Goal: Task Accomplishment & Management: Manage account settings

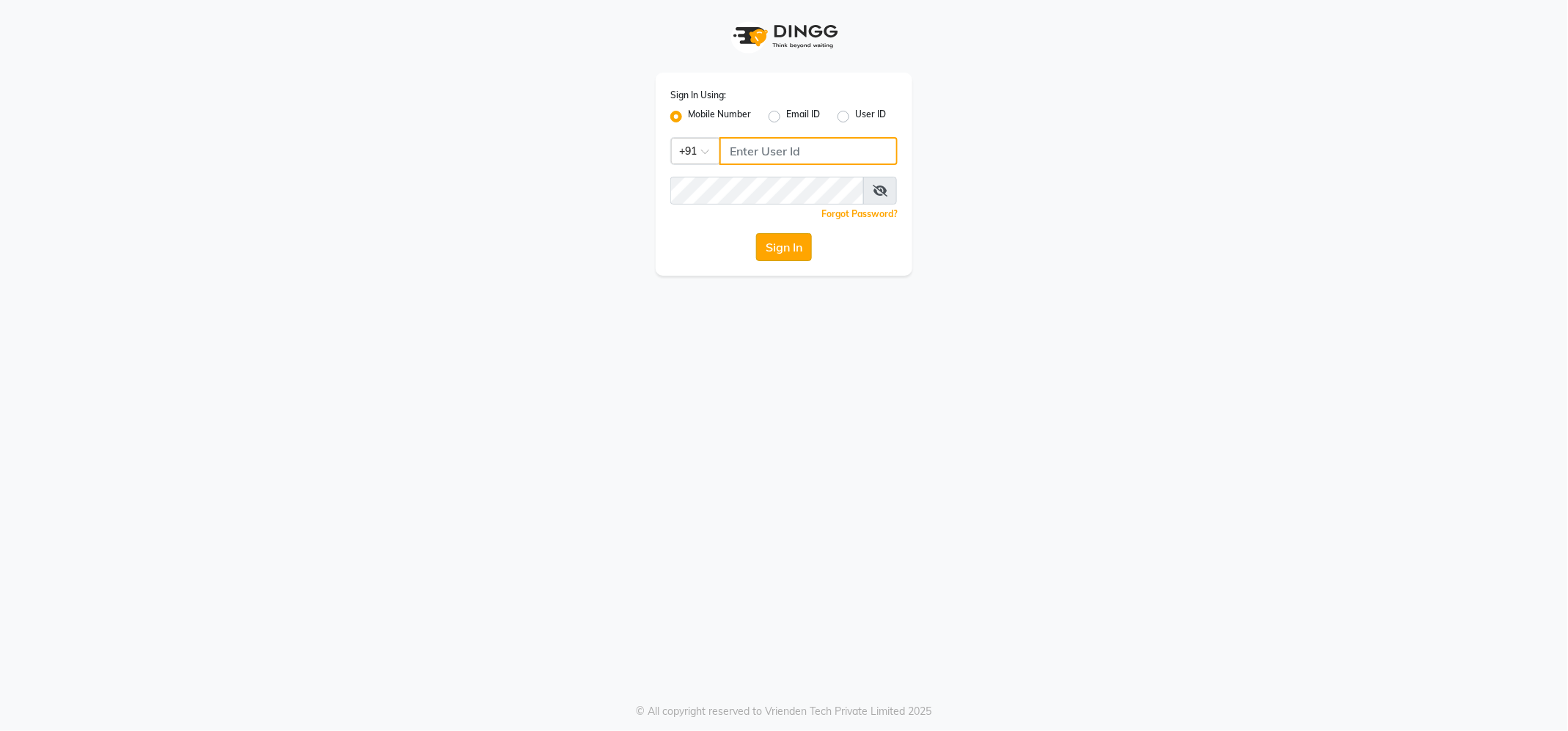
type input "9145786777"
click at [793, 248] on button "Sign In" at bounding box center [784, 247] width 56 height 28
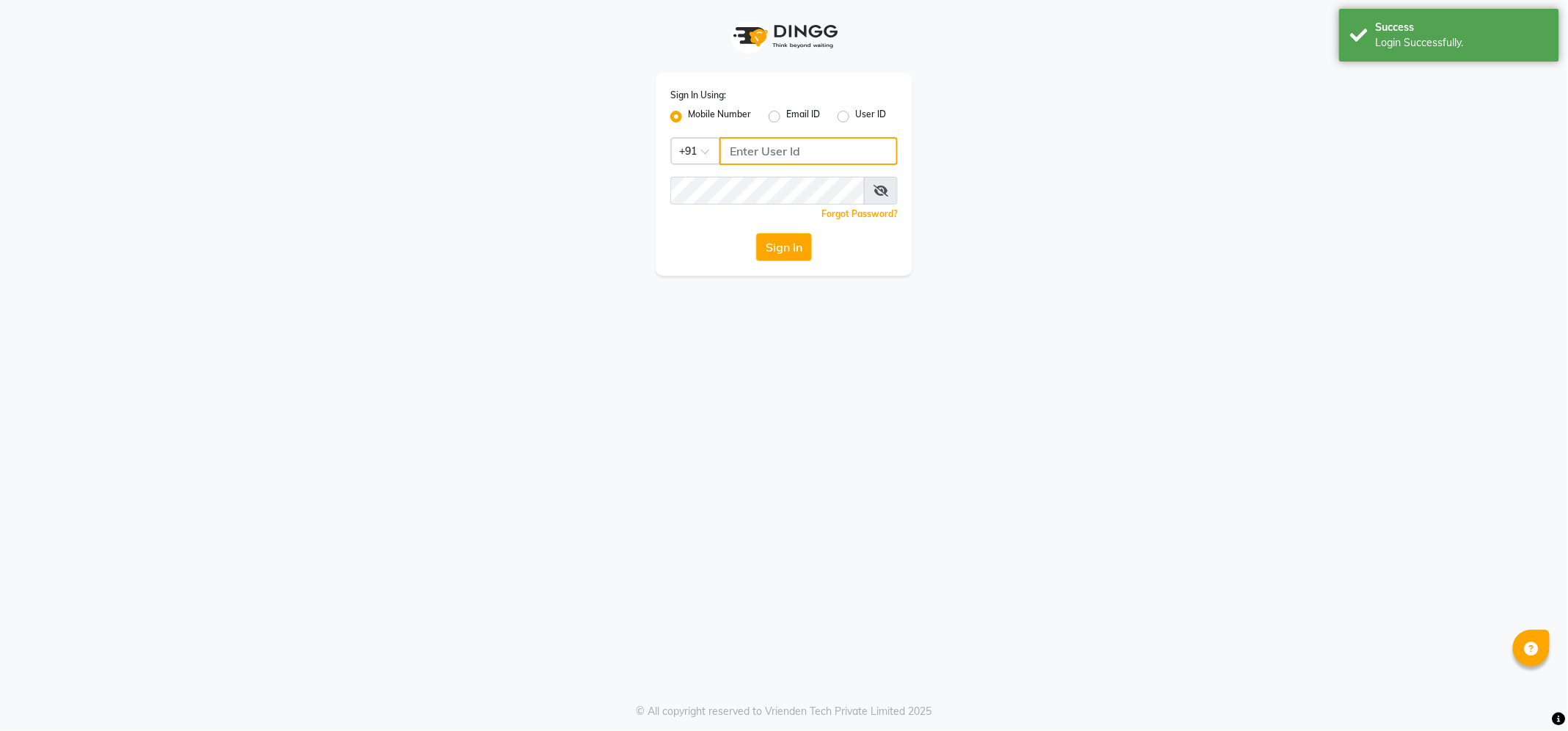
type input "9145786777"
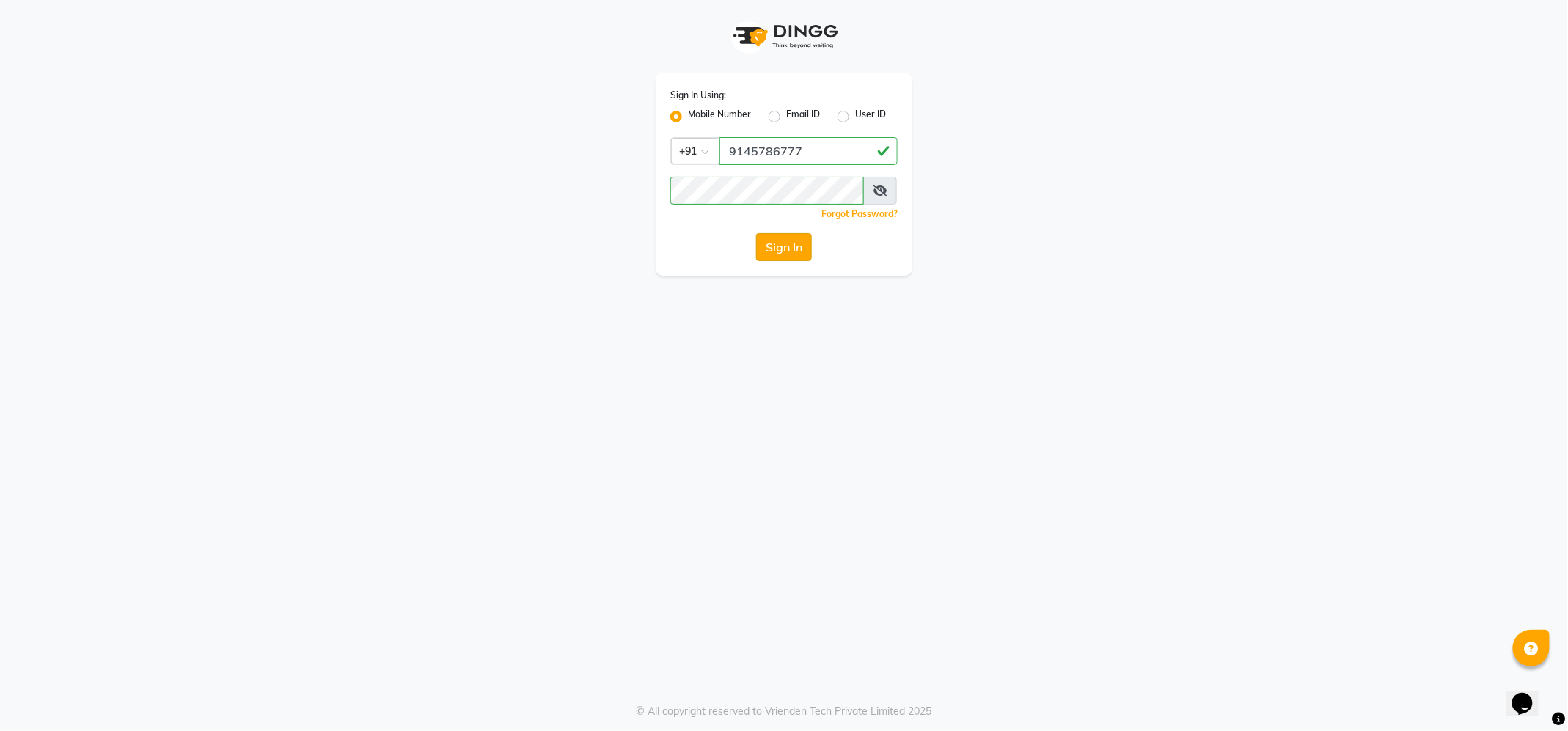
click at [781, 242] on button "Sign In" at bounding box center [784, 247] width 56 height 28
click at [791, 256] on div "Sign In" at bounding box center [784, 247] width 227 height 28
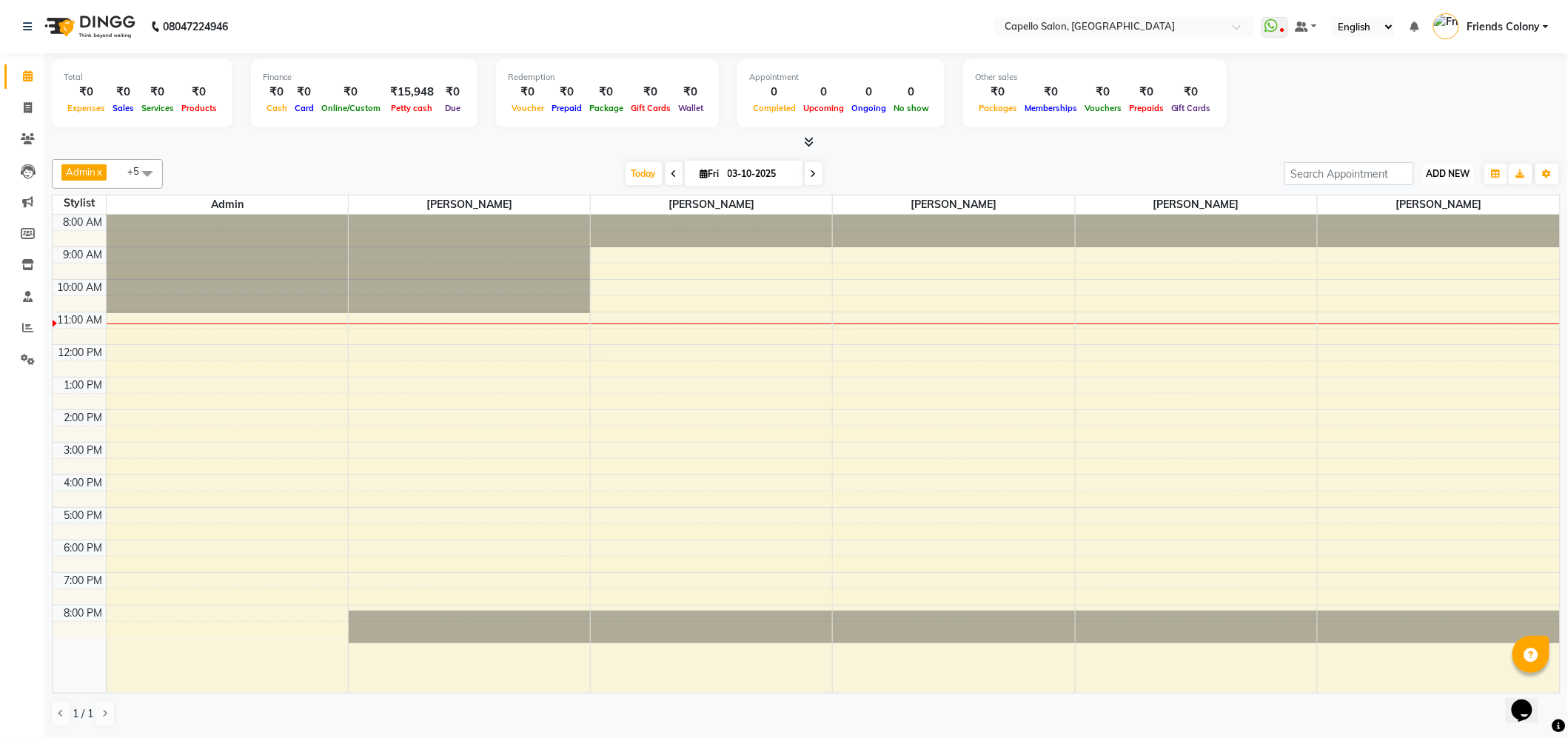
click at [1426, 178] on span "ADD NEW" at bounding box center [1448, 174] width 44 height 11
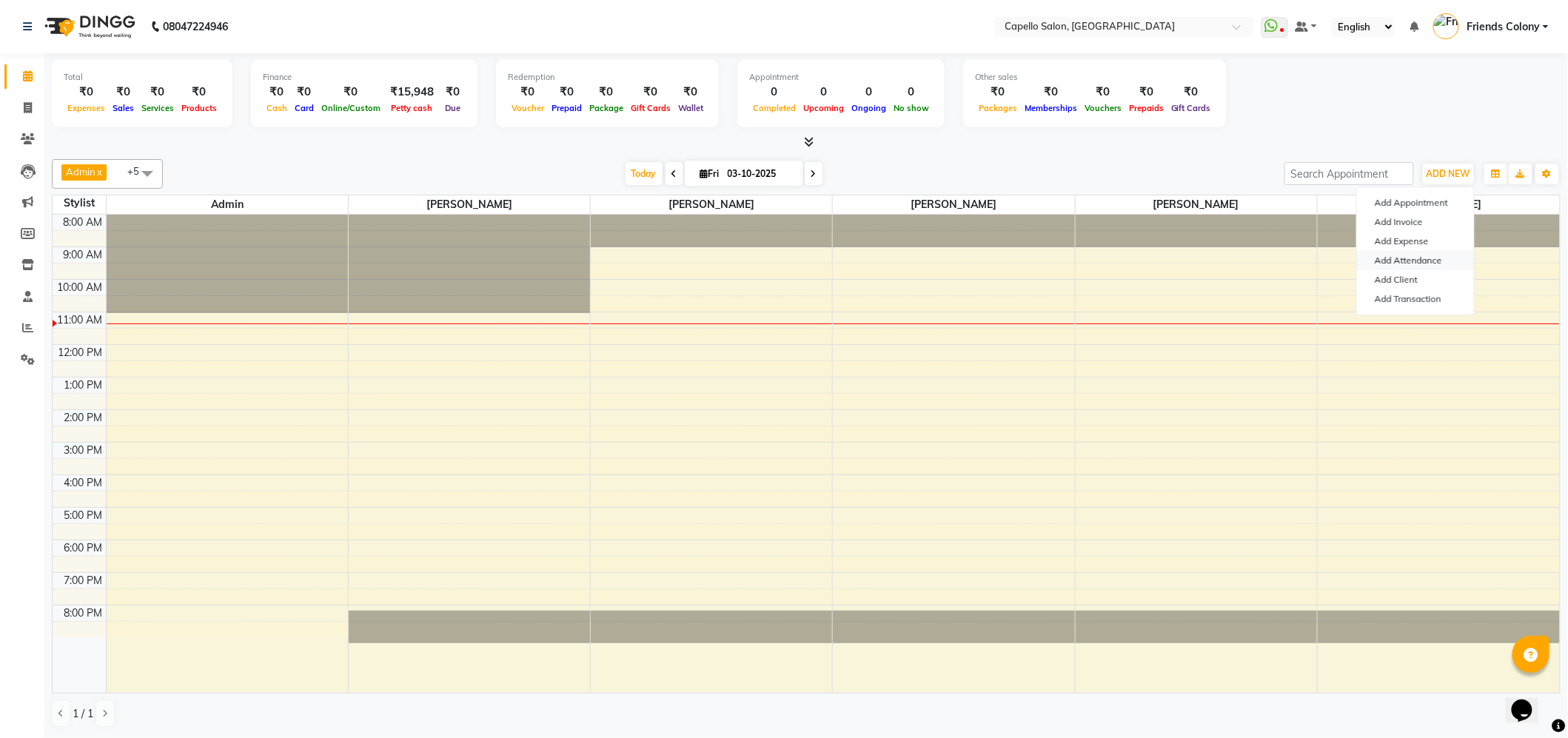
click at [1432, 264] on link "Add Attendance" at bounding box center [1415, 260] width 117 height 19
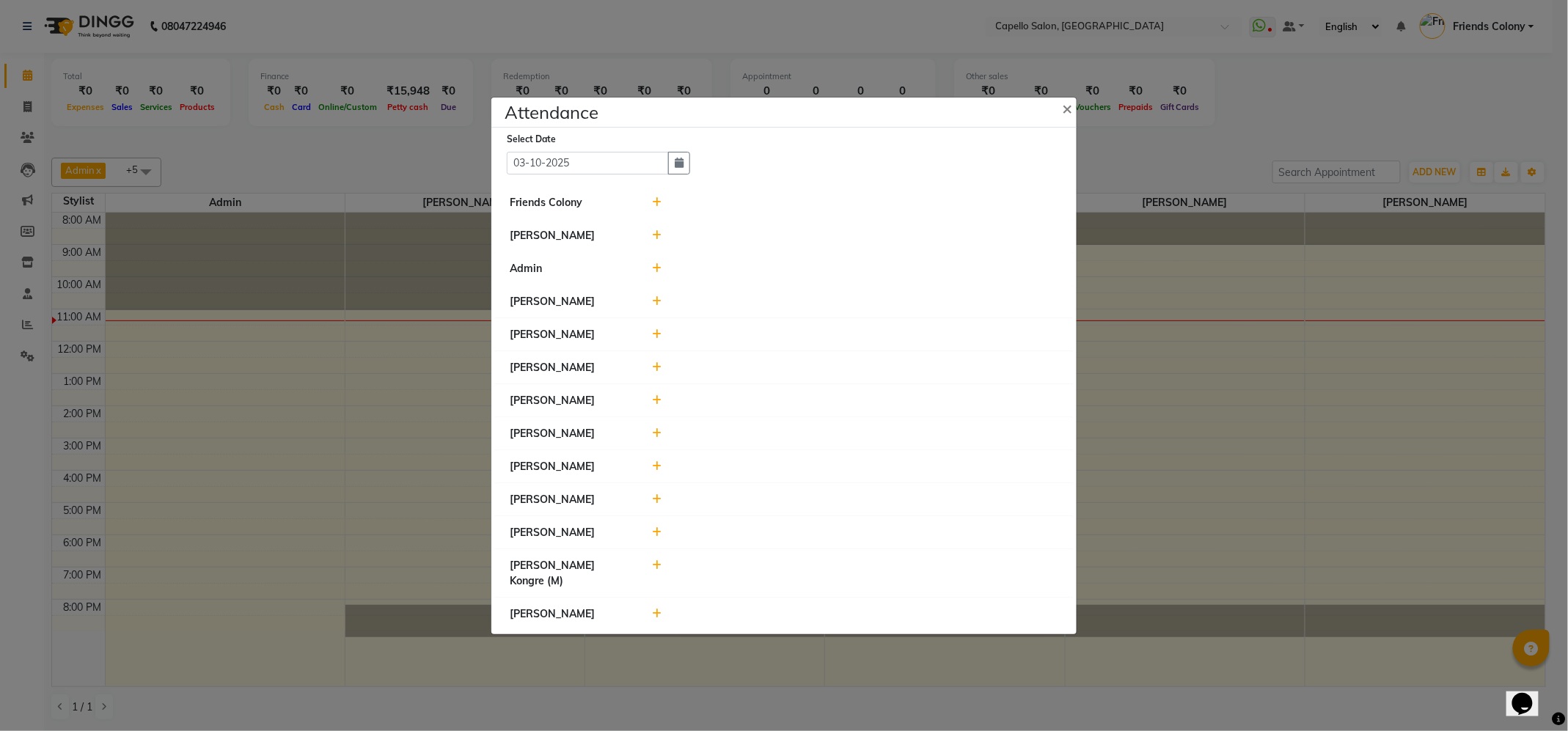
click at [658, 196] on span at bounding box center [658, 202] width 9 height 13
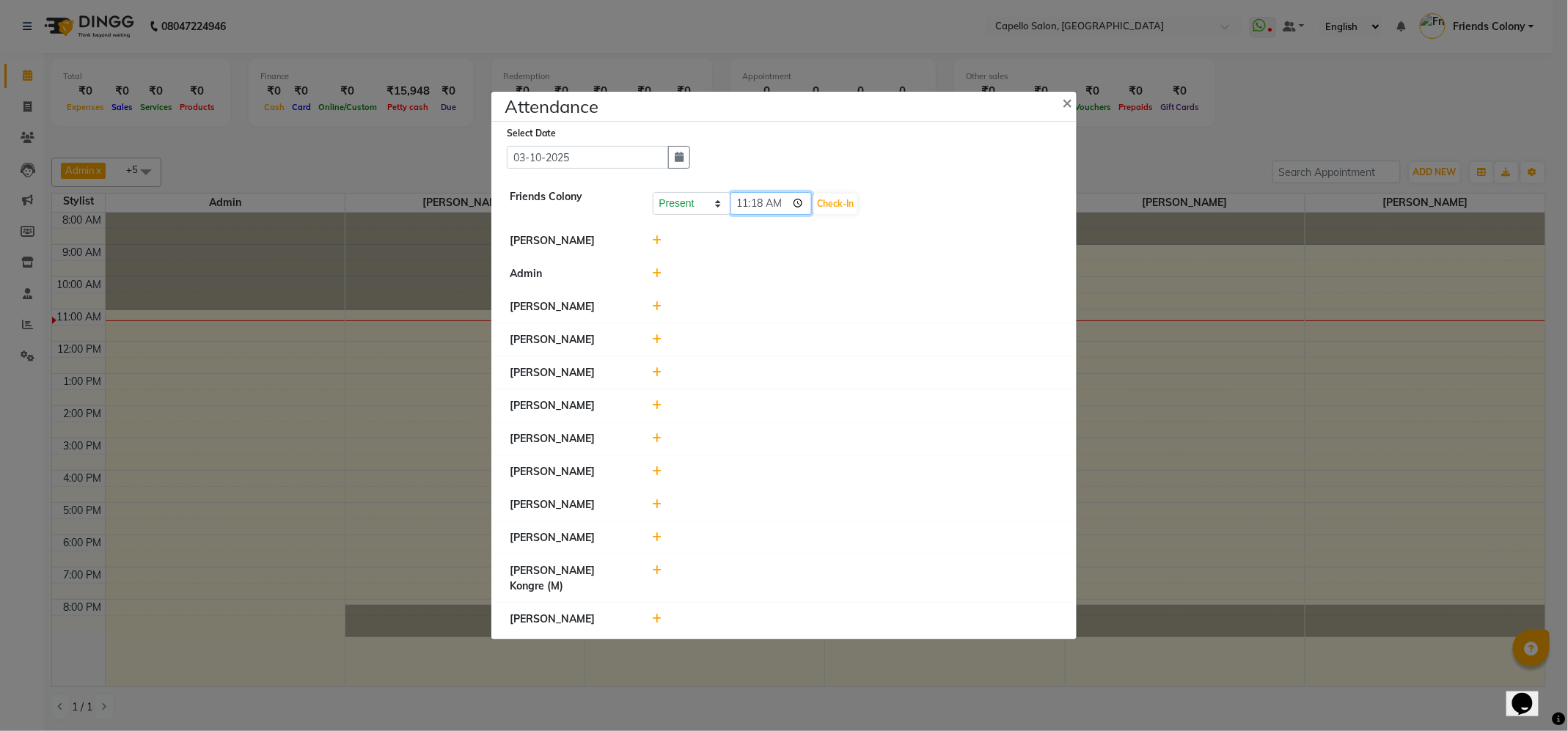
click at [742, 204] on input "11:18" at bounding box center [771, 203] width 82 height 23
type input "10:52"
click at [833, 197] on button "Check-In" at bounding box center [835, 204] width 44 height 21
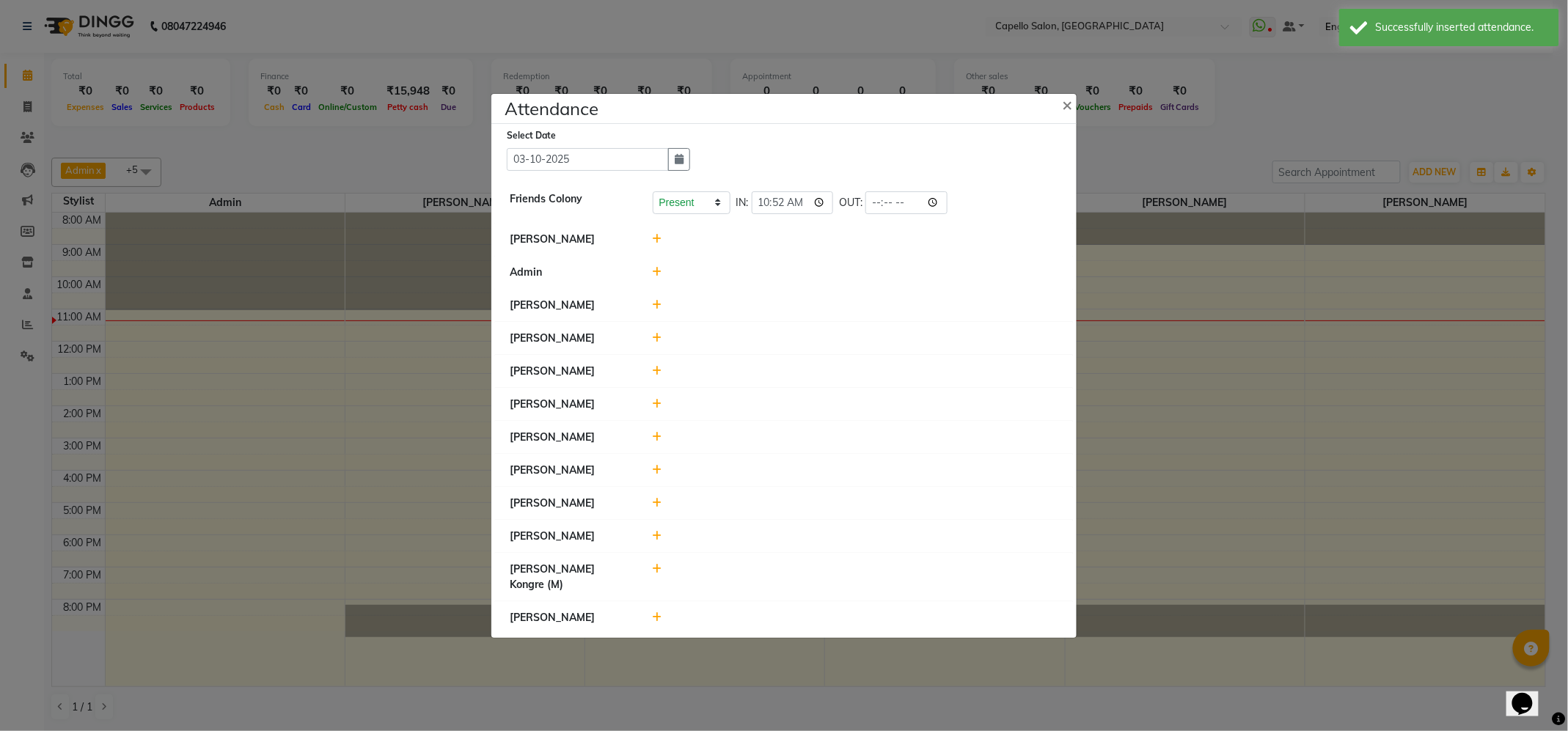
click at [658, 508] on icon at bounding box center [658, 502] width 9 height 10
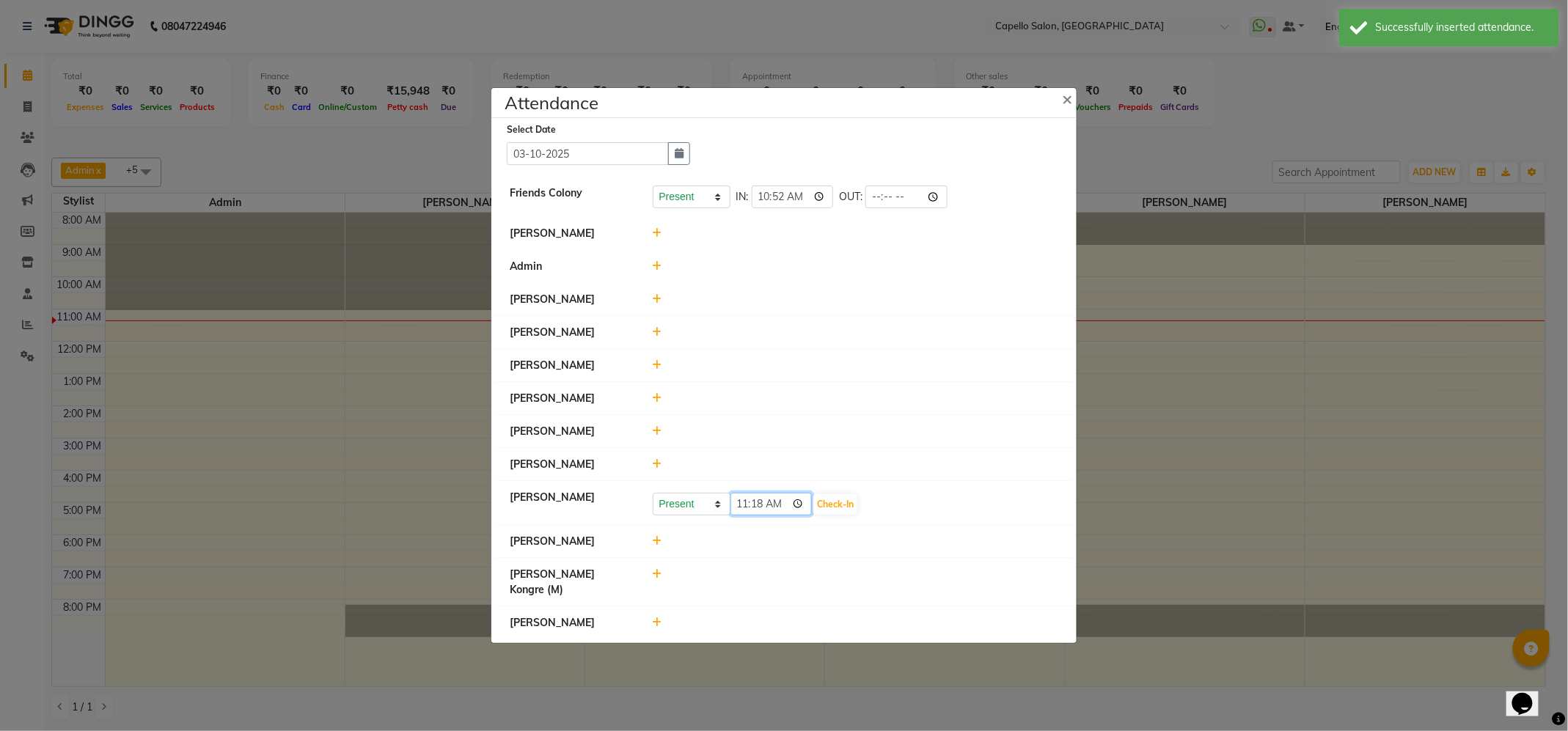
click at [749, 516] on input "11:18" at bounding box center [771, 504] width 82 height 23
type input "10:55"
click at [866, 515] on div "Present Absent Late Half Day Weekly Off 10:55 Check-In" at bounding box center [856, 505] width 406 height 24
click at [834, 514] on button "Check-In" at bounding box center [835, 505] width 44 height 21
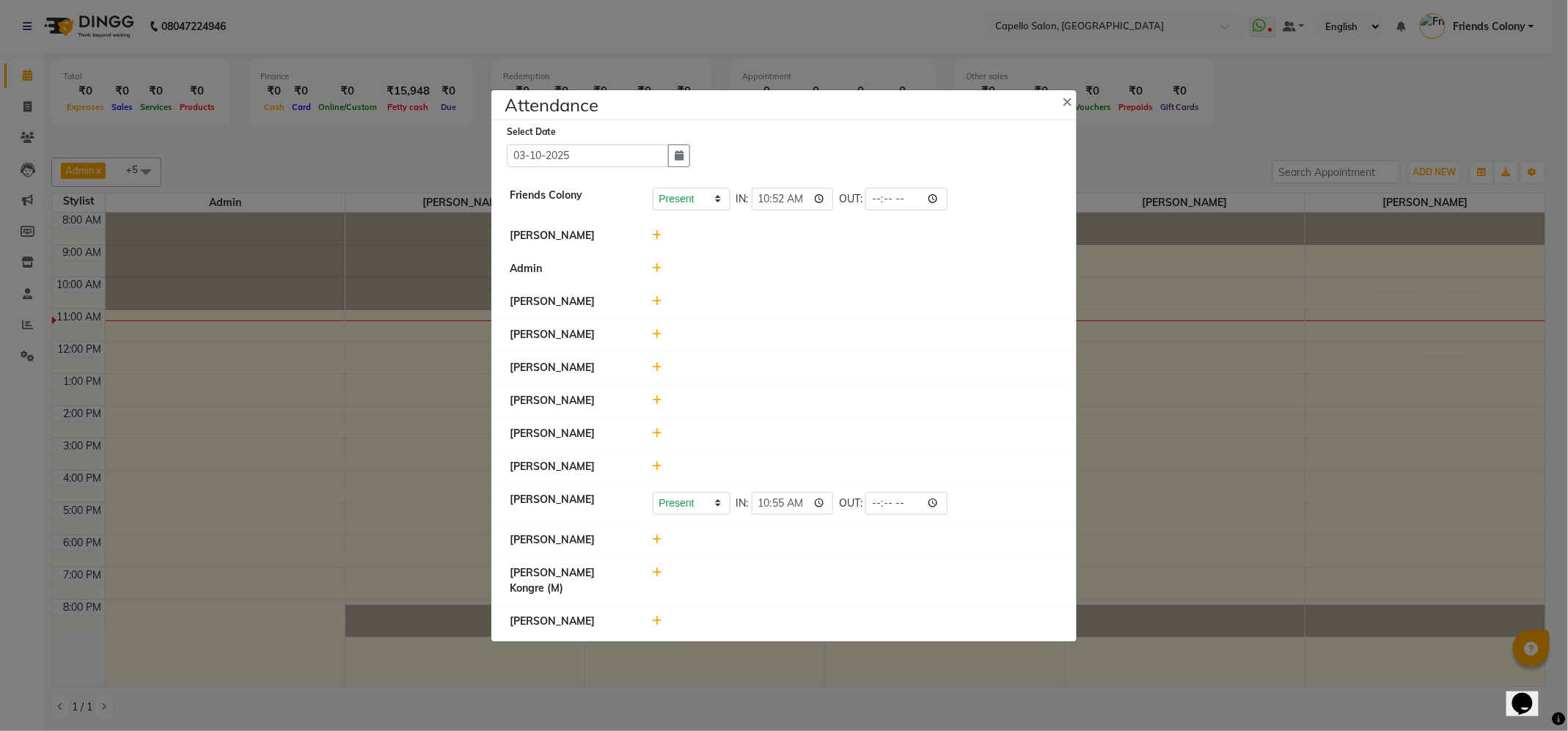
click at [659, 438] on icon at bounding box center [658, 433] width 9 height 10
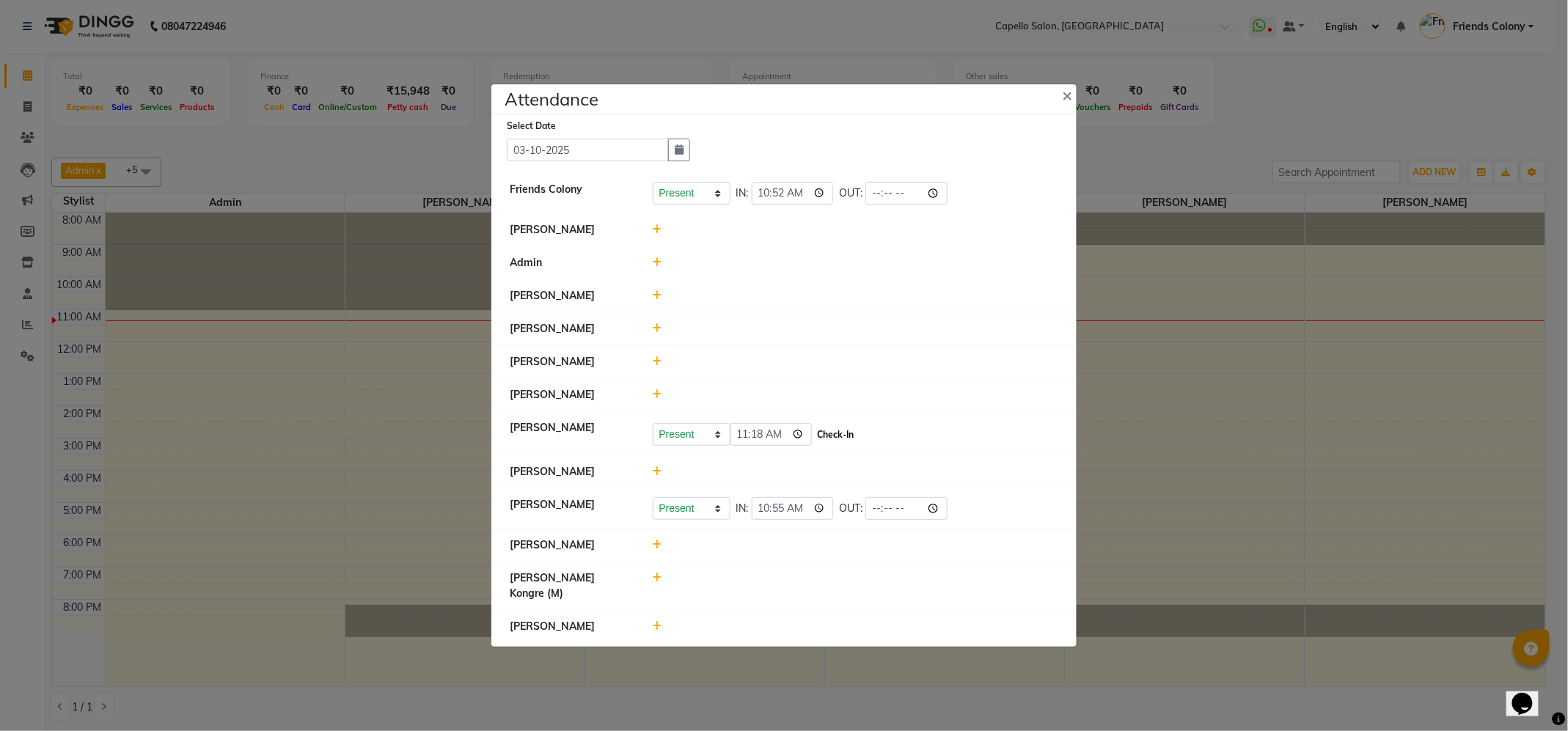
click at [839, 445] on button "Check-In" at bounding box center [835, 434] width 44 height 21
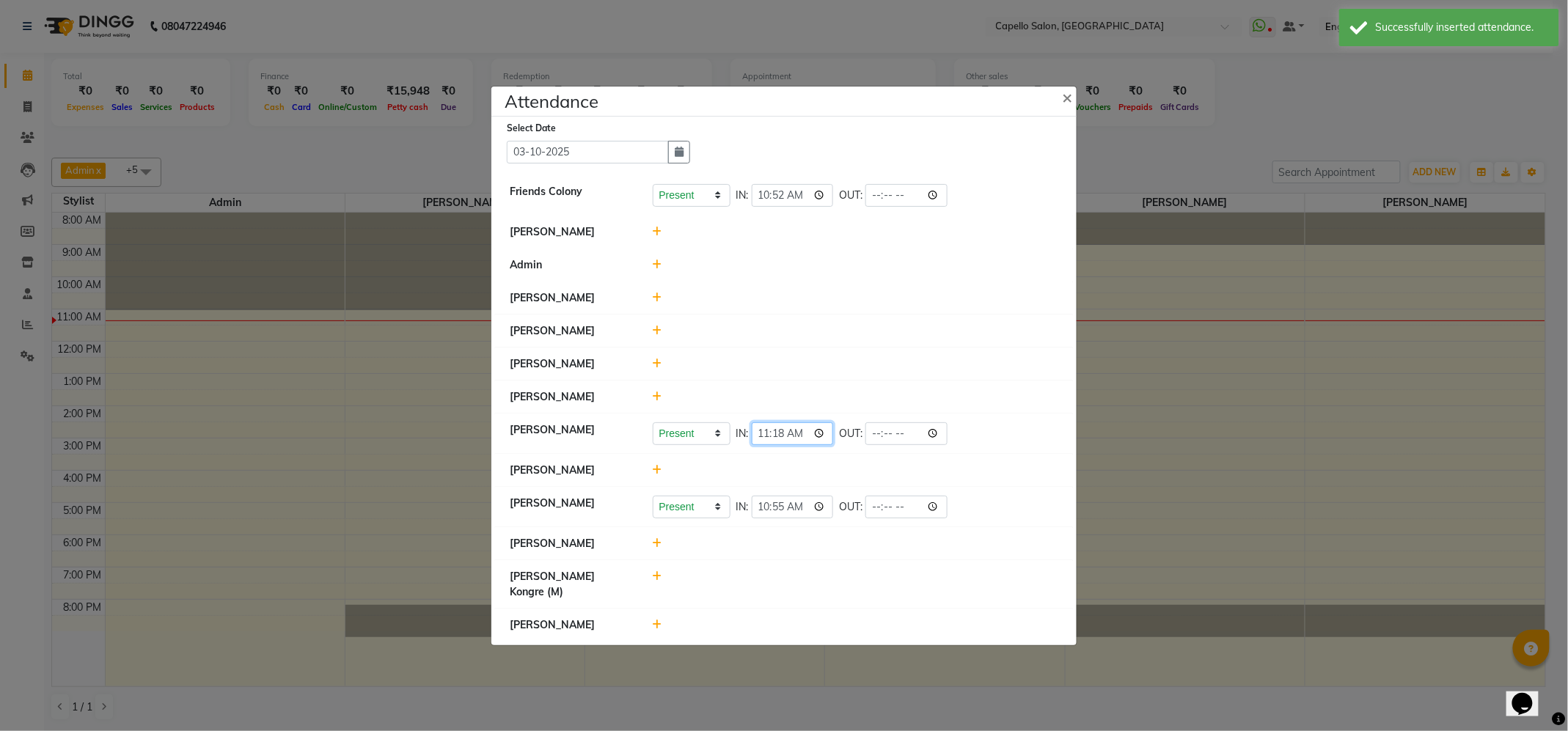
click at [766, 445] on input "11:18" at bounding box center [793, 434] width 82 height 23
type input "10:56"
click at [846, 367] on li "[PERSON_NAME]" at bounding box center [784, 364] width 578 height 34
click at [657, 549] on icon at bounding box center [658, 543] width 9 height 10
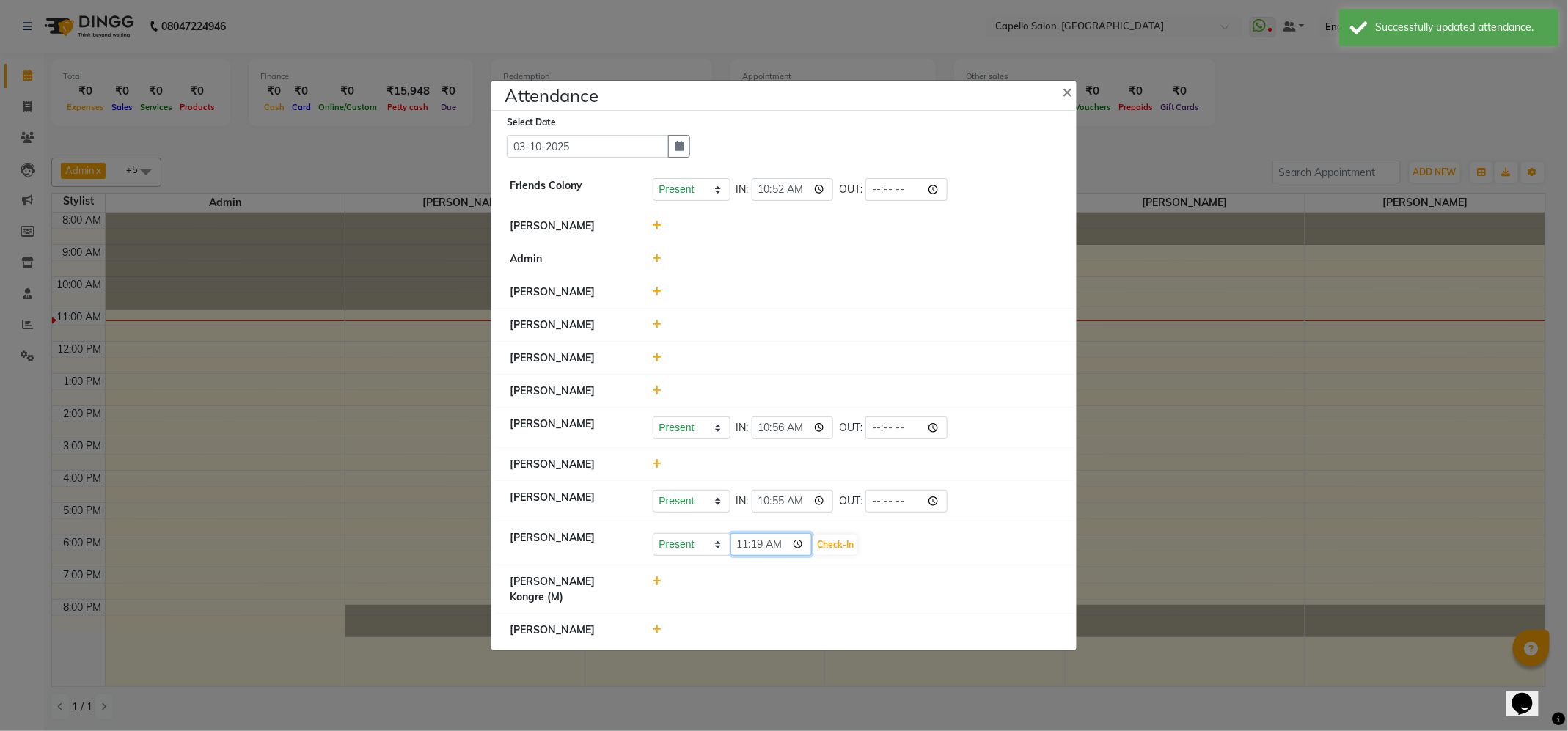
click at [743, 556] on input "11:19" at bounding box center [771, 544] width 82 height 23
type input "10:56"
click at [846, 555] on button "Check-In" at bounding box center [835, 545] width 44 height 21
click at [660, 332] on icon at bounding box center [658, 326] width 9 height 10
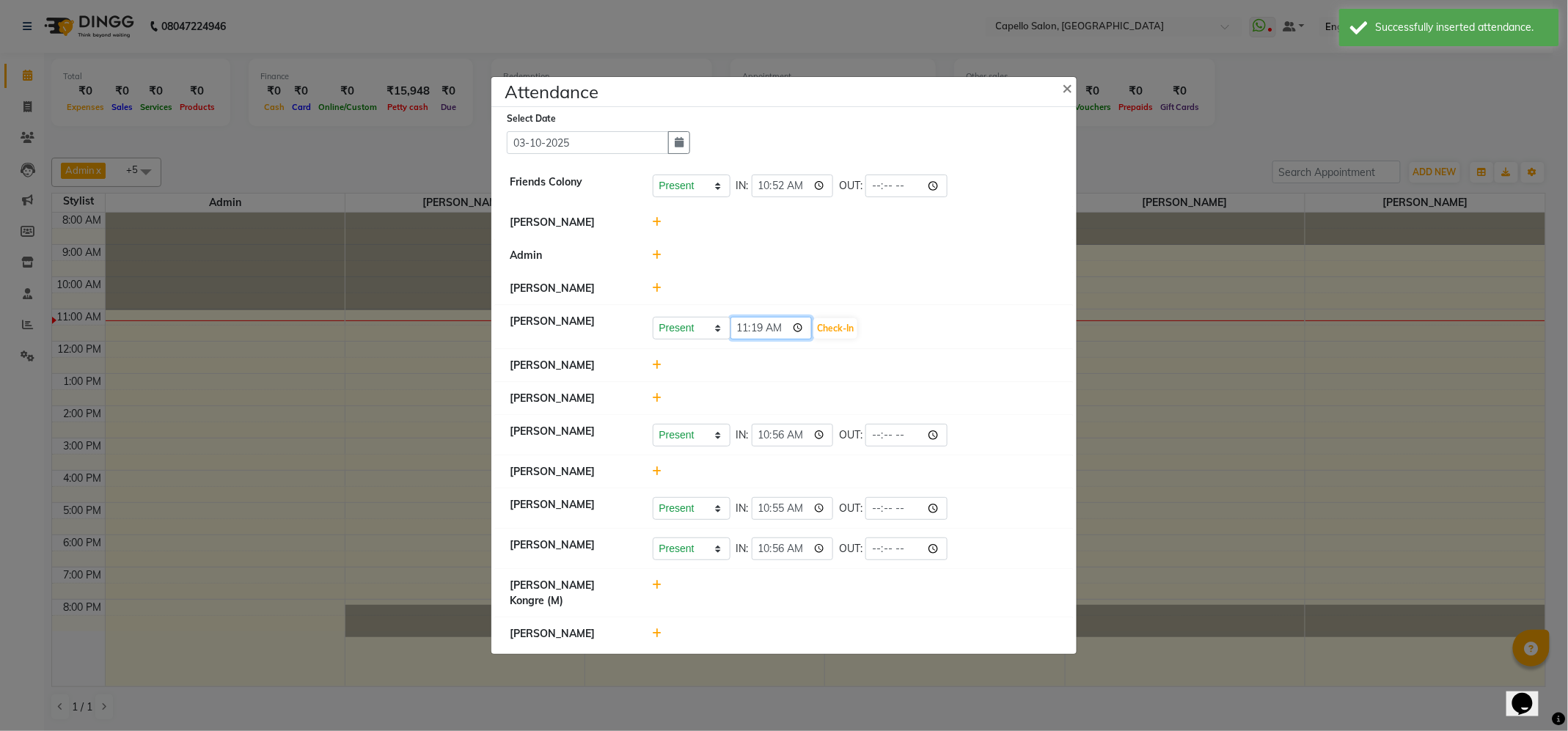
click at [743, 340] on input "11:19" at bounding box center [771, 328] width 82 height 23
type input "10:58"
click at [839, 339] on button "Check-In" at bounding box center [835, 329] width 44 height 21
click at [655, 476] on icon at bounding box center [658, 470] width 9 height 10
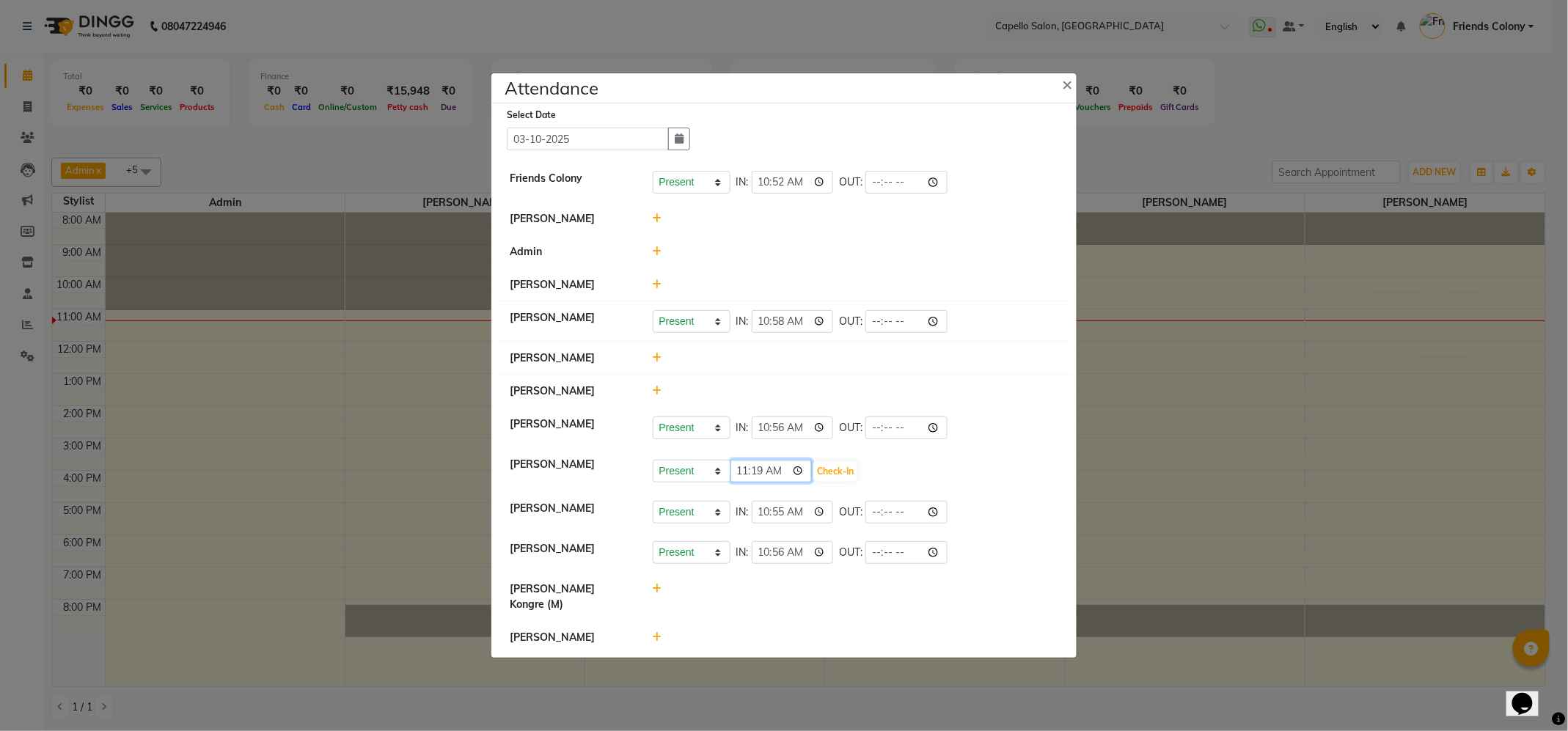
click at [743, 483] on input "11:19" at bounding box center [771, 471] width 82 height 23
type input "10:58"
click at [846, 482] on button "Check-In" at bounding box center [835, 472] width 44 height 21
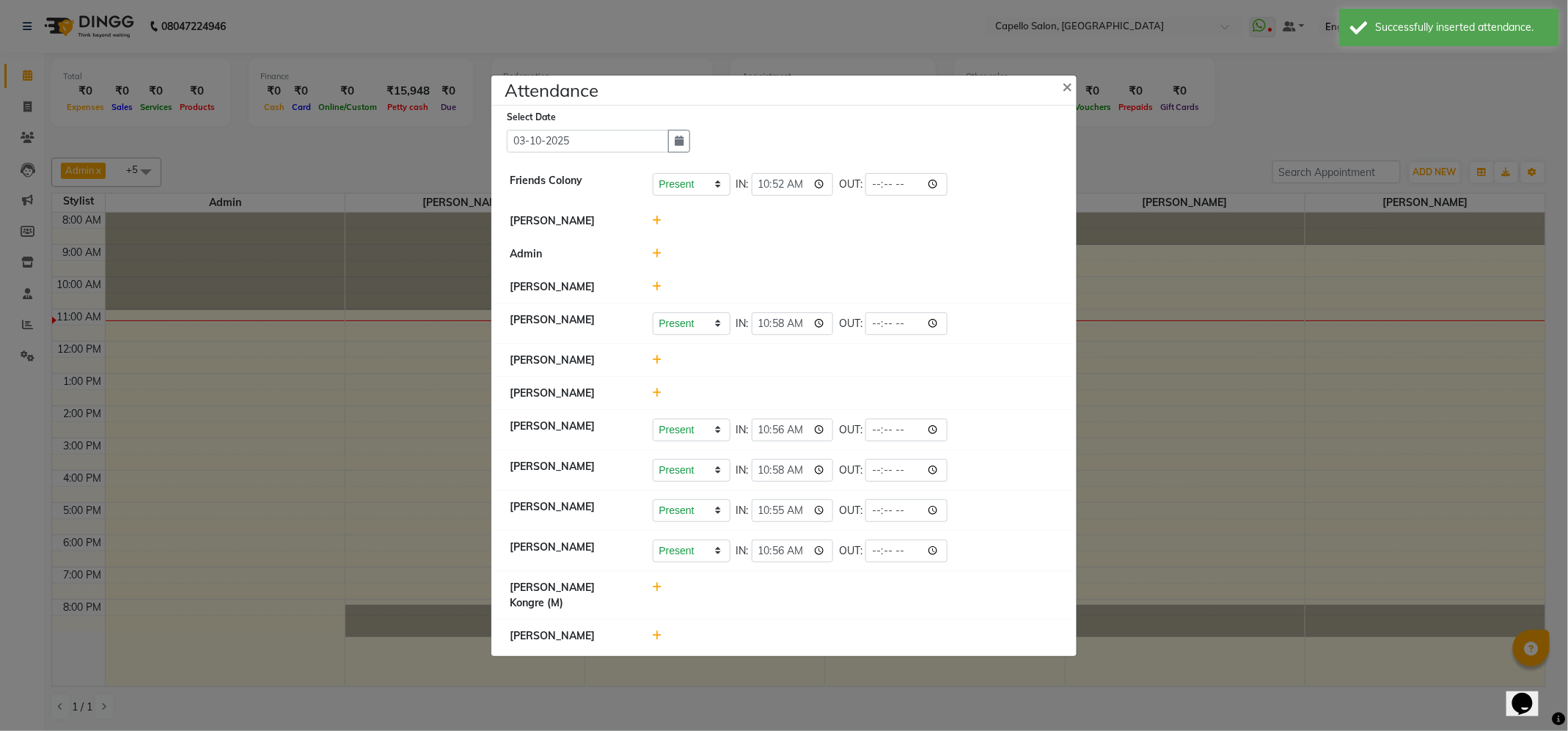
click at [655, 283] on icon at bounding box center [658, 286] width 9 height 10
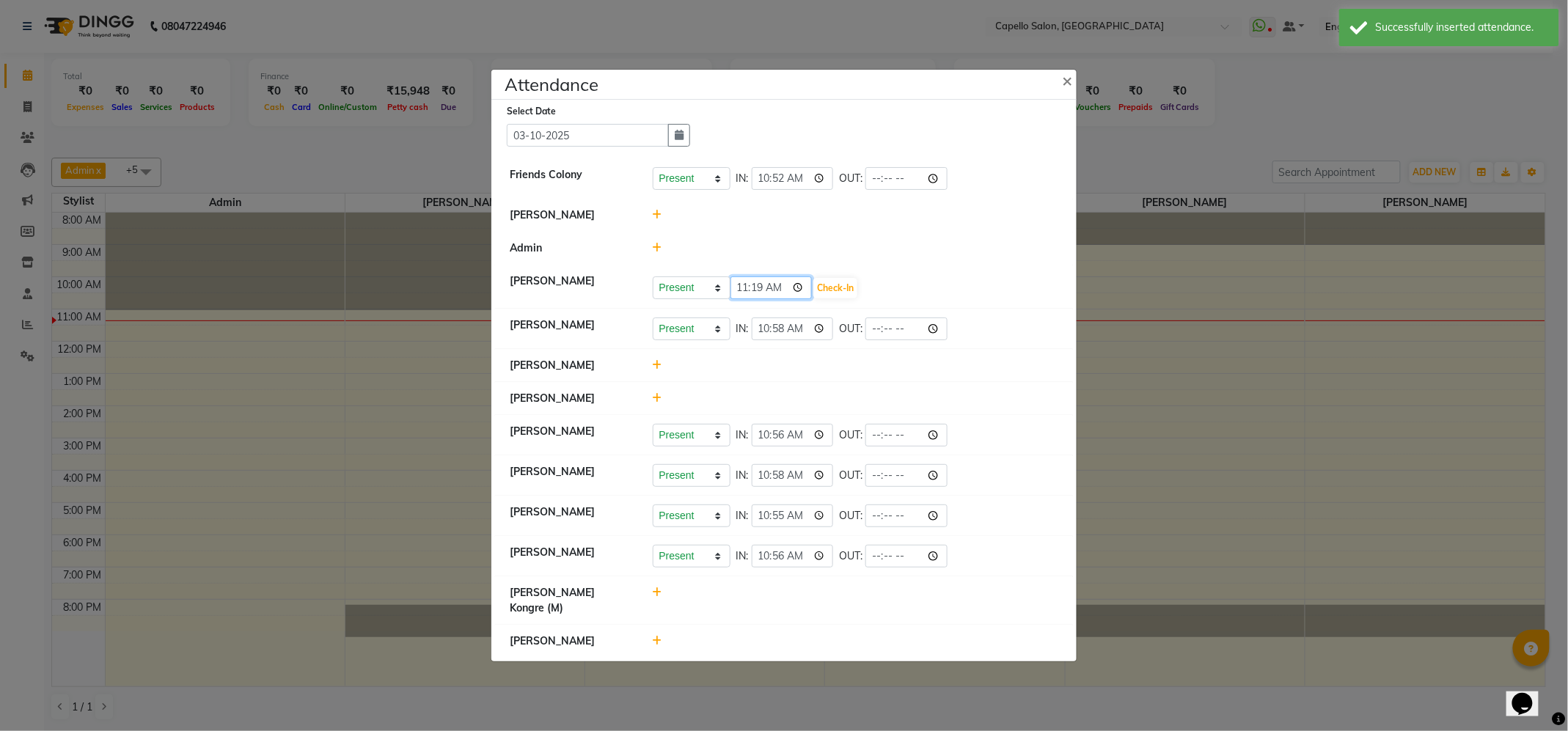
click at [758, 294] on input "11:19" at bounding box center [771, 288] width 82 height 23
type input "11:05"
click at [846, 288] on button "Check-In" at bounding box center [835, 288] width 44 height 21
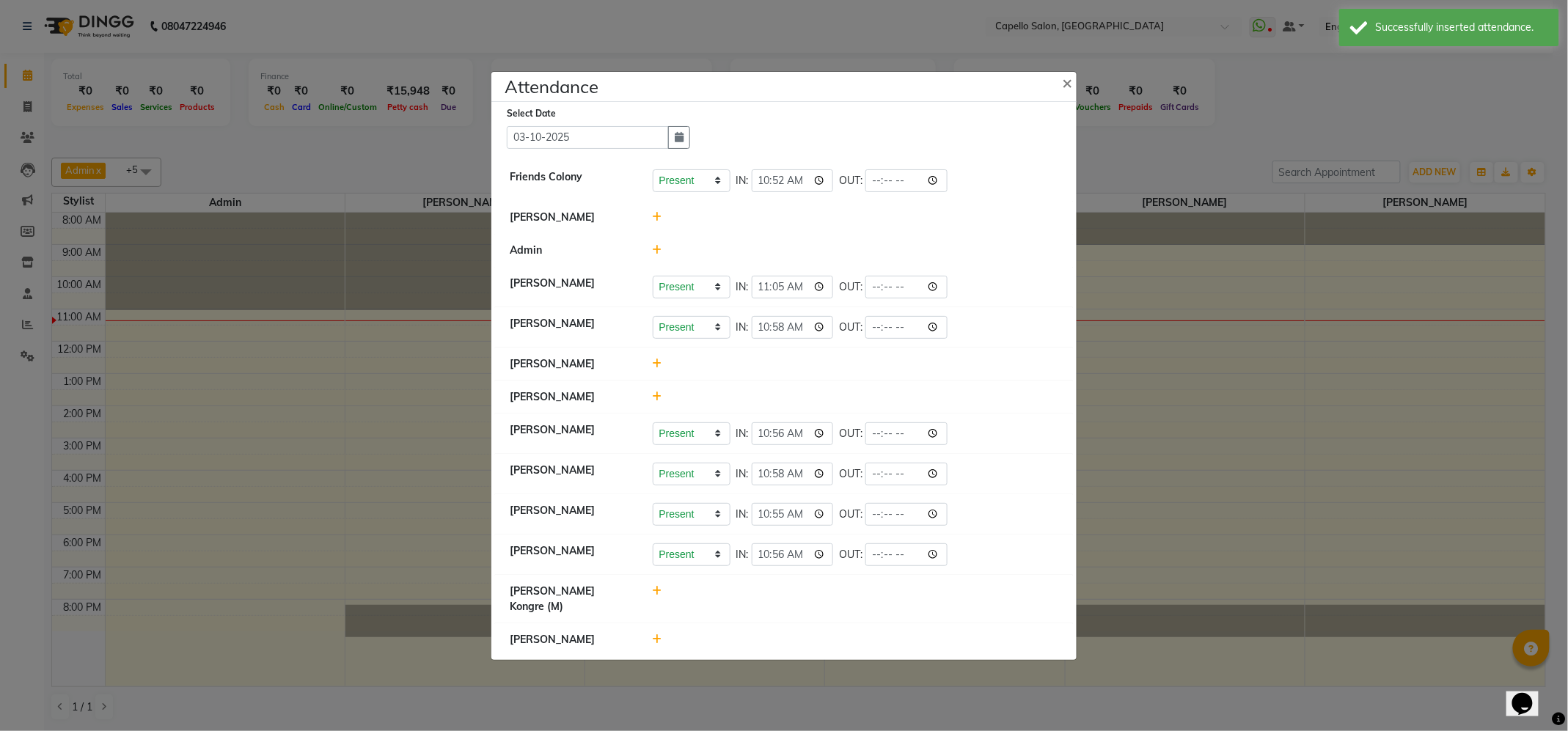
drag, startPoint x: 651, startPoint y: 405, endPoint x: 666, endPoint y: 408, distance: 15.3
click at [658, 405] on div at bounding box center [856, 397] width 428 height 16
click at [661, 402] on icon at bounding box center [658, 397] width 9 height 10
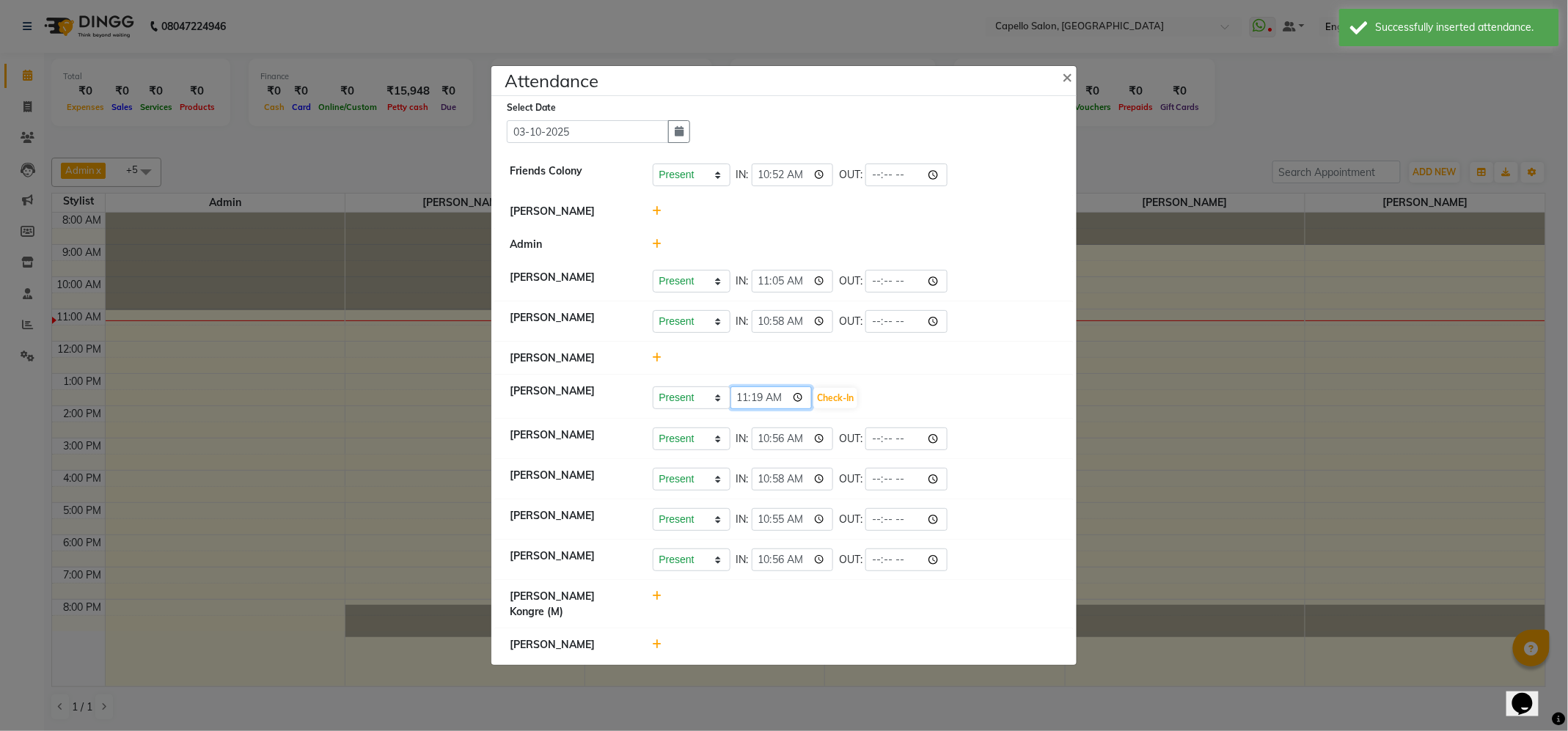
click at [742, 408] on input "11:19" at bounding box center [771, 397] width 82 height 23
click at [741, 409] on input "10:05" at bounding box center [771, 397] width 82 height 23
click at [757, 405] on input "11:05" at bounding box center [771, 397] width 82 height 23
type input "11:00"
click at [846, 406] on button "Check-In" at bounding box center [835, 398] width 44 height 21
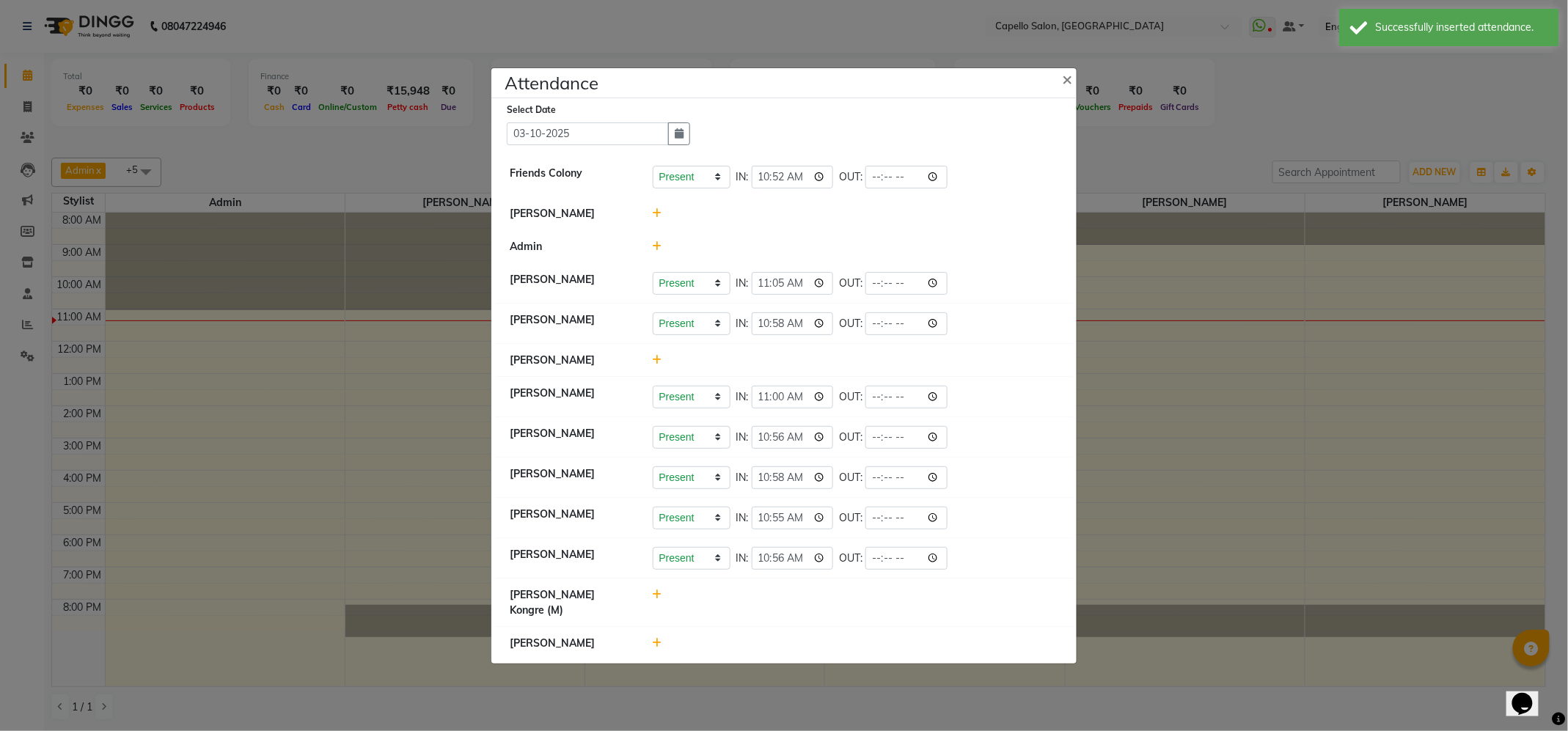
click at [658, 643] on icon at bounding box center [658, 643] width 9 height 10
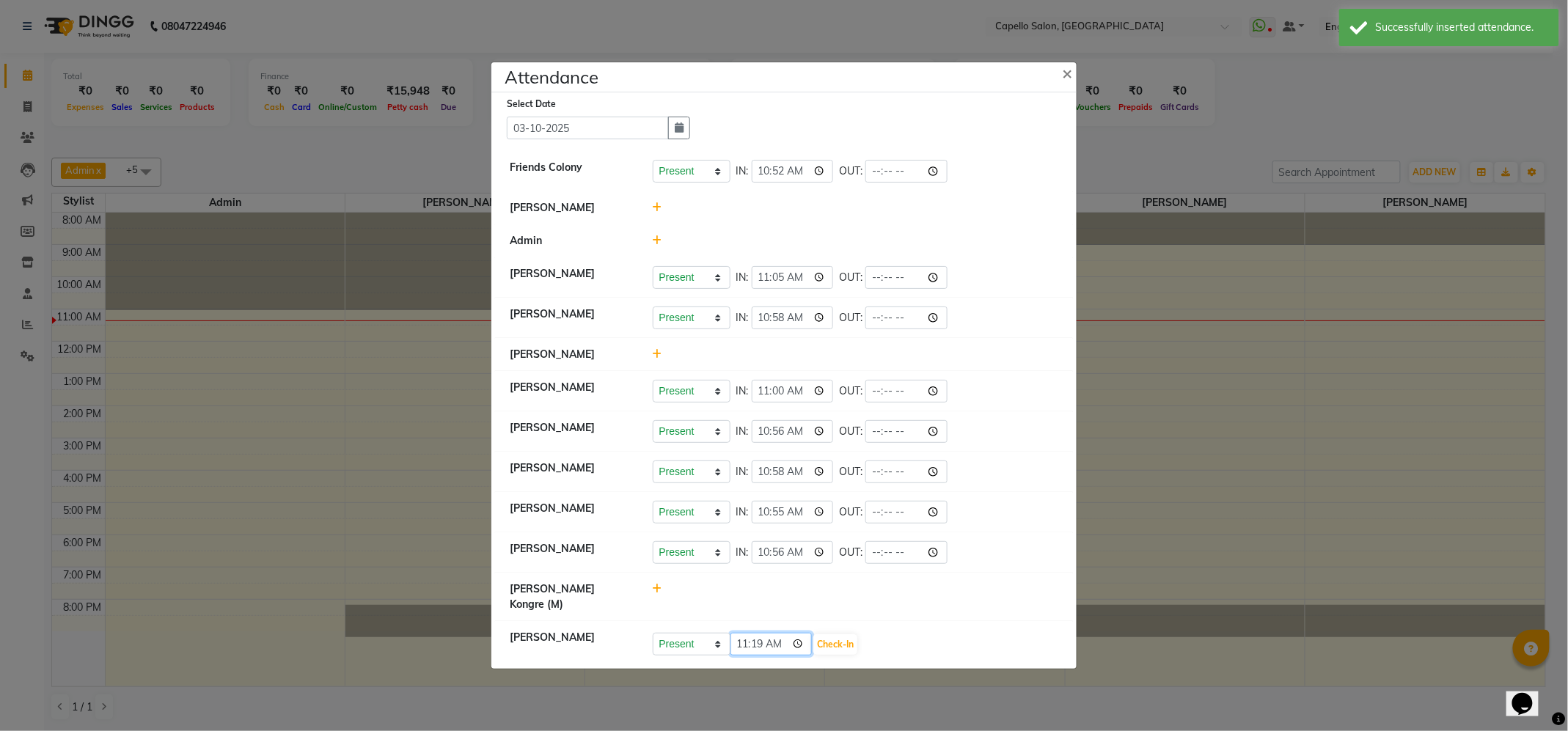
click at [760, 644] on input "11:19" at bounding box center [771, 644] width 82 height 23
type input "11:10"
click at [834, 638] on button "Check-In" at bounding box center [835, 644] width 44 height 21
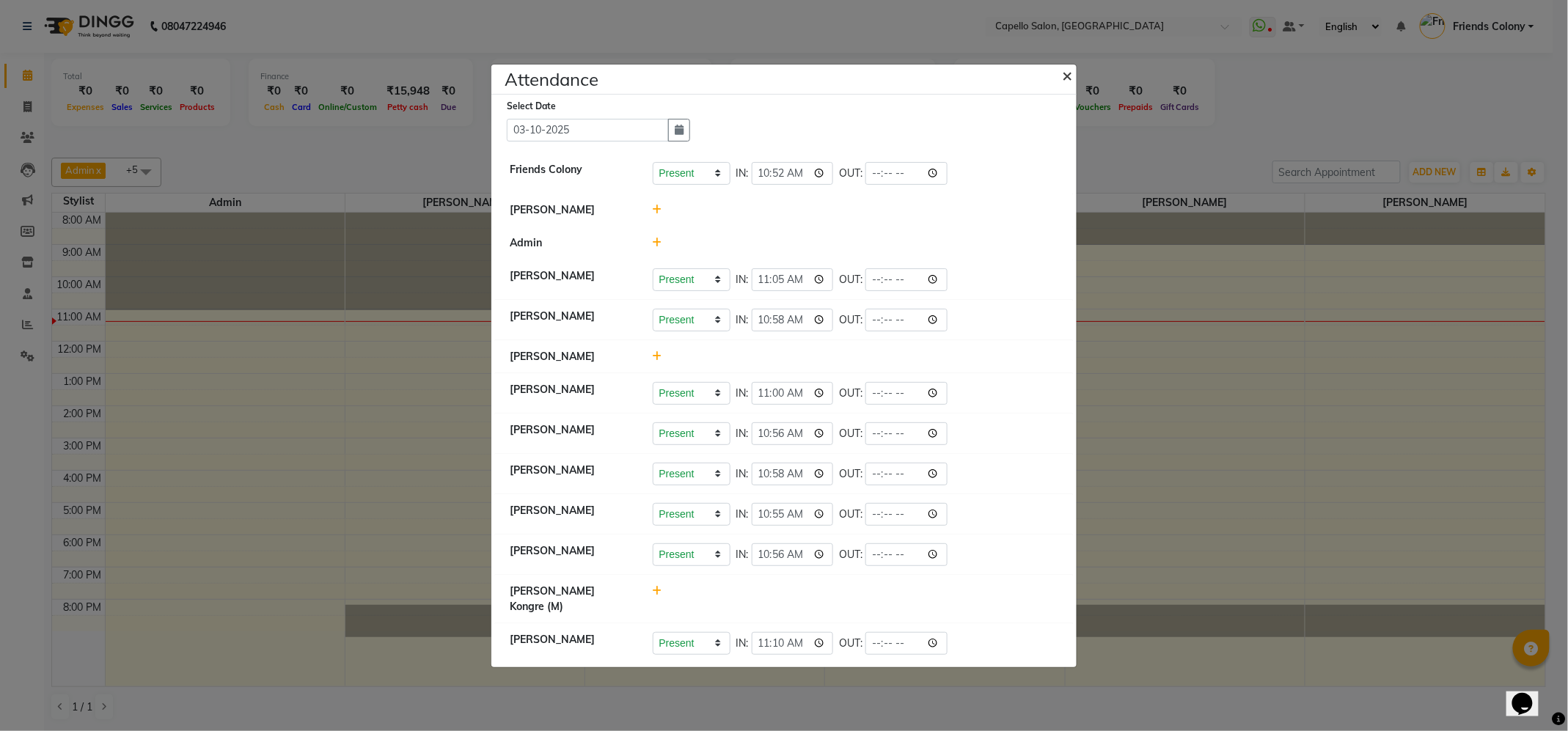
click at [1062, 72] on span "×" at bounding box center [1067, 75] width 10 height 22
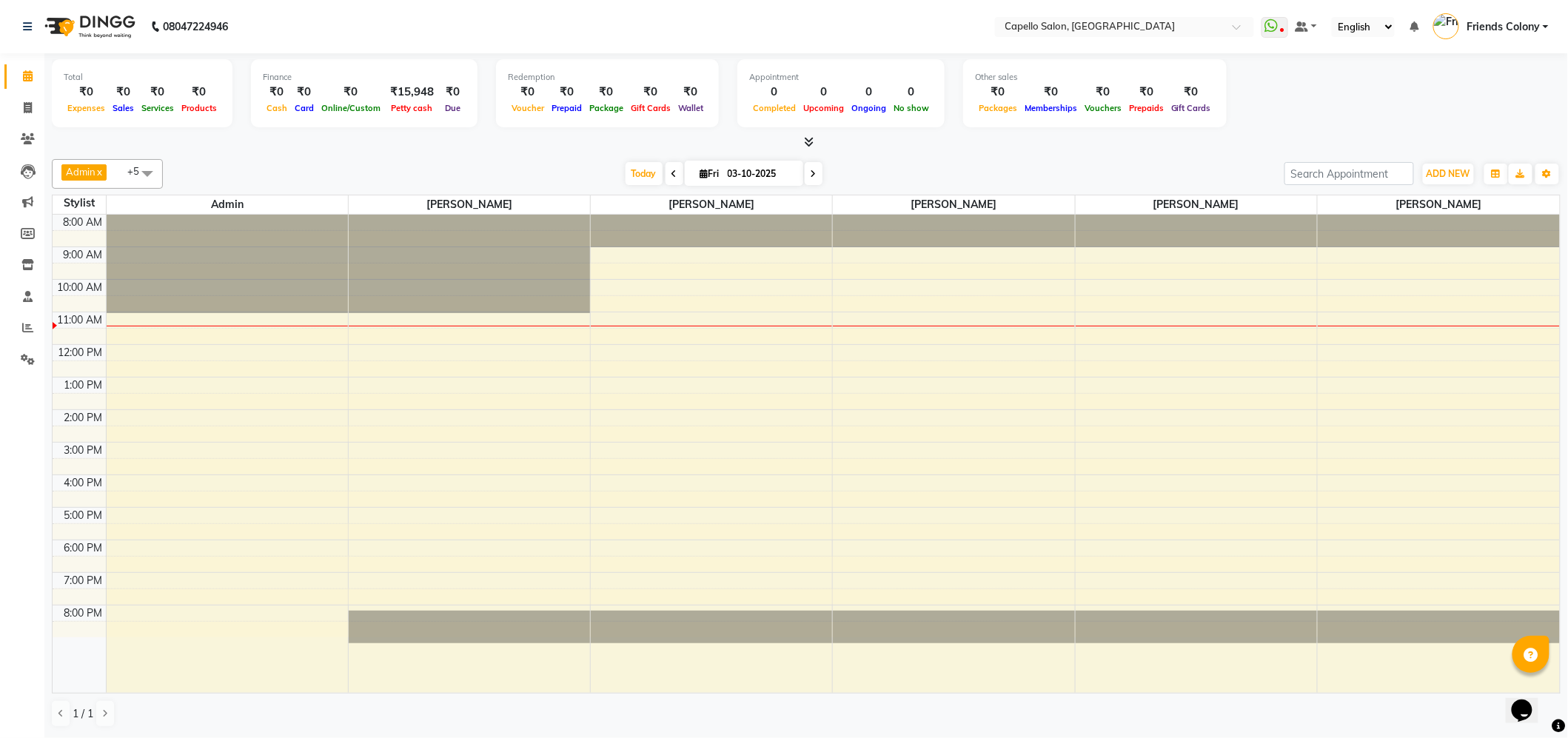
click at [439, 155] on div "Admin x VEDANT SHIRBHATE x aayush atkar x NISHANT BHAISARE x PALLAVI CHINCHALKA…" at bounding box center [805, 443] width 1508 height 580
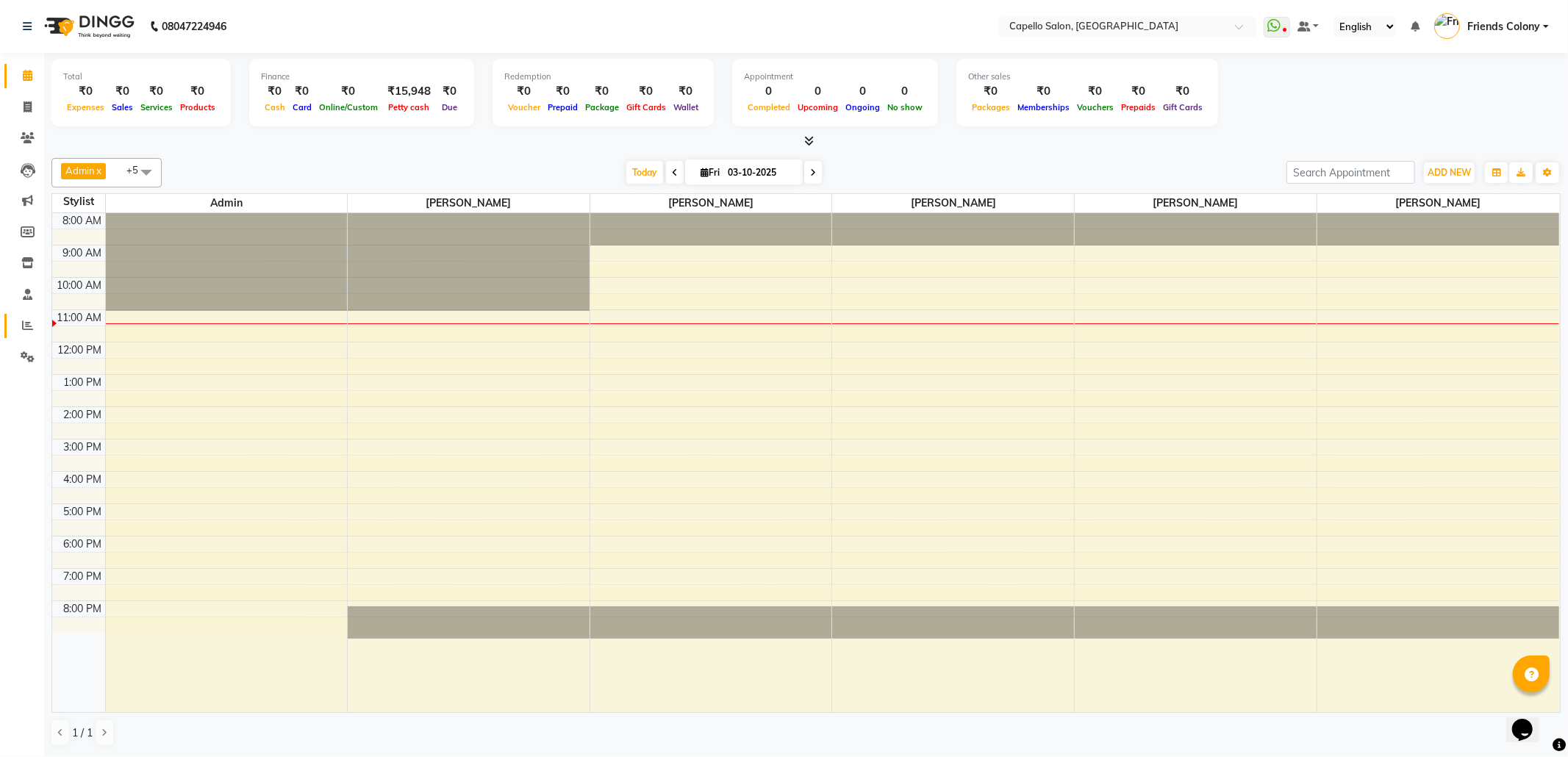
click at [24, 314] on link "Reports" at bounding box center [22, 326] width 36 height 24
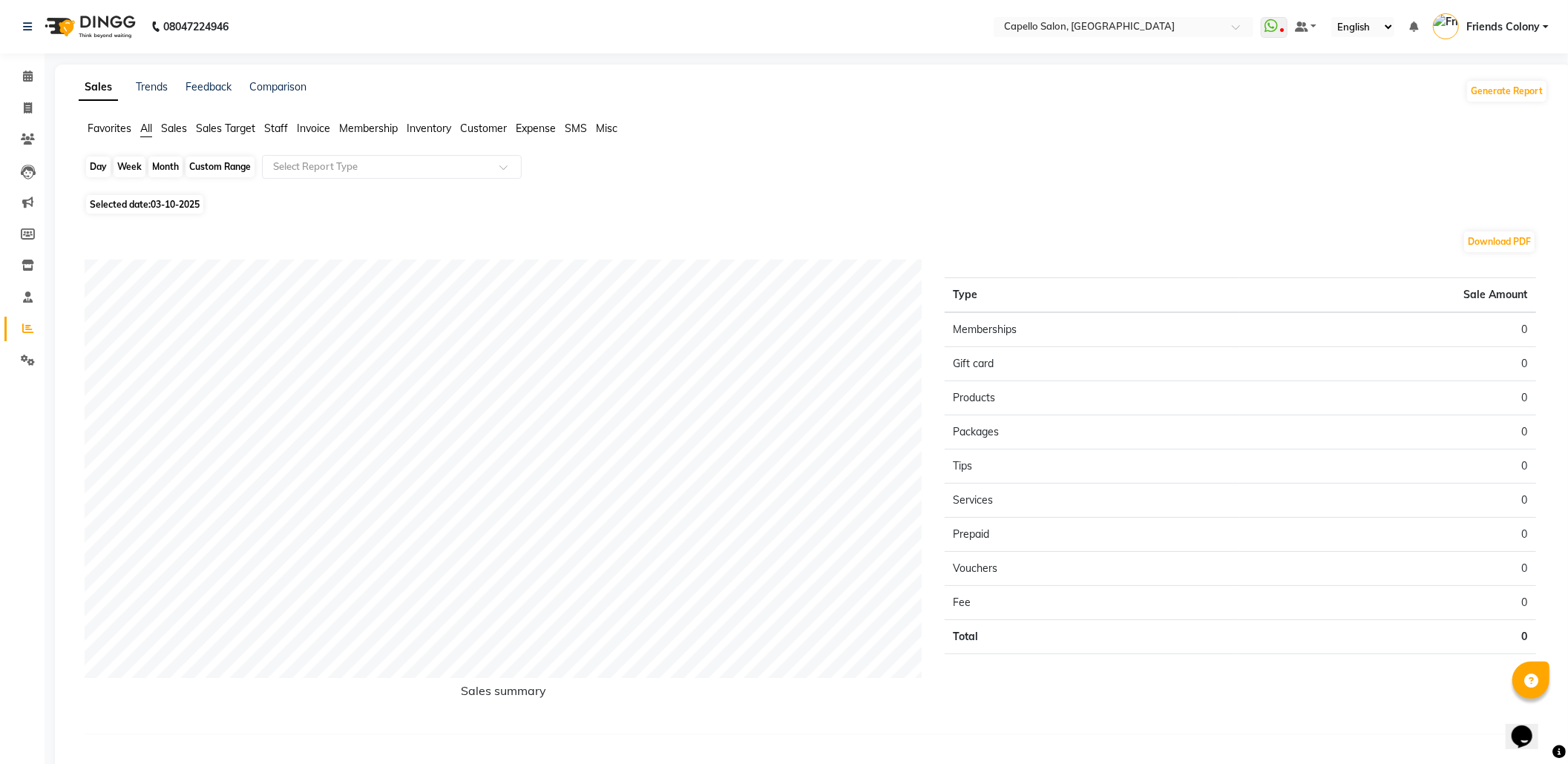
click at [109, 170] on div "Day" at bounding box center [98, 167] width 25 height 21
select select "10"
select select "2025"
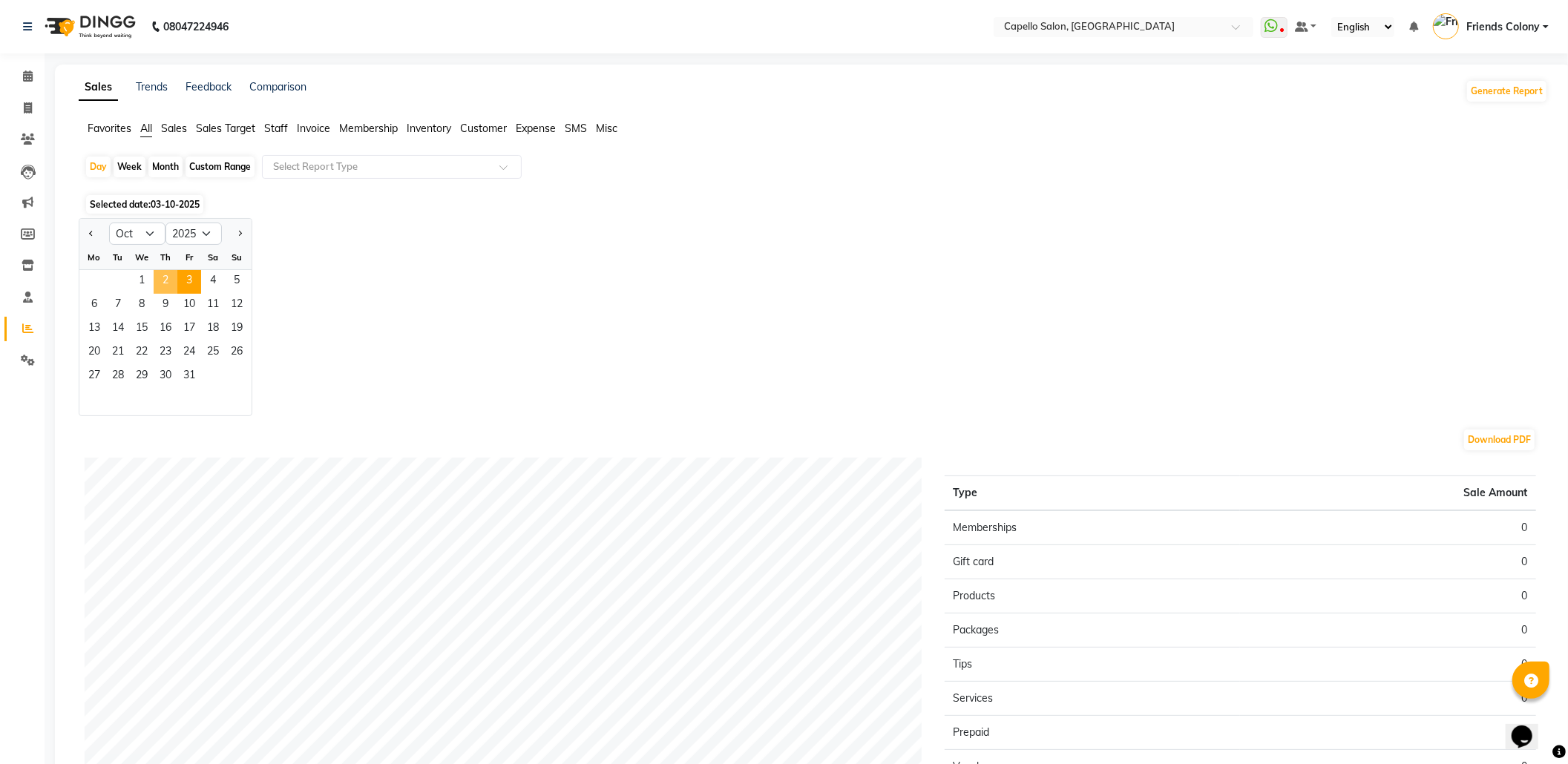
click at [161, 286] on span "2" at bounding box center [166, 282] width 24 height 24
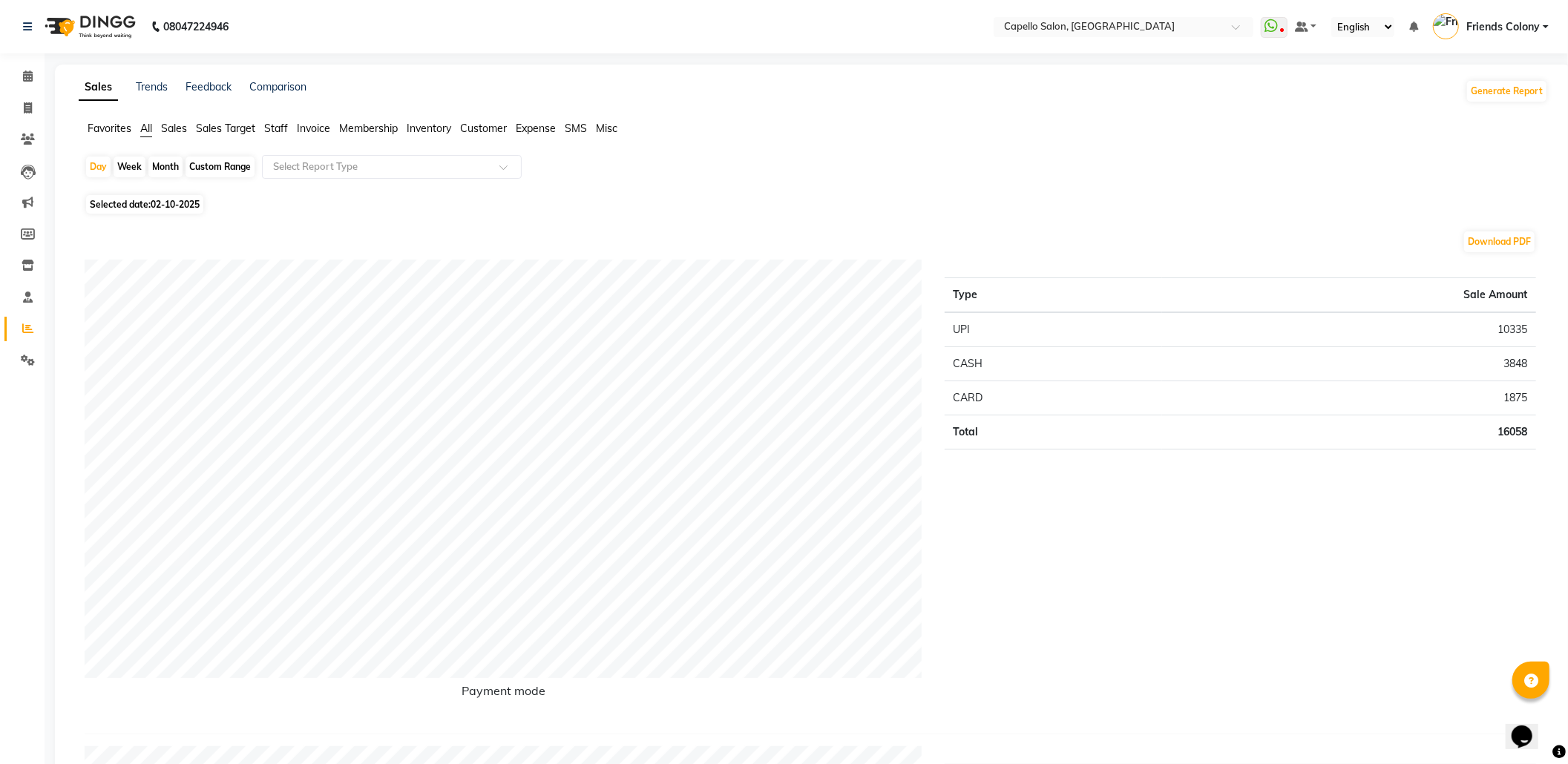
click at [164, 164] on div "Month" at bounding box center [165, 167] width 34 height 21
select select "10"
select select "2025"
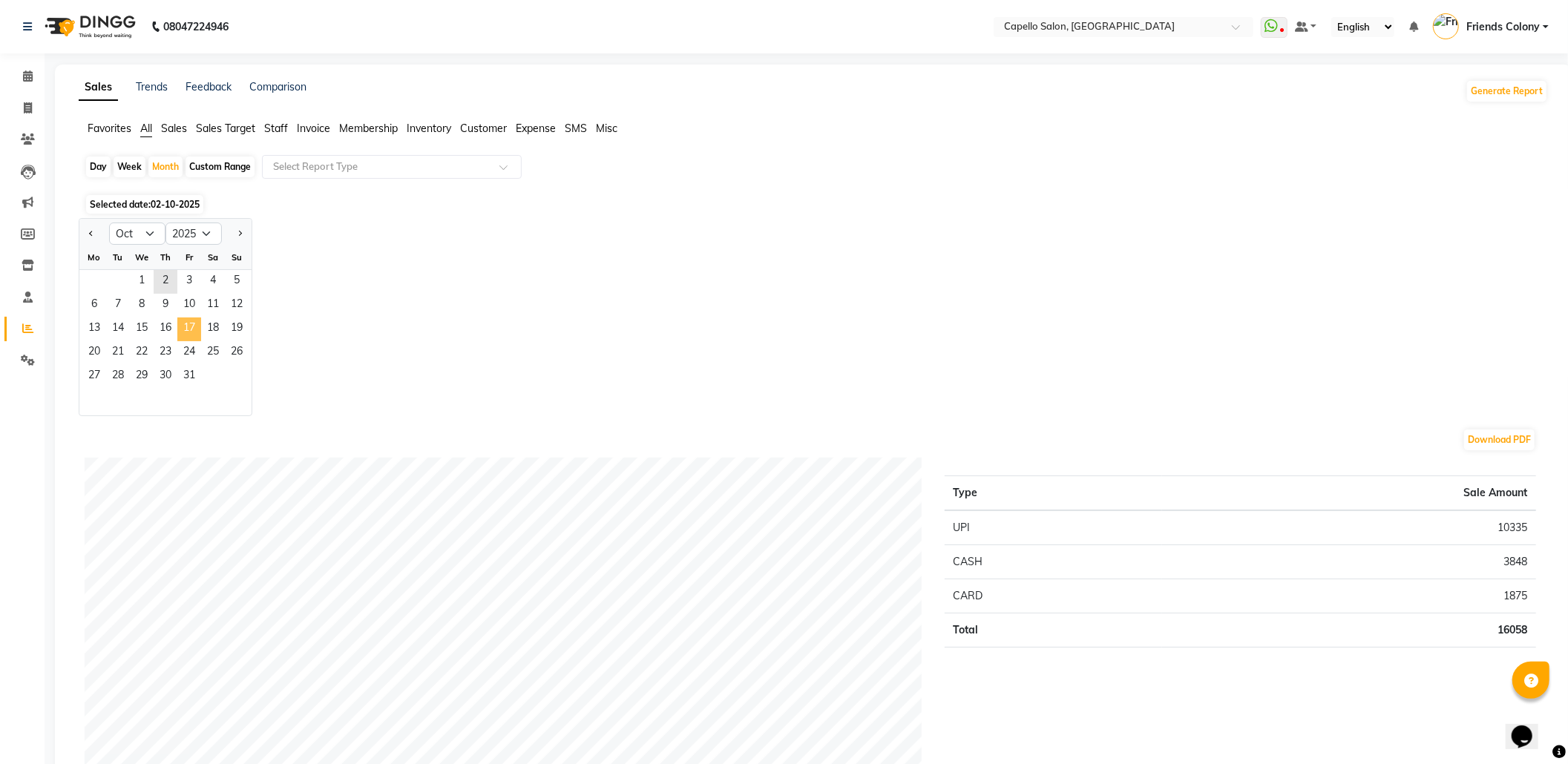
click at [177, 329] on span "17" at bounding box center [189, 329] width 24 height 24
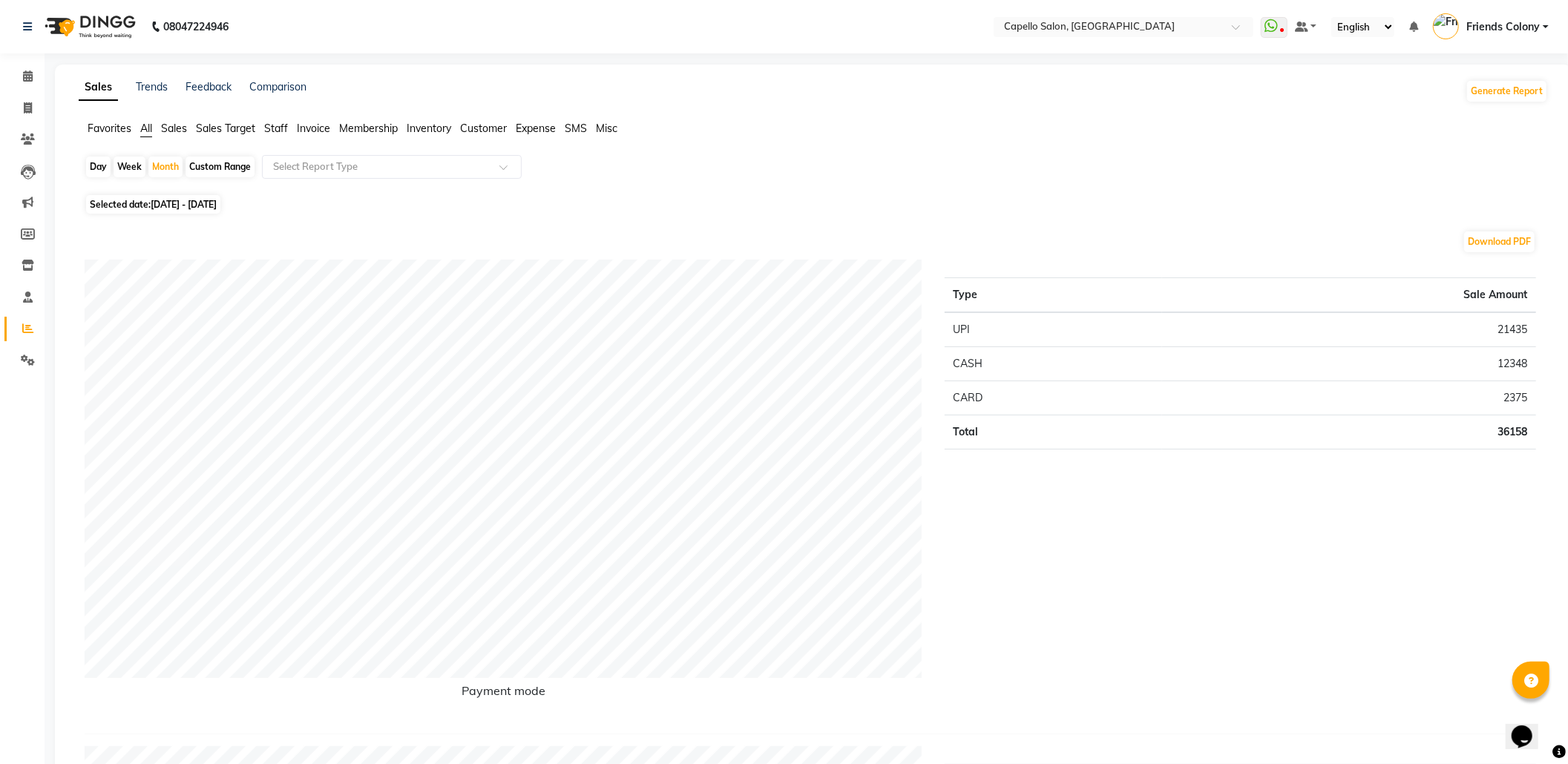
click at [408, 181] on div "Day Week Month Custom Range Select Report Type" at bounding box center [813, 172] width 1457 height 36
click at [409, 176] on div "Select Report Type" at bounding box center [391, 167] width 259 height 24
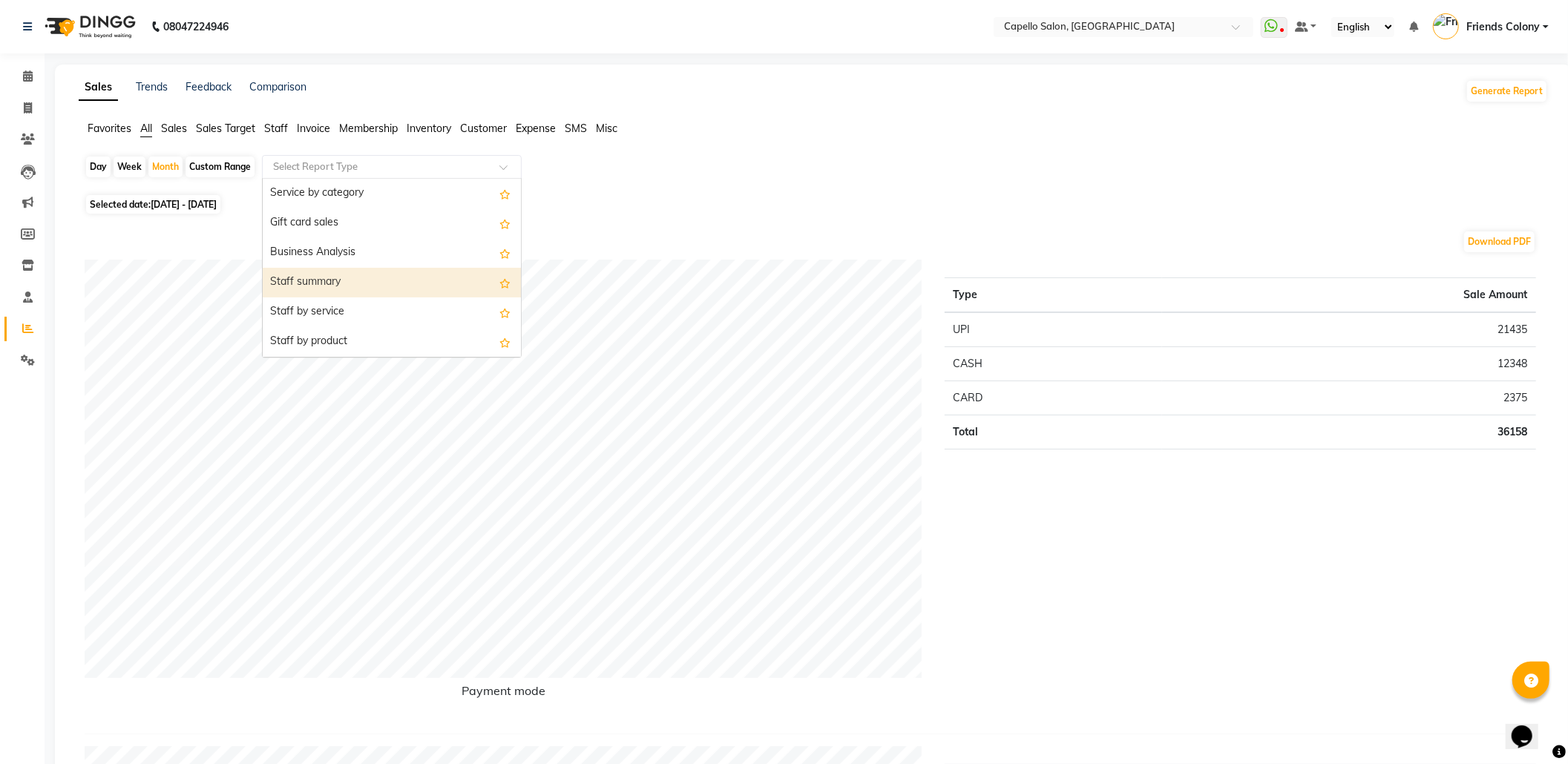
click at [401, 286] on div "Staff summary" at bounding box center [392, 282] width 259 height 30
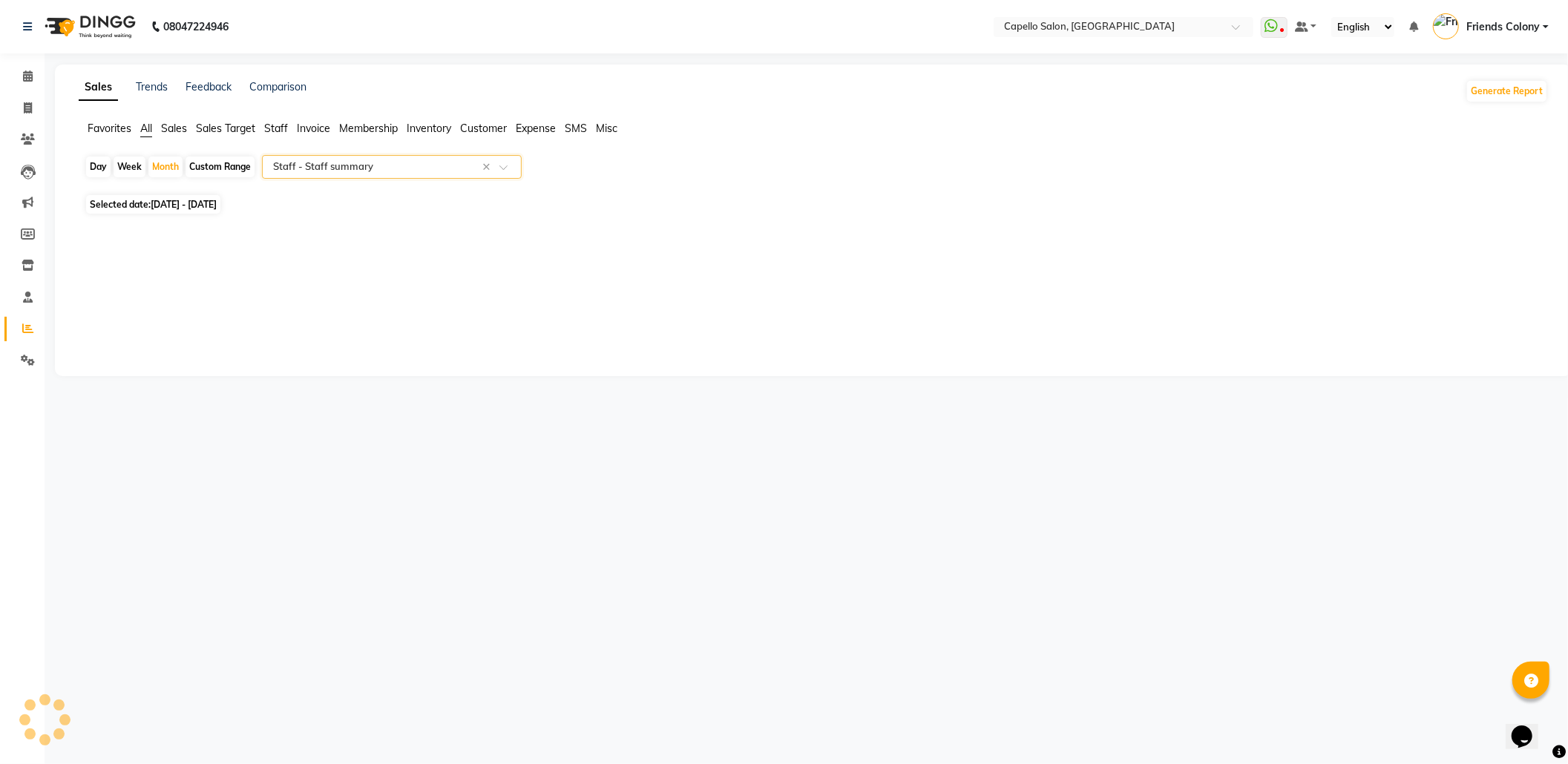
select select "full_report"
select select "csv"
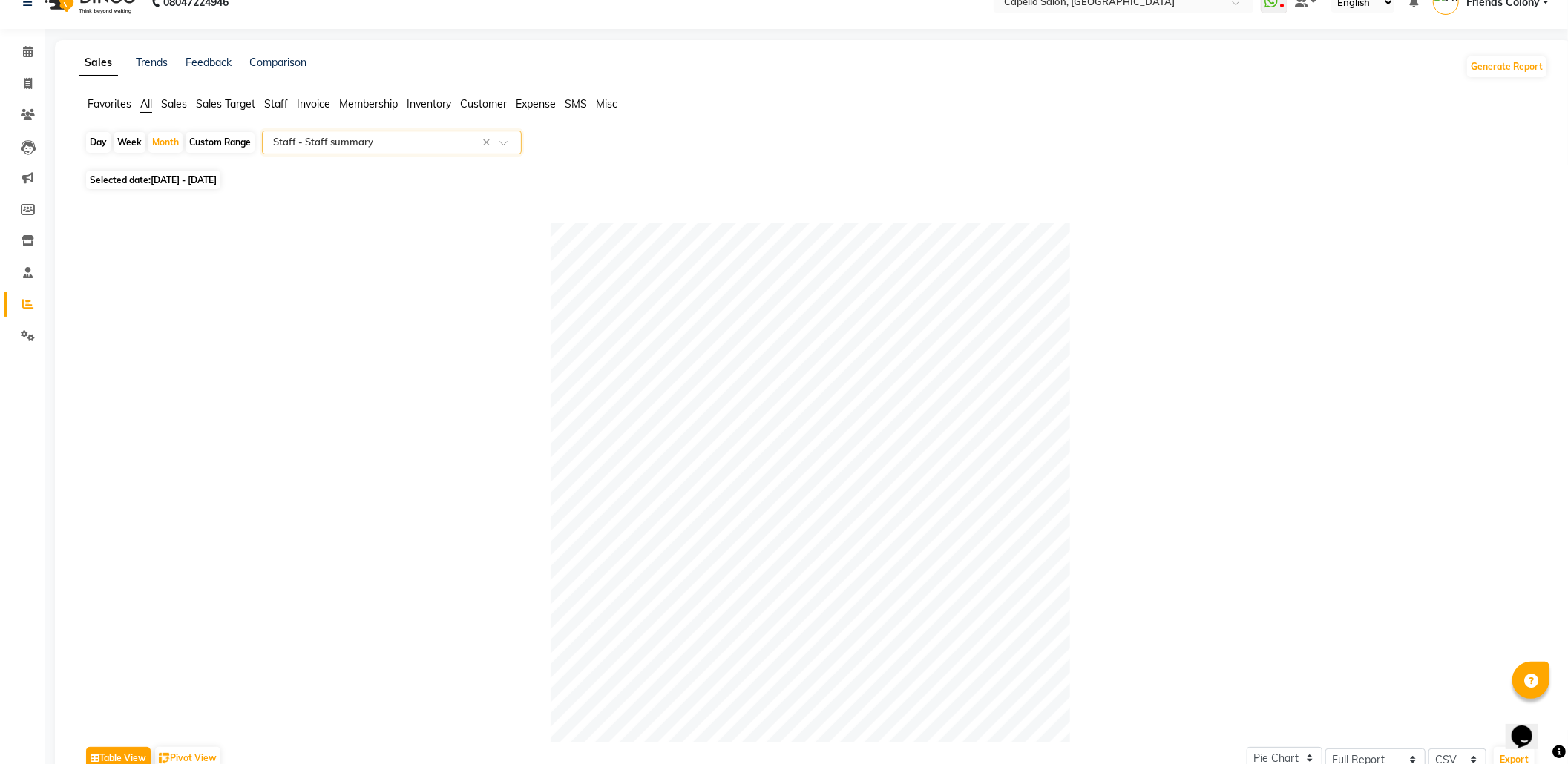
scroll to position [0, 0]
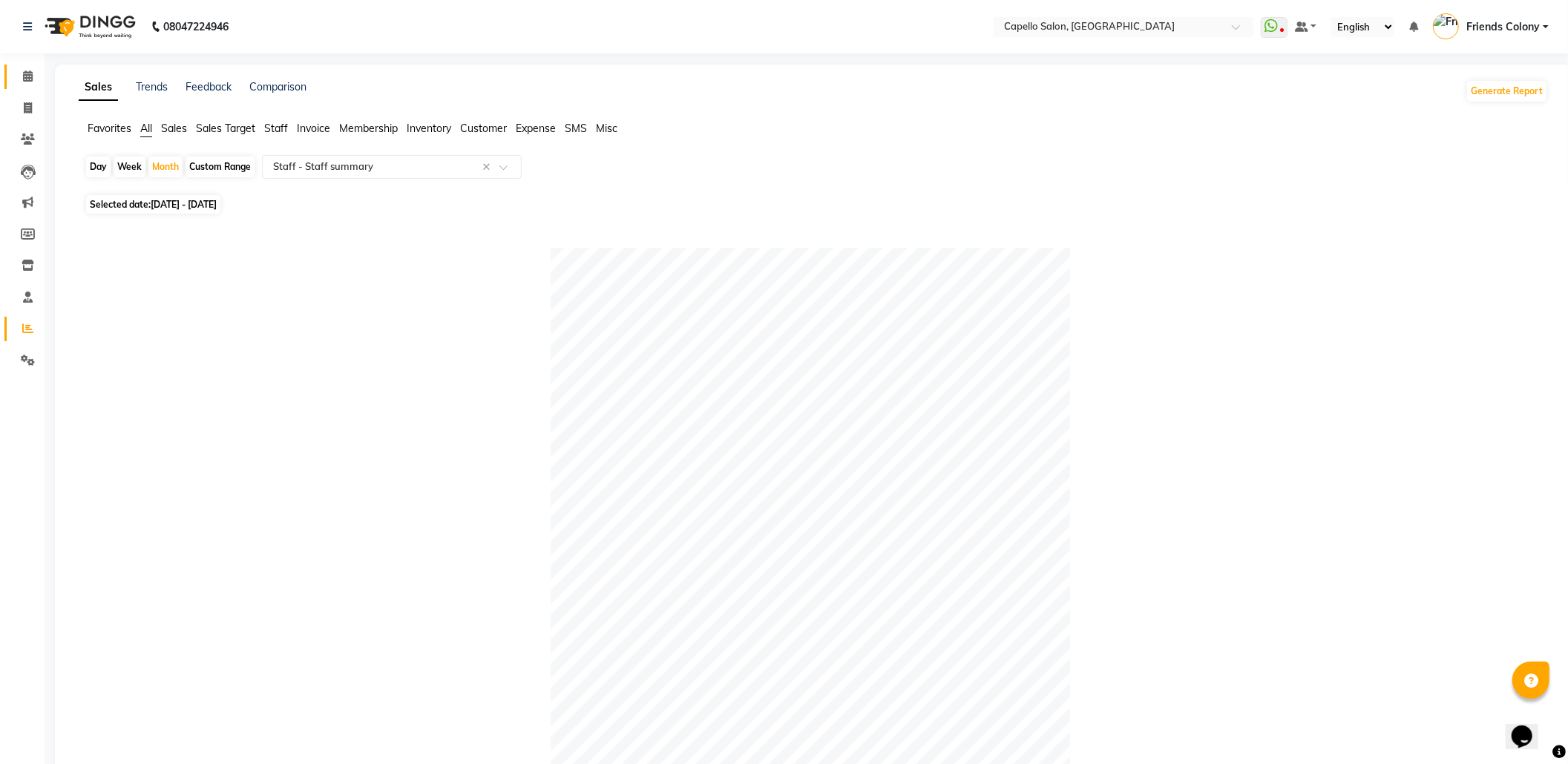
click at [10, 83] on link "Calendar" at bounding box center [22, 77] width 36 height 25
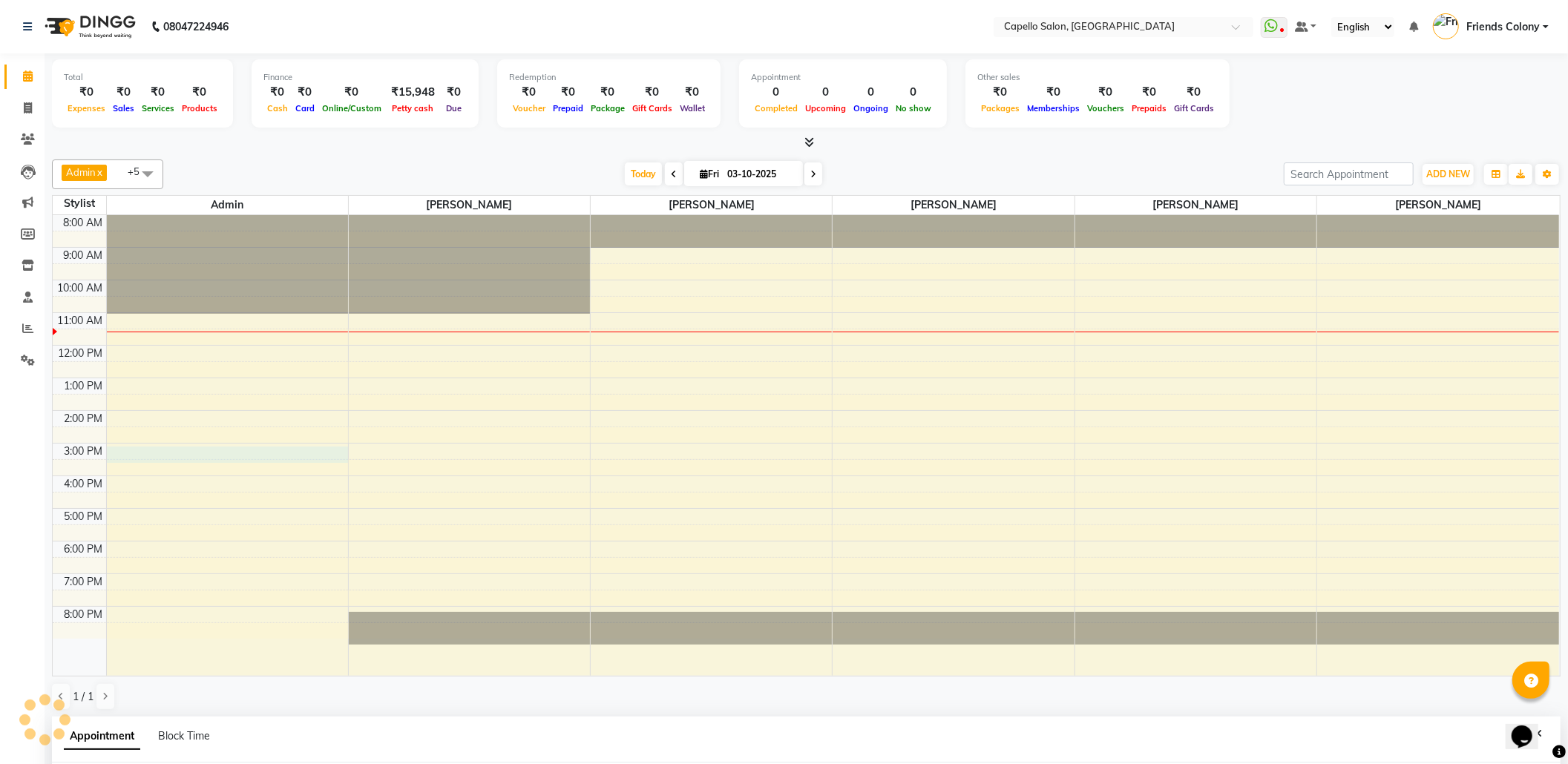
scroll to position [286, 0]
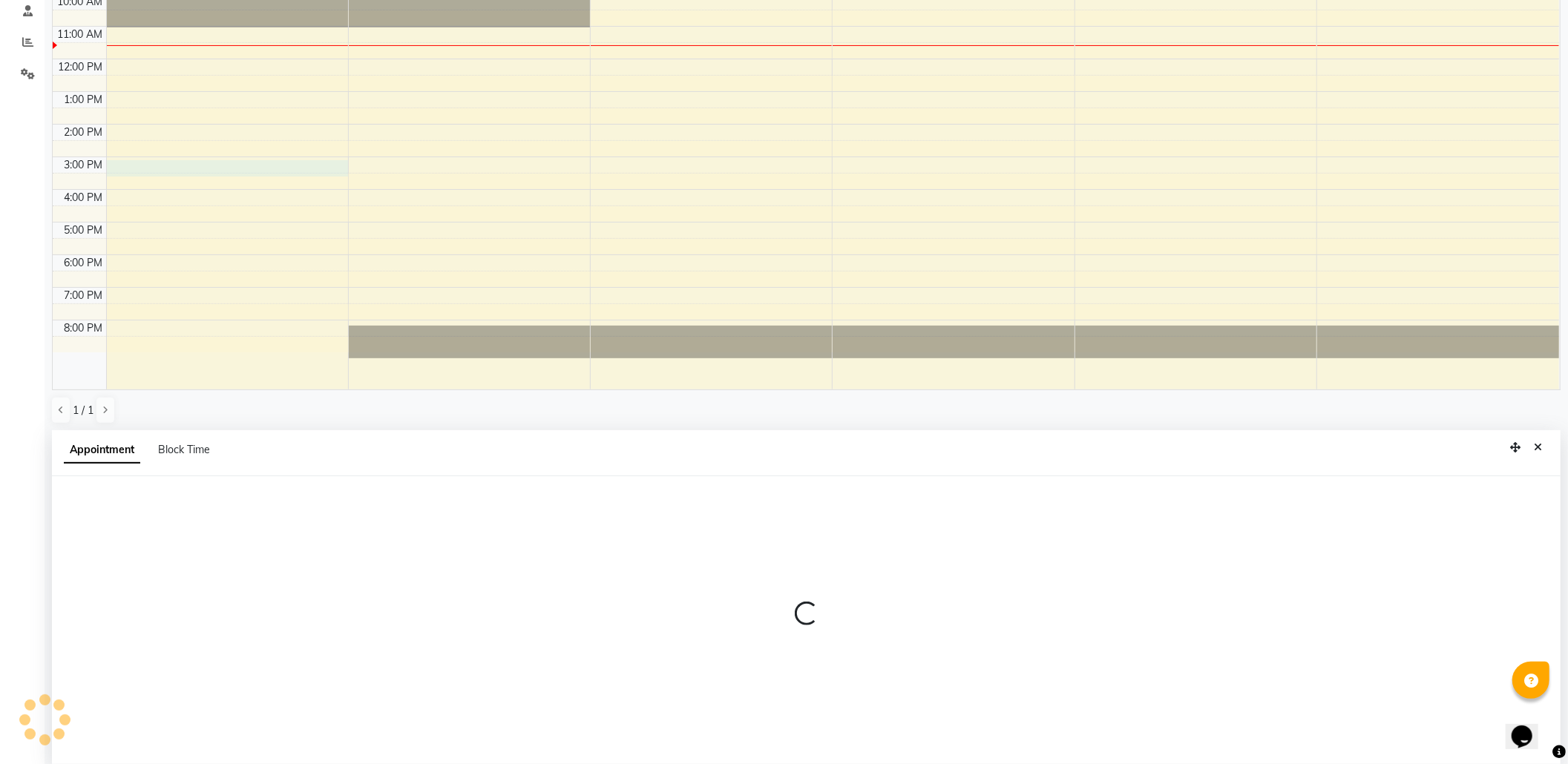
select select "16604"
select select "tentative"
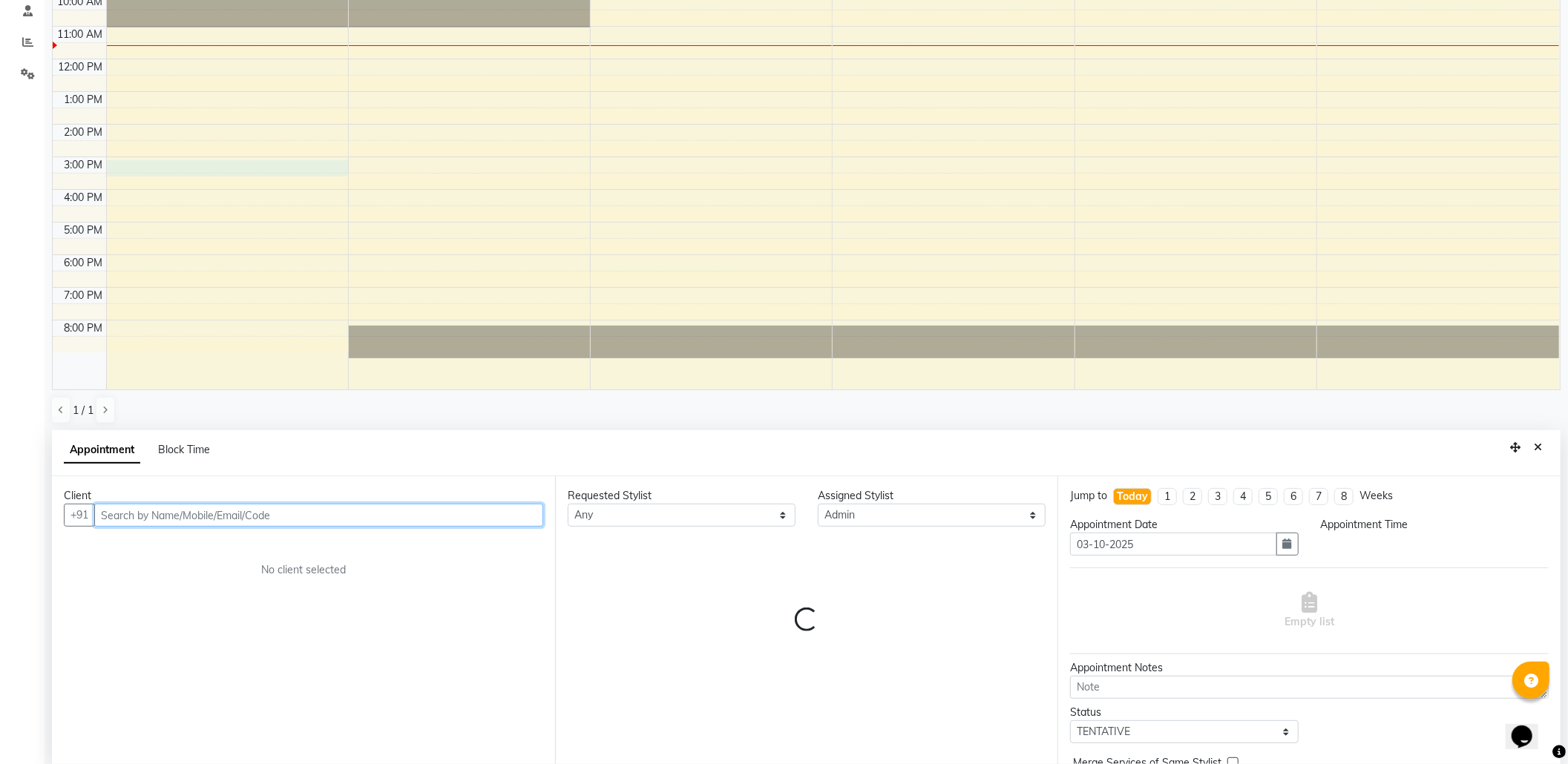
select select "900"
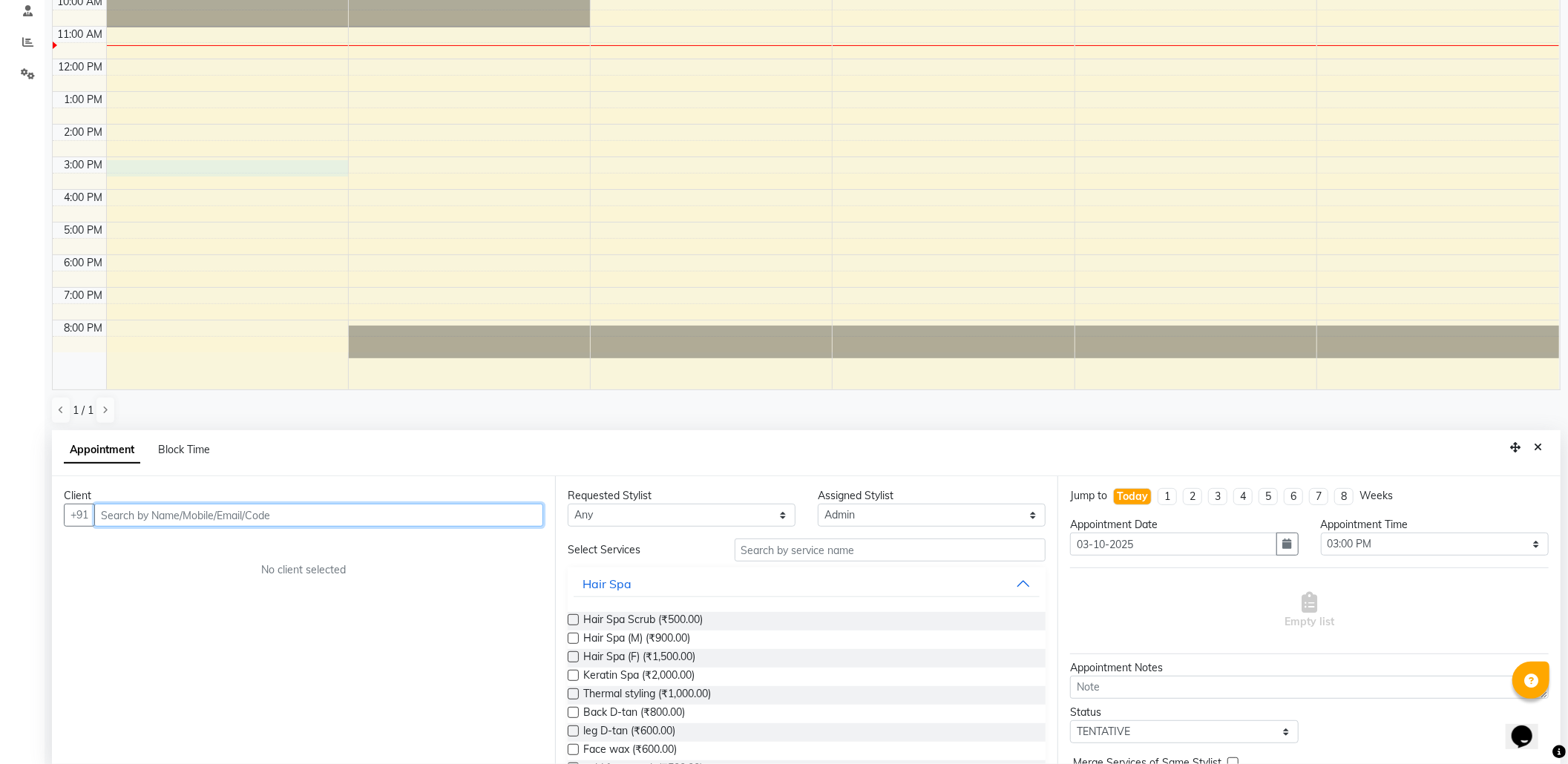
scroll to position [291, 0]
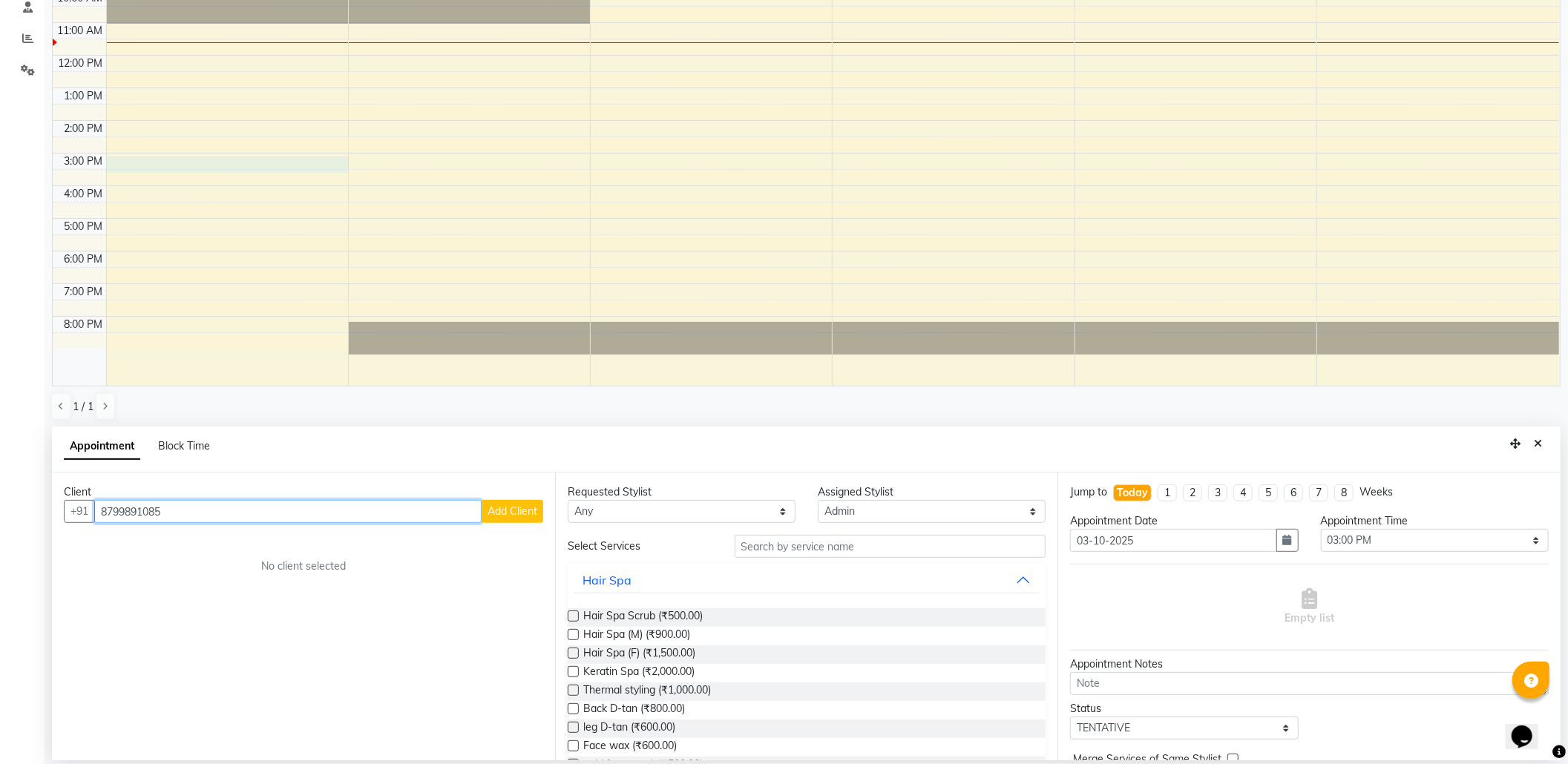
type input "8799891085"
click at [518, 510] on span "Add Client" at bounding box center [512, 510] width 49 height 14
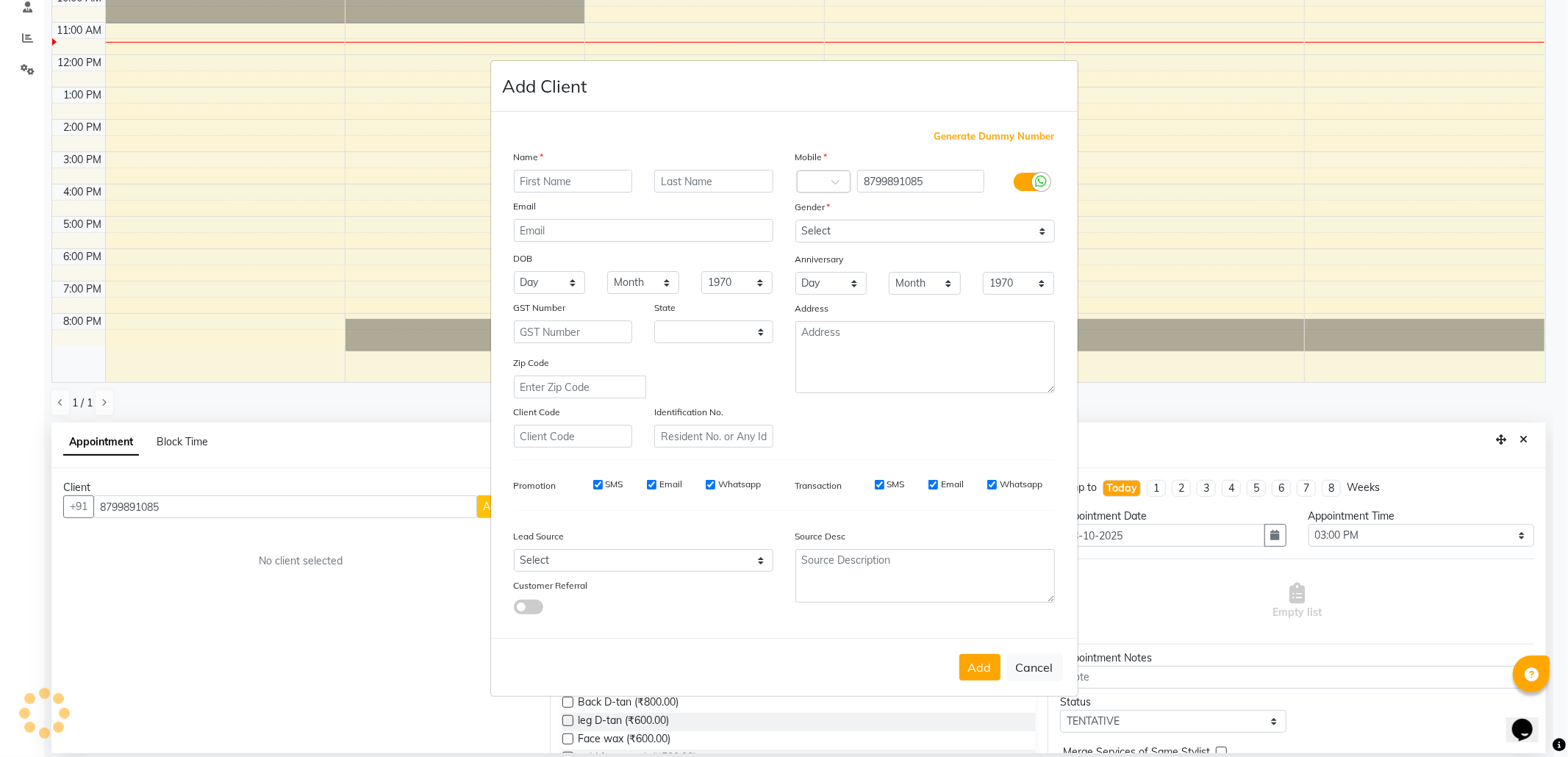
select select "22"
click at [560, 188] on input "text" at bounding box center [573, 181] width 119 height 23
click at [533, 181] on input "mohit" at bounding box center [573, 181] width 119 height 23
type input "Mohit"
type input "Panpate"
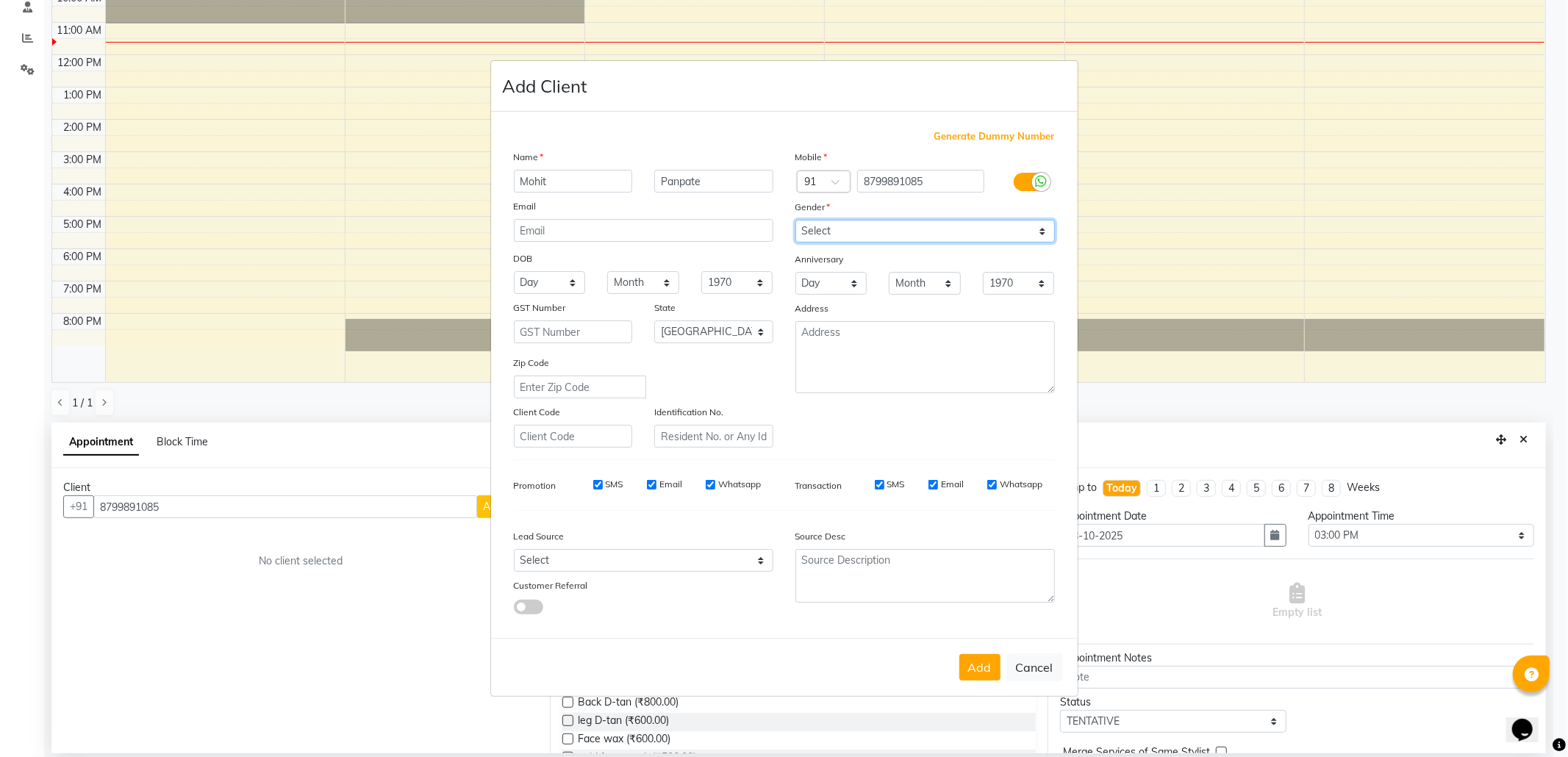
click at [914, 224] on select "Select Male Female Other Prefer Not To Say" at bounding box center [925, 231] width 259 height 23
select select "male"
click at [795, 221] on select "Select Male Female Other Prefer Not To Say" at bounding box center [925, 231] width 259 height 23
click at [978, 660] on button "Add" at bounding box center [980, 667] width 41 height 26
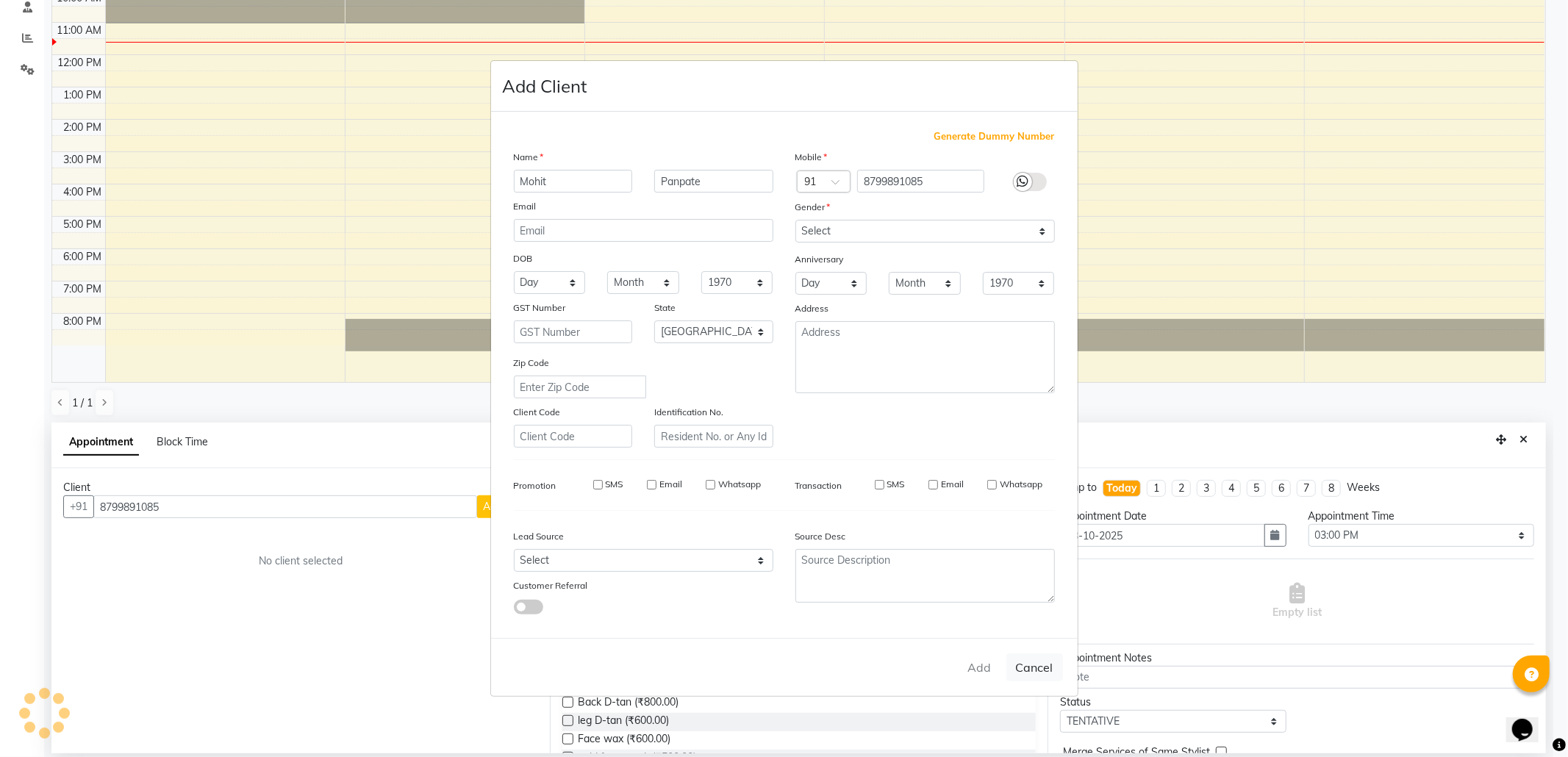
select select
select select "null"
select select
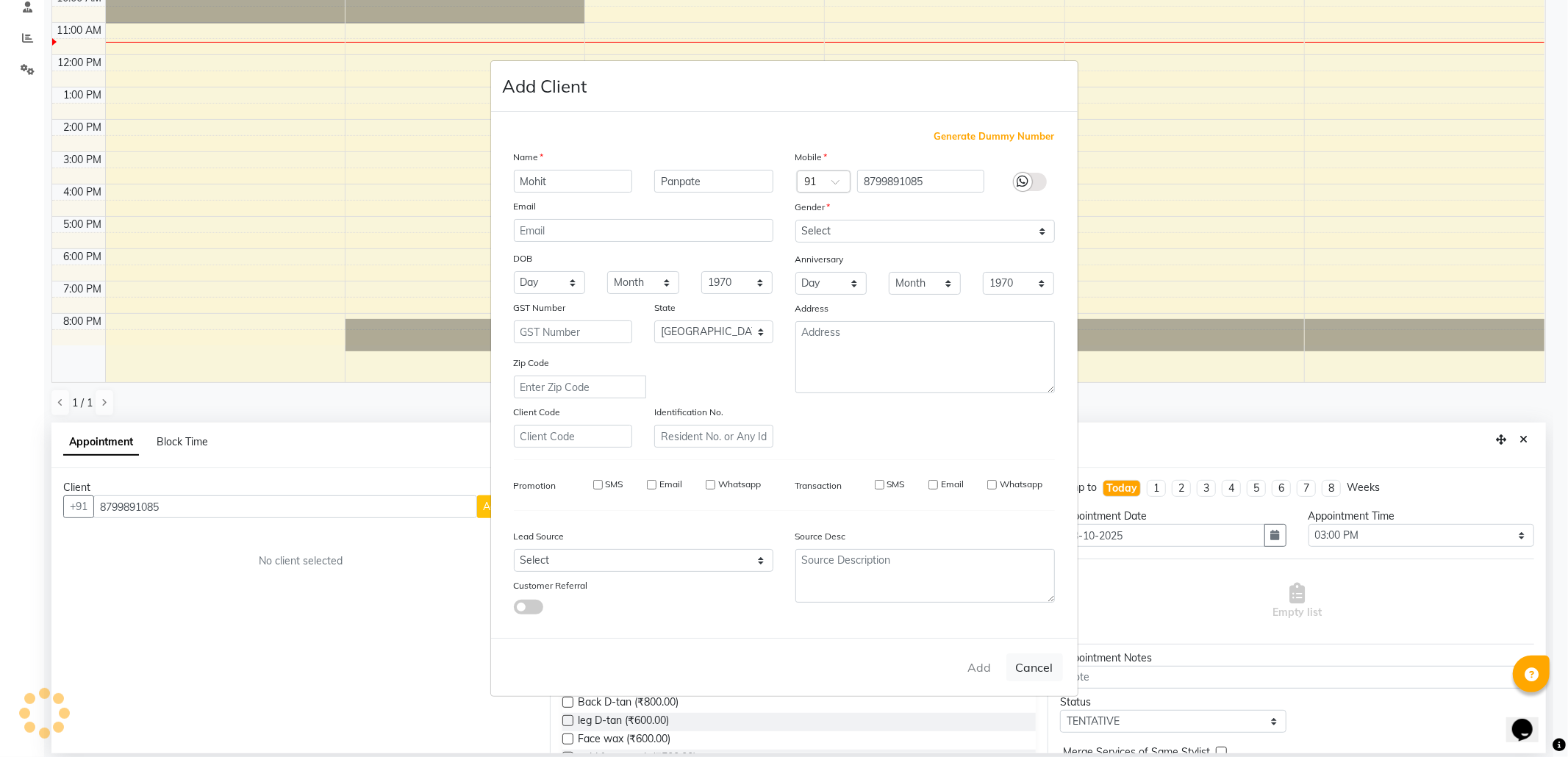
select select
checkbox input "false"
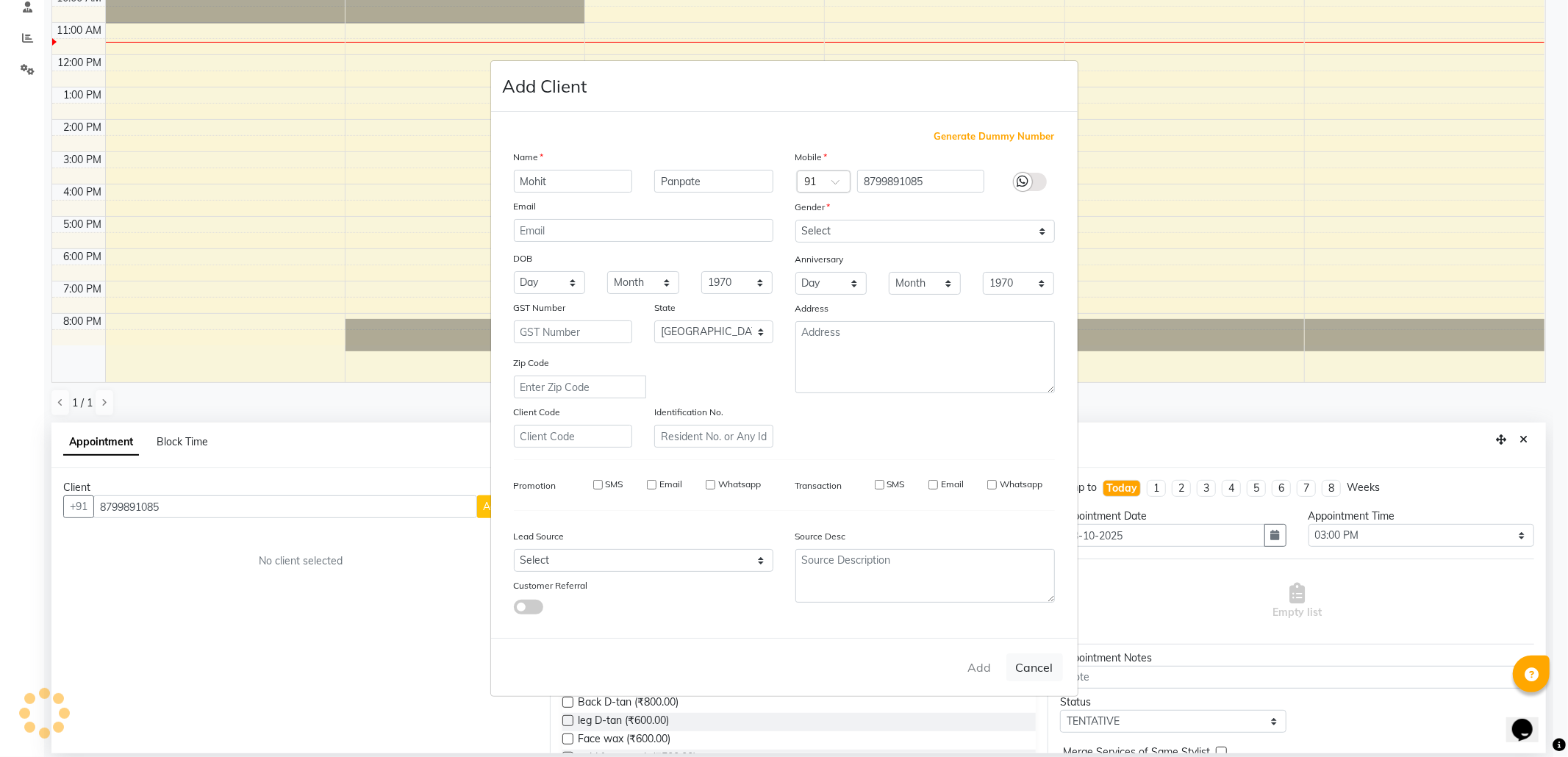
checkbox input "false"
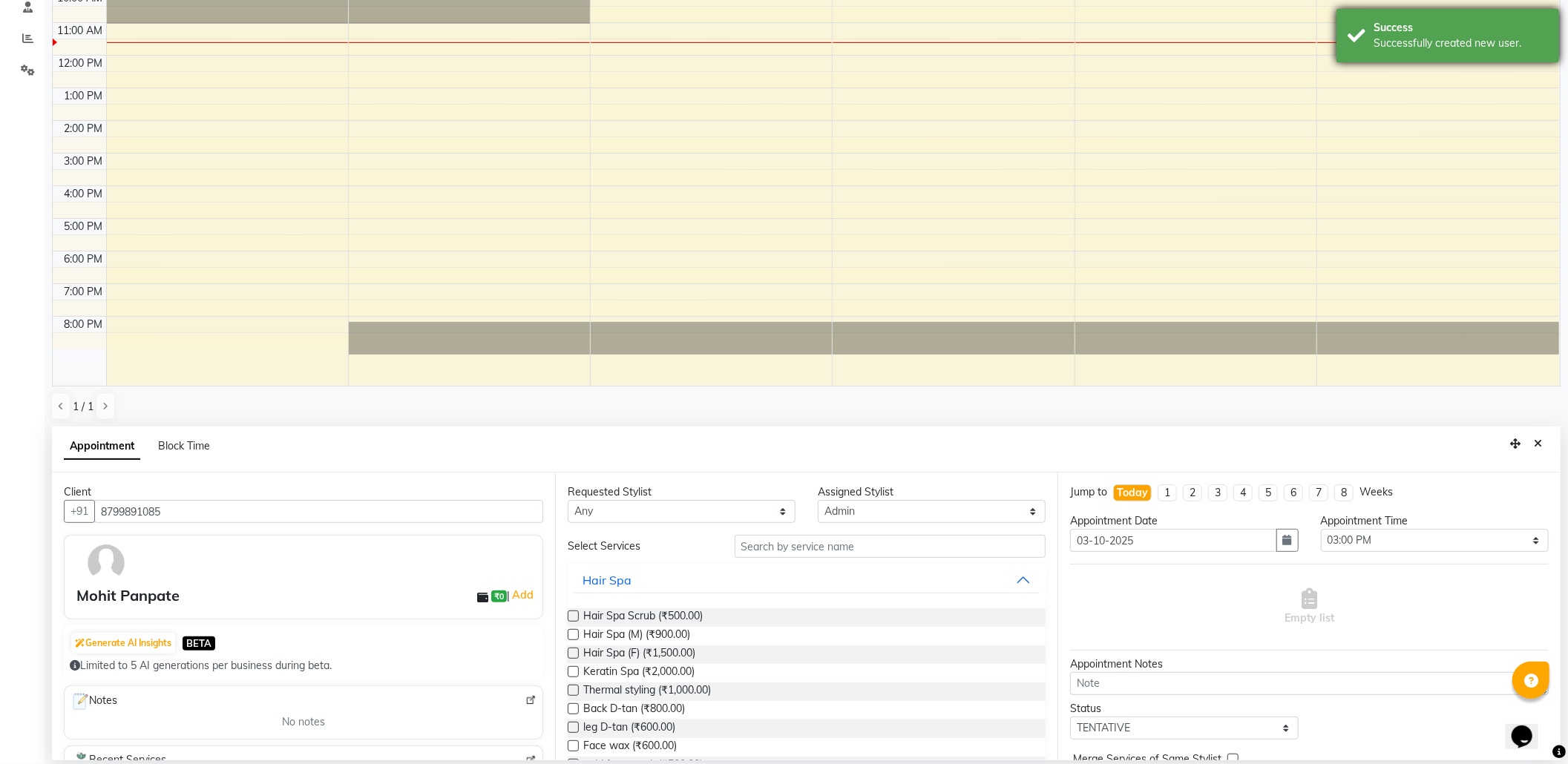
click at [1364, 51] on div "Success Successfully created new user." at bounding box center [1448, 35] width 223 height 53
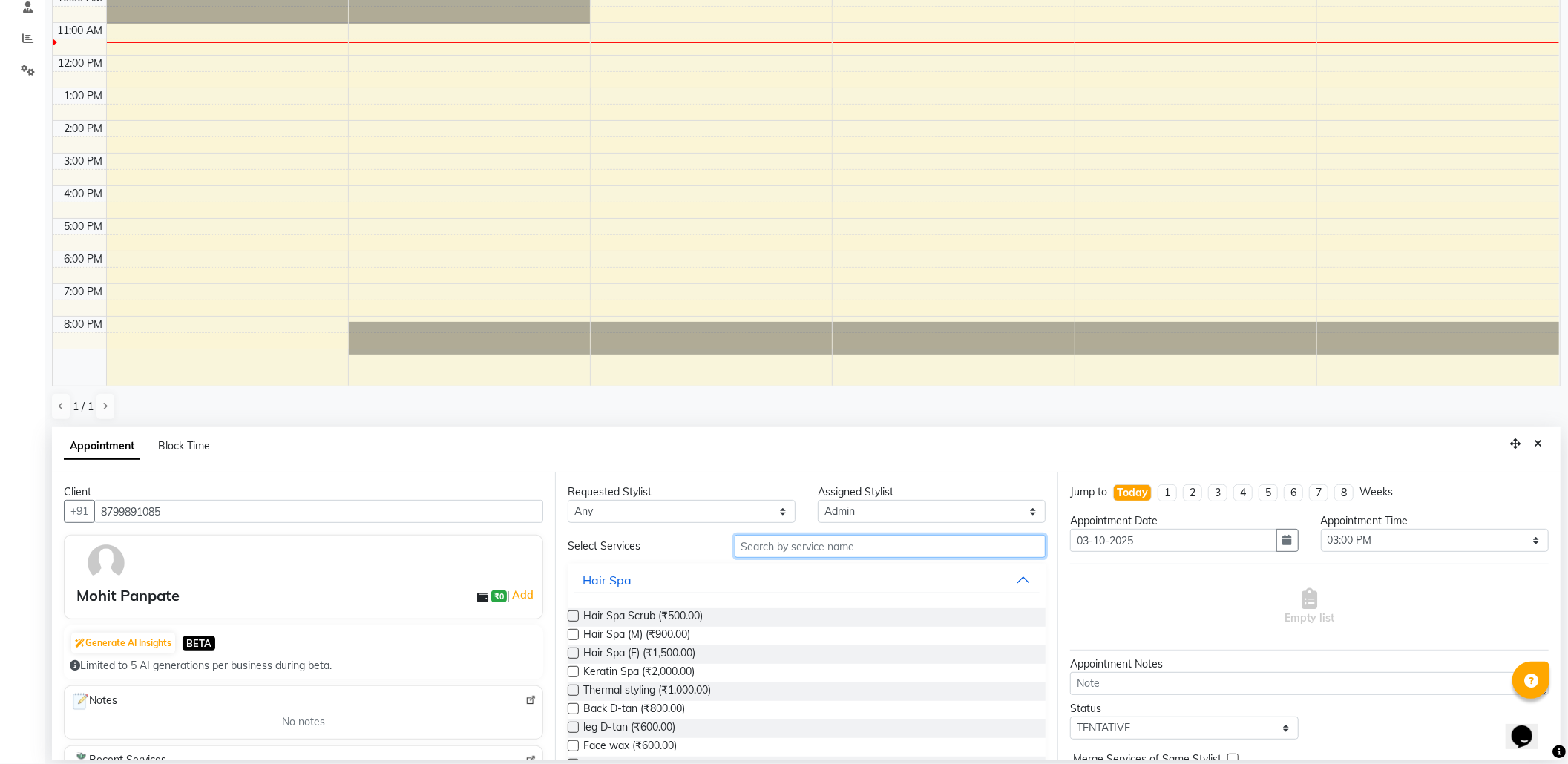
click at [954, 552] on input "text" at bounding box center [891, 546] width 312 height 23
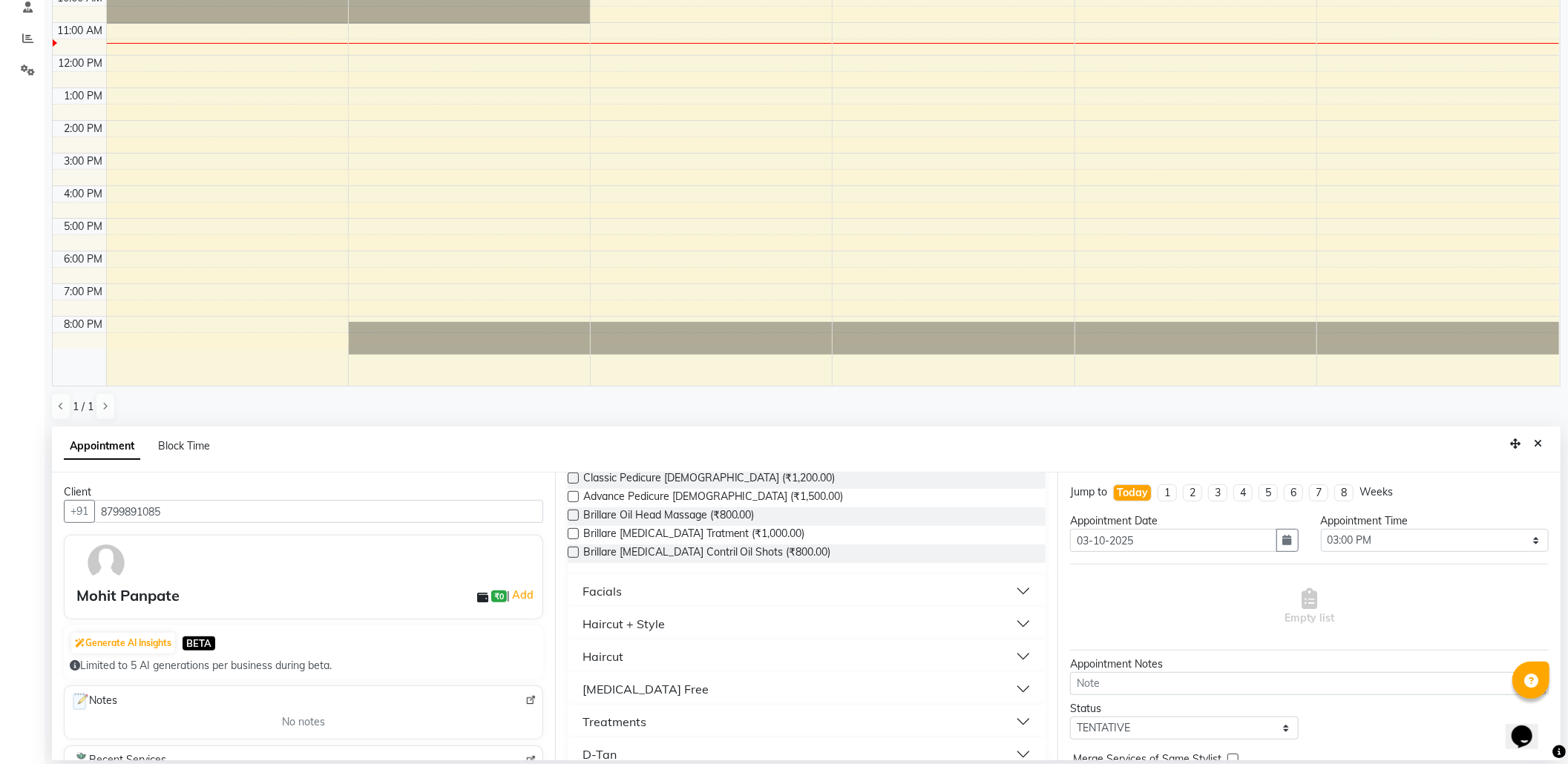
scroll to position [297, 0]
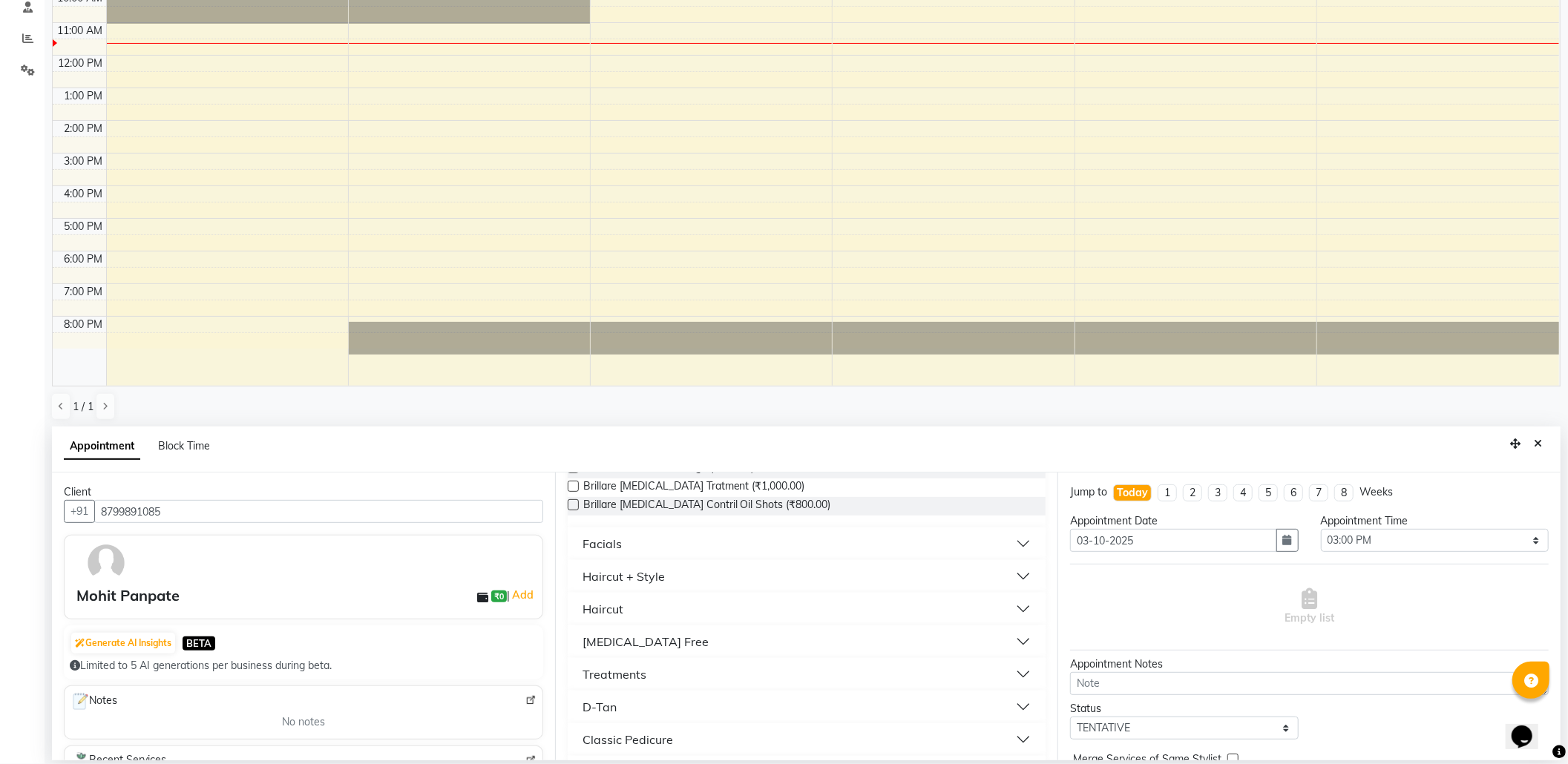
type input "d"
click at [651, 704] on button "D-Tan" at bounding box center [807, 707] width 467 height 26
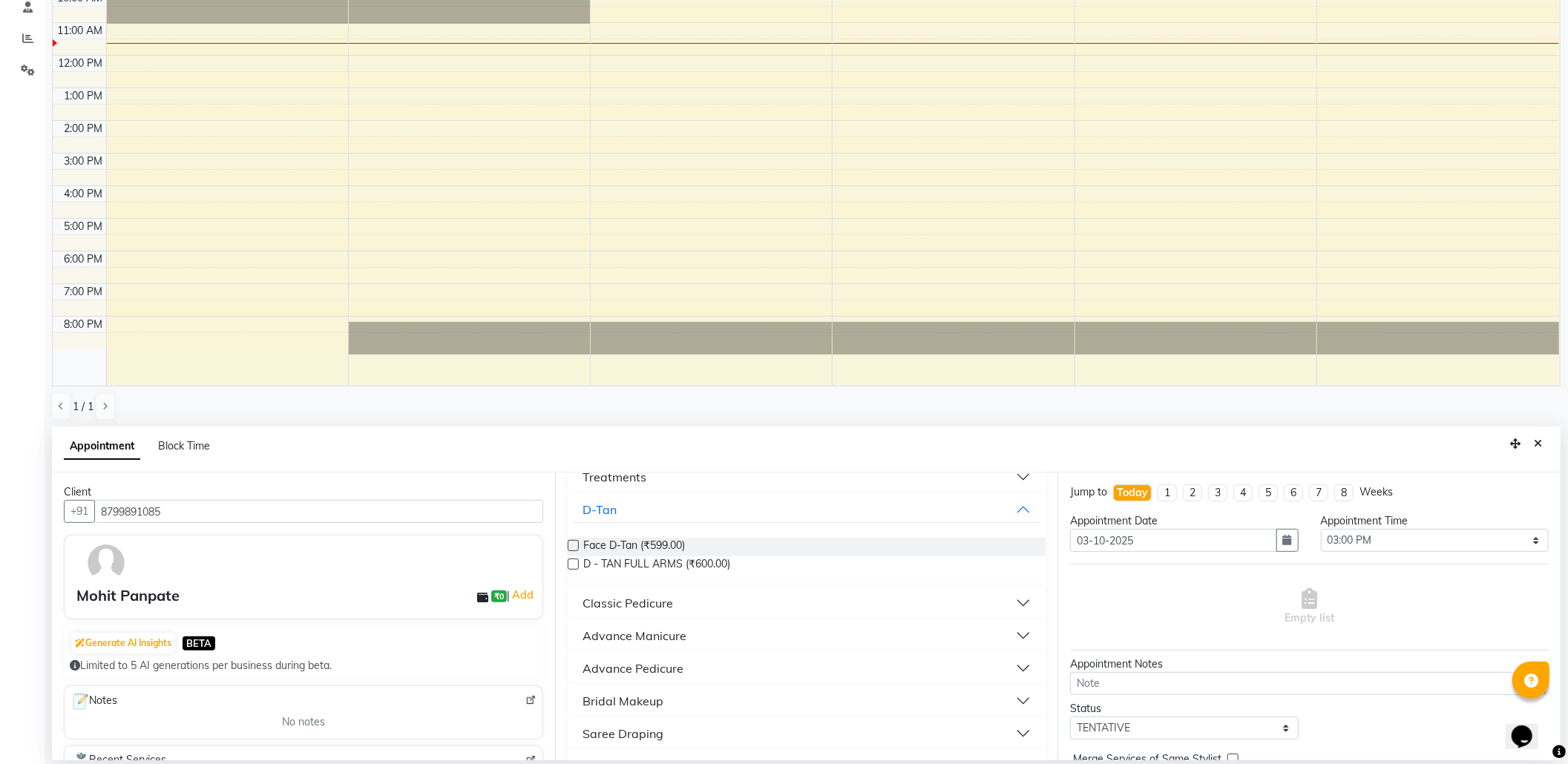
click at [571, 544] on label at bounding box center [573, 545] width 11 height 11
click at [571, 544] on input "checkbox" at bounding box center [572, 547] width 10 height 10
checkbox input "false"
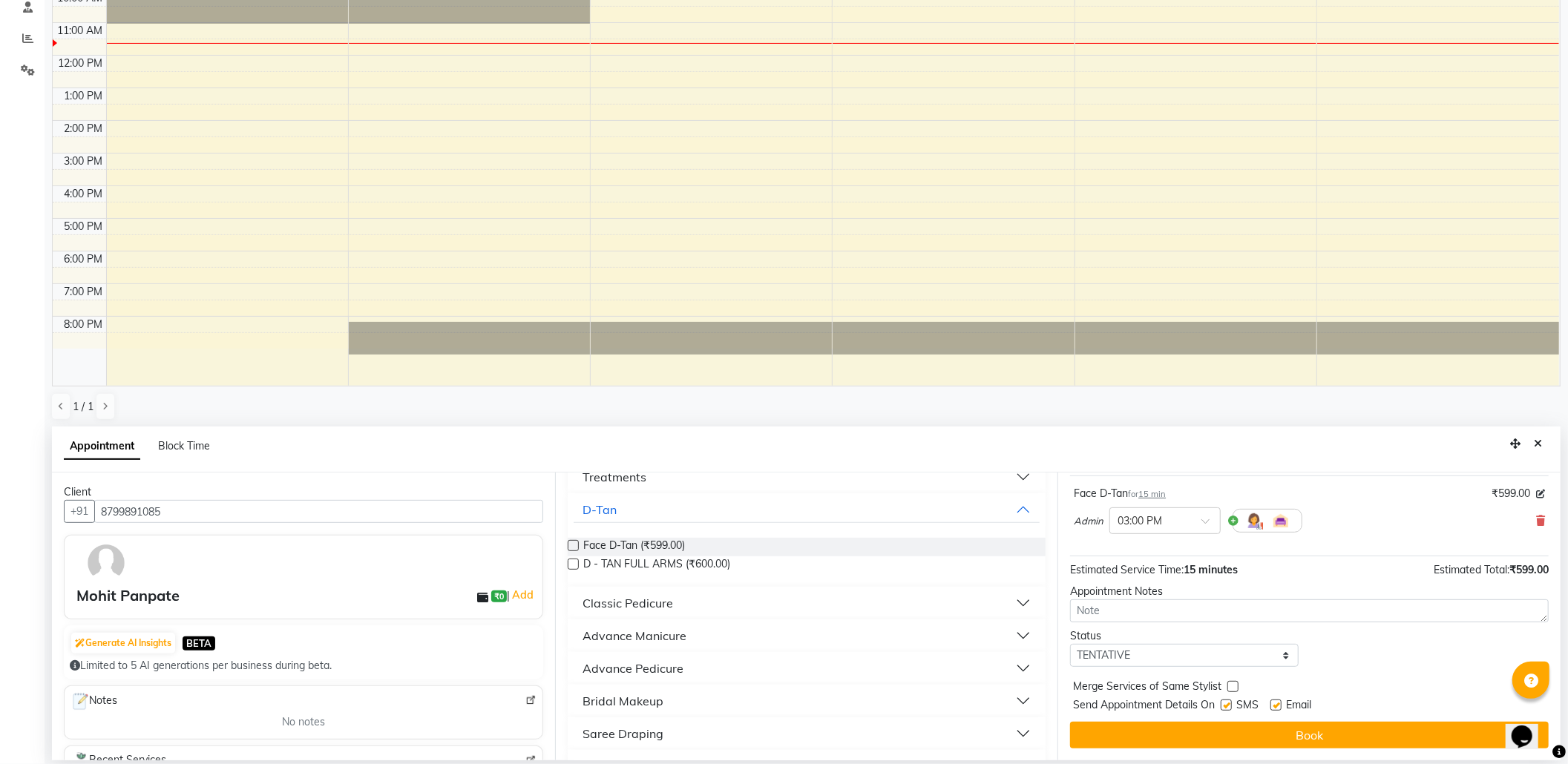
scroll to position [90, 0]
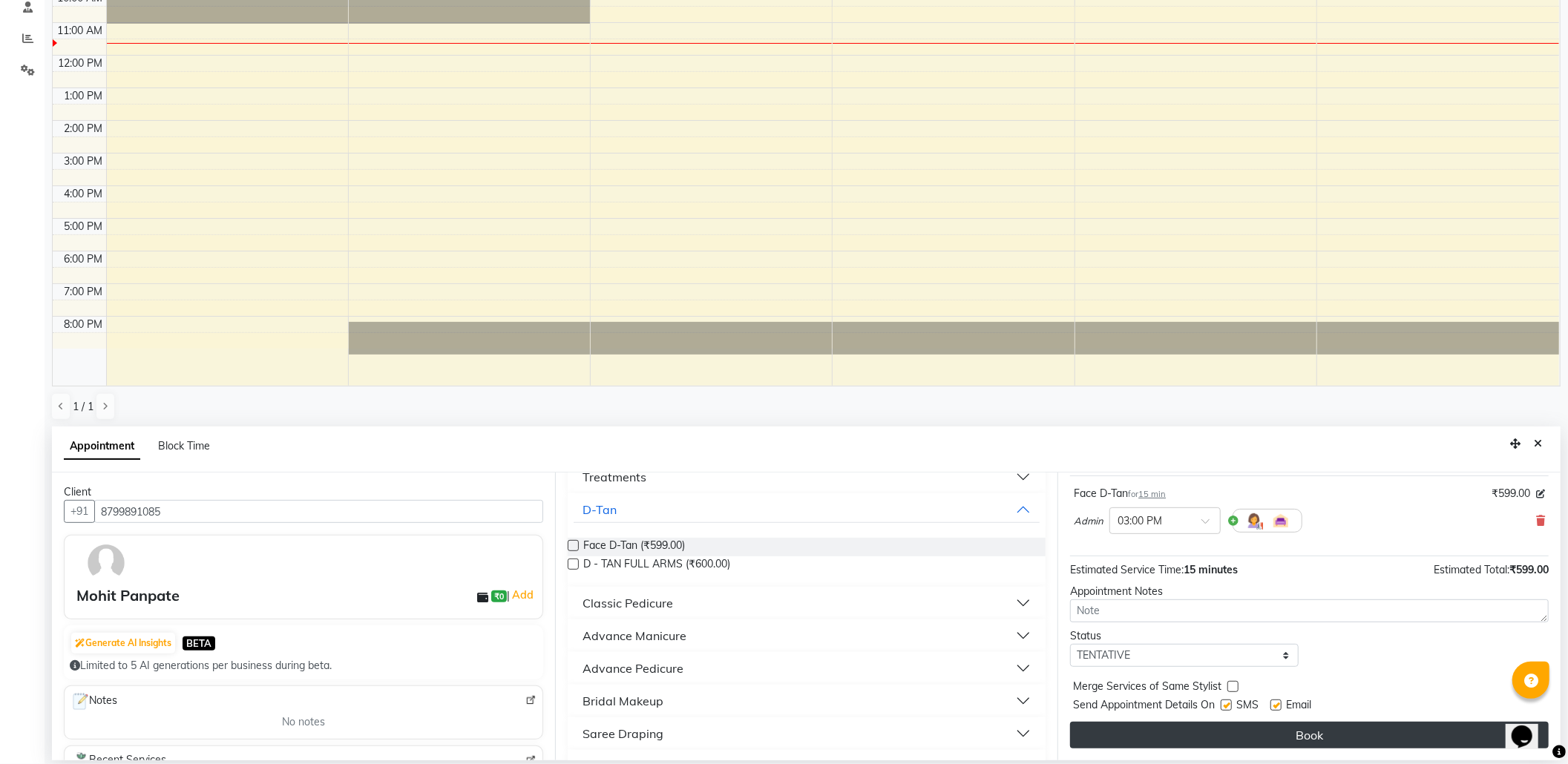
click at [1203, 738] on button "Book" at bounding box center [1309, 734] width 479 height 26
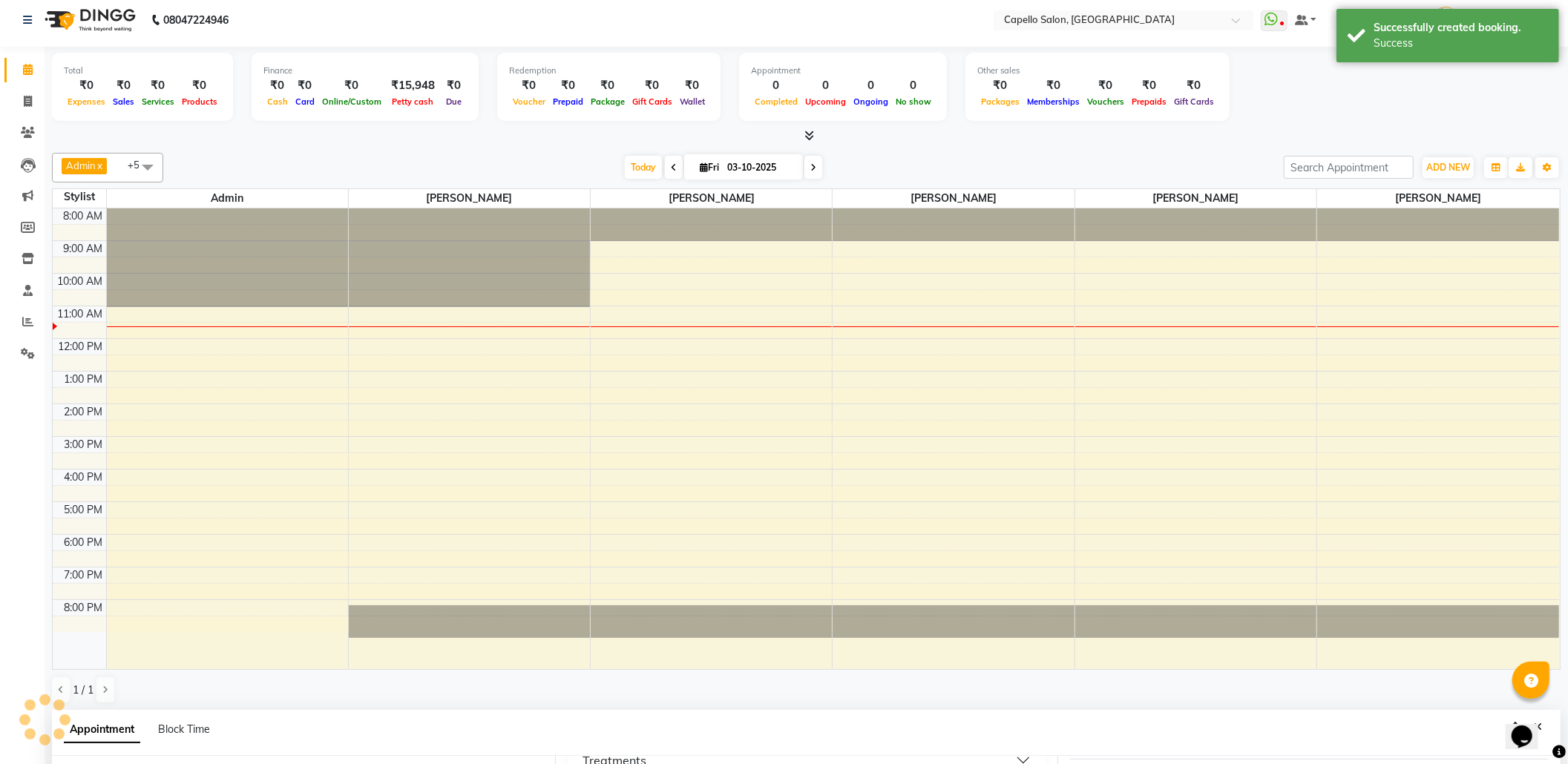
scroll to position [0, 0]
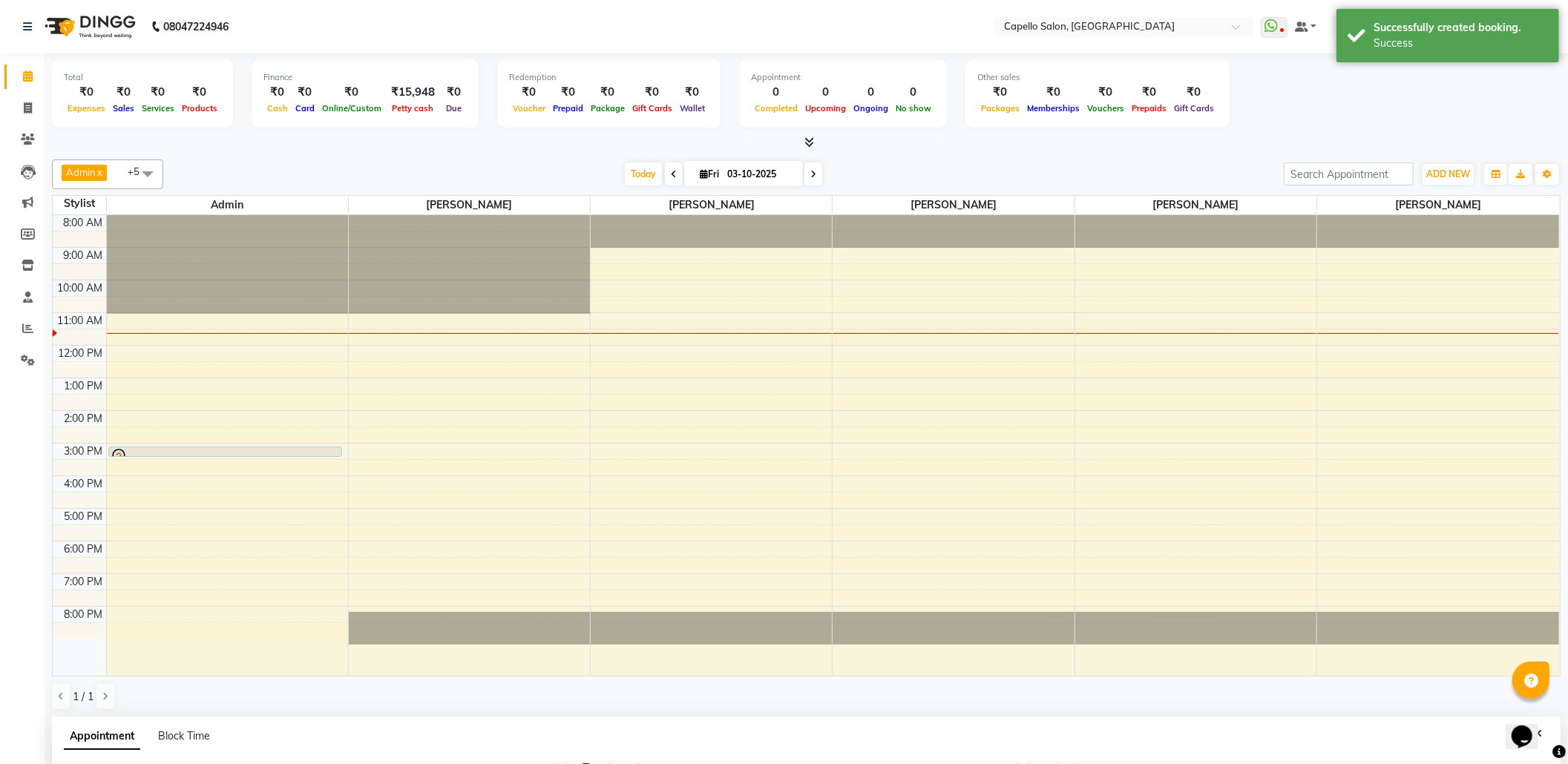
click at [135, 169] on span at bounding box center [147, 173] width 30 height 28
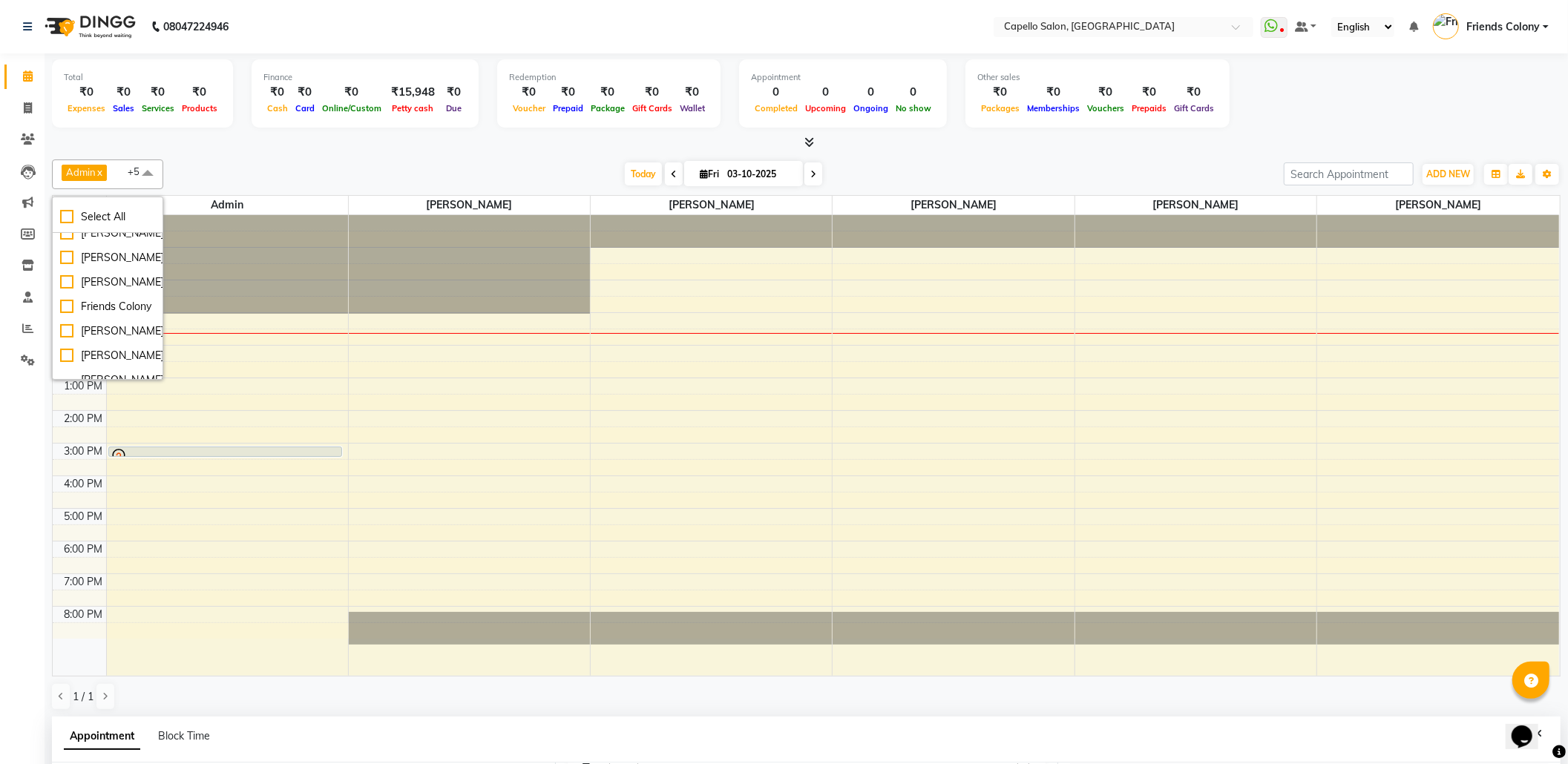
scroll to position [178, 0]
click at [101, 222] on div "[PERSON_NAME]" at bounding box center [107, 215] width 95 height 16
checkbox input "true"
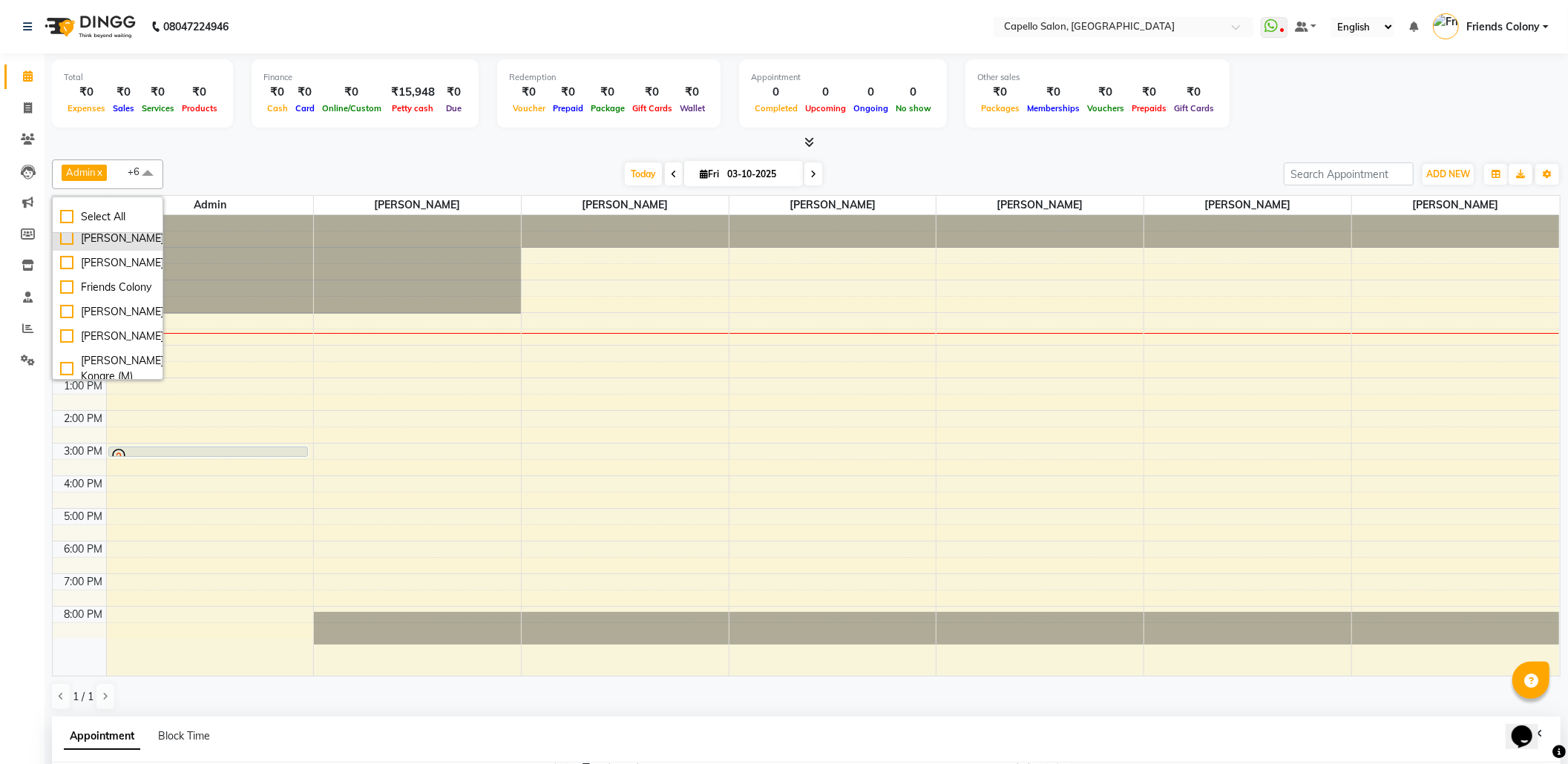
click at [105, 246] on div "[PERSON_NAME]" at bounding box center [107, 238] width 95 height 16
checkbox input "true"
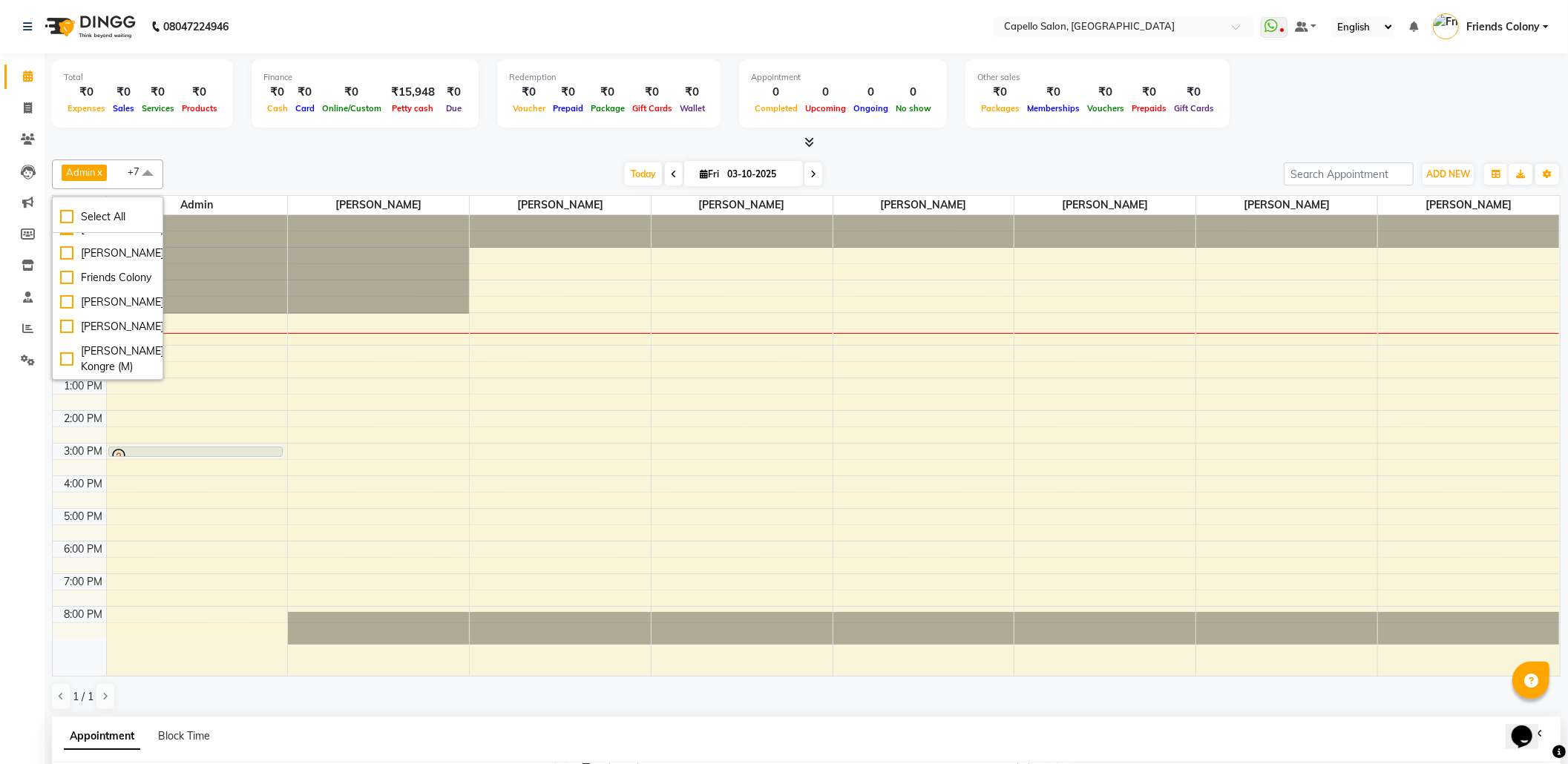
scroll to position [257, 0]
click at [108, 261] on div "[PERSON_NAME]" at bounding box center [107, 254] width 95 height 16
checkbox input "true"
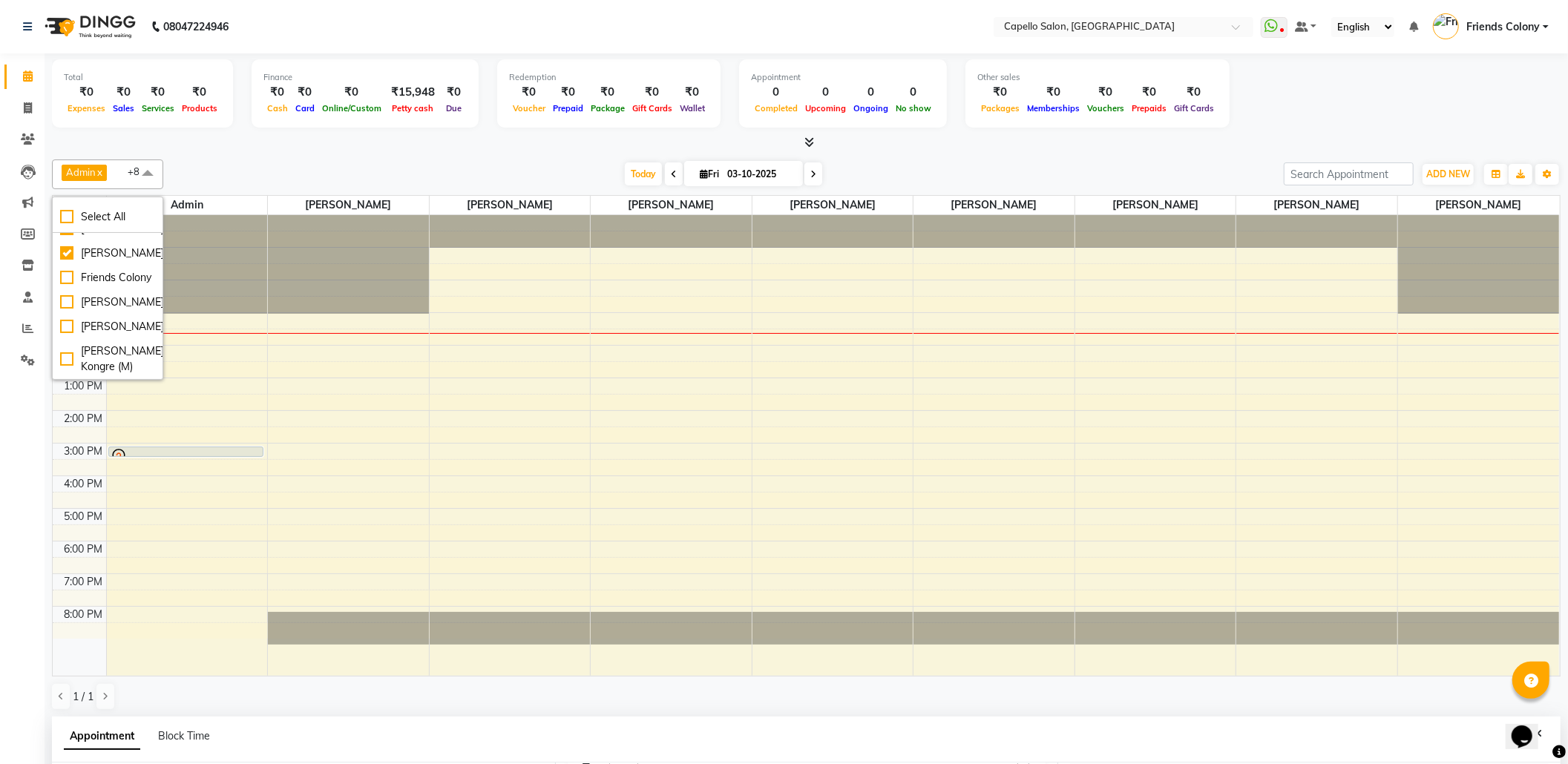
scroll to position [374, 0]
click at [227, 163] on div "Today Fri 03-10-2025" at bounding box center [724, 175] width 1106 height 22
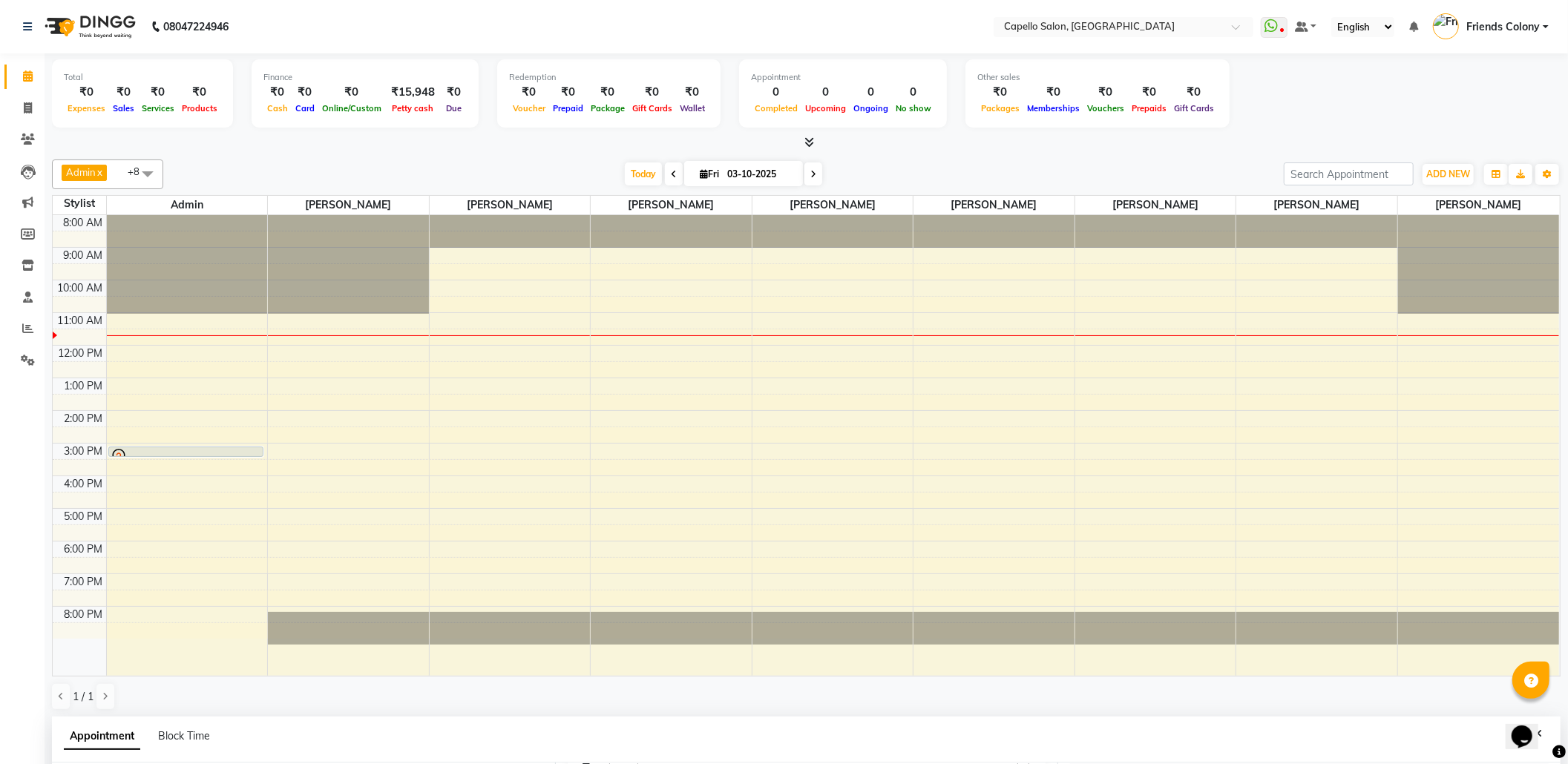
click at [669, 181] on span at bounding box center [673, 174] width 18 height 23
type input "02-10-2025"
select select "900"
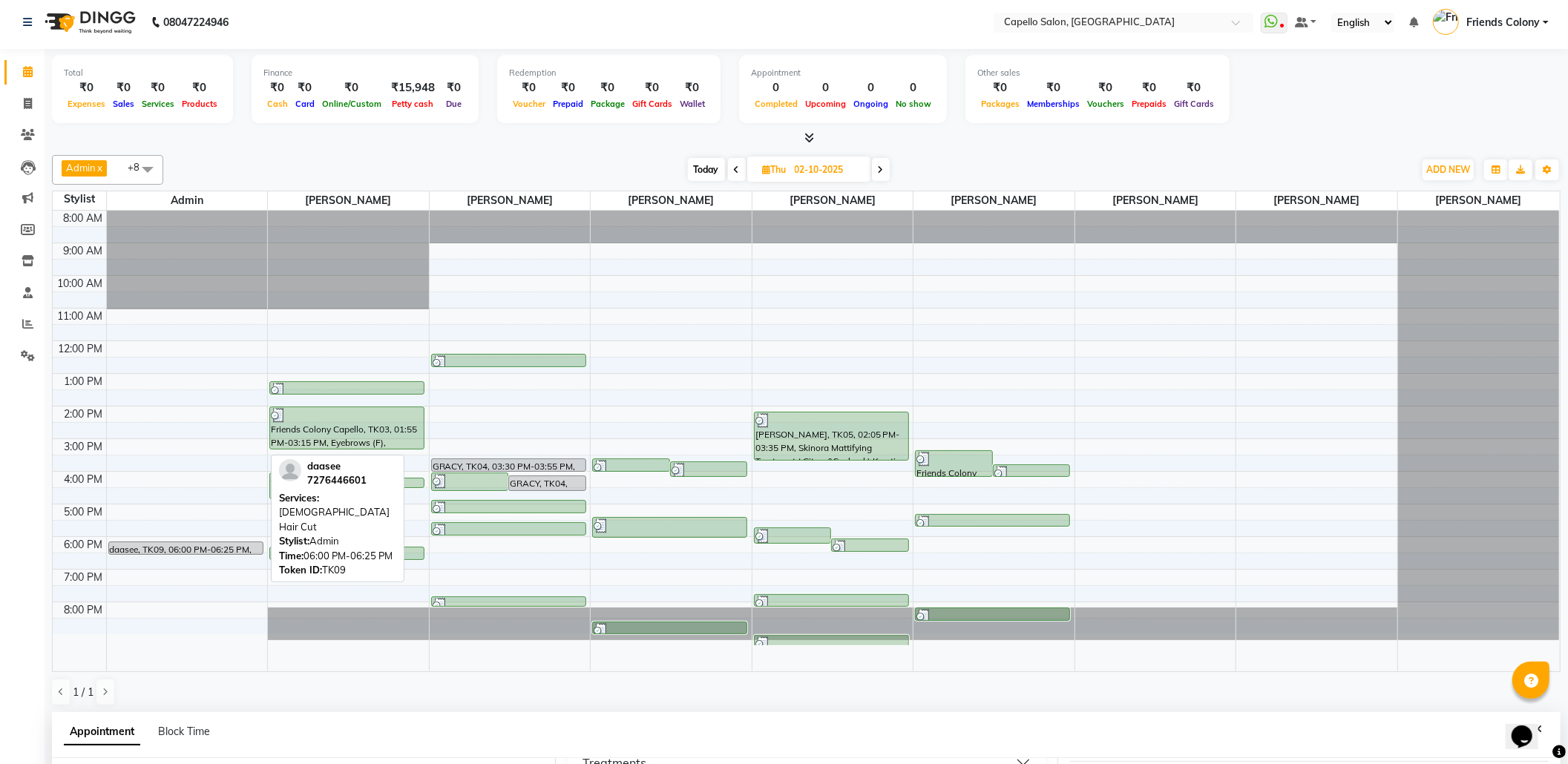
scroll to position [0, 0]
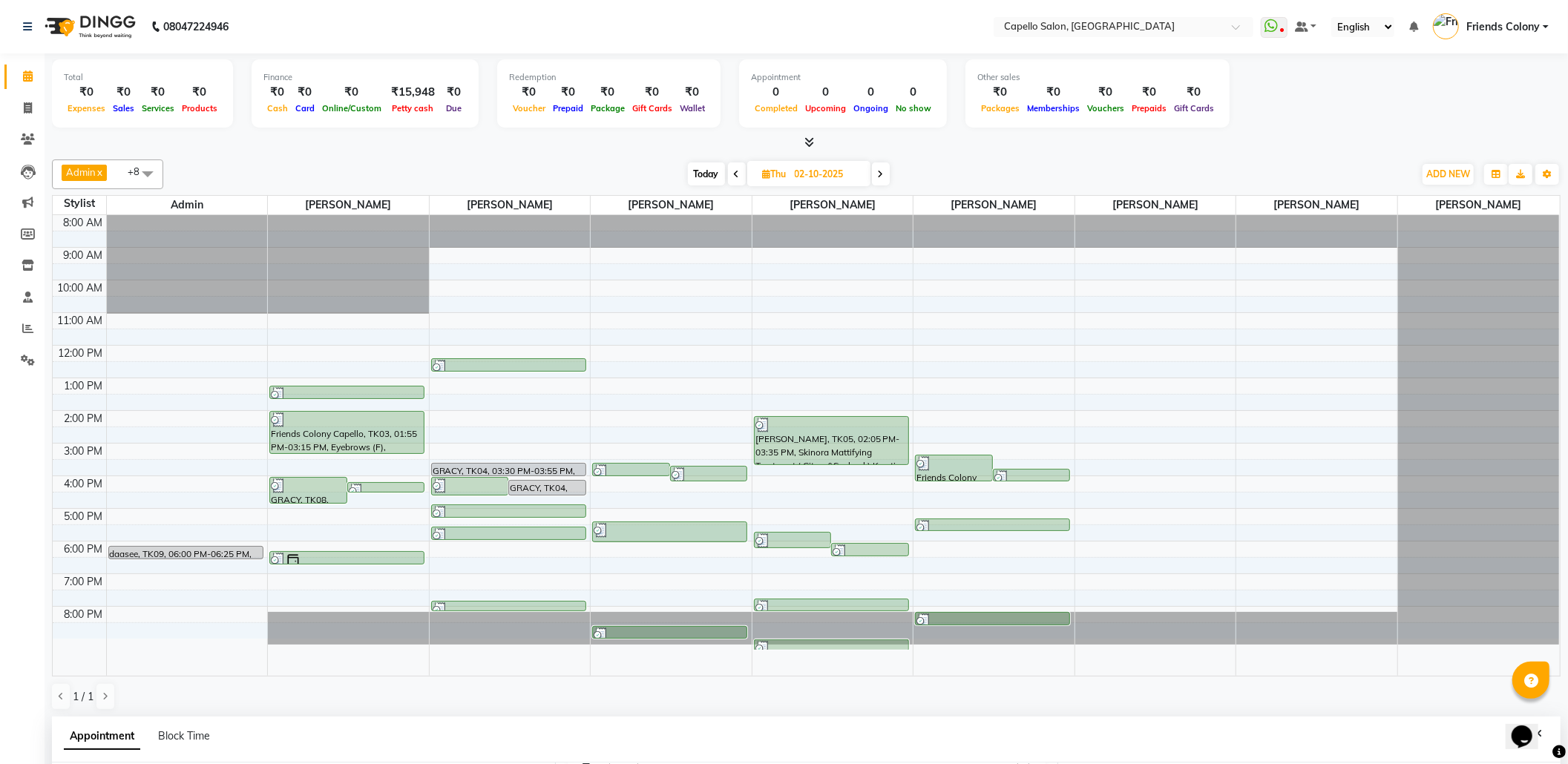
click at [690, 175] on span "Today" at bounding box center [706, 174] width 37 height 23
type input "03-10-2025"
select select "900"
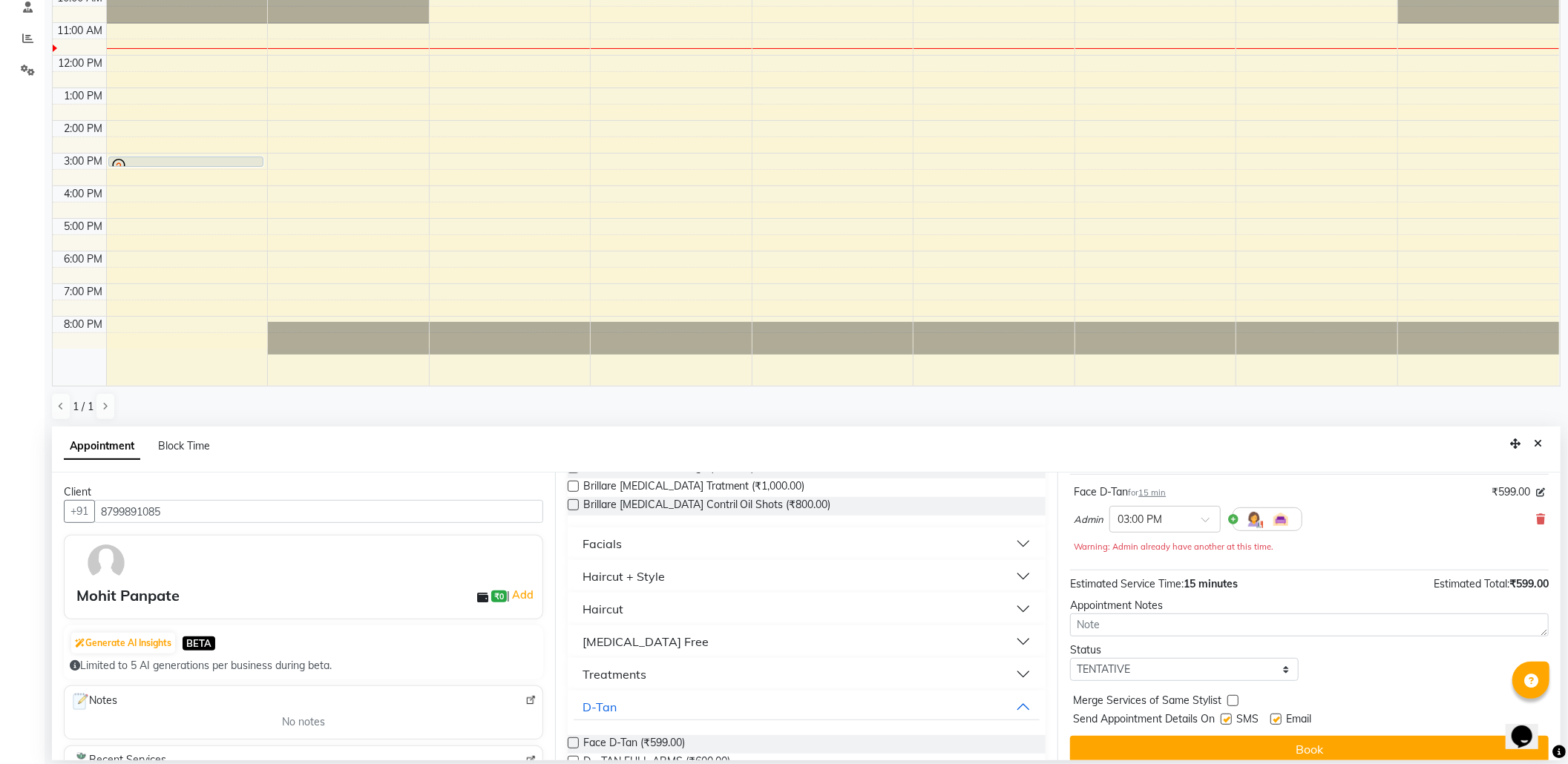
scroll to position [93, 0]
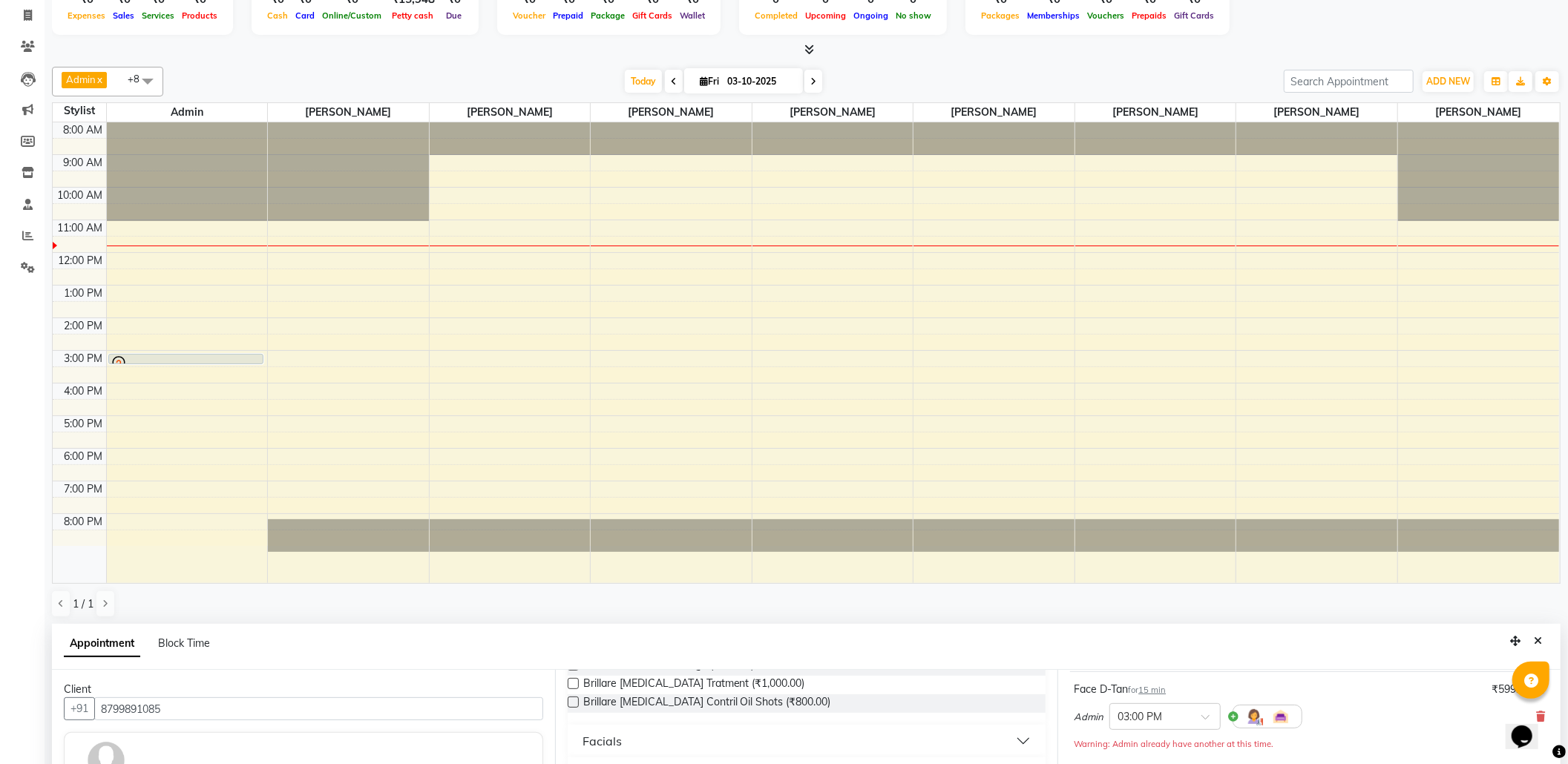
click at [1536, 640] on icon "Close" at bounding box center [1538, 640] width 8 height 10
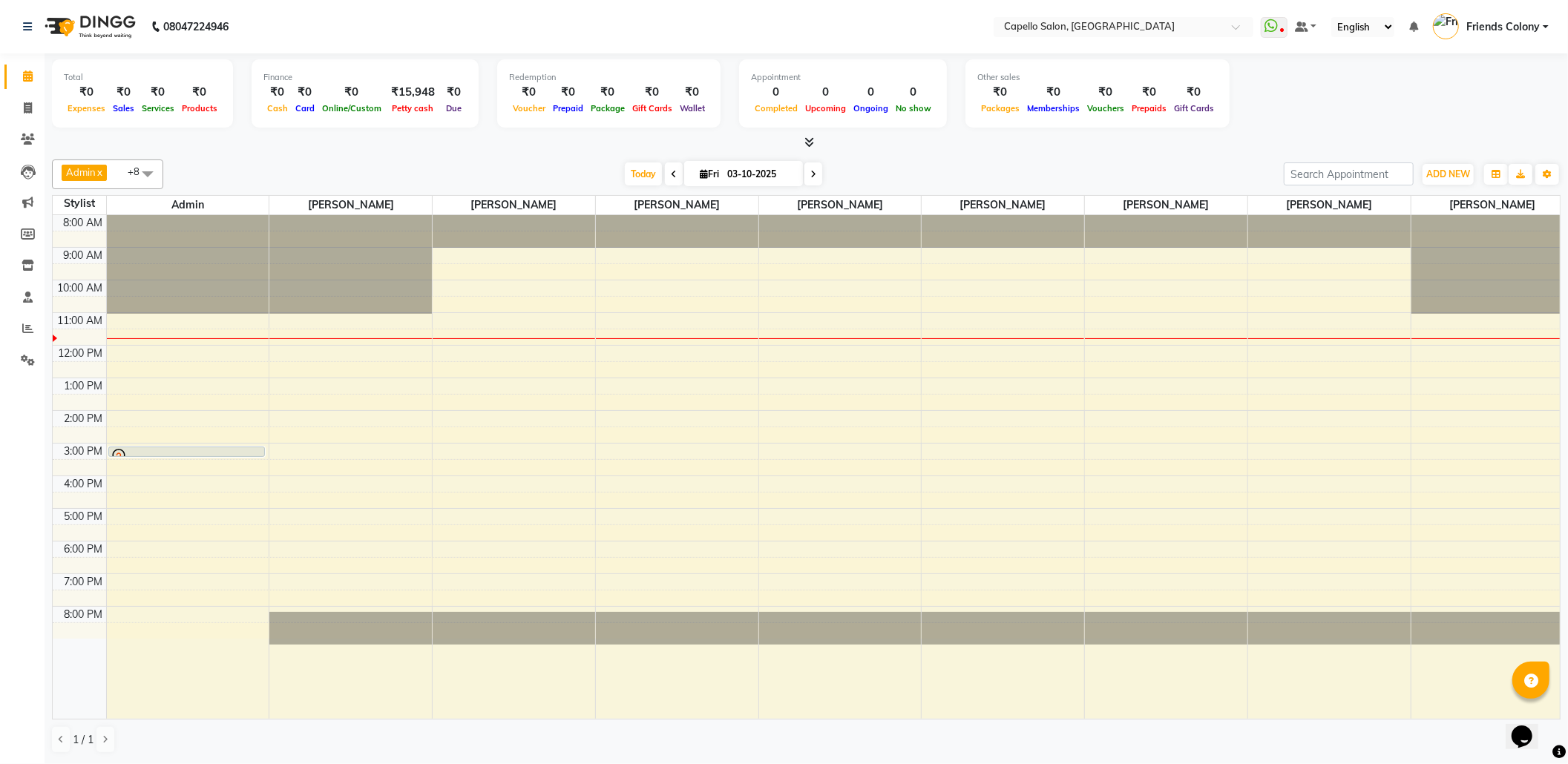
scroll to position [0, 0]
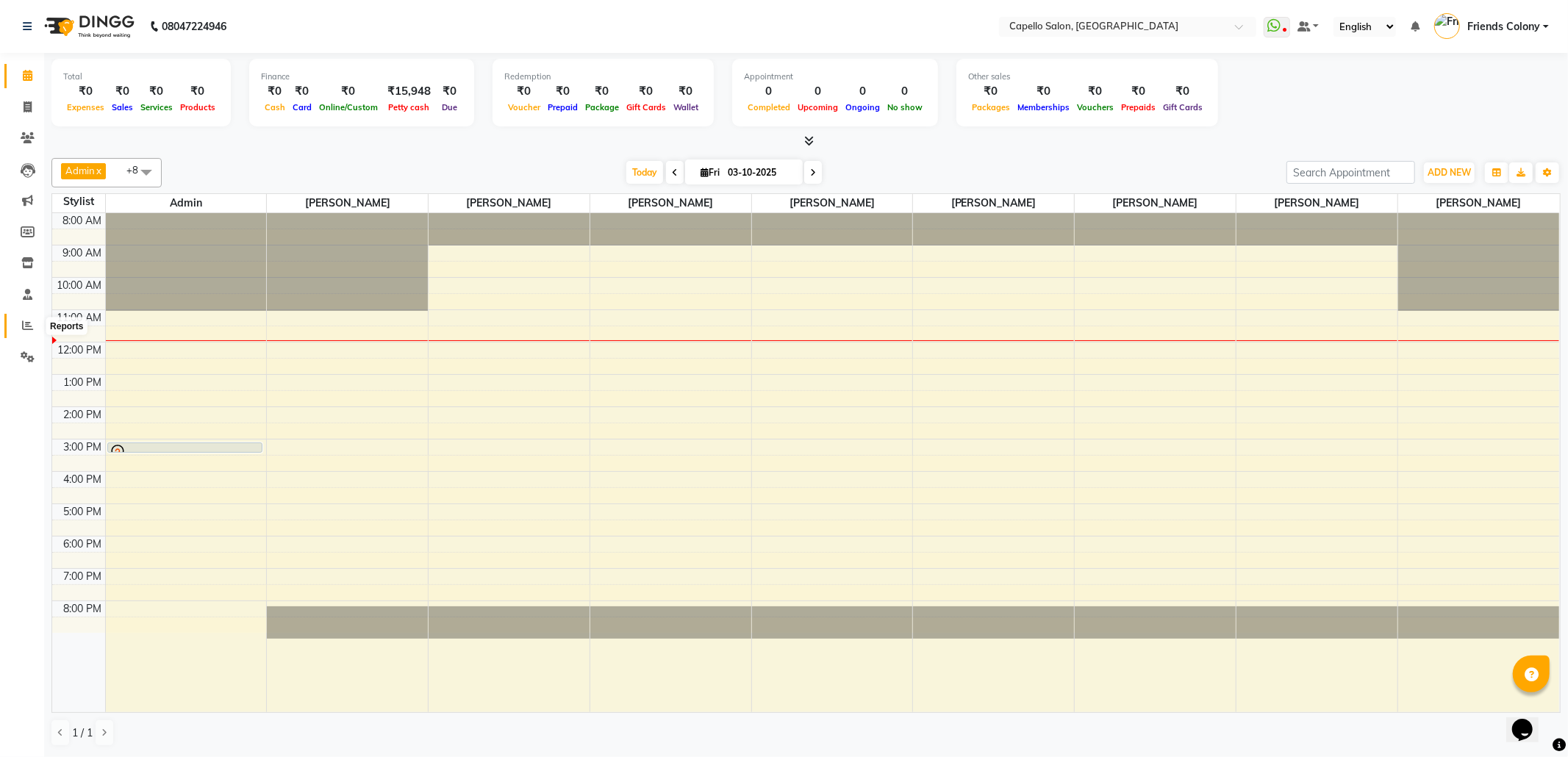
click at [29, 320] on icon at bounding box center [28, 326] width 11 height 11
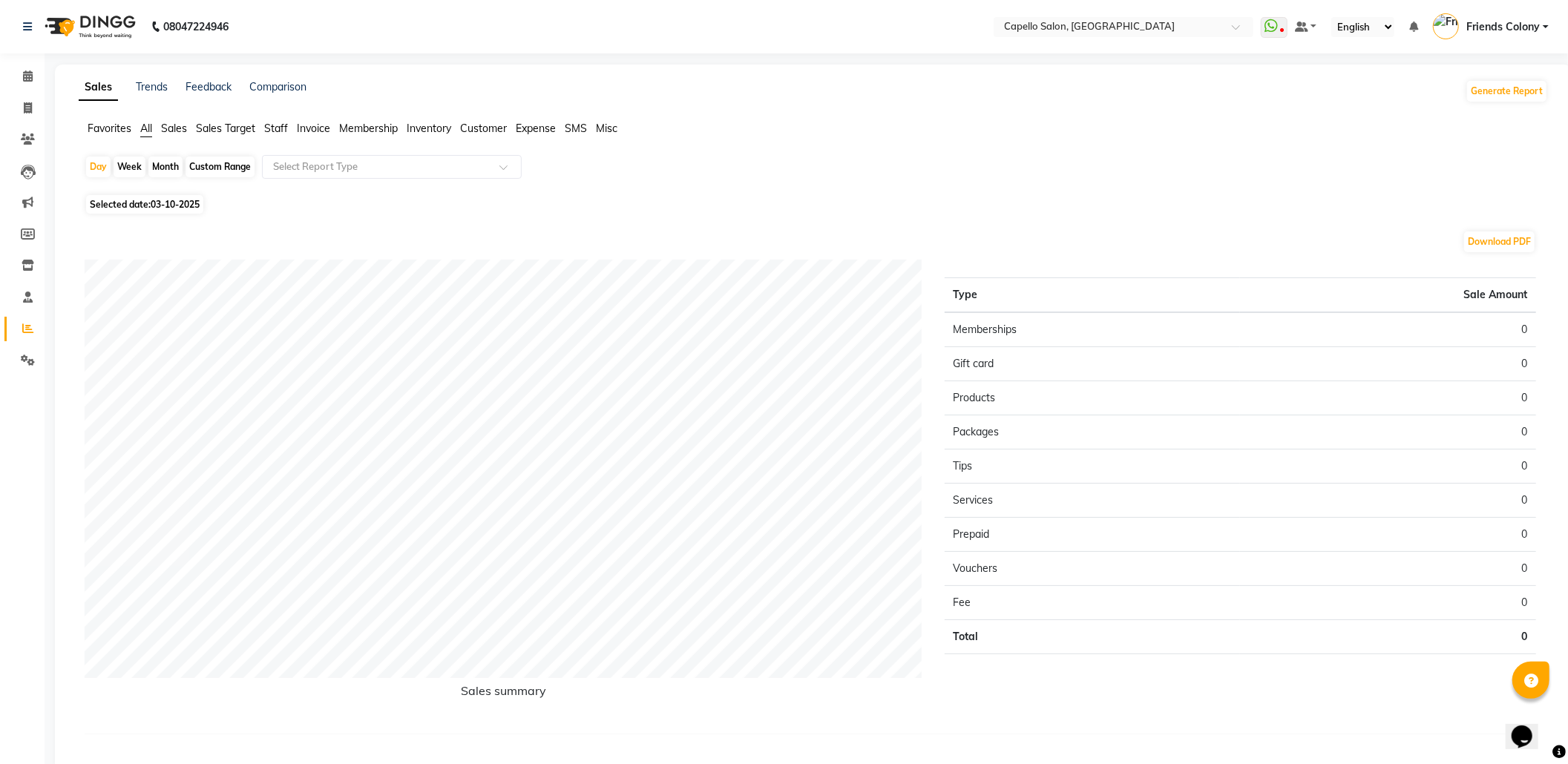
click at [282, 126] on span "Staff" at bounding box center [276, 128] width 24 height 14
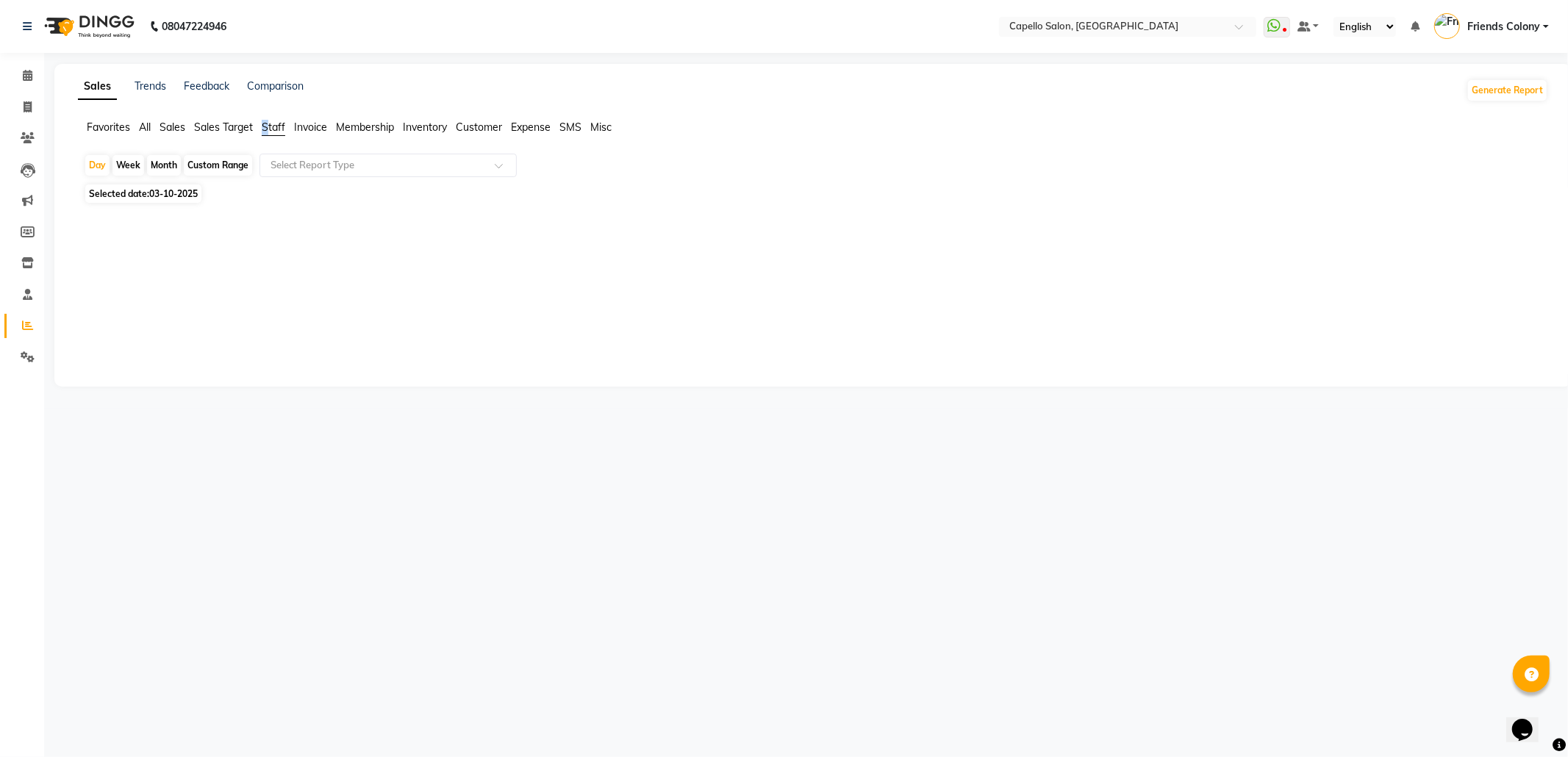
click at [266, 130] on span "Staff" at bounding box center [273, 127] width 24 height 13
click at [122, 194] on span "Selected date: 03-10-2025" at bounding box center [143, 193] width 116 height 18
select select "10"
select select "2025"
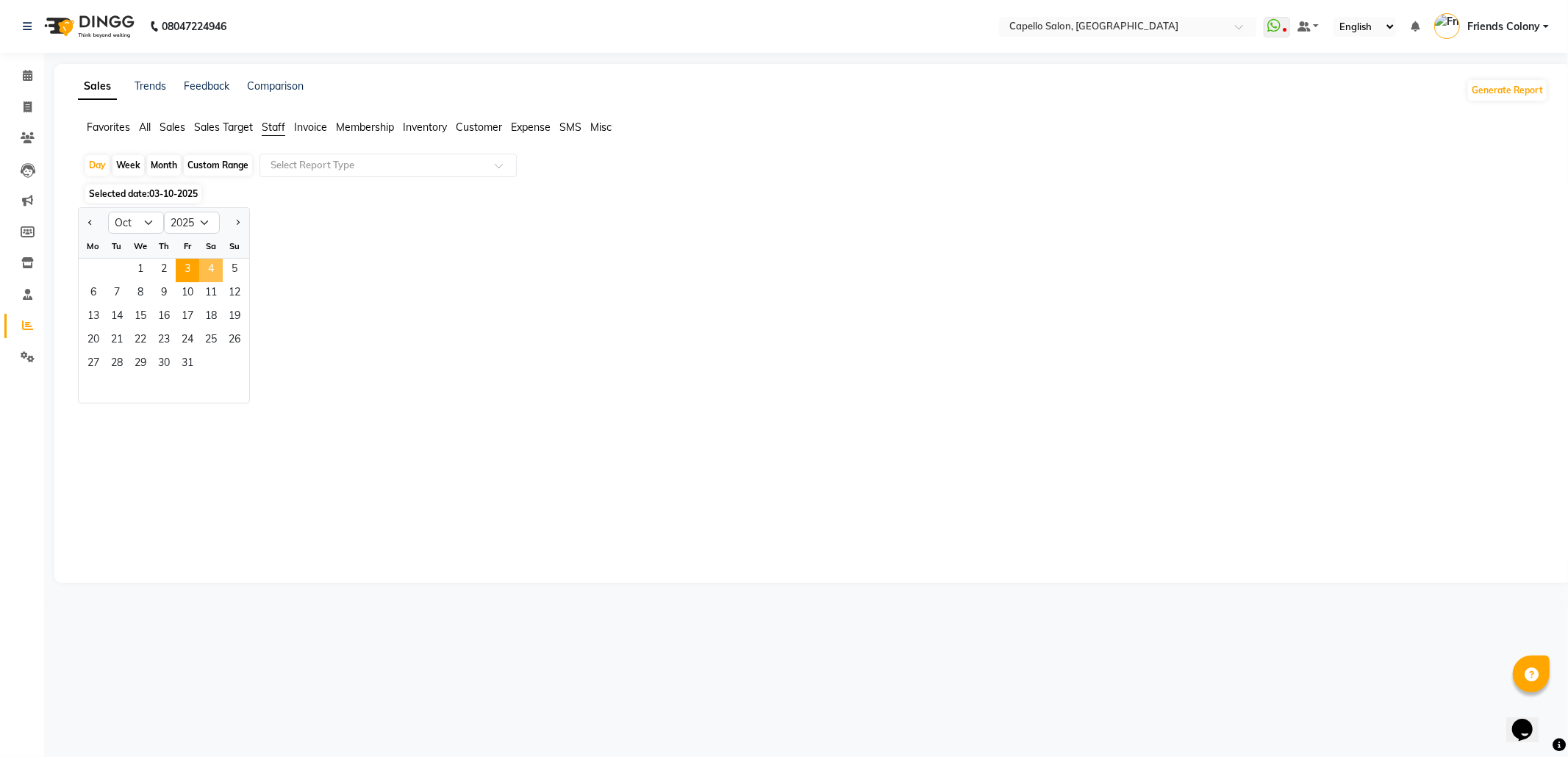
click at [205, 268] on span "4" at bounding box center [211, 270] width 24 height 24
click at [144, 257] on div "We" at bounding box center [141, 247] width 24 height 24
click at [153, 270] on span "2" at bounding box center [164, 270] width 24 height 24
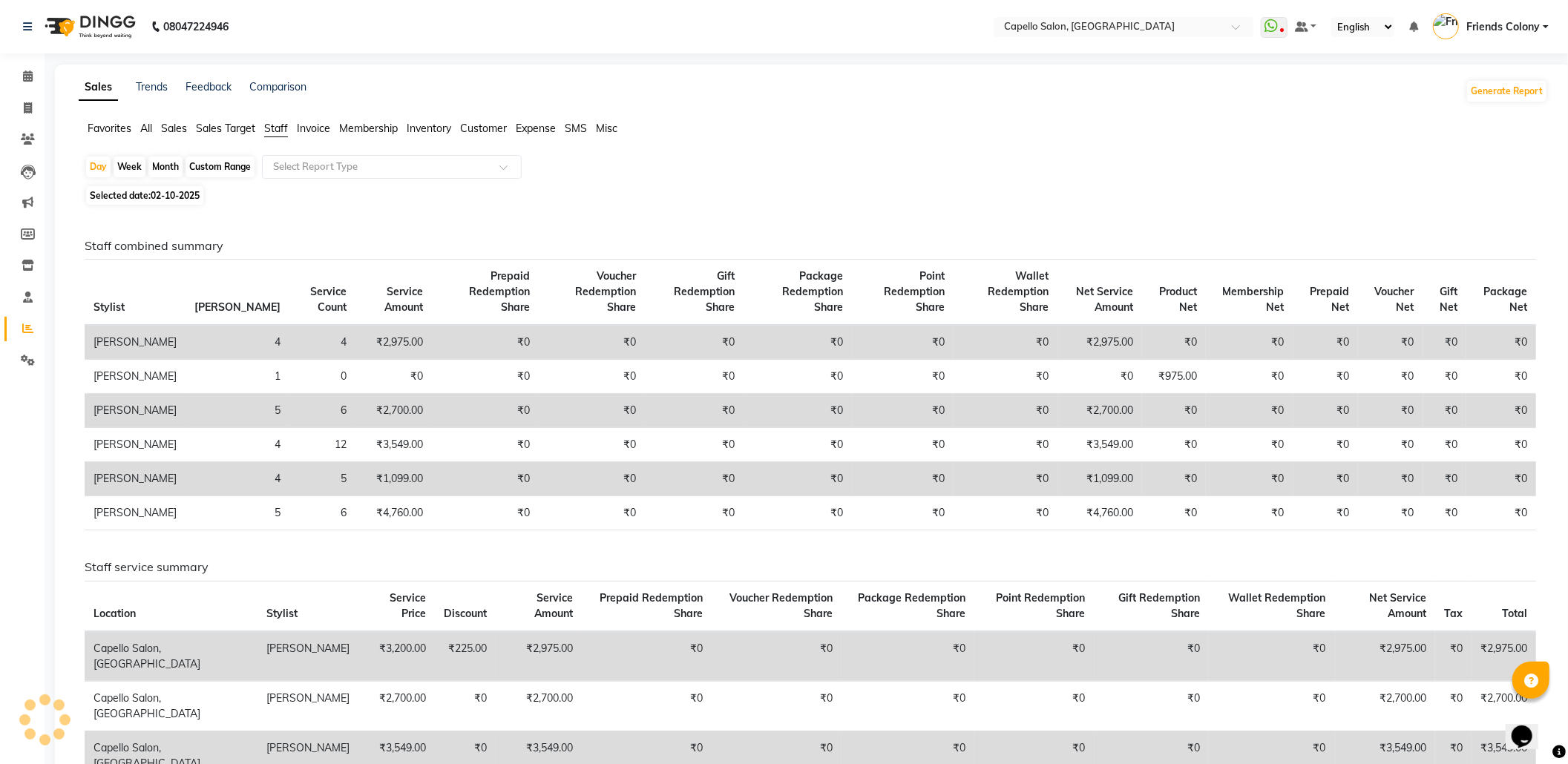
click at [185, 273] on th "Bill Count" at bounding box center [237, 292] width 104 height 66
click at [145, 196] on span "Selected date: 02-10-2025" at bounding box center [144, 195] width 117 height 18
select select "10"
select select "2025"
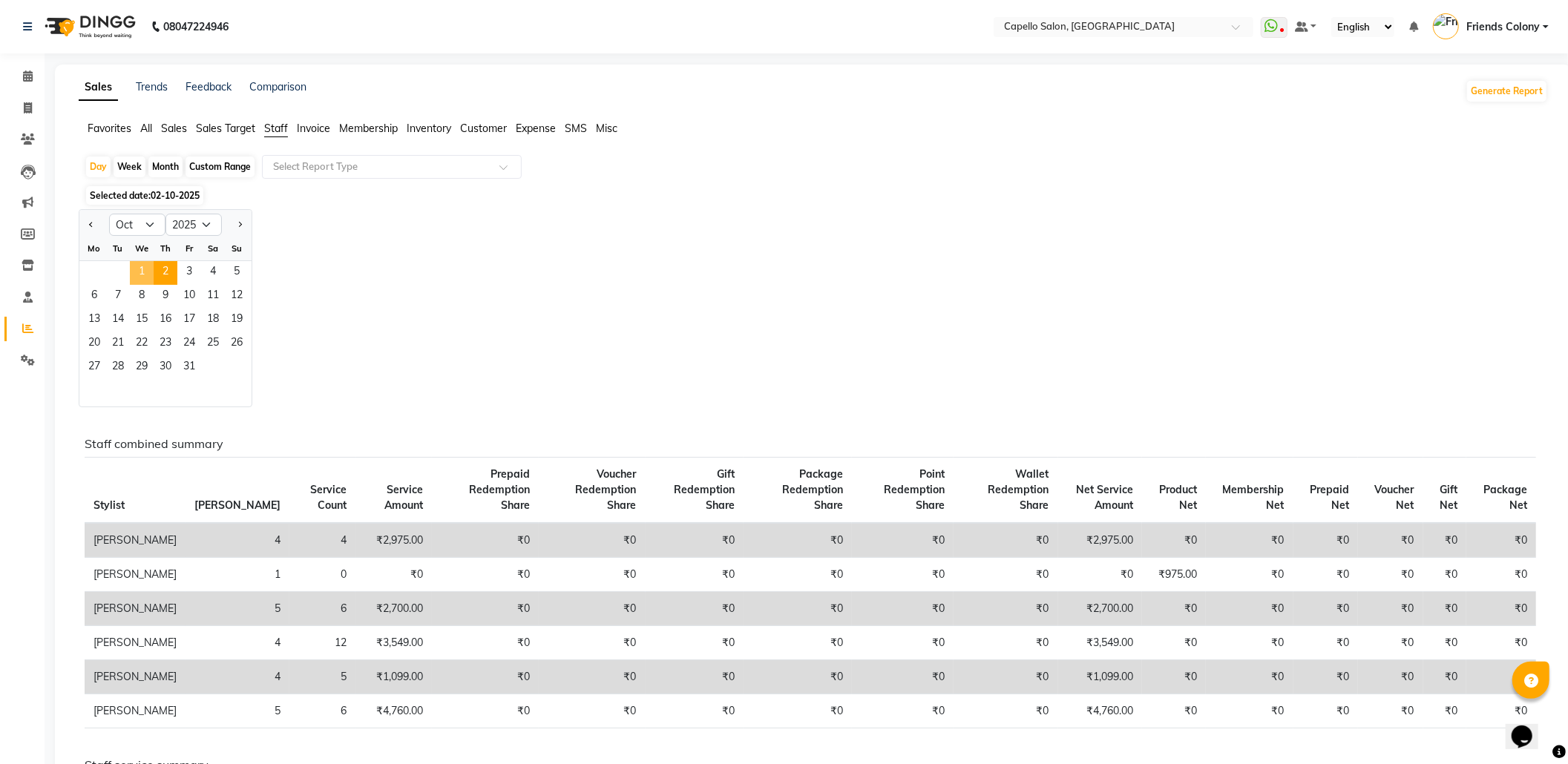
click at [133, 270] on span "1" at bounding box center [142, 273] width 24 height 24
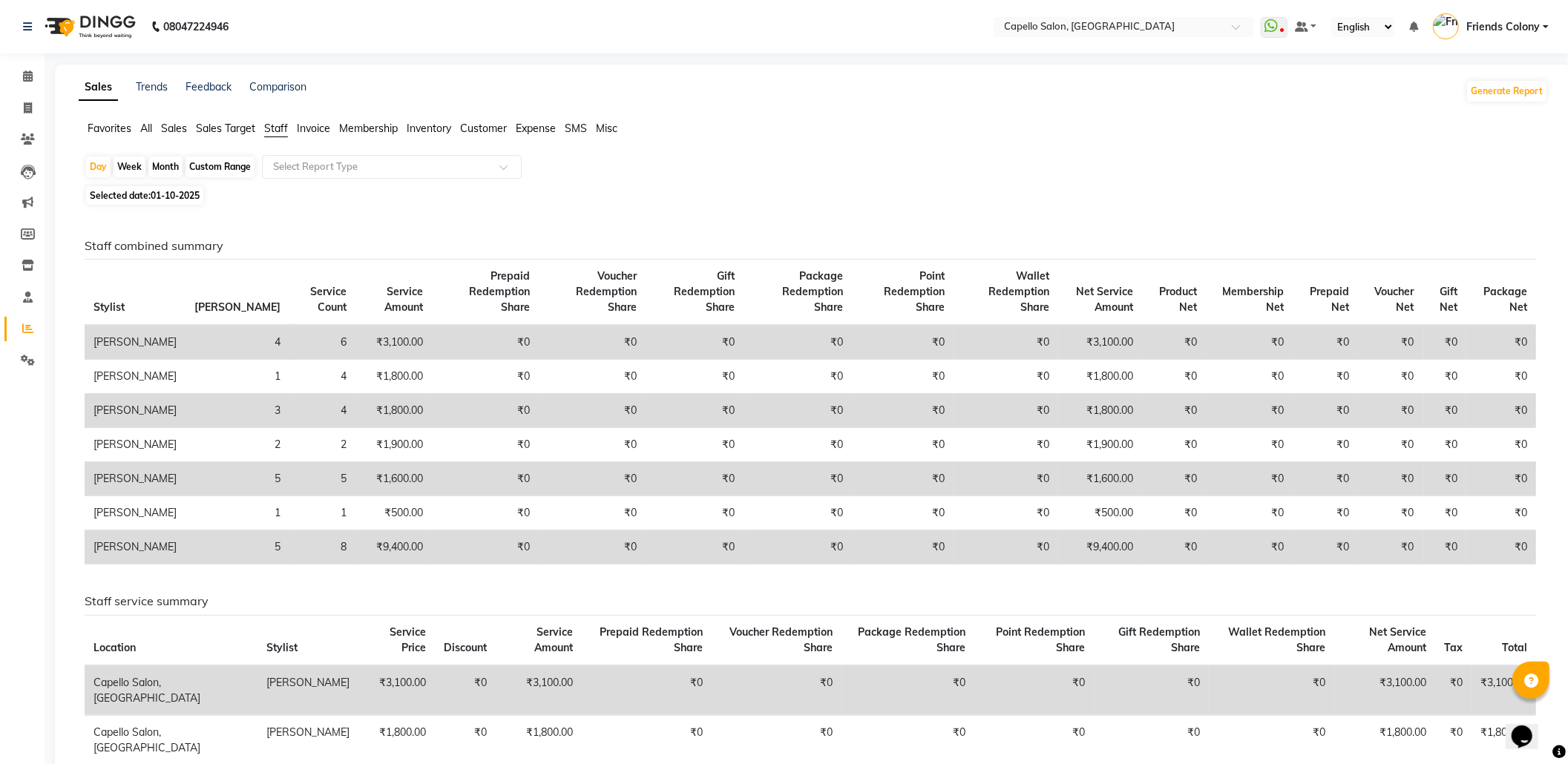
click at [265, 128] on span "Staff" at bounding box center [276, 128] width 24 height 14
click at [159, 167] on div "Month" at bounding box center [165, 167] width 34 height 21
select select "10"
select select "2025"
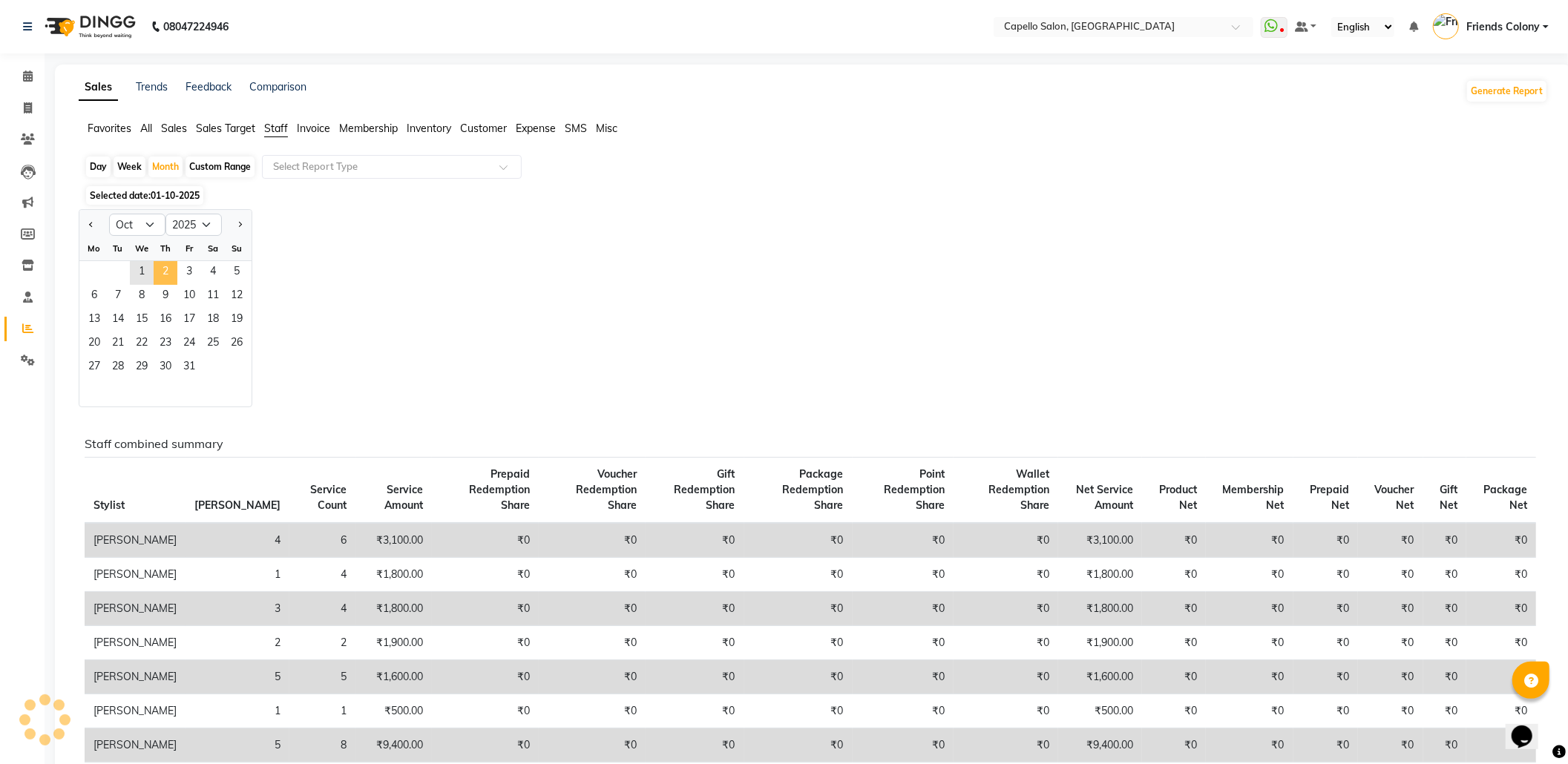
click at [175, 278] on span "2" at bounding box center [166, 273] width 24 height 24
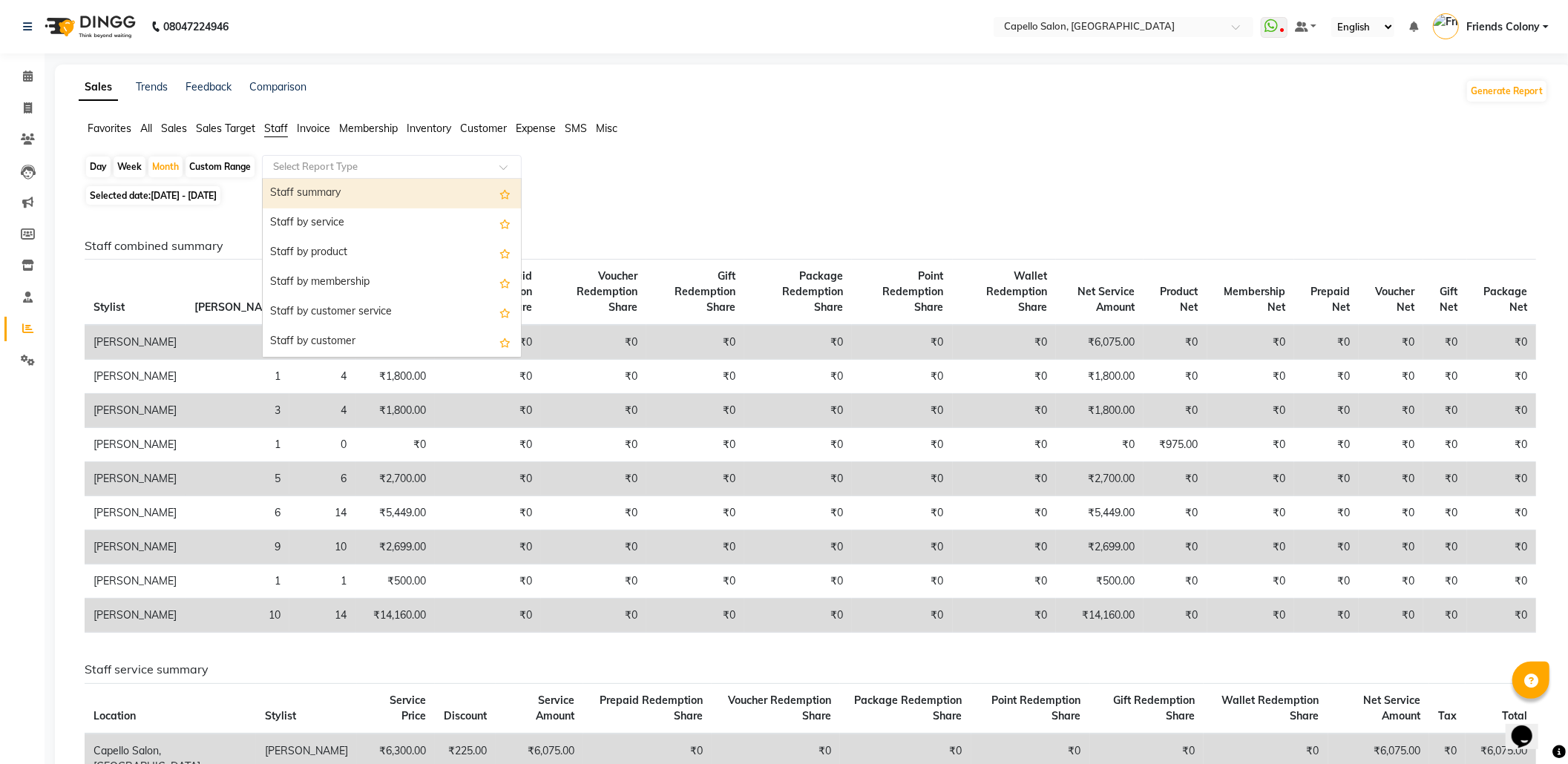
click at [285, 167] on input "text" at bounding box center [377, 167] width 214 height 15
click at [290, 188] on div "Staff summary" at bounding box center [392, 193] width 259 height 30
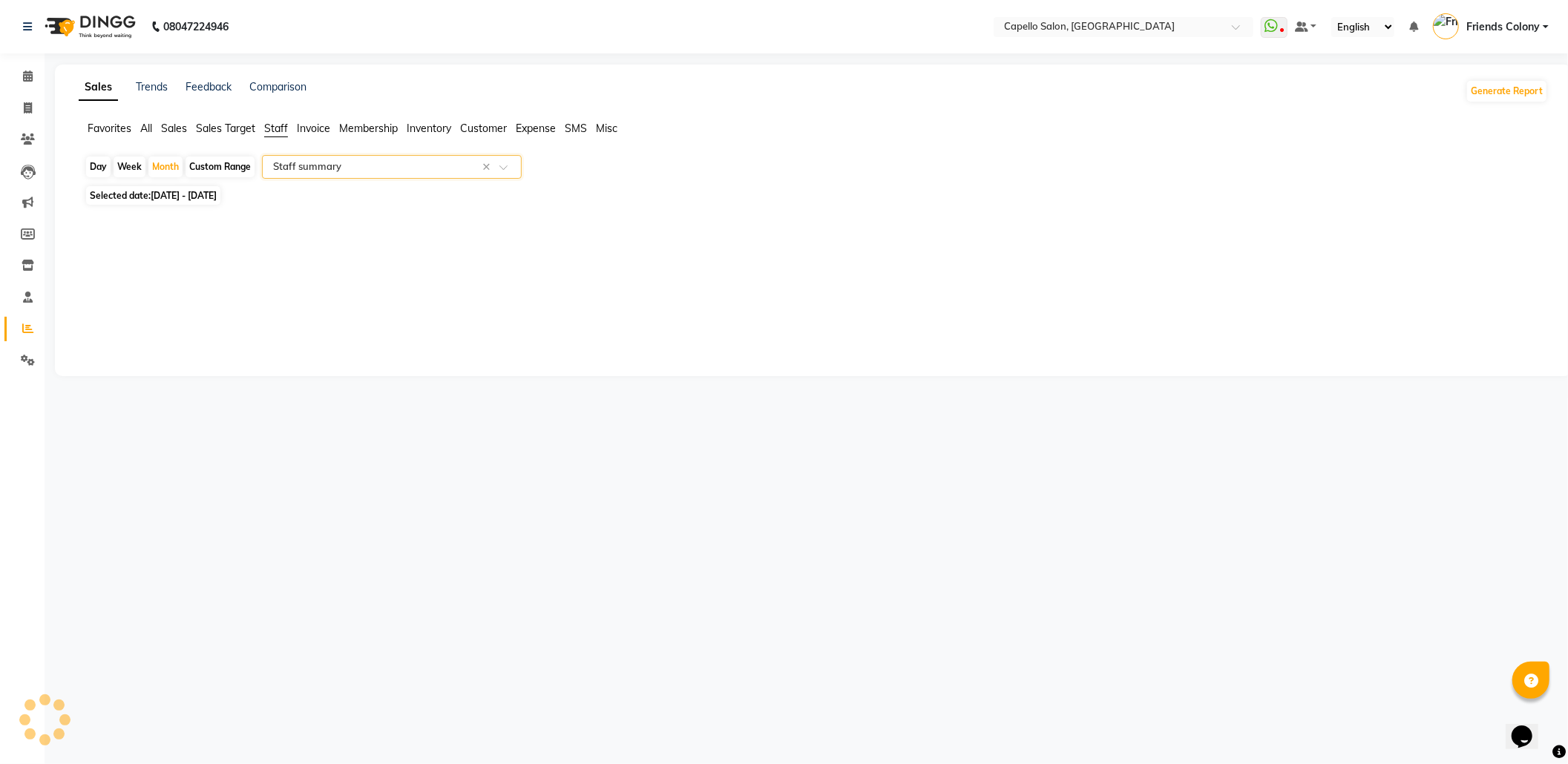
select select "full_report"
select select "csv"
click at [33, 81] on span at bounding box center [28, 77] width 26 height 17
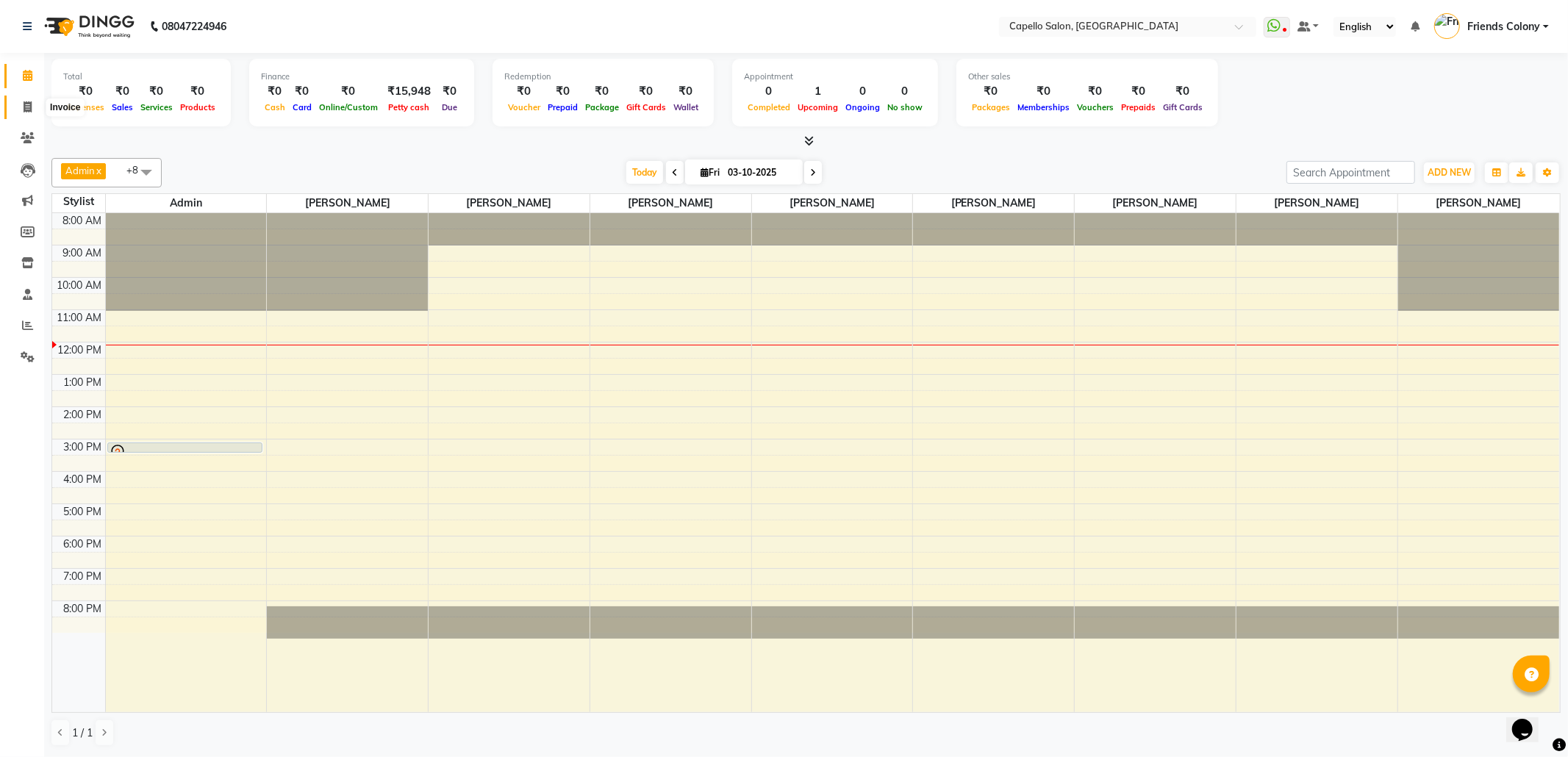
click at [29, 104] on icon at bounding box center [28, 107] width 8 height 11
select select "service"
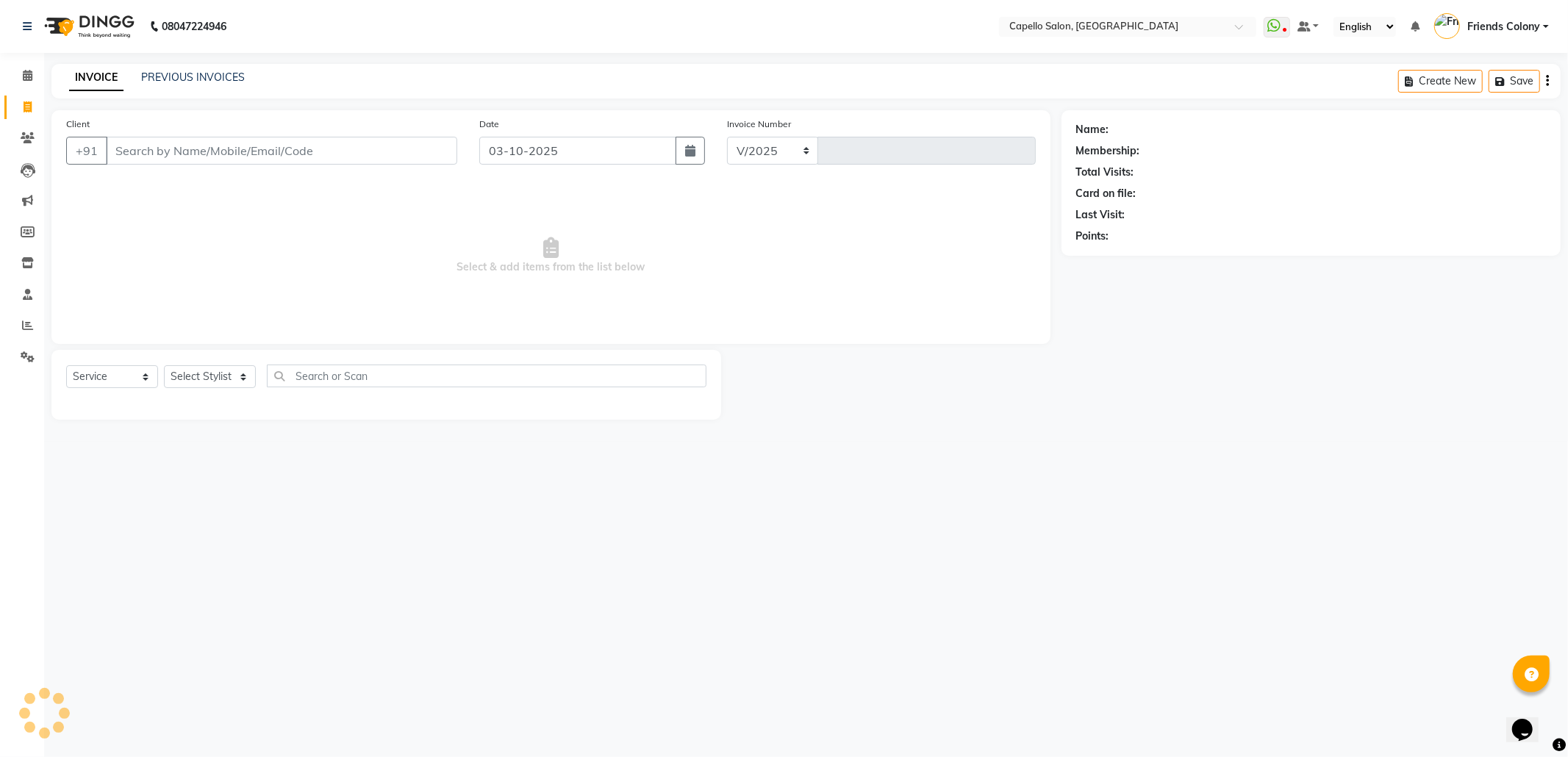
select select "3583"
type input "3300"
type input "7841049905"
click at [202, 385] on select "Select Stylist [PERSON_NAME] Admin [PERSON_NAME] Friends Colony [PERSON_NAME] […" at bounding box center [218, 382] width 109 height 23
select select "74625"
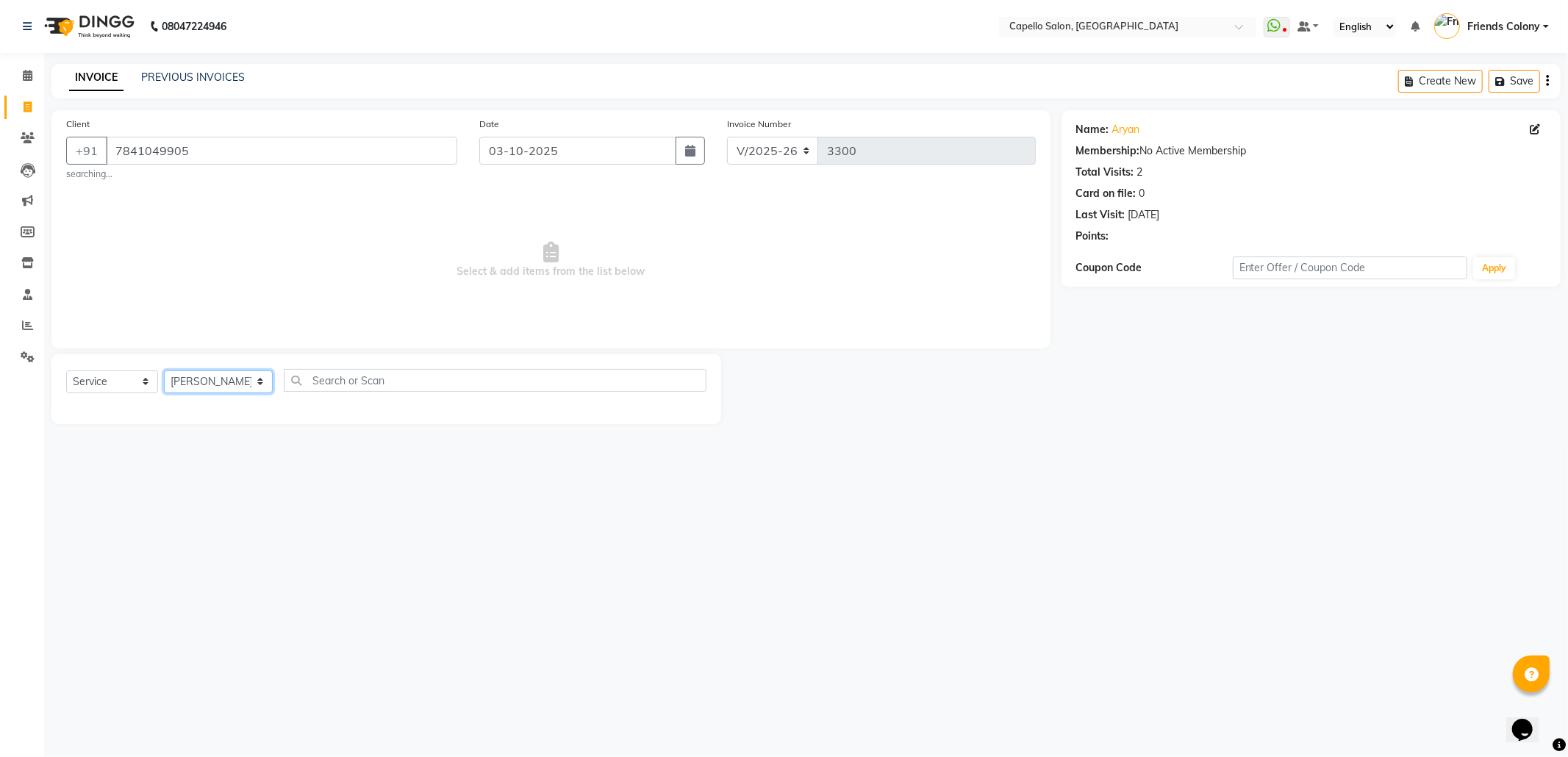
click at [164, 371] on select "Select Stylist [PERSON_NAME] Admin [PERSON_NAME] Friends Colony [PERSON_NAME] […" at bounding box center [218, 382] width 109 height 23
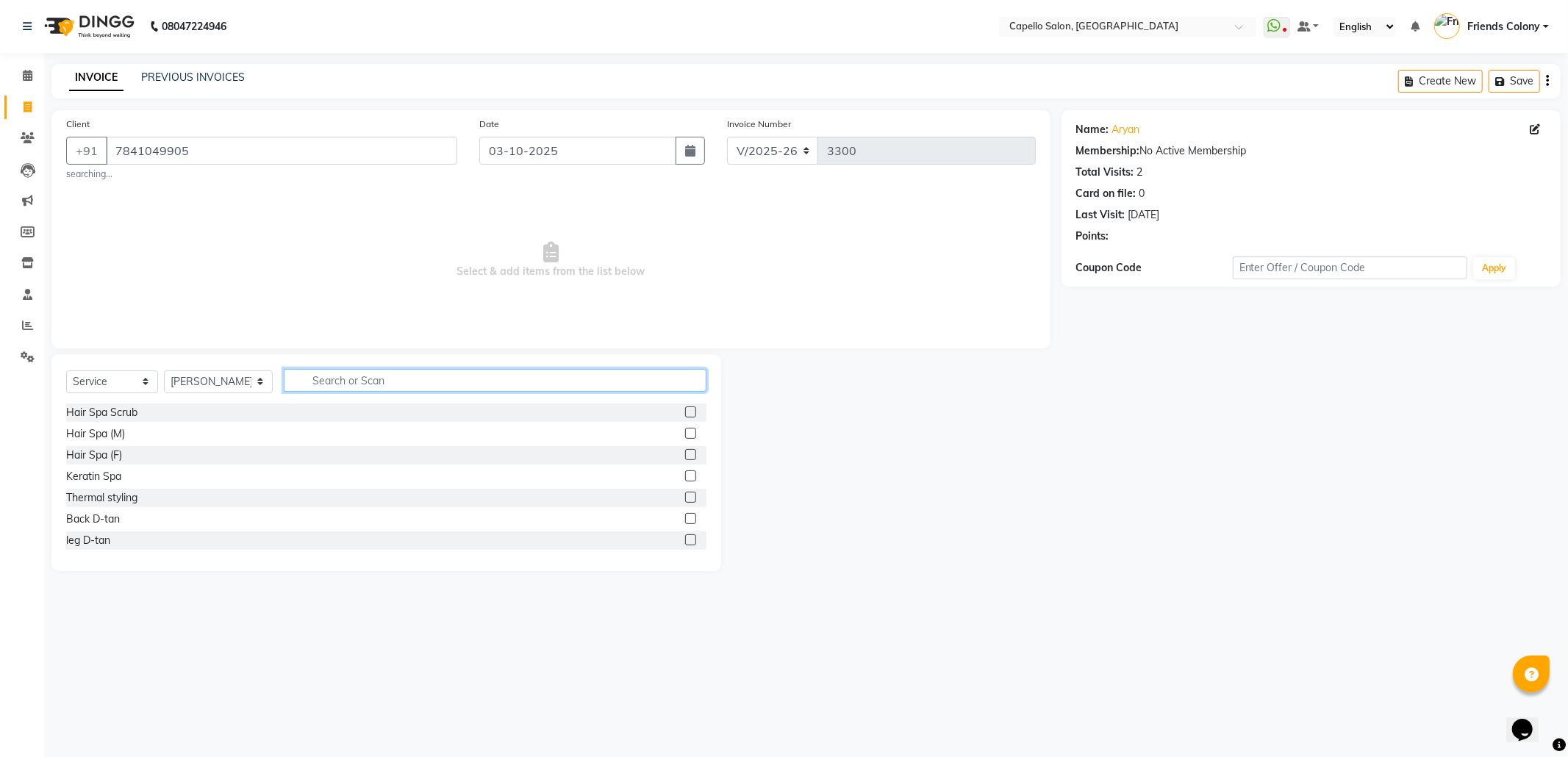
click at [374, 376] on input "text" at bounding box center [495, 380] width 423 height 23
type input "cut"
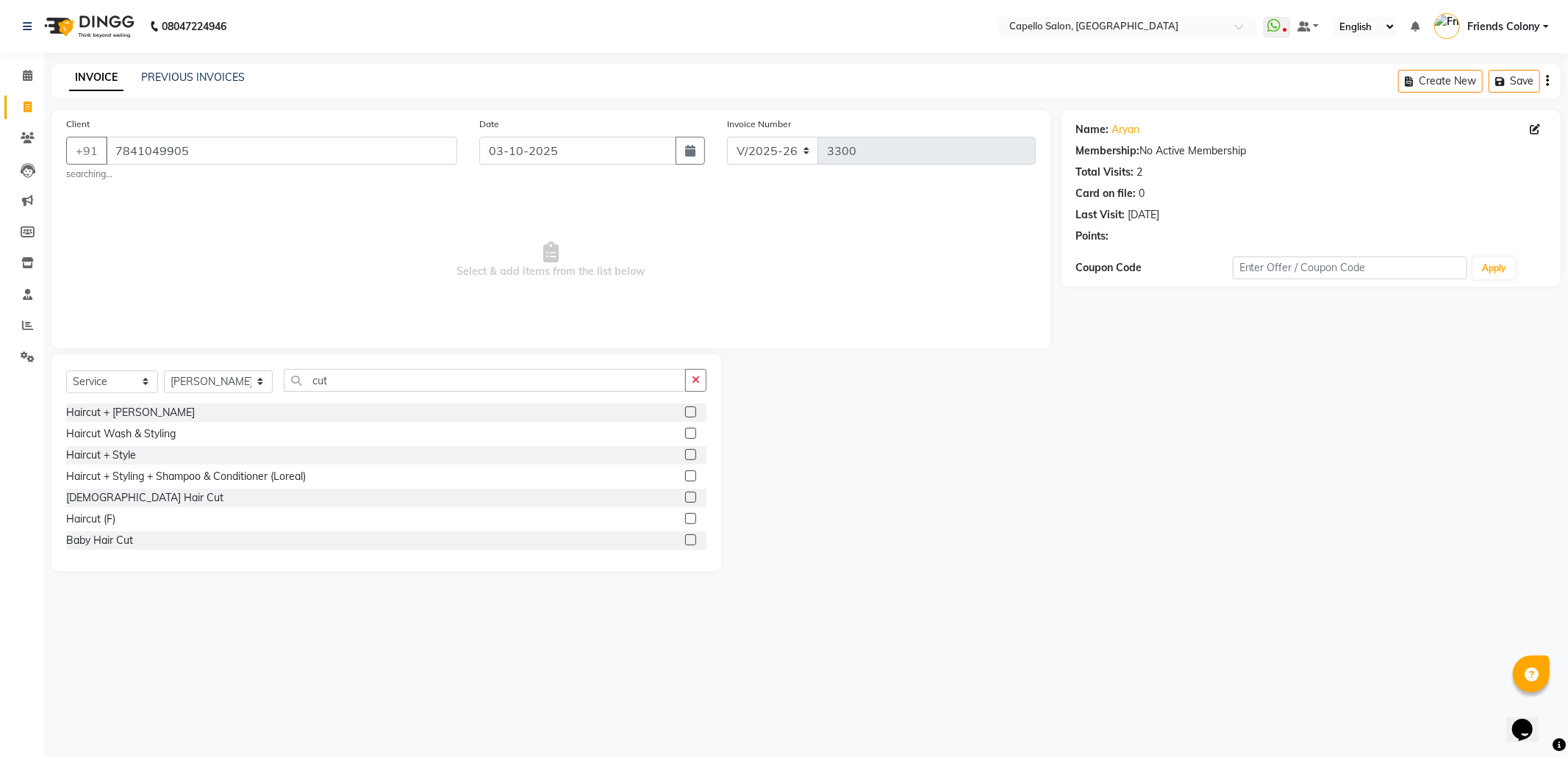
click at [685, 497] on label at bounding box center [691, 497] width 11 height 11
click at [685, 497] on input "checkbox" at bounding box center [690, 498] width 9 height 9
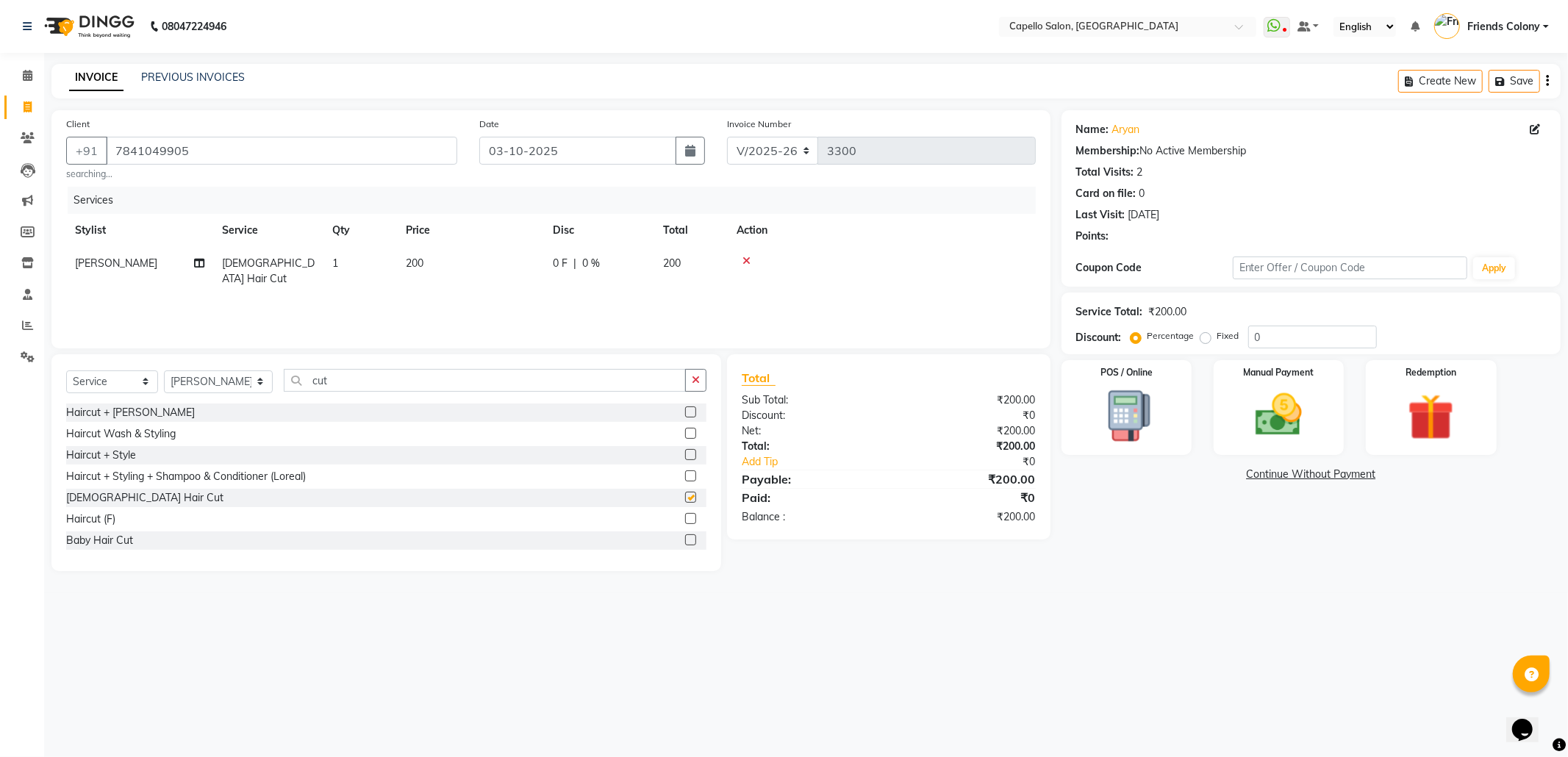
checkbox input "false"
click at [1227, 610] on div "08047224946 Select Location × Capello Salon, Friends Colony WhatsApp Status ✕ S…" at bounding box center [784, 378] width 1568 height 757
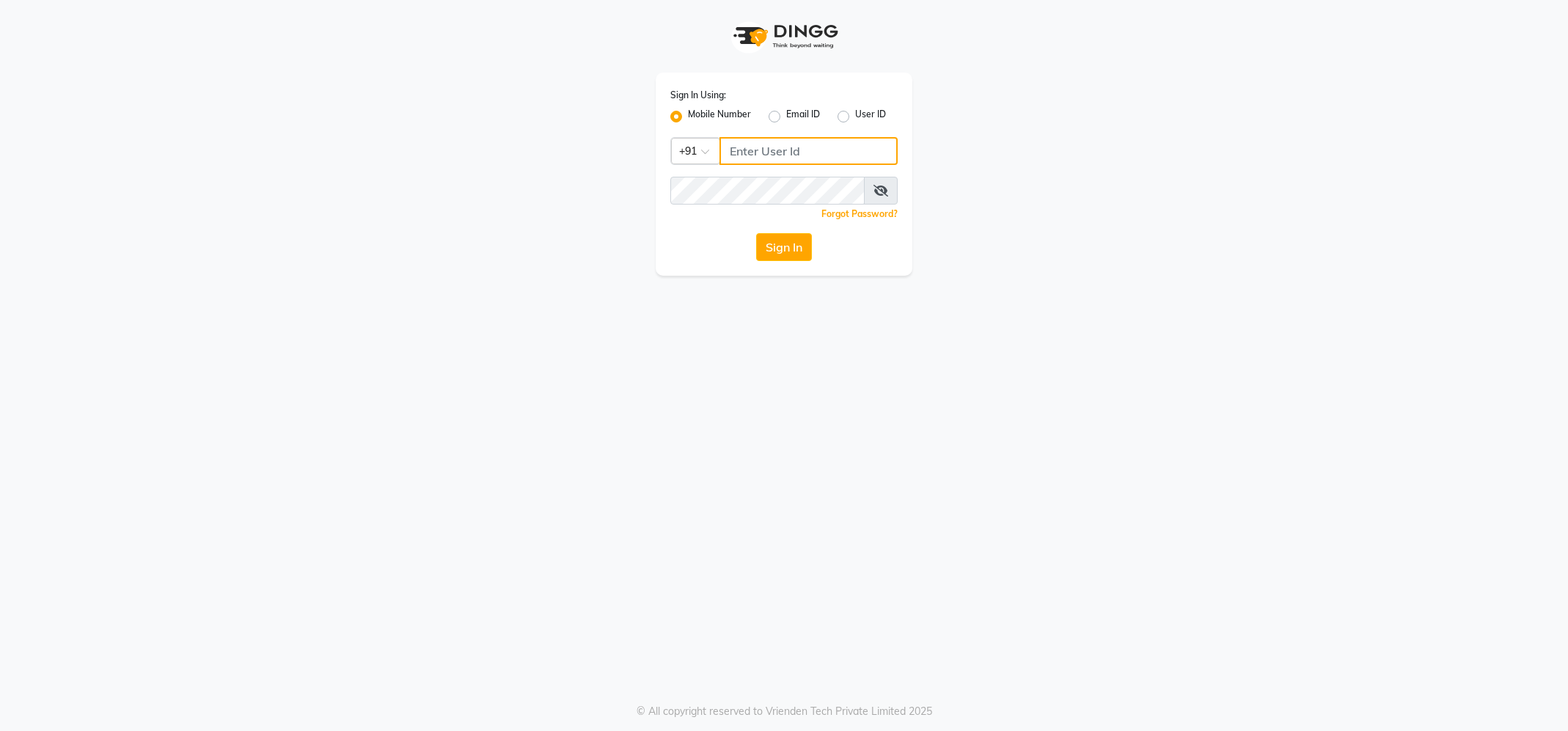
type input "9145786777"
click at [804, 245] on button "Sign In" at bounding box center [784, 247] width 56 height 28
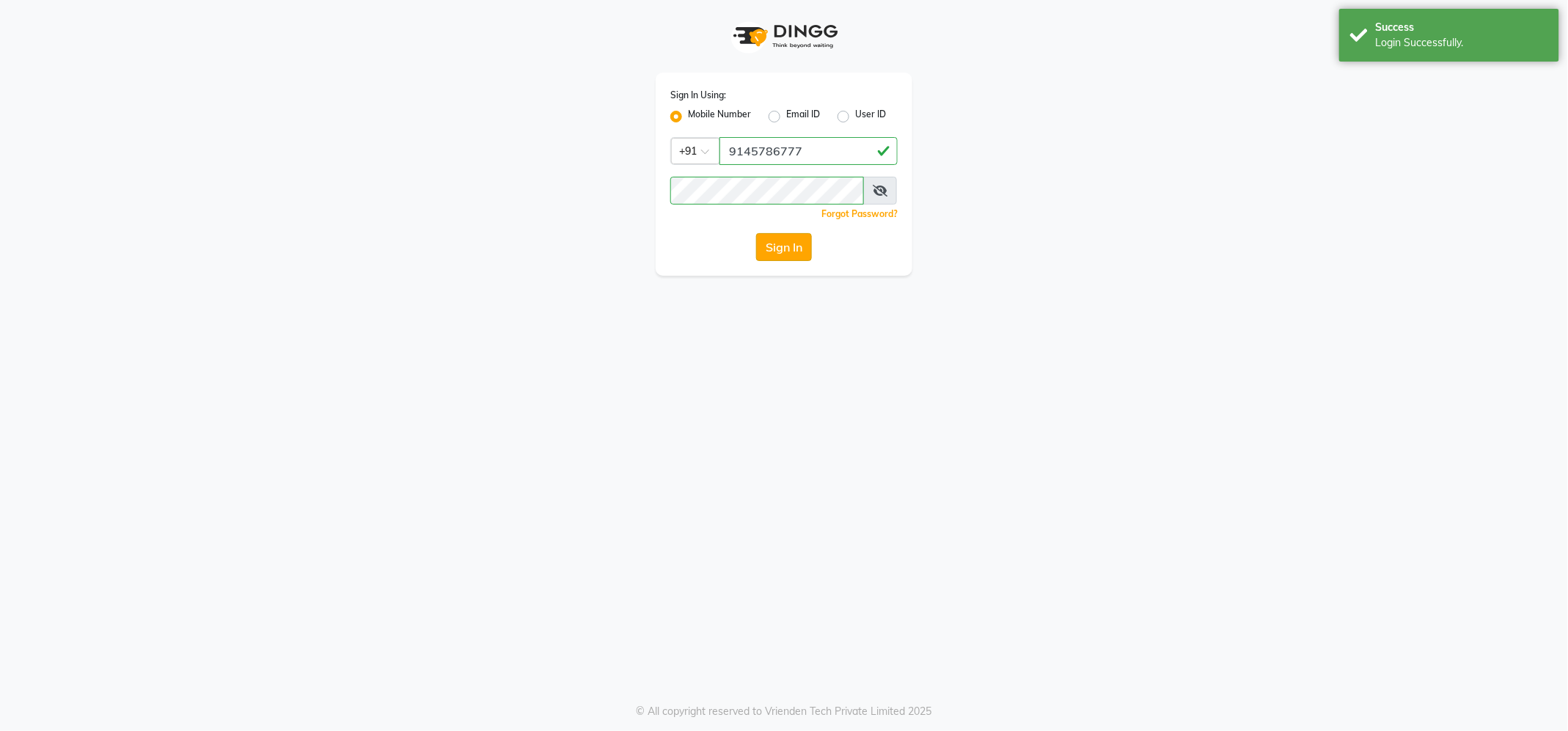
click at [766, 252] on button "Sign In" at bounding box center [784, 247] width 56 height 28
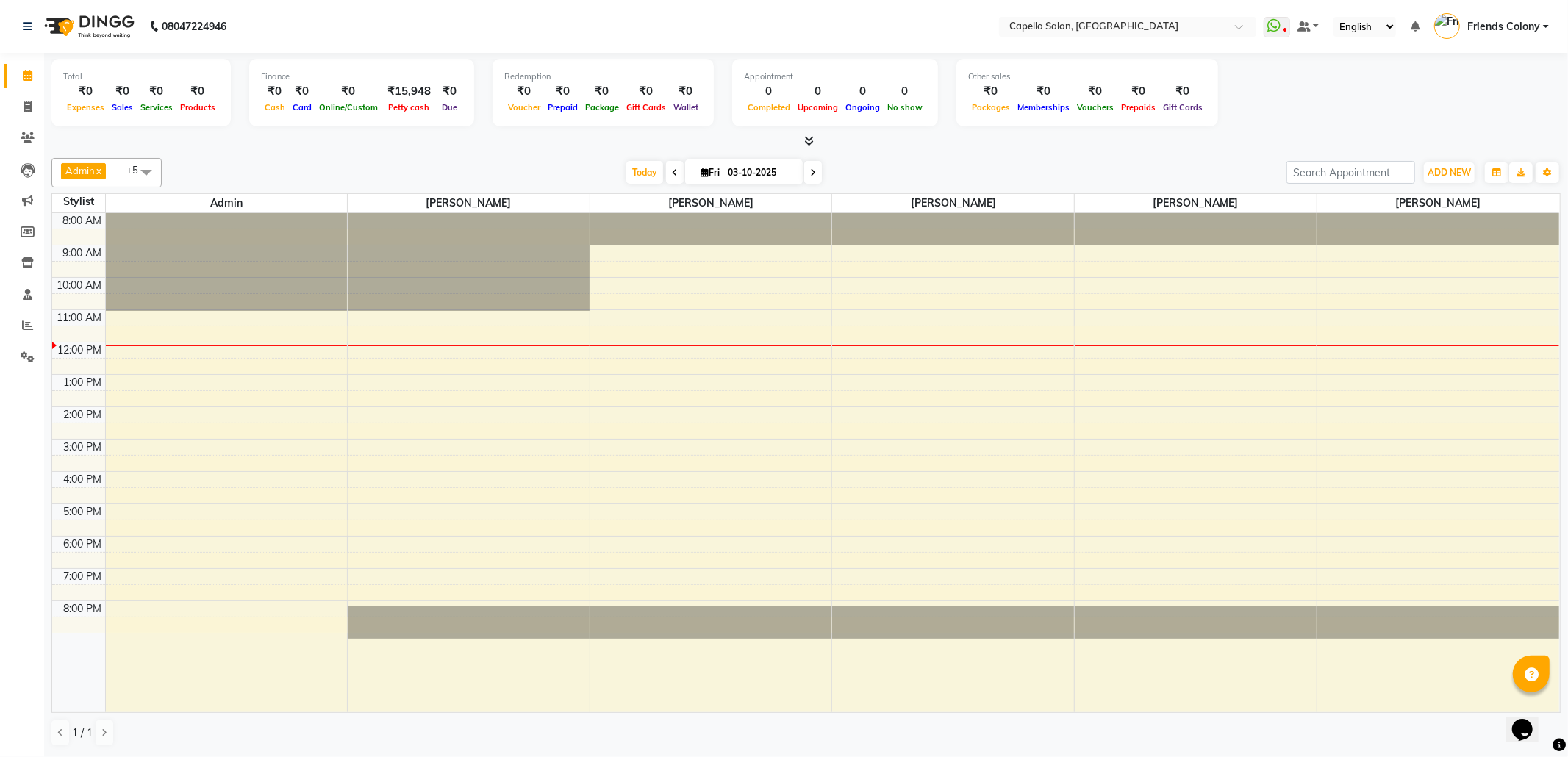
click at [77, 169] on span "Admin" at bounding box center [80, 170] width 29 height 12
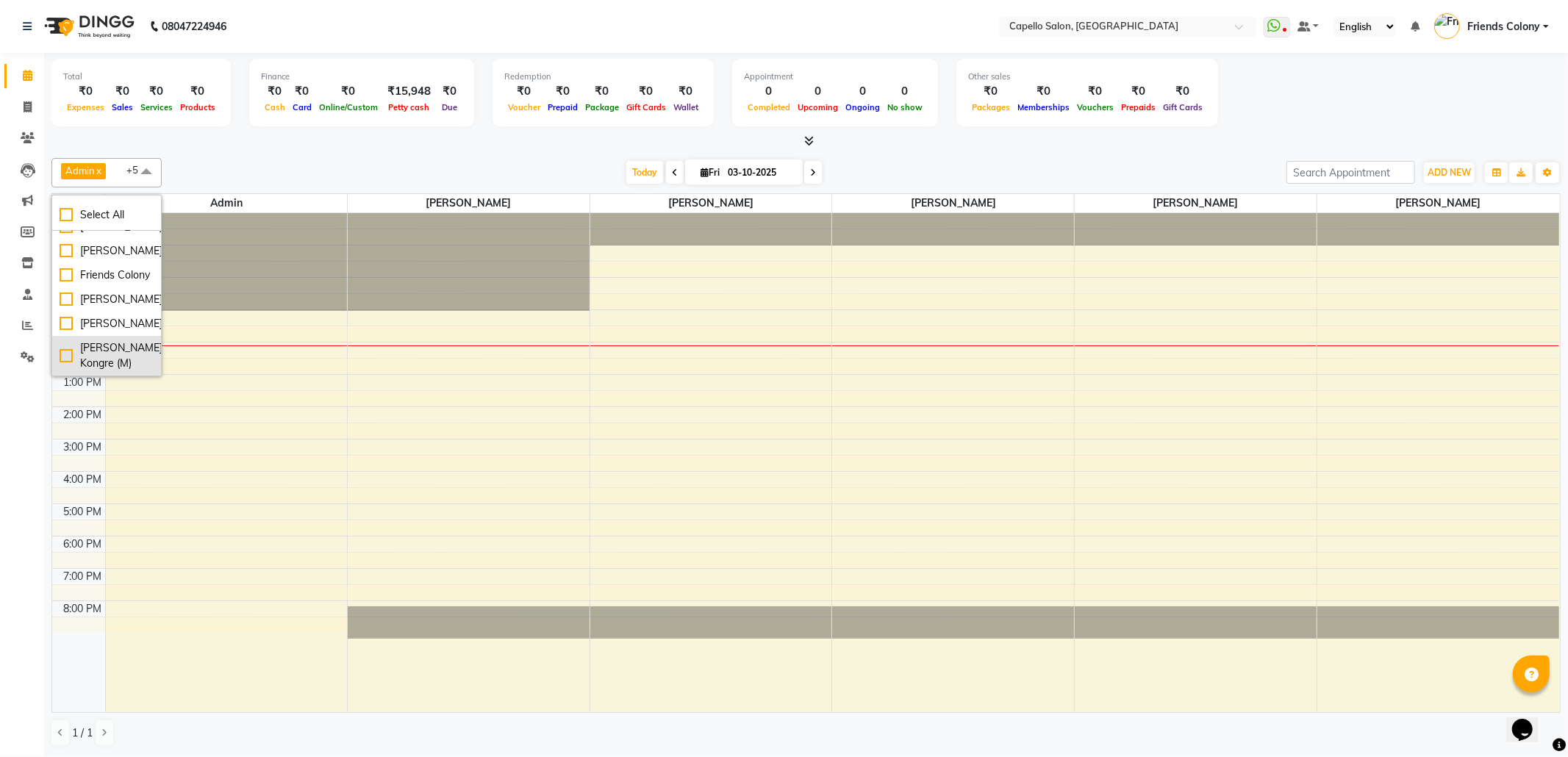
scroll to position [272, 0]
click at [86, 258] on div "[PERSON_NAME]" at bounding box center [106, 251] width 94 height 16
checkbox input "true"
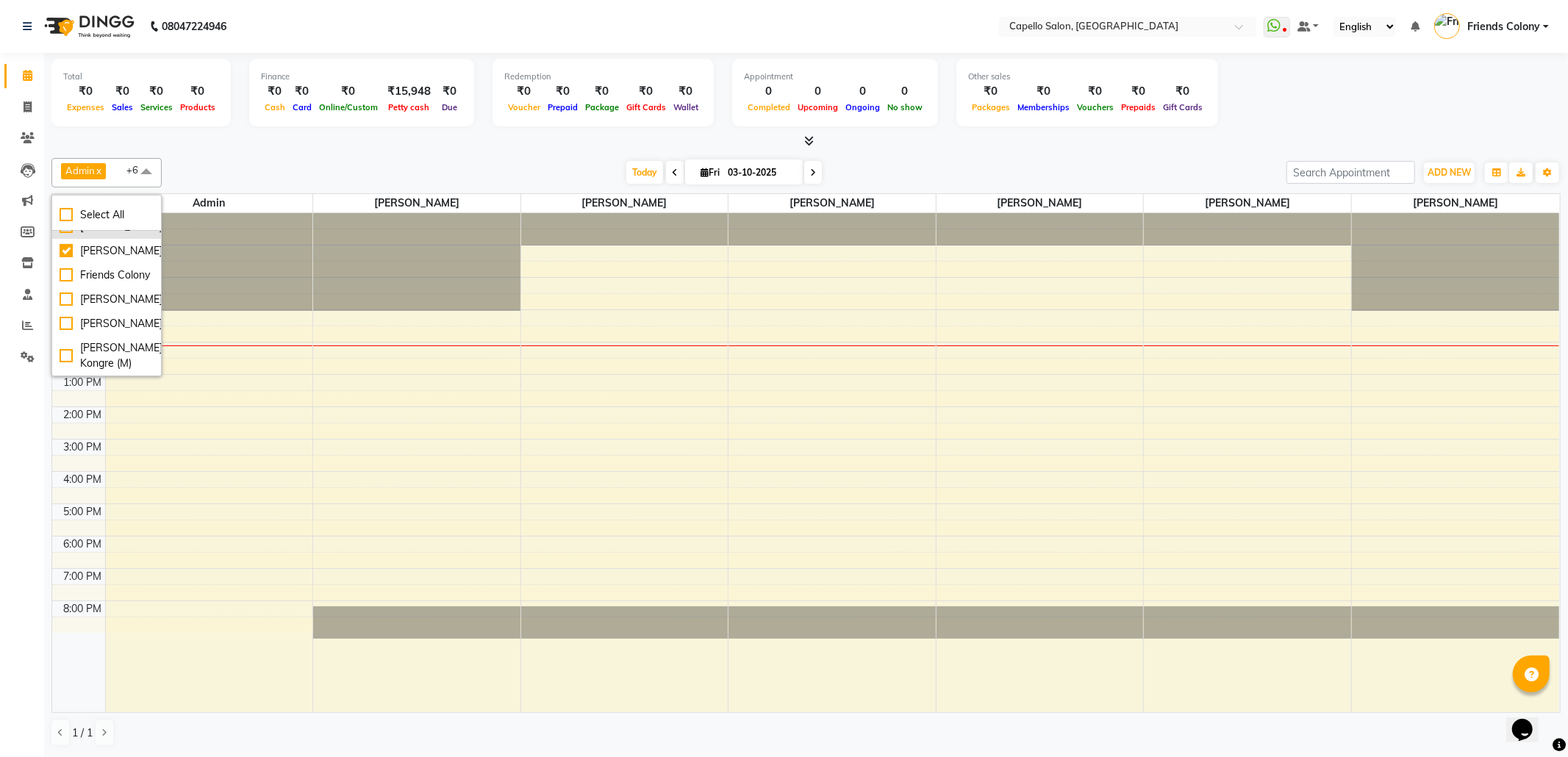
click at [94, 235] on div "[PERSON_NAME]" at bounding box center [106, 227] width 94 height 16
checkbox input "true"
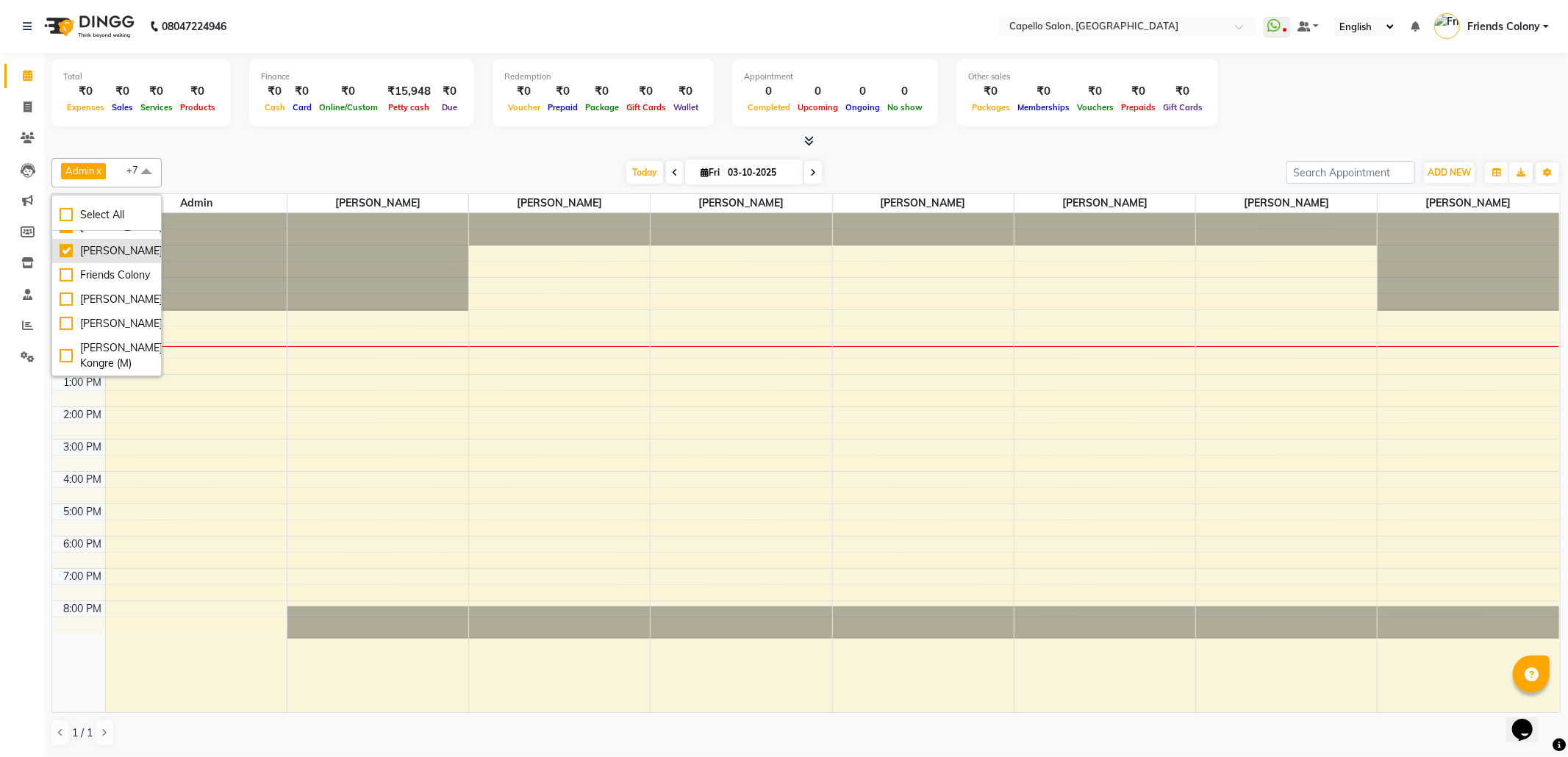
scroll to position [174, 0]
click at [98, 222] on div "[PERSON_NAME]" at bounding box center [106, 214] width 94 height 16
checkbox input "true"
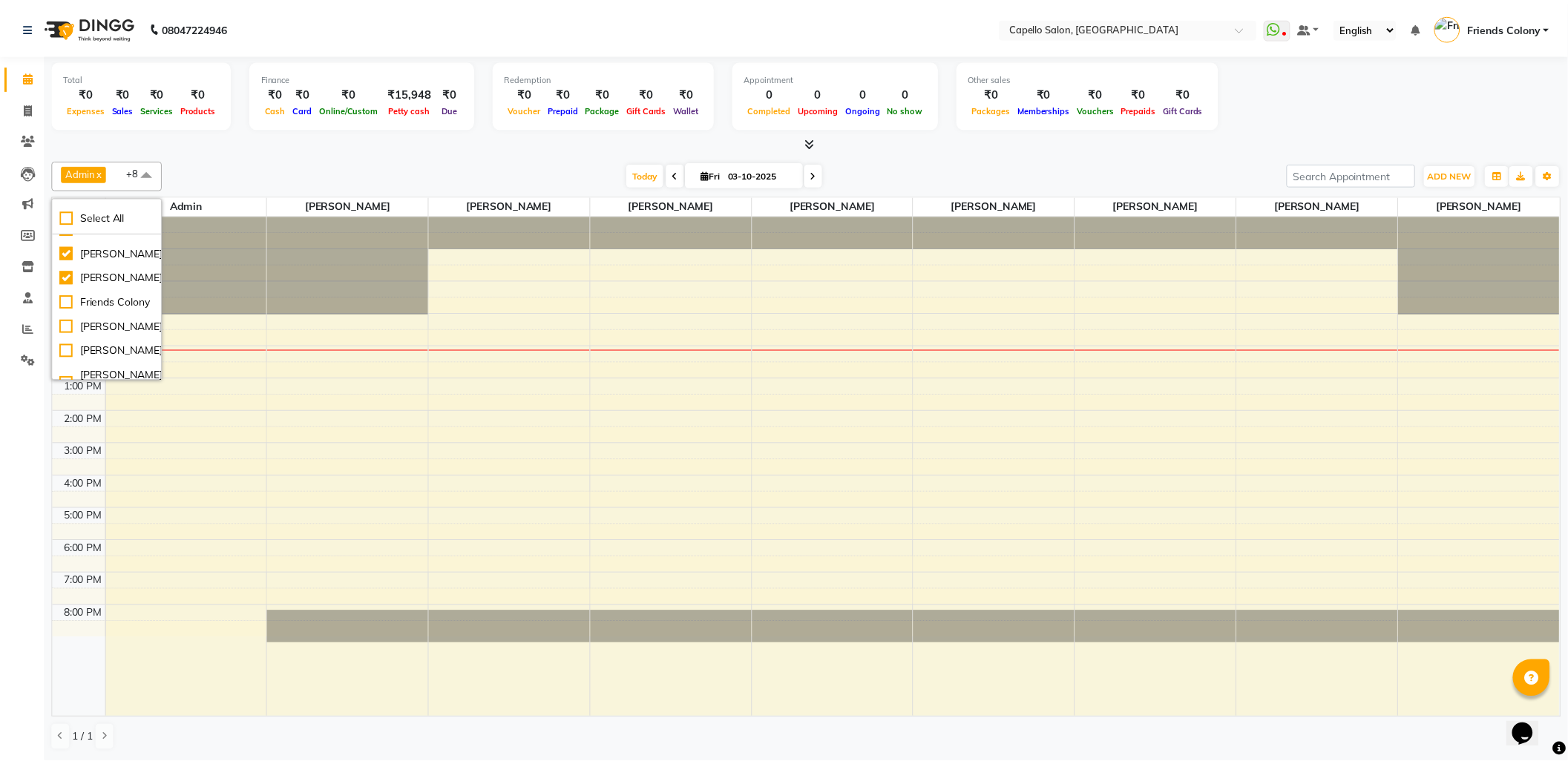
scroll to position [197, 0]
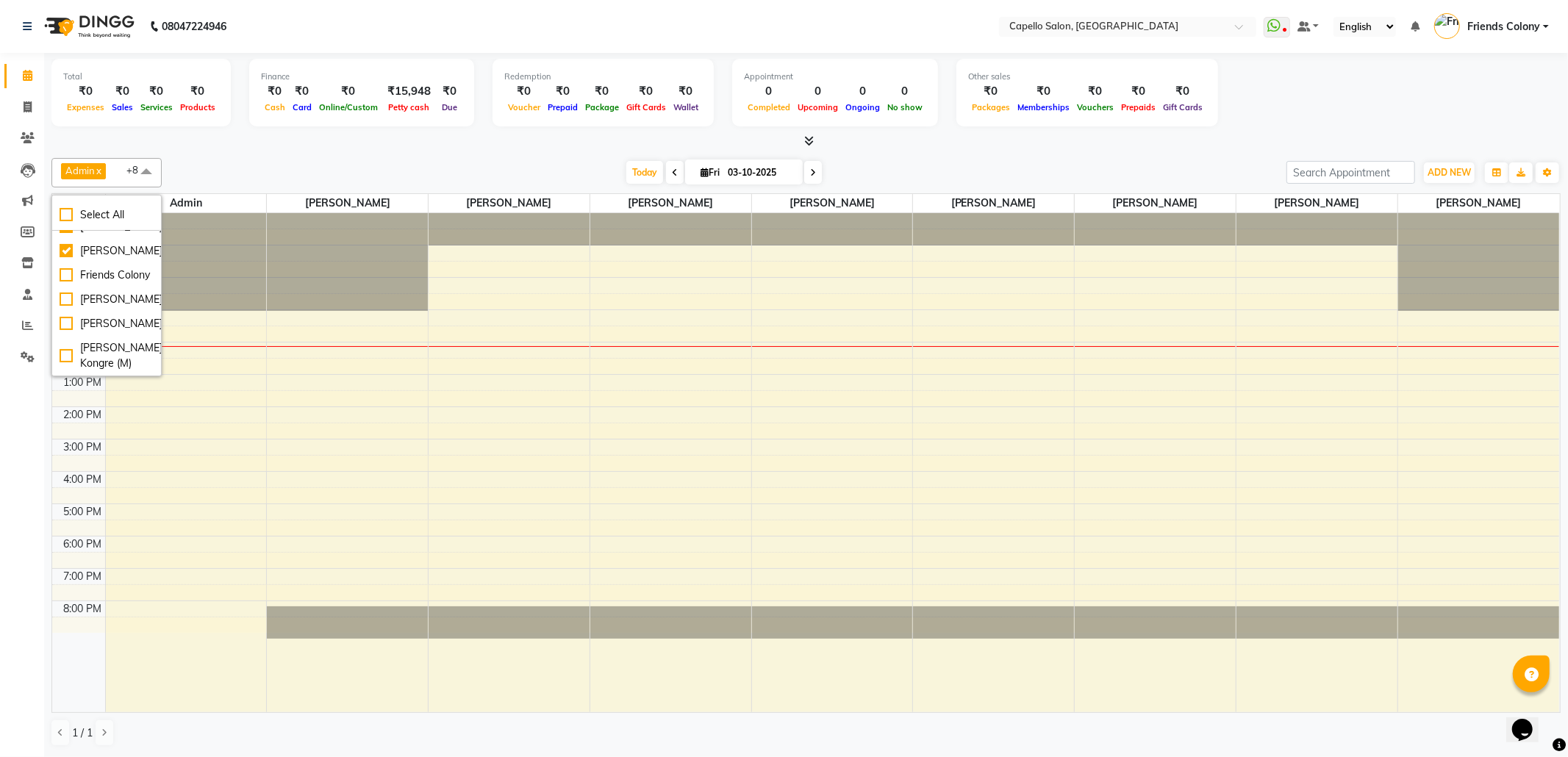
click at [448, 152] on div "Total ₹0 Expenses ₹0 Sales ₹0 Services ₹0 Products Finance ₹0 Cash ₹0 Card ₹0 O…" at bounding box center [806, 405] width 1524 height 703
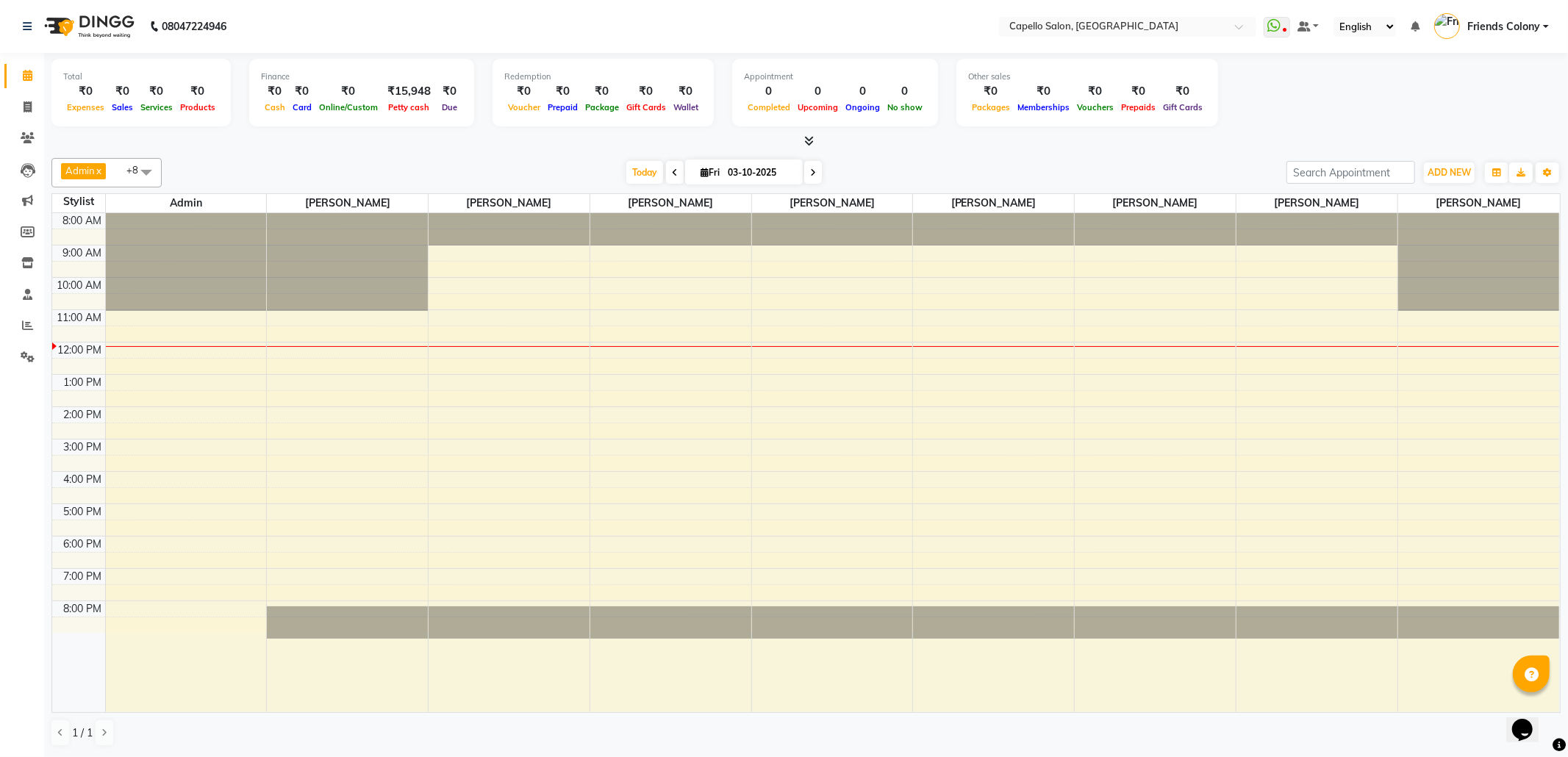
click at [448, 153] on div "Admin x VEDANT SHIRBHATE x aayush atkar x NISHANT BHAISARE x PALLAVI CHINCHALKA…" at bounding box center [805, 453] width 1509 height 601
click at [1545, 172] on icon "button" at bounding box center [1547, 172] width 9 height 9
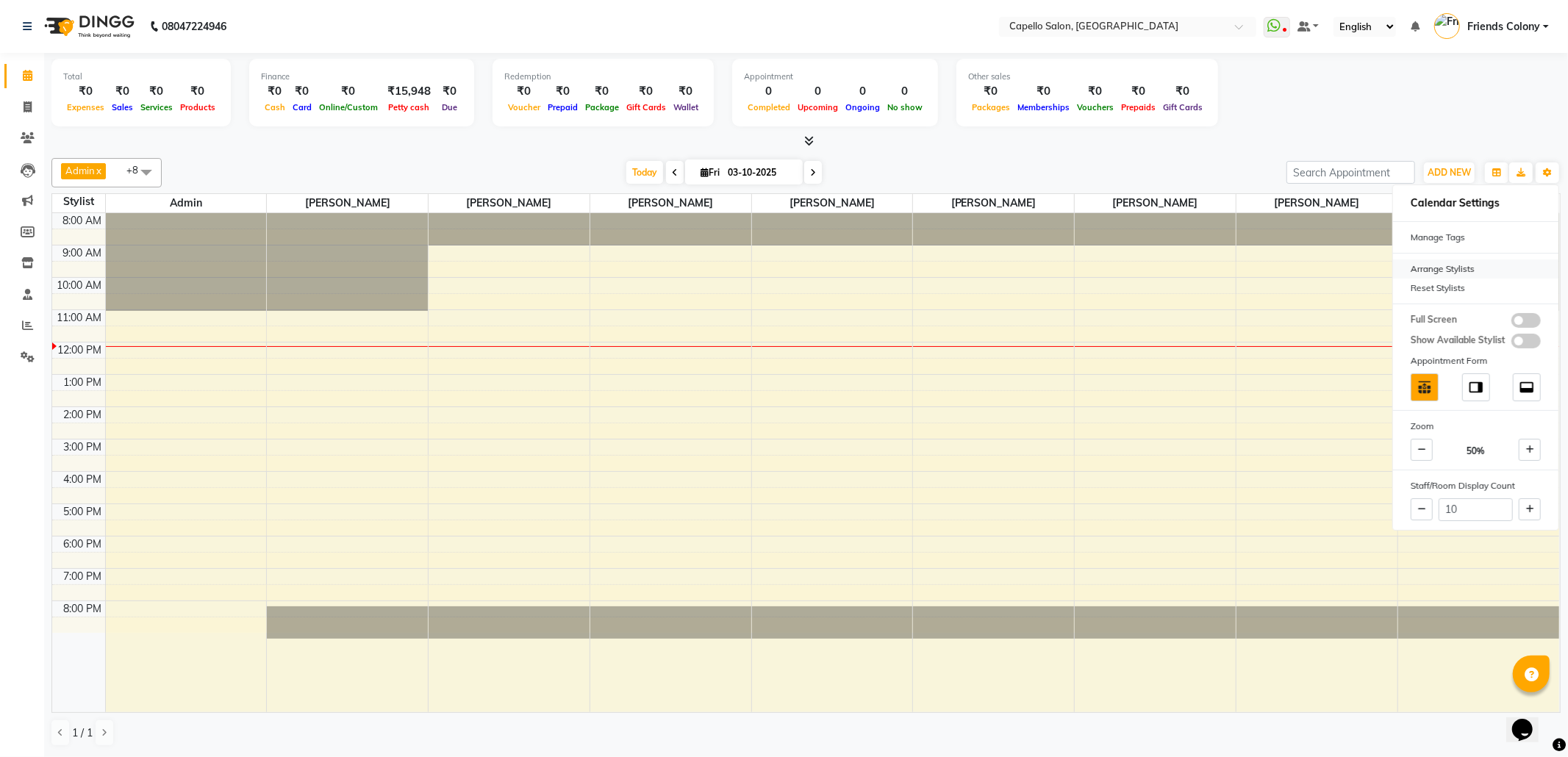
click at [1445, 263] on div "Arrange Stylists" at bounding box center [1475, 269] width 165 height 19
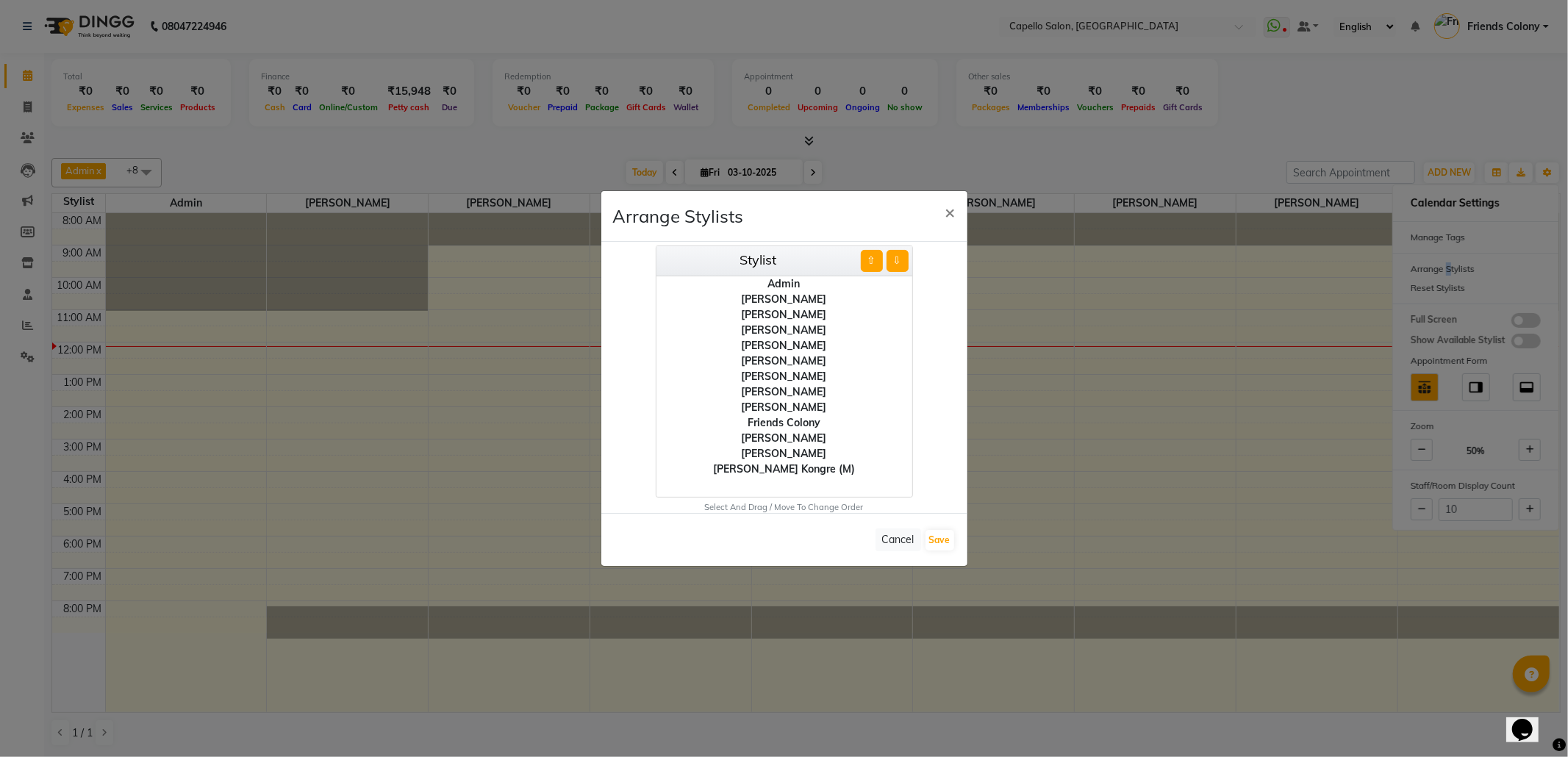
click at [781, 371] on div "[PERSON_NAME]" at bounding box center [784, 377] width 256 height 16
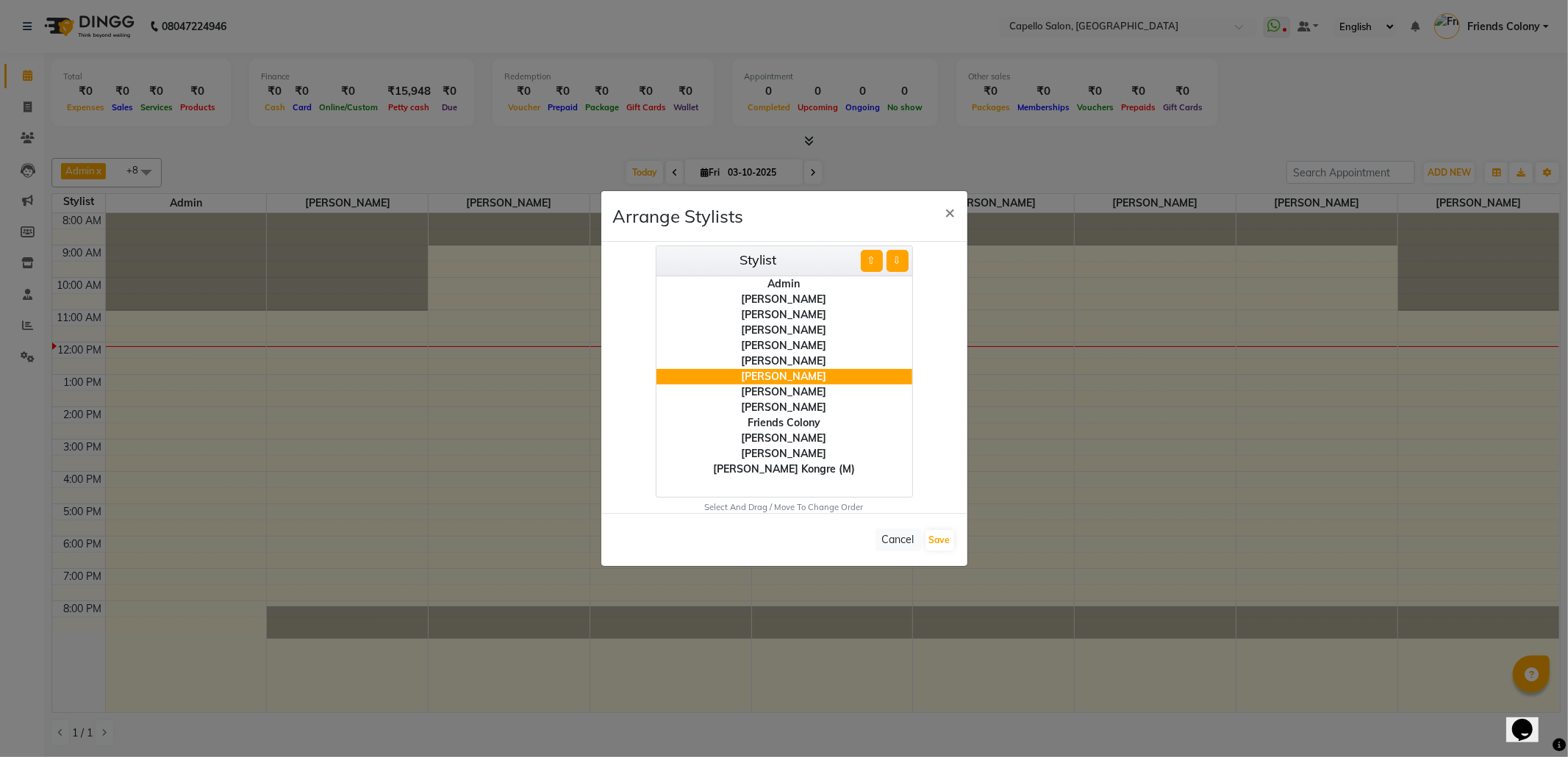
click at [861, 250] on button "⇧" at bounding box center [872, 261] width 22 height 22
click at [869, 263] on button "⇧" at bounding box center [872, 261] width 22 height 22
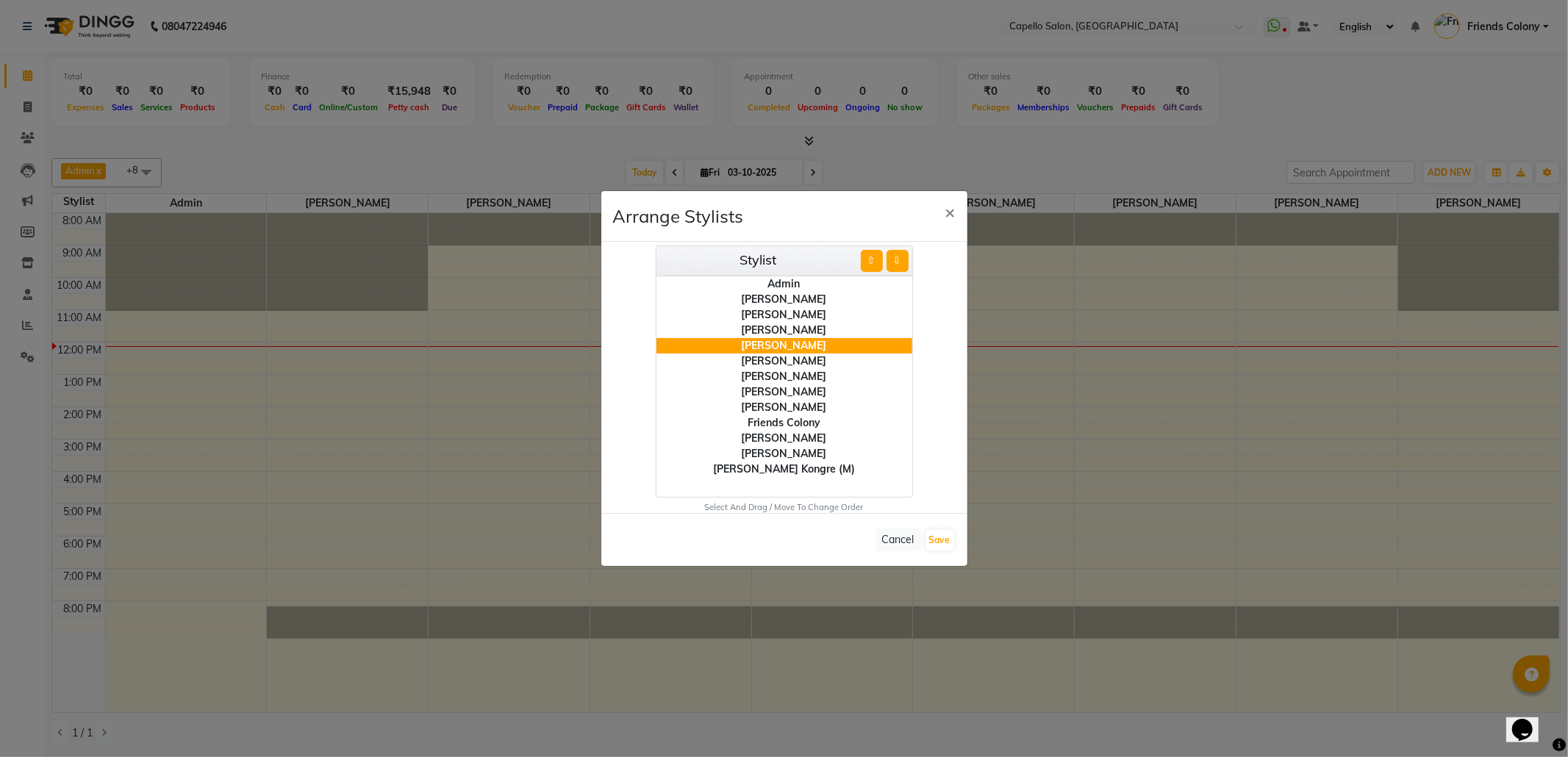
click at [869, 263] on button "⇧" at bounding box center [872, 261] width 22 height 22
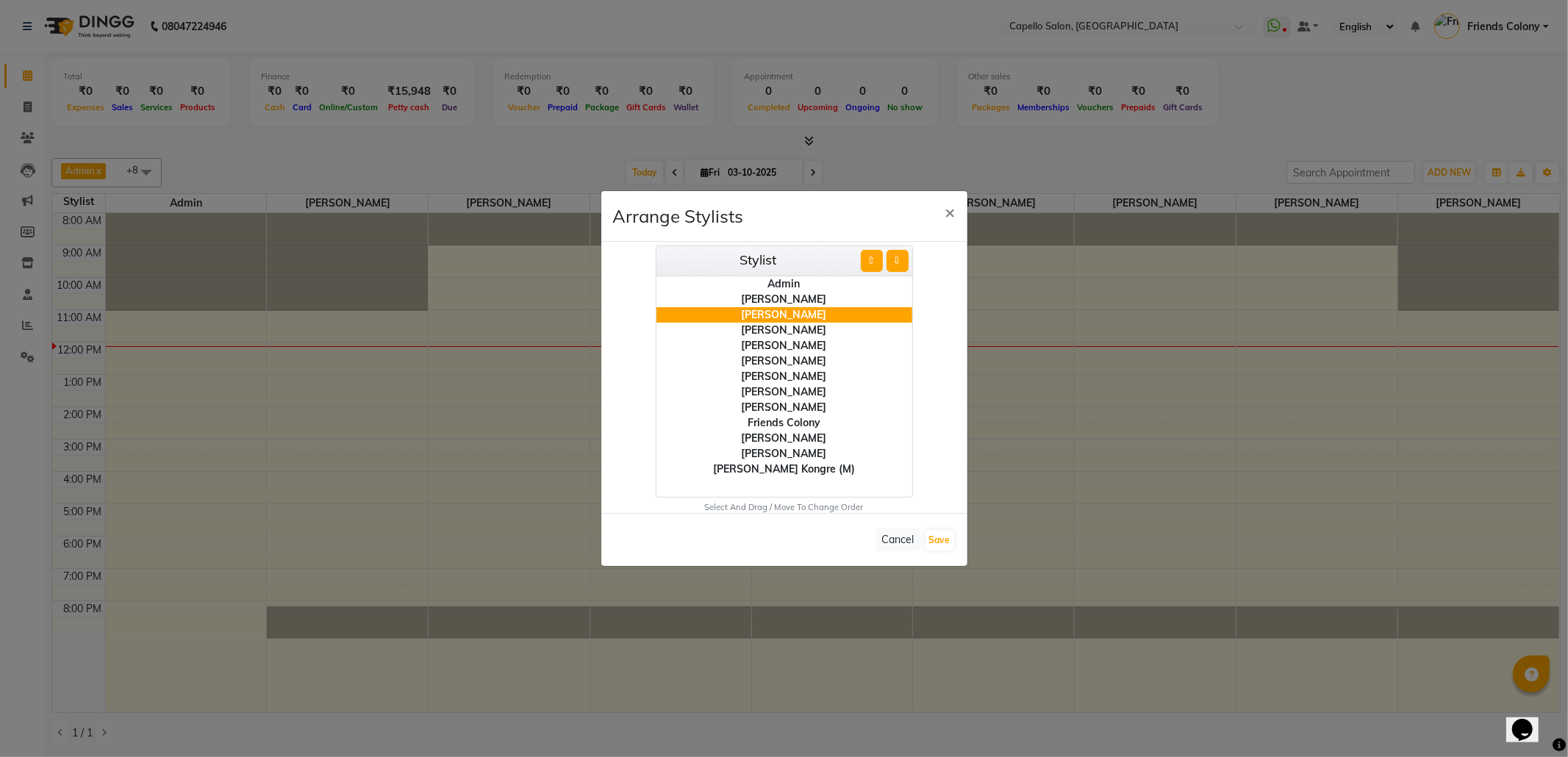
click at [869, 263] on button "⇧" at bounding box center [872, 261] width 22 height 22
click at [778, 356] on div "[PERSON_NAME]" at bounding box center [784, 361] width 256 height 16
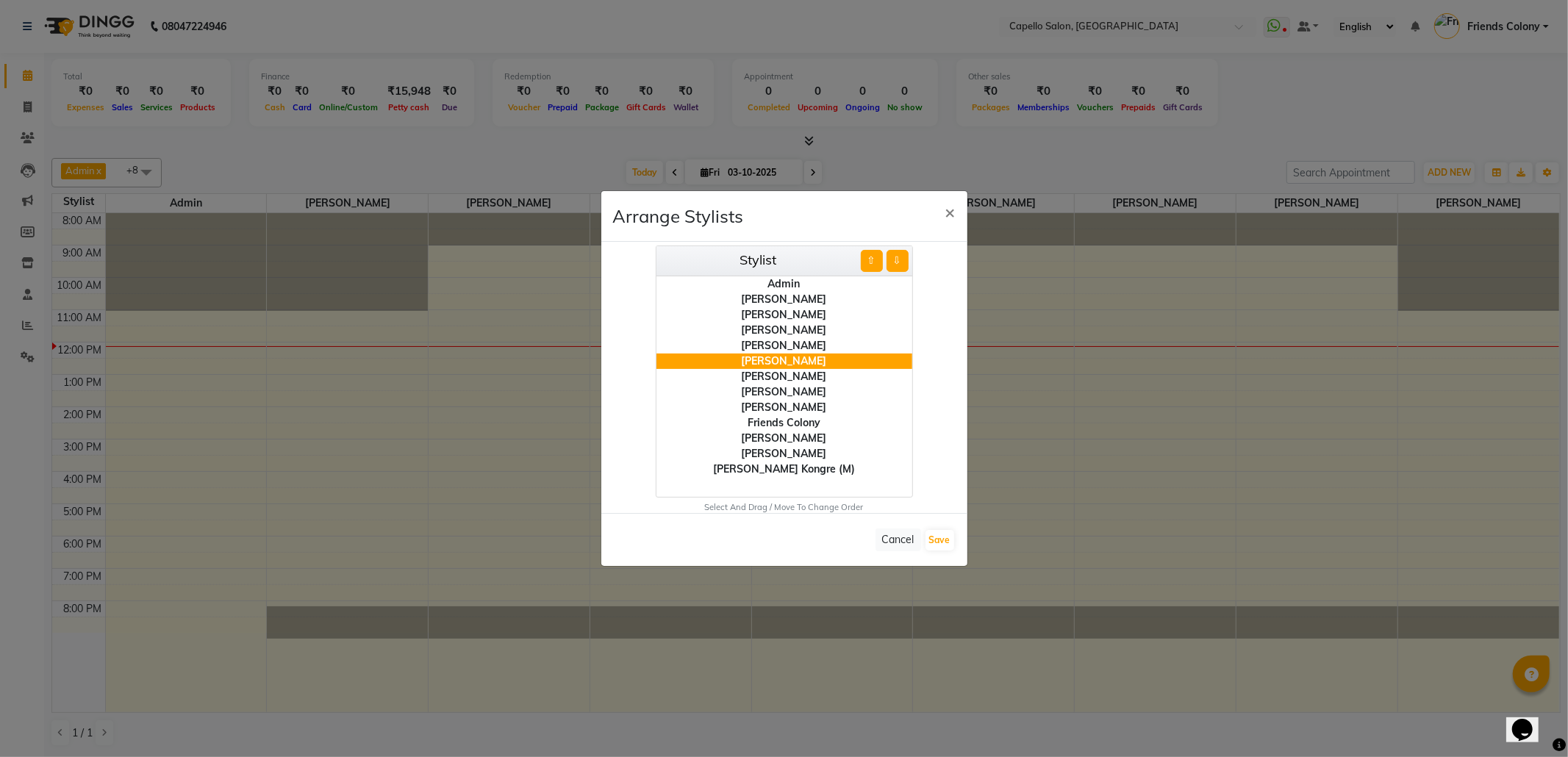
click at [868, 262] on button "⇧" at bounding box center [872, 261] width 22 height 22
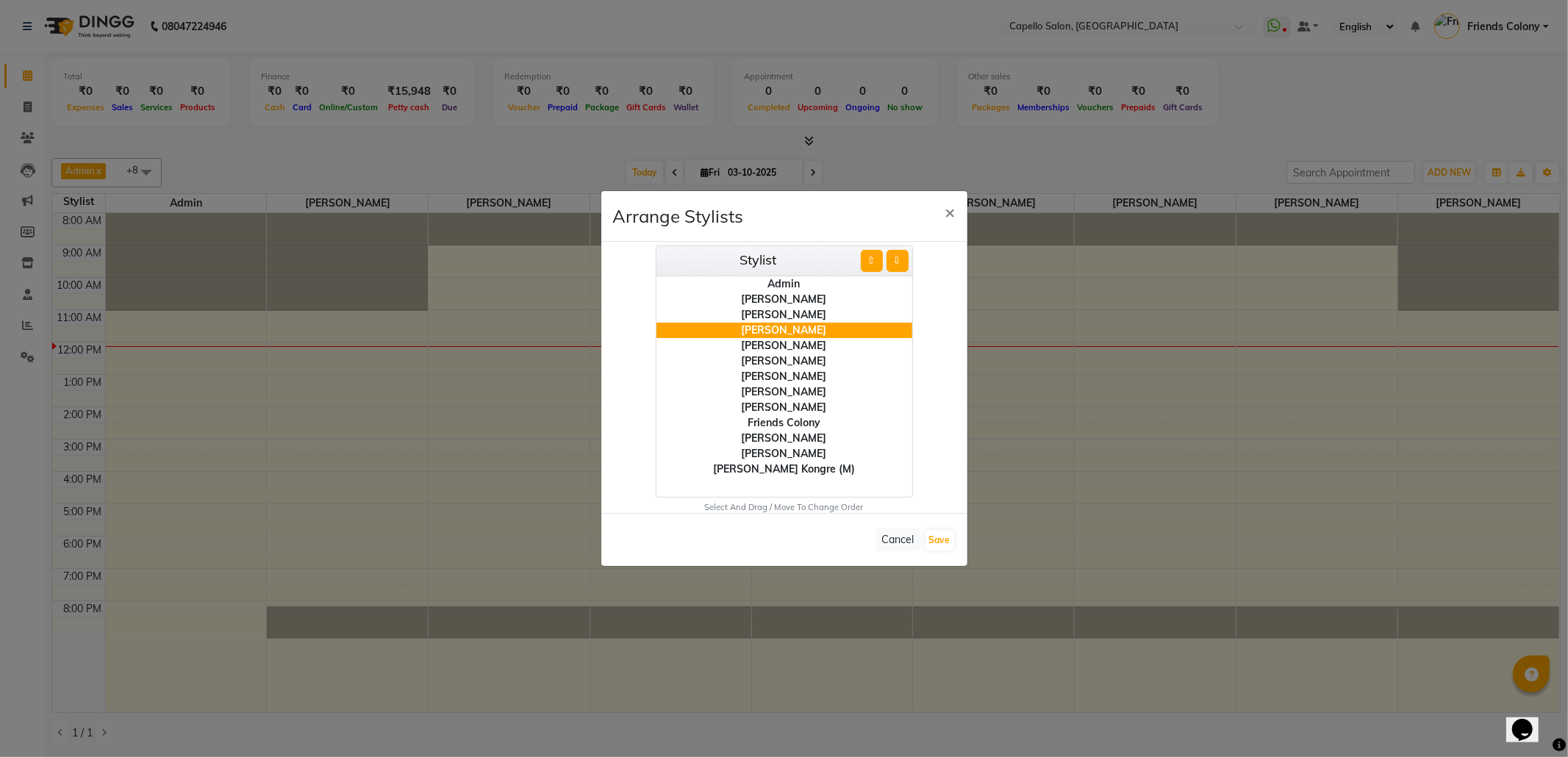
click at [868, 262] on button "⇧" at bounding box center [872, 261] width 22 height 22
click at [786, 371] on div "[PERSON_NAME]" at bounding box center [784, 377] width 256 height 16
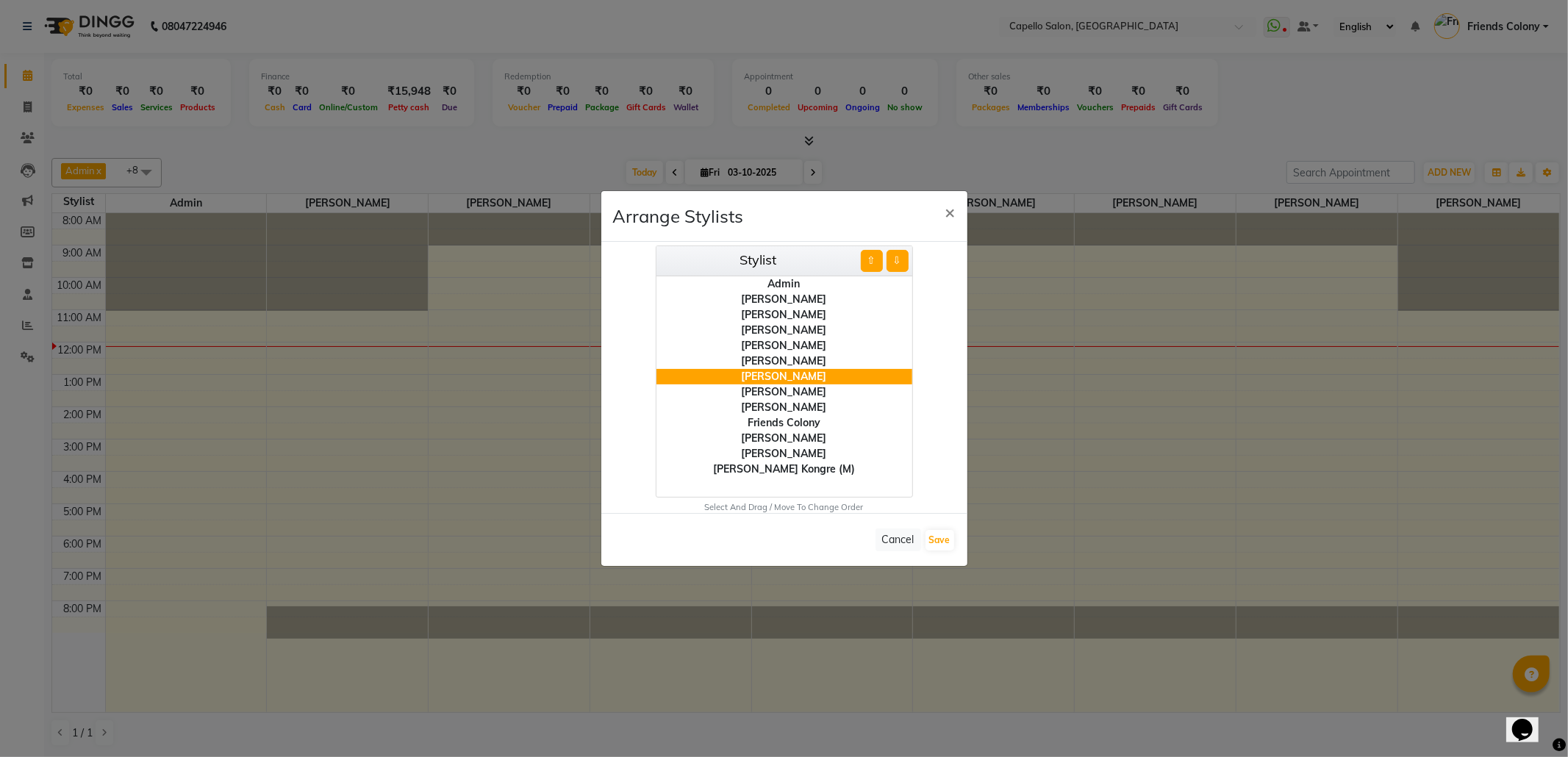
click at [870, 262] on button "⇧" at bounding box center [872, 261] width 22 height 22
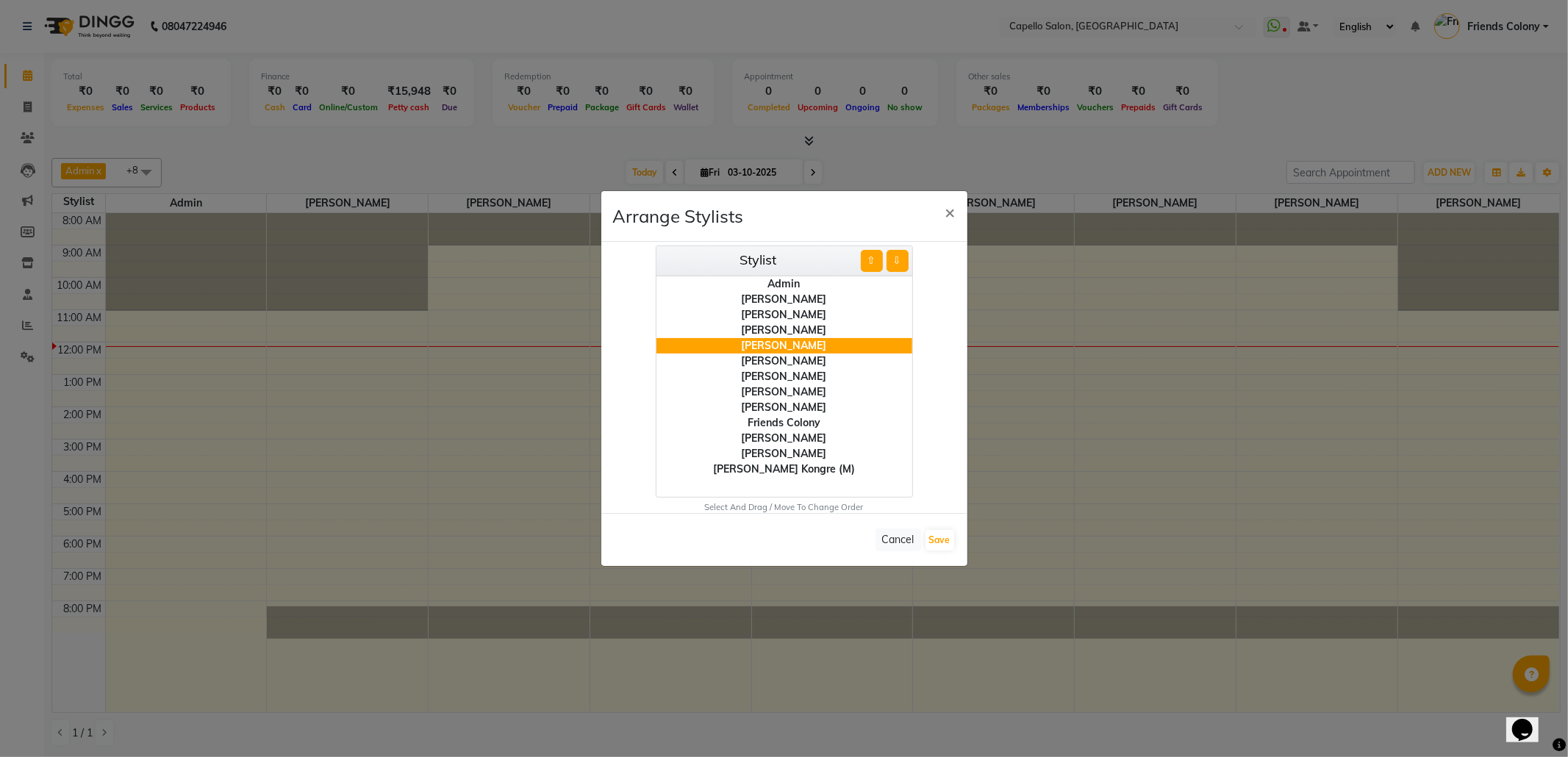
click at [870, 262] on button "⇧" at bounding box center [872, 261] width 22 height 22
click at [798, 364] on div "[PERSON_NAME]" at bounding box center [784, 361] width 256 height 16
click at [863, 258] on button "⇧" at bounding box center [872, 261] width 22 height 22
click at [801, 395] on div "[PERSON_NAME]" at bounding box center [784, 392] width 256 height 16
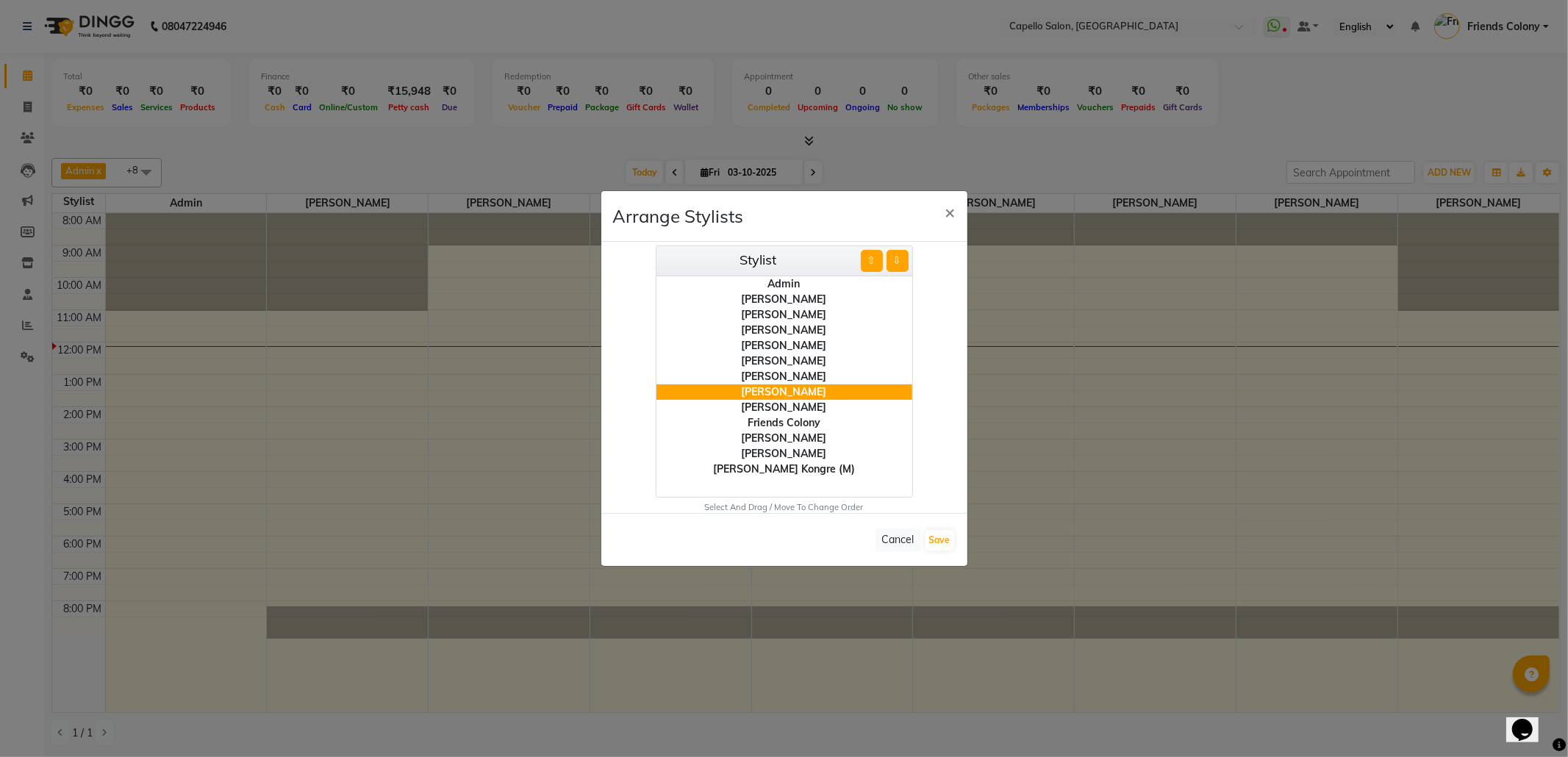
click at [870, 258] on button "⇧" at bounding box center [872, 261] width 22 height 22
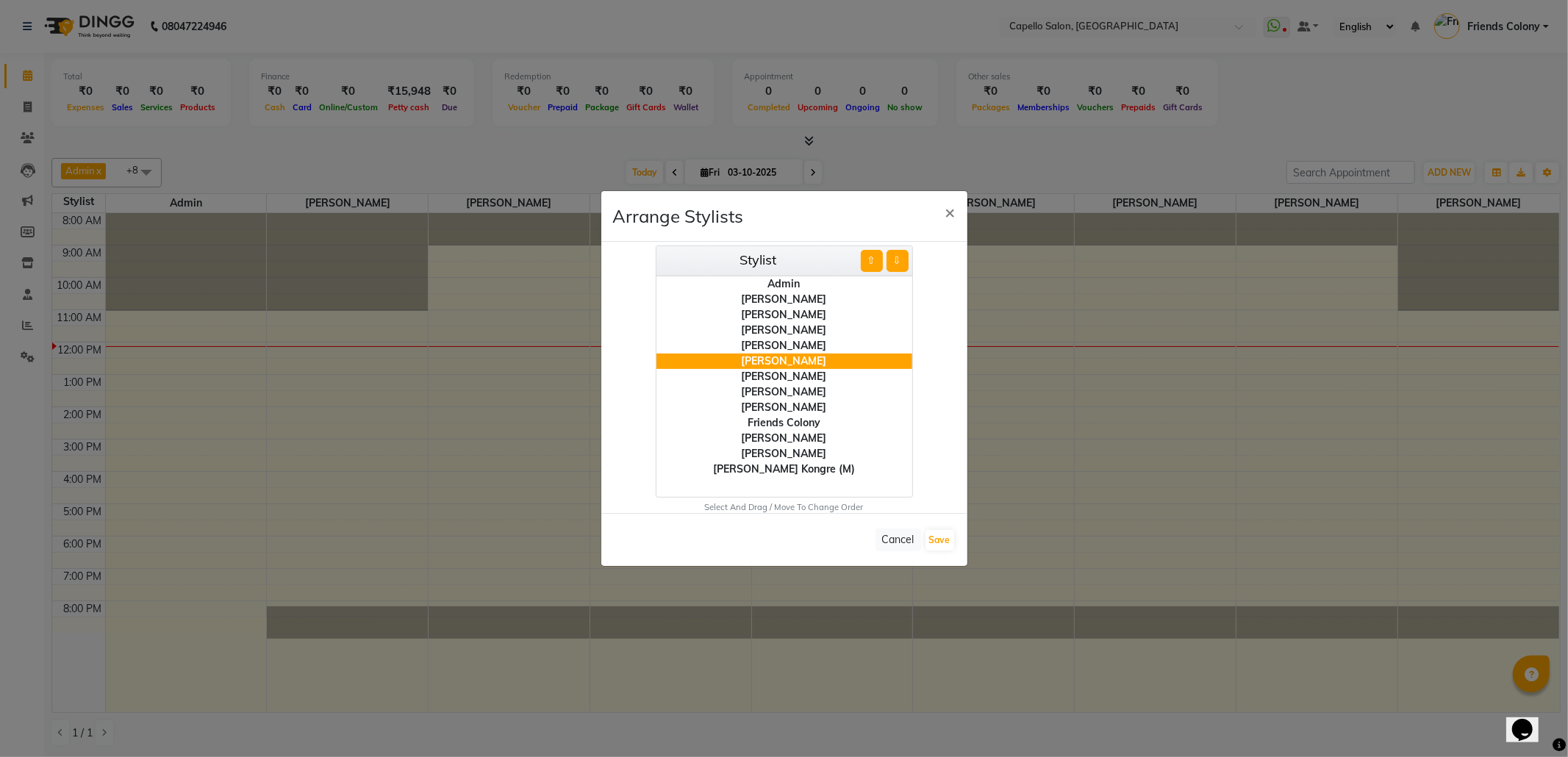
click at [870, 258] on button "⇧" at bounding box center [872, 261] width 22 height 22
click at [904, 257] on button "⇩" at bounding box center [898, 261] width 22 height 22
click at [935, 540] on button "Save" at bounding box center [940, 540] width 28 height 21
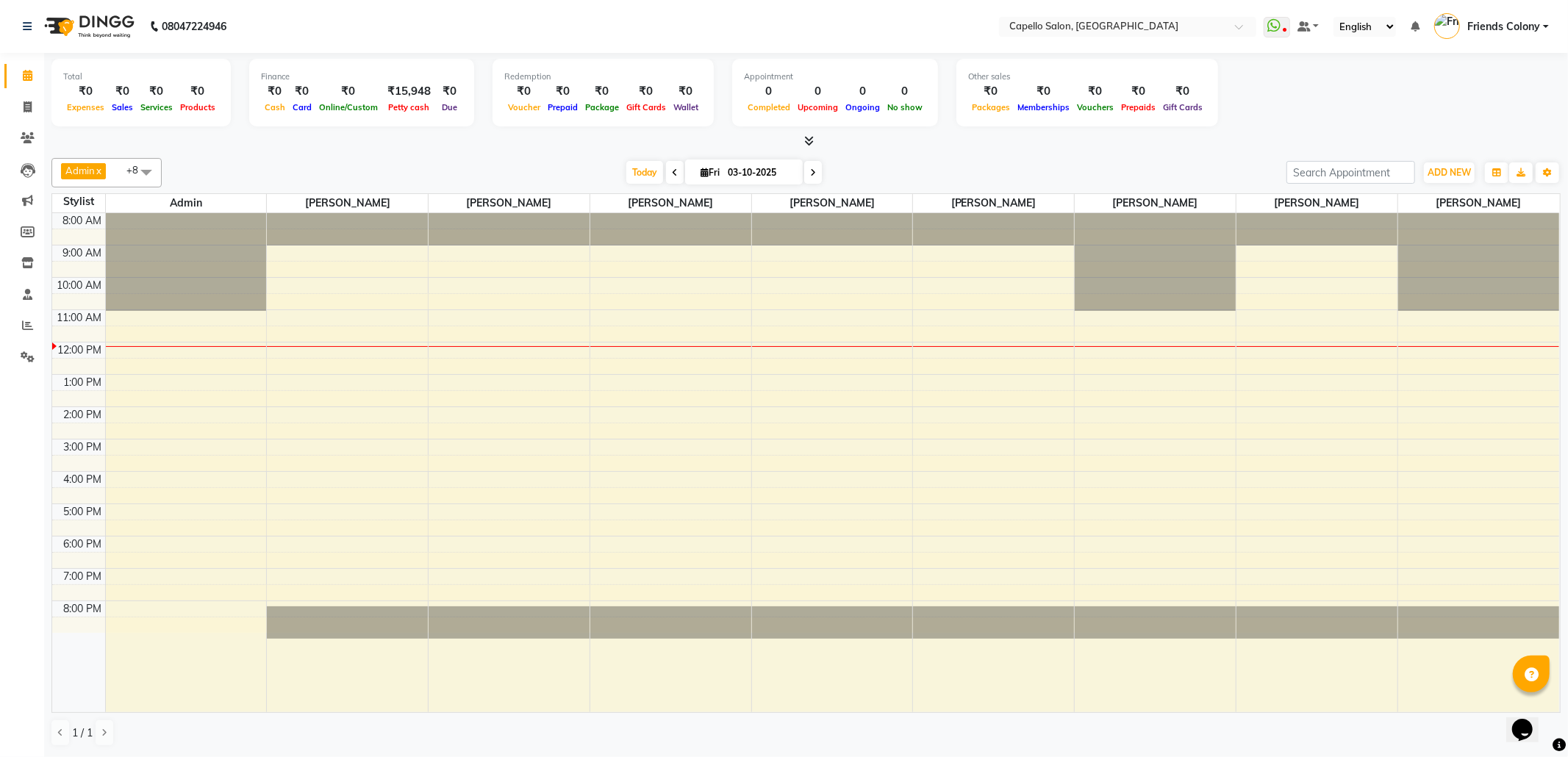
drag, startPoint x: 374, startPoint y: 148, endPoint x: 295, endPoint y: 3, distance: 165.1
click at [372, 147] on div at bounding box center [805, 141] width 1509 height 16
click at [21, 104] on span at bounding box center [28, 107] width 26 height 17
select select "3583"
select select "service"
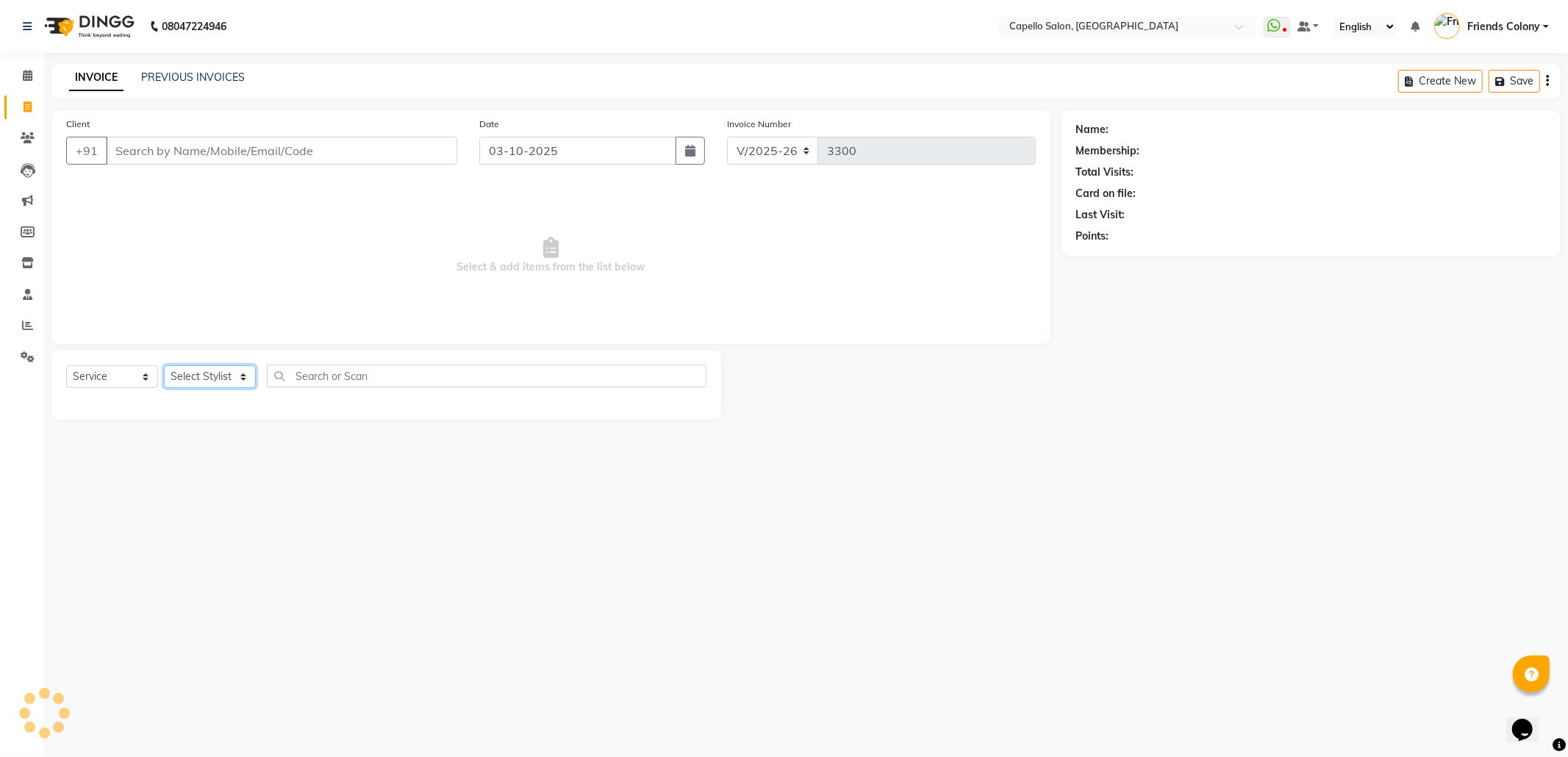
click at [205, 372] on select "Select Stylist" at bounding box center [209, 376] width 92 height 23
select select "68237"
click at [164, 365] on select "Select Stylist [PERSON_NAME] Admin [PERSON_NAME] Friends Colony [PERSON_NAME] […" at bounding box center [218, 376] width 109 height 23
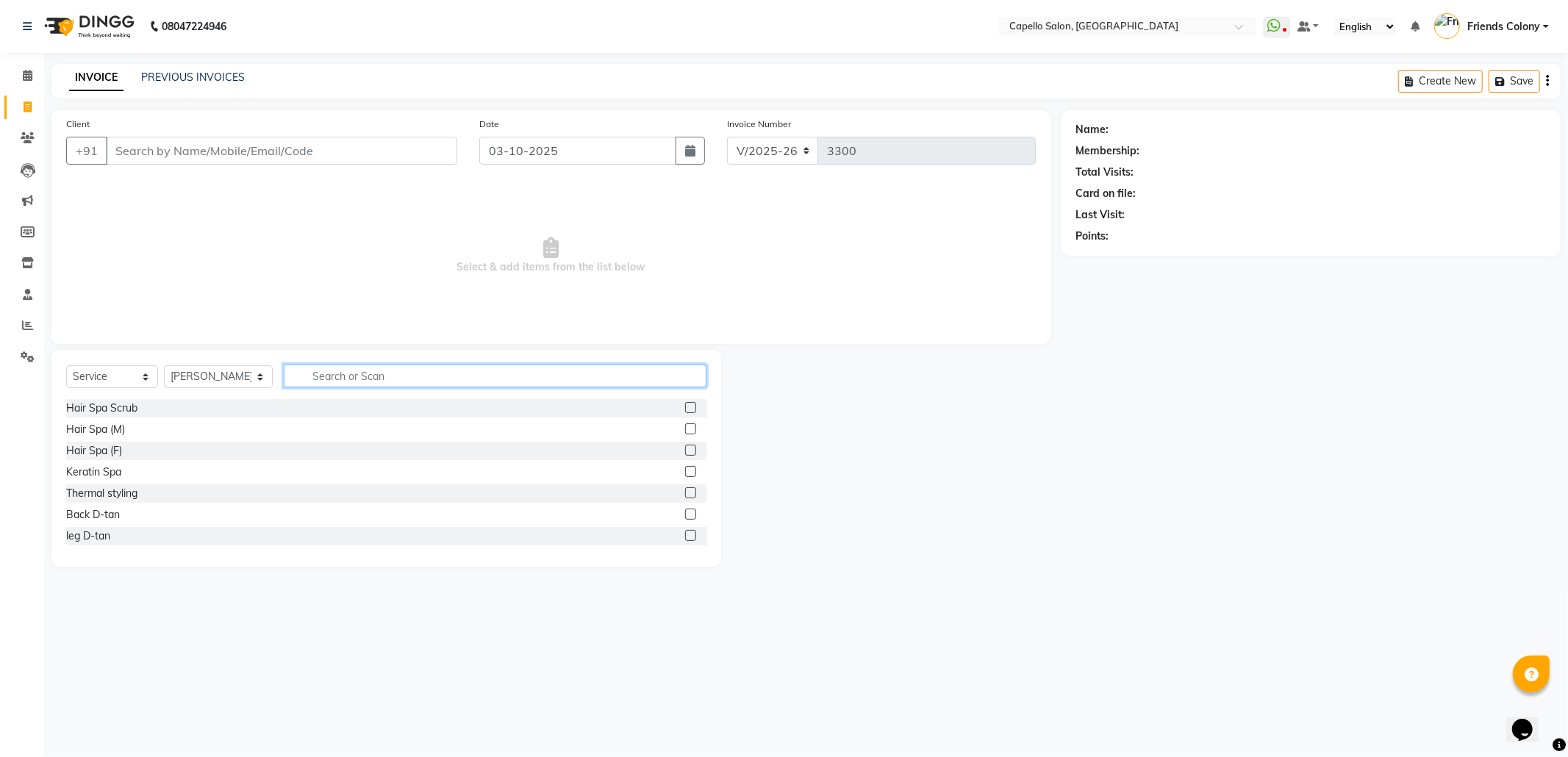
click at [369, 383] on input "text" at bounding box center [495, 375] width 423 height 23
type input "baby"
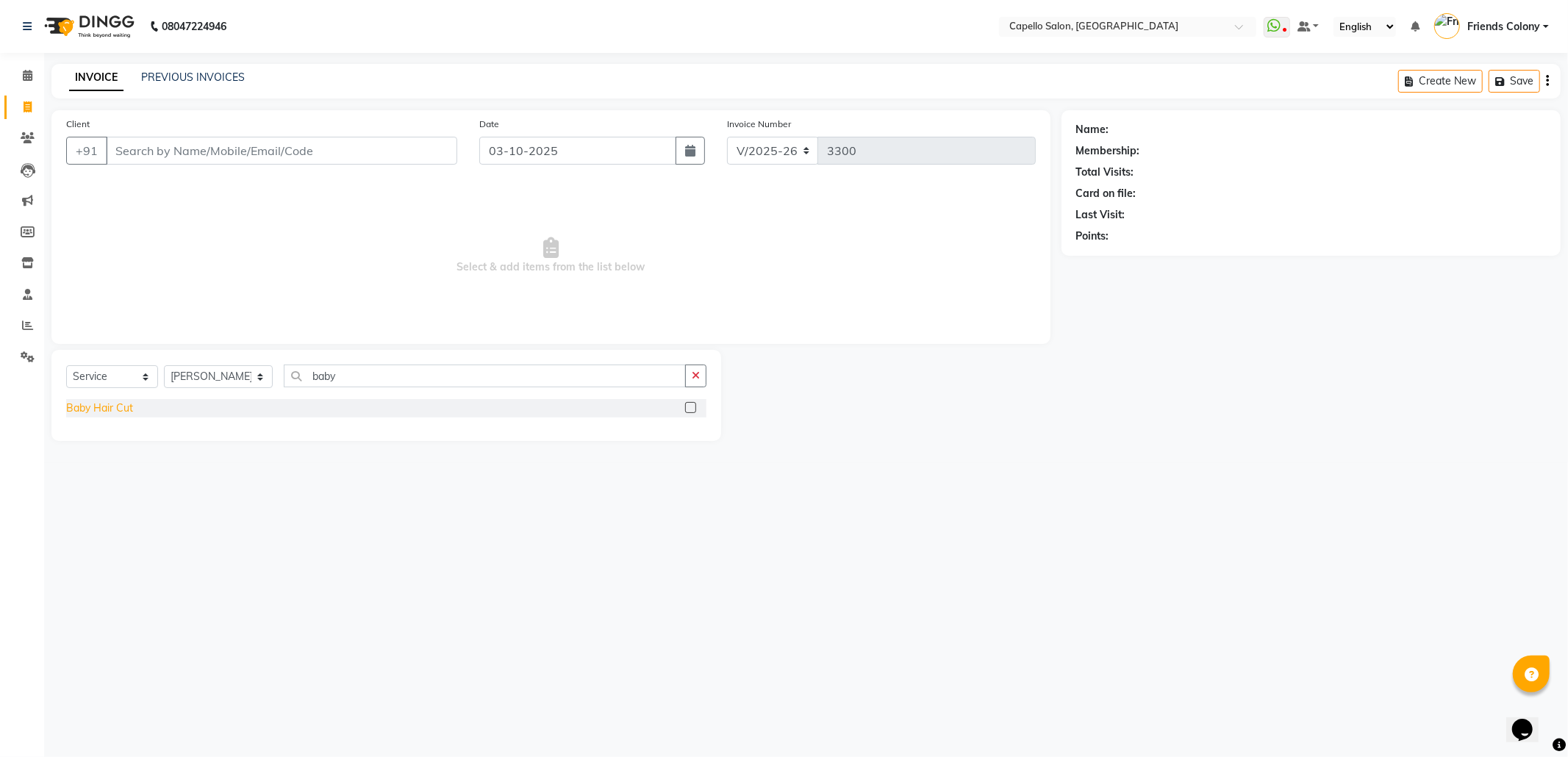
click at [82, 404] on div "Baby Hair Cut" at bounding box center [100, 409] width 67 height 16
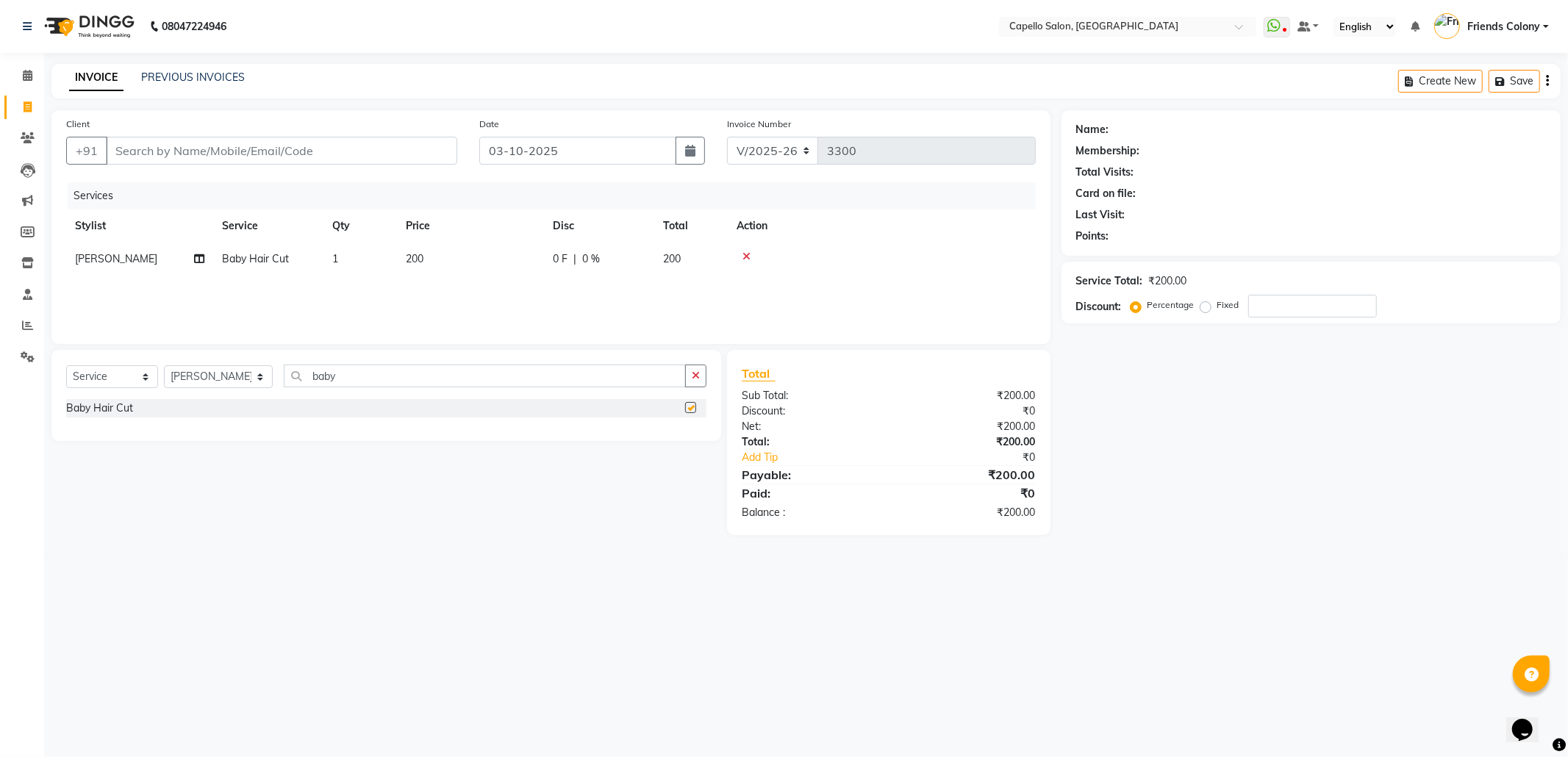
checkbox input "false"
click at [417, 262] on span "200" at bounding box center [414, 258] width 17 height 13
select select "68237"
drag, startPoint x: 510, startPoint y: 266, endPoint x: 410, endPoint y: 279, distance: 100.8
click at [410, 277] on tr "aayush atkar Admin ANKIT BANDEWAR Friends Colony Harsha Shiwankar mohini godhan…" at bounding box center [551, 270] width 970 height 56
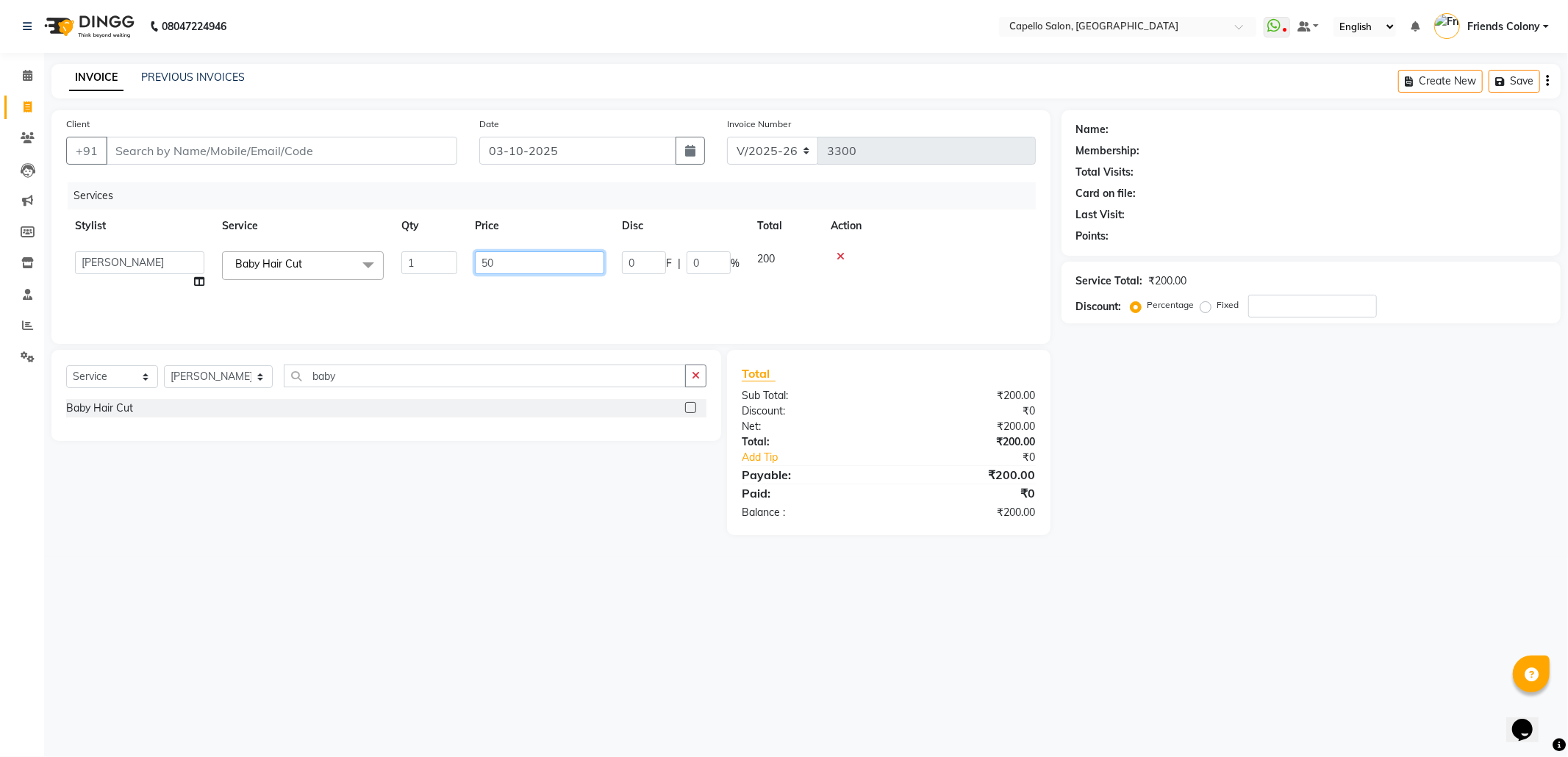
type input "500"
click at [1348, 498] on div "Name: Membership: Total Visits: Card on file: Last Visit: Points: Service Total…" at bounding box center [1316, 322] width 510 height 425
click at [229, 382] on select "Select Stylist [PERSON_NAME] Admin [PERSON_NAME] Friends Colony [PERSON_NAME] […" at bounding box center [218, 376] width 109 height 23
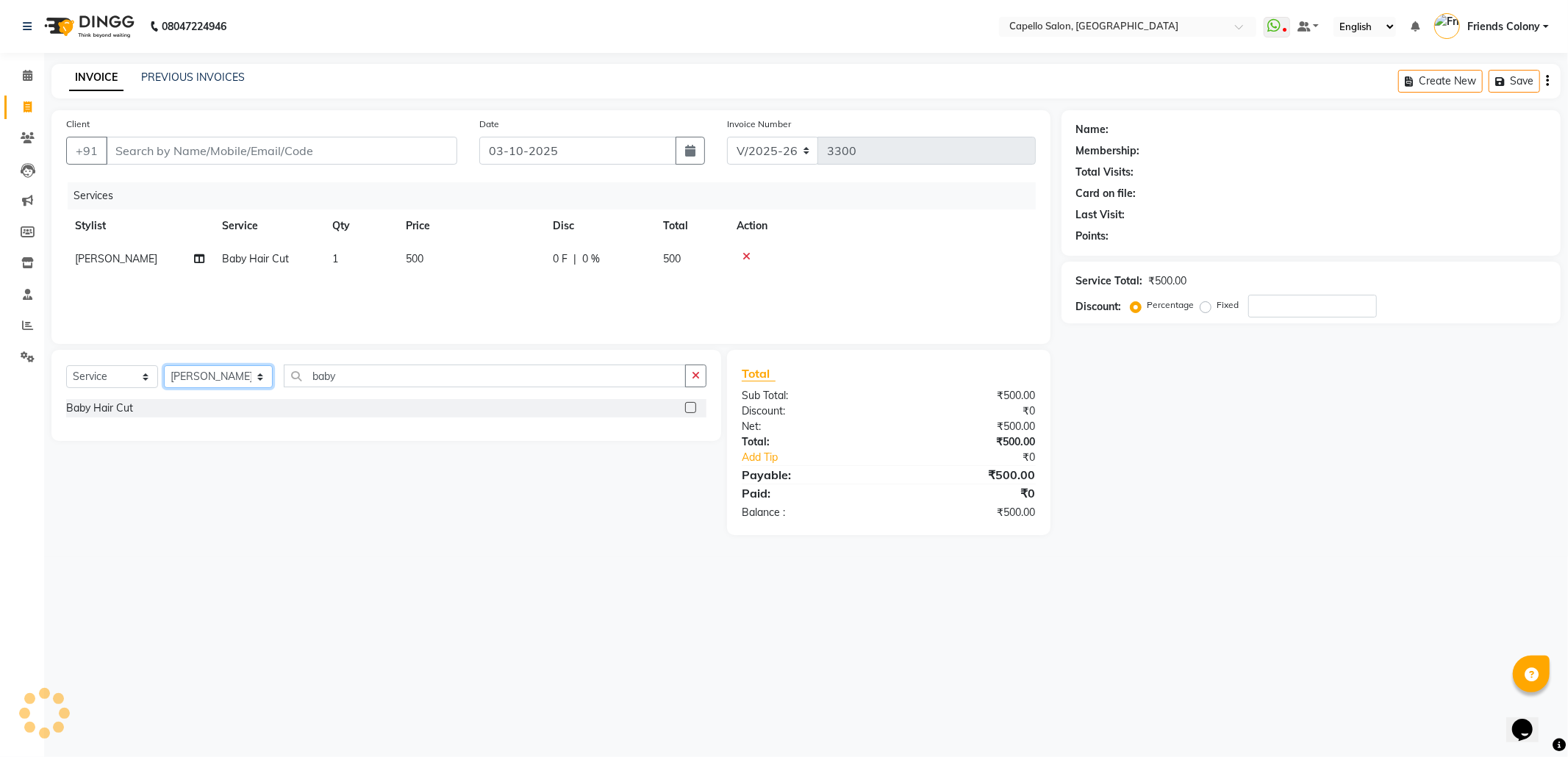
select select "29604"
click at [164, 365] on select "Select Stylist [PERSON_NAME] Admin [PERSON_NAME] Friends Colony [PERSON_NAME] […" at bounding box center [218, 376] width 109 height 23
drag, startPoint x: 360, startPoint y: 365, endPoint x: 352, endPoint y: 369, distance: 8.9
click at [352, 369] on div "Select Service Product Membership Package Voucher Prepaid Gift Card Select Styl…" at bounding box center [386, 458] width 669 height 217
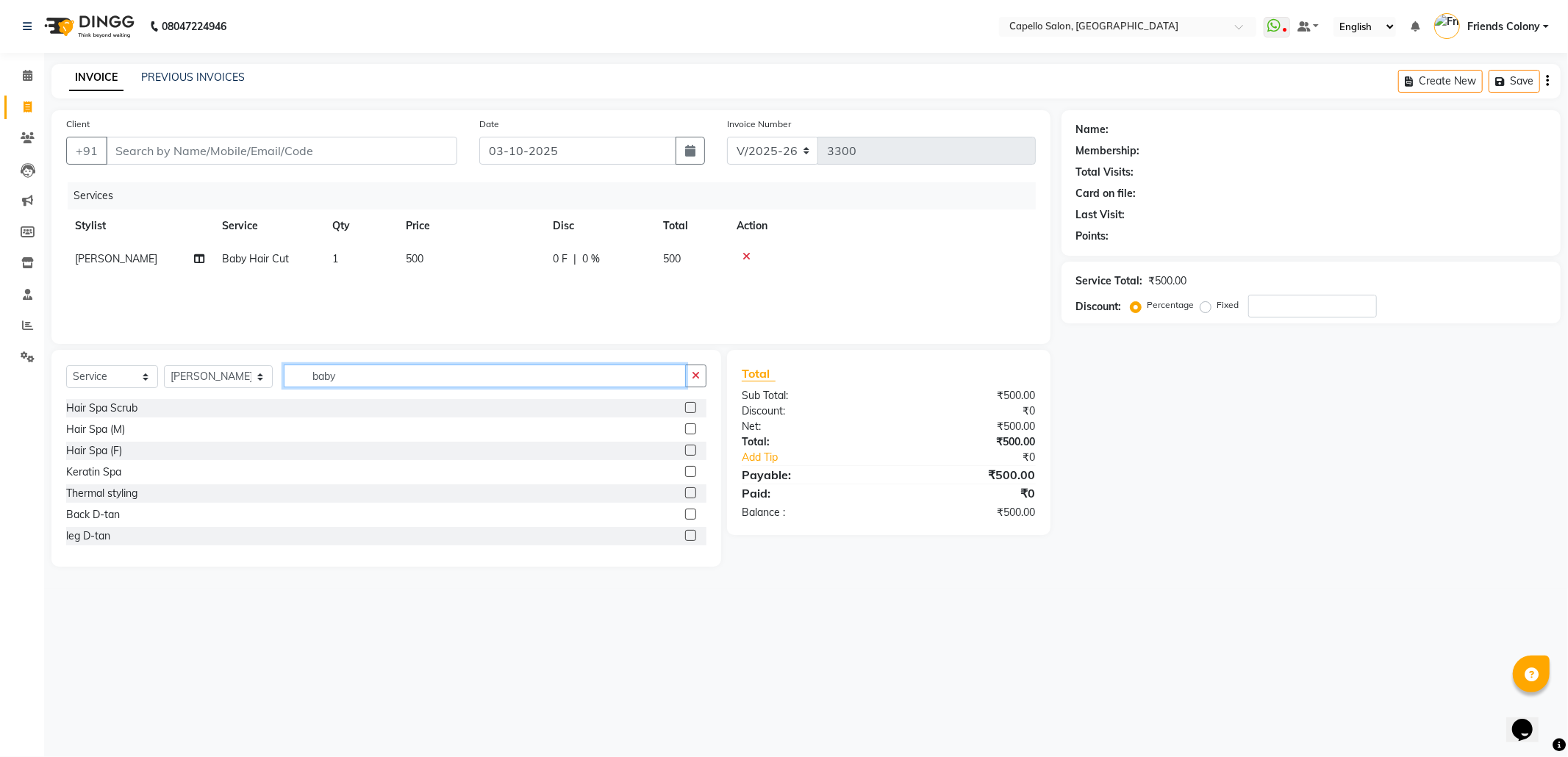
drag, startPoint x: 352, startPoint y: 369, endPoint x: 220, endPoint y: 406, distance: 137.1
click at [220, 406] on div "Select Service Product Membership Package Voucher Prepaid Gift Card Select Styl…" at bounding box center [386, 458] width 669 height 217
type input "spa"
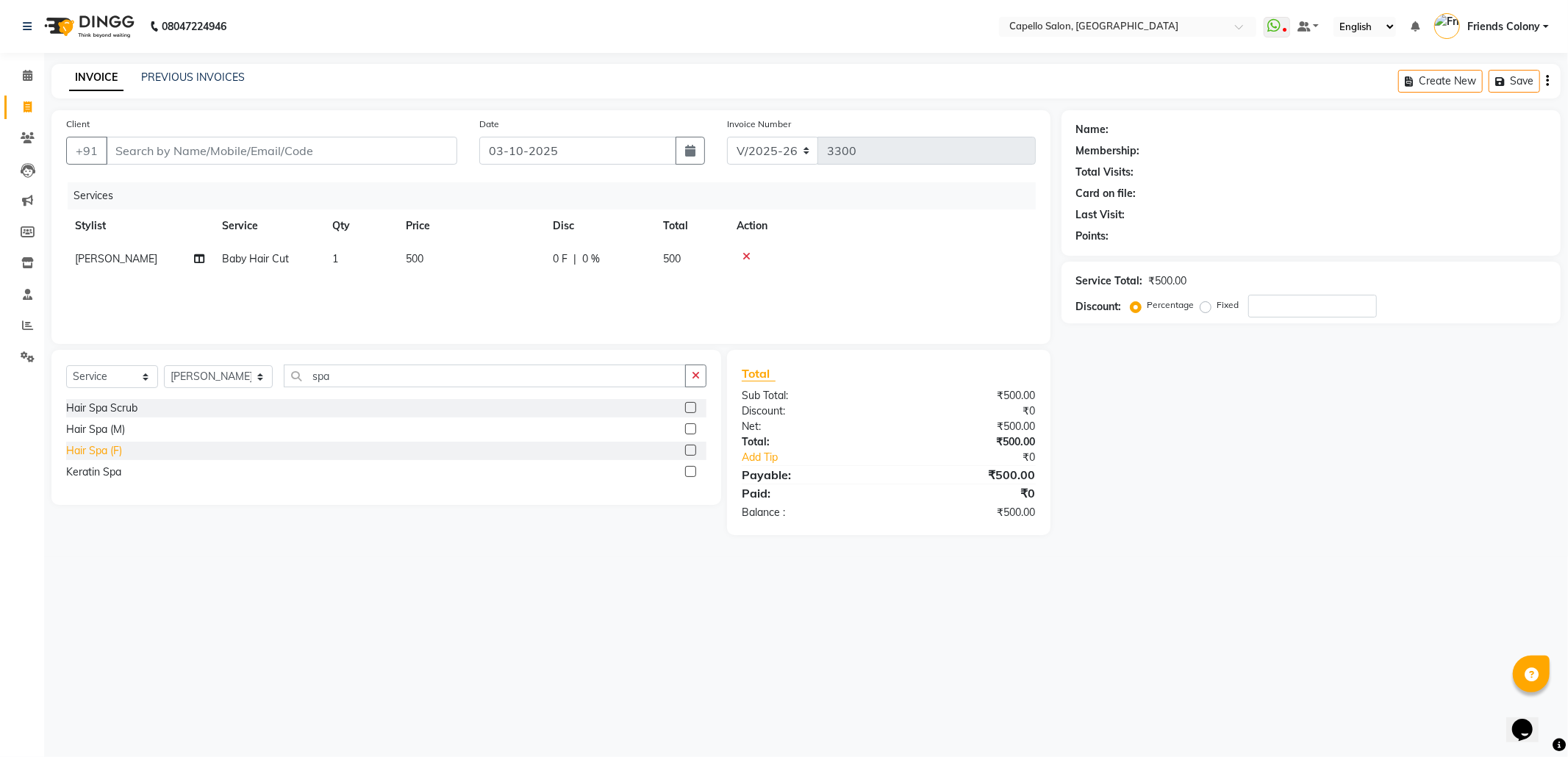
click at [103, 450] on div "Hair Spa (F)" at bounding box center [94, 451] width 56 height 16
checkbox input "false"
click at [447, 292] on td "1500" at bounding box center [470, 292] width 147 height 33
select select "29604"
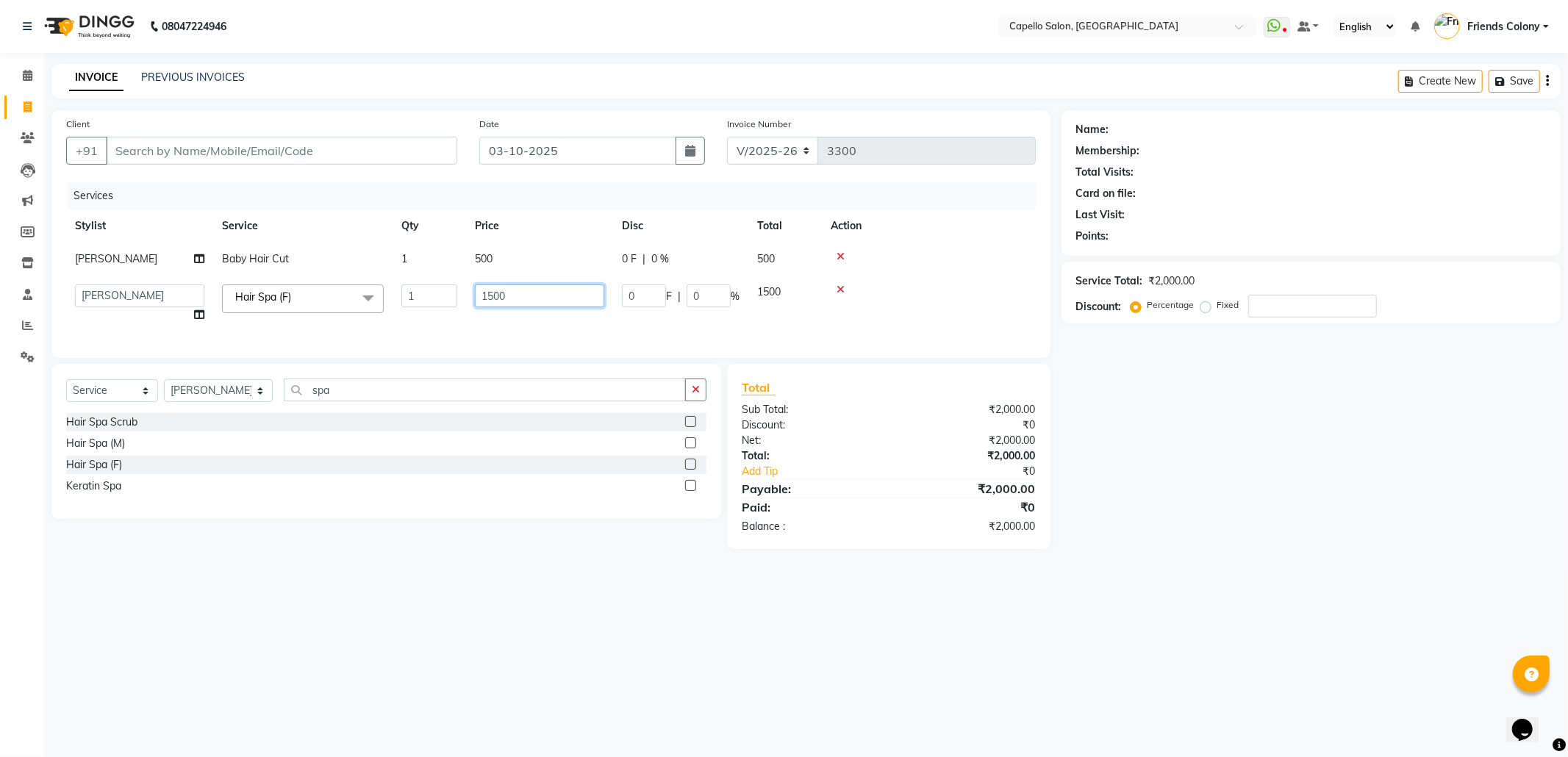
drag, startPoint x: 530, startPoint y: 292, endPoint x: 321, endPoint y: 309, distance: 209.7
click at [321, 309] on tr "aayush atkar Admin ANKIT BANDEWAR Friends Colony Harsha Shiwankar mohini godhan…" at bounding box center [551, 303] width 970 height 56
type input "1700"
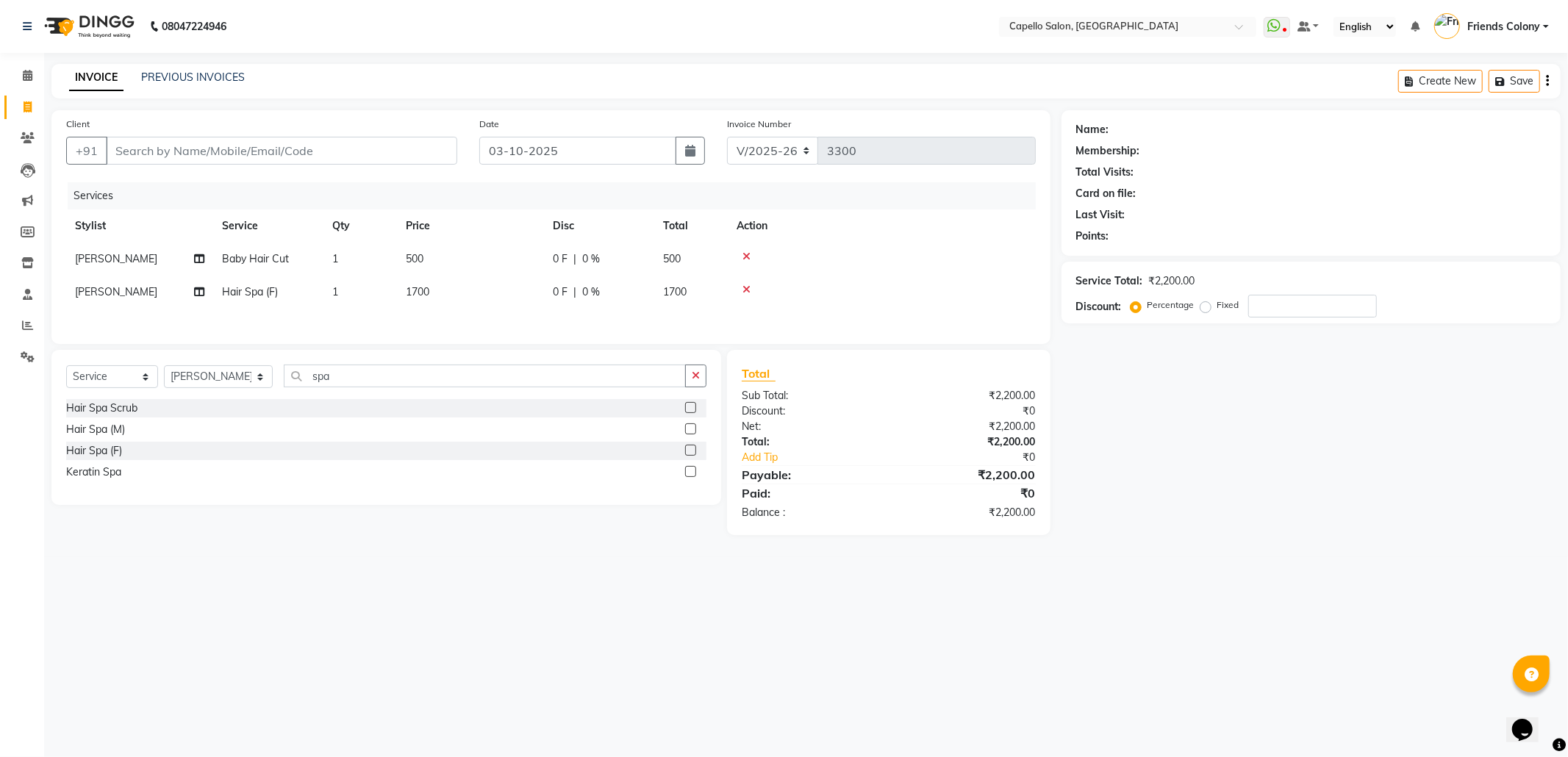
click at [1165, 442] on div "Name: Membership: Total Visits: Card on file: Last Visit: Points: Service Total…" at bounding box center [1316, 322] width 510 height 425
drag, startPoint x: 357, startPoint y: 381, endPoint x: 205, endPoint y: 441, distance: 163.4
click at [205, 441] on div "Select Service Product Membership Package Voucher Prepaid Gift Card Select Styl…" at bounding box center [386, 427] width 669 height 155
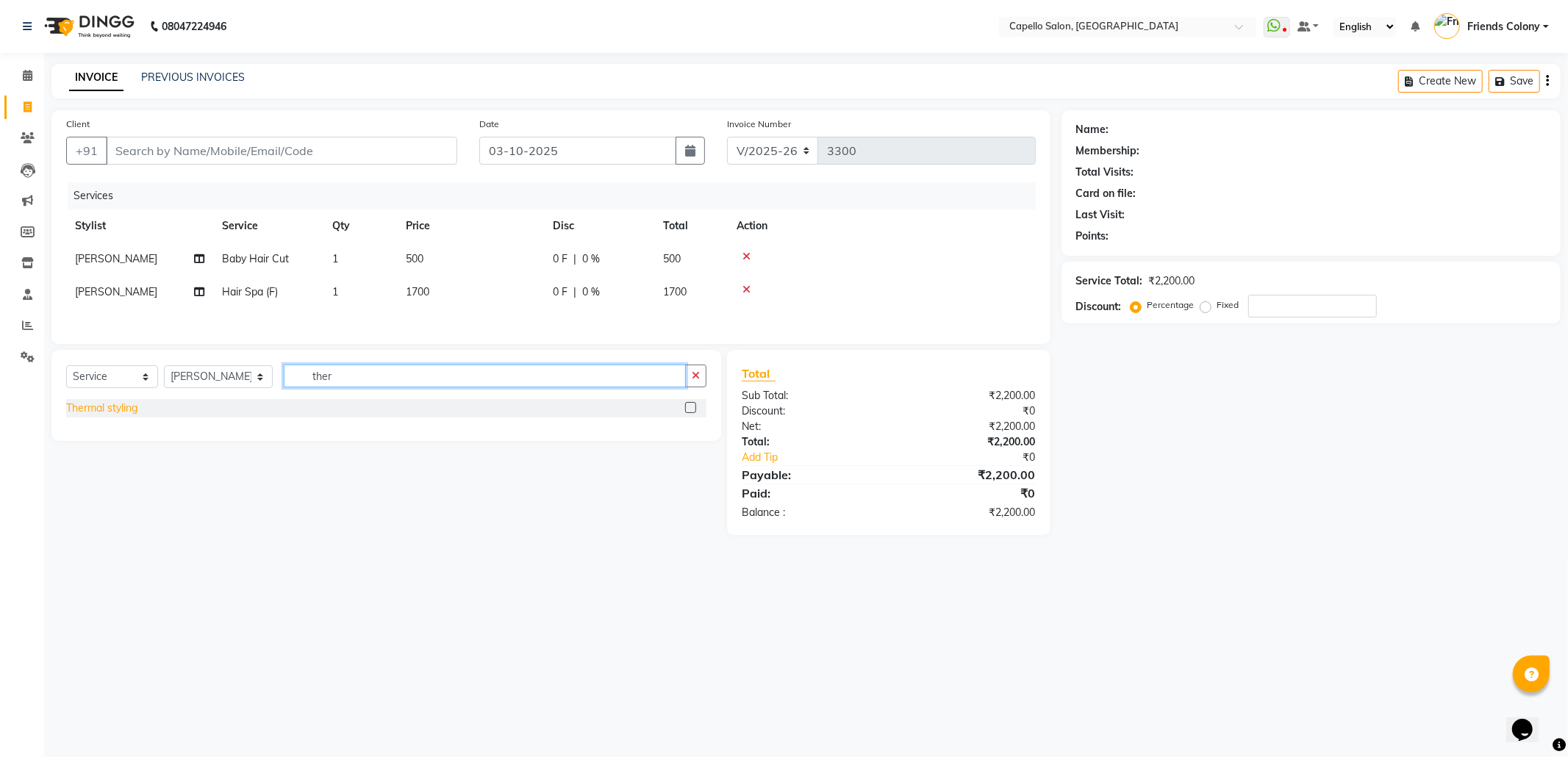
type input "ther"
drag, startPoint x: 91, startPoint y: 415, endPoint x: 209, endPoint y: 392, distance: 120.2
click at [100, 412] on div "Thermal styling" at bounding box center [102, 409] width 71 height 16
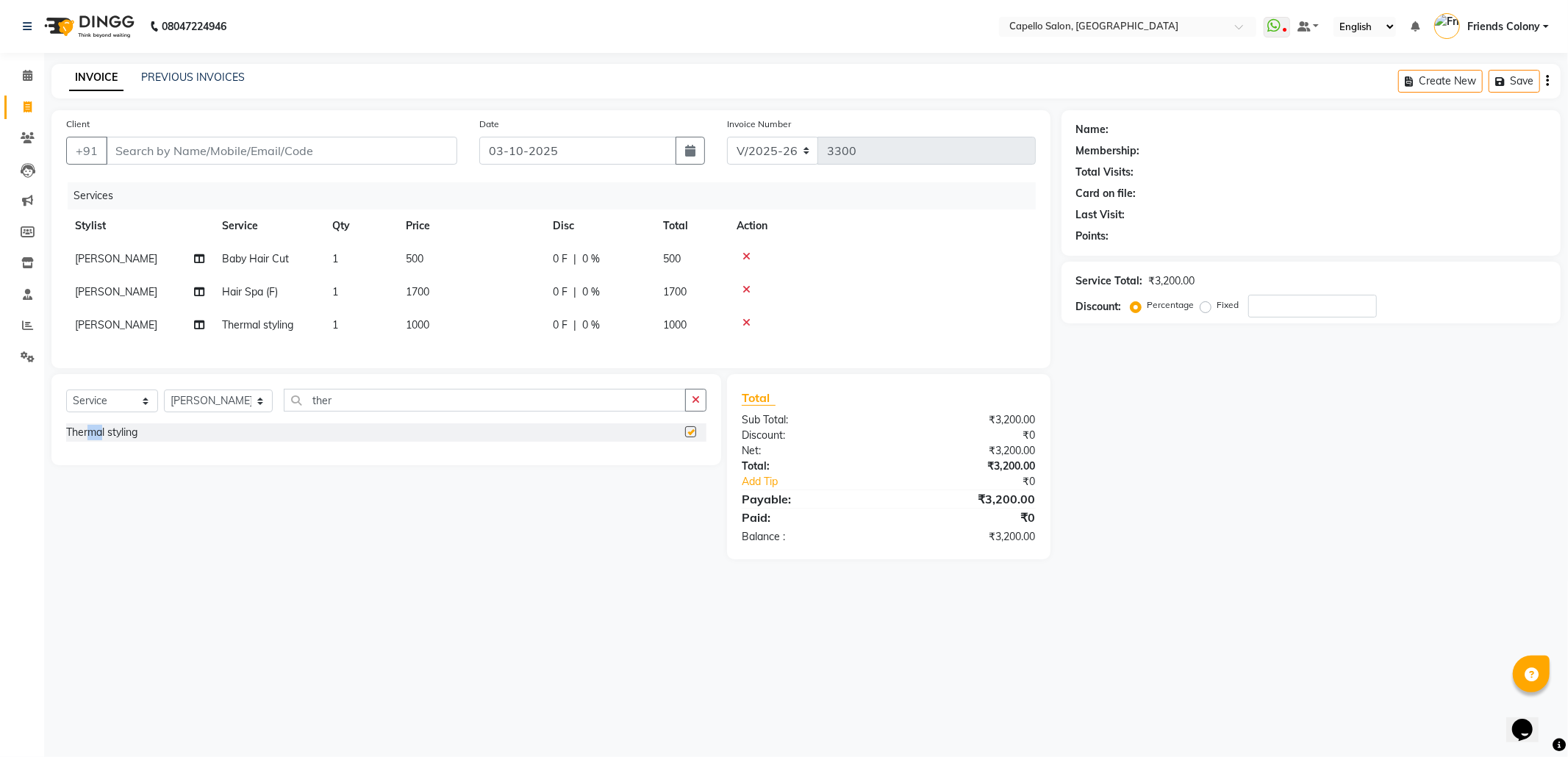
checkbox input "false"
click at [401, 326] on td "1000" at bounding box center [470, 326] width 147 height 33
select select "29604"
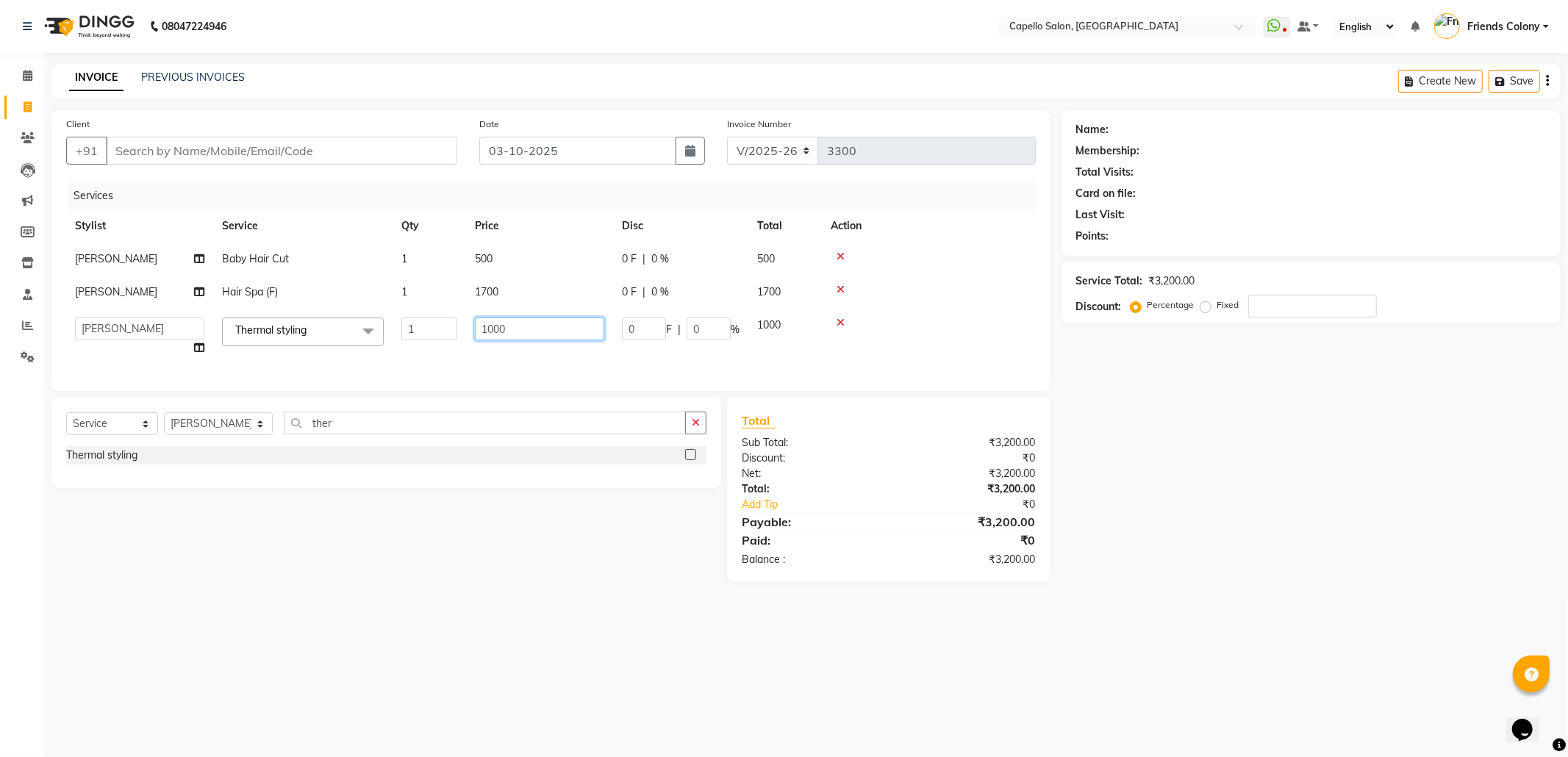
drag, startPoint x: 550, startPoint y: 328, endPoint x: 341, endPoint y: 364, distance: 212.1
click at [352, 356] on tr "aayush atkar Admin ANKIT BANDEWAR Friends Colony Harsha Shiwankar mohini godhan…" at bounding box center [551, 337] width 970 height 56
type input "1700"
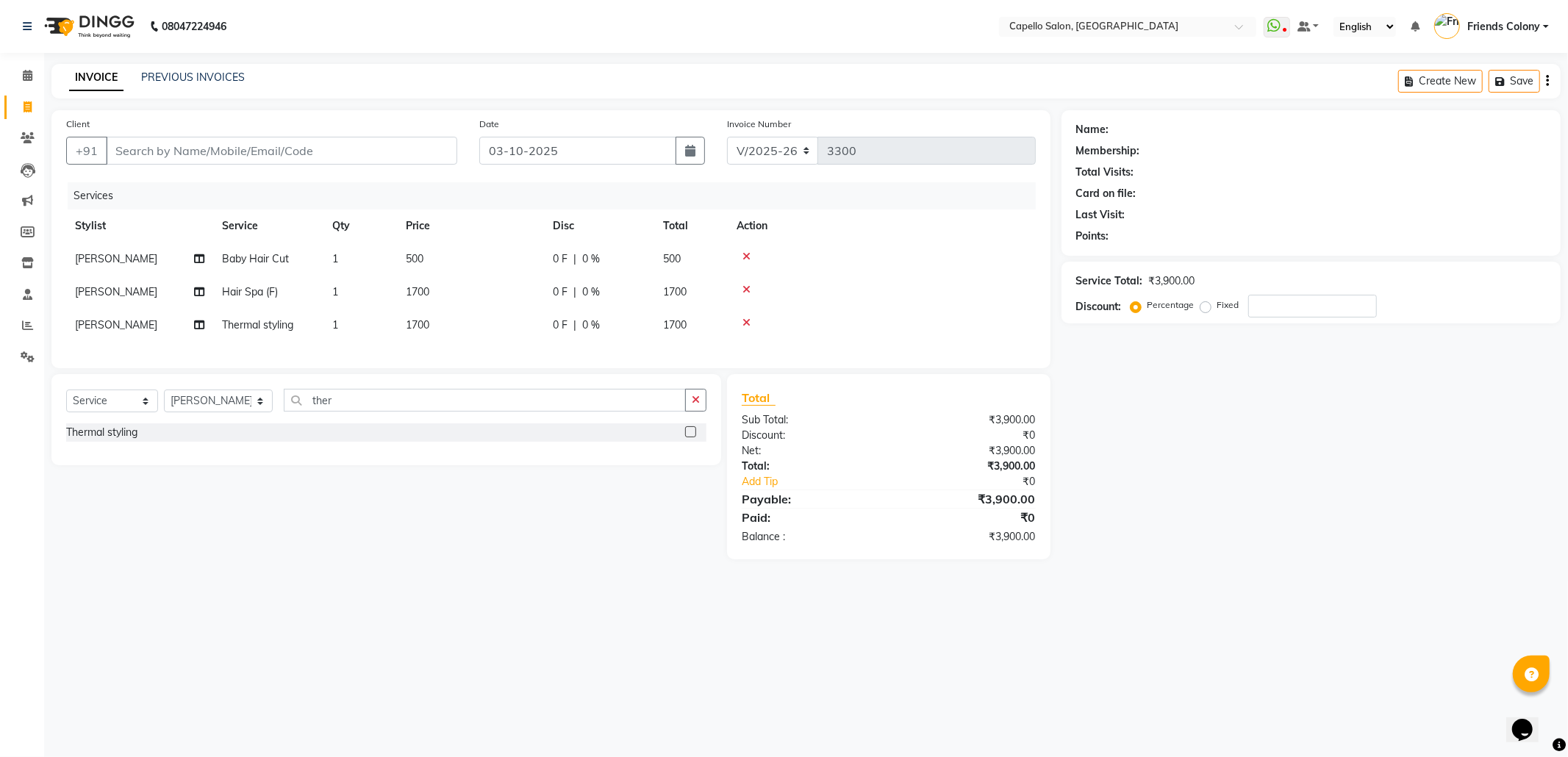
click at [1194, 474] on div "Name: Membership: Total Visits: Card on file: Last Visit: Points: Service Total…" at bounding box center [1316, 334] width 510 height 449
click at [229, 142] on input "Client" at bounding box center [281, 150] width 352 height 28
click at [204, 156] on input "Client" at bounding box center [281, 150] width 352 height 28
type input "9"
type input "0"
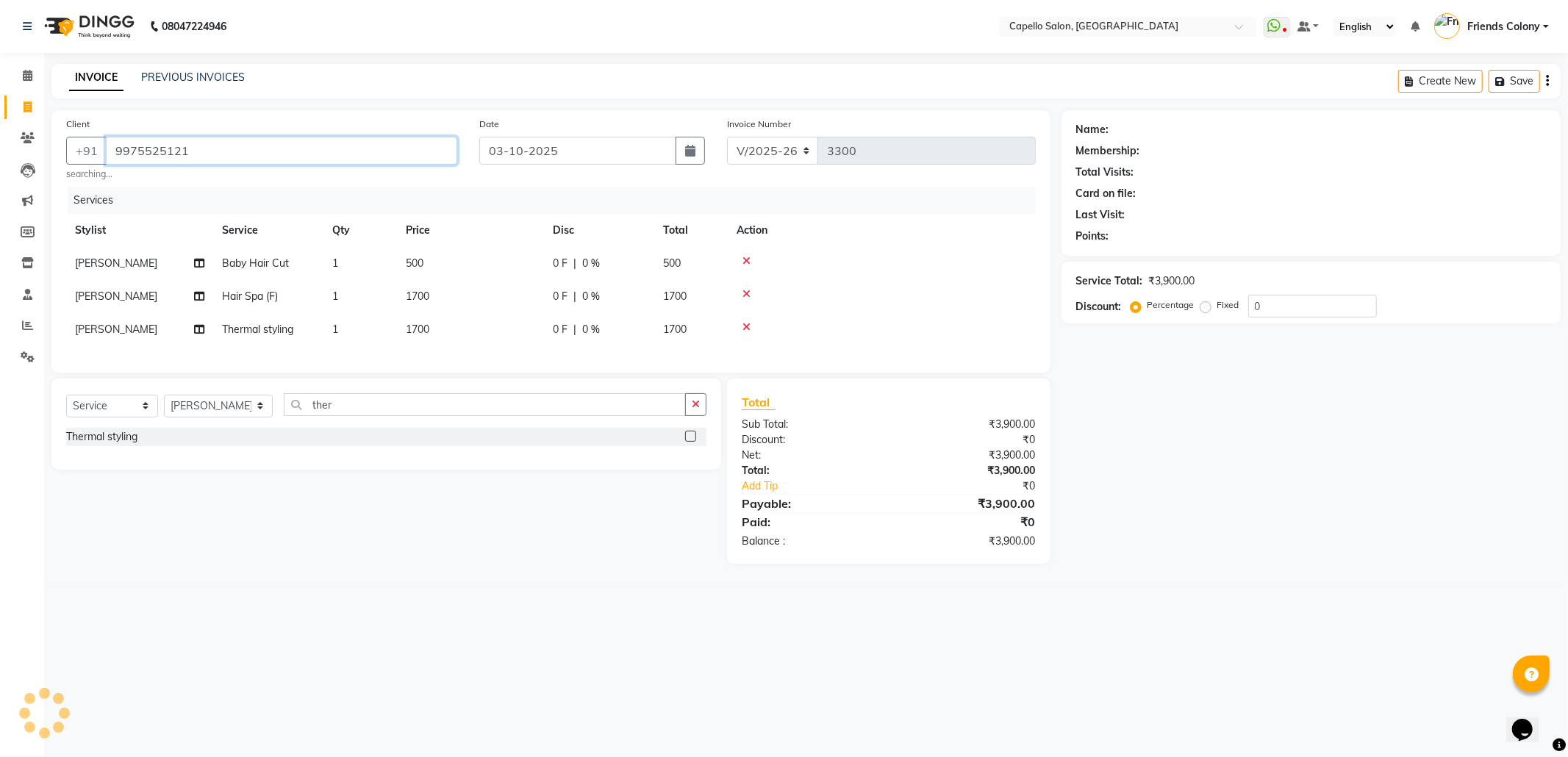
type input "9975525121"
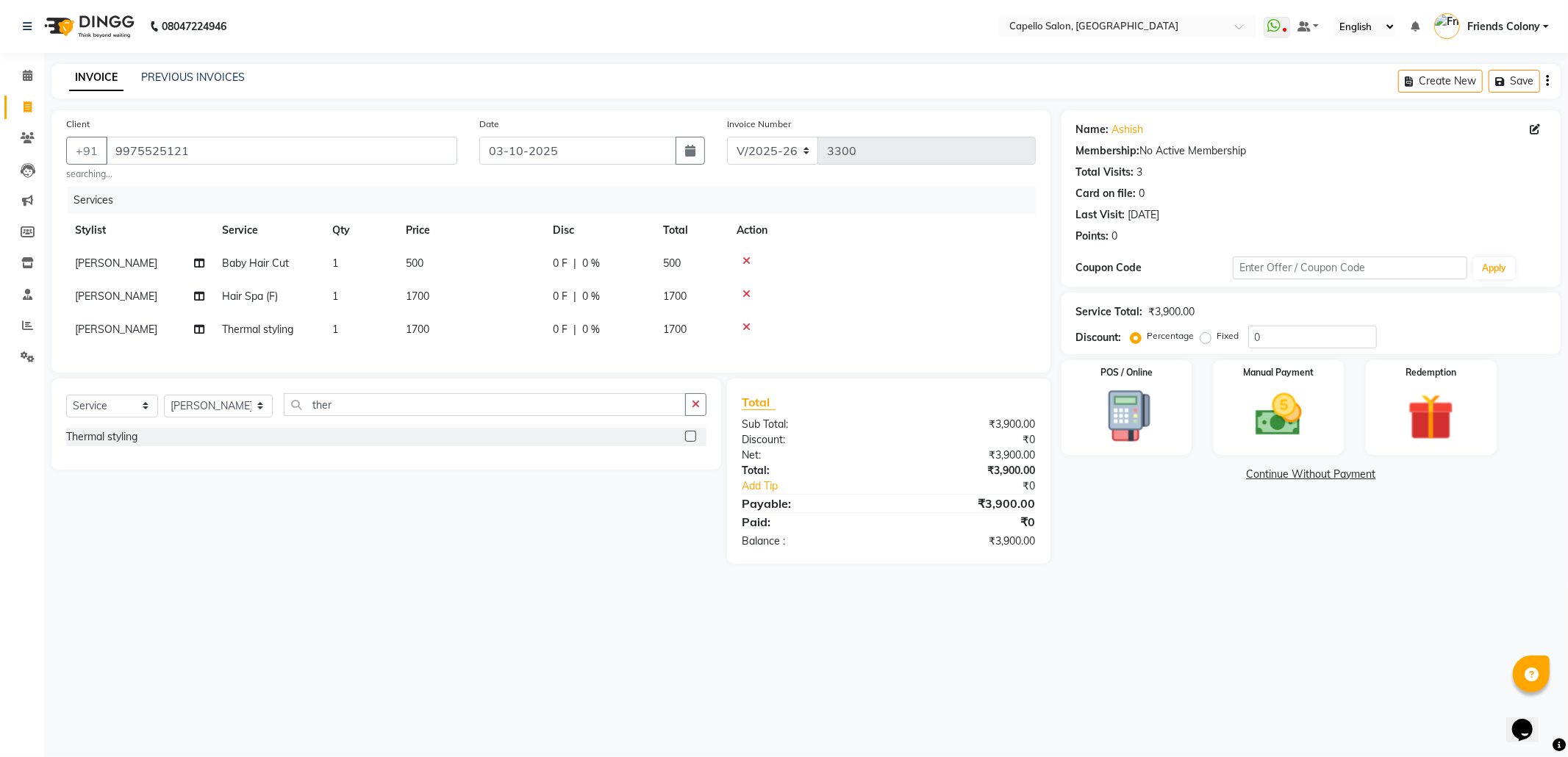
click at [1253, 527] on div "Name: Ashish Membership: No Active Membership Total Visits: 3 Card on file: 0 L…" at bounding box center [1316, 337] width 510 height 454
click at [92, 412] on div "Select Service Product Membership Package Voucher Prepaid Gift Card Select Styl…" at bounding box center [386, 424] width 669 height 91
click at [94, 417] on select "Select Service Product Membership Package Voucher Prepaid Gift Card" at bounding box center [112, 405] width 92 height 23
select select "product"
click at [66, 409] on select "Select Service Product Membership Package Voucher Prepaid Gift Card" at bounding box center [112, 405] width 92 height 23
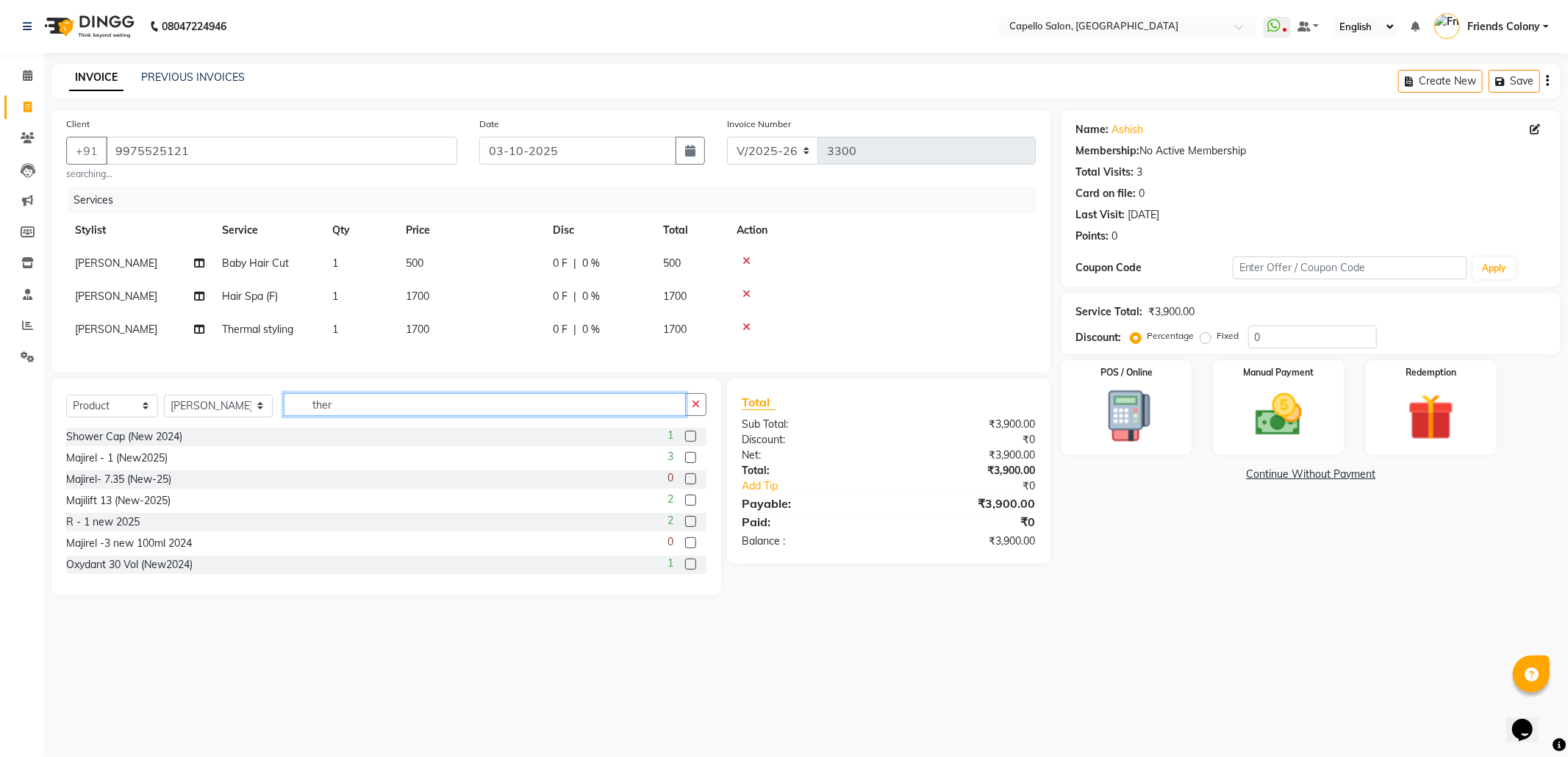
drag, startPoint x: 390, startPoint y: 424, endPoint x: 213, endPoint y: 434, distance: 177.3
click at [213, 427] on div "Select Service Product Membership Package Voucher Prepaid Gift Card Select Styl…" at bounding box center [386, 411] width 640 height 35
type input "den"
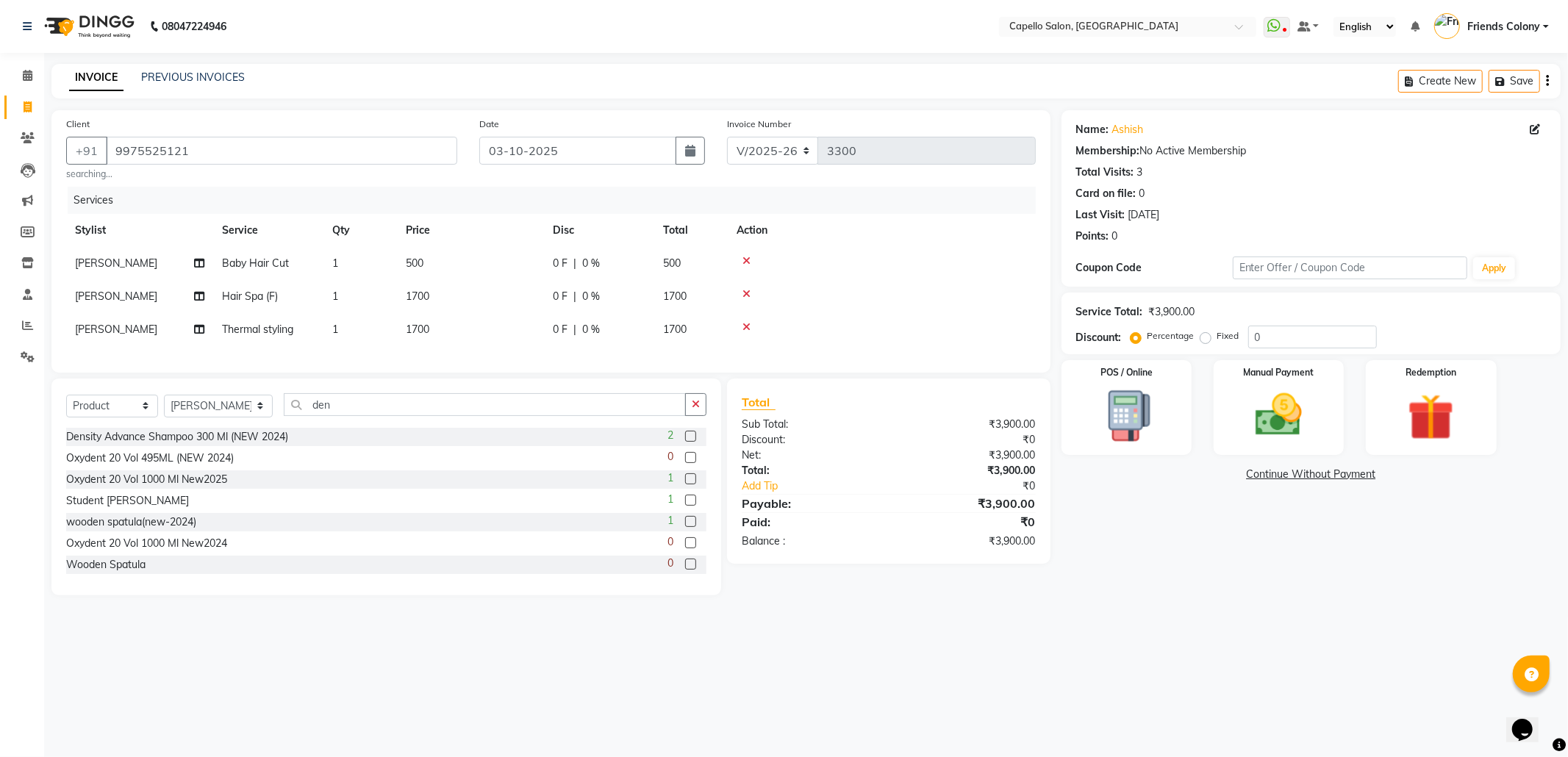
click at [685, 442] on label at bounding box center [691, 436] width 11 height 11
click at [685, 442] on input "checkbox" at bounding box center [690, 437] width 9 height 9
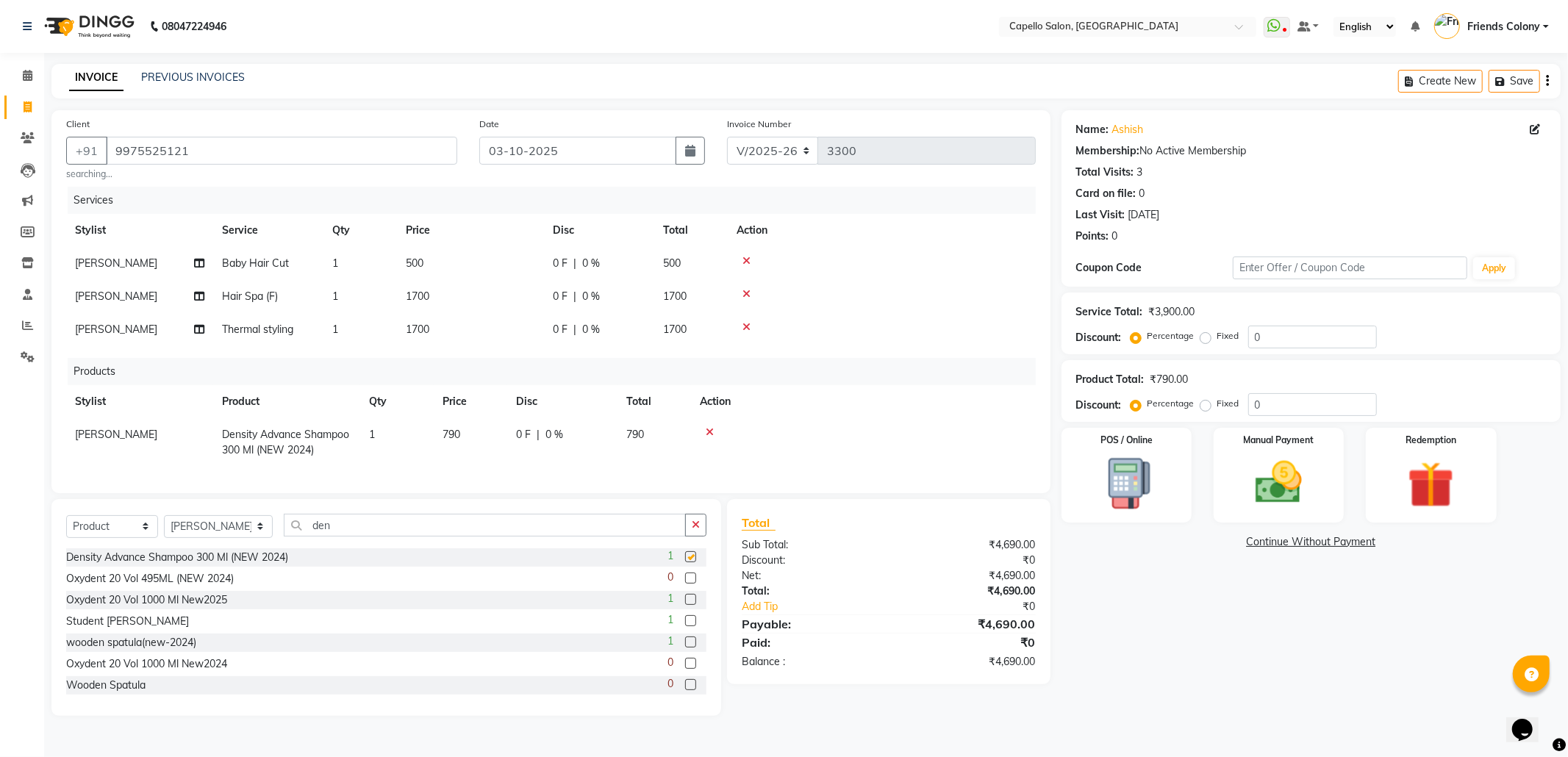
checkbox input "false"
click at [115, 535] on select "Select Service Product Membership Package Voucher Prepaid Gift Card" at bounding box center [112, 526] width 92 height 23
select select "service"
click at [66, 530] on select "Select Service Product Membership Package Voucher Prepaid Gift Card" at bounding box center [112, 526] width 92 height 23
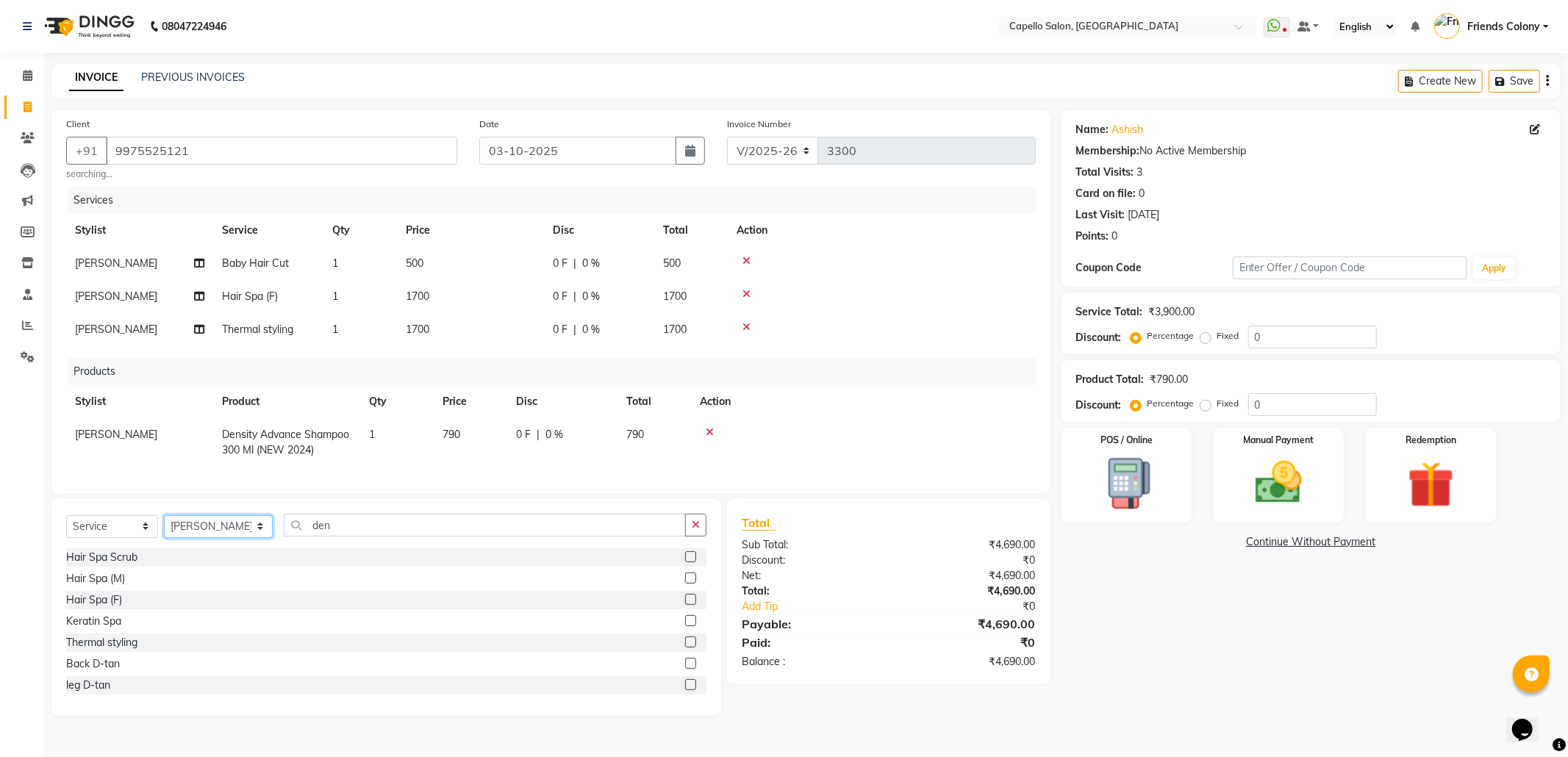
click at [213, 538] on select "Select Stylist [PERSON_NAME] Admin [PERSON_NAME] Friends Colony [PERSON_NAME] […" at bounding box center [218, 526] width 109 height 23
select select "85869"
click at [164, 530] on select "Select Stylist [PERSON_NAME] Admin [PERSON_NAME] Friends Colony [PERSON_NAME] […" at bounding box center [218, 526] width 109 height 23
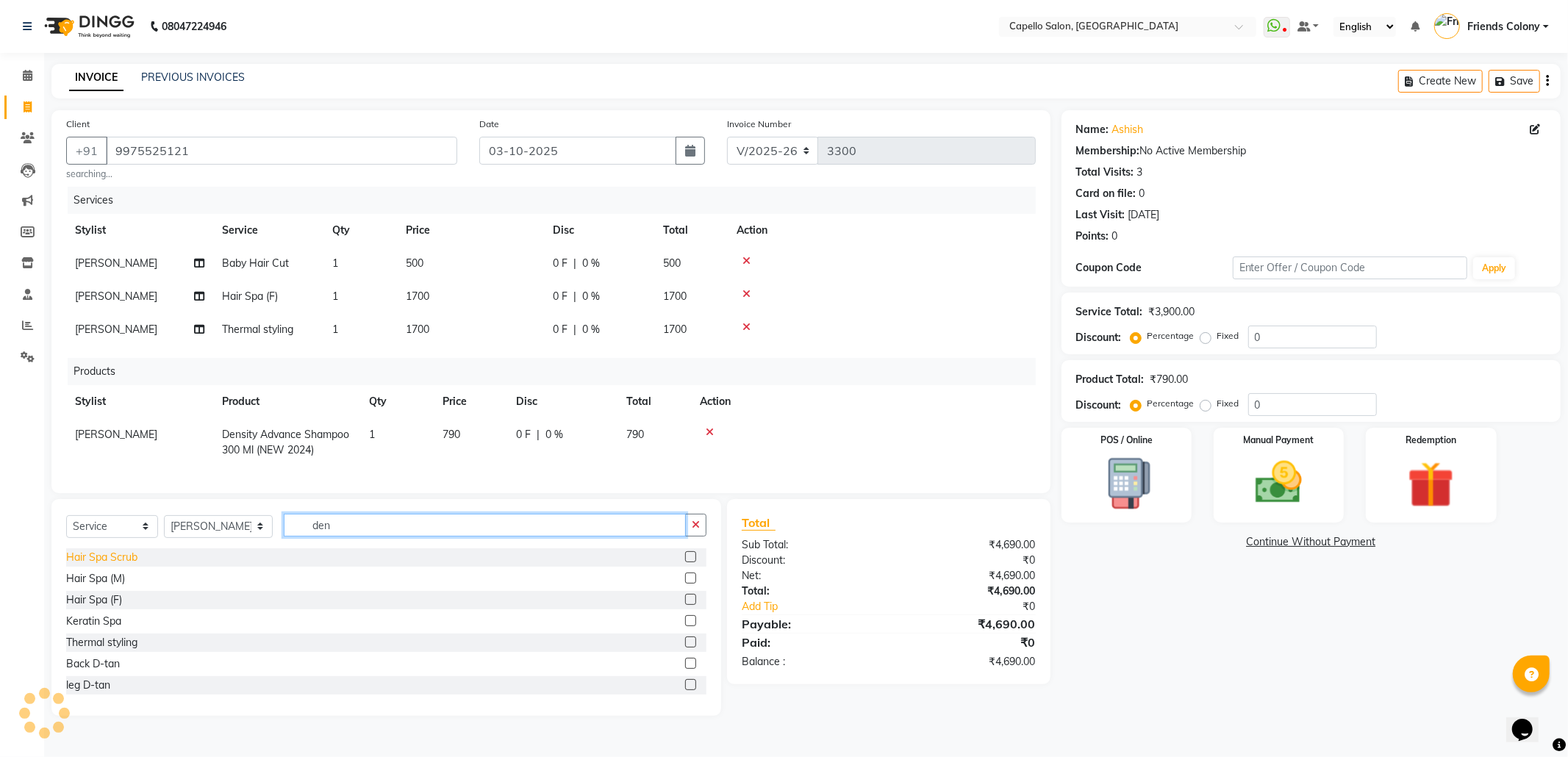
drag, startPoint x: 340, startPoint y: 553, endPoint x: 127, endPoint y: 565, distance: 213.3
click at [127, 565] on div "Select Service Product Membership Package Voucher Prepaid Gift Card Select Styl…" at bounding box center [386, 607] width 669 height 217
type input "cut"
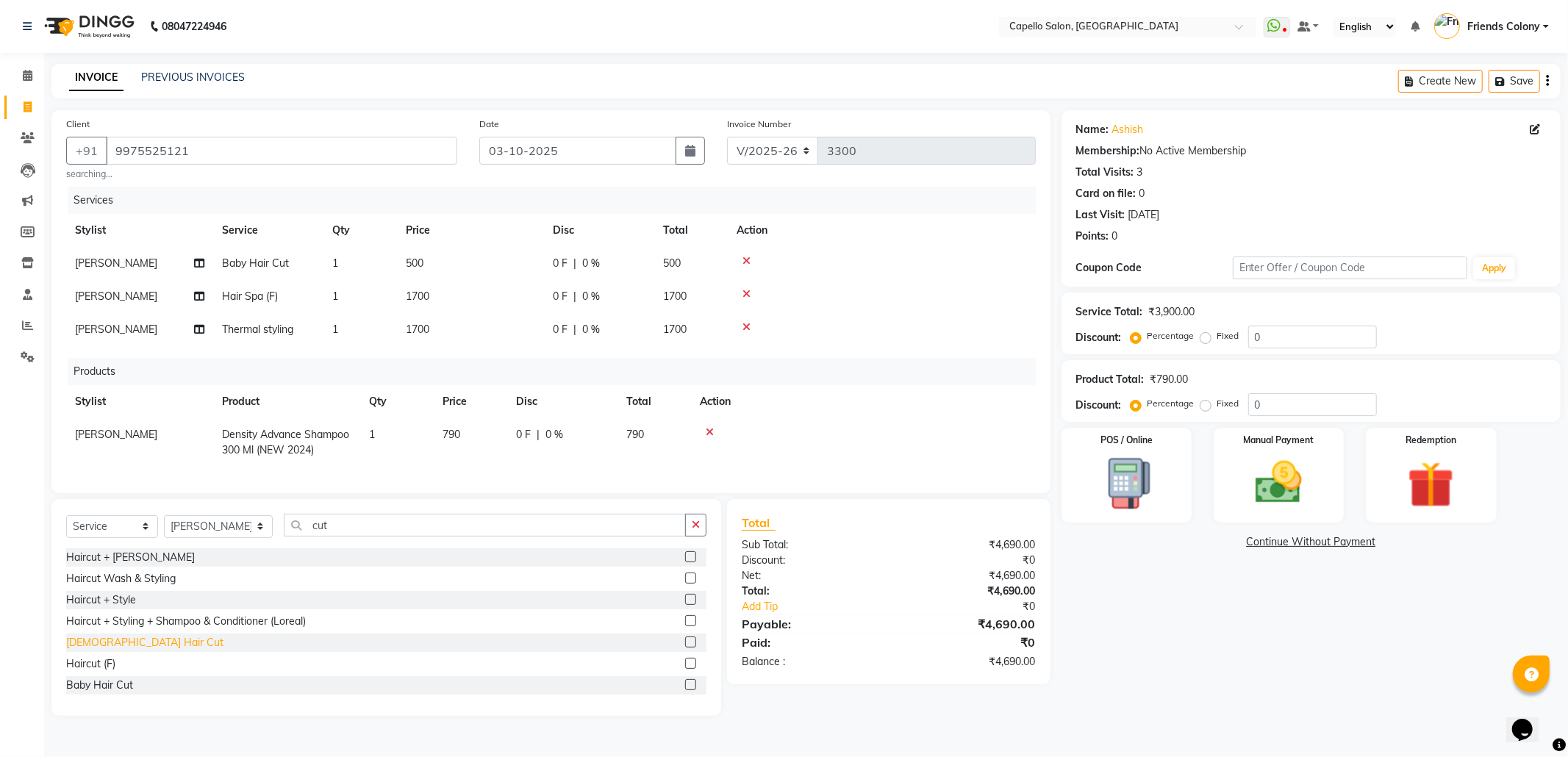
click at [92, 650] on div "[DEMOGRAPHIC_DATA] Hair Cut" at bounding box center [145, 643] width 157 height 16
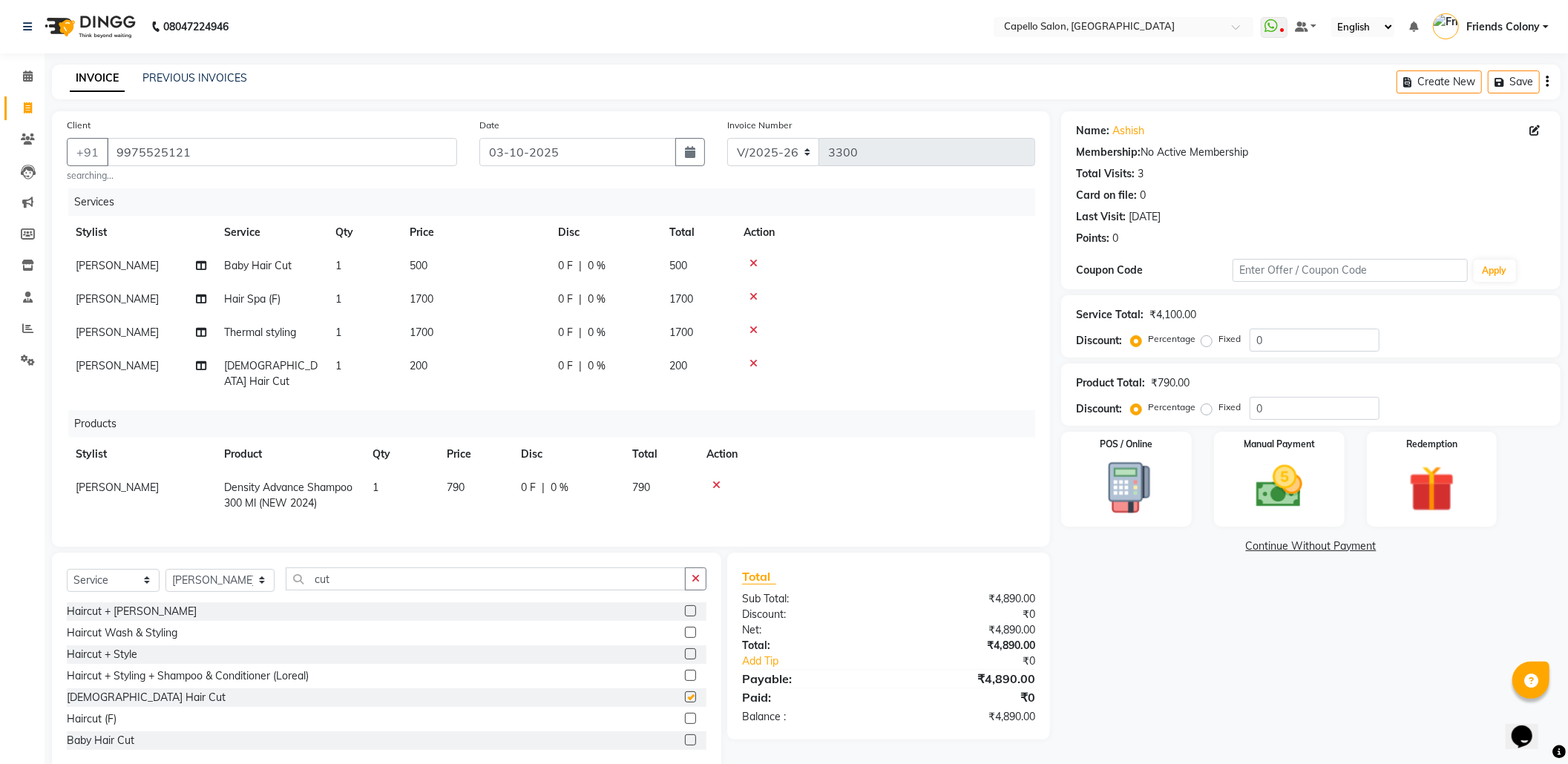
checkbox input "false"
click at [1167, 690] on div "Name: Ashish Membership: No Active Membership Total Visits: 3 Card on file: 0 L…" at bounding box center [1317, 441] width 511 height 660
click at [1260, 494] on img at bounding box center [1279, 487] width 79 height 56
click at [1213, 545] on span "UPI" at bounding box center [1218, 546] width 23 height 17
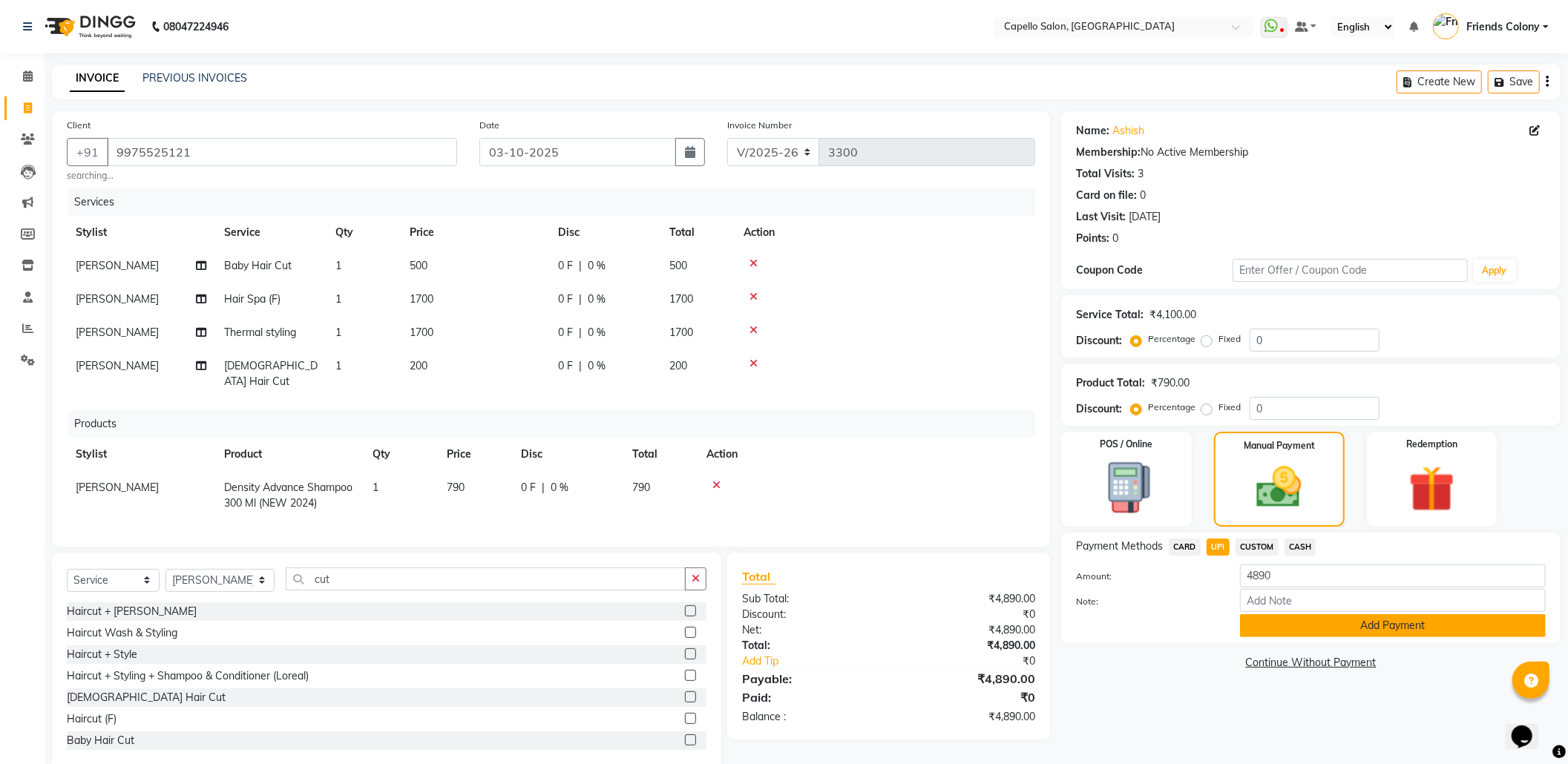
click at [1262, 626] on button "Add Payment" at bounding box center [1392, 625] width 306 height 23
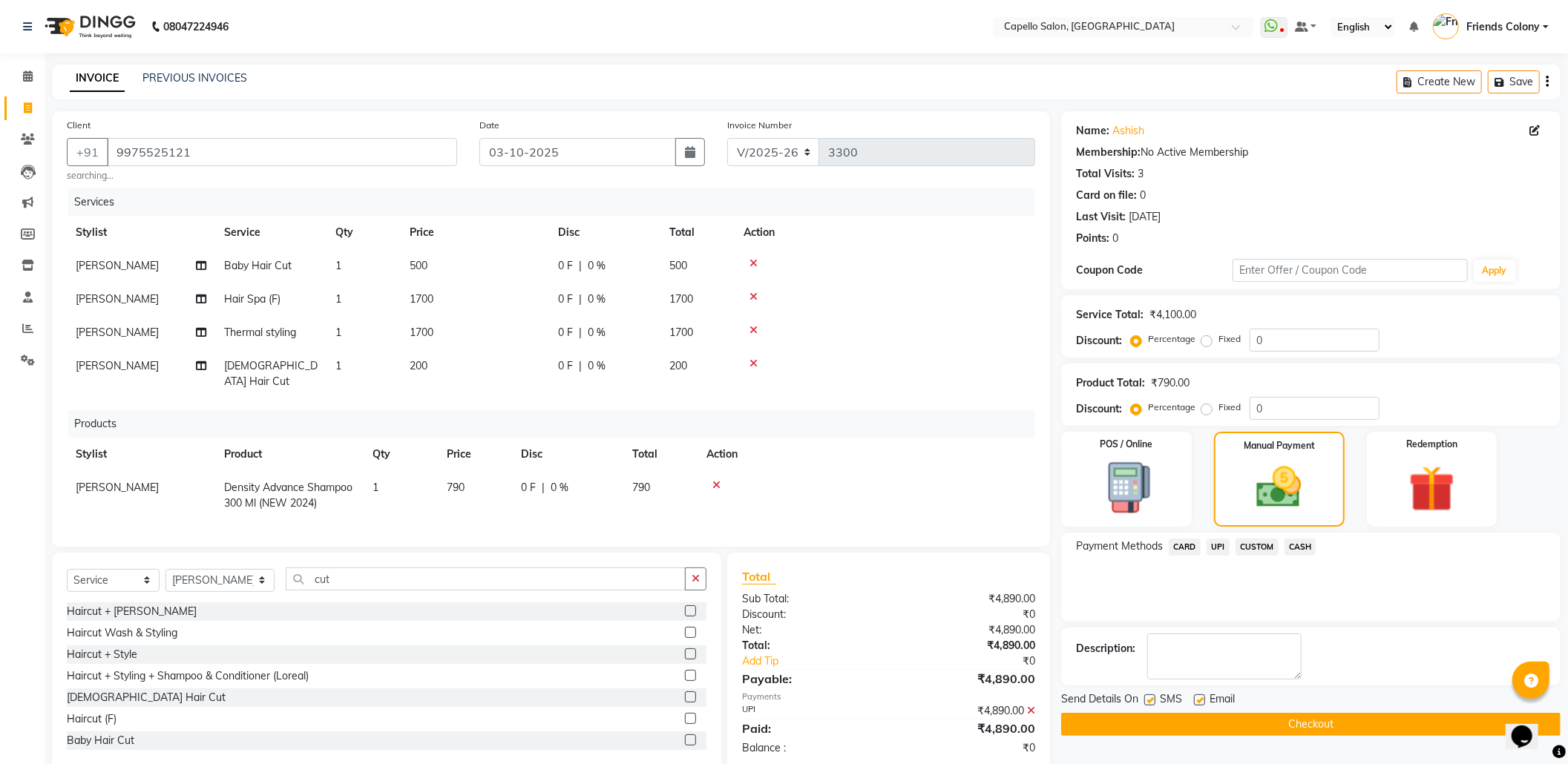
click at [1266, 724] on button "Checkout" at bounding box center [1311, 724] width 500 height 23
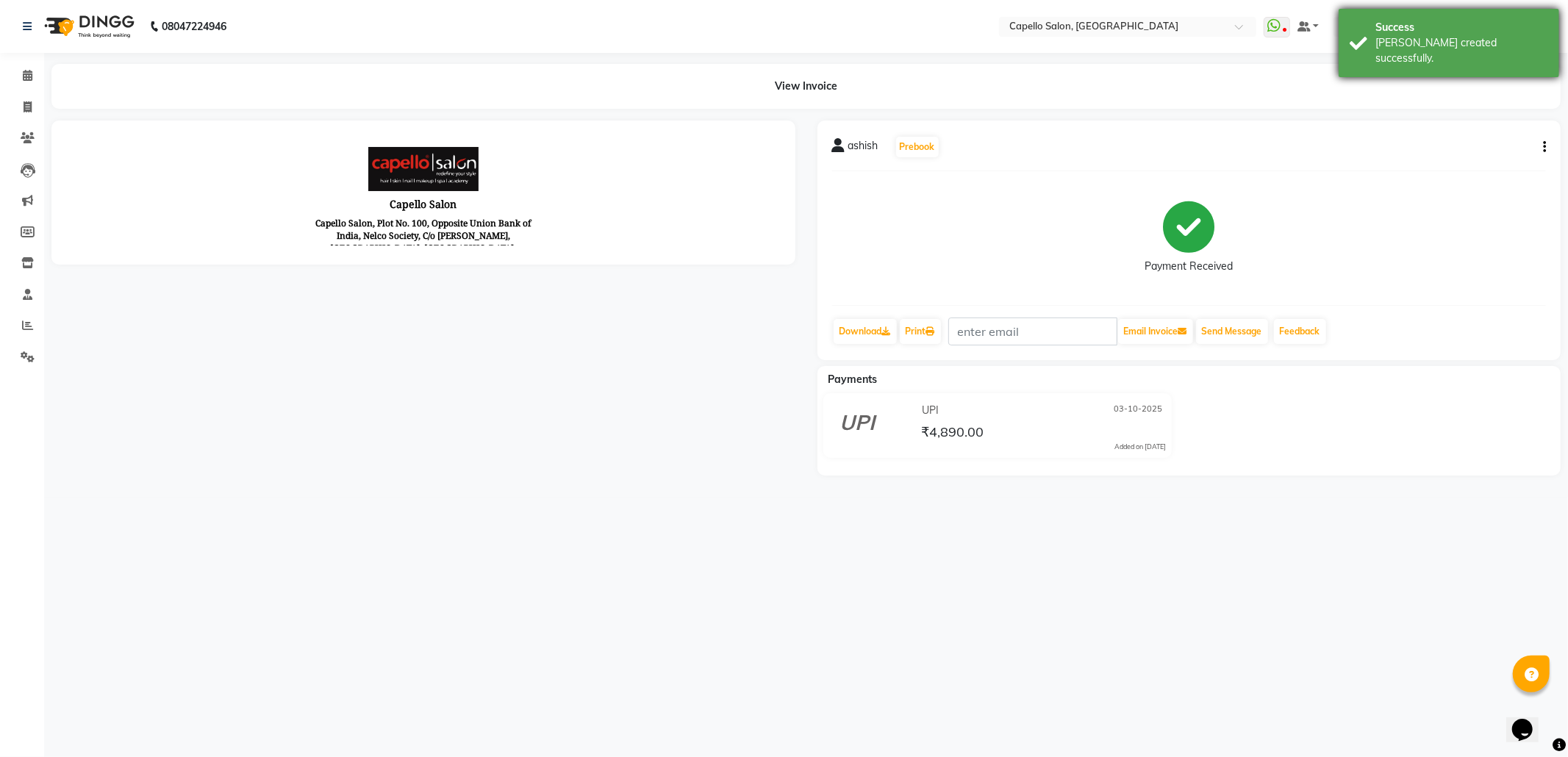
click at [1382, 27] on div "Success" at bounding box center [1461, 28] width 173 height 16
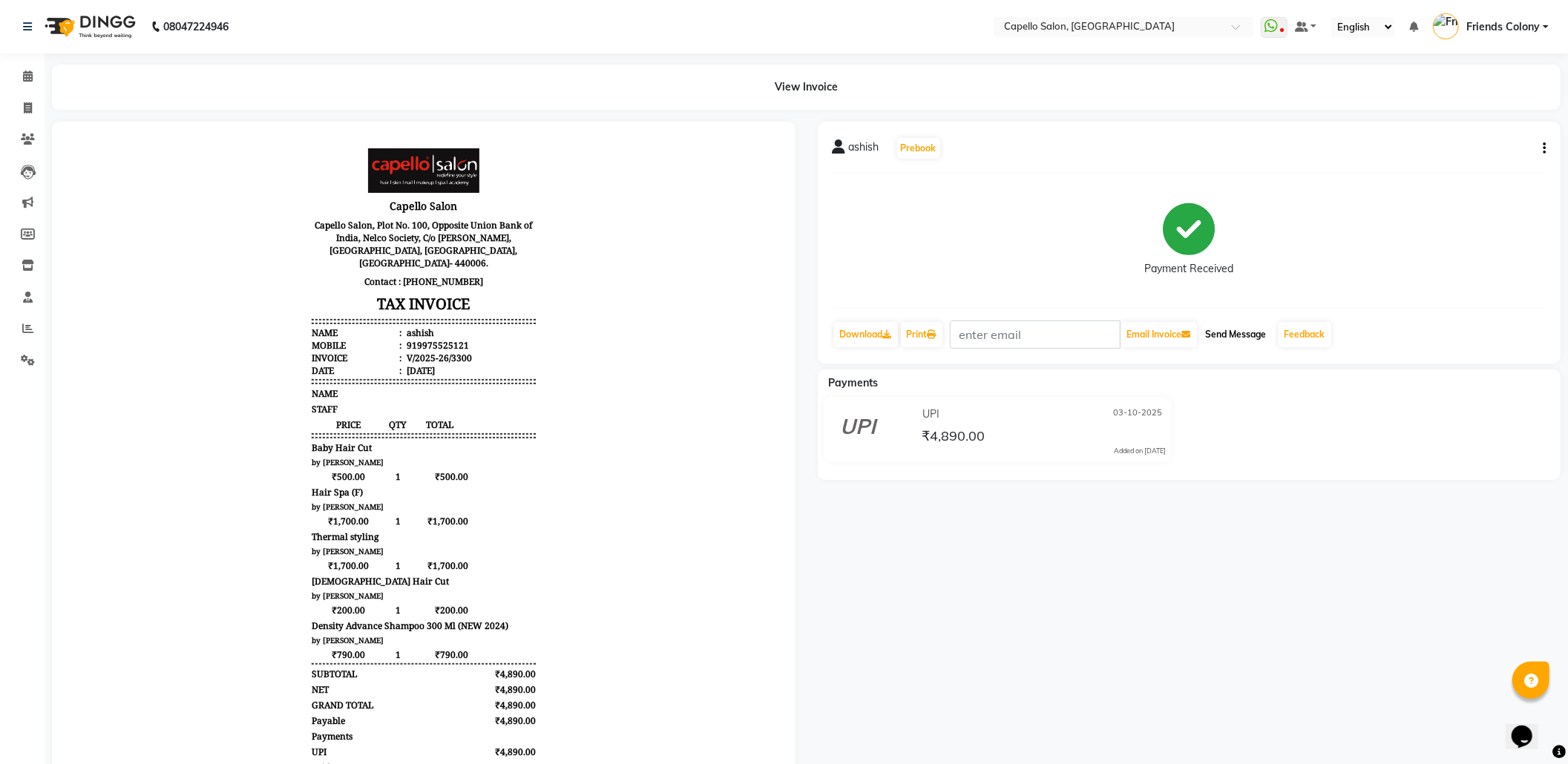
click at [1235, 337] on button "Send Message" at bounding box center [1236, 335] width 73 height 26
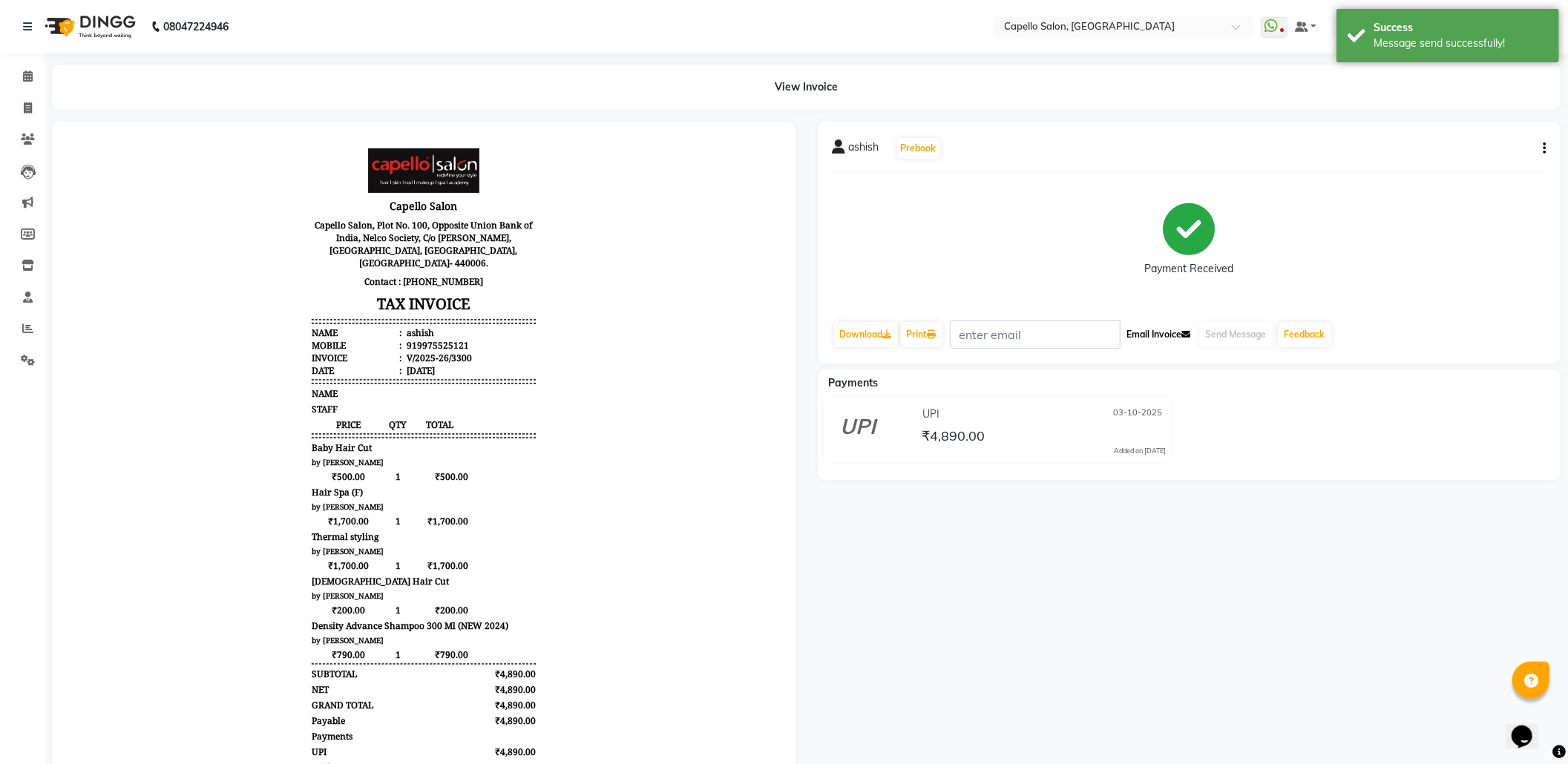
click at [1163, 337] on button "Email Invoice" at bounding box center [1159, 335] width 76 height 26
click at [1308, 333] on link "Feedback" at bounding box center [1305, 335] width 53 height 26
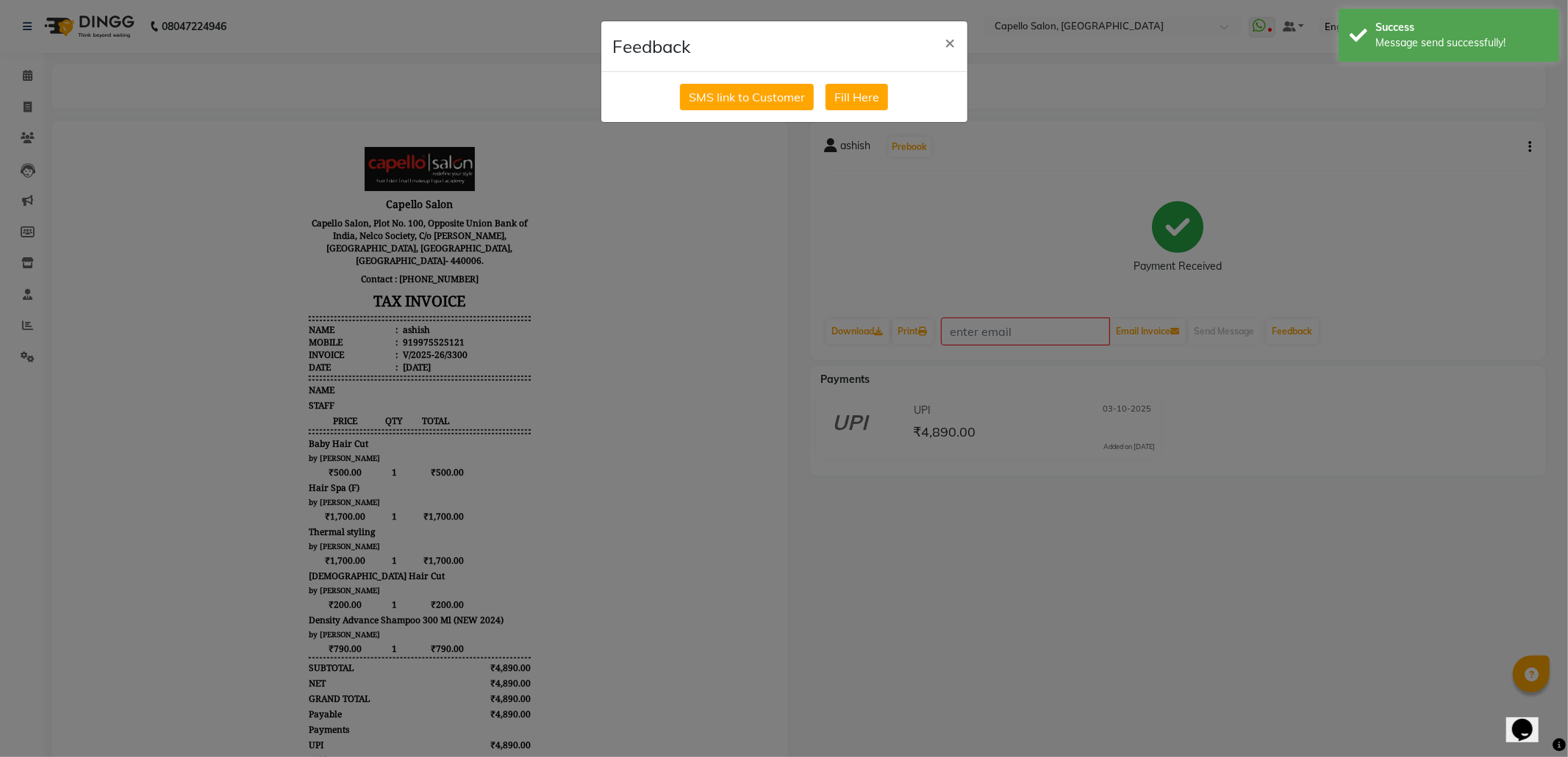
click at [748, 81] on div "SMS link to Customer Fill Here" at bounding box center [784, 96] width 366 height 50
click at [754, 100] on button "SMS link to Customer" at bounding box center [746, 96] width 134 height 26
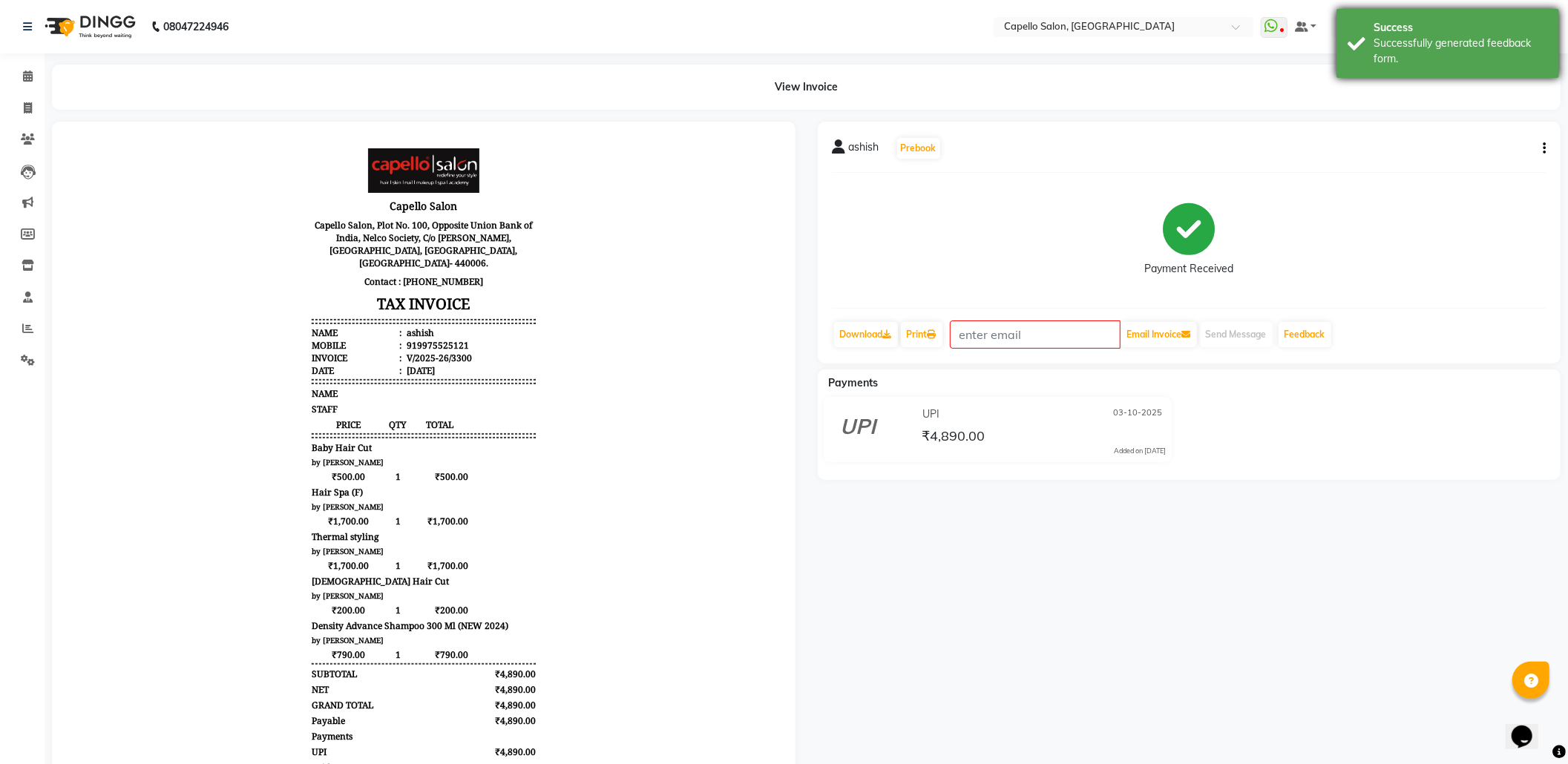
drag, startPoint x: 1396, startPoint y: 71, endPoint x: 1378, endPoint y: 59, distance: 21.6
click at [1396, 69] on div "Success Successfully generated feedback form." at bounding box center [1448, 43] width 223 height 69
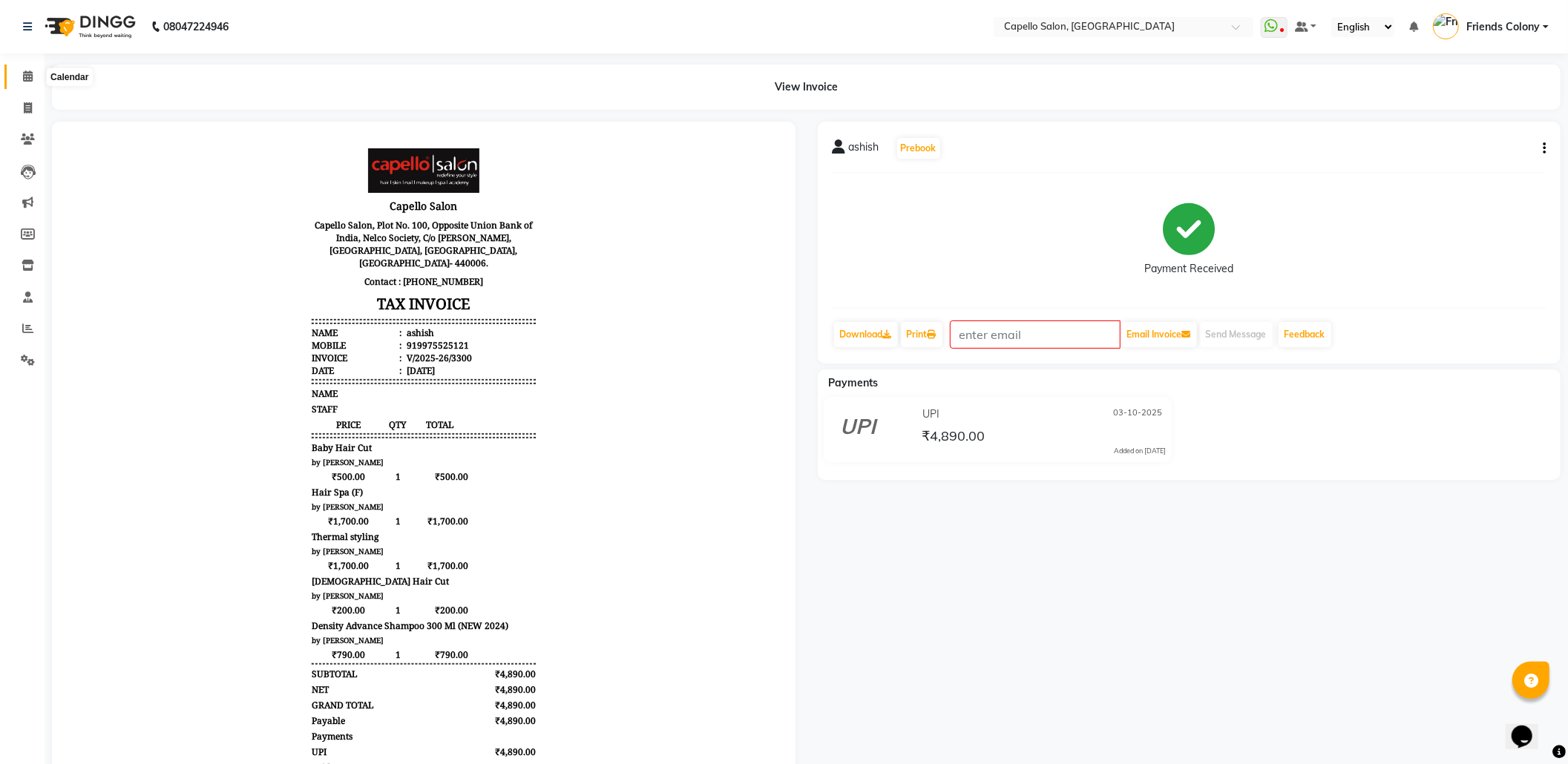
click at [23, 75] on icon at bounding box center [28, 76] width 10 height 11
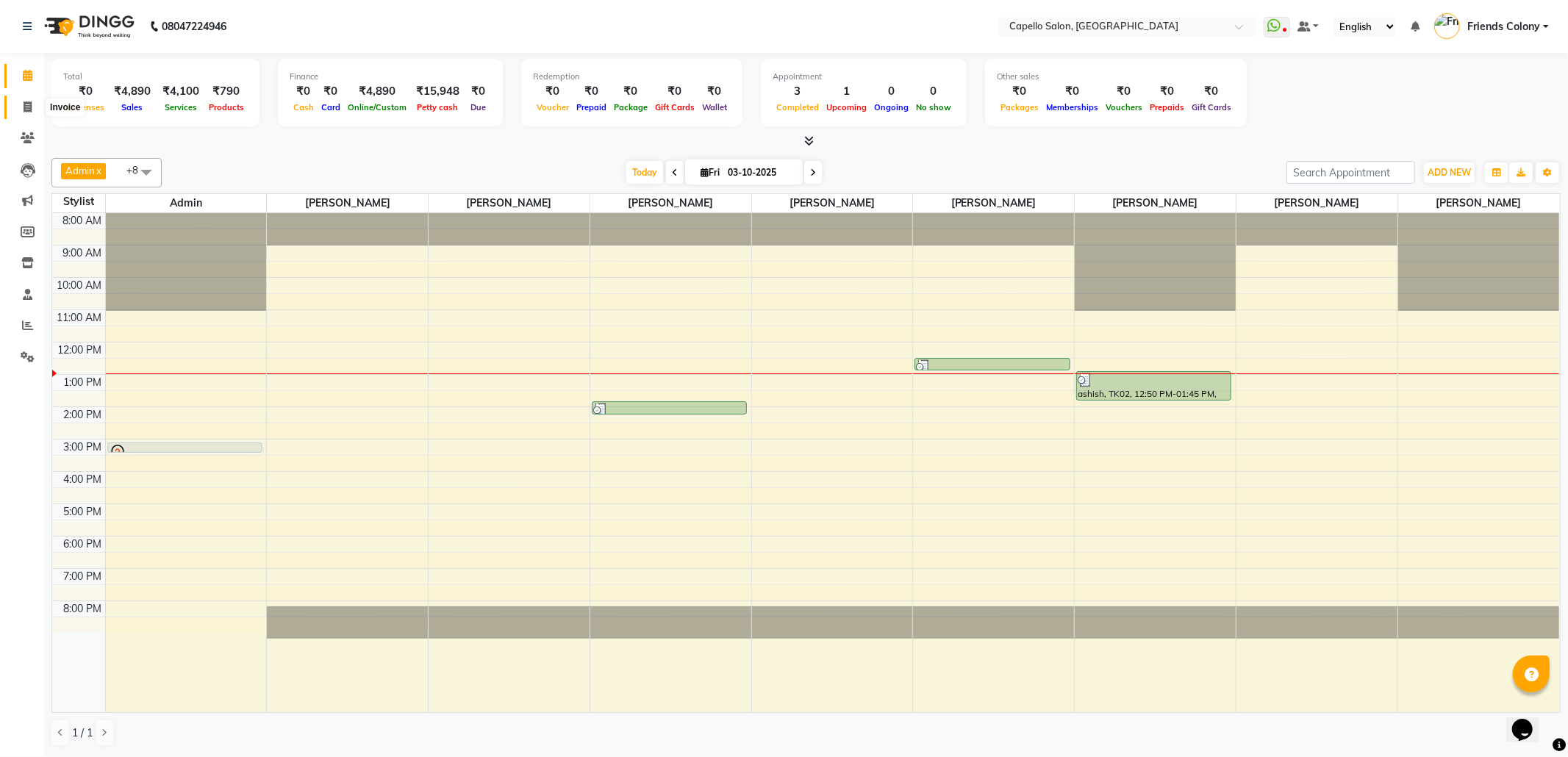
click at [18, 107] on span at bounding box center [28, 107] width 26 height 17
select select "service"
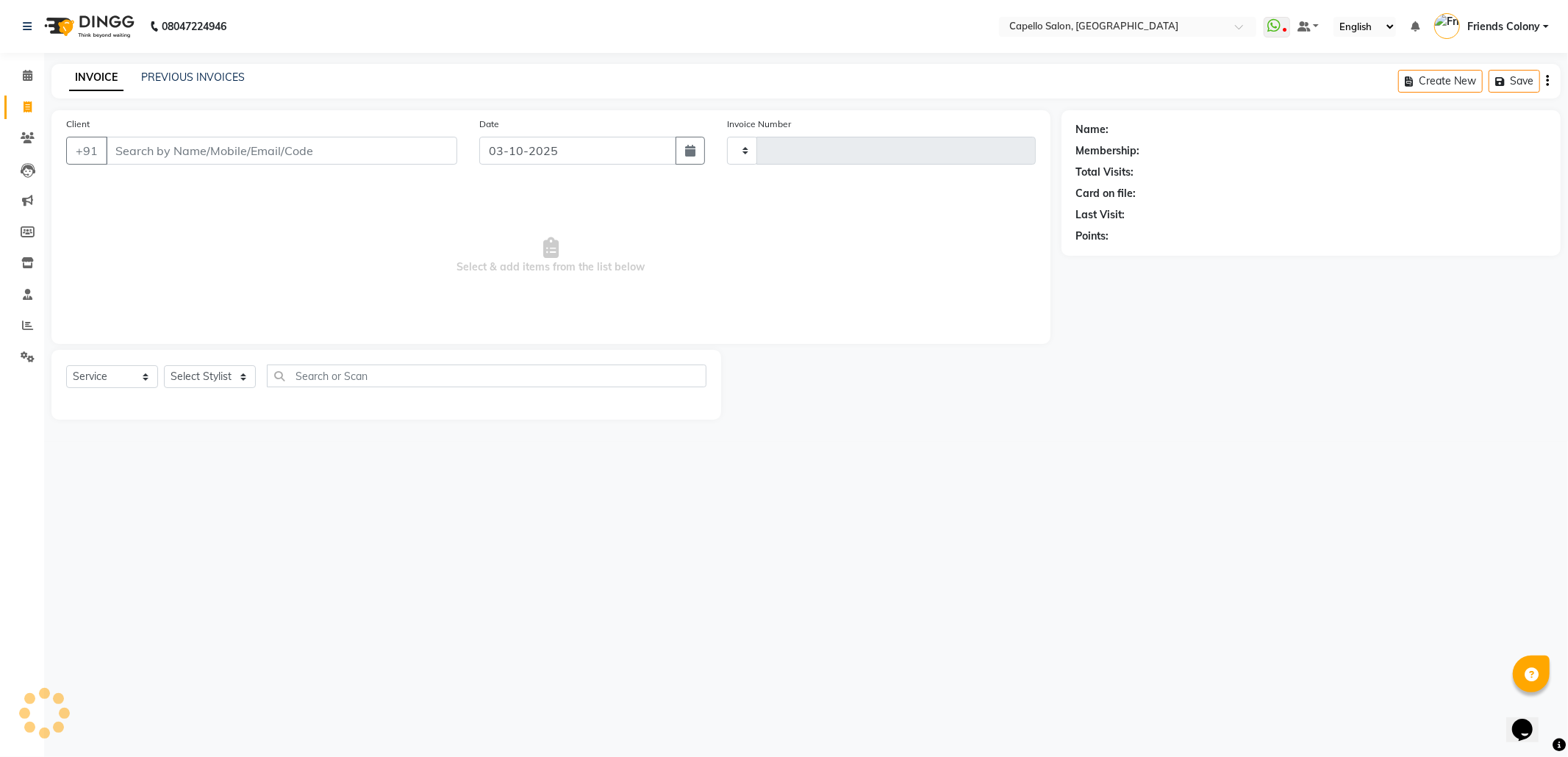
type input "3301"
select select "3583"
click at [23, 77] on icon at bounding box center [28, 75] width 9 height 11
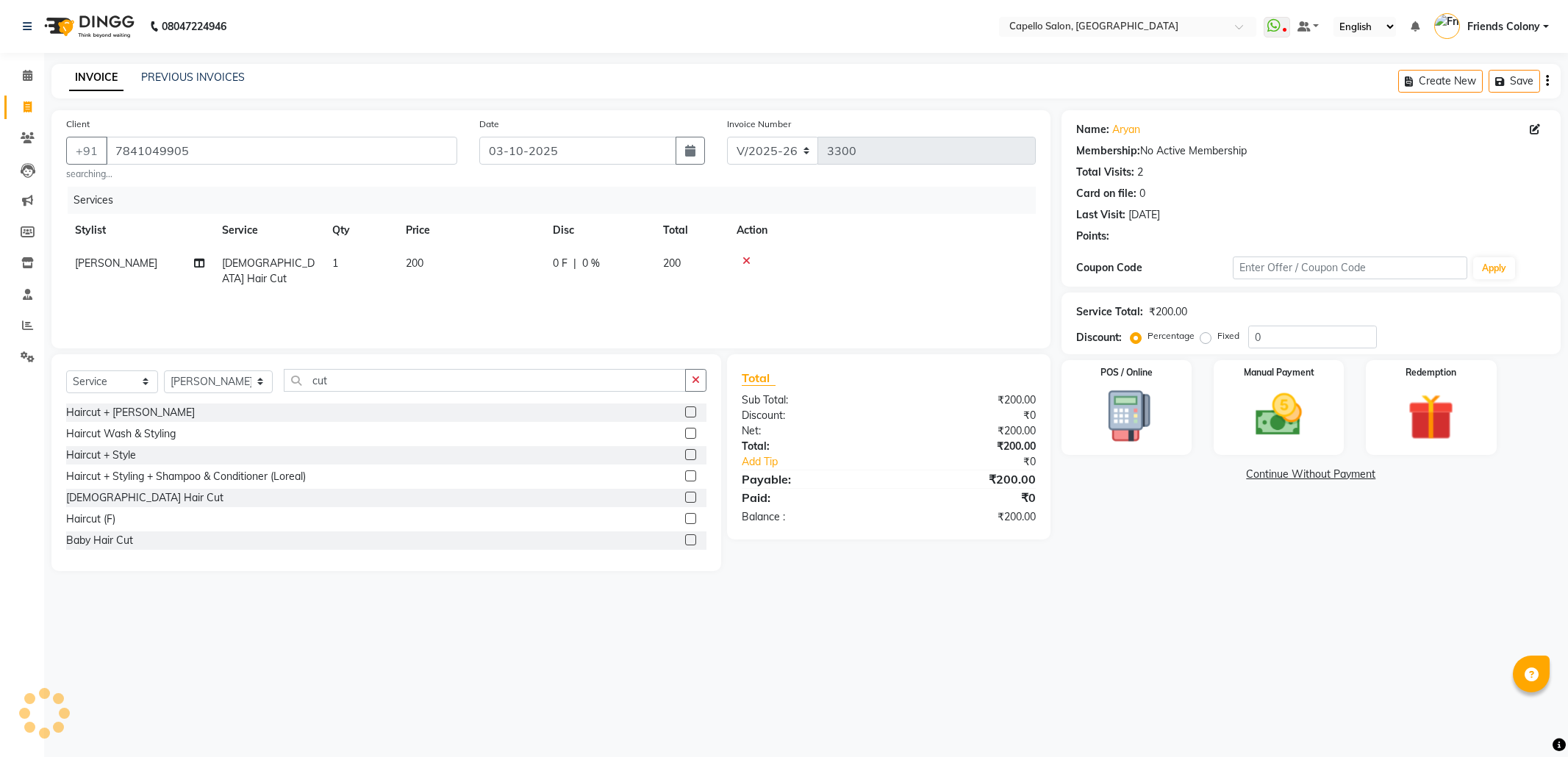
select select "3583"
select select "service"
select select "74625"
drag, startPoint x: 344, startPoint y: 378, endPoint x: 245, endPoint y: 381, distance: 99.0
click at [245, 381] on div "Select Service Product Membership Package Voucher Prepaid Gift Card Select Styl…" at bounding box center [386, 386] width 640 height 35
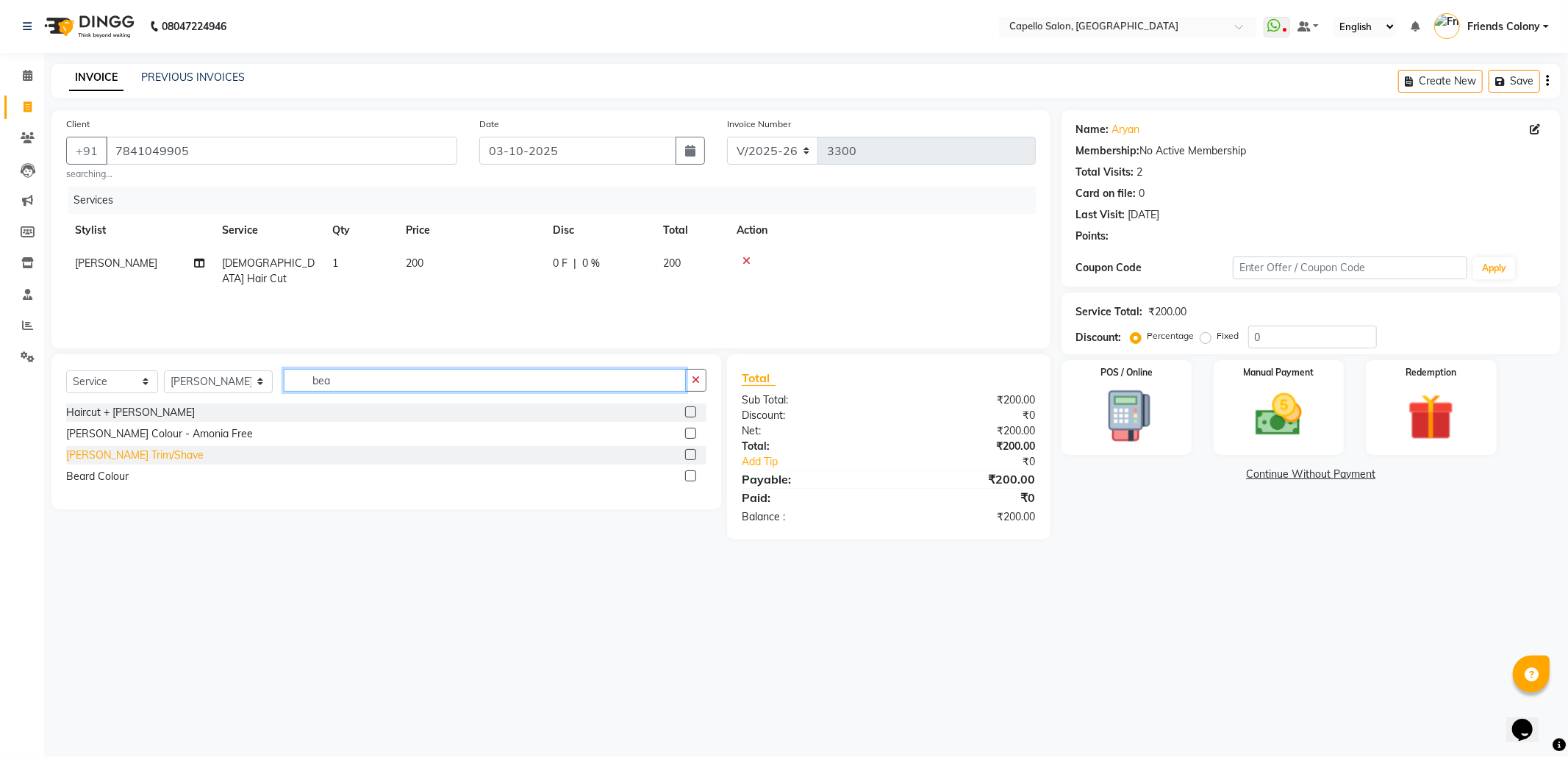
type input "bea"
click at [122, 457] on div "[PERSON_NAME] Trim/Shave" at bounding box center [135, 455] width 138 height 16
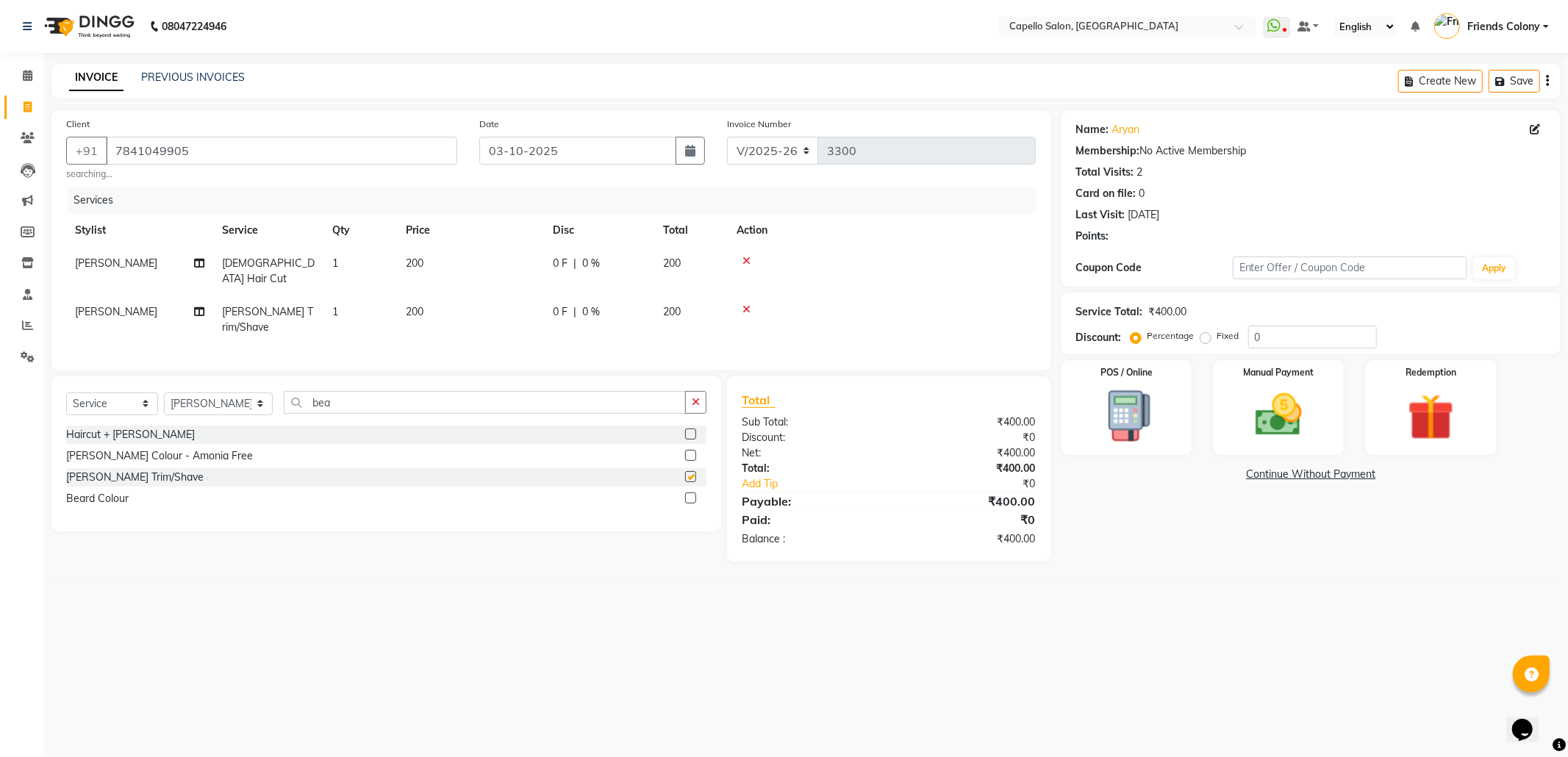
checkbox input "false"
click at [1291, 445] on div "Manual Payment" at bounding box center [1278, 407] width 135 height 99
click at [1218, 477] on span "UPI" at bounding box center [1216, 475] width 23 height 17
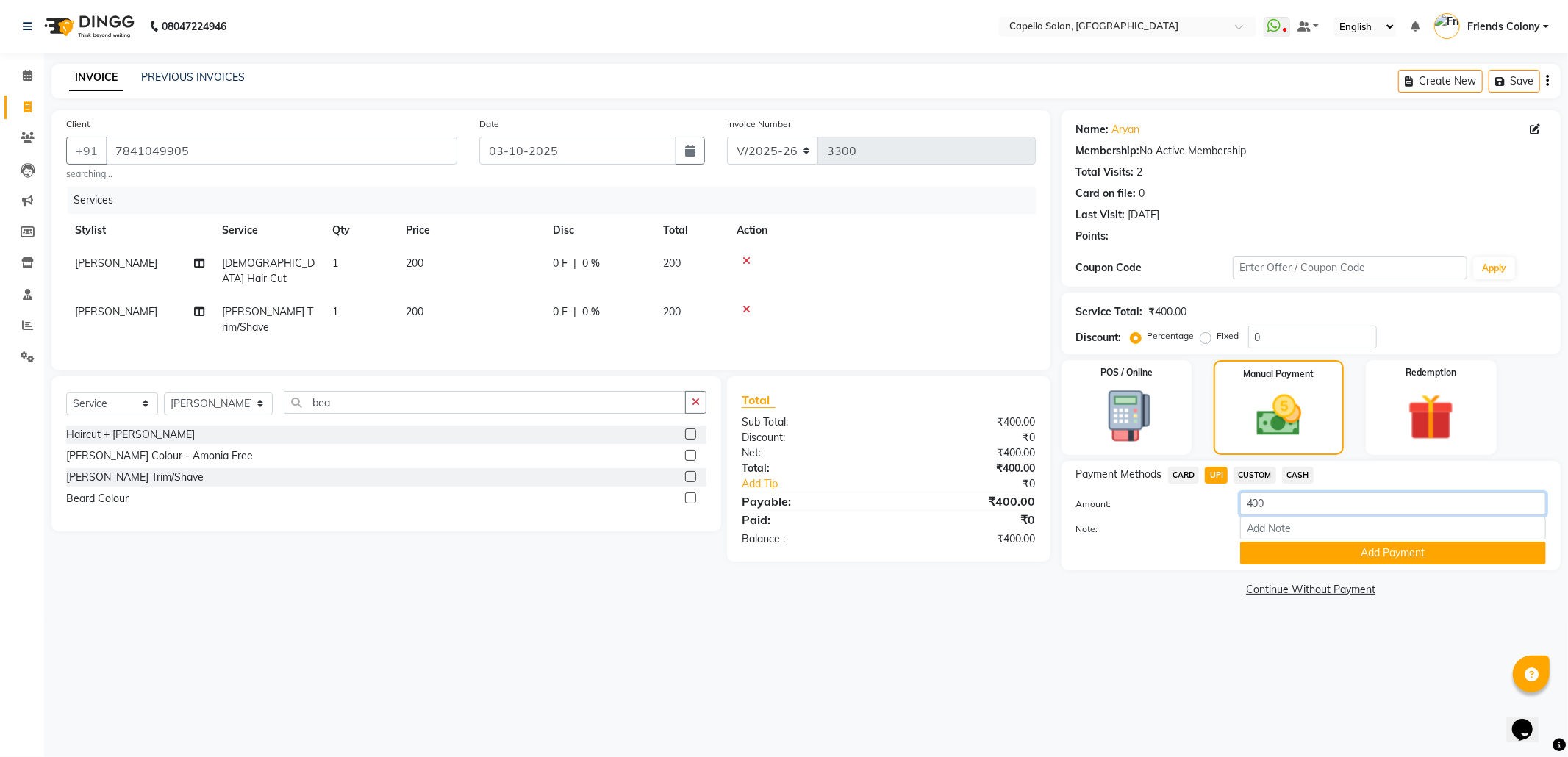
drag, startPoint x: 1265, startPoint y: 507, endPoint x: 1191, endPoint y: 492, distance: 75.5
click at [1194, 494] on div "Amount: 400" at bounding box center [1311, 505] width 492 height 25
type input "200"
click at [1260, 554] on button "Add Payment" at bounding box center [1393, 552] width 306 height 23
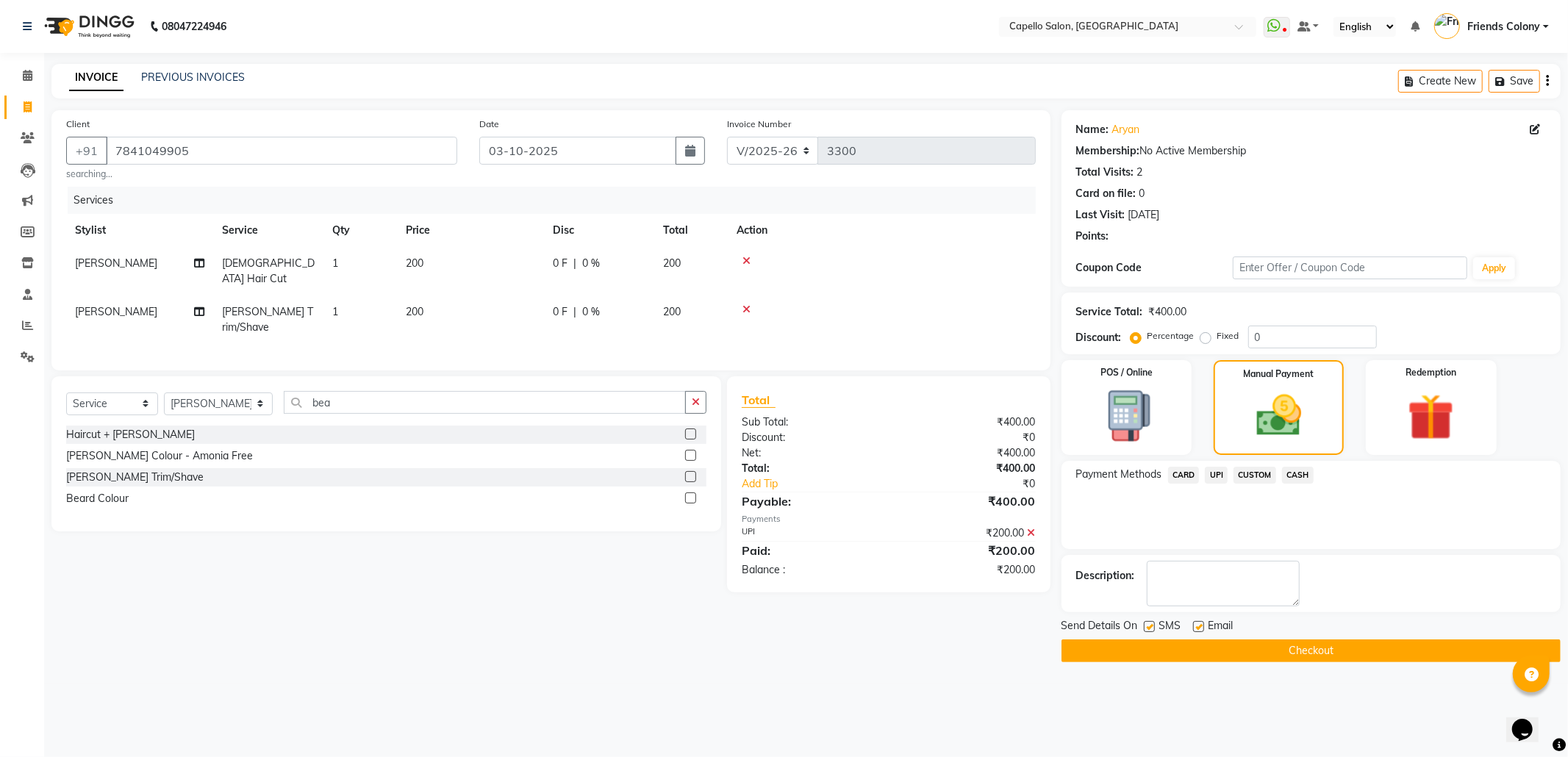
click at [1295, 474] on span "CASH" at bounding box center [1298, 475] width 32 height 17
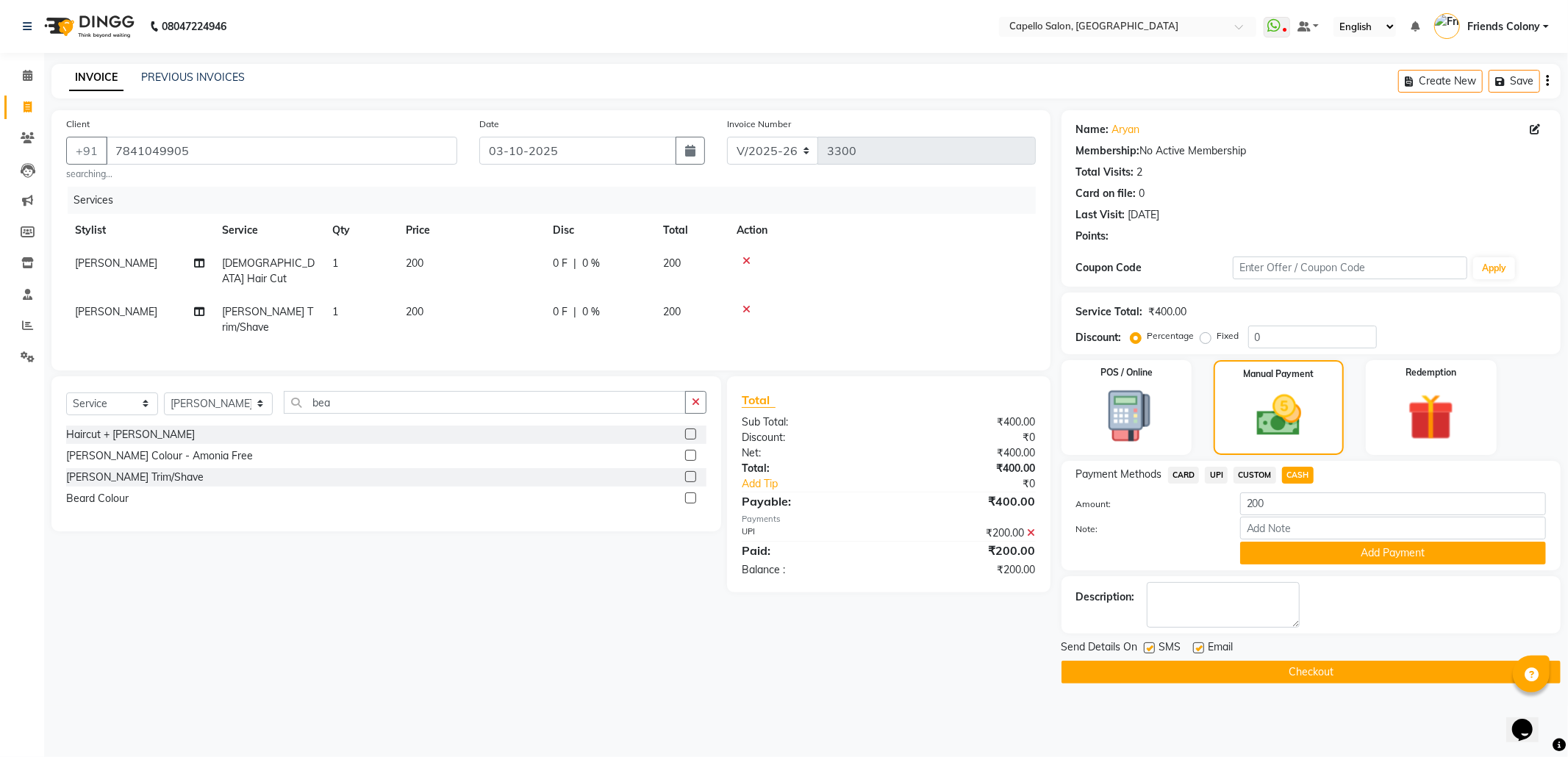
click at [1292, 673] on button "Checkout" at bounding box center [1310, 672] width 499 height 23
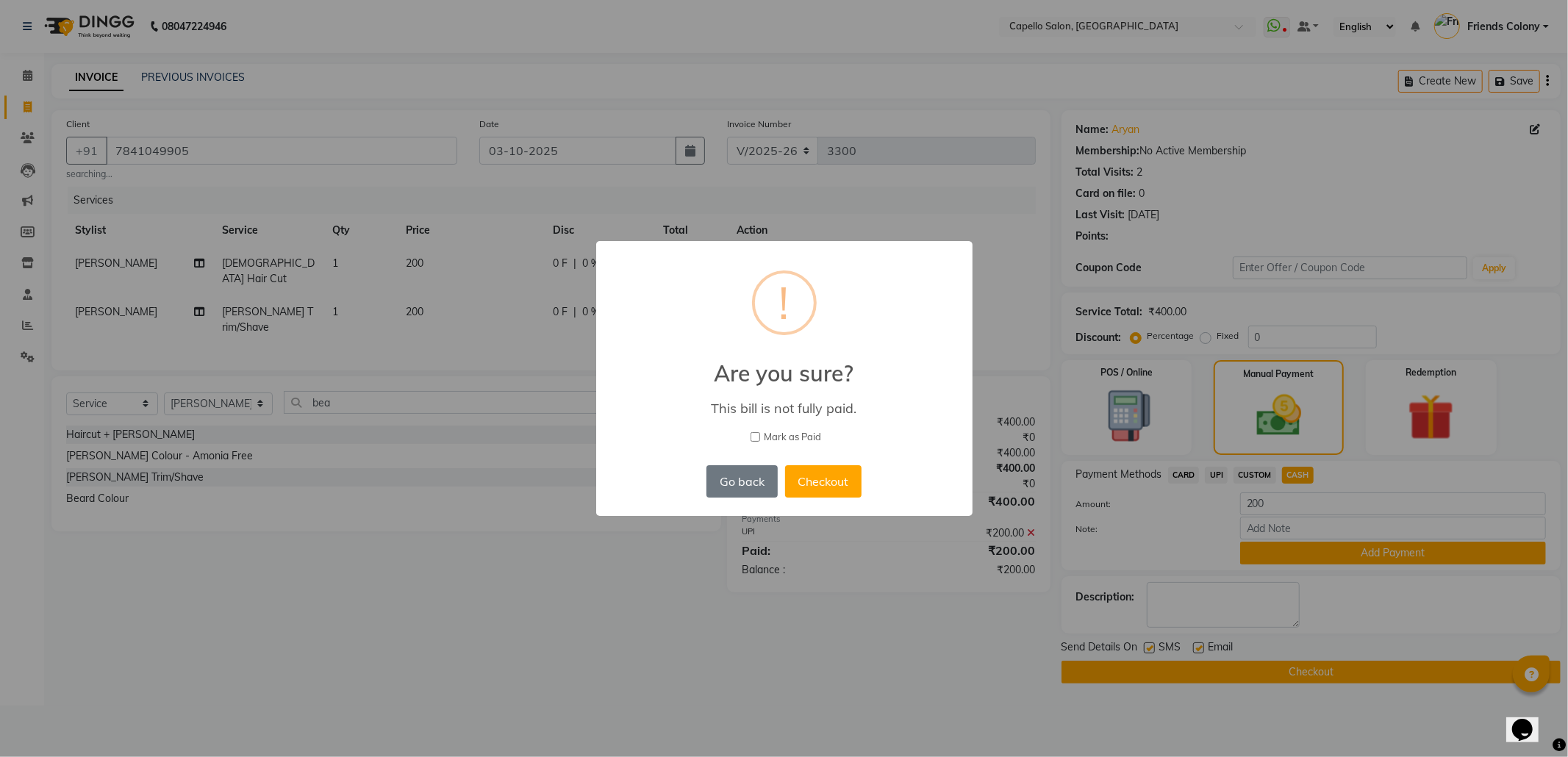
click at [1301, 556] on div "× ! Are you sure? This bill is not fully paid. Mark as Paid Go back No Checkout" at bounding box center [784, 378] width 1568 height 757
click at [737, 480] on button "Go back" at bounding box center [741, 481] width 70 height 32
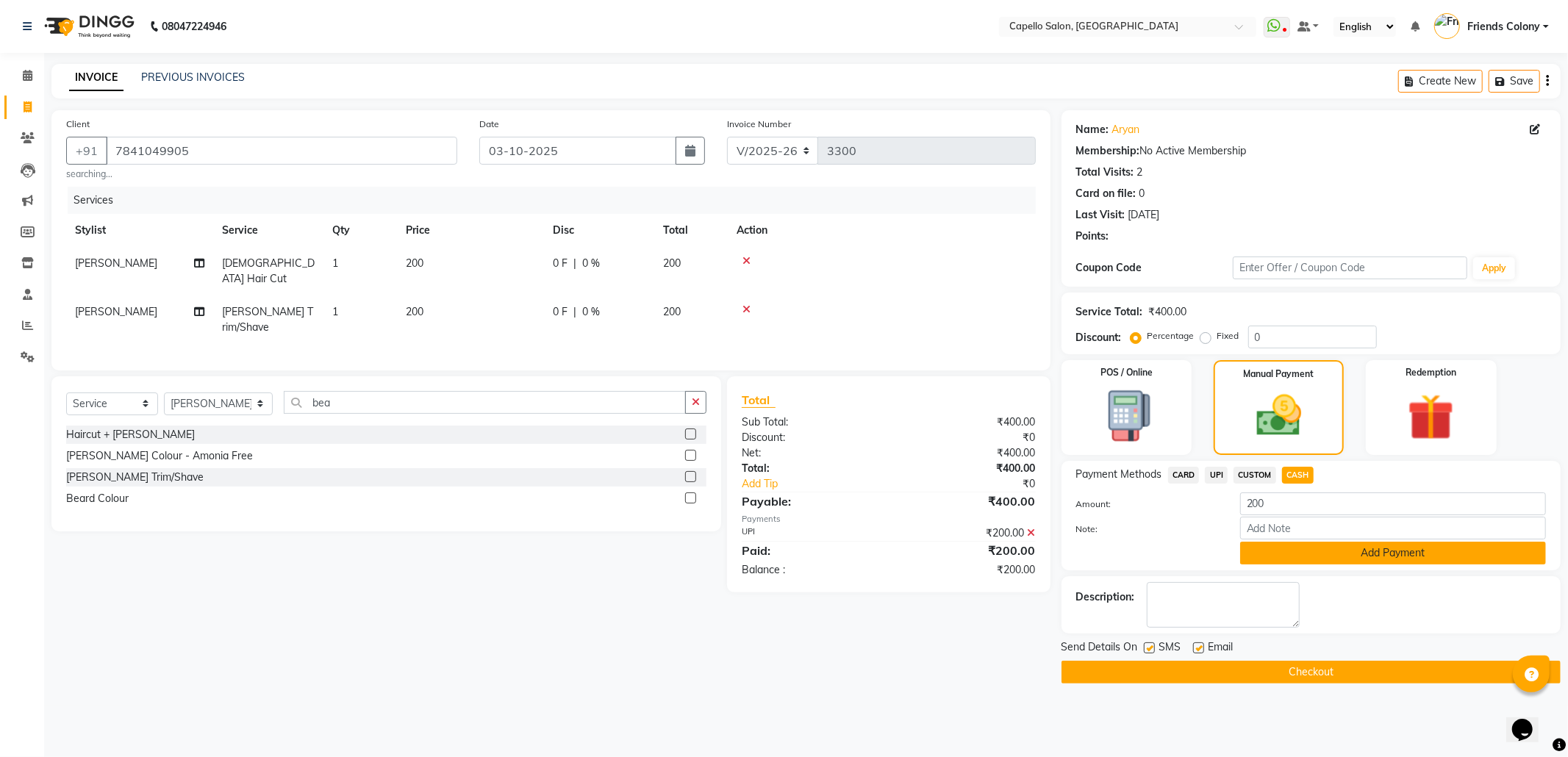
click at [1247, 562] on button "Add Payment" at bounding box center [1393, 552] width 306 height 23
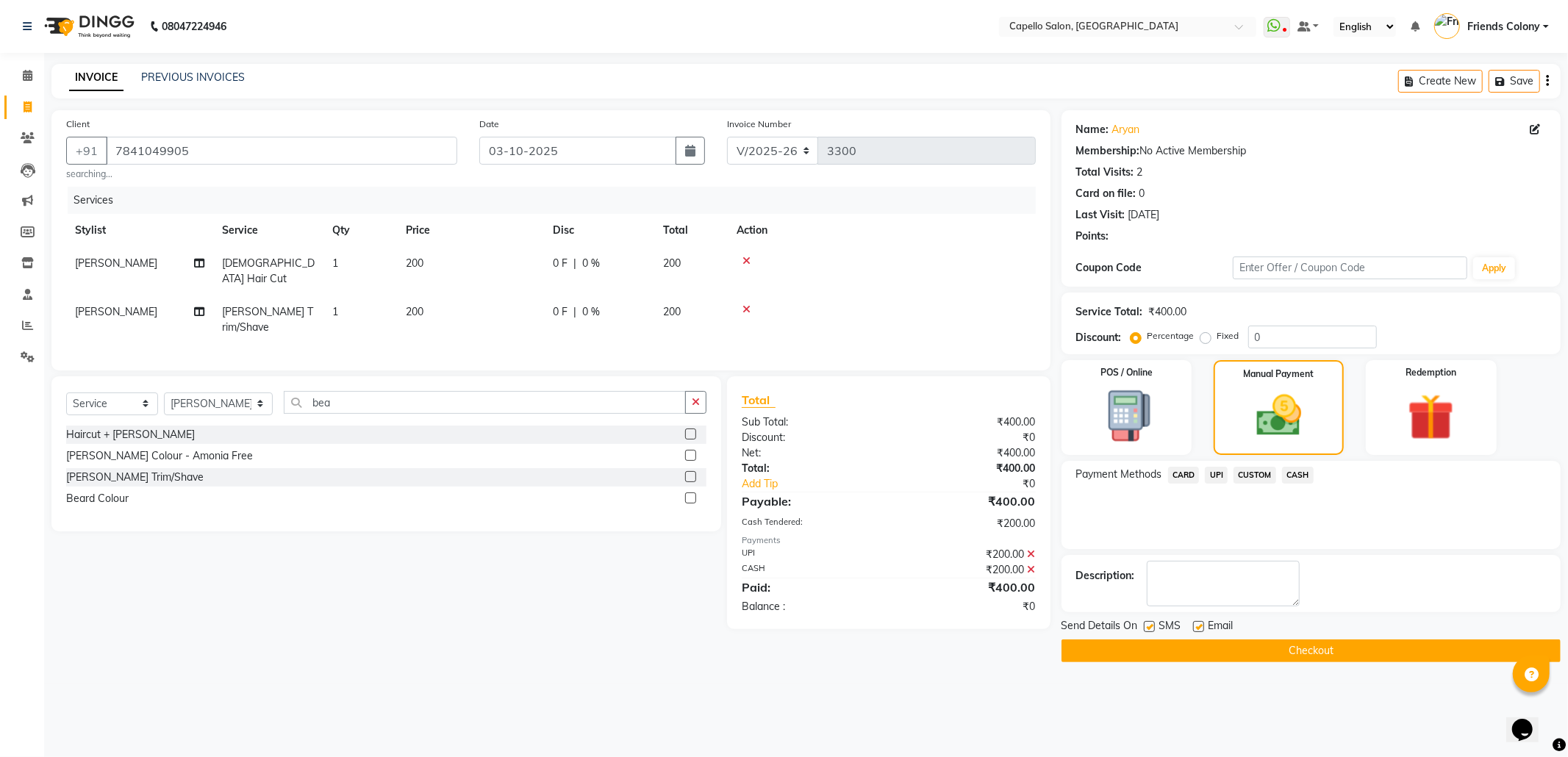
click at [1151, 626] on label at bounding box center [1149, 627] width 11 height 11
click at [1151, 626] on input "checkbox" at bounding box center [1148, 627] width 9 height 9
checkbox input "false"
click at [1201, 626] on label at bounding box center [1198, 627] width 11 height 11
click at [1201, 626] on input "checkbox" at bounding box center [1197, 627] width 9 height 9
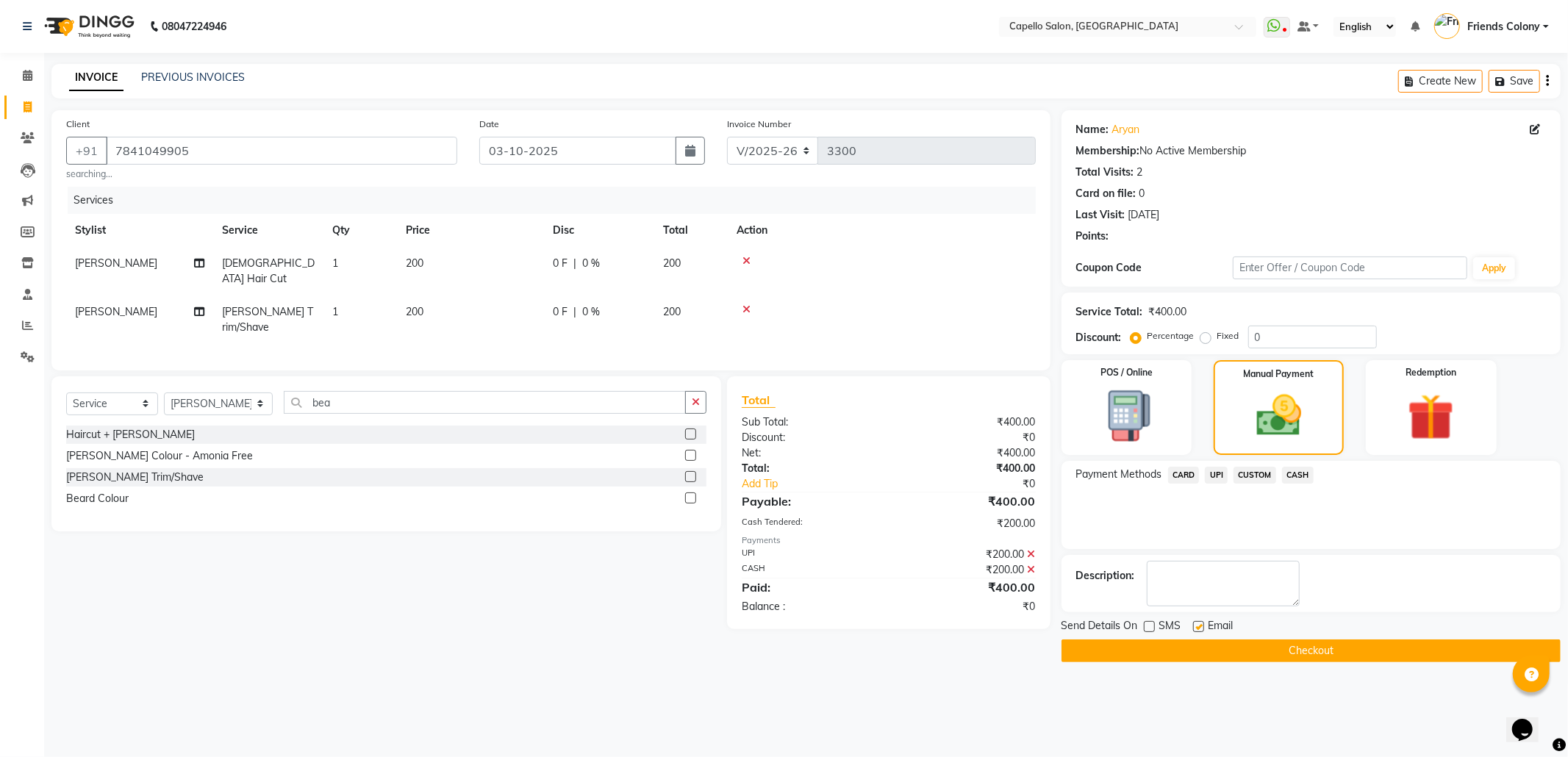
checkbox input "false"
click at [1203, 656] on button "Checkout" at bounding box center [1310, 650] width 499 height 23
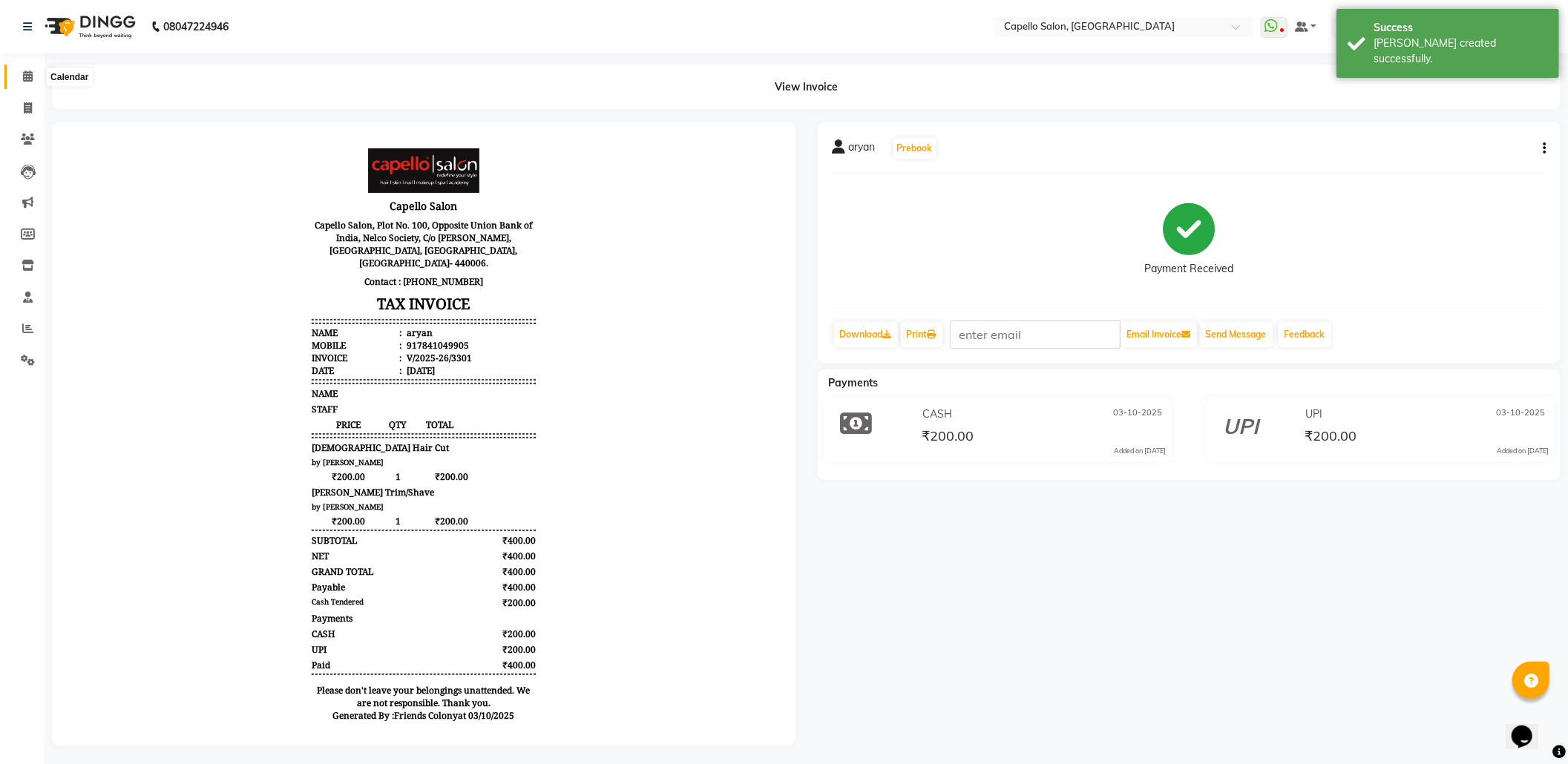
click at [26, 69] on span at bounding box center [28, 77] width 26 height 17
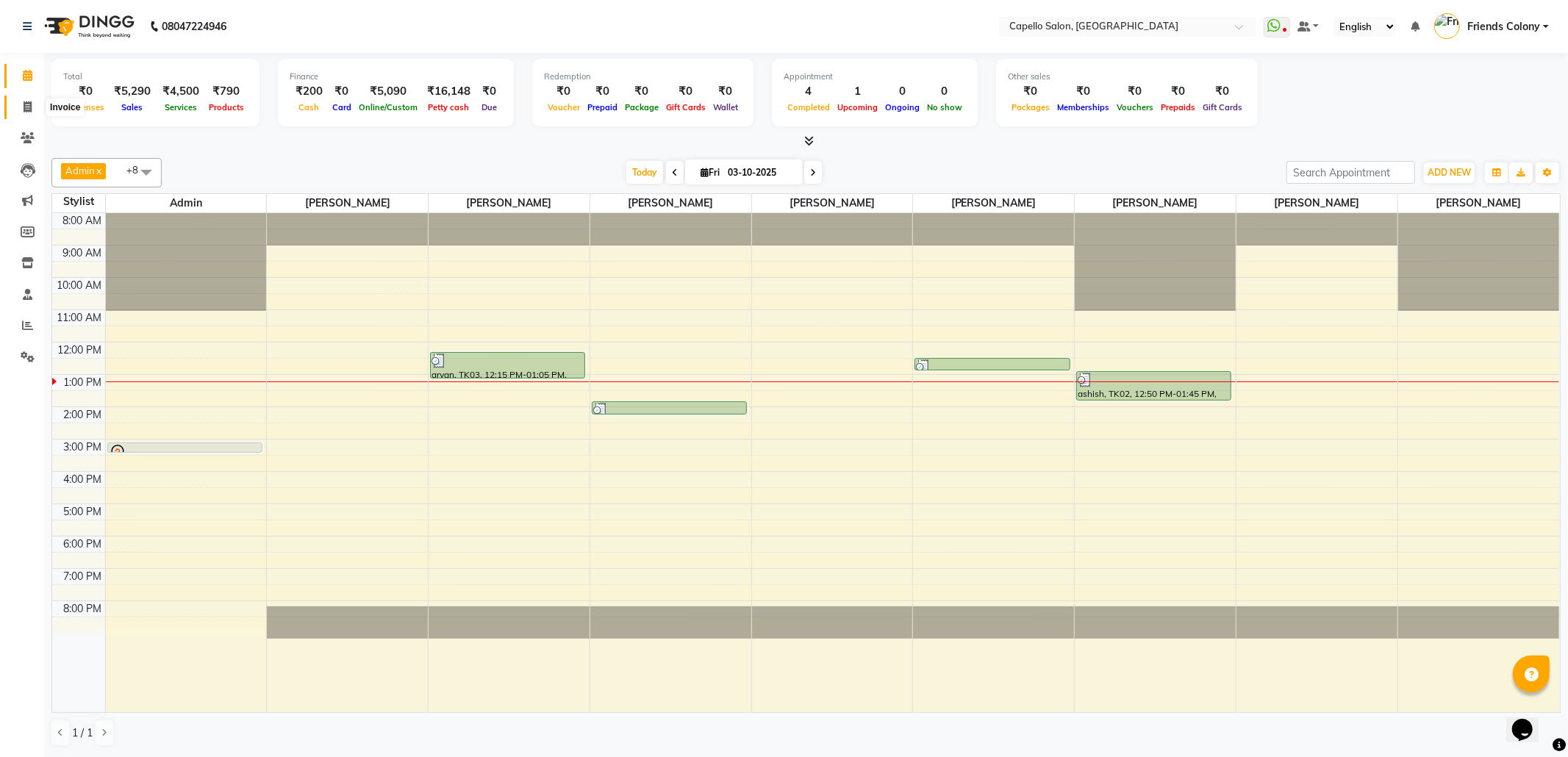
click at [26, 101] on icon at bounding box center [28, 107] width 8 height 11
select select "service"
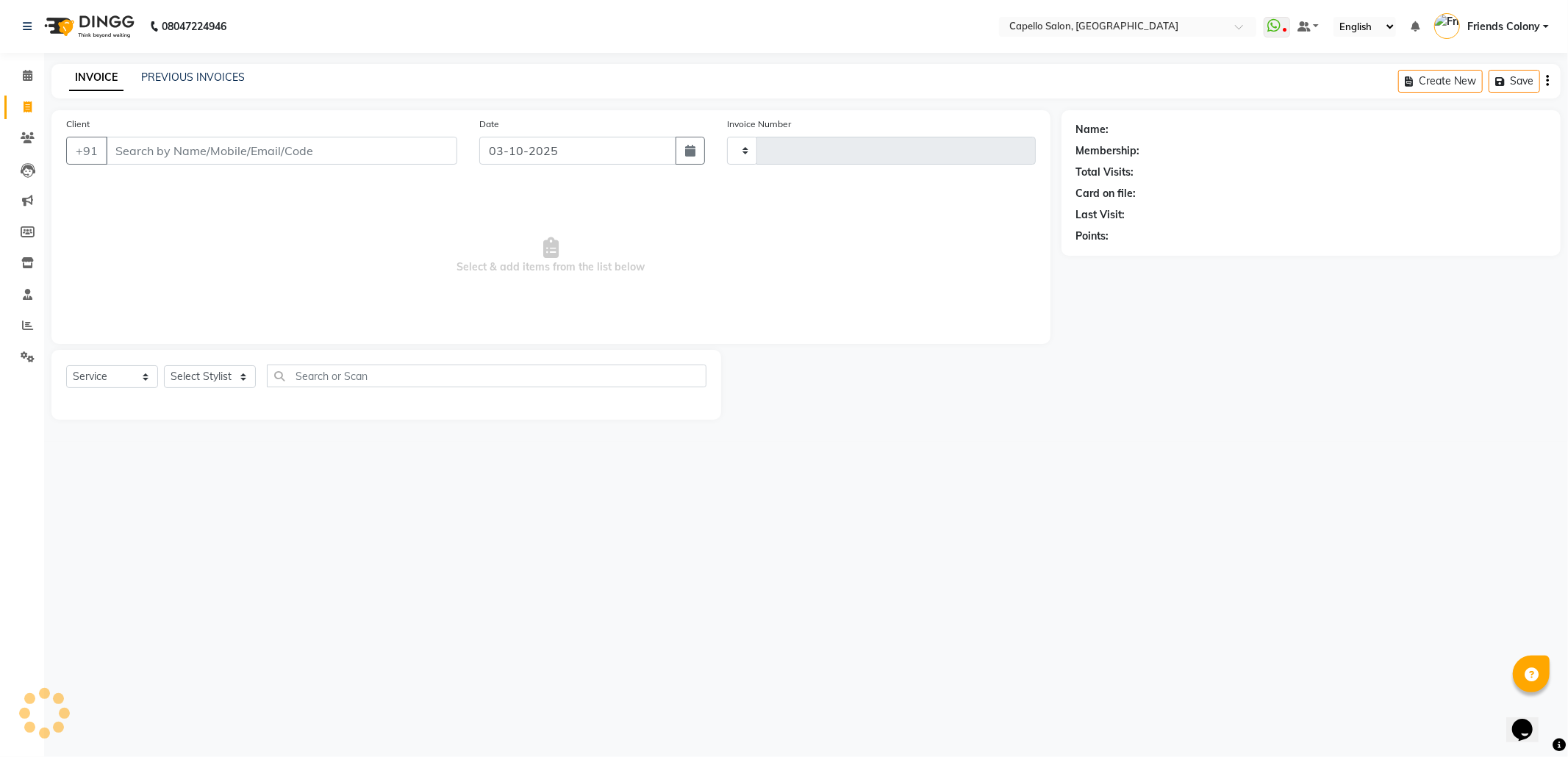
type input "3302"
select select "3583"
click at [213, 372] on select "Select Stylist [PERSON_NAME] Admin [PERSON_NAME] Friends Colony [PERSON_NAME] […" at bounding box center [218, 376] width 109 height 23
select select "84459"
click at [164, 365] on select "Select Stylist [PERSON_NAME] Admin [PERSON_NAME] Friends Colony [PERSON_NAME] […" at bounding box center [218, 376] width 109 height 23
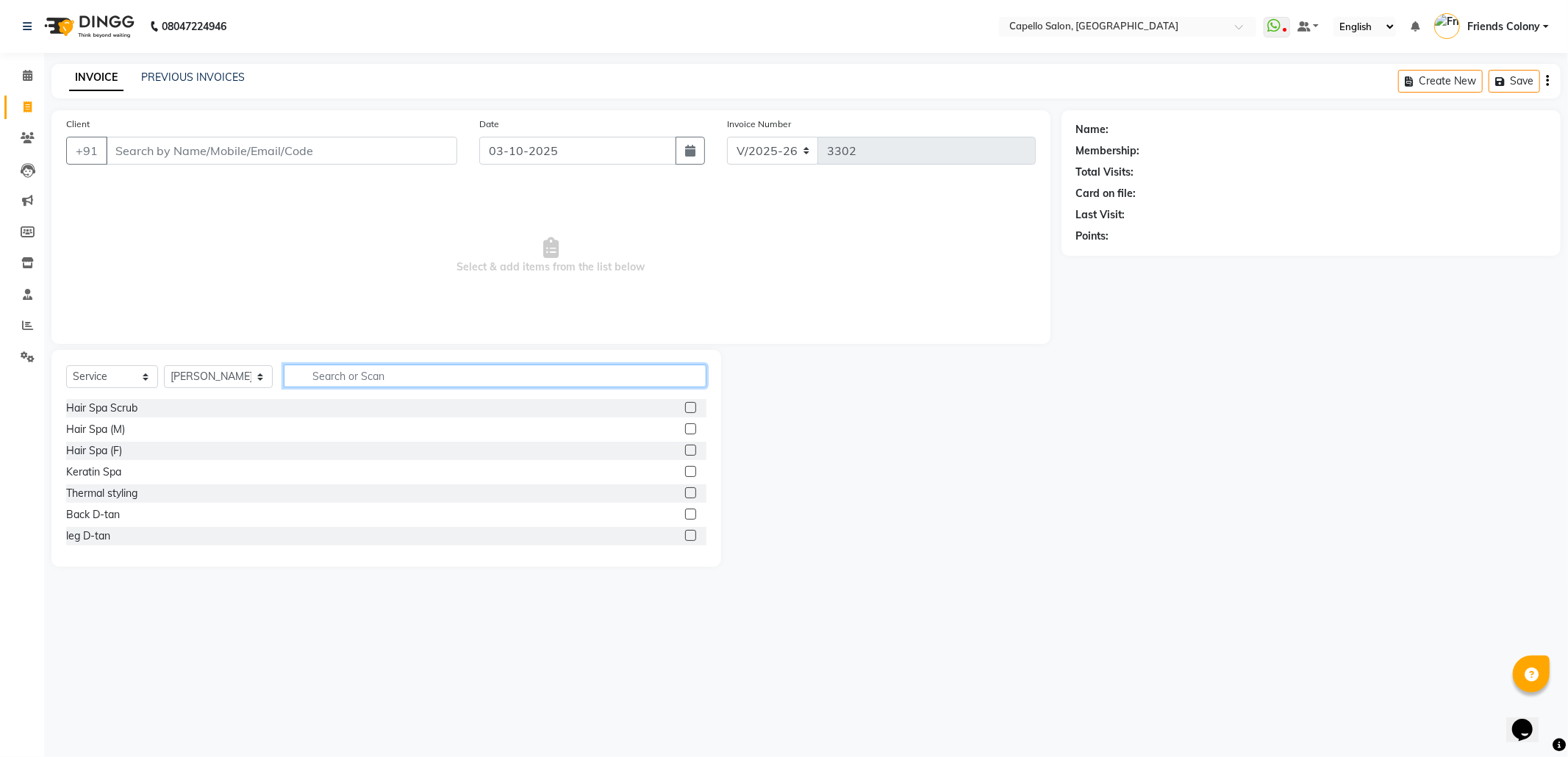
click at [357, 375] on input "text" at bounding box center [495, 375] width 423 height 23
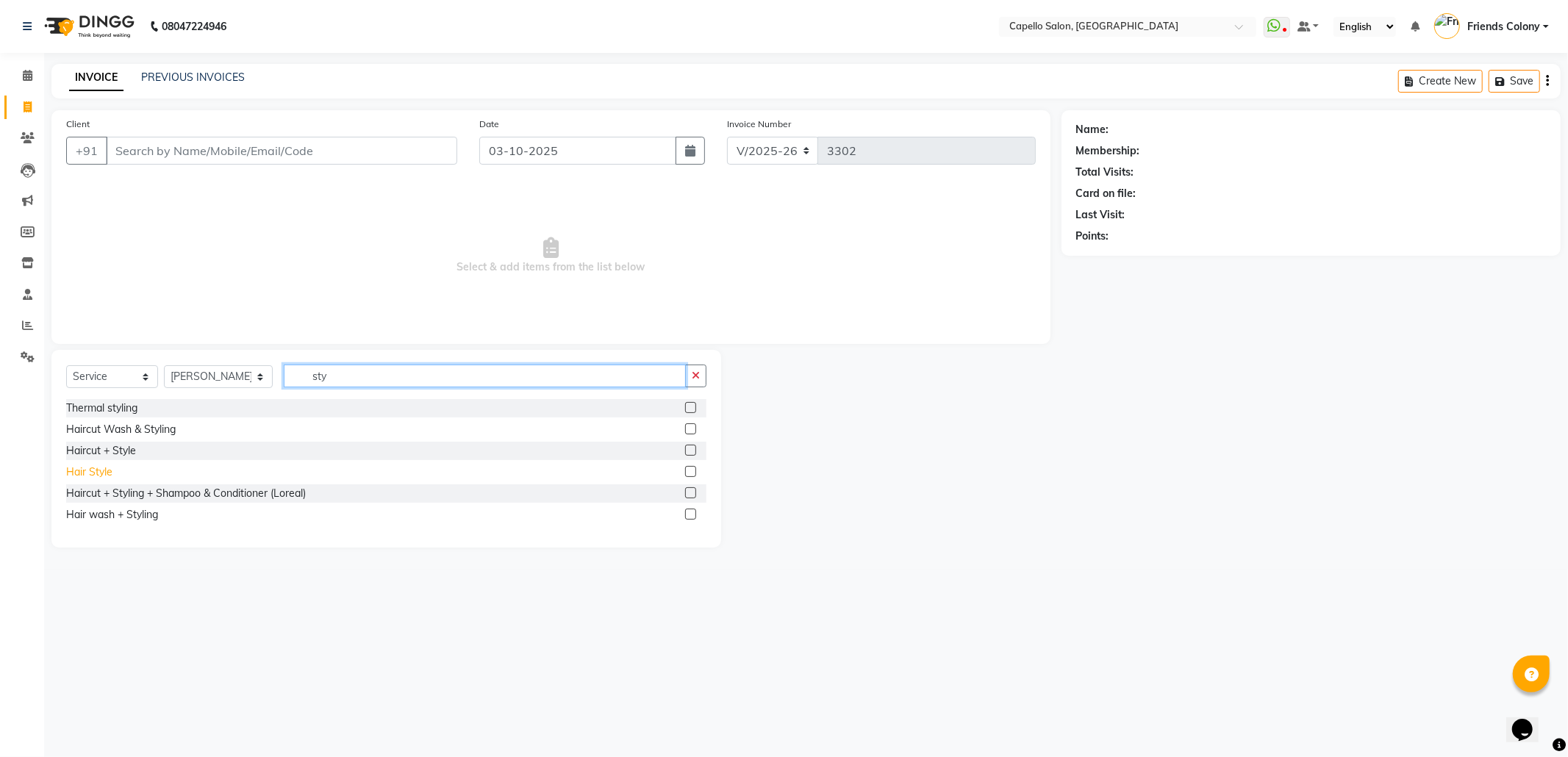
type input "sty"
click at [89, 473] on div "Hair Style" at bounding box center [89, 473] width 47 height 16
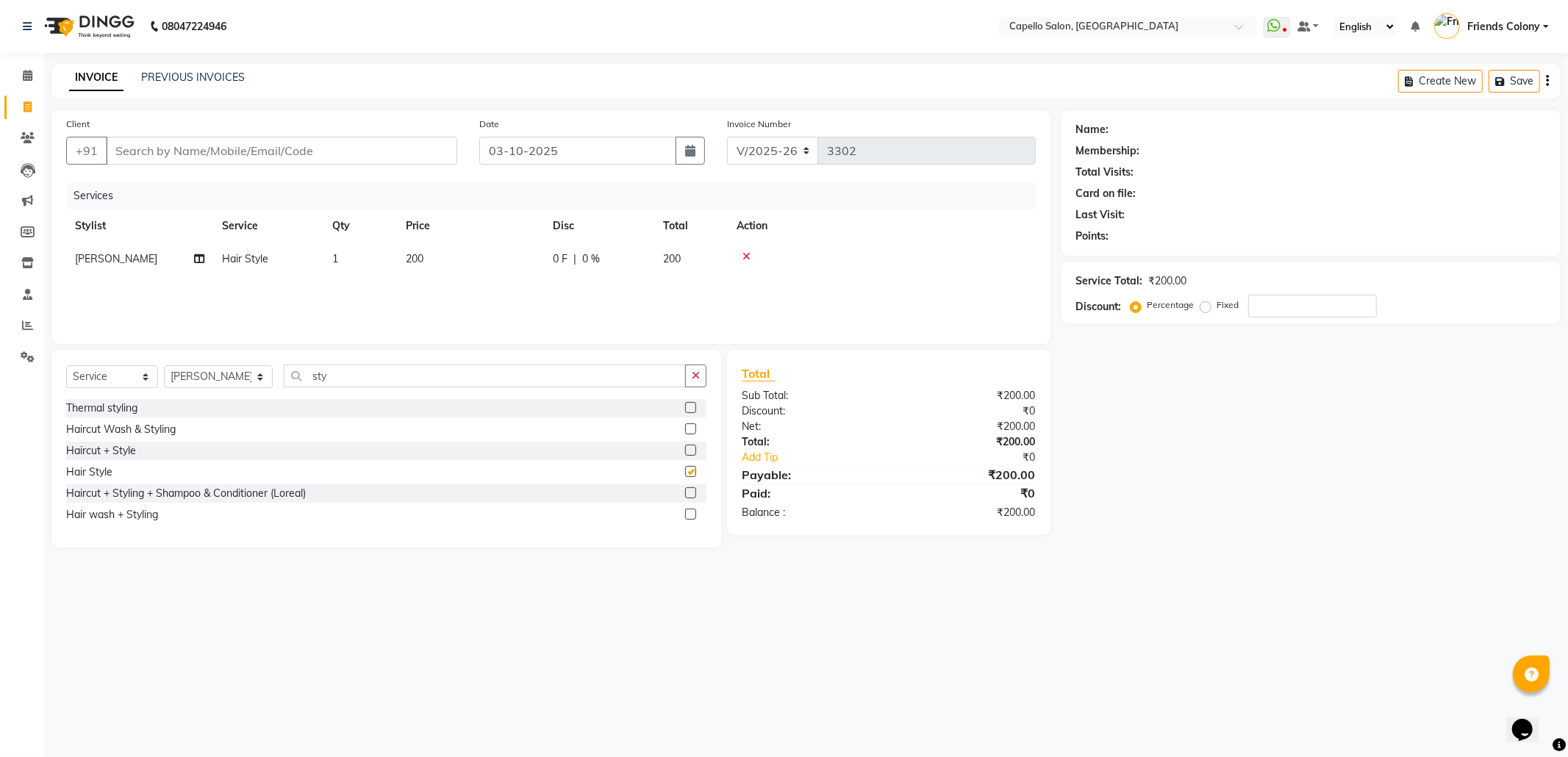
checkbox input "false"
click at [1280, 569] on main "INVOICE PREVIOUS INVOICES Create New Save Client +91 Date [DATE] Invoice Number…" at bounding box center [806, 317] width 1524 height 506
click at [163, 148] on input "Client" at bounding box center [281, 150] width 352 height 28
type input "9"
type input "0"
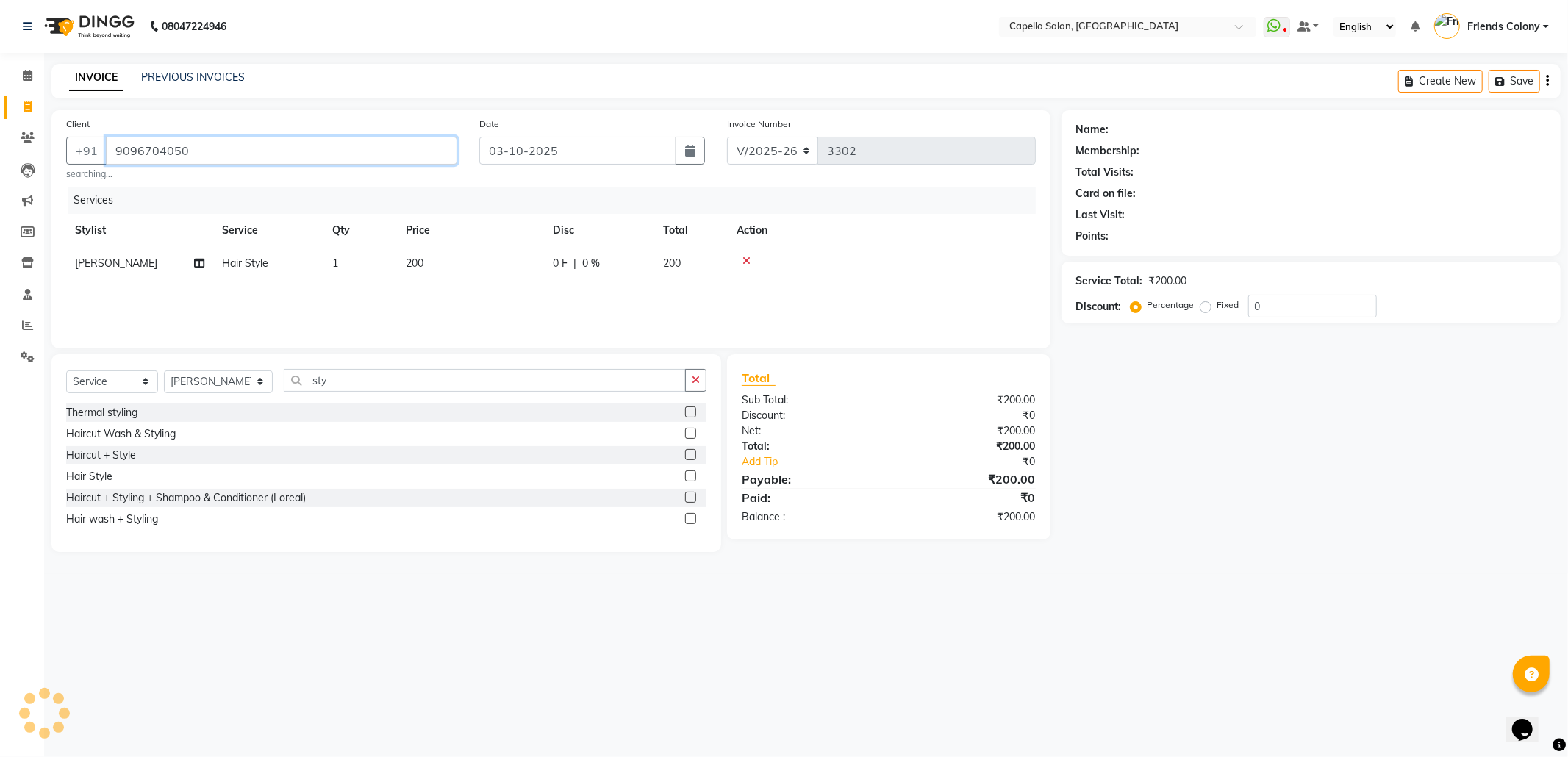
type input "9096704050"
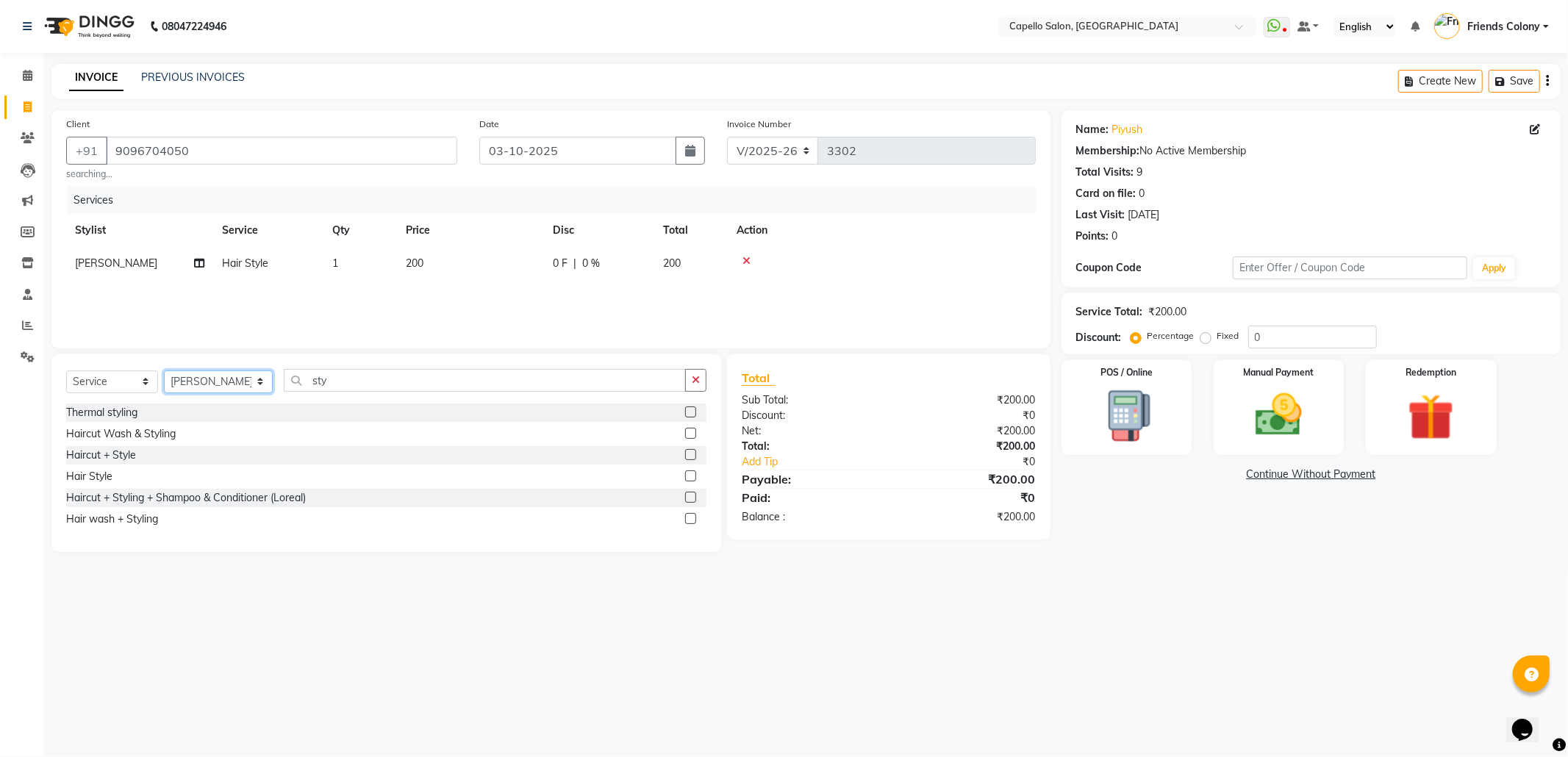
click at [210, 379] on select "Select Stylist [PERSON_NAME] Admin [PERSON_NAME] Friends Colony [PERSON_NAME] […" at bounding box center [218, 382] width 109 height 23
select select "68237"
click at [164, 371] on select "Select Stylist [PERSON_NAME] Admin [PERSON_NAME] Friends Colony [PERSON_NAME] […" at bounding box center [218, 382] width 109 height 23
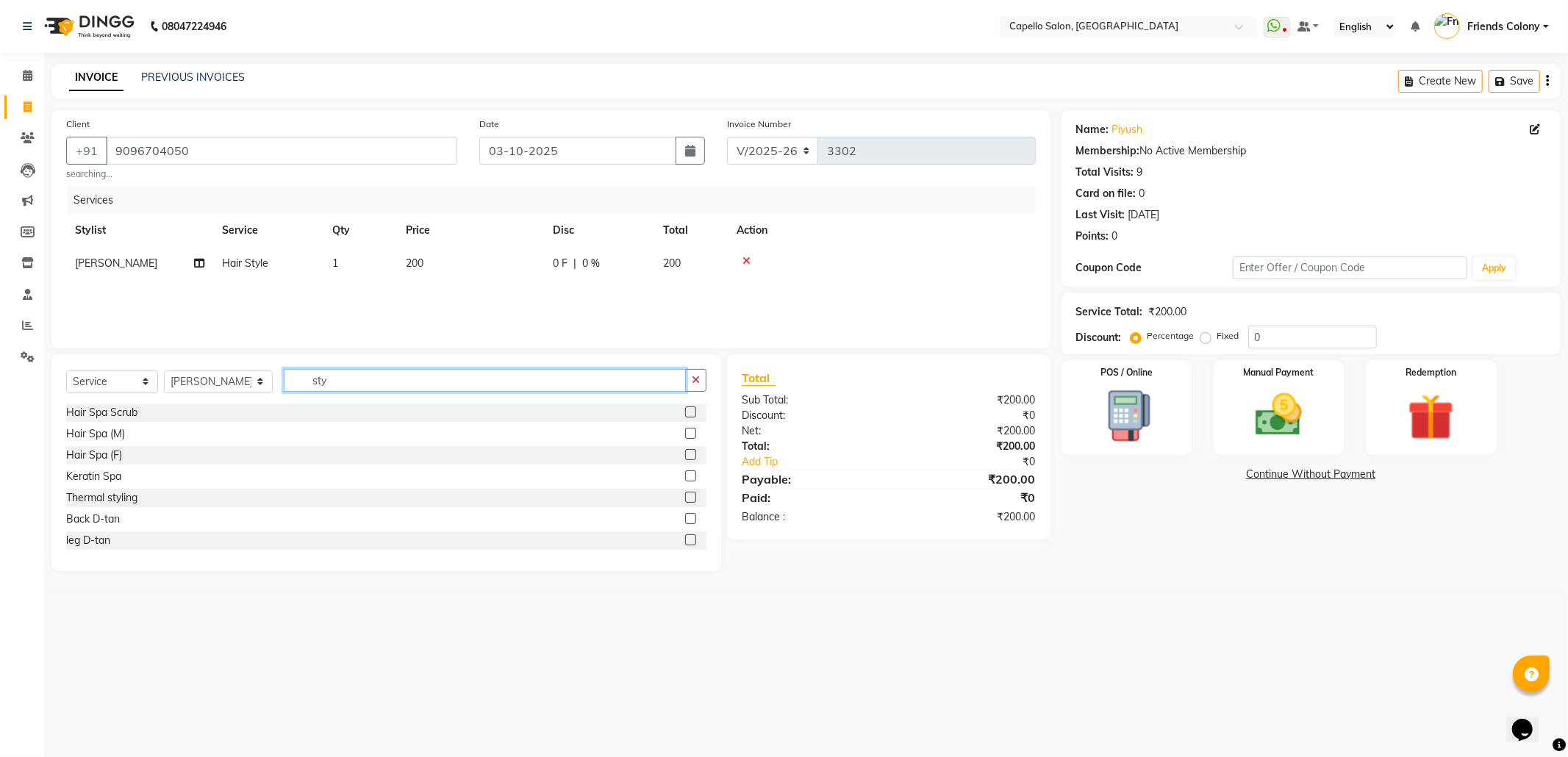
drag, startPoint x: 323, startPoint y: 388, endPoint x: 262, endPoint y: 397, distance: 61.7
click at [275, 397] on div "Select Service Product Membership Package Voucher Prepaid Gift Card Select Styl…" at bounding box center [386, 386] width 640 height 35
type input "cut"
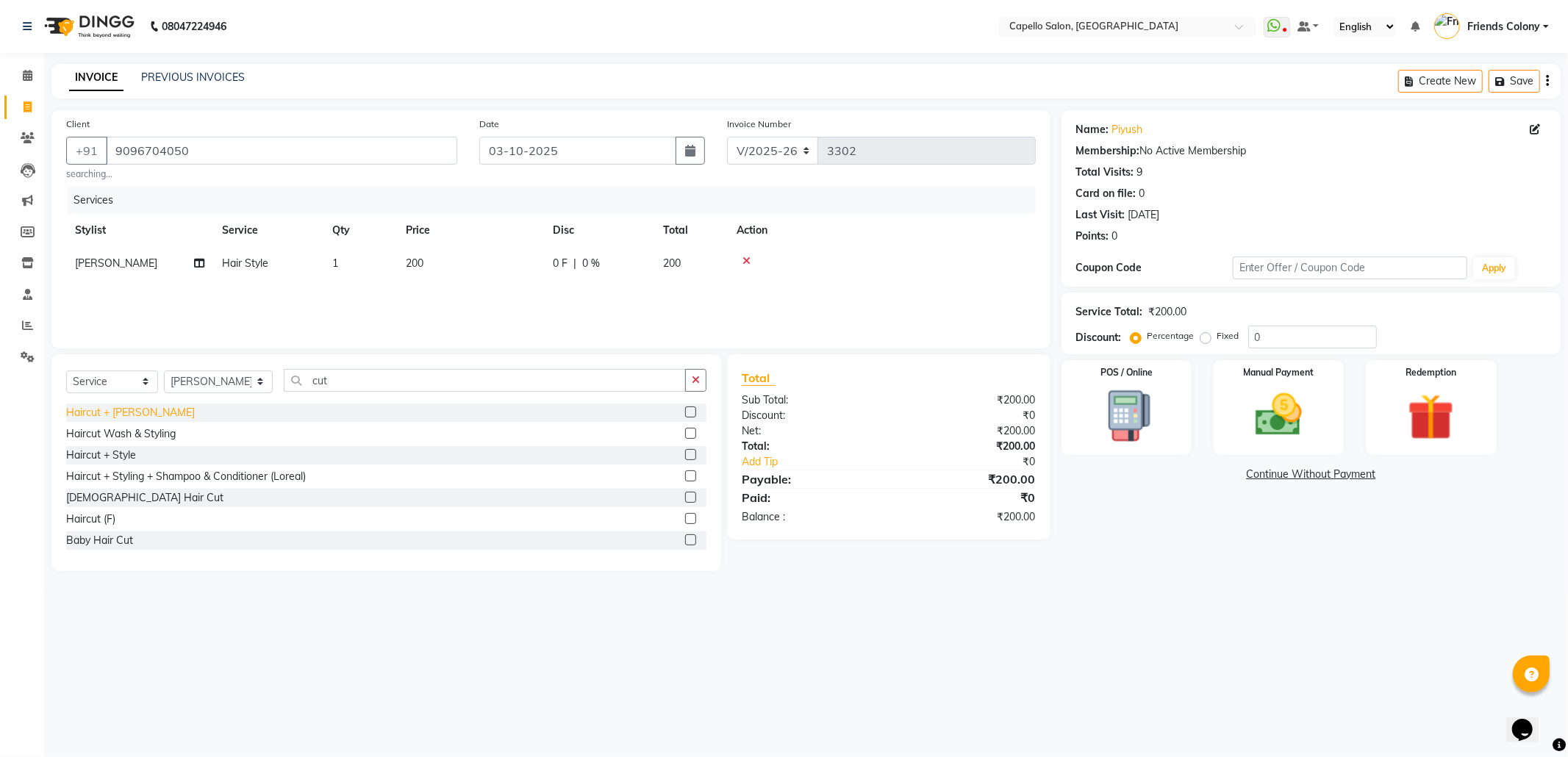
click at [123, 412] on div "Haircut + [PERSON_NAME]" at bounding box center [130, 412] width 129 height 16
checkbox input "false"
click at [1265, 435] on img at bounding box center [1279, 415] width 79 height 56
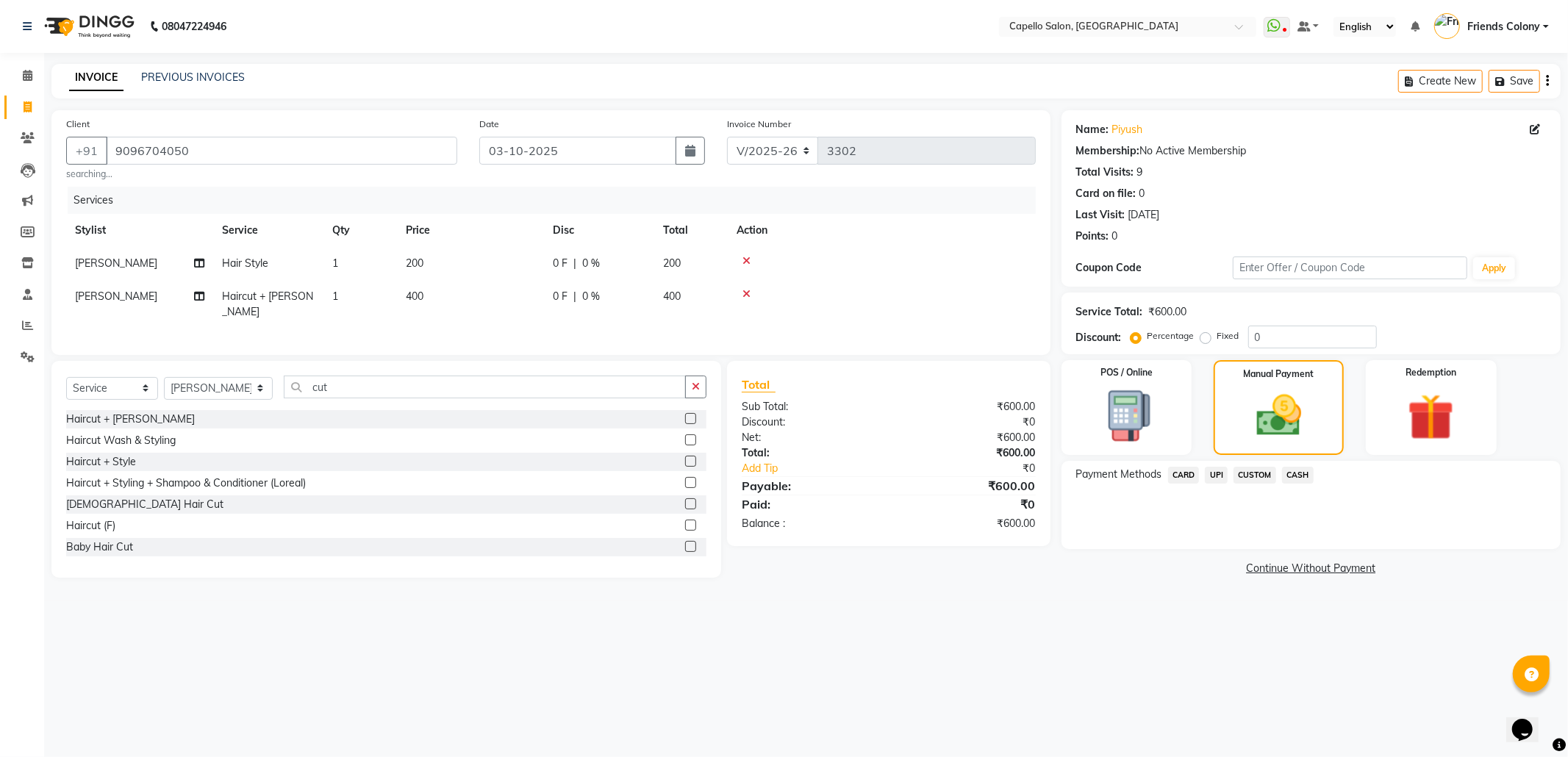
click at [1287, 475] on span "CASH" at bounding box center [1298, 475] width 32 height 17
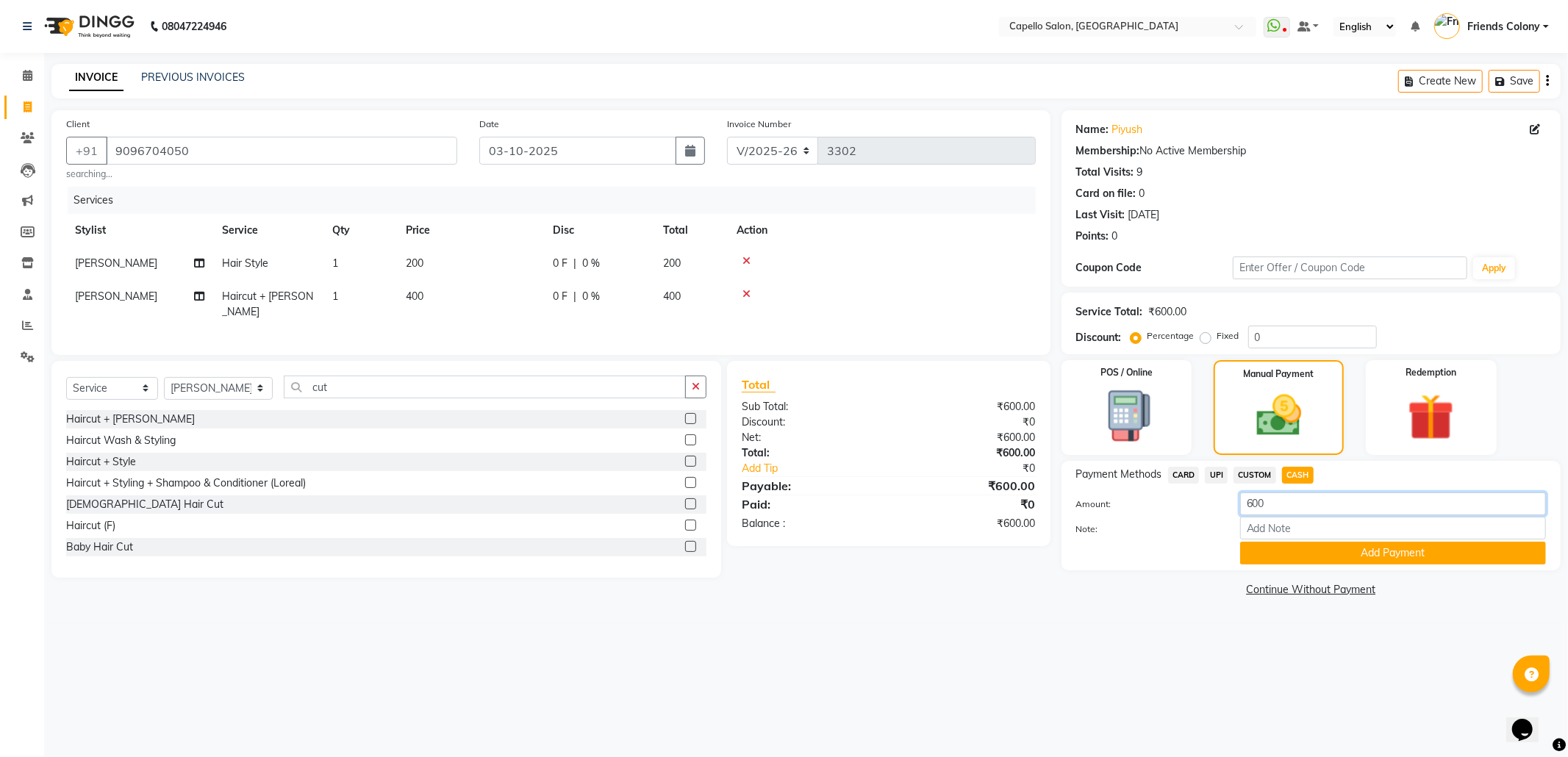
drag, startPoint x: 1282, startPoint y: 507, endPoint x: 1180, endPoint y: 527, distance: 103.9
click at [1183, 525] on div "Amount: 600 Note: Add Payment" at bounding box center [1310, 528] width 469 height 72
type input "200"
click at [1341, 554] on button "Add Payment" at bounding box center [1393, 552] width 306 height 23
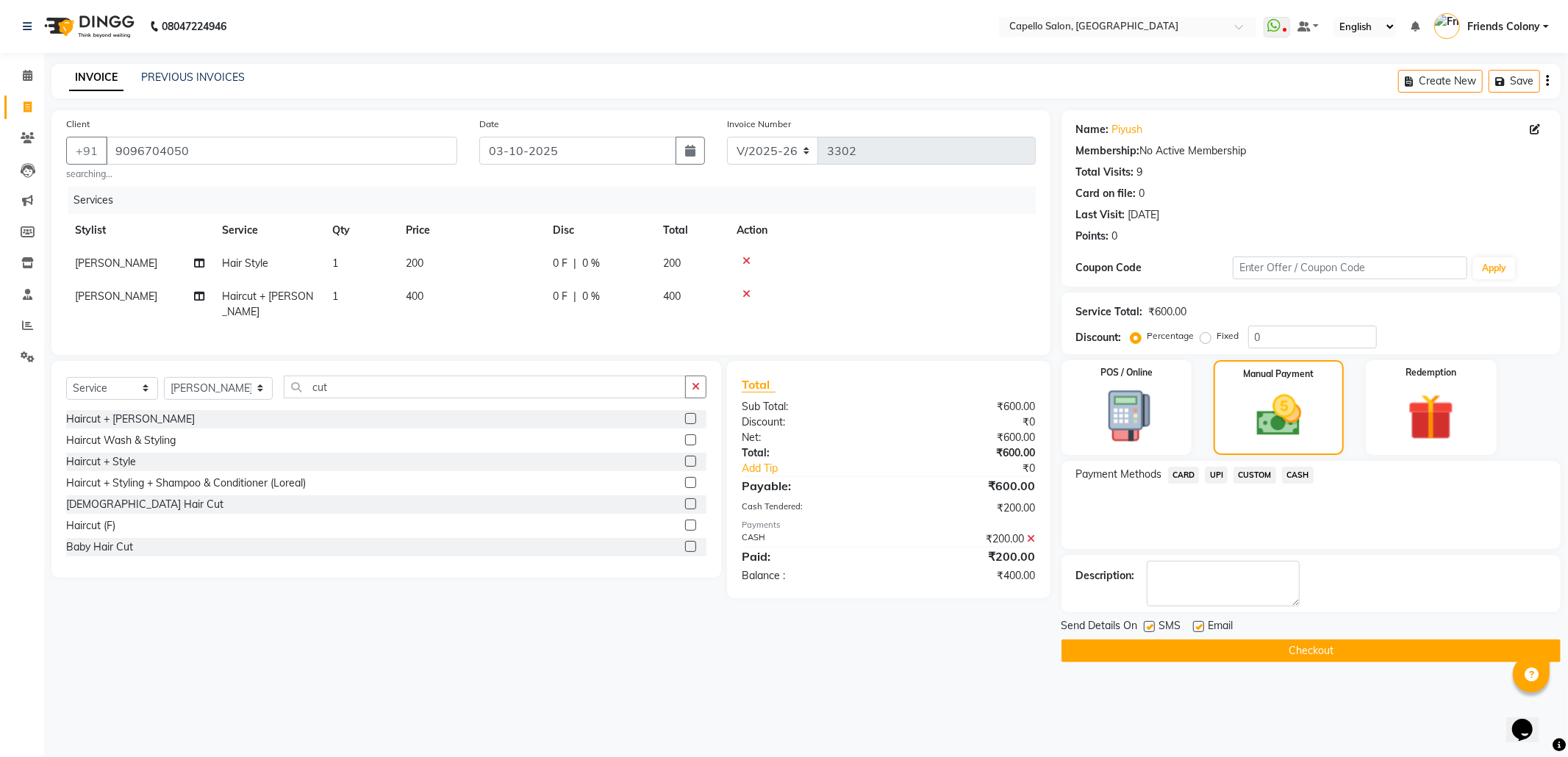
click at [1186, 477] on span "CARD" at bounding box center [1184, 475] width 32 height 17
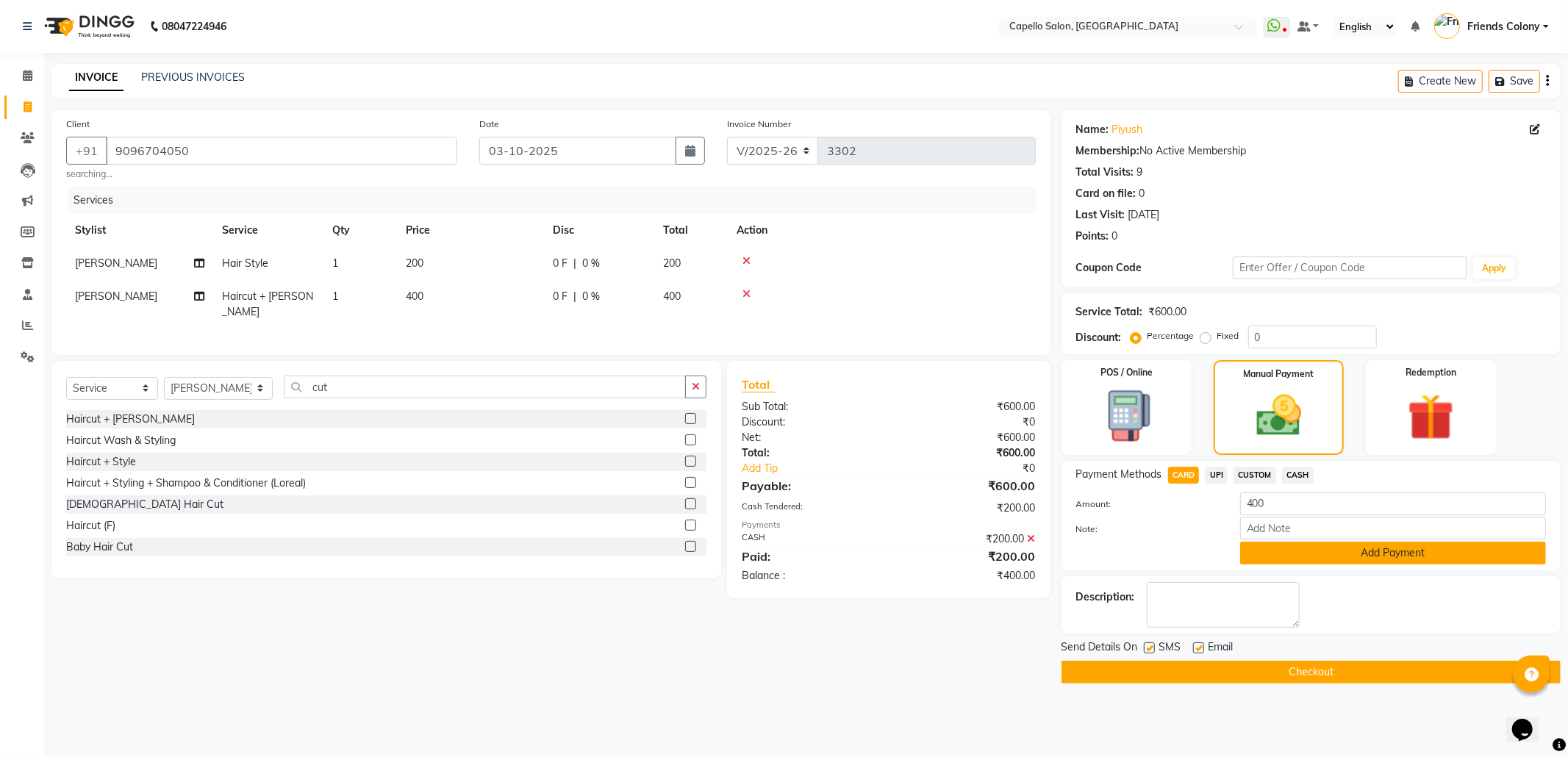
click at [1280, 548] on button "Add Payment" at bounding box center [1393, 552] width 306 height 23
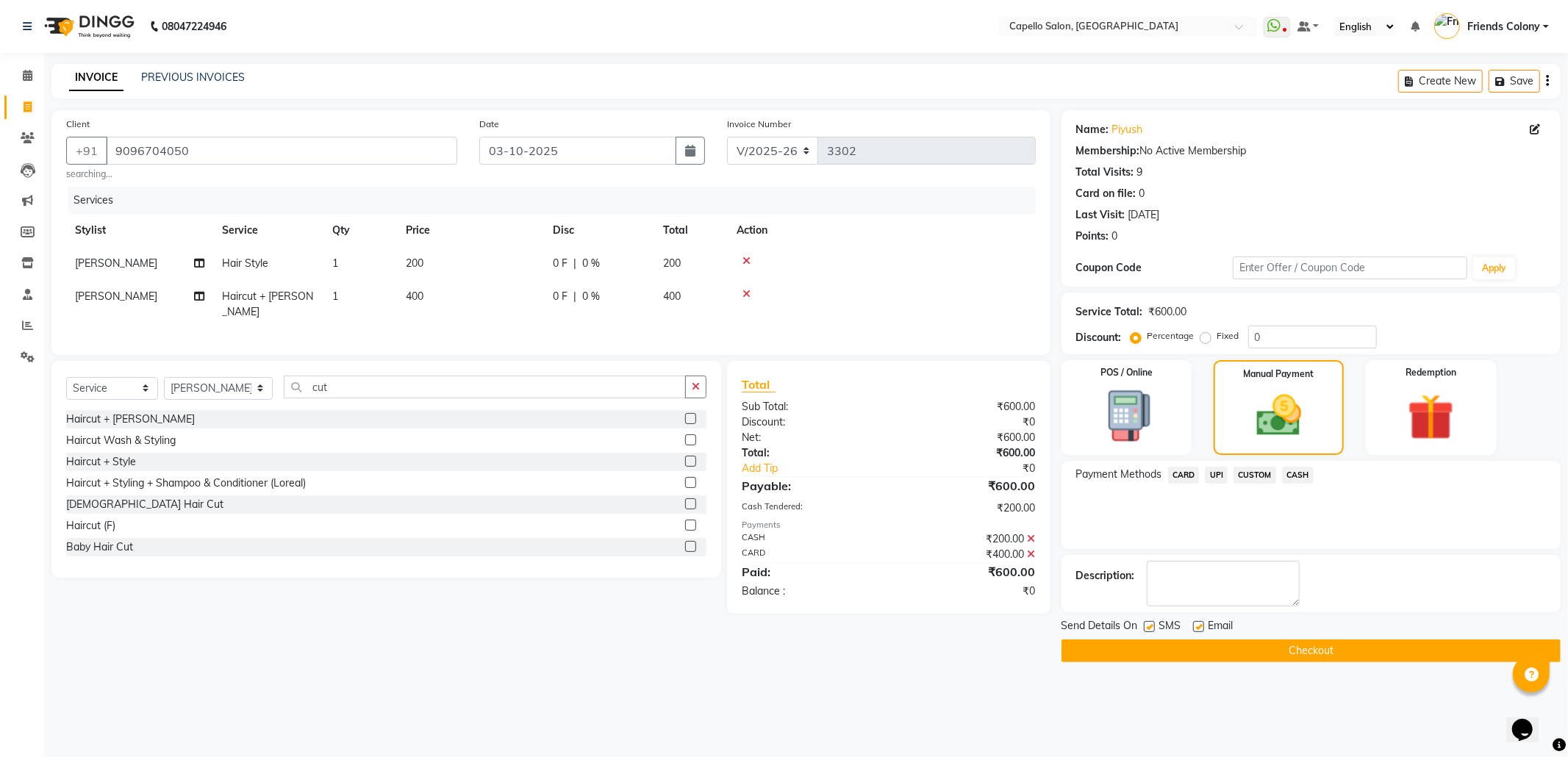
click at [1151, 629] on label at bounding box center [1149, 627] width 11 height 11
click at [1151, 629] on input "checkbox" at bounding box center [1148, 627] width 9 height 9
checkbox input "false"
click at [1195, 624] on label at bounding box center [1198, 627] width 11 height 11
click at [1195, 624] on input "checkbox" at bounding box center [1197, 627] width 9 height 9
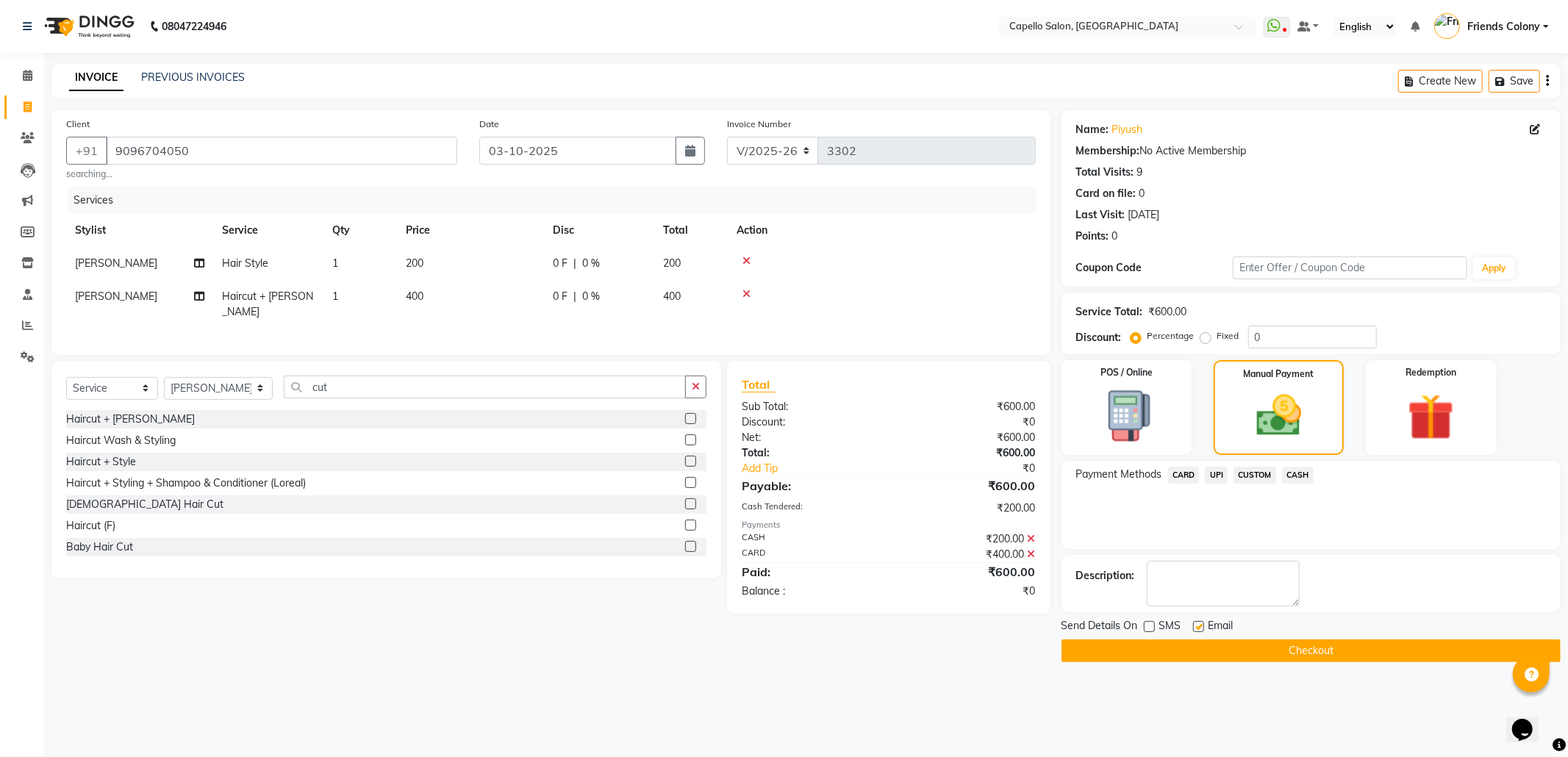
checkbox input "false"
click at [1248, 648] on button "Checkout" at bounding box center [1310, 650] width 499 height 23
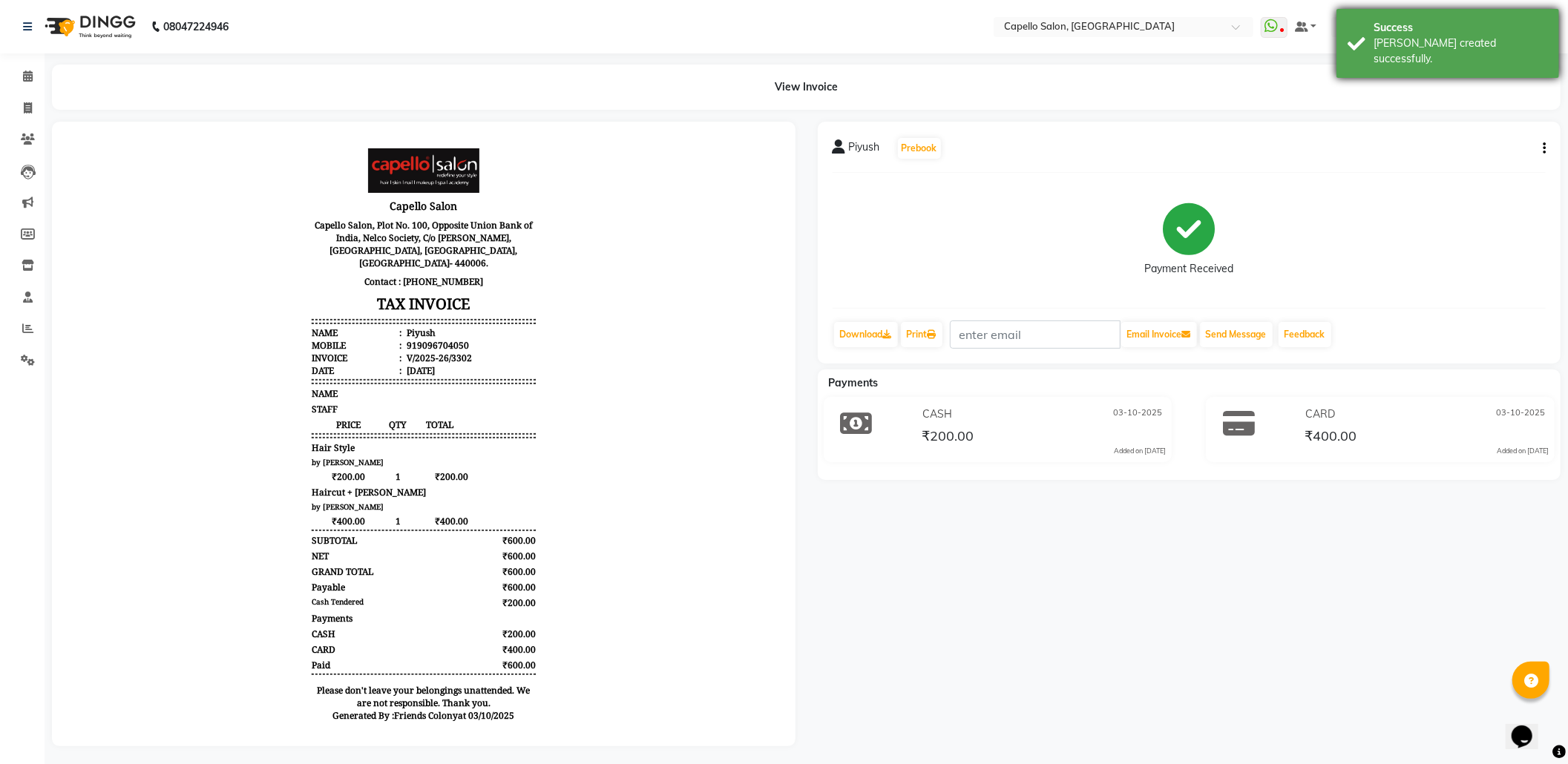
click at [1435, 31] on div "Success" at bounding box center [1460, 28] width 175 height 16
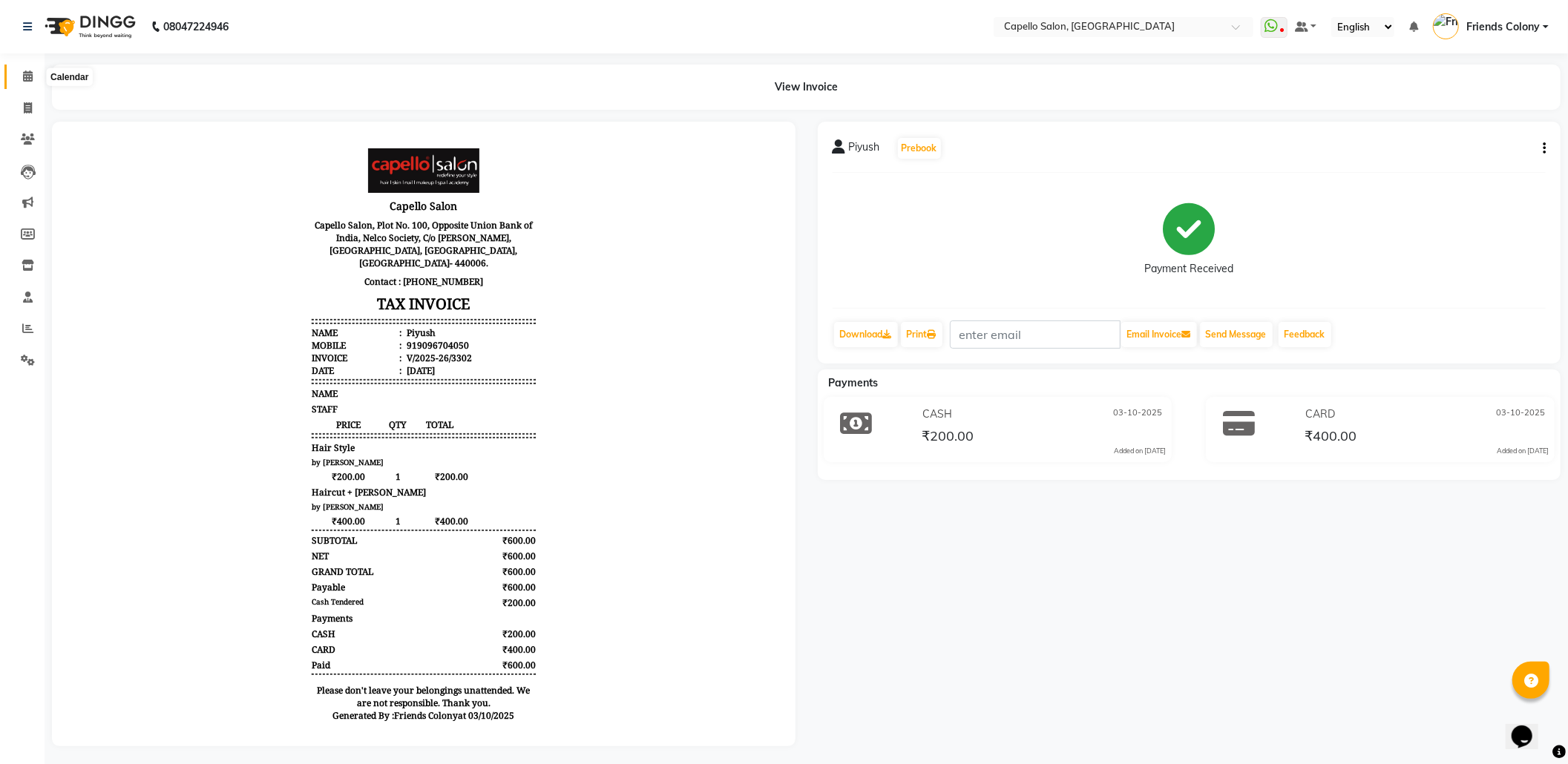
click at [19, 75] on span at bounding box center [28, 77] width 26 height 17
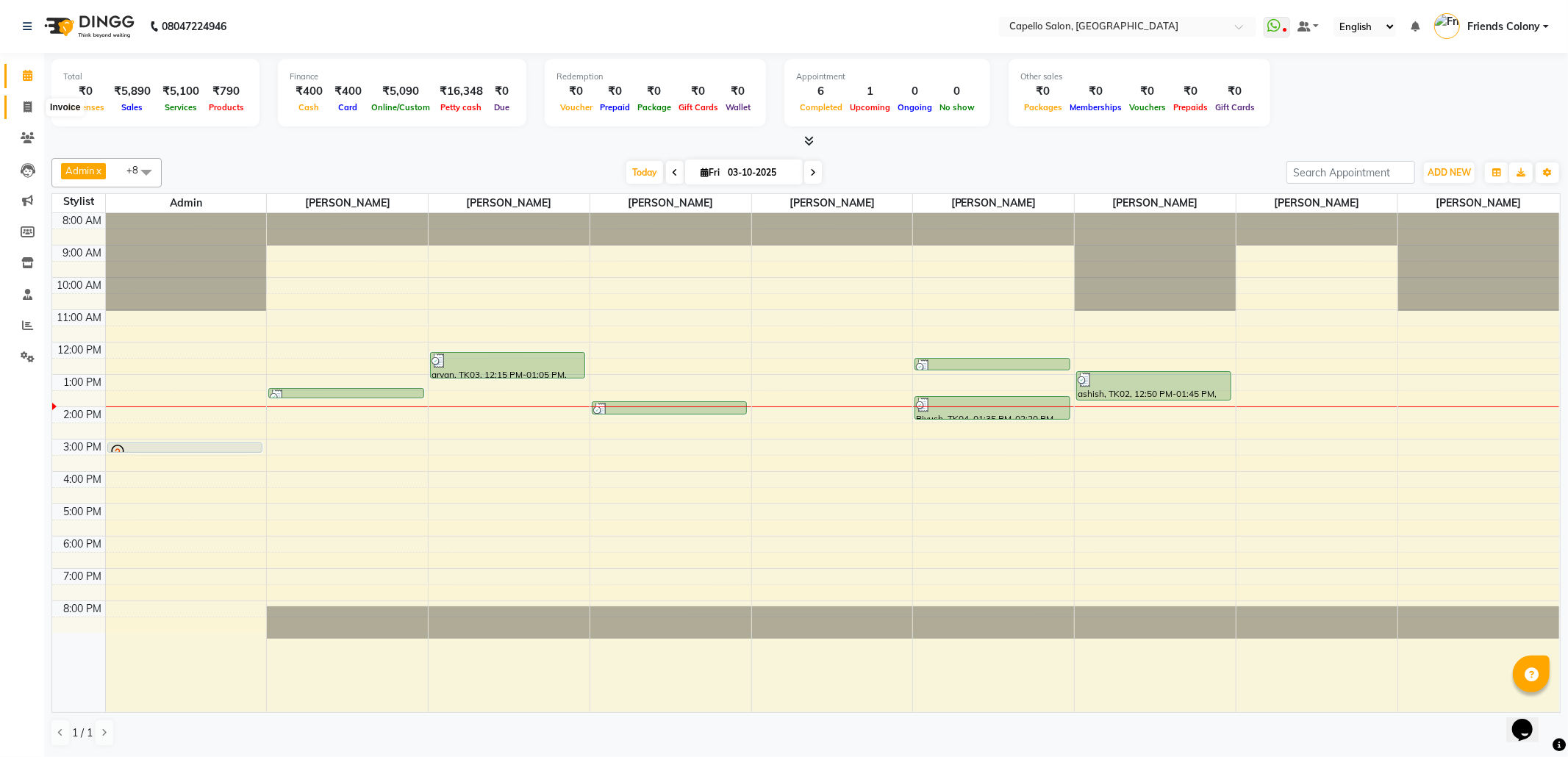
click at [19, 107] on span at bounding box center [28, 107] width 26 height 17
select select "3583"
select select "service"
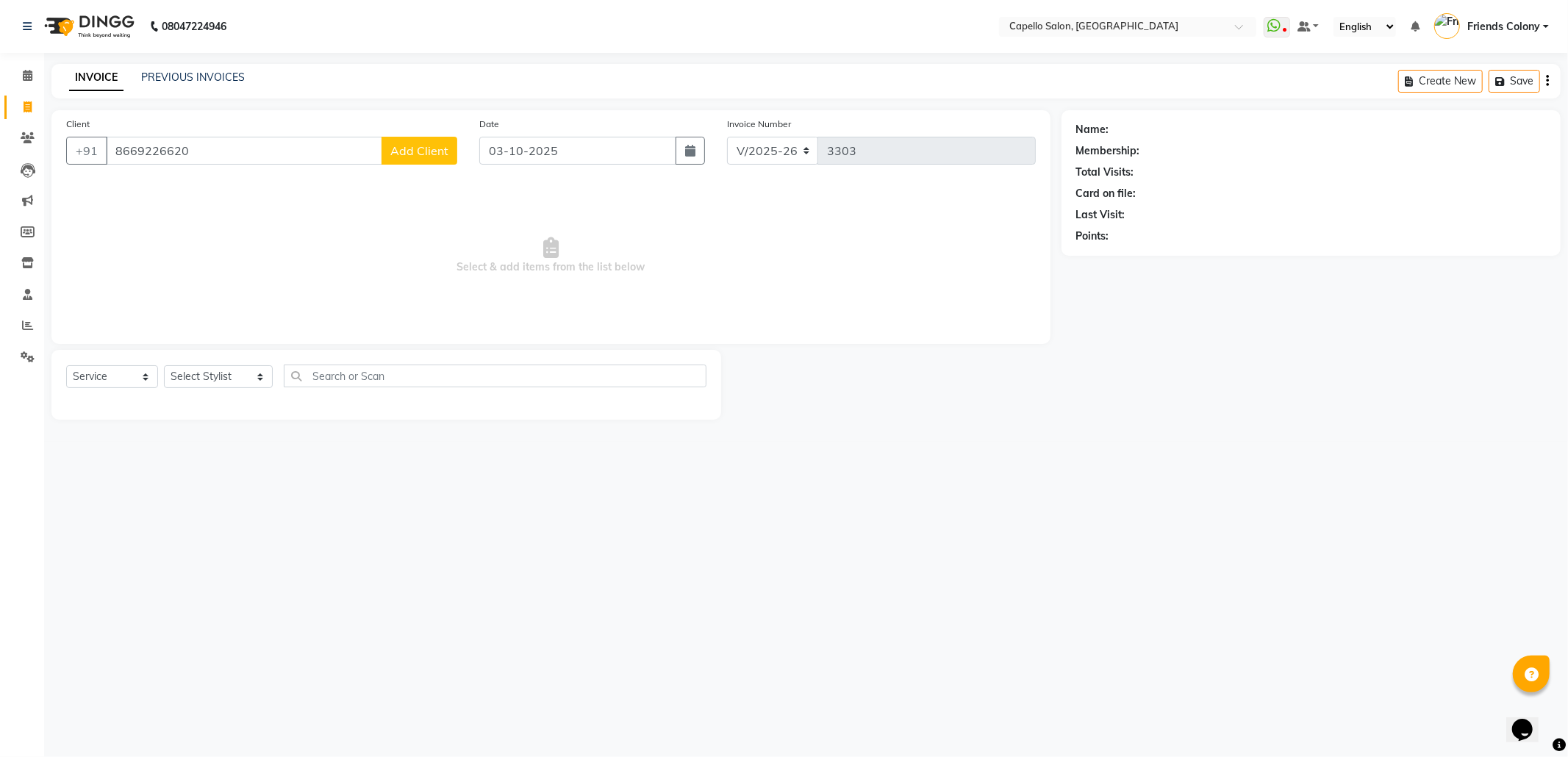
type input "8669226620"
click at [415, 145] on span "Add Client" at bounding box center [419, 150] width 58 height 15
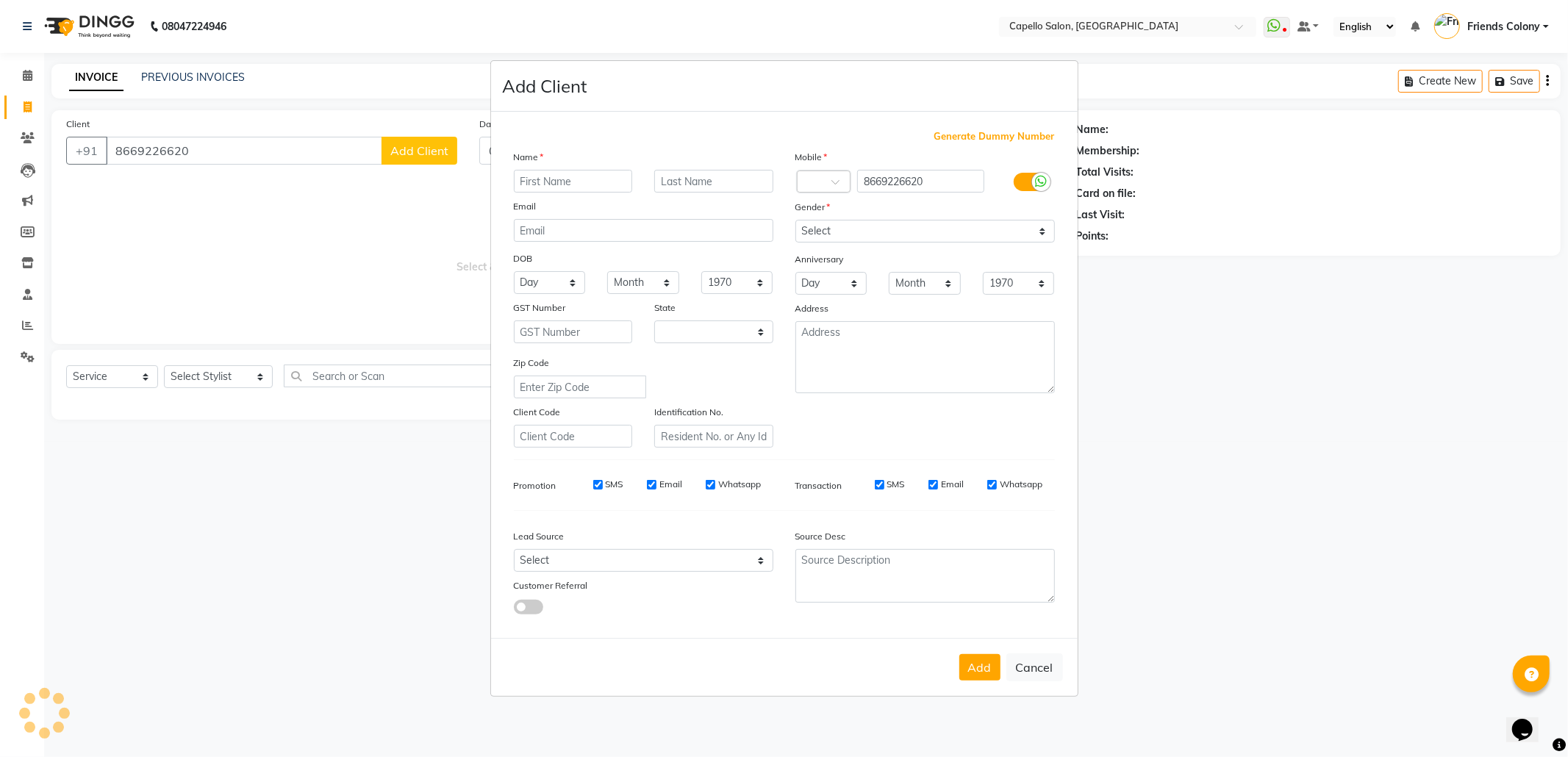
select select "22"
type input "yanesh"
drag, startPoint x: 857, startPoint y: 234, endPoint x: 855, endPoint y: 241, distance: 7.3
click at [857, 234] on select "Select Male Female Other Prefer Not To Say" at bounding box center [925, 231] width 259 height 23
select select "male"
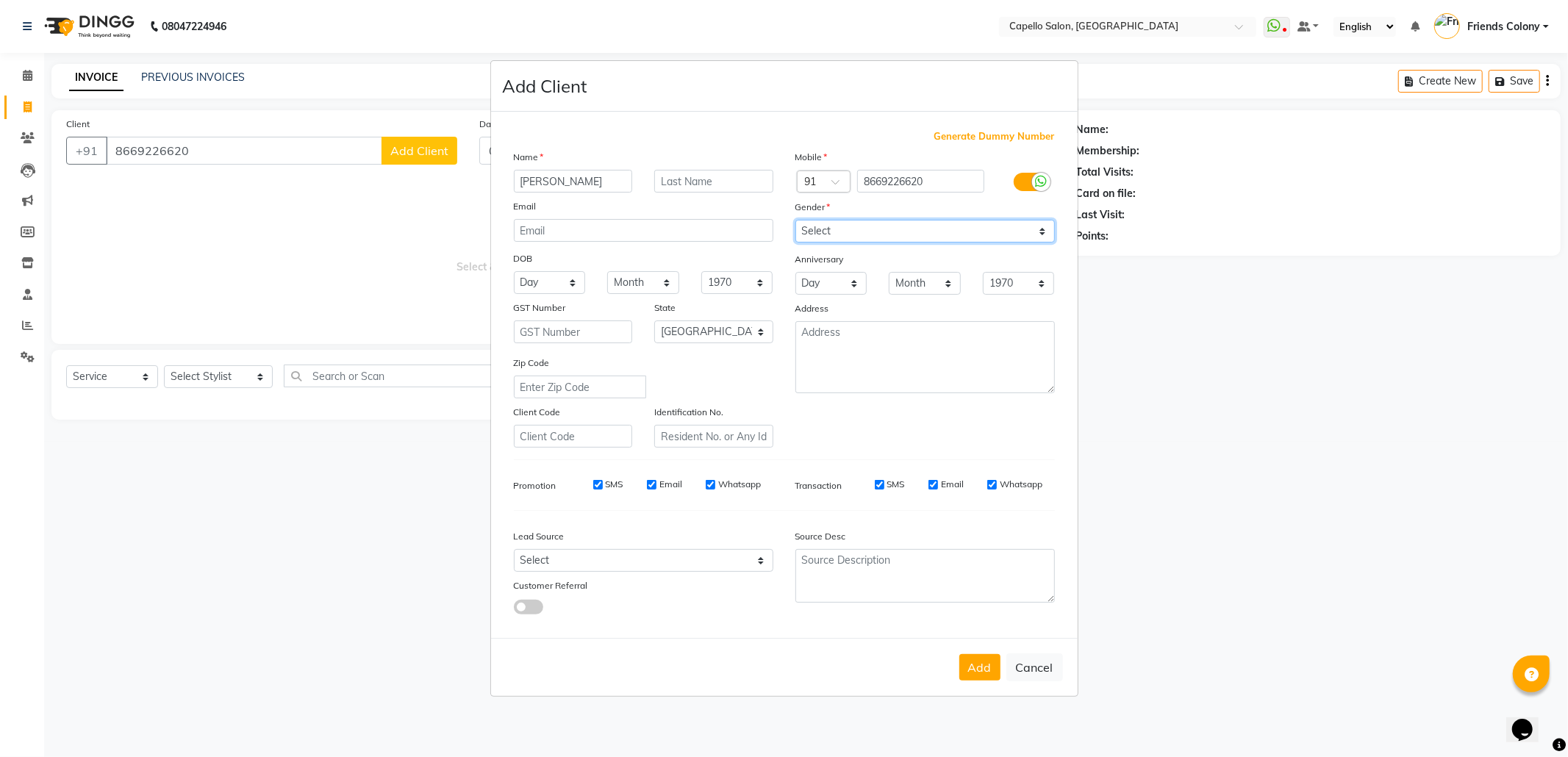
click at [795, 221] on select "Select Male Female Other Prefer Not To Say" at bounding box center [925, 231] width 259 height 23
click at [982, 659] on button "Add" at bounding box center [980, 667] width 41 height 26
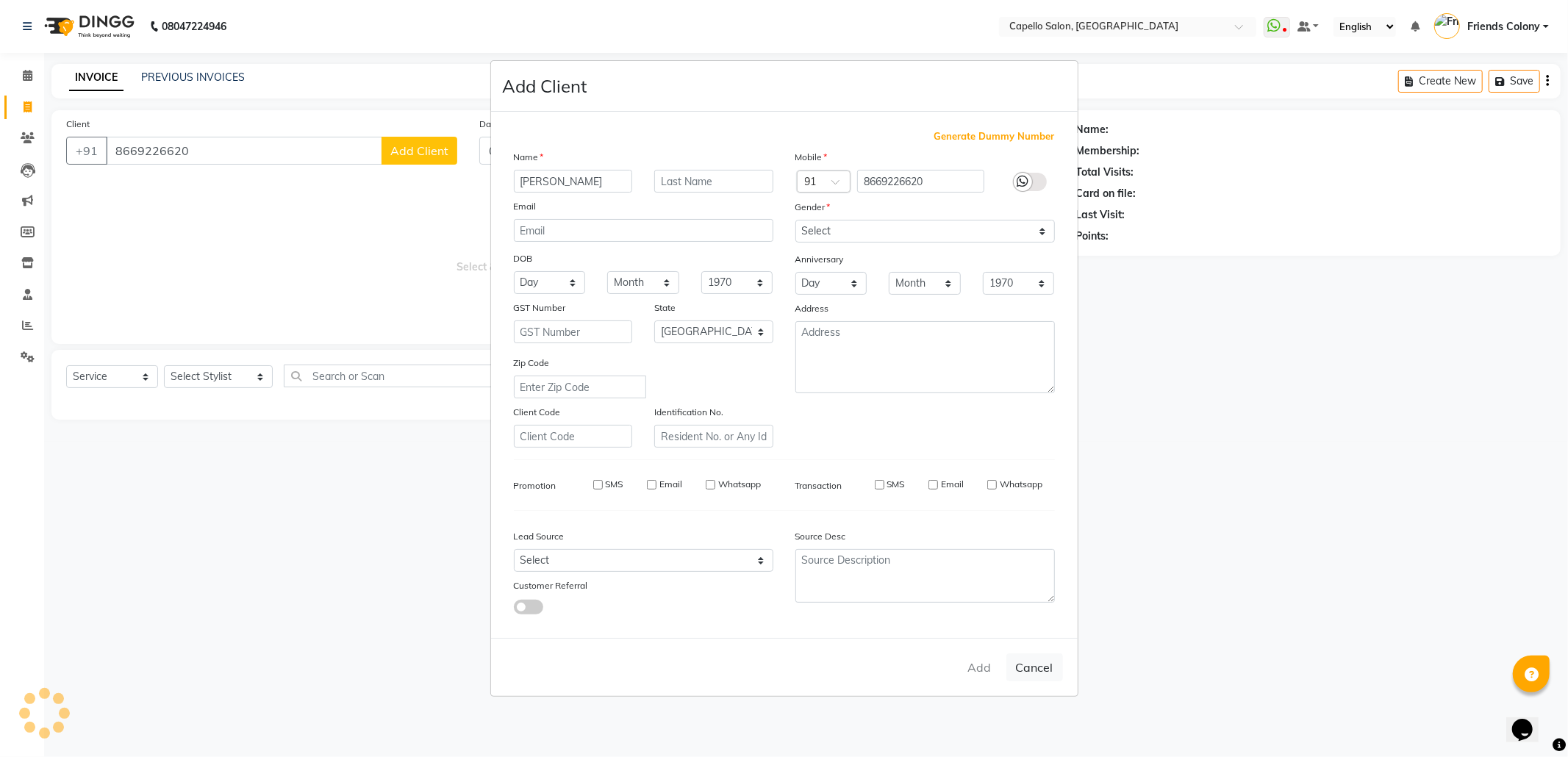
select select
select select "null"
select select
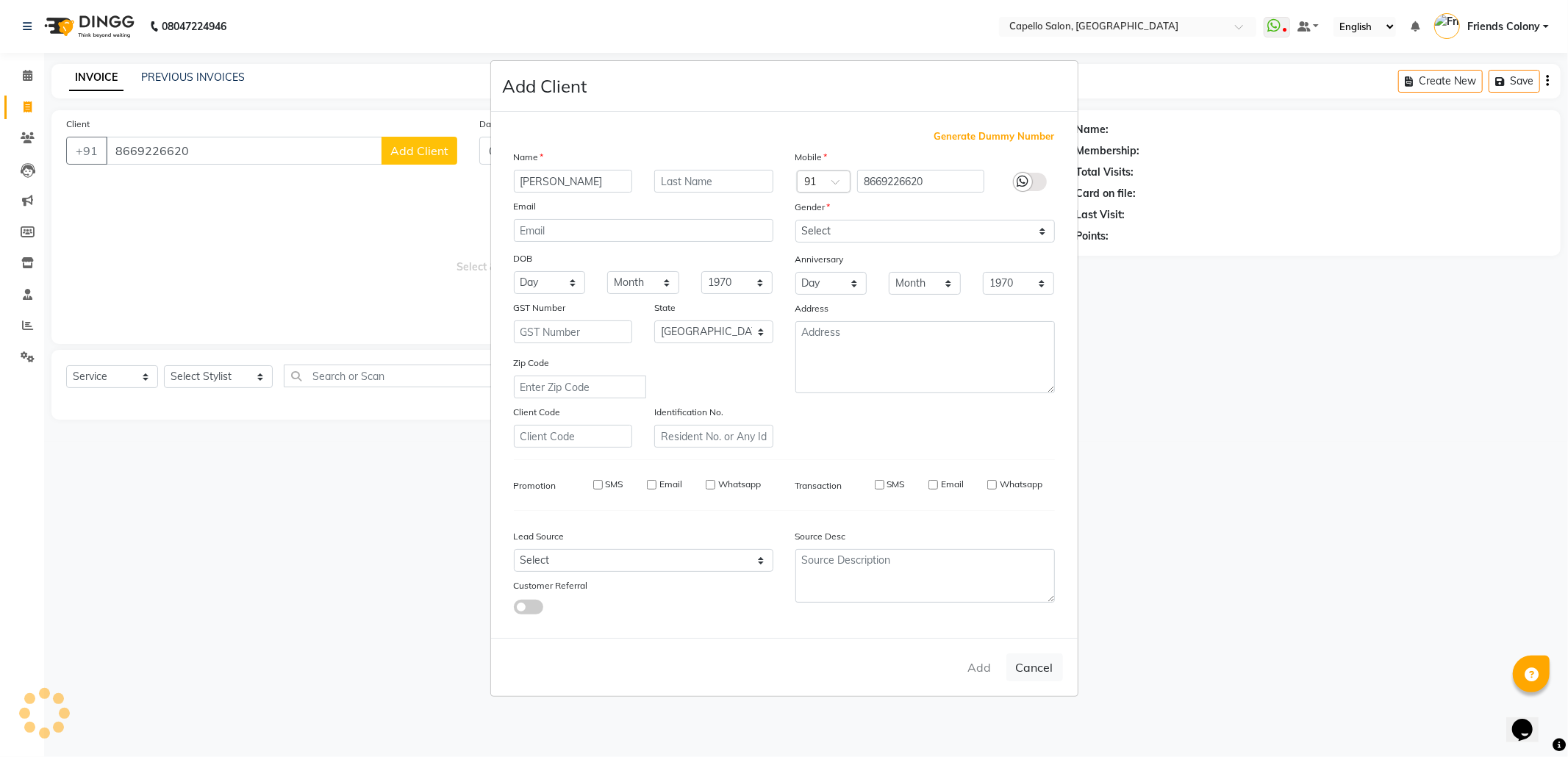
select select
checkbox input "false"
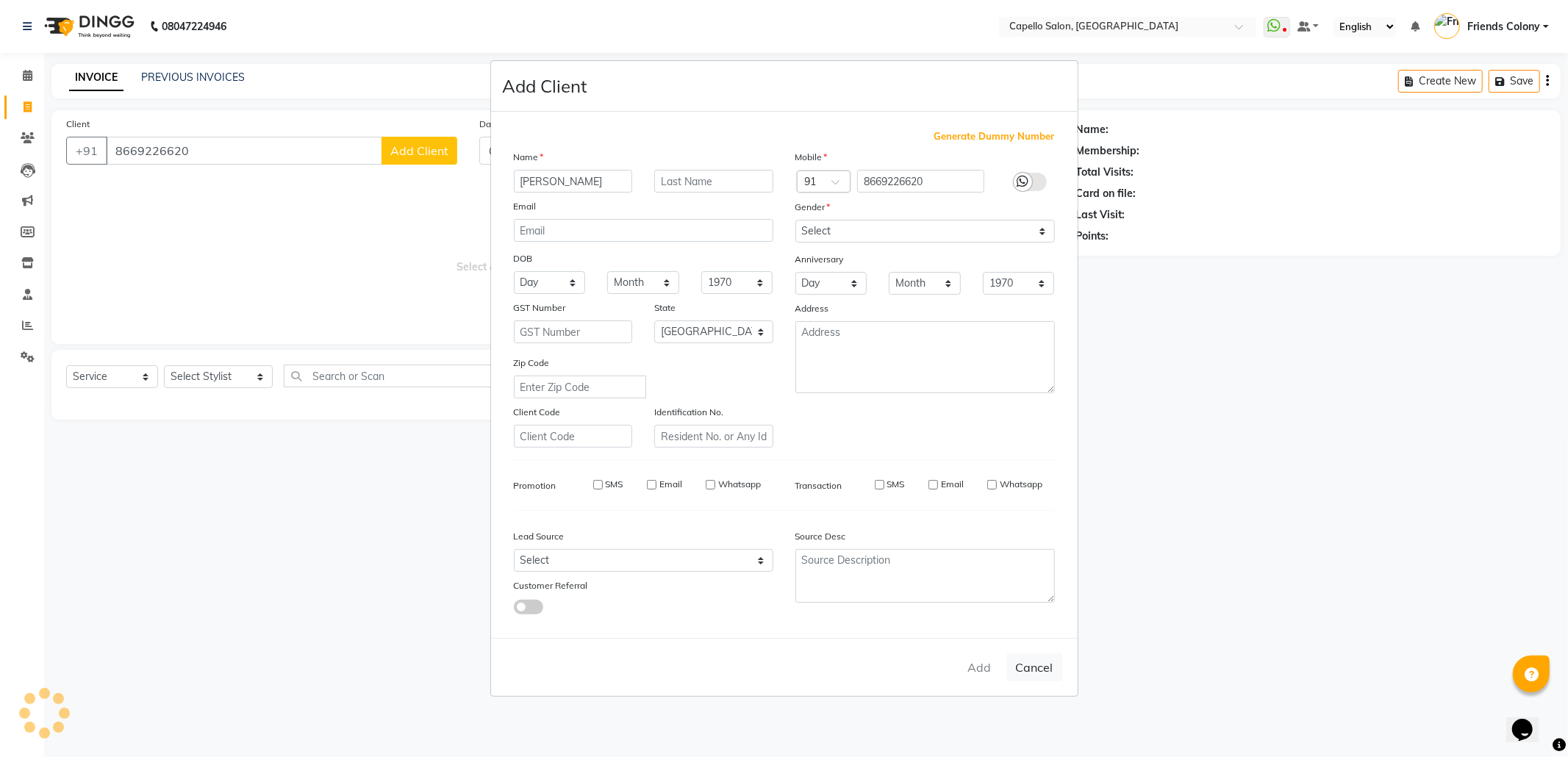
checkbox input "false"
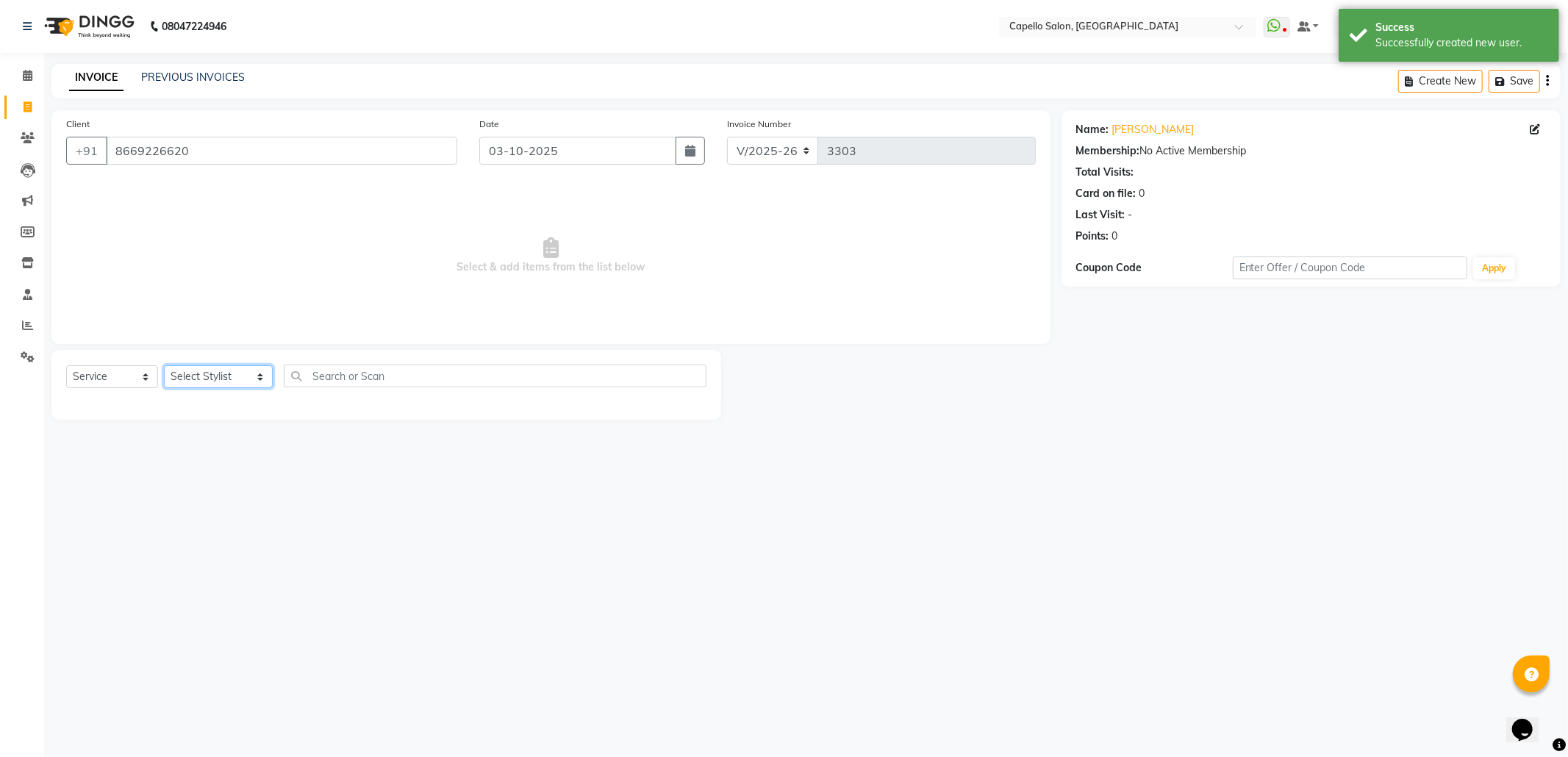
click at [226, 365] on select "Select Stylist [PERSON_NAME] Admin [PERSON_NAME] Friends Colony [PERSON_NAME] […" at bounding box center [218, 376] width 109 height 23
select select "85869"
click at [164, 365] on select "Select Stylist [PERSON_NAME] Admin [PERSON_NAME] Friends Colony [PERSON_NAME] […" at bounding box center [218, 376] width 109 height 23
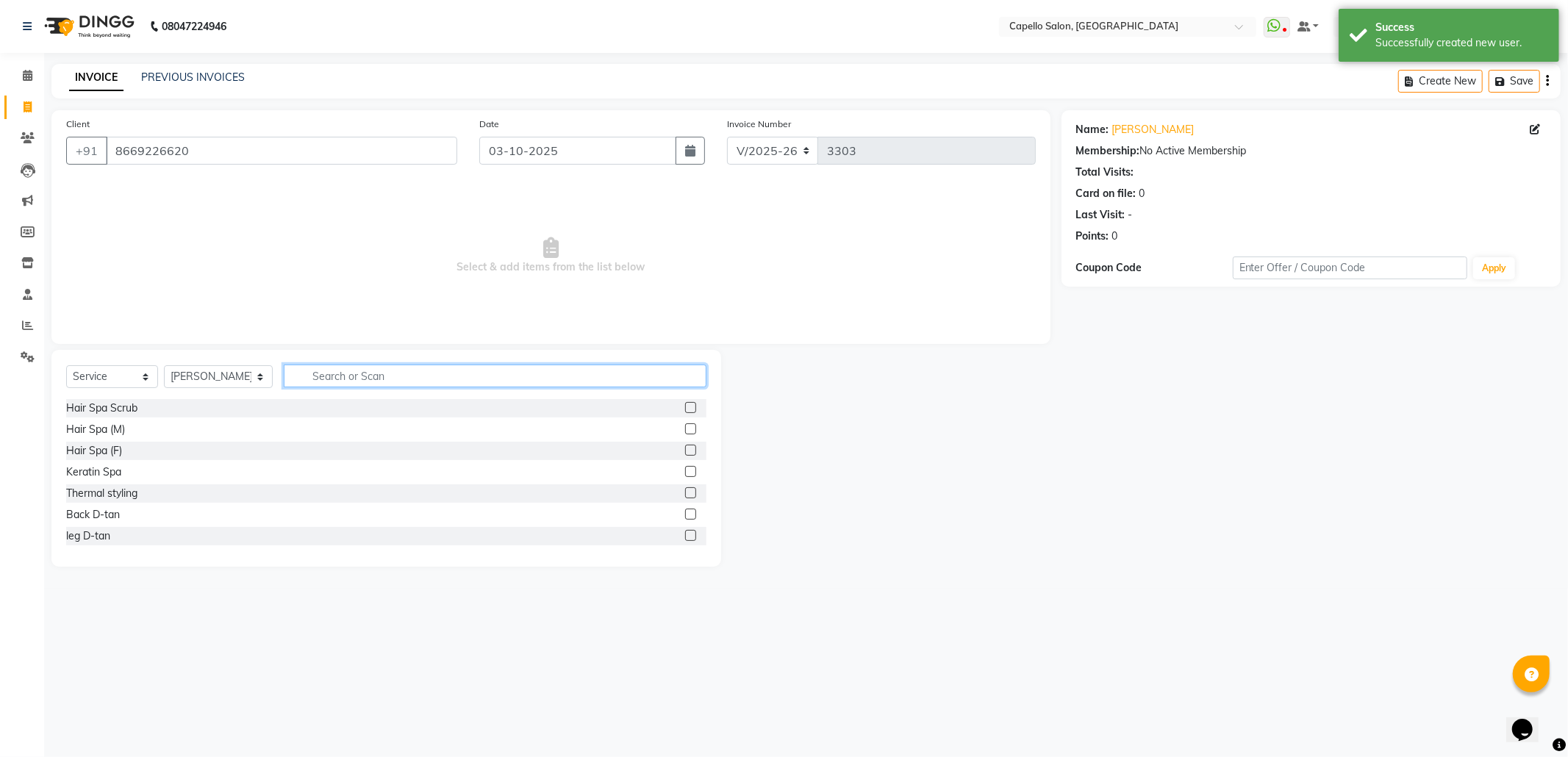
click at [337, 366] on input "text" at bounding box center [495, 375] width 423 height 23
type input "cut"
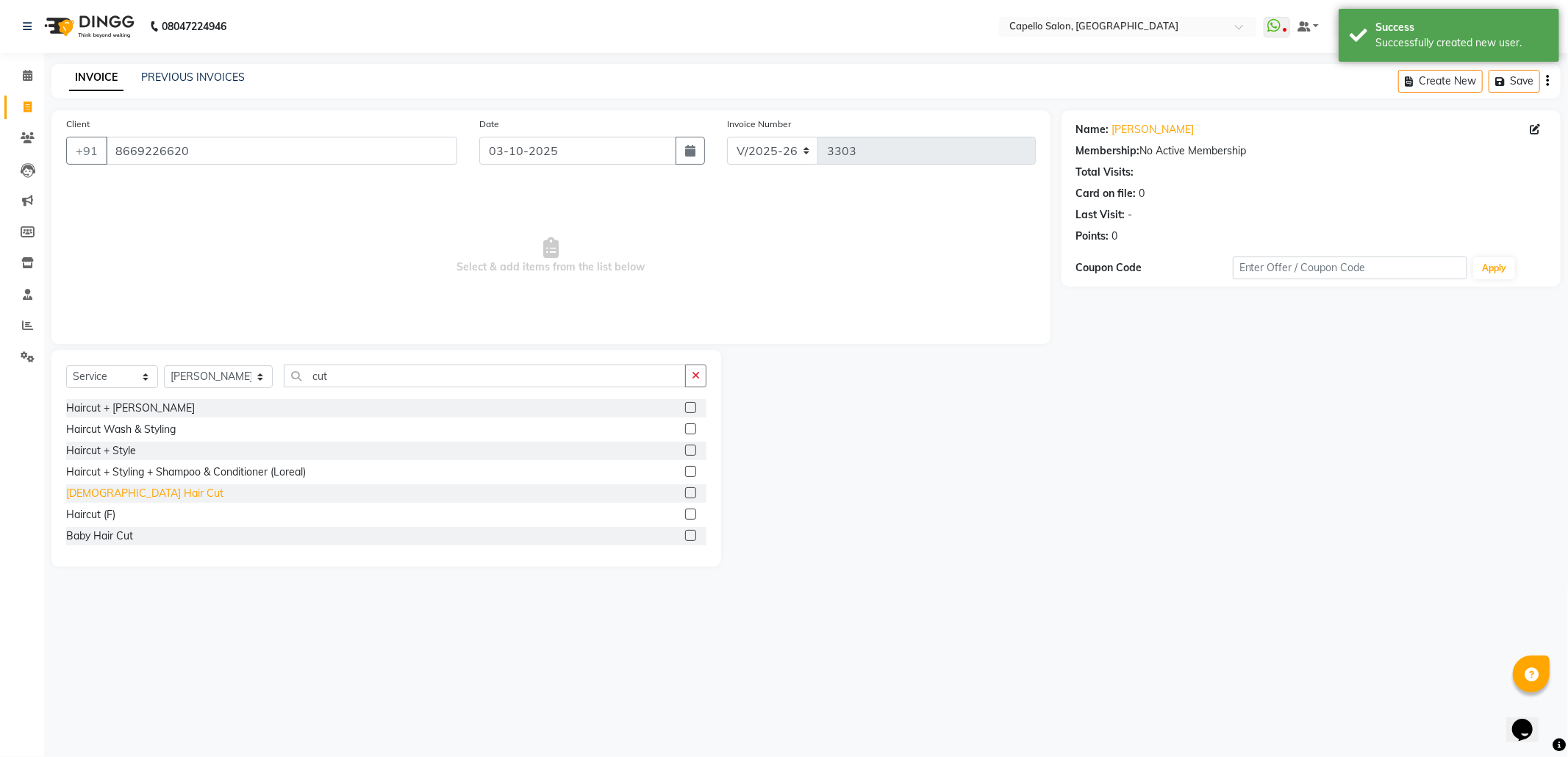
click at [107, 495] on div "[DEMOGRAPHIC_DATA] Hair Cut" at bounding box center [145, 494] width 157 height 16
checkbox input "false"
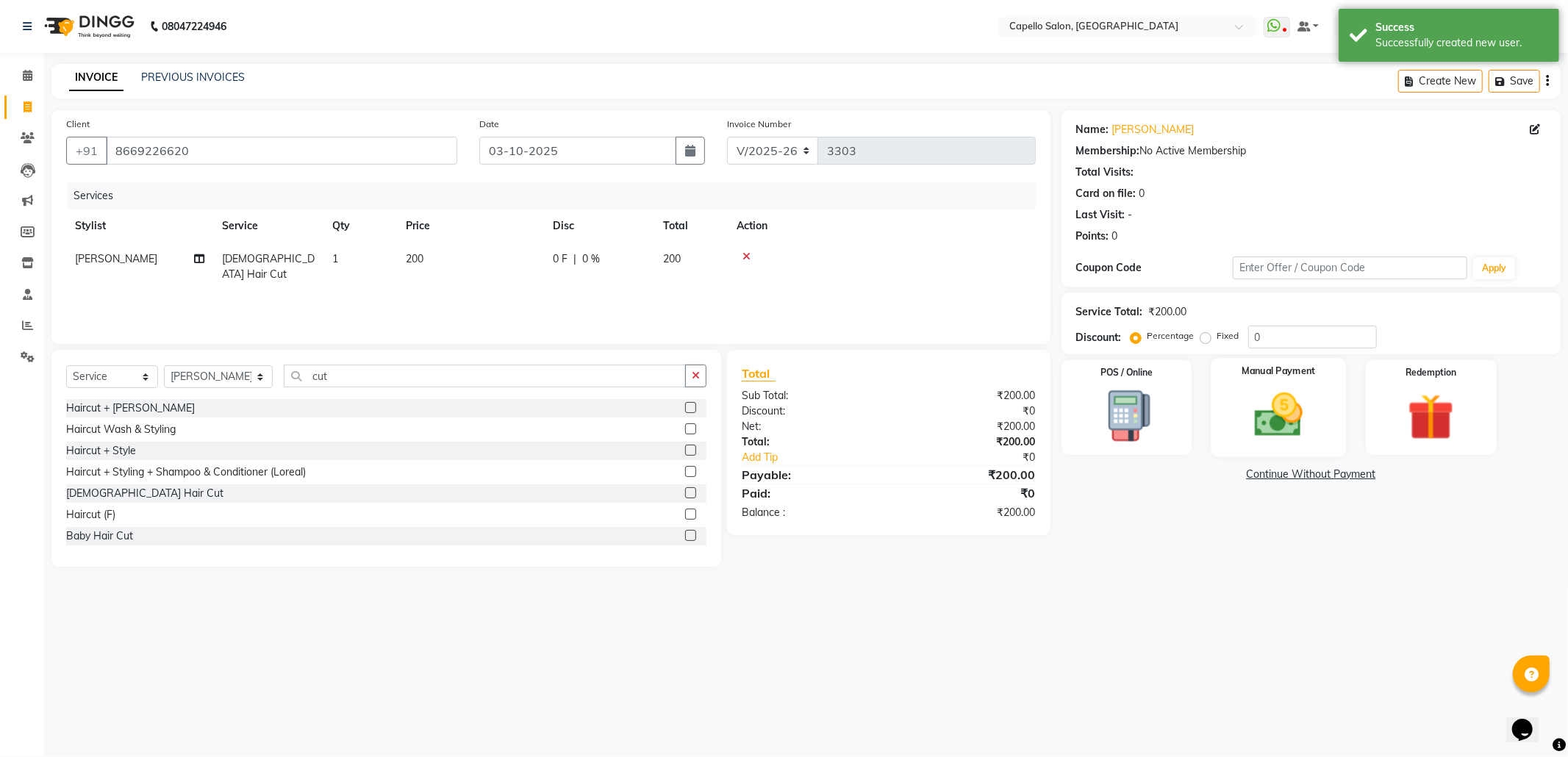
click at [1309, 401] on img at bounding box center [1279, 415] width 79 height 56
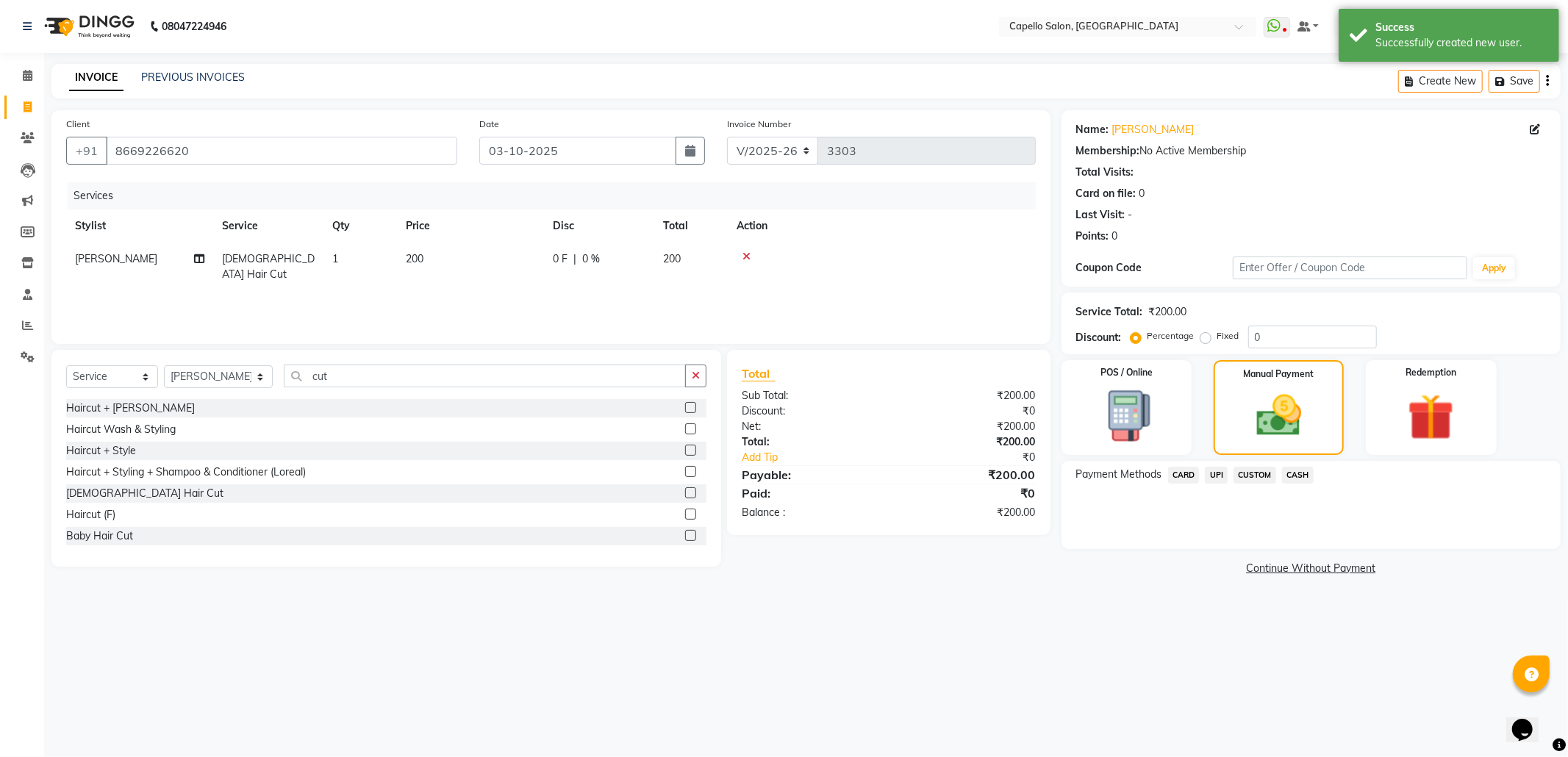
click at [1295, 484] on span "CASH" at bounding box center [1298, 475] width 32 height 17
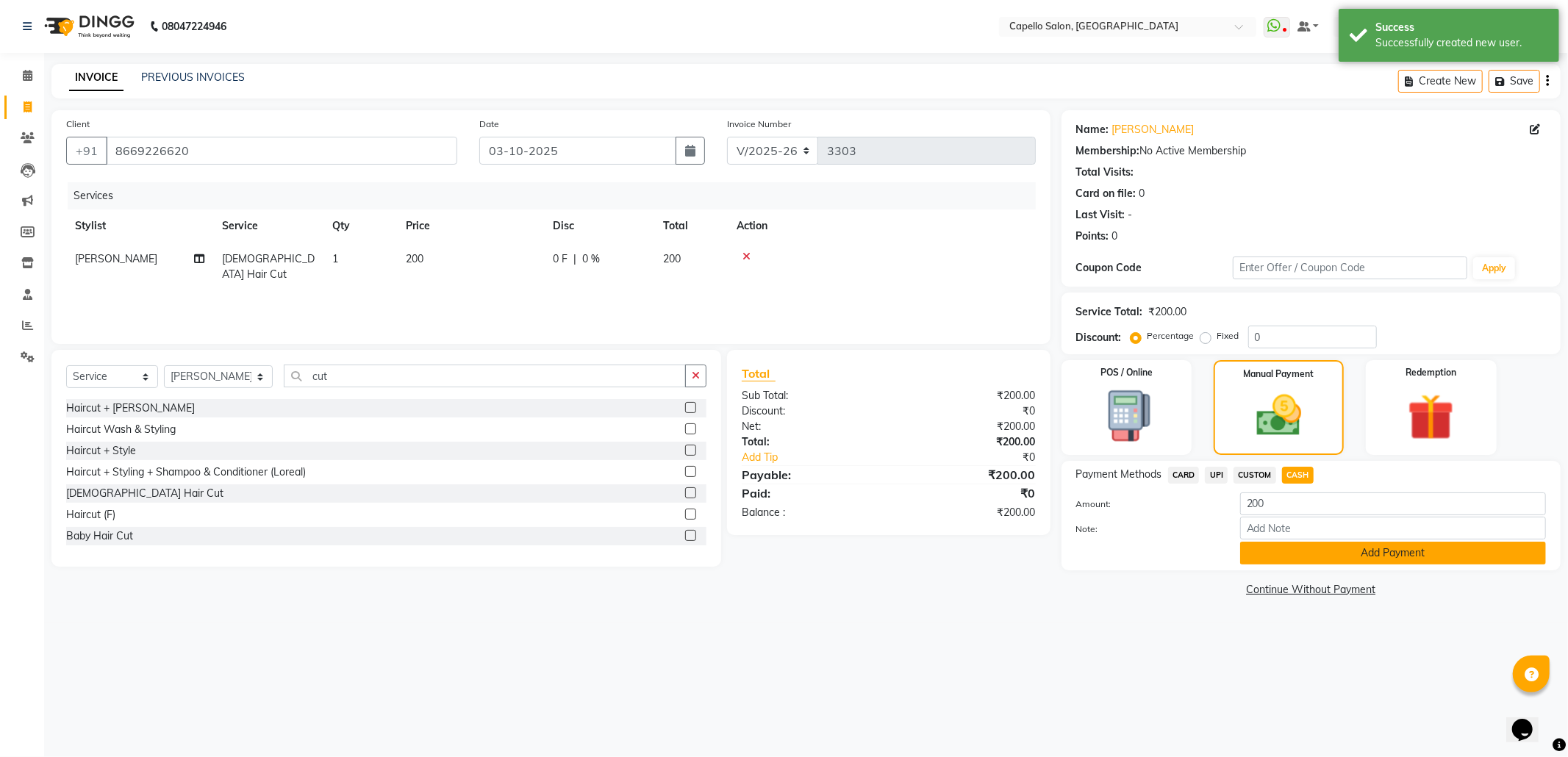
click at [1297, 552] on button "Add Payment" at bounding box center [1393, 552] width 306 height 23
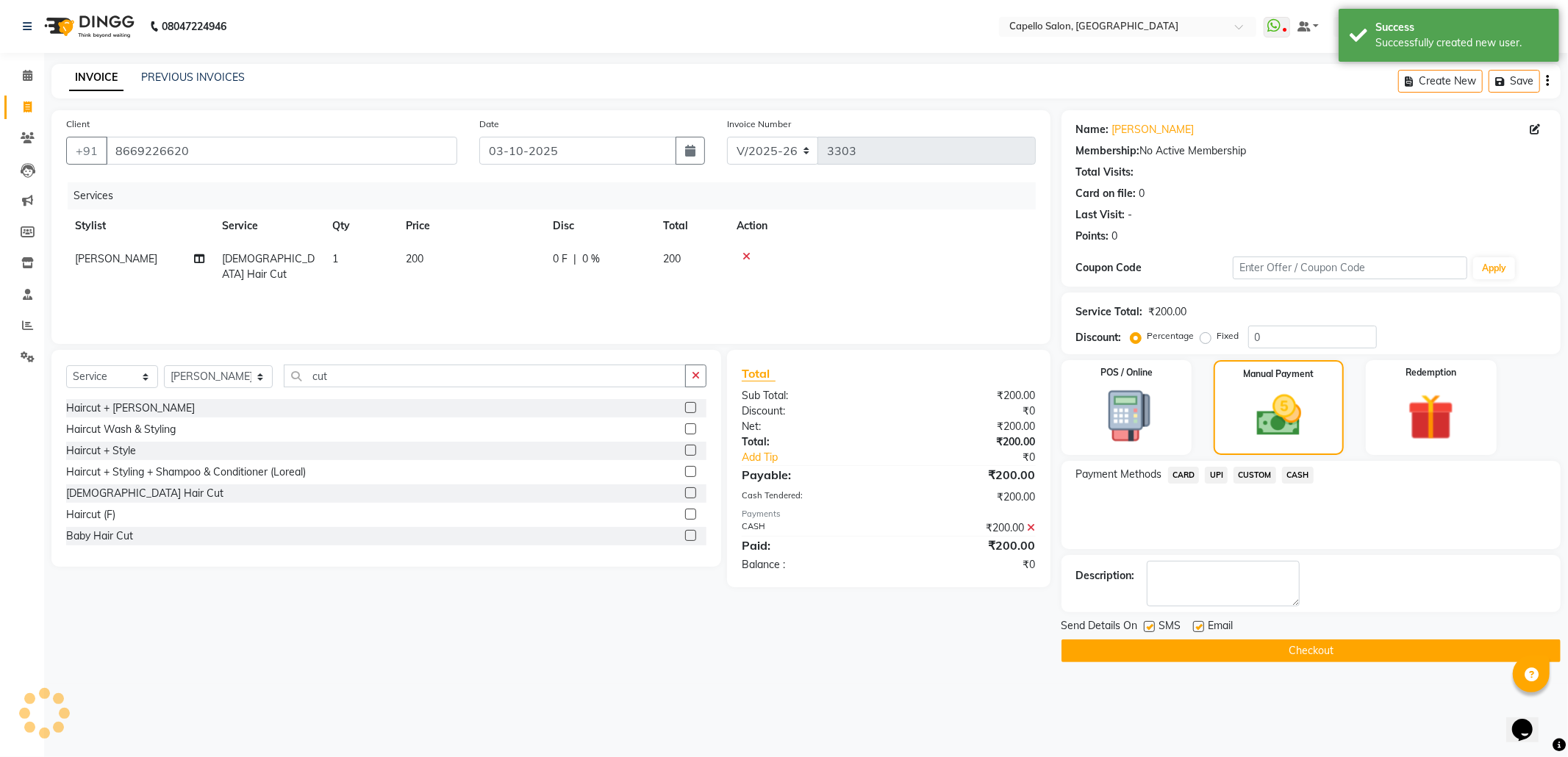
drag, startPoint x: 1297, startPoint y: 552, endPoint x: 1276, endPoint y: 656, distance: 106.1
click at [1277, 653] on div "Send Details On SMS Email Checkout" at bounding box center [1310, 640] width 499 height 44
click at [1276, 662] on button "Checkout" at bounding box center [1310, 650] width 499 height 23
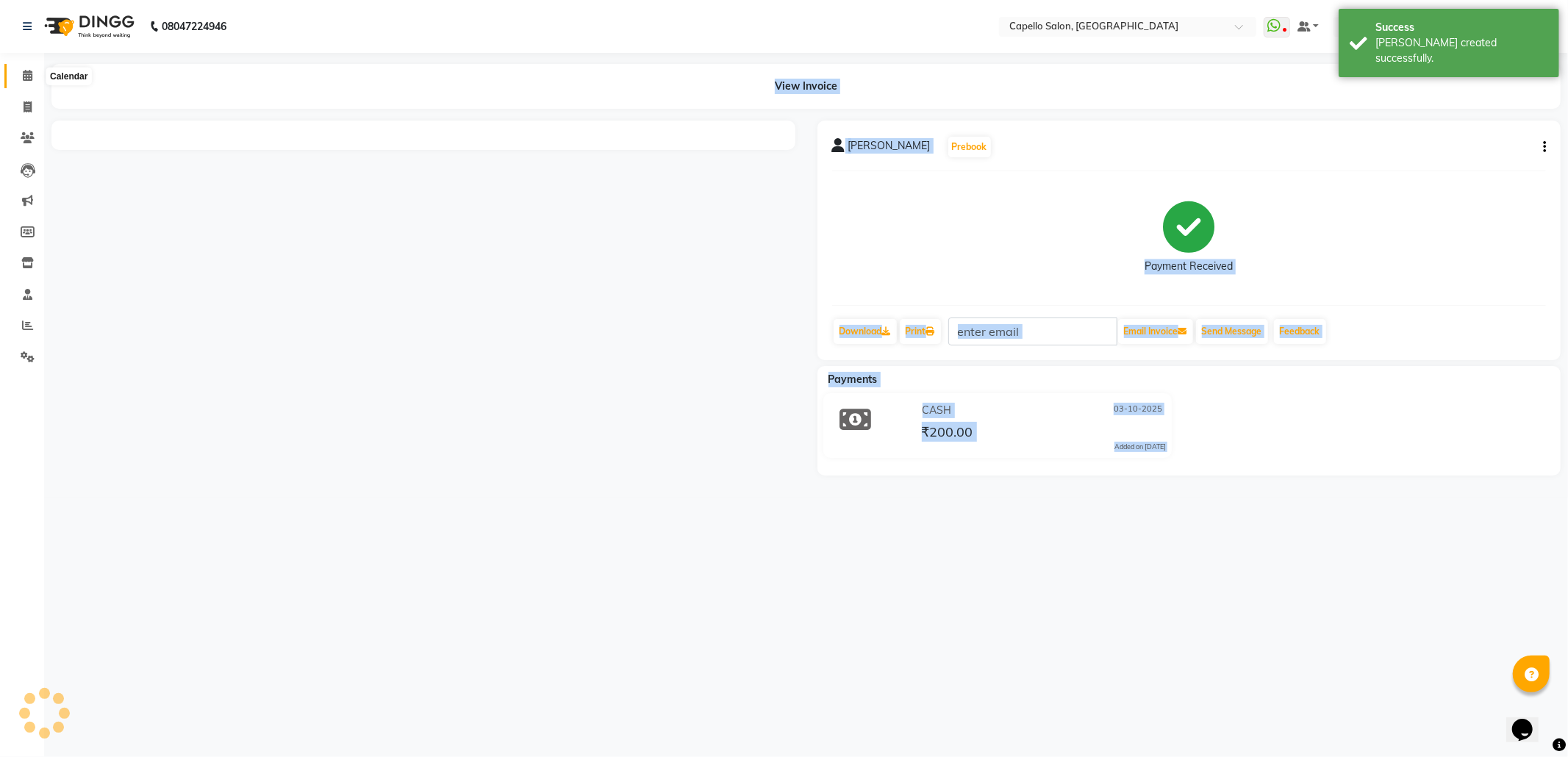
click at [32, 72] on span at bounding box center [28, 76] width 26 height 17
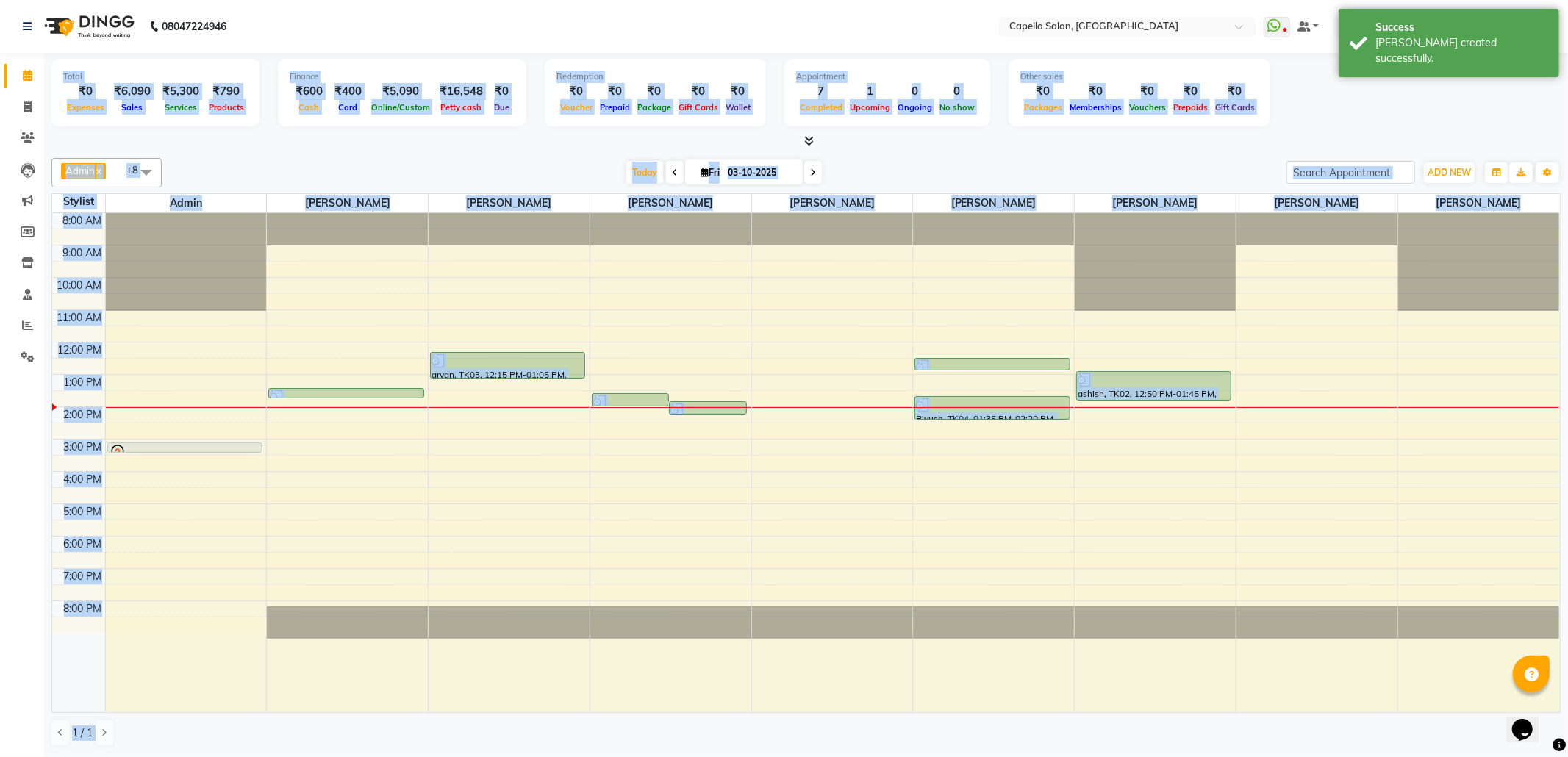
click at [222, 115] on div "Total ₹0 Expenses ₹6,090 Sales ₹5,300 Services ₹790 Products" at bounding box center [155, 92] width 208 height 68
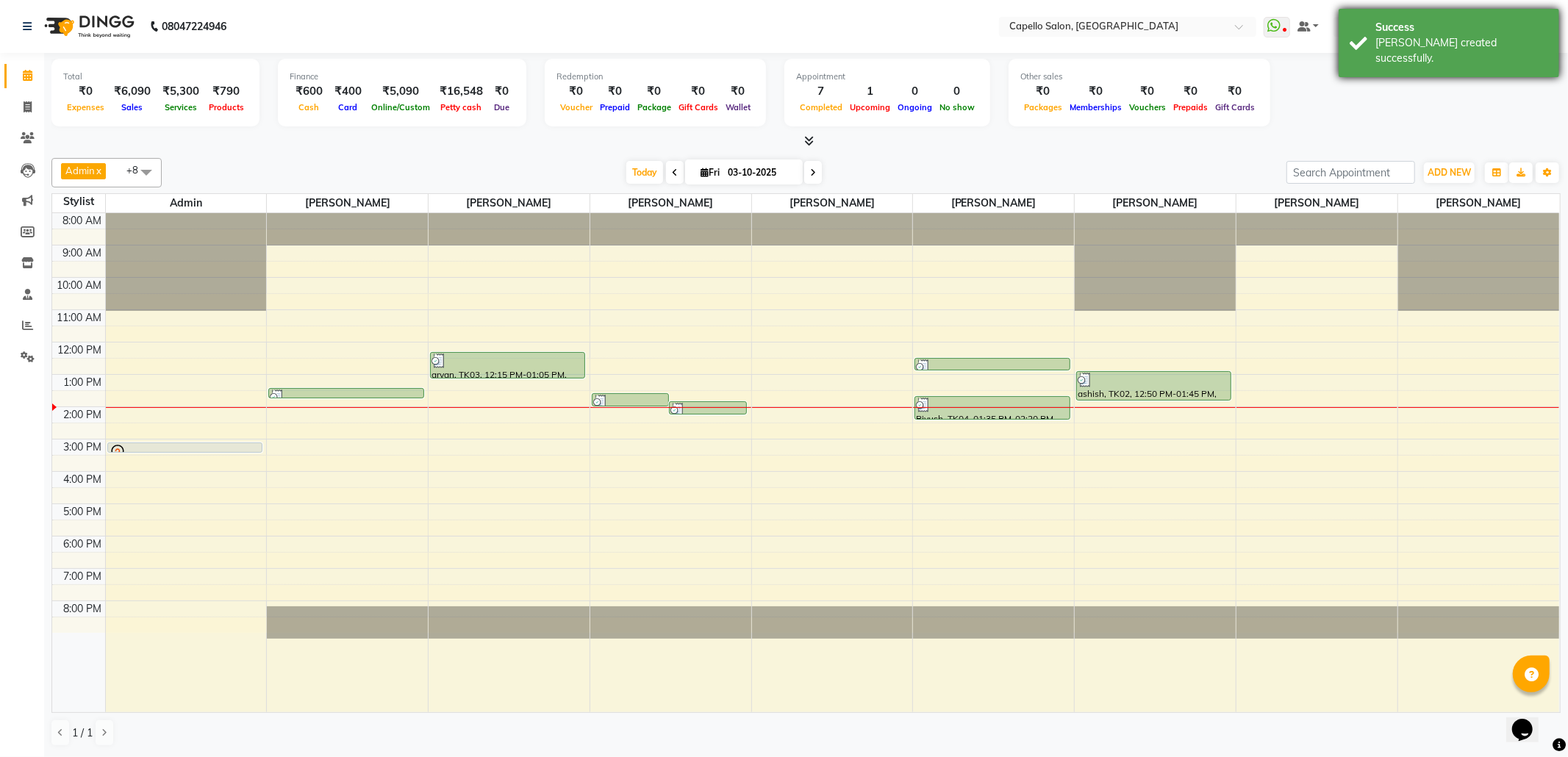
click at [1514, 28] on div "Success" at bounding box center [1461, 28] width 173 height 16
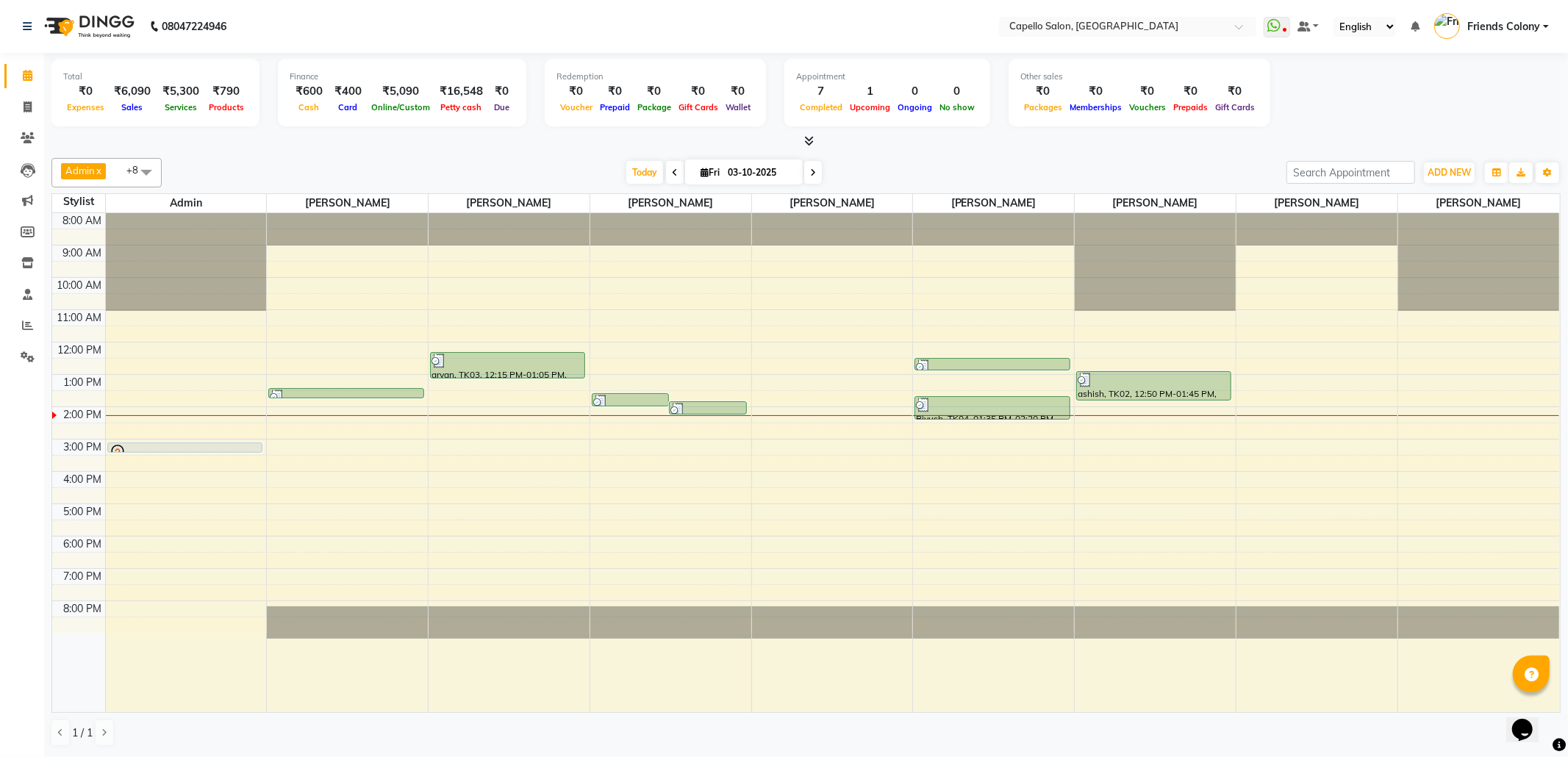
click at [0, 341] on li "Settings" at bounding box center [22, 357] width 44 height 32
click at [5, 321] on link "Reports" at bounding box center [22, 326] width 36 height 24
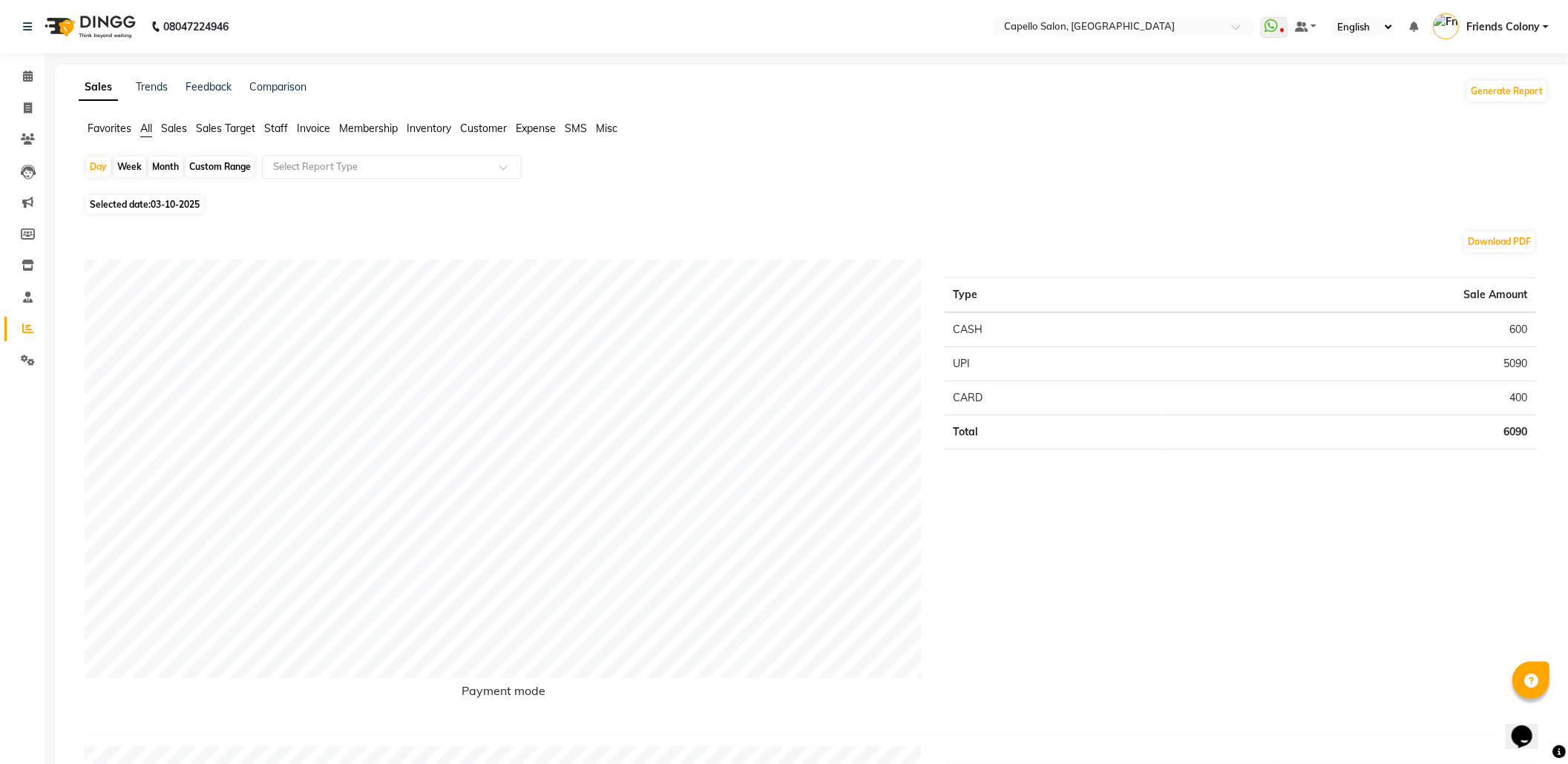
click at [164, 161] on div "Month" at bounding box center [165, 167] width 34 height 21
select select "10"
select select "2025"
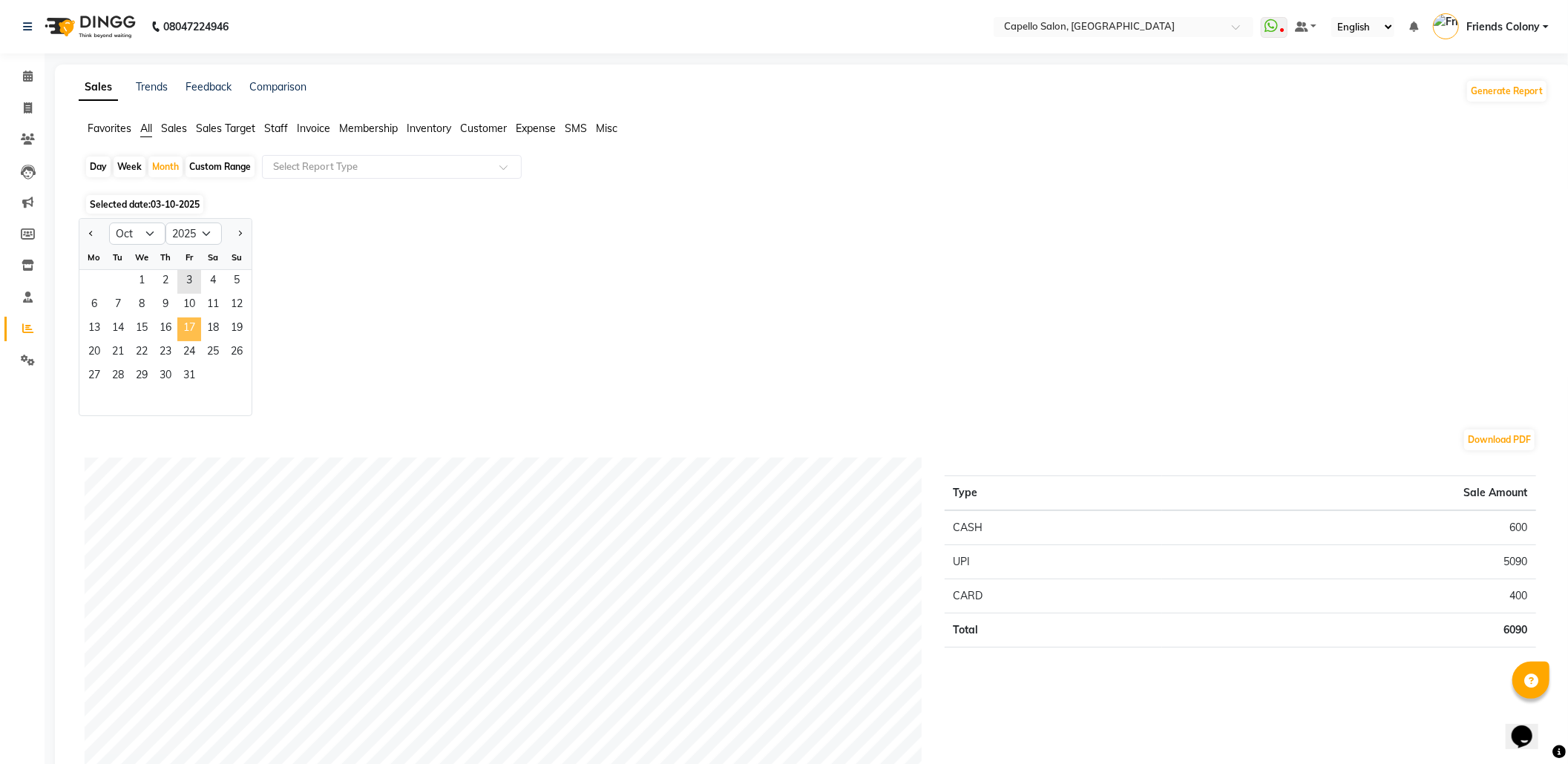
click at [191, 331] on span "17" at bounding box center [189, 329] width 24 height 24
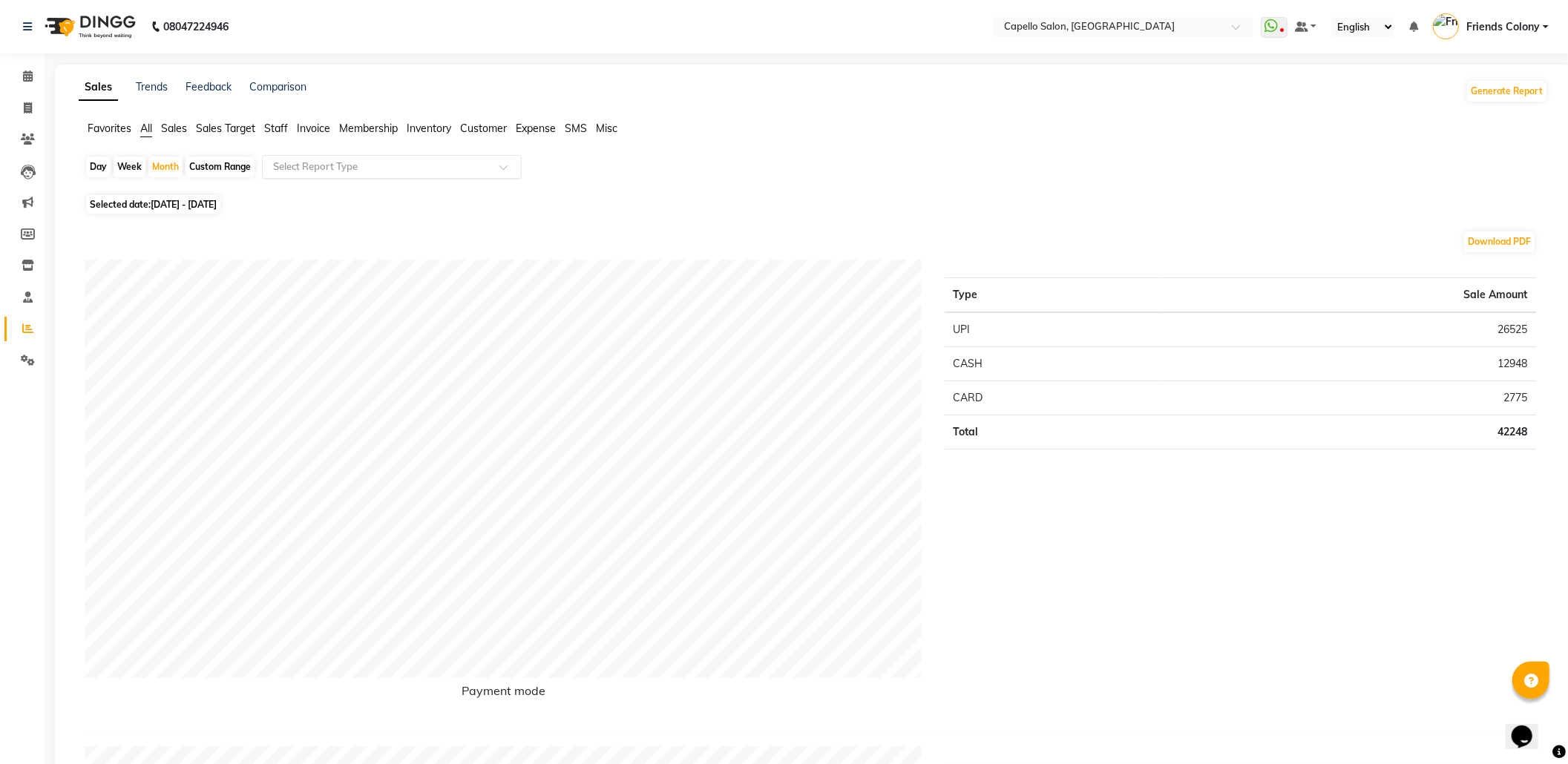
click at [357, 167] on input "text" at bounding box center [377, 167] width 214 height 15
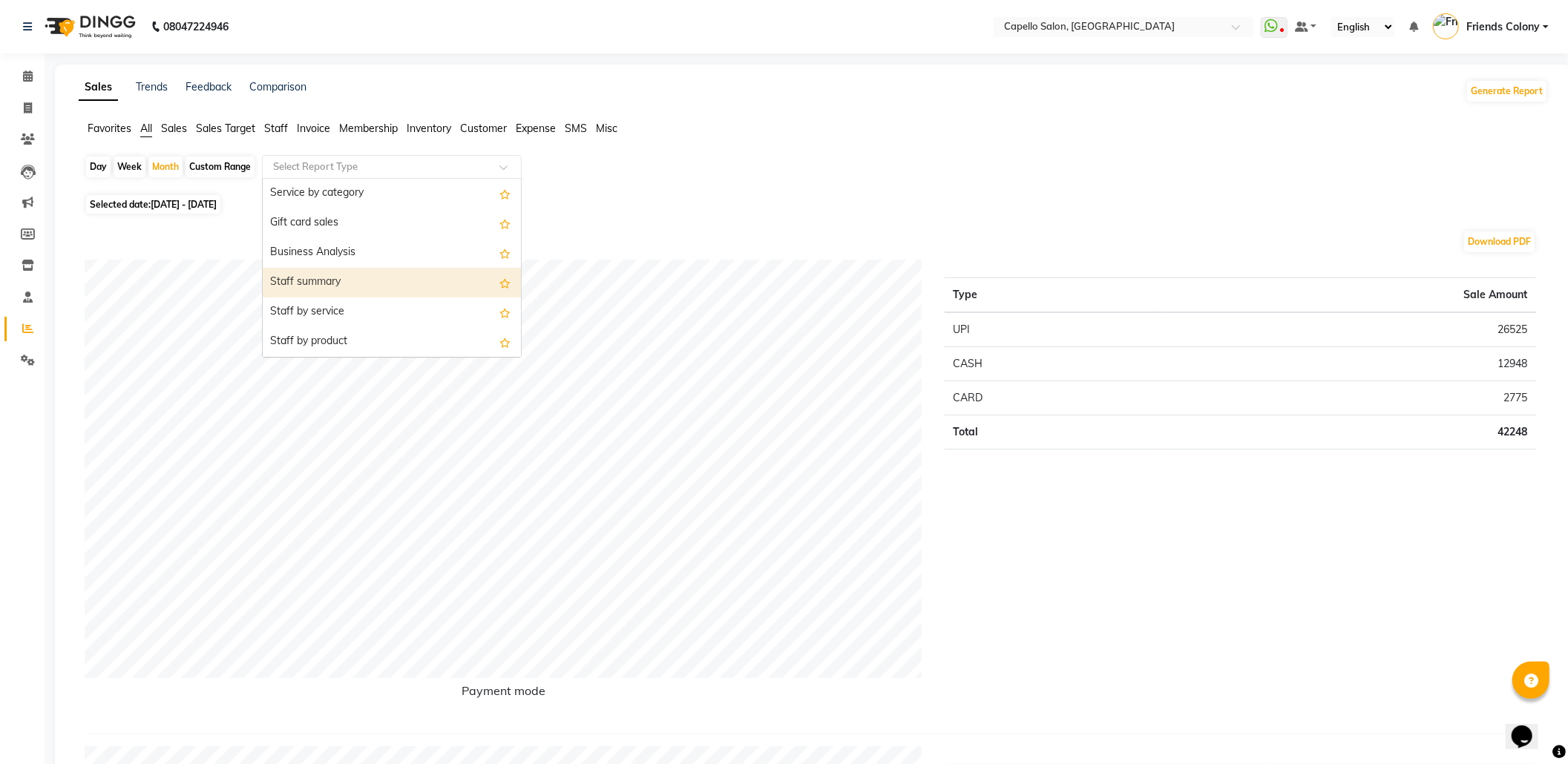
click at [387, 274] on div "Staff summary" at bounding box center [392, 282] width 259 height 30
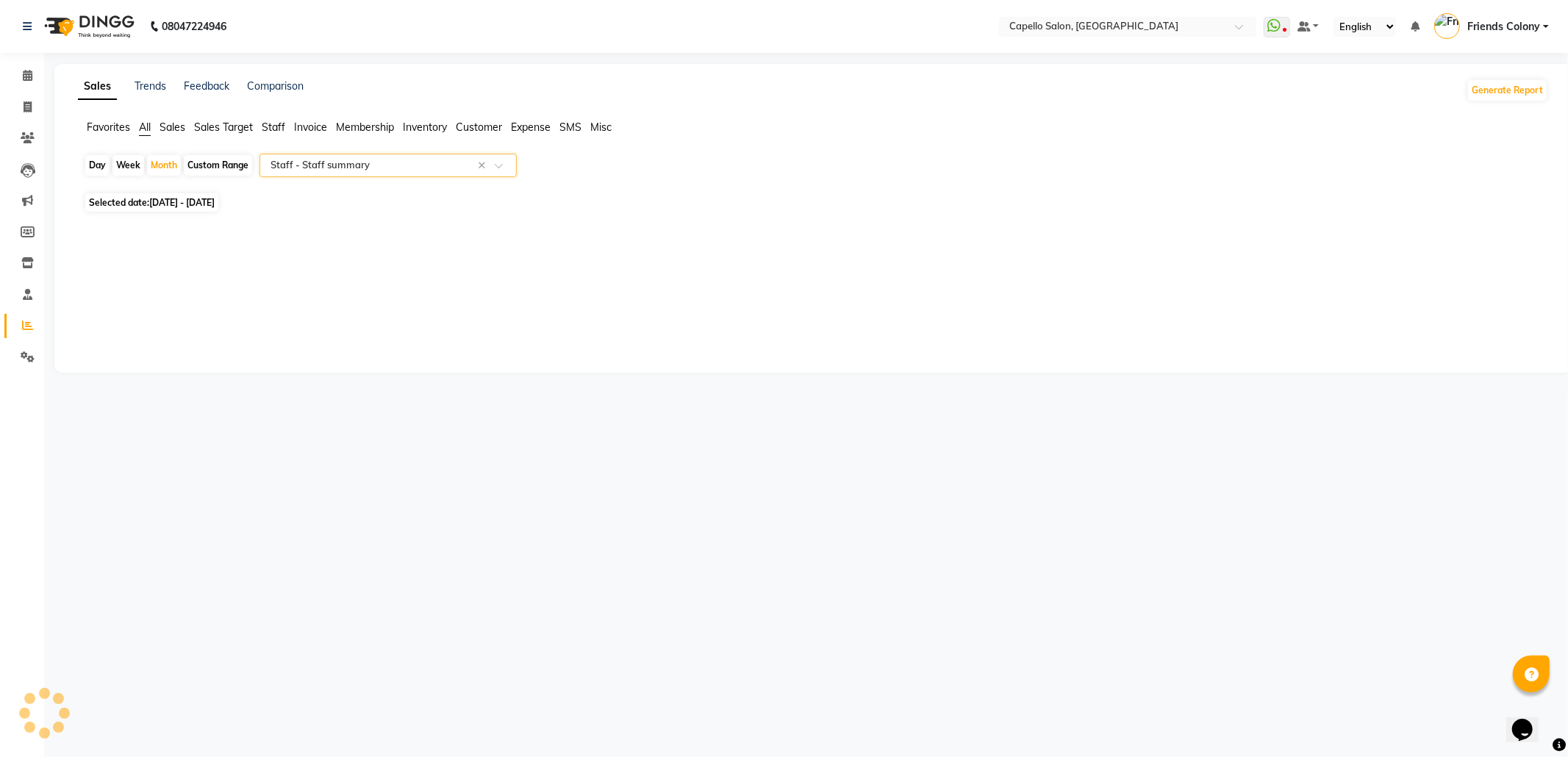
select select "full_report"
select select "csv"
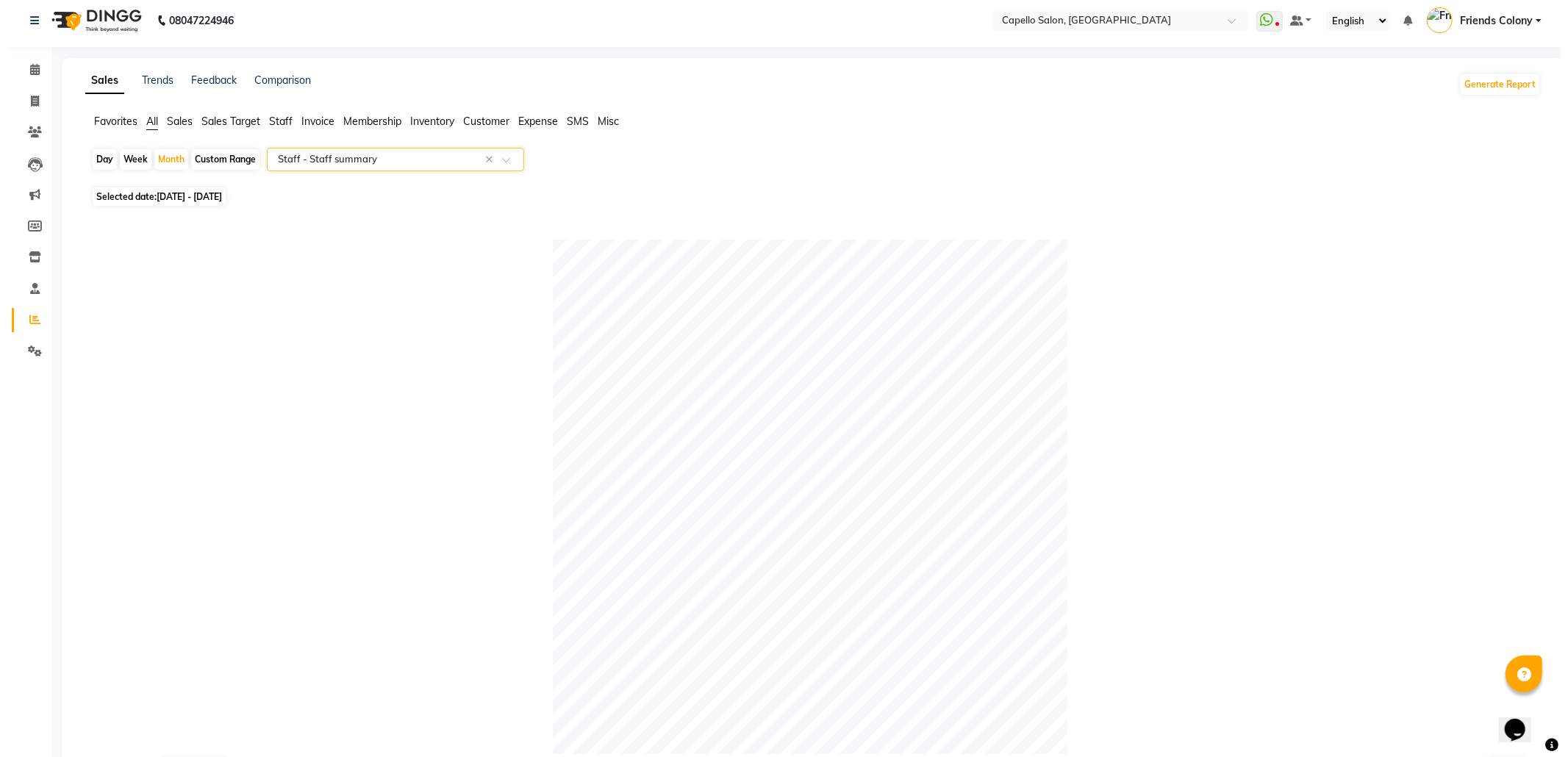
scroll to position [0, 0]
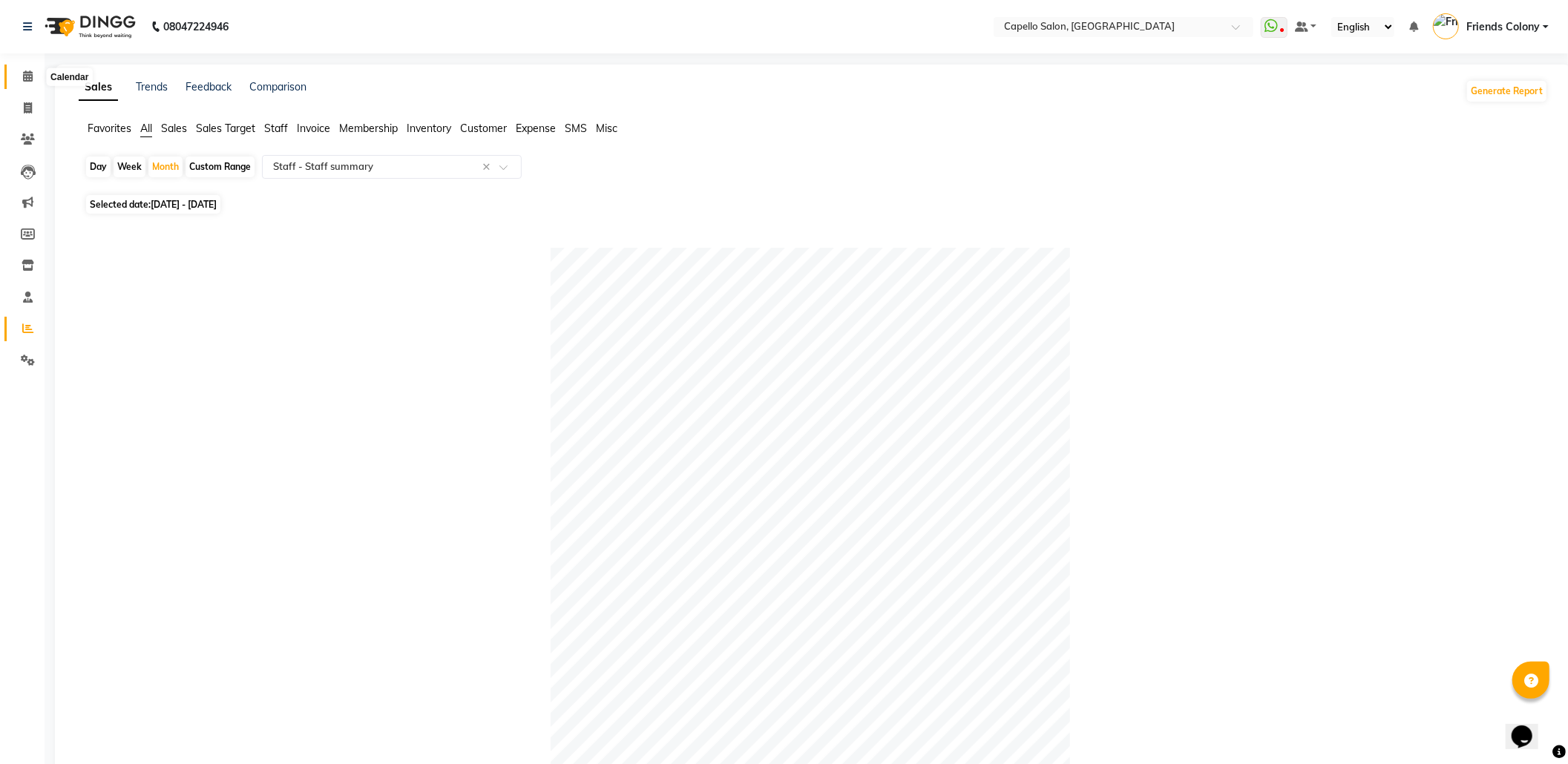
click at [31, 71] on icon at bounding box center [28, 76] width 10 height 11
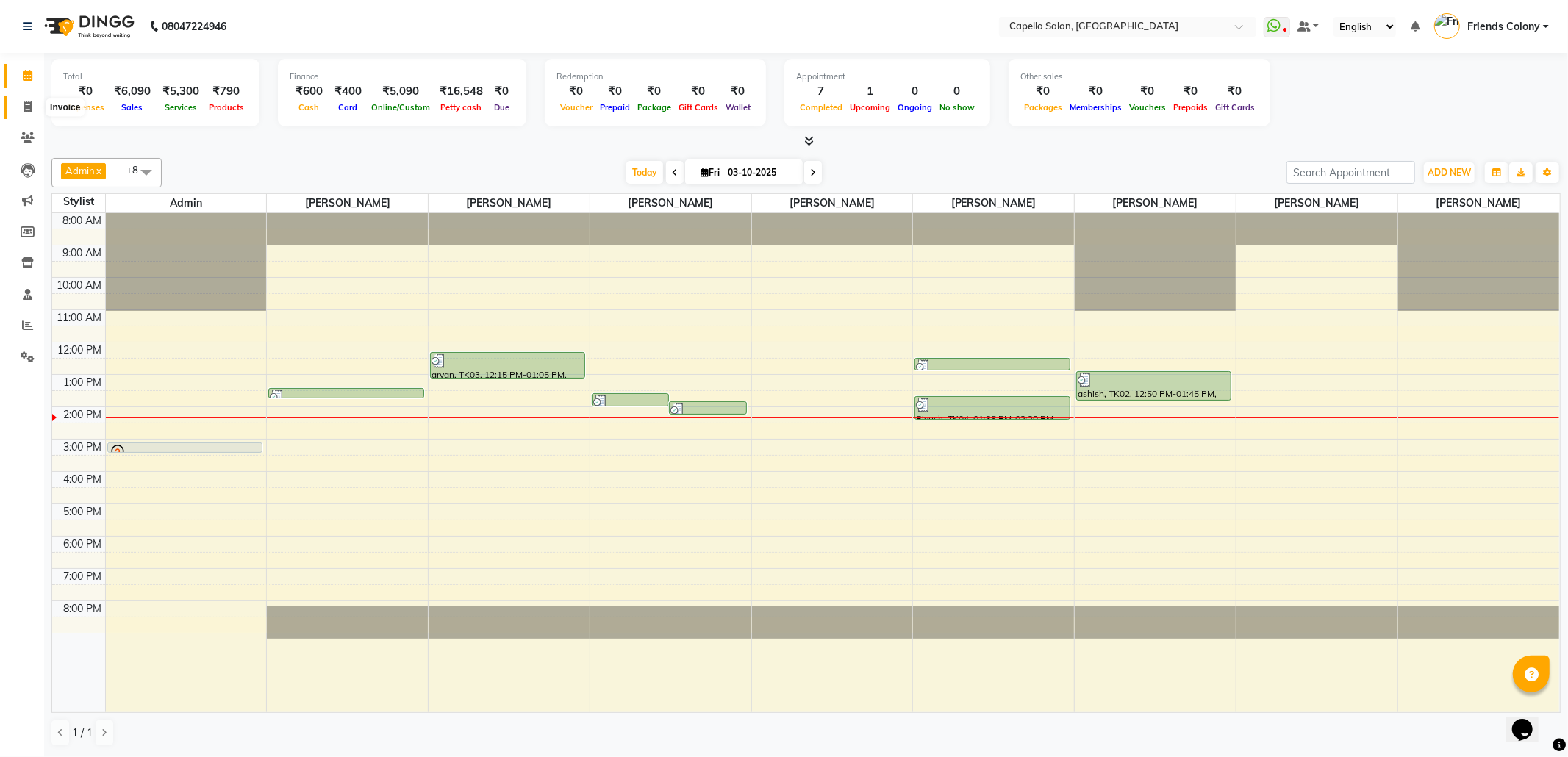
click at [16, 100] on span at bounding box center [28, 107] width 26 height 17
select select "service"
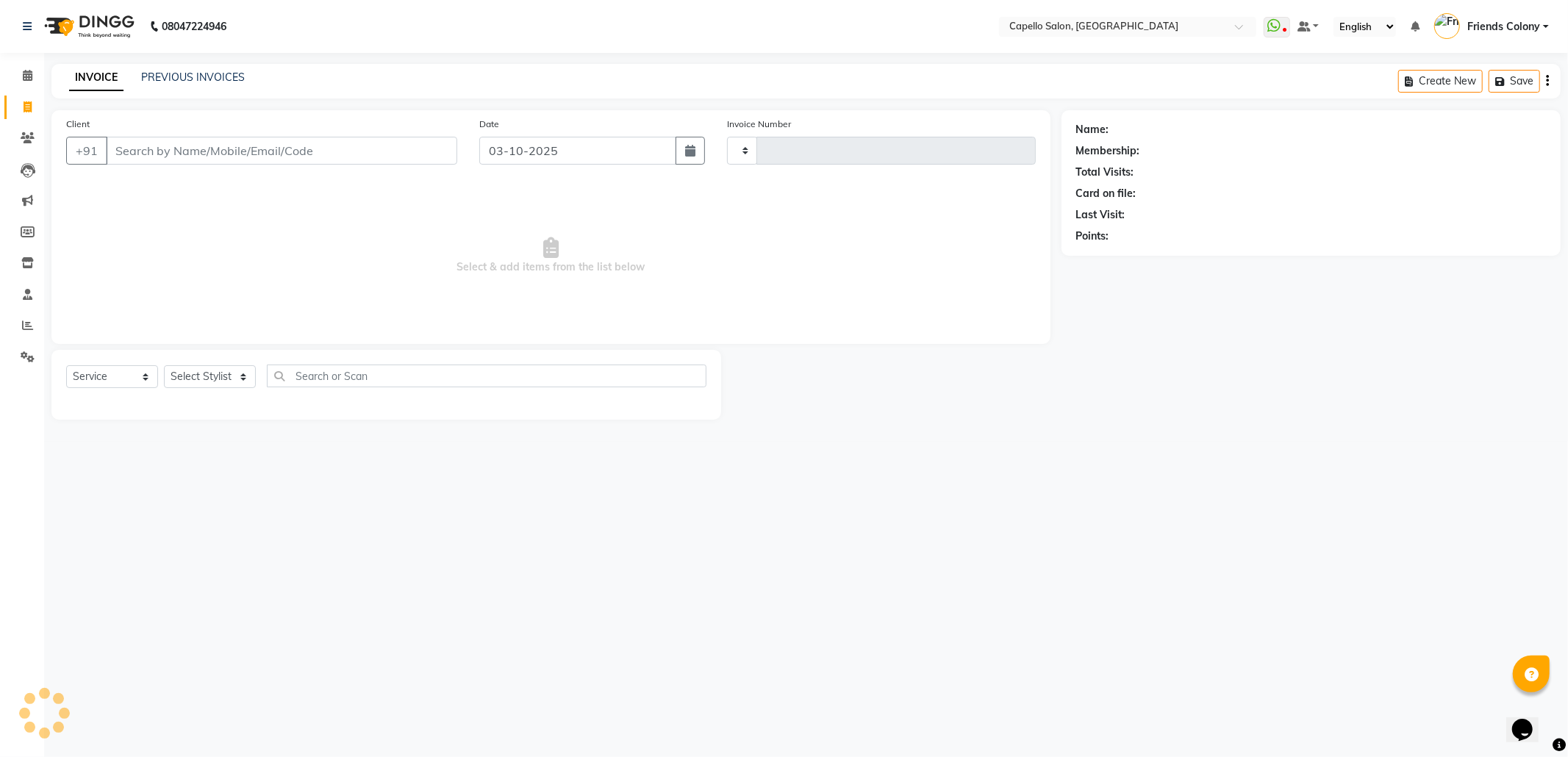
type input "3304"
select select "3583"
click at [280, 138] on input "Client" at bounding box center [281, 150] width 352 height 28
click at [27, 71] on icon at bounding box center [28, 75] width 9 height 11
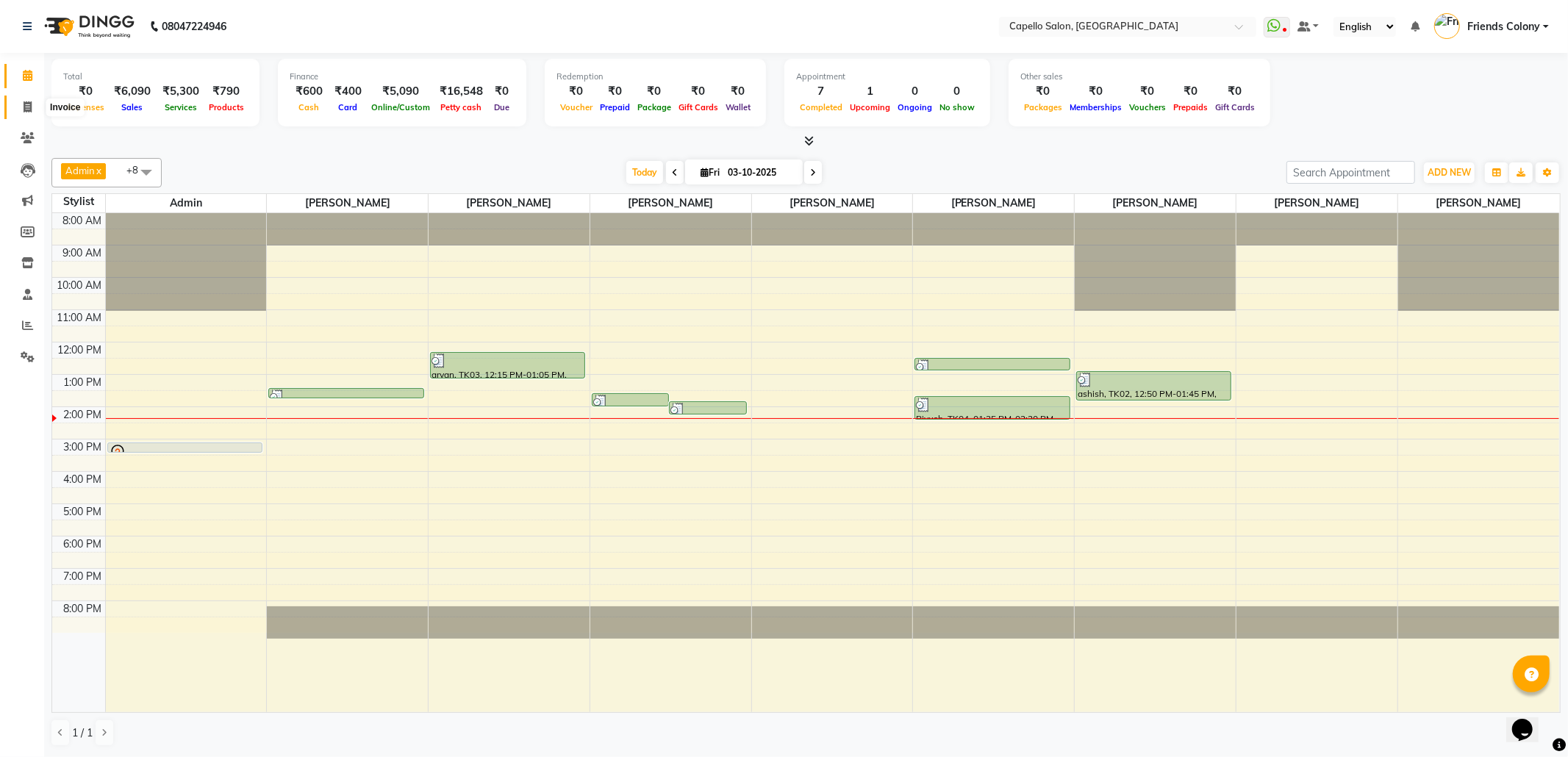
click at [19, 110] on span at bounding box center [28, 107] width 26 height 17
select select "3583"
select select "service"
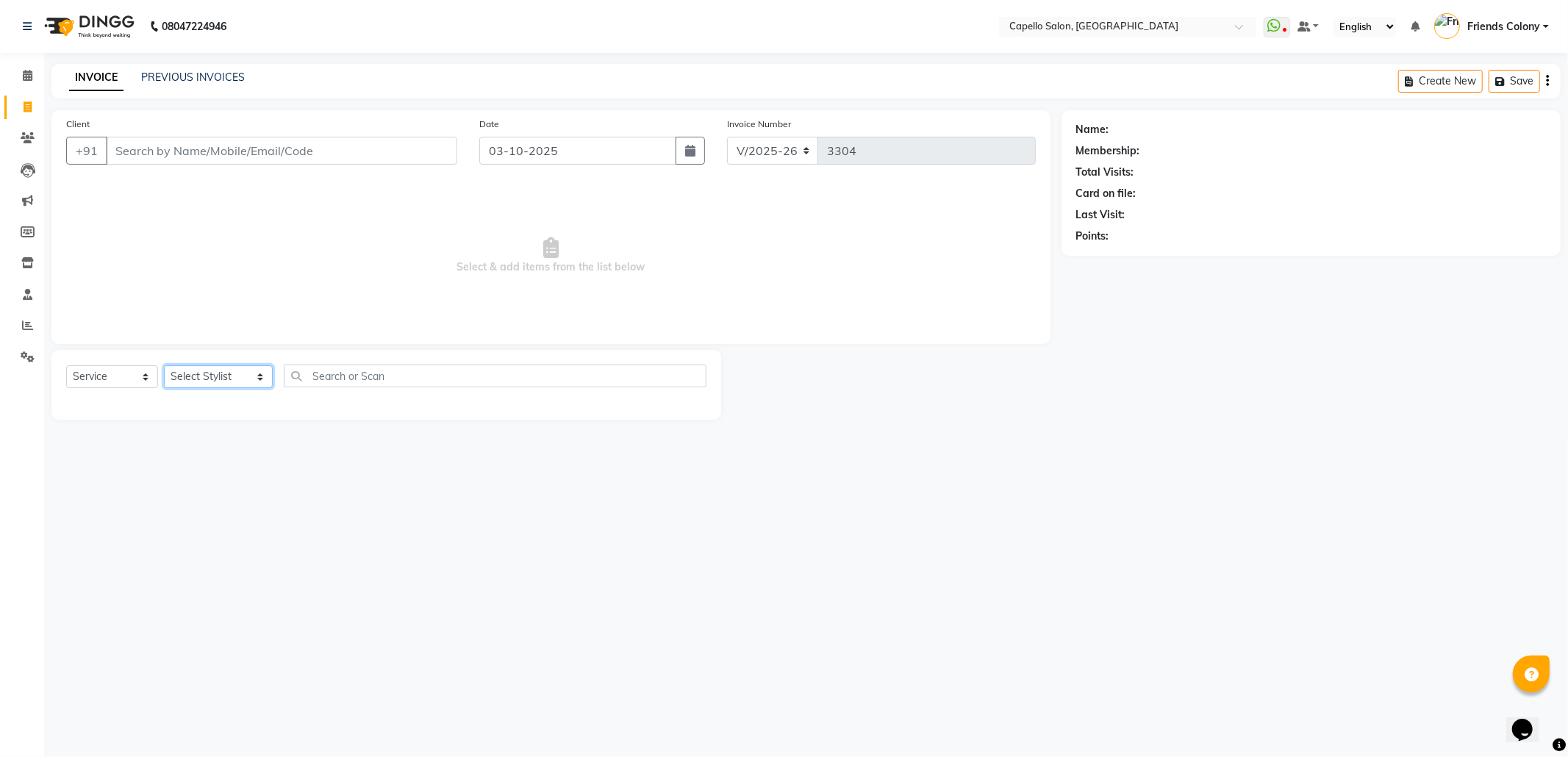
click at [224, 377] on select "Select Stylist [PERSON_NAME] Admin [PERSON_NAME] Friends Colony [PERSON_NAME] […" at bounding box center [218, 376] width 109 height 23
select select "16603"
click at [164, 365] on select "Select Stylist [PERSON_NAME] Admin [PERSON_NAME] Friends Colony [PERSON_NAME] […" at bounding box center [218, 376] width 109 height 23
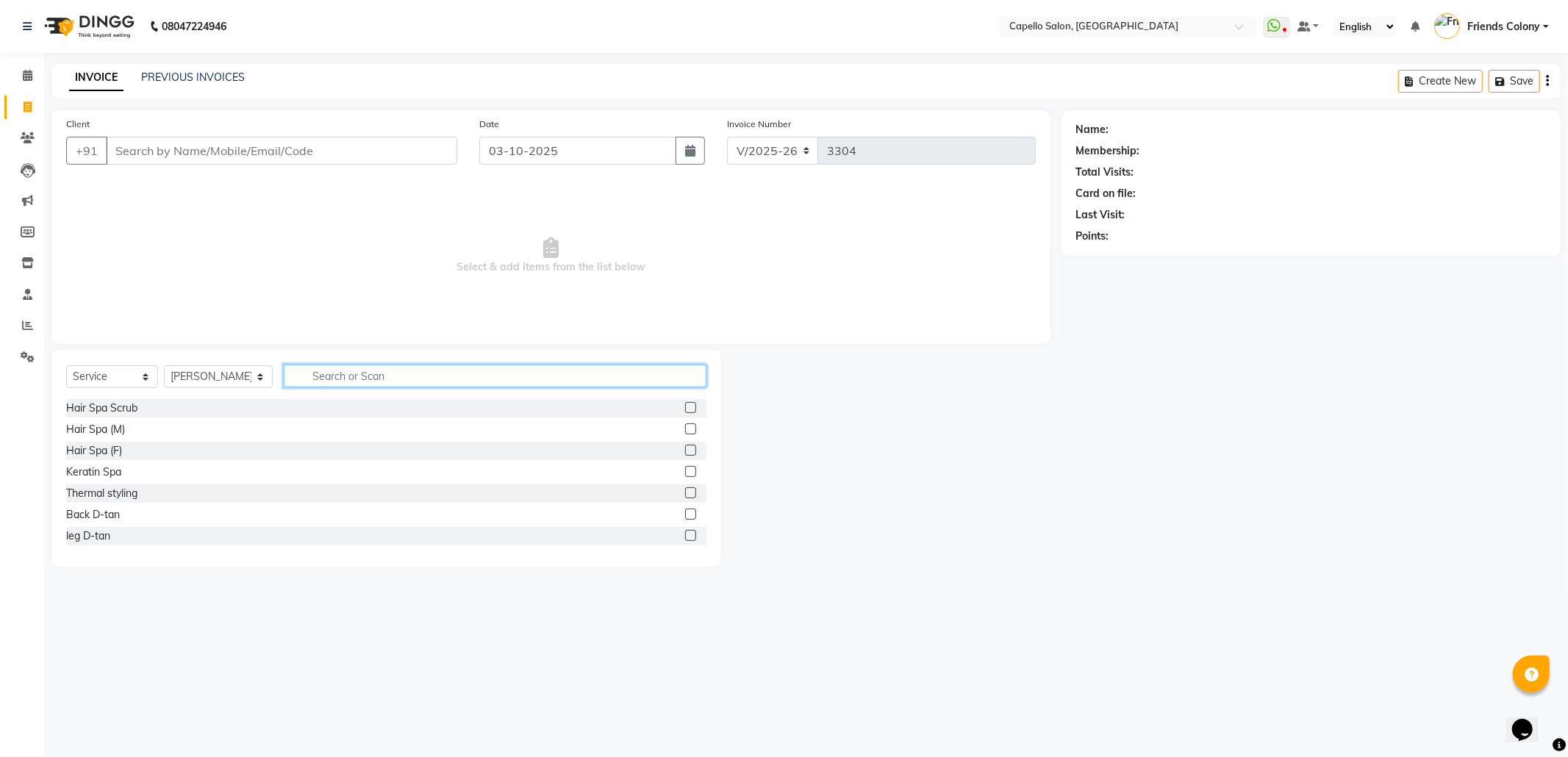
click at [323, 373] on input "text" at bounding box center [495, 375] width 423 height 23
type input "cut"
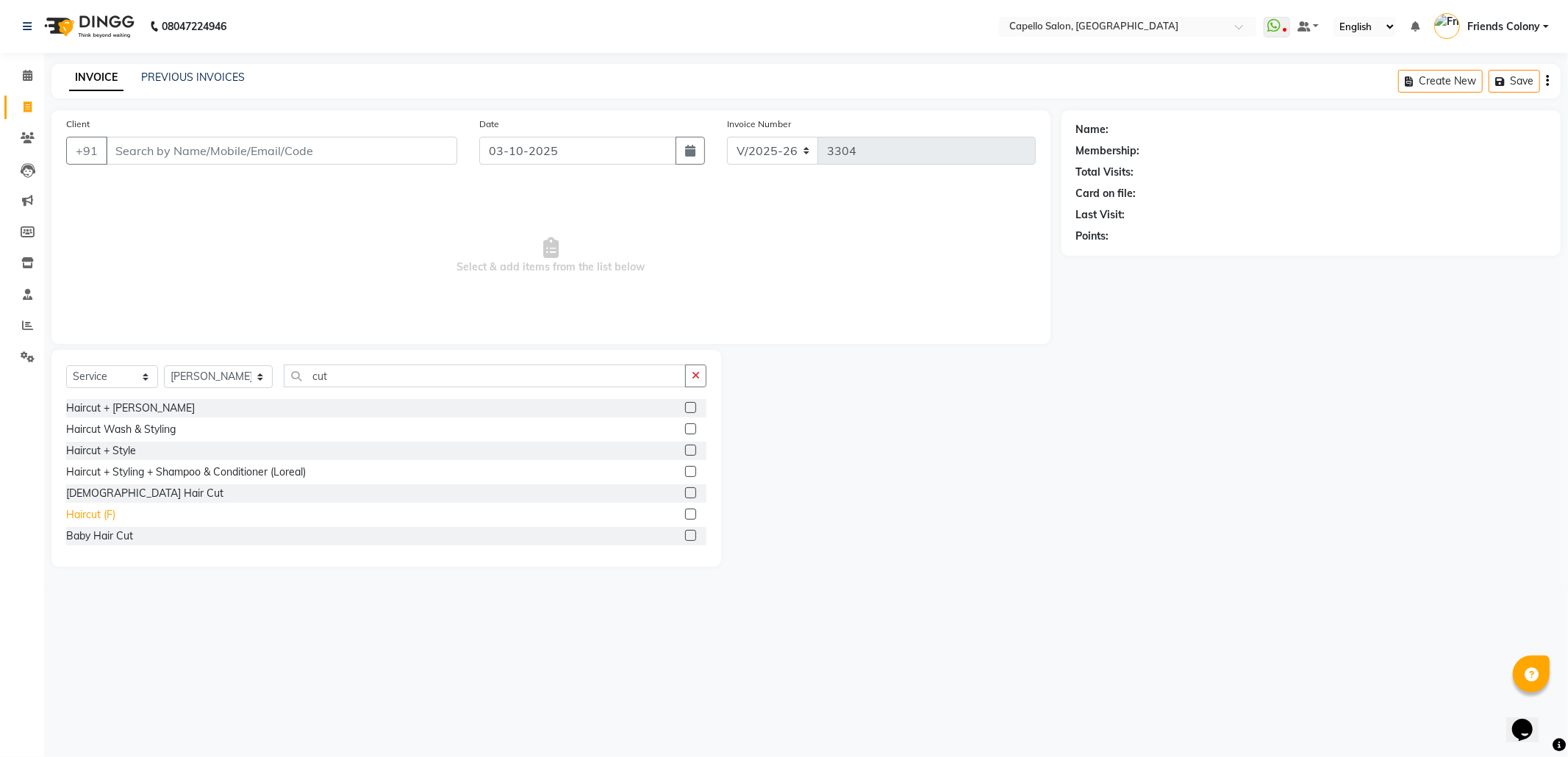
click at [91, 516] on div "Haircut (F)" at bounding box center [91, 515] width 49 height 16
checkbox input "false"
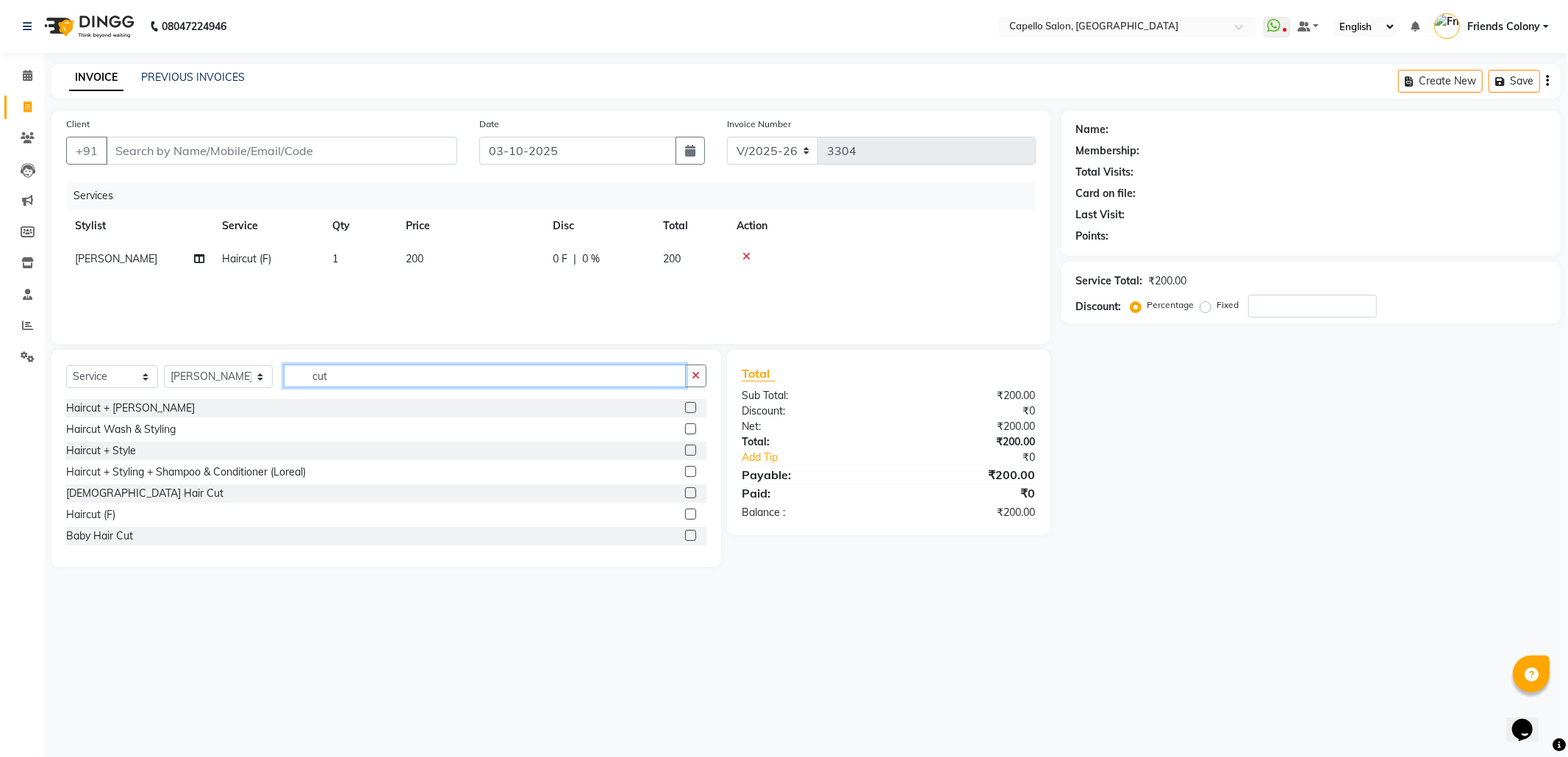
drag, startPoint x: 376, startPoint y: 369, endPoint x: 180, endPoint y: 404, distance: 199.1
click at [190, 404] on div "Select Service Product Membership Package Voucher Prepaid Gift Card Select Styl…" at bounding box center [386, 458] width 669 height 217
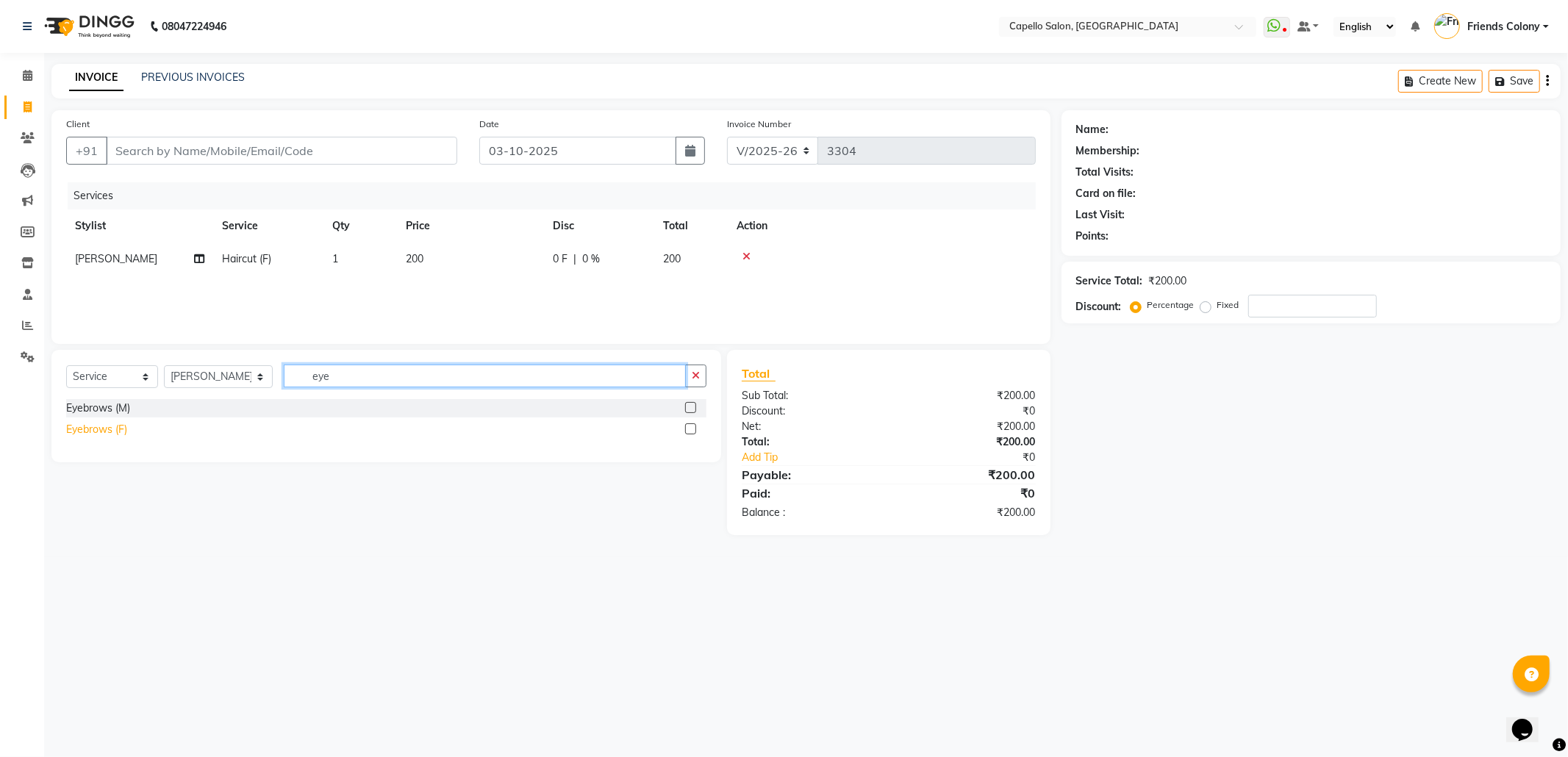
type input "eye"
click at [84, 434] on div "Eyebrows (F)" at bounding box center [96, 430] width 61 height 16
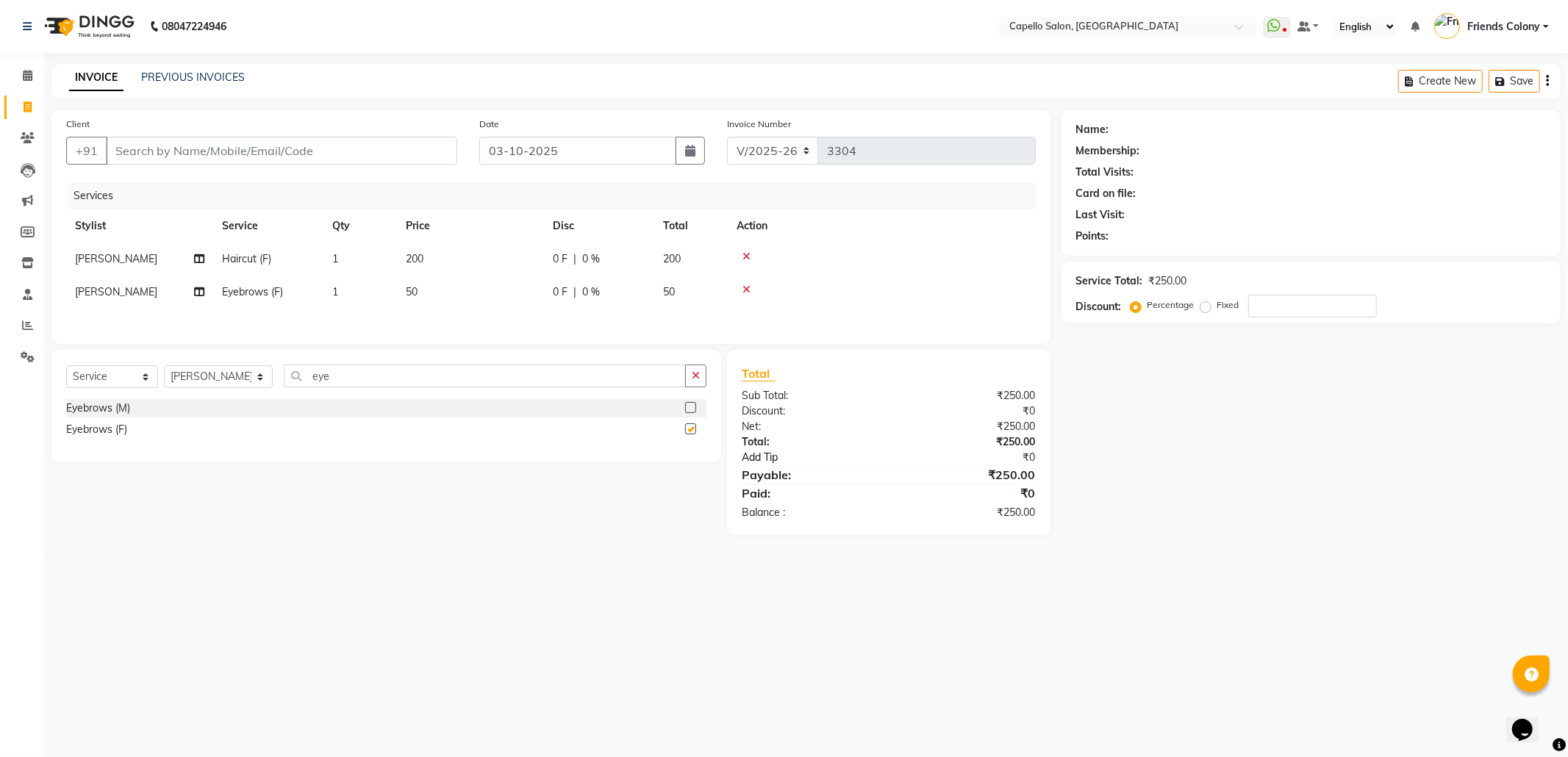
checkbox input "false"
click at [1189, 497] on div "Name: Membership: Total Visits: Card on file: Last Visit: Points: Service Total…" at bounding box center [1316, 322] width 510 height 425
click at [215, 151] on input "Client" at bounding box center [281, 150] width 352 height 28
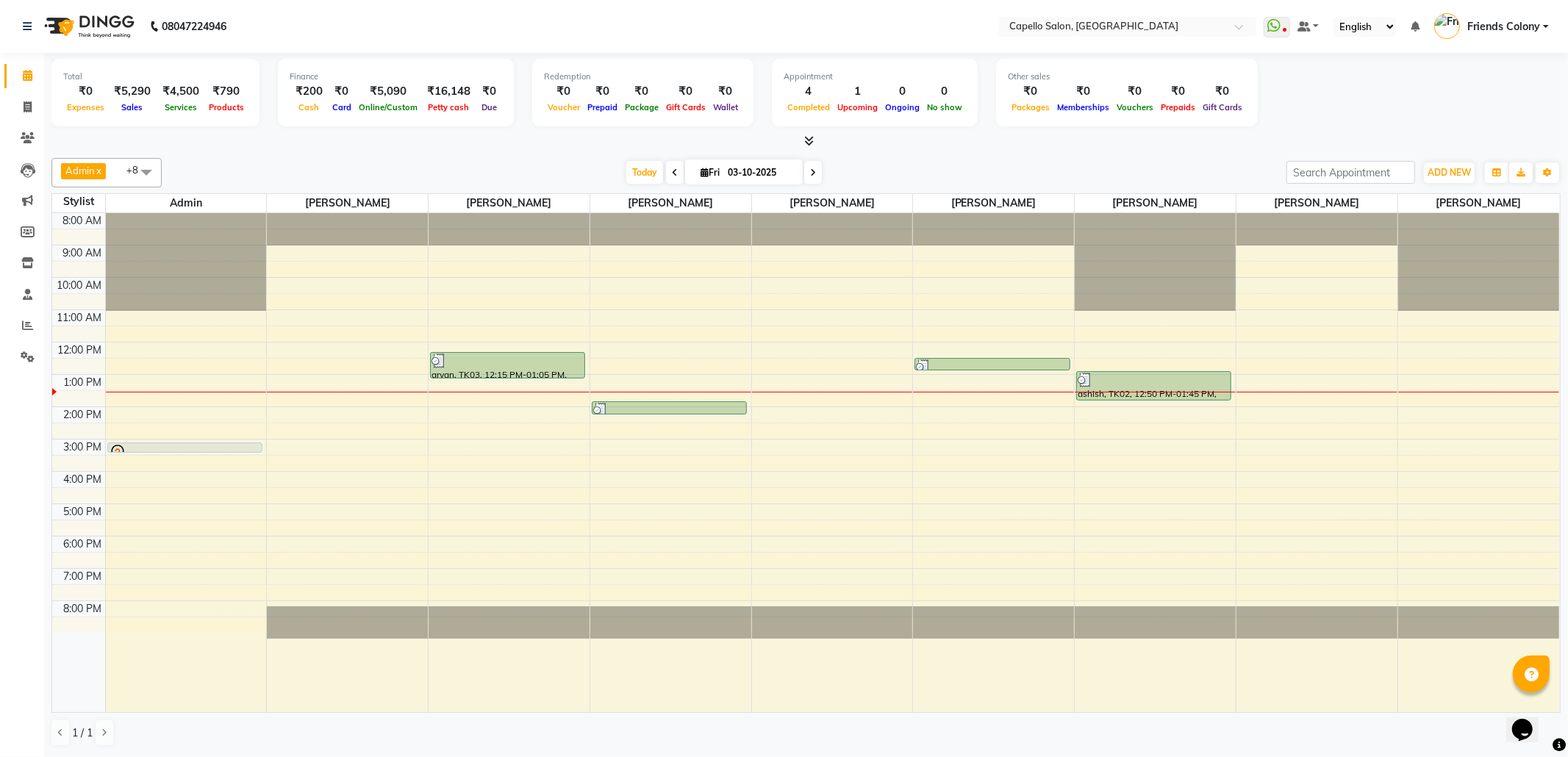
click at [1326, 109] on div "Total ₹0 Expenses ₹5,290 Sales ₹4,500 Services ₹790 Products Finance ₹200 Cash …" at bounding box center [805, 94] width 1509 height 72
click at [1097, 177] on div "[DATE] [DATE]" at bounding box center [724, 173] width 1110 height 22
drag, startPoint x: 1442, startPoint y: 81, endPoint x: 1468, endPoint y: 38, distance: 50.2
click at [1538, 65] on div "Total ₹0 Expenses ₹5,290 Sales ₹4,500 Services ₹790 Products Finance ₹200 Cash …" at bounding box center [805, 94] width 1509 height 72
click at [1443, 89] on div "Total ₹0 Expenses ₹5,290 Sales ₹4,500 Services ₹790 Products Finance ₹200 Cash …" at bounding box center [805, 94] width 1509 height 72
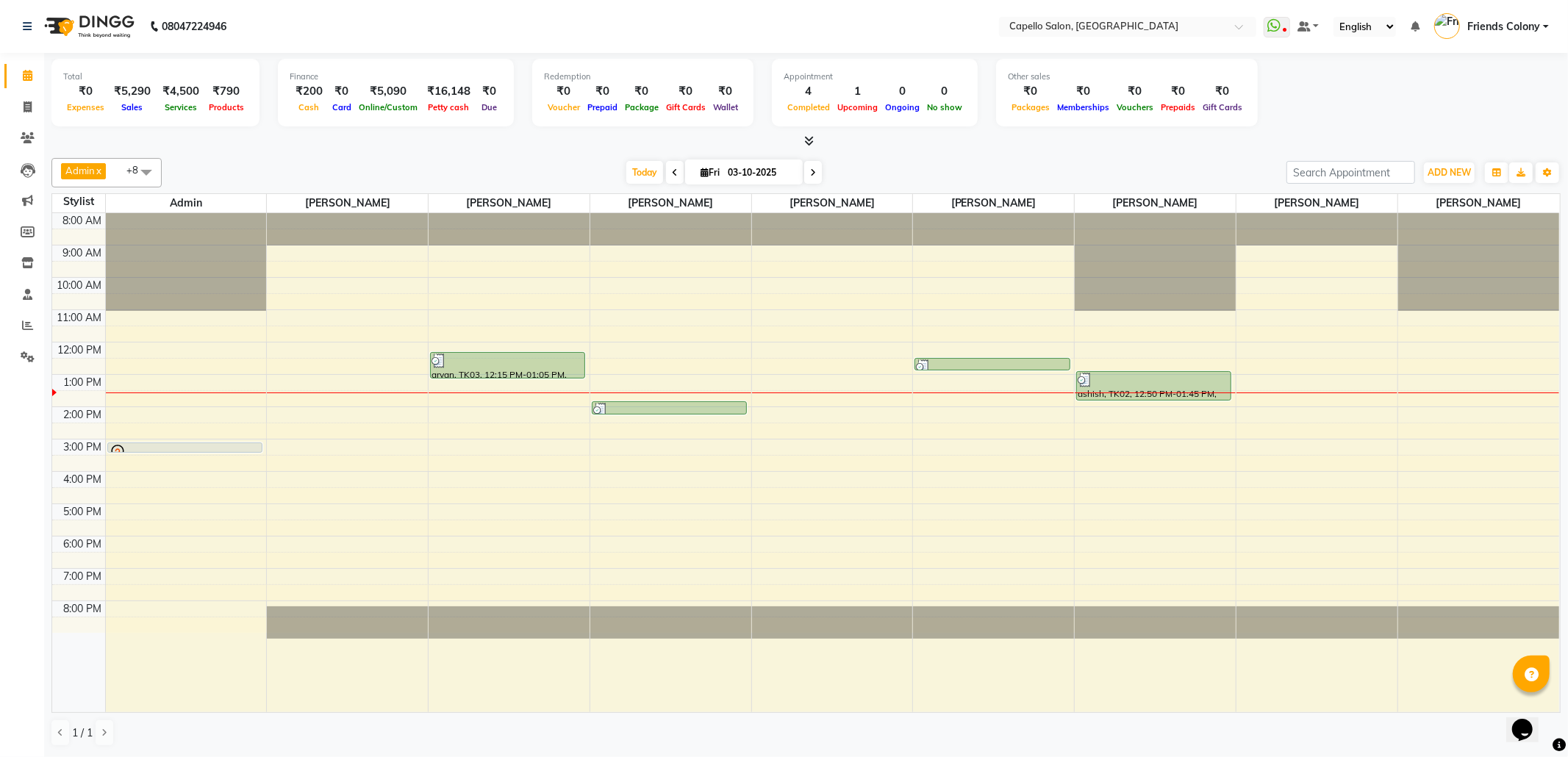
click at [1296, 116] on div "Total ₹0 Expenses ₹5,290 Sales ₹4,500 Services ₹790 Products Finance ₹200 Cash …" at bounding box center [805, 94] width 1509 height 72
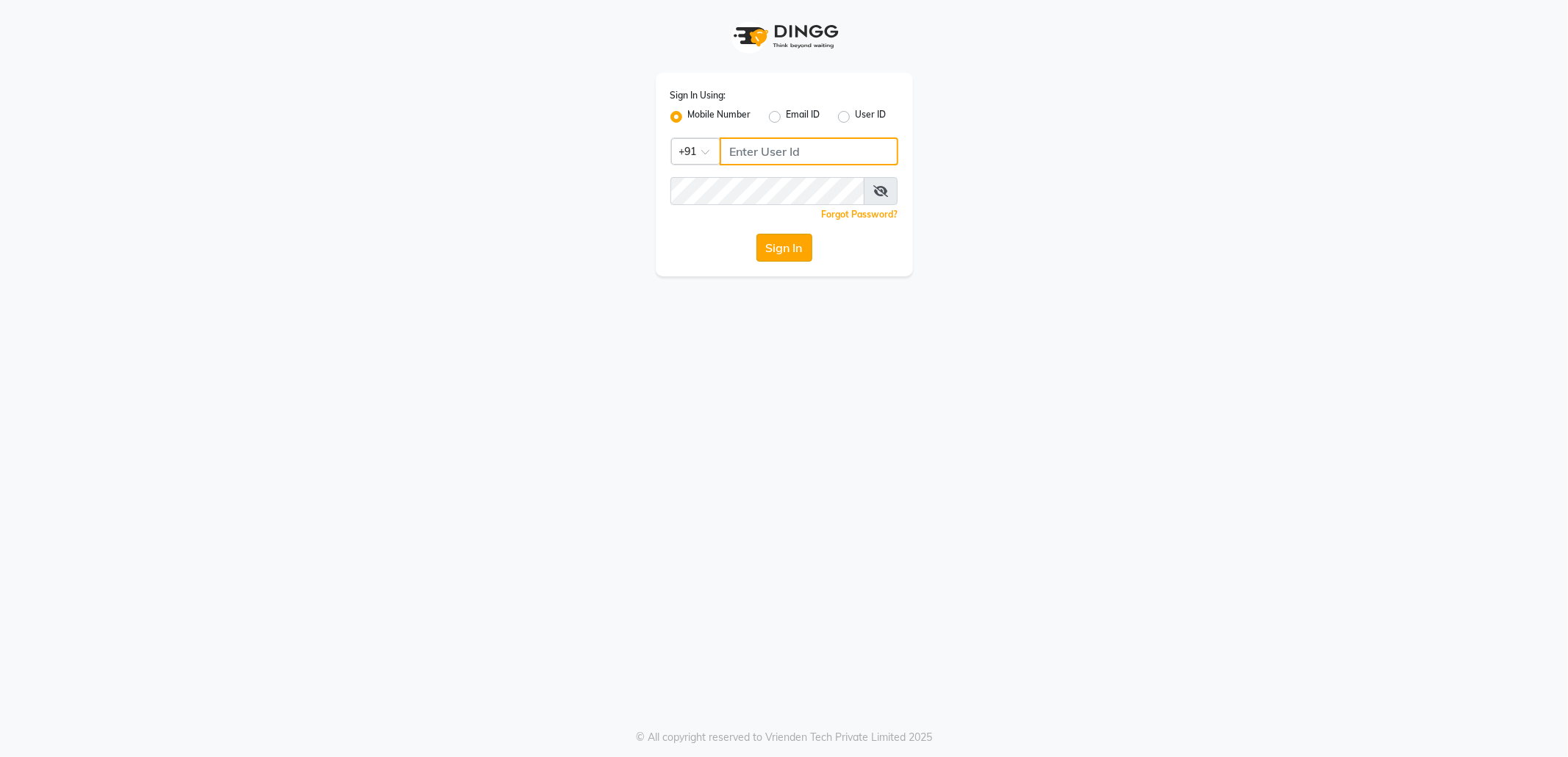
type input "9145786777"
click at [775, 246] on button "Sign In" at bounding box center [784, 247] width 56 height 28
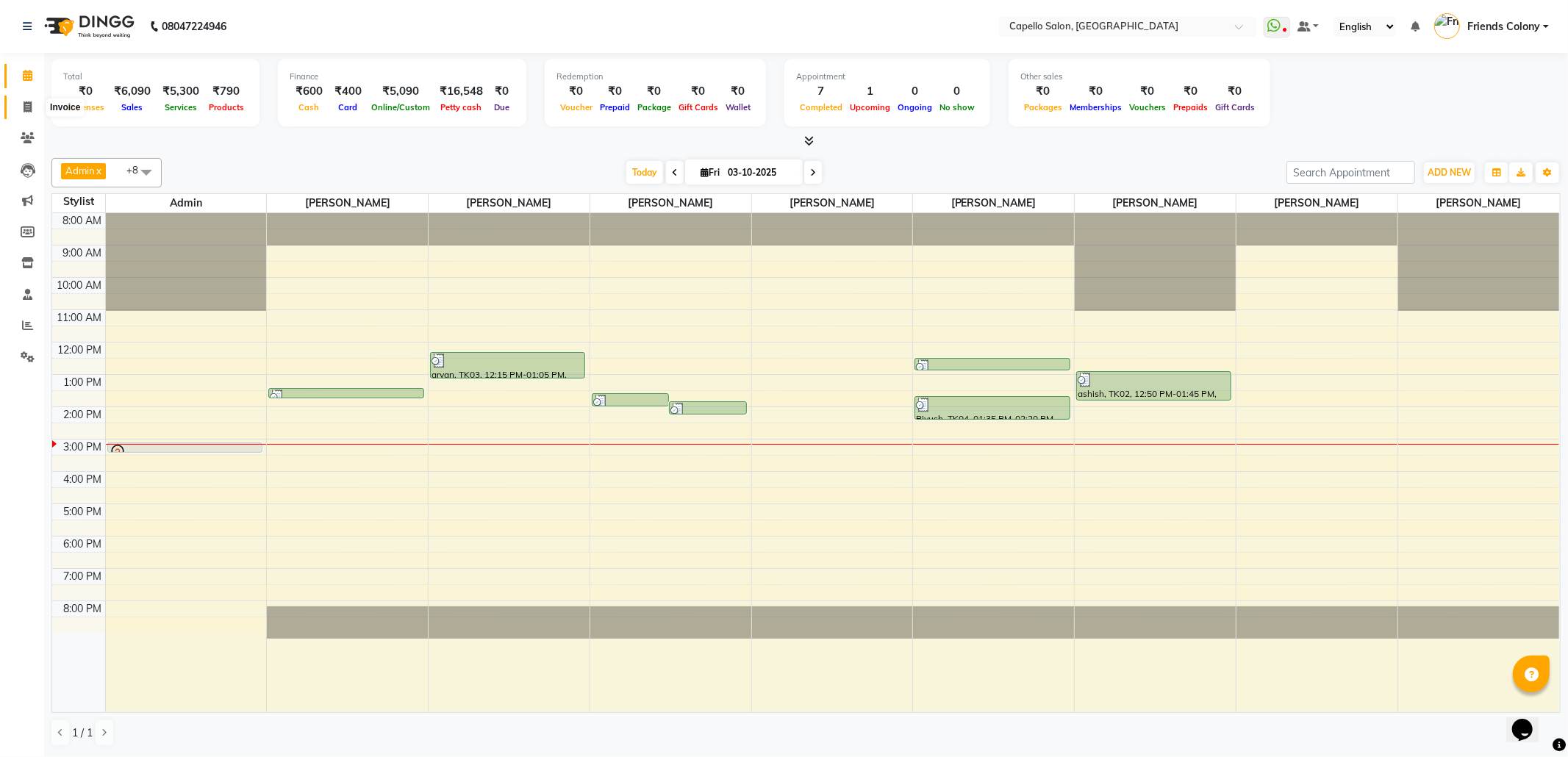
click at [29, 107] on icon at bounding box center [28, 107] width 8 height 11
select select "3583"
select select "service"
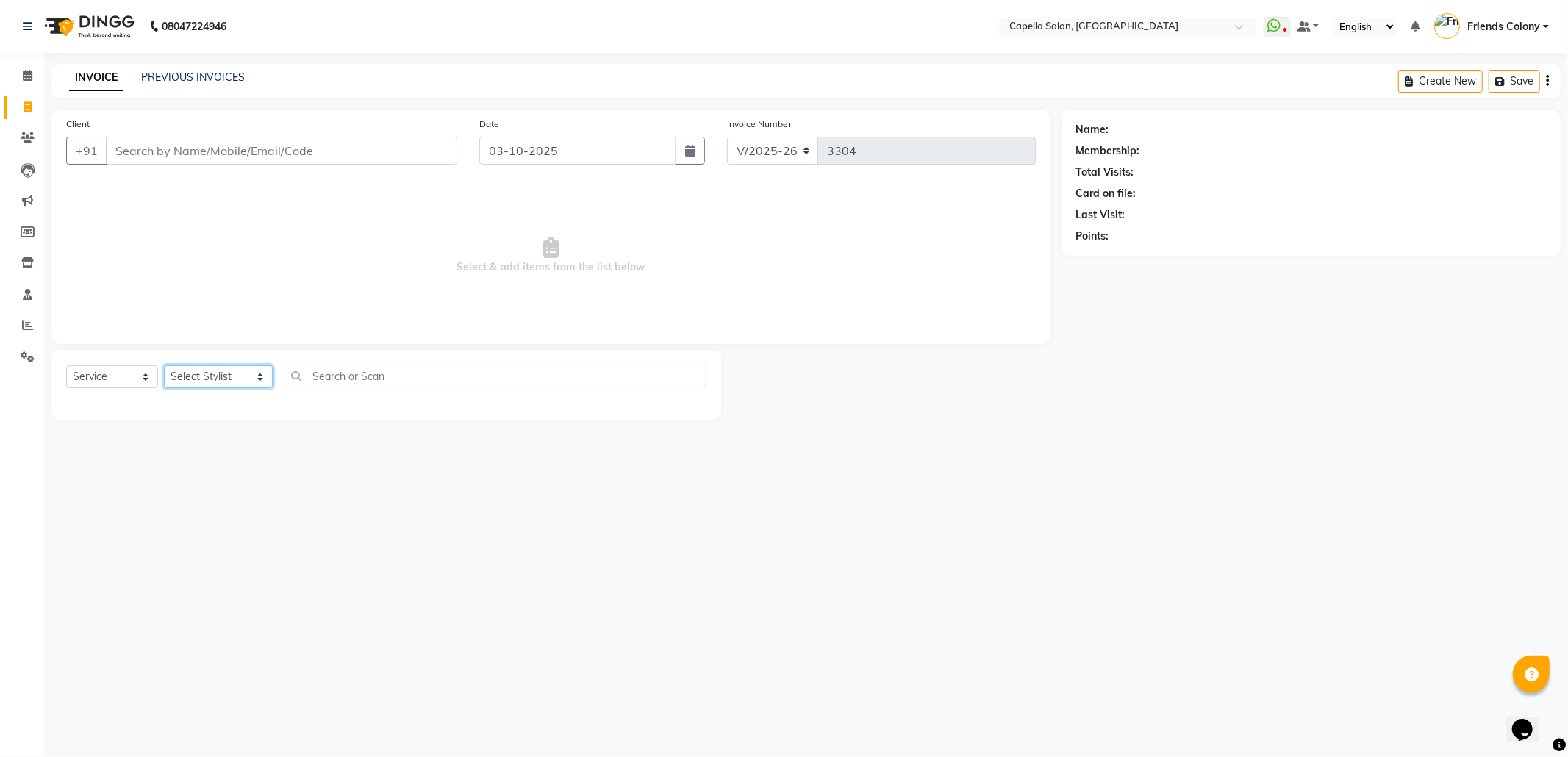
click at [202, 371] on select "Select Stylist [PERSON_NAME] Admin [PERSON_NAME] Friends Colony [PERSON_NAME] […" at bounding box center [218, 376] width 109 height 23
select select "90898"
click at [164, 365] on select "Select Stylist [PERSON_NAME] Admin [PERSON_NAME] Friends Colony [PERSON_NAME] […" at bounding box center [218, 376] width 109 height 23
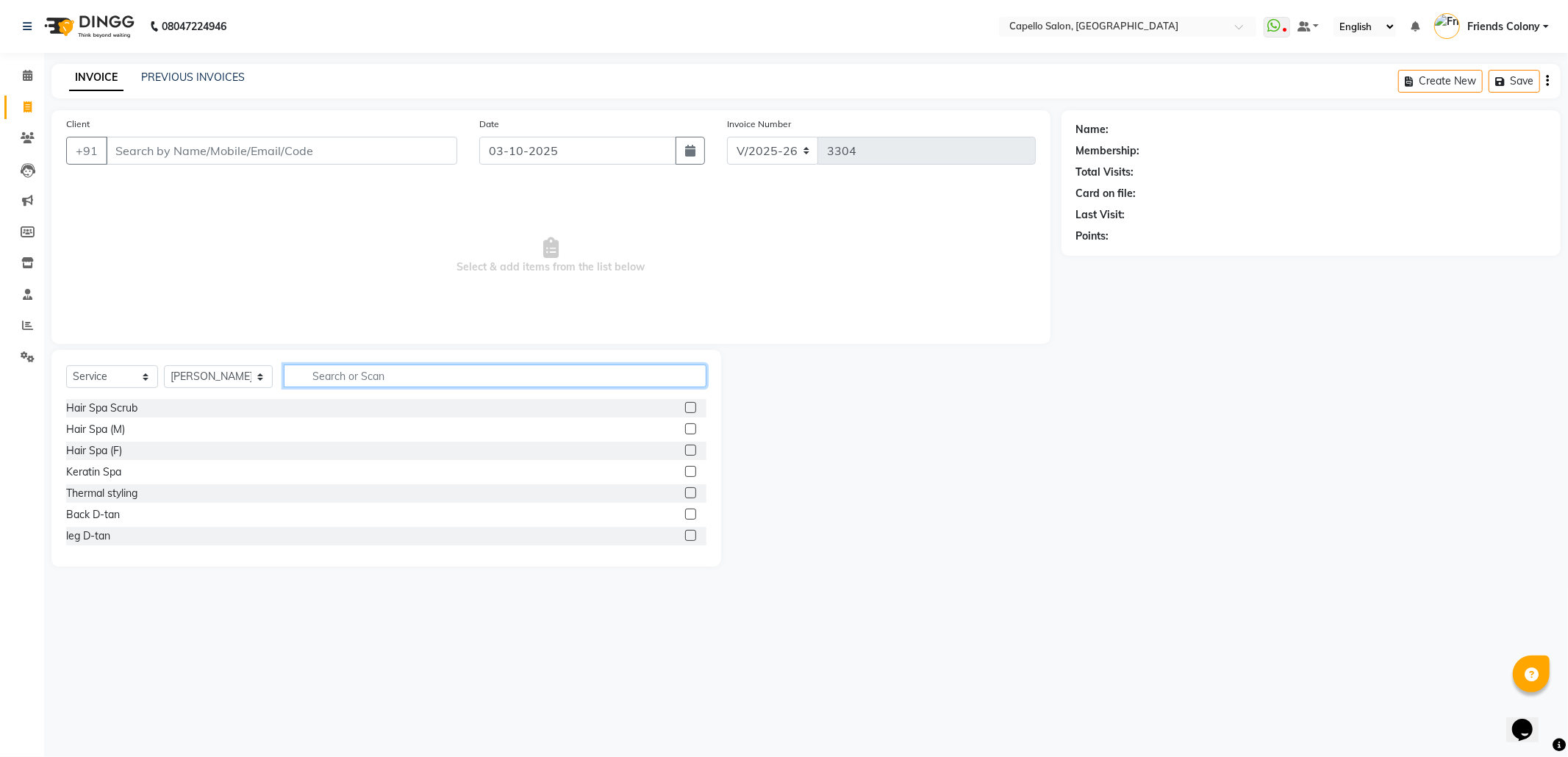
click at [307, 371] on input "text" at bounding box center [495, 375] width 423 height 23
type input "cut"
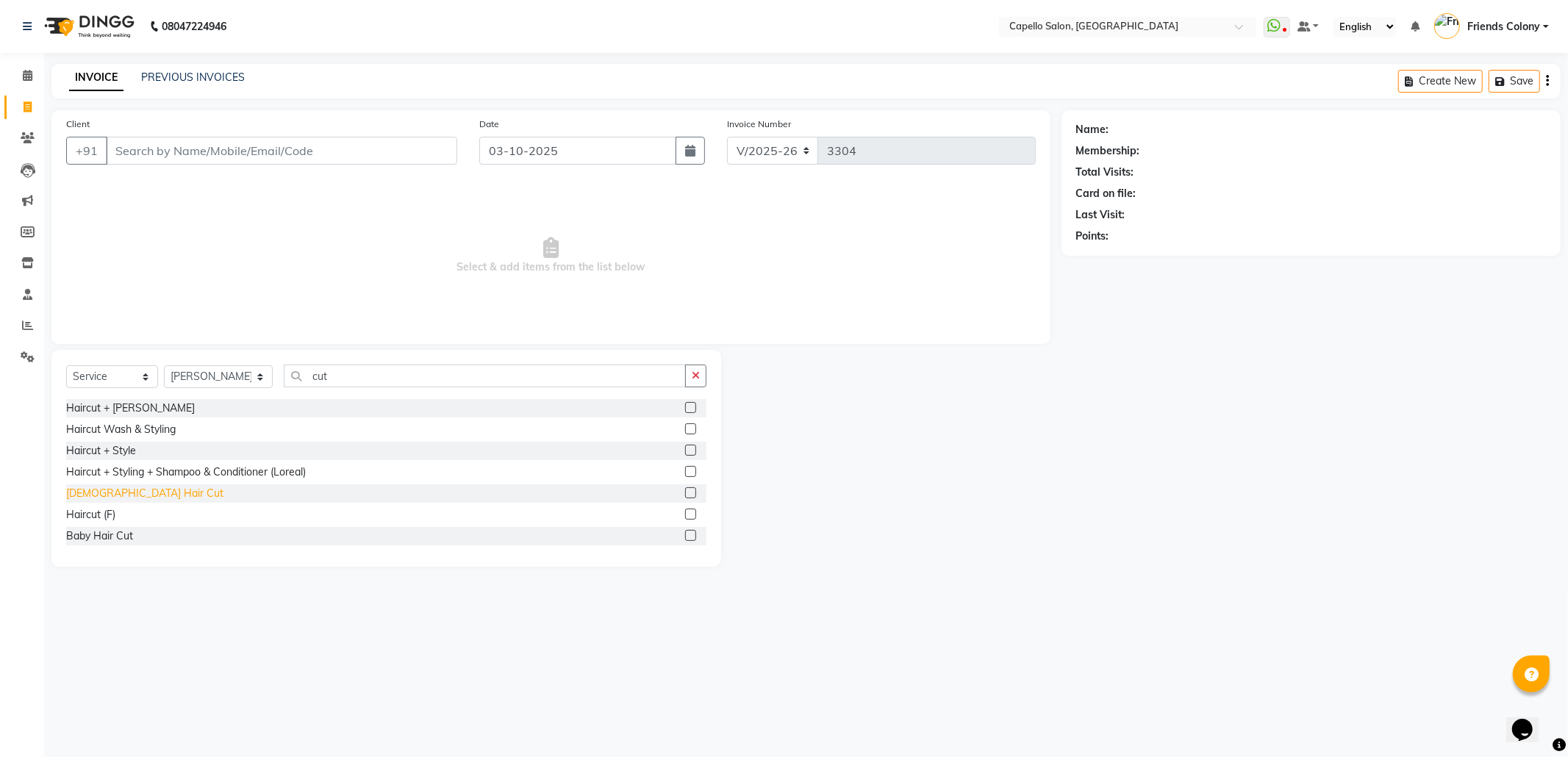
click at [126, 489] on div "[DEMOGRAPHIC_DATA] Hair Cut" at bounding box center [145, 494] width 157 height 16
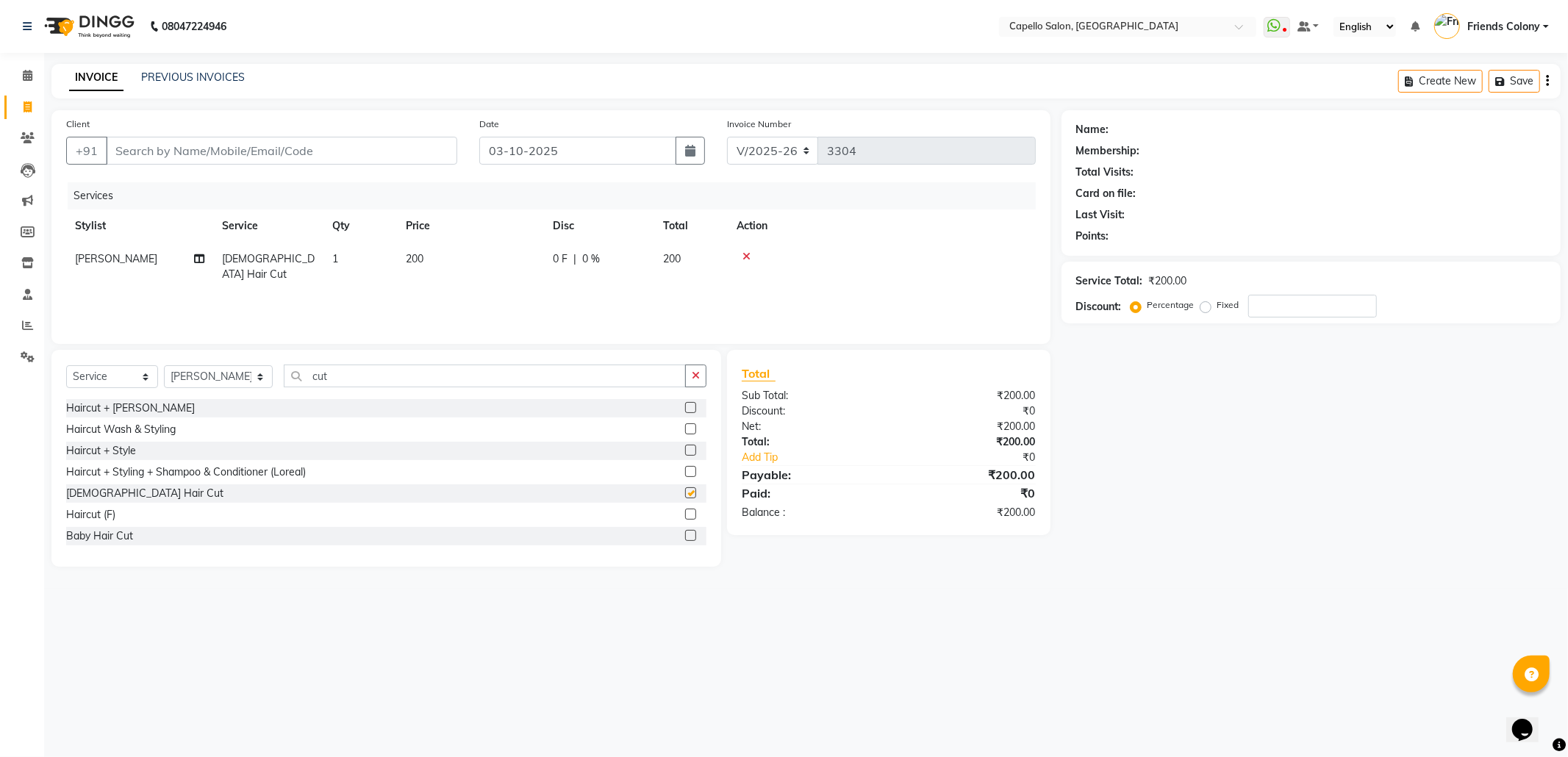
checkbox input "false"
click at [926, 662] on div "08047224946 Select Location × Capello Salon, Friends Colony WhatsApp Status ✕ S…" at bounding box center [784, 378] width 1568 height 757
click at [236, 375] on select "Select Stylist [PERSON_NAME] Admin [PERSON_NAME] Friends Colony [PERSON_NAME] […" at bounding box center [218, 376] width 109 height 23
select select "16603"
click at [164, 365] on select "Select Stylist [PERSON_NAME] Admin [PERSON_NAME] Friends Colony [PERSON_NAME] […" at bounding box center [218, 376] width 109 height 23
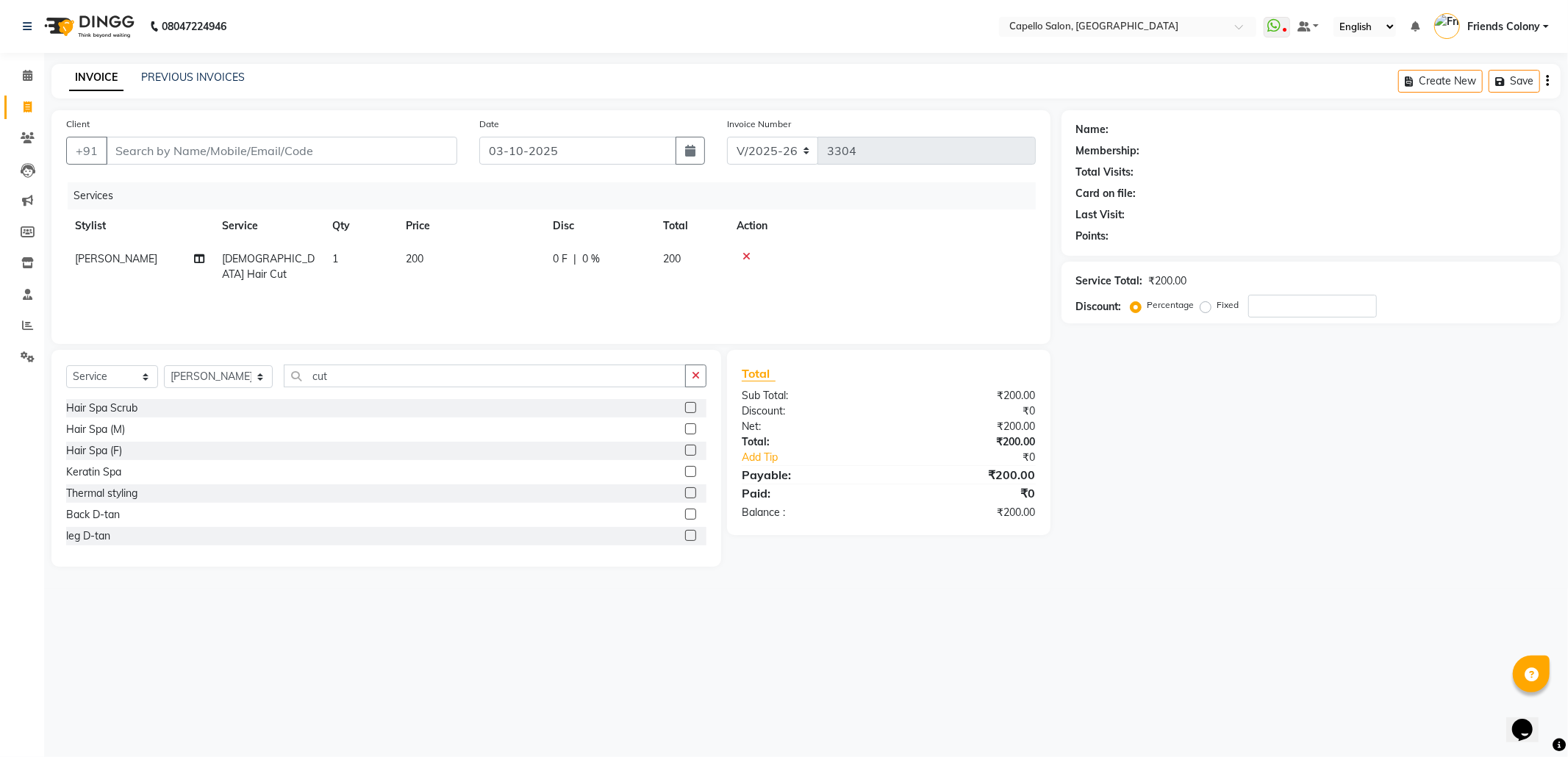
click at [336, 363] on div "Select Service Product Membership Package Voucher Prepaid Gift Card Select Styl…" at bounding box center [386, 458] width 669 height 217
click at [344, 379] on input "cut" at bounding box center [484, 375] width 402 height 23
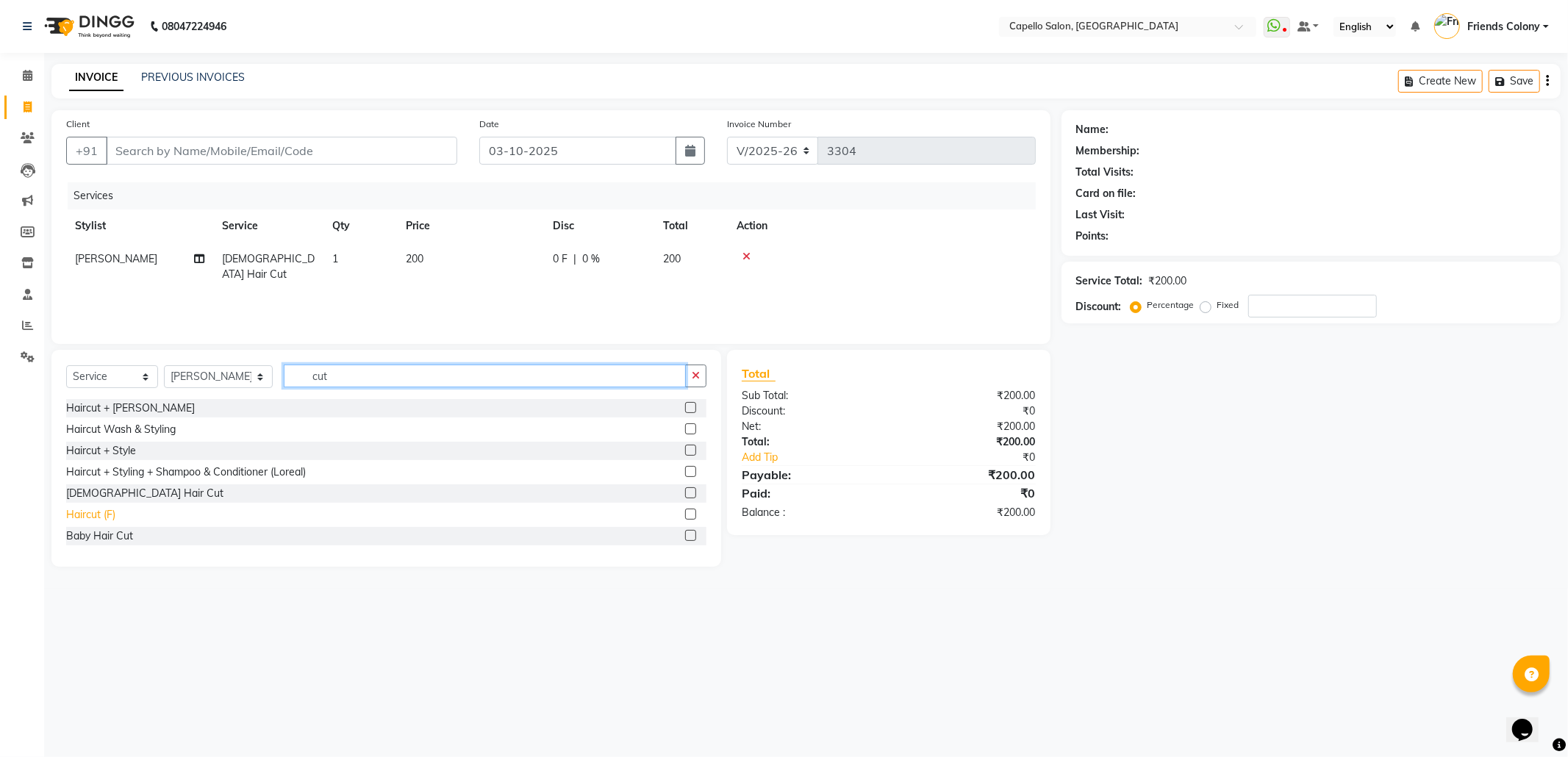
type input "cut"
click at [101, 516] on div "Haircut (F)" at bounding box center [91, 515] width 49 height 16
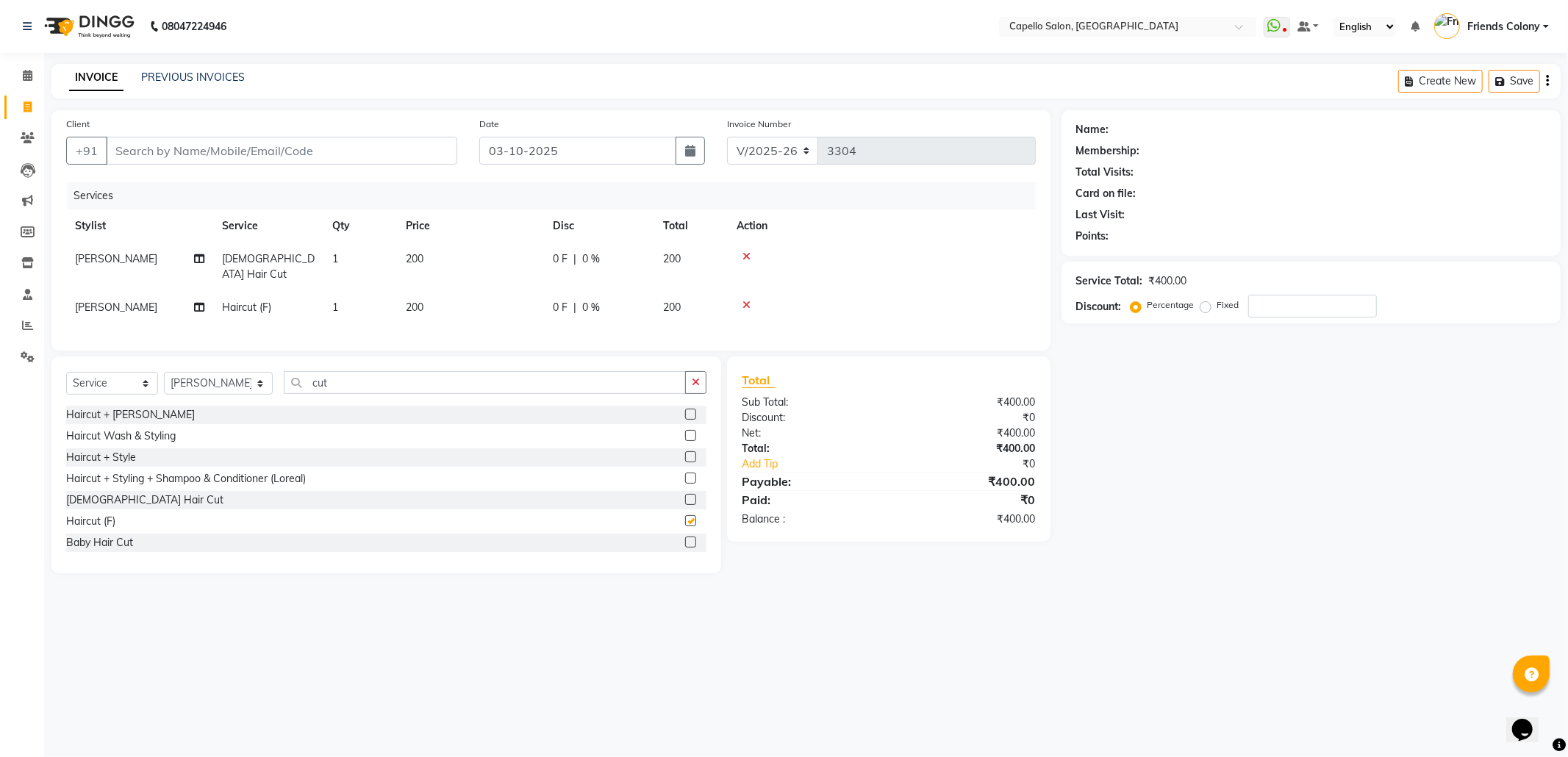
checkbox input "false"
drag, startPoint x: 322, startPoint y: 382, endPoint x: 248, endPoint y: 380, distance: 74.0
click at [248, 380] on div "Select Service Product Membership Package Voucher Prepaid Gift Card Select Styl…" at bounding box center [386, 389] width 640 height 35
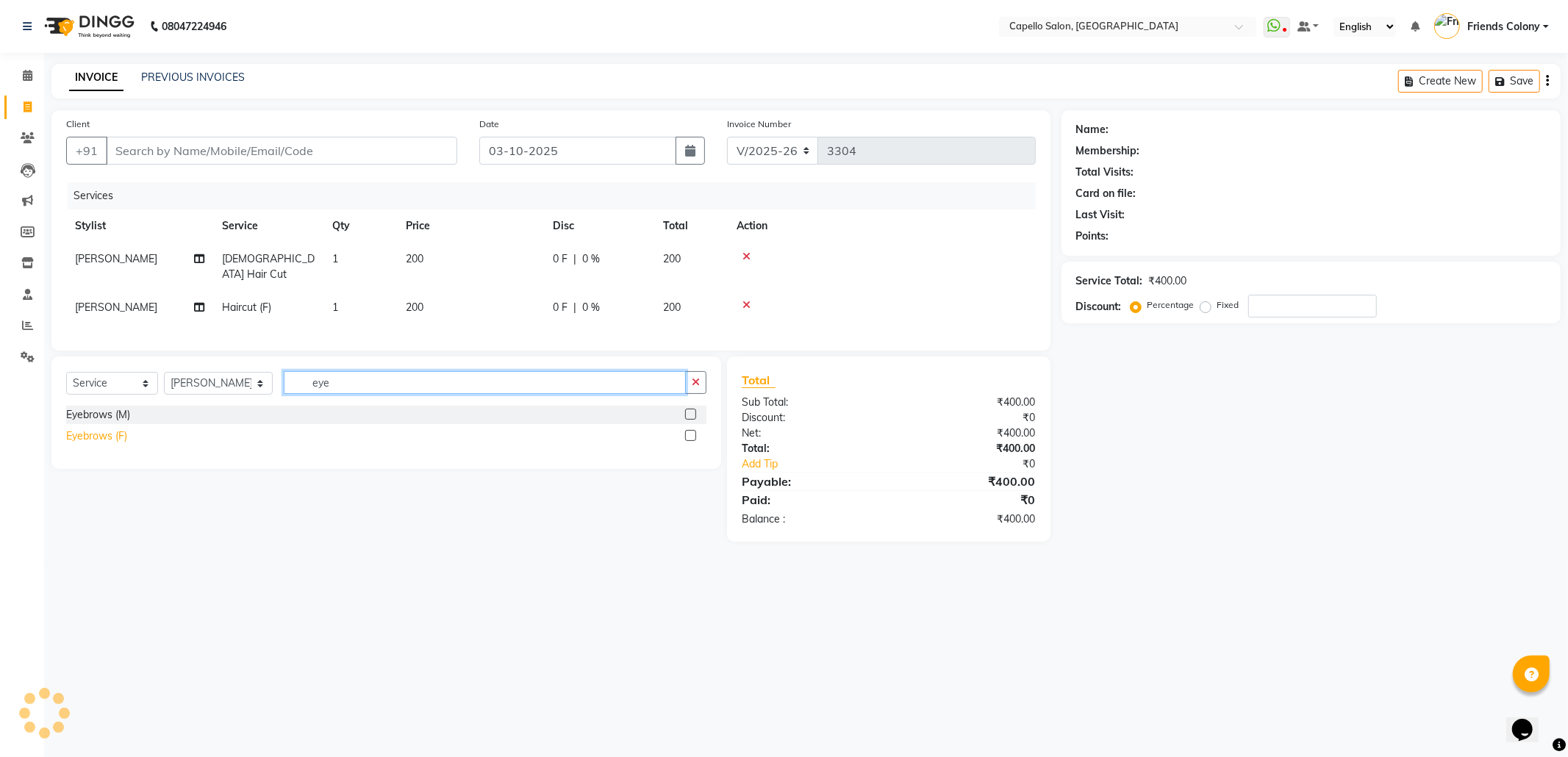
type input "eye"
click at [118, 441] on div "Eyebrows (F)" at bounding box center [96, 436] width 61 height 16
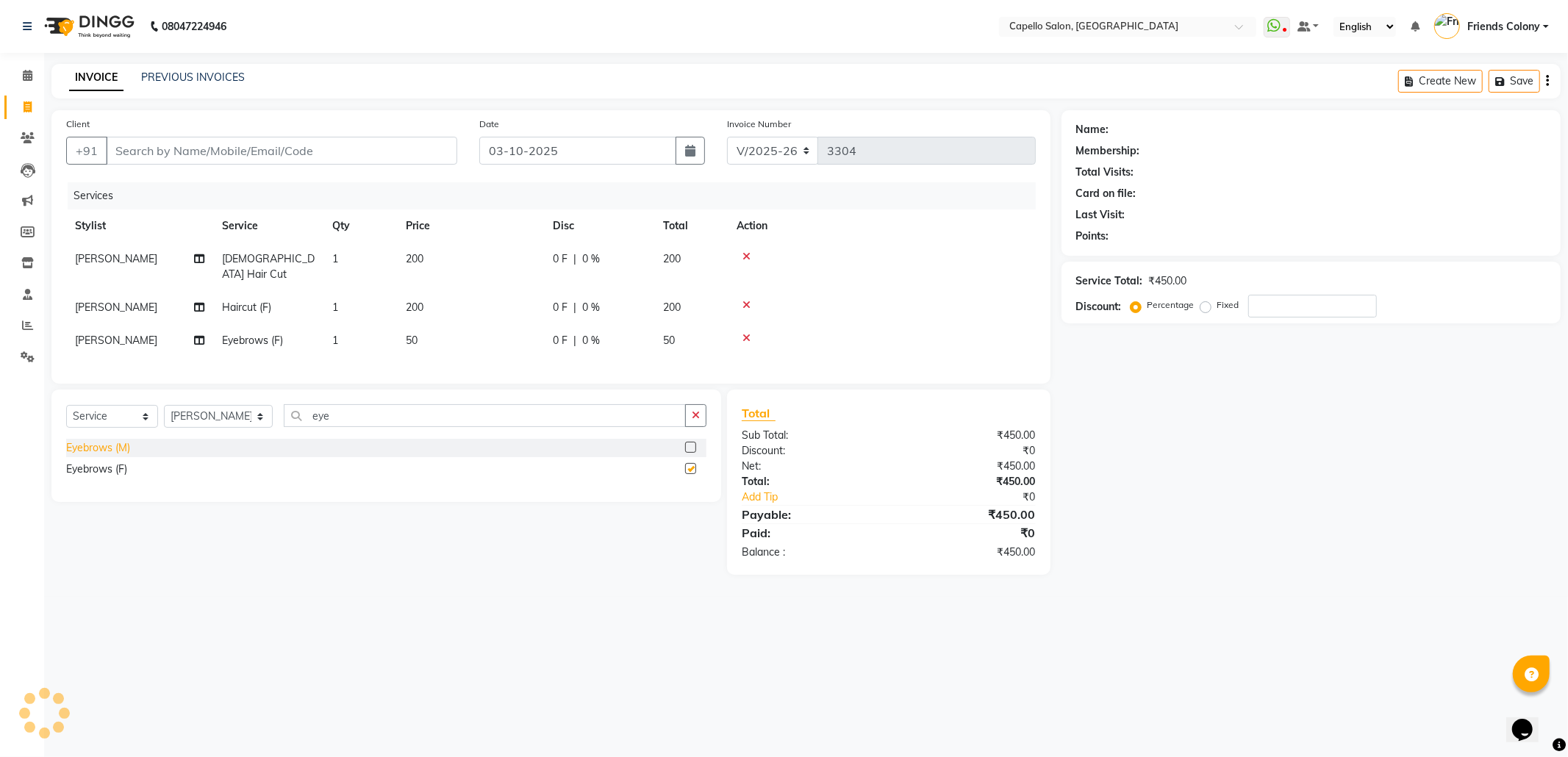
checkbox input "false"
click at [238, 154] on input "Client" at bounding box center [281, 150] width 352 height 28
type input "9"
type input "0"
type input "9689832836"
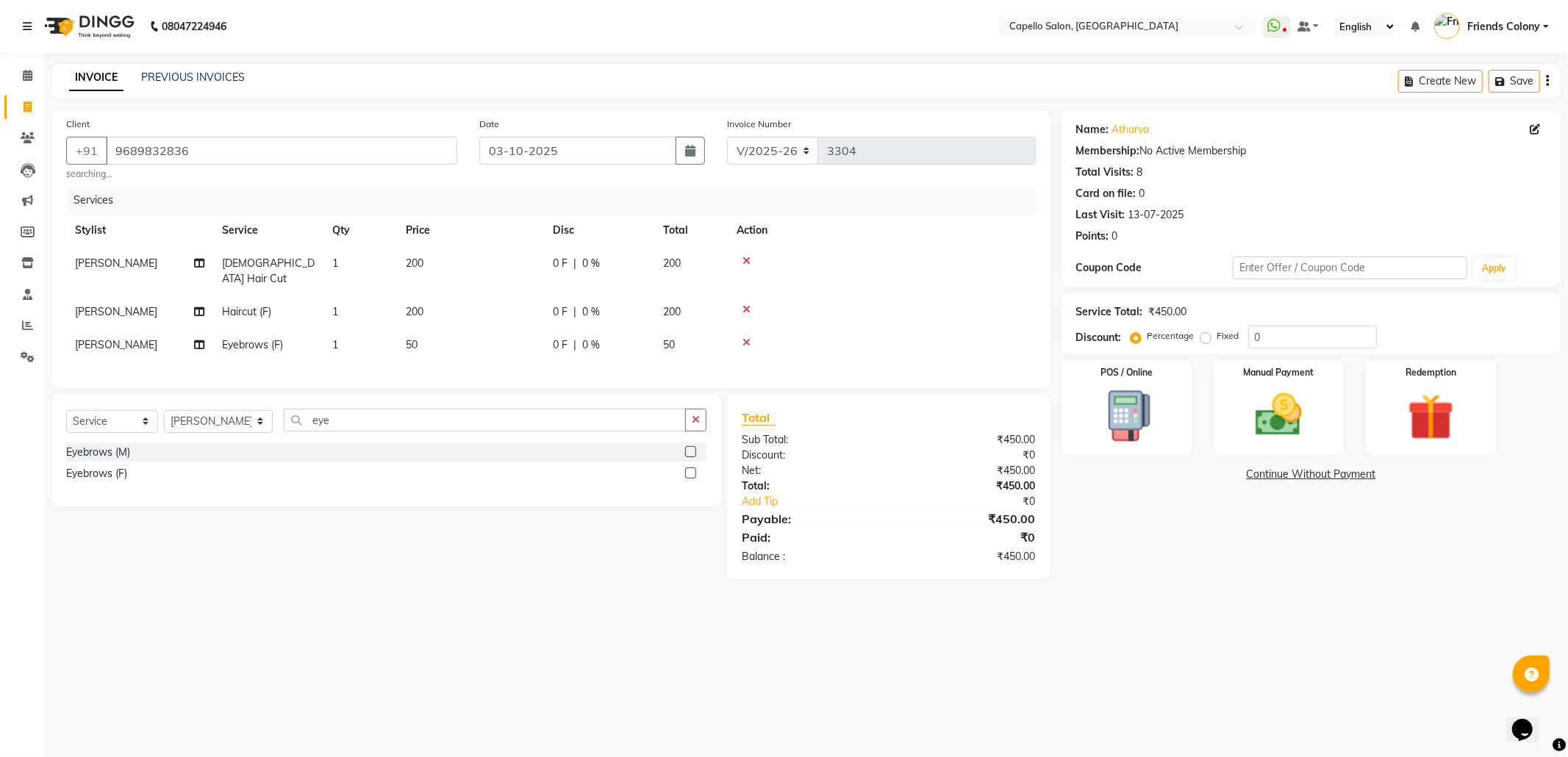
click at [123, 305] on span "[PERSON_NAME]" at bounding box center [116, 311] width 82 height 13
select select "16603"
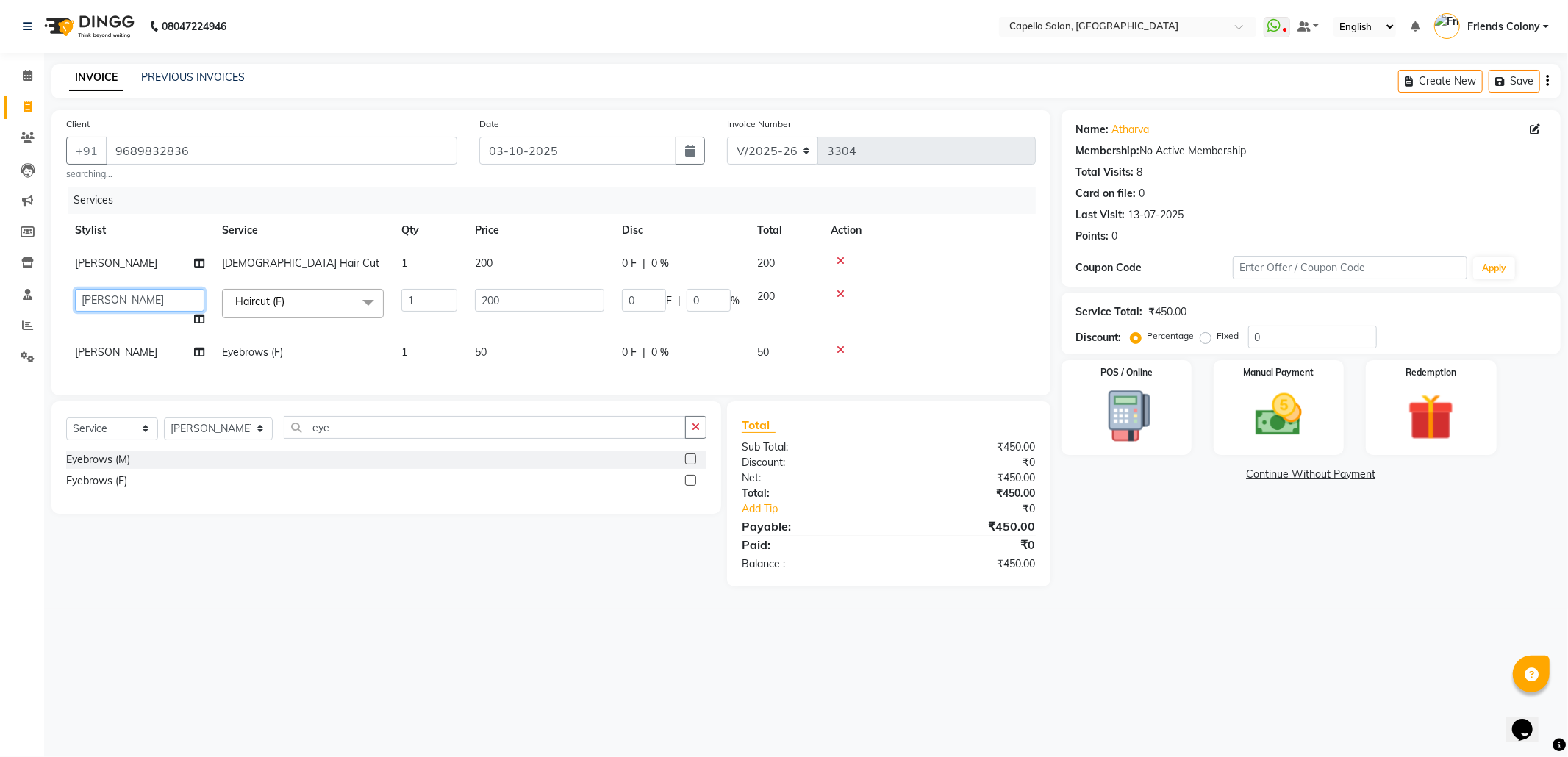
click at [122, 304] on select "aayush atkar Admin ANKIT BANDEWAR Friends Colony Harsha Shiwankar mohini godhan…" at bounding box center [140, 299] width 130 height 23
select select "85869"
click at [242, 312] on span "Haircut (F) x" at bounding box center [265, 303] width 66 height 18
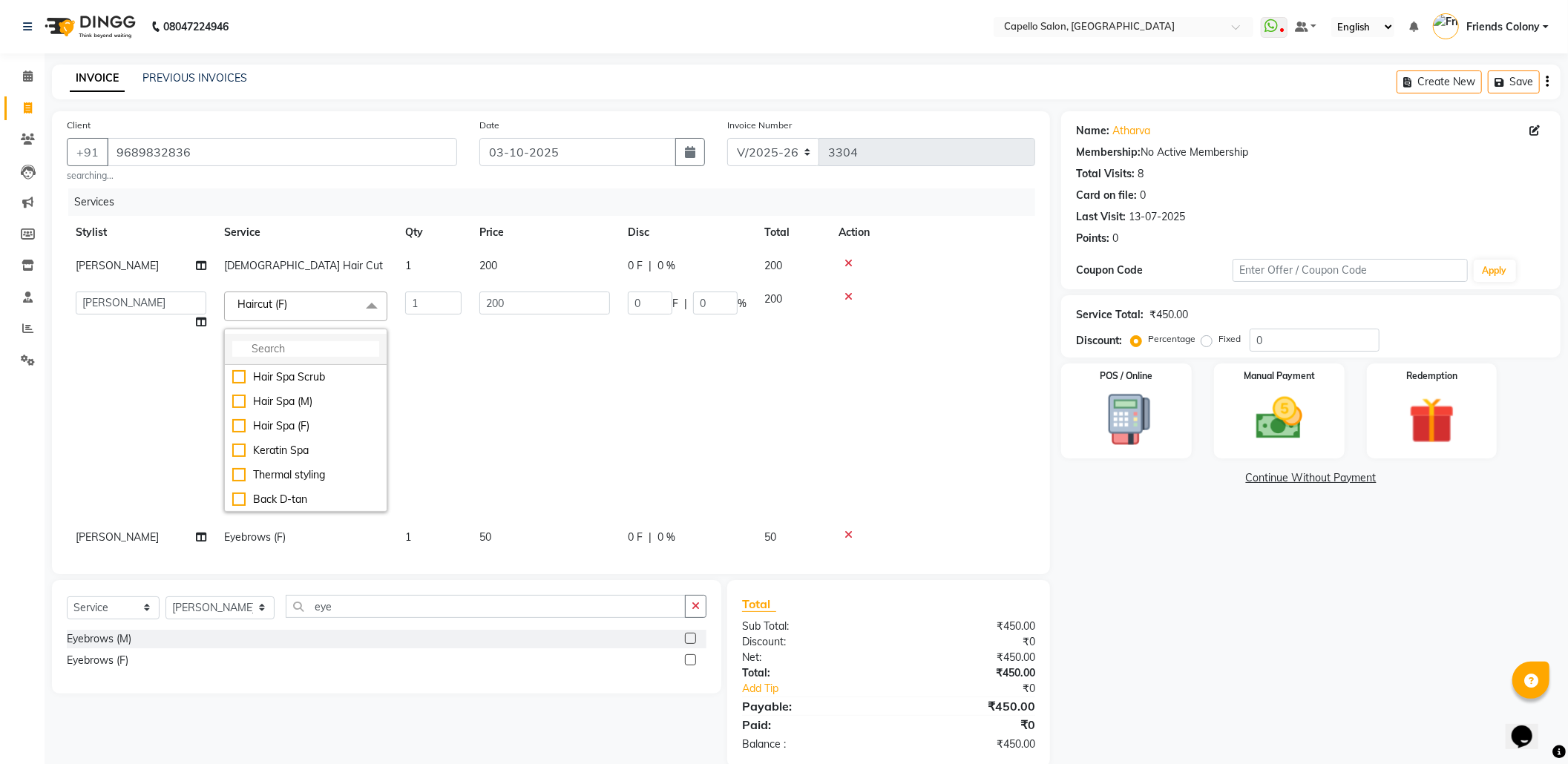
click at [267, 350] on input "multiselect-search" at bounding box center [306, 349] width 147 height 16
type input "be"
click at [236, 450] on div "[PERSON_NAME] Trim/Shave" at bounding box center [306, 465] width 147 height 31
checkbox input "true"
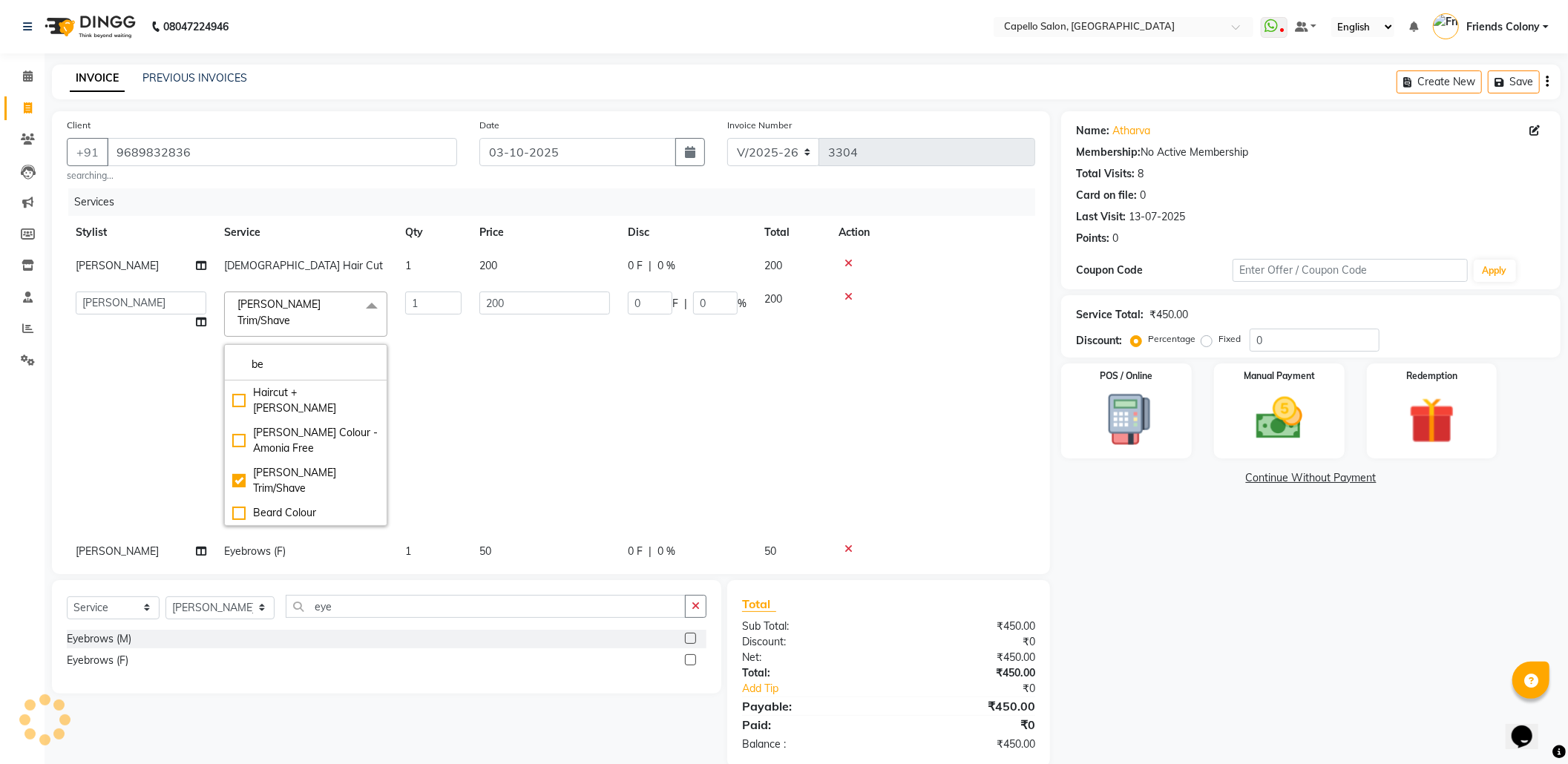
click at [849, 544] on icon at bounding box center [848, 549] width 8 height 10
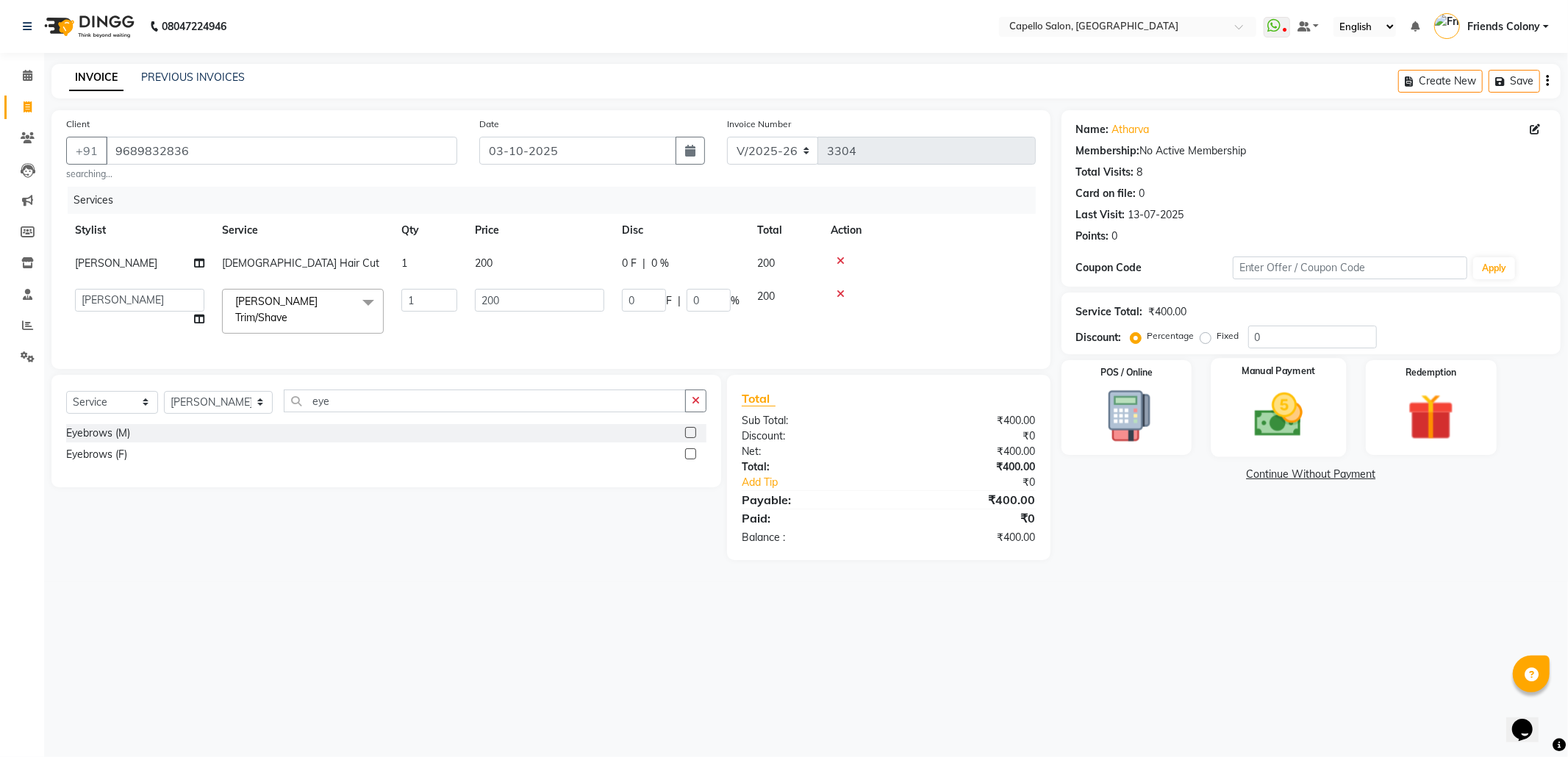
click at [1265, 415] on img at bounding box center [1279, 415] width 79 height 56
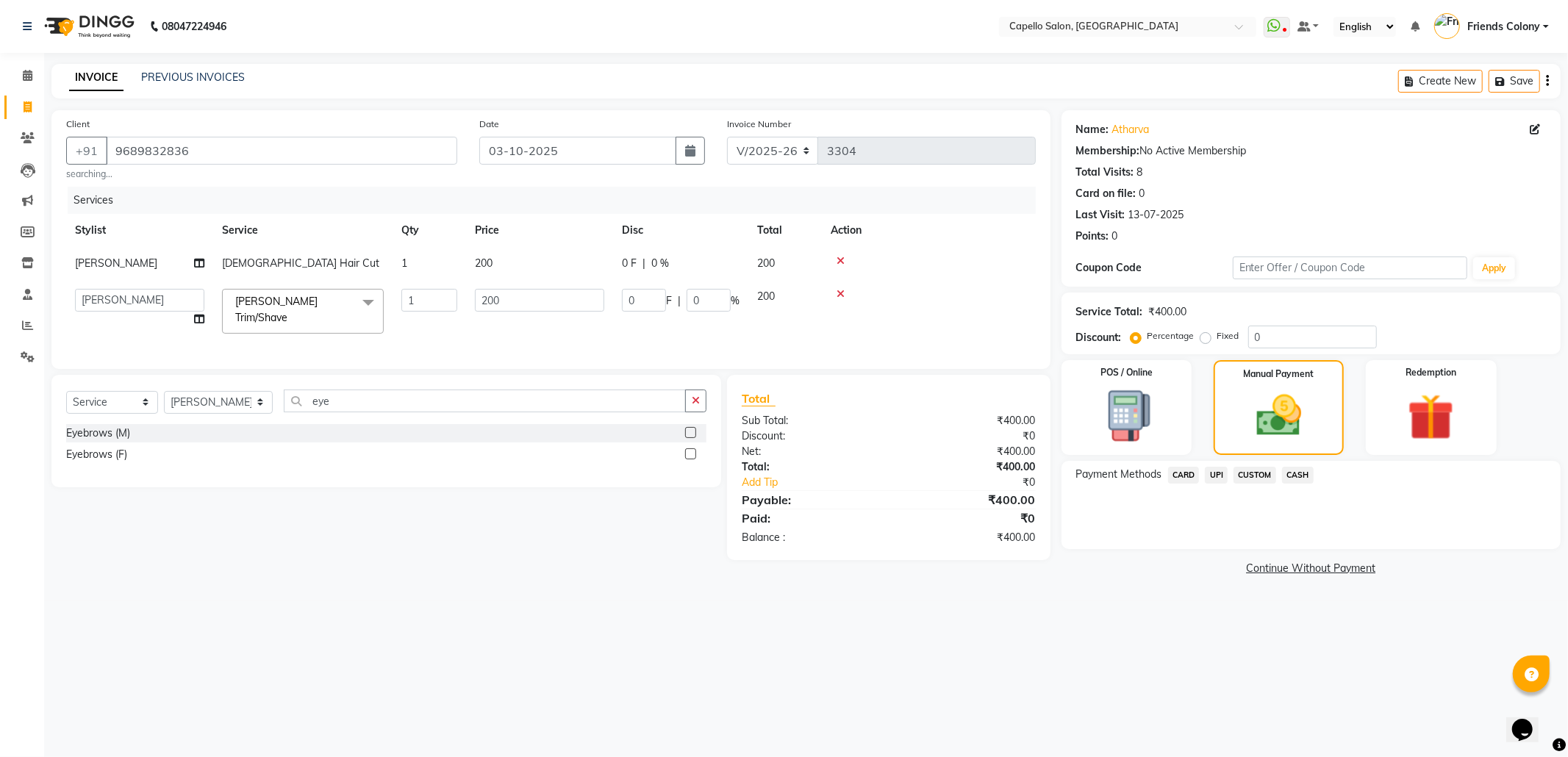
click at [1222, 480] on span "UPI" at bounding box center [1216, 475] width 23 height 17
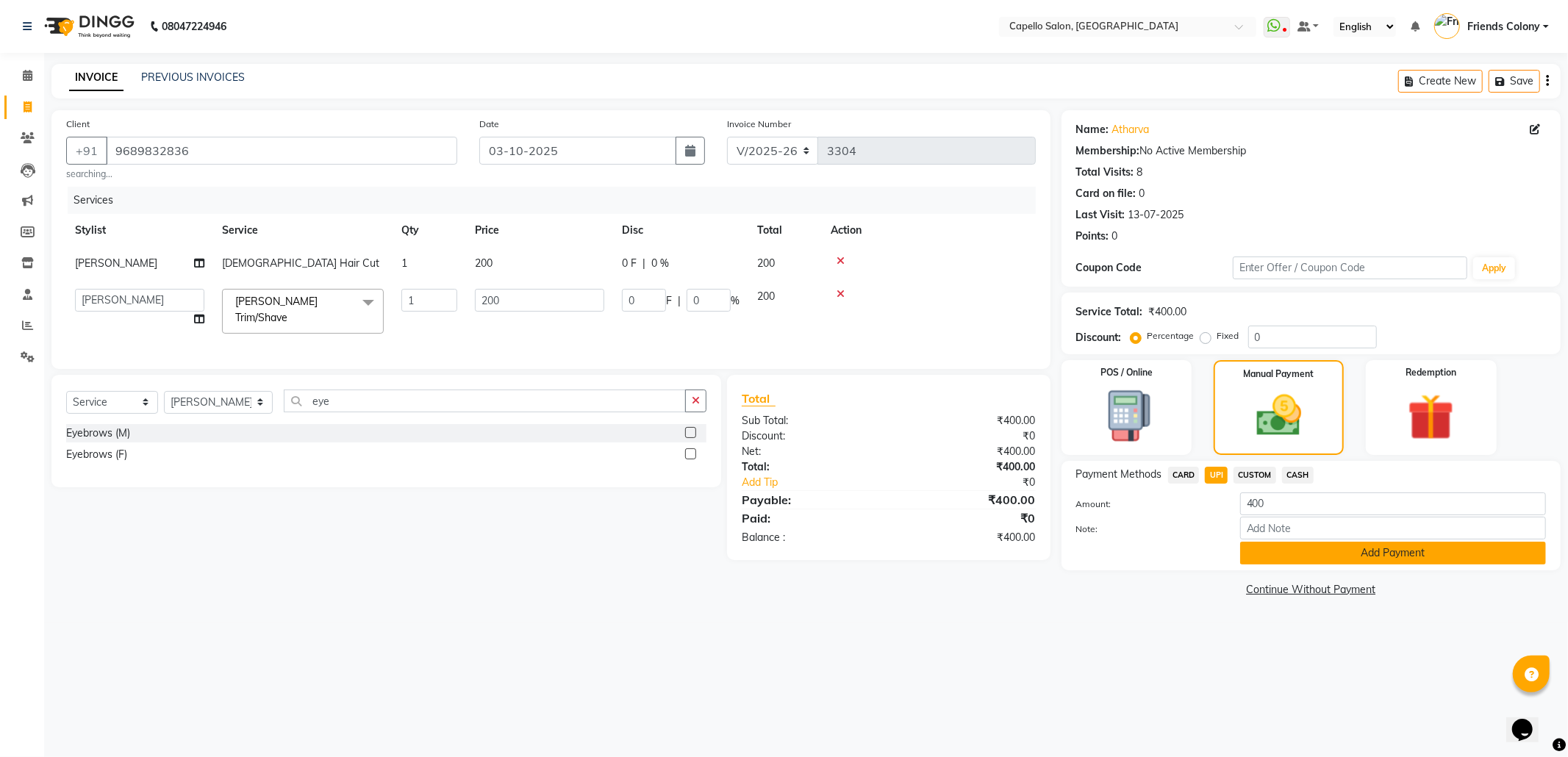
click at [1298, 564] on button "Add Payment" at bounding box center [1393, 552] width 306 height 23
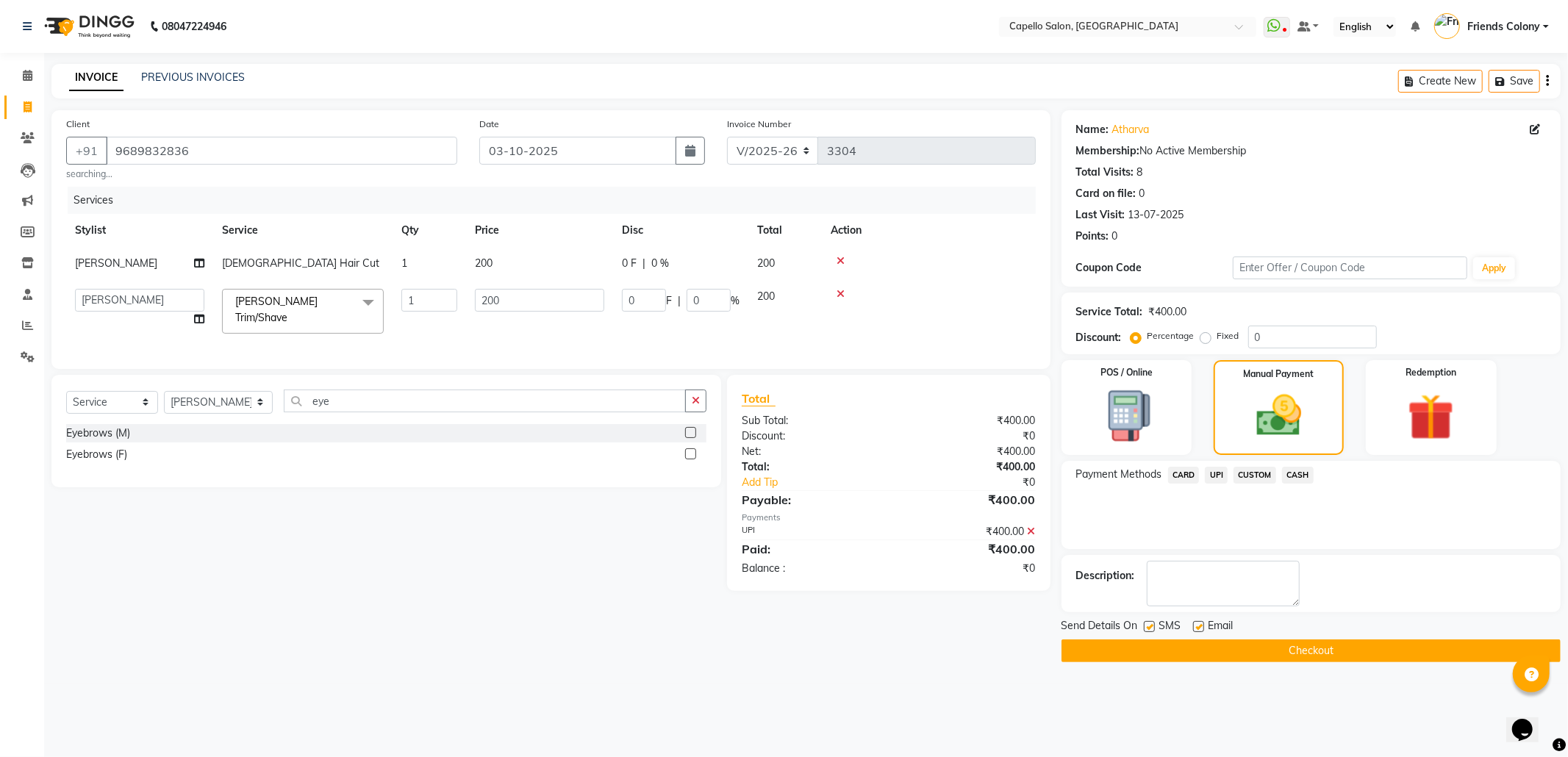
click at [1194, 627] on label at bounding box center [1198, 627] width 11 height 11
click at [1194, 627] on input "checkbox" at bounding box center [1197, 627] width 9 height 9
checkbox input "false"
click at [1153, 633] on div "SMS" at bounding box center [1168, 627] width 49 height 18
click at [1150, 632] on label at bounding box center [1149, 627] width 11 height 11
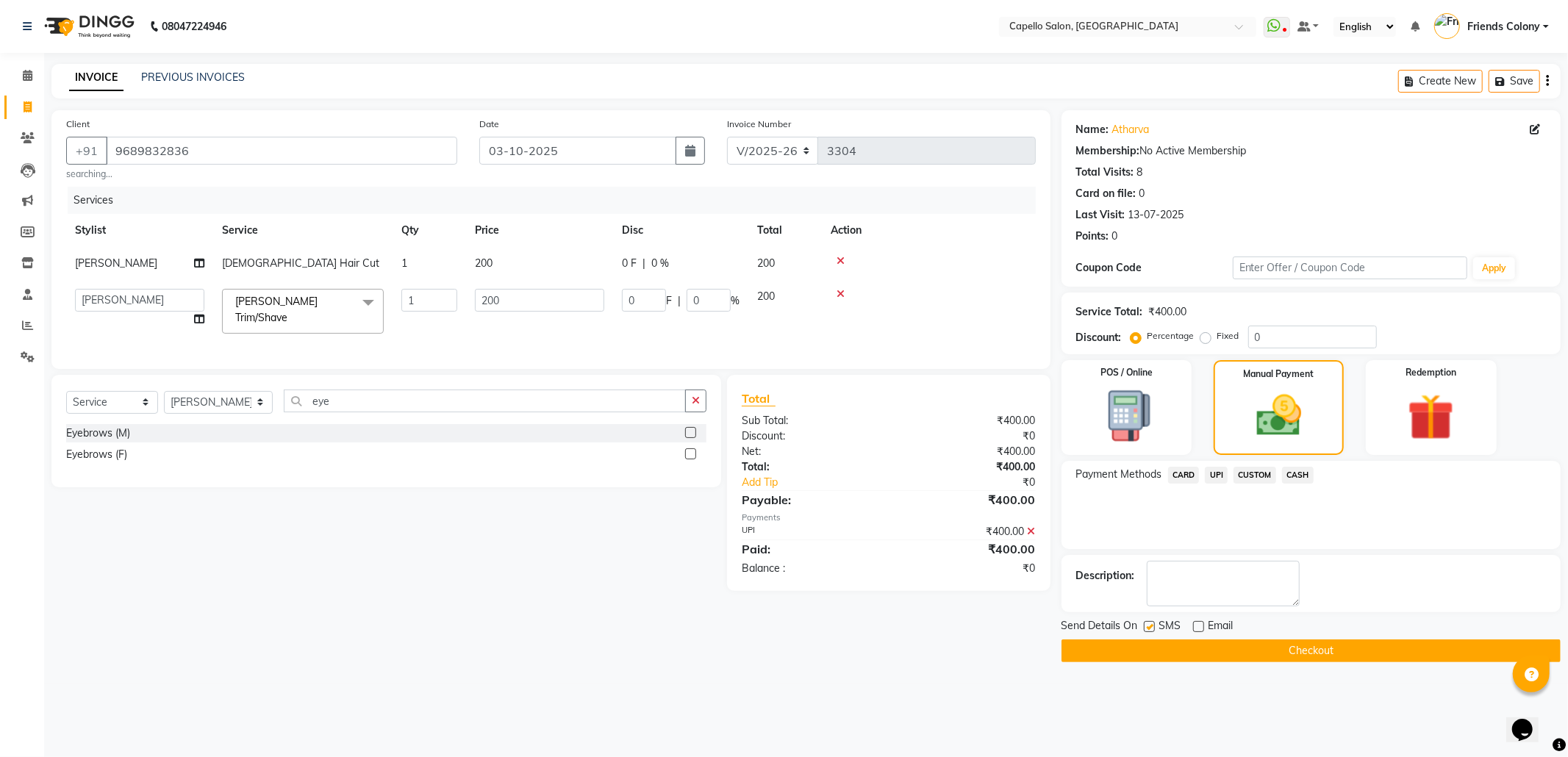
click at [1150, 632] on input "checkbox" at bounding box center [1148, 627] width 9 height 9
checkbox input "false"
click at [1227, 653] on button "Checkout" at bounding box center [1310, 650] width 499 height 23
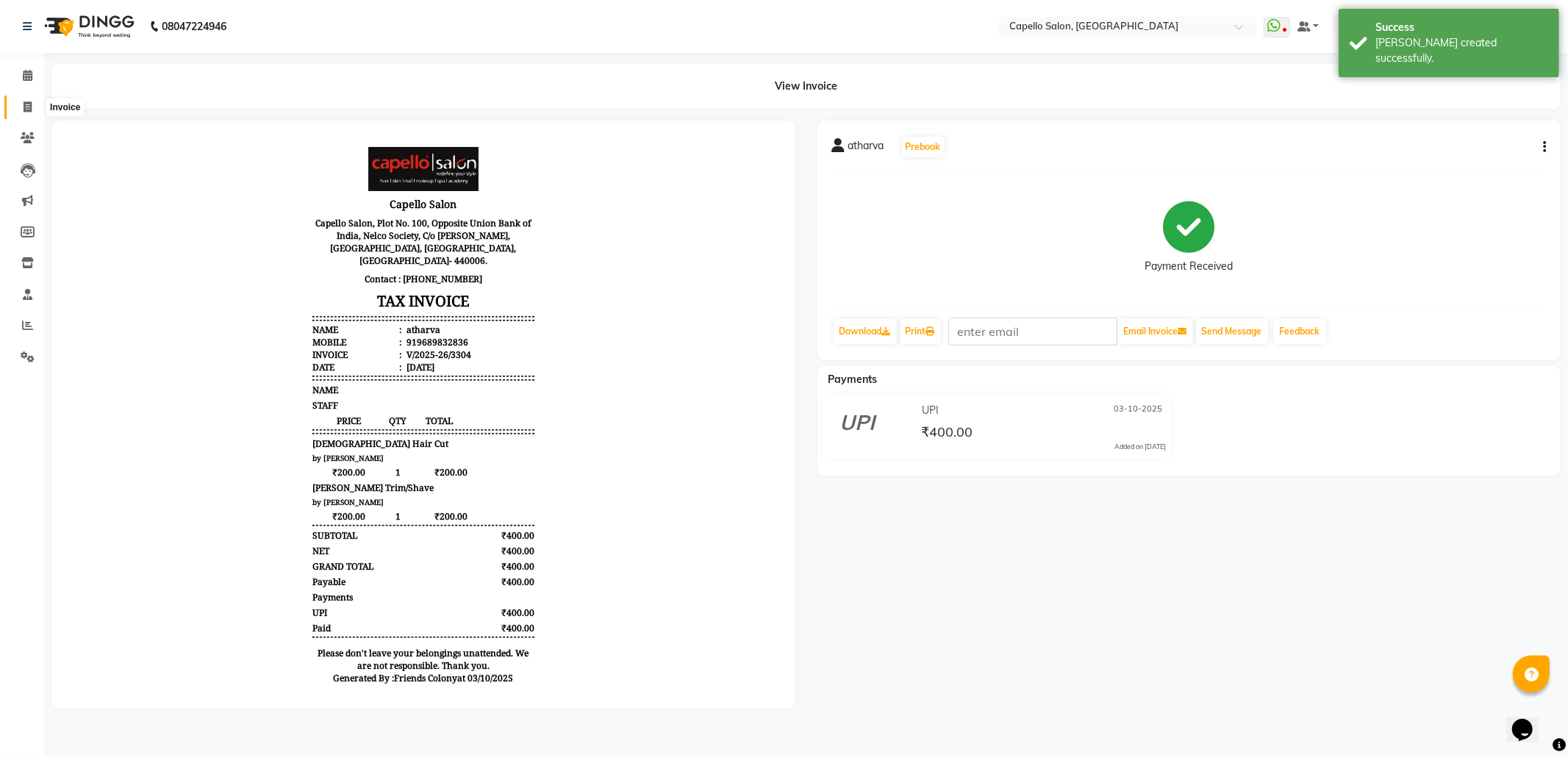
click at [33, 109] on span at bounding box center [28, 107] width 26 height 17
select select "service"
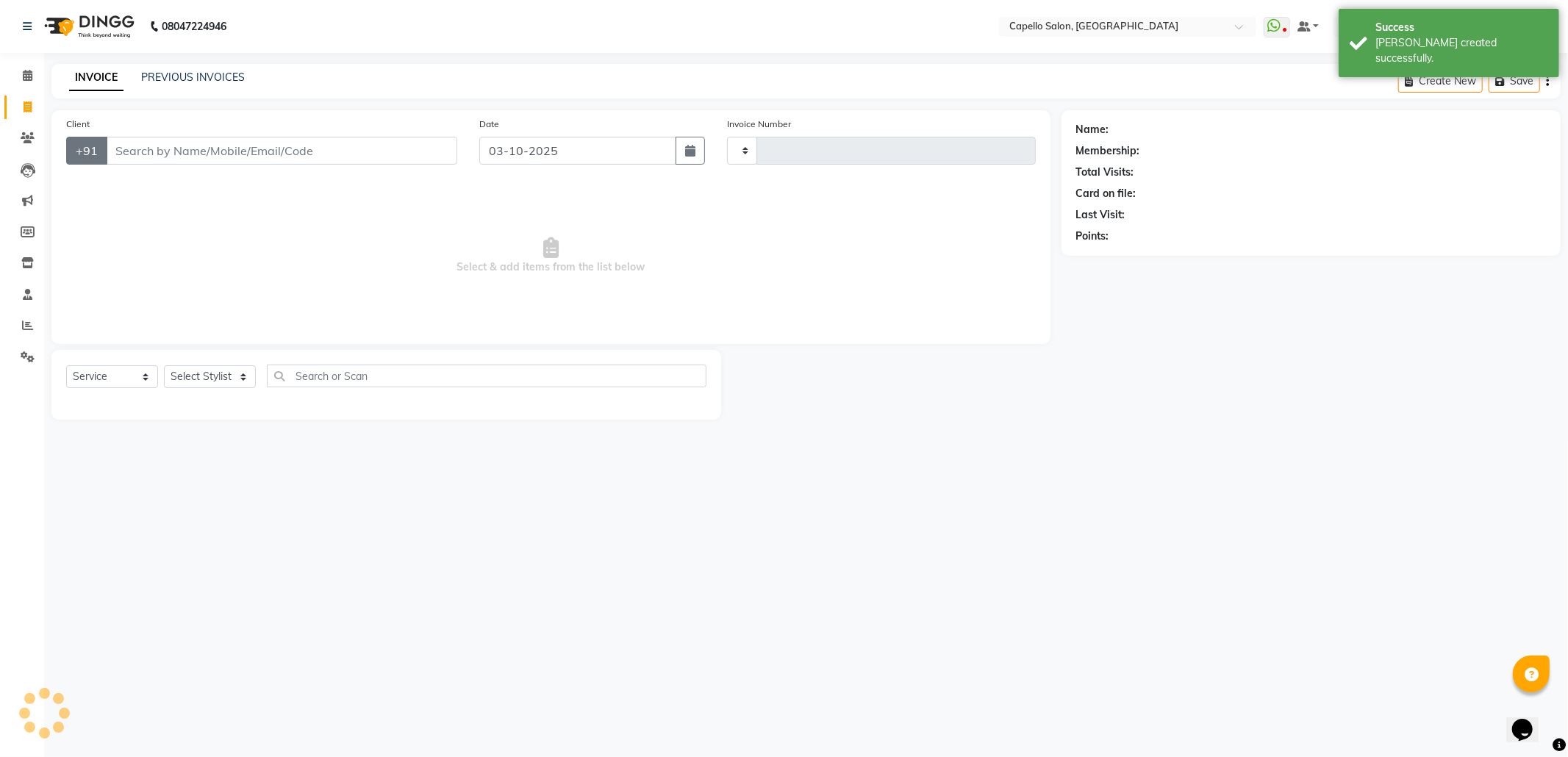
type input "3305"
select select "3583"
click at [204, 373] on select "Select Stylist" at bounding box center [209, 376] width 92 height 23
select select "16603"
click at [164, 365] on select "Select Stylist [PERSON_NAME] Admin [PERSON_NAME] Friends Colony [PERSON_NAME] […" at bounding box center [218, 376] width 109 height 23
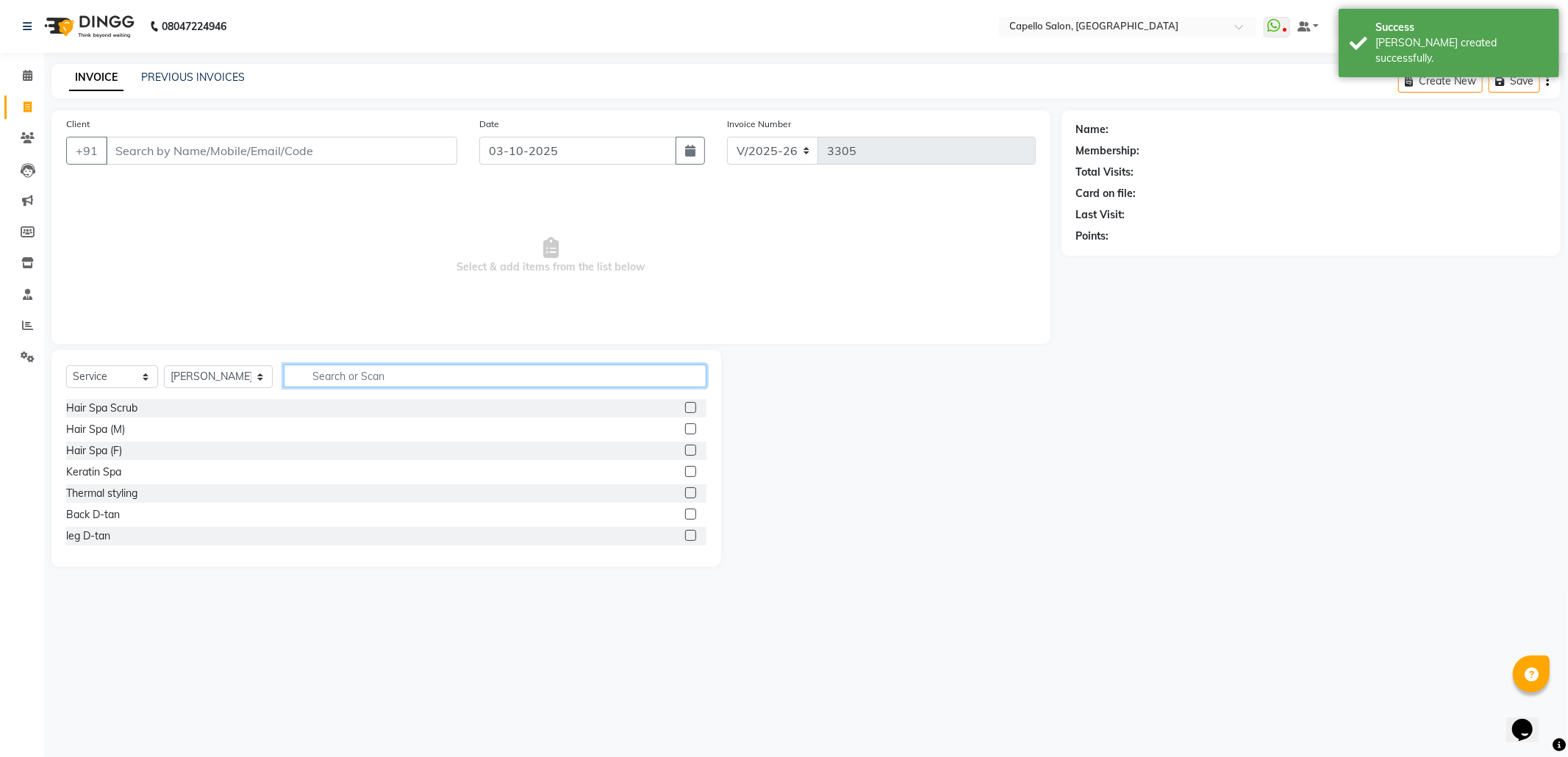
click at [348, 373] on input "text" at bounding box center [495, 375] width 423 height 23
type input "cut"
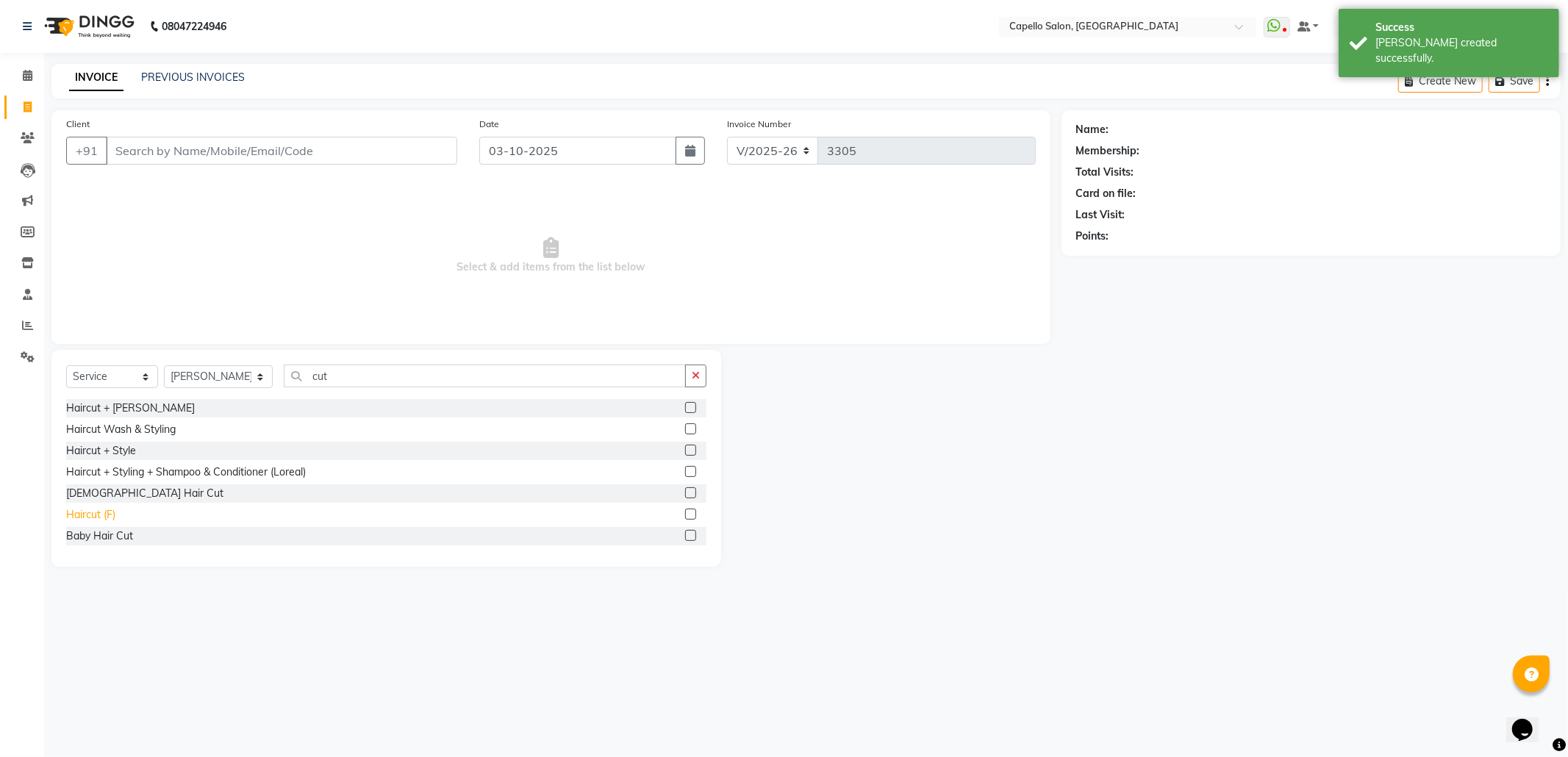
click at [107, 510] on div "Haircut (F)" at bounding box center [91, 515] width 49 height 16
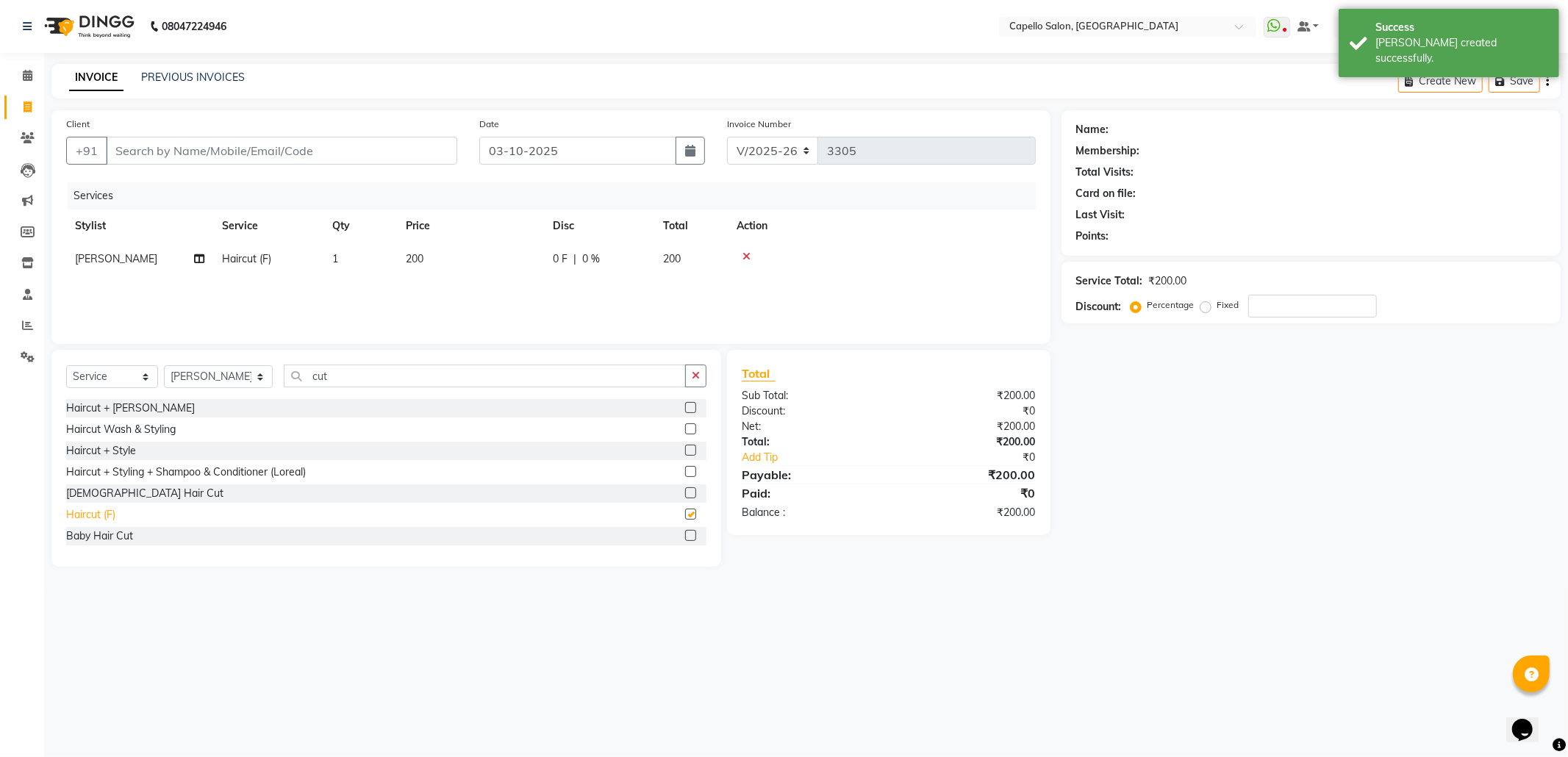
checkbox input "false"
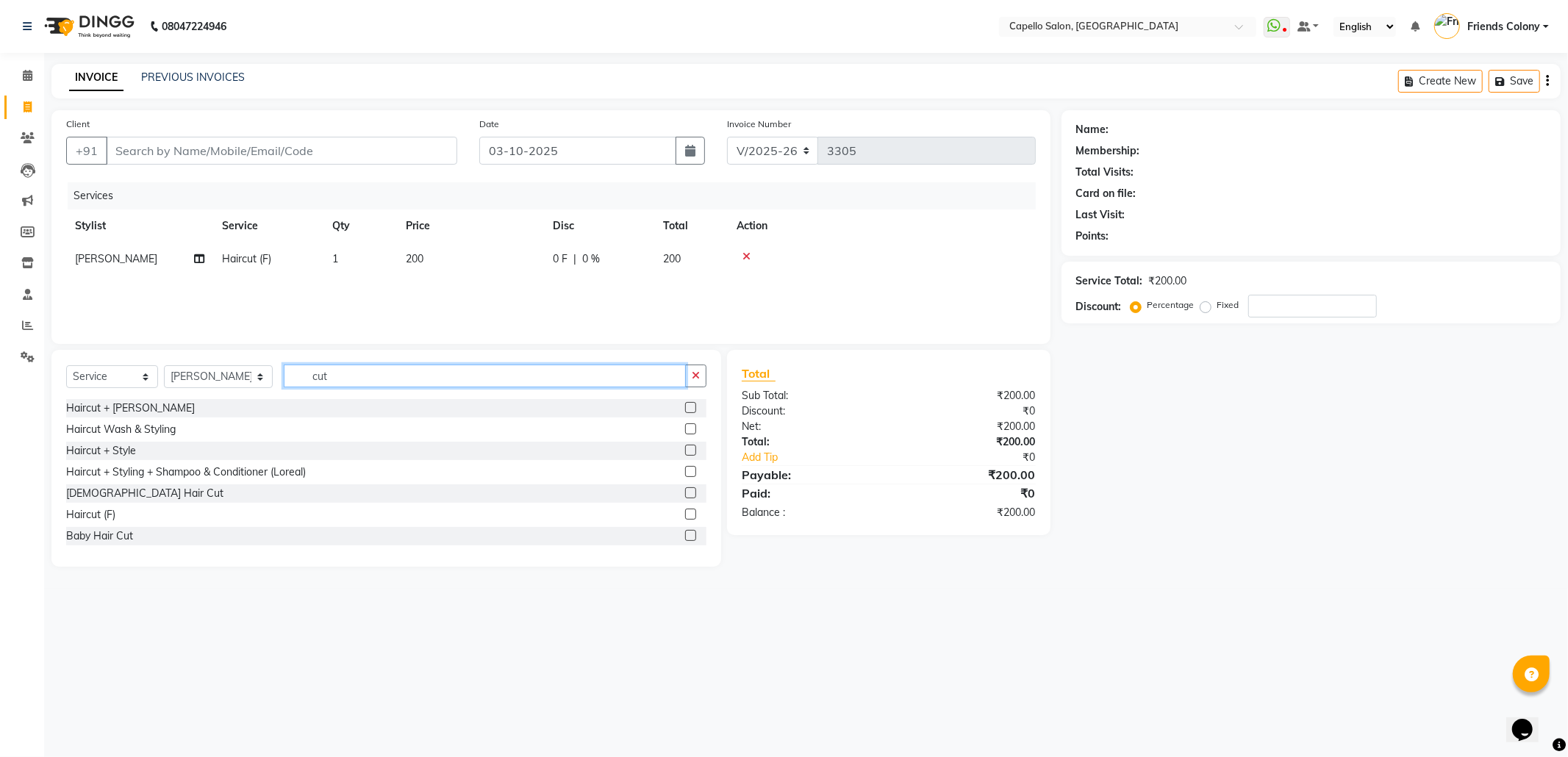
drag, startPoint x: 306, startPoint y: 362, endPoint x: 256, endPoint y: 362, distance: 50.0
click at [258, 362] on div "Select Service Product Membership Package Voucher Prepaid Gift Card Select Styl…" at bounding box center [386, 458] width 669 height 217
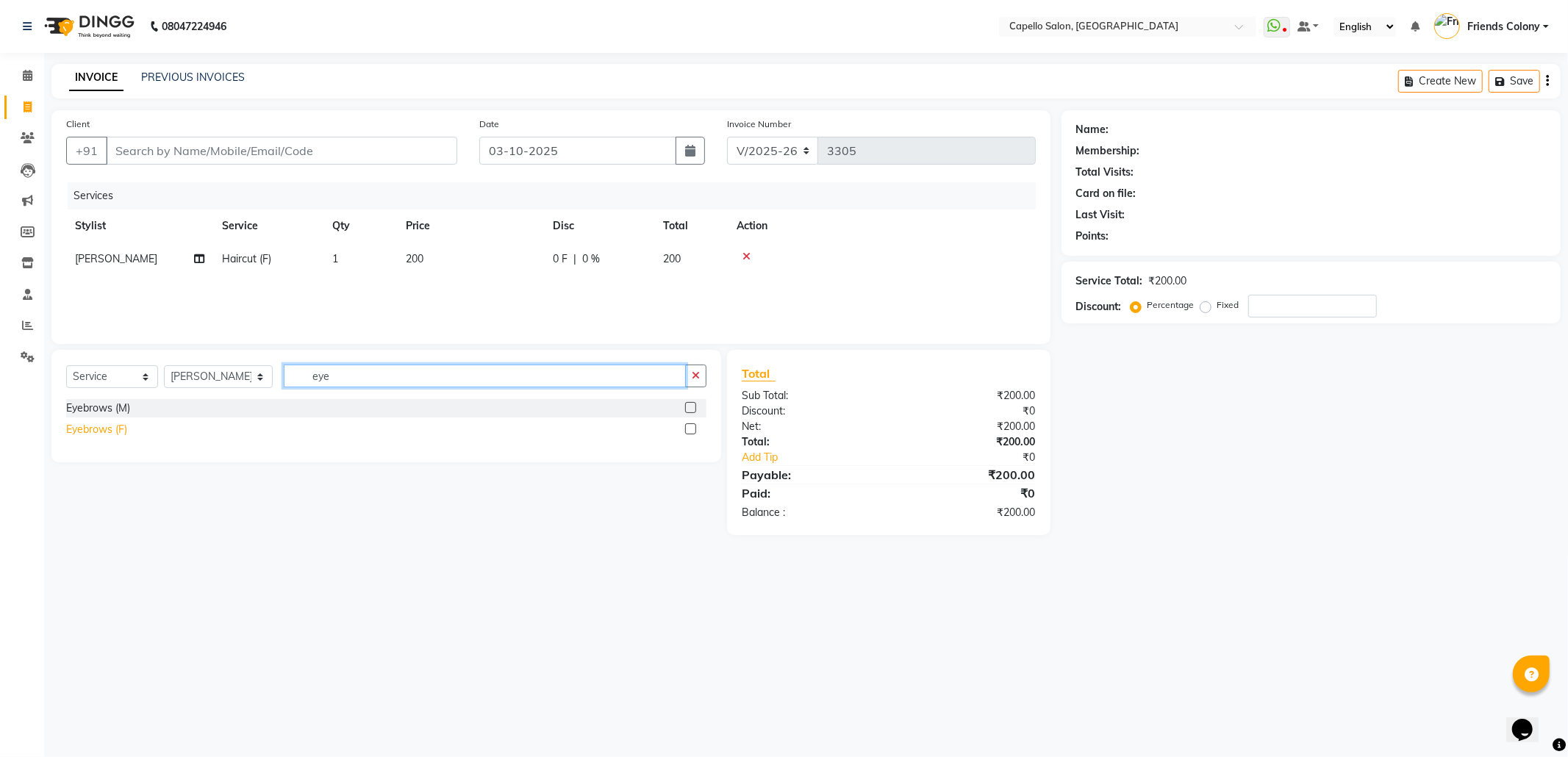
type input "eye"
click at [126, 429] on div "Eyebrows (F)" at bounding box center [96, 430] width 61 height 16
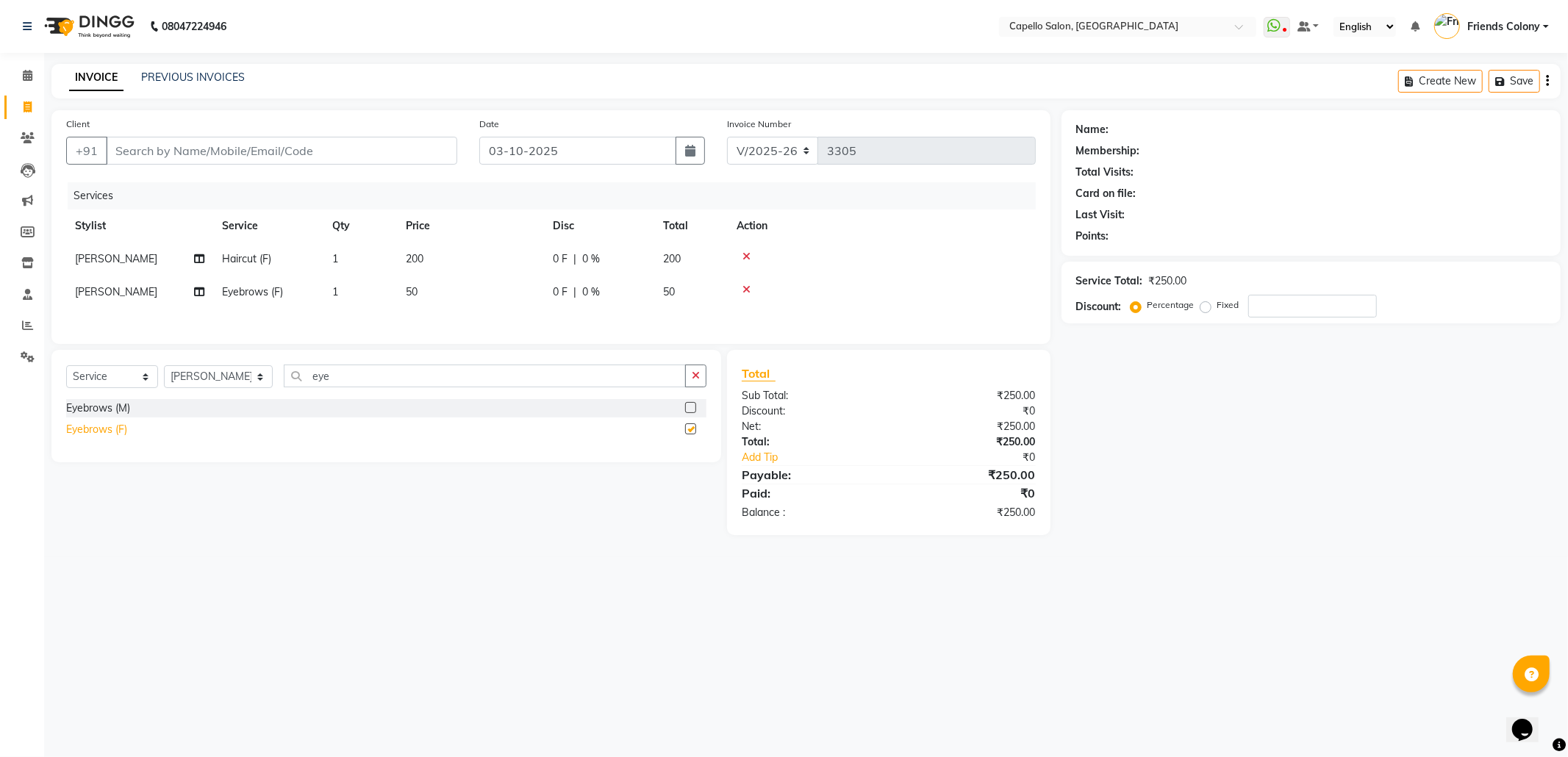
checkbox input "false"
select select "3583"
select select "service"
select select "16603"
click at [205, 148] on input "Client" at bounding box center [281, 150] width 352 height 28
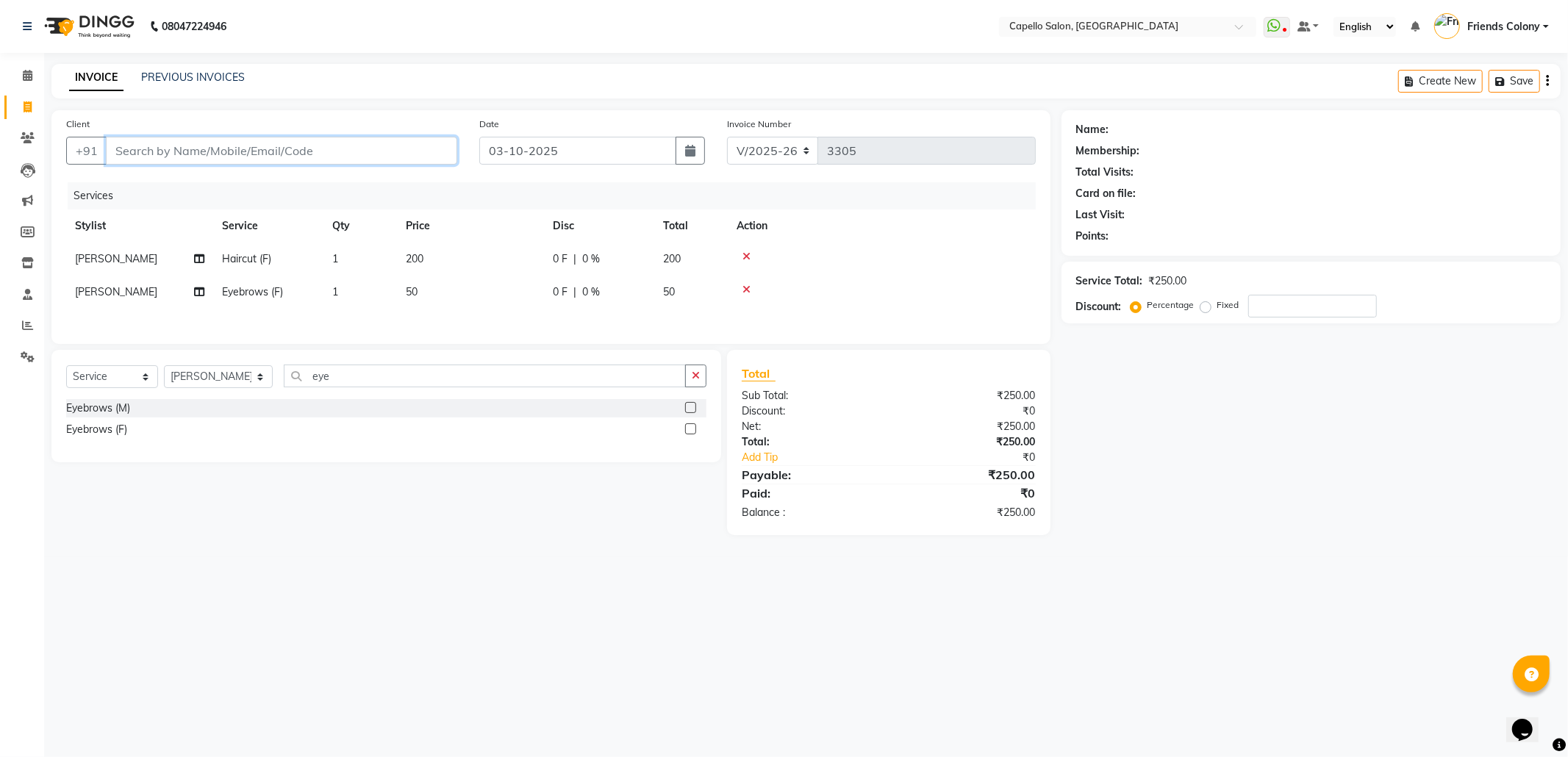
type input "9"
type input "0"
type input "9665456729"
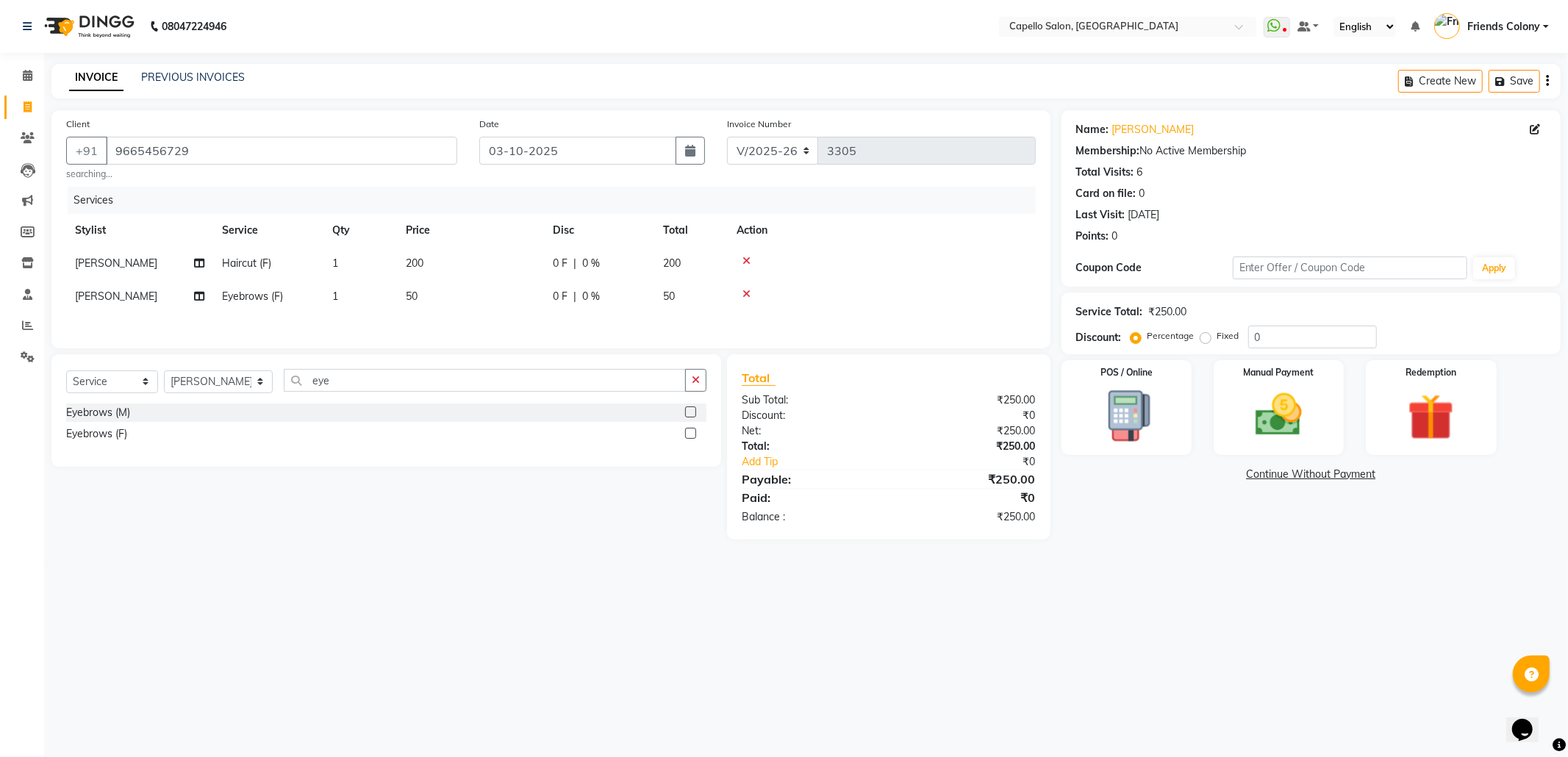
click at [748, 296] on icon at bounding box center [746, 293] width 8 height 10
click at [748, 262] on icon at bounding box center [746, 261] width 8 height 10
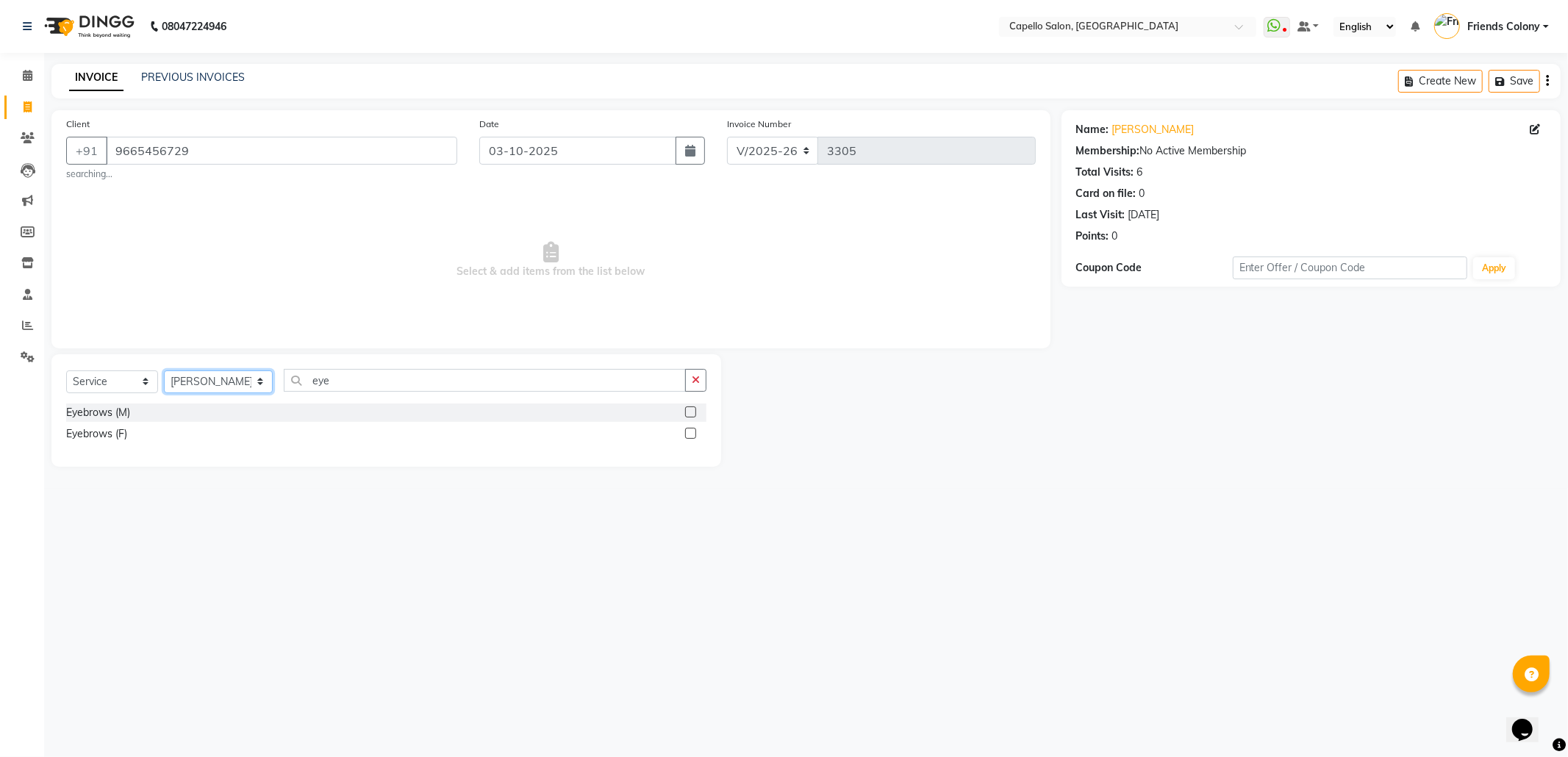
click at [207, 375] on select "Select Stylist [PERSON_NAME] Admin [PERSON_NAME] Friends Colony [PERSON_NAME] […" at bounding box center [218, 382] width 109 height 23
select select "75586"
click at [164, 371] on select "Select Stylist [PERSON_NAME] Admin [PERSON_NAME] Friends Colony [PERSON_NAME] […" at bounding box center [218, 382] width 109 height 23
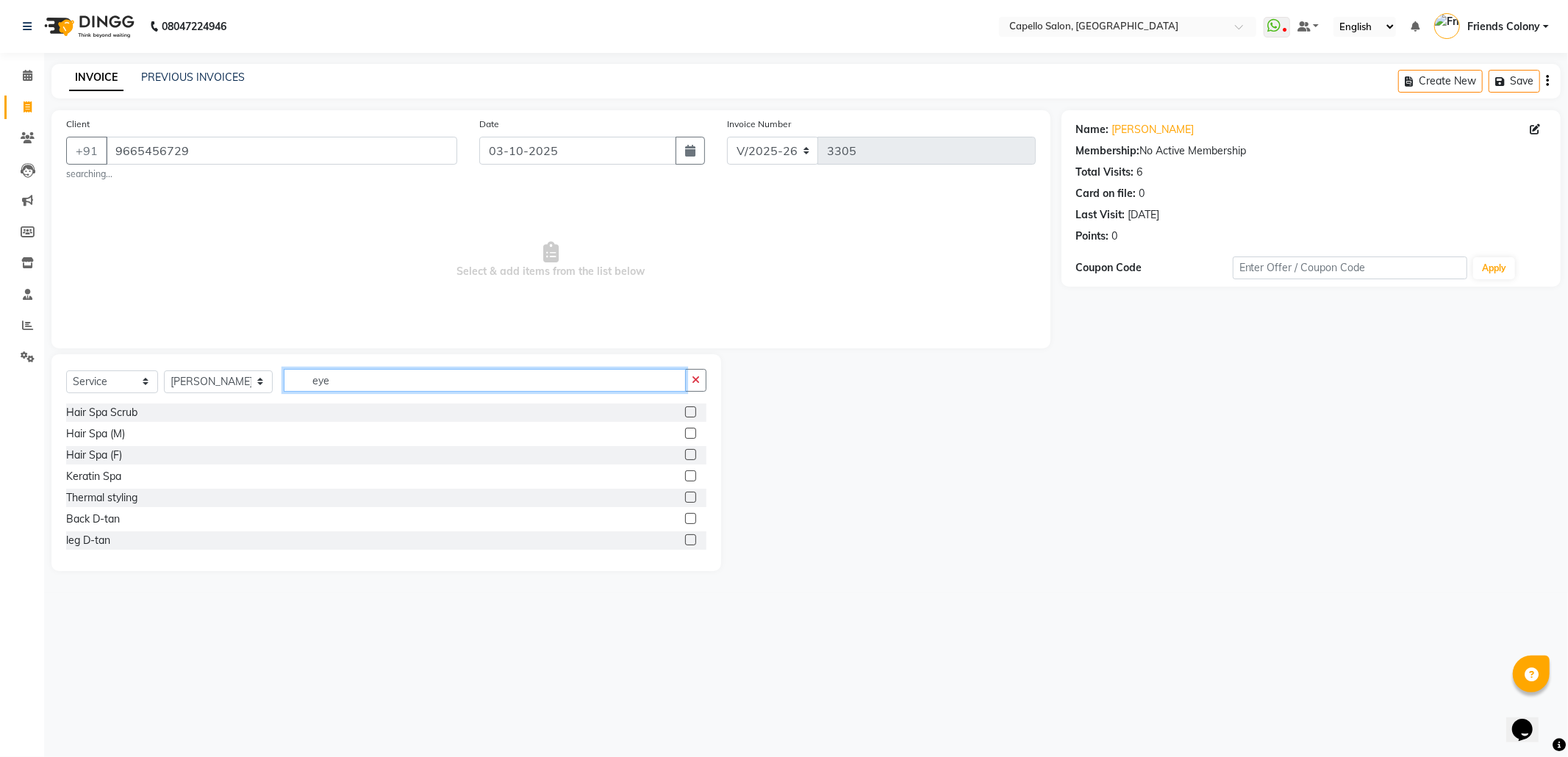
drag, startPoint x: 334, startPoint y: 386, endPoint x: 288, endPoint y: 388, distance: 46.0
click at [288, 388] on input "eye" at bounding box center [484, 380] width 402 height 23
type input "spa"
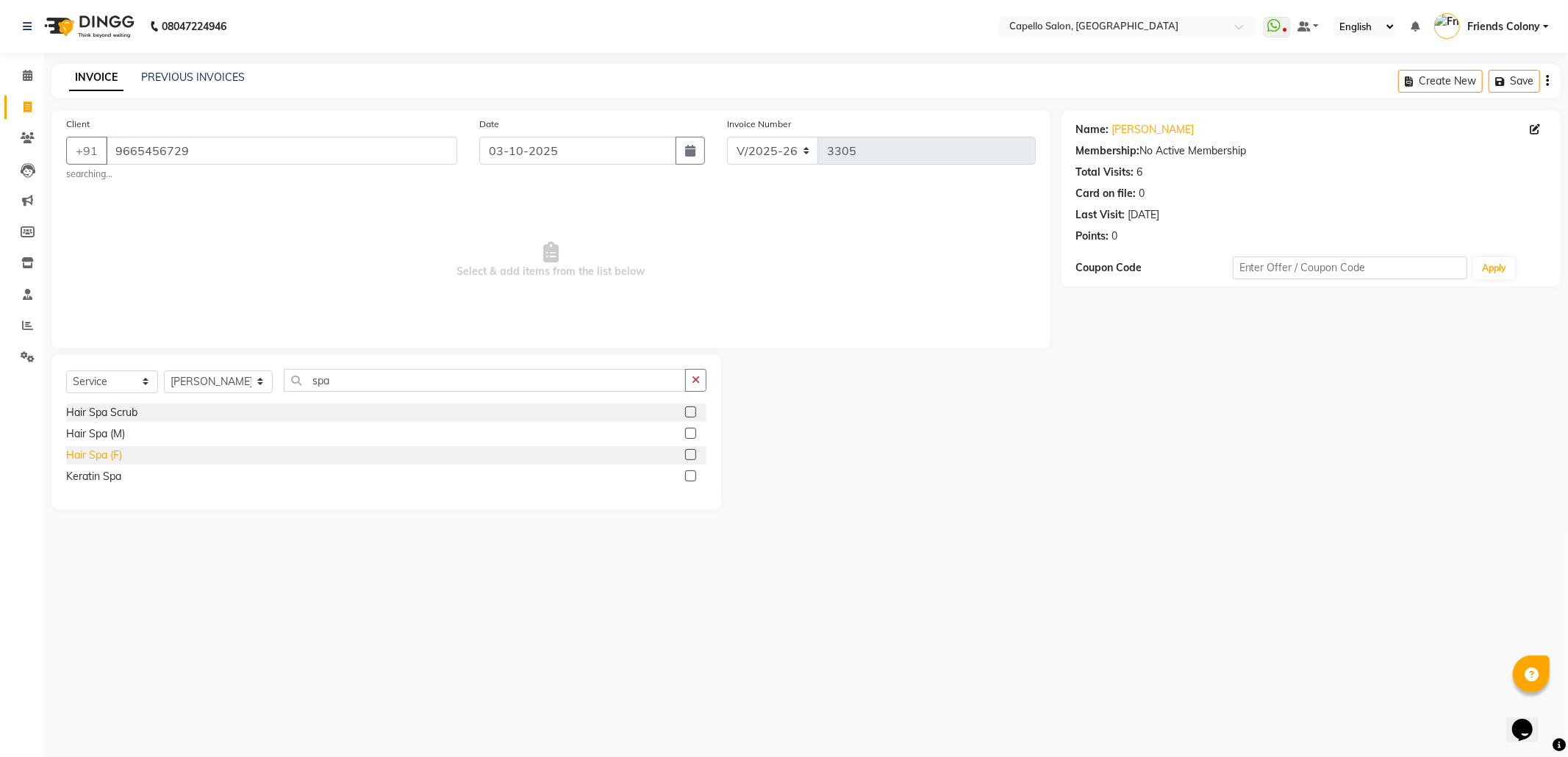
click at [100, 457] on div "Hair Spa (F)" at bounding box center [94, 455] width 56 height 16
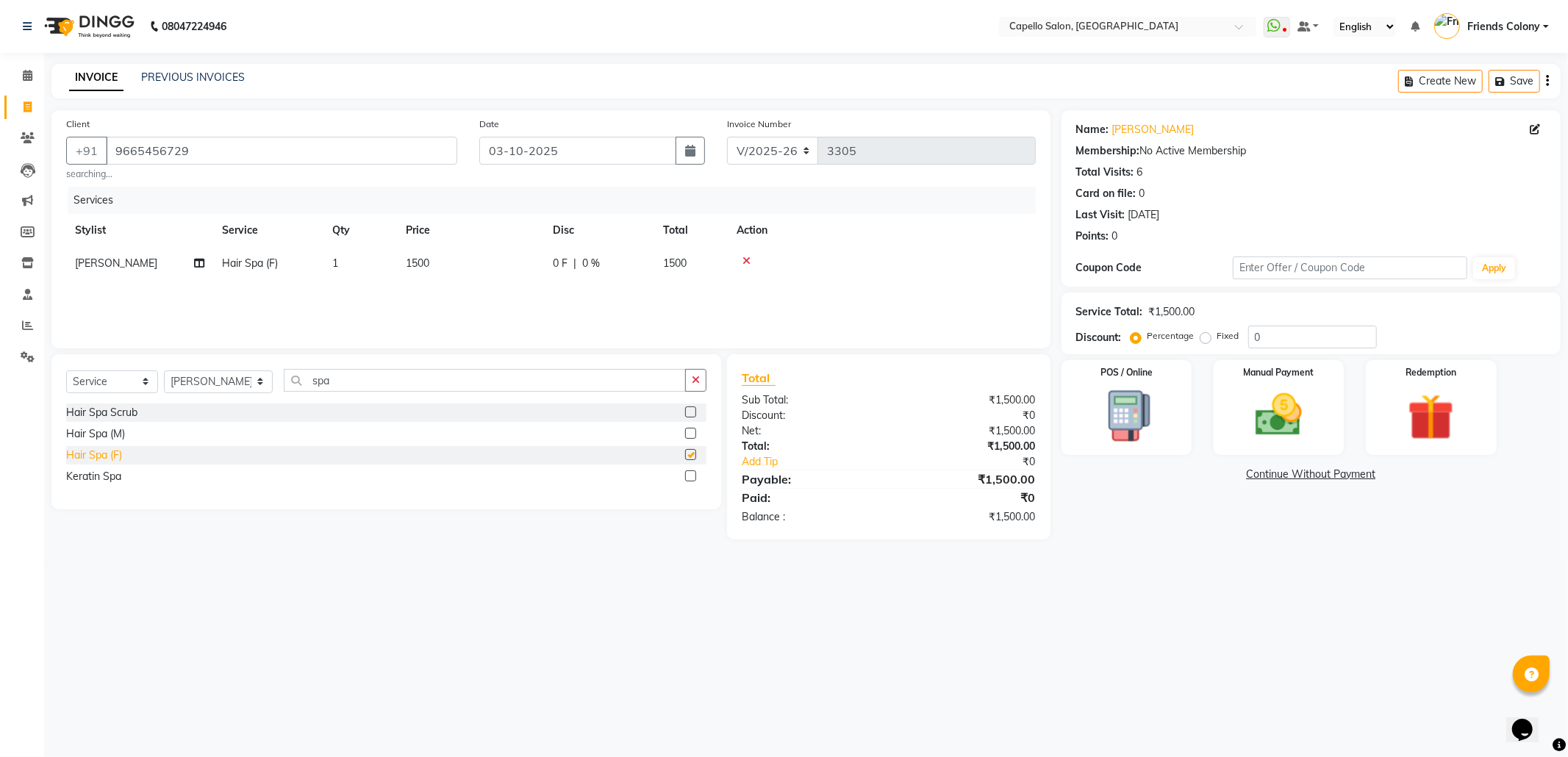
checkbox input "false"
click at [435, 263] on td "1500" at bounding box center [470, 263] width 147 height 33
select select "75586"
drag, startPoint x: 467, startPoint y: 270, endPoint x: 445, endPoint y: 271, distance: 22.0
click at [445, 271] on tr "aayush atkar Admin ANKIT BANDEWAR Friends Colony Harsha Shiwankar mohini godhan…" at bounding box center [551, 274] width 970 height 56
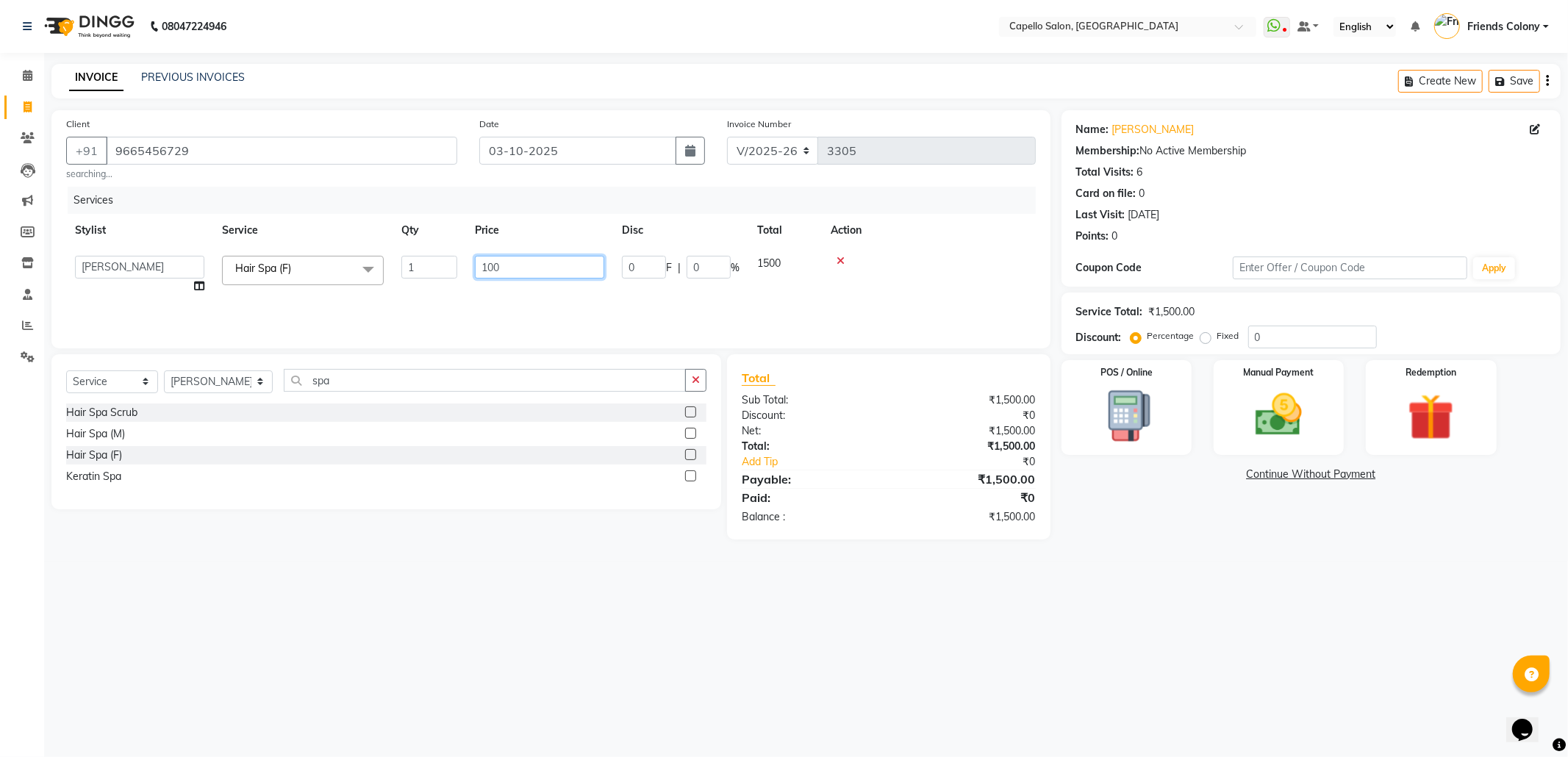
type input "1000"
click at [1265, 540] on main "INVOICE PREVIOUS INVOICES Create New Save Client +91 9665456729 searching... Da…" at bounding box center [806, 313] width 1524 height 498
click at [1259, 435] on img at bounding box center [1279, 415] width 79 height 56
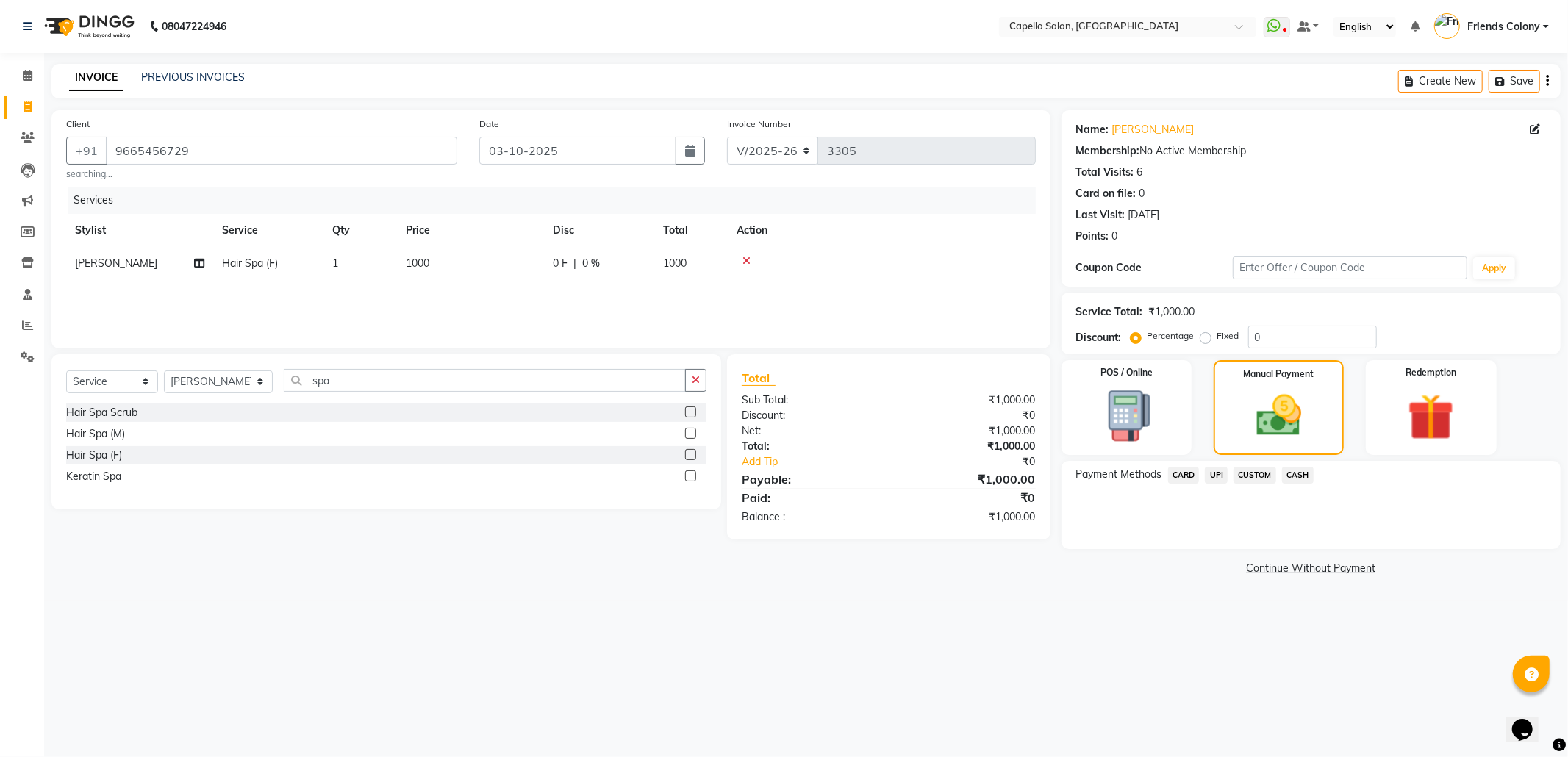
click at [1215, 474] on span "UPI" at bounding box center [1216, 475] width 23 height 17
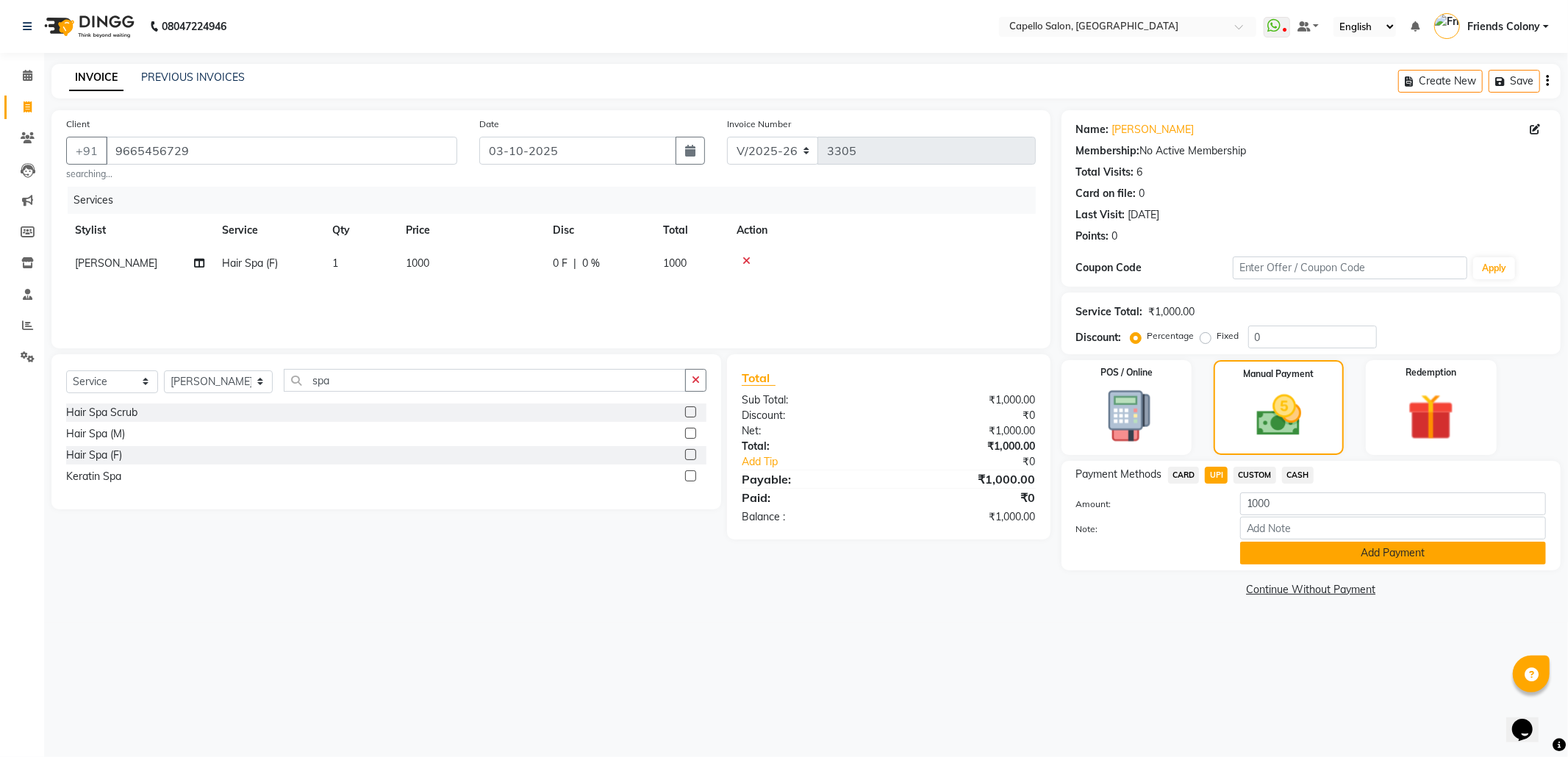
click at [1408, 551] on button "Add Payment" at bounding box center [1393, 552] width 306 height 23
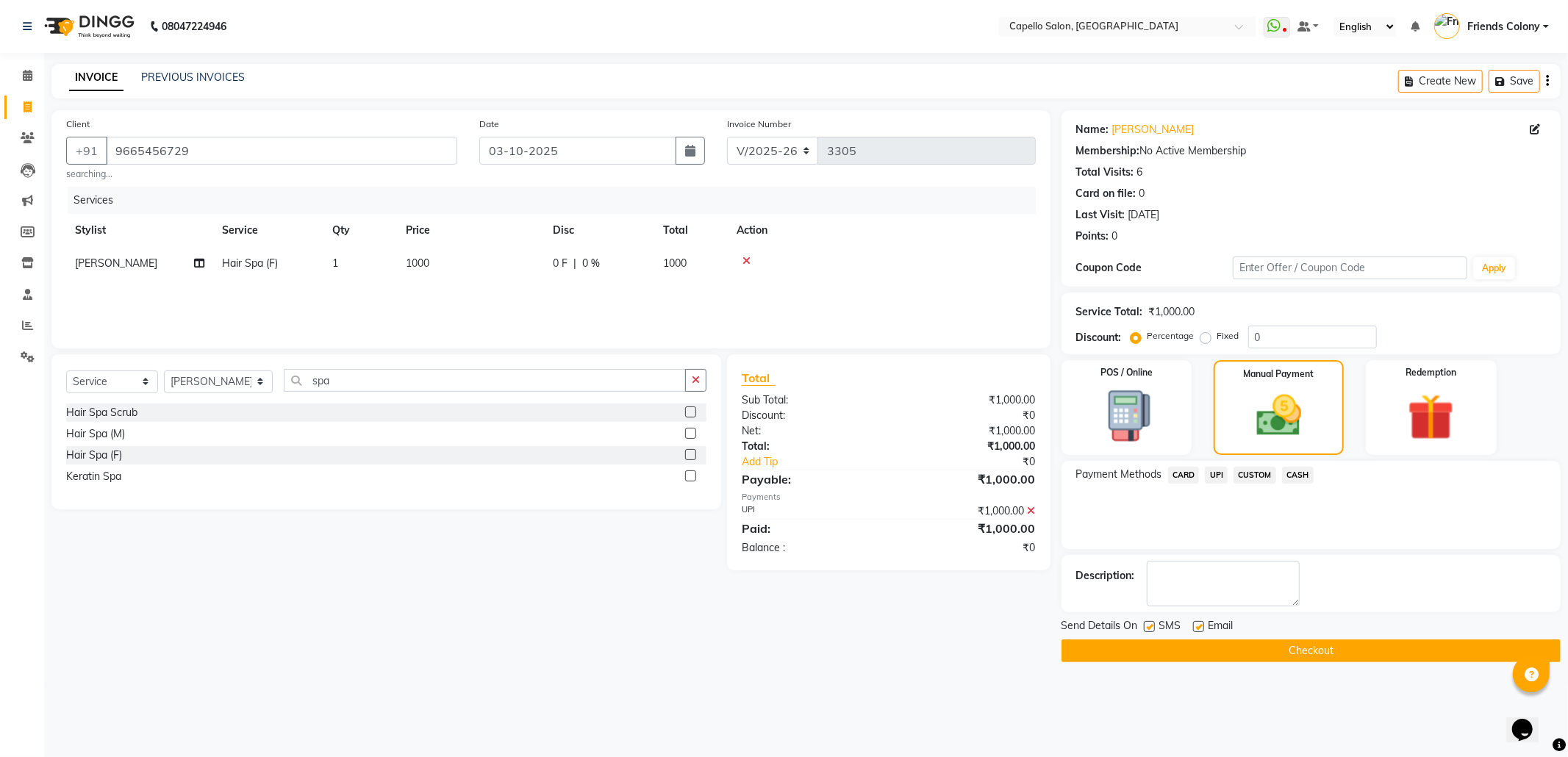
click at [1312, 642] on button "Checkout" at bounding box center [1310, 650] width 499 height 23
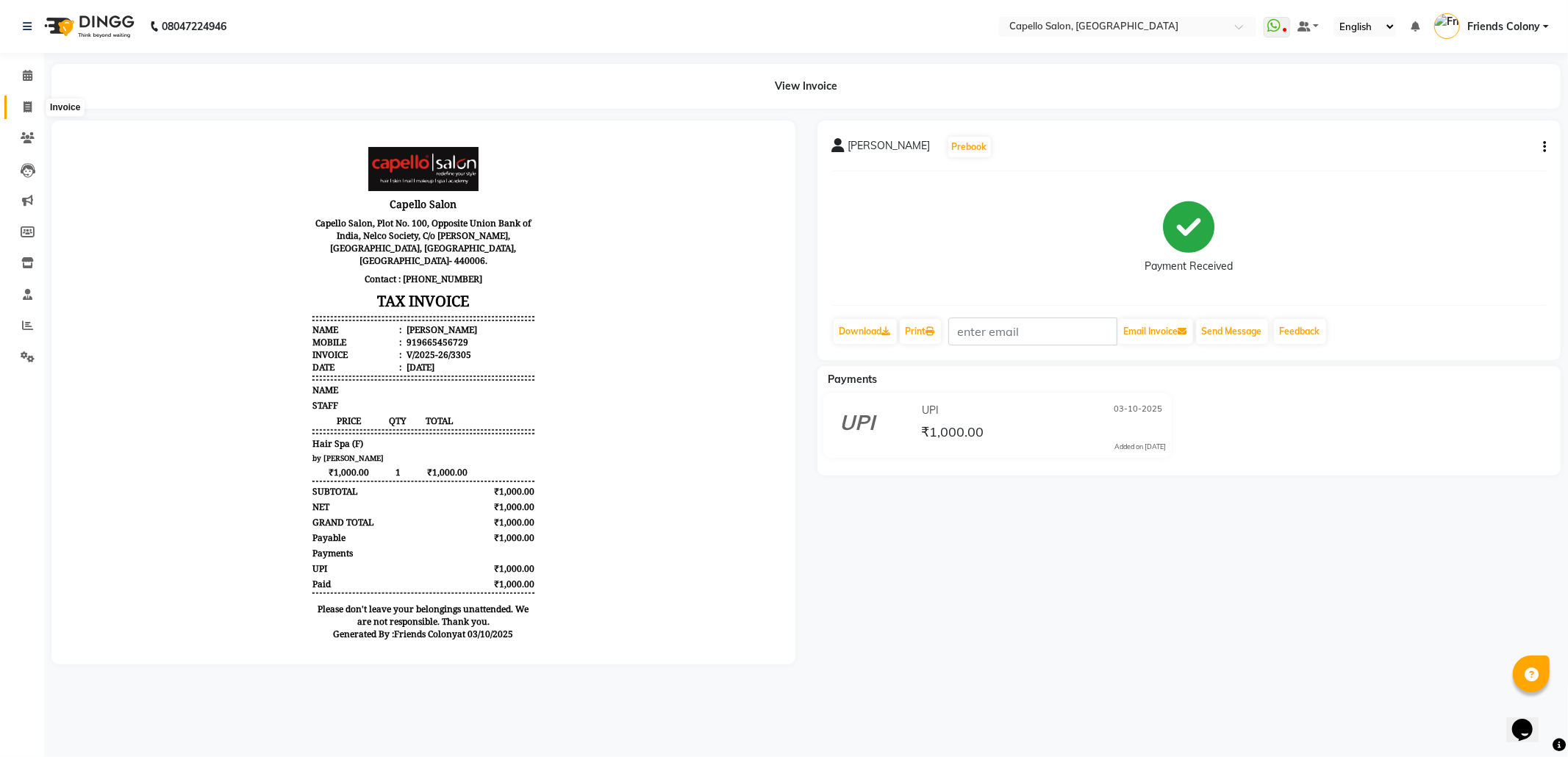
click at [18, 110] on span at bounding box center [28, 107] width 26 height 17
select select "service"
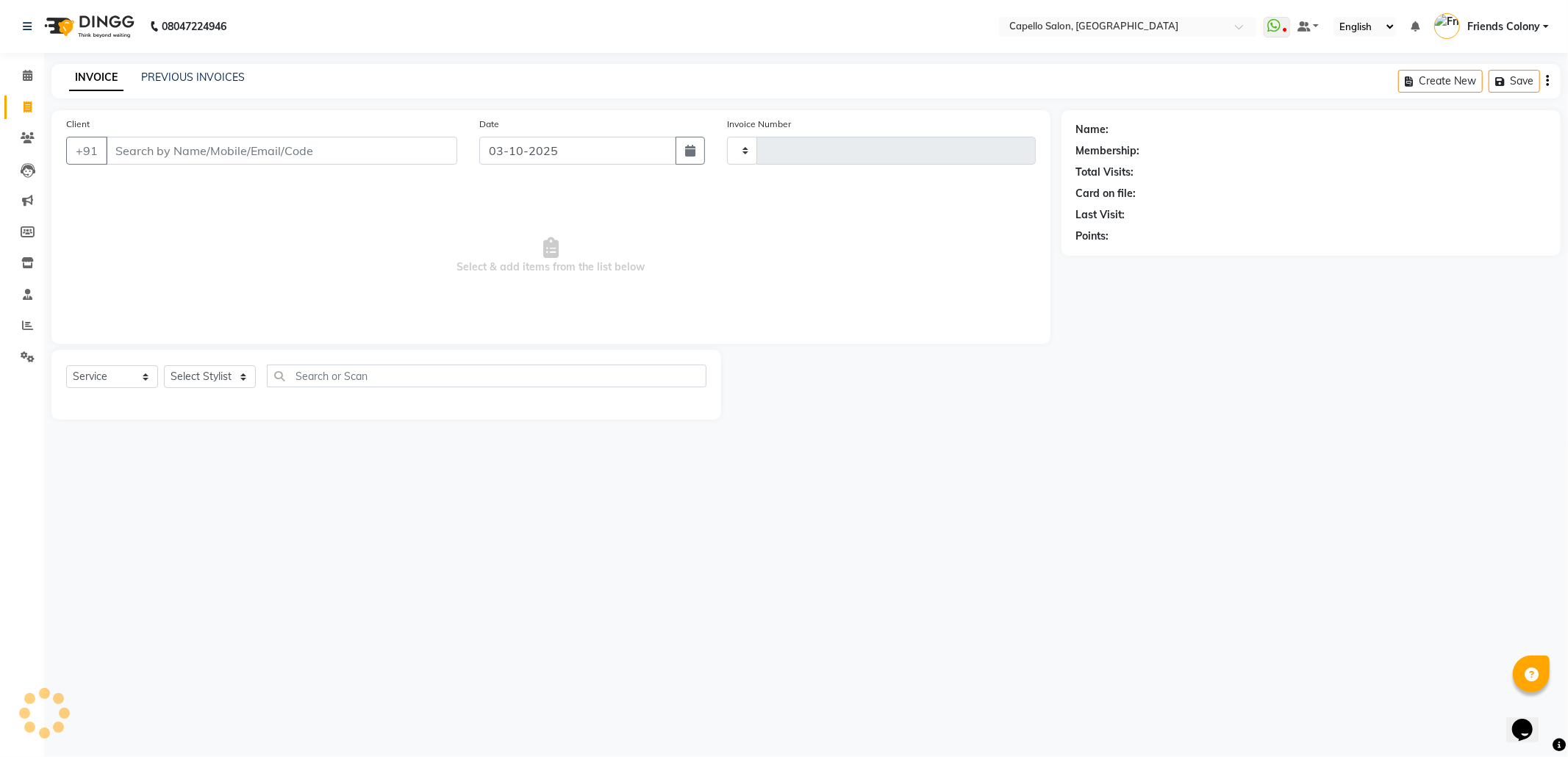
type input "3306"
select select "3583"
click at [126, 156] on input "92857847" at bounding box center [244, 150] width 277 height 28
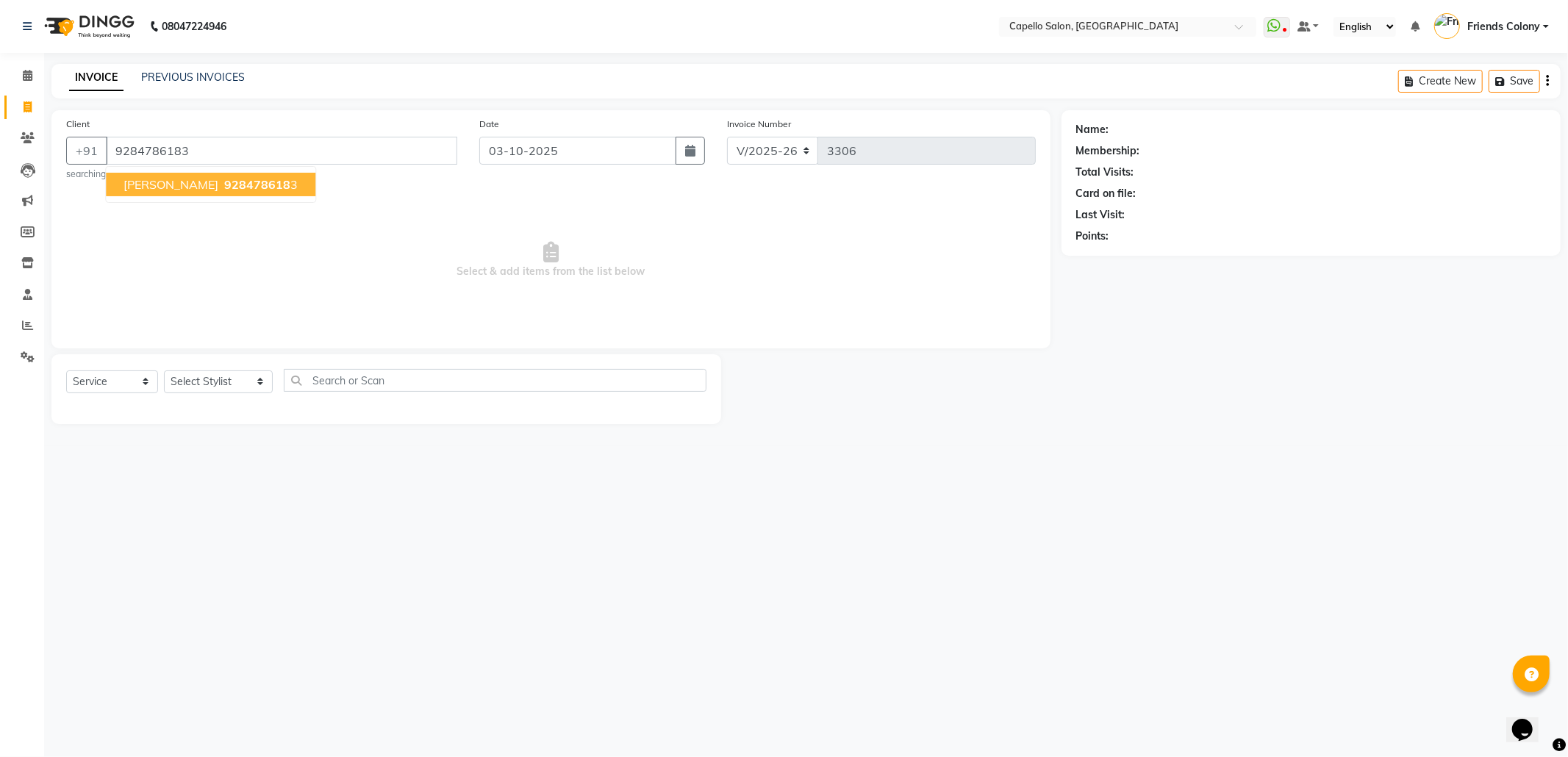
type input "9284786183"
click at [225, 380] on select "Select Stylist aayush atkar Admin ANKIT BANDEWAR Friends Colony Harsha Shiwanka…" at bounding box center [218, 382] width 109 height 23
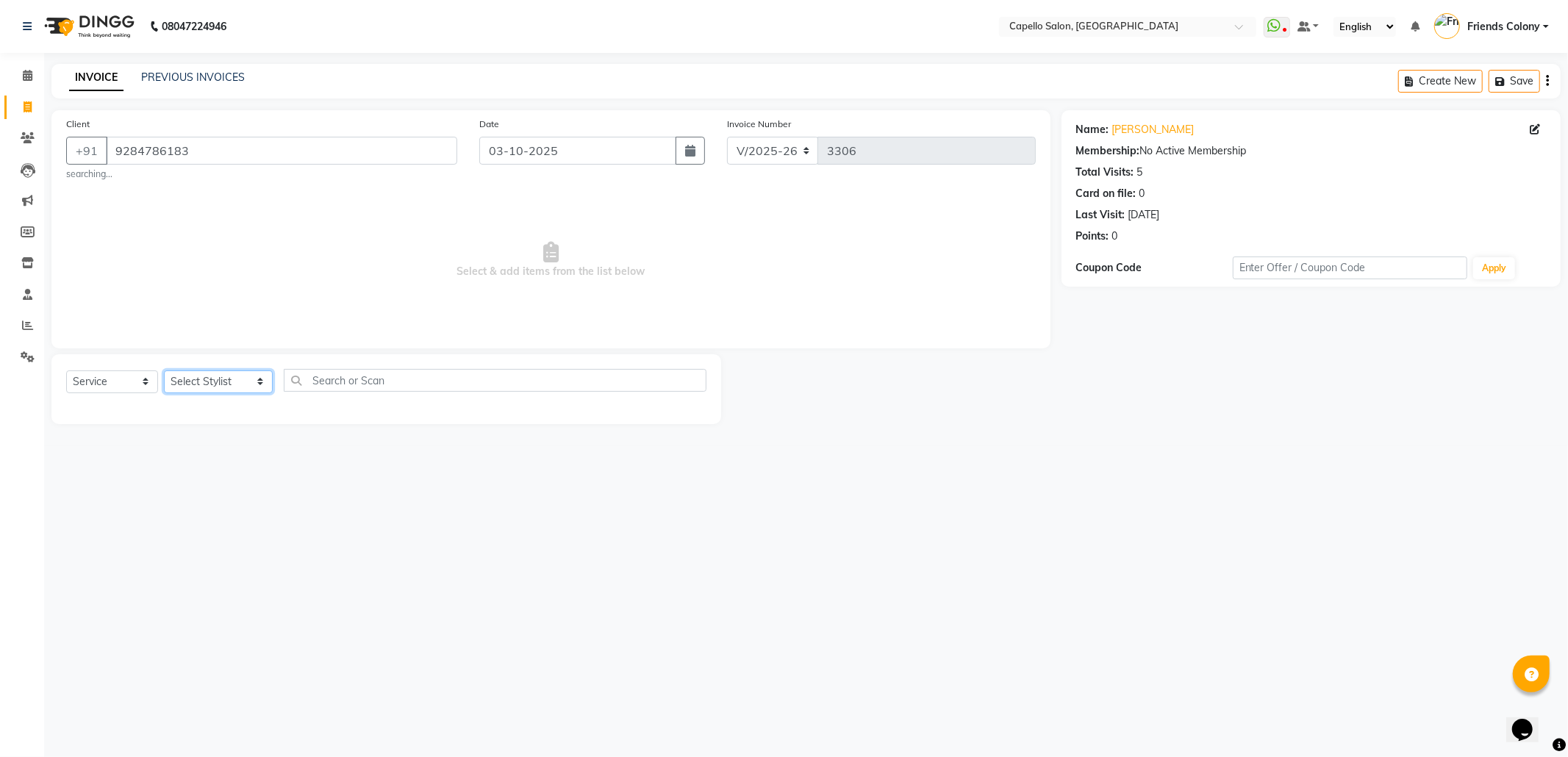
select select "68237"
click at [164, 371] on select "Select Stylist aayush atkar Admin ANKIT BANDEWAR Friends Colony Harsha Shiwanka…" at bounding box center [218, 382] width 109 height 23
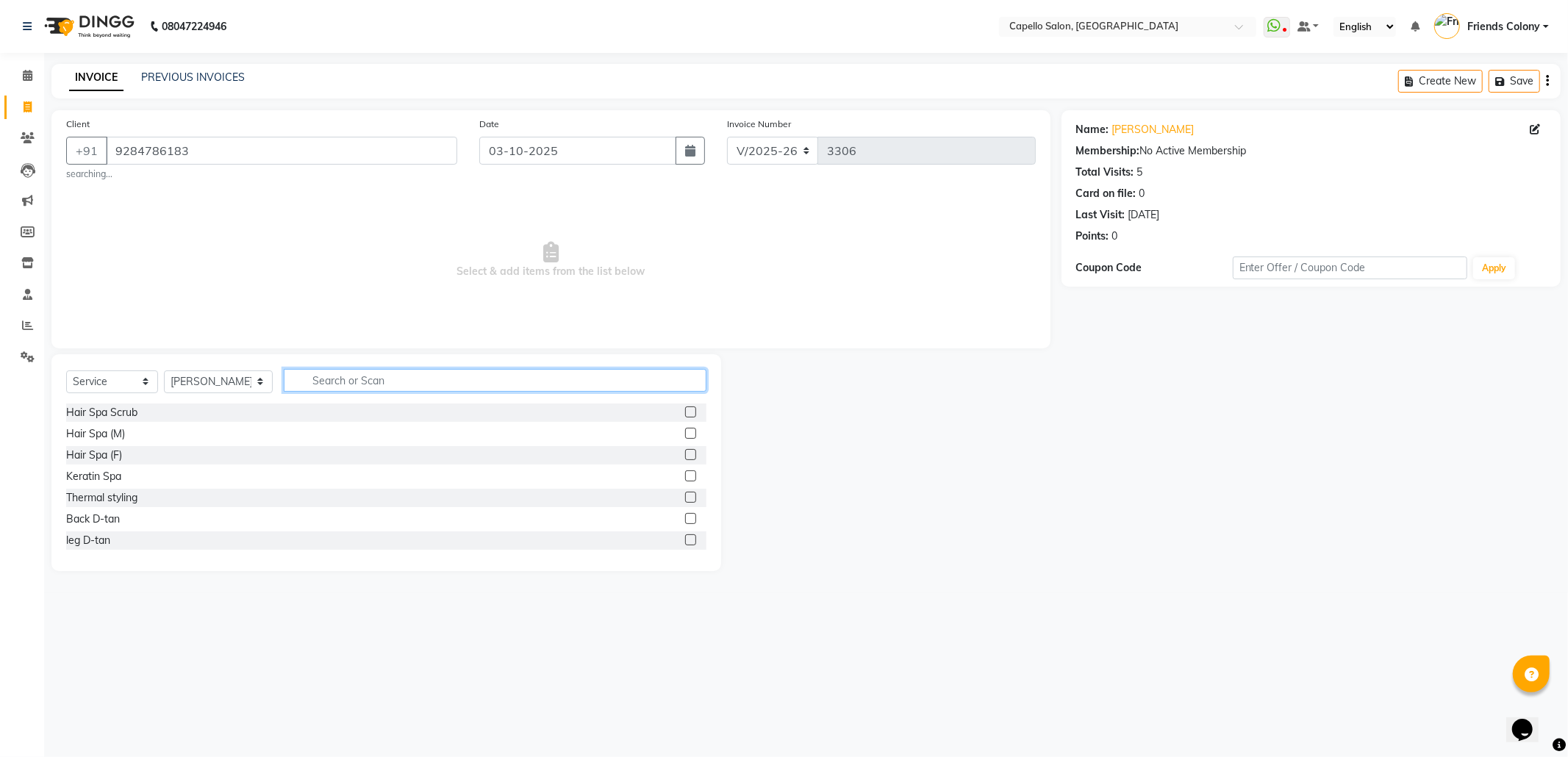
click at [315, 379] on input "text" at bounding box center [495, 380] width 423 height 23
type input "cut"
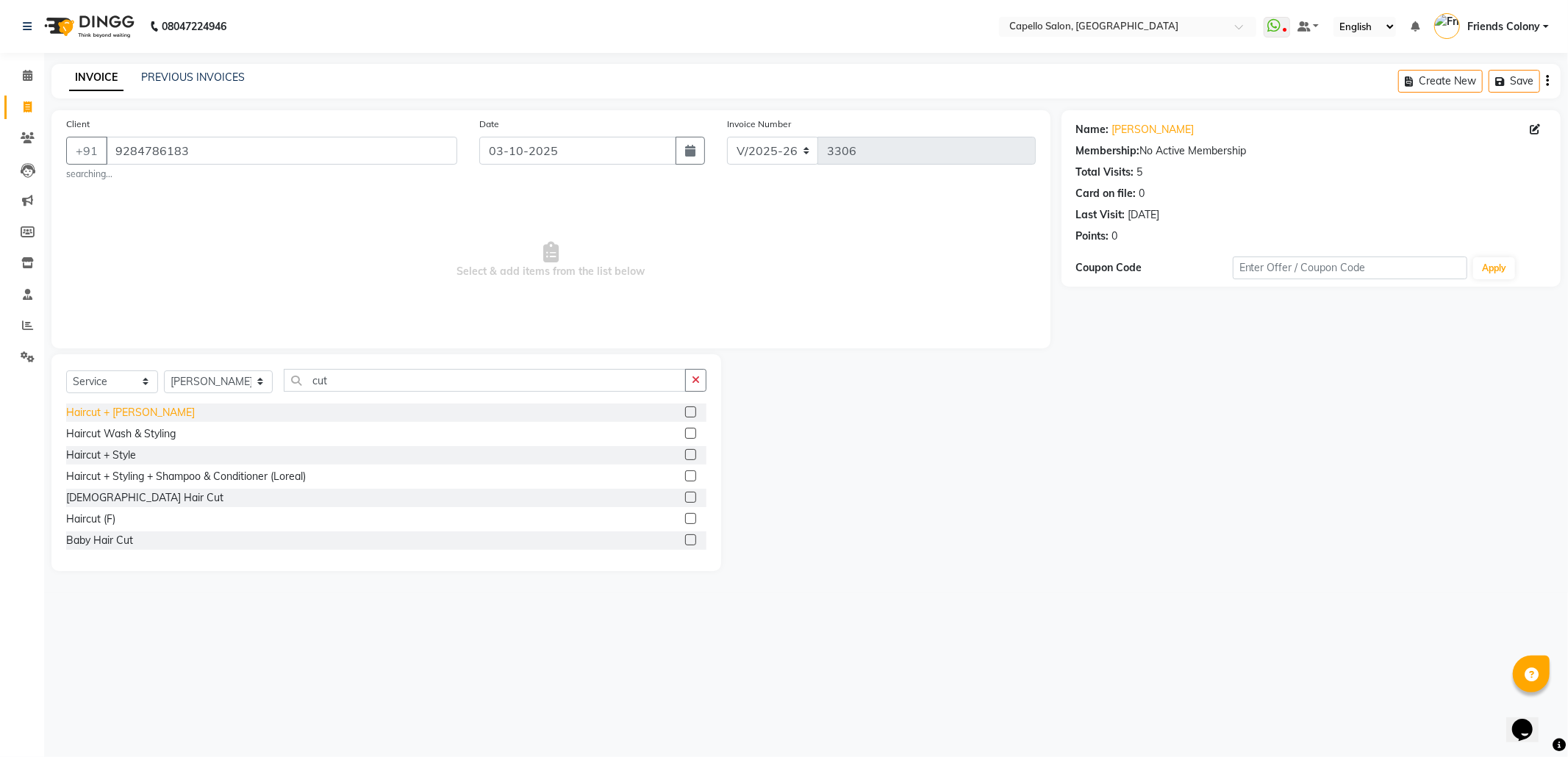
click at [112, 418] on div "Haircut + [PERSON_NAME]" at bounding box center [130, 412] width 129 height 16
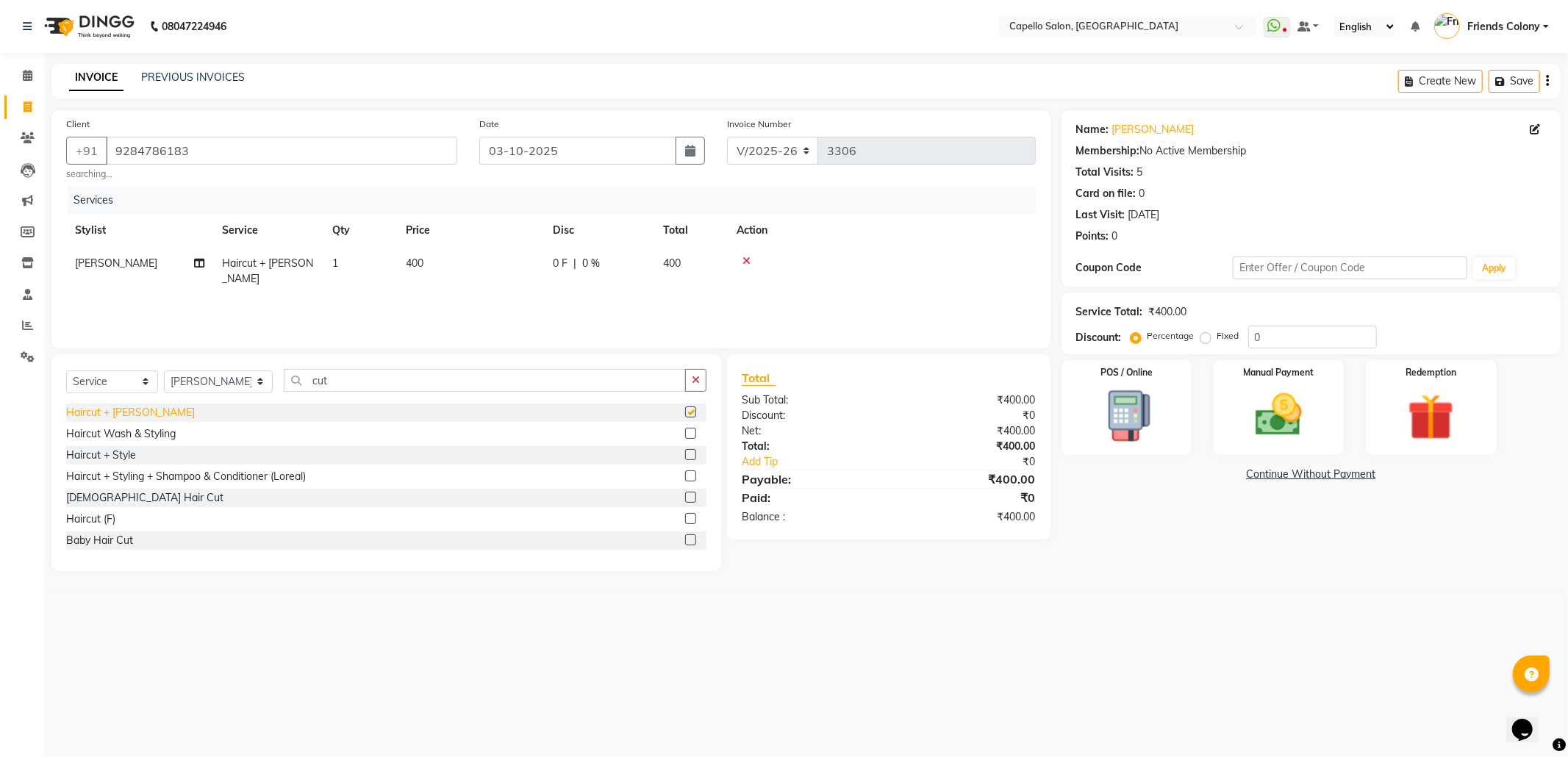
checkbox input "false"
click at [1282, 417] on img at bounding box center [1279, 415] width 79 height 56
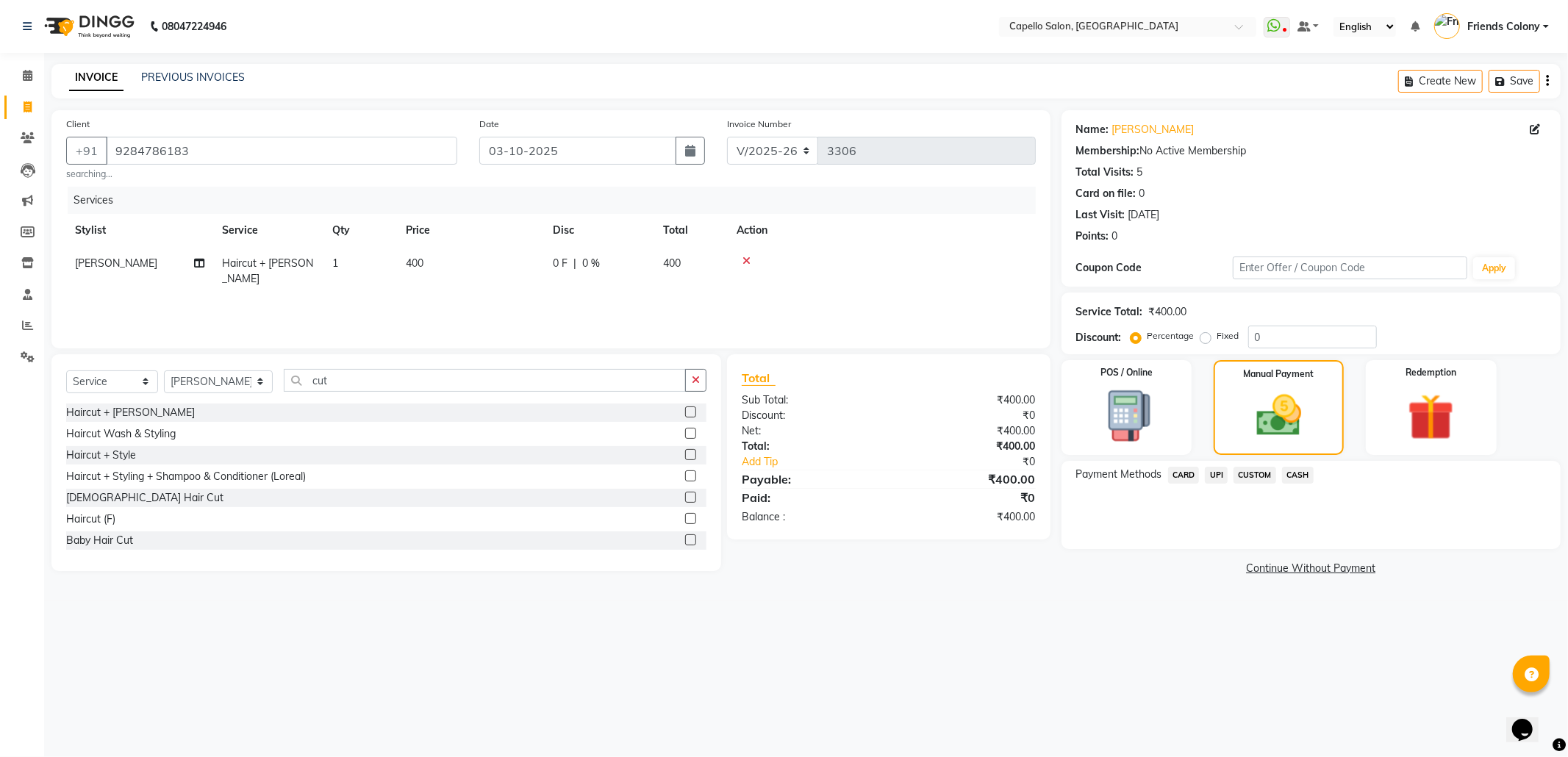
click at [1223, 471] on span "UPI" at bounding box center [1216, 475] width 23 height 17
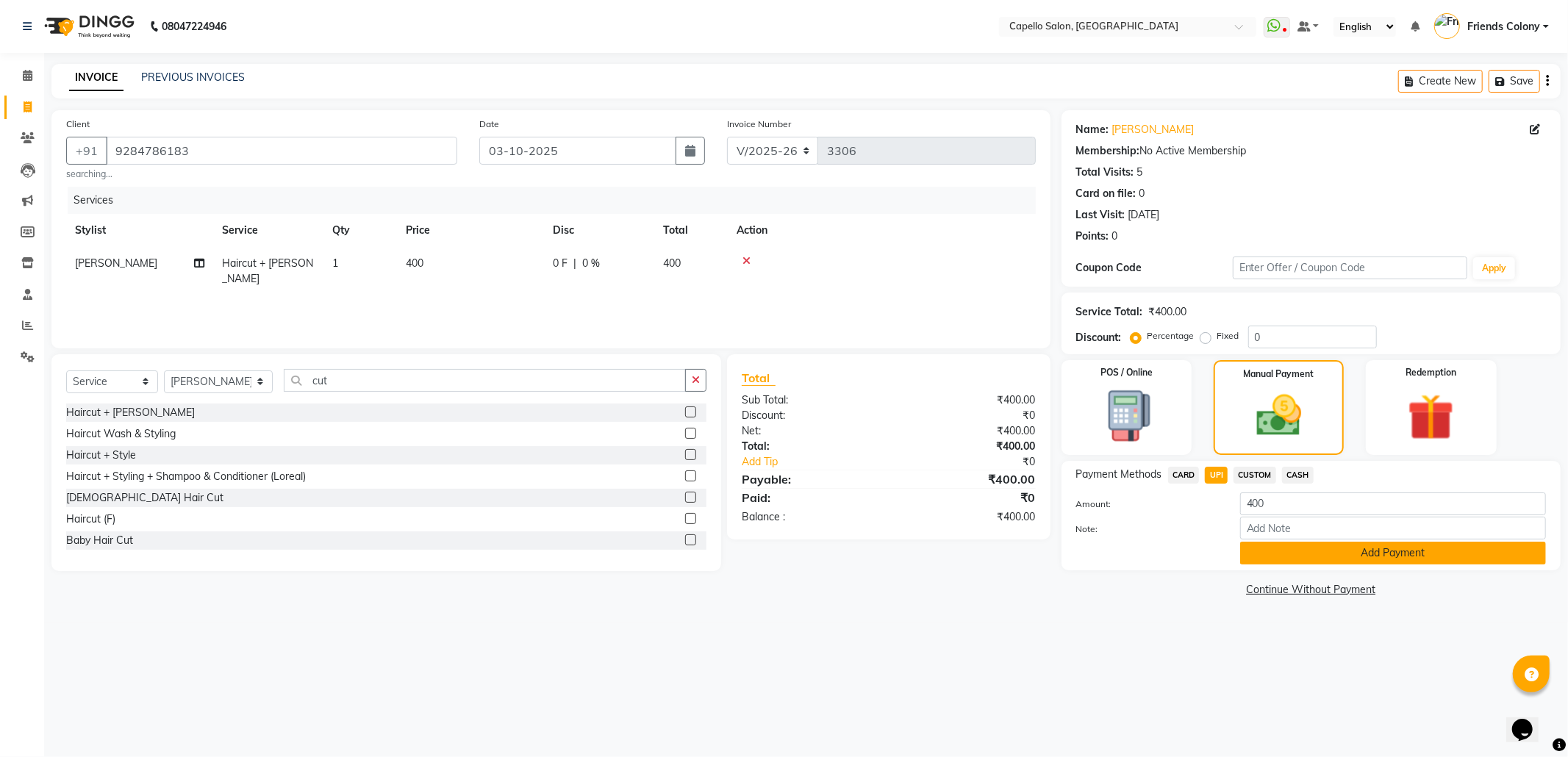
click at [1364, 551] on button "Add Payment" at bounding box center [1393, 552] width 306 height 23
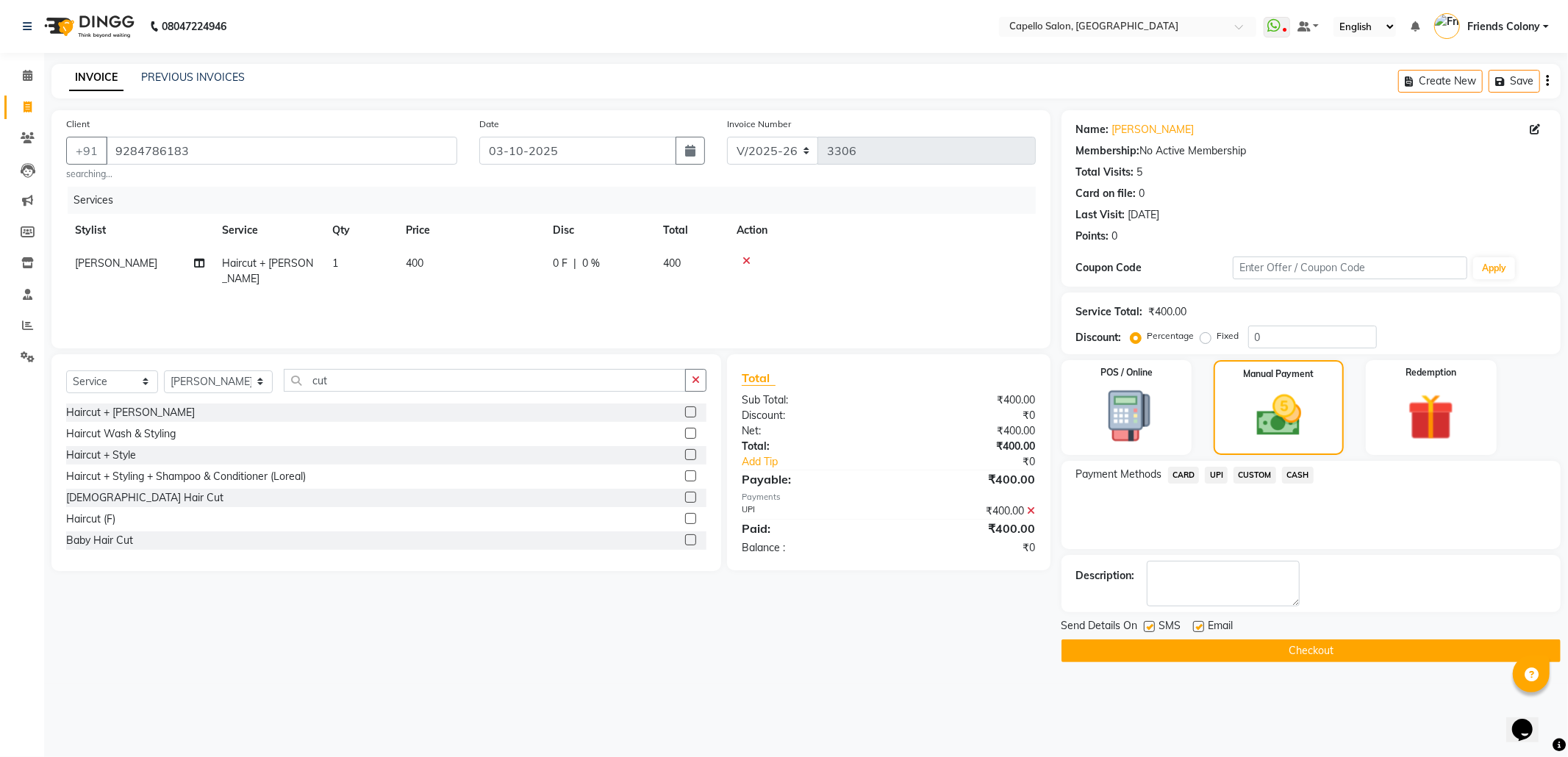
click at [1312, 658] on button "Checkout" at bounding box center [1310, 650] width 499 height 23
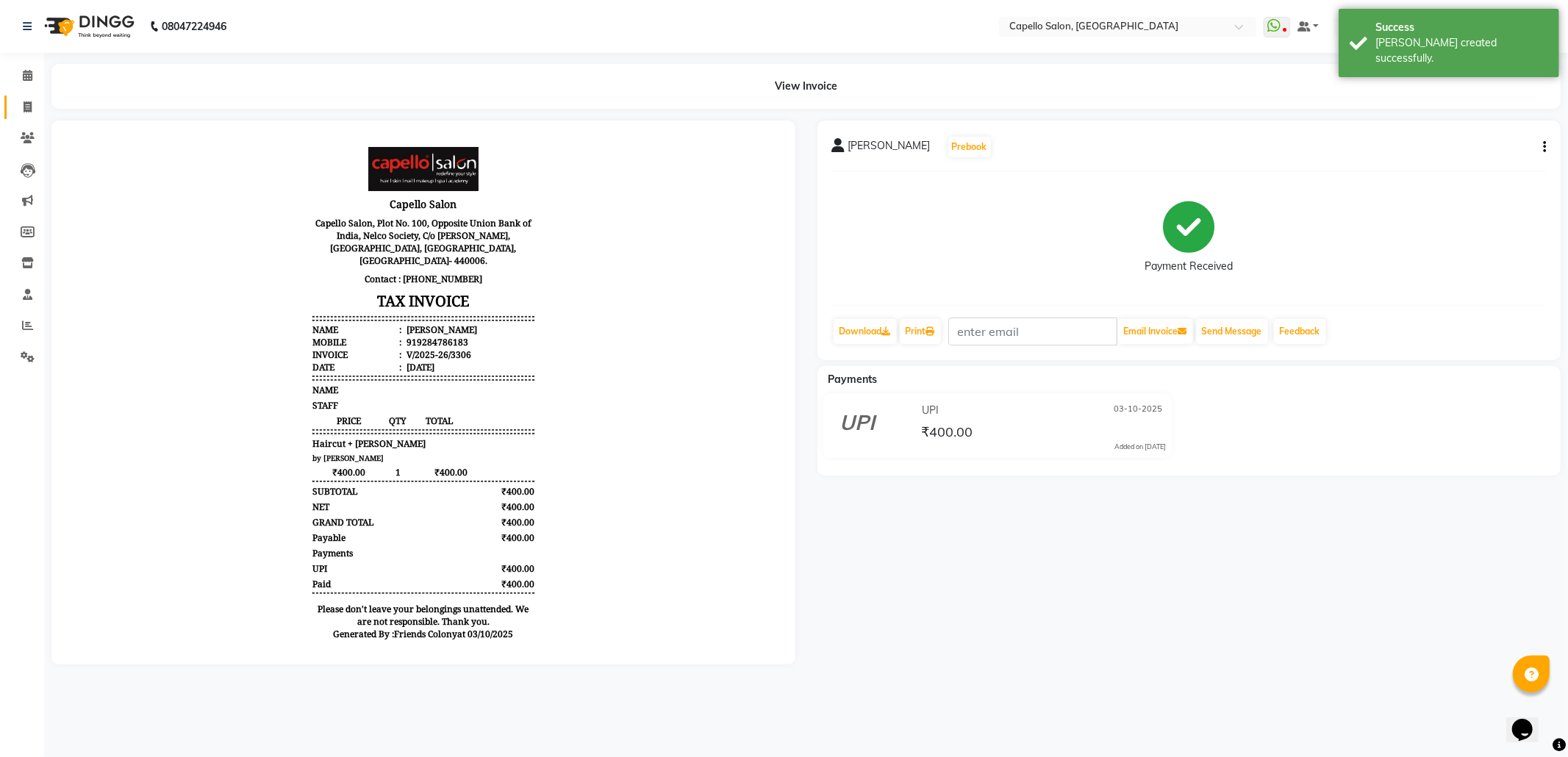
click at [30, 115] on link "Invoice" at bounding box center [22, 107] width 36 height 24
select select "service"
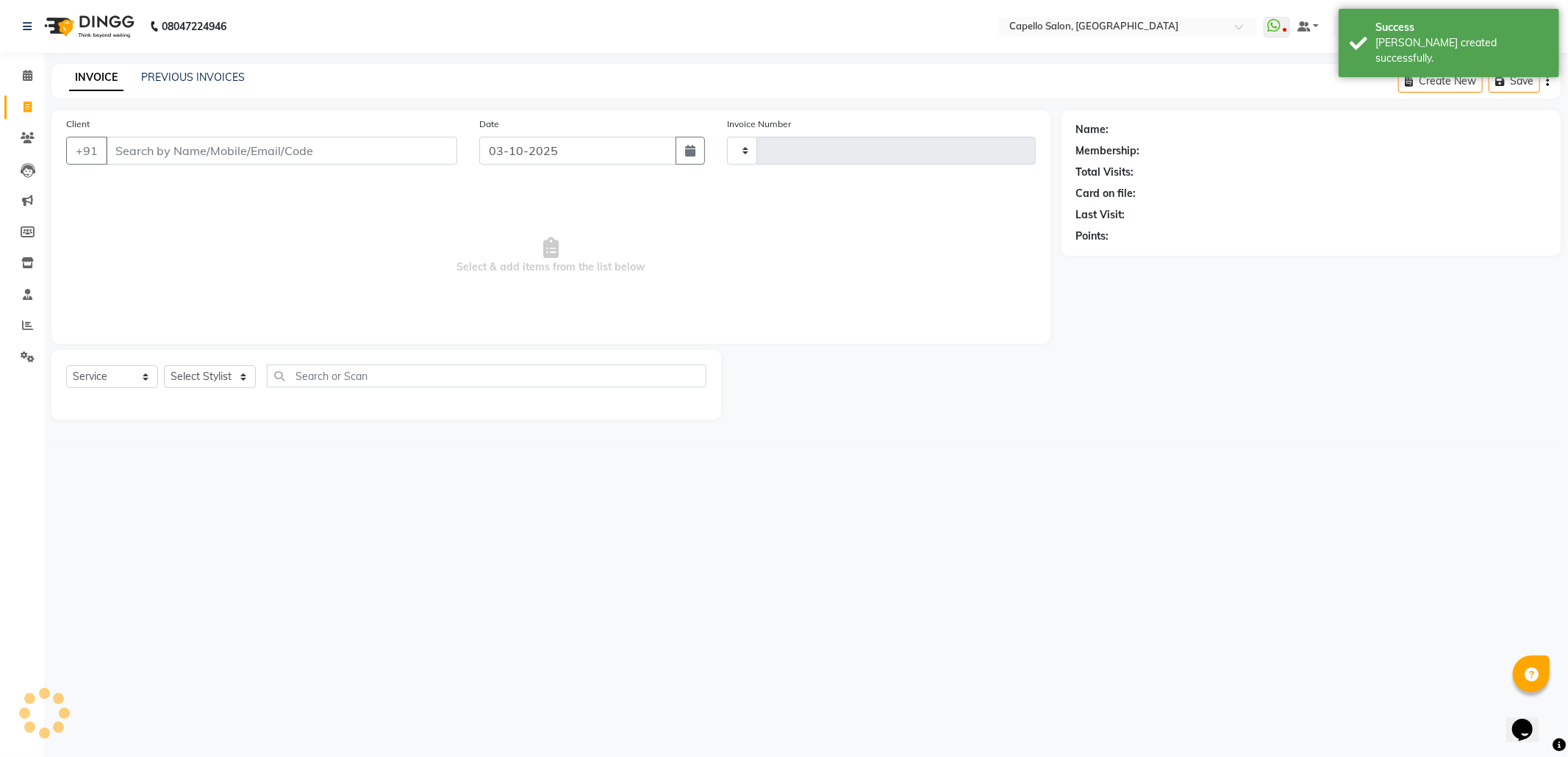
type input "3307"
select select "3583"
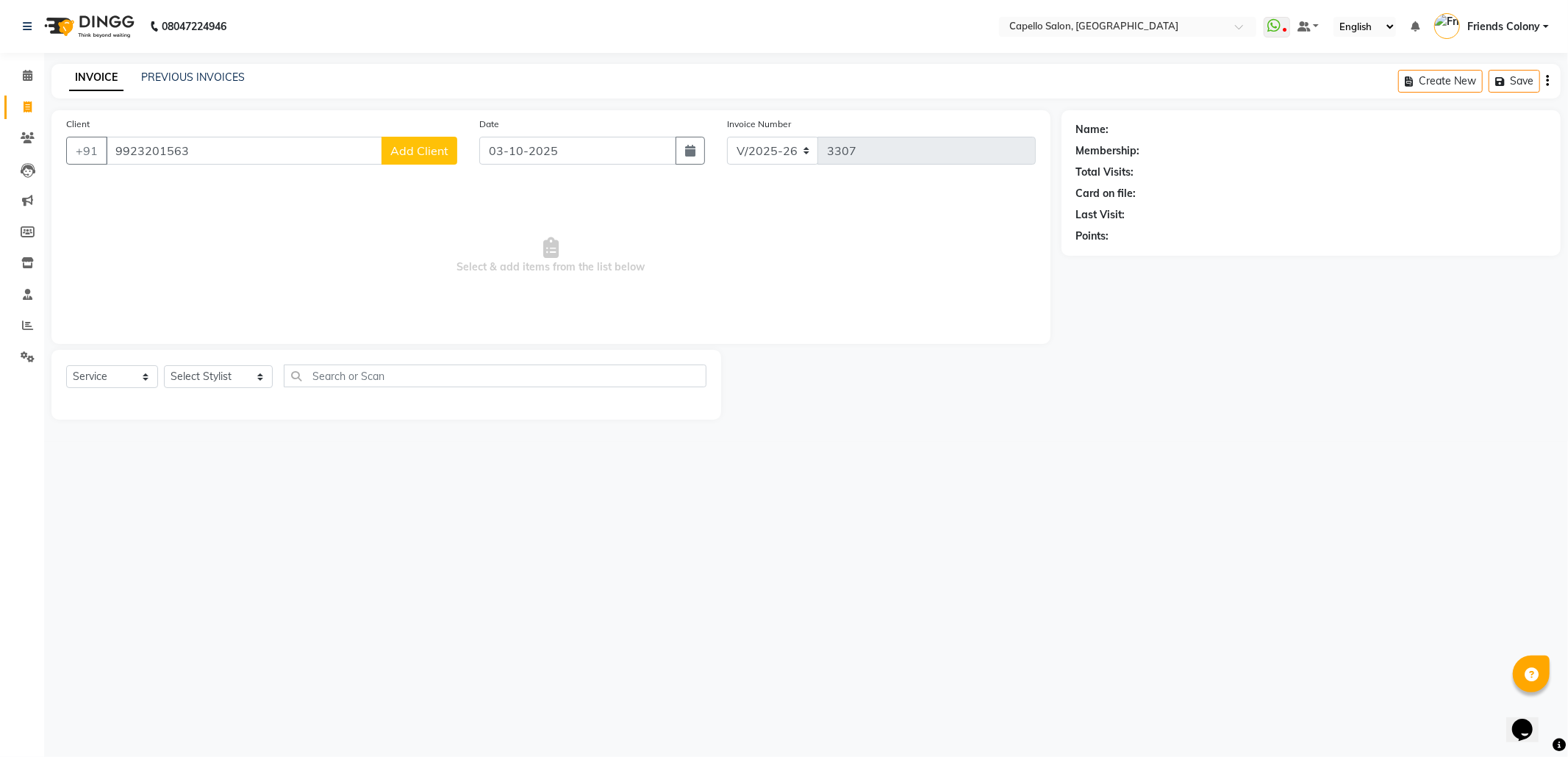
type input "9923201563"
click at [421, 151] on span "Add Client" at bounding box center [419, 150] width 58 height 15
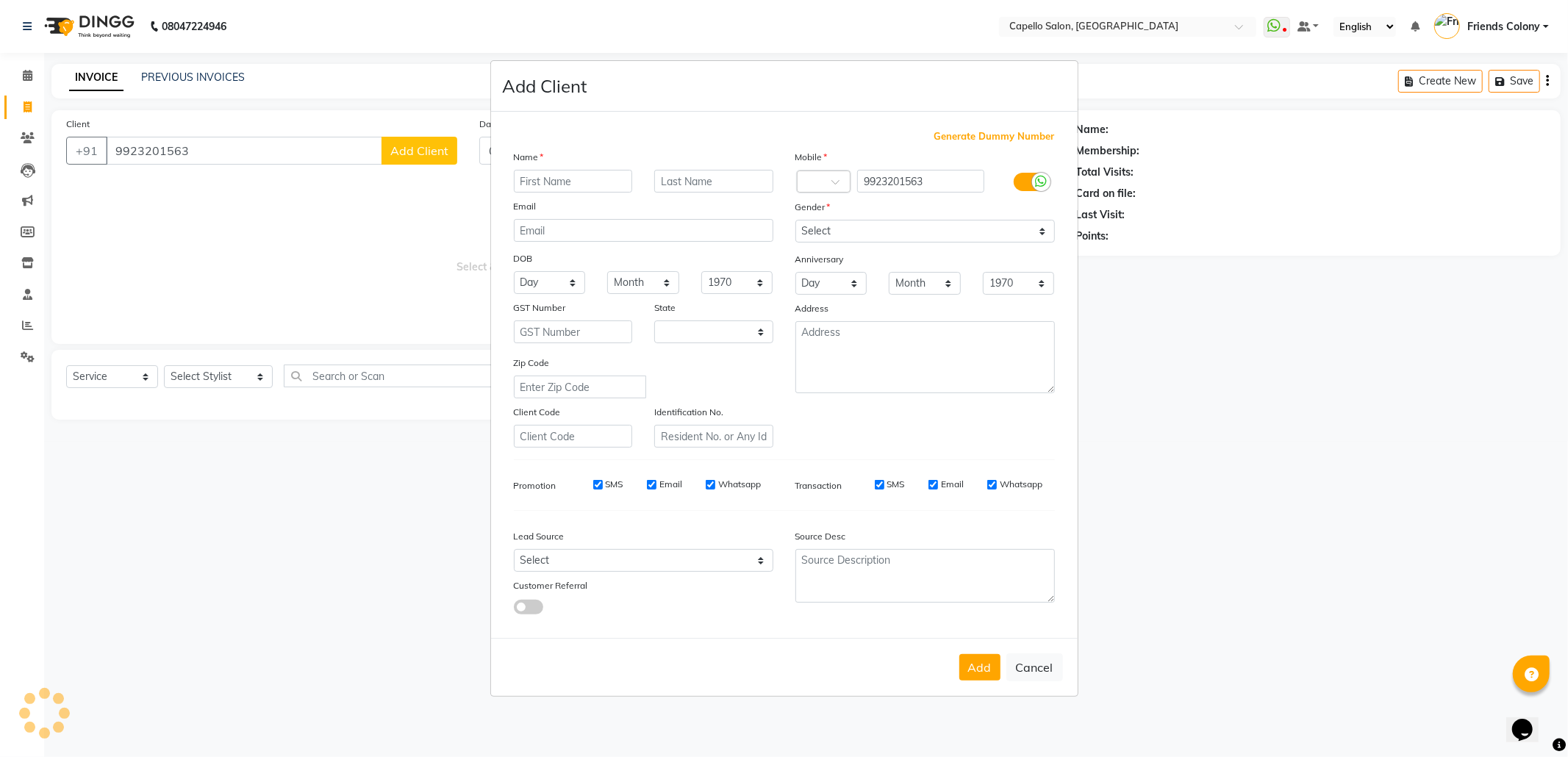
select select "22"
type input "Dr Manjiri"
click at [850, 227] on select "Select Male Female Other Prefer Not To Say" at bounding box center [925, 231] width 259 height 23
select select "female"
click at [795, 221] on select "Select Male Female Other Prefer Not To Say" at bounding box center [925, 231] width 259 height 23
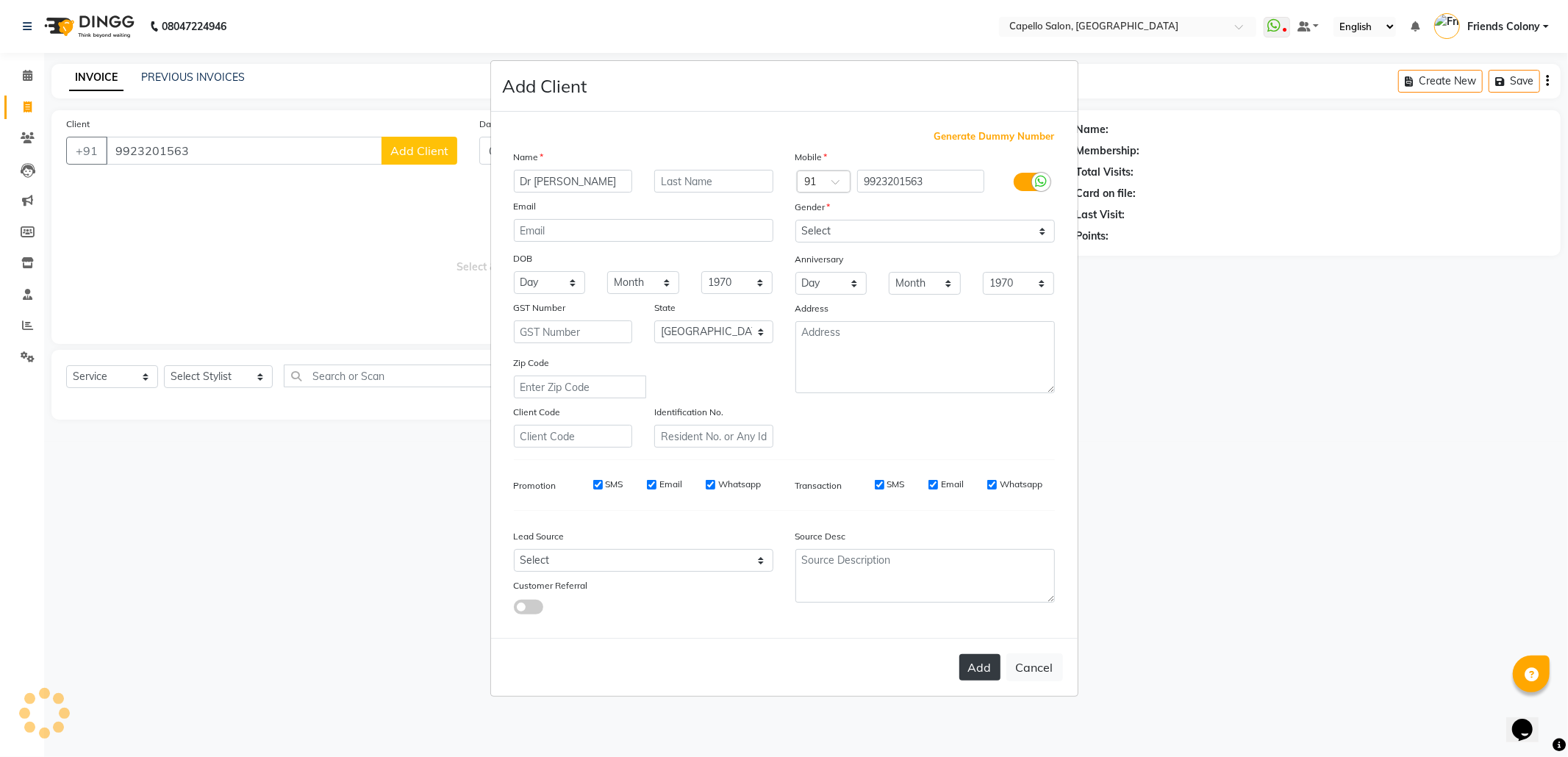
click at [982, 654] on button "Add" at bounding box center [980, 667] width 41 height 26
select select
select select "null"
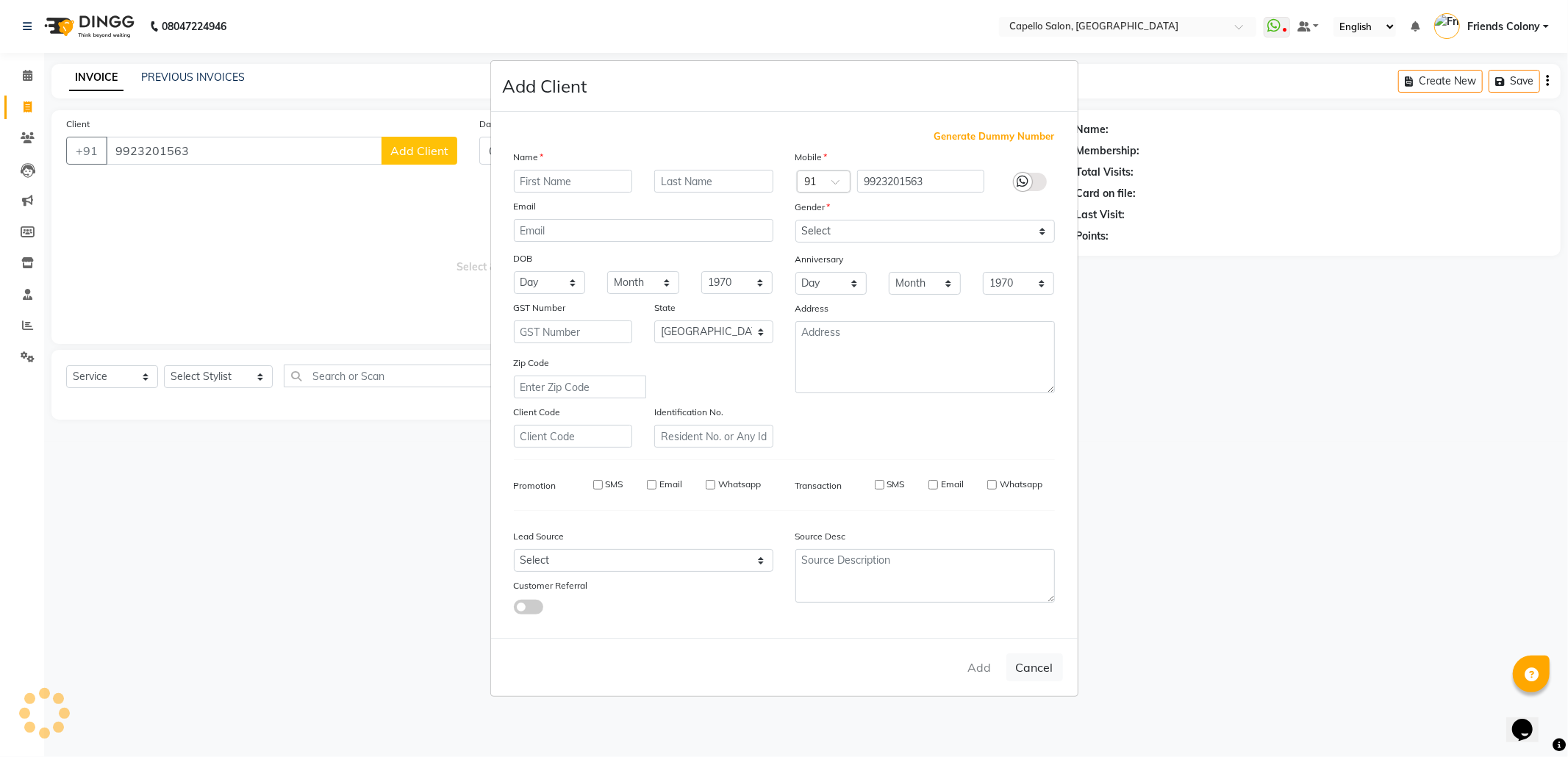
select select
checkbox input "false"
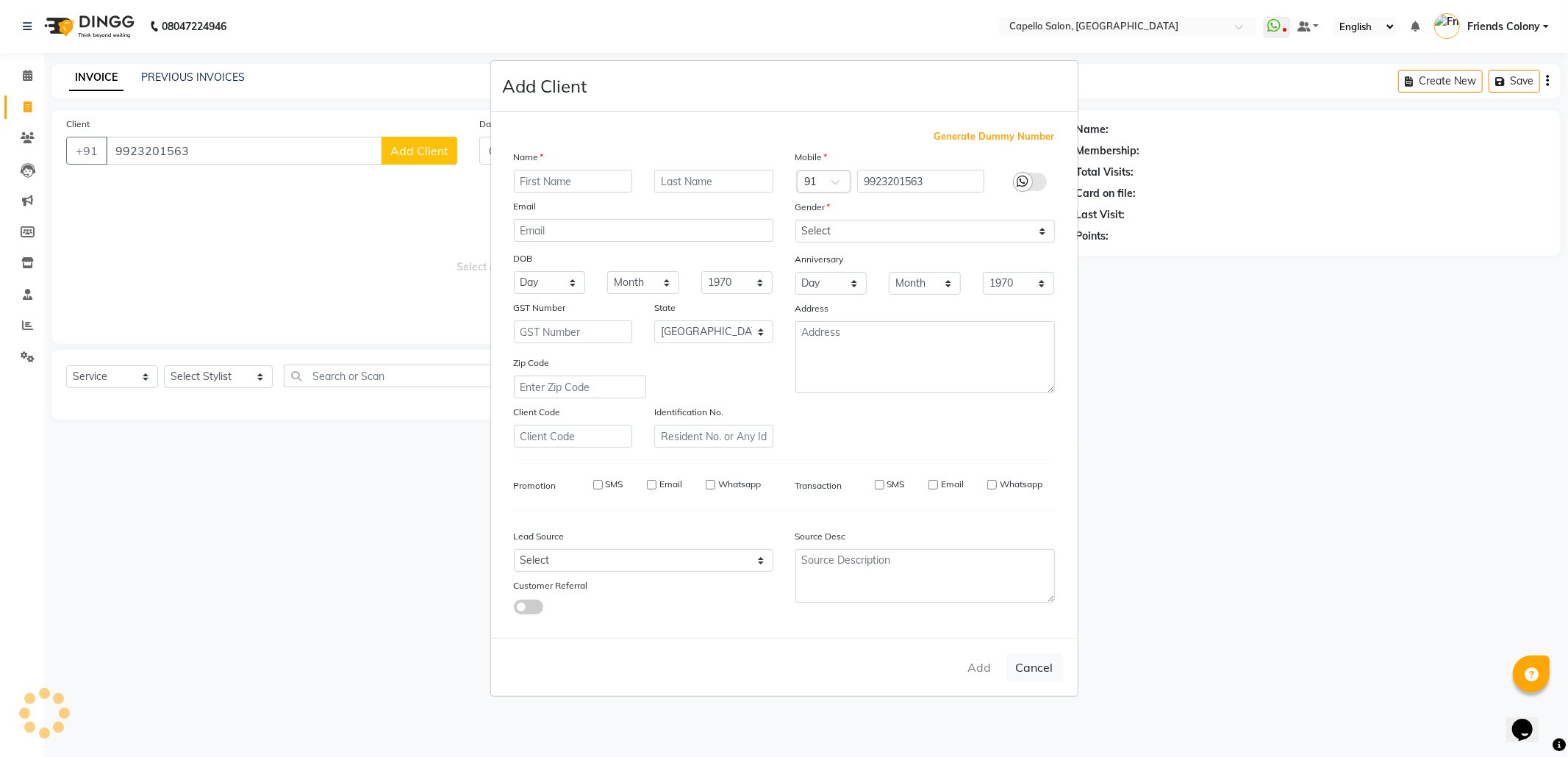
checkbox input "false"
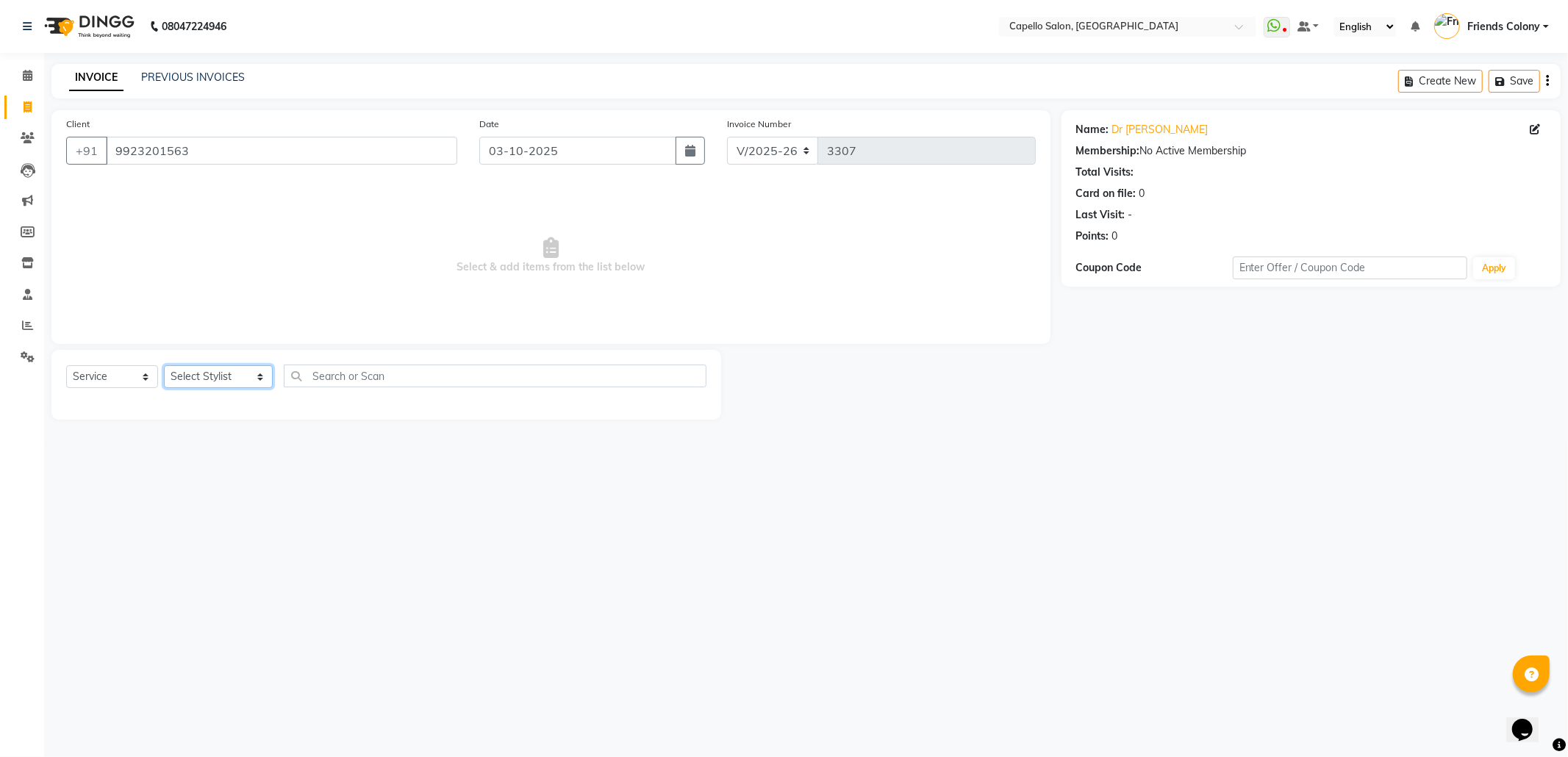
click at [224, 371] on select "Select Stylist [PERSON_NAME] Admin [PERSON_NAME] Friends Colony [PERSON_NAME] […" at bounding box center [218, 376] width 109 height 23
select select "74625"
click at [164, 365] on select "Select Stylist [PERSON_NAME] Admin [PERSON_NAME] Friends Colony [PERSON_NAME] […" at bounding box center [218, 376] width 109 height 23
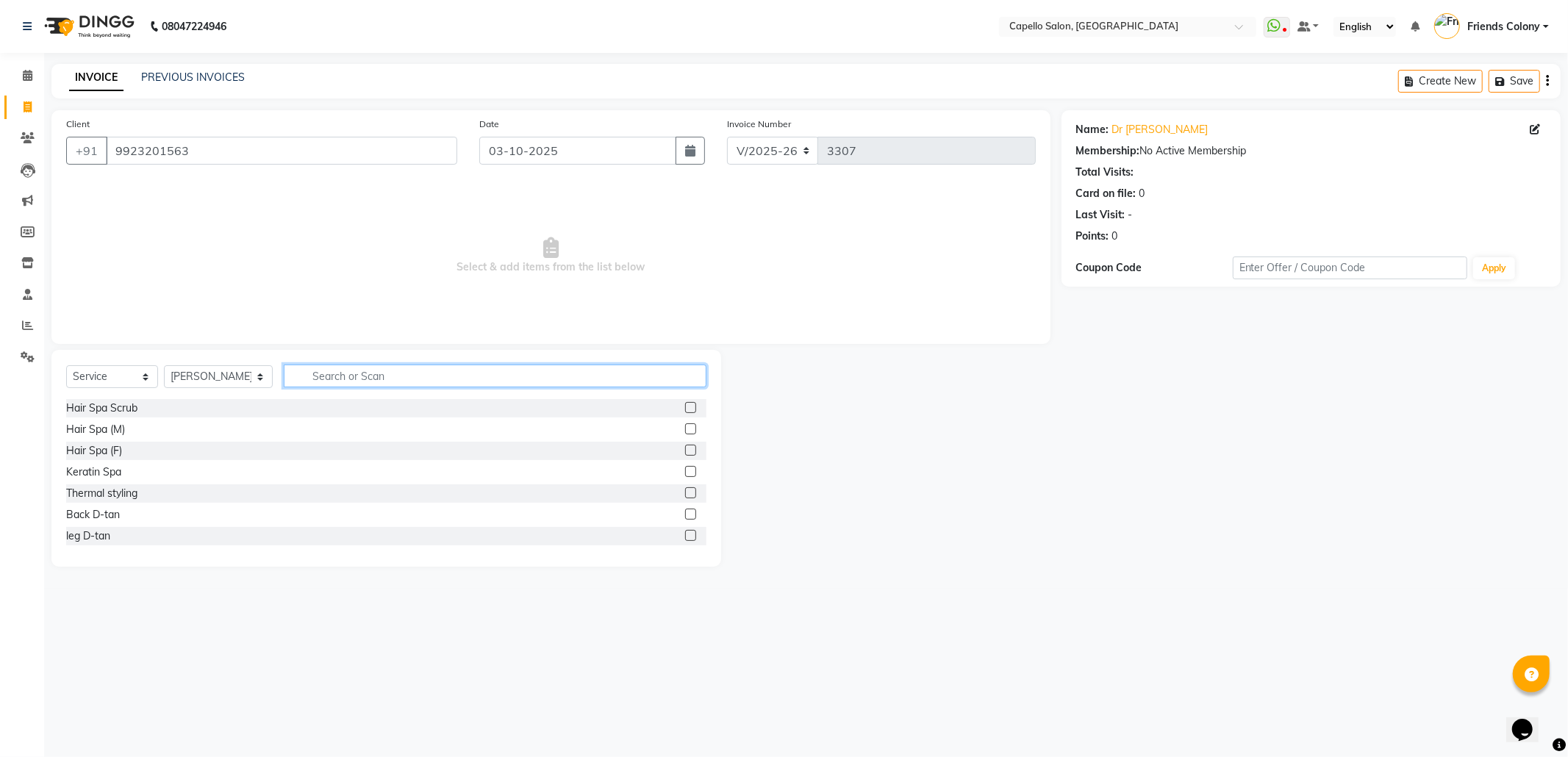
click at [344, 382] on input "text" at bounding box center [495, 375] width 423 height 23
type input "spa"
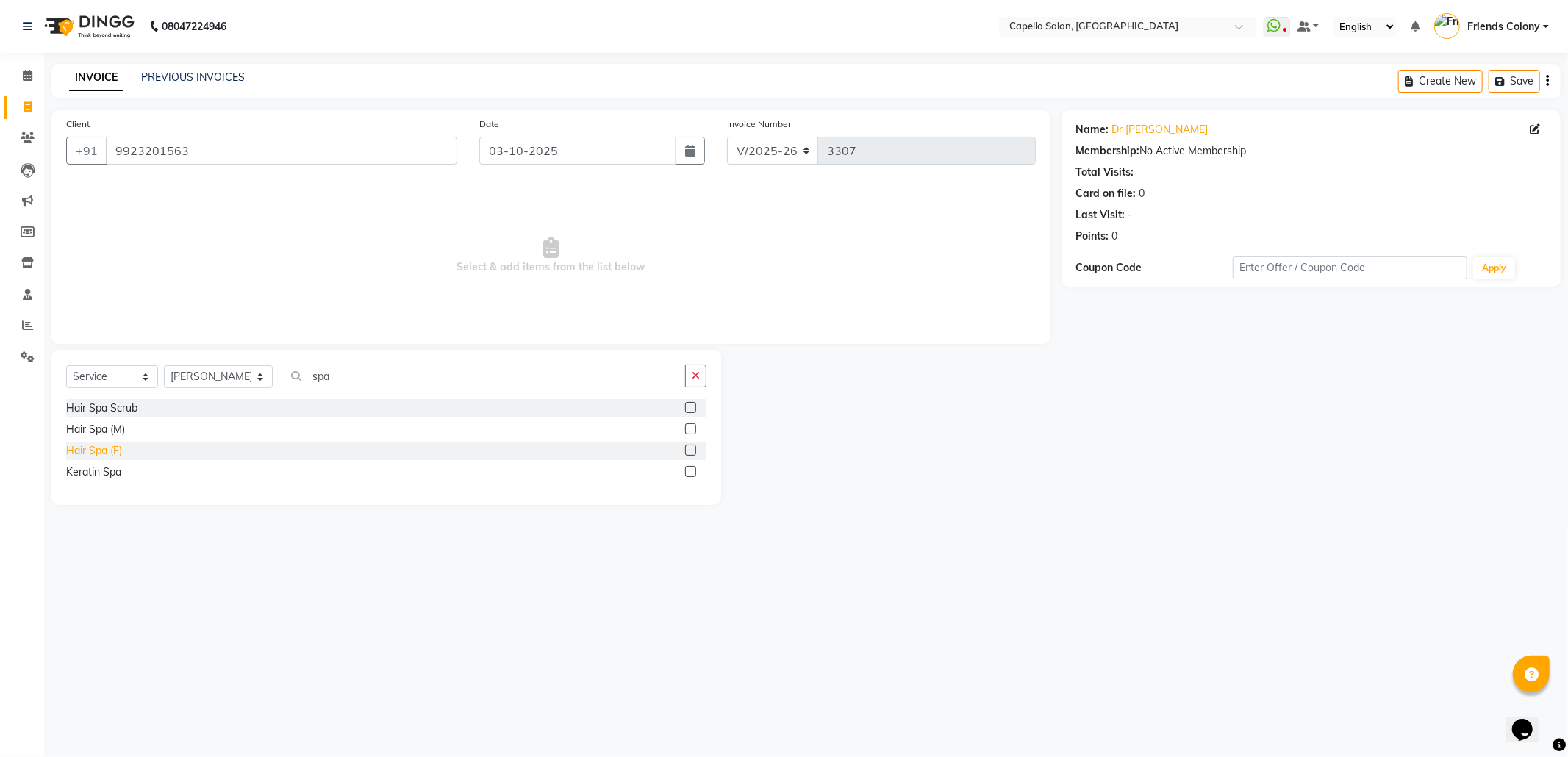
click at [115, 450] on div "Hair Spa (F)" at bounding box center [94, 451] width 56 height 16
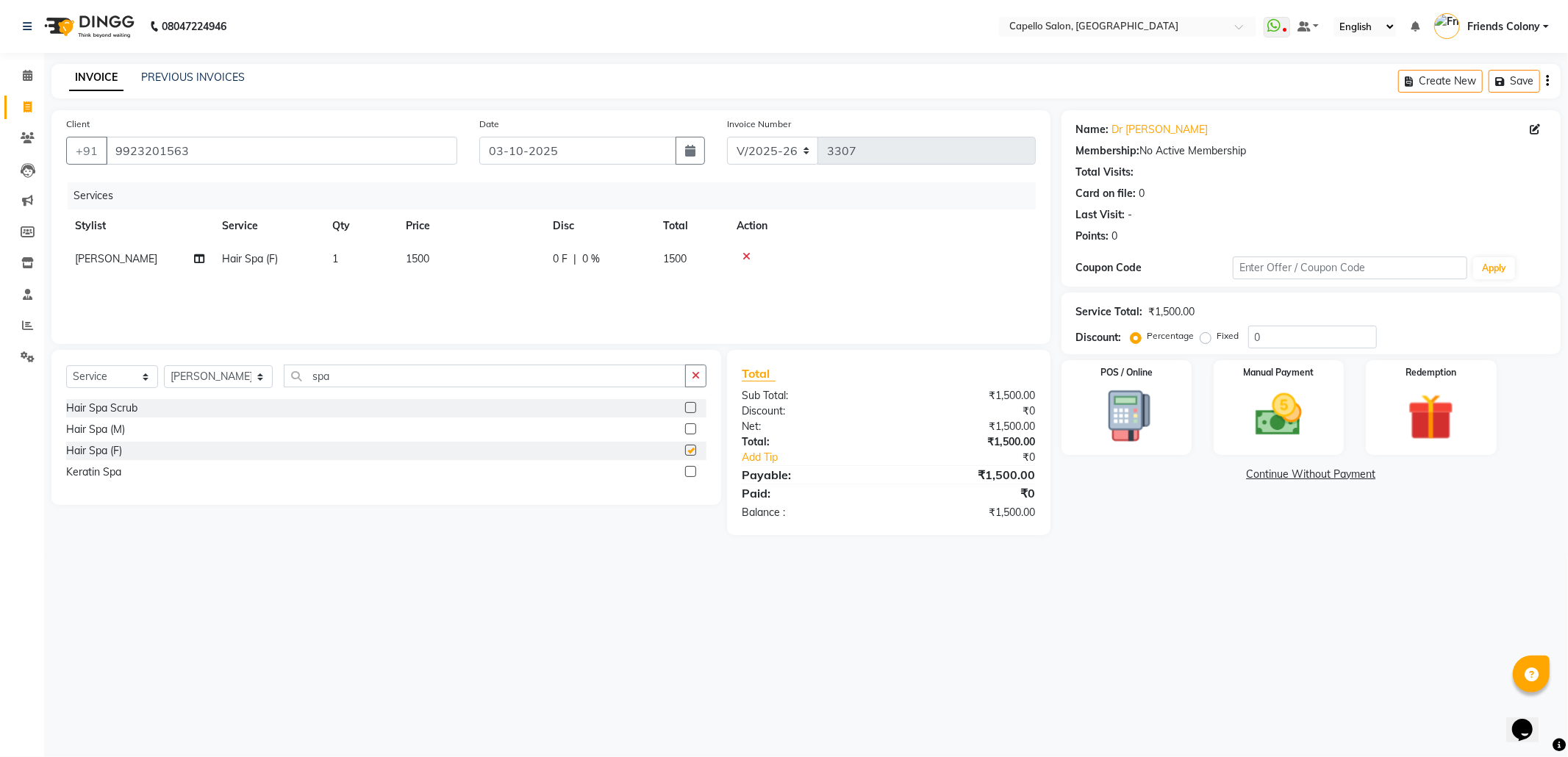
checkbox input "false"
click at [431, 262] on td "1500" at bounding box center [470, 259] width 147 height 33
select select "74625"
drag, startPoint x: 500, startPoint y: 270, endPoint x: 429, endPoint y: 277, distance: 71.3
click at [429, 277] on tr "aayush atkar Admin ANKIT BANDEWAR Friends Colony Harsha Shiwankar mohini godhan…" at bounding box center [551, 270] width 970 height 56
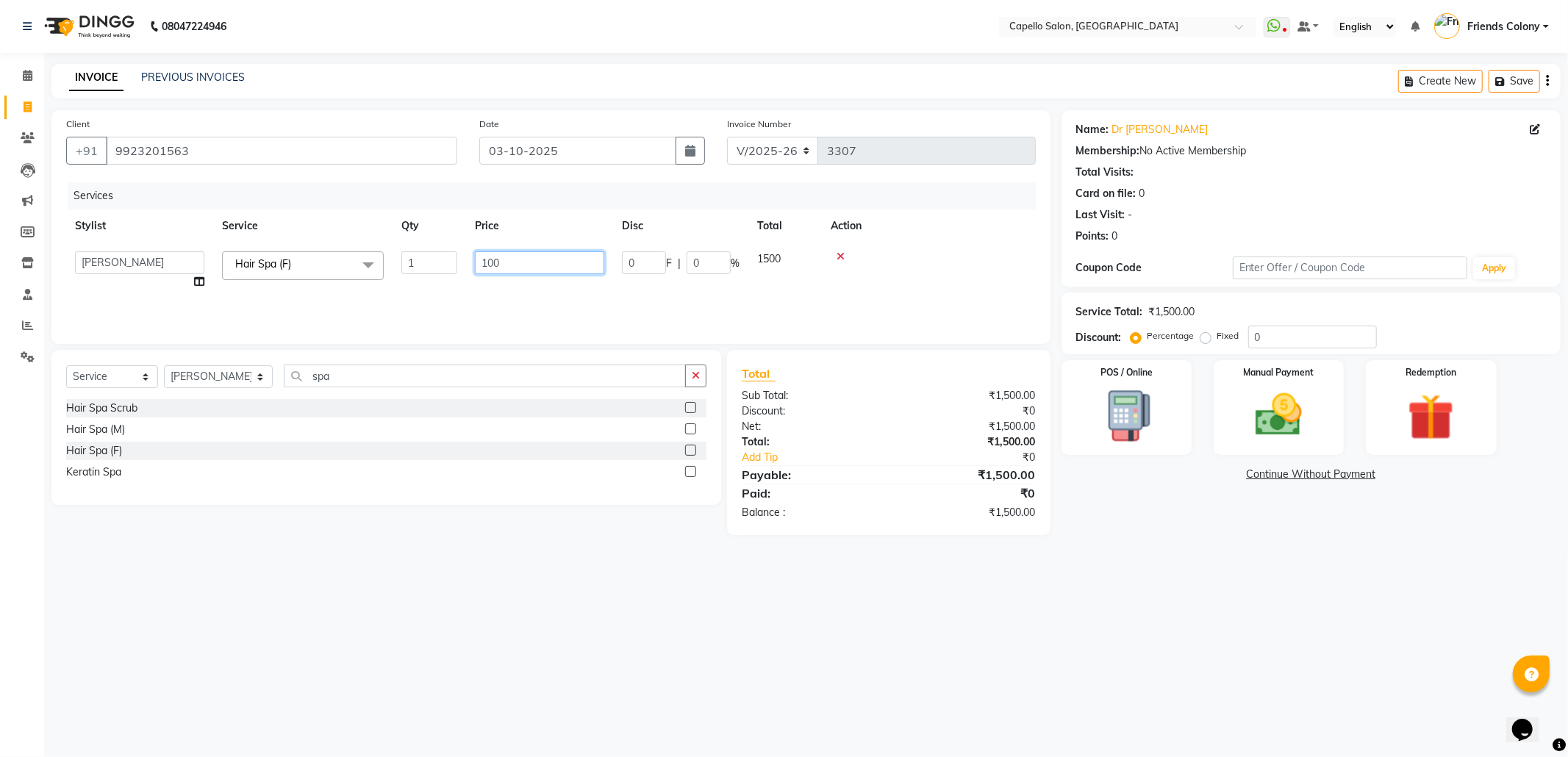
type input "1000"
click at [1120, 615] on div "08047224946 Select Location × Capello Salon, Friends Colony WhatsApp Status ✕ S…" at bounding box center [784, 378] width 1568 height 757
click at [1265, 407] on img at bounding box center [1279, 415] width 79 height 56
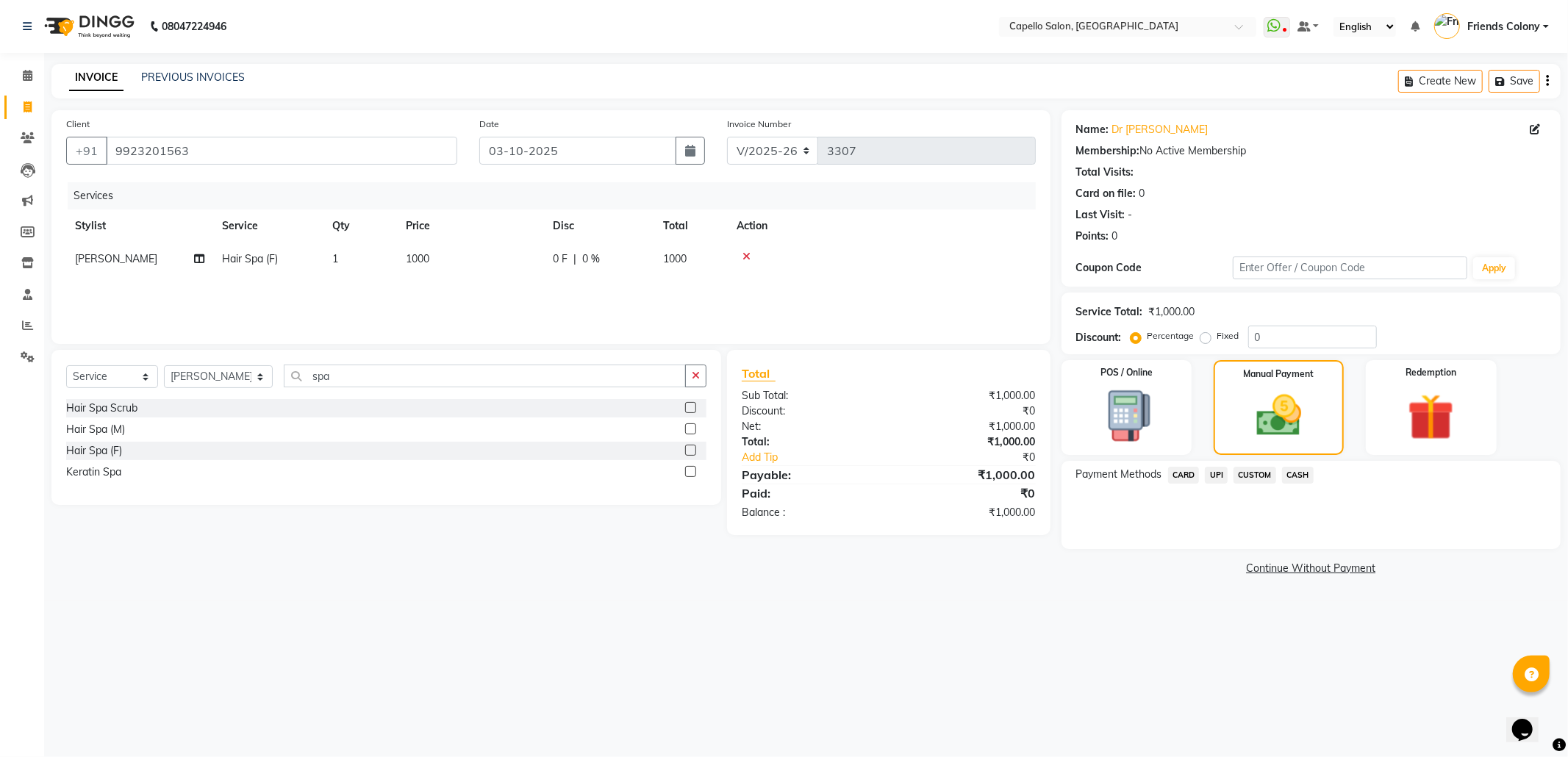
click at [1212, 476] on span "UPI" at bounding box center [1216, 475] width 23 height 17
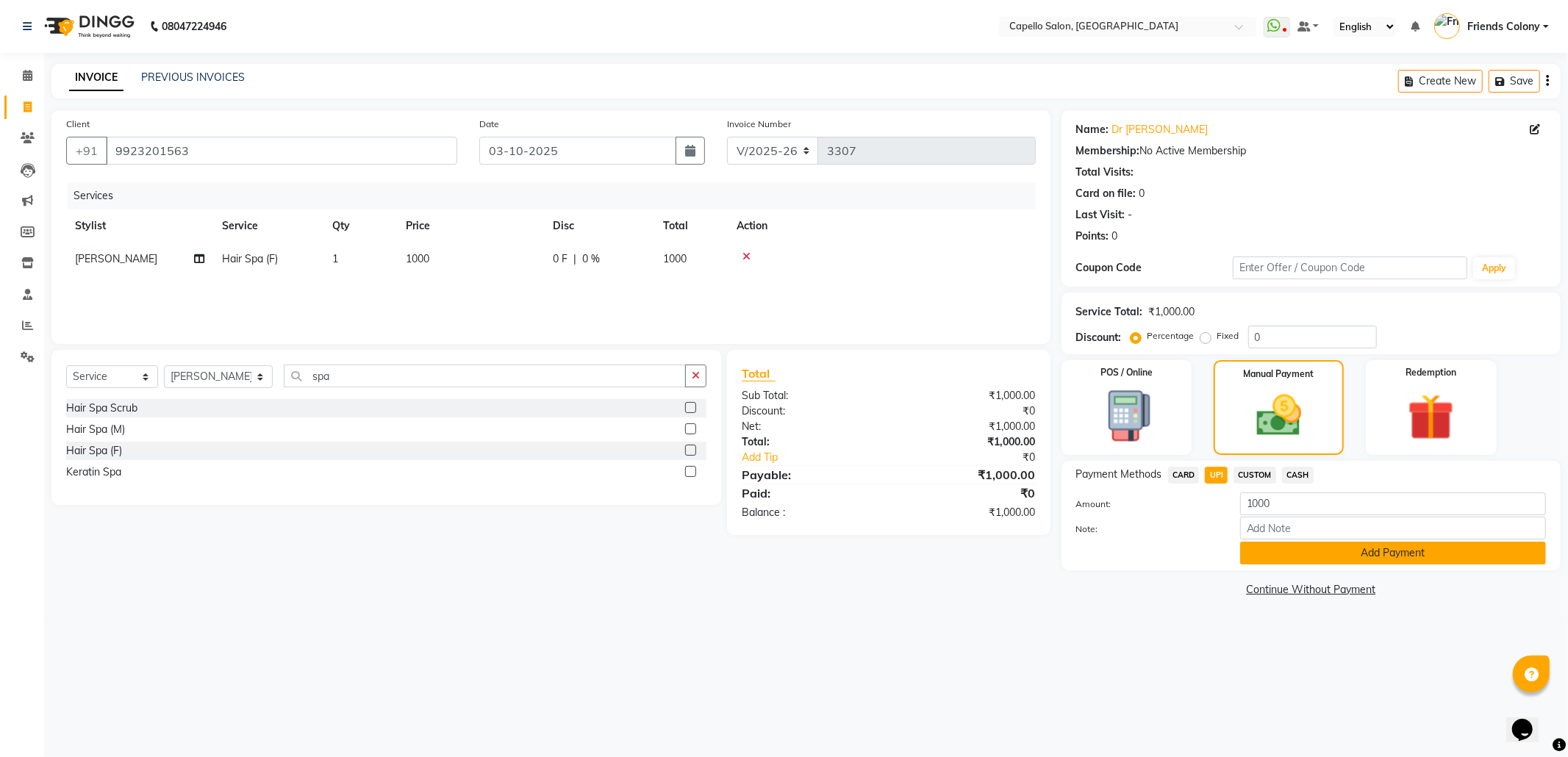
click at [1306, 551] on button "Add Payment" at bounding box center [1393, 552] width 306 height 23
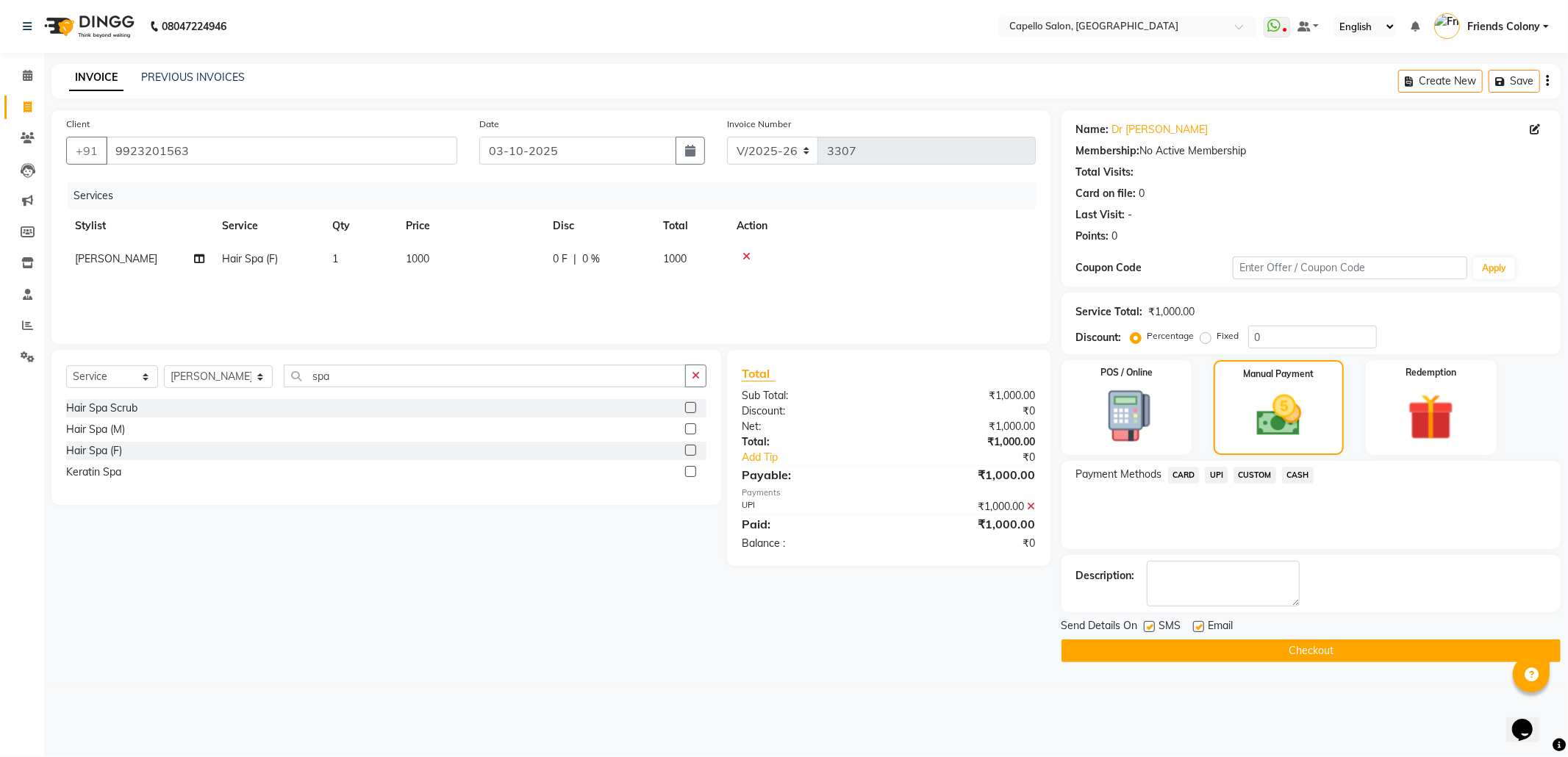
click at [1314, 656] on button "Checkout" at bounding box center [1310, 650] width 499 height 23
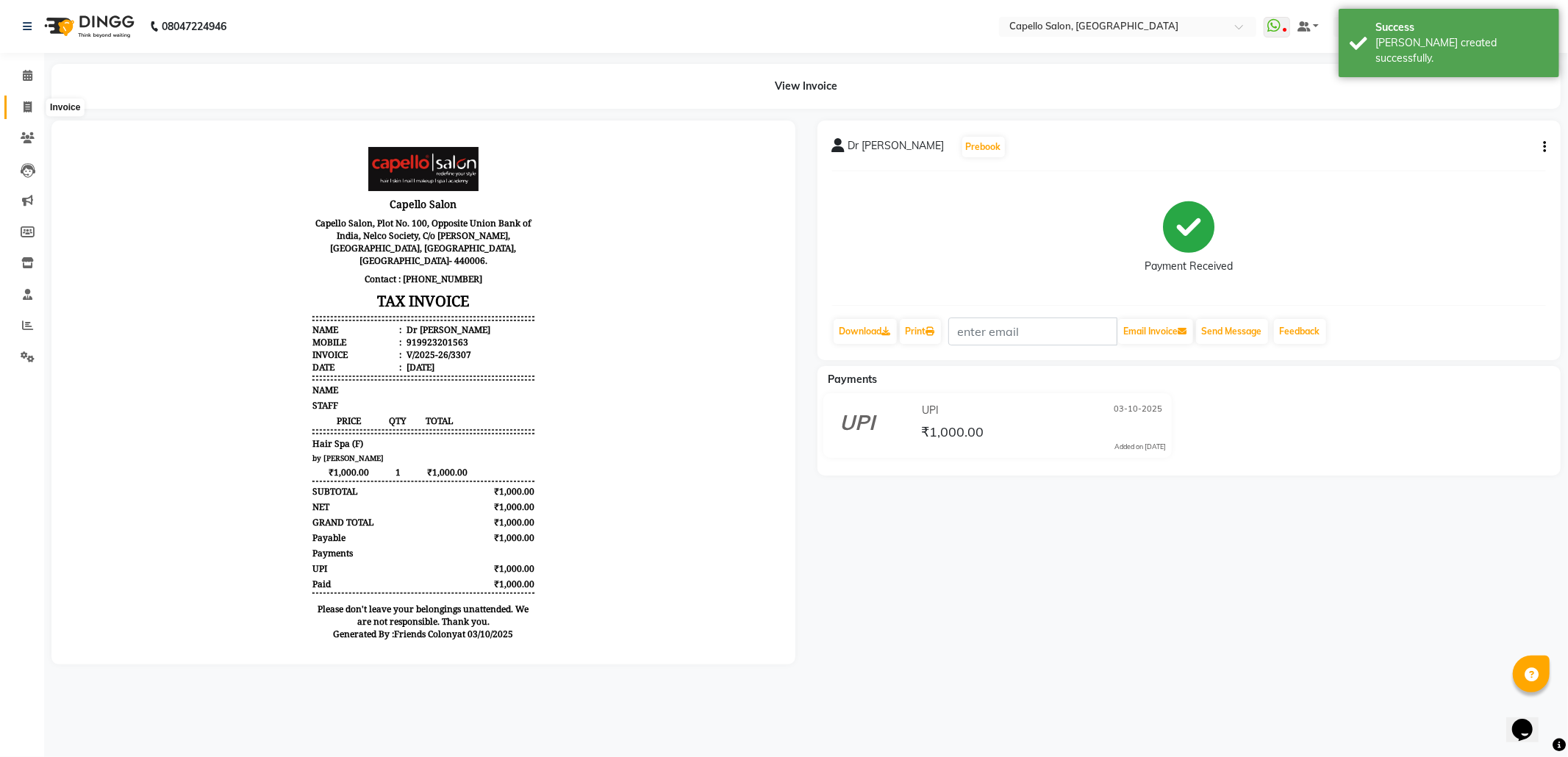
click at [16, 107] on span at bounding box center [28, 107] width 26 height 17
select select "service"
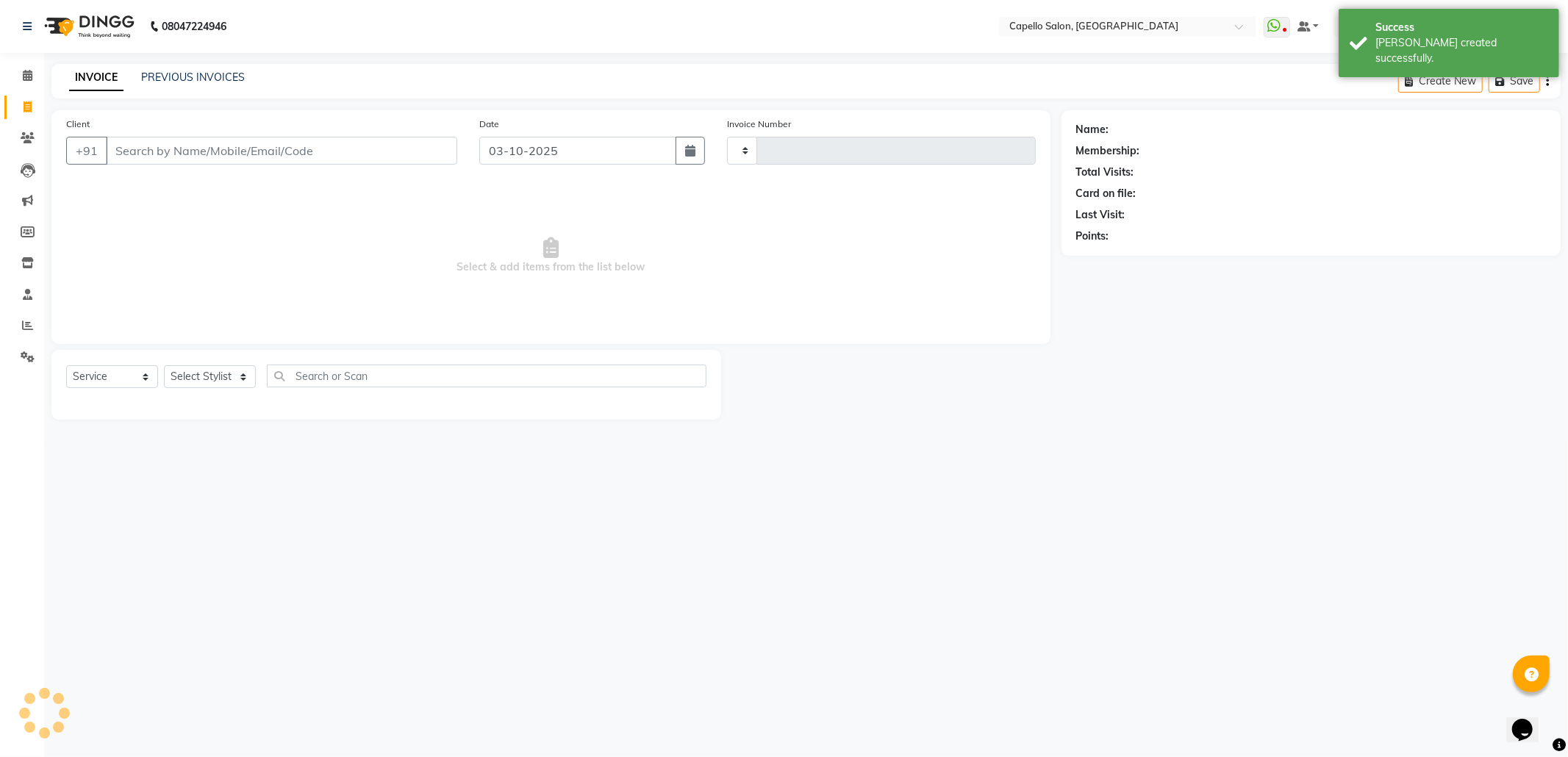
type input "3308"
select select "3583"
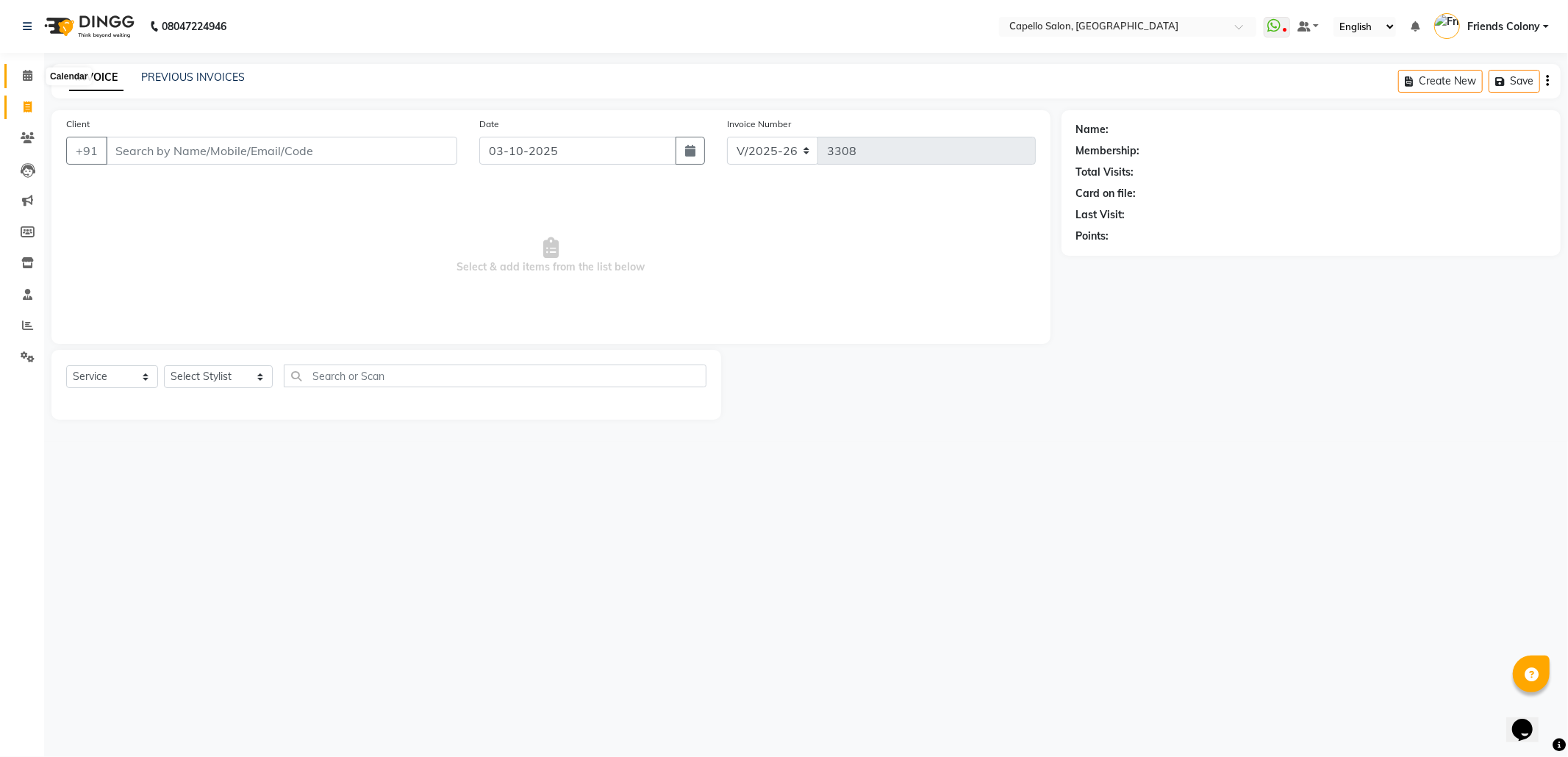
click at [24, 80] on icon at bounding box center [28, 75] width 9 height 11
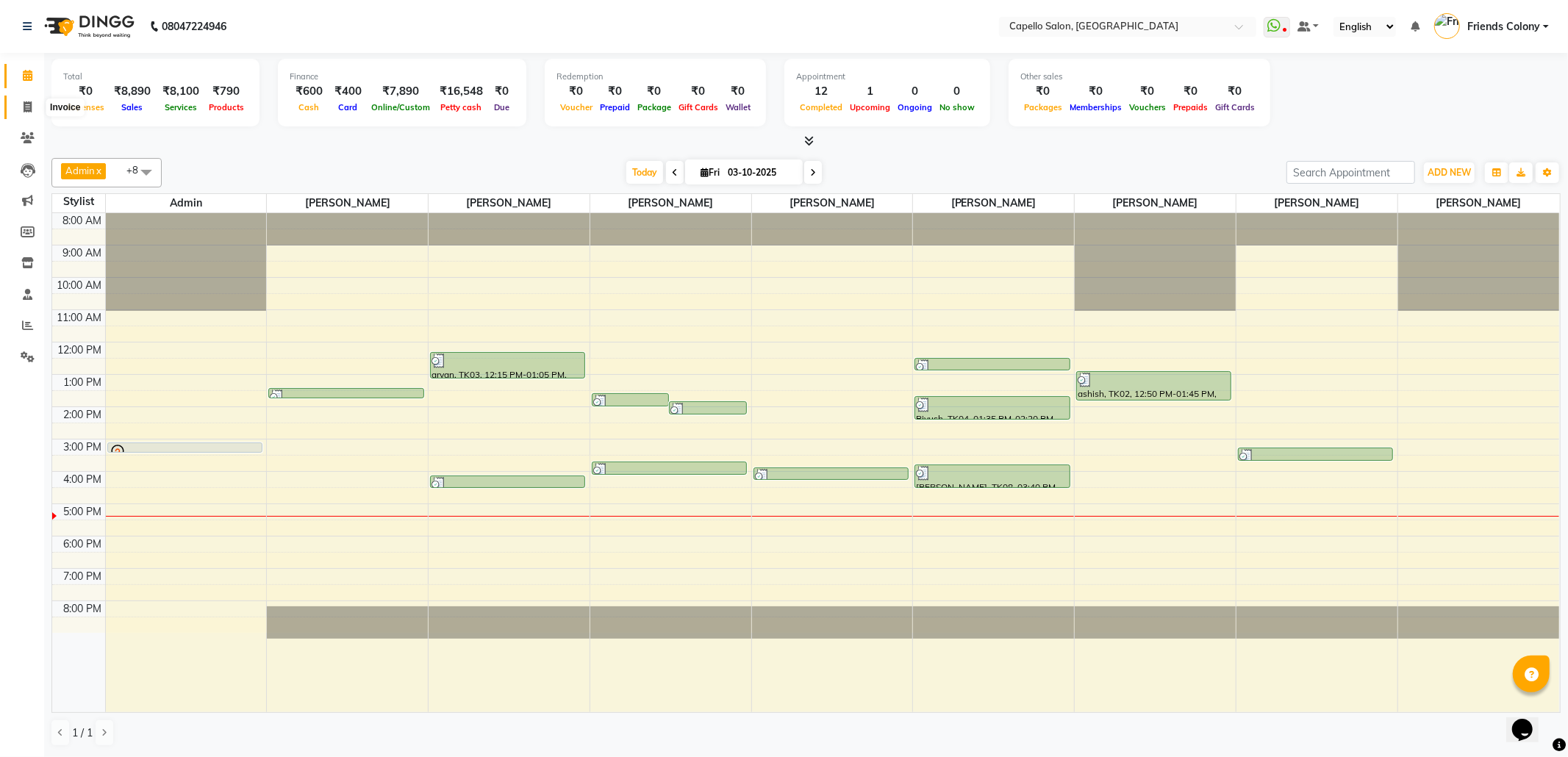
click at [24, 110] on icon at bounding box center [28, 107] width 8 height 11
select select "3583"
select select "service"
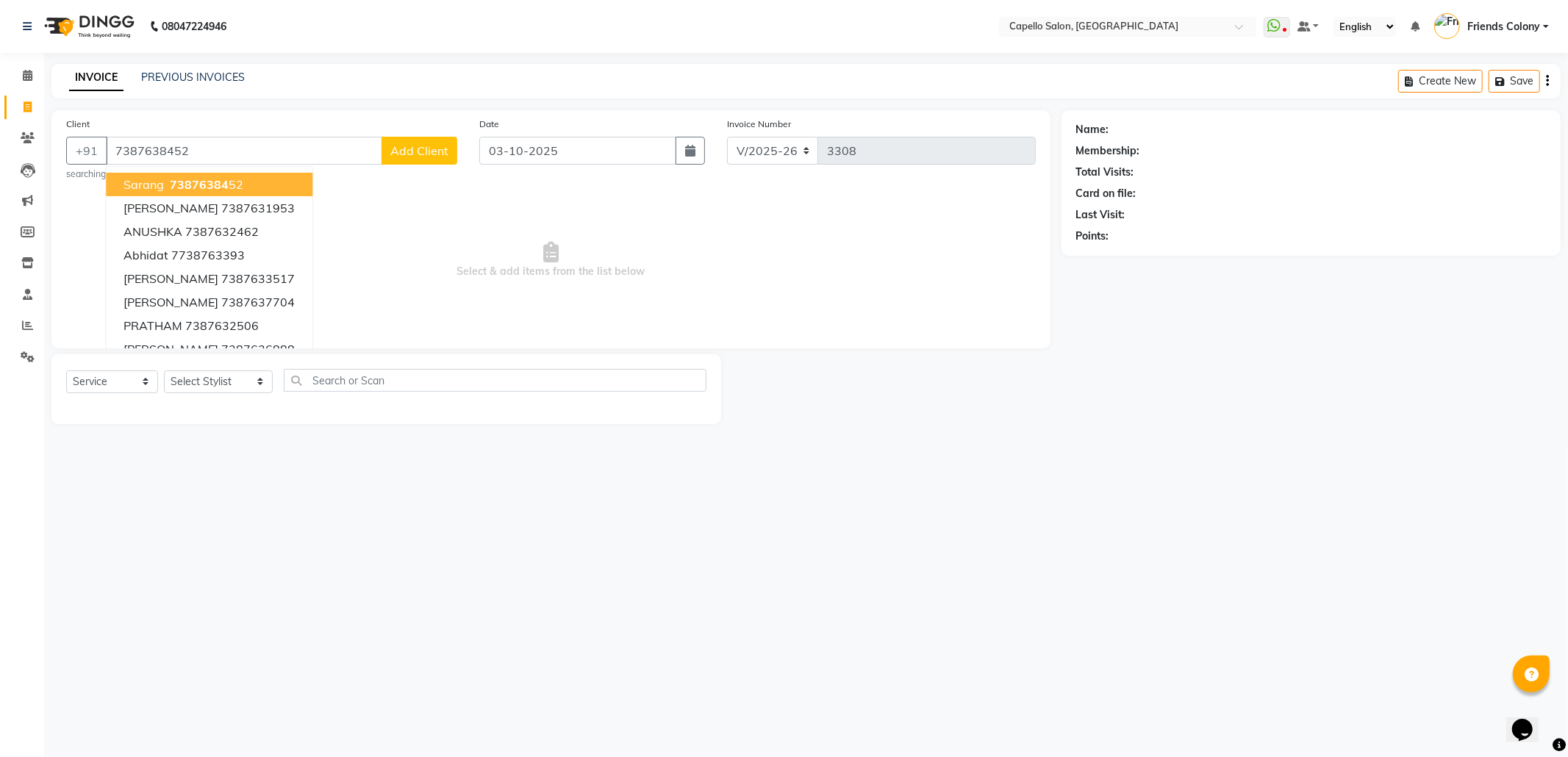
type input "7387638452"
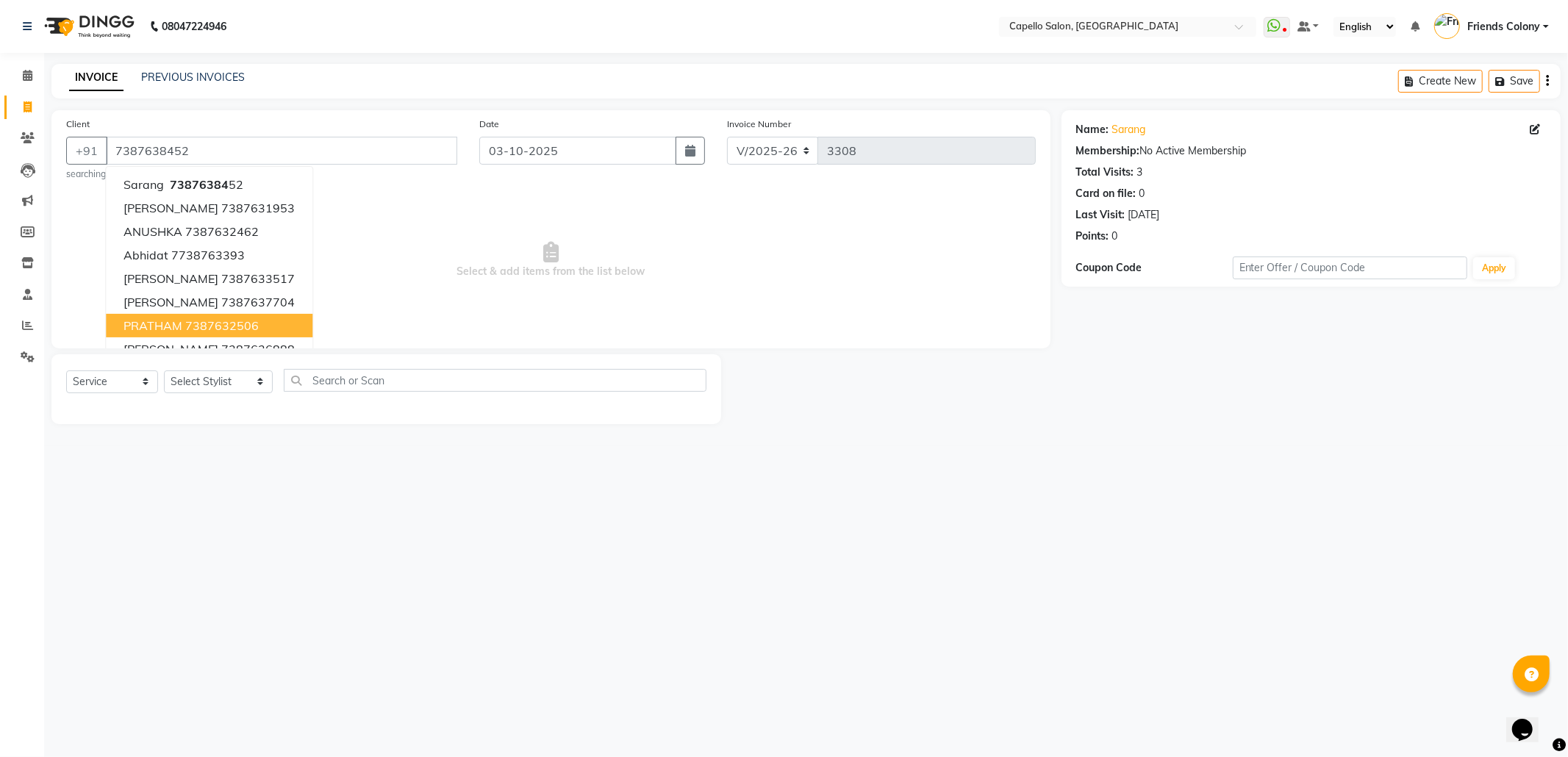
click at [245, 500] on div "08047224946 Select Location × Capello Salon, Friends Colony WhatsApp Status ✕ S…" at bounding box center [784, 378] width 1568 height 757
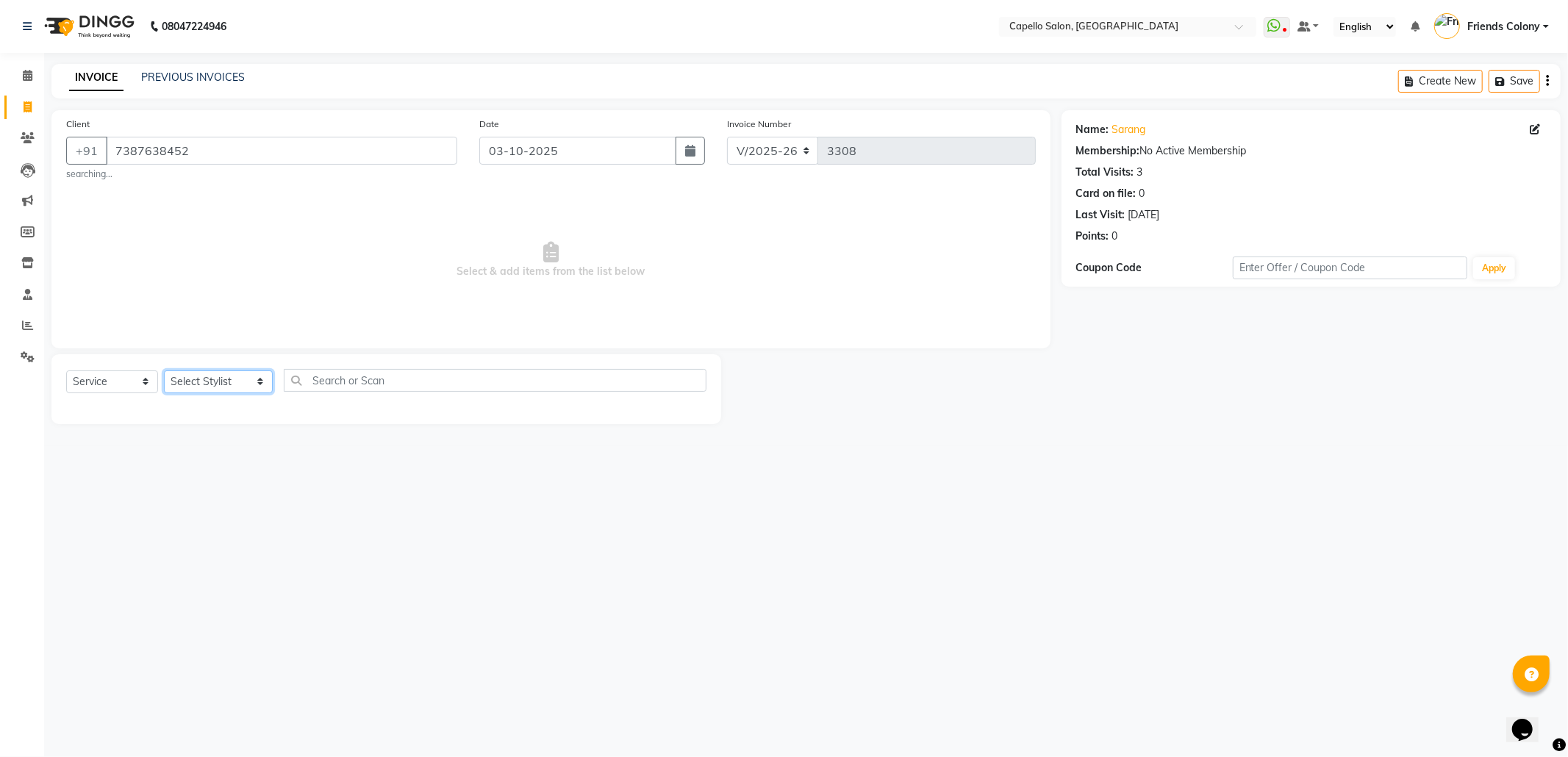
click at [205, 378] on select "Select Stylist aayush atkar Admin ANKIT BANDEWAR Friends Colony Harsha Shiwanka…" at bounding box center [218, 382] width 109 height 23
select select "90898"
click at [164, 371] on select "Select Stylist aayush atkar Admin ANKIT BANDEWAR Friends Colony Harsha Shiwanka…" at bounding box center [218, 382] width 109 height 23
click at [952, 589] on main "INVOICE PREVIOUS INVOICES Create New Save Client +91 7387638452 searching... Da…" at bounding box center [806, 329] width 1524 height 529
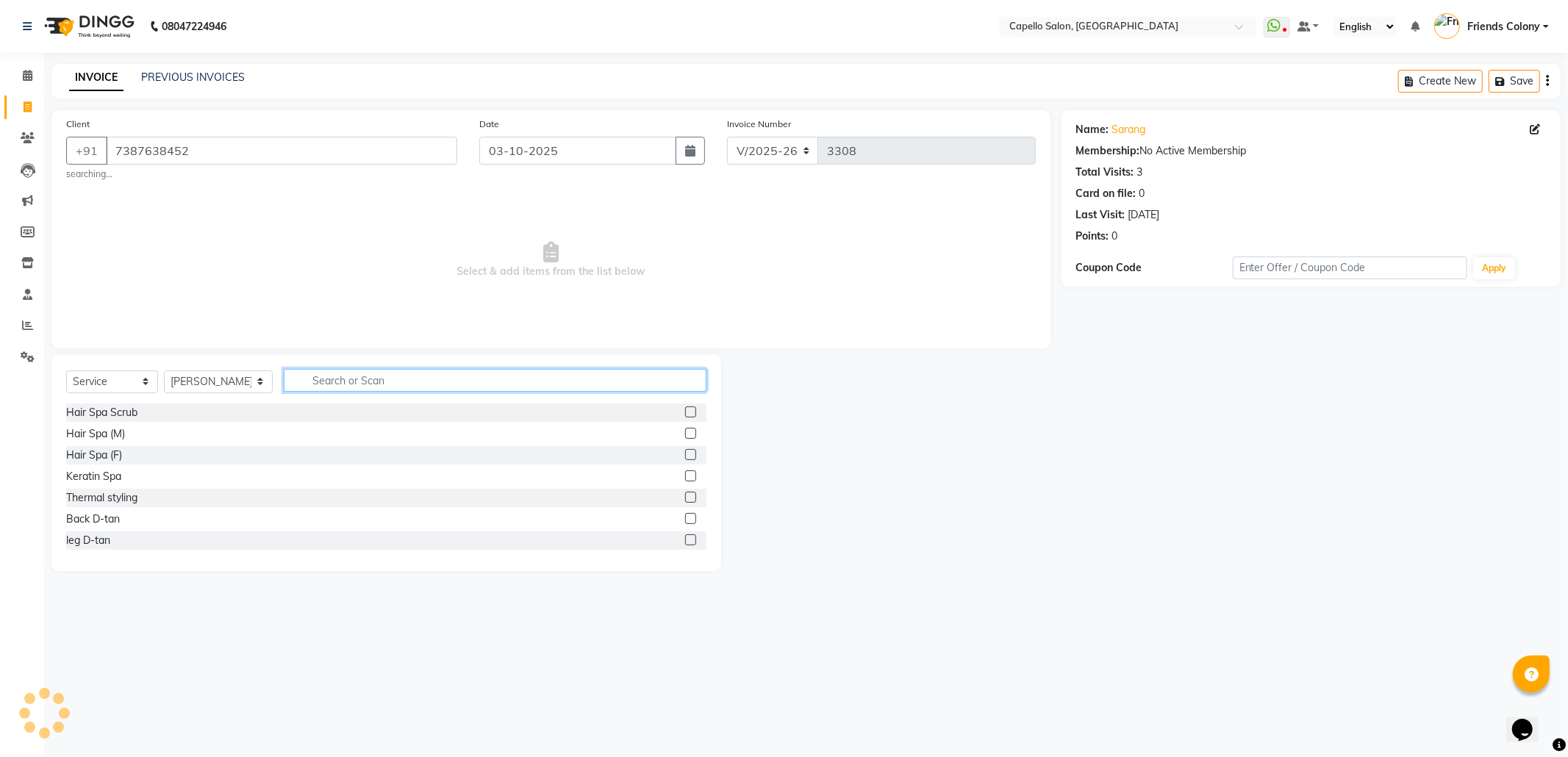
click at [306, 386] on input "text" at bounding box center [495, 380] width 423 height 23
type input "cut"
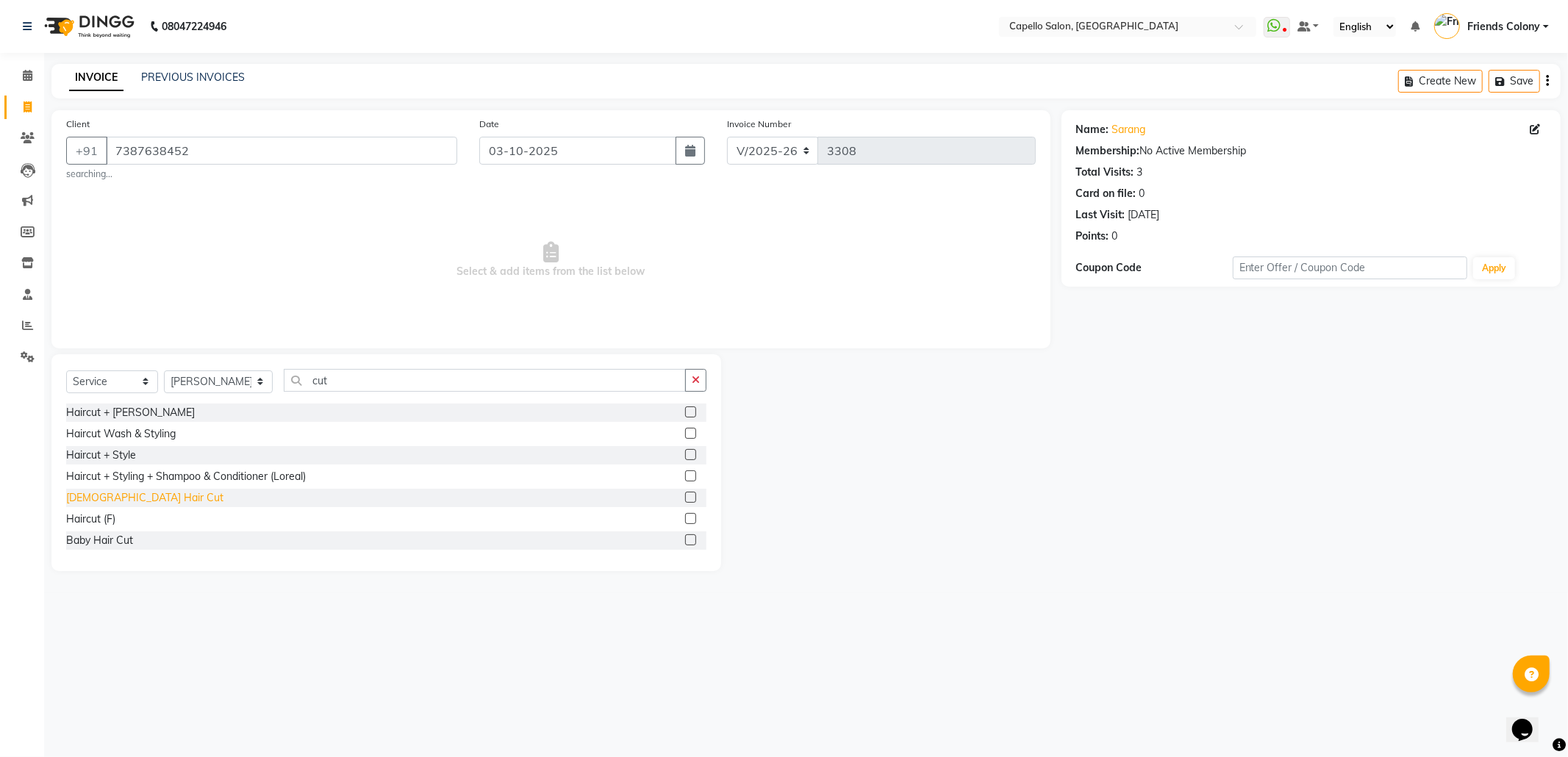
click at [107, 498] on div "Male Hair Cut" at bounding box center [145, 498] width 157 height 16
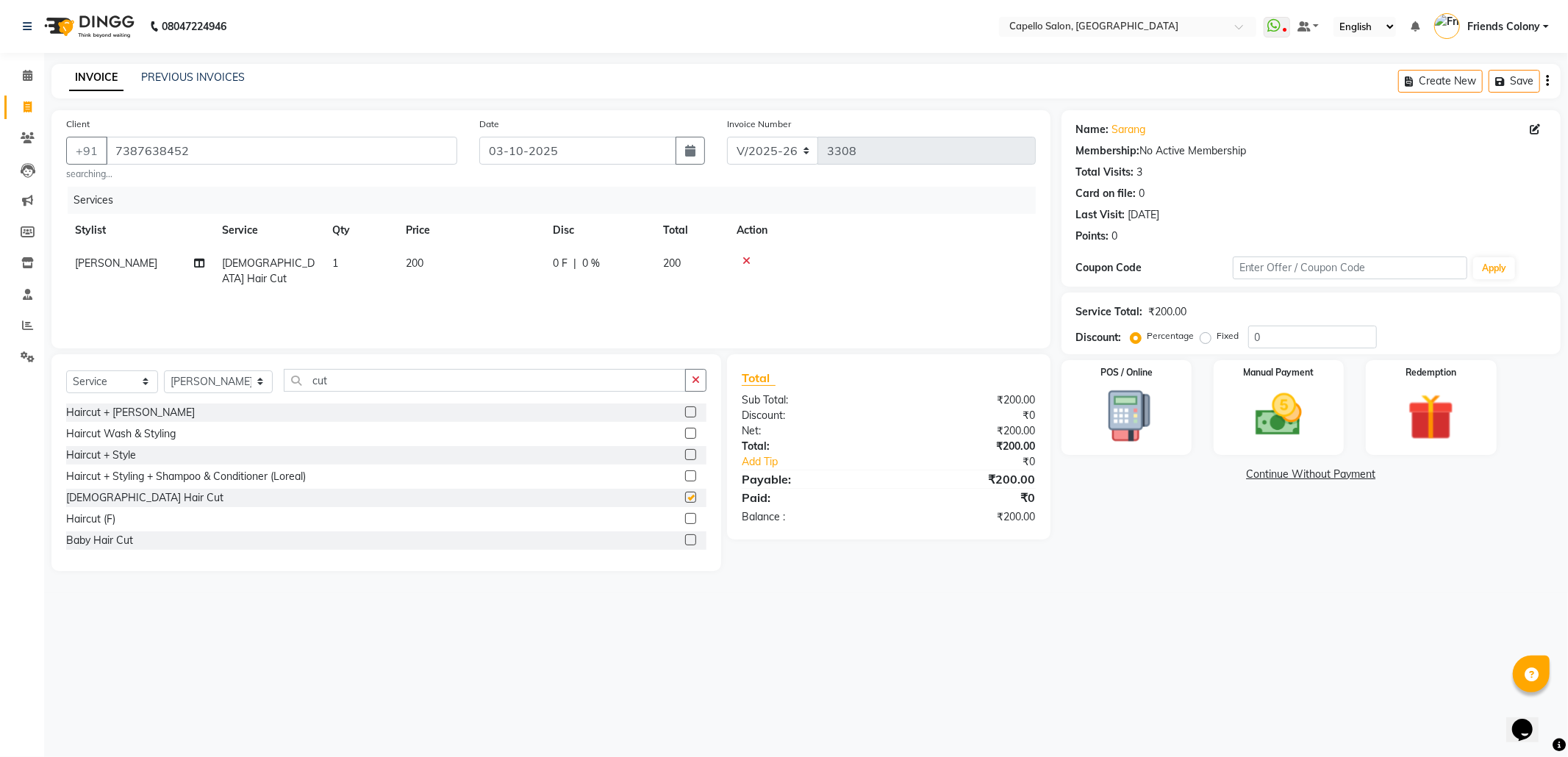
checkbox input "false"
drag, startPoint x: 335, startPoint y: 385, endPoint x: 175, endPoint y: 398, distance: 160.5
click at [185, 397] on div "Select Service Product Membership Package Voucher Prepaid Gift Card Select Styl…" at bounding box center [386, 386] width 640 height 35
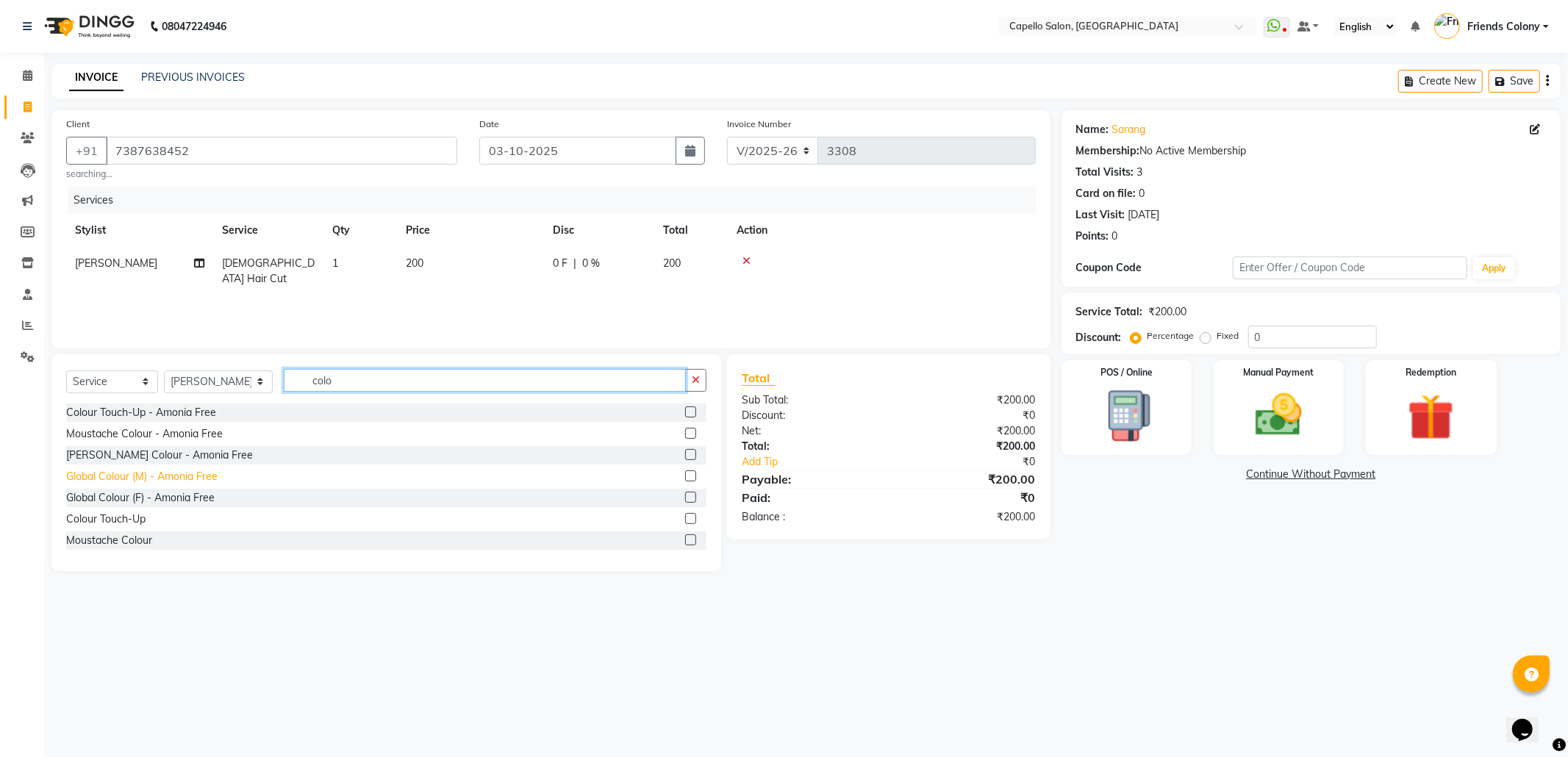
type input "colo"
click at [100, 477] on div "Global Colour (M) - Amonia Free" at bounding box center [142, 476] width 152 height 16
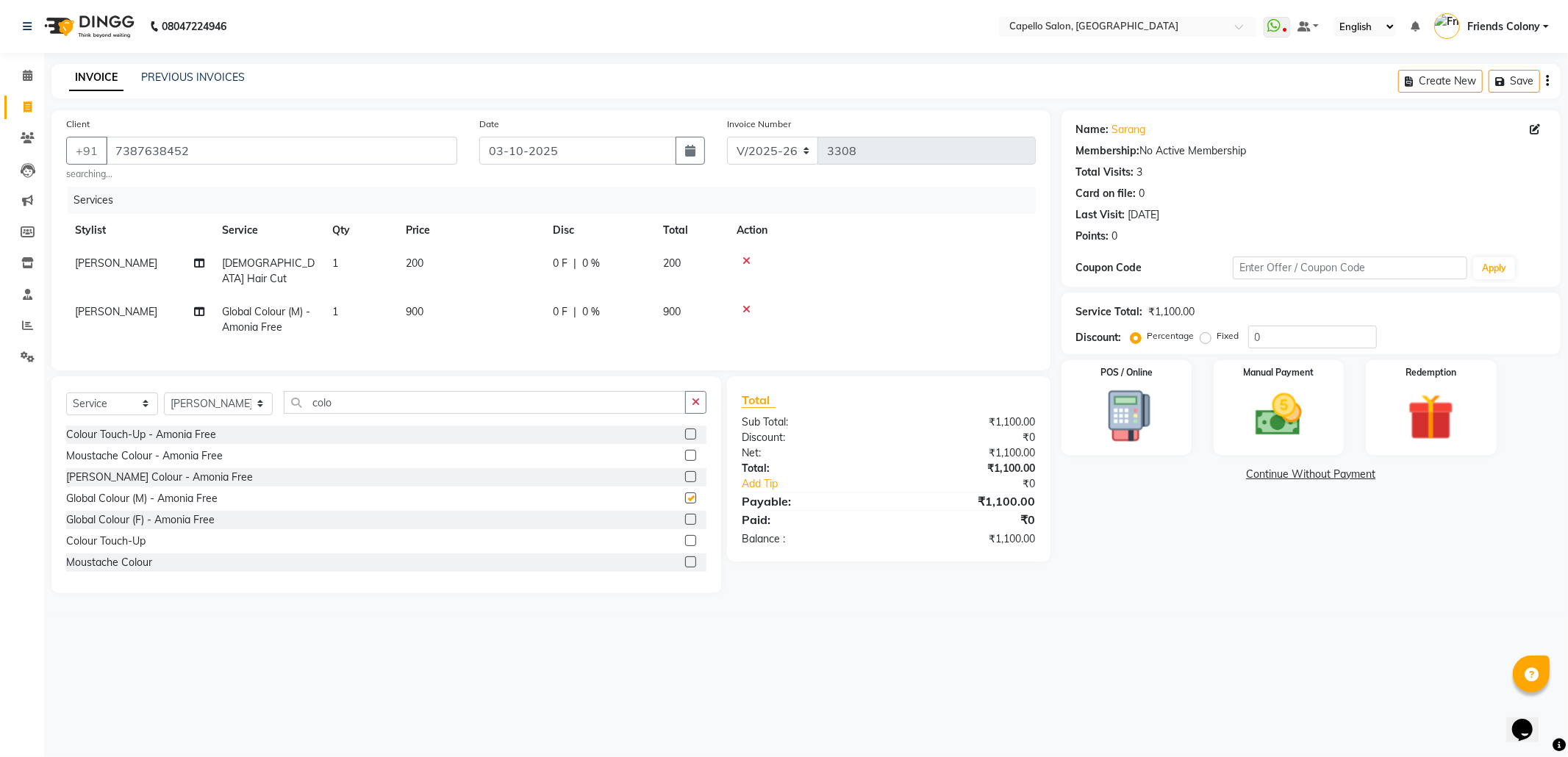
checkbox input "false"
click at [413, 305] on span "900" at bounding box center [414, 311] width 17 height 13
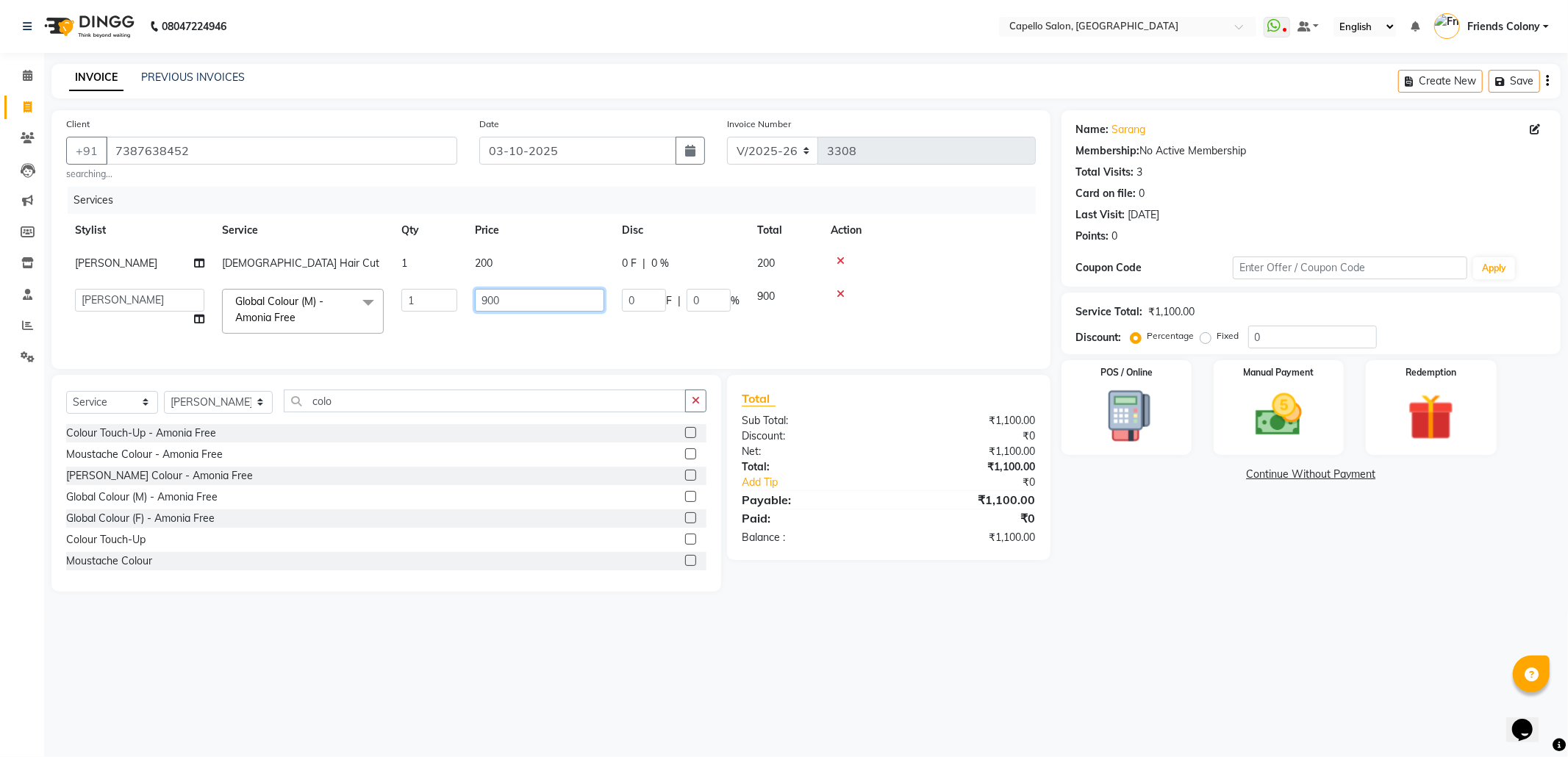
drag, startPoint x: 509, startPoint y: 303, endPoint x: 430, endPoint y: 318, distance: 80.4
click at [430, 318] on tr "aayush atkar Admin ANKIT BANDEWAR Friends Colony Harsha Shiwankar mohini godhan…" at bounding box center [551, 311] width 970 height 62
type input "1200"
click at [1123, 601] on main "INVOICE PREVIOUS INVOICES Create New Save Client +91 7387638452 searching... Da…" at bounding box center [806, 339] width 1524 height 550
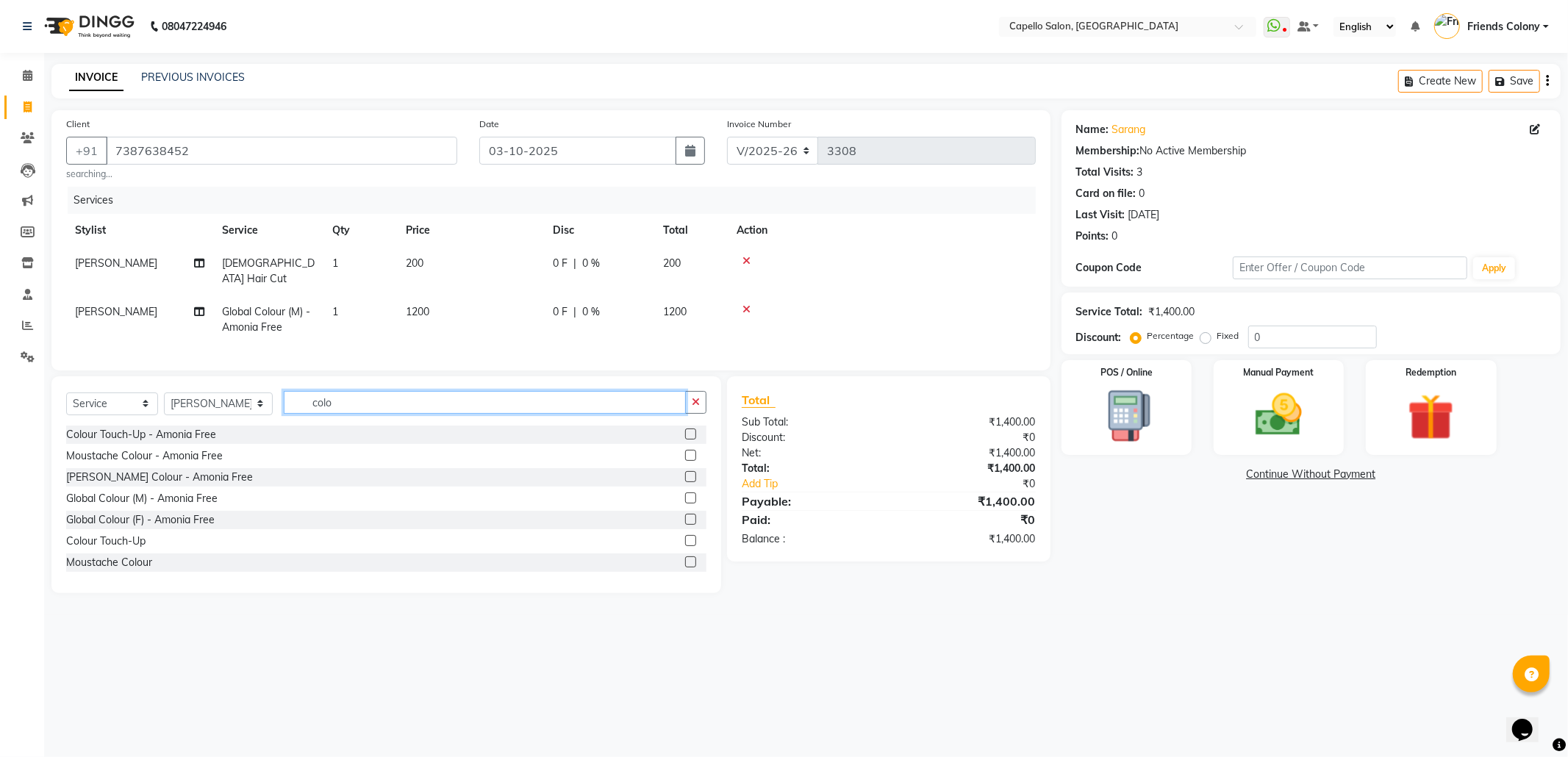
drag, startPoint x: 345, startPoint y: 403, endPoint x: 9, endPoint y: 426, distance: 336.8
click at [9, 426] on app-home "08047224946 Select Location × Capello Salon, Friends Colony WhatsApp Status ✕ S…" at bounding box center [784, 307] width 1568 height 615
type input "tan"
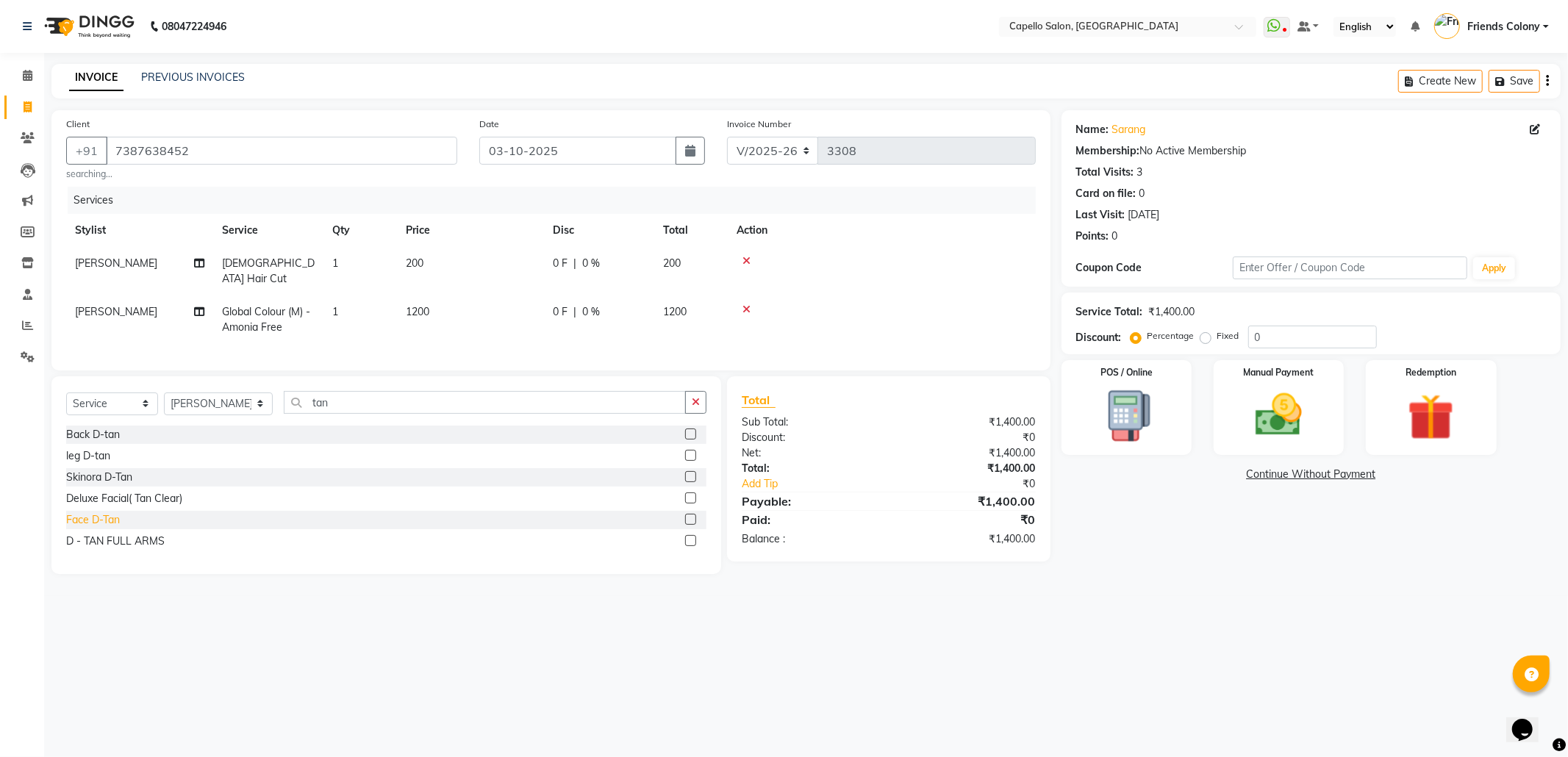
click at [94, 519] on div "Face D-Tan" at bounding box center [93, 520] width 54 height 16
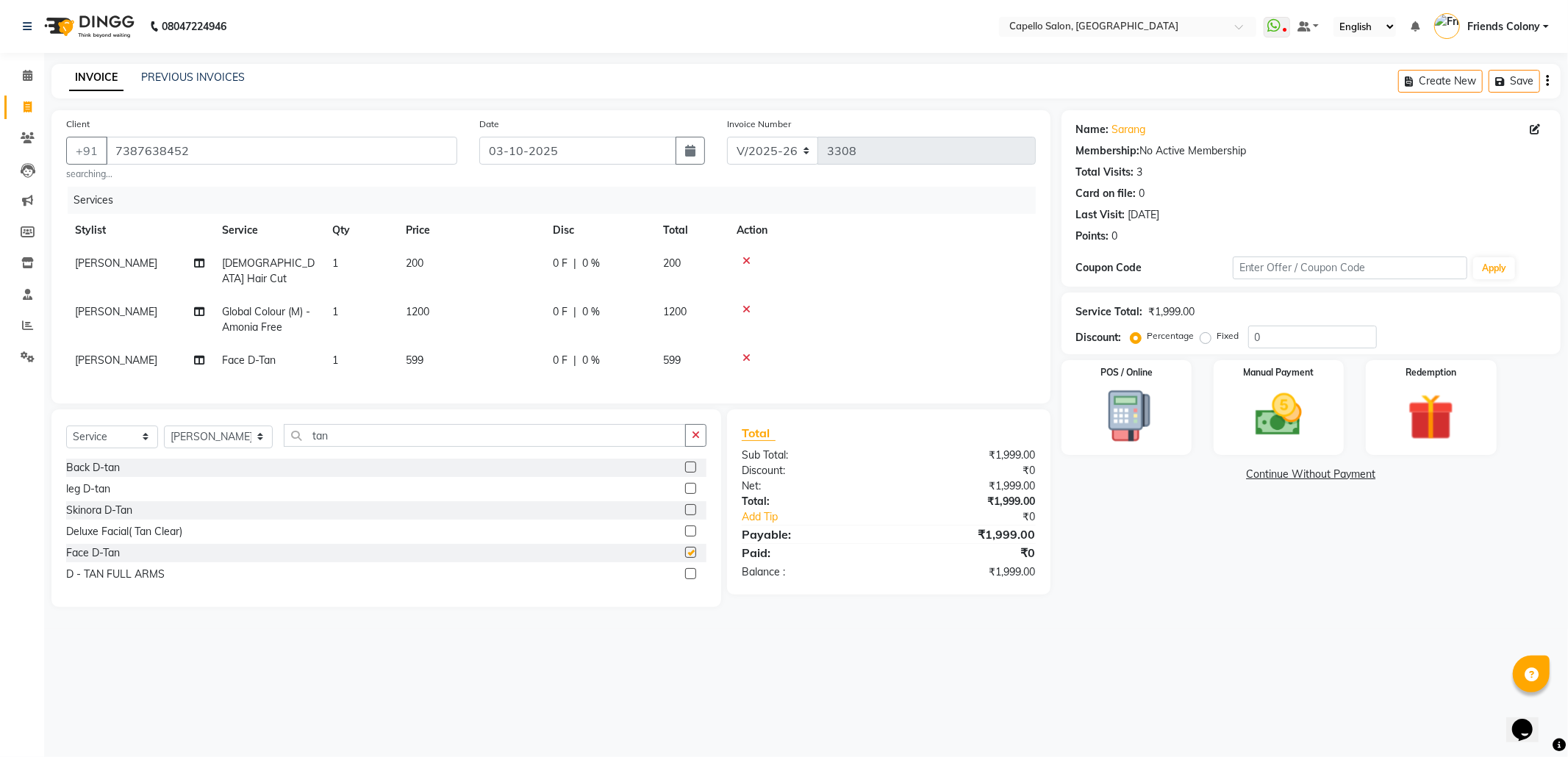
checkbox input "false"
click at [1170, 698] on div "08047224946 Select Location × Capello Salon, Friends Colony WhatsApp Status ✕ S…" at bounding box center [784, 378] width 1568 height 757
click at [425, 344] on td "599" at bounding box center [470, 360] width 147 height 33
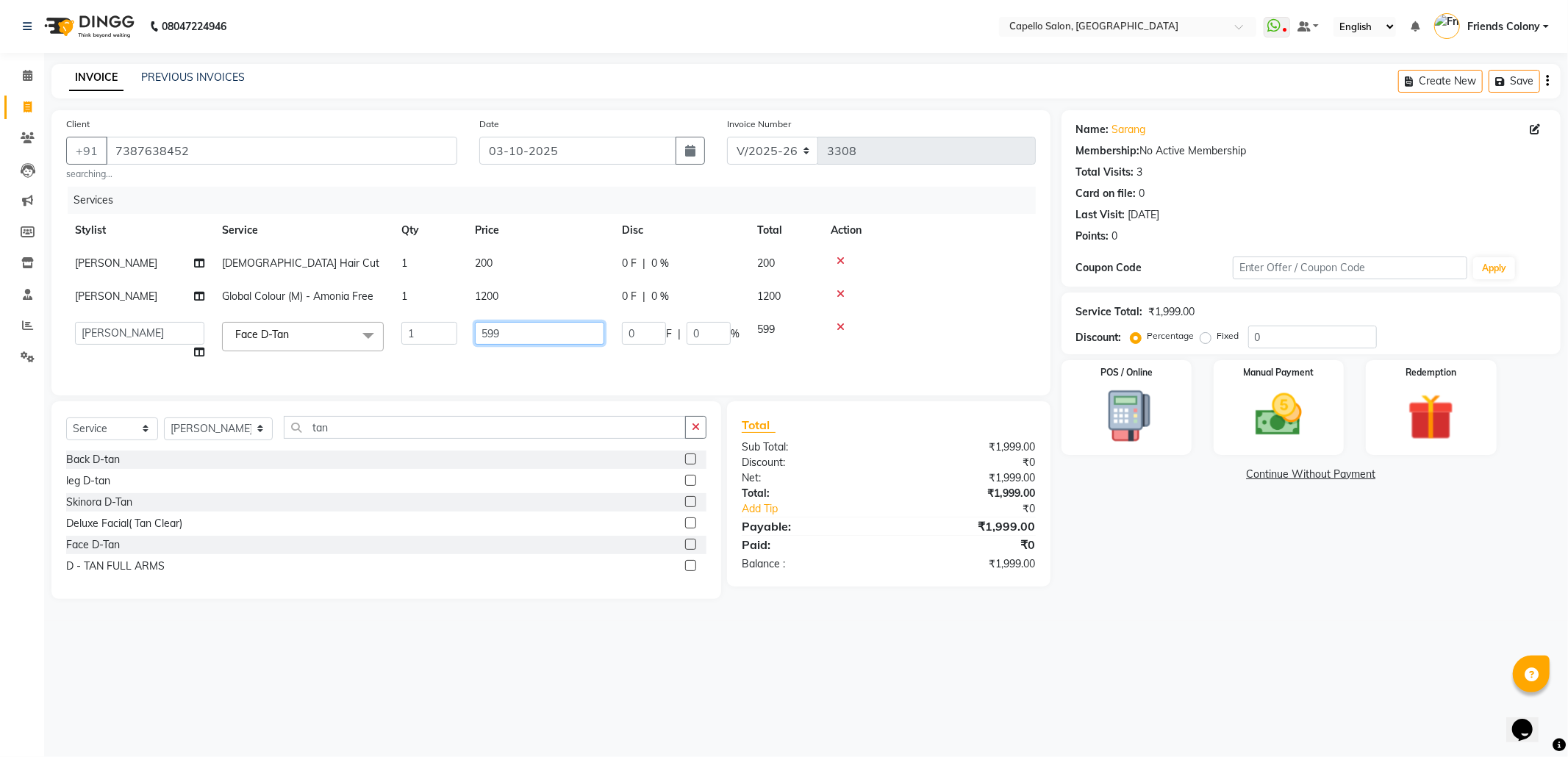
drag, startPoint x: 425, startPoint y: 340, endPoint x: 356, endPoint y: 379, distance: 79.3
click at [356, 379] on div "Services Stylist Service Qty Price Disc Total Action aayush atkar Male Hair Cut…" at bounding box center [551, 284] width 970 height 194
type input "600"
click at [1285, 599] on div "Name: Sarang Membership: No Active Membership Total Visits: 3 Card on file: 0 L…" at bounding box center [1316, 354] width 510 height 488
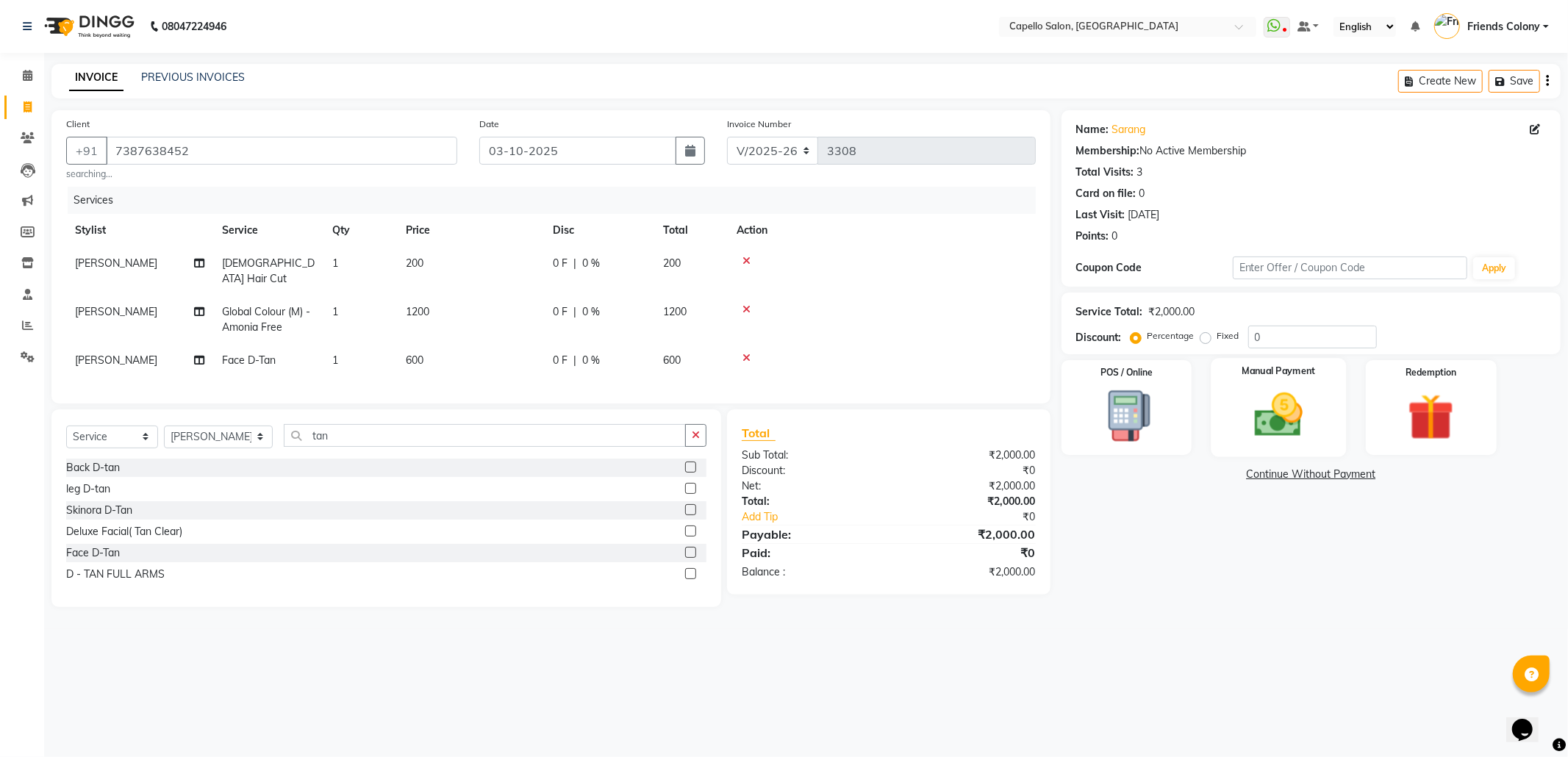
click at [1233, 431] on div "Manual Payment" at bounding box center [1278, 407] width 135 height 99
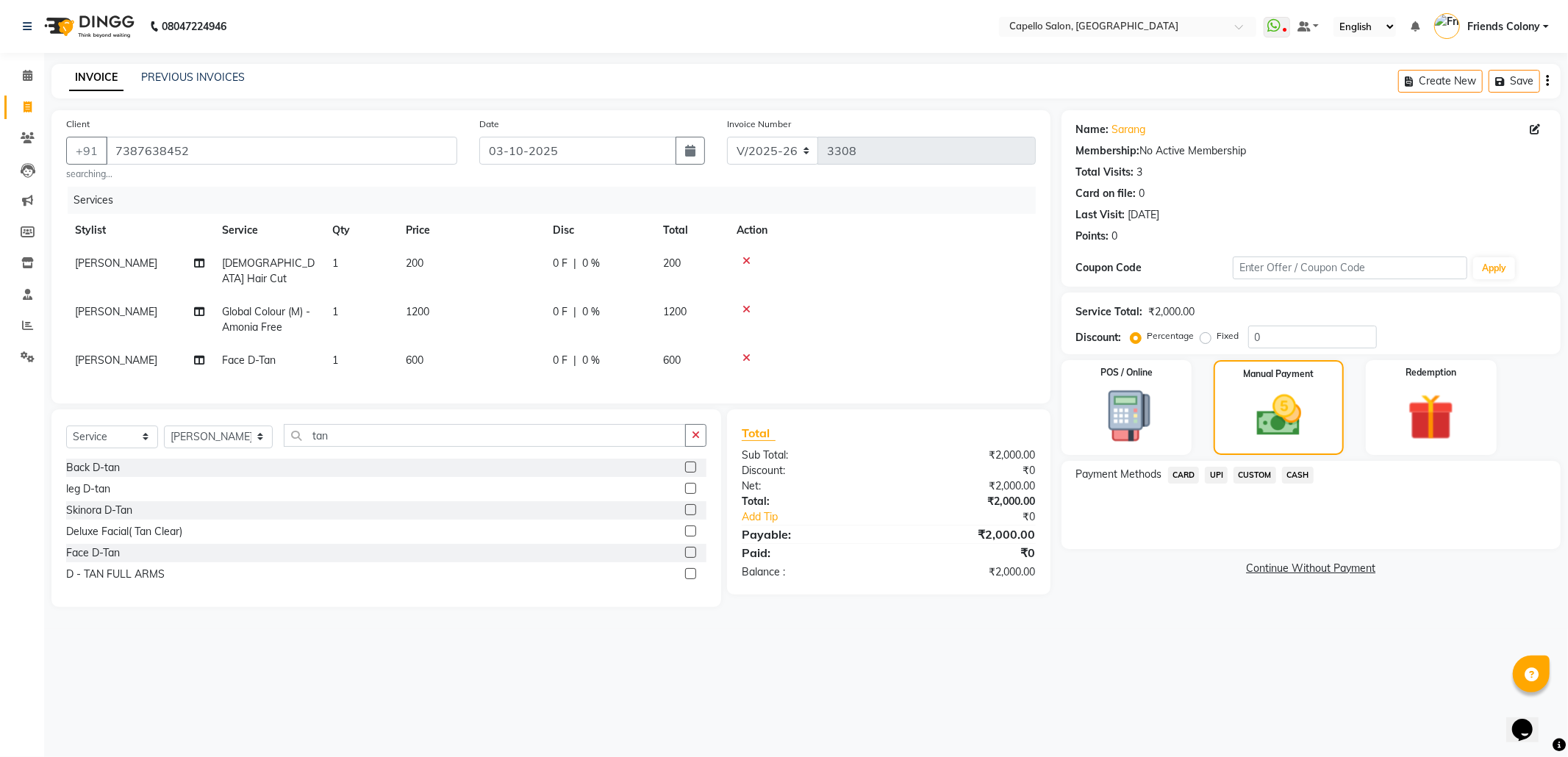
click at [1180, 473] on span "CARD" at bounding box center [1184, 475] width 32 height 17
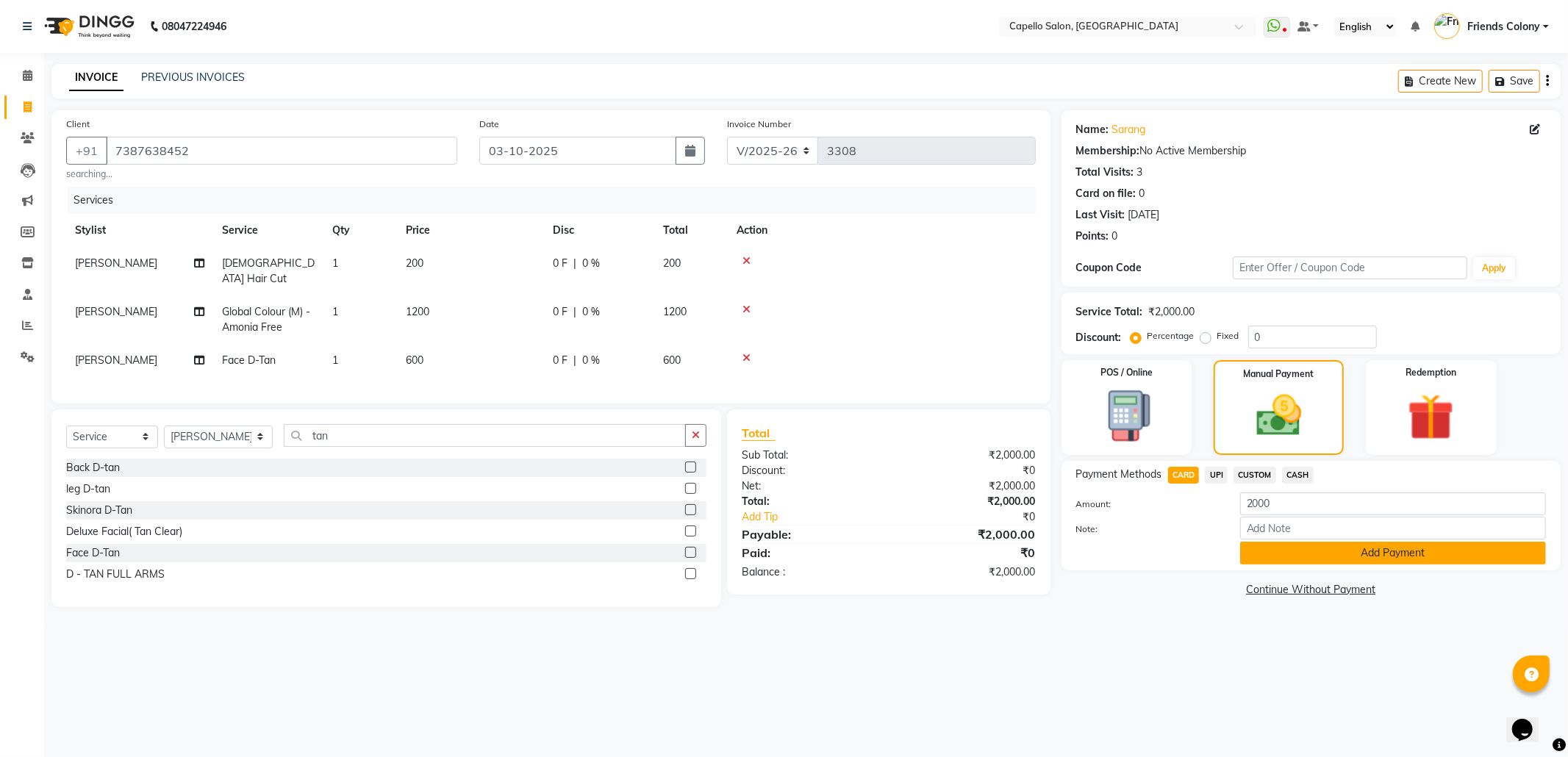
click at [1250, 560] on button "Add Payment" at bounding box center [1393, 552] width 306 height 23
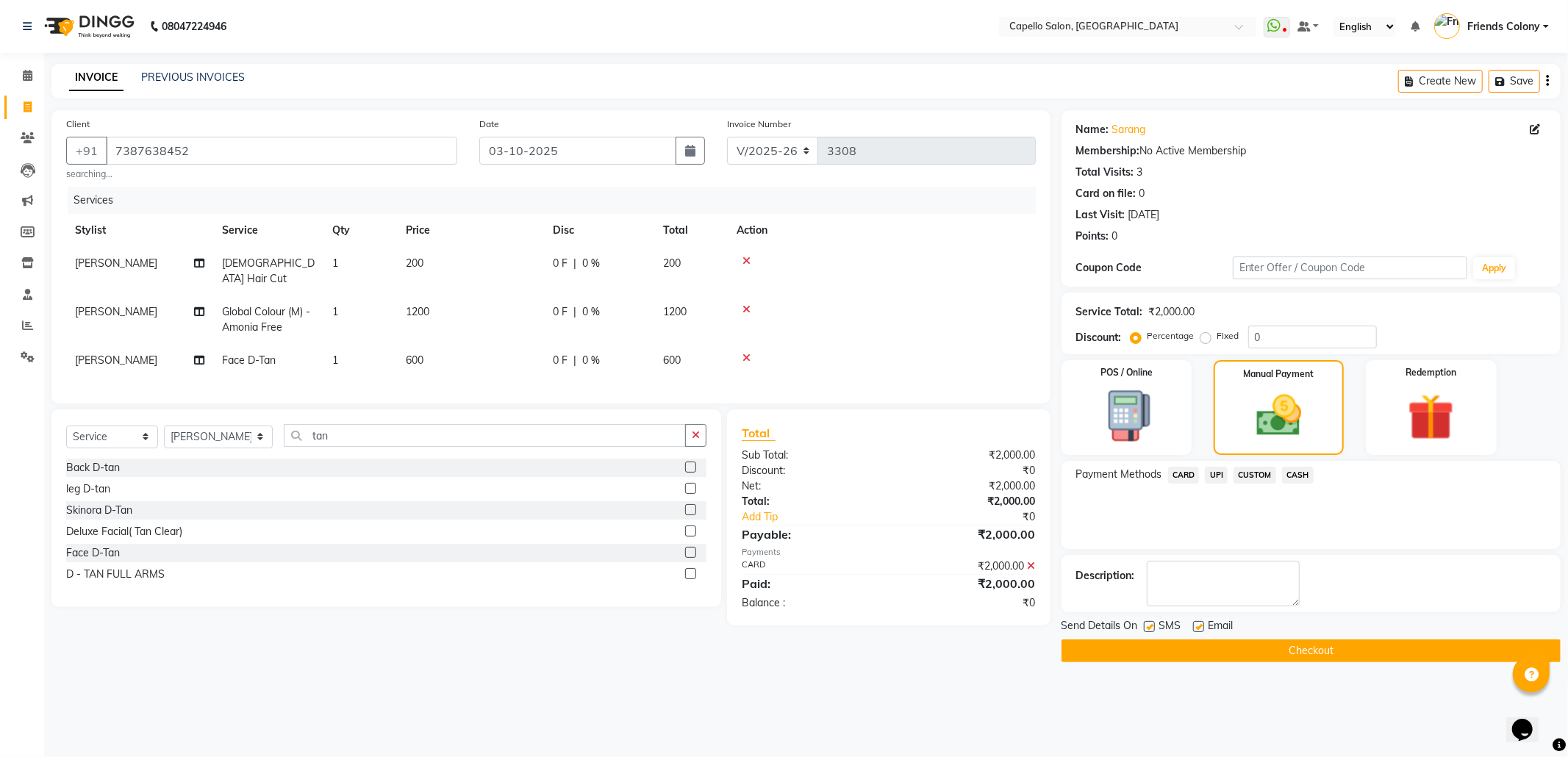
click at [1241, 657] on button "Checkout" at bounding box center [1310, 650] width 499 height 23
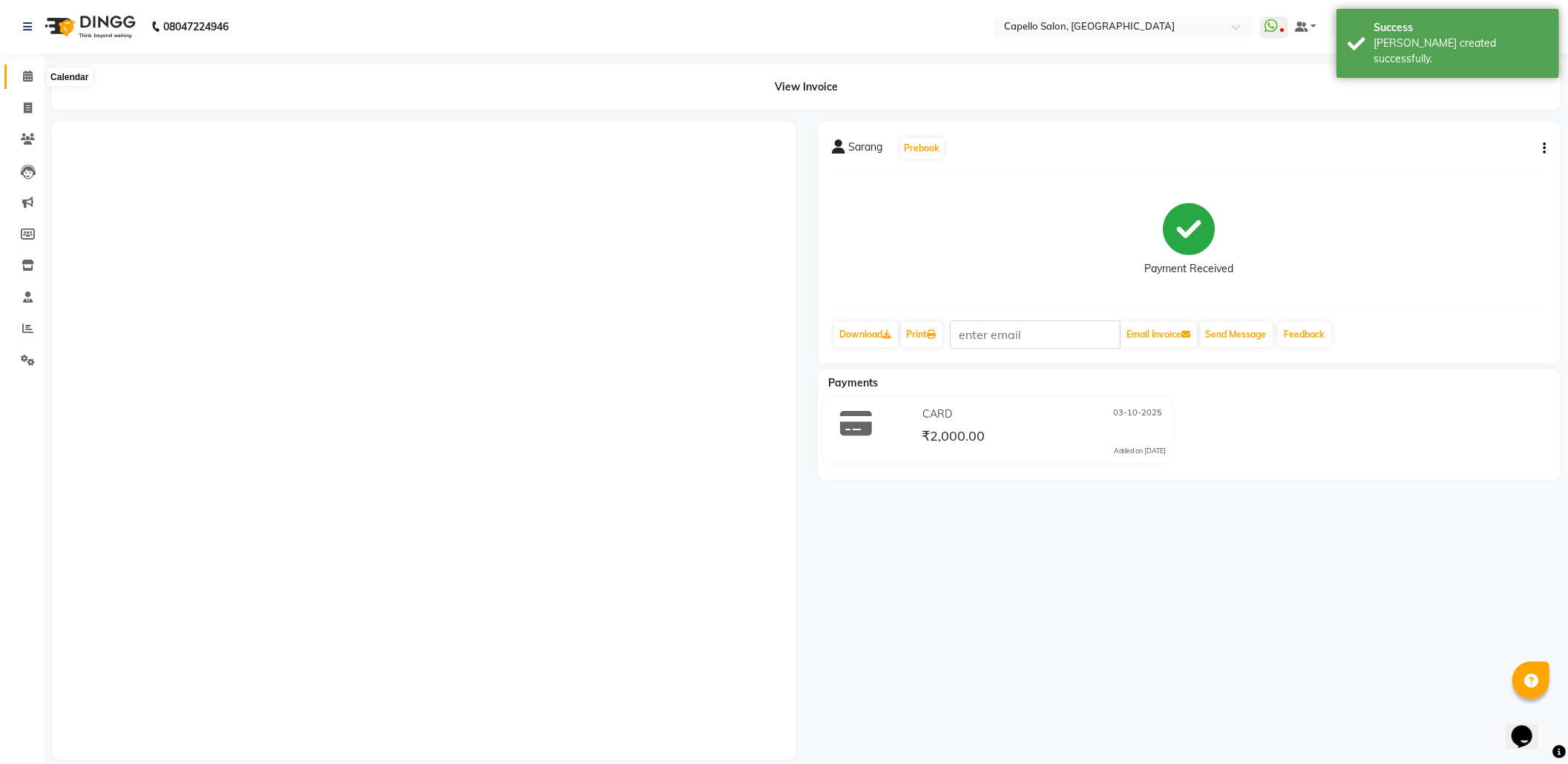
click at [25, 80] on icon at bounding box center [28, 76] width 10 height 11
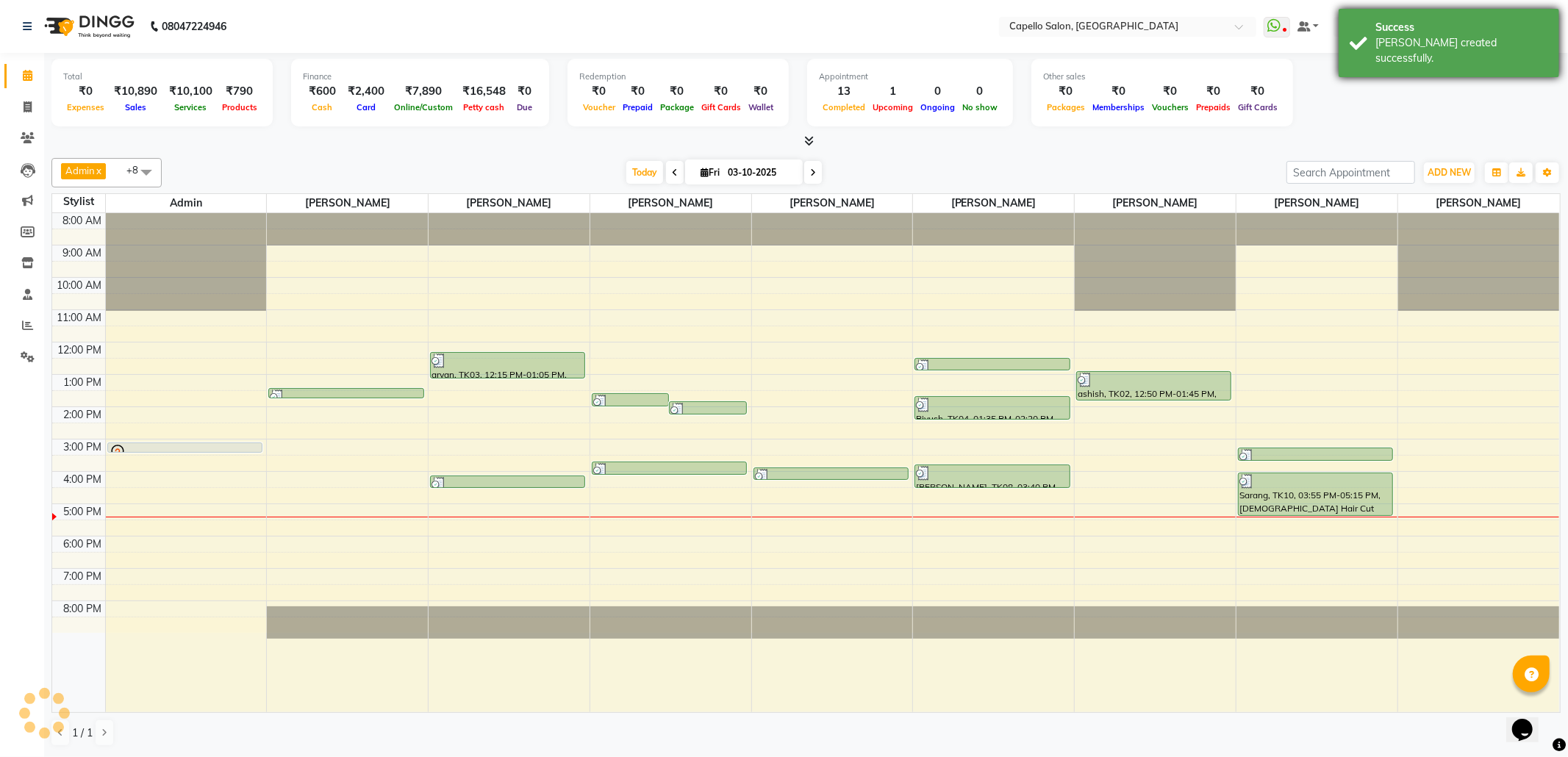
drag, startPoint x: 1442, startPoint y: 42, endPoint x: 1420, endPoint y: 19, distance: 31.8
click at [1441, 42] on div "[PERSON_NAME] created successfully." at bounding box center [1461, 51] width 173 height 31
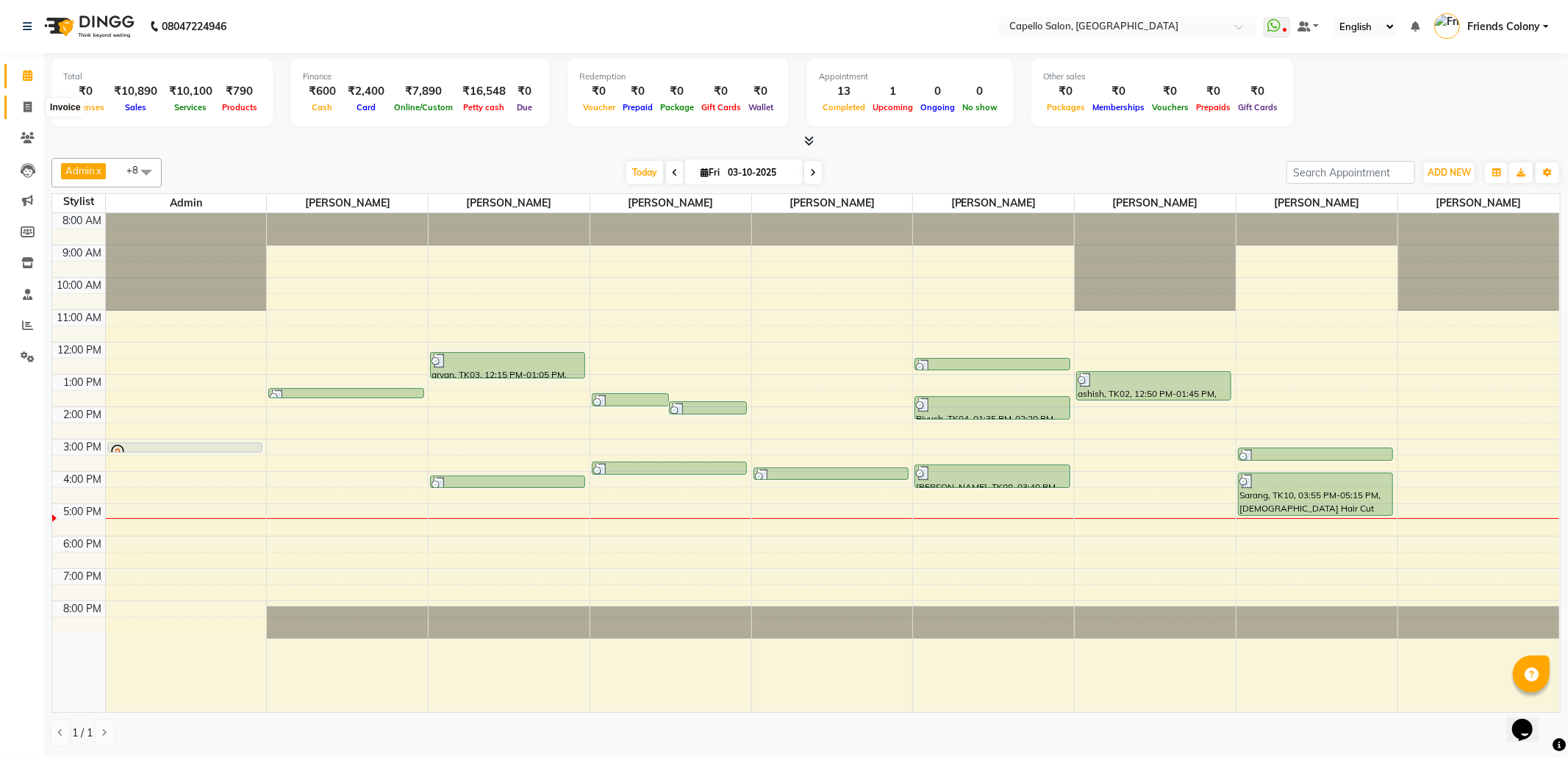
click at [21, 111] on span at bounding box center [28, 107] width 26 height 17
select select "service"
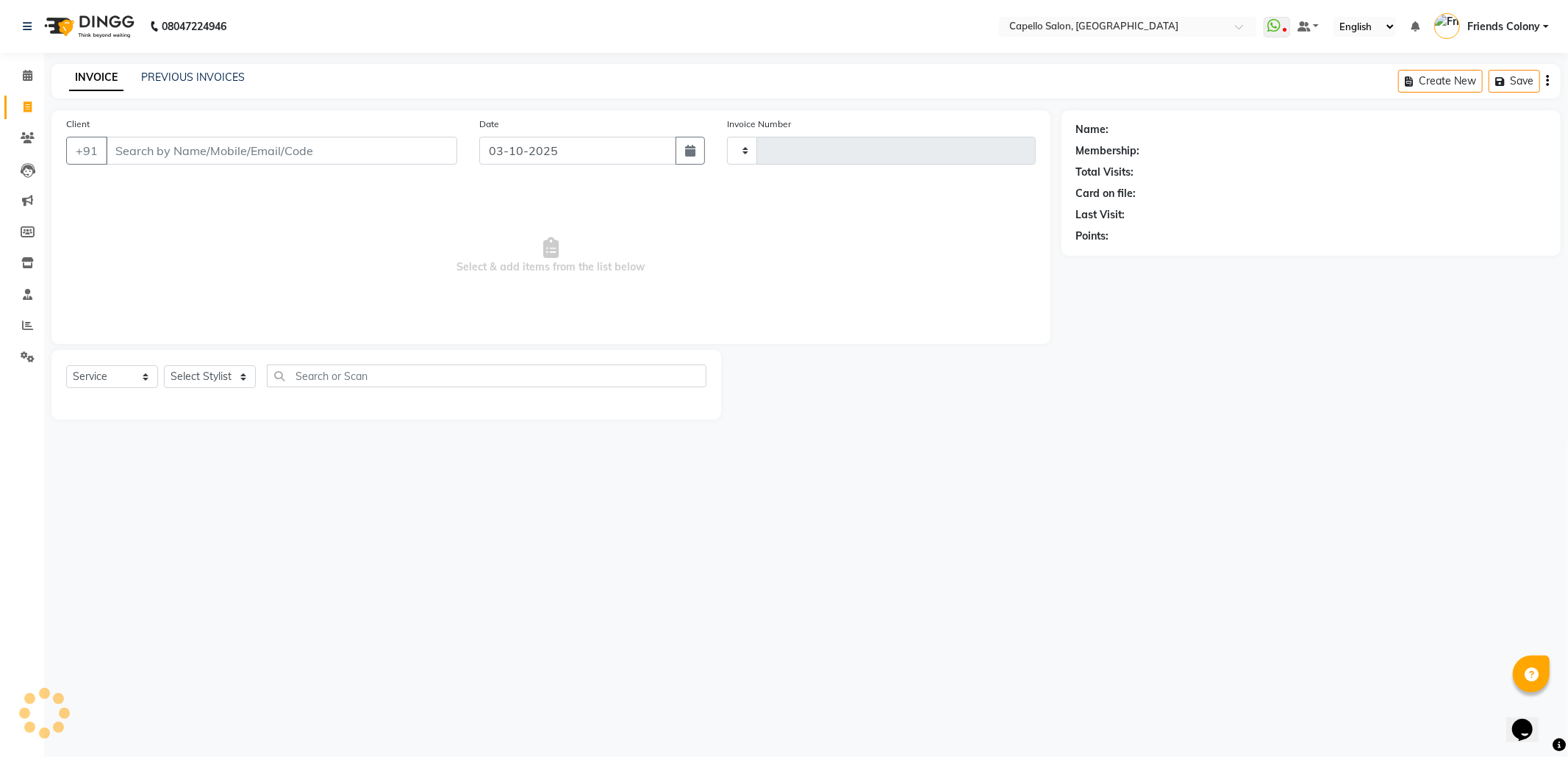
type input "3309"
select select "3583"
click at [239, 363] on div "Select Service Product Membership Package Voucher Prepaid Gift Card Select Styl…" at bounding box center [386, 385] width 669 height 70
click at [239, 374] on select "Select Stylist [PERSON_NAME] Admin [PERSON_NAME] Friends Colony [PERSON_NAME] […" at bounding box center [218, 376] width 109 height 23
select select "75586"
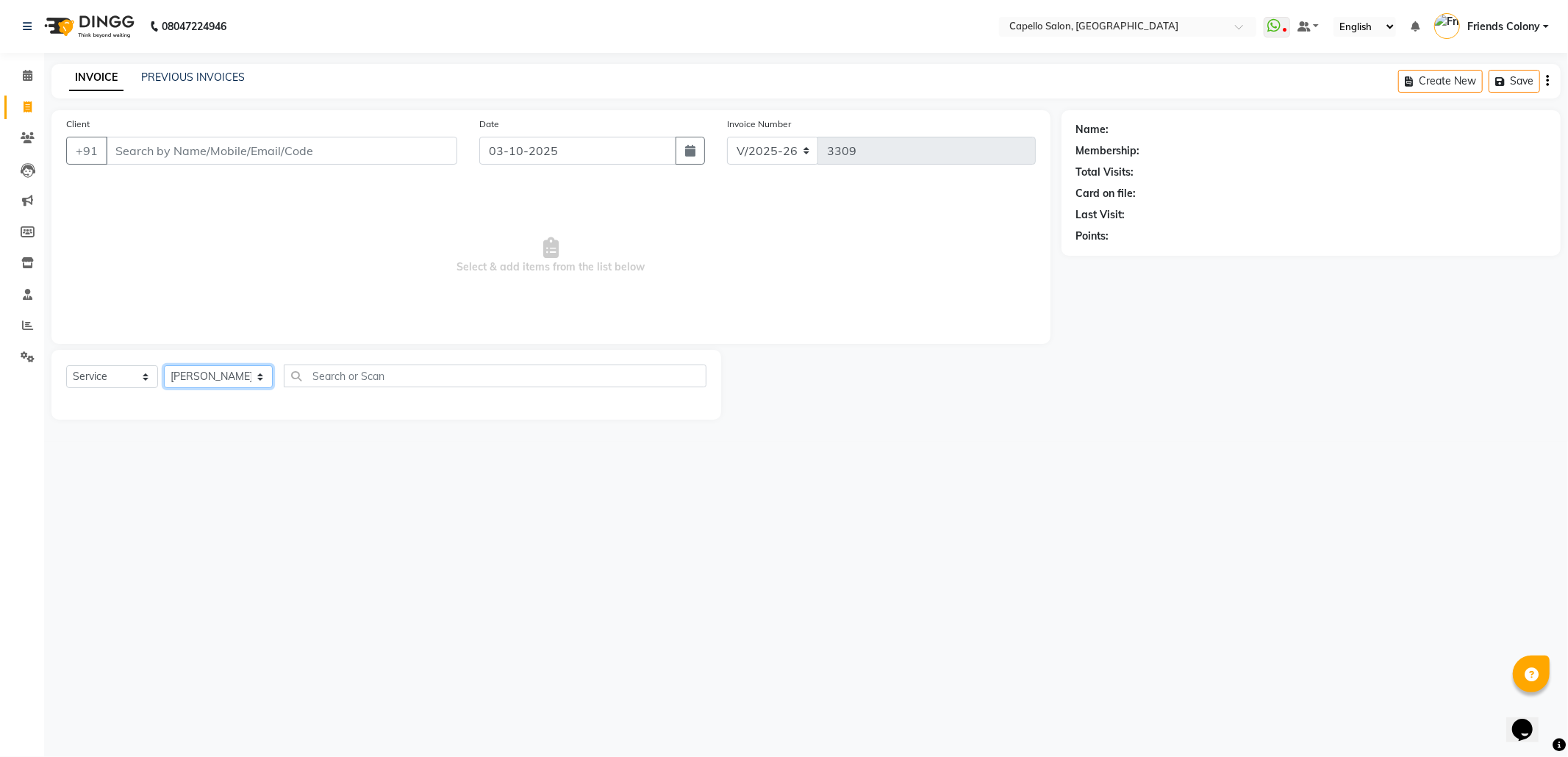
click at [164, 365] on select "Select Stylist [PERSON_NAME] Admin [PERSON_NAME] Friends Colony [PERSON_NAME] […" at bounding box center [218, 376] width 109 height 23
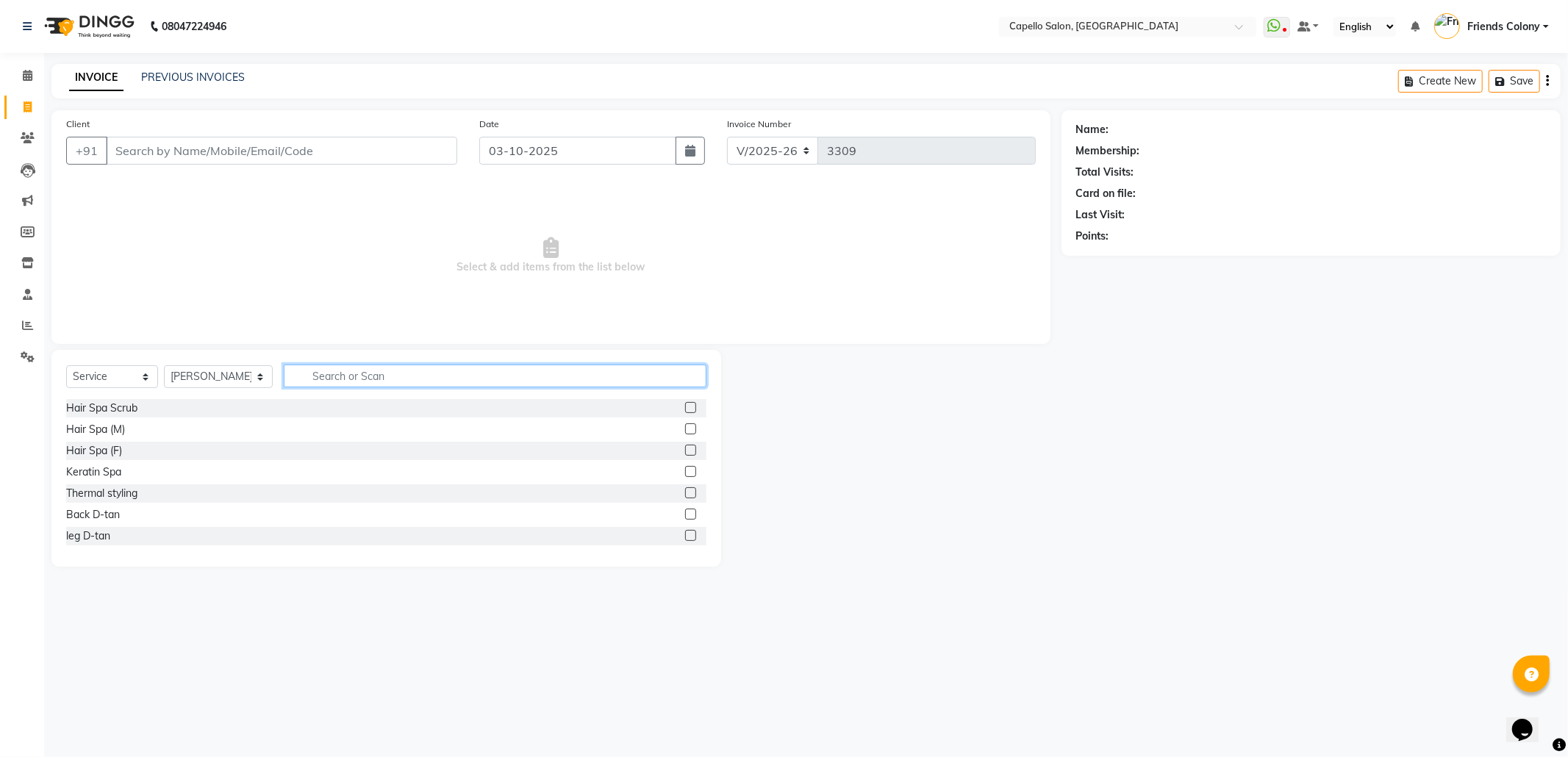
click at [390, 368] on input "text" at bounding box center [495, 375] width 423 height 23
type input "wash"
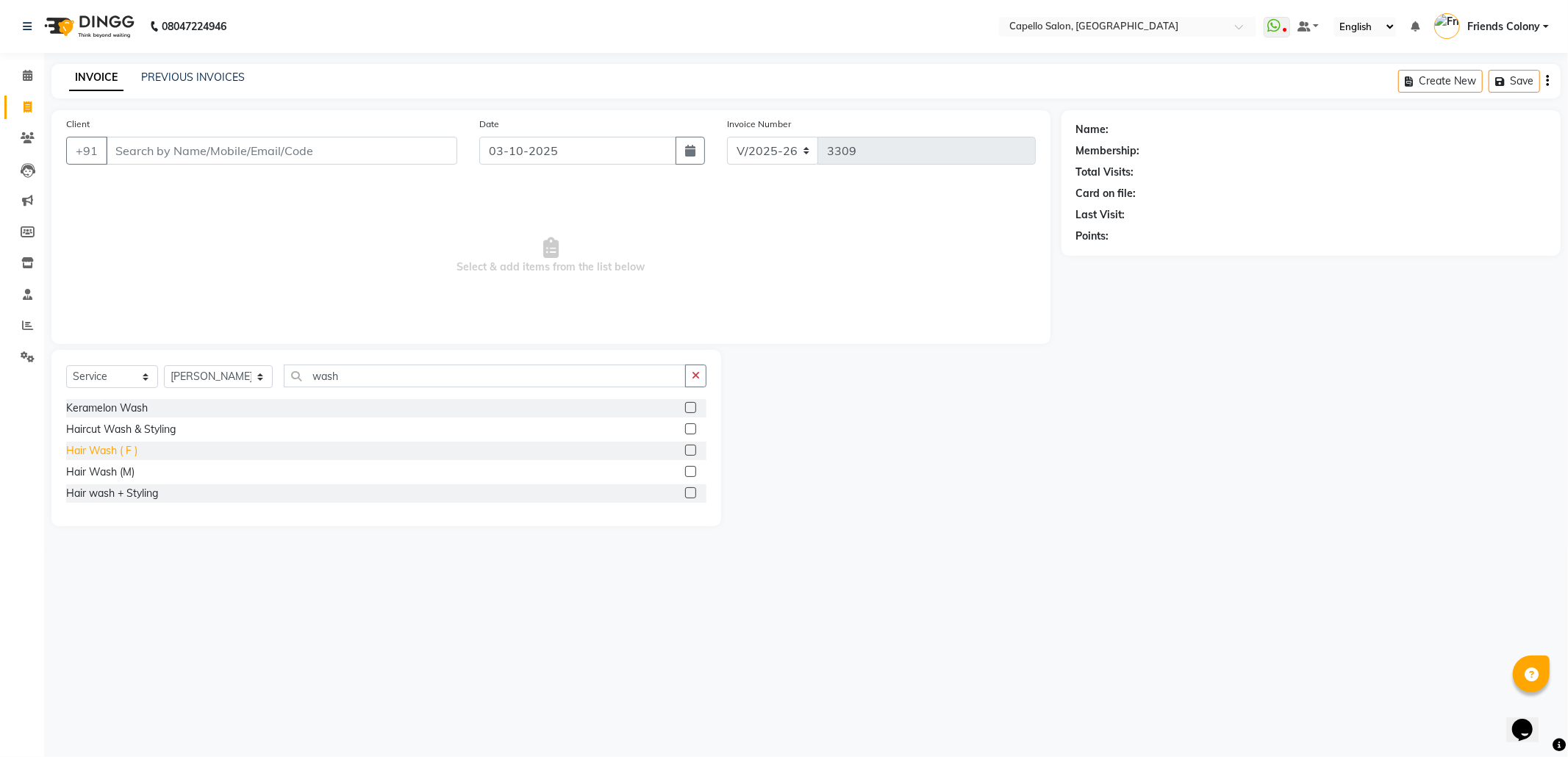
click at [82, 453] on div "Hair Wash ( F )" at bounding box center [102, 451] width 71 height 16
checkbox input "false"
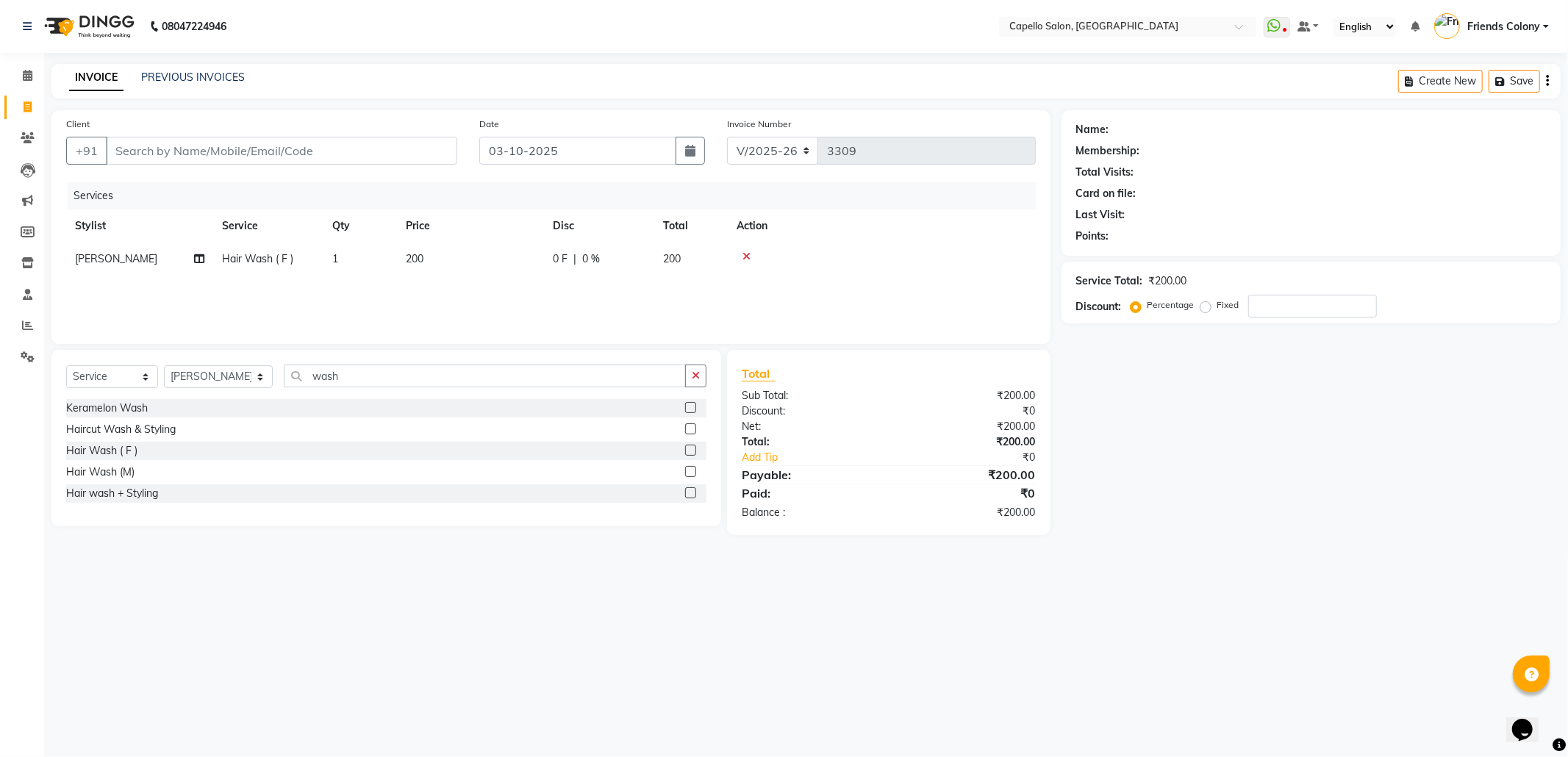
drag, startPoint x: 906, startPoint y: 620, endPoint x: 1159, endPoint y: 501, distance: 279.6
click at [1151, 503] on div "08047224946 Select Location × Capello Salon, Friends Colony WhatsApp Status ✕ S…" at bounding box center [784, 378] width 1568 height 757
click at [1162, 500] on div "Name: Membership: Total Visits: Card on file: Last Visit: Points: Service Total…" at bounding box center [1316, 322] width 510 height 425
drag, startPoint x: 1108, startPoint y: 401, endPoint x: 1103, endPoint y: 468, distance: 67.2
click at [1103, 468] on div "Name: Membership: Total Visits: Card on file: Last Visit: Points: Service Total…" at bounding box center [1316, 322] width 510 height 425
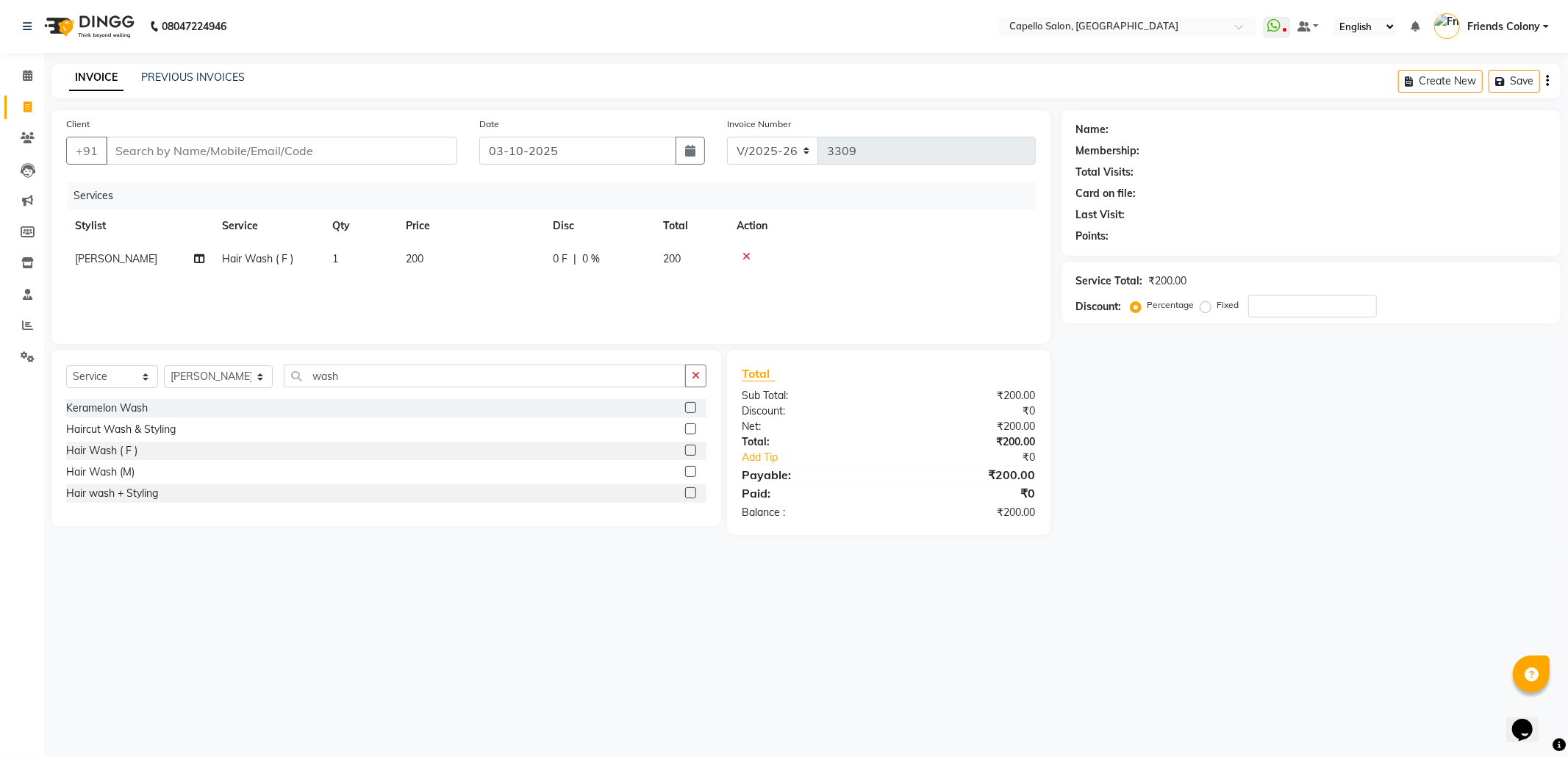
click at [1111, 439] on div "Name: Membership: Total Visits: Card on file: Last Visit: Points: Service Total…" at bounding box center [1316, 322] width 510 height 425
drag, startPoint x: 1124, startPoint y: 424, endPoint x: 1126, endPoint y: 450, distance: 26.1
click at [1126, 450] on div "Name: Membership: Total Visits: Card on file: Last Visit: Points: Service Total…" at bounding box center [1316, 322] width 510 height 425
drag, startPoint x: 771, startPoint y: 668, endPoint x: 768, endPoint y: 635, distance: 33.1
drag, startPoint x: 1326, startPoint y: 499, endPoint x: 1311, endPoint y: 489, distance: 18.0
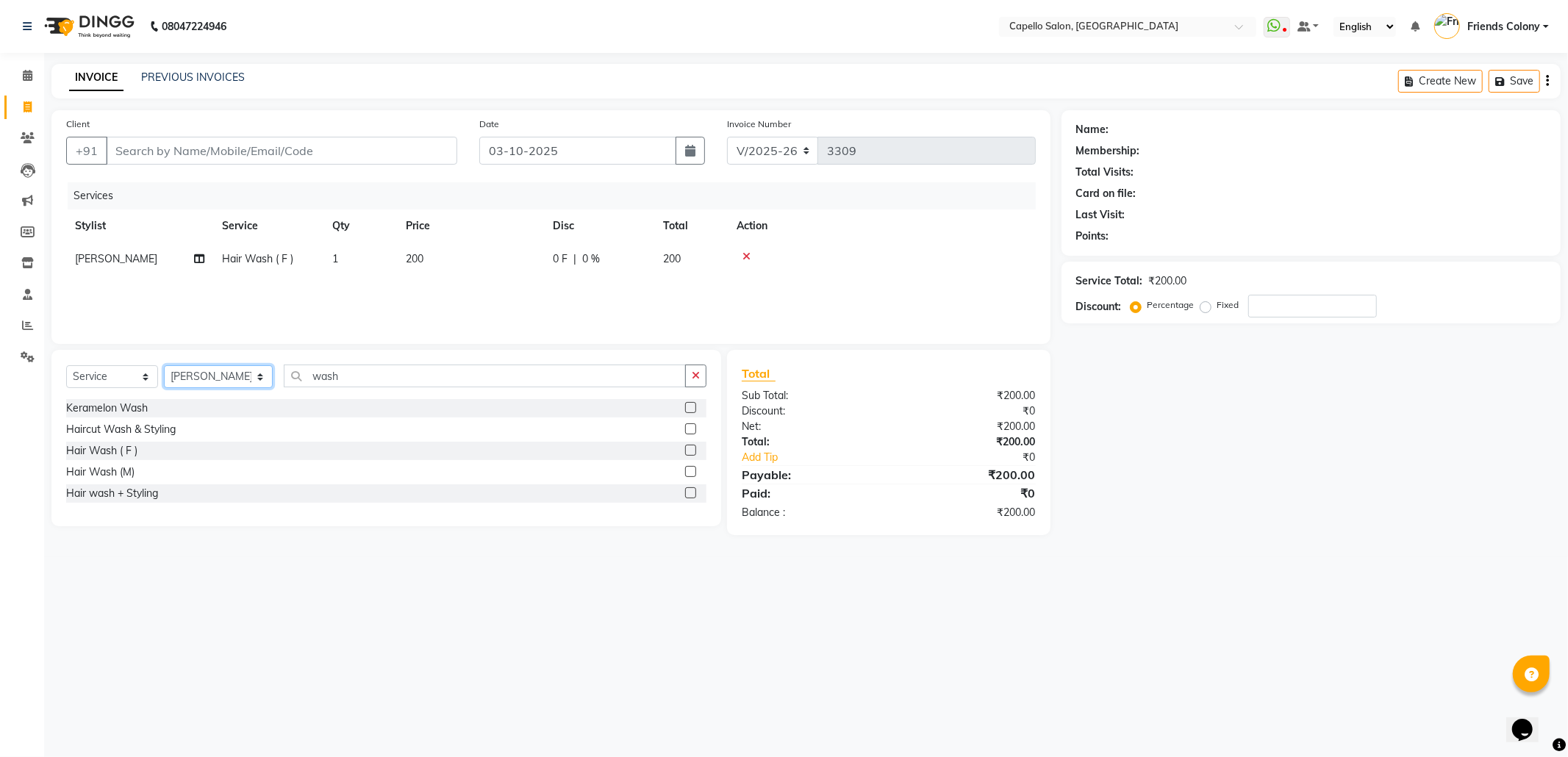
click at [205, 379] on select "Select Stylist [PERSON_NAME] Admin [PERSON_NAME] Friends Colony [PERSON_NAME] […" at bounding box center [218, 376] width 109 height 23
select select "84459"
click at [164, 365] on select "Select Stylist [PERSON_NAME] Admin [PERSON_NAME] Friends Colony [PERSON_NAME] […" at bounding box center [218, 376] width 109 height 23
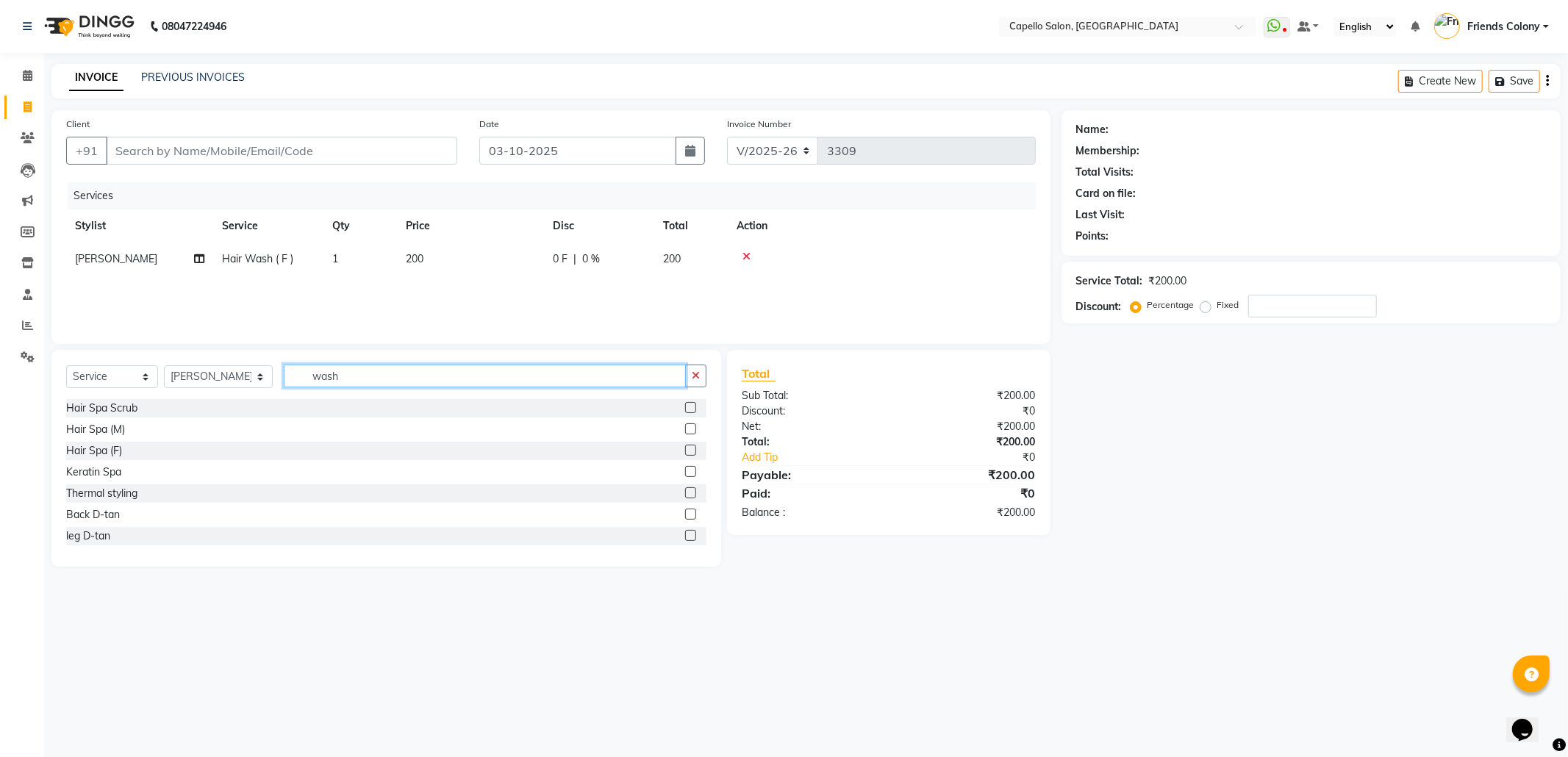
drag, startPoint x: 362, startPoint y: 381, endPoint x: 312, endPoint y: 385, distance: 50.2
click at [312, 385] on input "wash" at bounding box center [484, 375] width 402 height 23
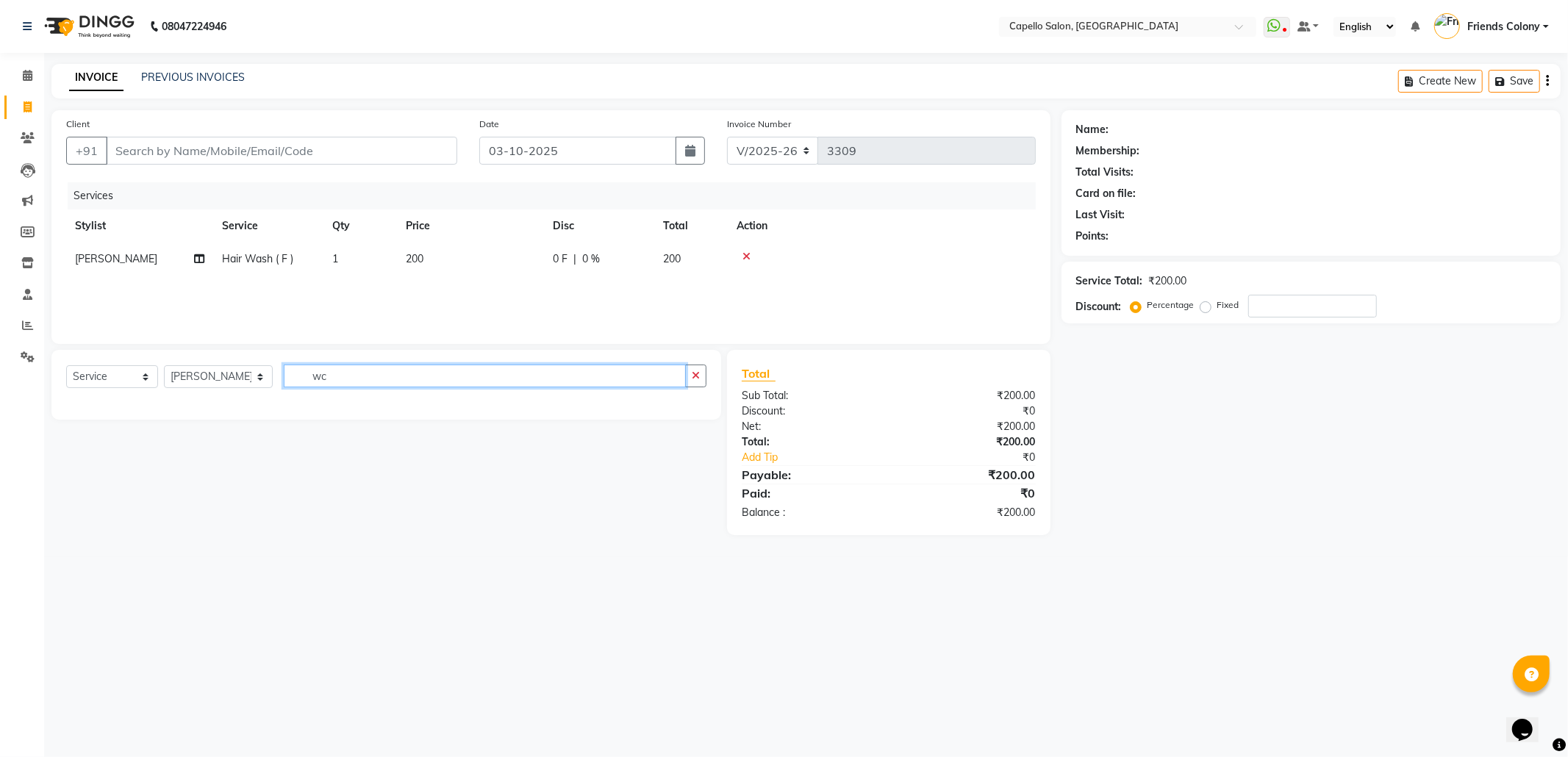
type input "w"
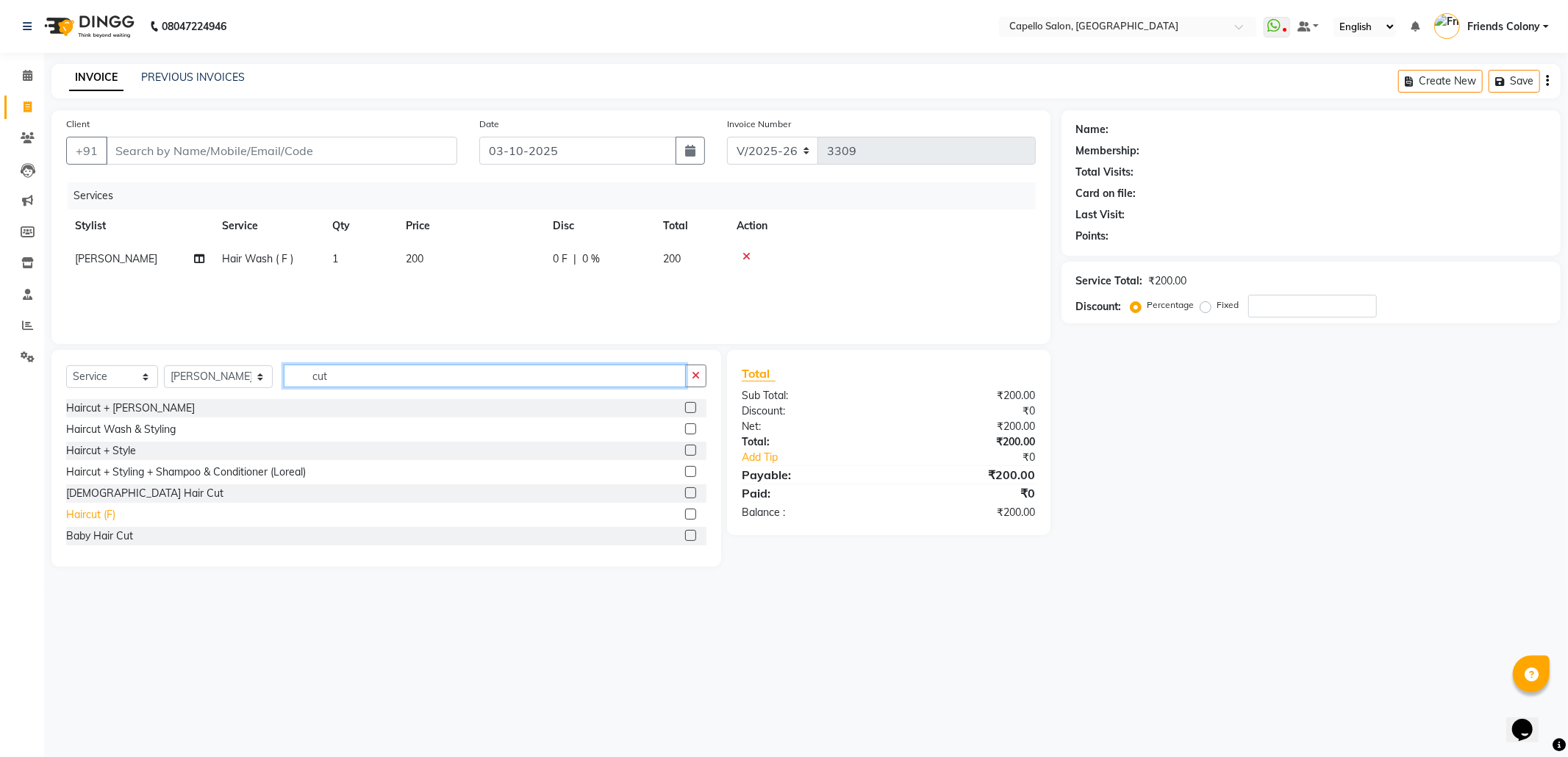
type input "cut"
click at [91, 515] on div "Haircut (F)" at bounding box center [91, 515] width 49 height 16
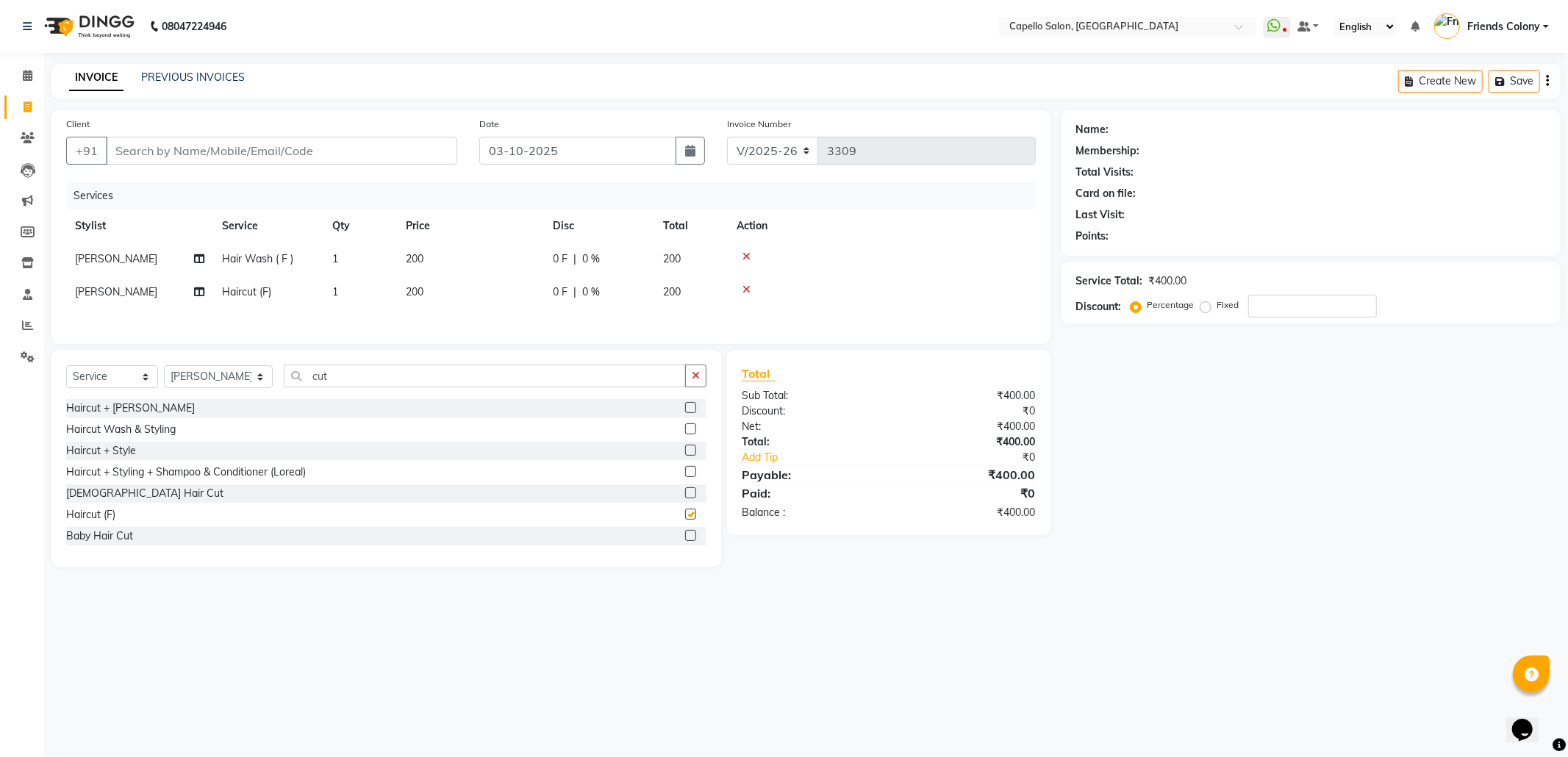
checkbox input "false"
drag, startPoint x: 654, startPoint y: 683, endPoint x: 763, endPoint y: 645, distance: 115.4
click at [654, 682] on div "08047224946 Select Location × Capello Salon, Friends Colony WhatsApp Status ✕ S…" at bounding box center [784, 378] width 1568 height 757
drag, startPoint x: 1316, startPoint y: 550, endPoint x: 1186, endPoint y: 551, distance: 130.0
click at [1181, 553] on div "Name: Membership: Total Visits: Card on file: Last Visit: Points: Service Total…" at bounding box center [1316, 338] width 510 height 457
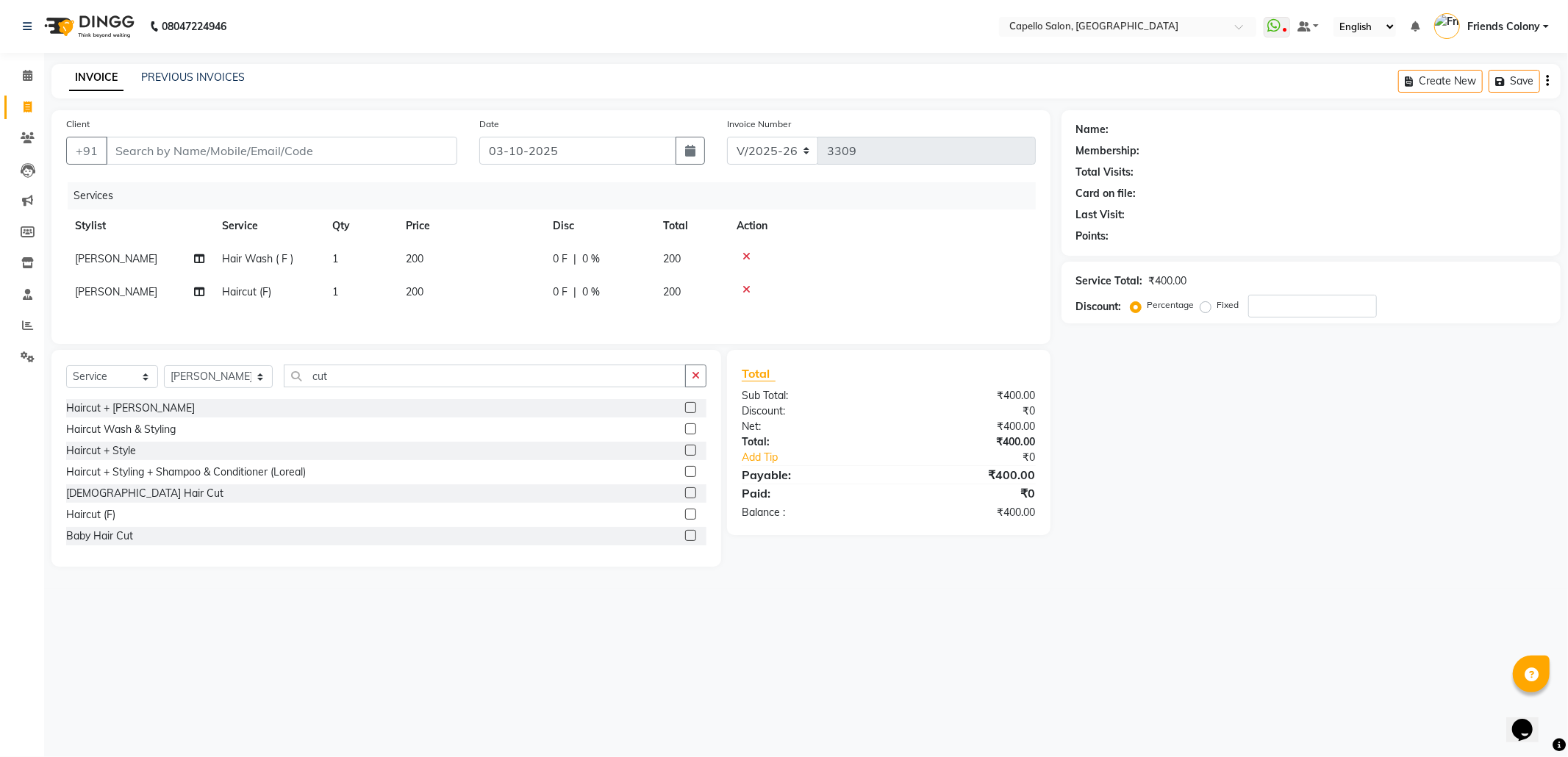
click at [1220, 544] on div "Name: Membership: Total Visits: Card on file: Last Visit: Points: Service Total…" at bounding box center [1316, 338] width 510 height 457
drag, startPoint x: 1223, startPoint y: 557, endPoint x: 1231, endPoint y: 551, distance: 10.0
drag, startPoint x: 1232, startPoint y: 564, endPoint x: 1232, endPoint y: 556, distance: 8.0
drag, startPoint x: 1328, startPoint y: 624, endPoint x: 1304, endPoint y: 662, distance: 44.9
drag, startPoint x: 1304, startPoint y: 686, endPoint x: 1326, endPoint y: 661, distance: 33.3
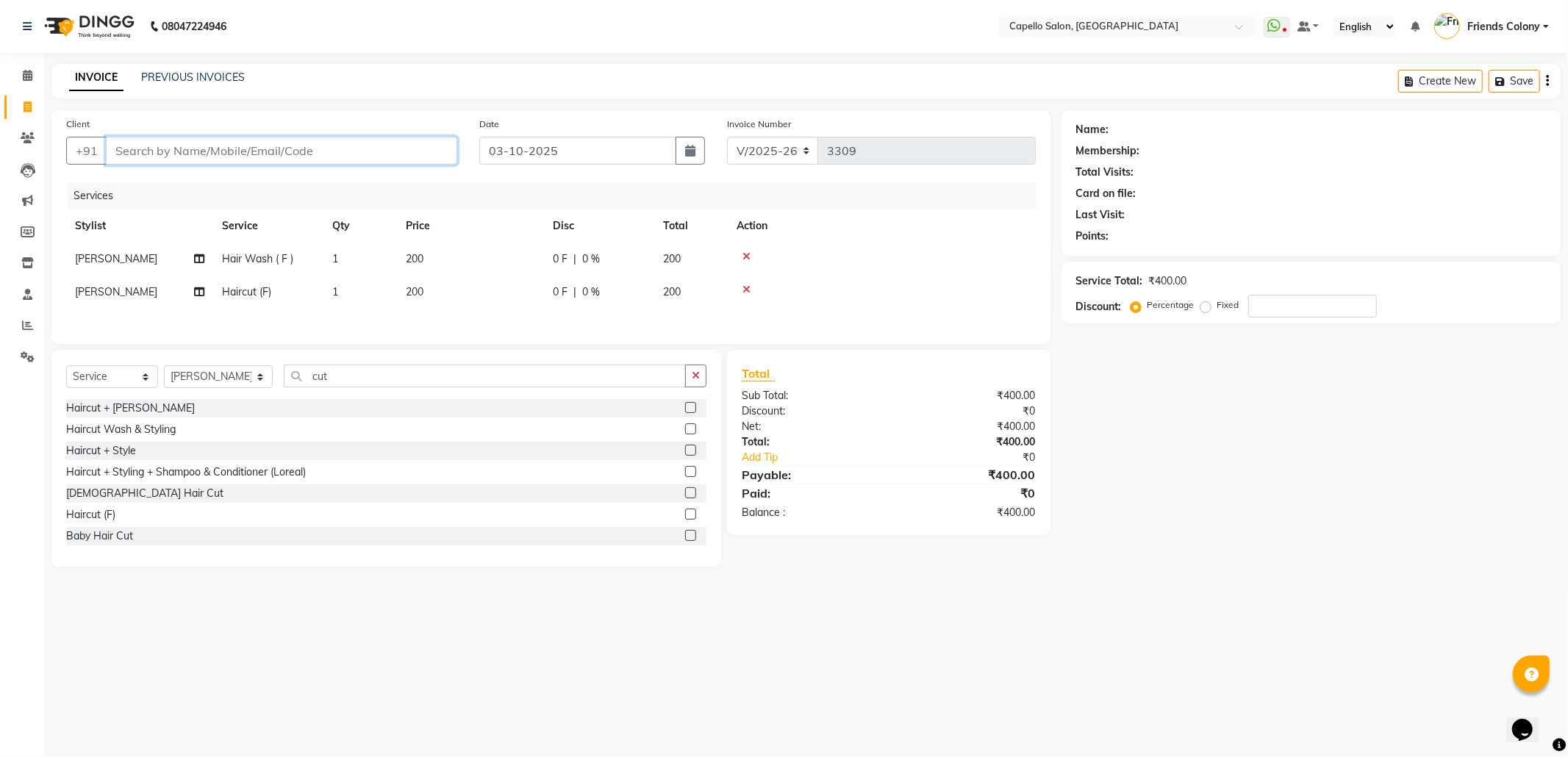
click at [193, 162] on input "Client" at bounding box center [281, 150] width 352 height 28
type input "9"
type input "0"
type input "9561258262"
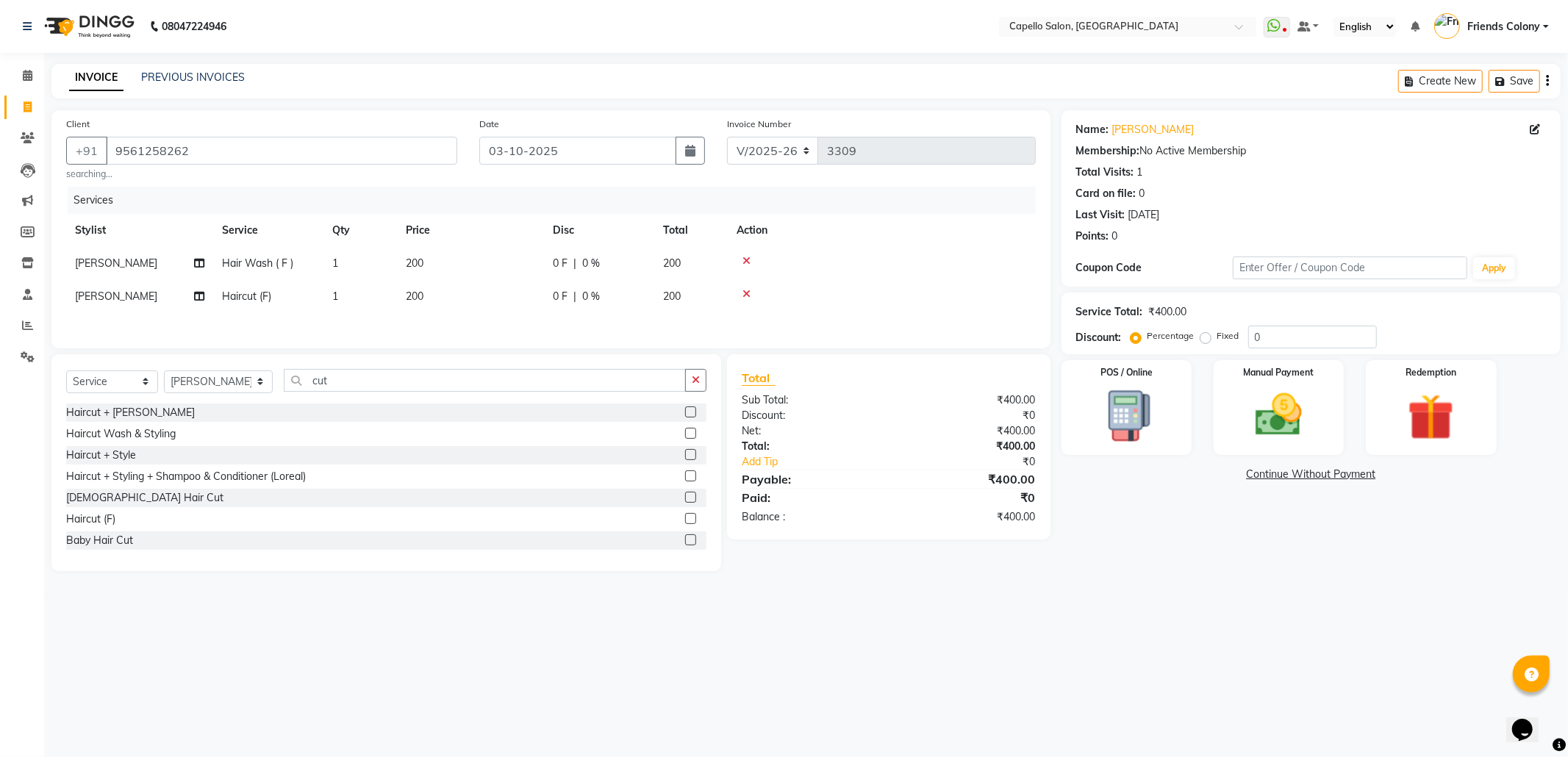
click at [1223, 605] on div "08047224946 Select Location × Capello Salon, Friends Colony WhatsApp Status ✕ S…" at bounding box center [784, 378] width 1568 height 757
click at [1230, 395] on div "Manual Payment" at bounding box center [1278, 407] width 135 height 99
click at [1214, 471] on span "UPI" at bounding box center [1216, 475] width 23 height 17
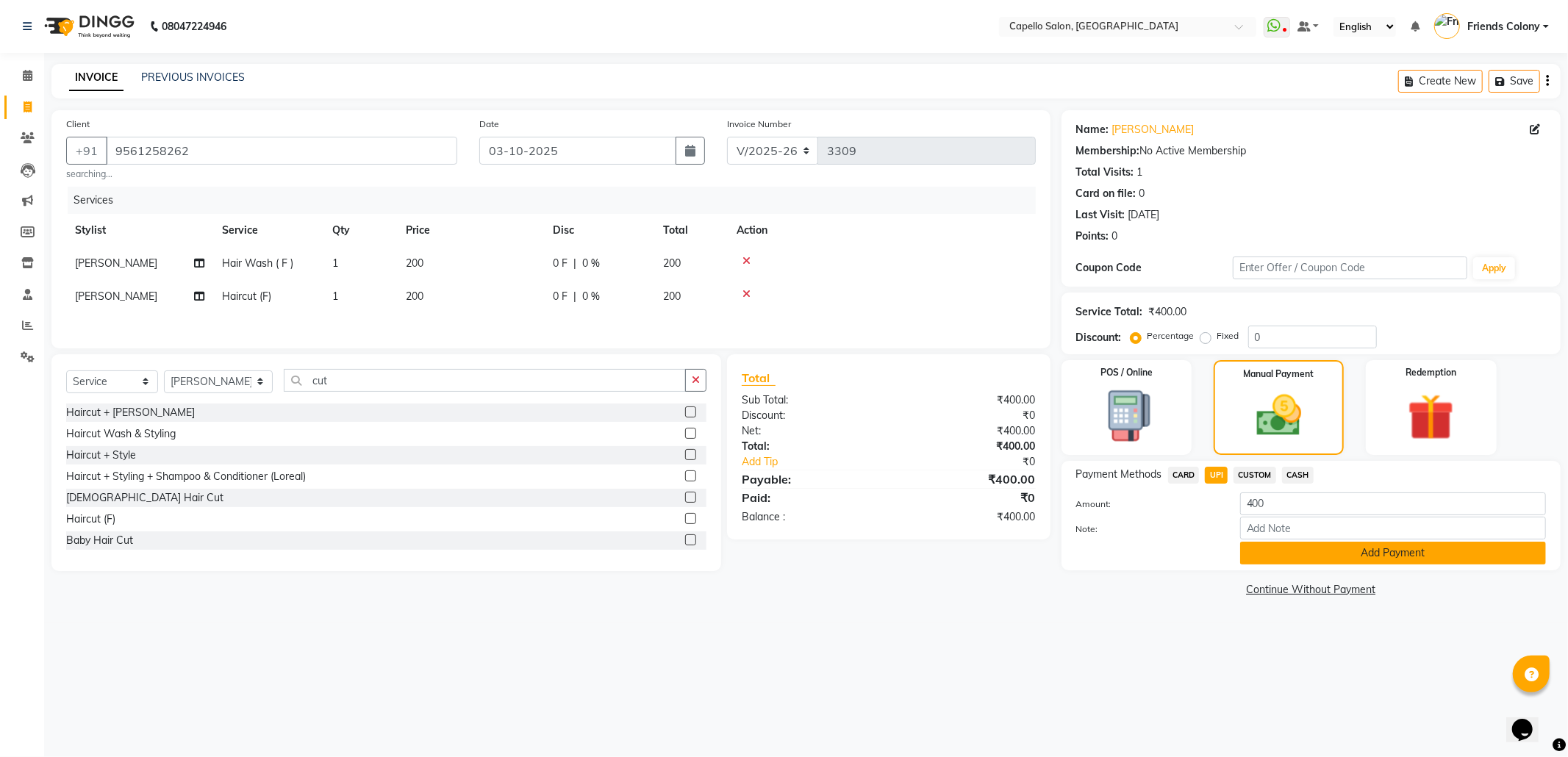
click at [1273, 559] on button "Add Payment" at bounding box center [1393, 552] width 306 height 23
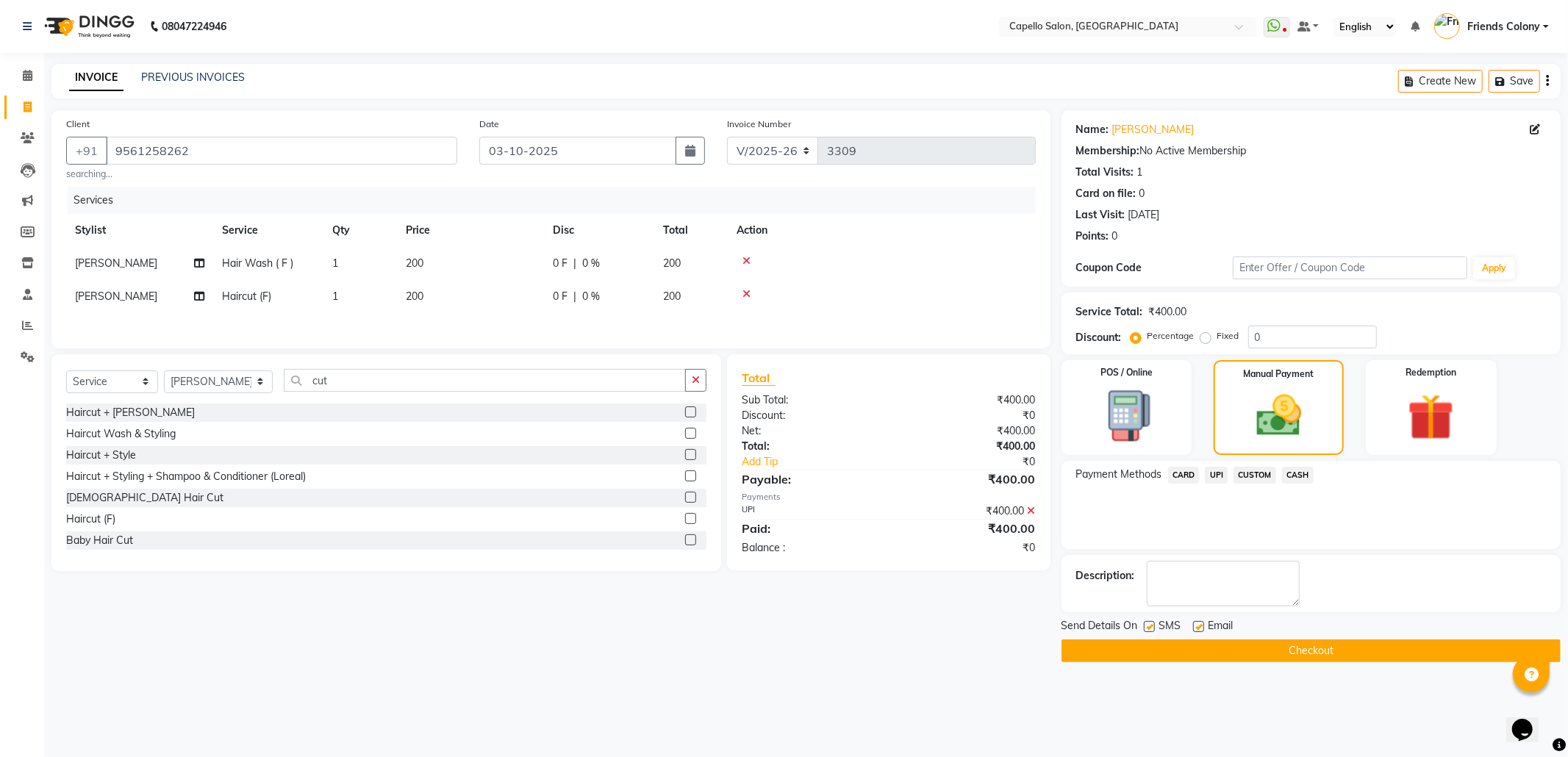
click at [1304, 662] on button "Checkout" at bounding box center [1310, 650] width 499 height 23
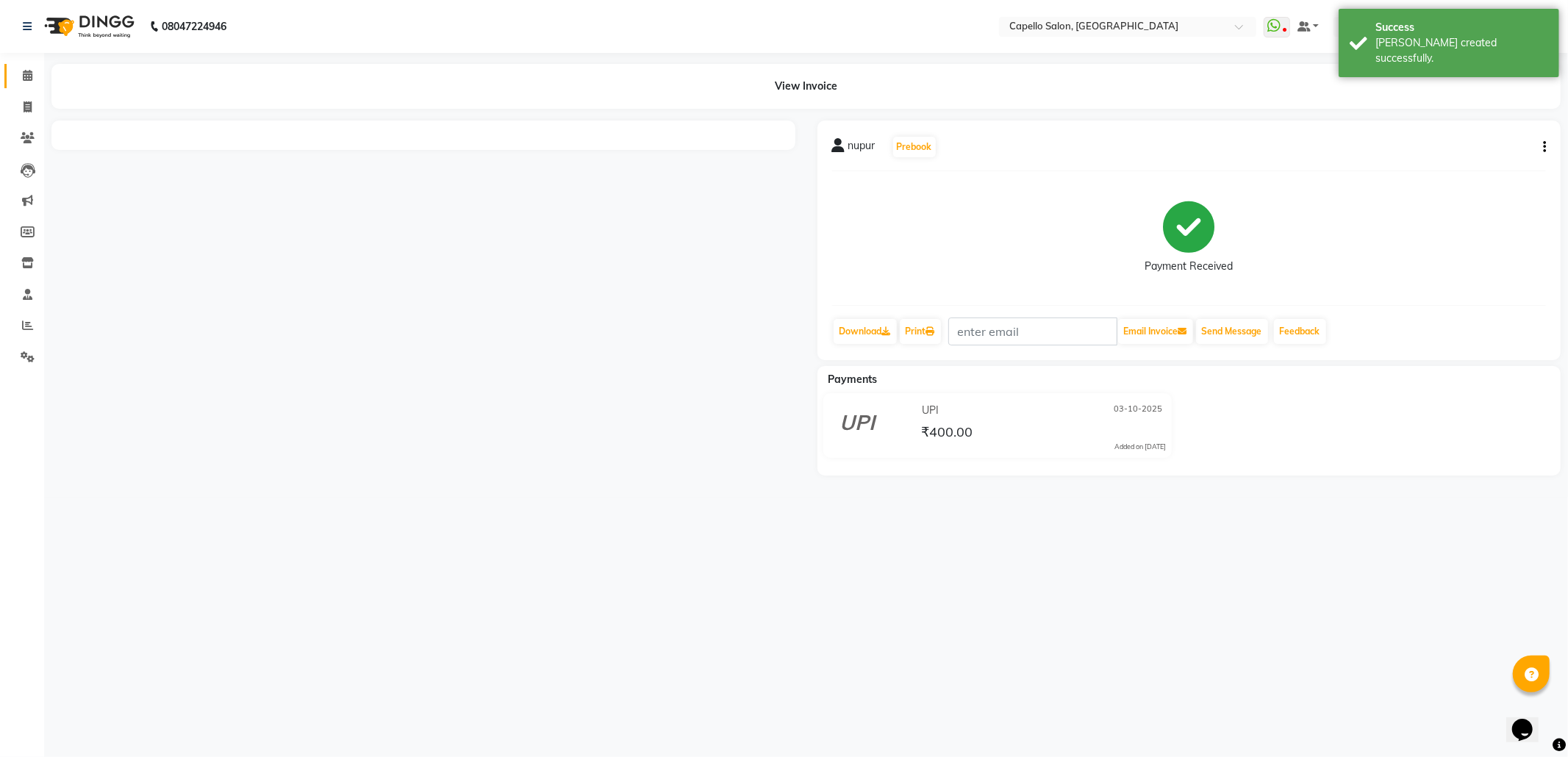
click at [24, 84] on link "Calendar" at bounding box center [22, 76] width 36 height 24
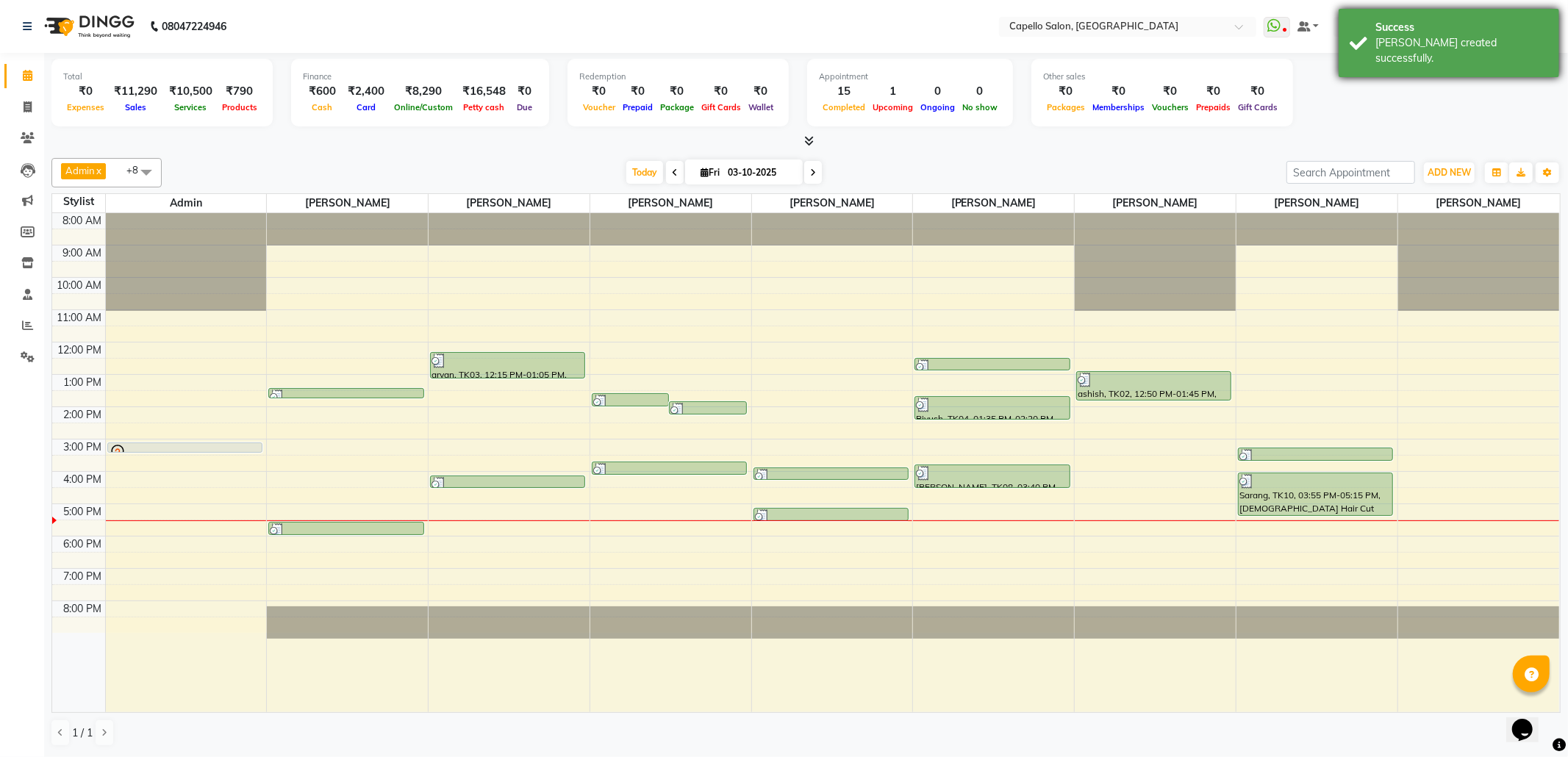
click at [1386, 22] on div "Success" at bounding box center [1461, 28] width 173 height 16
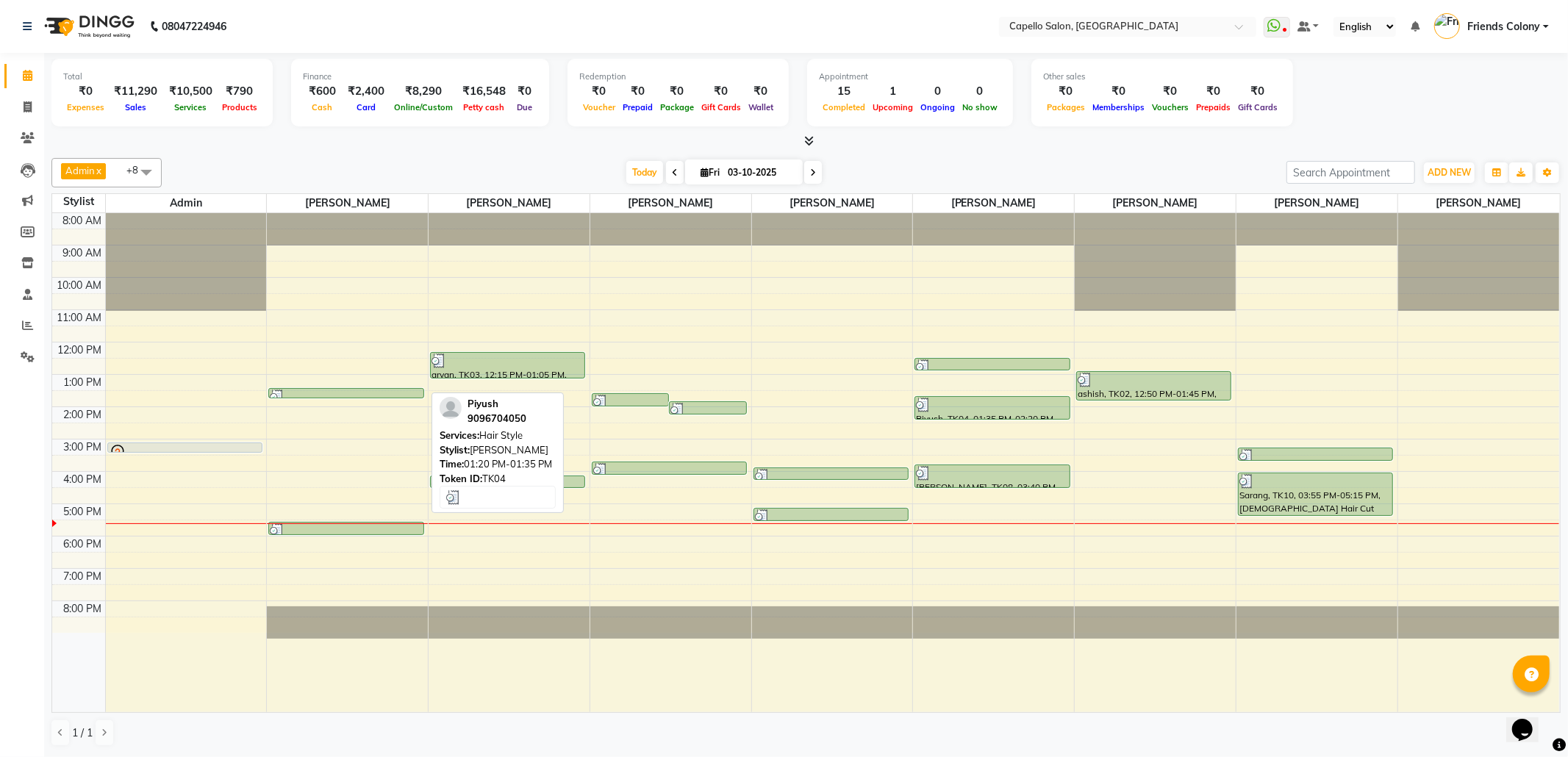
click at [386, 395] on div at bounding box center [345, 397] width 153 height 15
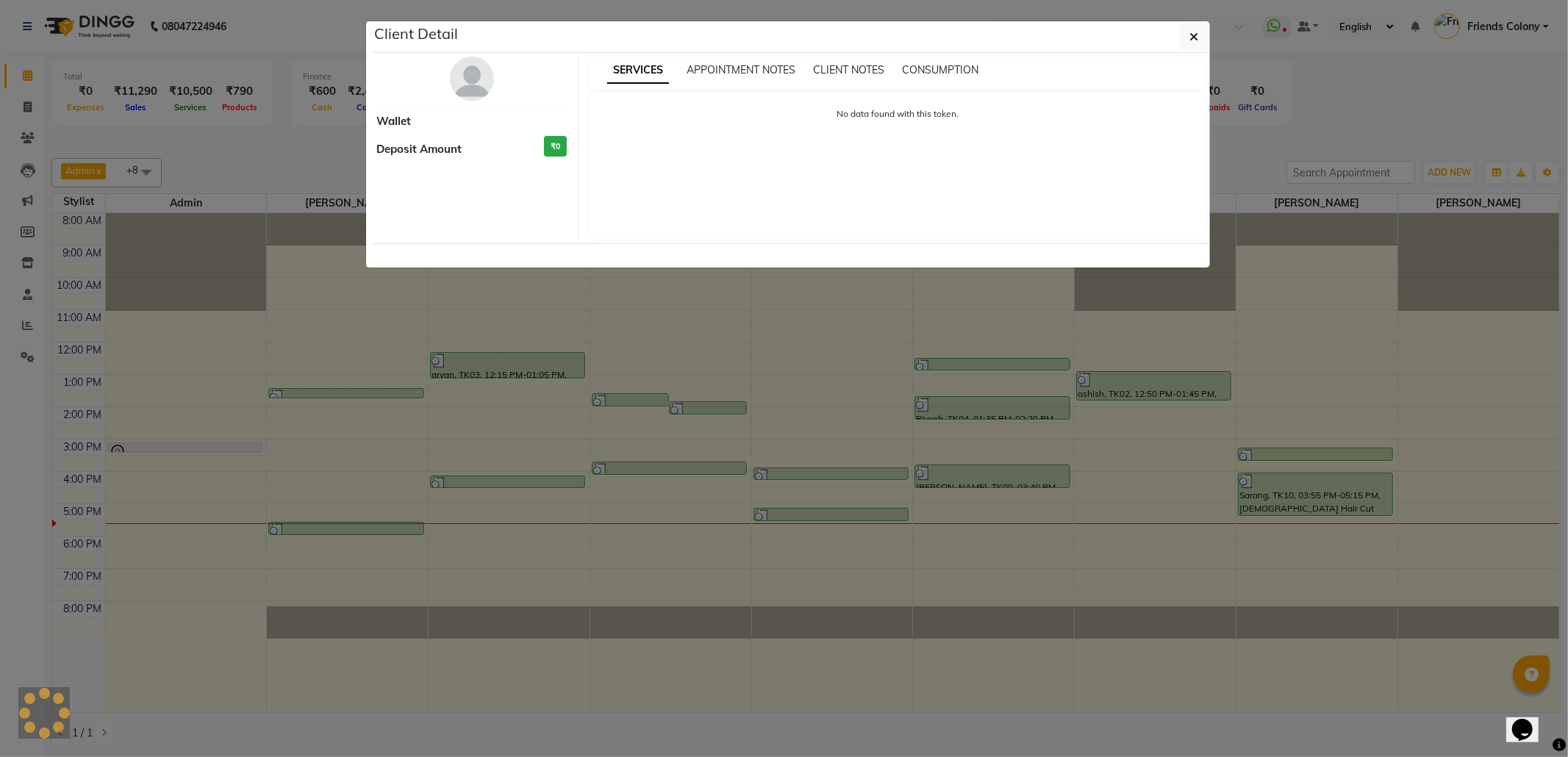
select select "3"
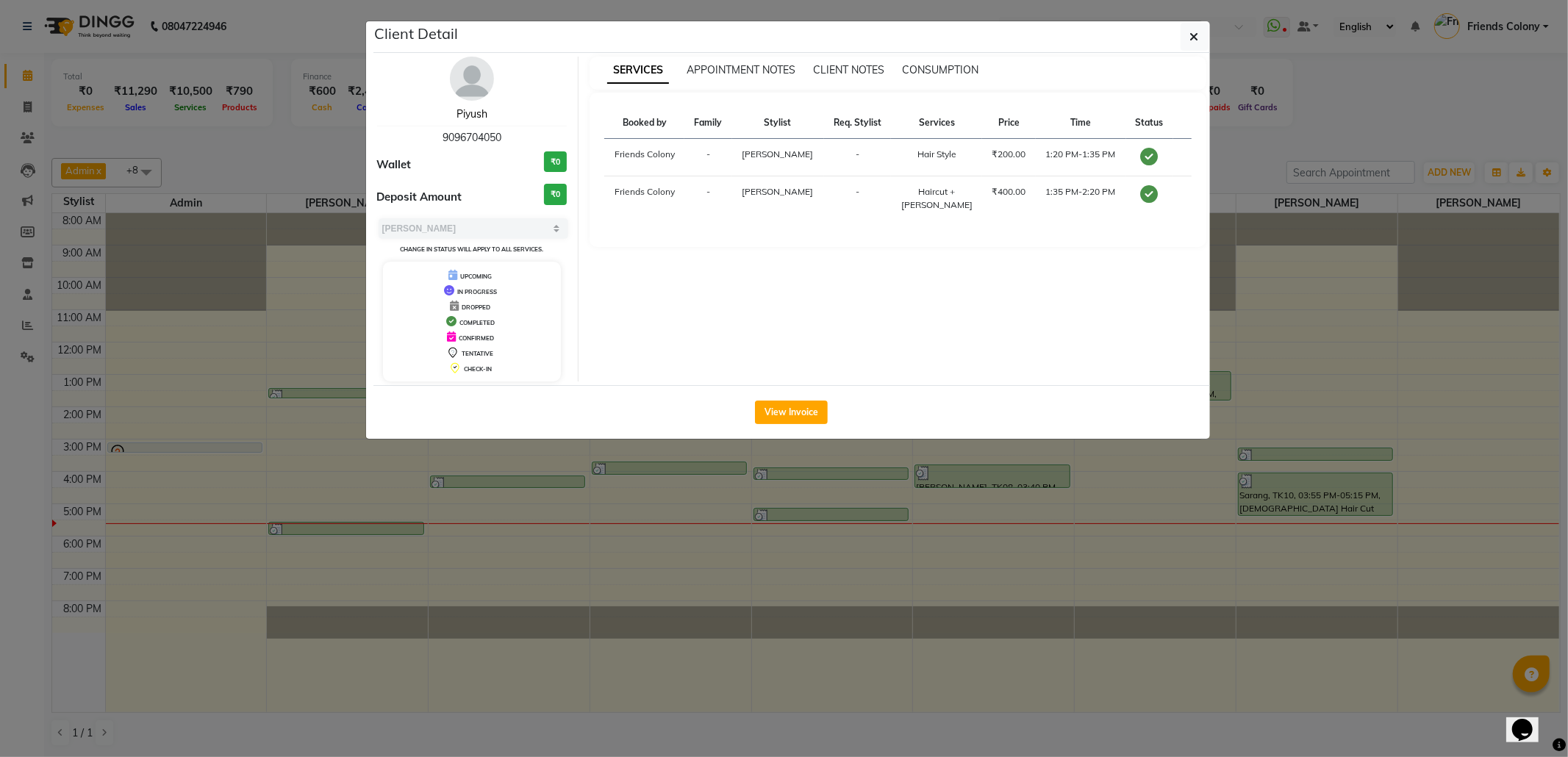
click at [484, 119] on link "Piyush" at bounding box center [472, 114] width 31 height 13
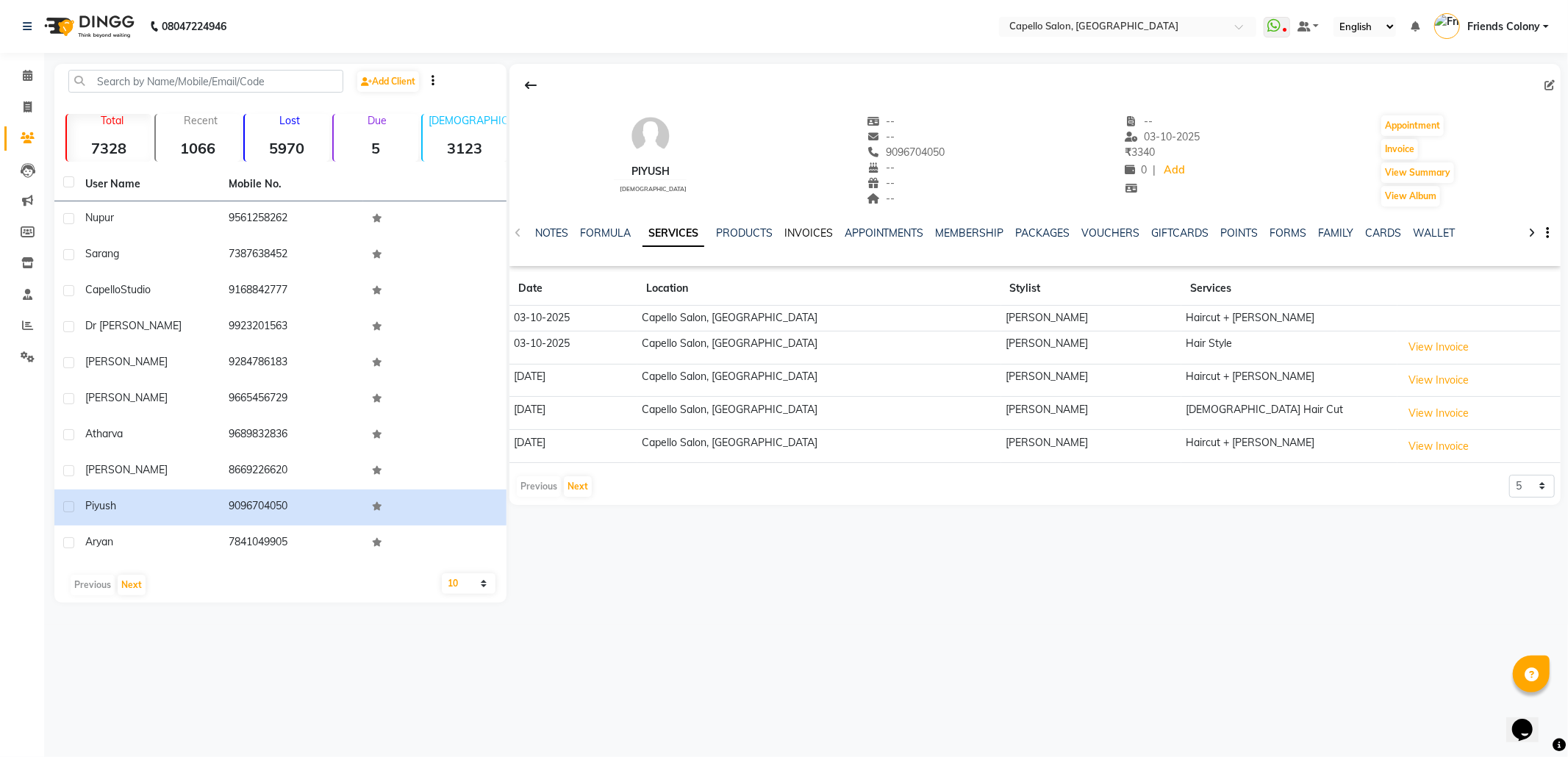
click at [795, 235] on link "INVOICES" at bounding box center [808, 232] width 48 height 13
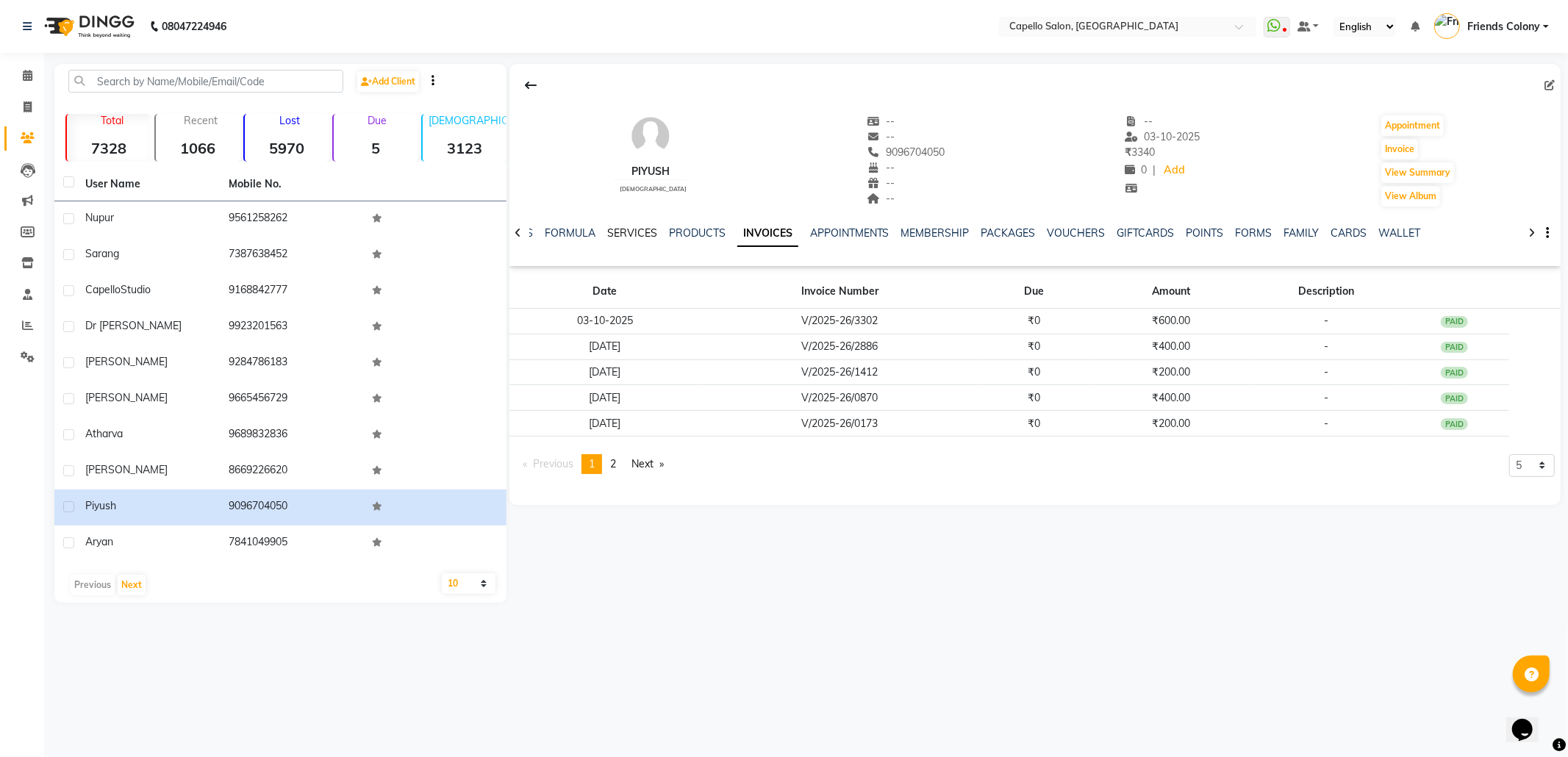
click at [638, 233] on link "SERVICES" at bounding box center [631, 232] width 50 height 13
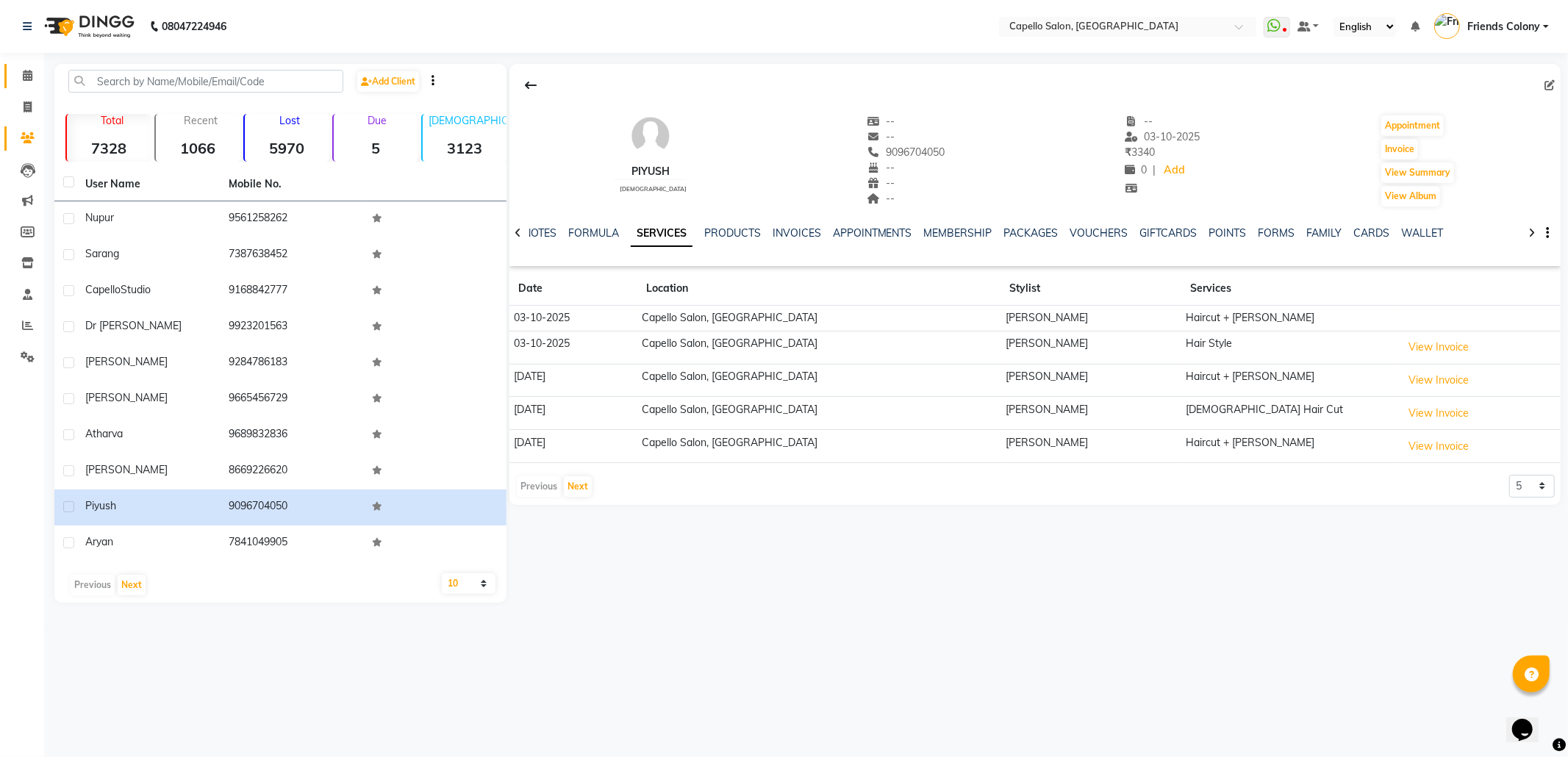
click at [0, 68] on li "Calendar" at bounding box center [22, 76] width 44 height 32
click at [15, 78] on span at bounding box center [28, 76] width 26 height 17
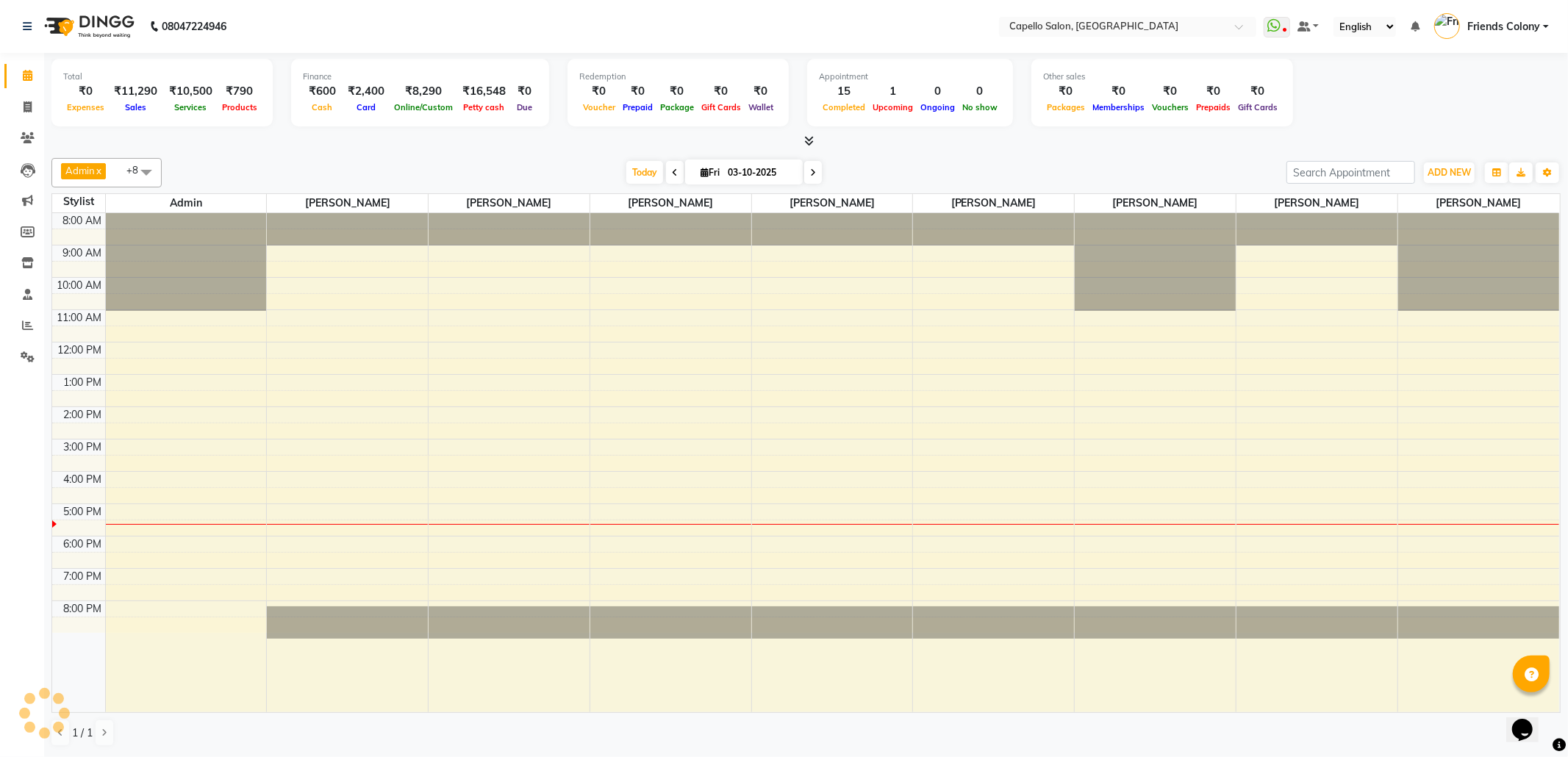
click at [40, 335] on li "Reports" at bounding box center [22, 326] width 44 height 32
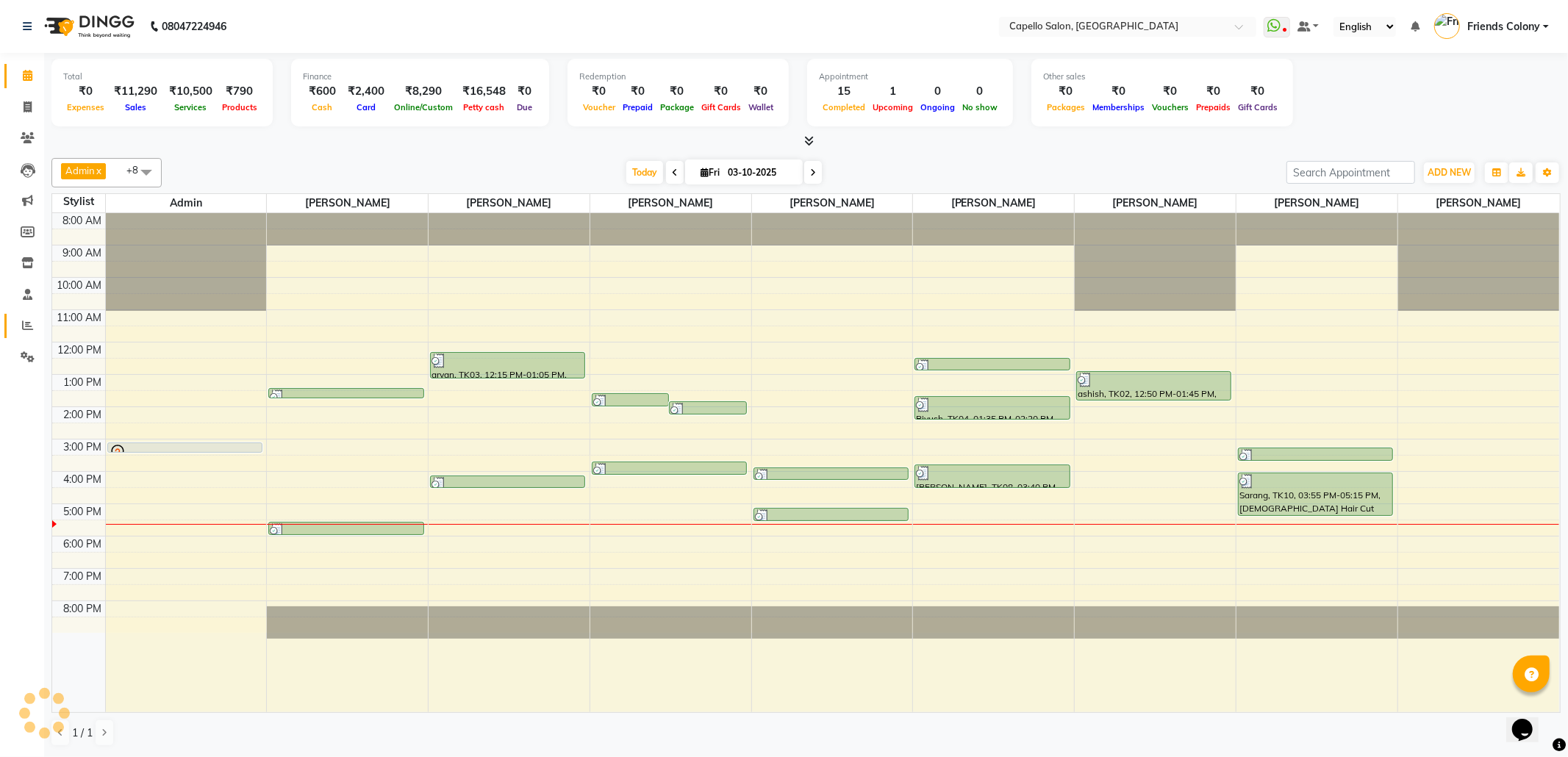
click at [29, 333] on link "Reports" at bounding box center [22, 326] width 36 height 24
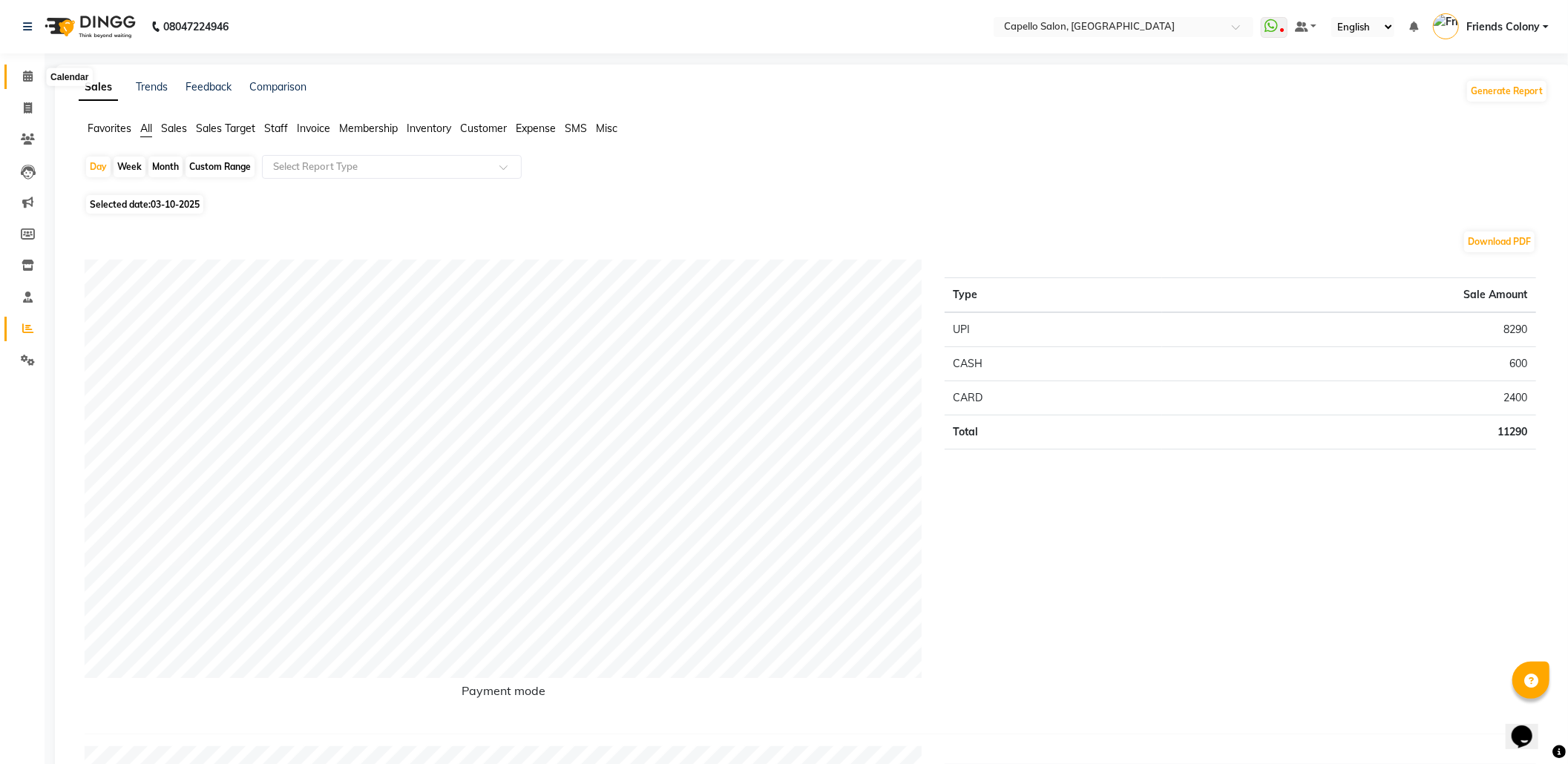
click at [34, 78] on span at bounding box center [28, 77] width 26 height 17
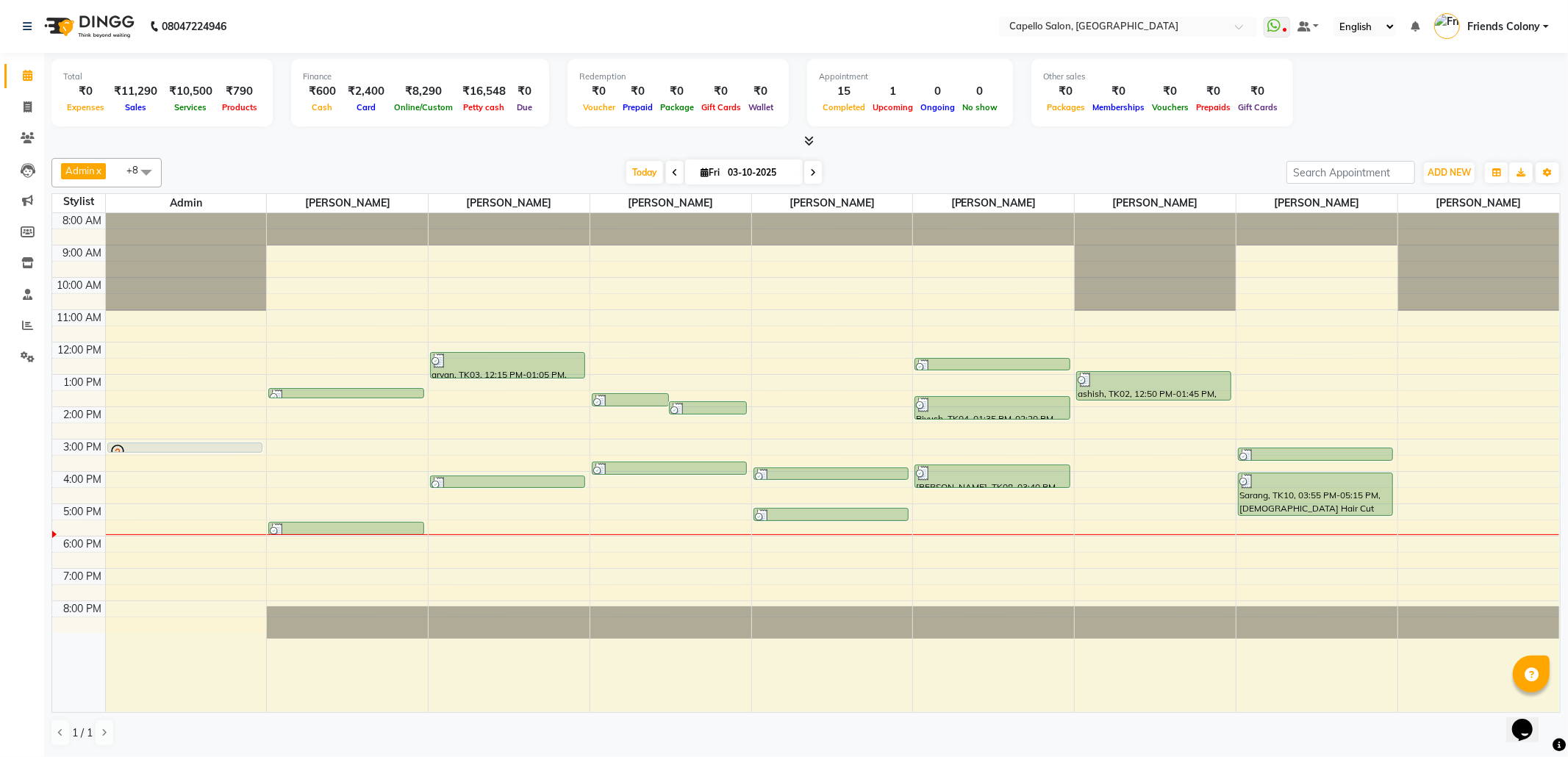
click at [1185, 163] on div "Admin x VEDANT SHIRBHATE x aayush atkar x NISHANT BHAISARE x PALLAVI CHINCHALKA…" at bounding box center [805, 172] width 1509 height 29
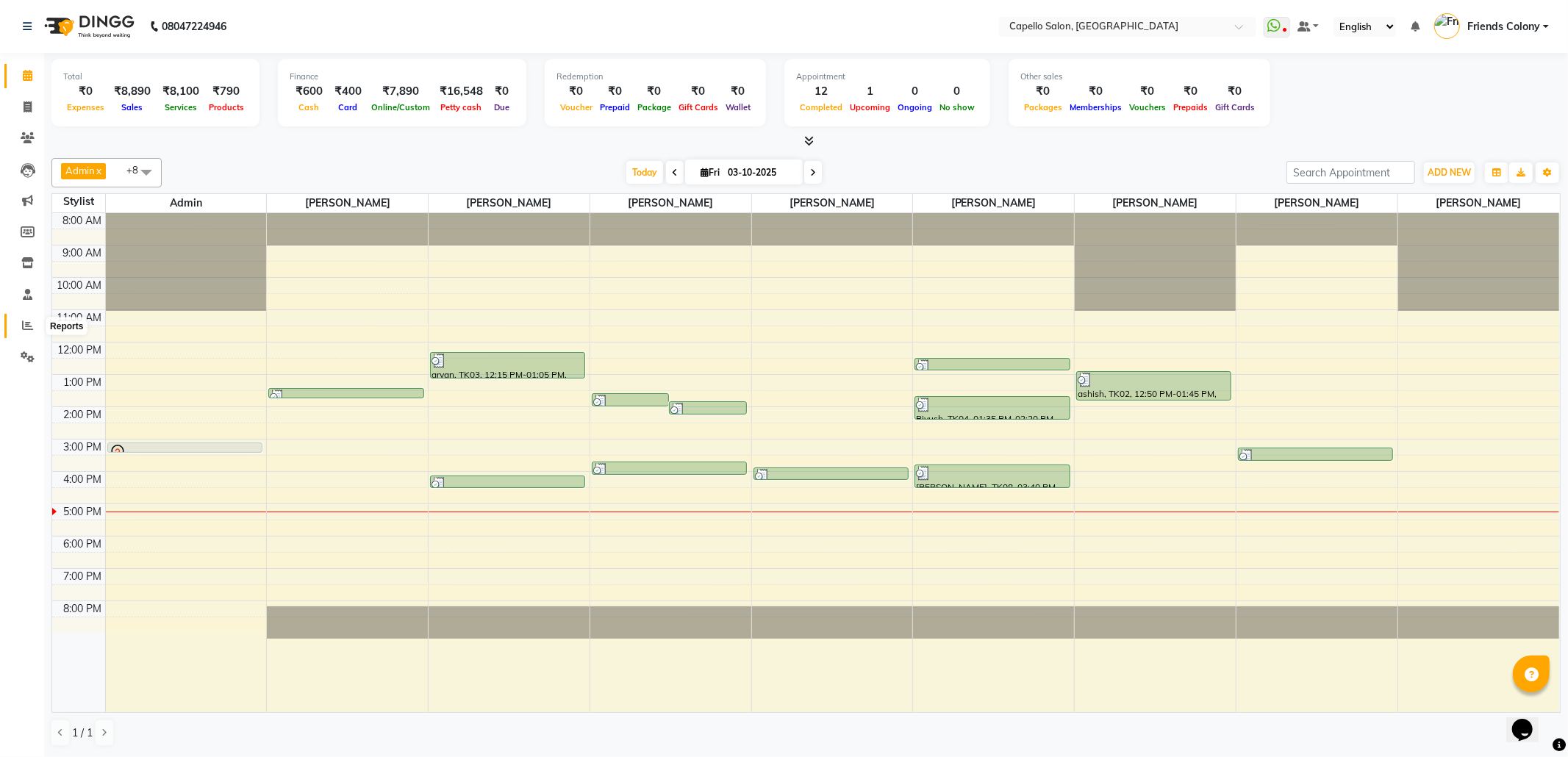
click at [32, 323] on icon at bounding box center [28, 326] width 11 height 11
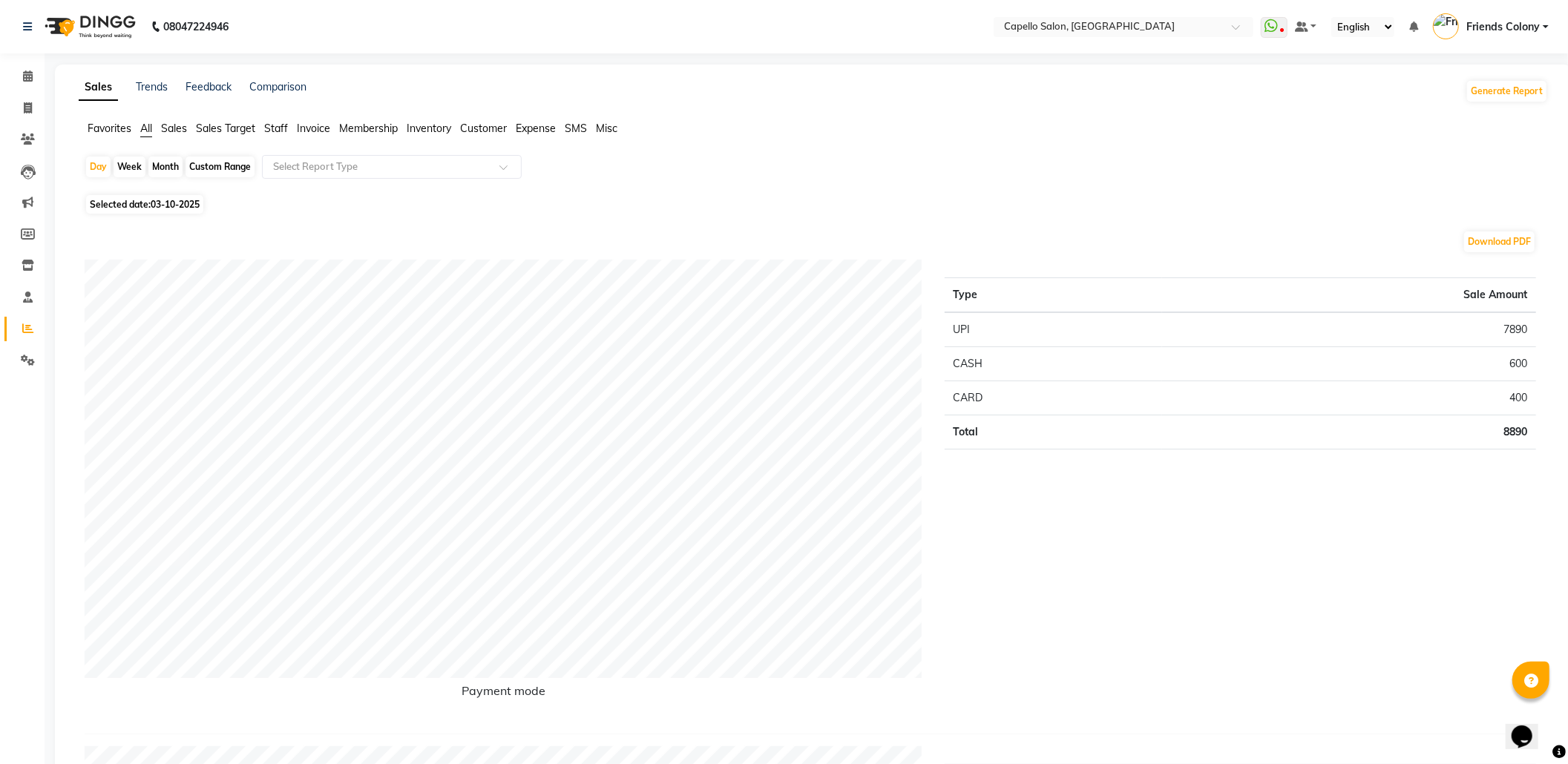
click at [271, 132] on span "Staff" at bounding box center [276, 128] width 24 height 14
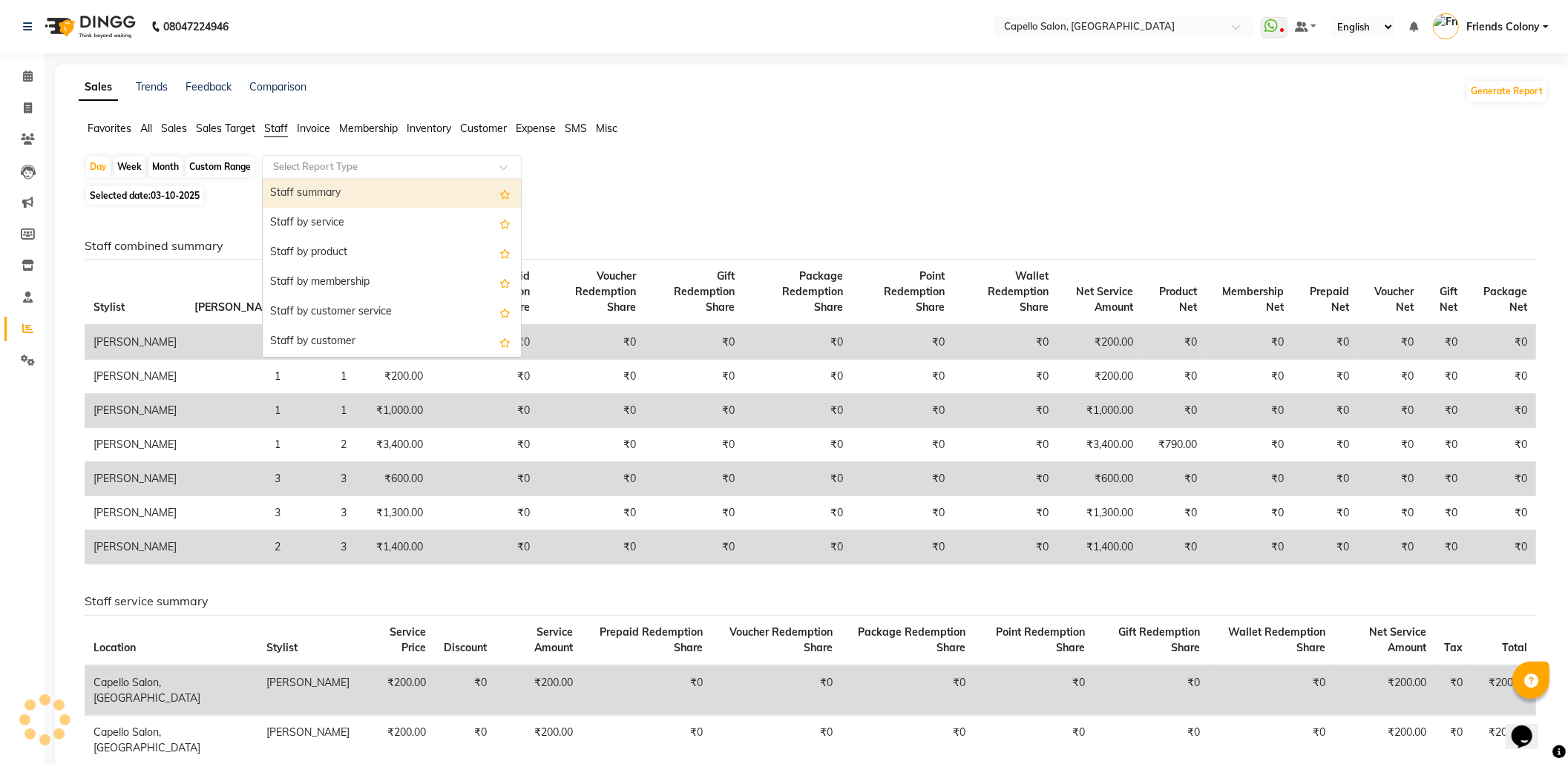
click at [294, 161] on input "text" at bounding box center [377, 167] width 214 height 15
click at [294, 167] on input "text" at bounding box center [377, 167] width 214 height 15
click at [294, 187] on div "Staff summary" at bounding box center [392, 193] width 259 height 30
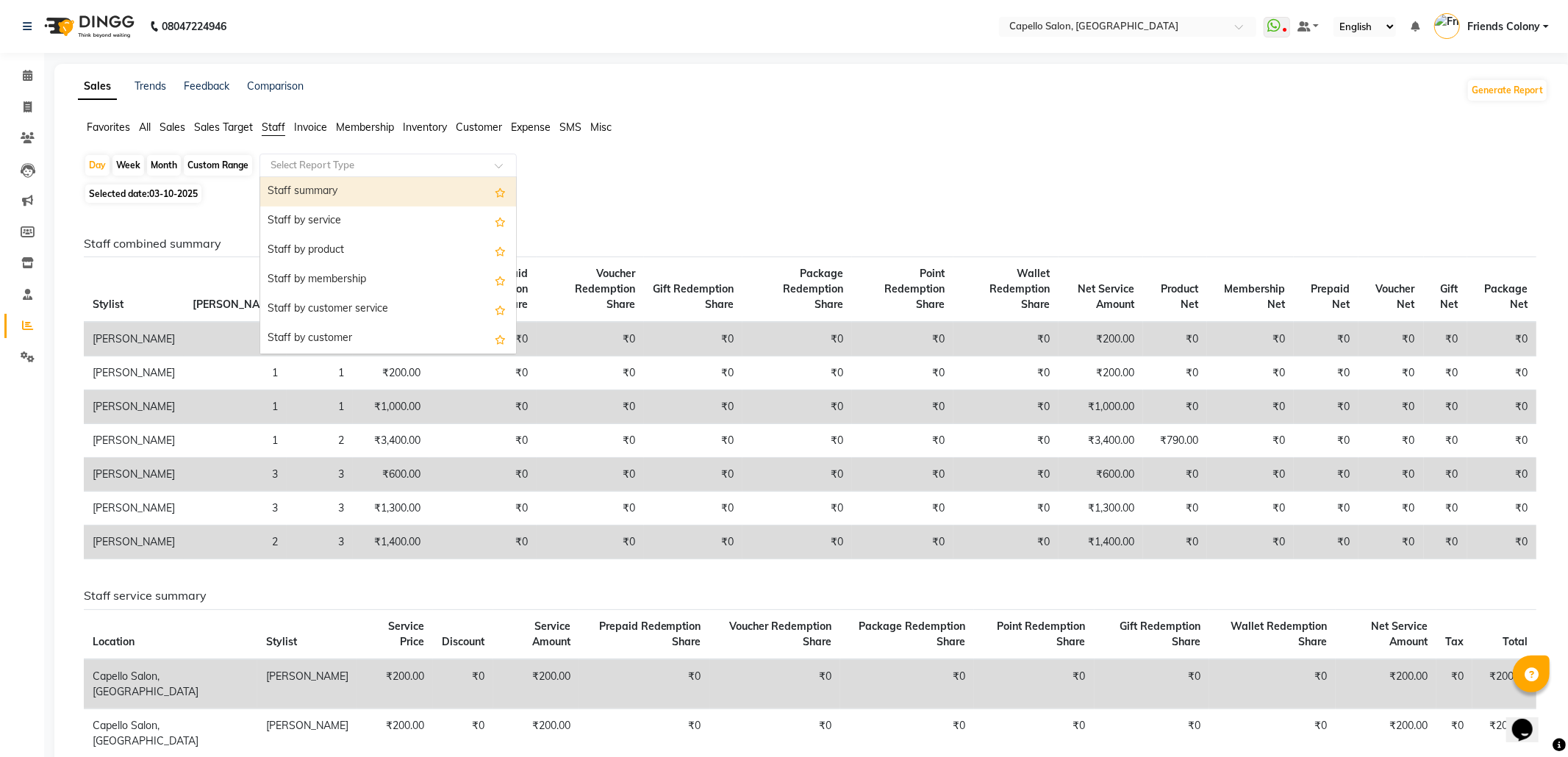
select select "full_report"
select select "csv"
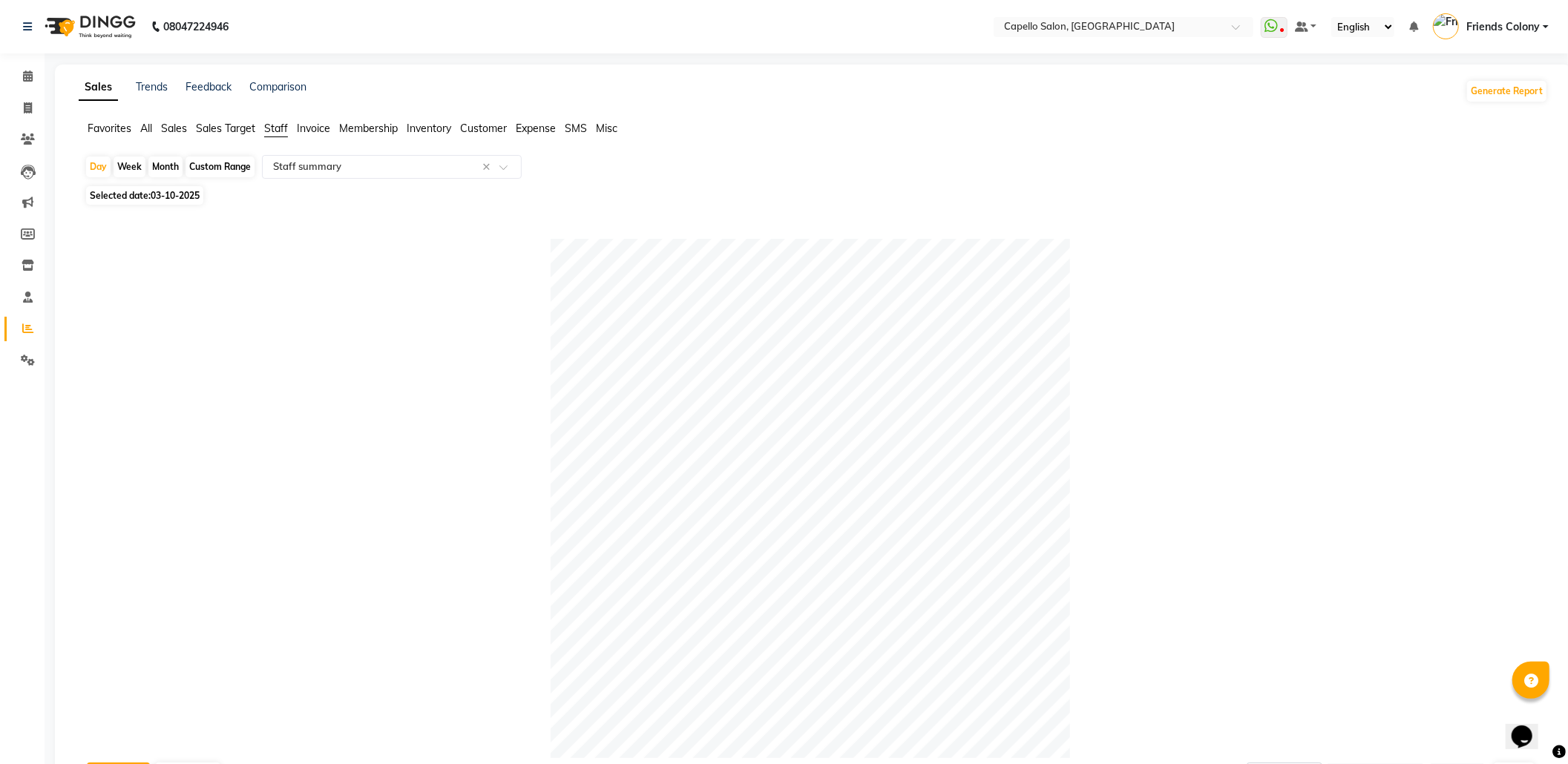
click at [176, 161] on div "Month" at bounding box center [165, 167] width 34 height 21
select select "10"
select select "2025"
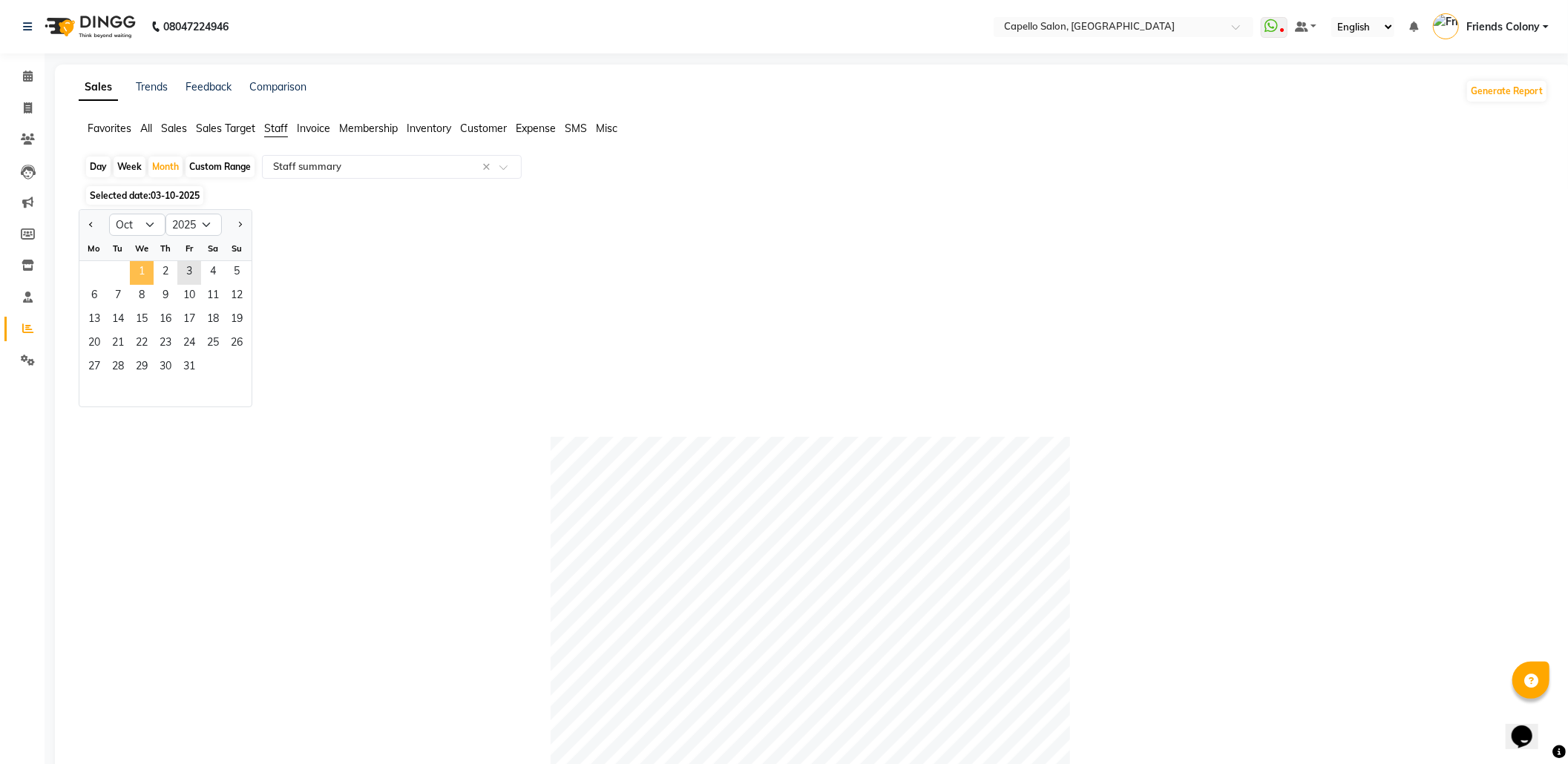
click at [140, 282] on span "1" at bounding box center [142, 273] width 24 height 24
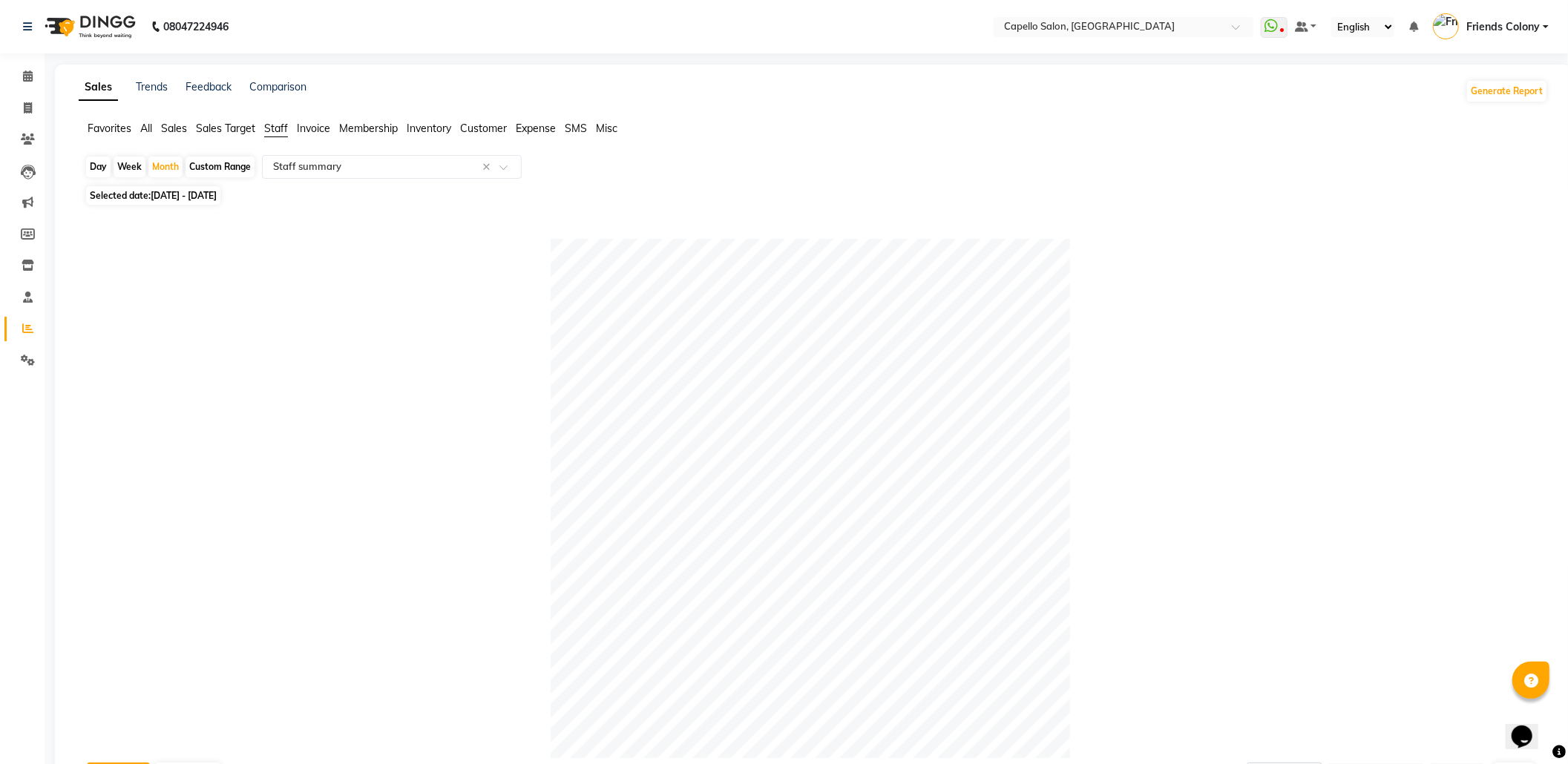
drag, startPoint x: 1170, startPoint y: 383, endPoint x: 1168, endPoint y: 431, distance: 48.0
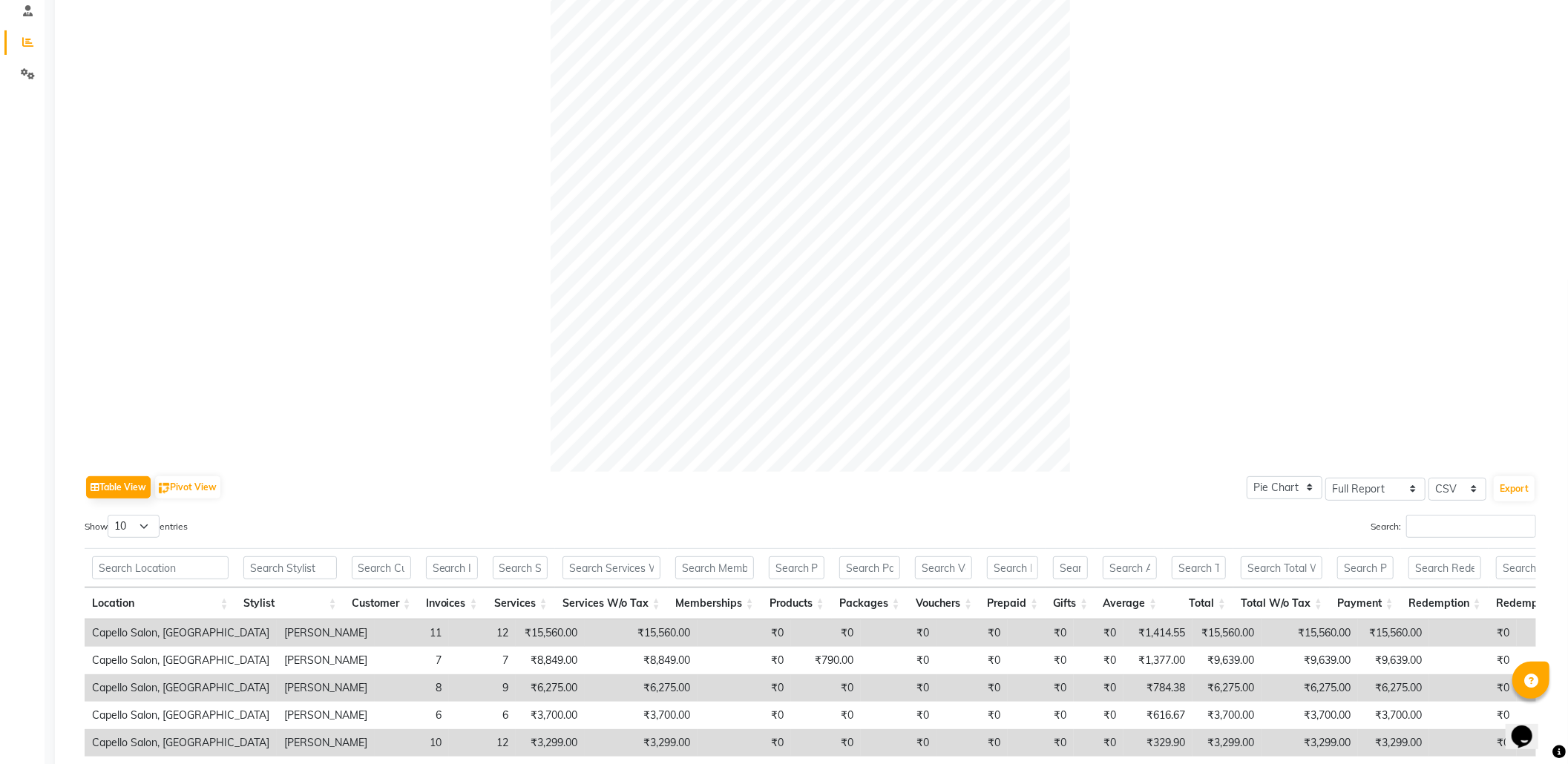
scroll to position [534, 0]
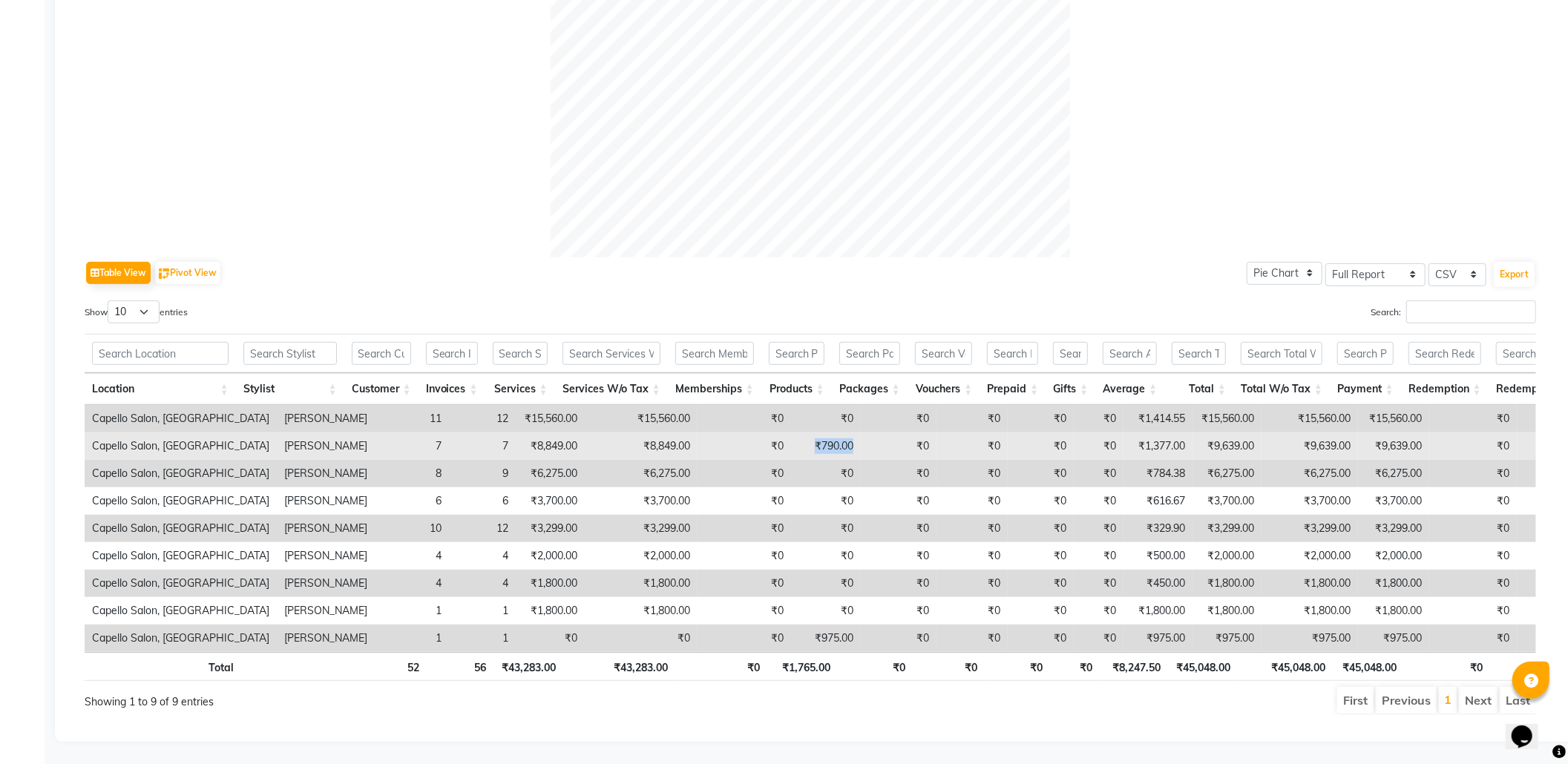
drag, startPoint x: 782, startPoint y: 401, endPoint x: 844, endPoint y: 412, distance: 63.0
click at [844, 432] on tr "Capello Salon, Friends Colony Pallavi Chinchalkar 7 7 ₹8,849.00 ₹8,849.00 ₹0 ₹7…" at bounding box center [899, 446] width 1629 height 27
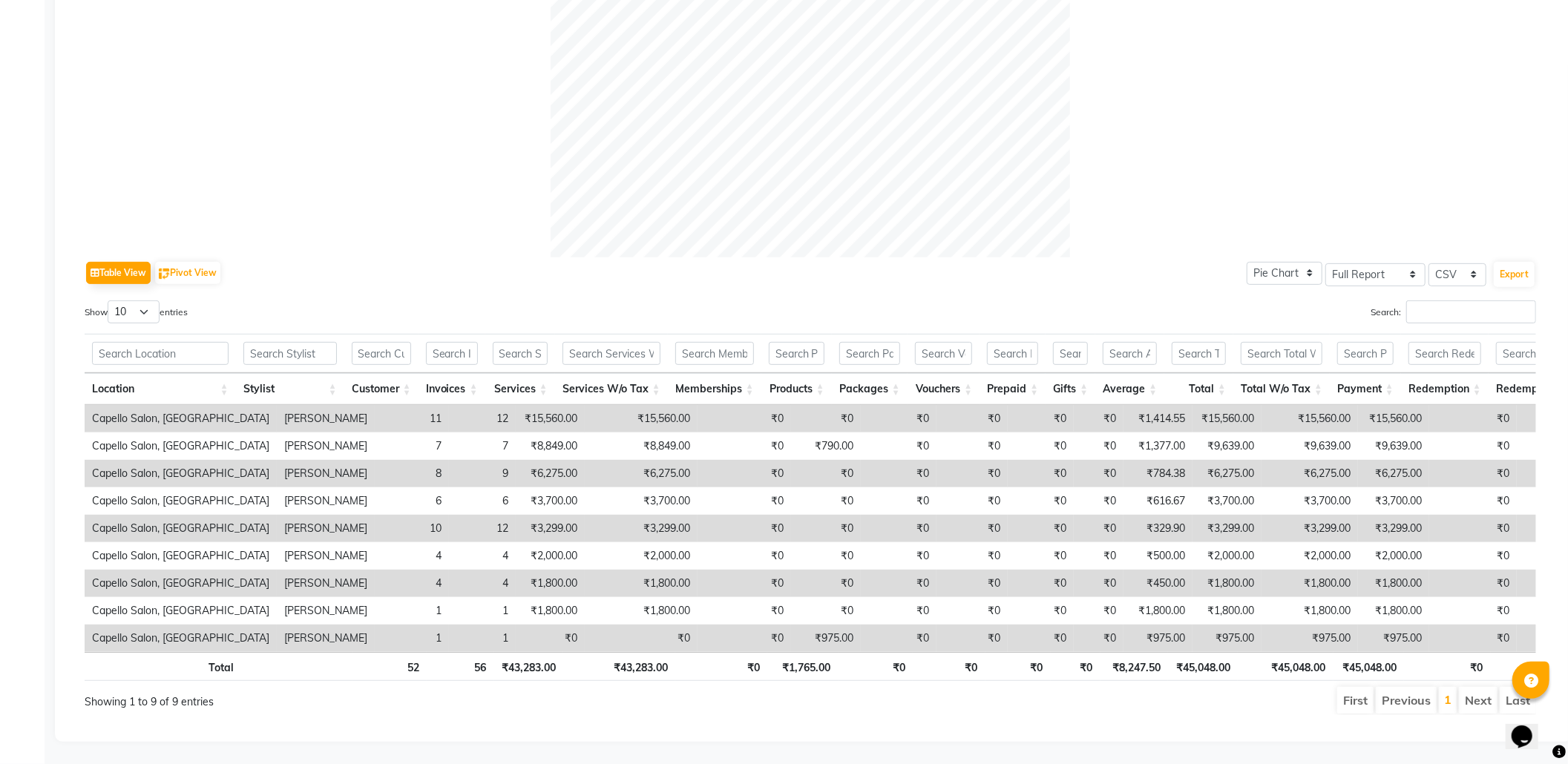
click at [792, 460] on td "₹0" at bounding box center [825, 474] width 69 height 27
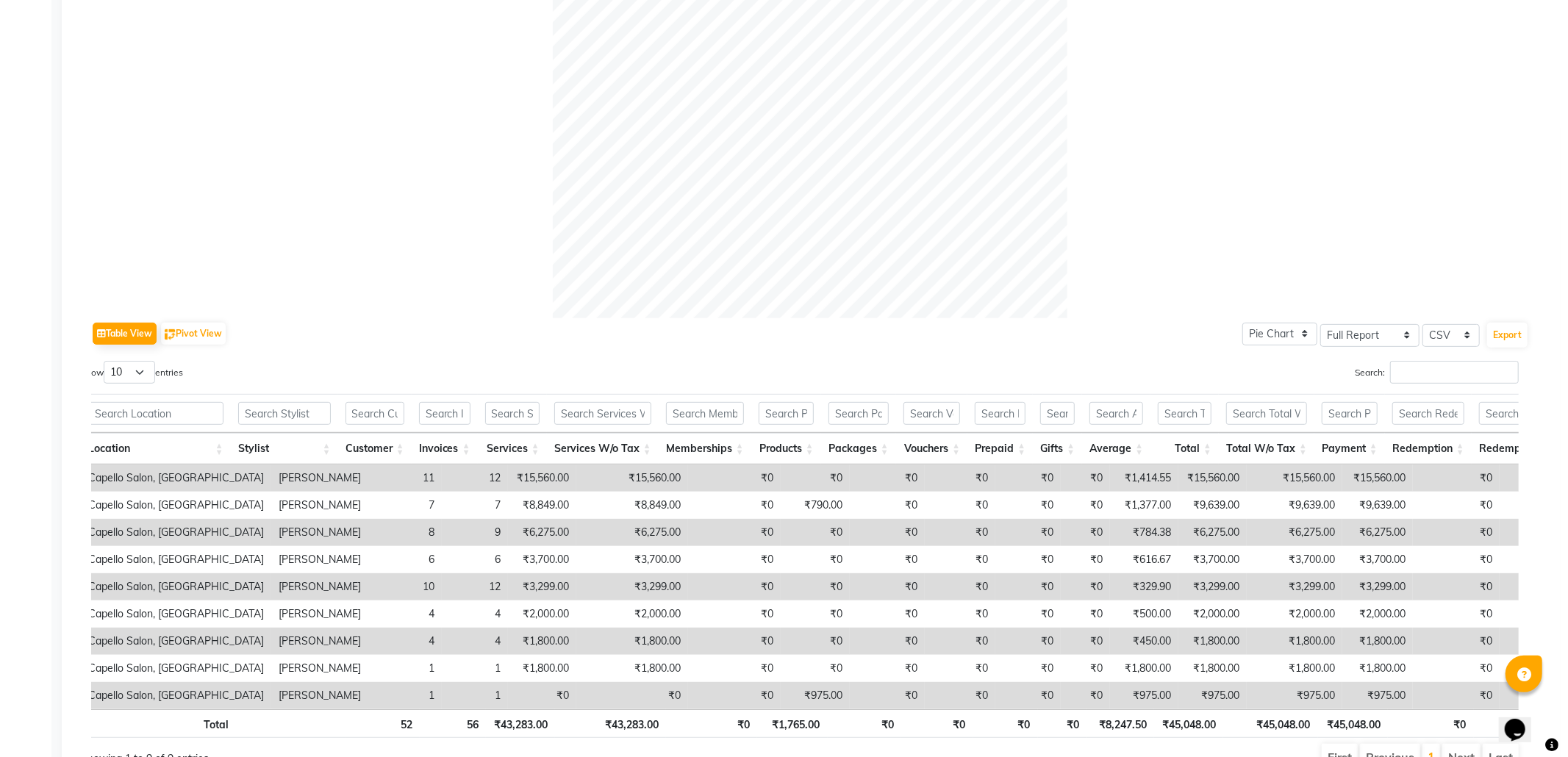
scroll to position [0, 0]
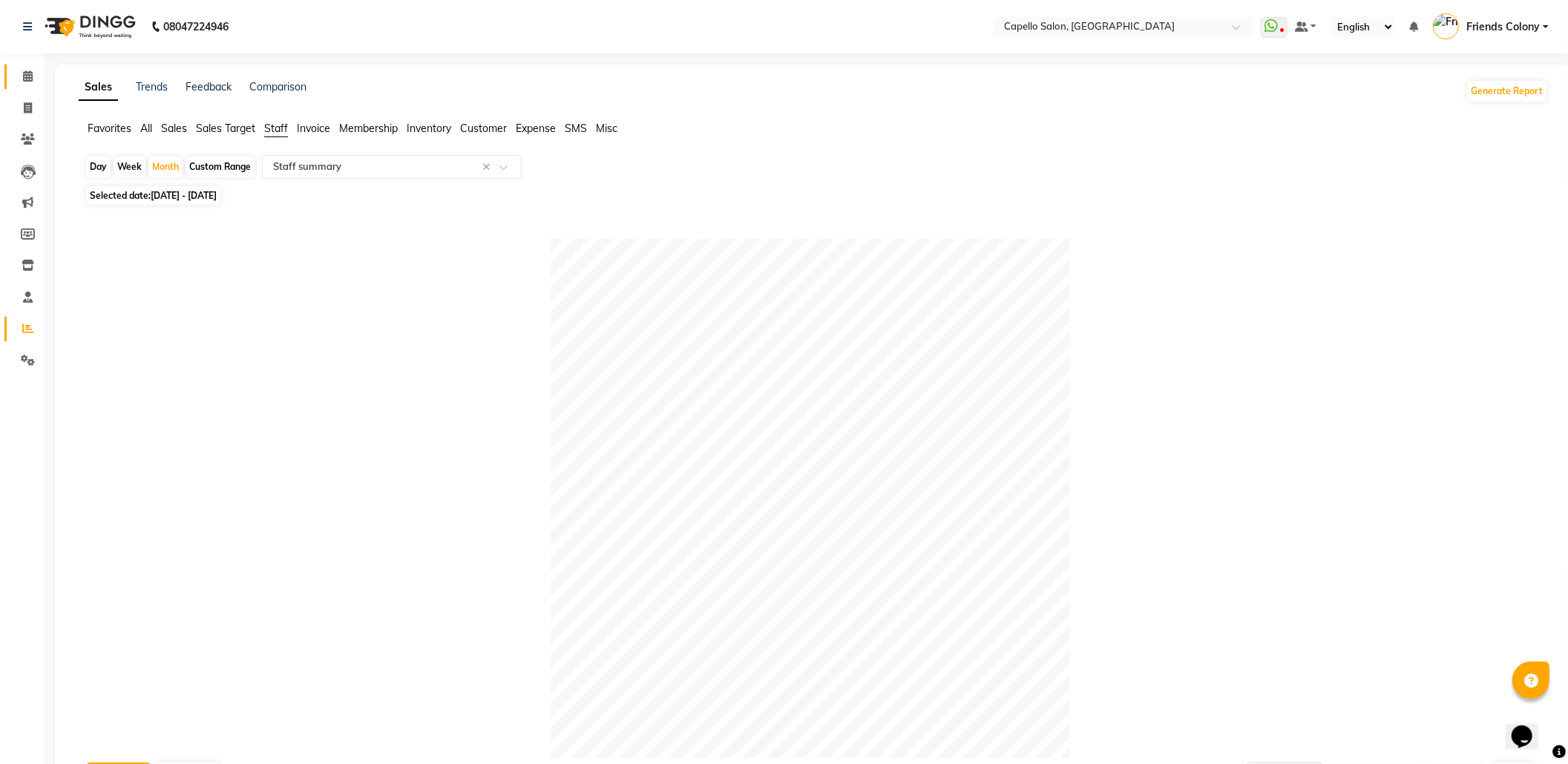
click at [24, 66] on link "Calendar" at bounding box center [22, 77] width 36 height 25
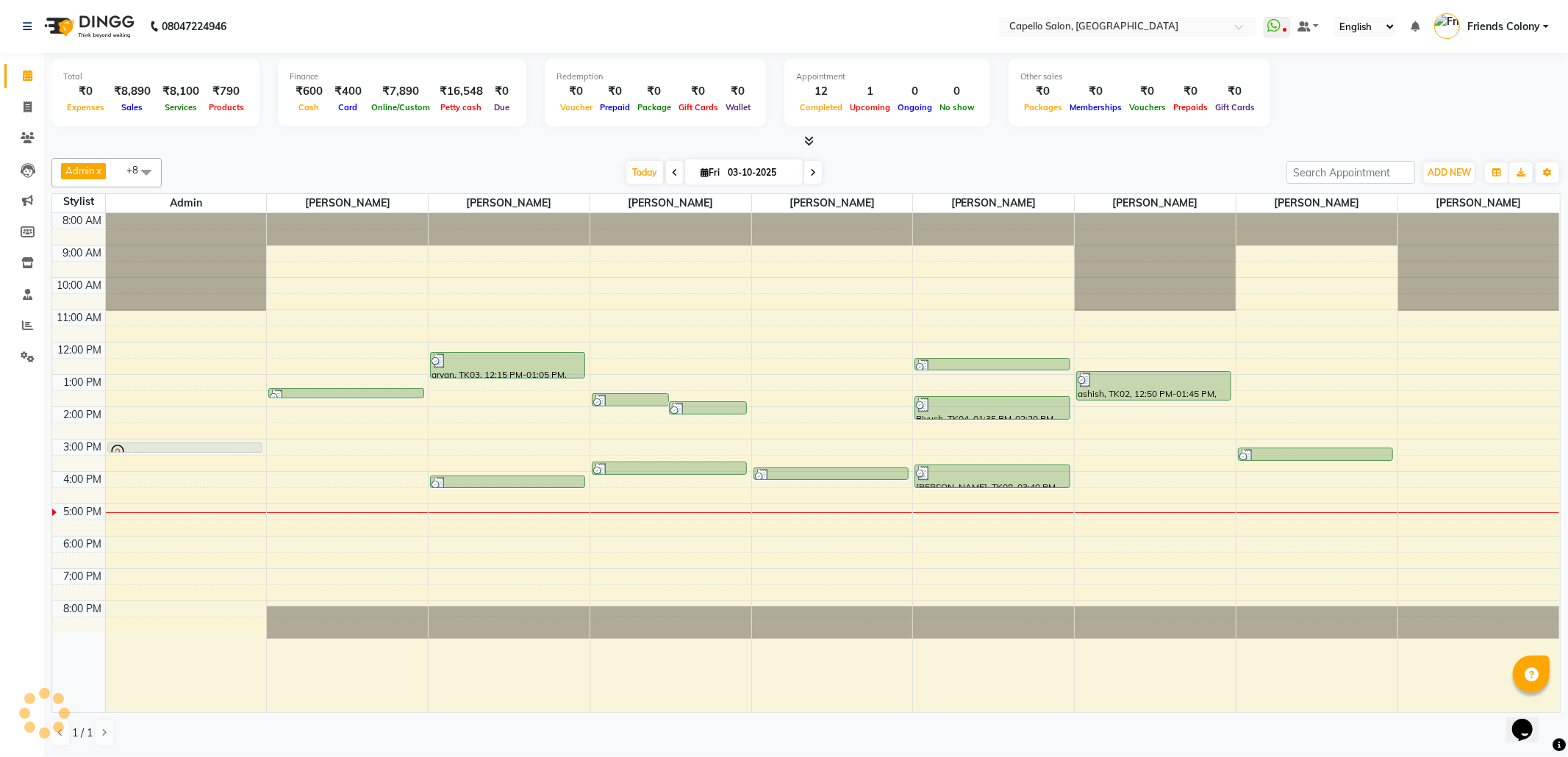
click at [479, 179] on div "Today Fri 03-10-2025" at bounding box center [724, 173] width 1110 height 22
click at [475, 168] on div "Today Fri 03-10-2025" at bounding box center [724, 173] width 1110 height 22
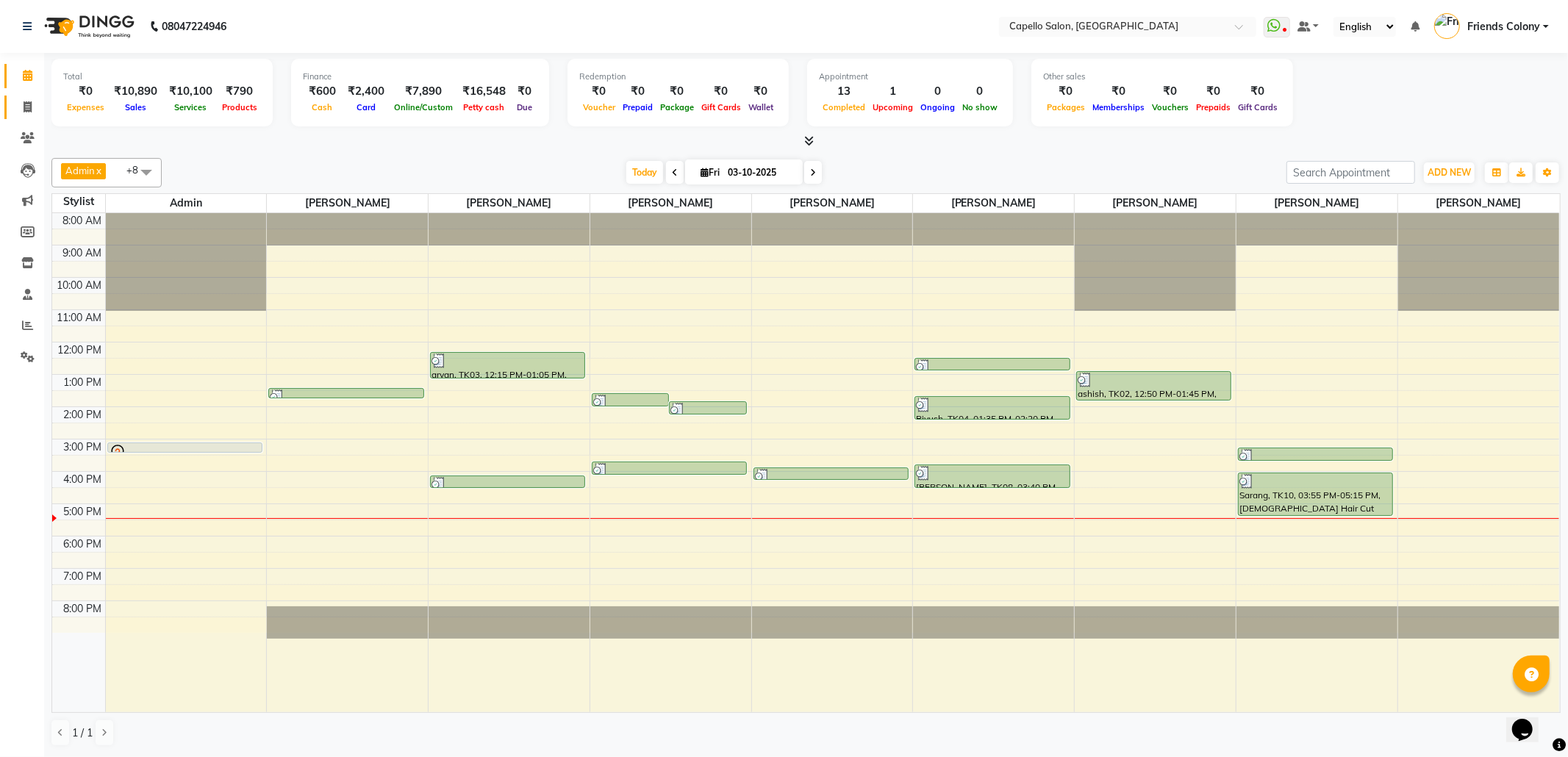
click at [25, 96] on link "Invoice" at bounding box center [22, 107] width 36 height 24
select select "service"
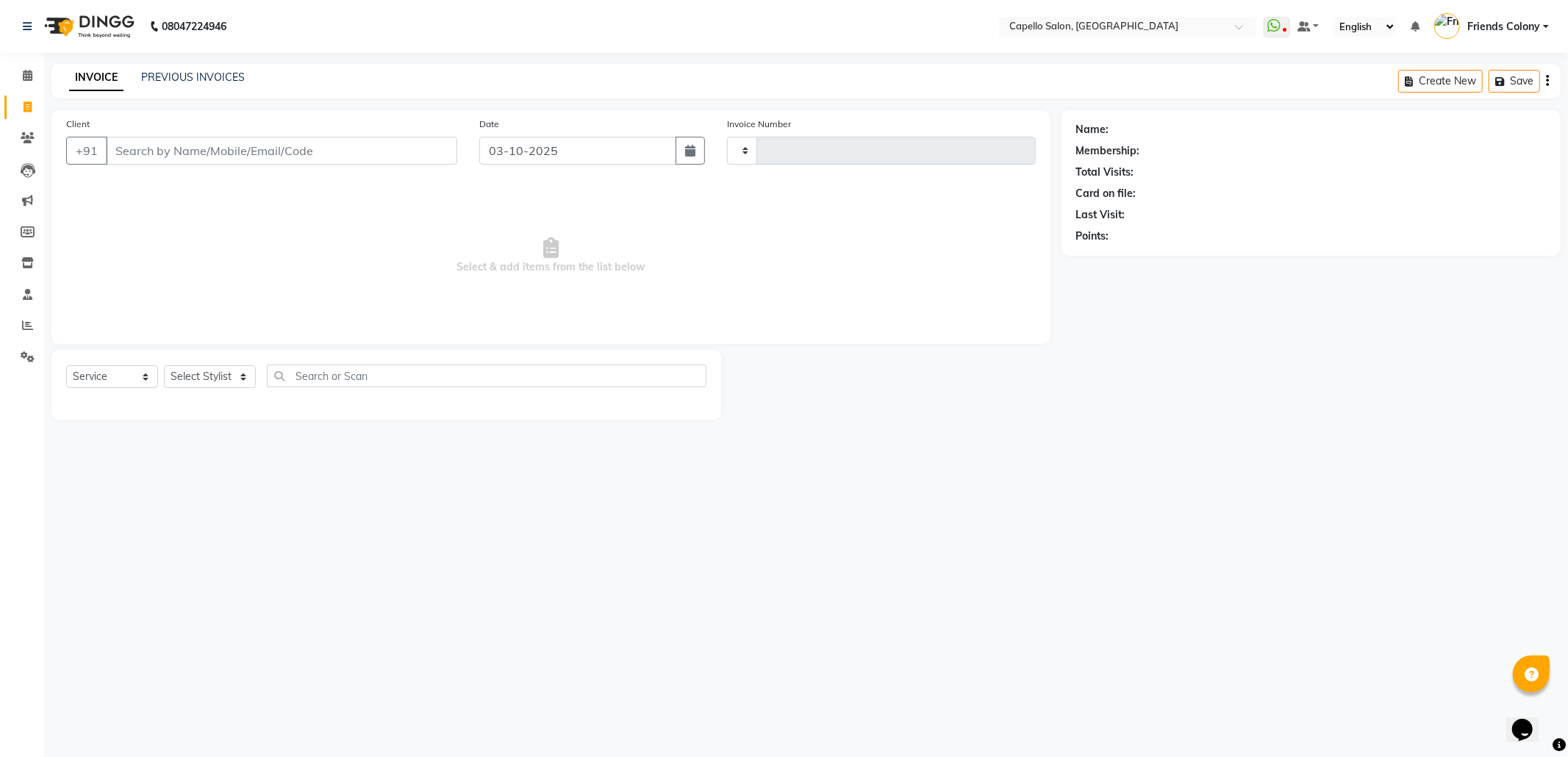
type input "3309"
select select "3583"
click at [190, 79] on link "PREVIOUS INVOICES" at bounding box center [193, 77] width 104 height 13
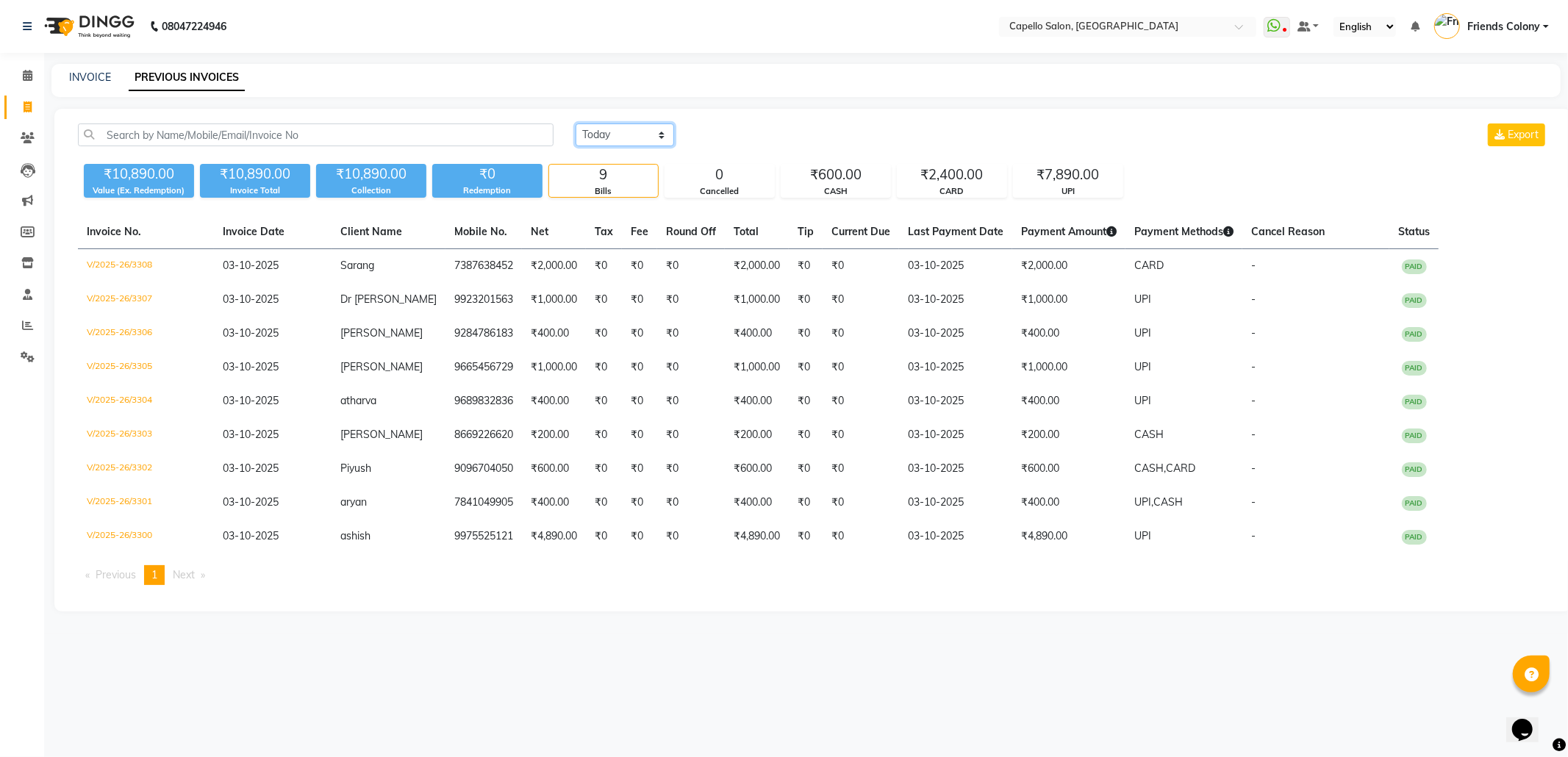
drag, startPoint x: 628, startPoint y: 135, endPoint x: 612, endPoint y: 145, distance: 18.9
click at [624, 139] on select "Today Yesterday Custom Range" at bounding box center [624, 134] width 99 height 23
select select "range"
click at [575, 123] on select "Today Yesterday Custom Range" at bounding box center [624, 134] width 99 height 23
click at [718, 138] on input "03-10-2025" at bounding box center [744, 135] width 103 height 21
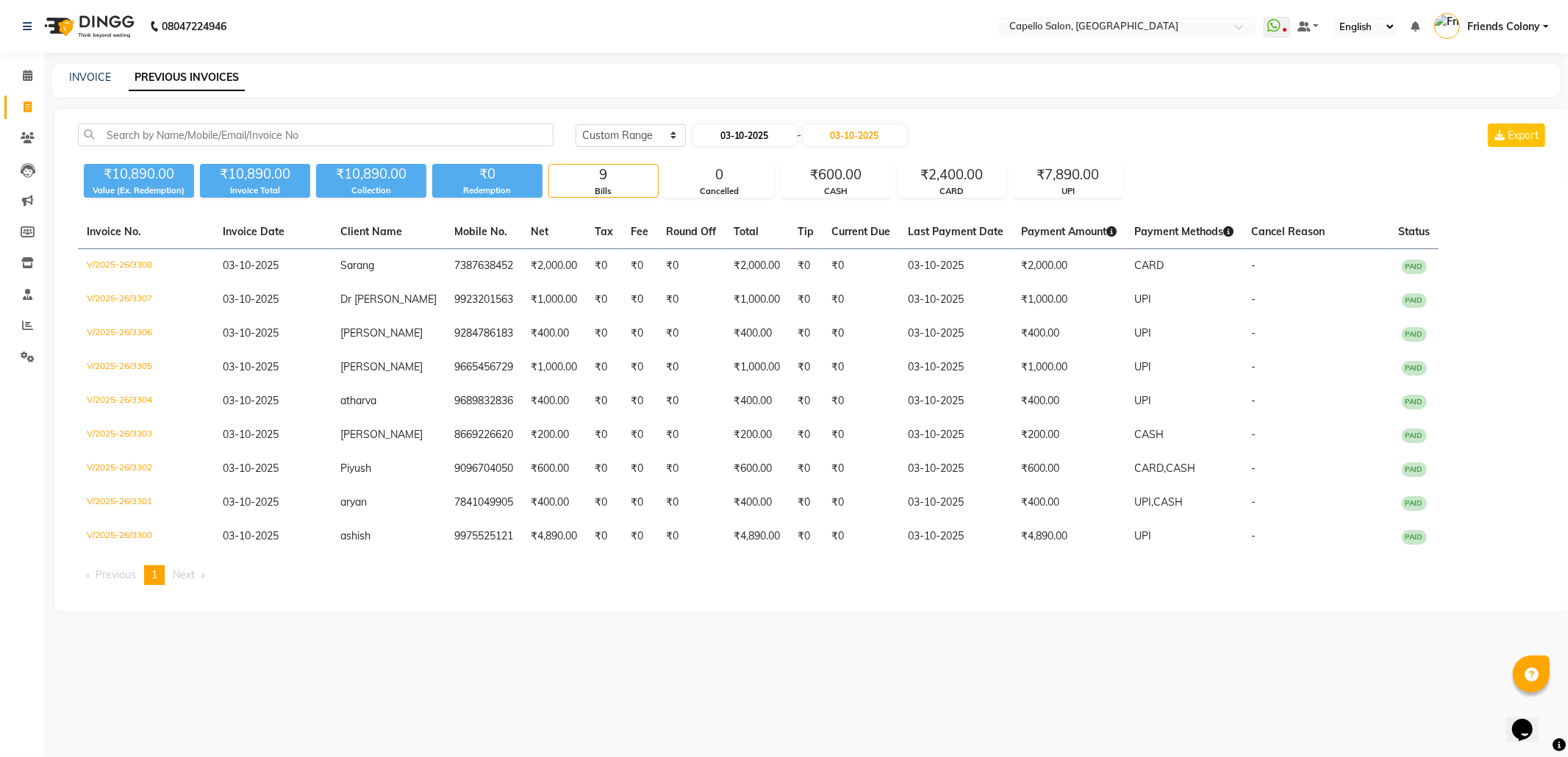
select select "10"
select select "2025"
click at [745, 203] on div "1" at bounding box center [755, 210] width 24 height 24
type input "01-10-2025"
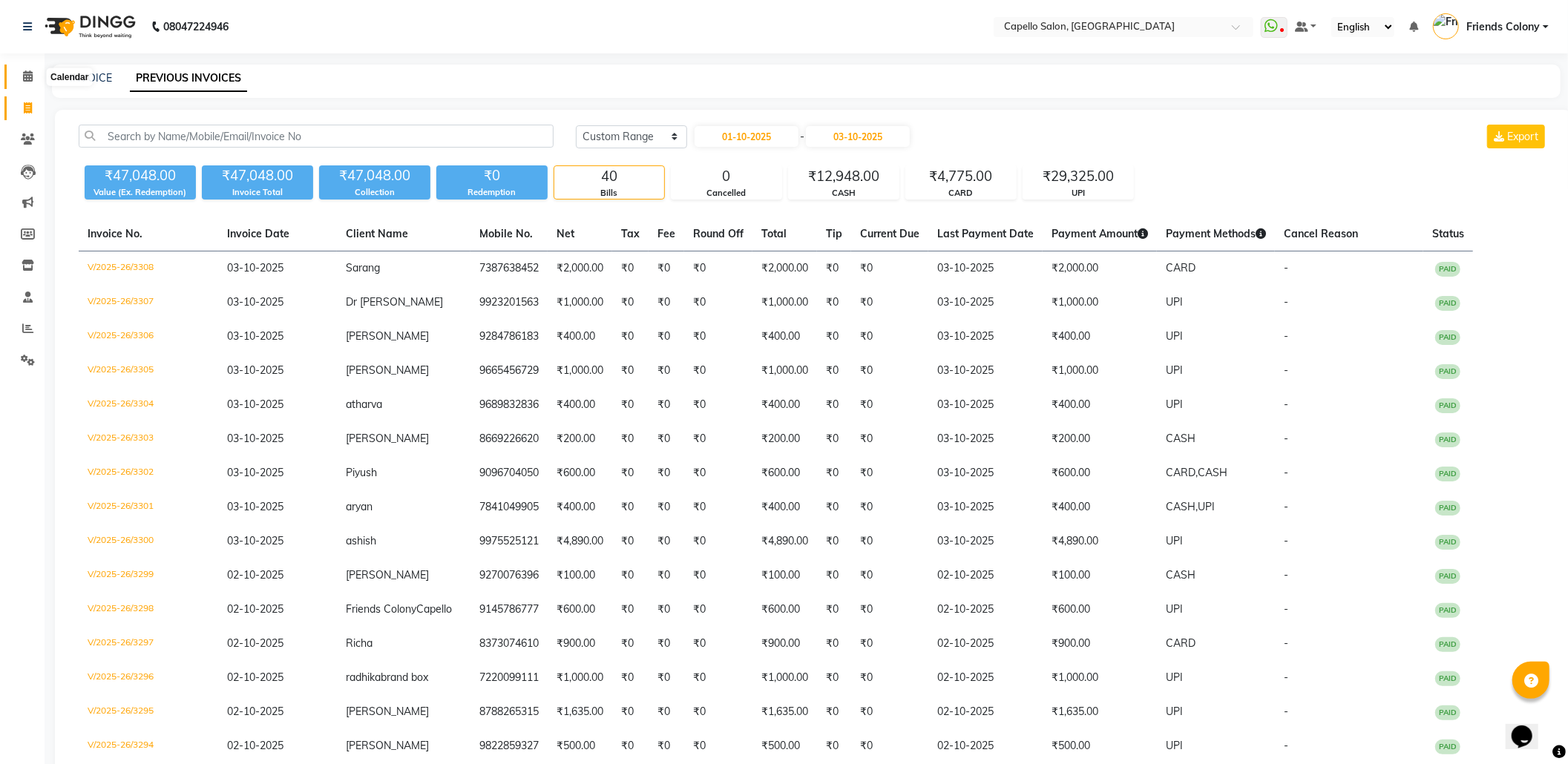
click at [24, 81] on icon at bounding box center [28, 76] width 10 height 11
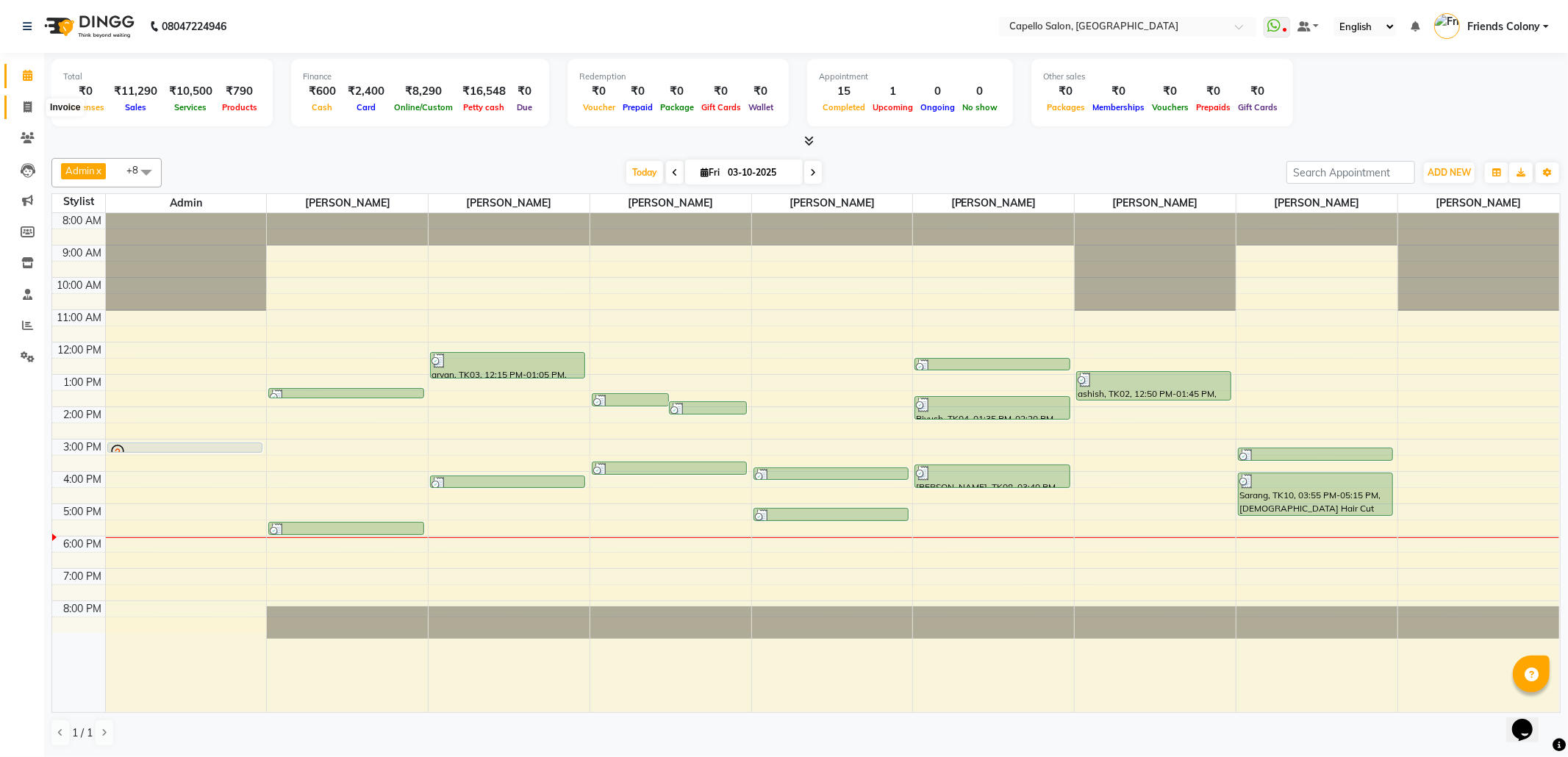
click at [24, 112] on icon at bounding box center [28, 107] width 8 height 11
select select "service"
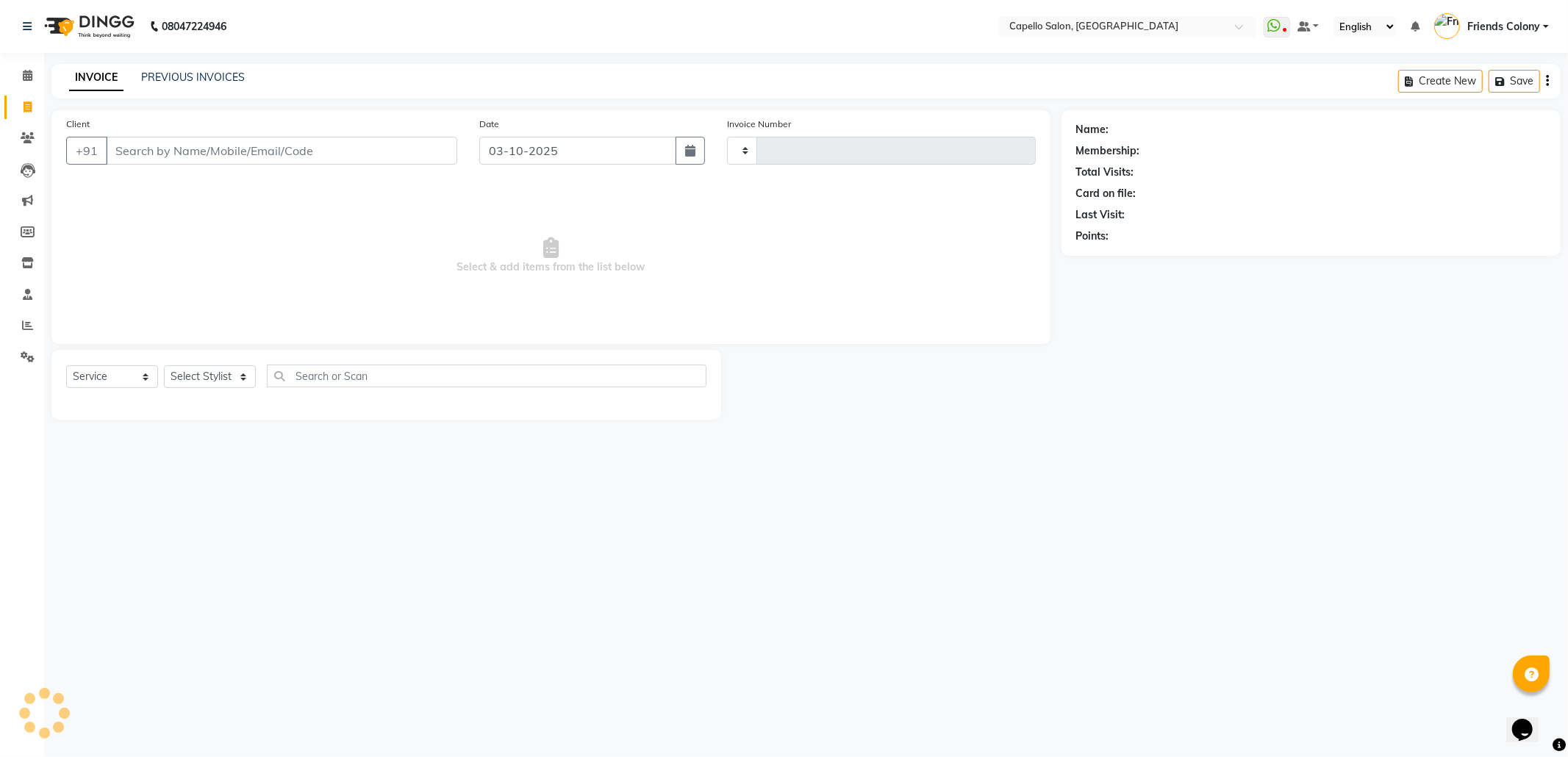
type input "3310"
select select "3583"
click at [27, 79] on icon at bounding box center [28, 75] width 9 height 11
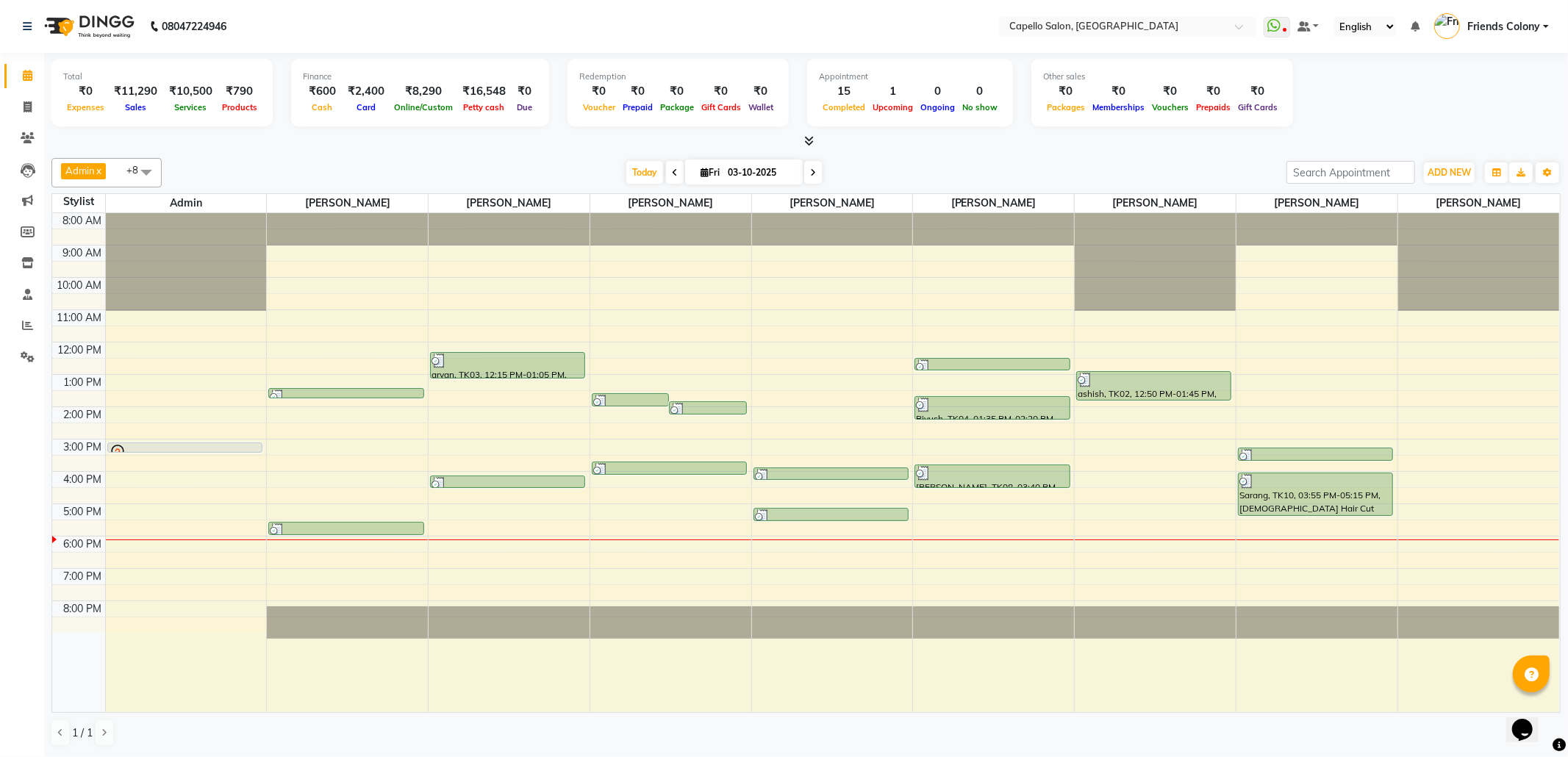
drag, startPoint x: 0, startPoint y: 795, endPoint x: 1321, endPoint y: 119, distance: 1483.9
click at [1328, 123] on div "Total ₹0 Expenses ₹11,290 Sales ₹10,500 Services ₹790 Products Finance ₹600 Cas…" at bounding box center [805, 94] width 1509 height 72
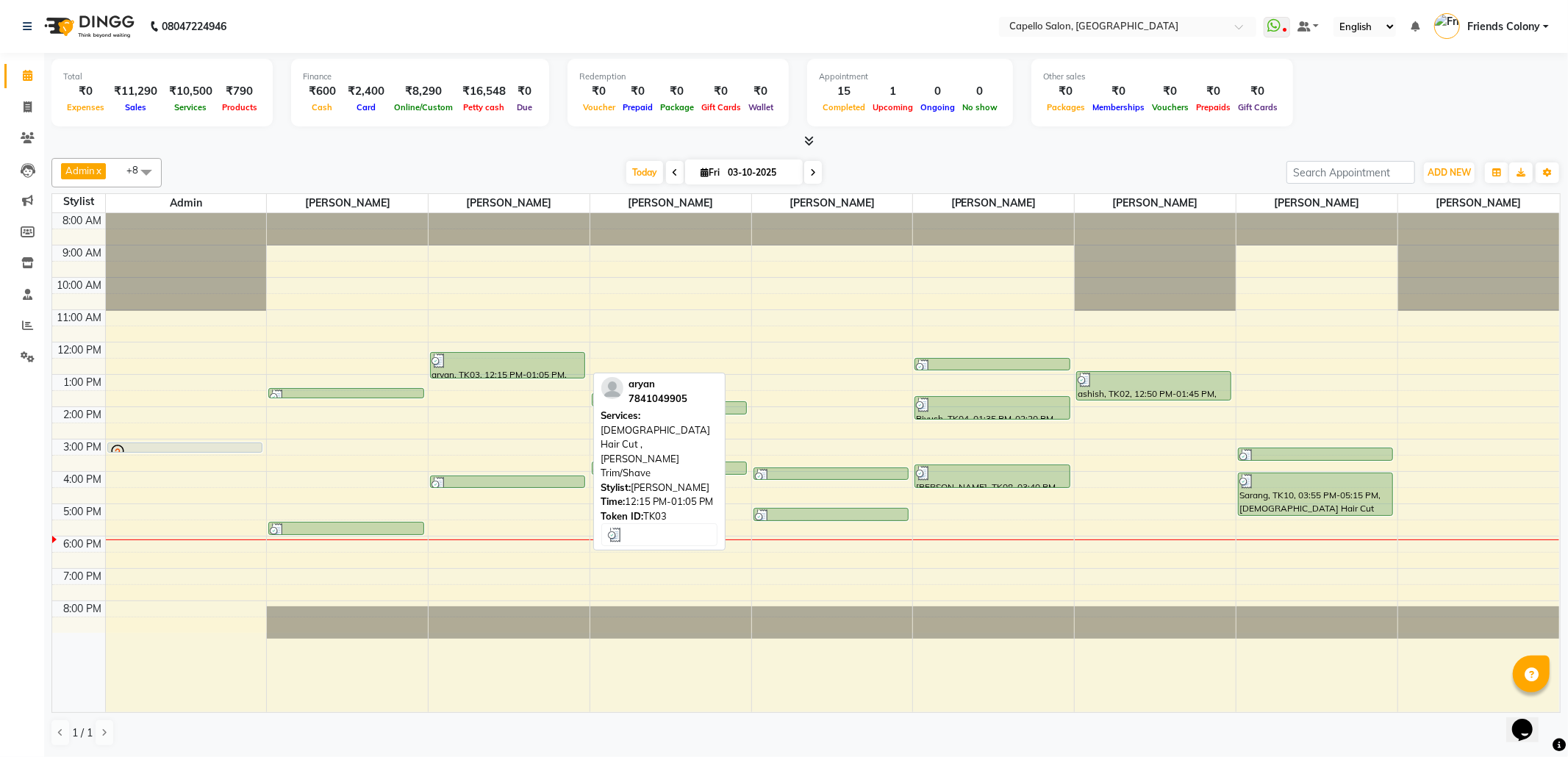
click at [518, 367] on div at bounding box center [507, 360] width 153 height 15
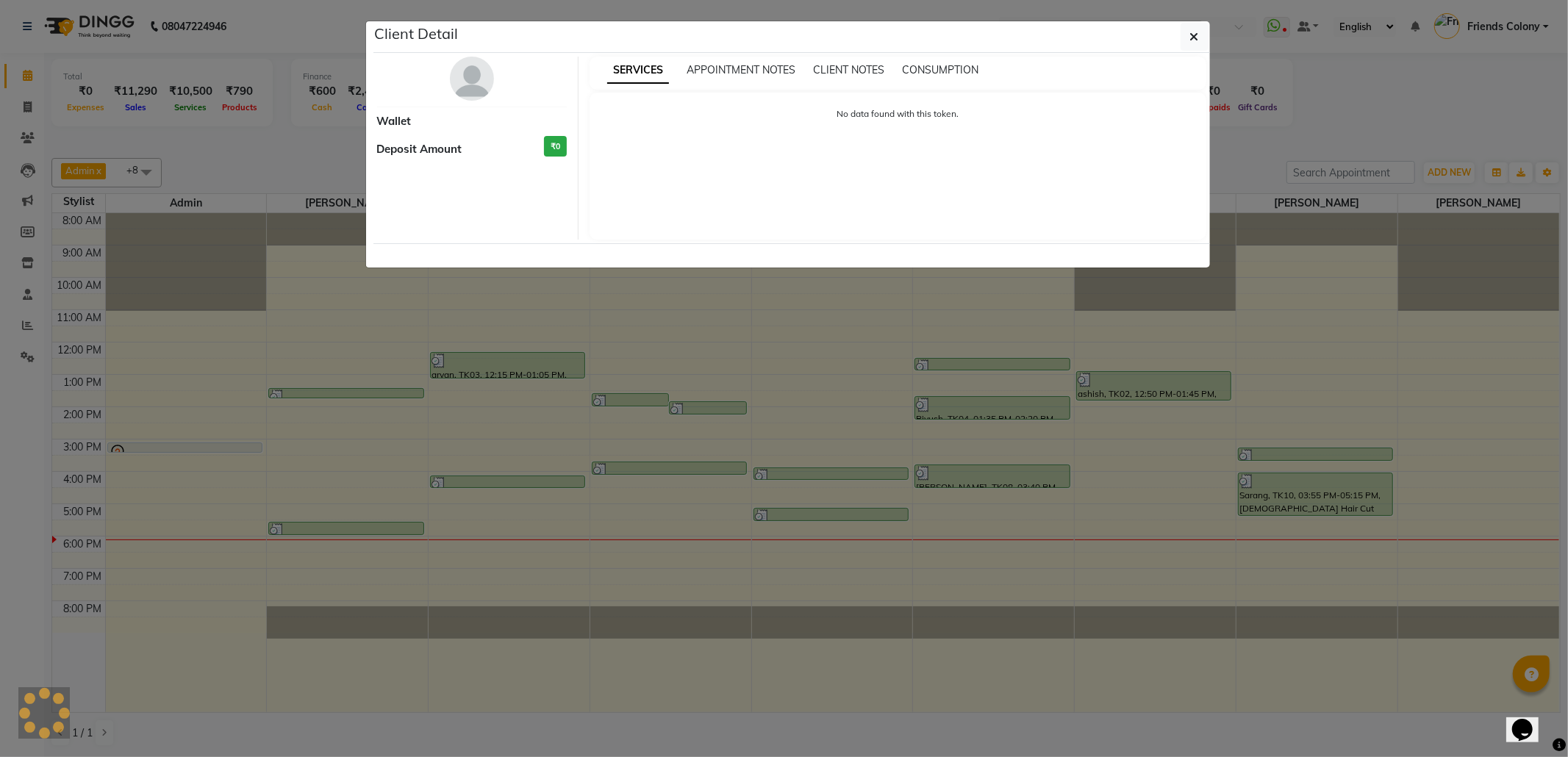
select select "3"
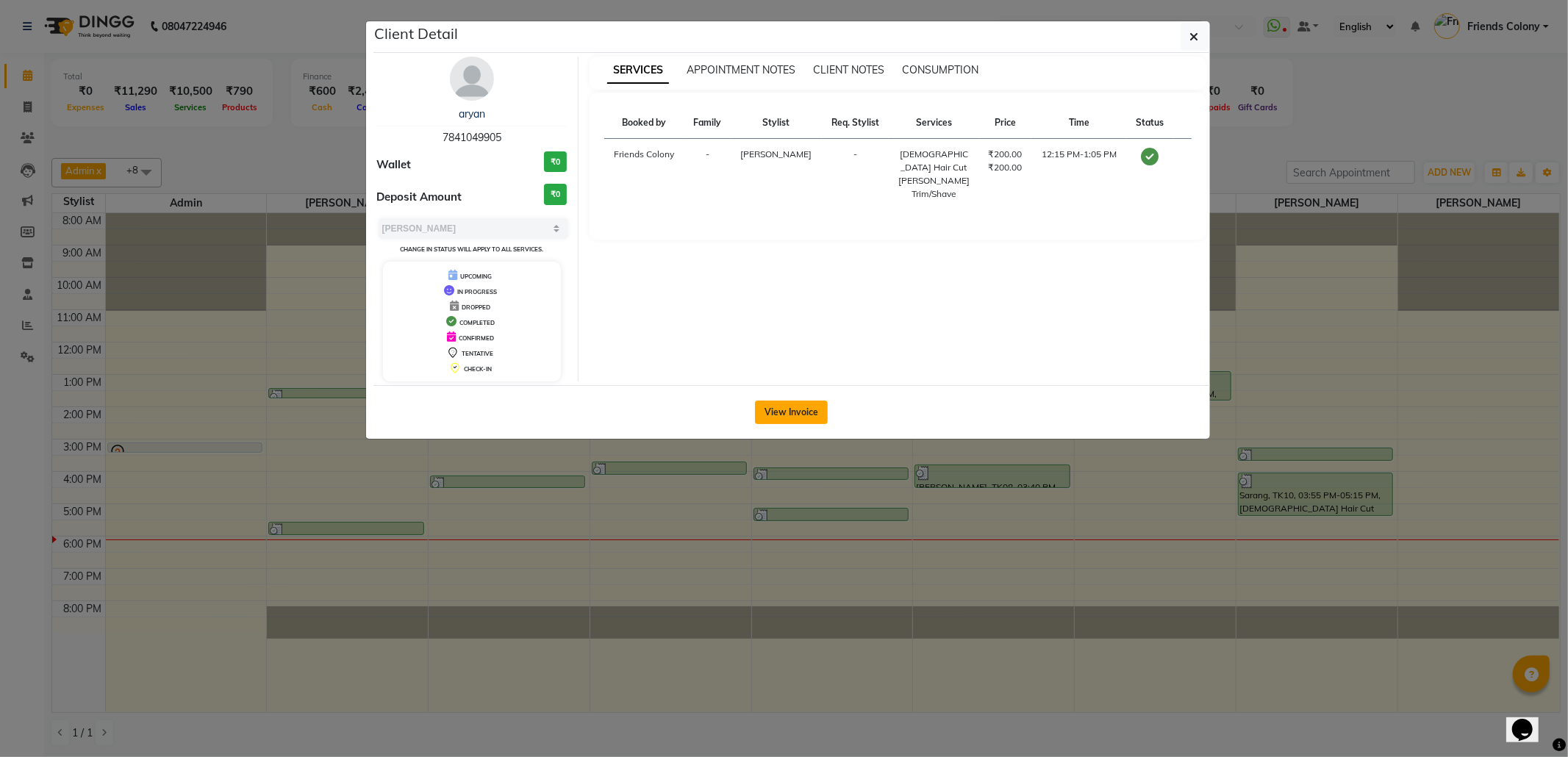
click at [786, 412] on button "View Invoice" at bounding box center [791, 412] width 73 height 24
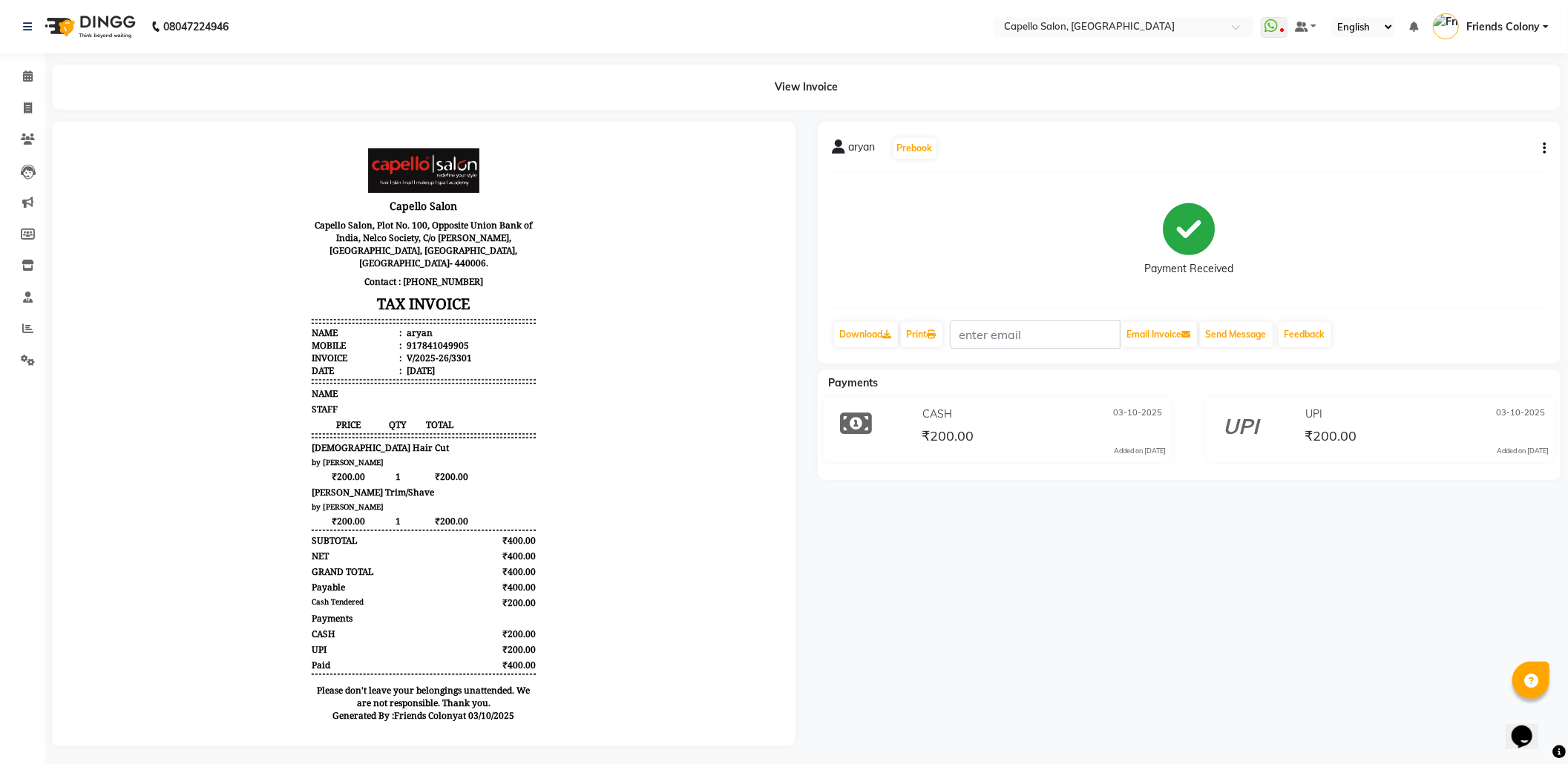
click at [864, 556] on div "aryan Prebook Payment Received Download Print Email Invoice Send Message Feedba…" at bounding box center [1190, 434] width 766 height 624
click at [25, 75] on icon at bounding box center [28, 76] width 10 height 11
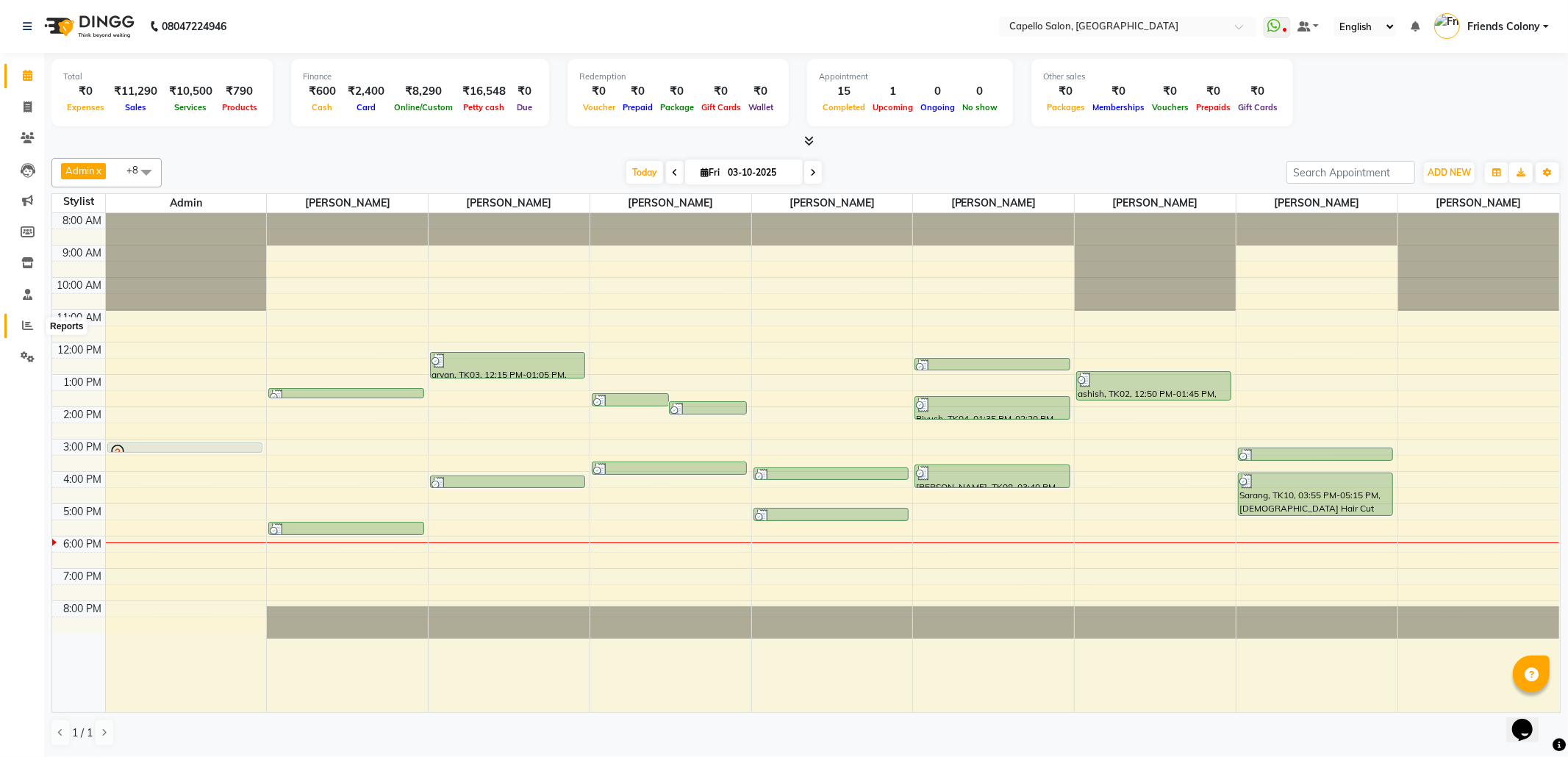
click at [19, 333] on span at bounding box center [28, 326] width 26 height 17
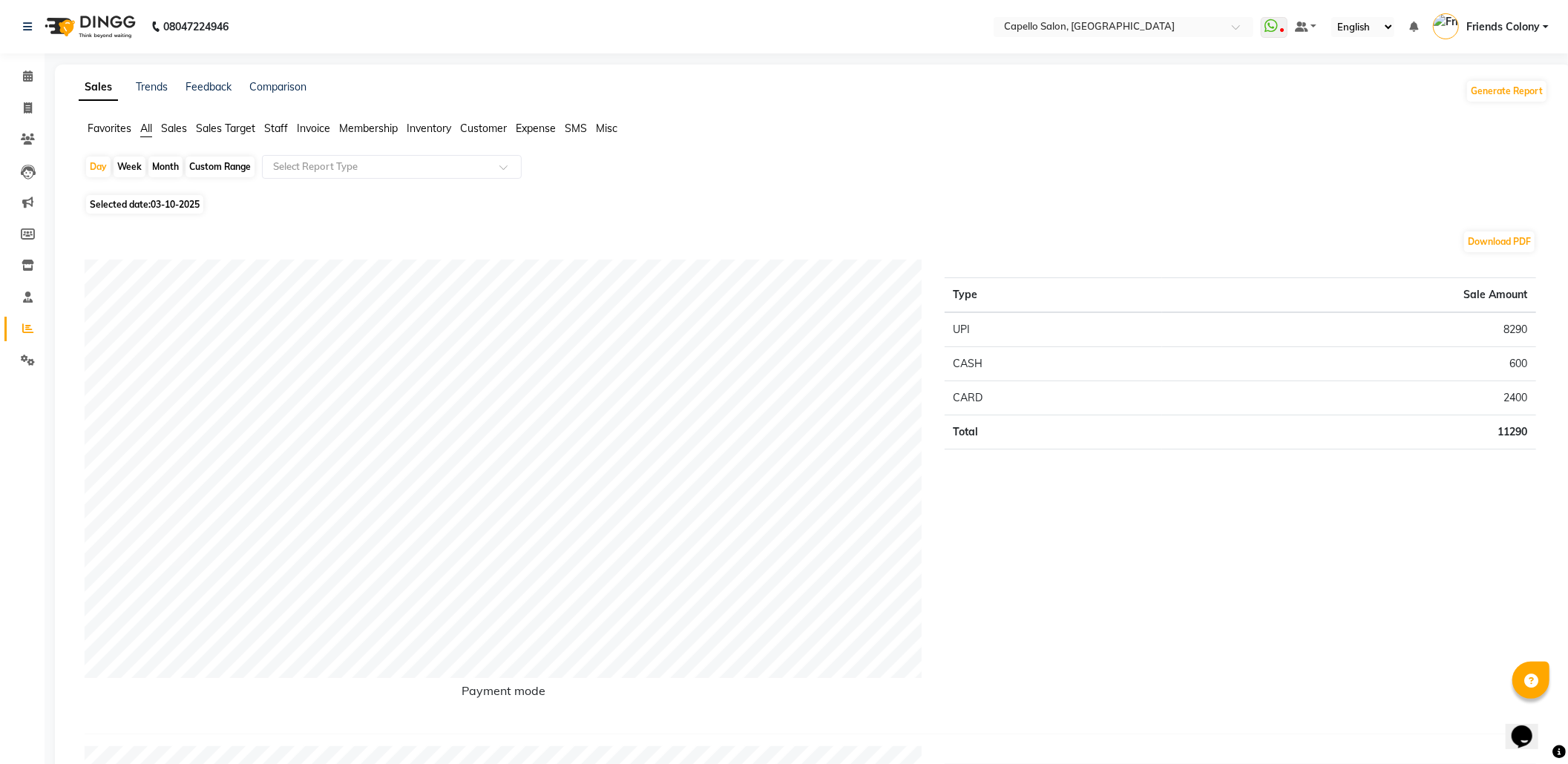
click at [276, 131] on span "Staff" at bounding box center [276, 128] width 24 height 14
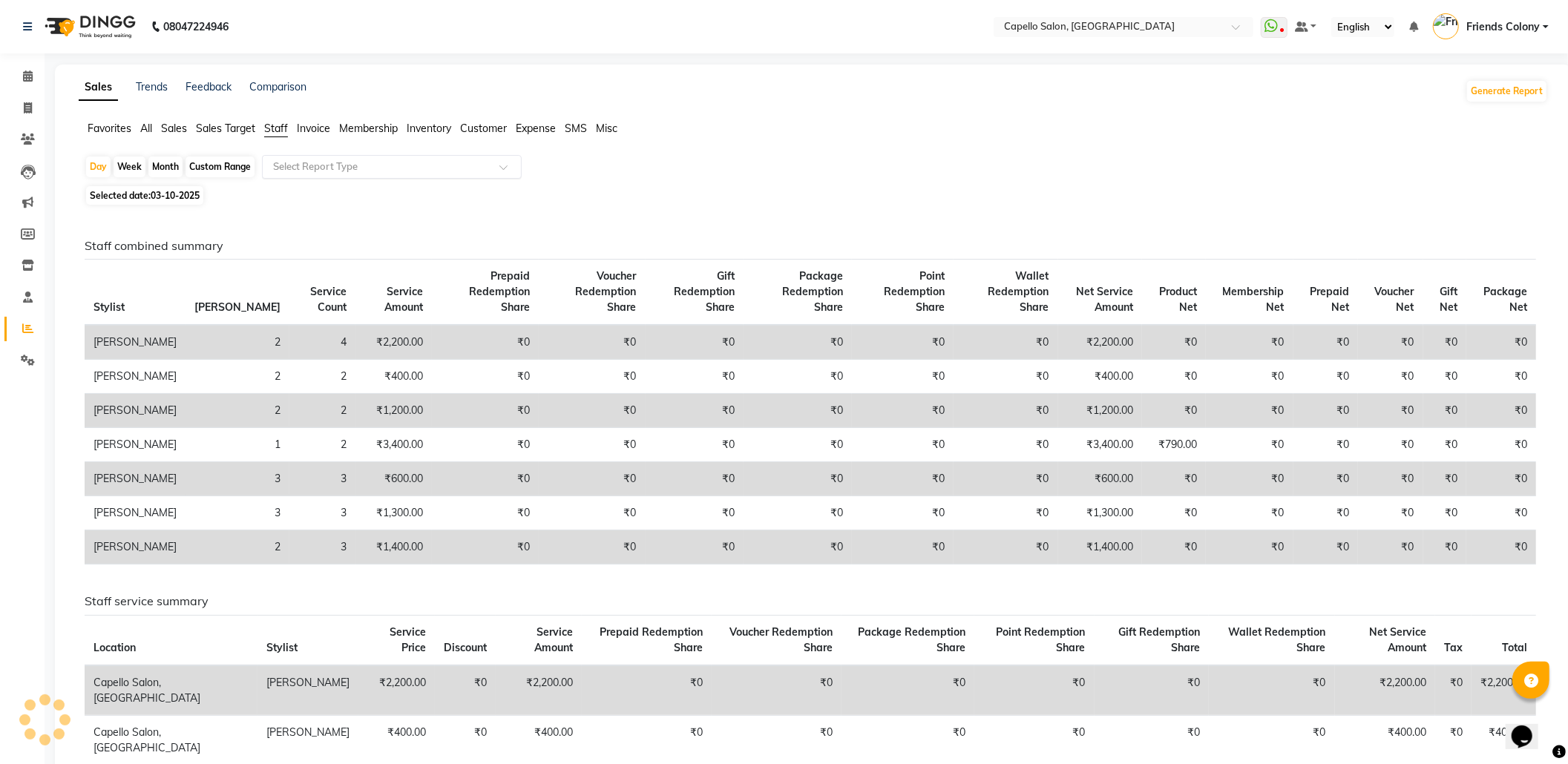
click at [306, 175] on div "Select Report Type" at bounding box center [391, 167] width 259 height 24
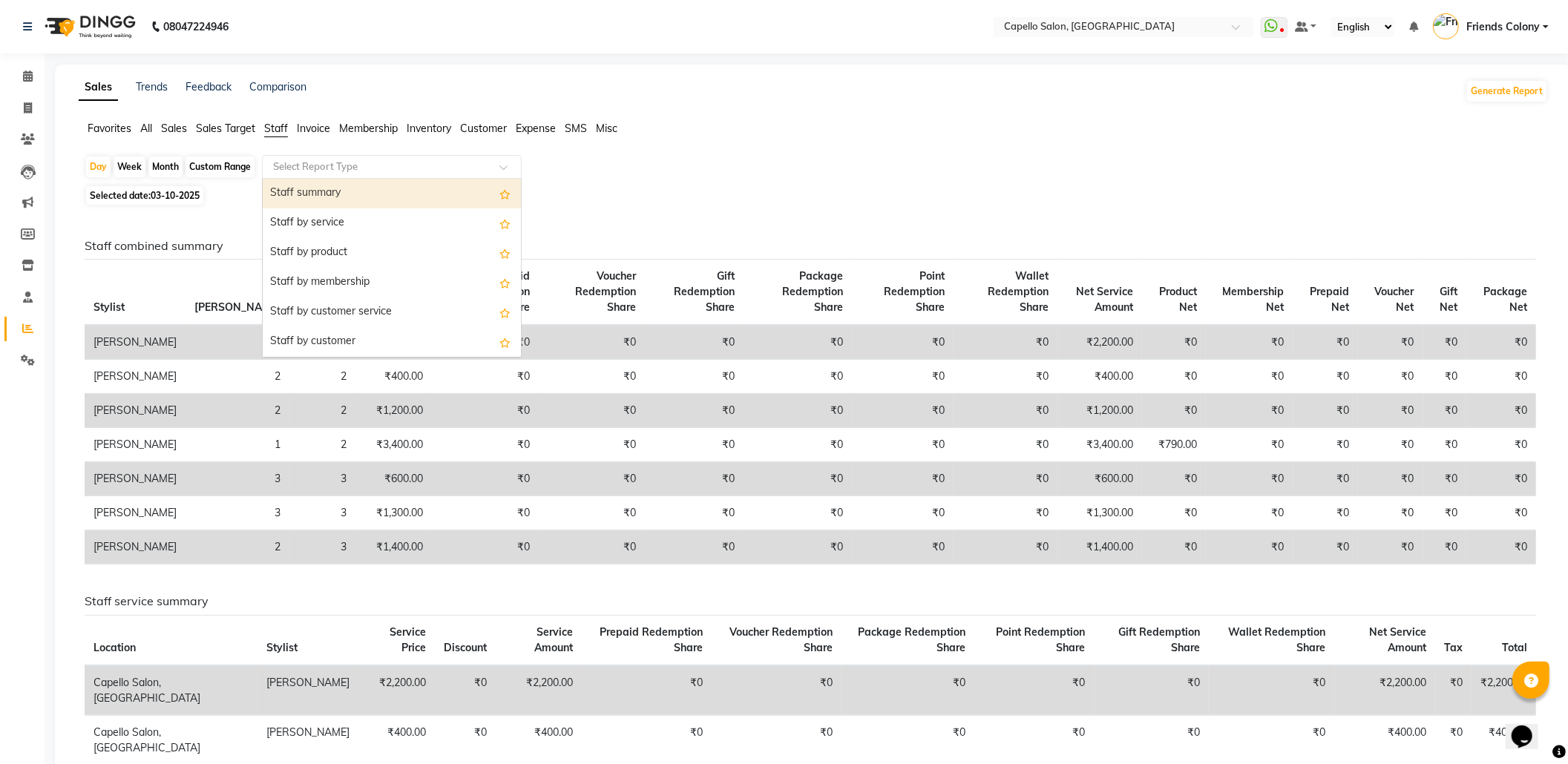
click at [306, 194] on div "Staff summary" at bounding box center [392, 193] width 259 height 30
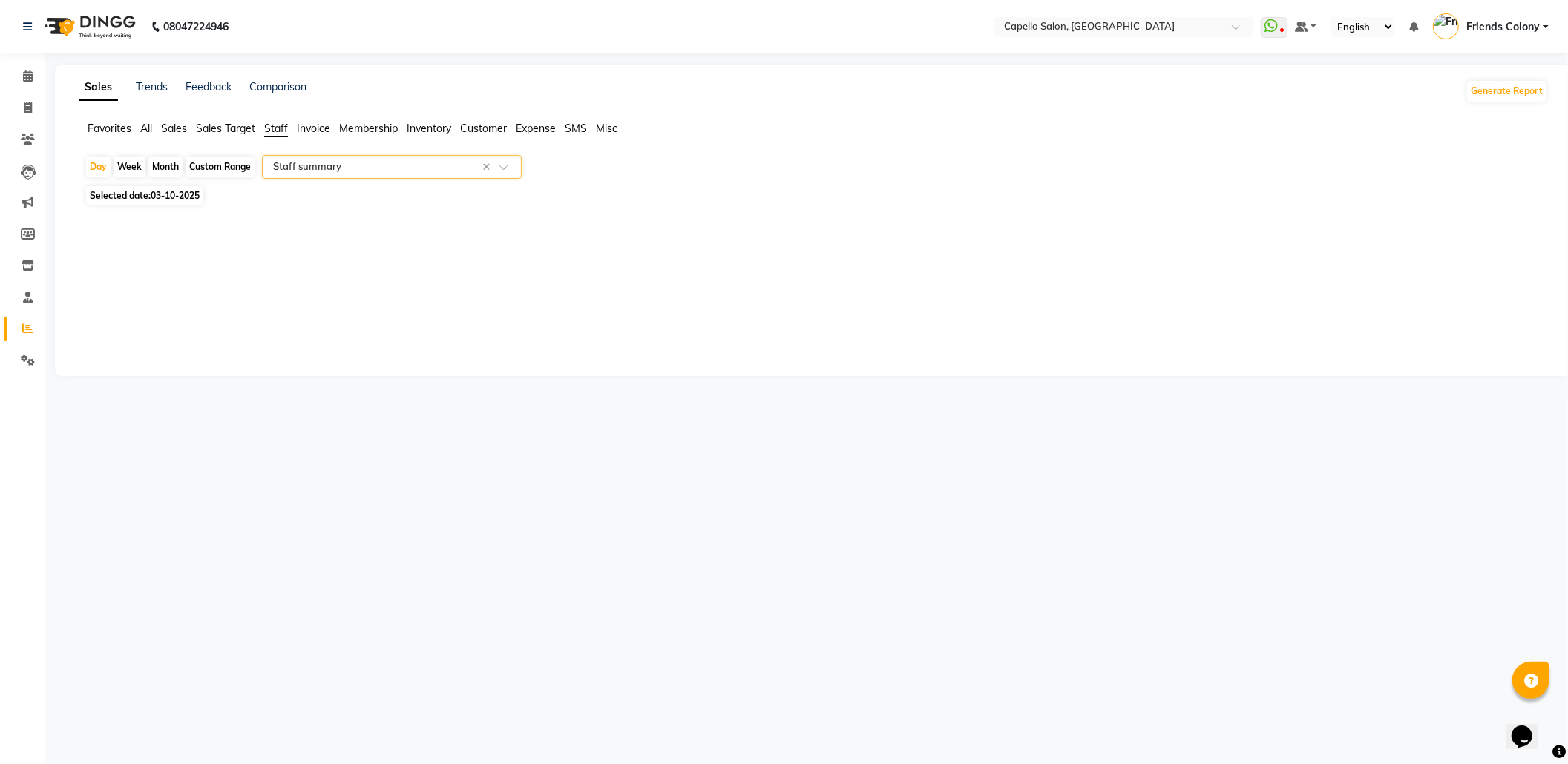
select select "full_report"
select select "csv"
click at [169, 169] on div "Month" at bounding box center [165, 167] width 34 height 21
click at [170, 164] on div "Month" at bounding box center [165, 167] width 34 height 21
select select "10"
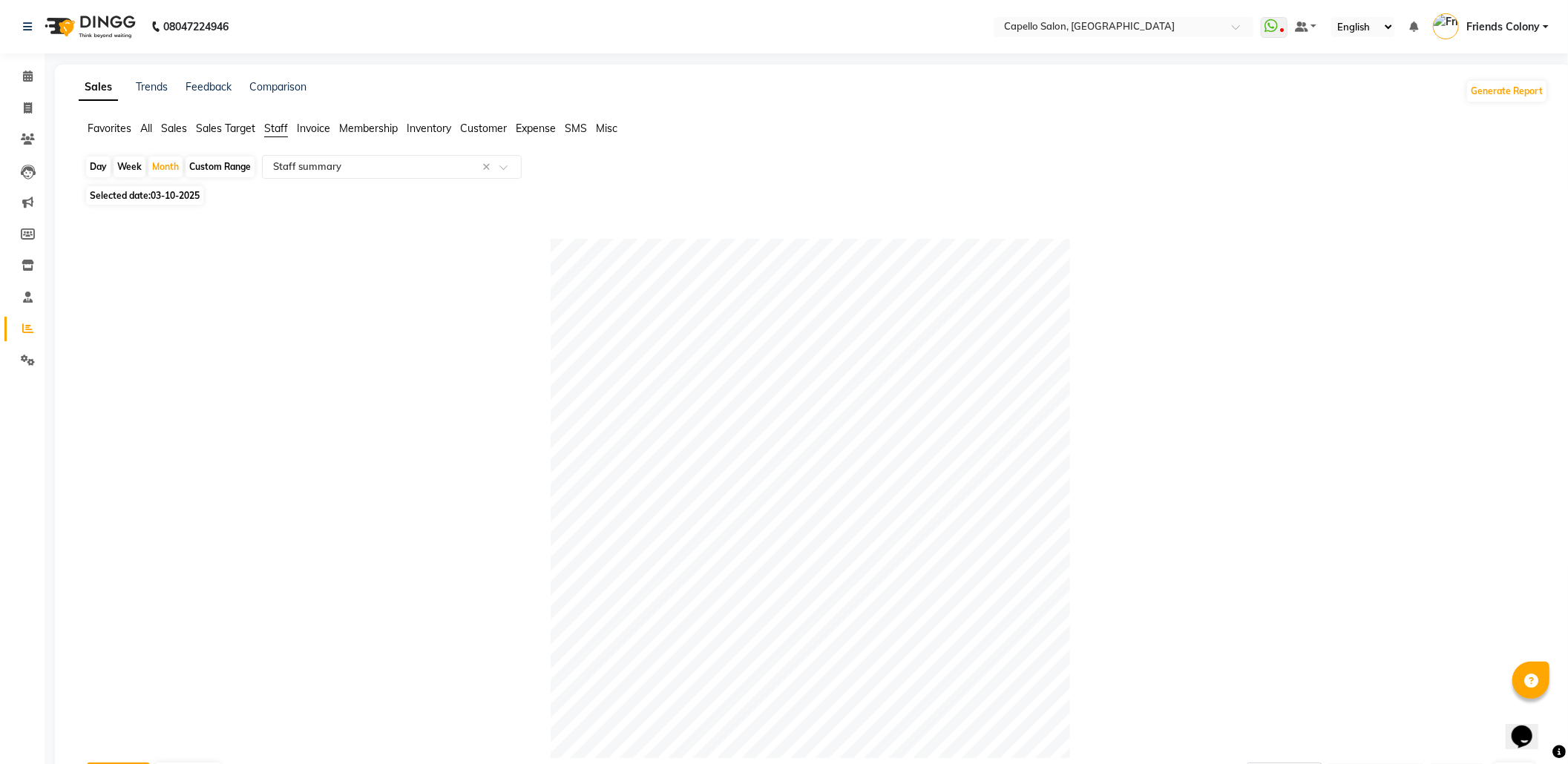
select select "2025"
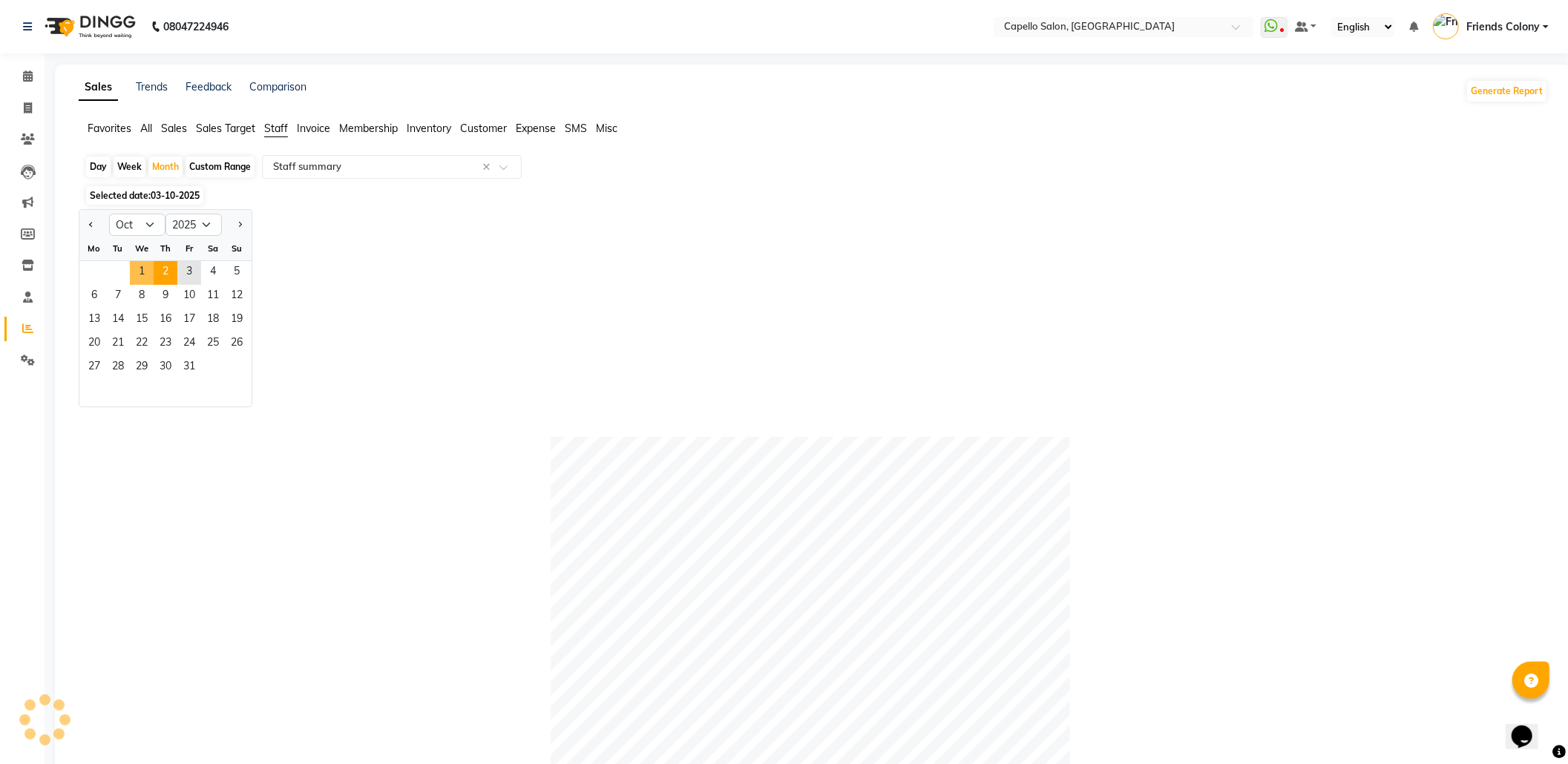
drag, startPoint x: 134, startPoint y: 274, endPoint x: 164, endPoint y: 268, distance: 30.6
click at [135, 276] on span "1" at bounding box center [142, 273] width 24 height 24
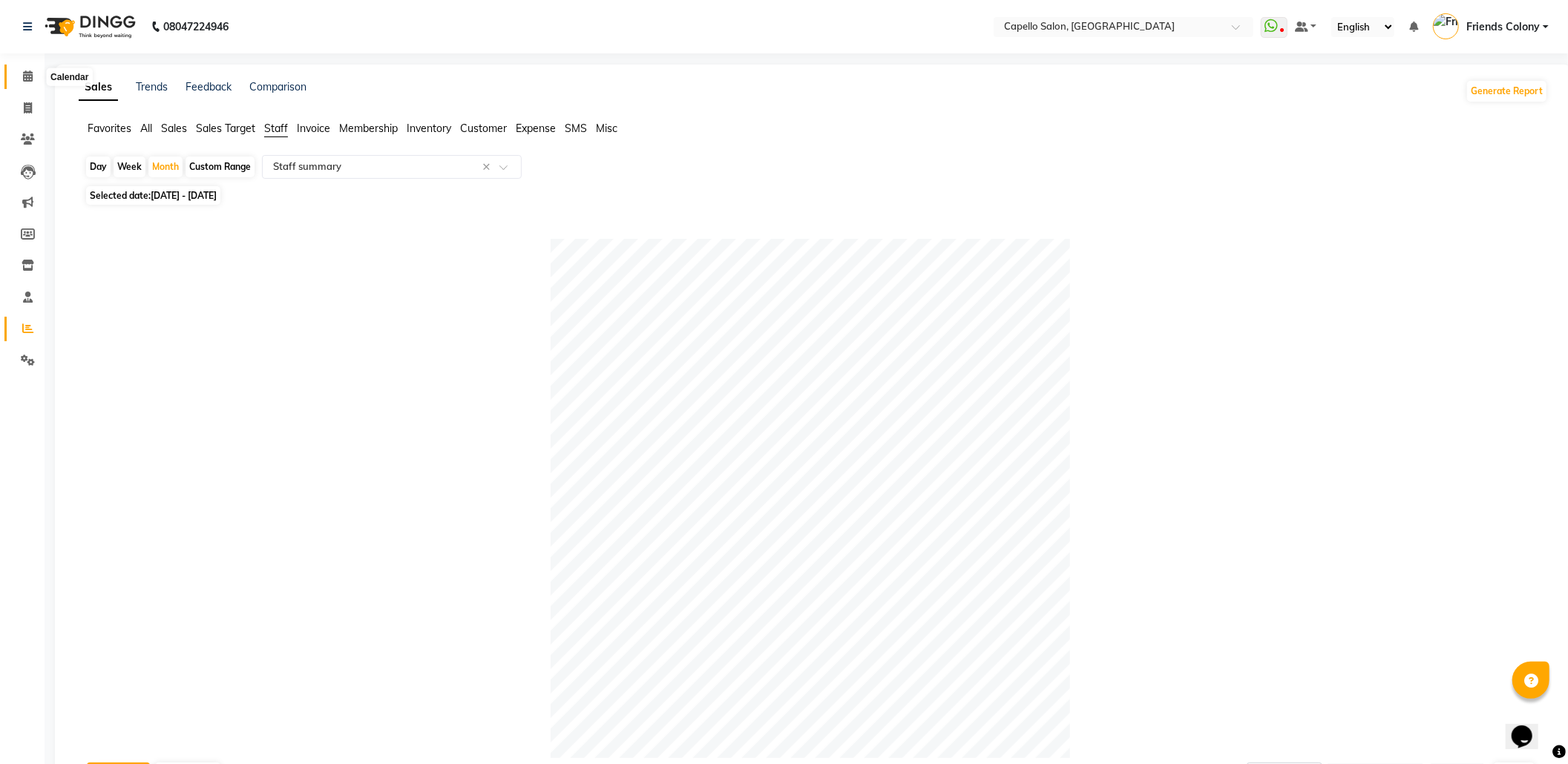
click at [27, 81] on icon at bounding box center [28, 76] width 10 height 11
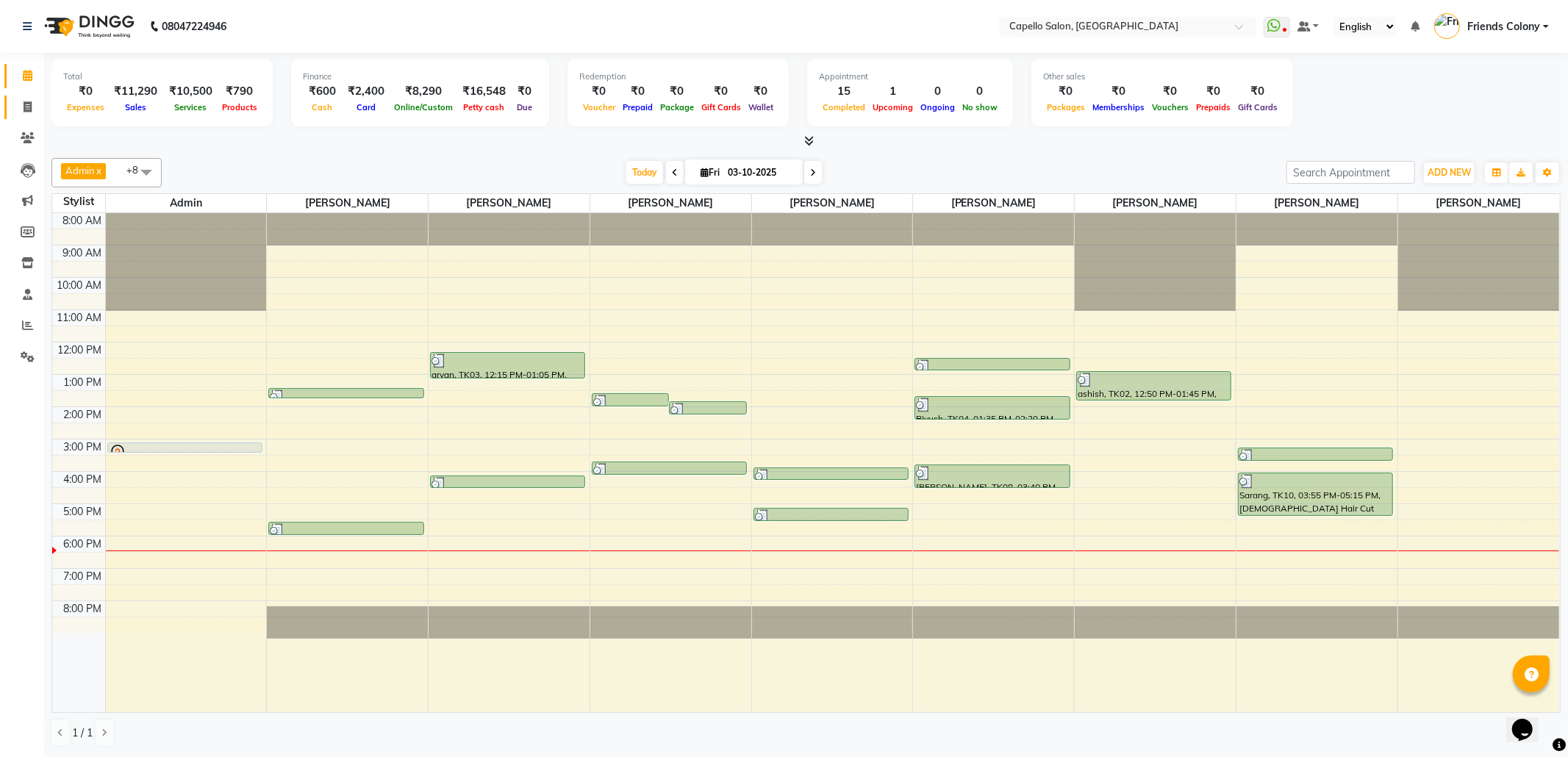
click at [21, 96] on link "Invoice" at bounding box center [22, 107] width 36 height 24
select select "3583"
select select "service"
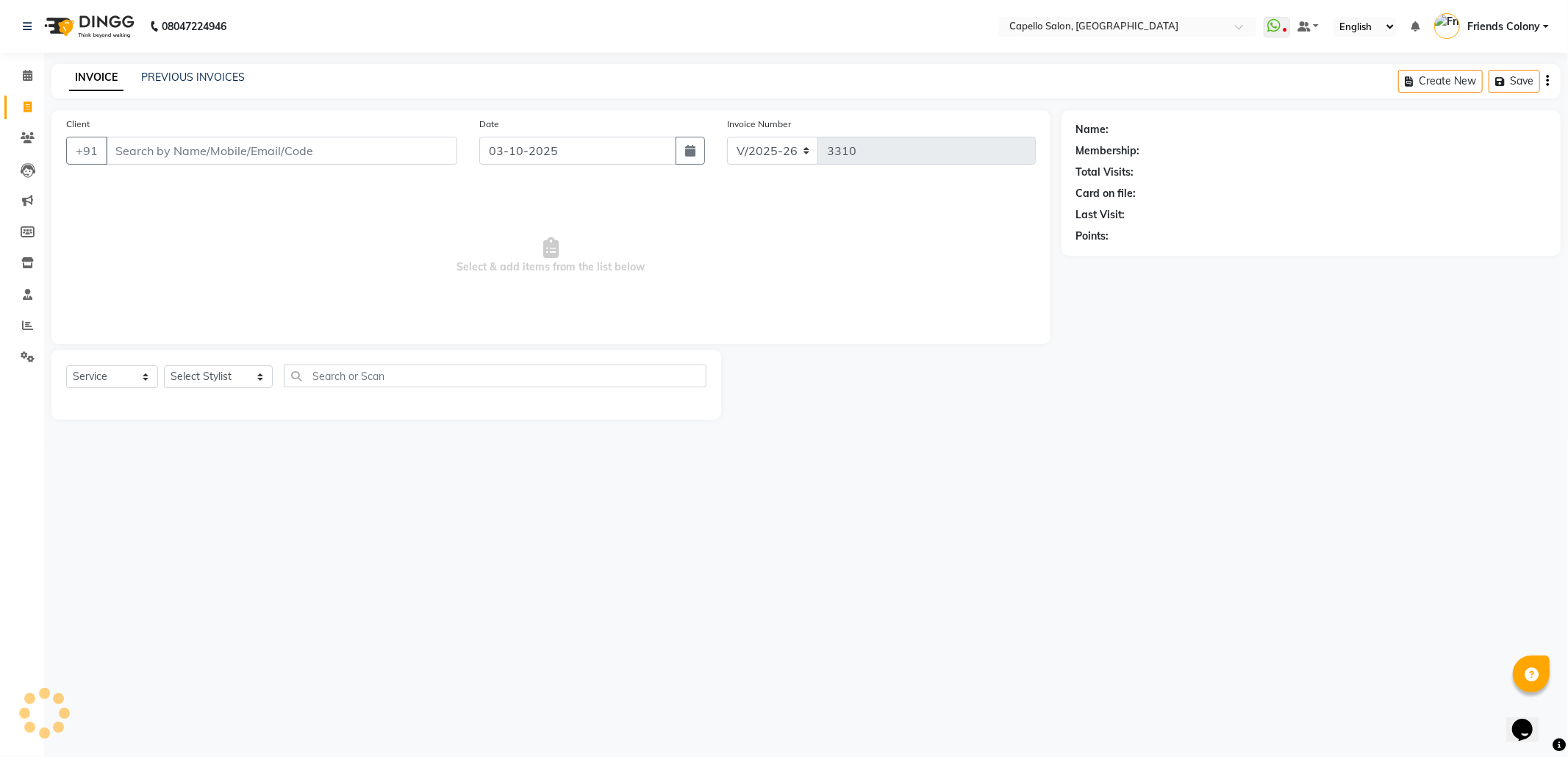
click at [198, 149] on input "Client" at bounding box center [281, 150] width 352 height 28
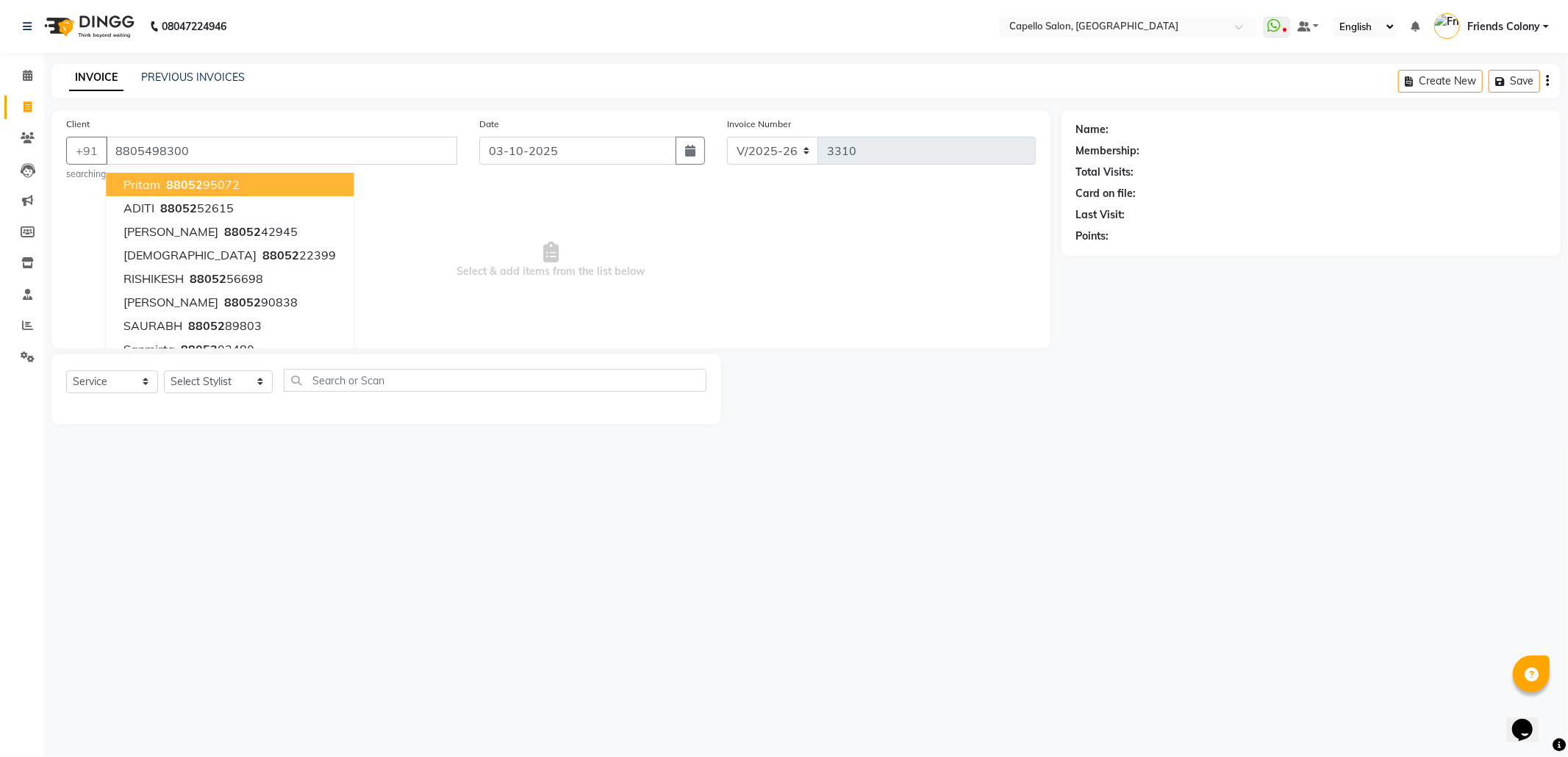
type input "8805498300"
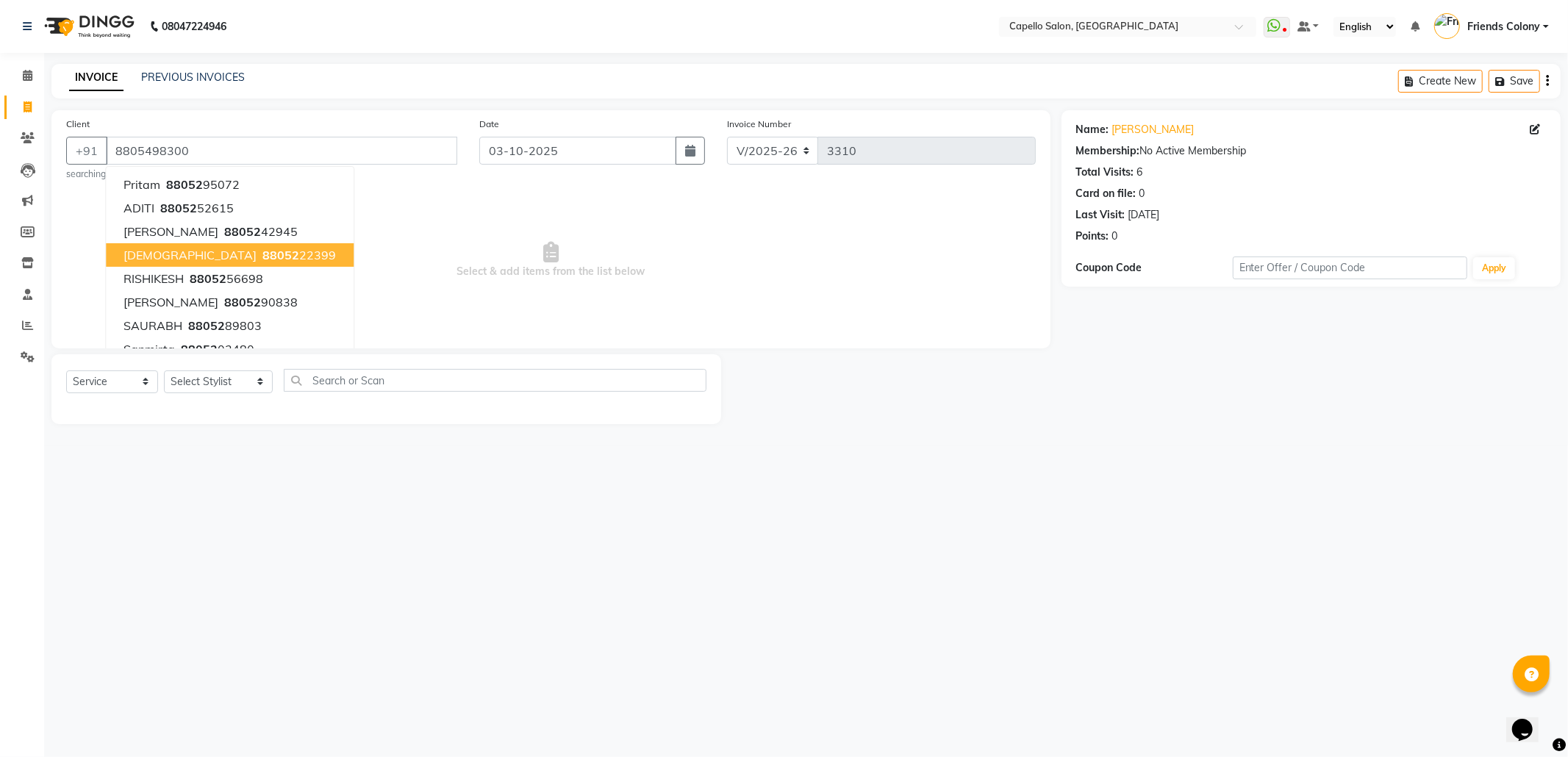
drag, startPoint x: 337, startPoint y: 586, endPoint x: 332, endPoint y: 548, distance: 38.3
click at [337, 580] on div "08047224946 Select Location × Capello Salon, Friends Colony WhatsApp Status ✕ S…" at bounding box center [784, 378] width 1568 height 757
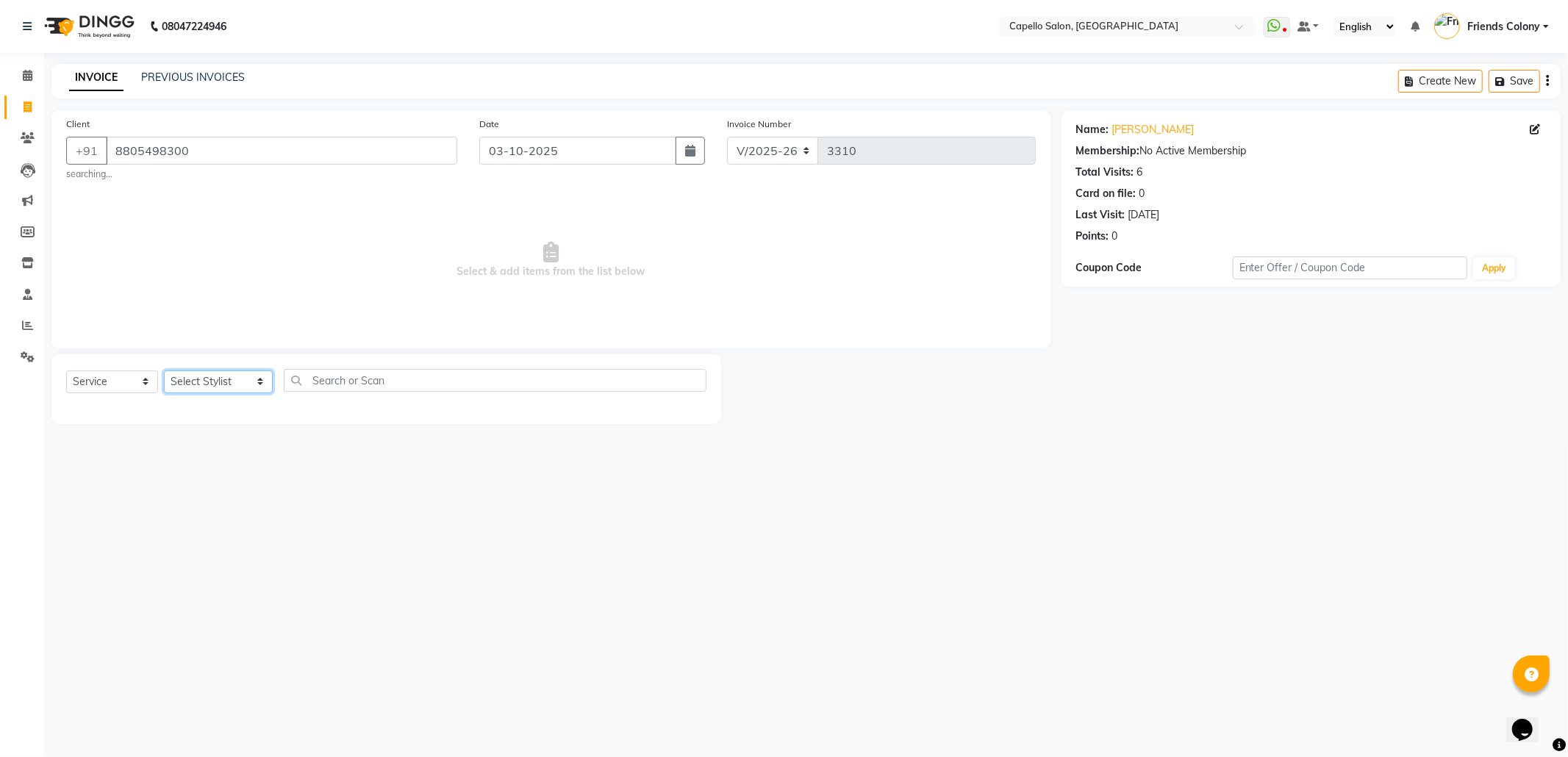
click at [227, 388] on select "Select Stylist [PERSON_NAME] Admin [PERSON_NAME] Friends Colony [PERSON_NAME] […" at bounding box center [218, 382] width 109 height 23
select select "29604"
click at [164, 371] on select "Select Stylist [PERSON_NAME] Admin [PERSON_NAME] Friends Colony [PERSON_NAME] […" at bounding box center [218, 382] width 109 height 23
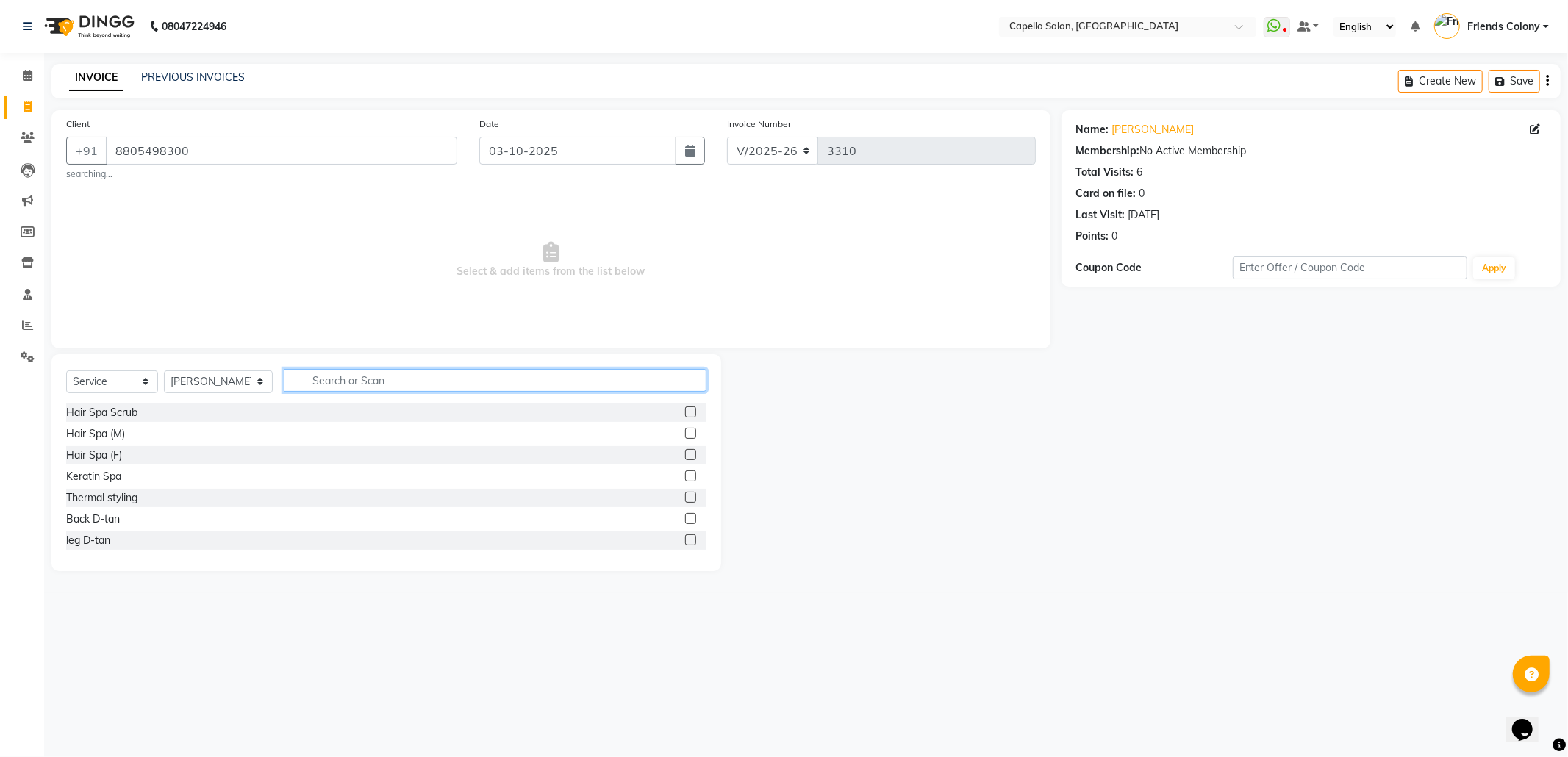
click at [345, 386] on input "text" at bounding box center [495, 380] width 423 height 23
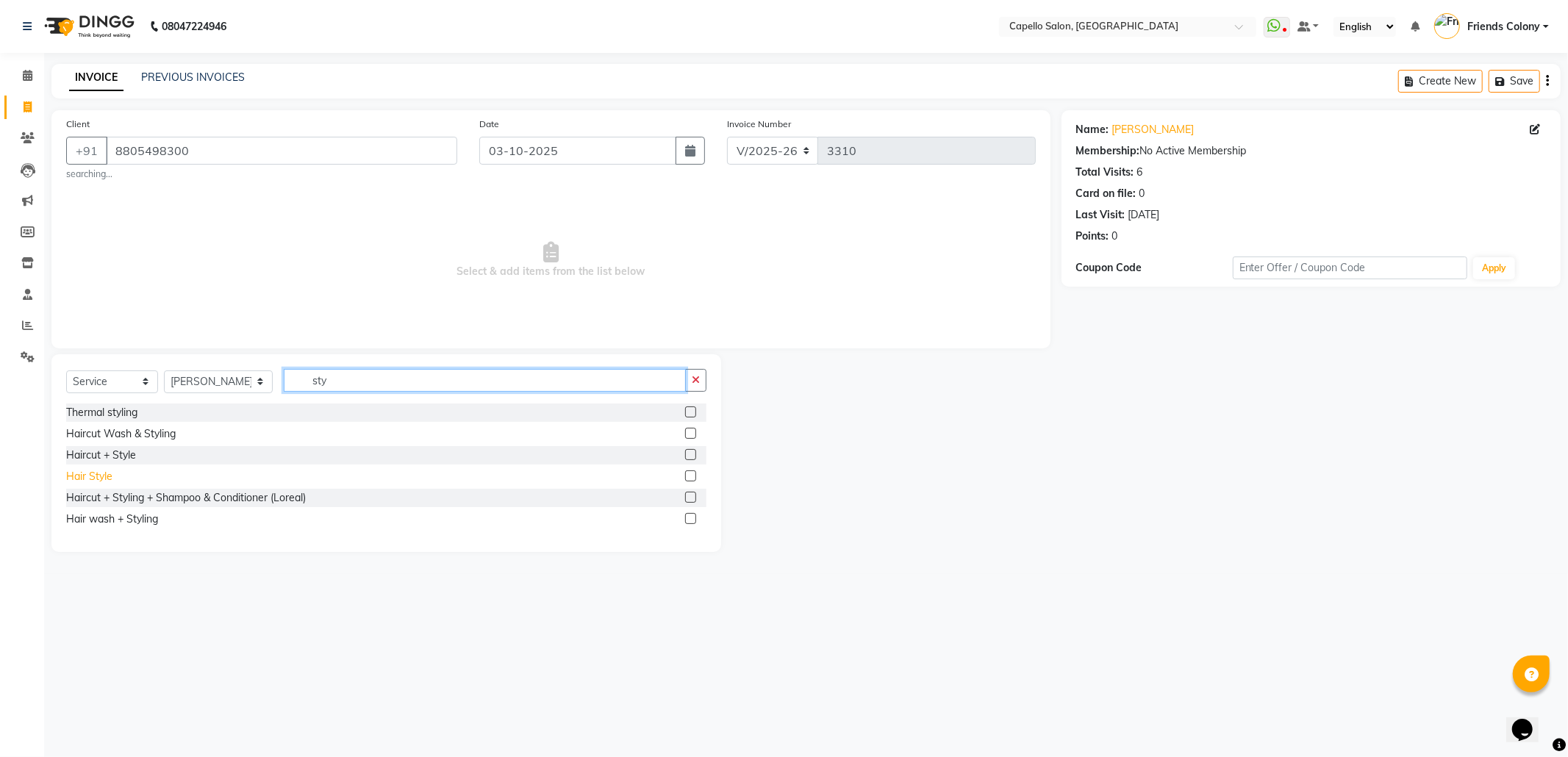
type input "sty"
click at [99, 474] on div "Hair Style" at bounding box center [89, 476] width 47 height 16
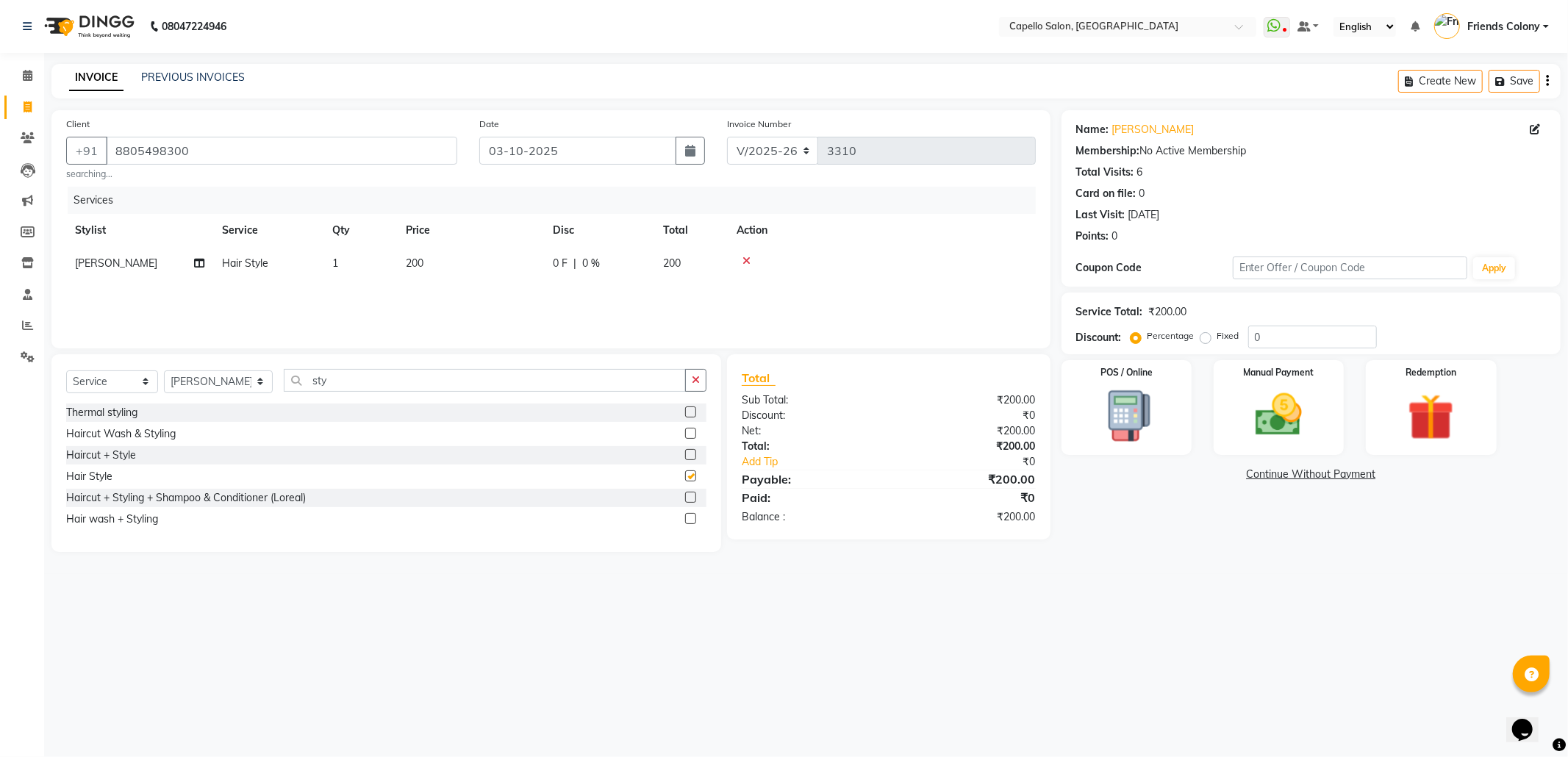
checkbox input "false"
drag, startPoint x: 350, startPoint y: 389, endPoint x: 78, endPoint y: 424, distance: 274.2
click at [78, 424] on div "Select Service Product Membership Package Voucher Prepaid Gift Card Select Styl…" at bounding box center [386, 453] width 669 height 198
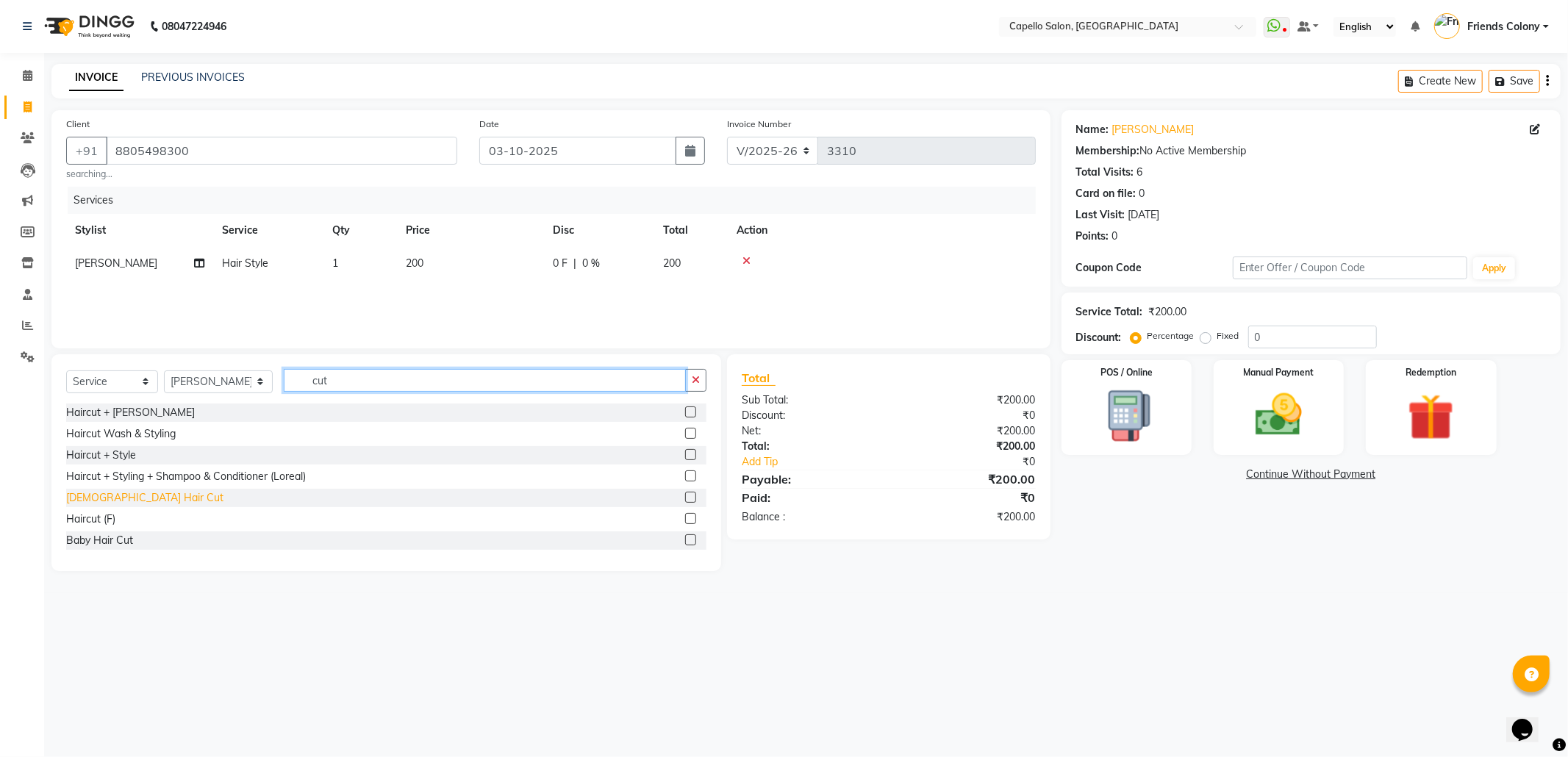
type input "cut"
click at [82, 501] on div "[DEMOGRAPHIC_DATA] Hair Cut" at bounding box center [145, 498] width 157 height 16
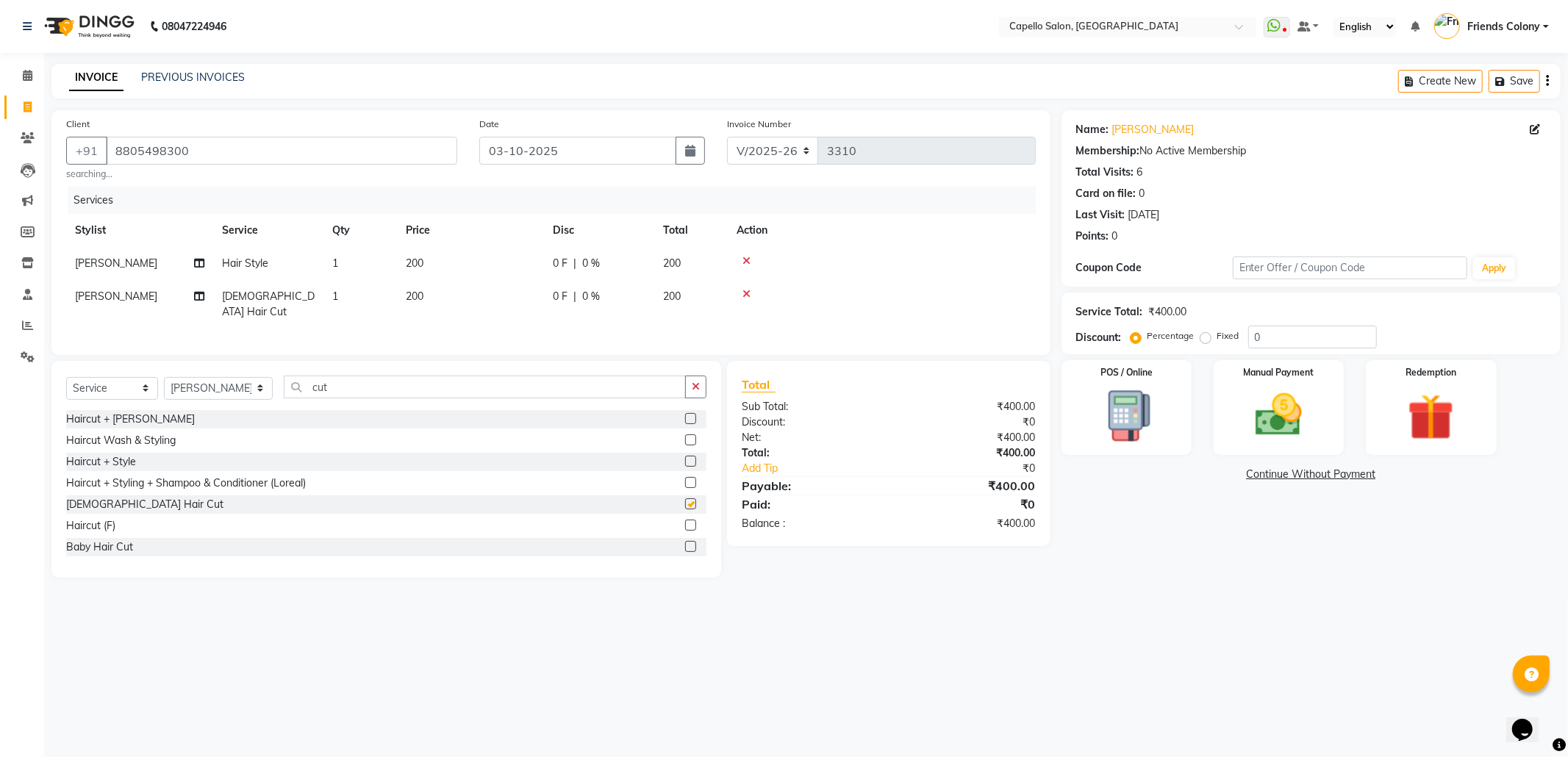
checkbox input "false"
click at [1275, 592] on main "INVOICE PREVIOUS INVOICES Create New Save Client +91 8805498300 searching... Da…" at bounding box center [806, 332] width 1524 height 536
click at [111, 299] on span "[PERSON_NAME]" at bounding box center [116, 296] width 82 height 13
select select "29604"
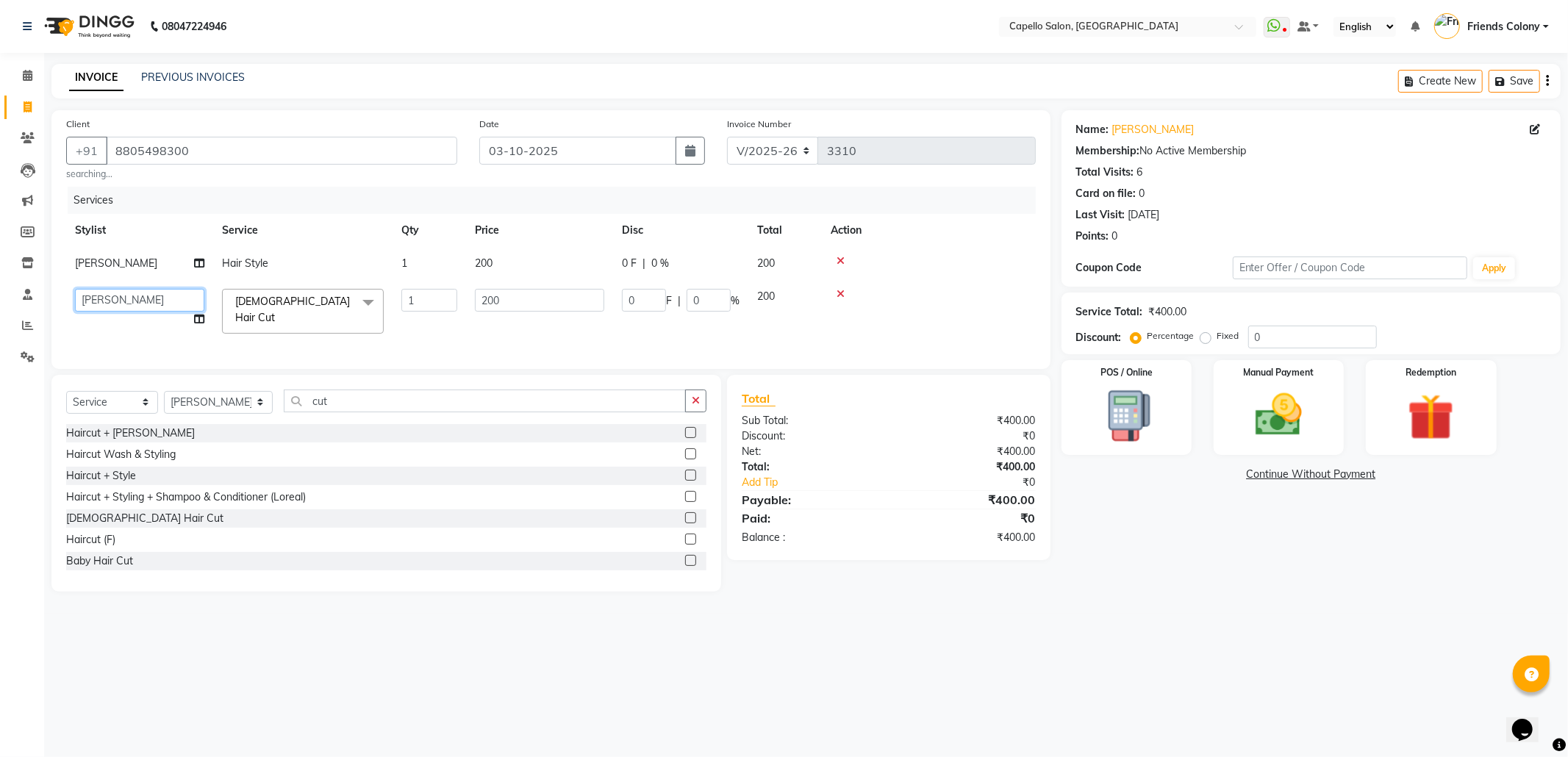
click at [119, 299] on select "aayush atkar Admin ANKIT BANDEWAR Friends Colony Harsha Shiwankar mohini godhan…" at bounding box center [140, 299] width 130 height 23
select select "68237"
drag, startPoint x: 368, startPoint y: 646, endPoint x: 260, endPoint y: 288, distance: 373.9
click at [362, 642] on div "08047224946 Select Location × Capello Salon, Friends Colony WhatsApp Status ✕ S…" at bounding box center [784, 378] width 1568 height 757
click at [366, 412] on input "cut" at bounding box center [484, 401] width 402 height 23
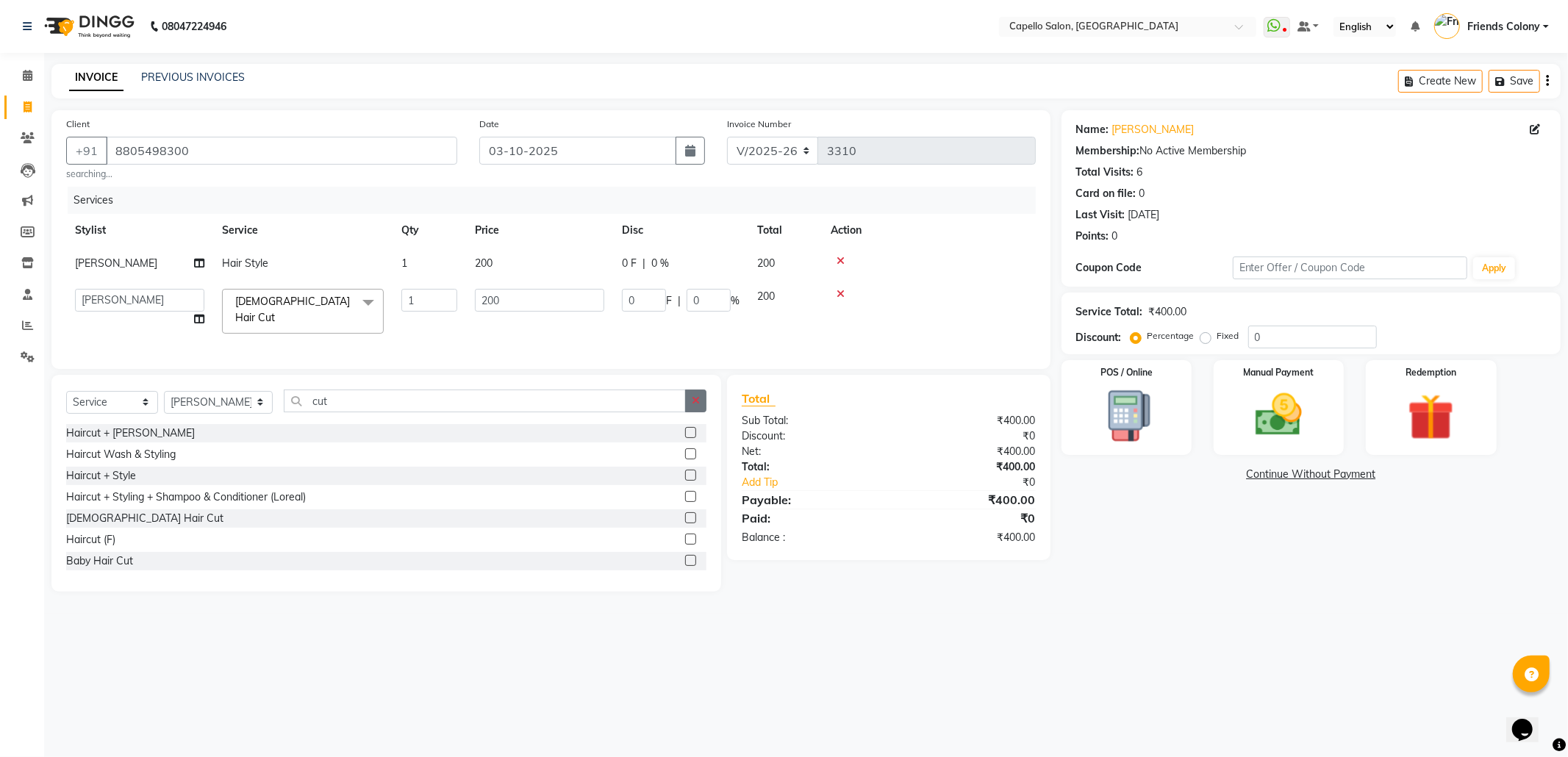
click at [689, 412] on button "button" at bounding box center [695, 401] width 21 height 23
type input "wash"
click at [374, 519] on div "Hair wash + Styling" at bounding box center [386, 518] width 640 height 18
click at [92, 520] on div "Hair wash + Styling" at bounding box center [112, 518] width 92 height 16
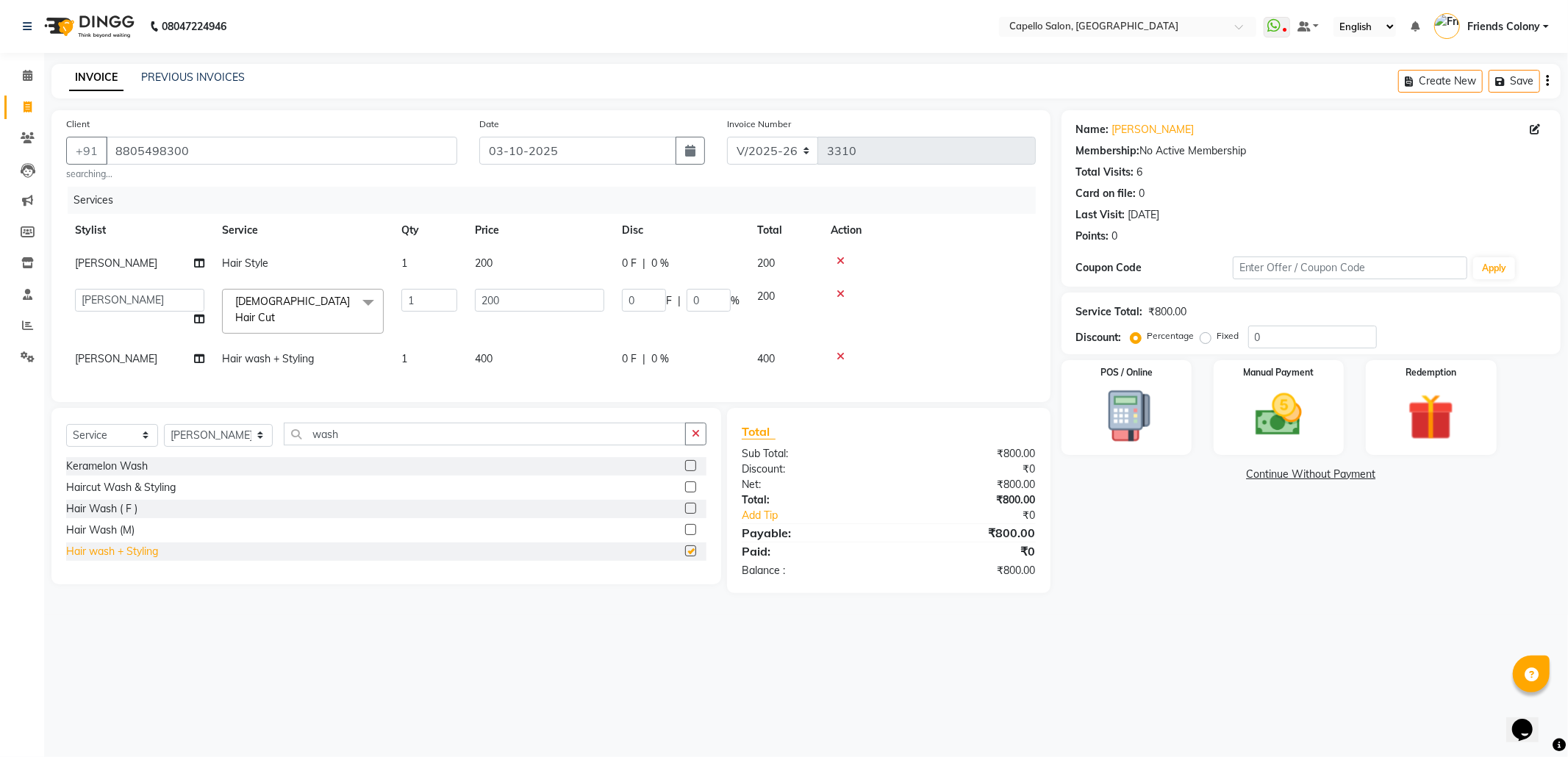
checkbox input "false"
click at [1270, 416] on img at bounding box center [1279, 415] width 79 height 56
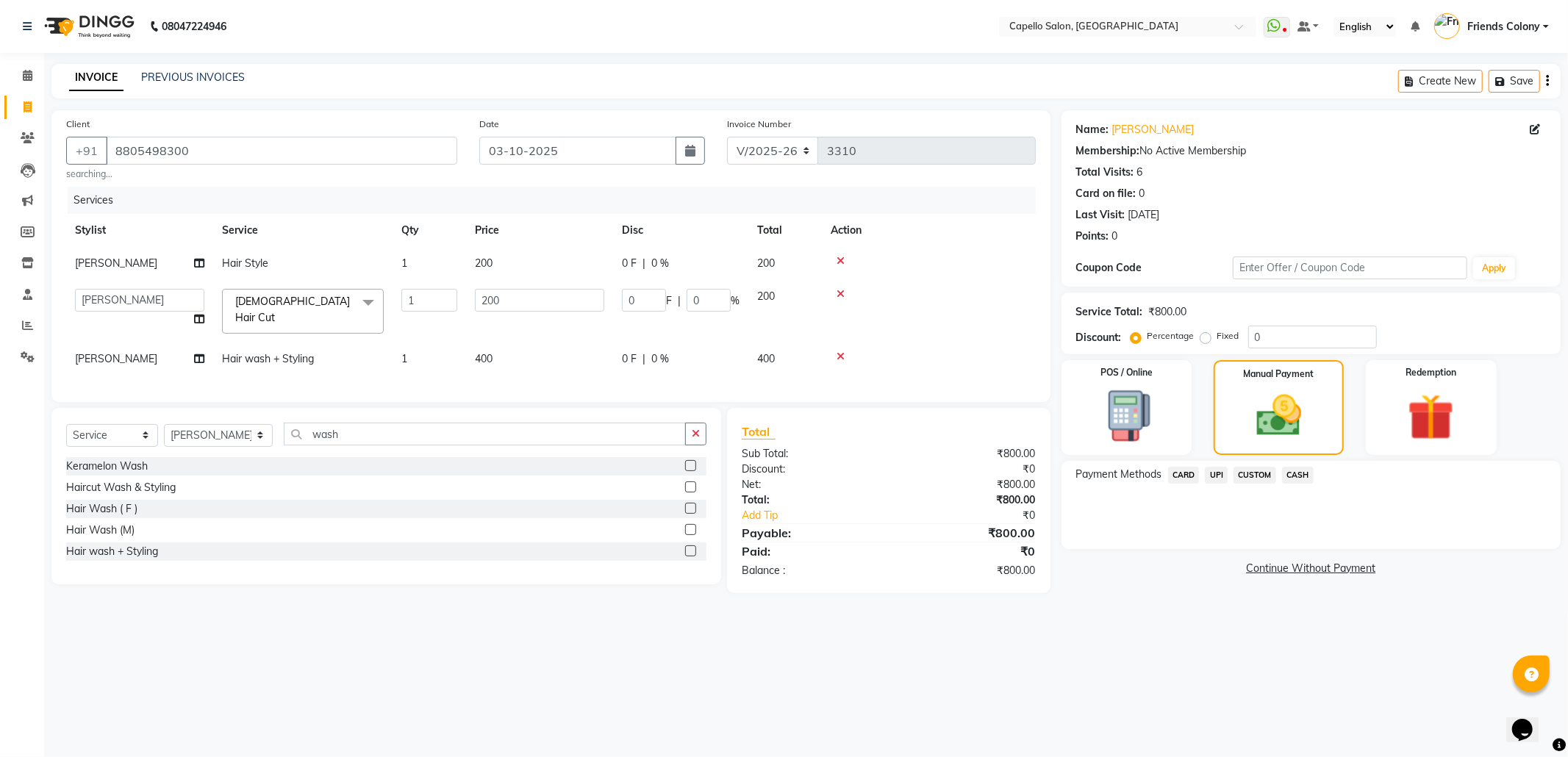
click at [1215, 480] on span "UPI" at bounding box center [1216, 475] width 23 height 17
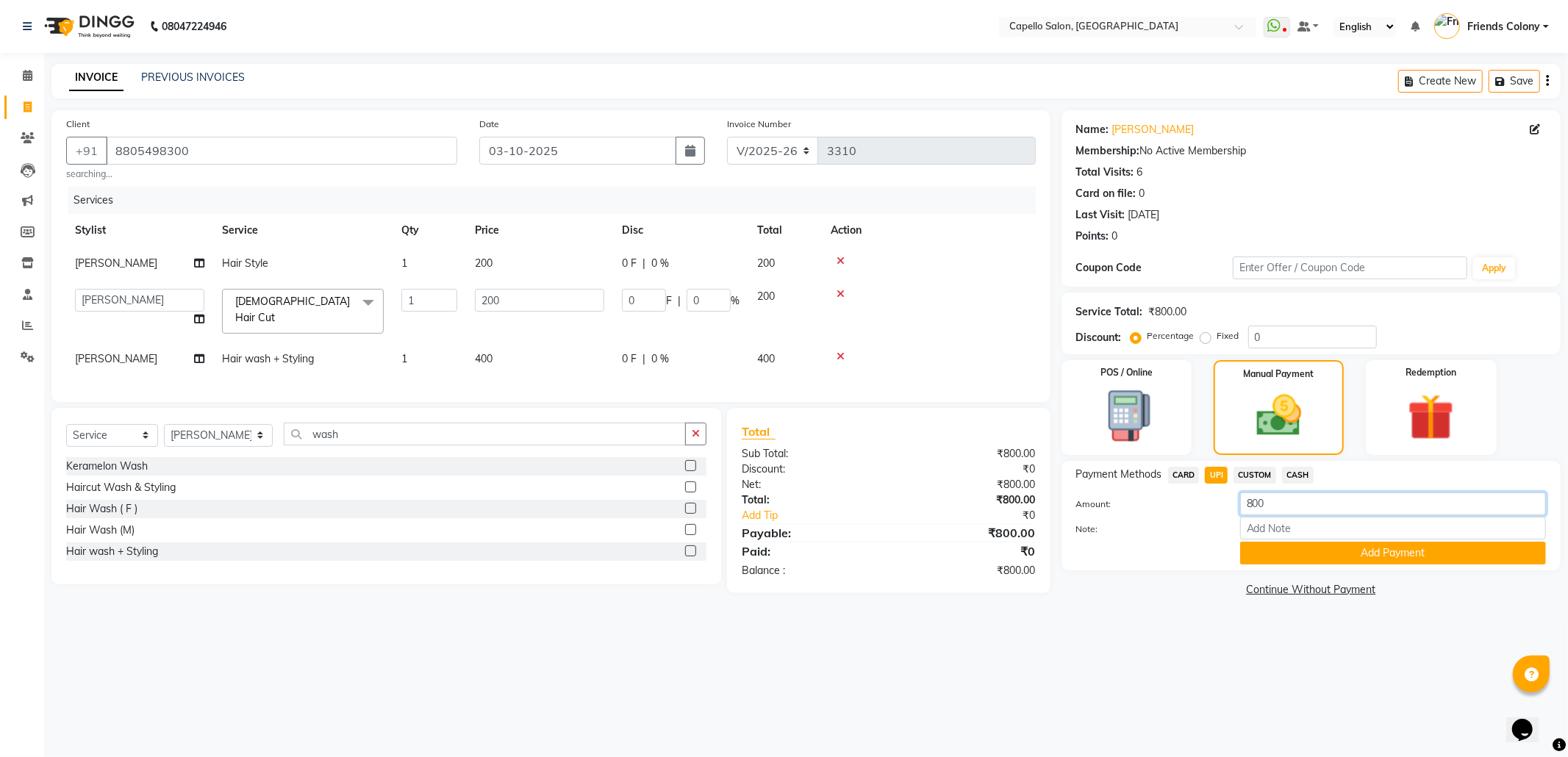
drag, startPoint x: 1302, startPoint y: 497, endPoint x: 1042, endPoint y: 571, distance: 270.3
click at [1042, 571] on div "Client +91 8805498300 searching... Date 03-10-2025 Invoice Number V/2025 V/2025…" at bounding box center [805, 355] width 1531 height 490
type input "600"
click at [1317, 557] on button "Add Payment" at bounding box center [1393, 552] width 306 height 23
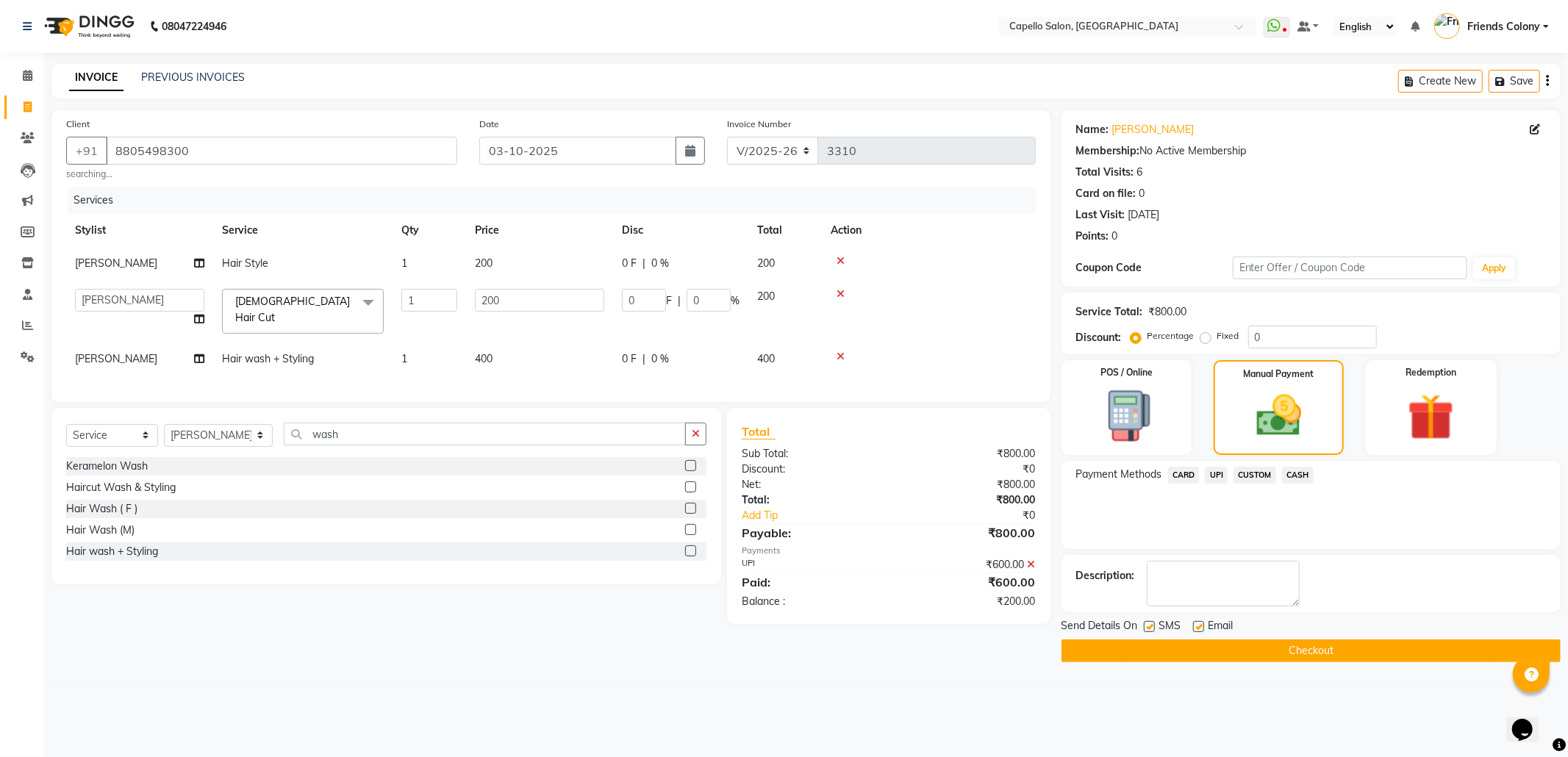
click at [1300, 473] on span "CASH" at bounding box center [1298, 475] width 32 height 17
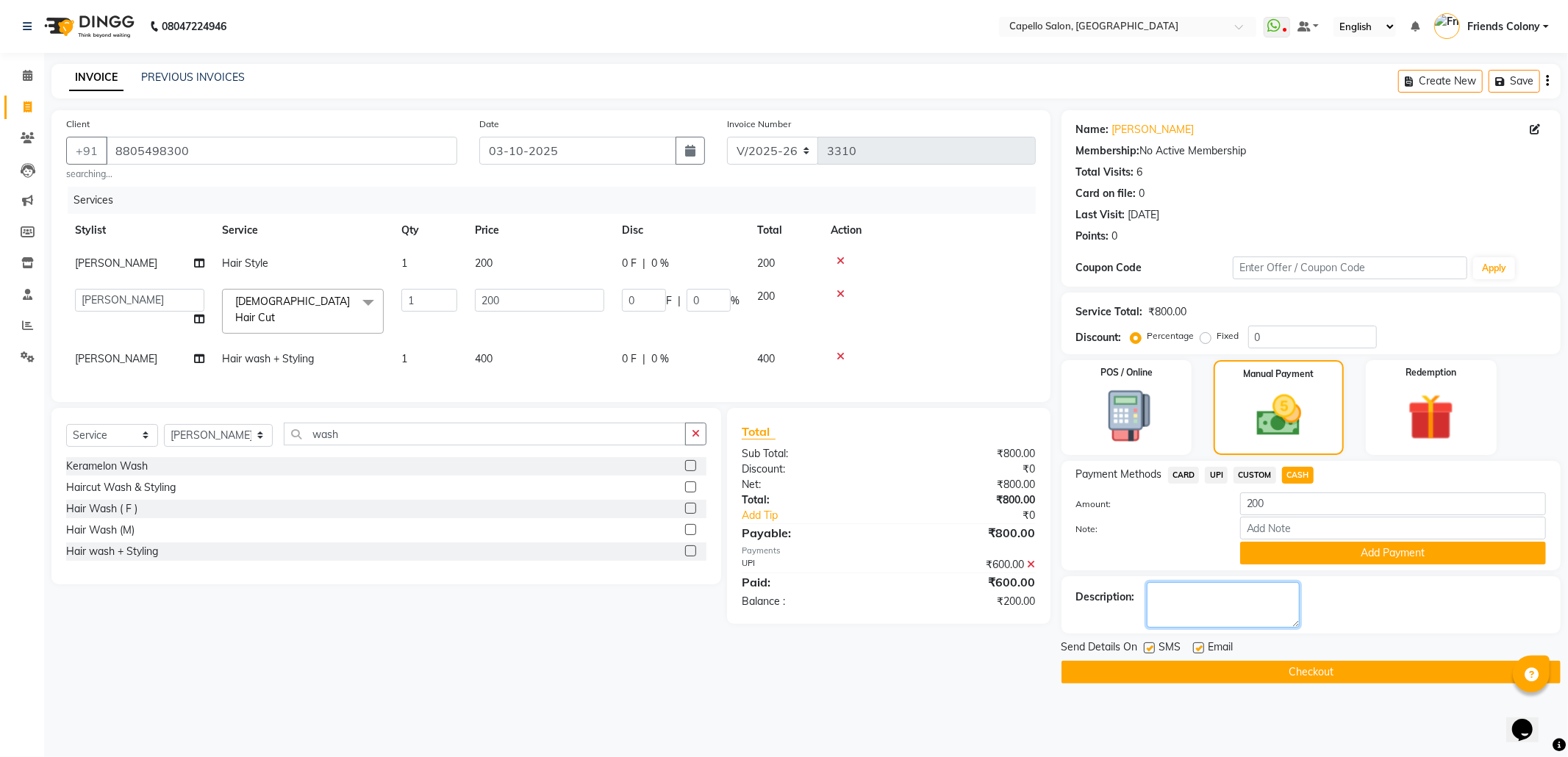
click at [1299, 585] on textarea at bounding box center [1223, 605] width 153 height 46
click at [1285, 557] on button "Add Payment" at bounding box center [1393, 552] width 306 height 23
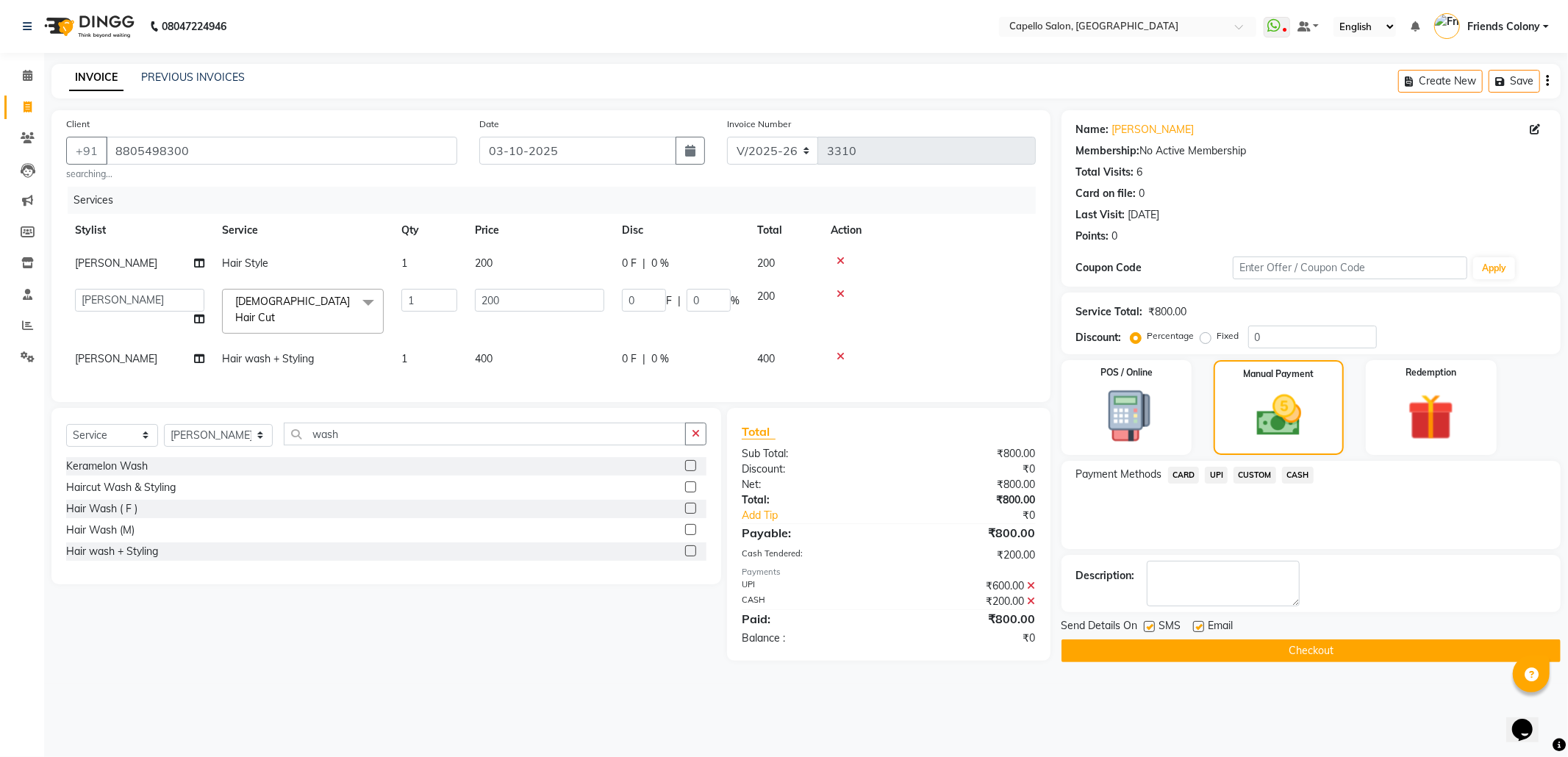
click at [1148, 620] on div "SMS" at bounding box center [1168, 627] width 49 height 18
click at [1193, 630] on label at bounding box center [1198, 627] width 11 height 11
click at [1193, 630] on input "checkbox" at bounding box center [1197, 627] width 9 height 9
click at [1197, 632] on label at bounding box center [1198, 627] width 11 height 11
click at [1197, 632] on input "checkbox" at bounding box center [1197, 627] width 9 height 9
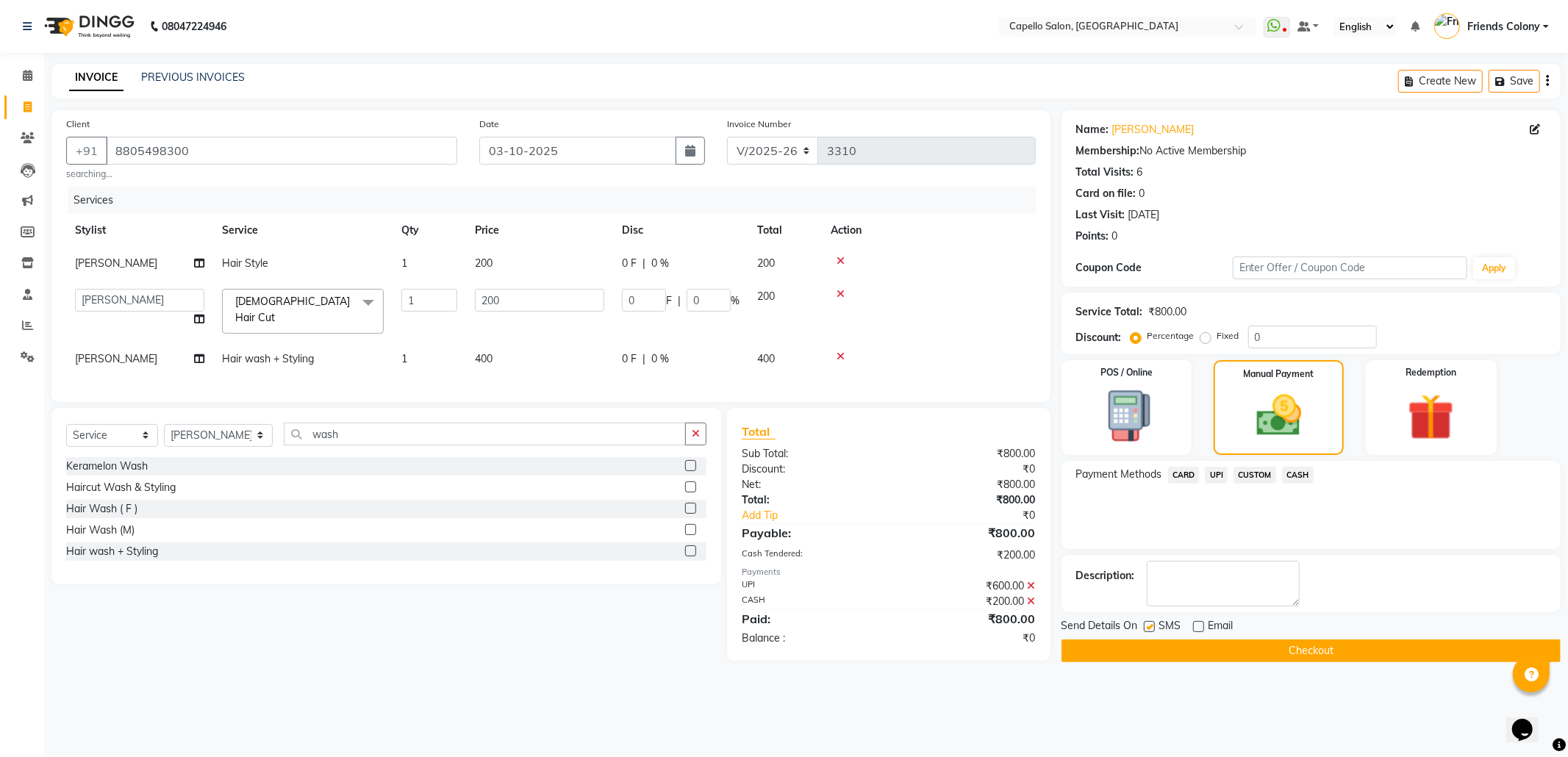
checkbox input "true"
click at [1152, 632] on label at bounding box center [1149, 627] width 11 height 11
click at [1152, 632] on input "checkbox" at bounding box center [1148, 627] width 9 height 9
checkbox input "false"
click at [1198, 631] on label at bounding box center [1198, 627] width 11 height 11
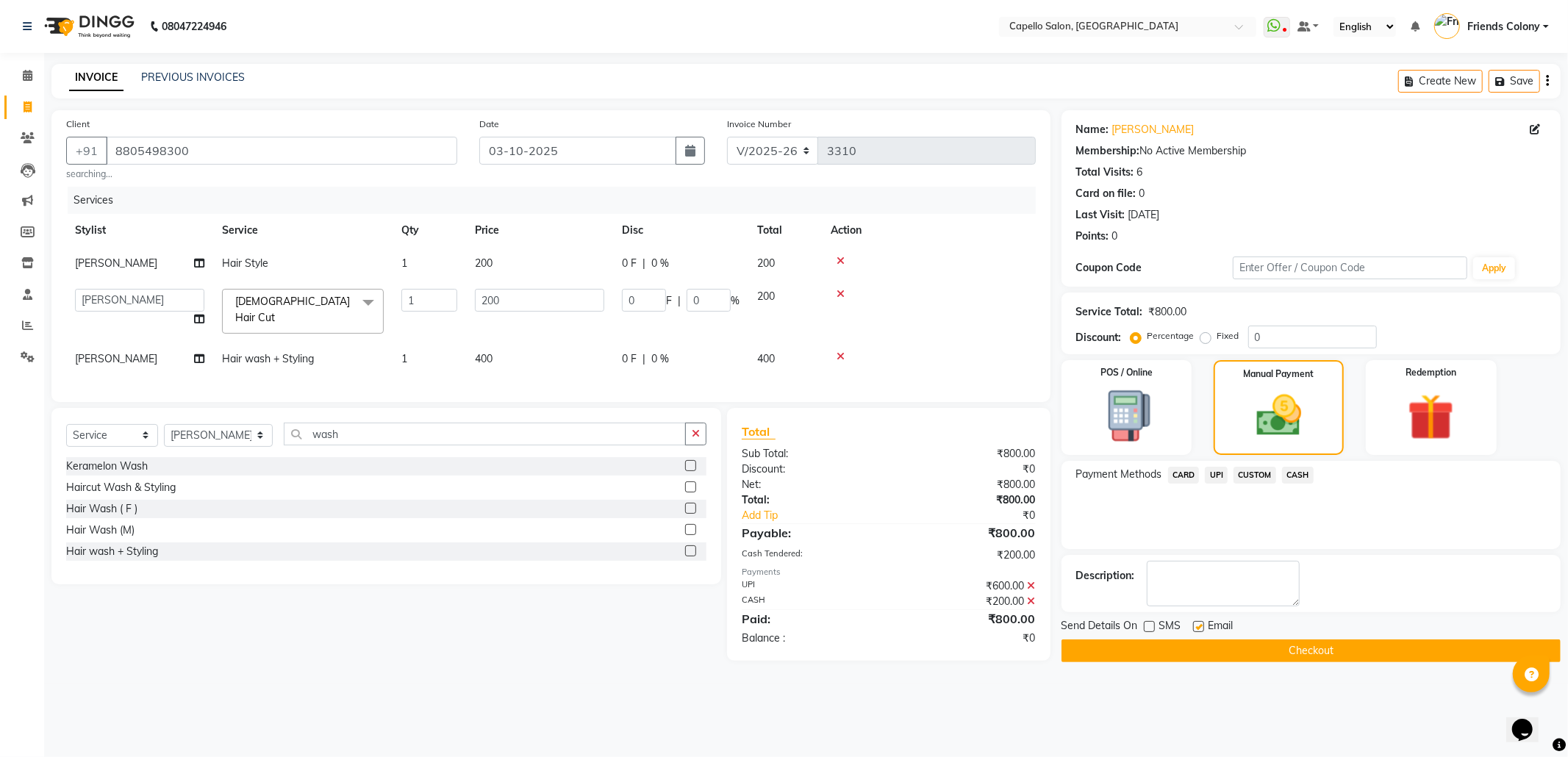
click at [1198, 631] on input "checkbox" at bounding box center [1197, 627] width 9 height 9
checkbox input "false"
click at [1200, 648] on button "Checkout" at bounding box center [1310, 650] width 499 height 23
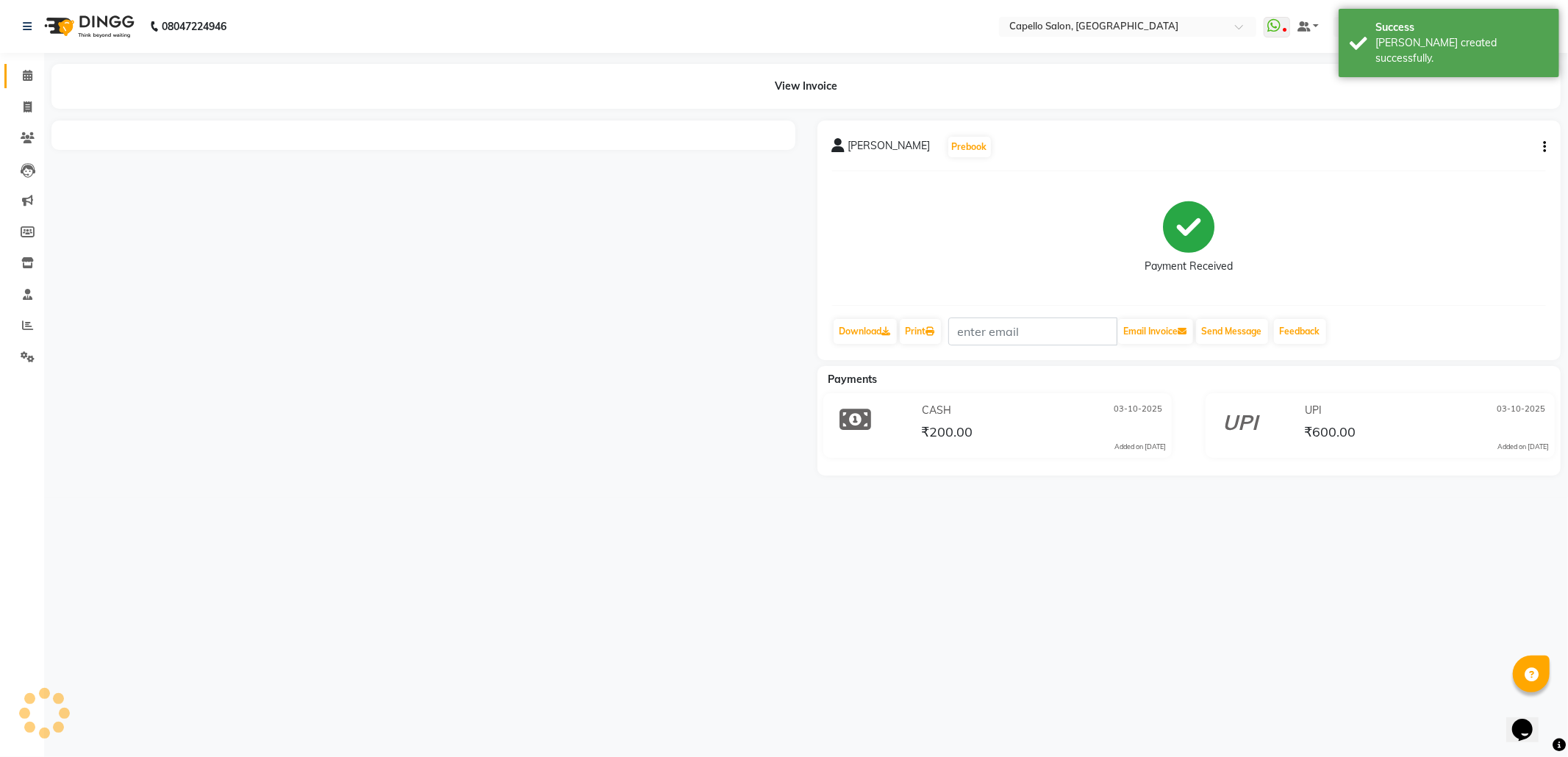
click at [21, 66] on link "Calendar" at bounding box center [22, 76] width 36 height 24
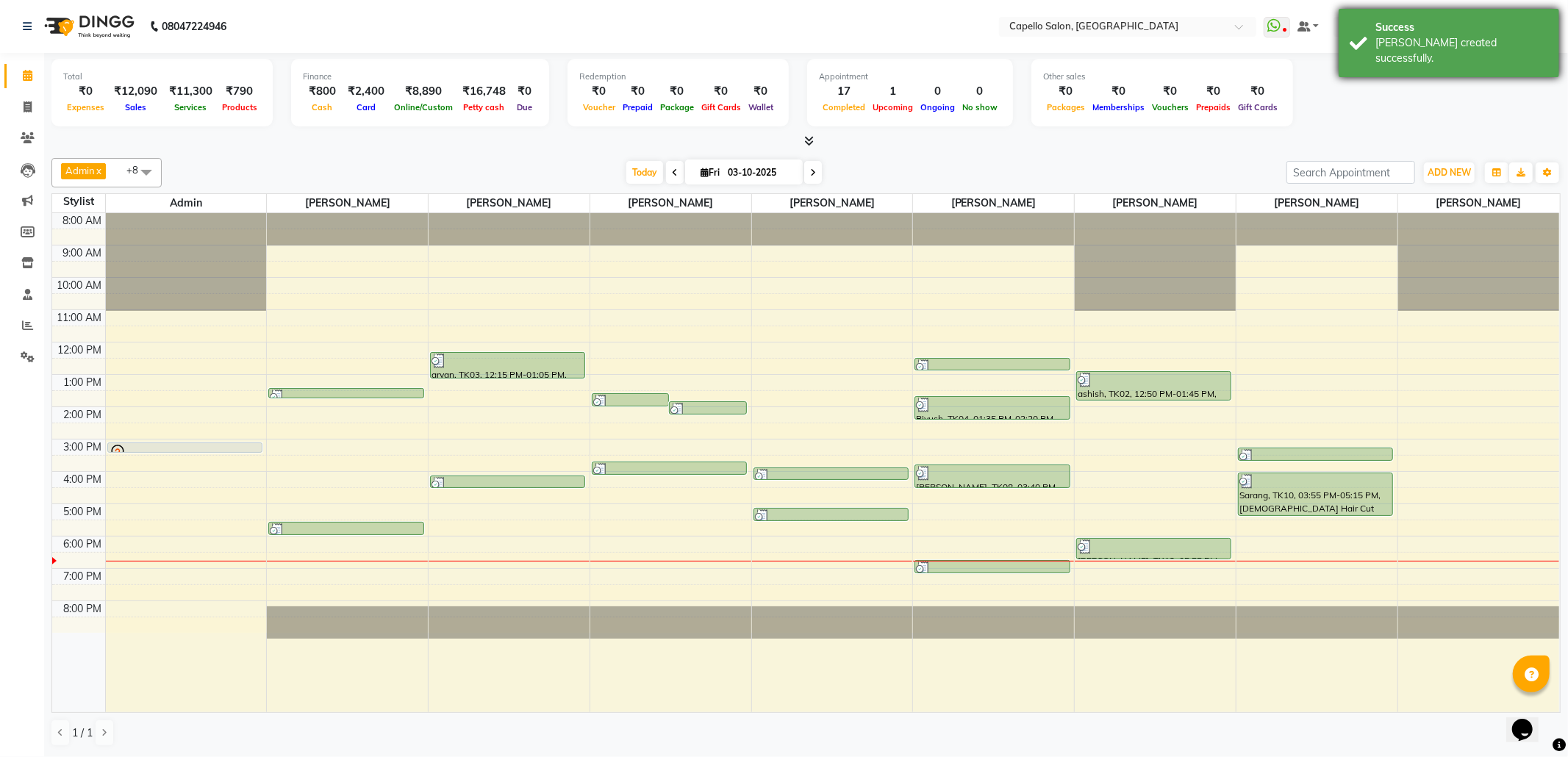
click at [1435, 25] on div "Success" at bounding box center [1461, 28] width 173 height 16
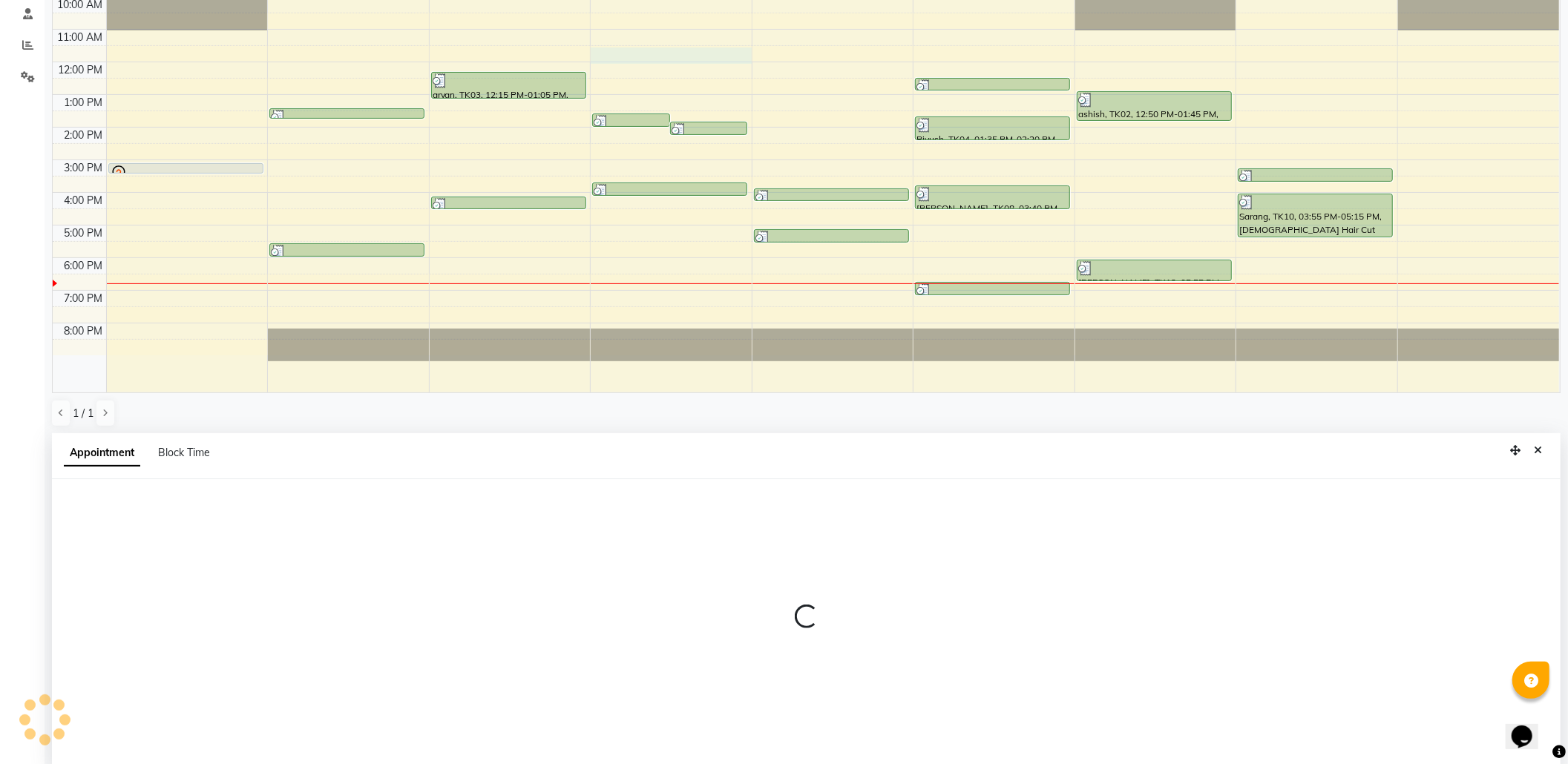
scroll to position [291, 0]
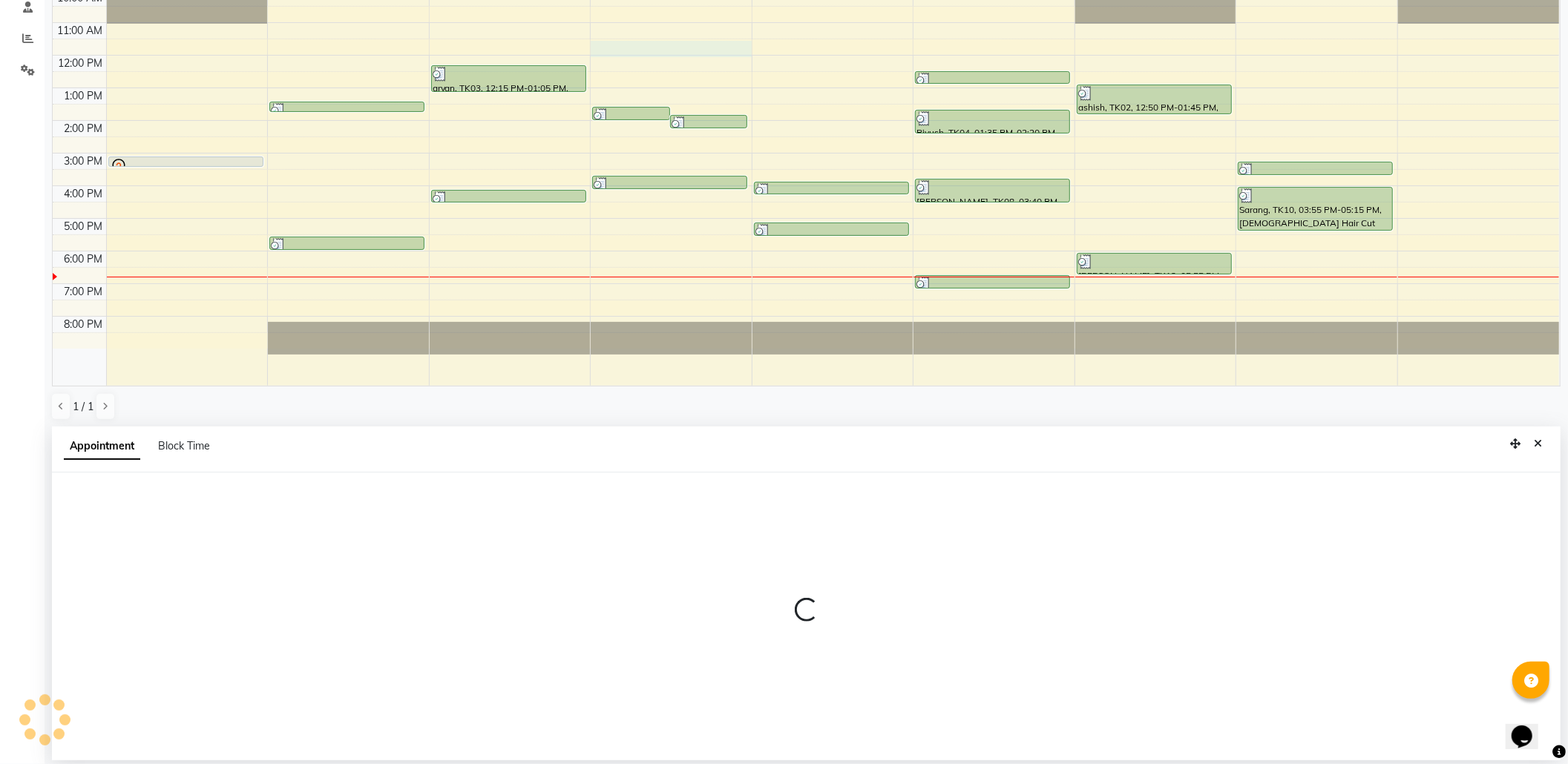
select select "85869"
select select "690"
select select "tentative"
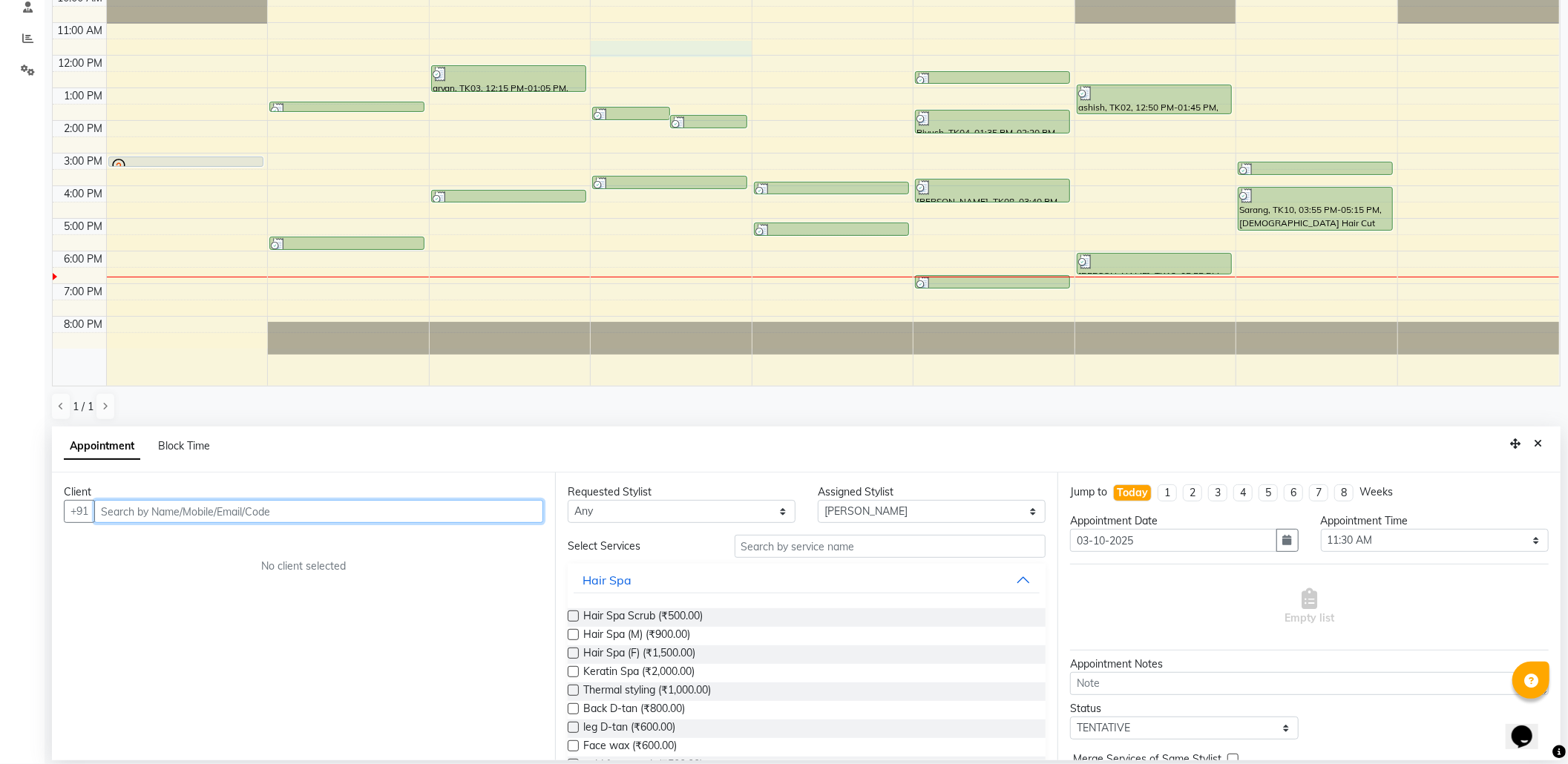
scroll to position [0, 0]
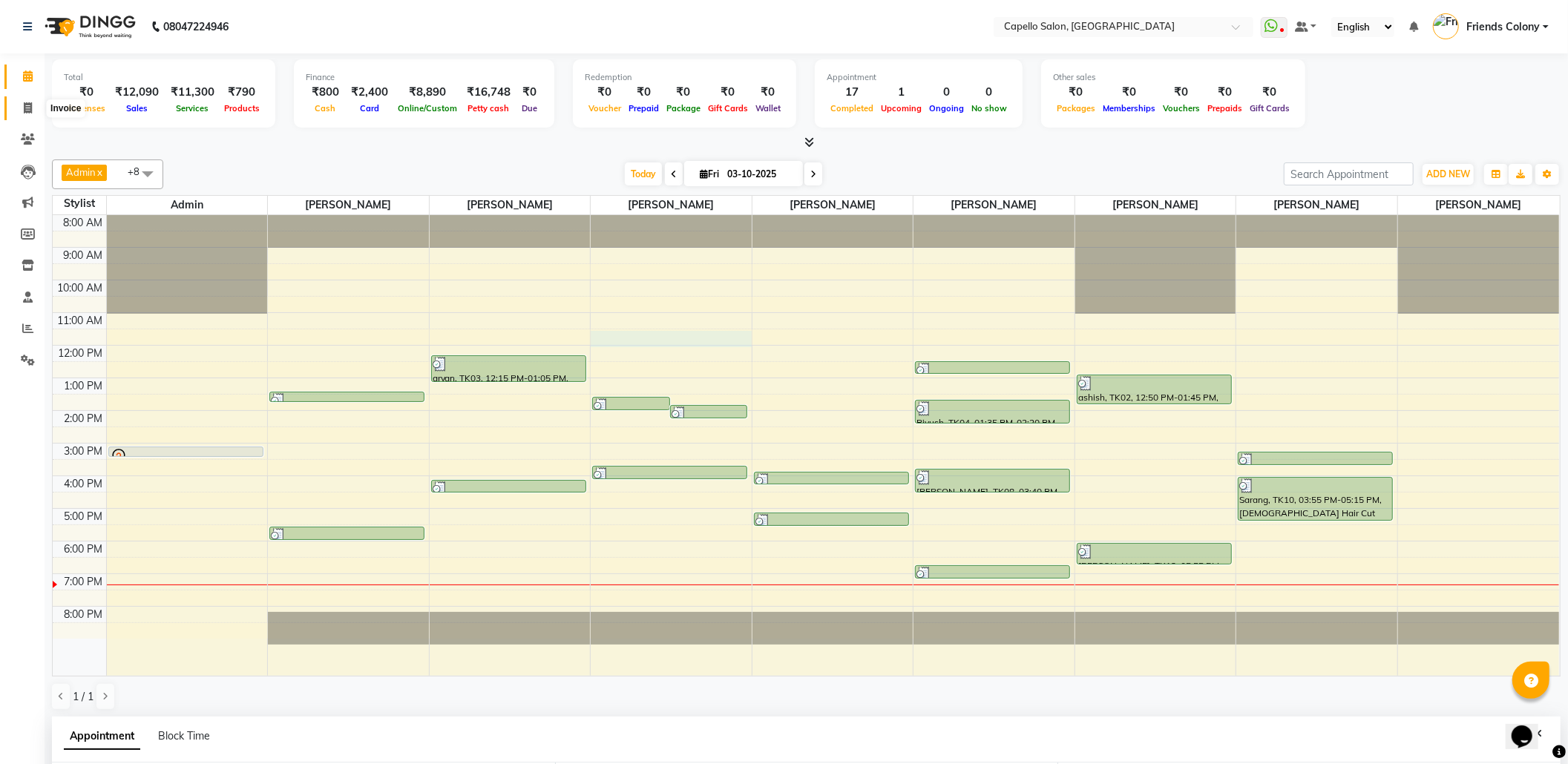
click at [28, 100] on span at bounding box center [28, 108] width 26 height 17
select select "service"
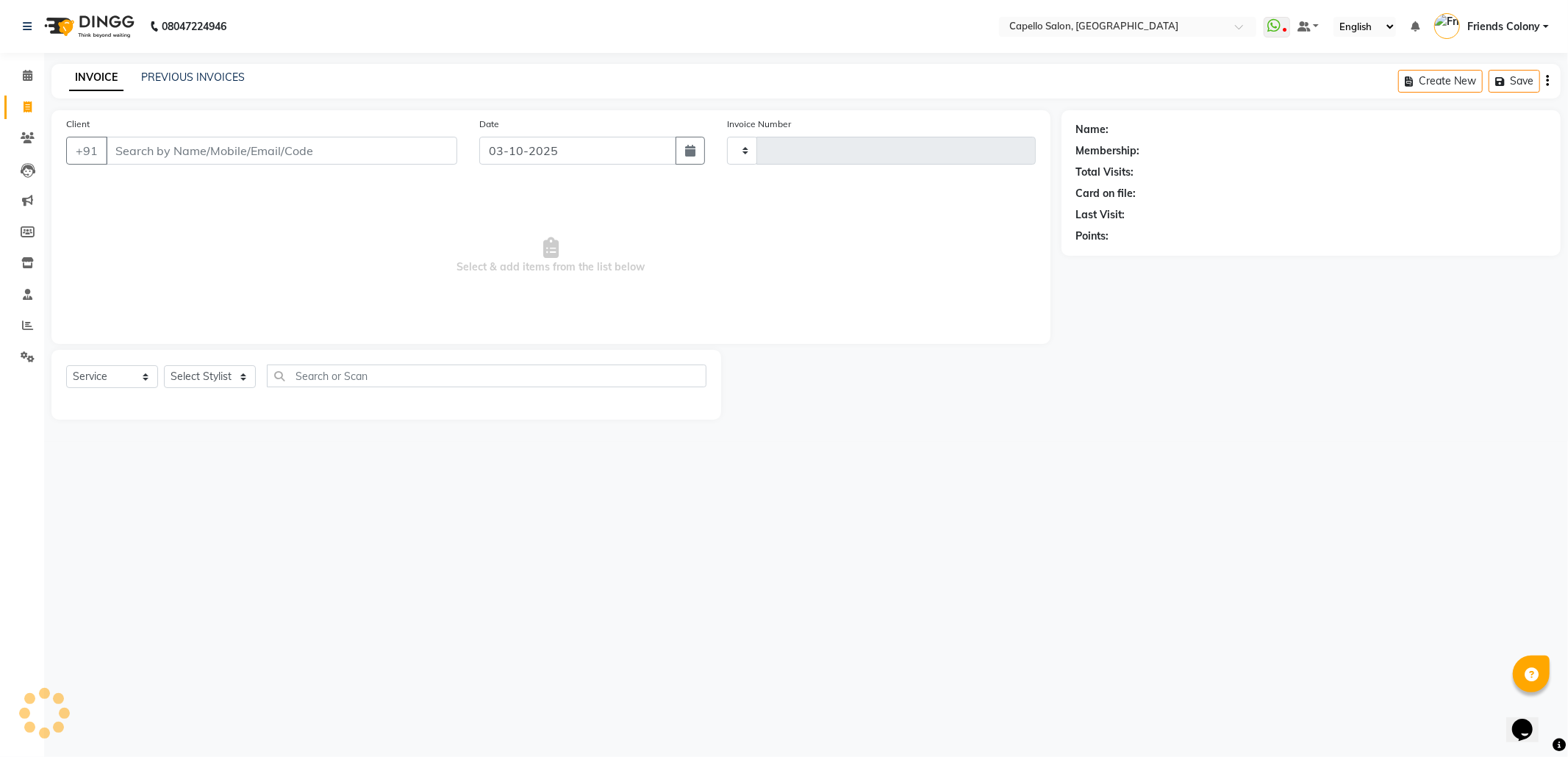
type input "3311"
select select "3583"
click at [25, 266] on icon at bounding box center [28, 262] width 13 height 11
select select
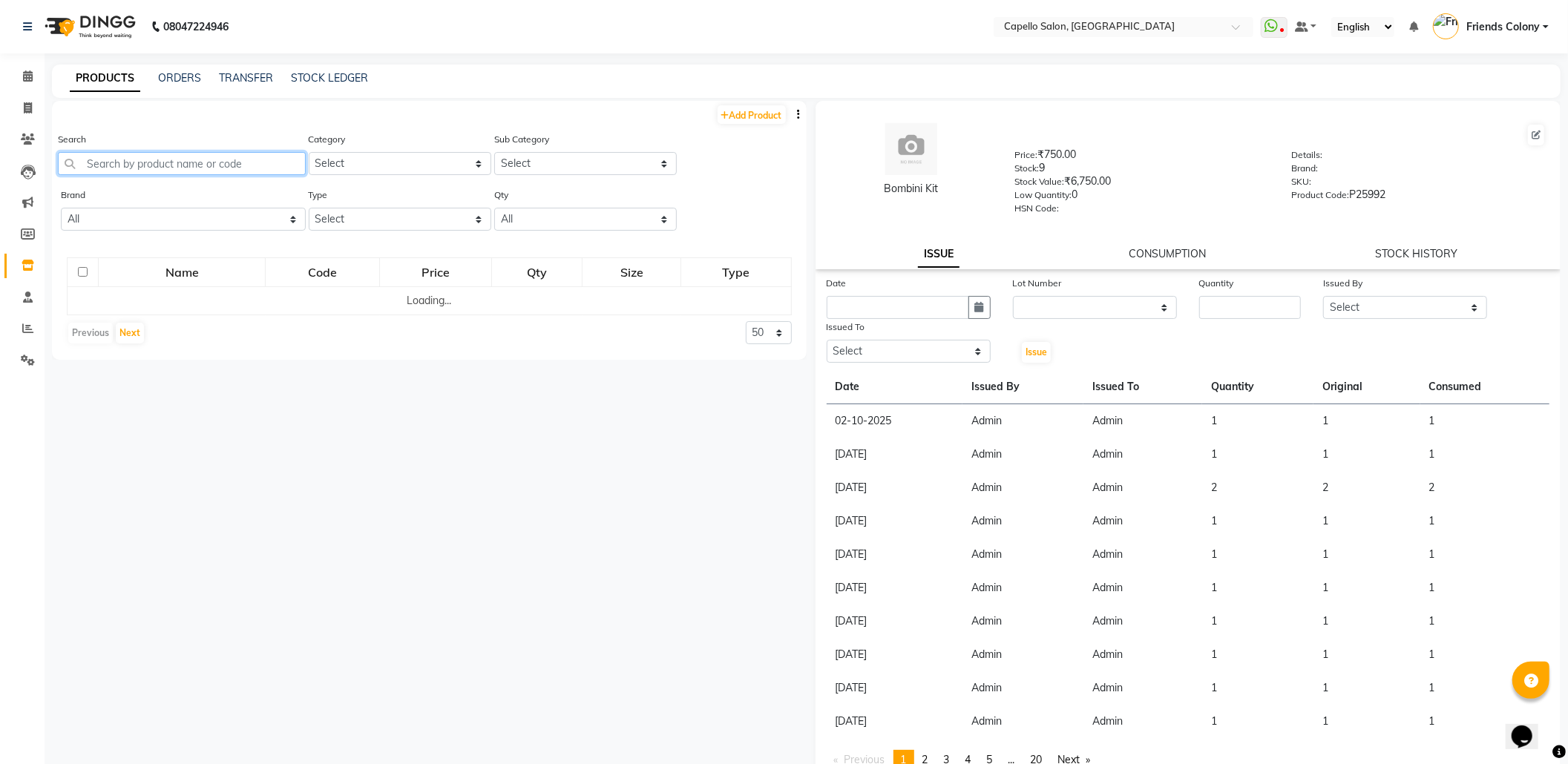
click at [199, 163] on input "text" at bounding box center [182, 163] width 248 height 23
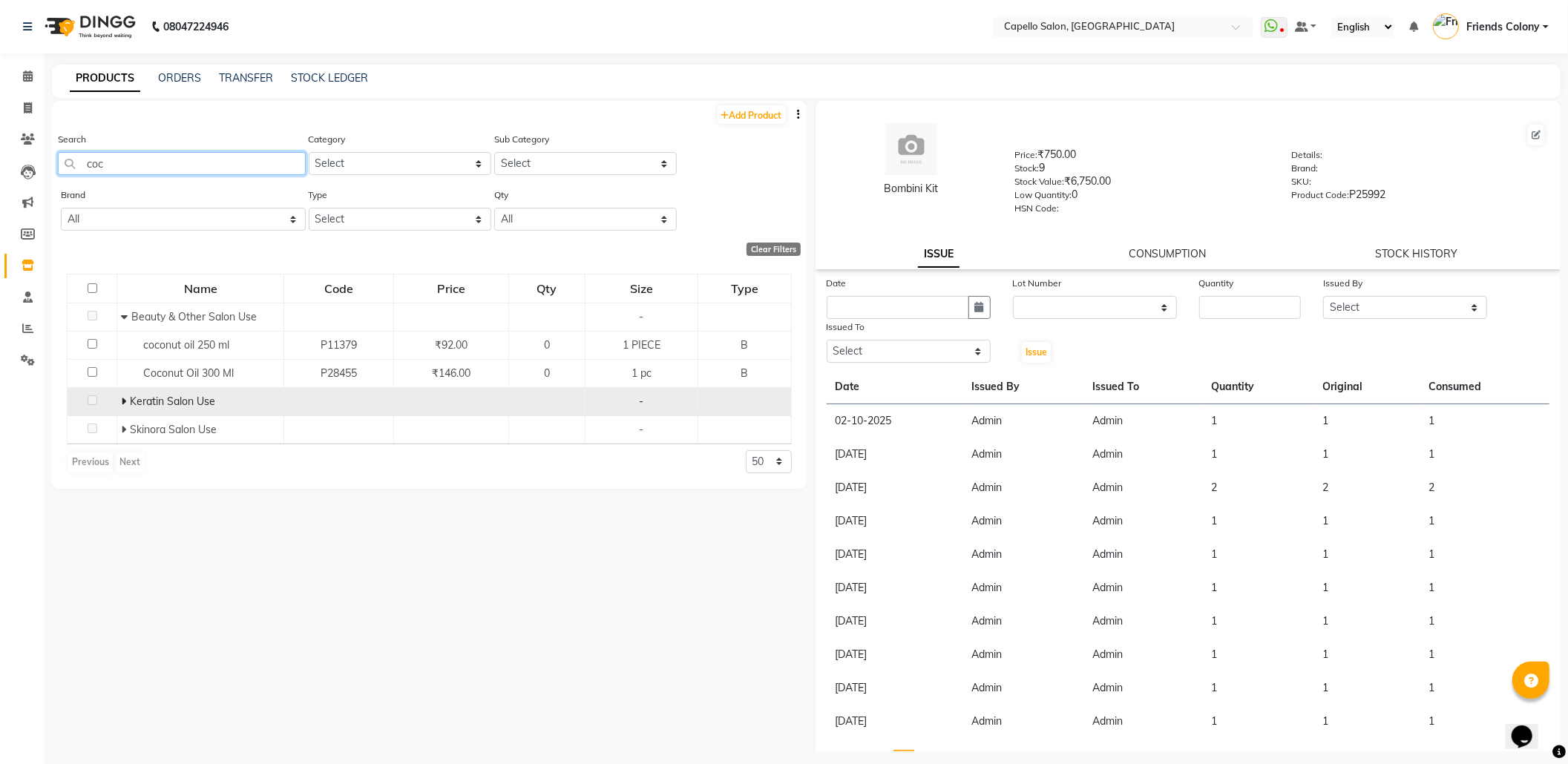
type input "coc"
click at [125, 400] on icon at bounding box center [124, 401] width 6 height 10
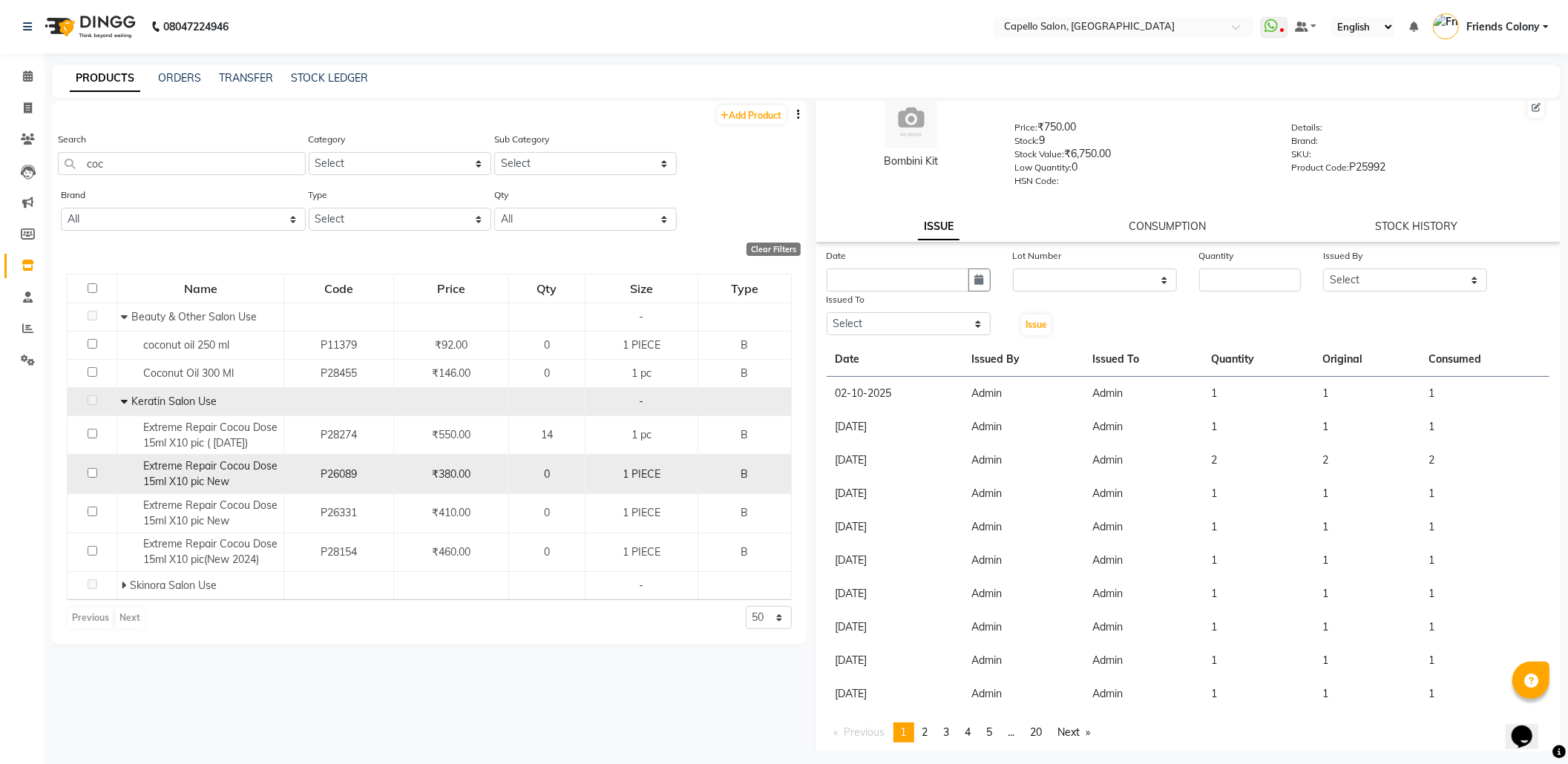
scroll to position [9, 0]
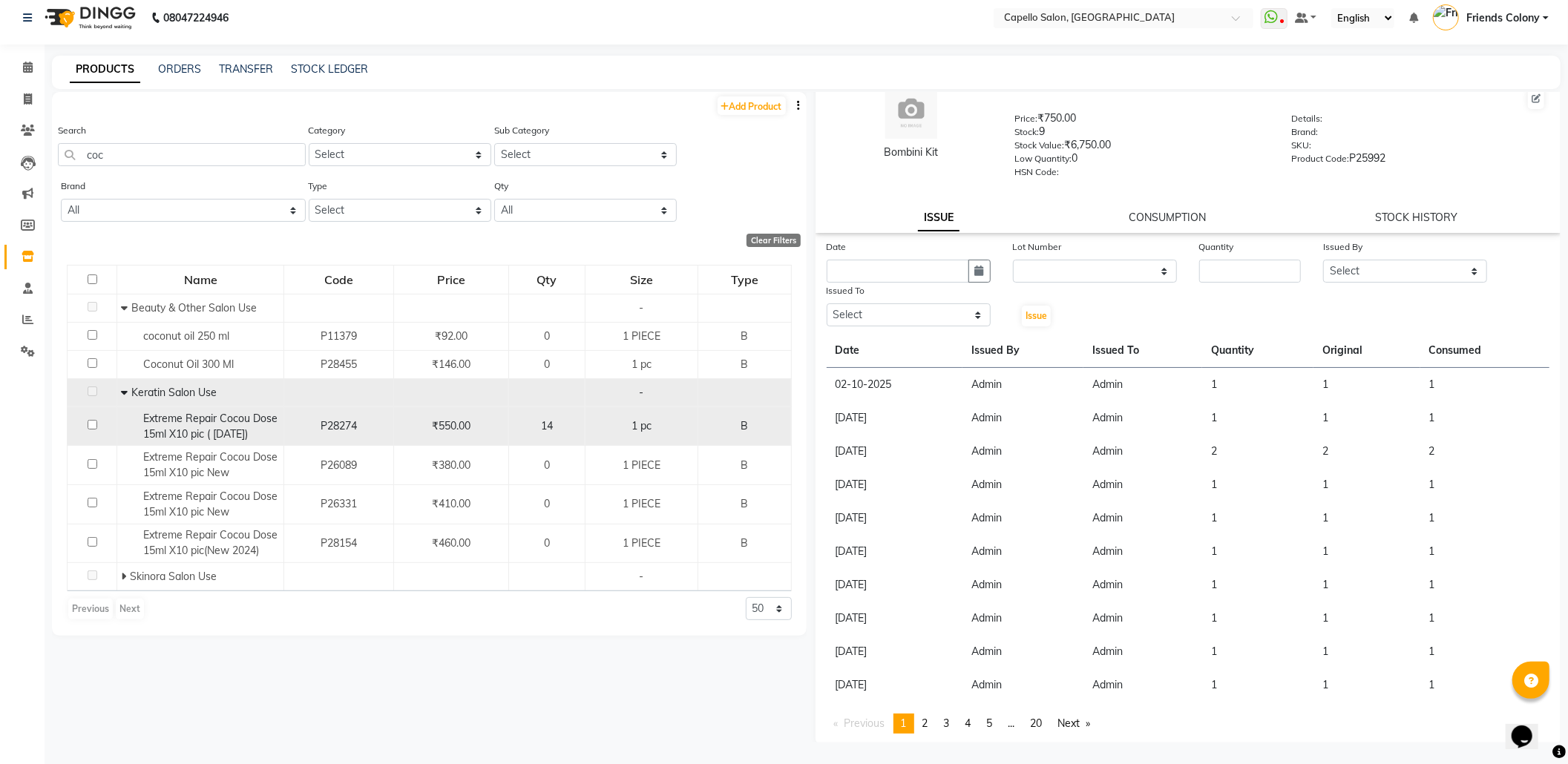
click at [90, 431] on td at bounding box center [93, 426] width 49 height 39
click at [89, 423] on input "checkbox" at bounding box center [93, 424] width 10 height 10
checkbox input "true"
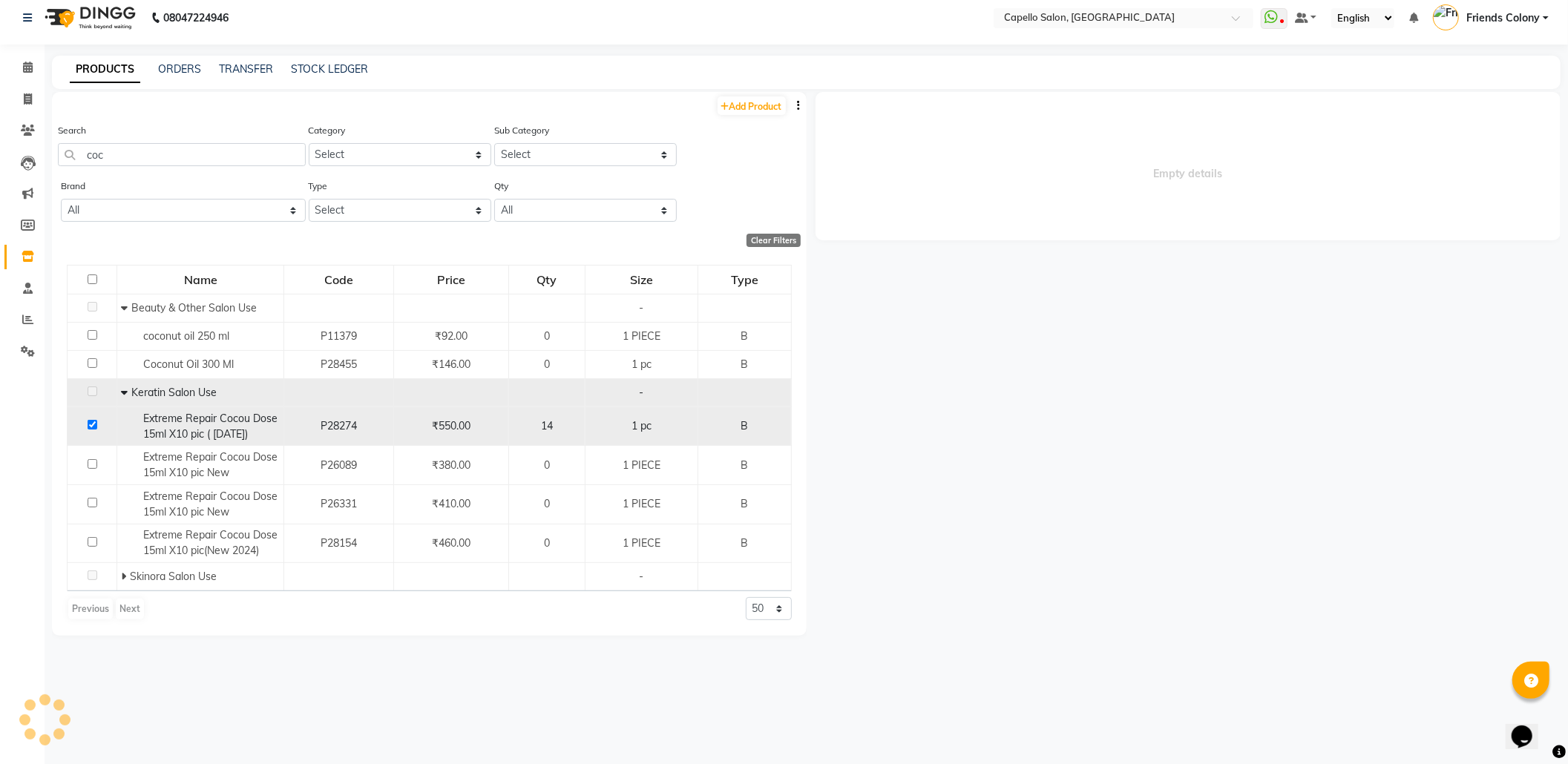
scroll to position [0, 0]
select select
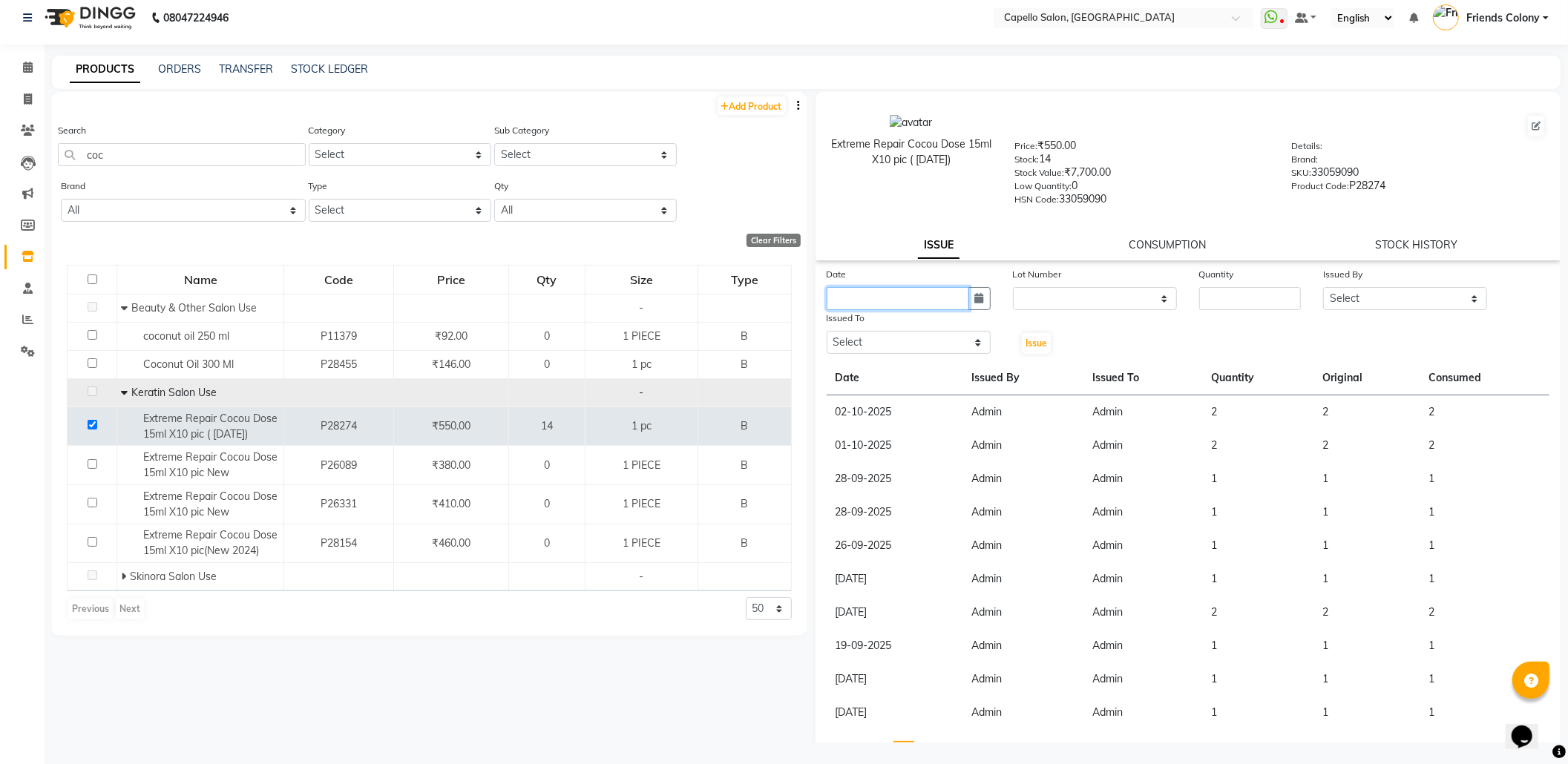
click at [874, 294] on input "text" at bounding box center [898, 298] width 143 height 23
select select "10"
select select "2025"
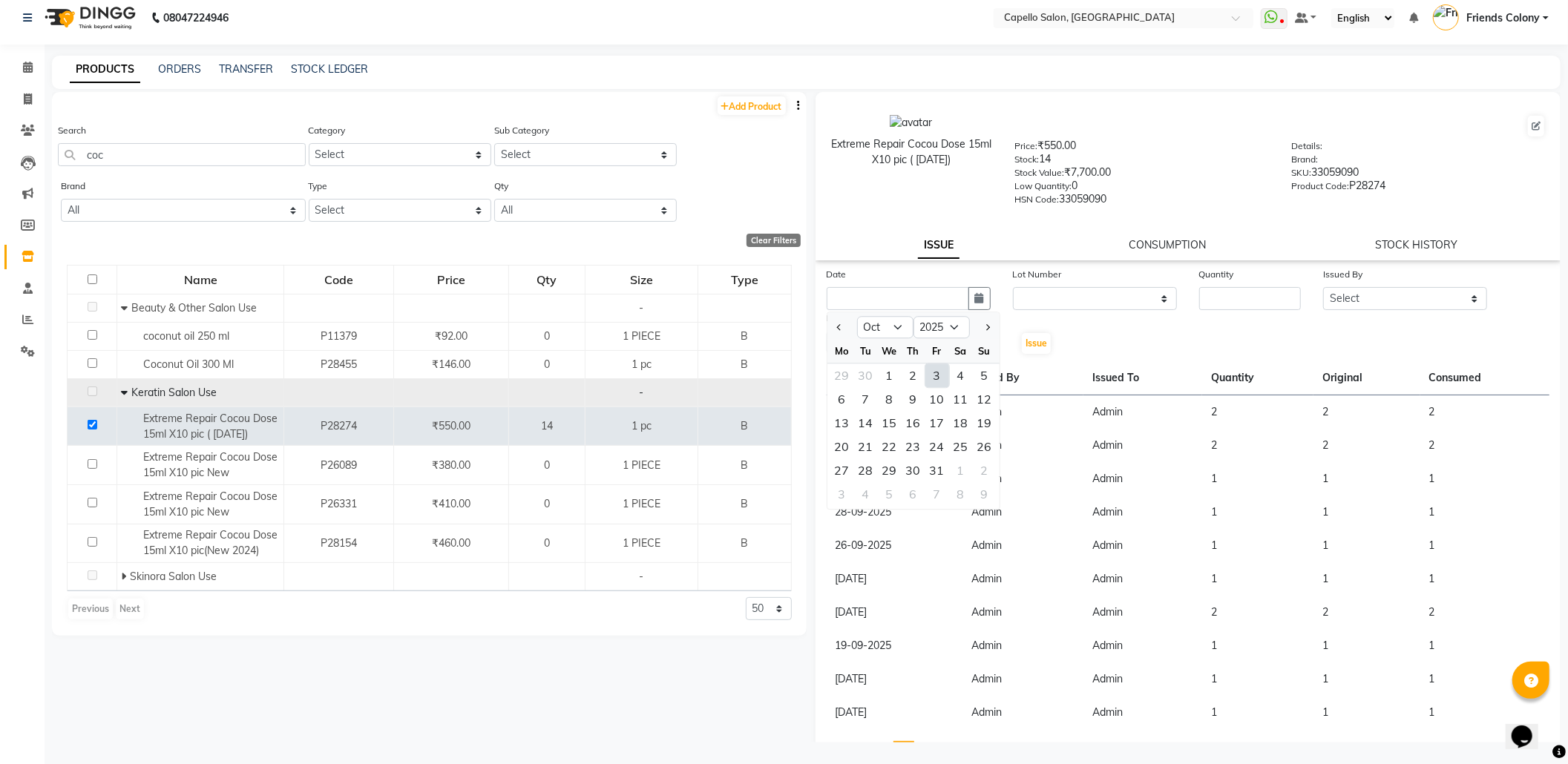
click at [934, 368] on div "3" at bounding box center [938, 376] width 24 height 24
type input "03-10-2025"
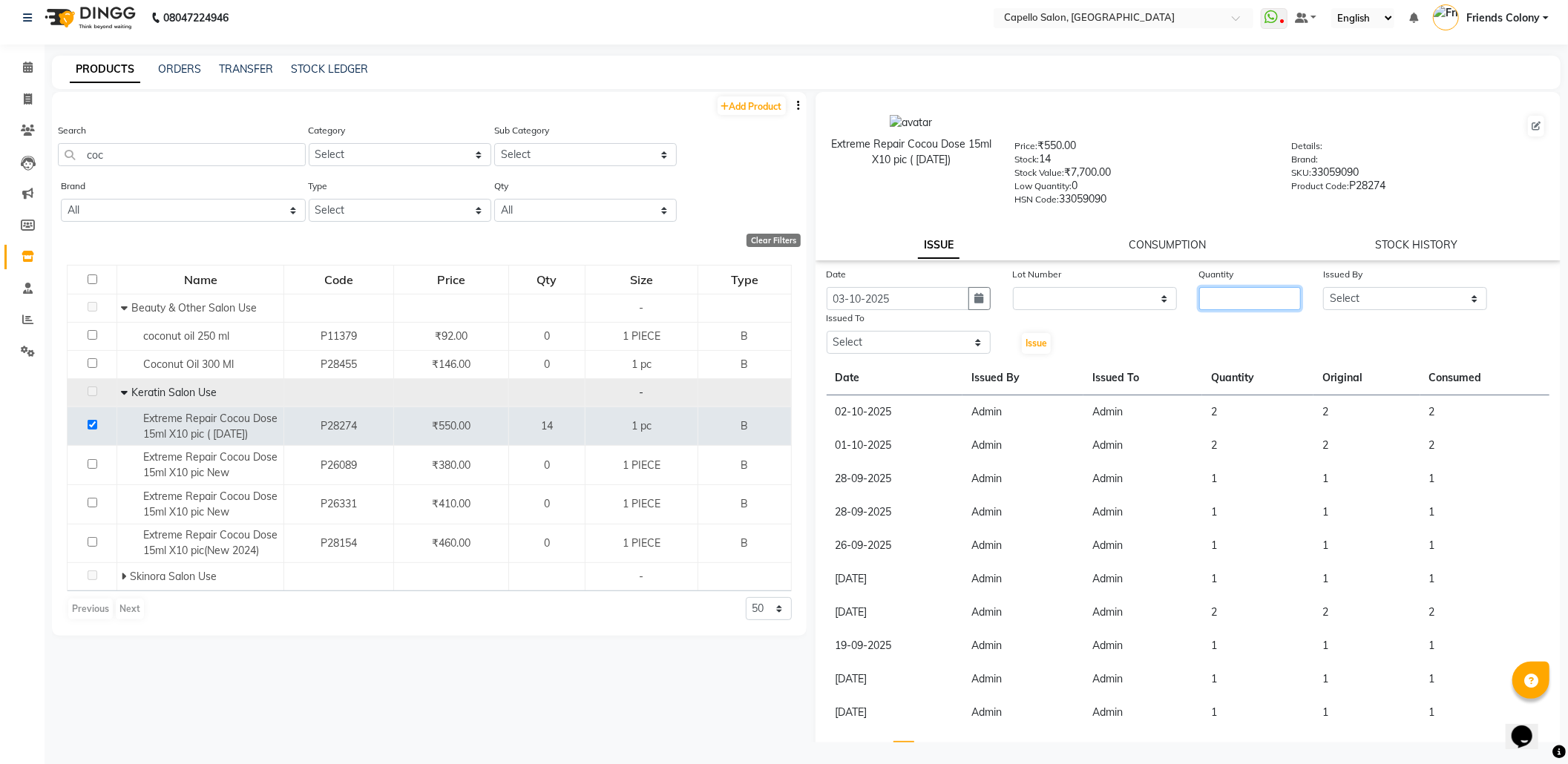
click at [1271, 297] on input "number" at bounding box center [1250, 298] width 101 height 23
type input "1"
click at [1346, 297] on select "Select aayush atkar Admin ANKIT BANDEWAR Friends Colony Harsha Shiwankar mohini…" at bounding box center [1405, 298] width 164 height 23
select select "16604"
click at [1323, 287] on select "Select aayush atkar Admin ANKIT BANDEWAR Friends Colony Harsha Shiwankar mohini…" at bounding box center [1405, 298] width 164 height 23
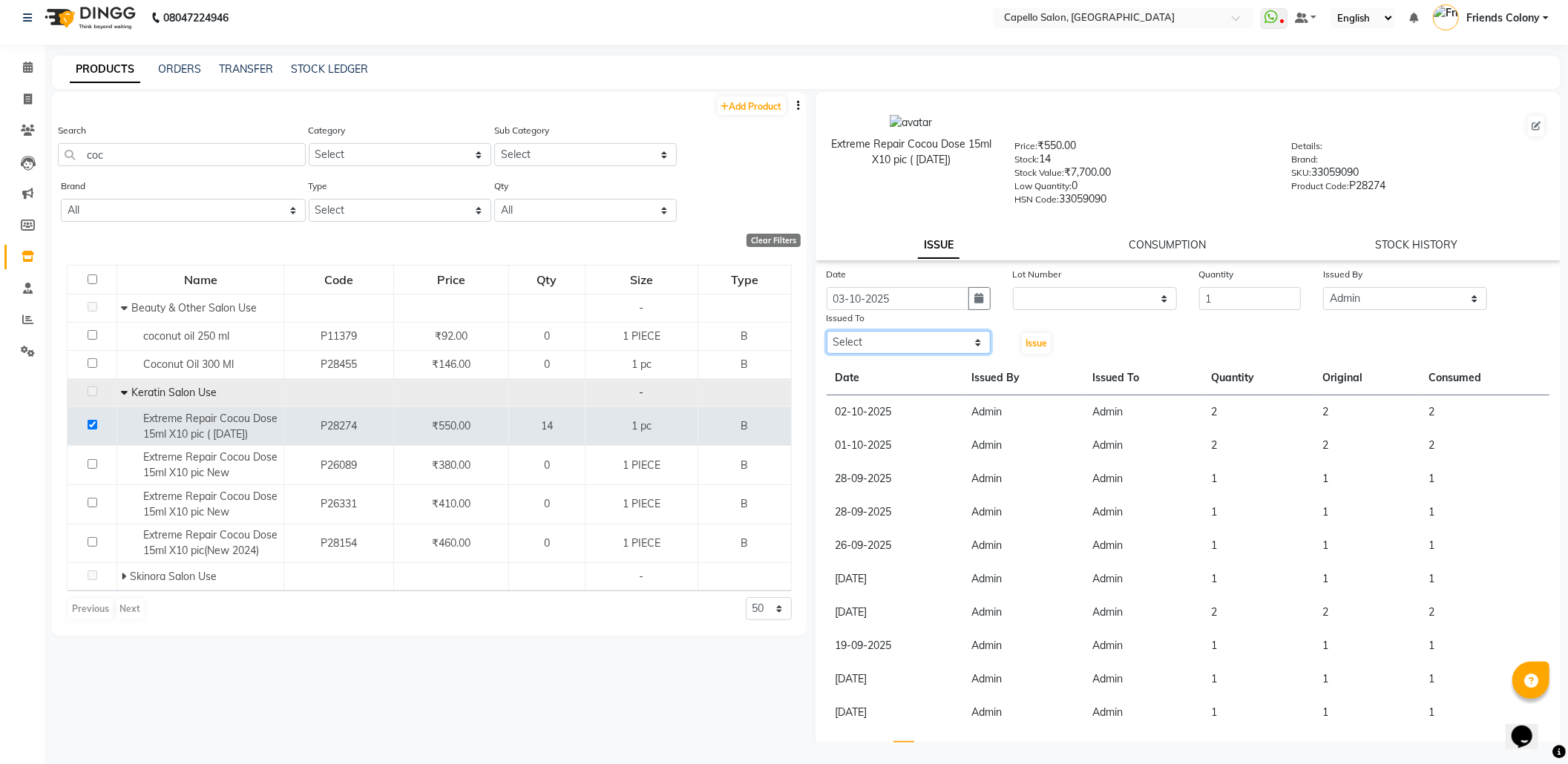
click at [889, 337] on select "Select aayush atkar Admin ANKIT BANDEWAR Friends Colony Harsha Shiwankar mohini…" at bounding box center [909, 342] width 164 height 23
select select "16604"
click at [827, 331] on select "Select aayush atkar Admin ANKIT BANDEWAR Friends Colony Harsha Shiwankar mohini…" at bounding box center [909, 342] width 164 height 23
click at [1037, 333] on button "Issue" at bounding box center [1037, 344] width 29 height 21
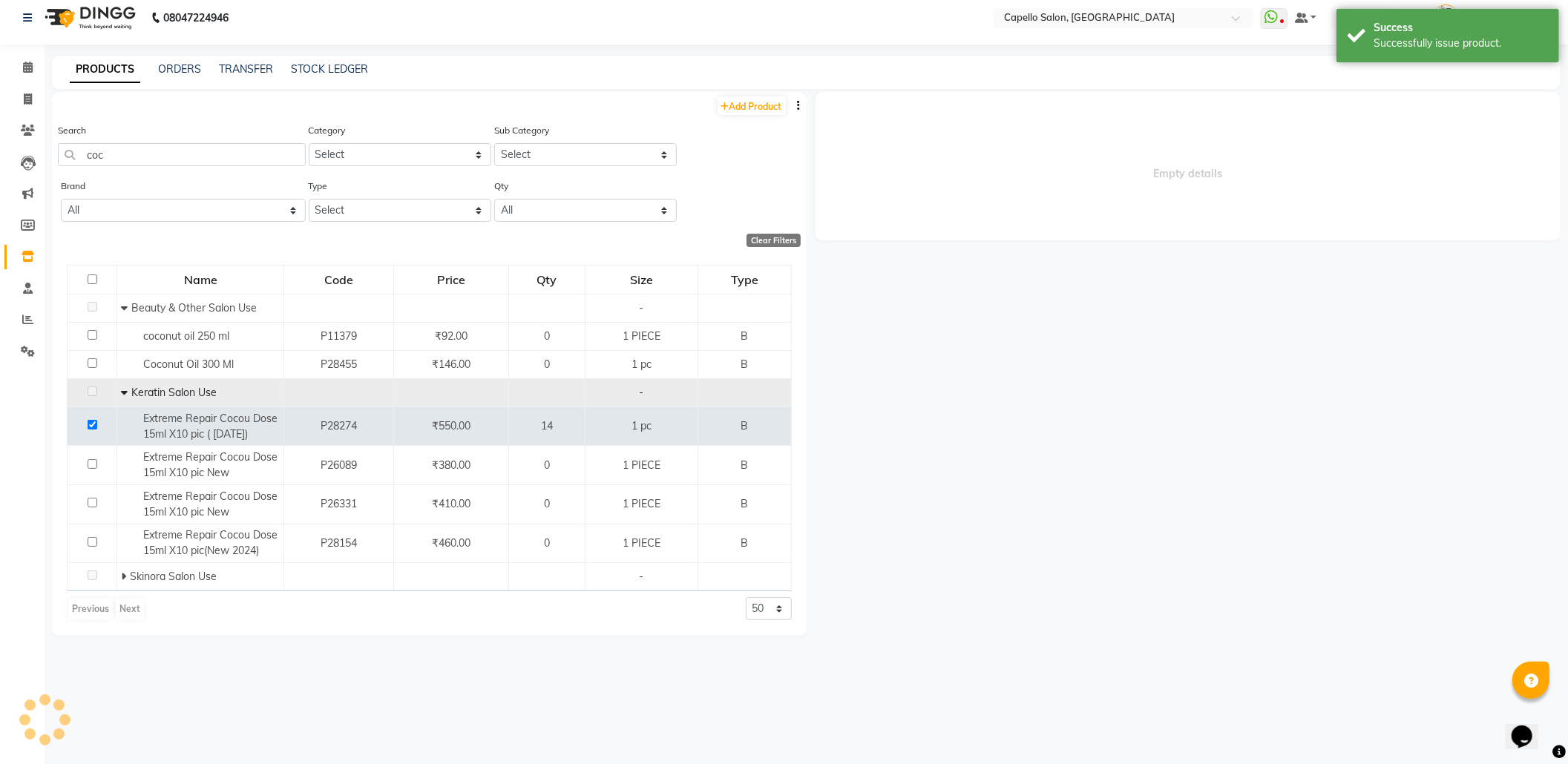
select select
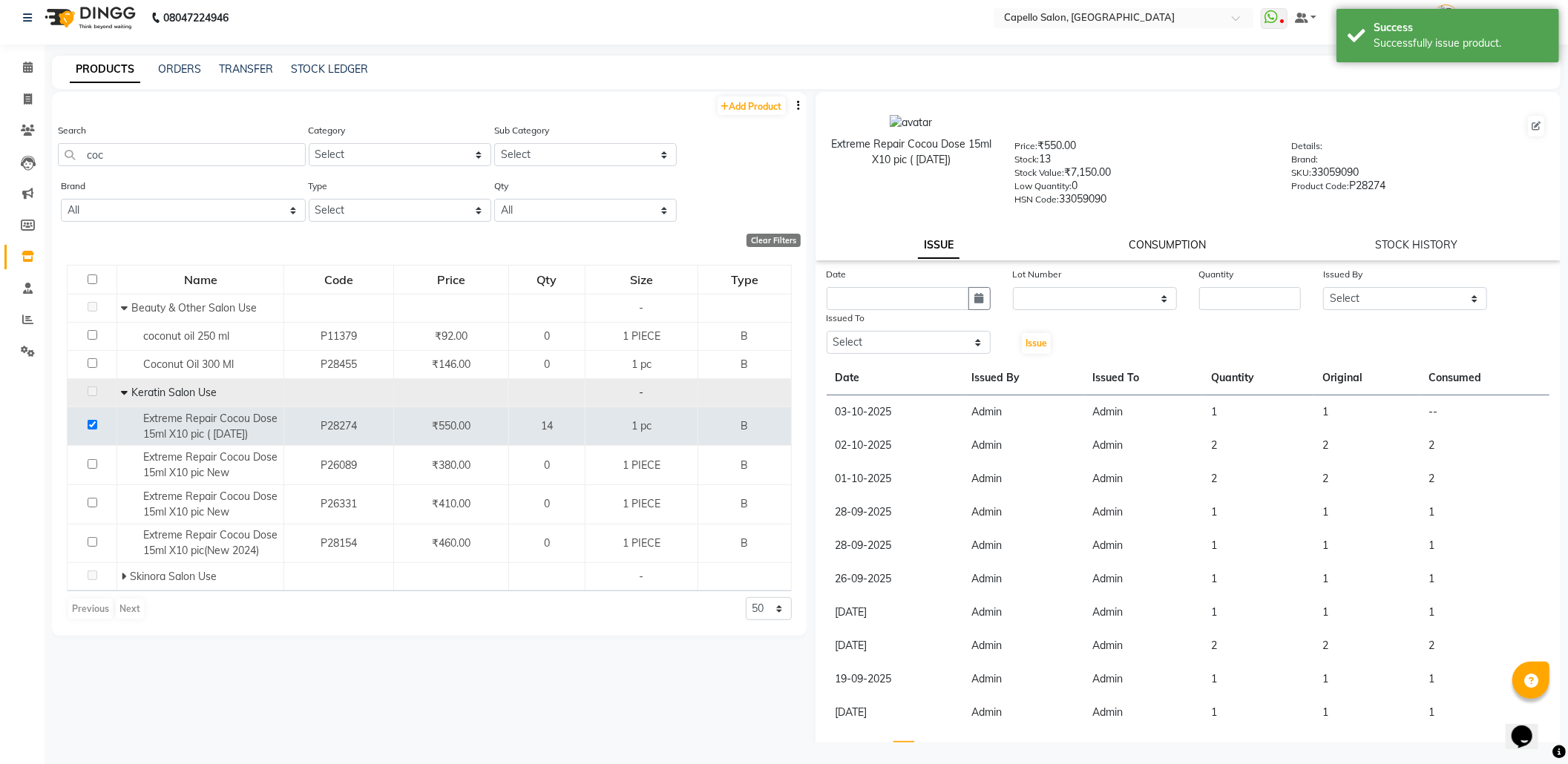
click at [1159, 241] on link "CONSUMPTION" at bounding box center [1167, 245] width 77 height 14
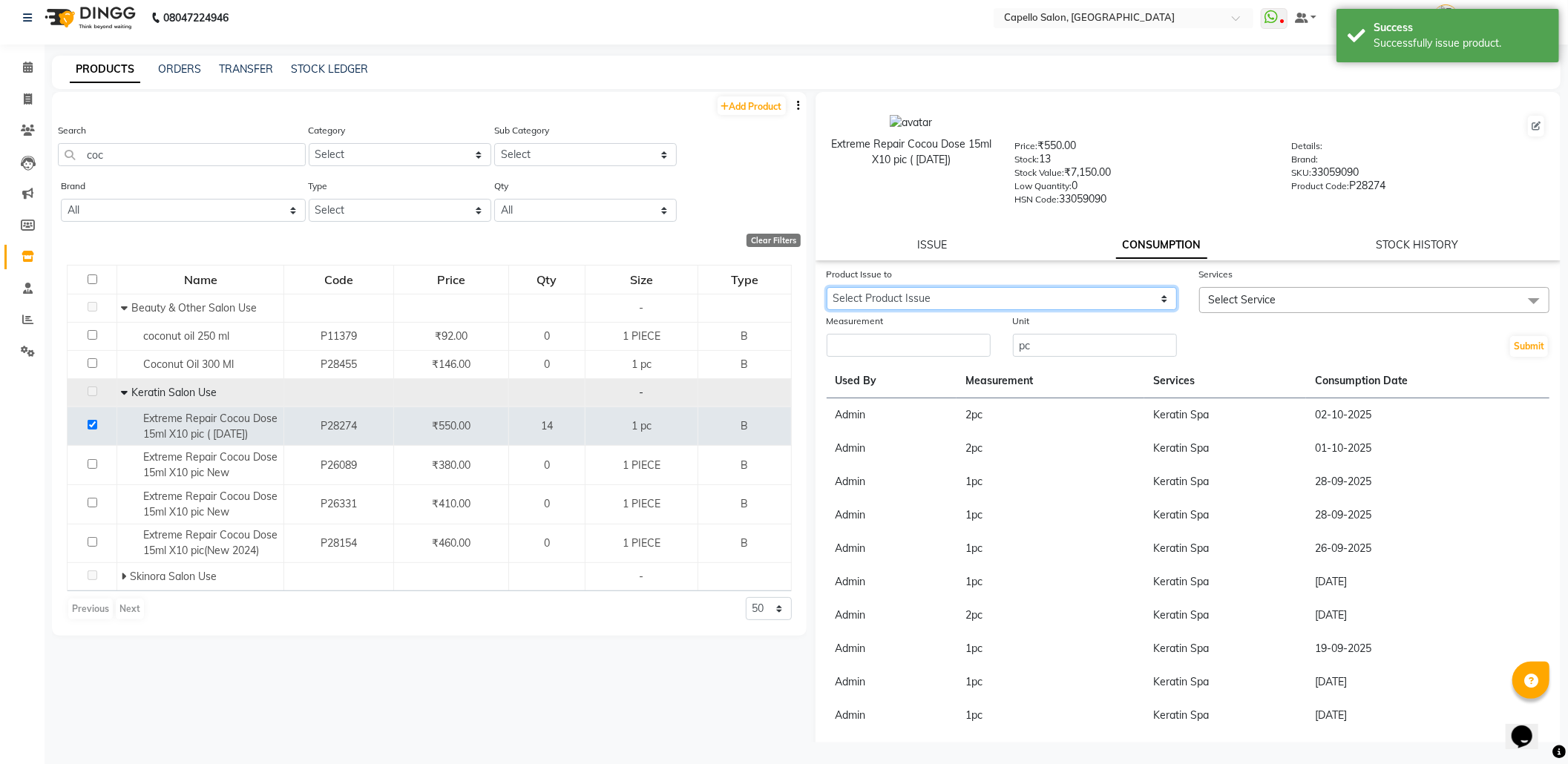
click at [1072, 301] on select "Select Product Issue 2025-10-03, Issued to: Admin, Balance: 1" at bounding box center [1001, 298] width 350 height 23
select select "1283611"
click at [827, 287] on select "Select Product Issue 2025-10-03, Issued to: Admin, Balance: 1" at bounding box center [1001, 298] width 350 height 23
click at [1213, 293] on span "Select Service" at bounding box center [1242, 299] width 68 height 14
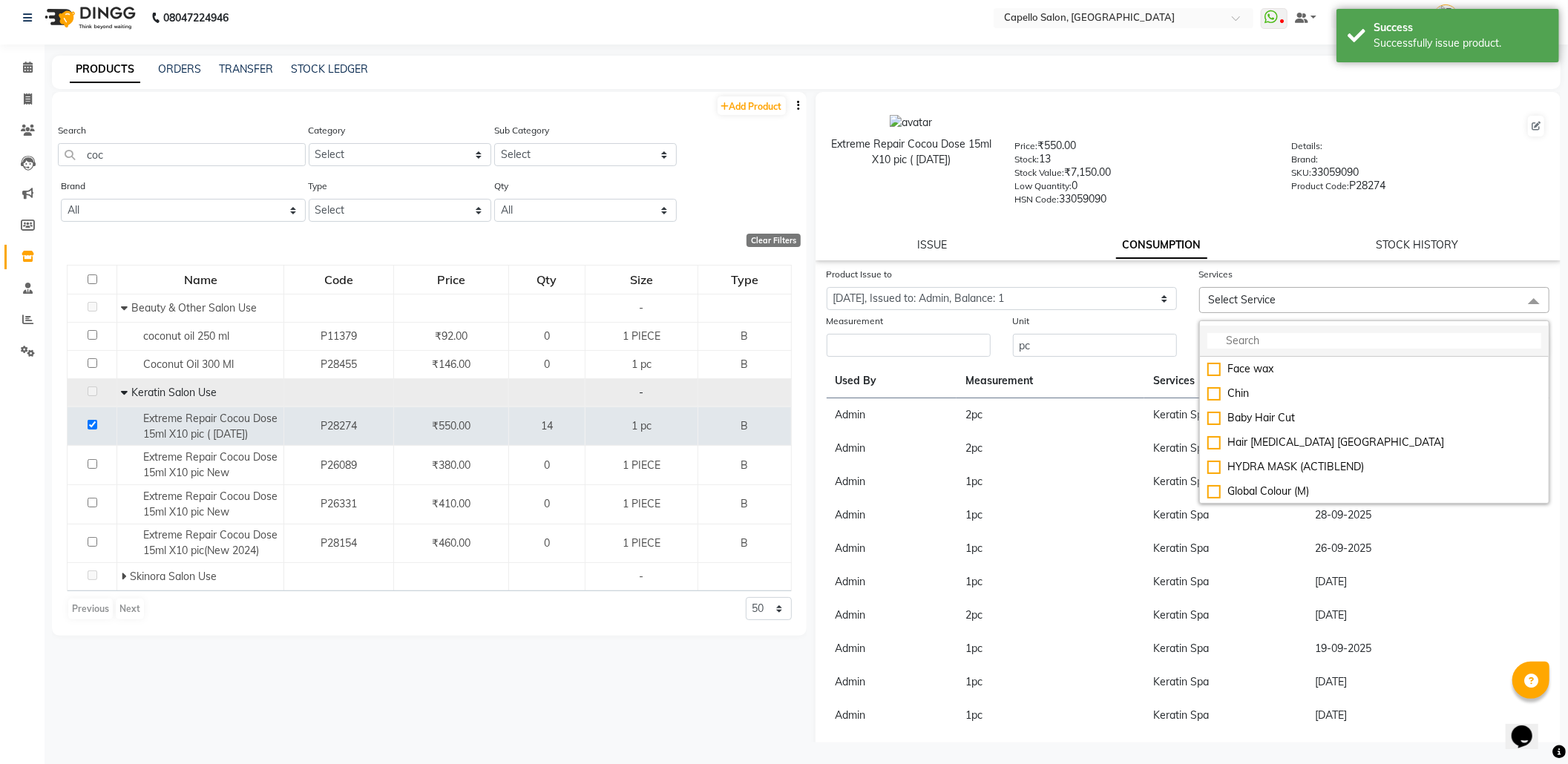
click at [1234, 341] on input "multiselect-search" at bounding box center [1374, 341] width 334 height 16
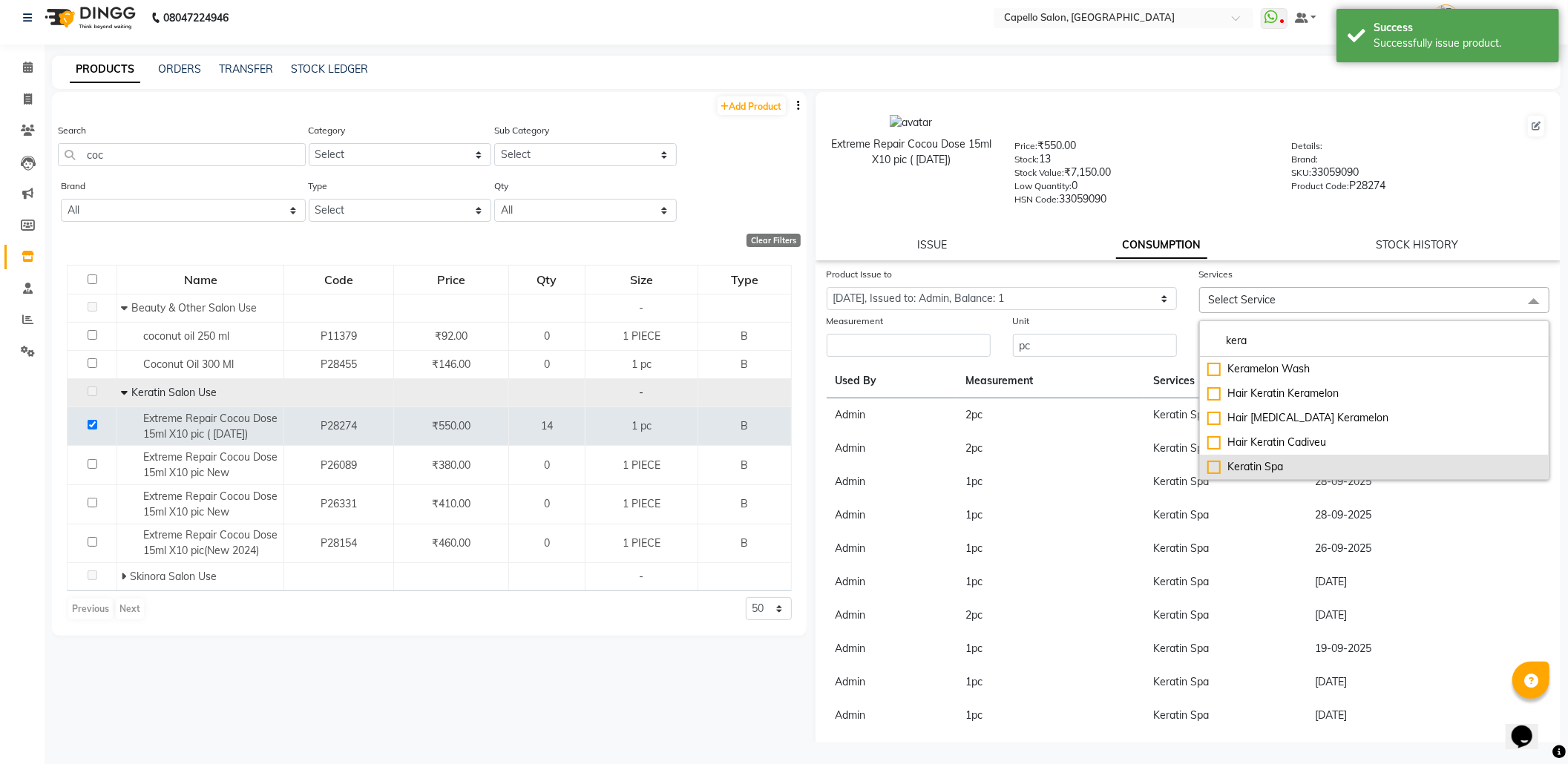
type input "kera"
click at [1214, 459] on div "Keratin Spa" at bounding box center [1374, 467] width 334 height 16
checkbox input "true"
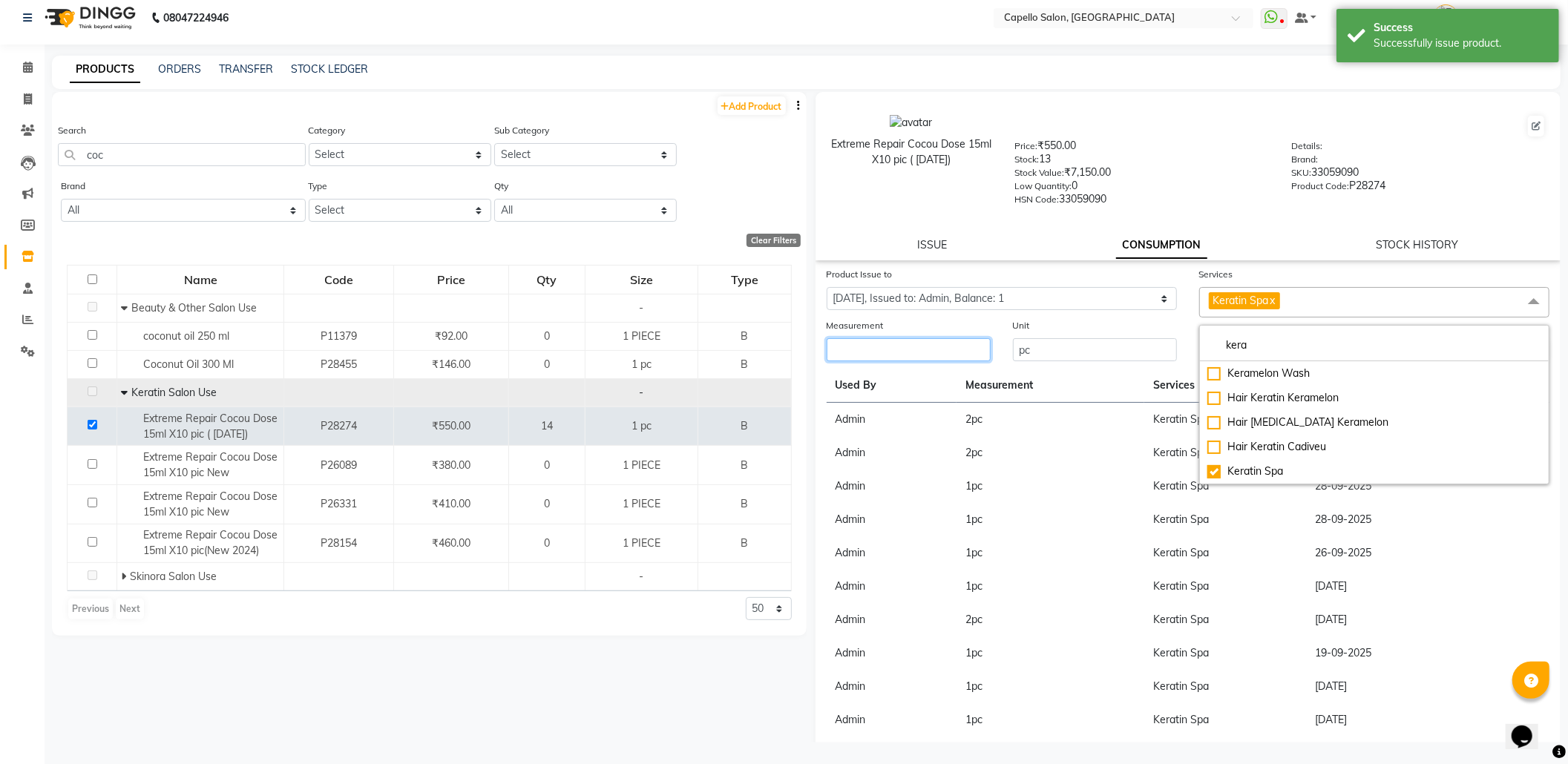
click at [939, 354] on input "number" at bounding box center [909, 349] width 164 height 23
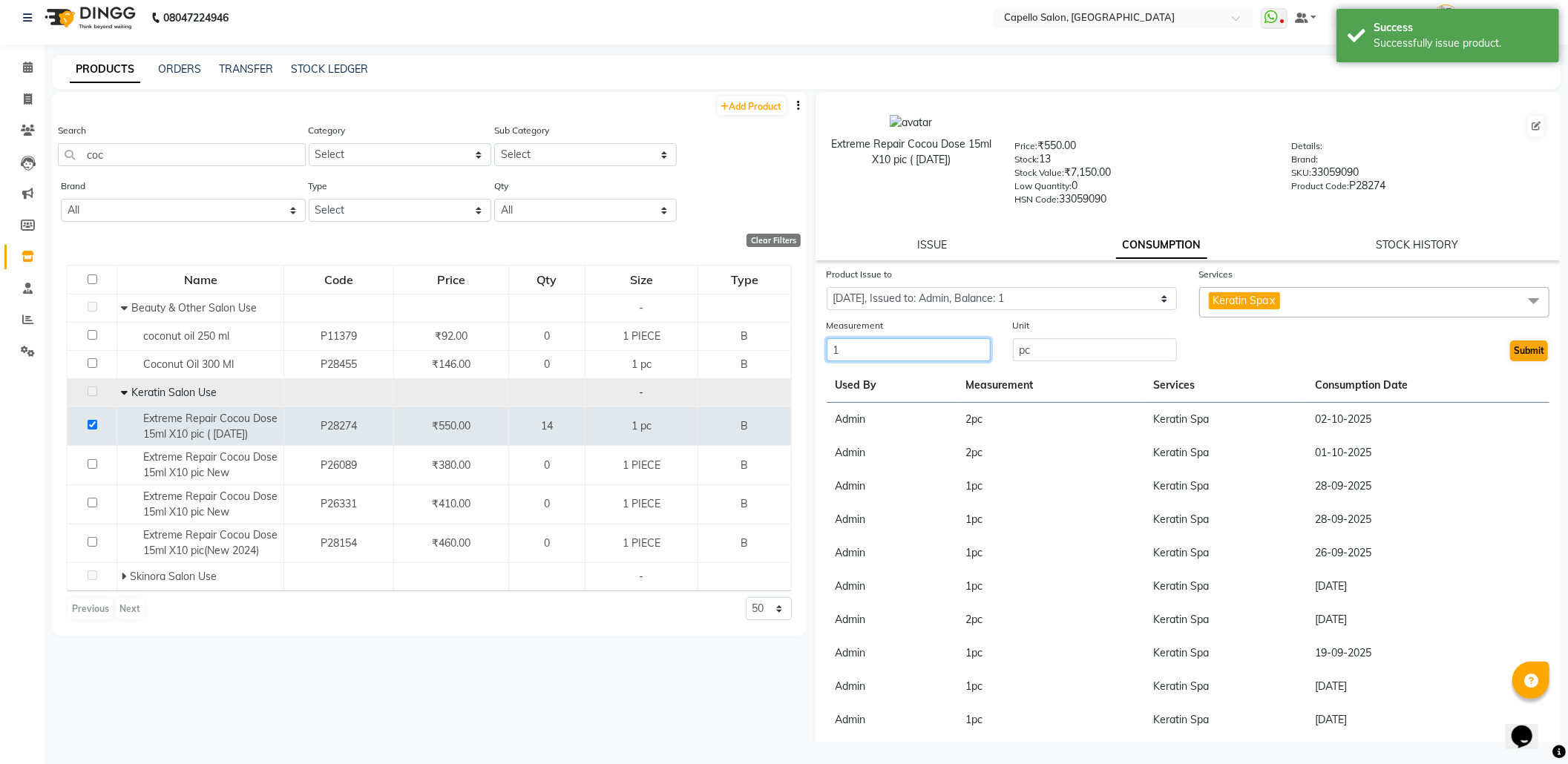
type input "1"
click at [1511, 353] on button "Submit" at bounding box center [1529, 351] width 38 height 21
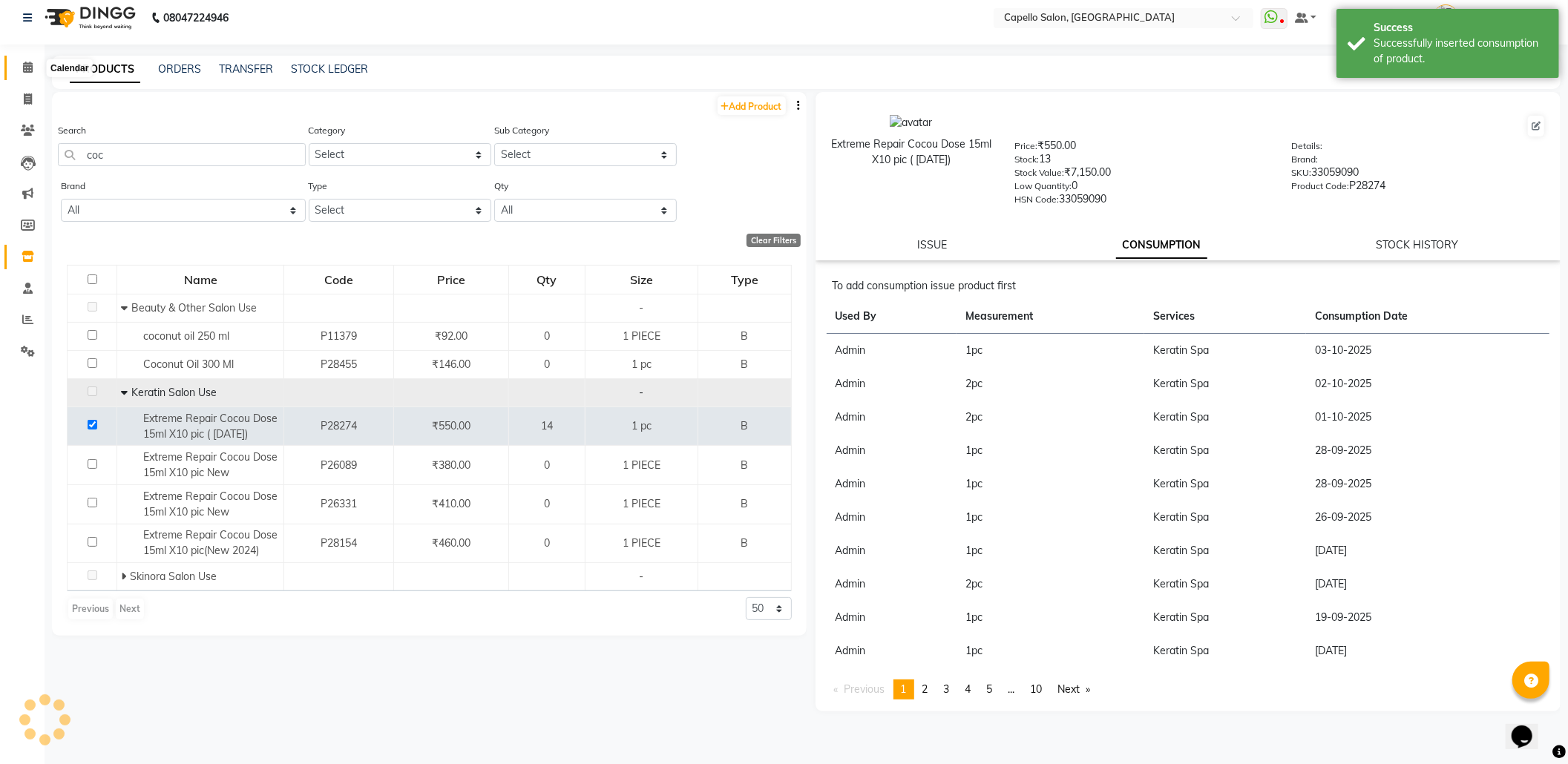
click at [23, 66] on icon at bounding box center [28, 67] width 10 height 11
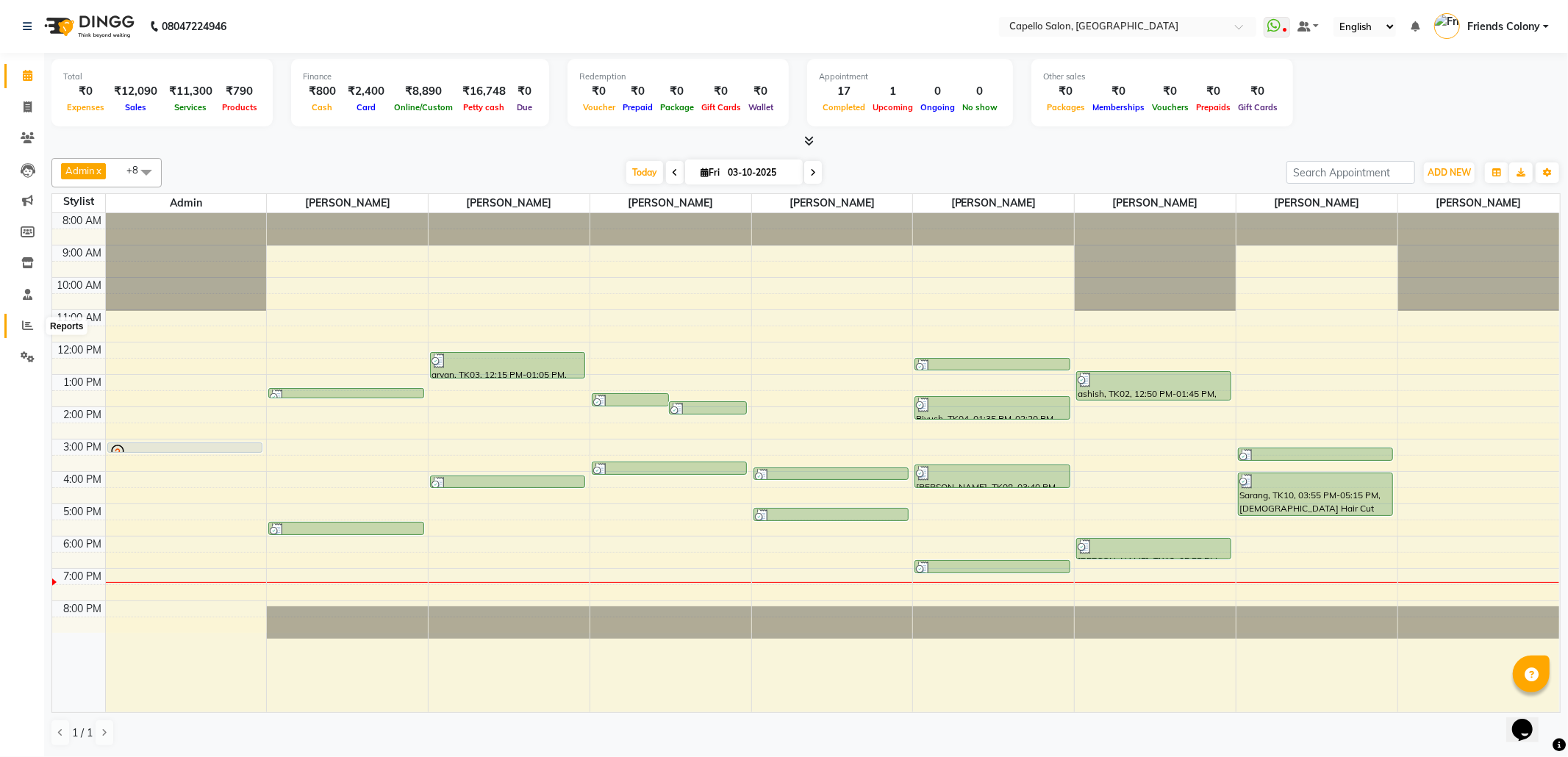
click at [27, 327] on icon at bounding box center [28, 326] width 11 height 11
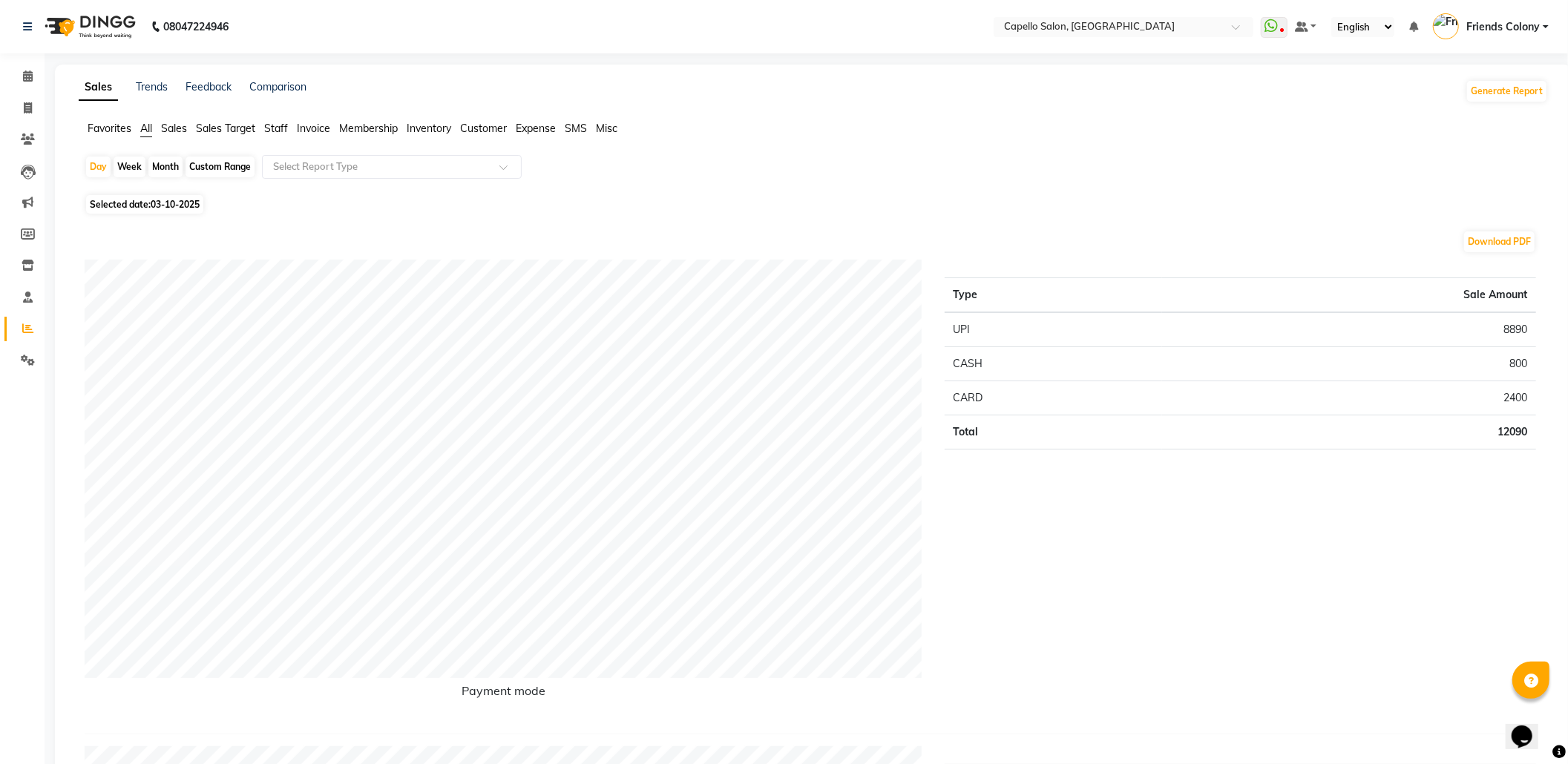
click at [286, 125] on span "Staff" at bounding box center [276, 128] width 24 height 14
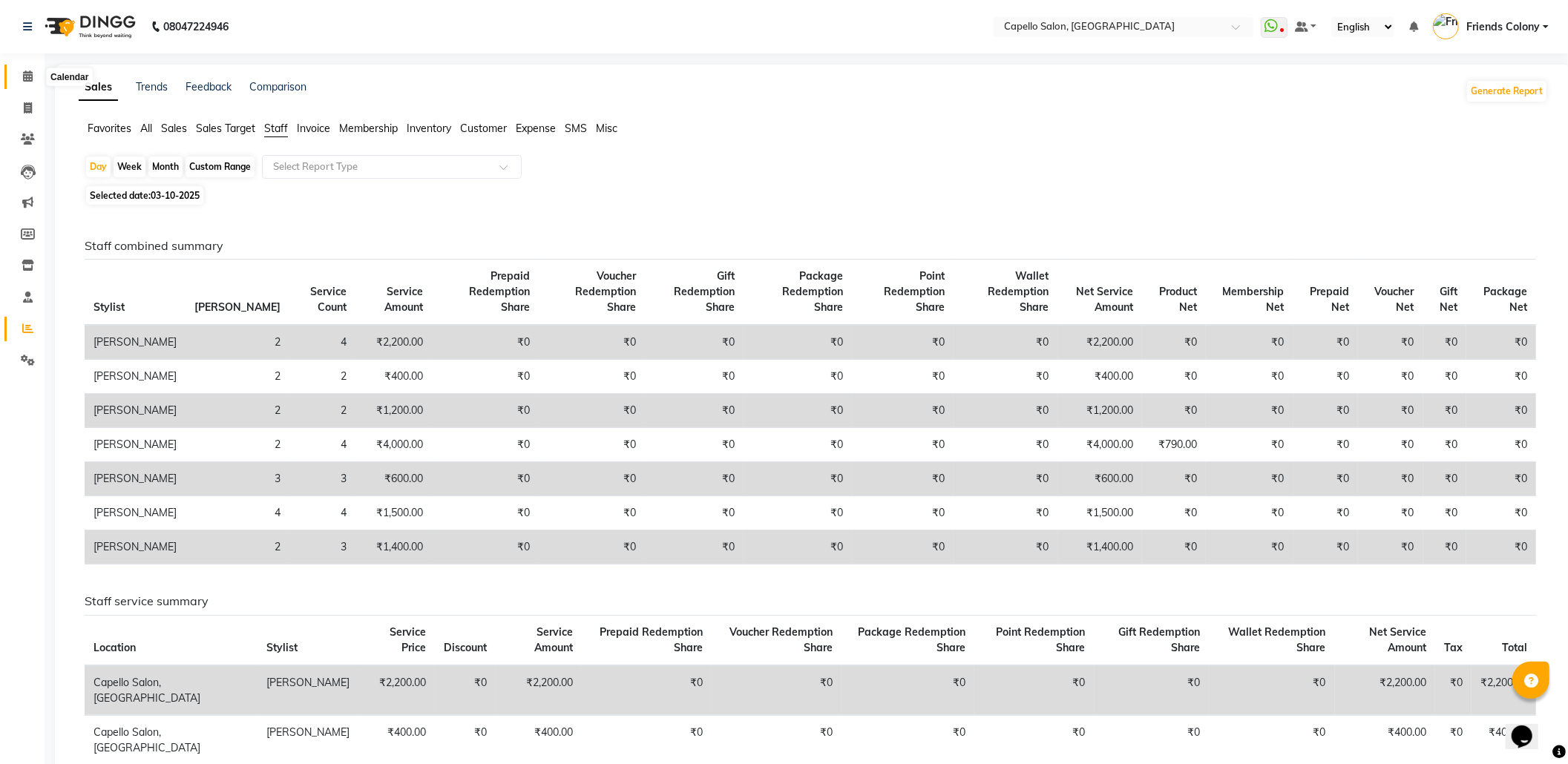
click at [33, 81] on span at bounding box center [28, 77] width 26 height 17
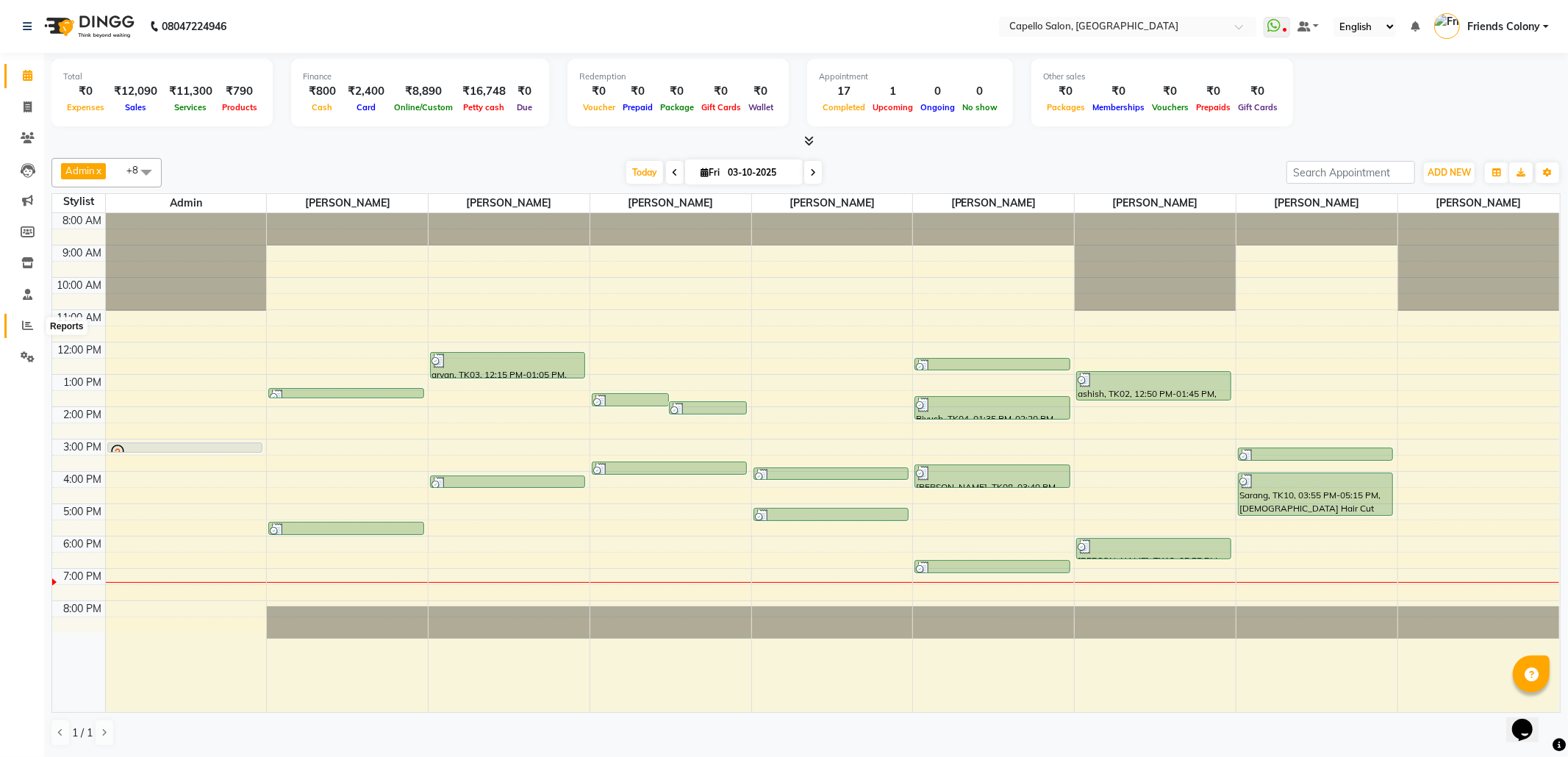
click at [22, 327] on icon at bounding box center [28, 326] width 11 height 11
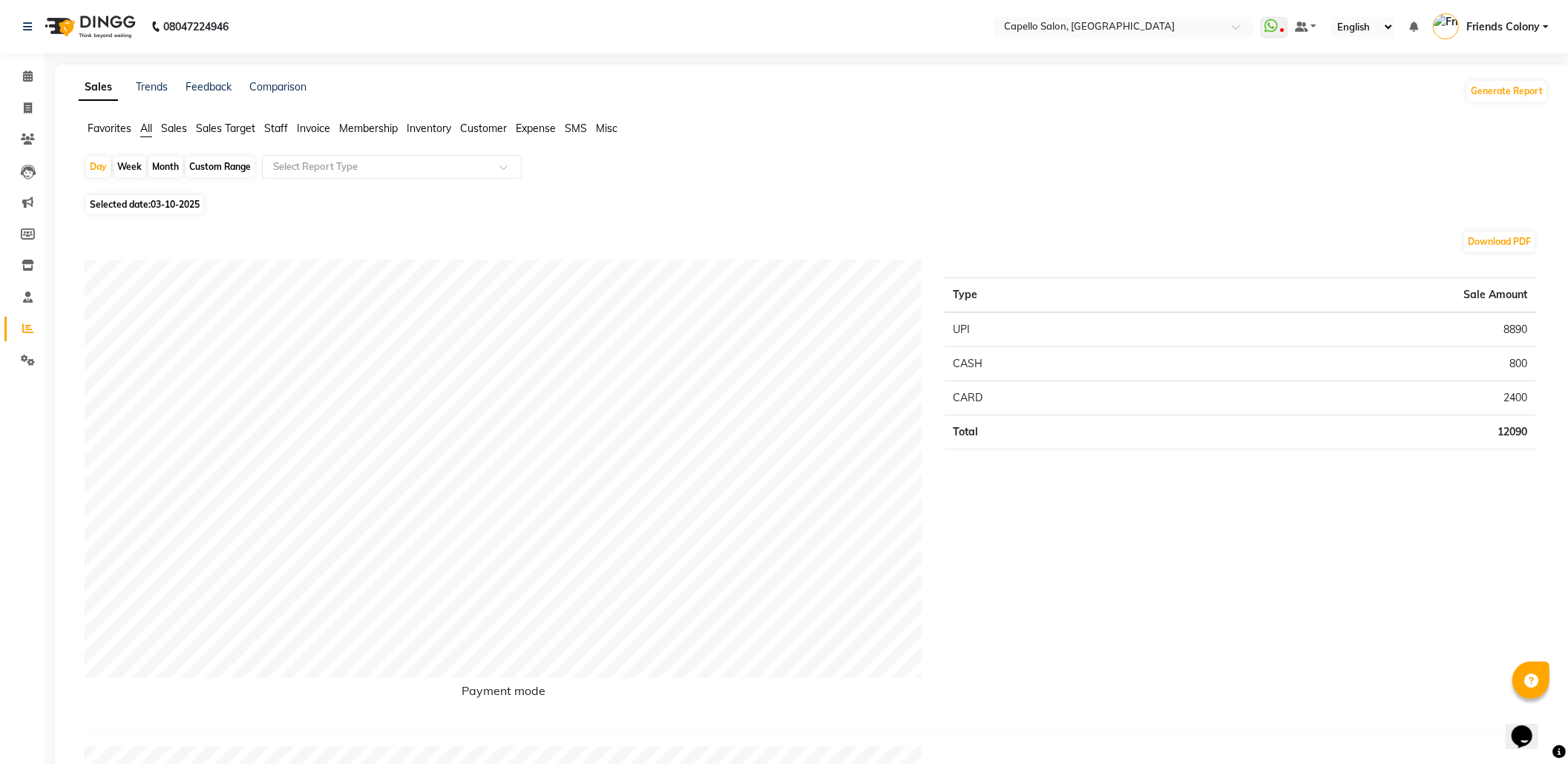
click at [273, 128] on span "Staff" at bounding box center [276, 128] width 24 height 14
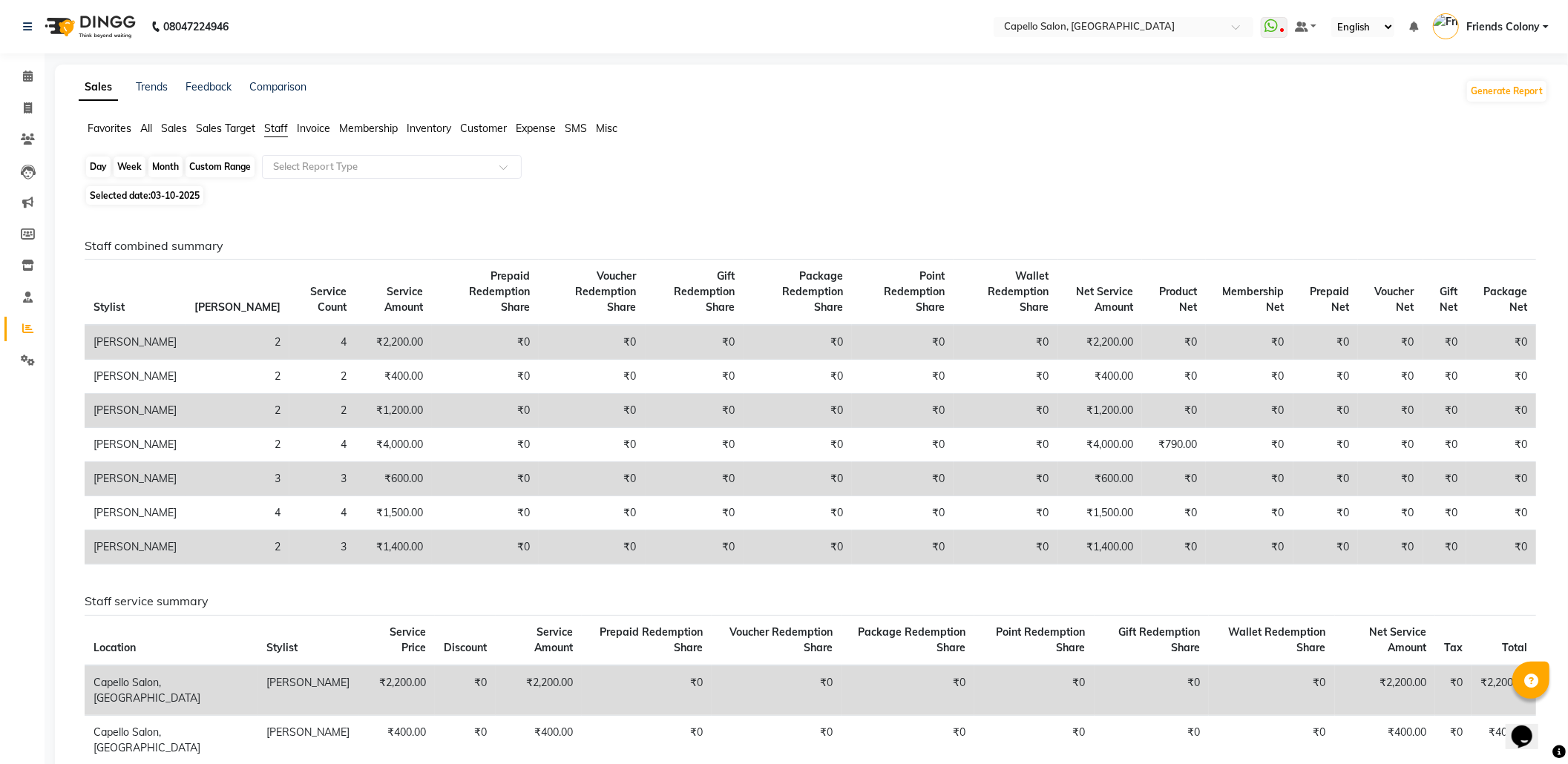
click at [101, 166] on div "Day" at bounding box center [98, 167] width 25 height 21
select select "10"
select select "2025"
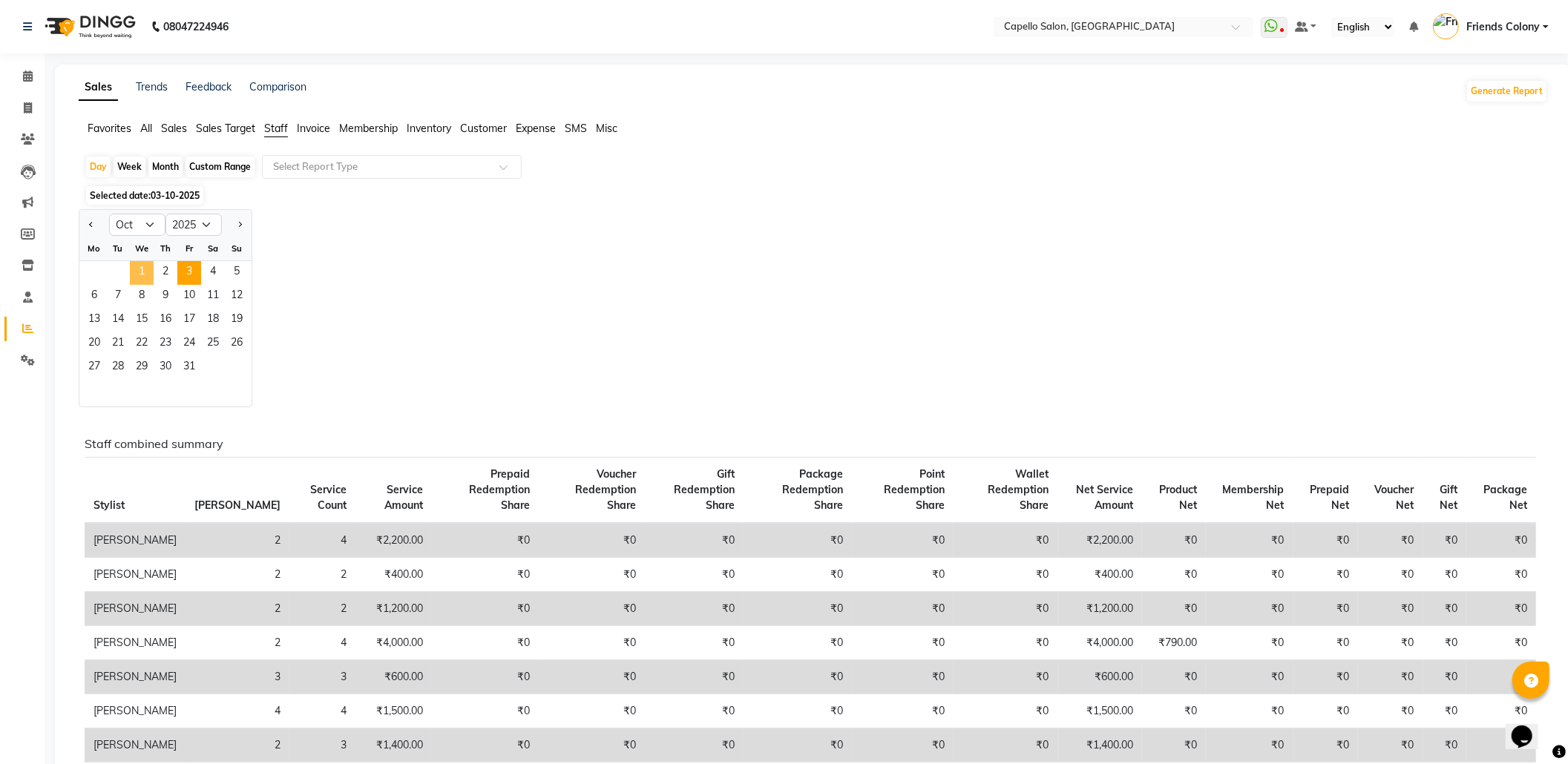
click at [130, 274] on span "1" at bounding box center [142, 273] width 24 height 24
click at [345, 169] on input "text" at bounding box center [377, 167] width 214 height 15
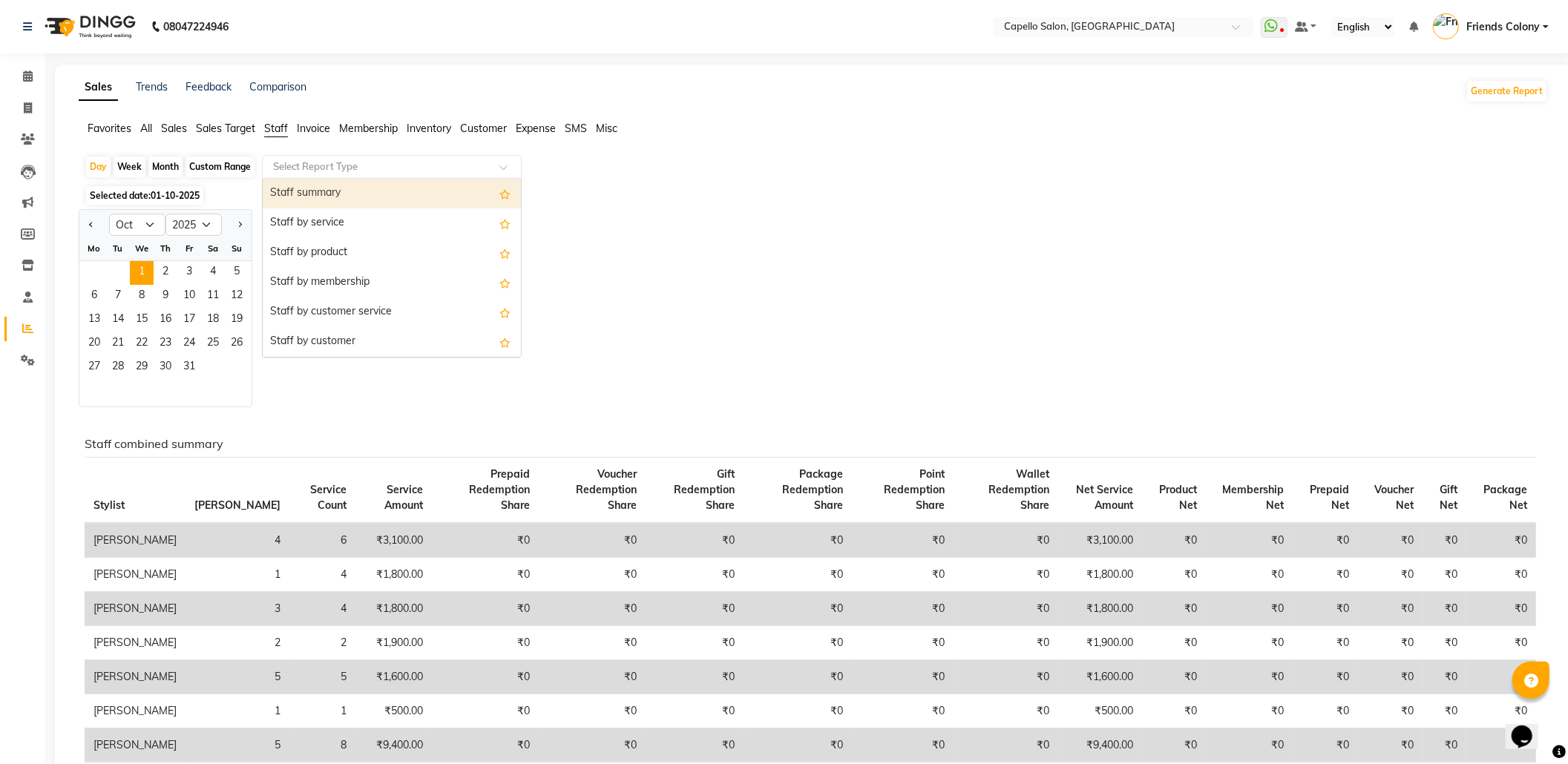
click at [359, 185] on div "Staff summary" at bounding box center [392, 193] width 259 height 30
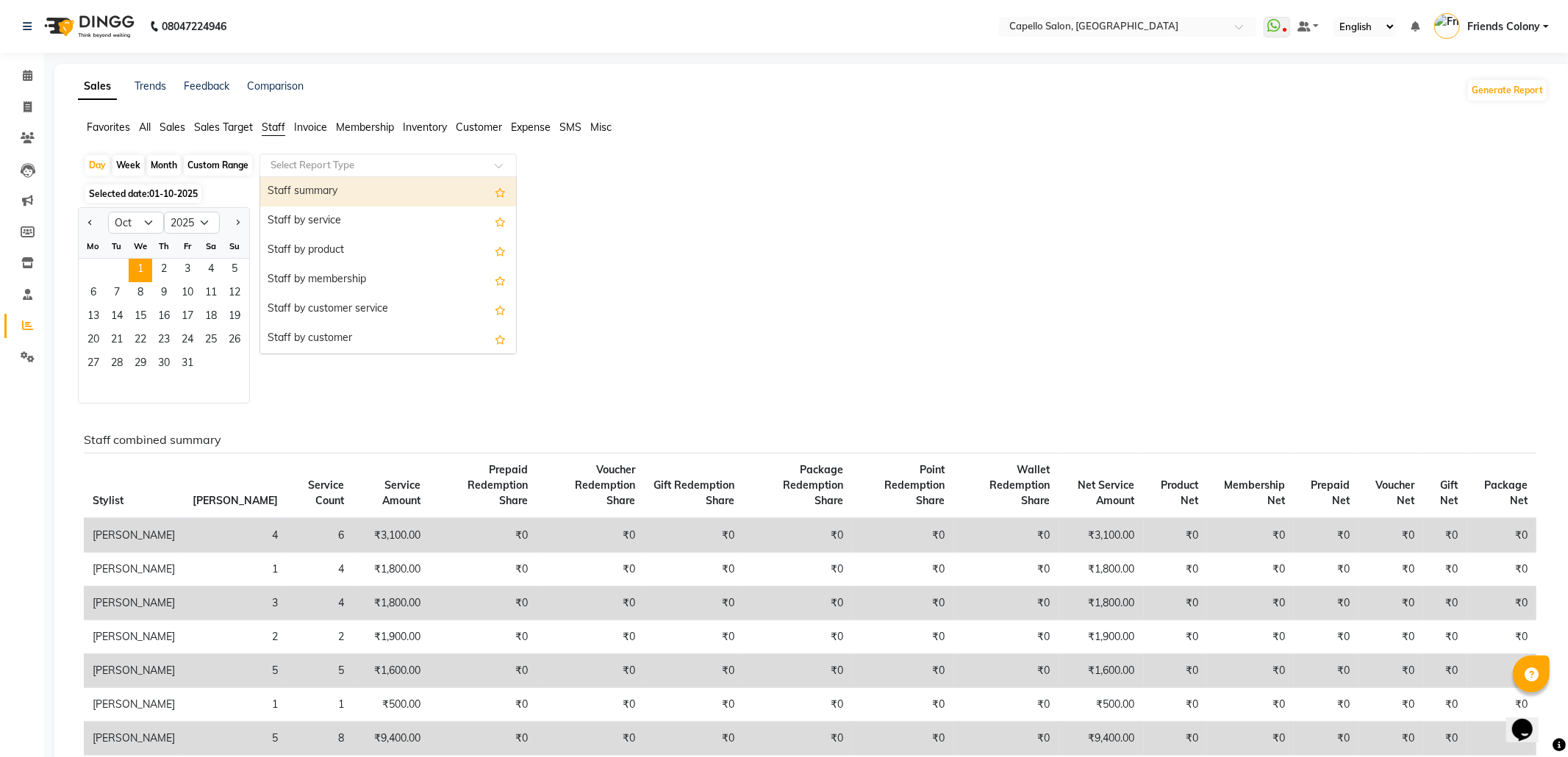
select select "full_report"
select select "csv"
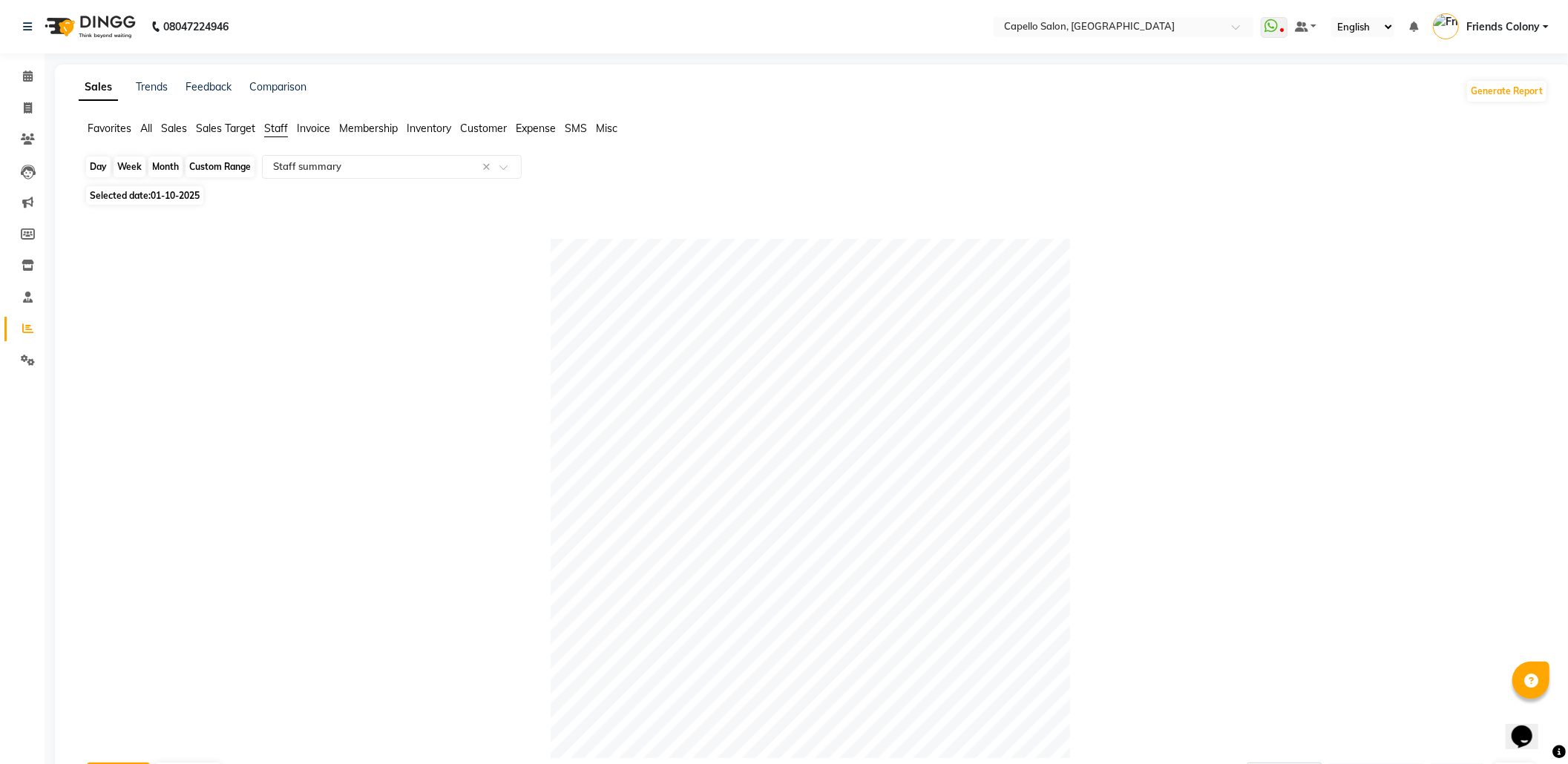
click at [90, 166] on div "Day" at bounding box center [98, 167] width 25 height 21
select select "10"
select select "2025"
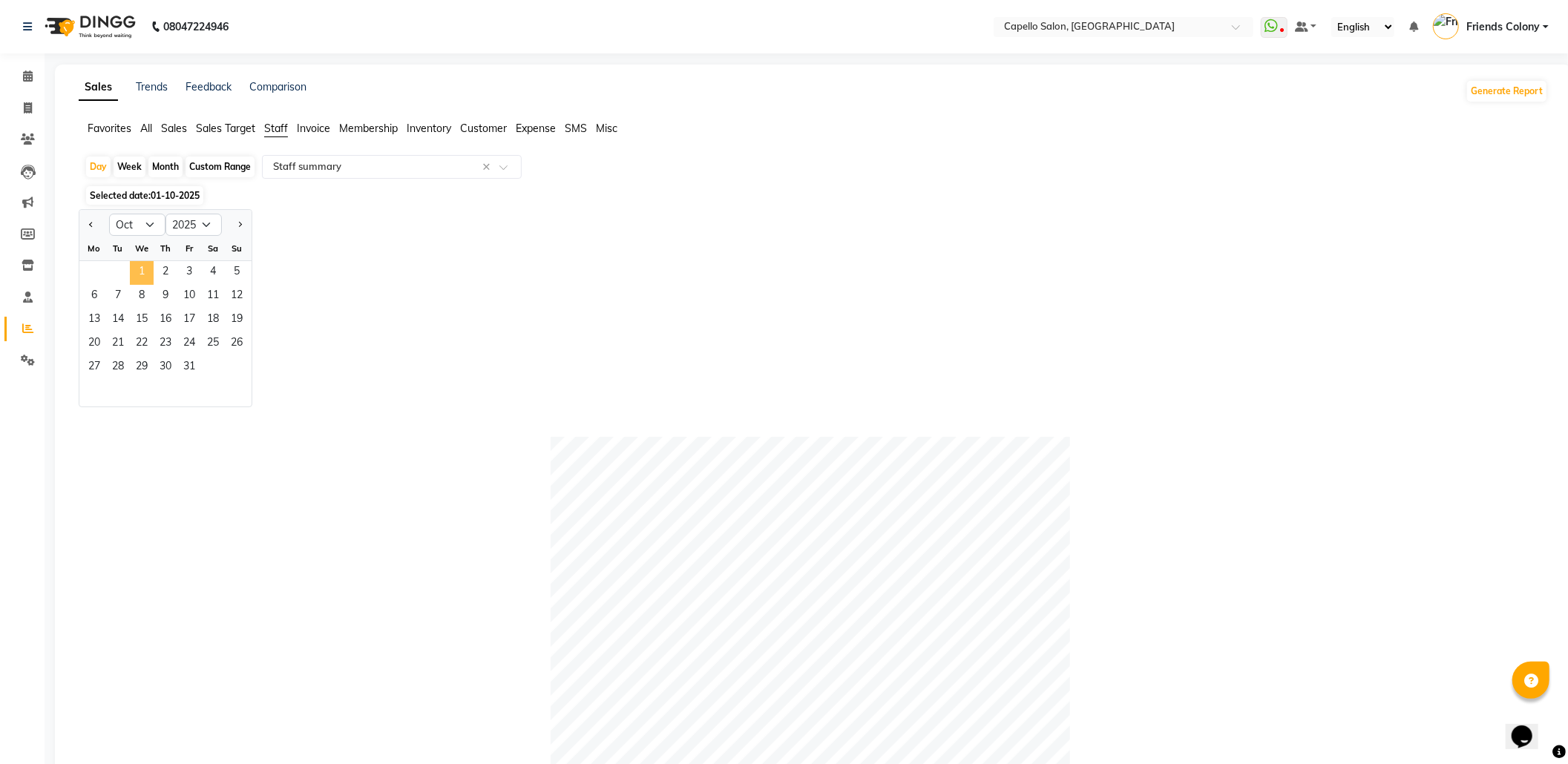
click at [143, 271] on span "1" at bounding box center [142, 273] width 24 height 24
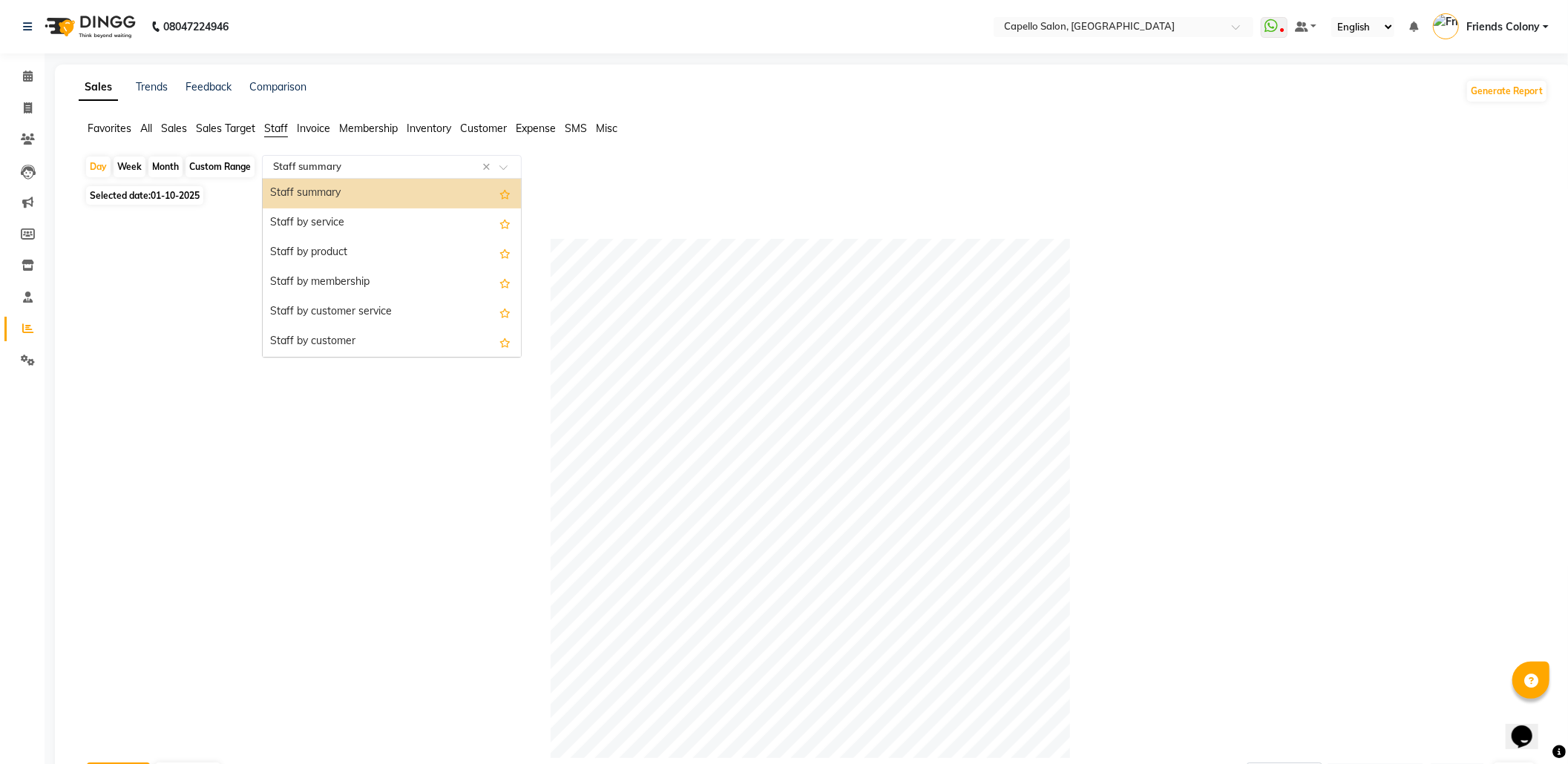
click at [359, 156] on div "Select Report Type × Staff summary ×" at bounding box center [391, 167] width 259 height 24
click at [356, 185] on div "Staff summary" at bounding box center [392, 193] width 259 height 30
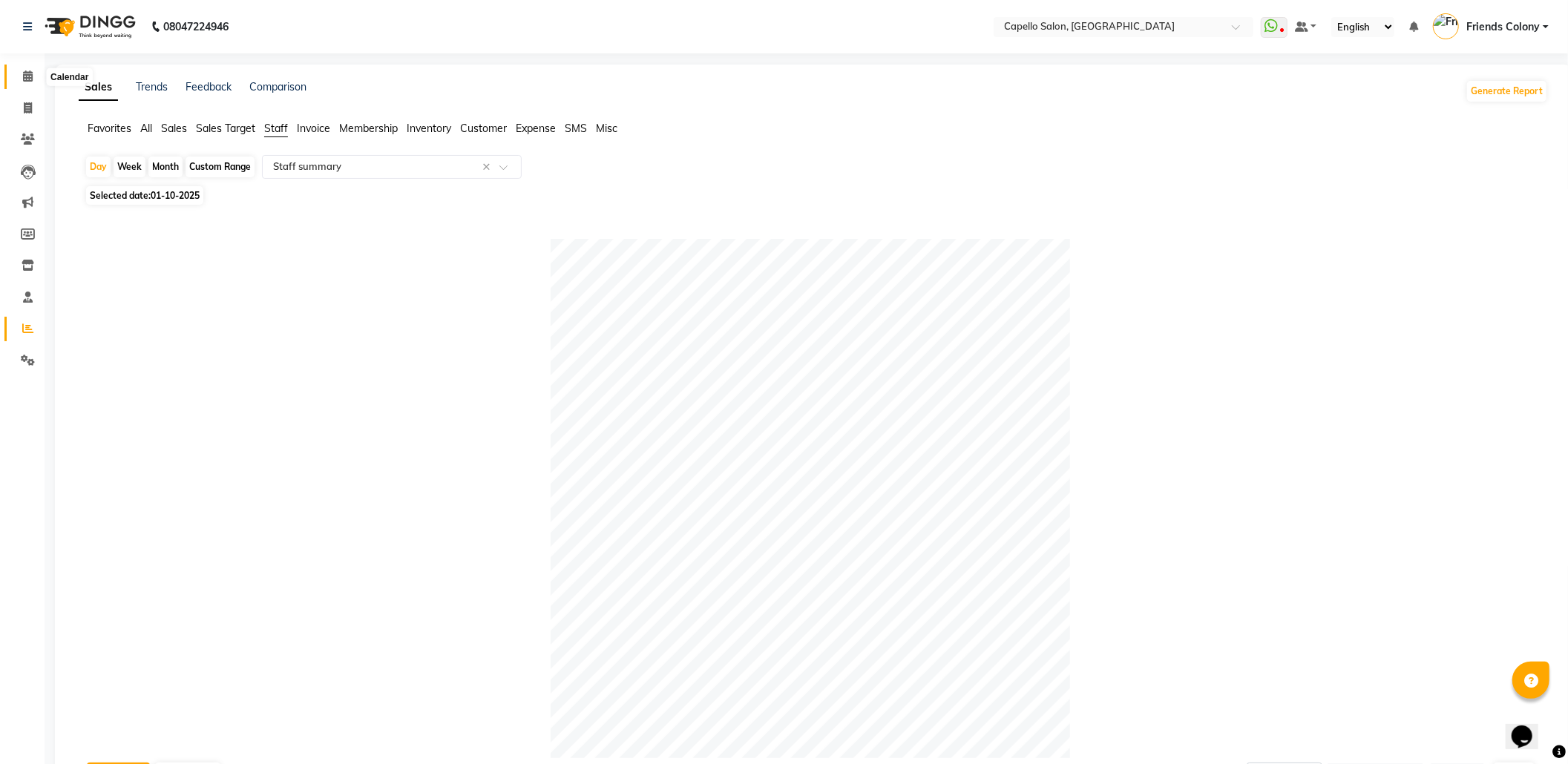
click at [30, 78] on icon at bounding box center [28, 76] width 10 height 11
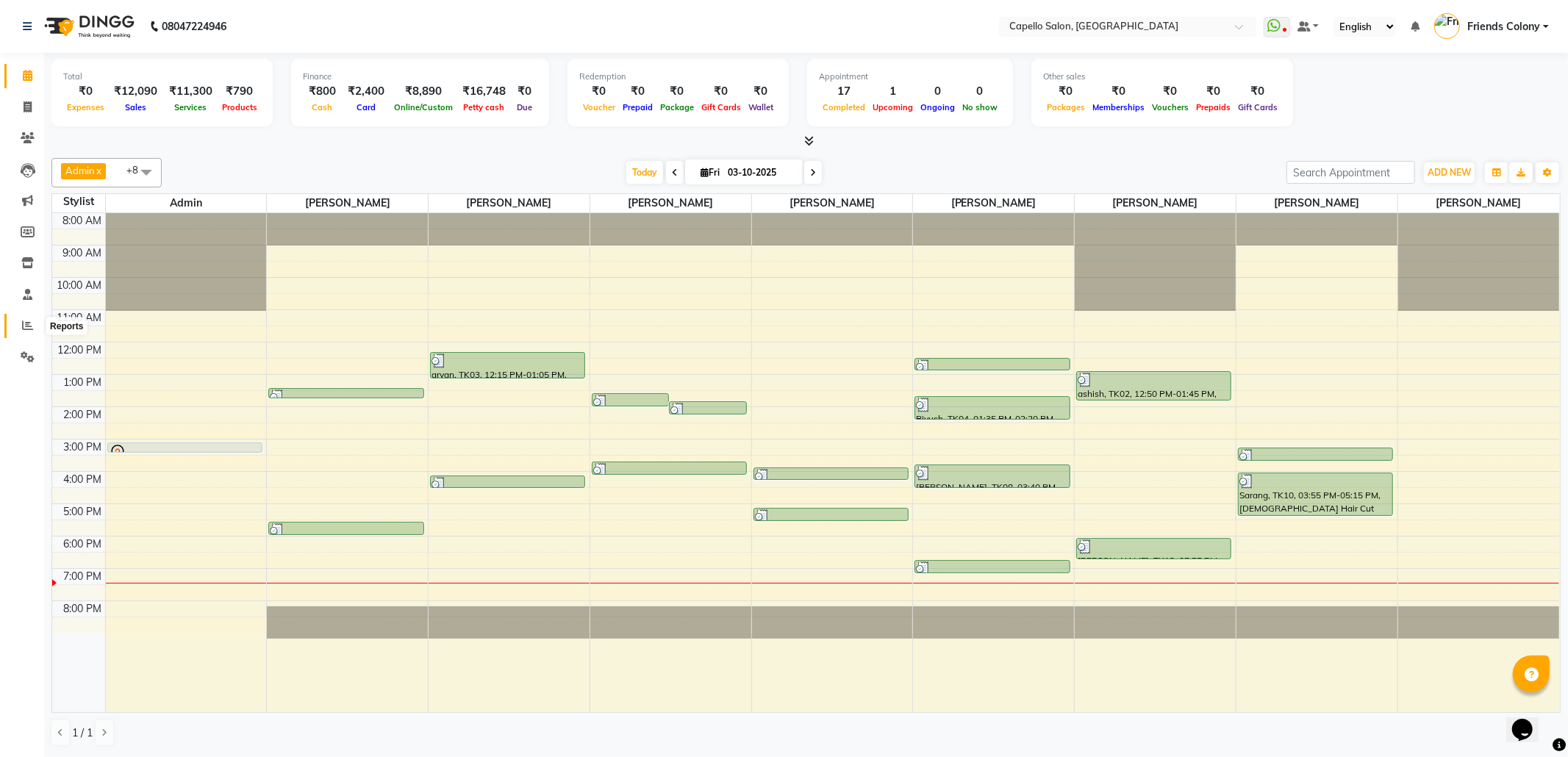
click at [29, 323] on icon at bounding box center [28, 326] width 11 height 11
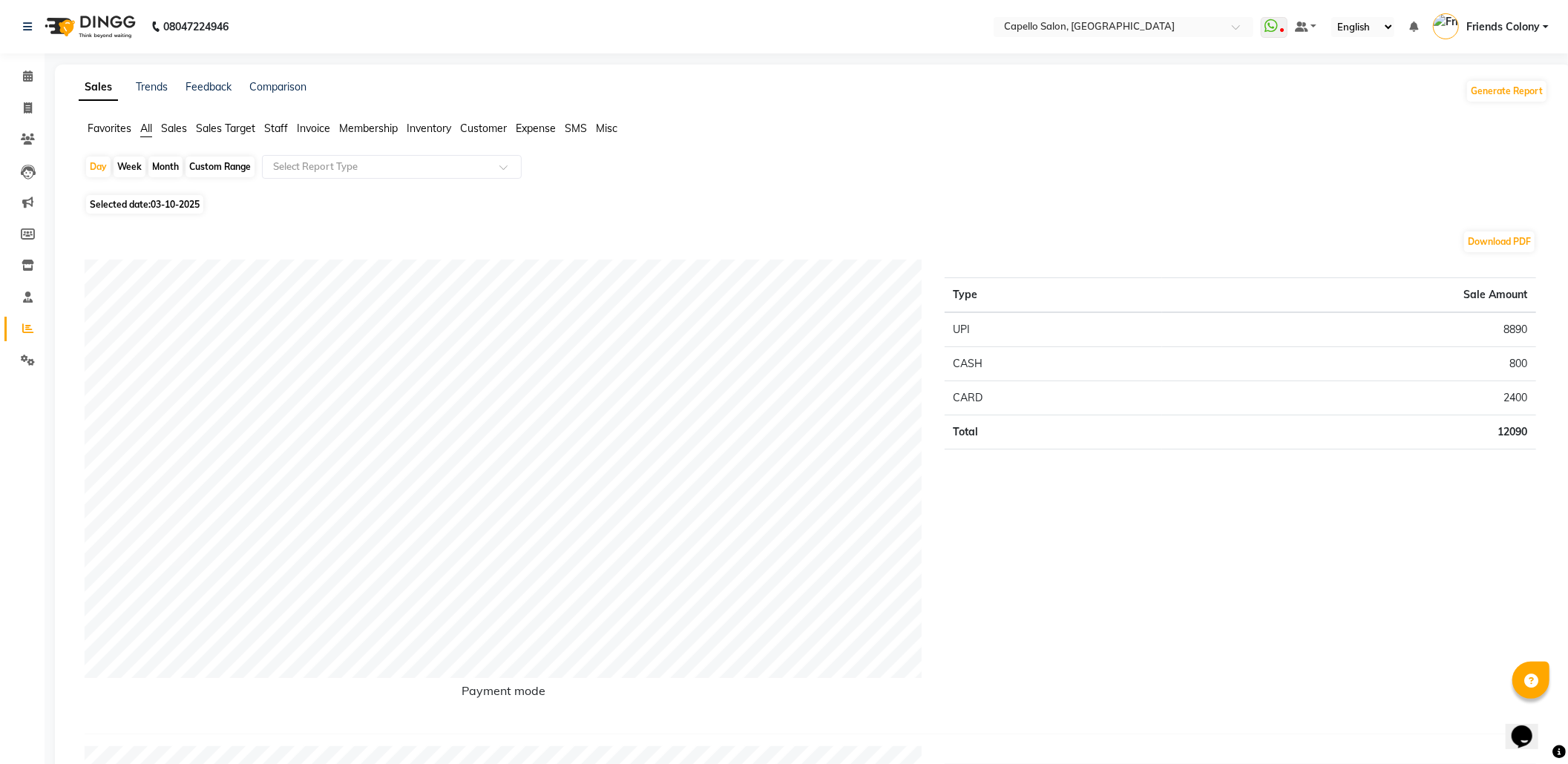
click at [286, 128] on span "Staff" at bounding box center [276, 128] width 24 height 14
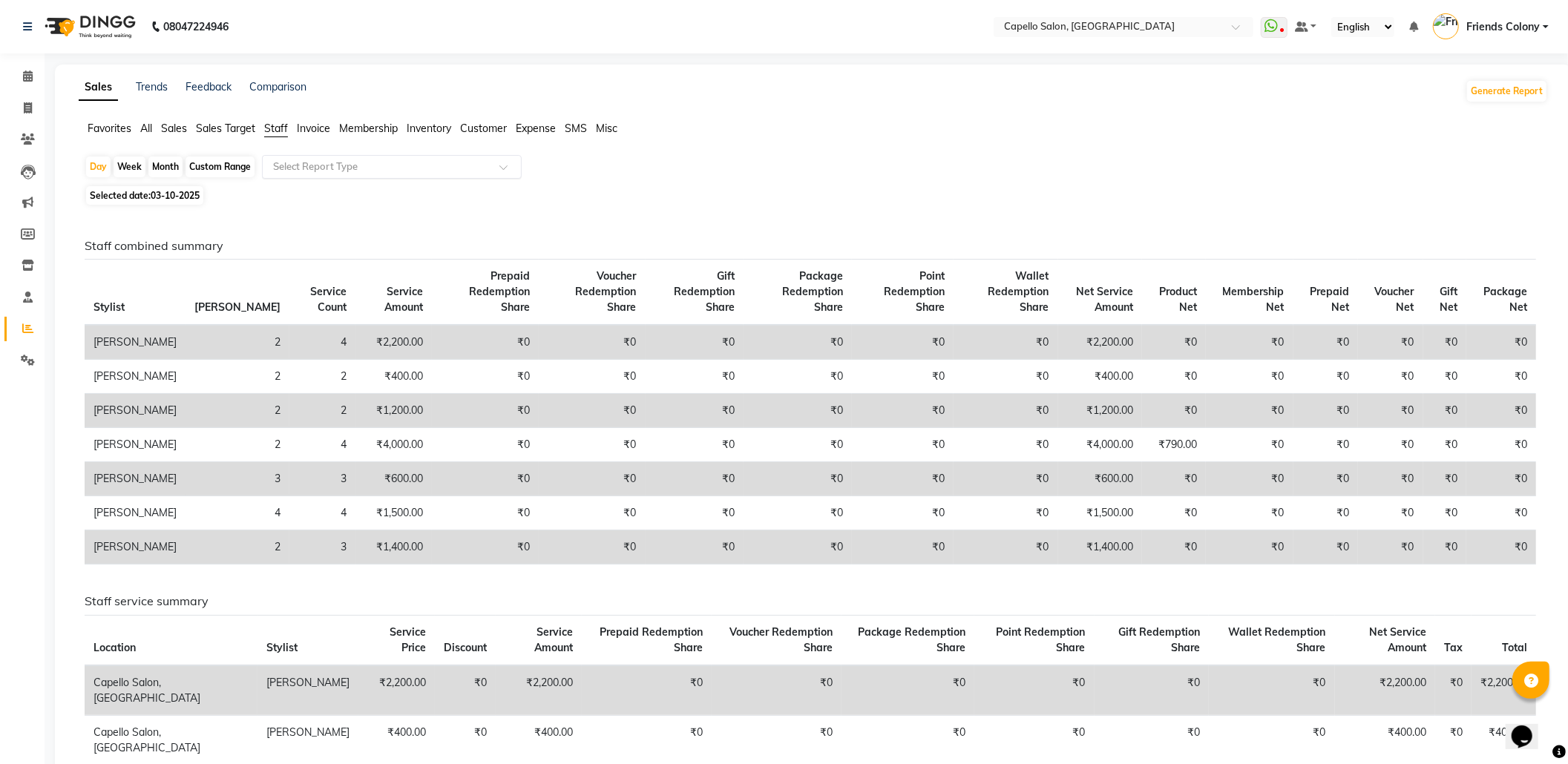
click at [313, 164] on input "text" at bounding box center [377, 167] width 214 height 15
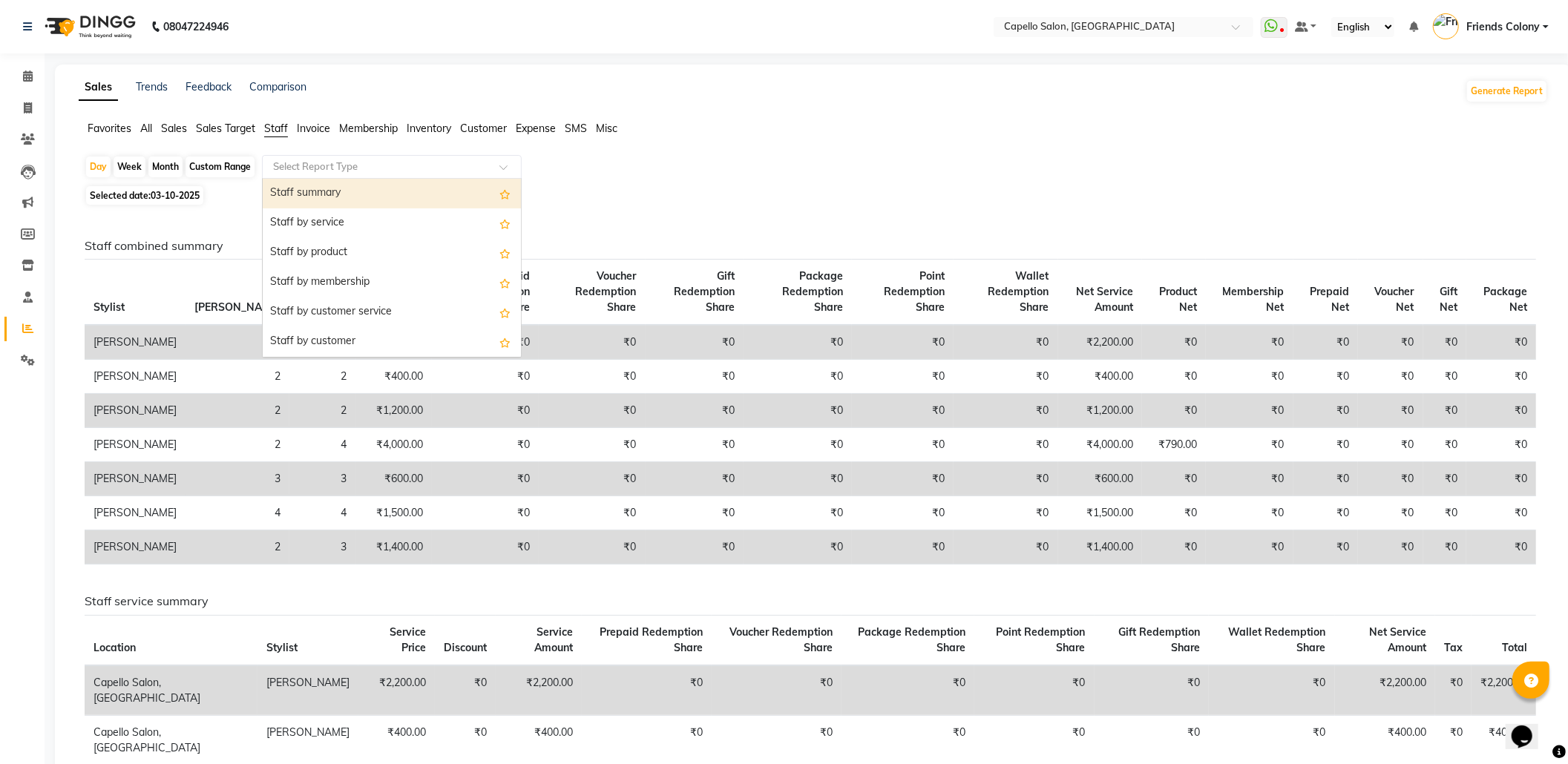
click at [303, 194] on div "Staff summary" at bounding box center [392, 193] width 259 height 30
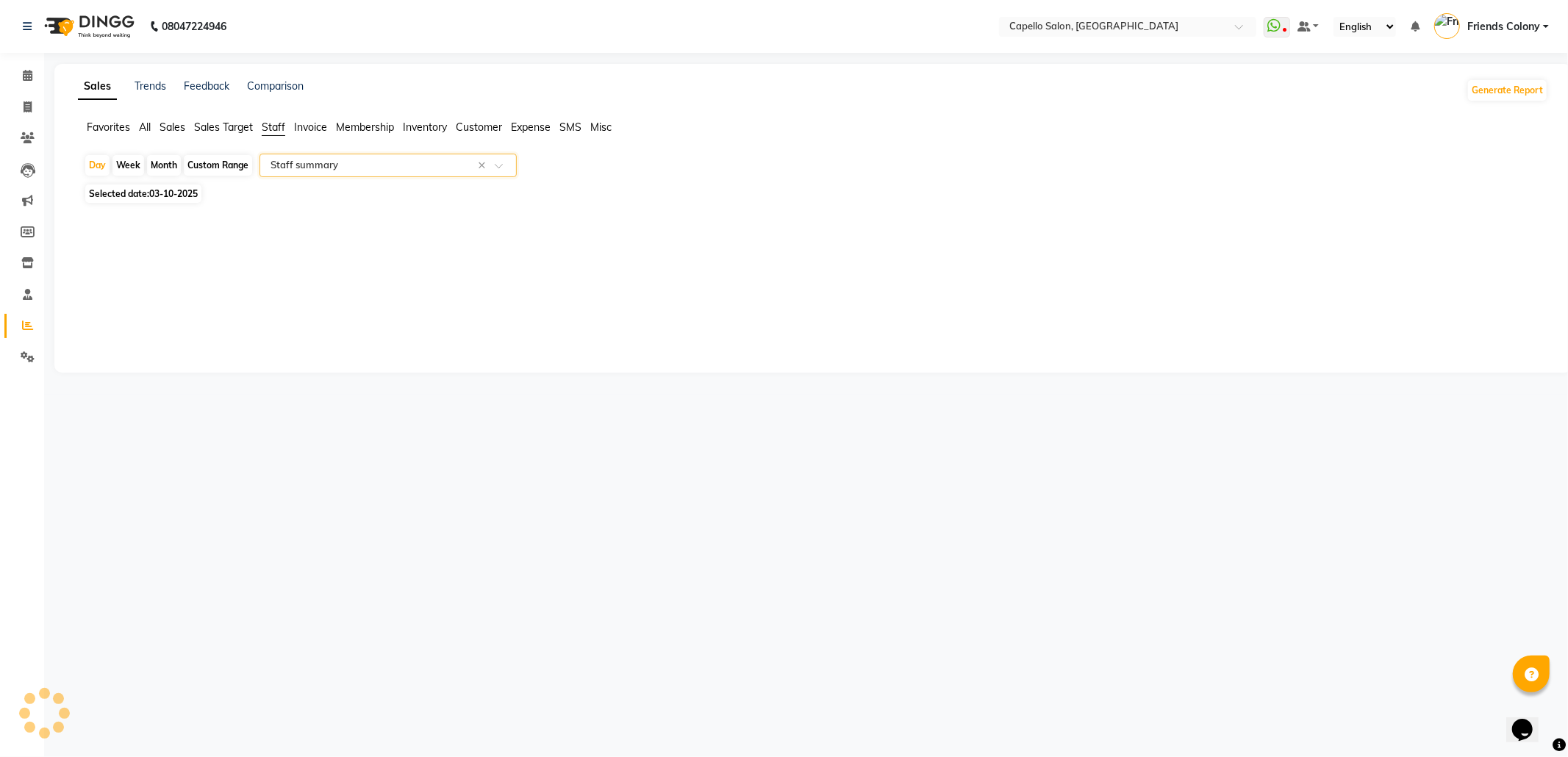
select select "full_report"
select select "csv"
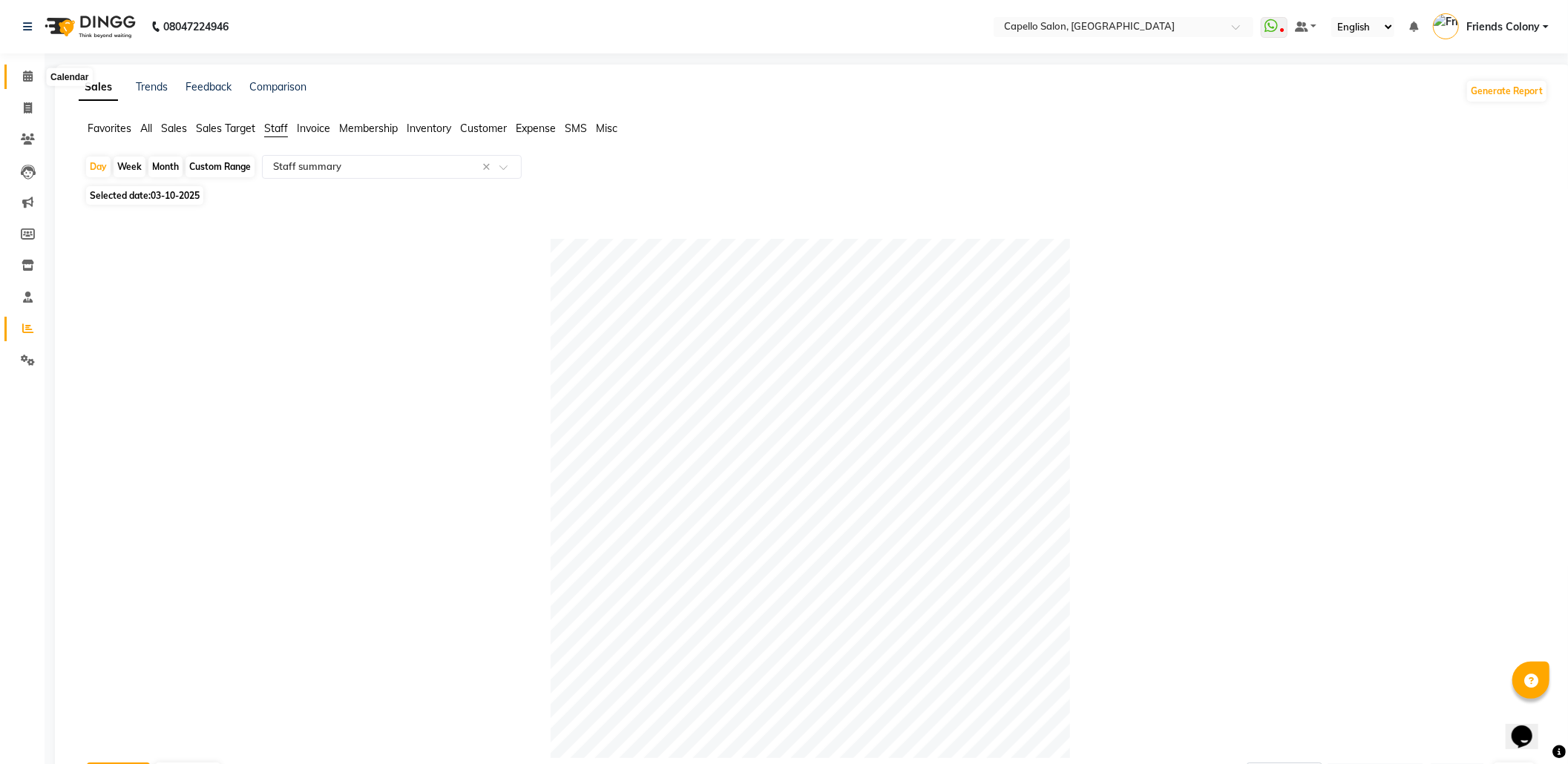
click at [37, 76] on span at bounding box center [28, 77] width 26 height 17
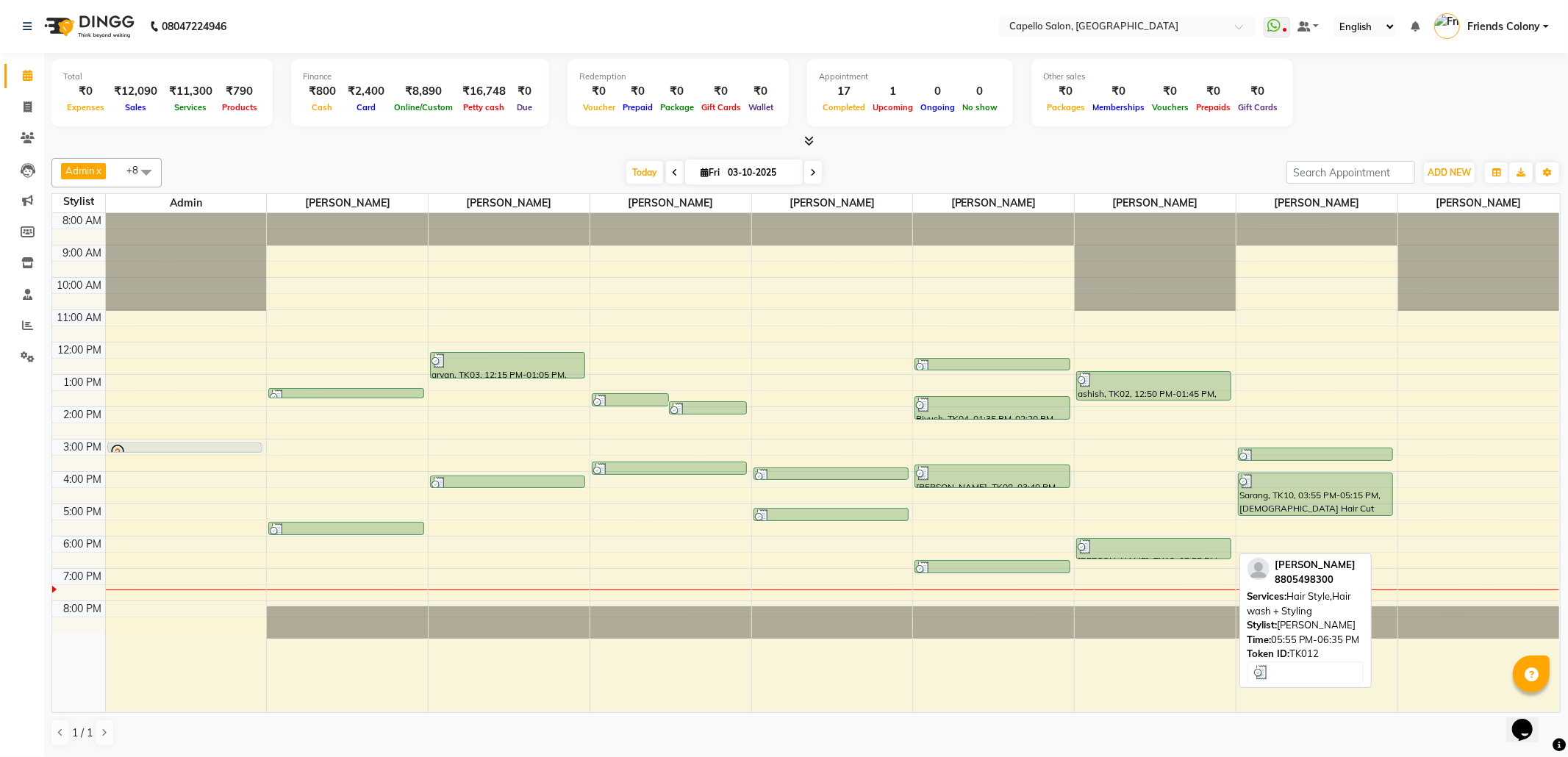
click at [1126, 551] on div at bounding box center [1153, 547] width 153 height 15
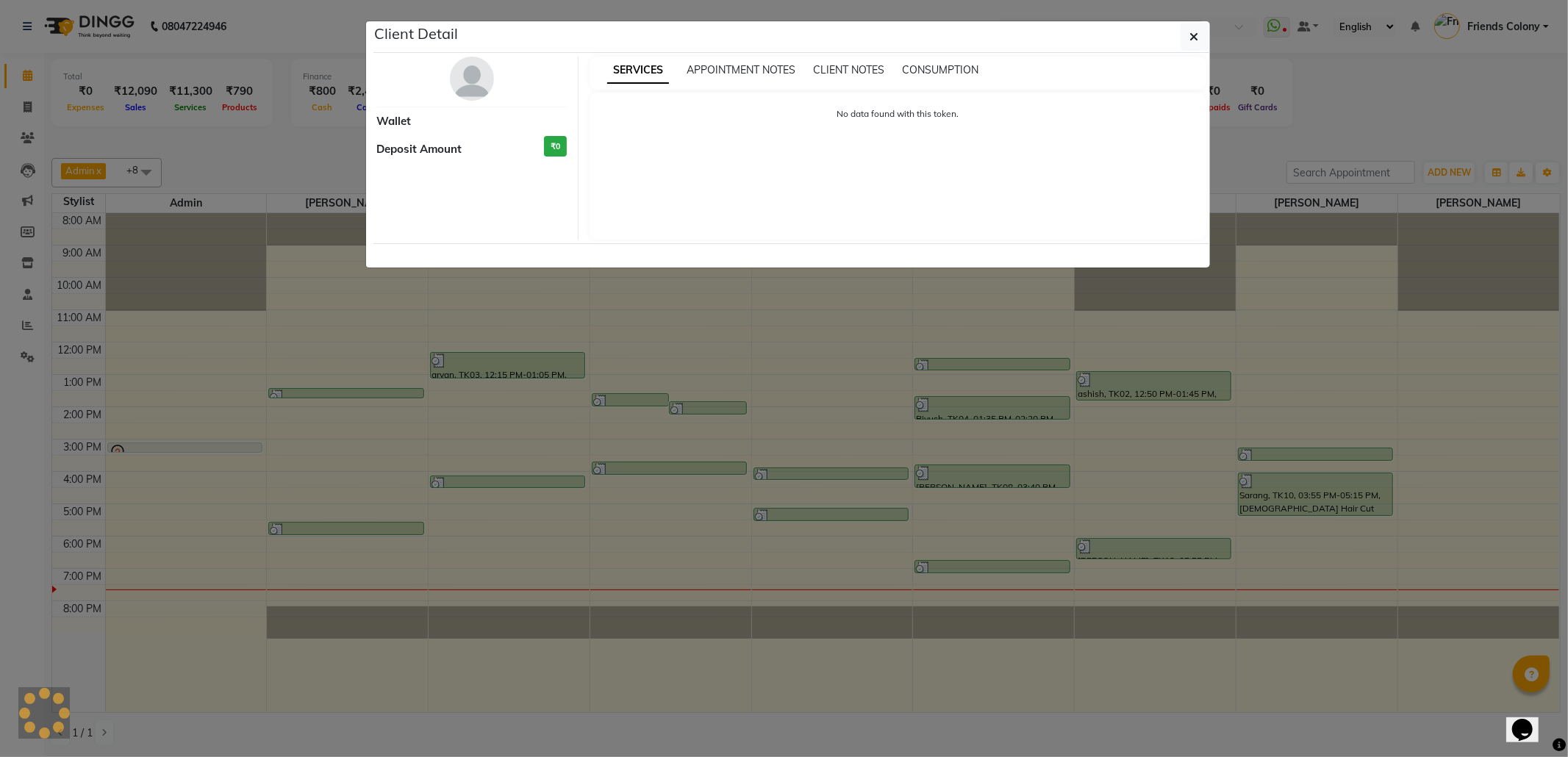
select select "3"
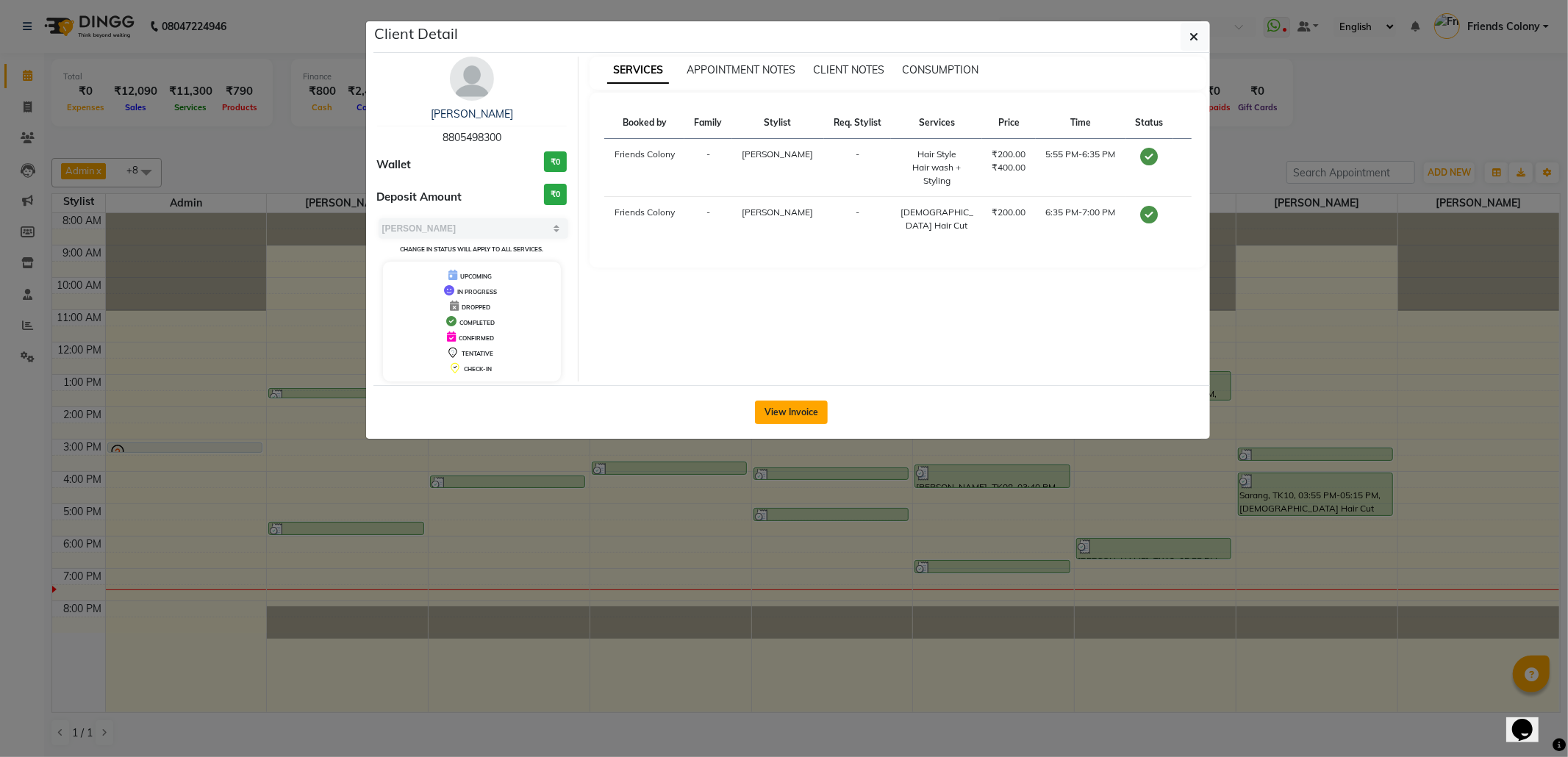
click at [788, 413] on button "View Invoice" at bounding box center [791, 412] width 73 height 24
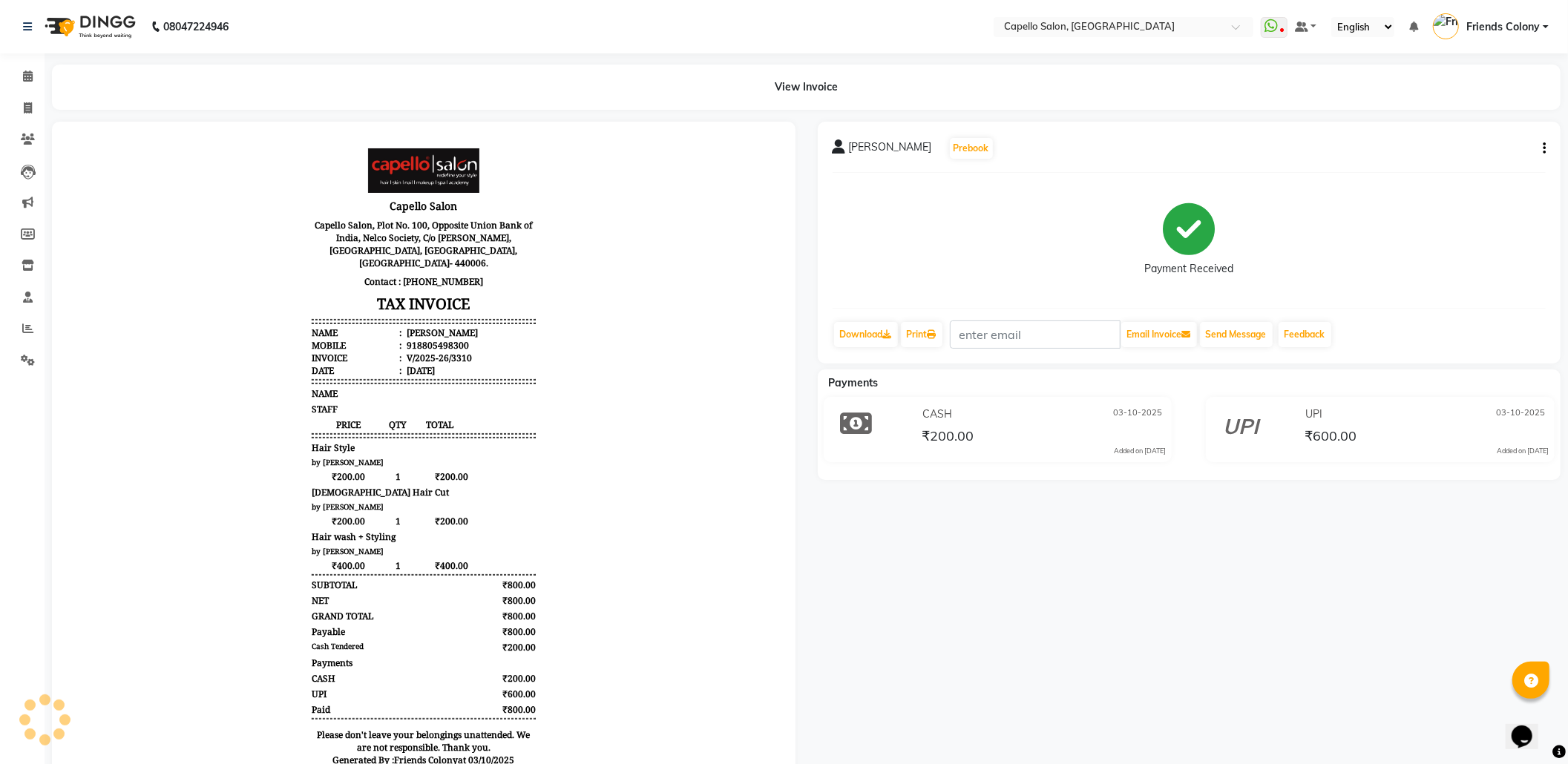
scroll to position [63, 0]
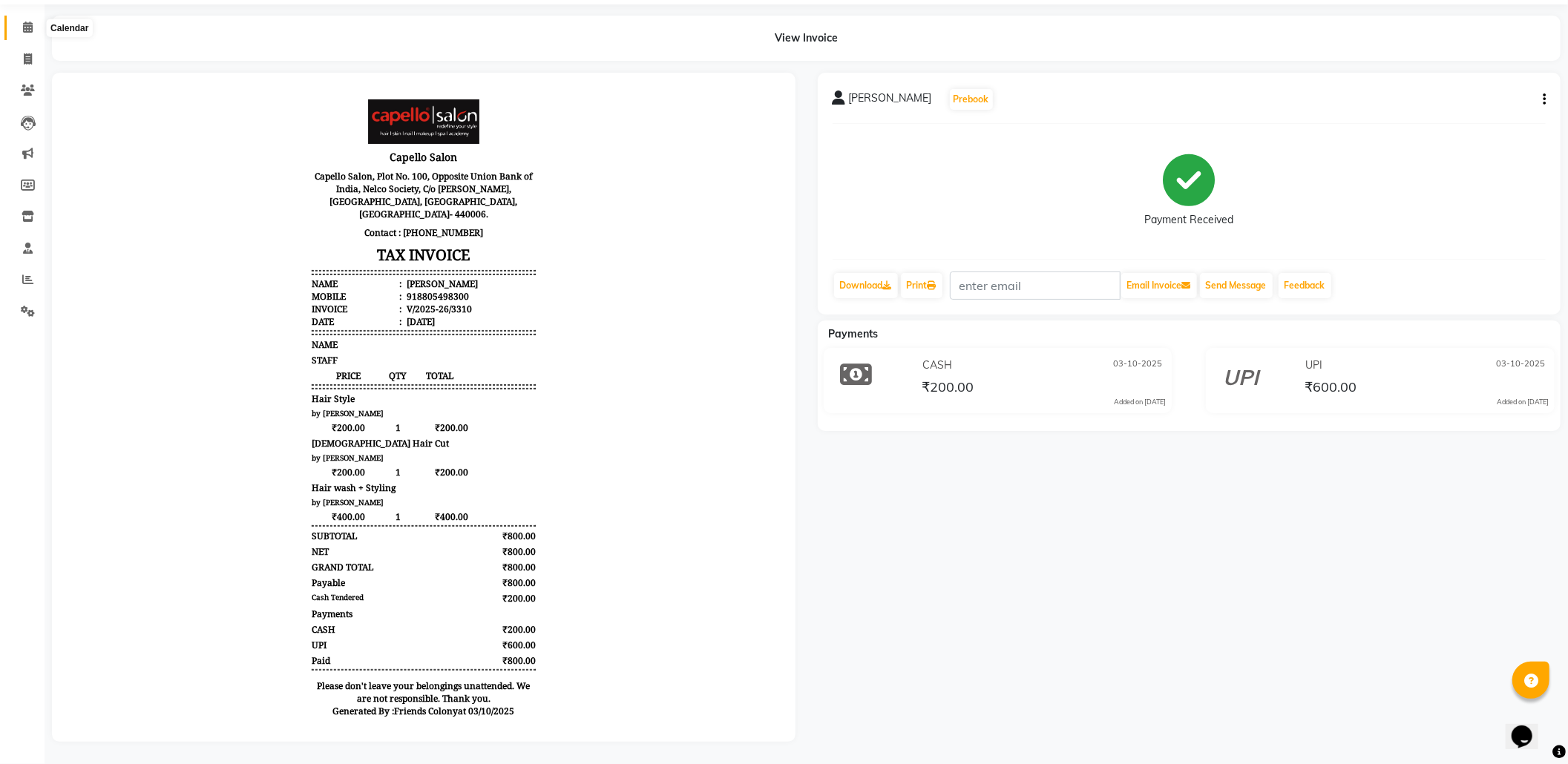
click at [23, 22] on icon at bounding box center [28, 27] width 10 height 11
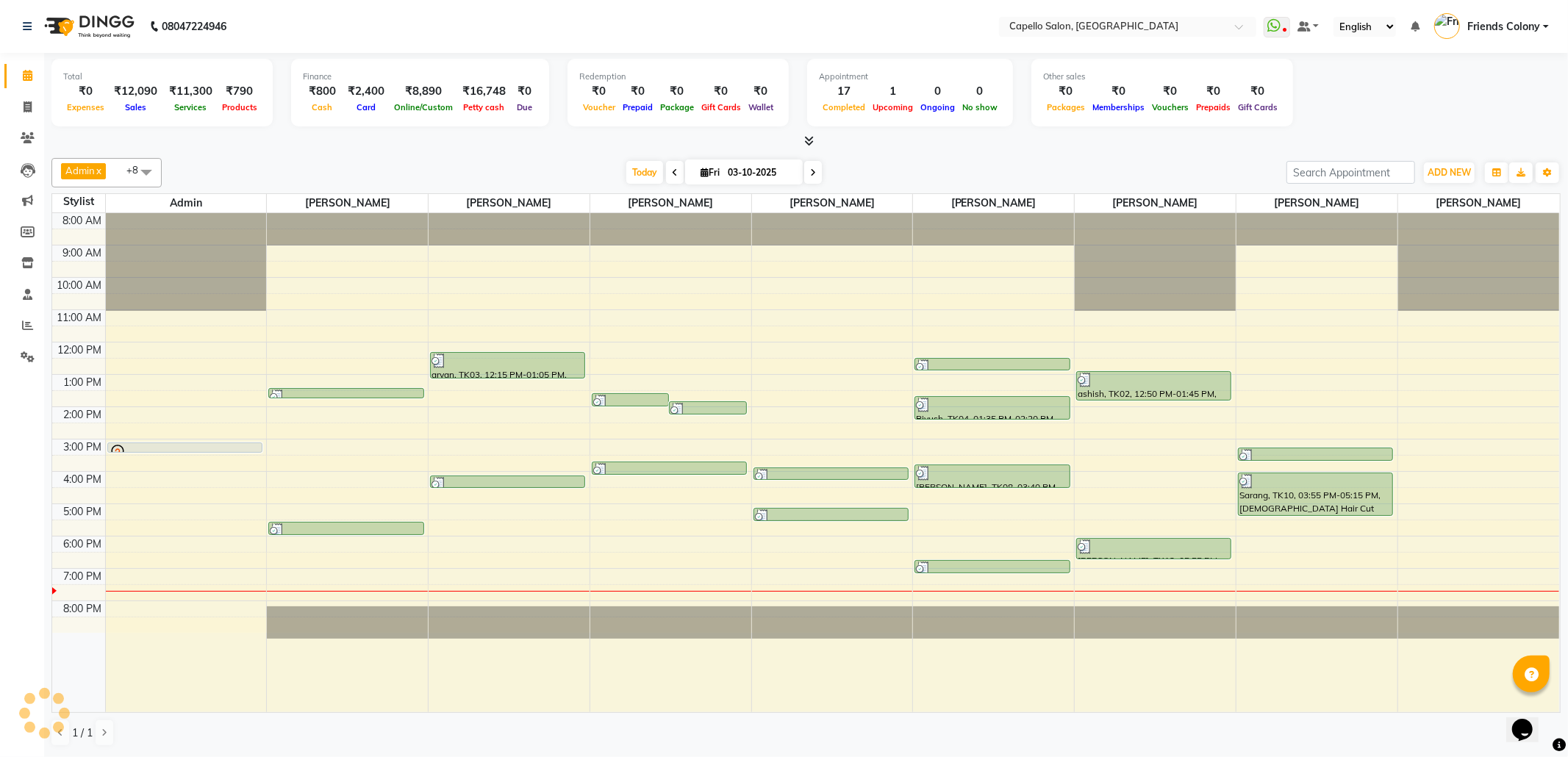
click at [1109, 149] on div at bounding box center [805, 141] width 1509 height 16
click at [26, 265] on icon at bounding box center [28, 262] width 13 height 11
select select
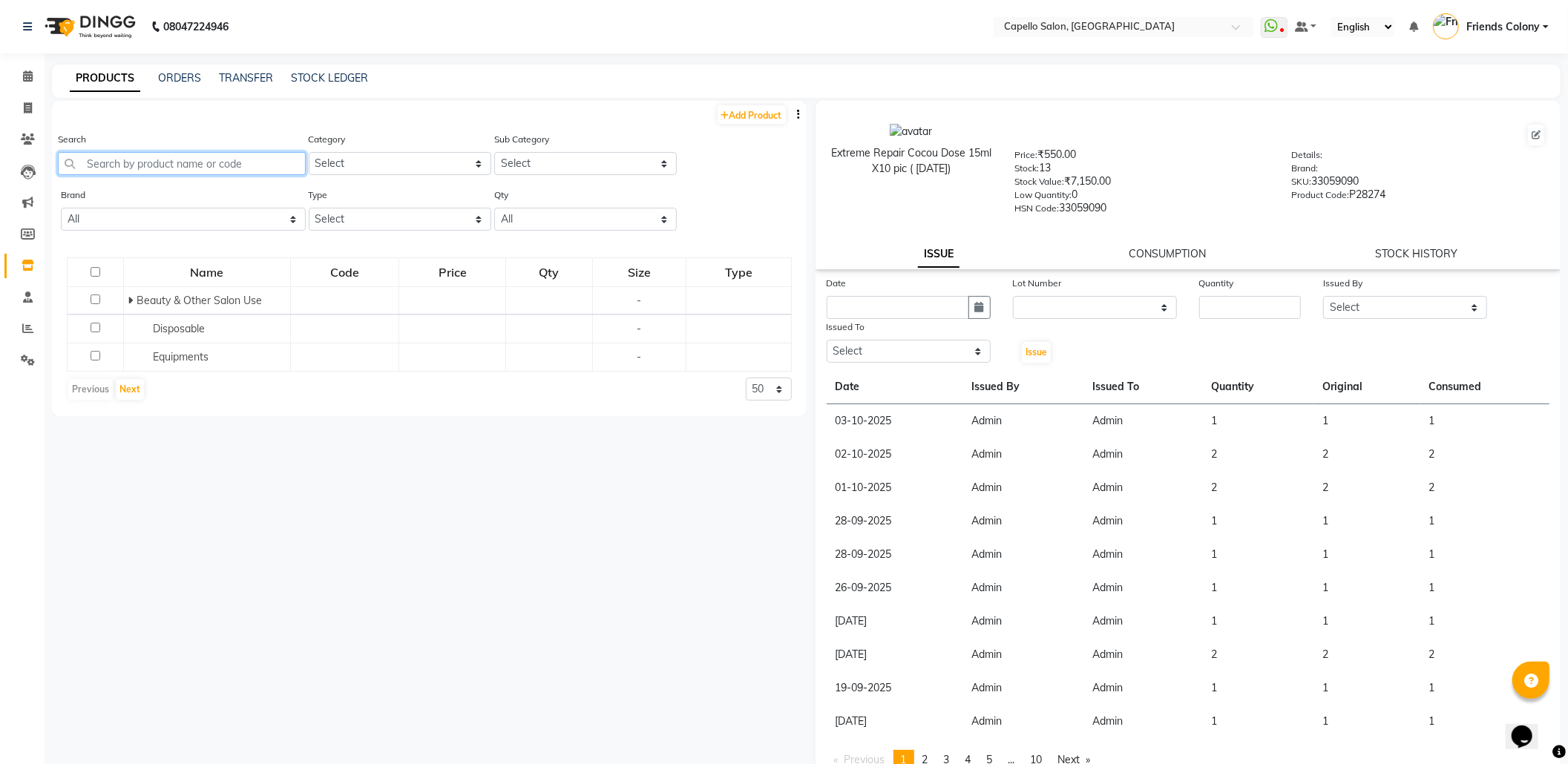
click at [223, 170] on input "text" at bounding box center [182, 163] width 248 height 23
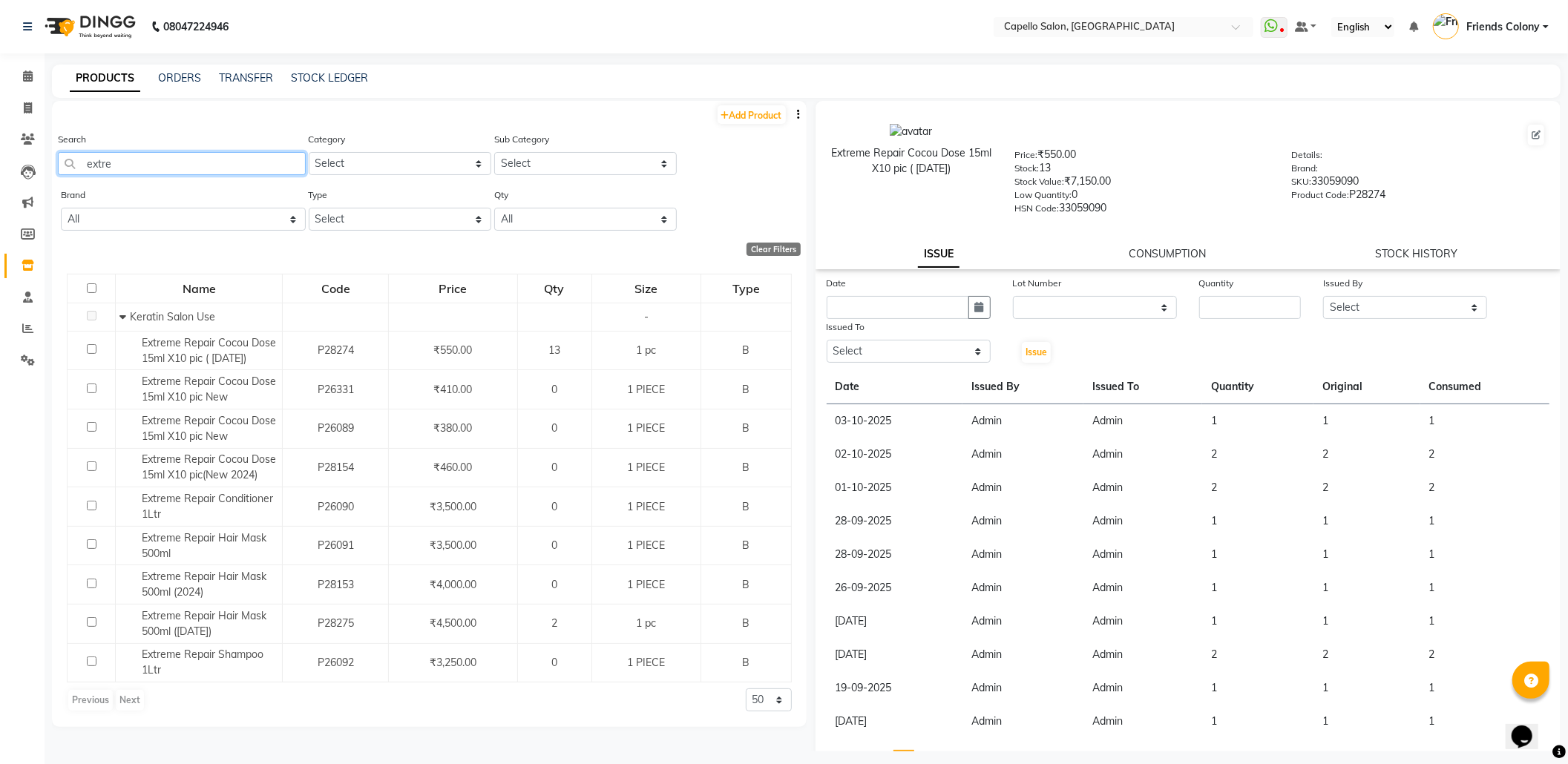
scroll to position [9, 0]
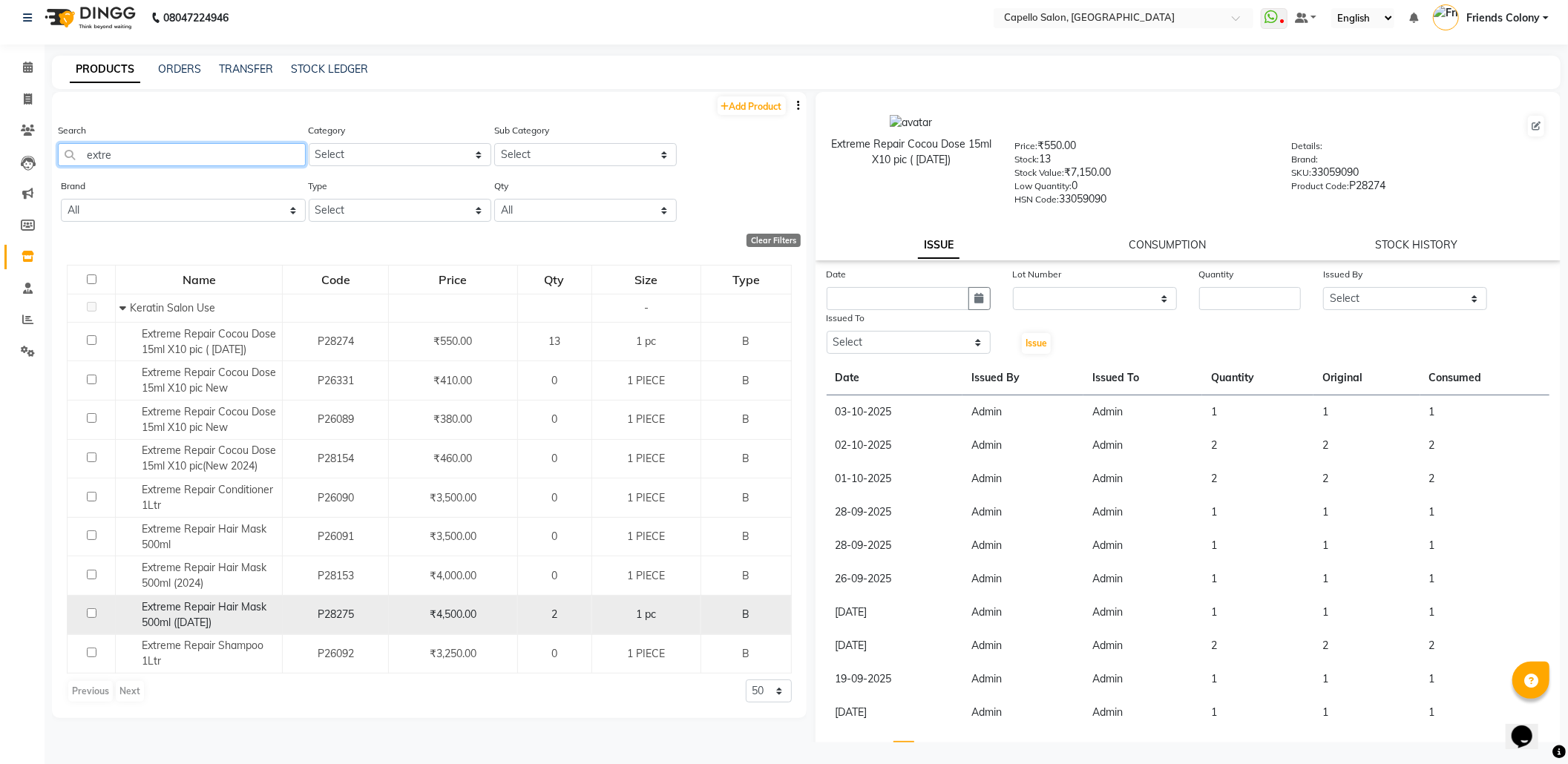
type input "extre"
click at [87, 616] on input "checkbox" at bounding box center [92, 613] width 10 height 10
checkbox input "true"
select select
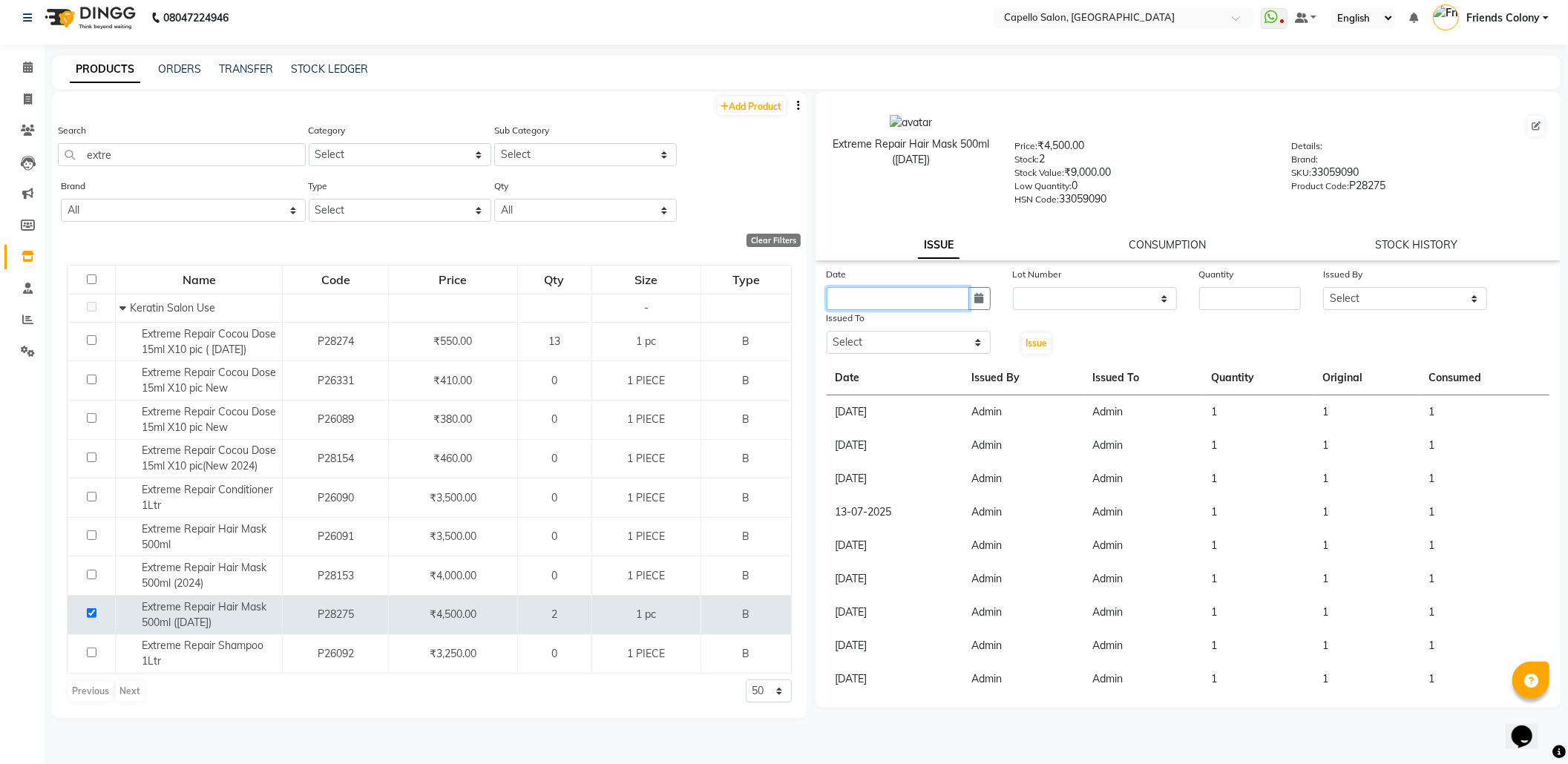
click at [909, 287] on input "text" at bounding box center [898, 298] width 143 height 23
select select "10"
select select "2025"
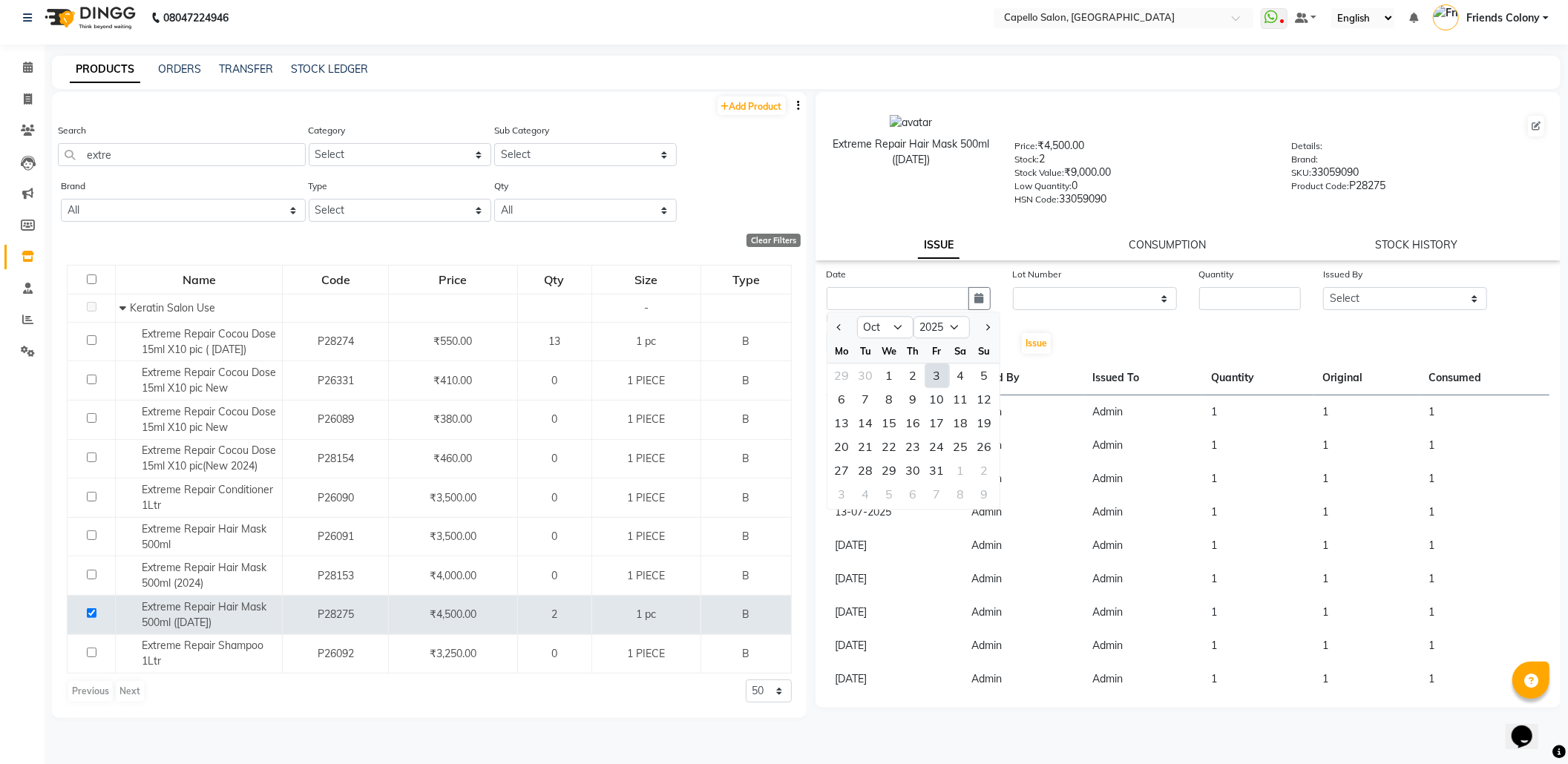
click at [942, 376] on div "3" at bounding box center [938, 376] width 24 height 24
type input "03-10-2025"
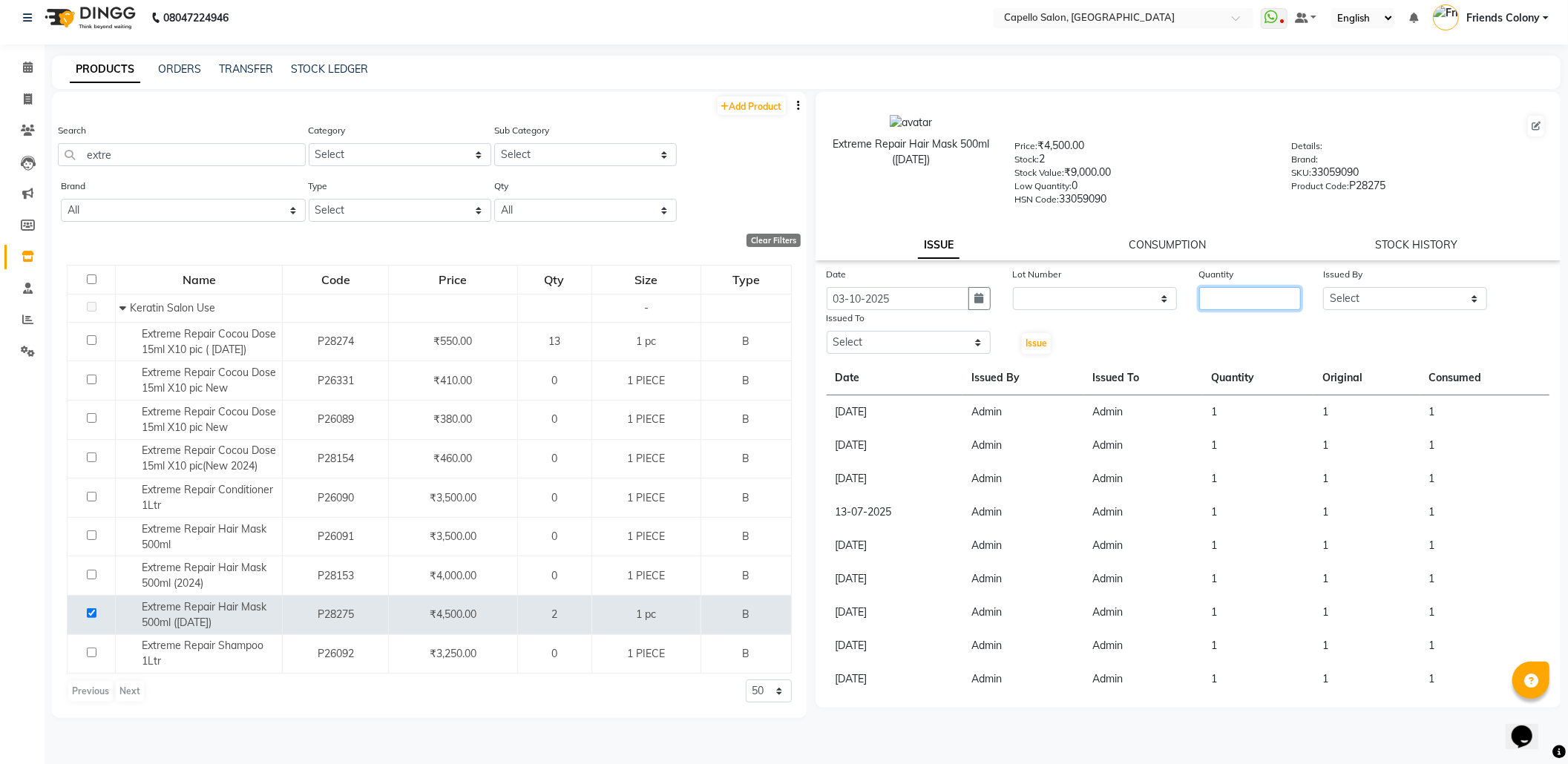
click at [1250, 291] on input "number" at bounding box center [1250, 298] width 101 height 23
type input "1"
click at [1362, 295] on select "Select aayush atkar Admin ANKIT BANDEWAR Friends Colony Harsha Shiwankar mohini…" at bounding box center [1405, 298] width 164 height 23
select select "16604"
click at [1323, 287] on select "Select aayush atkar Admin ANKIT BANDEWAR Friends Colony Harsha Shiwankar mohini…" at bounding box center [1405, 298] width 164 height 23
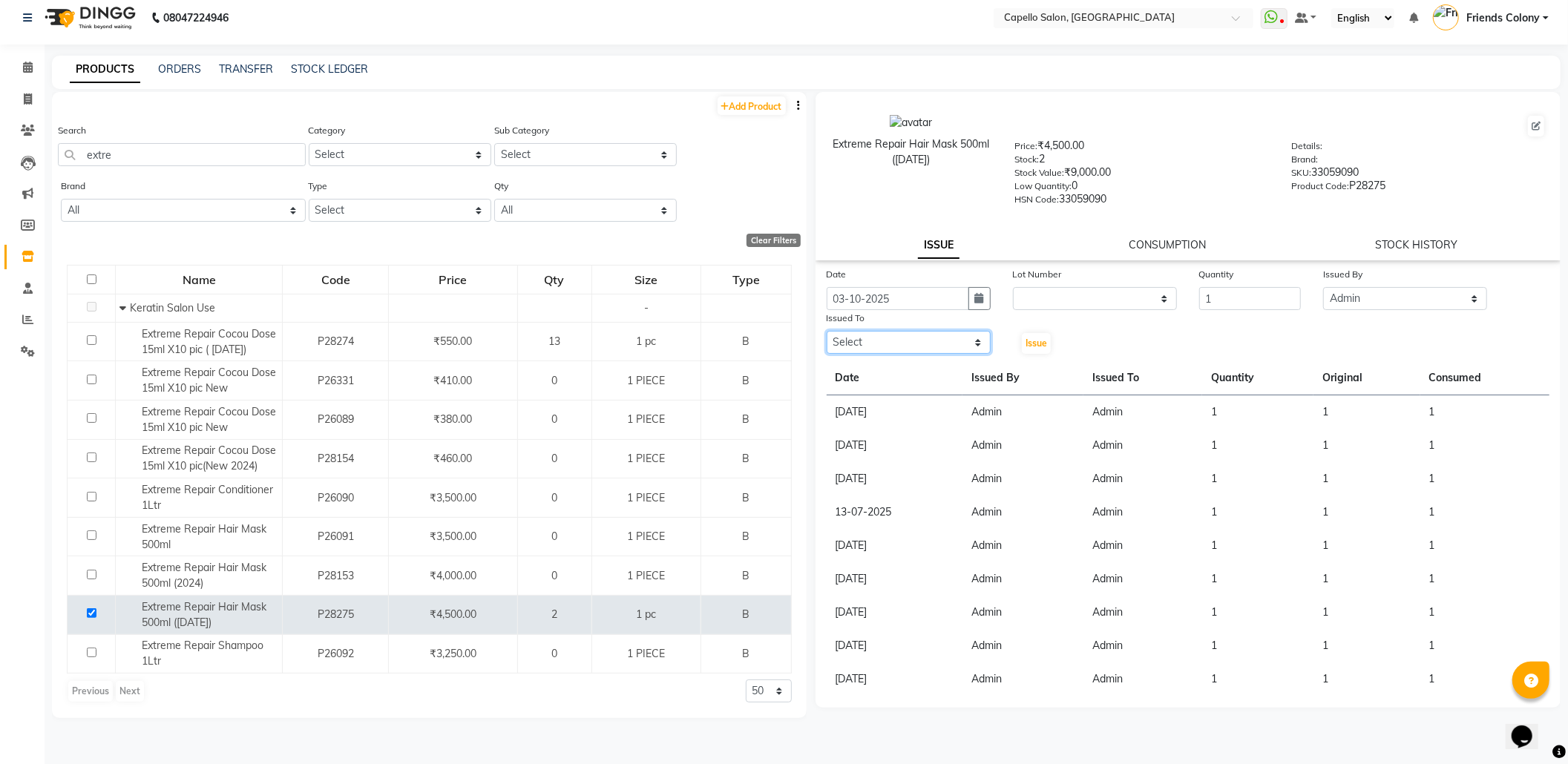
click at [875, 331] on select "Select aayush atkar Admin ANKIT BANDEWAR Friends Colony Harsha Shiwankar mohini…" at bounding box center [909, 342] width 164 height 23
select select "16604"
click at [827, 331] on select "Select aayush atkar Admin ANKIT BANDEWAR Friends Colony Harsha Shiwankar mohini…" at bounding box center [909, 342] width 164 height 23
click at [1043, 333] on button "Issue" at bounding box center [1037, 344] width 29 height 21
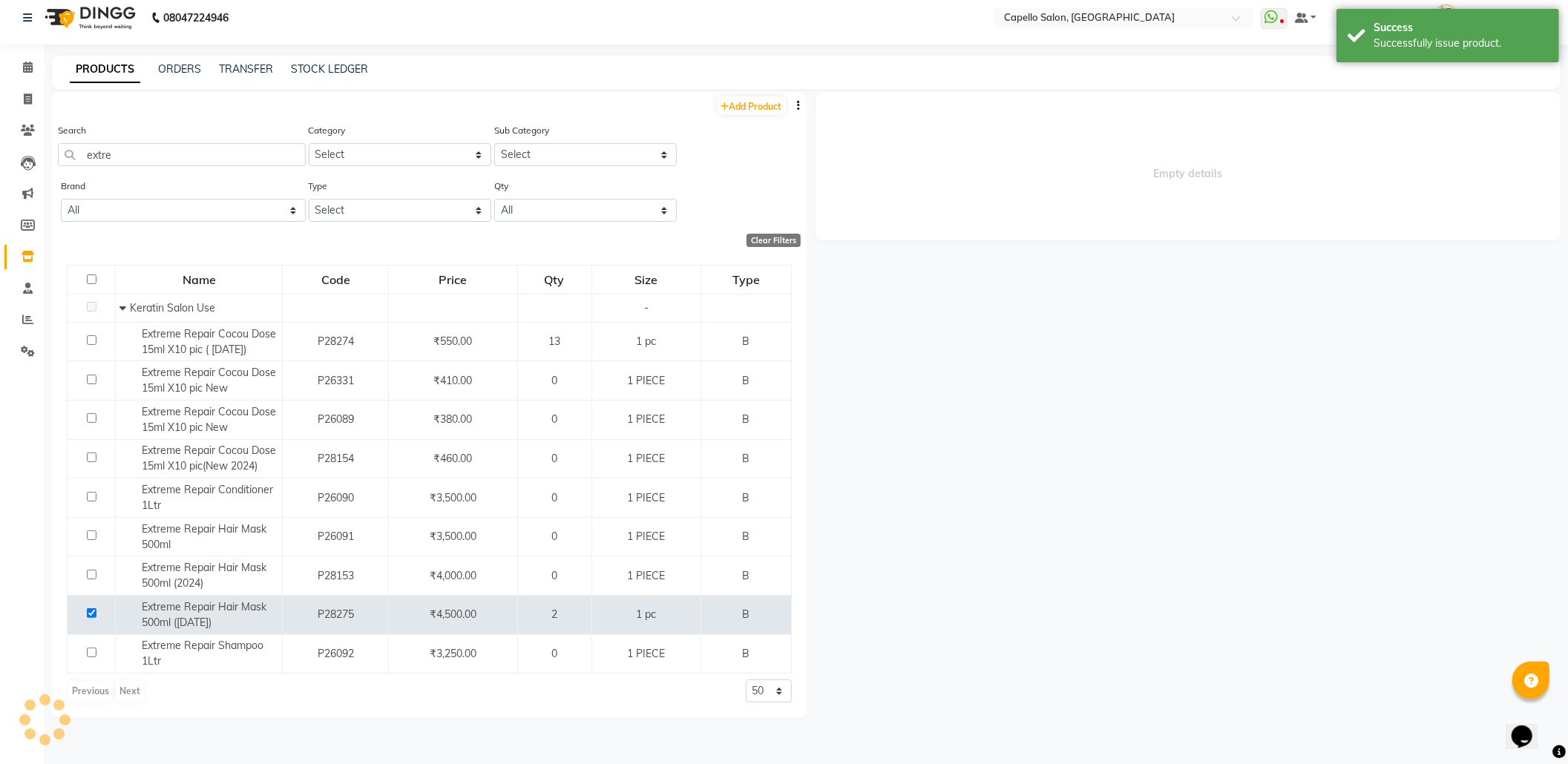
select select
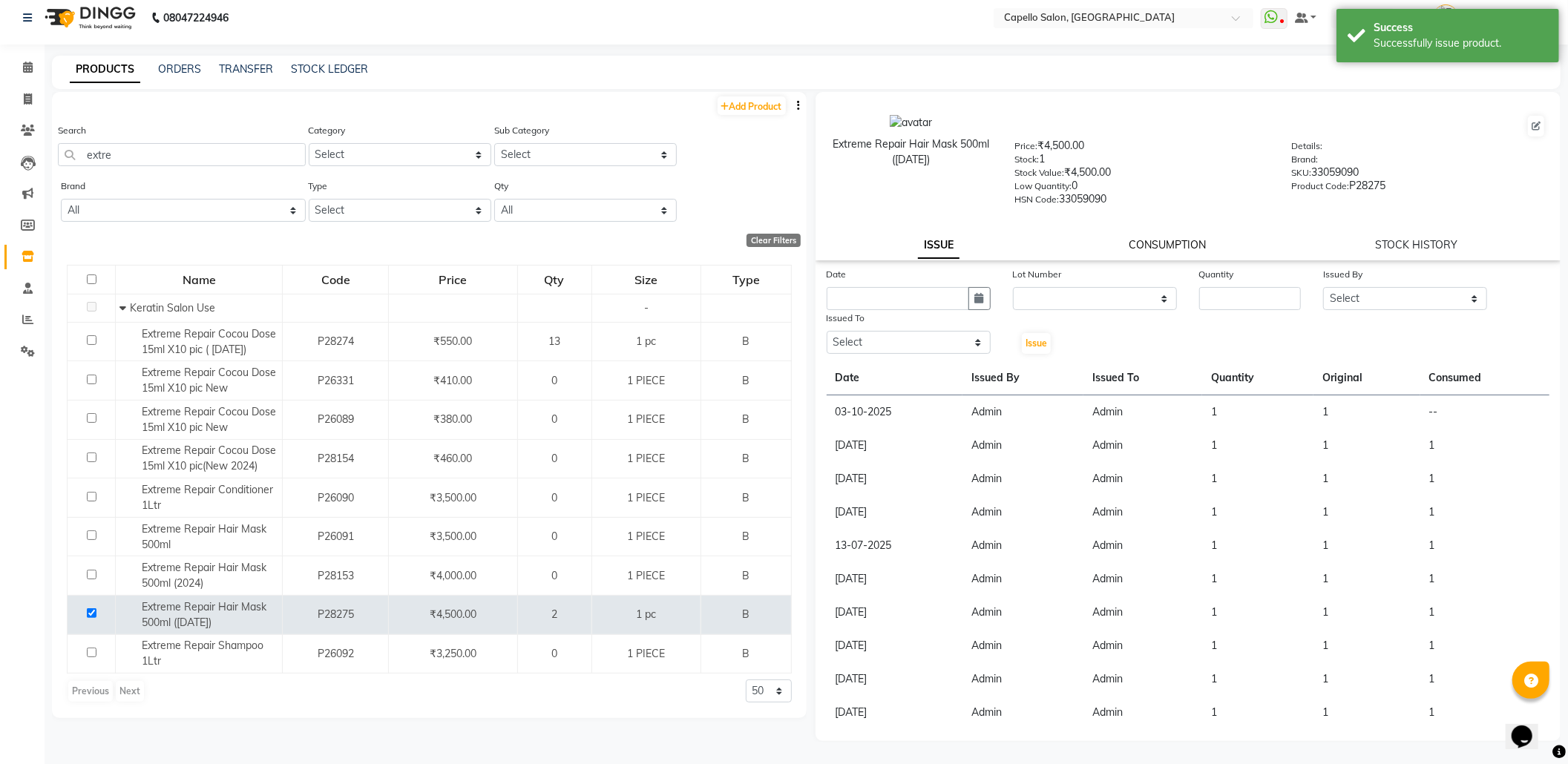
click at [1143, 241] on link "CONSUMPTION" at bounding box center [1167, 245] width 77 height 14
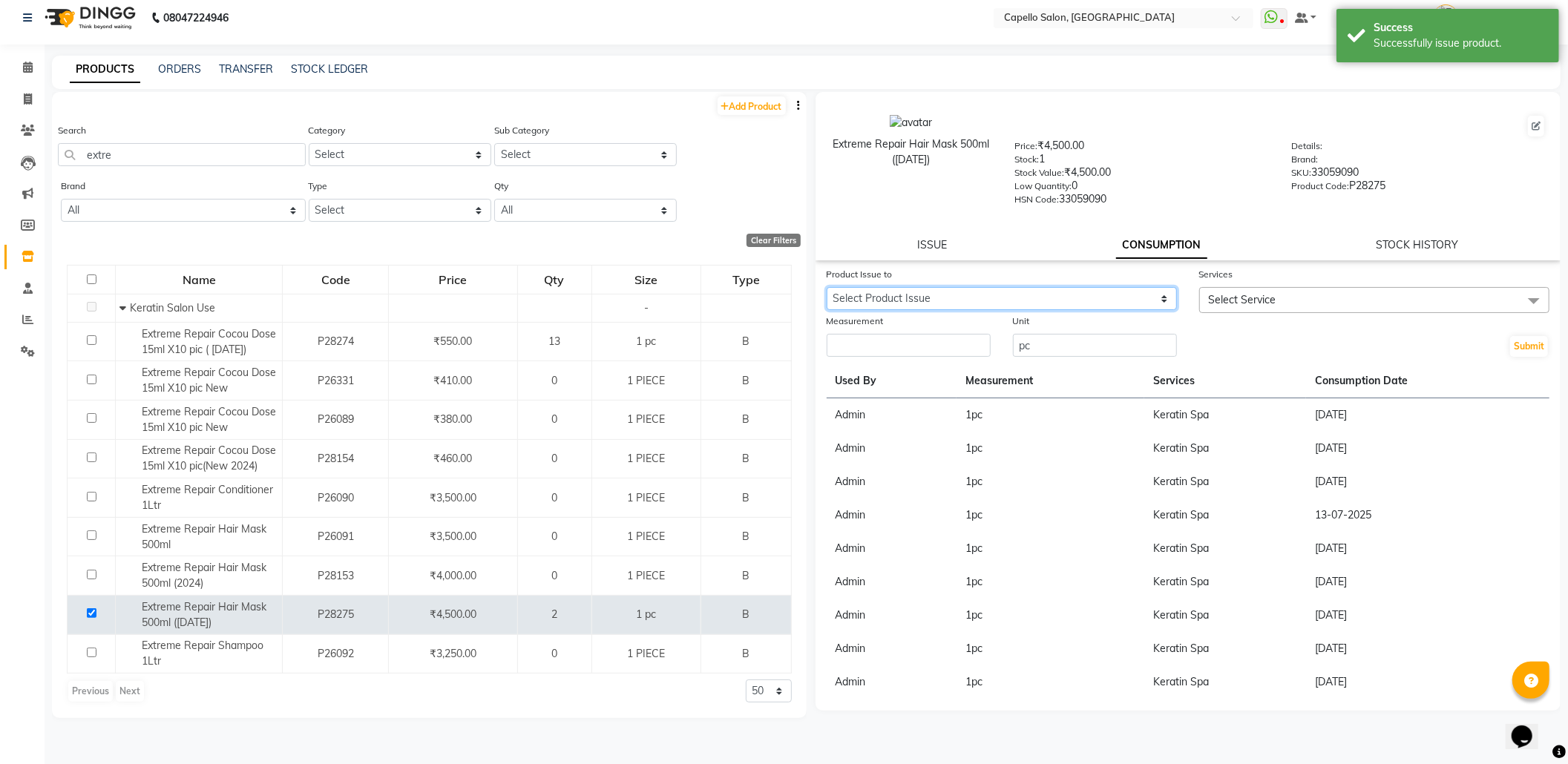
click at [1114, 293] on select "Select Product Issue 2025-10-03, Issued to: Admin, Balance: 1" at bounding box center [1001, 298] width 350 height 23
select select "1283725"
click at [827, 287] on select "Select Product Issue 2025-10-03, Issued to: Admin, Balance: 1" at bounding box center [1001, 298] width 350 height 23
click at [1221, 294] on span "Select Service" at bounding box center [1242, 299] width 68 height 14
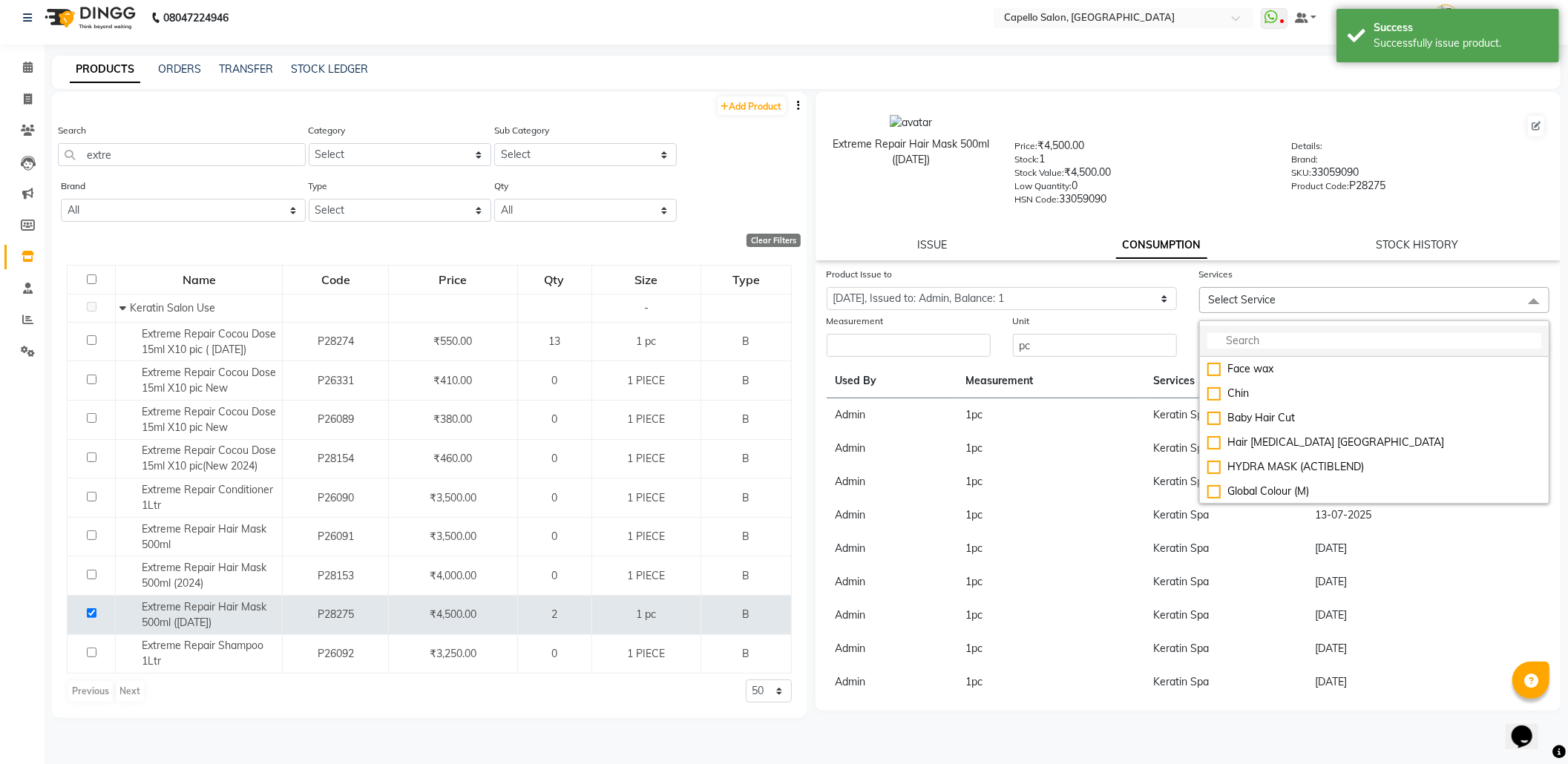
click at [1245, 329] on li at bounding box center [1374, 341] width 349 height 31
click at [1254, 336] on input "multiselect-search" at bounding box center [1374, 341] width 334 height 16
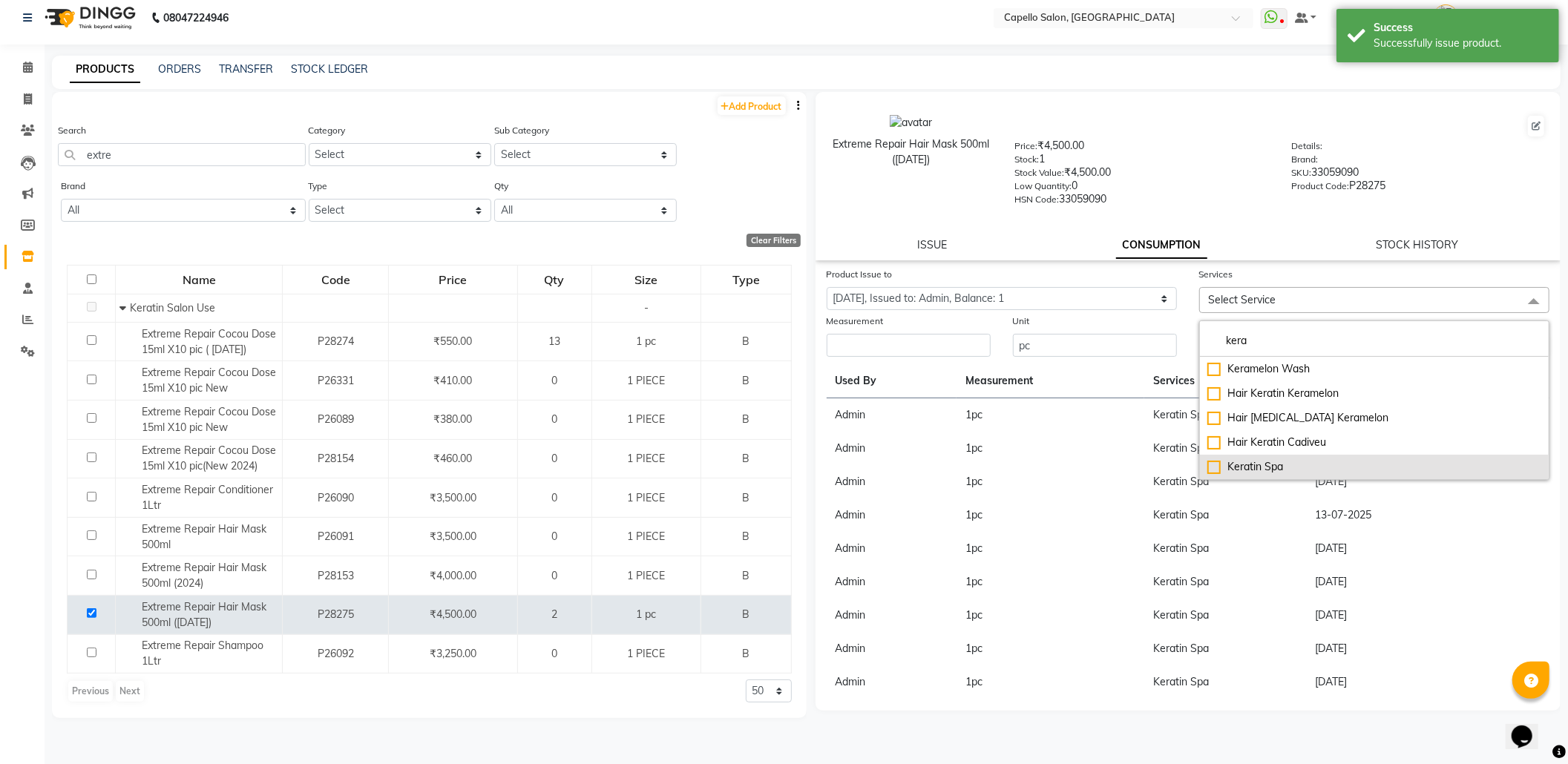
type input "kera"
click at [1217, 459] on div "Keratin Spa" at bounding box center [1374, 467] width 334 height 16
checkbox input "true"
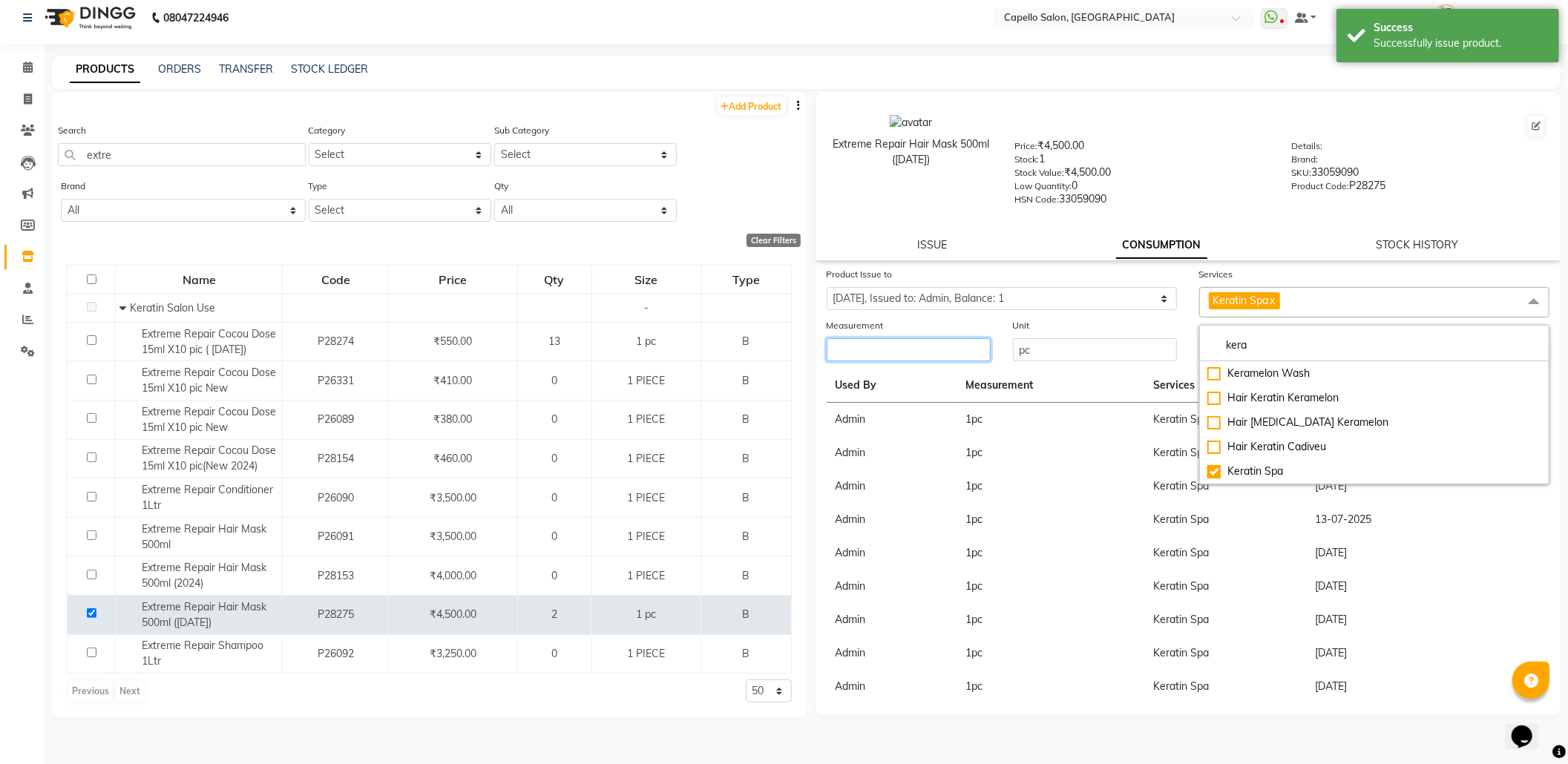
click at [957, 348] on input "number" at bounding box center [909, 349] width 164 height 23
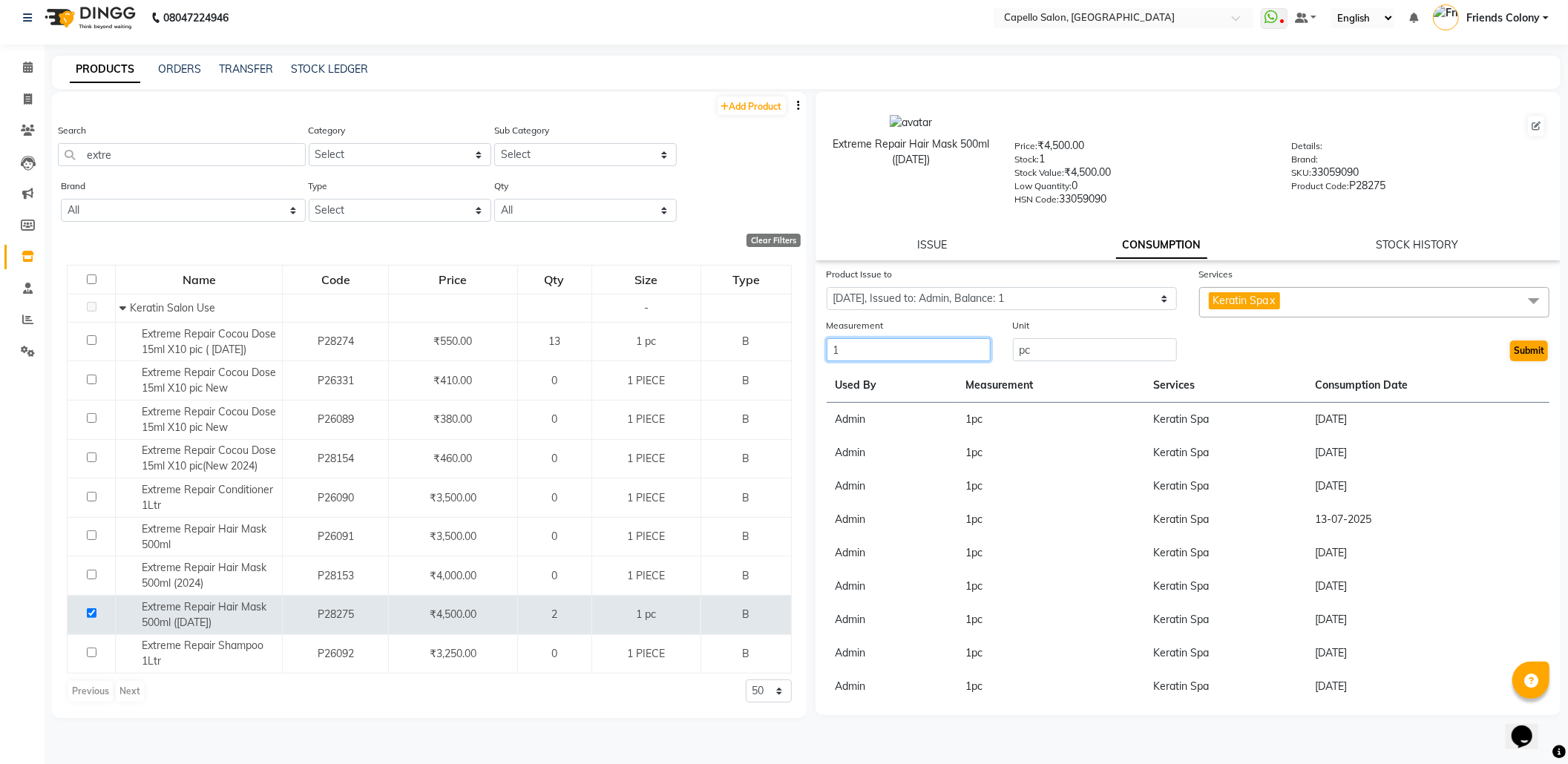
type input "1"
click at [1523, 354] on button "Submit" at bounding box center [1529, 351] width 38 height 21
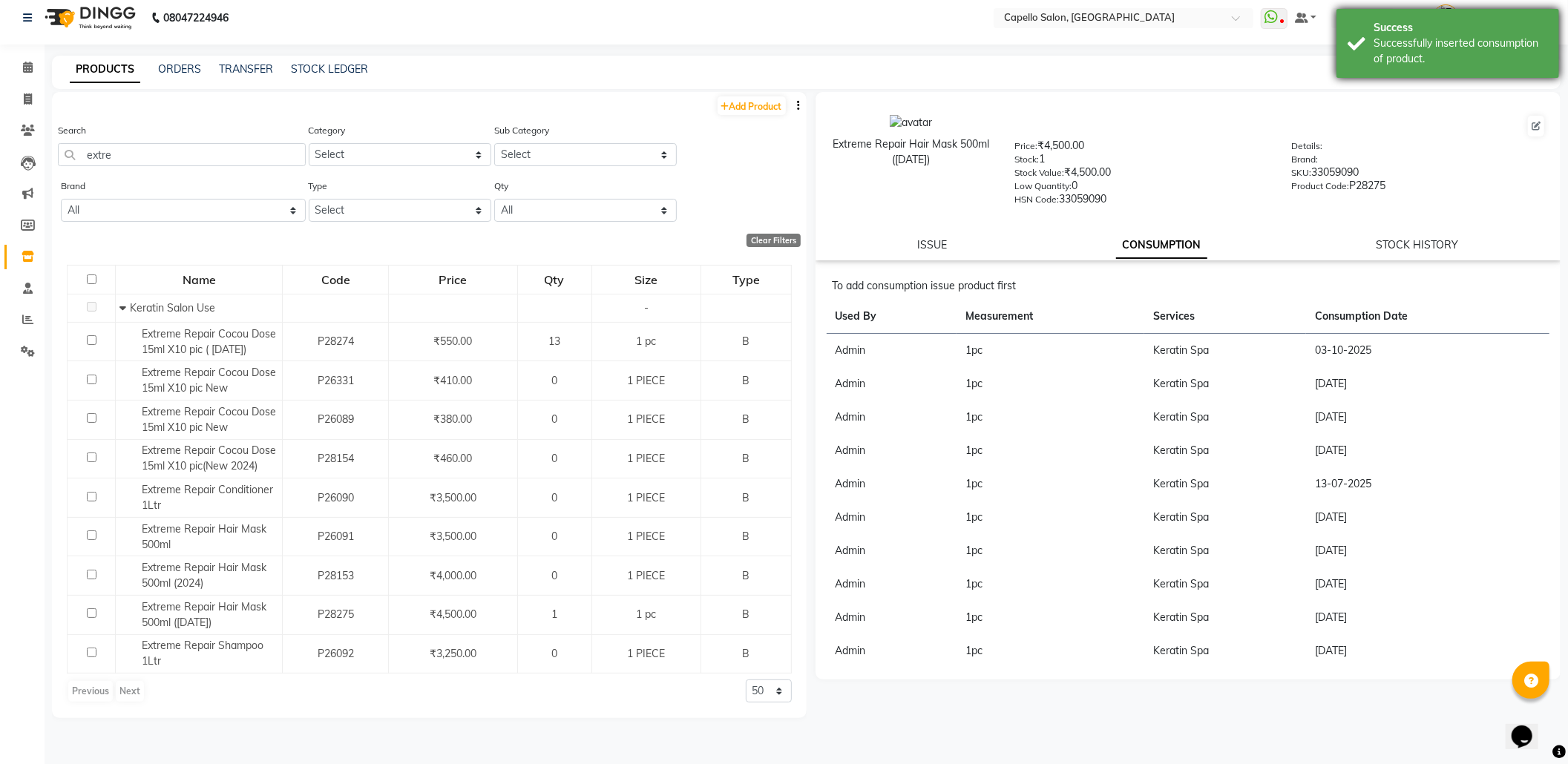
click at [1451, 53] on div "Successfully inserted consumption of product." at bounding box center [1460, 51] width 175 height 31
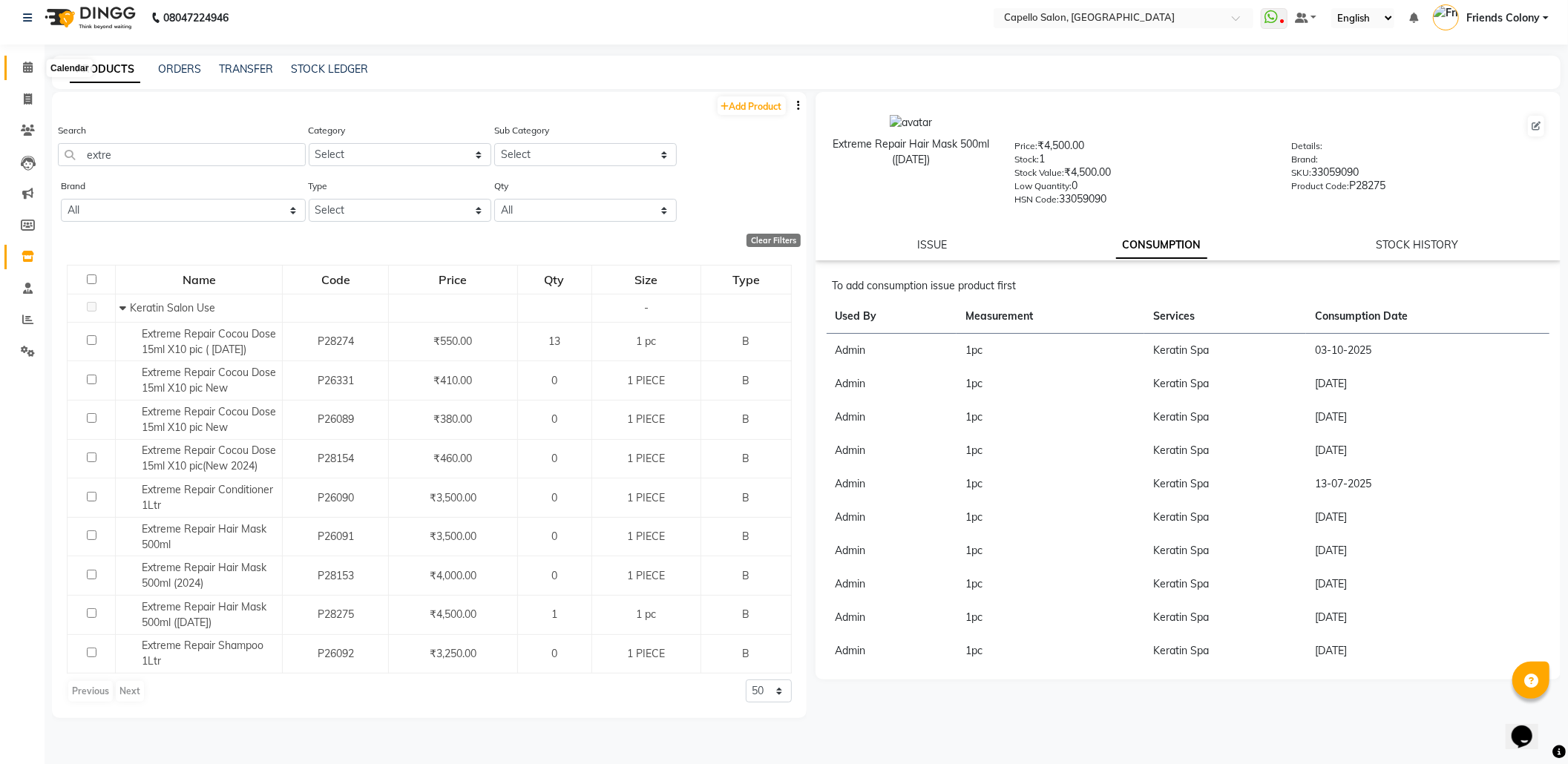
click at [18, 62] on span at bounding box center [28, 67] width 26 height 17
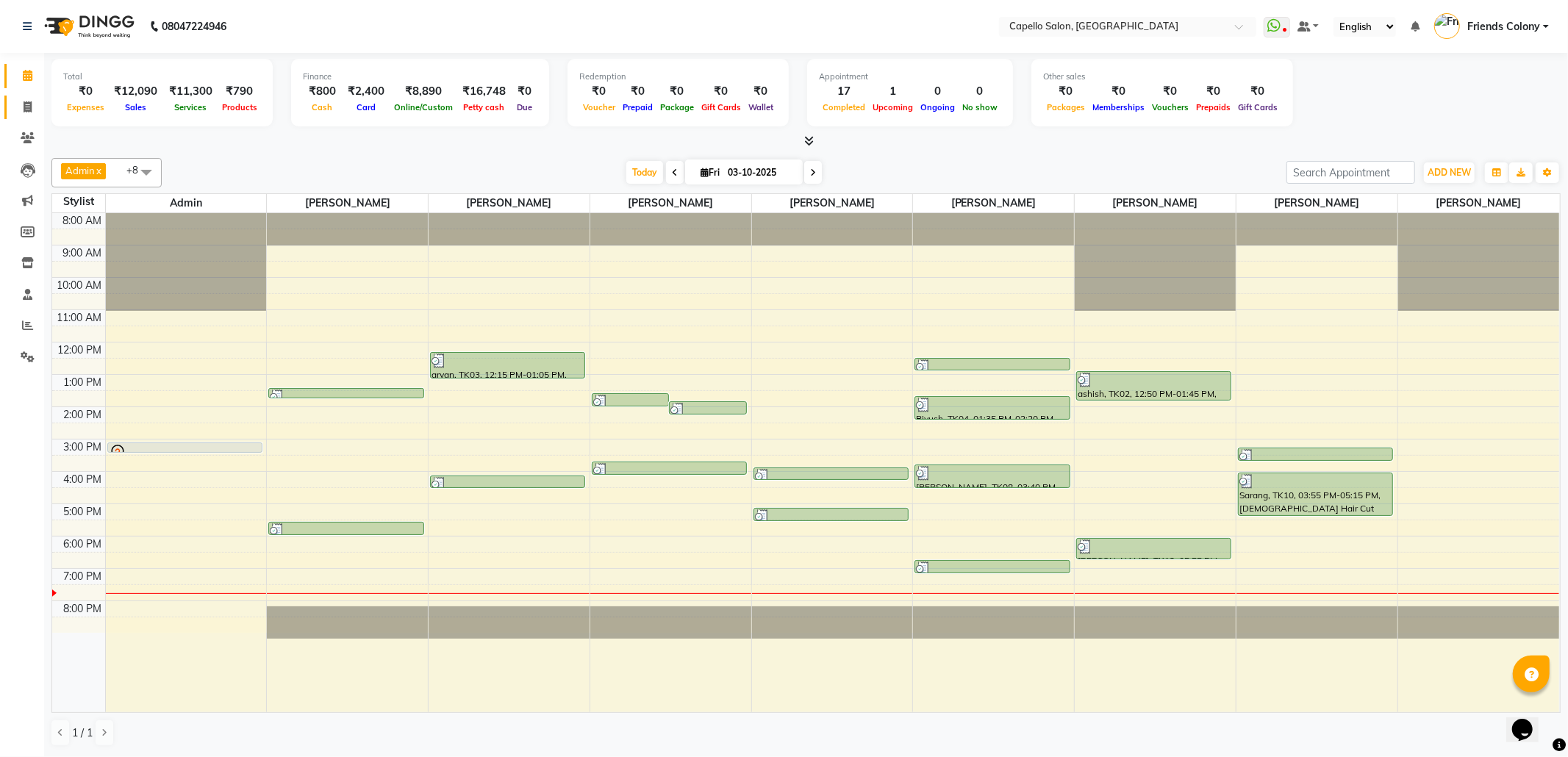
click at [13, 101] on link "Invoice" at bounding box center [22, 107] width 36 height 24
select select "service"
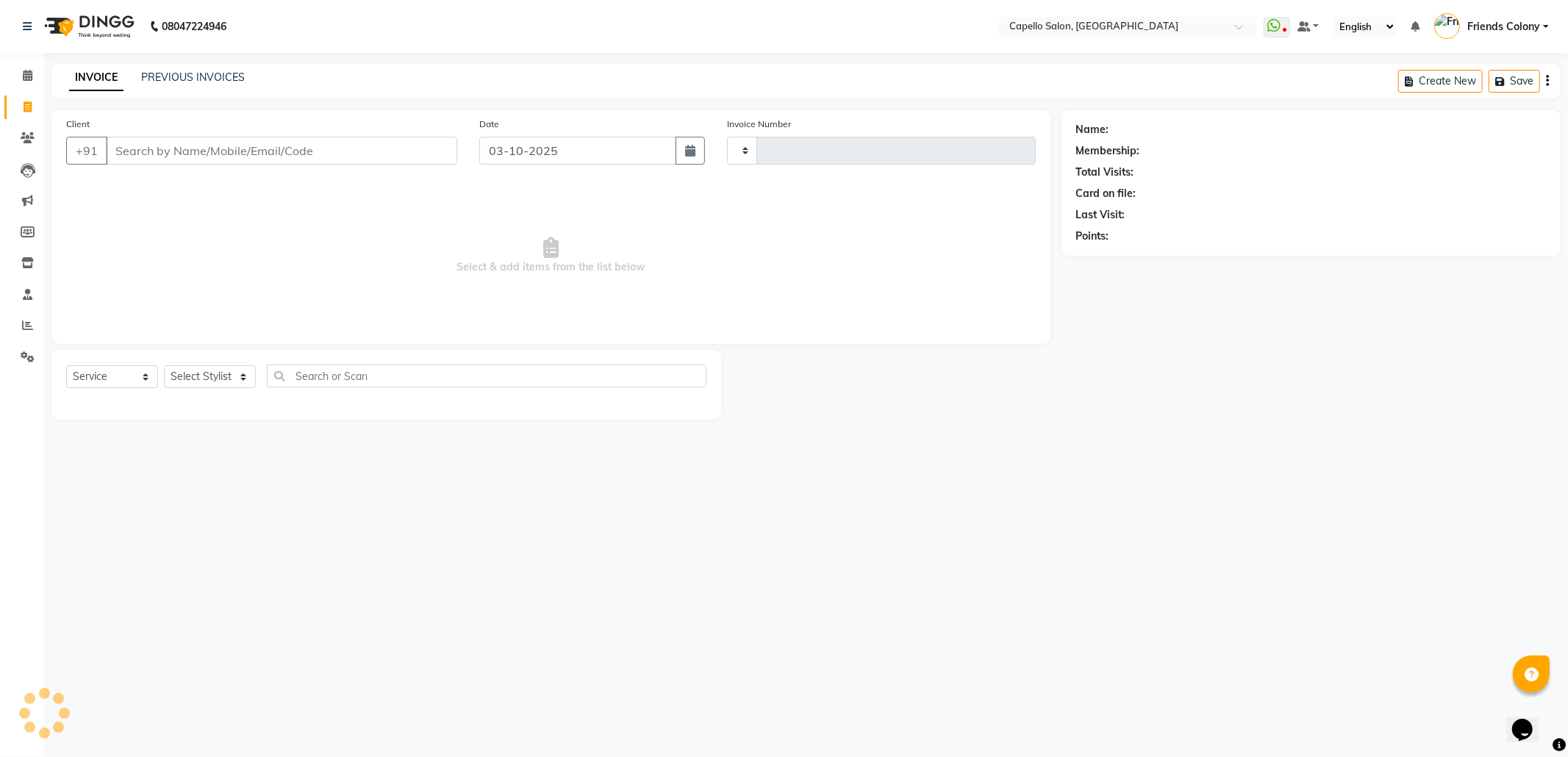
type input "3311"
select select "3583"
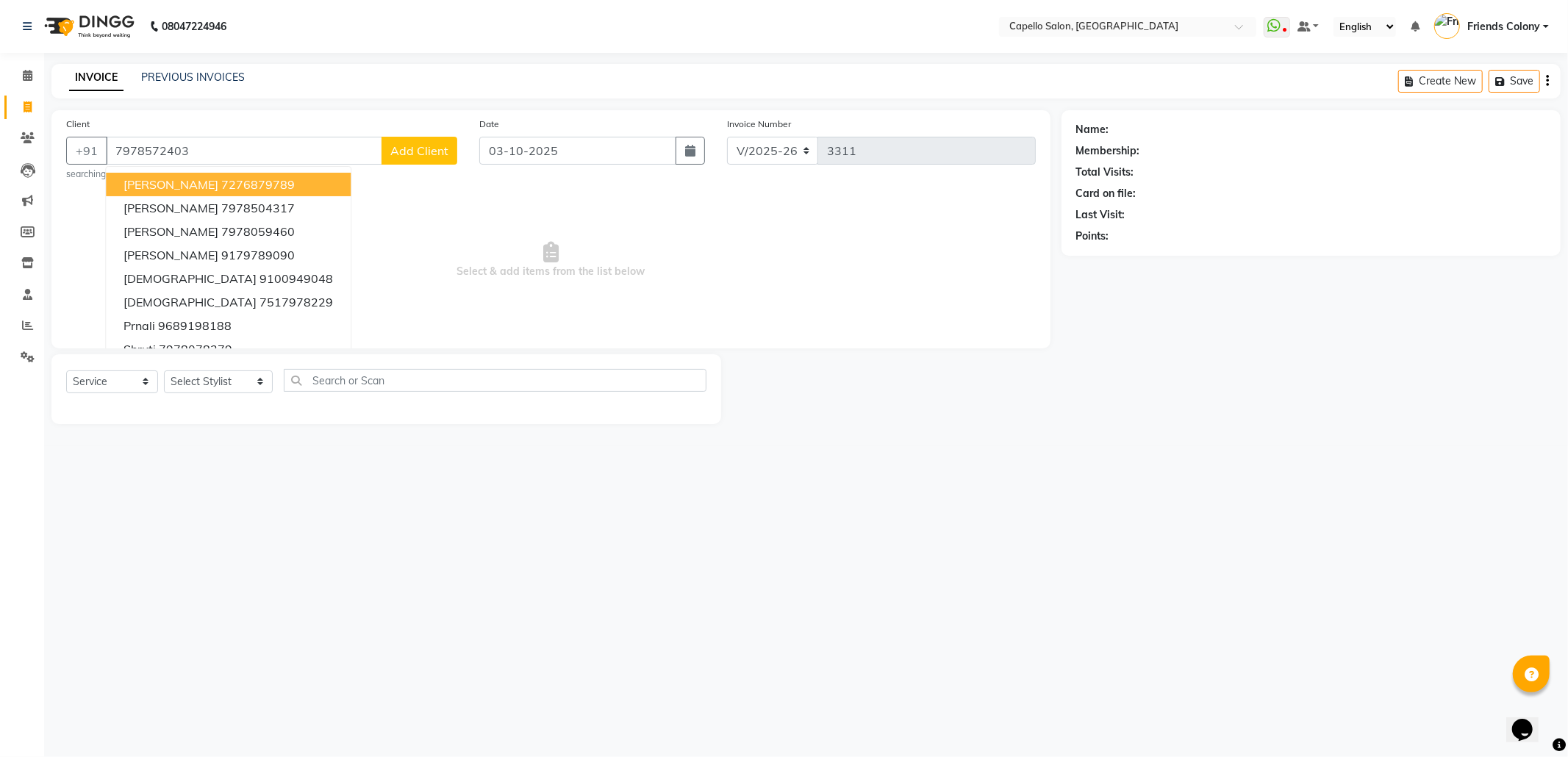
type input "7978572403"
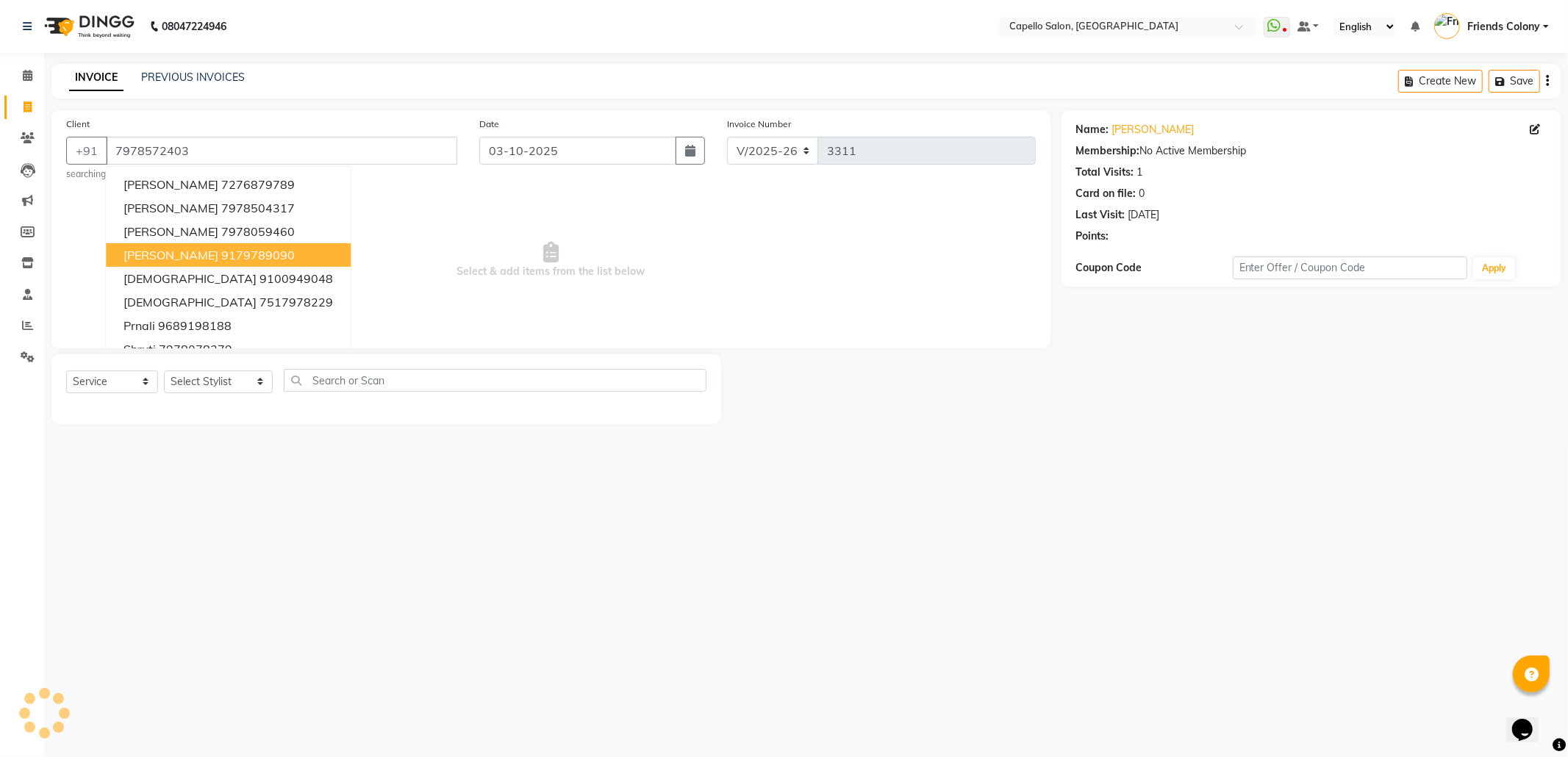
click at [486, 536] on div "08047224946 Select Location × Capello Salon, Friends Colony WhatsApp Status ✕ S…" at bounding box center [784, 378] width 1568 height 757
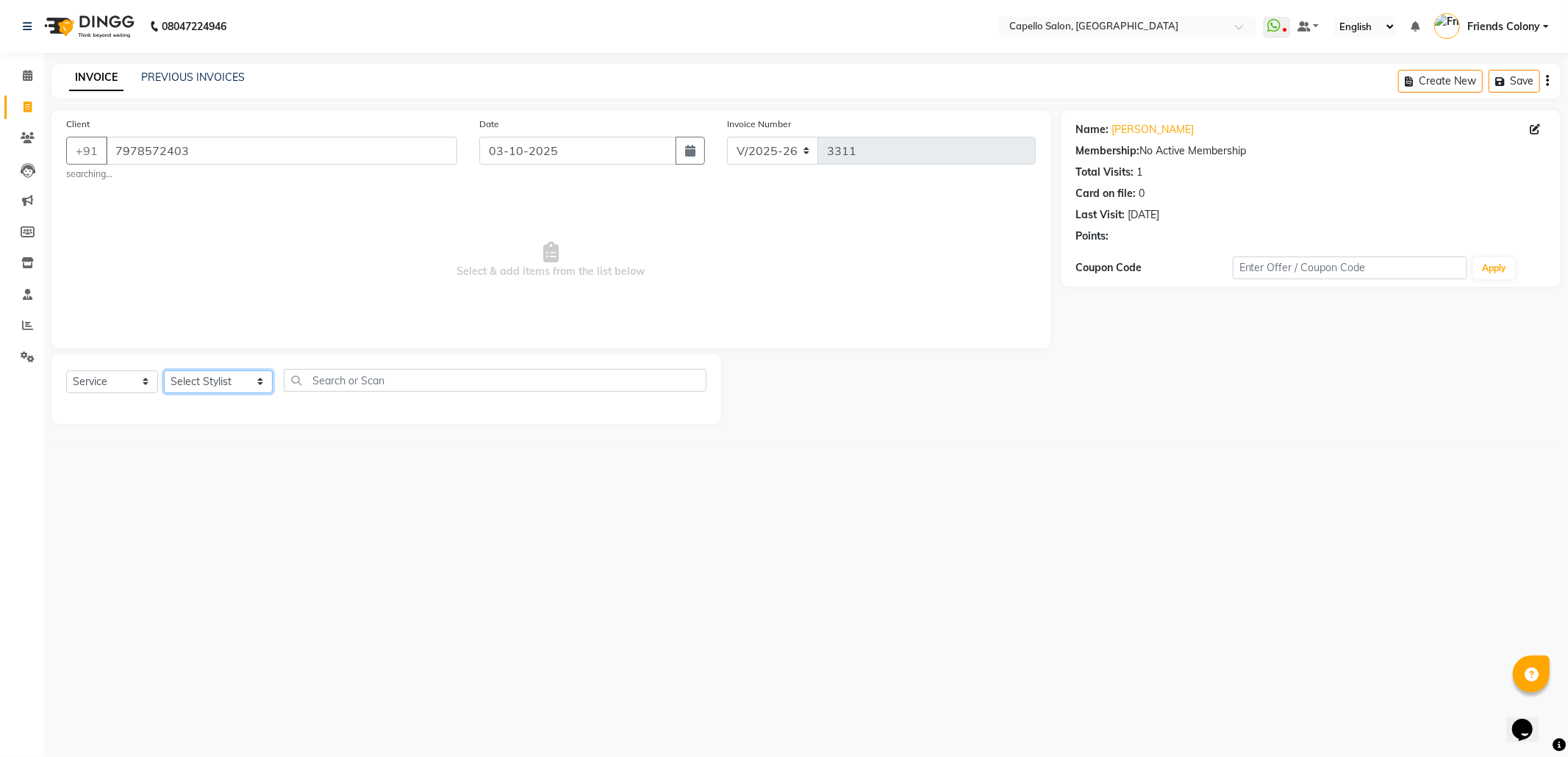
click at [217, 391] on select "Select Stylist [PERSON_NAME] Admin [PERSON_NAME] Friends Colony [PERSON_NAME] […" at bounding box center [218, 382] width 109 height 23
select select "85869"
click at [164, 371] on select "Select Stylist [PERSON_NAME] Admin [PERSON_NAME] Friends Colony [PERSON_NAME] […" at bounding box center [218, 382] width 109 height 23
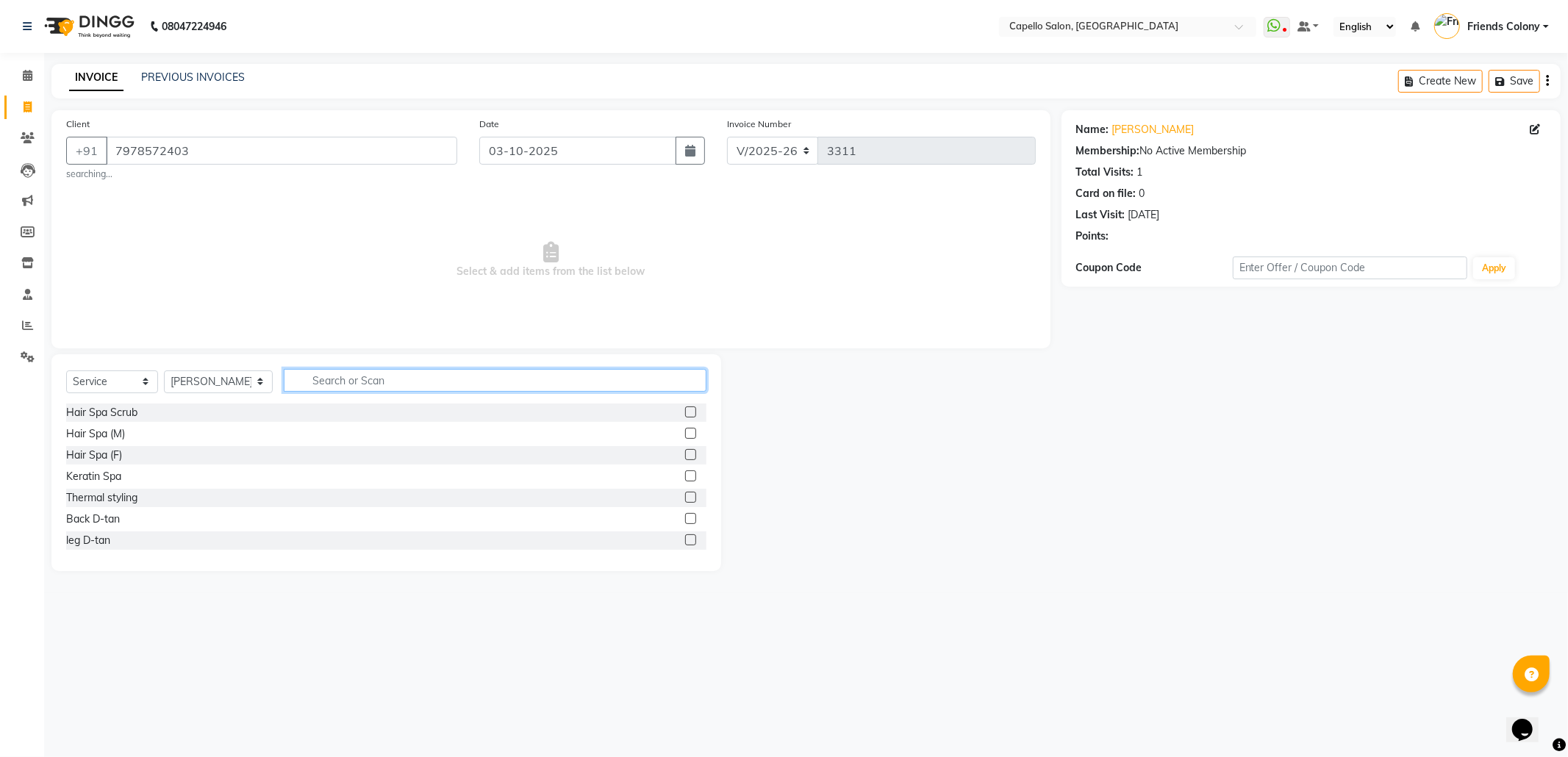
click at [336, 372] on input "text" at bounding box center [495, 380] width 423 height 23
type input "cut"
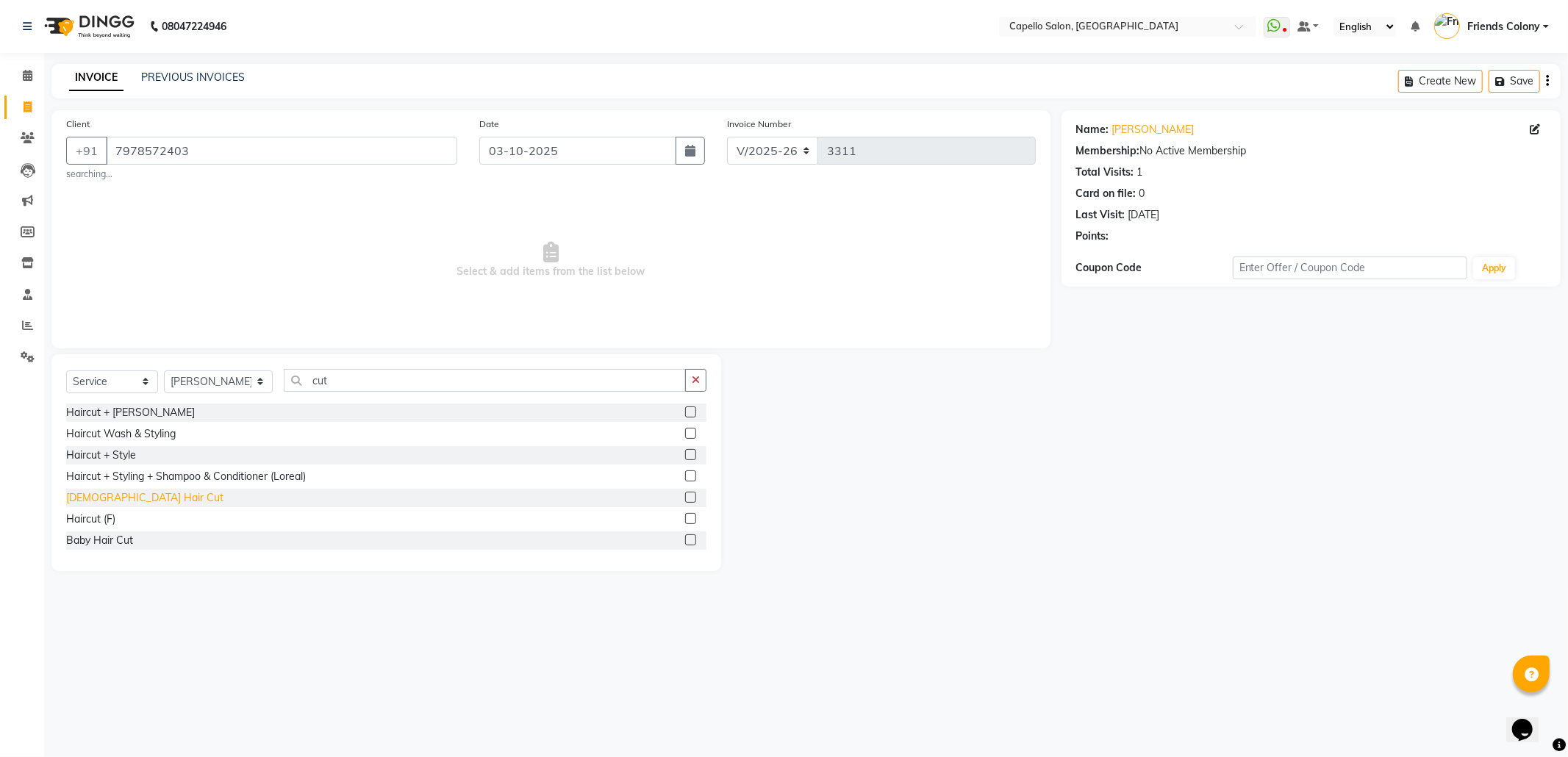
click at [95, 495] on div "[DEMOGRAPHIC_DATA] Hair Cut" at bounding box center [145, 498] width 157 height 16
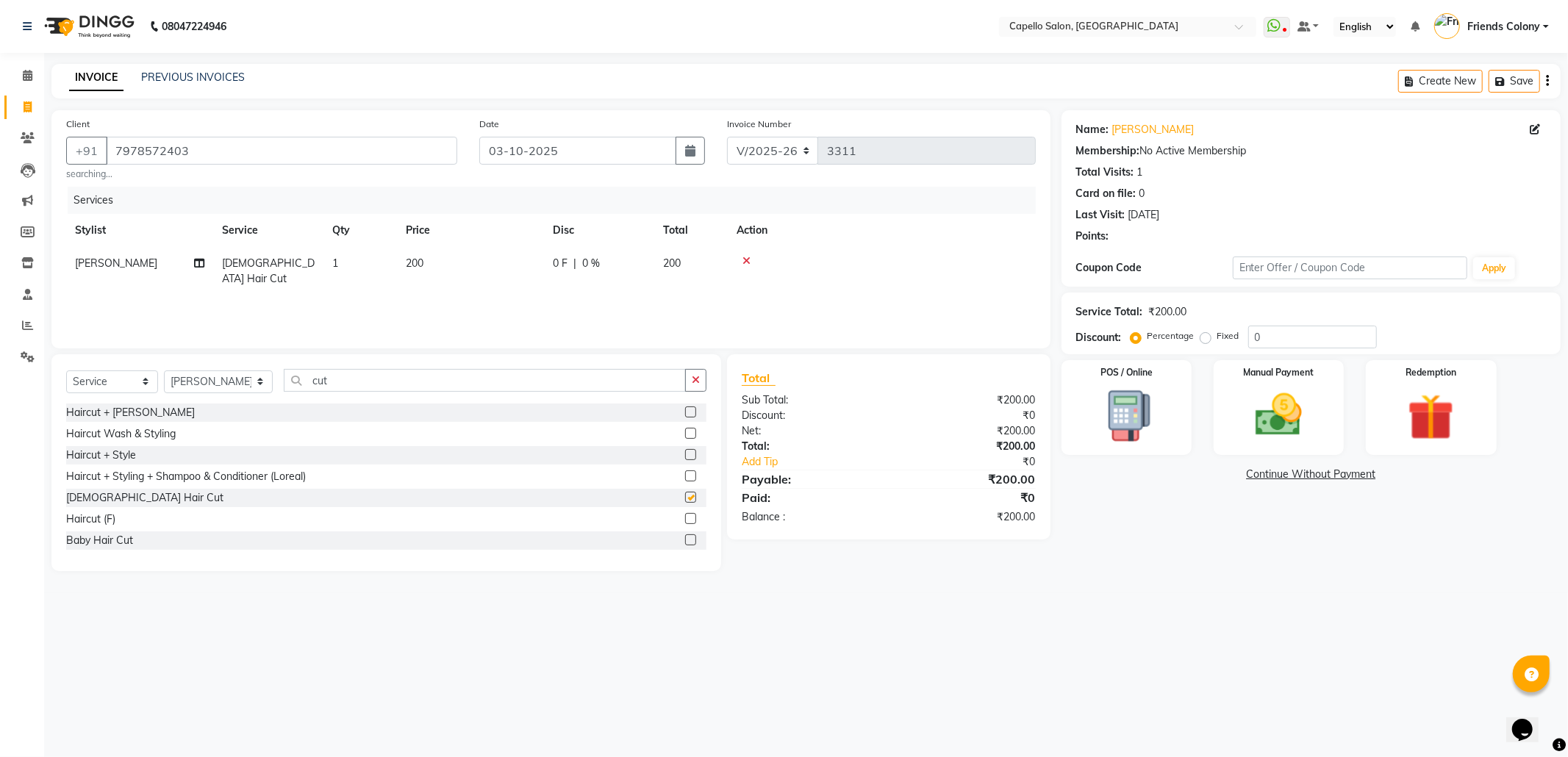
checkbox input "false"
drag, startPoint x: 1265, startPoint y: 667, endPoint x: 669, endPoint y: 368, distance: 666.8
click at [1262, 665] on div "08047224946 Select Location × Capello Salon, Friends Colony WhatsApp Status ✕ S…" at bounding box center [784, 378] width 1568 height 757
click at [1282, 400] on img at bounding box center [1279, 415] width 79 height 56
click at [1216, 474] on span "UPI" at bounding box center [1216, 475] width 23 height 17
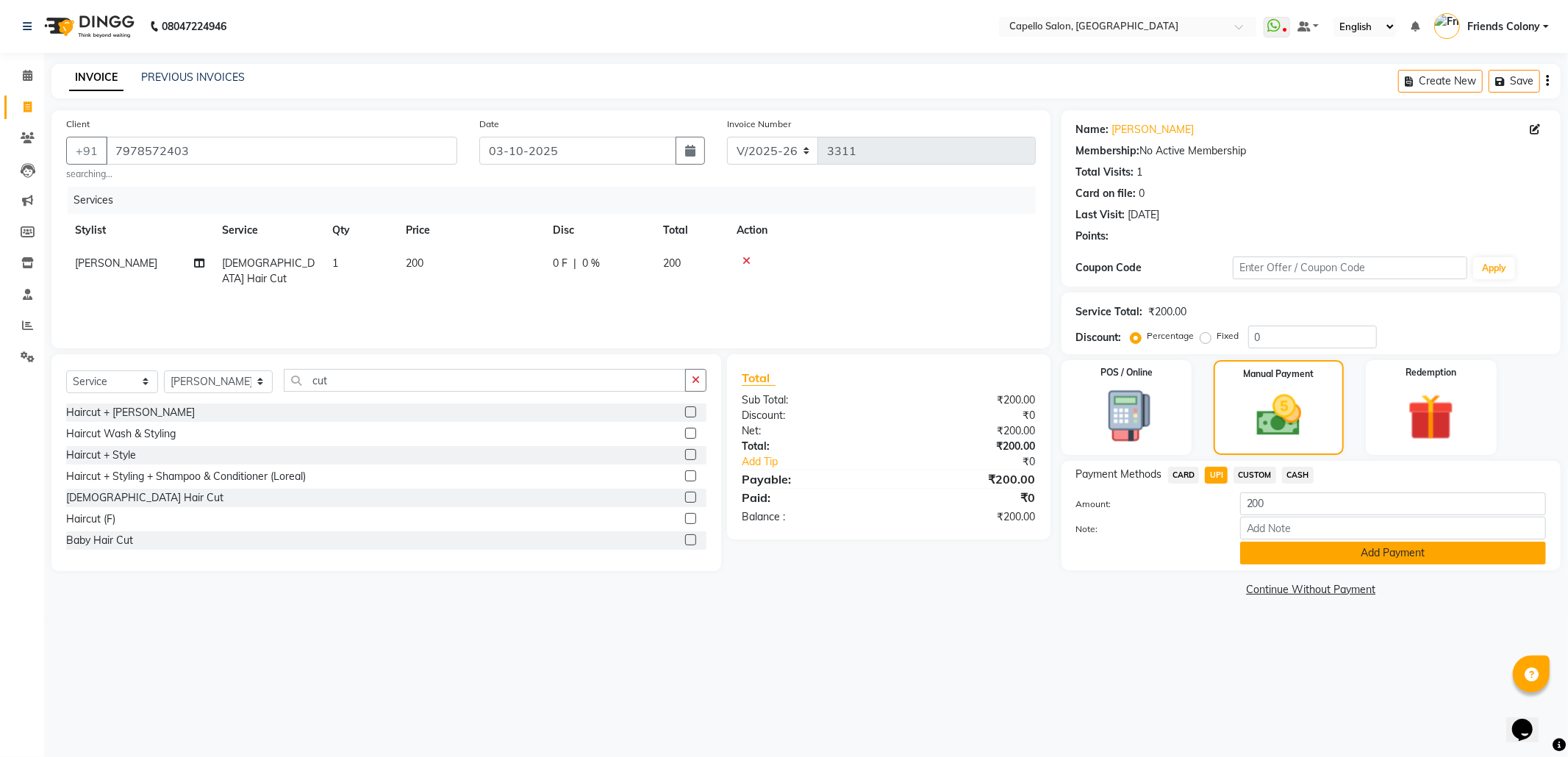
click at [1338, 560] on button "Add Payment" at bounding box center [1393, 552] width 306 height 23
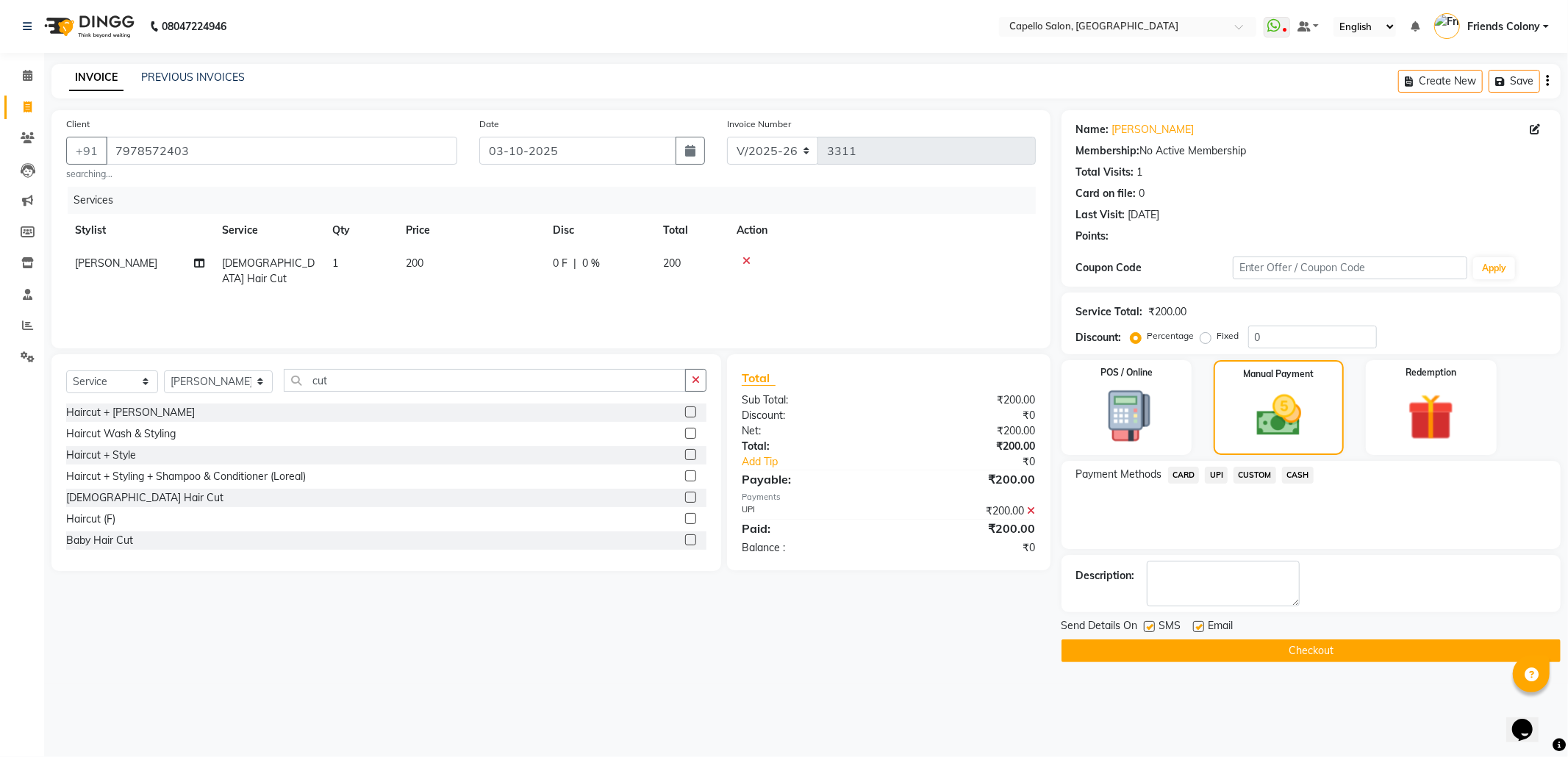
click at [1326, 647] on button "Checkout" at bounding box center [1310, 650] width 499 height 23
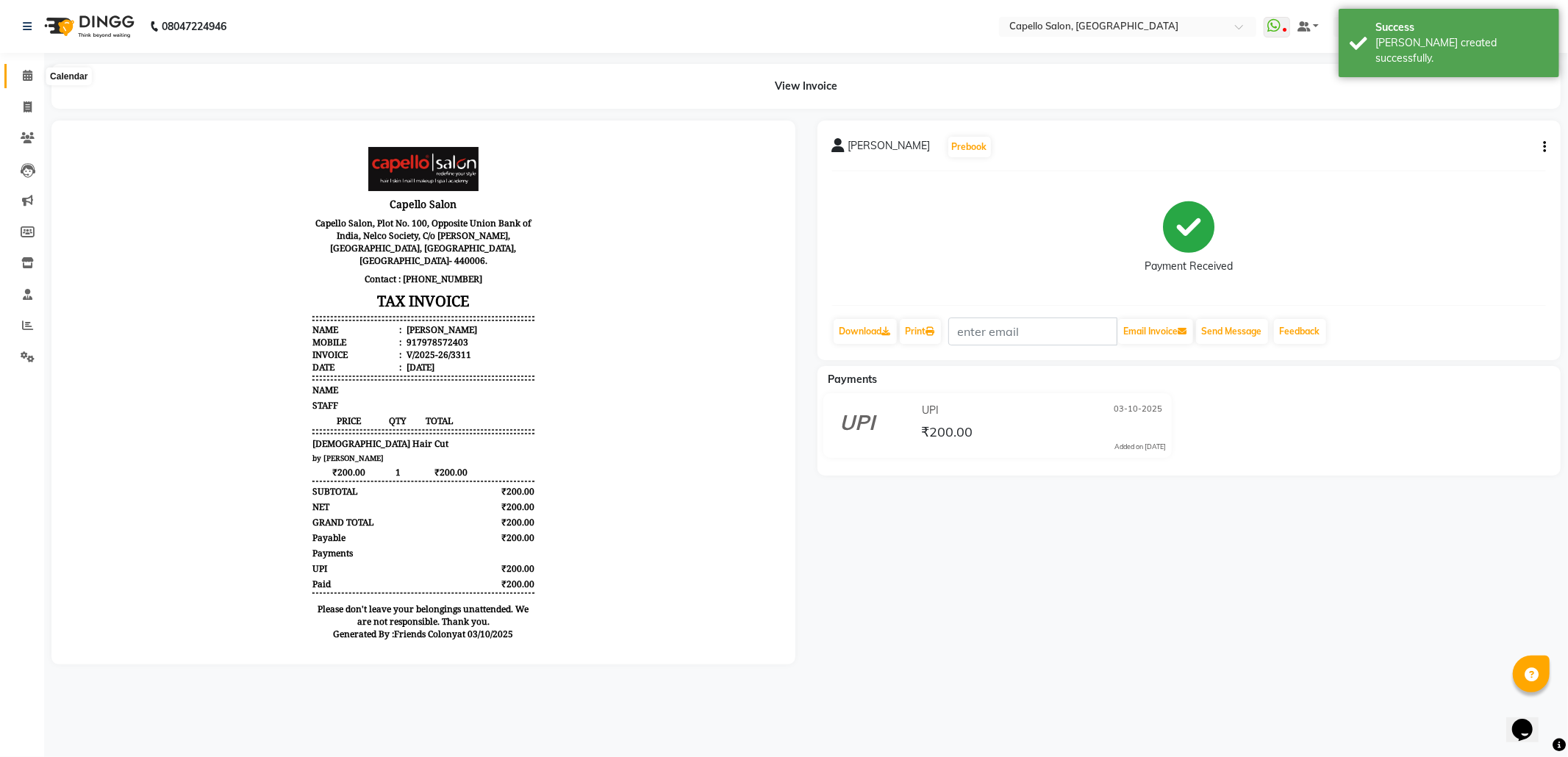
click at [19, 80] on span at bounding box center [28, 76] width 26 height 17
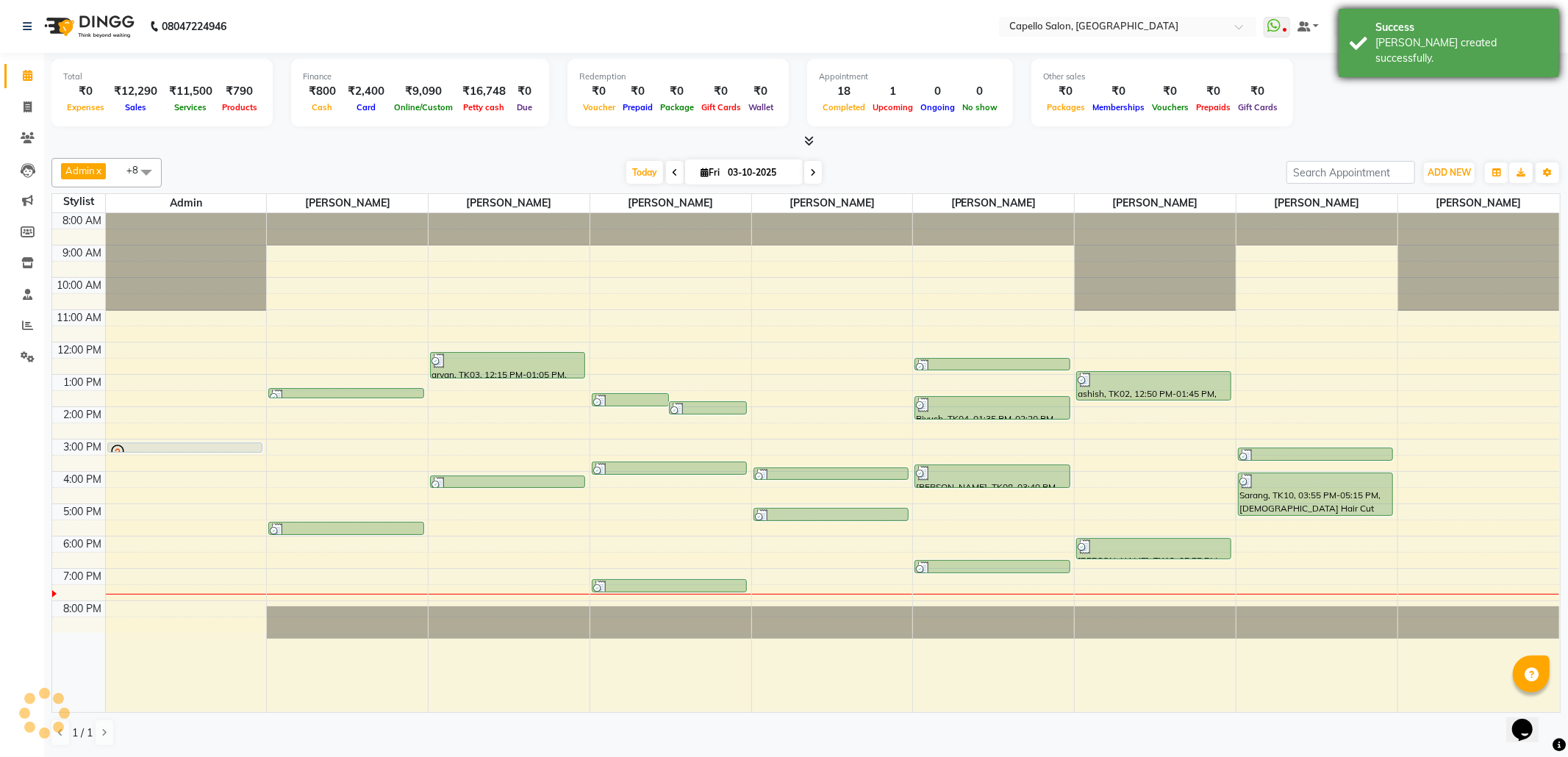
click at [1438, 29] on div "Success" at bounding box center [1461, 28] width 173 height 16
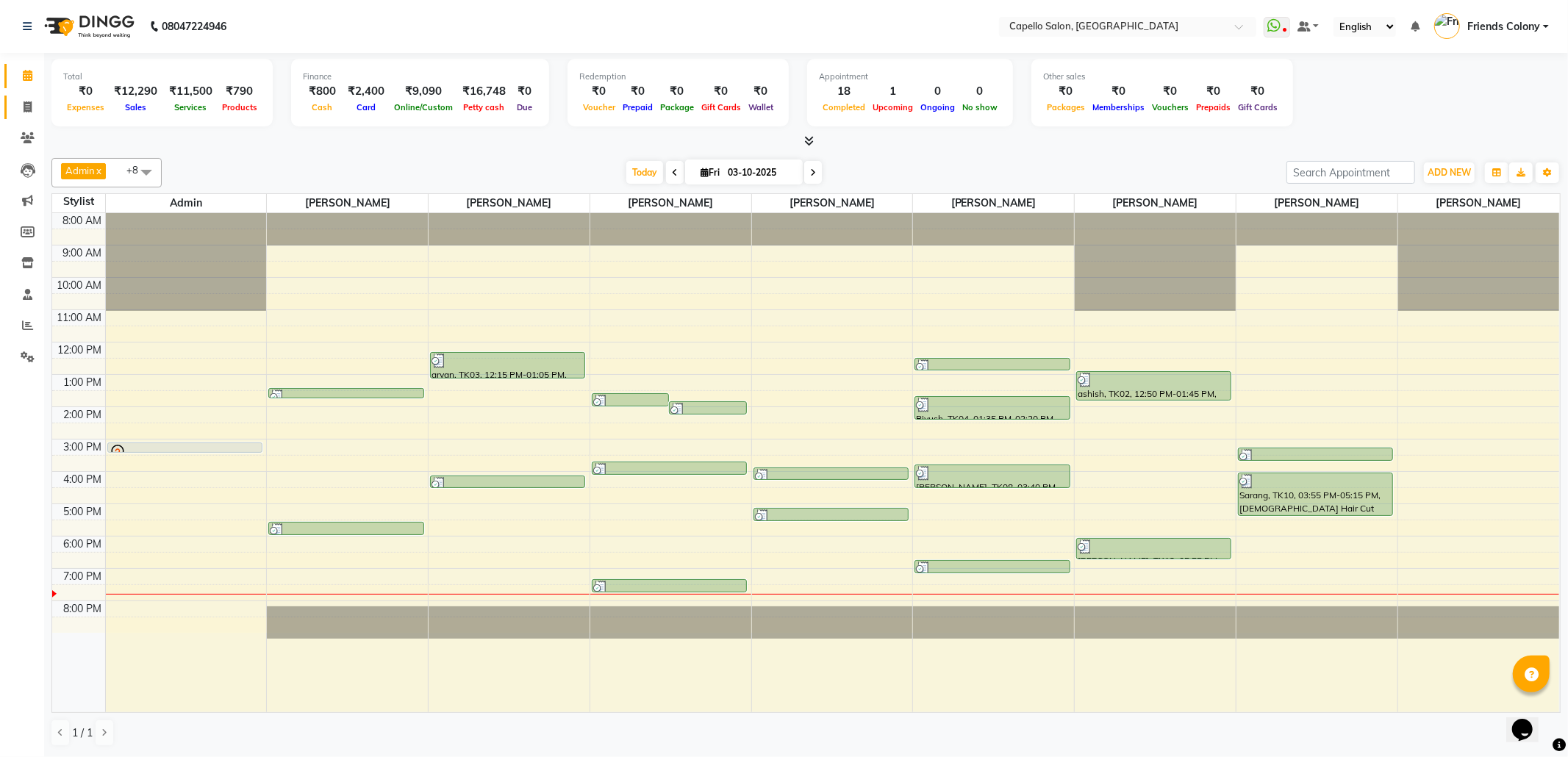
click at [12, 110] on link "Invoice" at bounding box center [22, 107] width 36 height 24
select select "service"
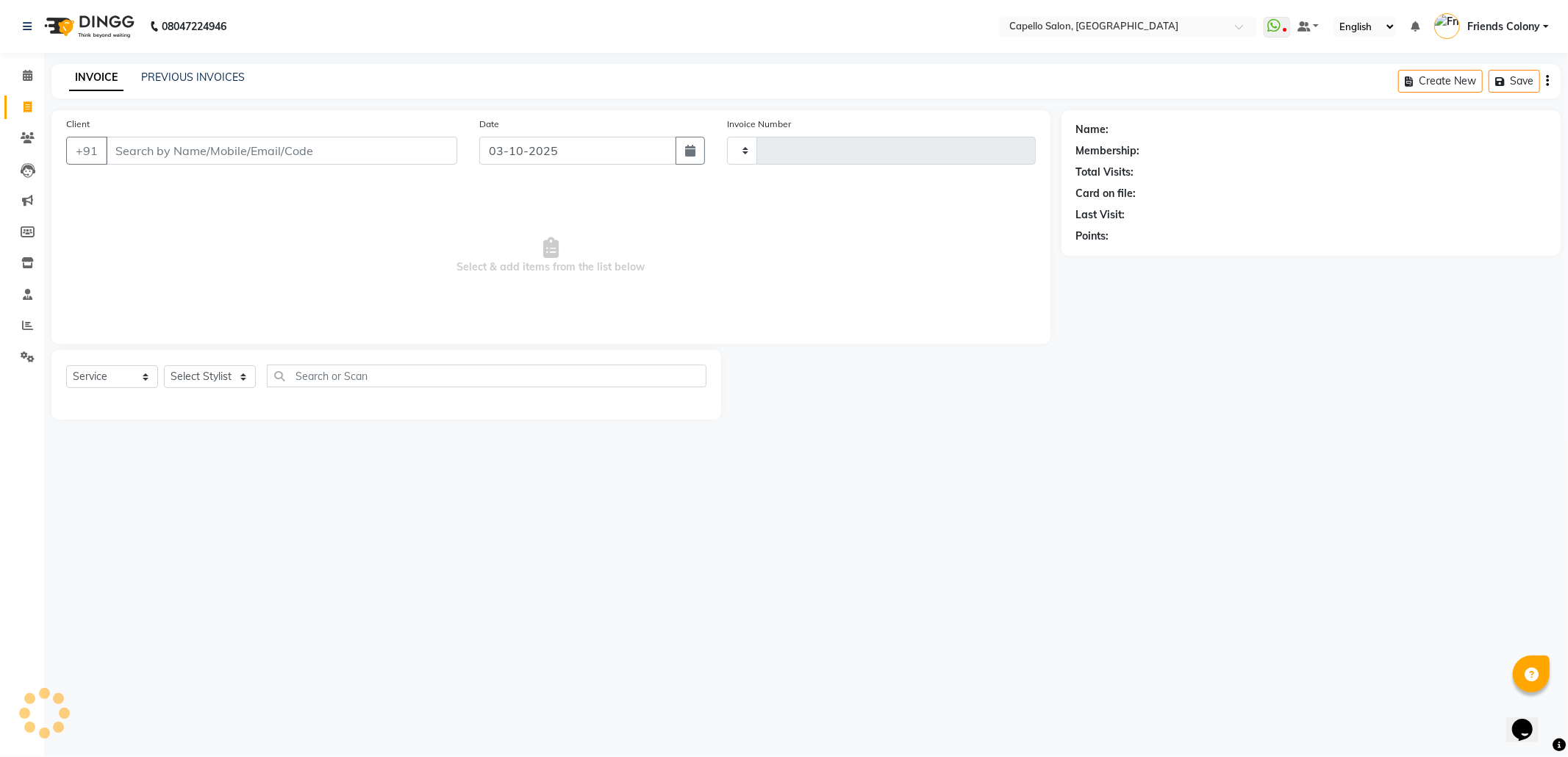
type input "3312"
select select "3583"
click at [215, 374] on select "Select Stylist aayush atkar Admin ANKIT BANDEWAR Friends Colony Harsha Shiwanka…" at bounding box center [218, 376] width 109 height 23
select select "16603"
click at [164, 365] on select "Select Stylist aayush atkar Admin ANKIT BANDEWAR Friends Colony Harsha Shiwanka…" at bounding box center [218, 376] width 109 height 23
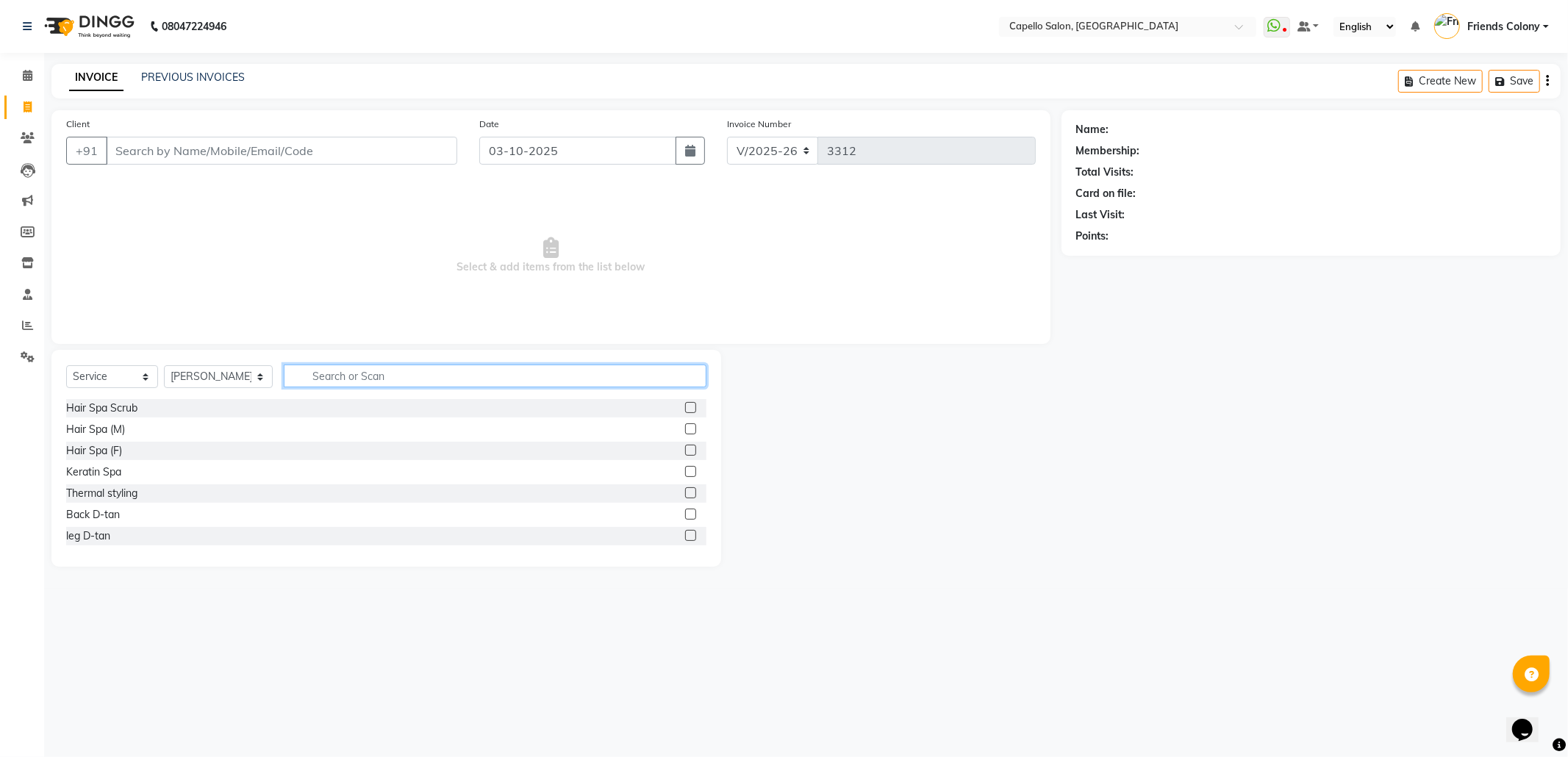
click at [337, 371] on input "text" at bounding box center [495, 375] width 423 height 23
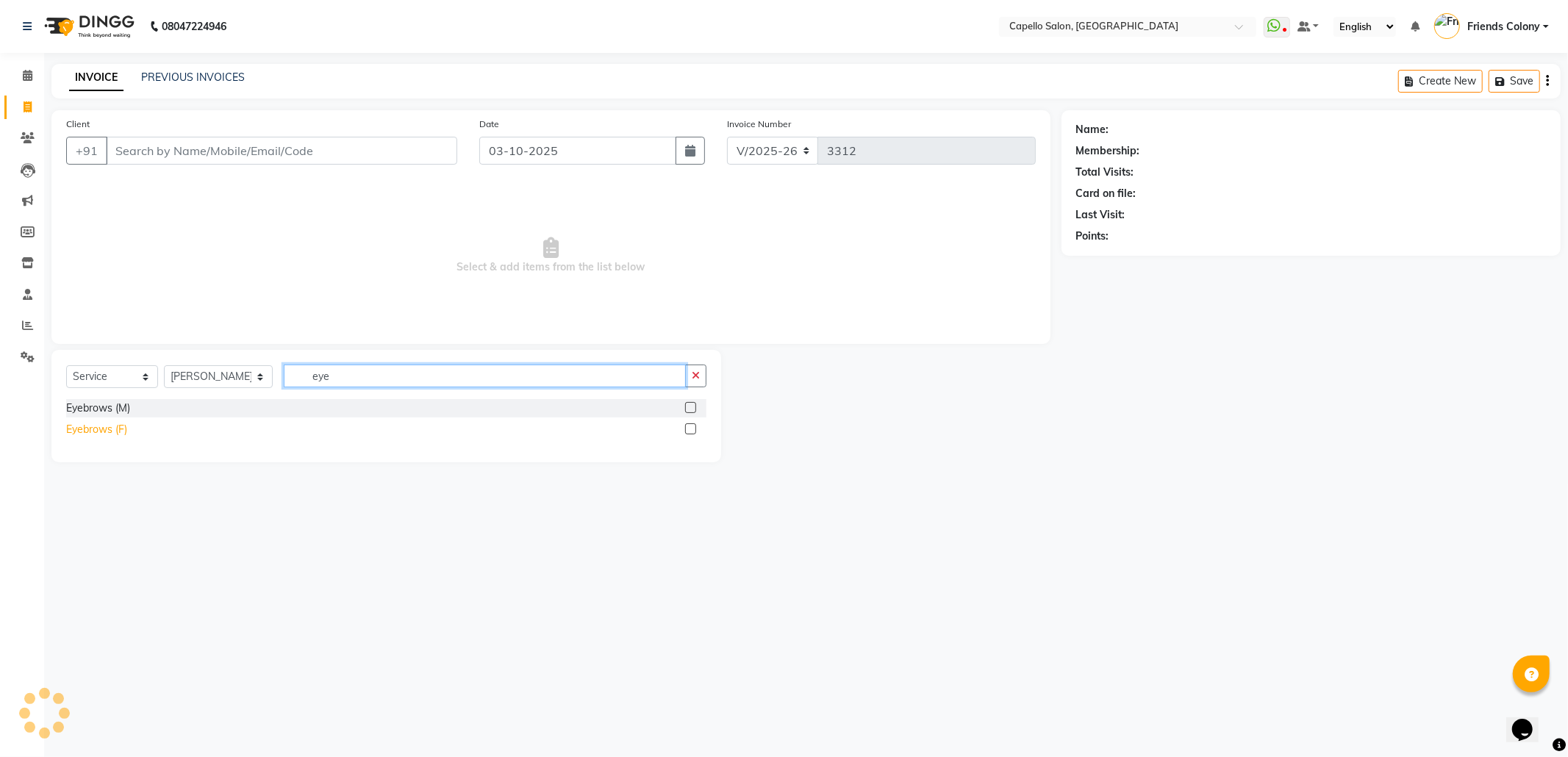
type input "eye"
click at [89, 426] on div "Eyebrows (F)" at bounding box center [96, 430] width 61 height 16
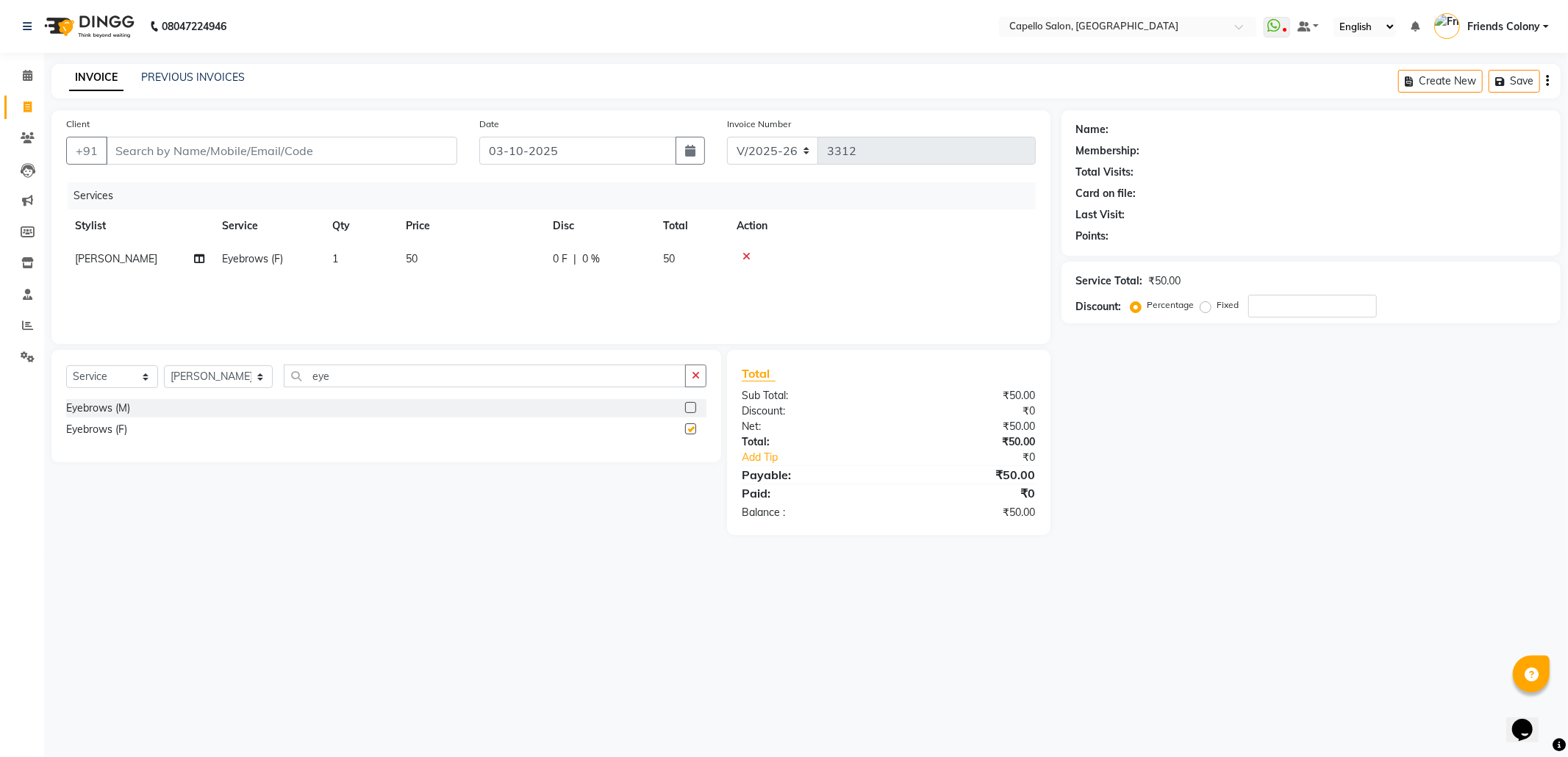
checkbox input "false"
drag, startPoint x: 388, startPoint y: 373, endPoint x: 209, endPoint y: 427, distance: 187.0
click at [225, 425] on div "Select Service Product Membership Package Voucher Prepaid Gift Card Select Styl…" at bounding box center [386, 406] width 669 height 112
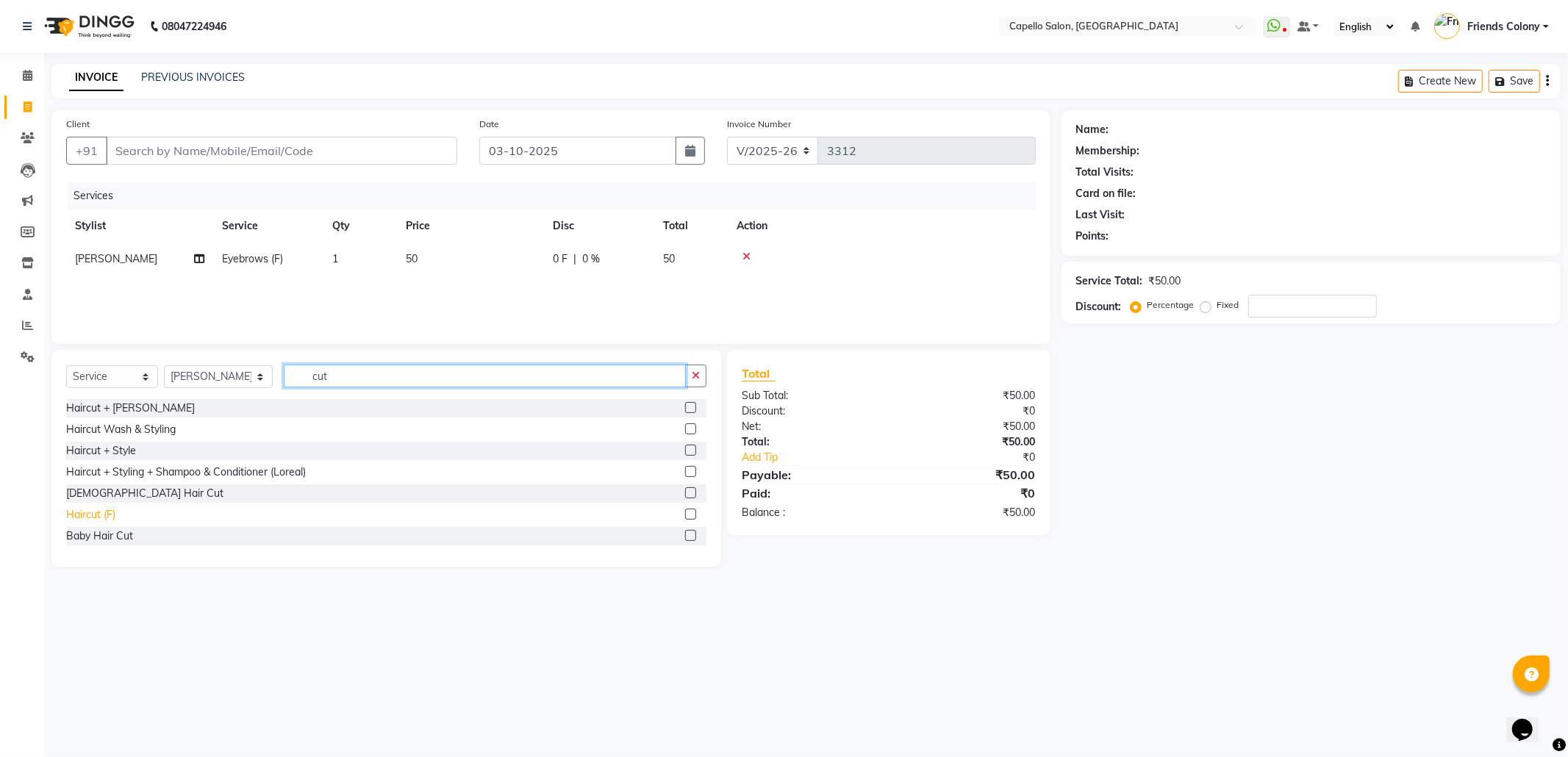
type input "cut"
click at [96, 511] on div "Haircut (F)" at bounding box center [91, 515] width 49 height 16
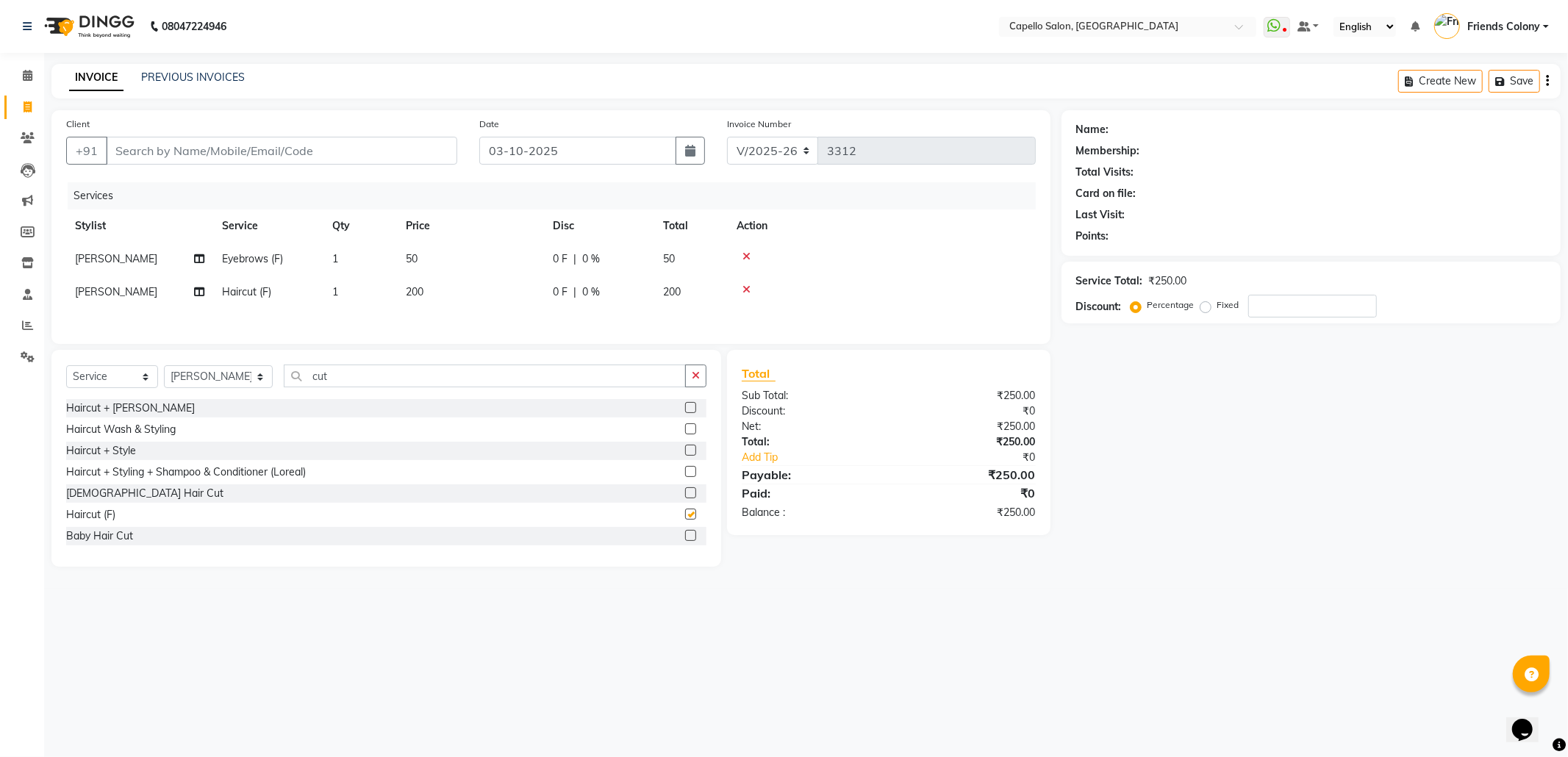
checkbox input "false"
click at [236, 152] on input "Client" at bounding box center [281, 150] width 352 height 28
type input "9"
type input "0"
type input "9145786777"
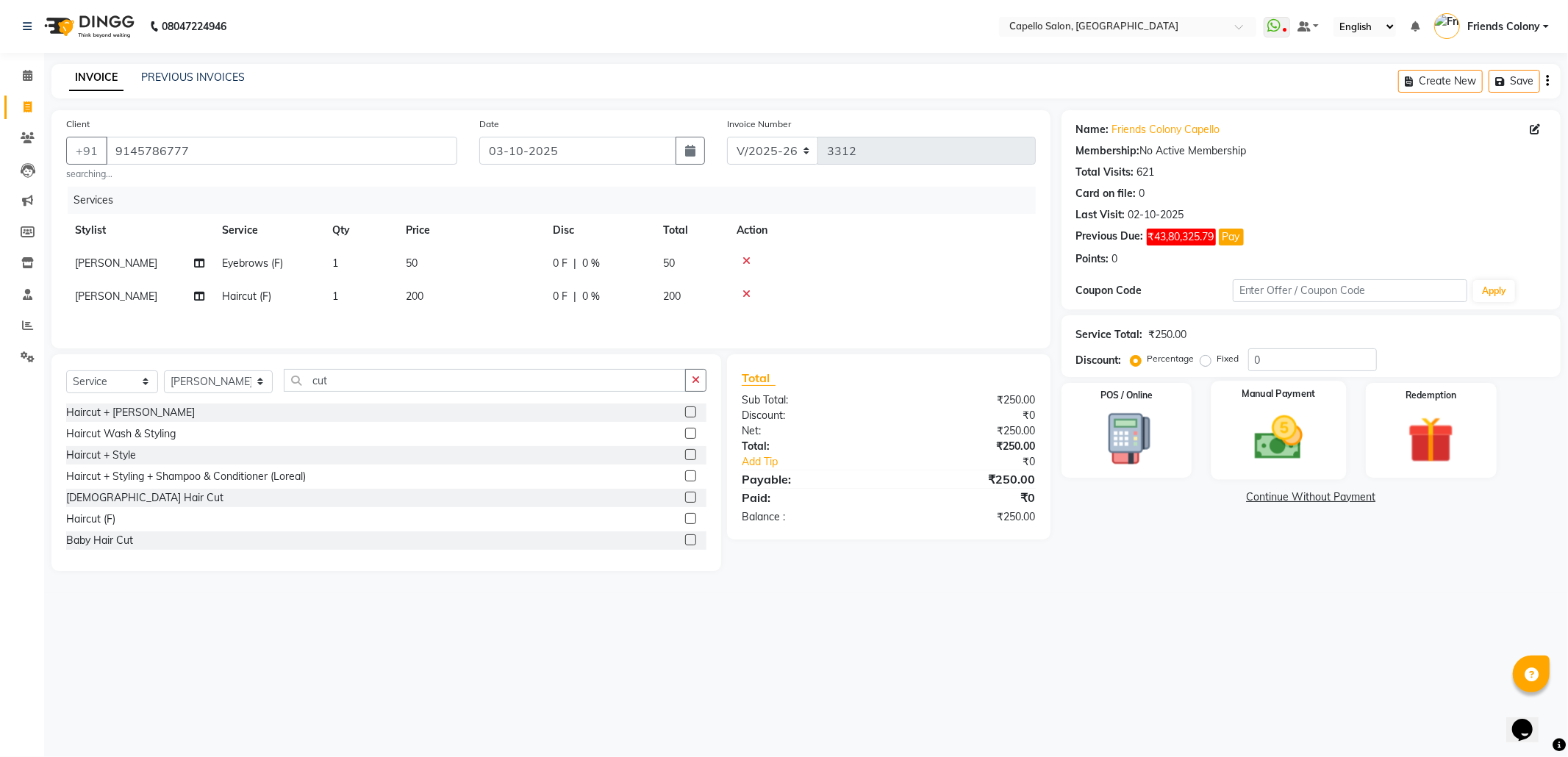
click at [1251, 420] on img at bounding box center [1279, 438] width 79 height 56
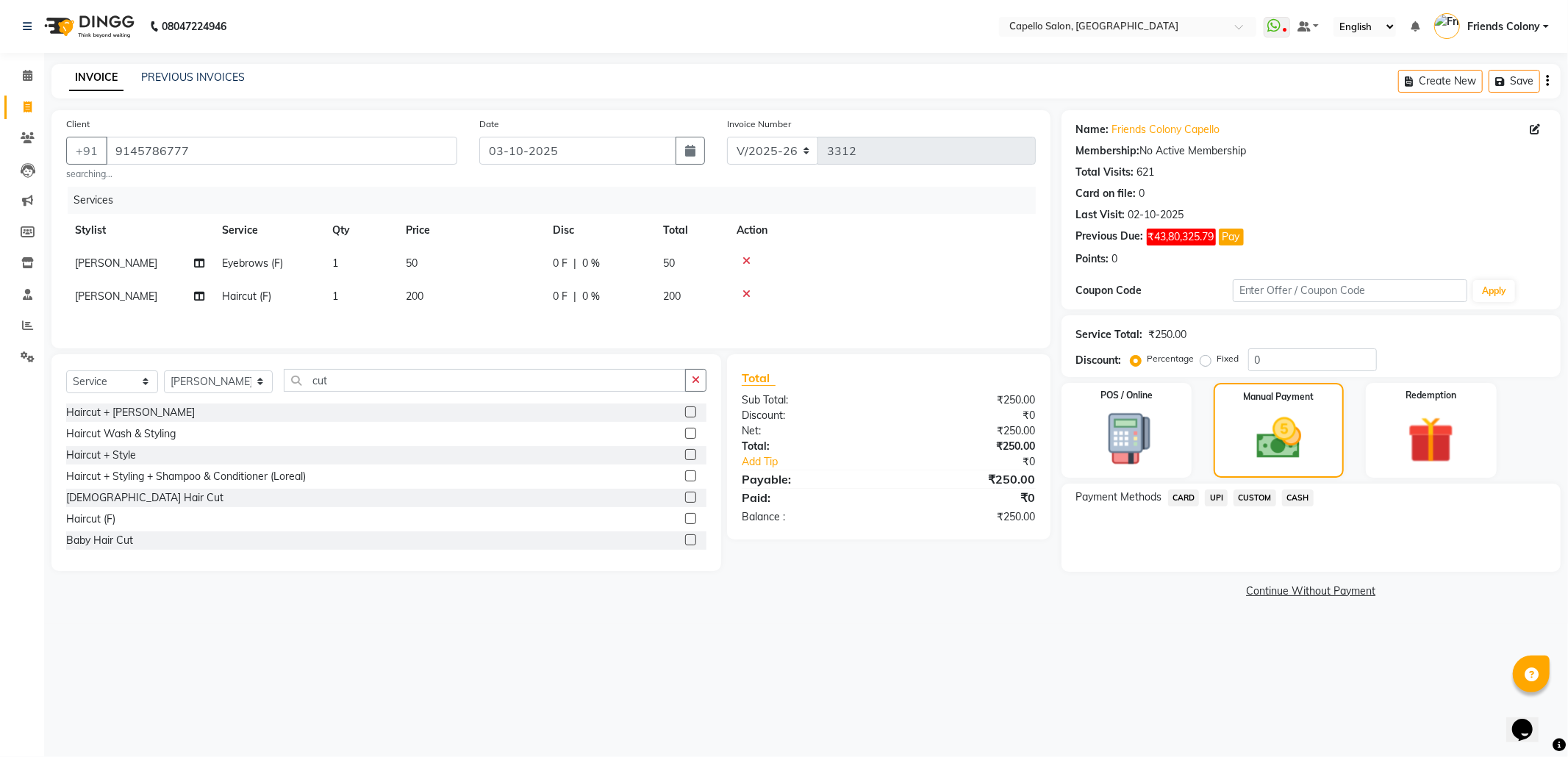
click at [1294, 492] on span "CASH" at bounding box center [1298, 497] width 32 height 17
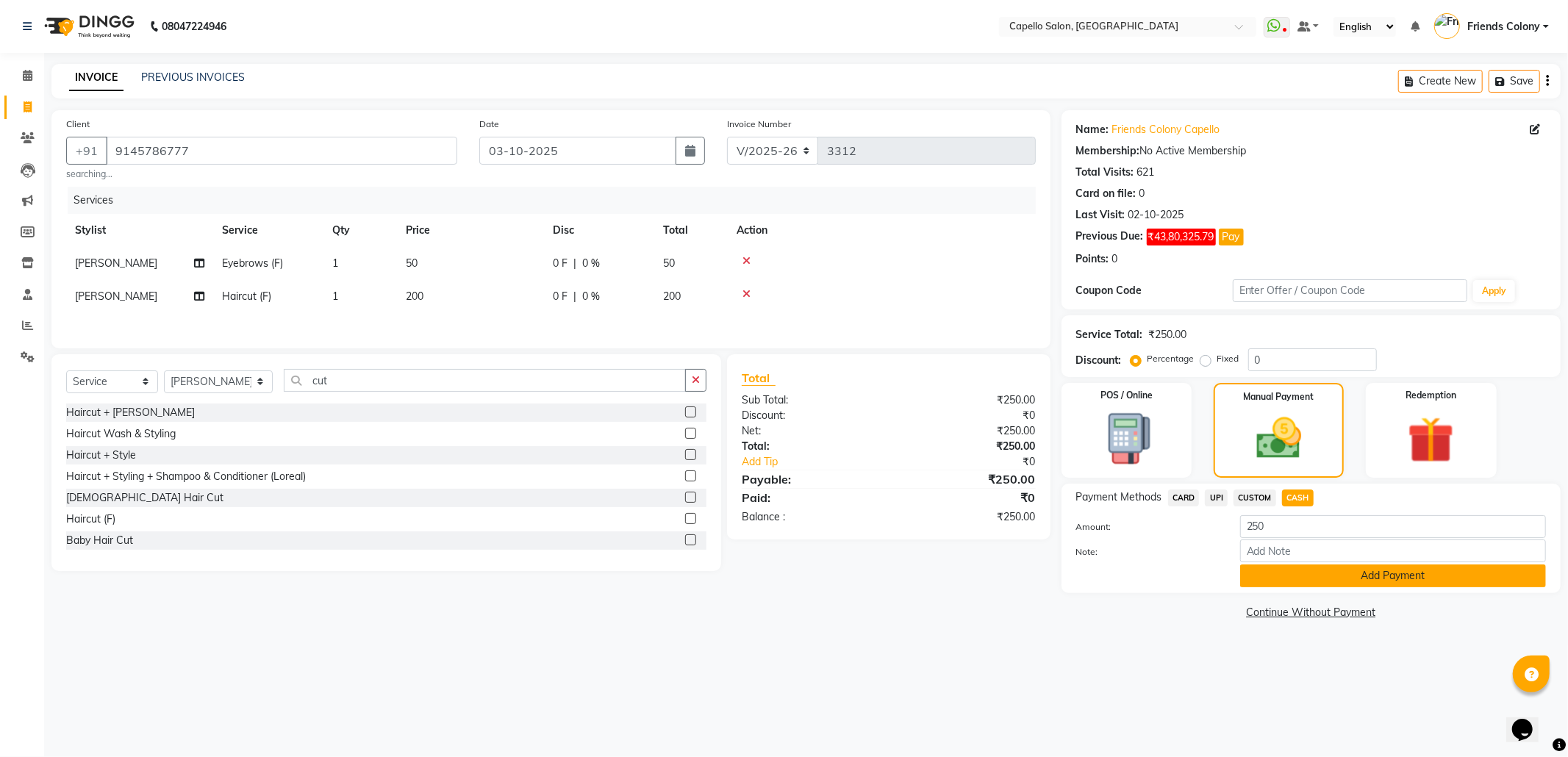
click at [1295, 574] on button "Add Payment" at bounding box center [1393, 575] width 306 height 23
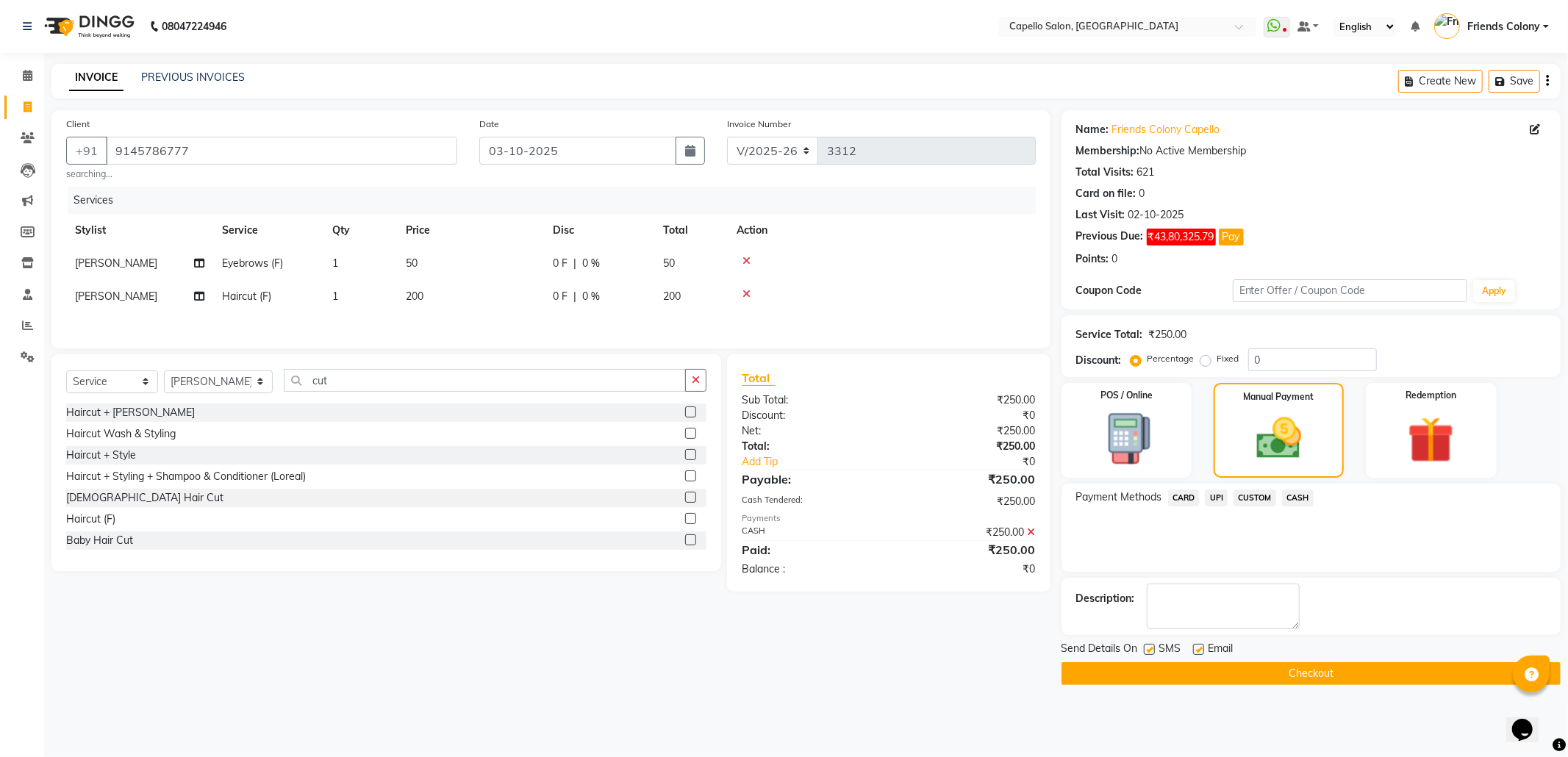
drag, startPoint x: 1224, startPoint y: 680, endPoint x: 1185, endPoint y: 675, distance: 39.3
click at [1223, 680] on button "Checkout" at bounding box center [1310, 673] width 499 height 23
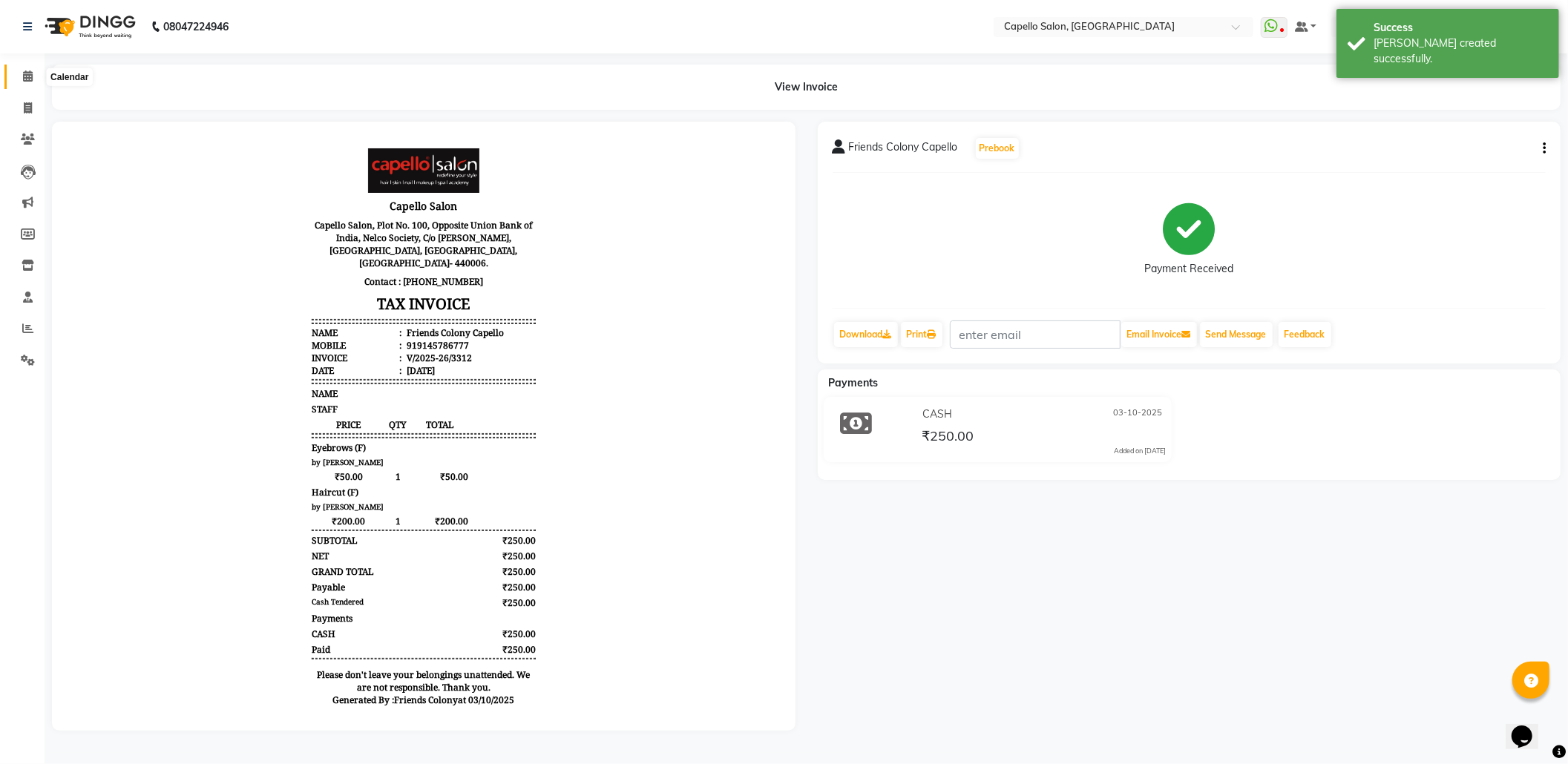
click at [21, 71] on span at bounding box center [28, 77] width 26 height 17
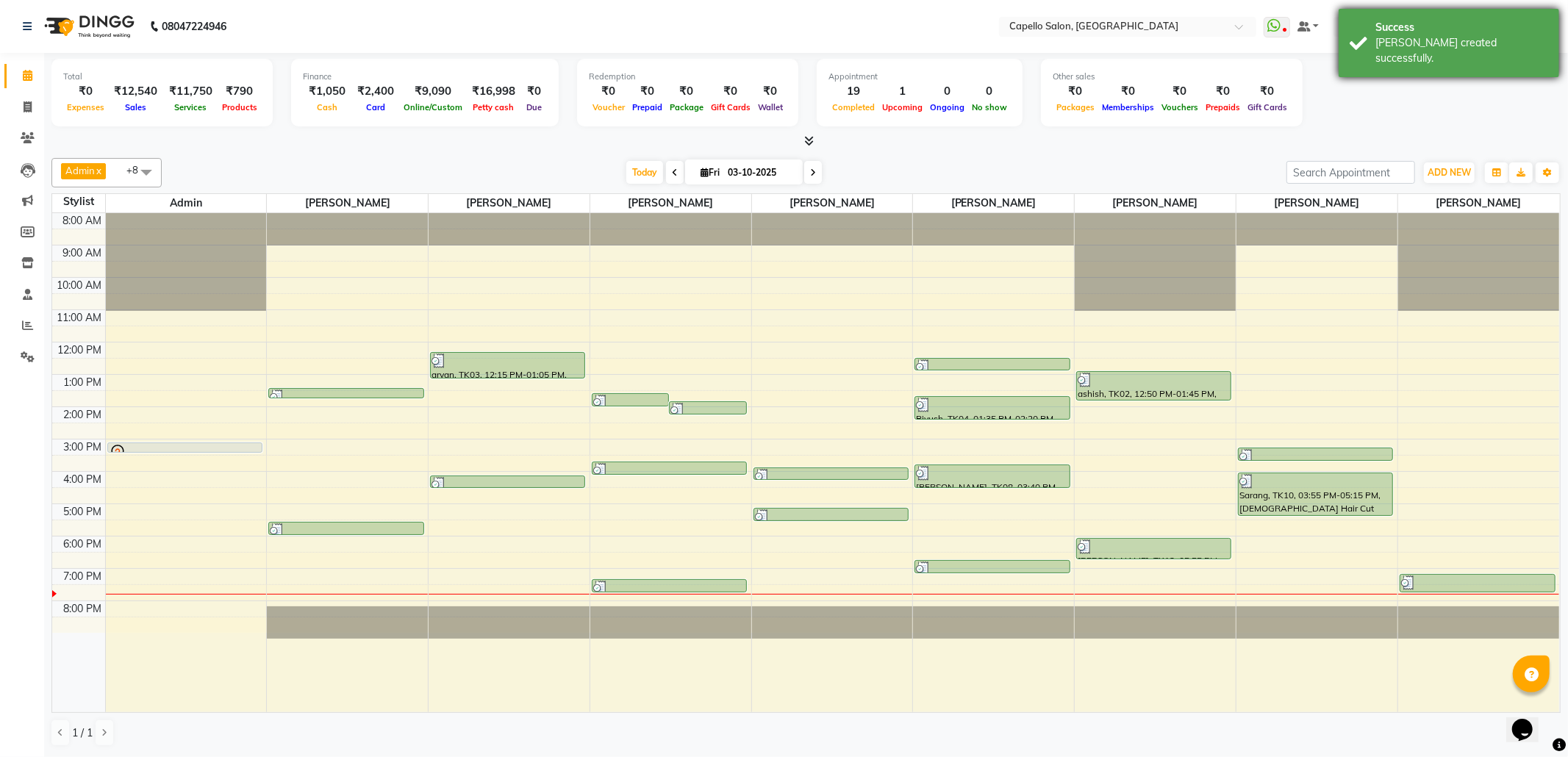
click at [1417, 42] on div "Bill created successfully." at bounding box center [1461, 51] width 173 height 31
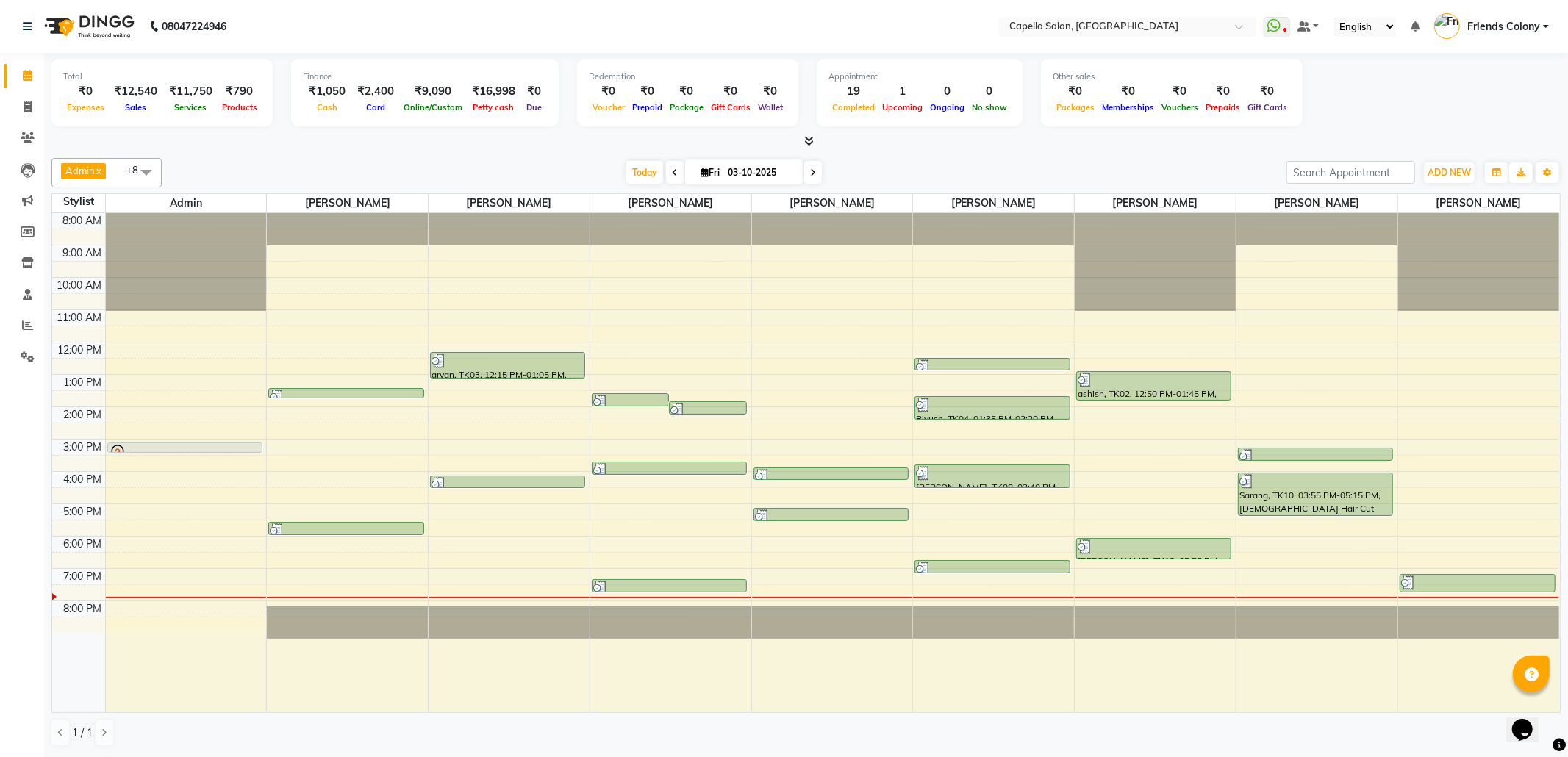
click at [383, 159] on div "Admin x VEDANT SHIRBHATE x aayush atkar x NISHANT BHAISARE x PALLAVI CHINCHALKA…" at bounding box center [805, 172] width 1509 height 29
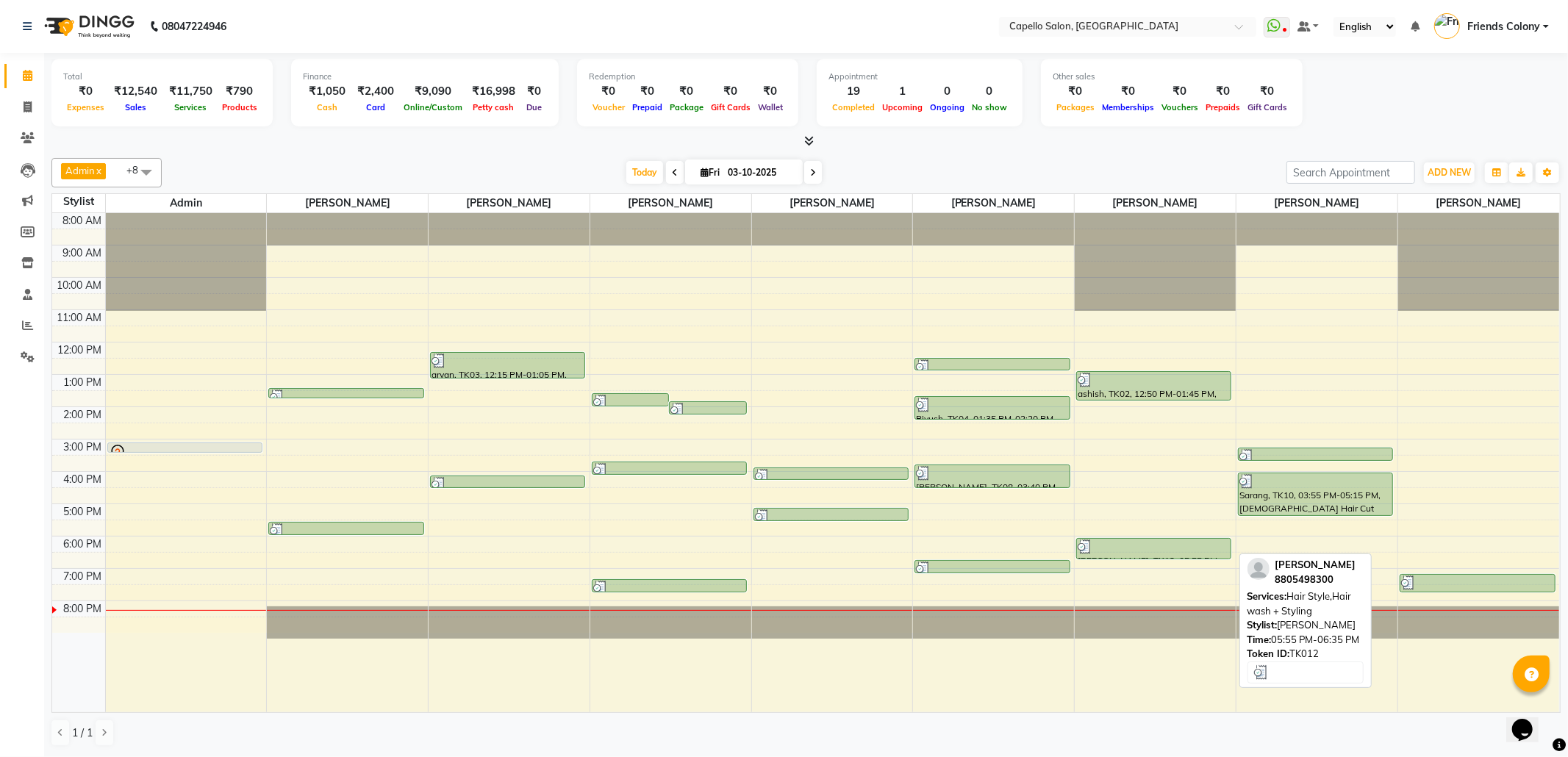
click at [1136, 542] on div at bounding box center [1153, 547] width 153 height 15
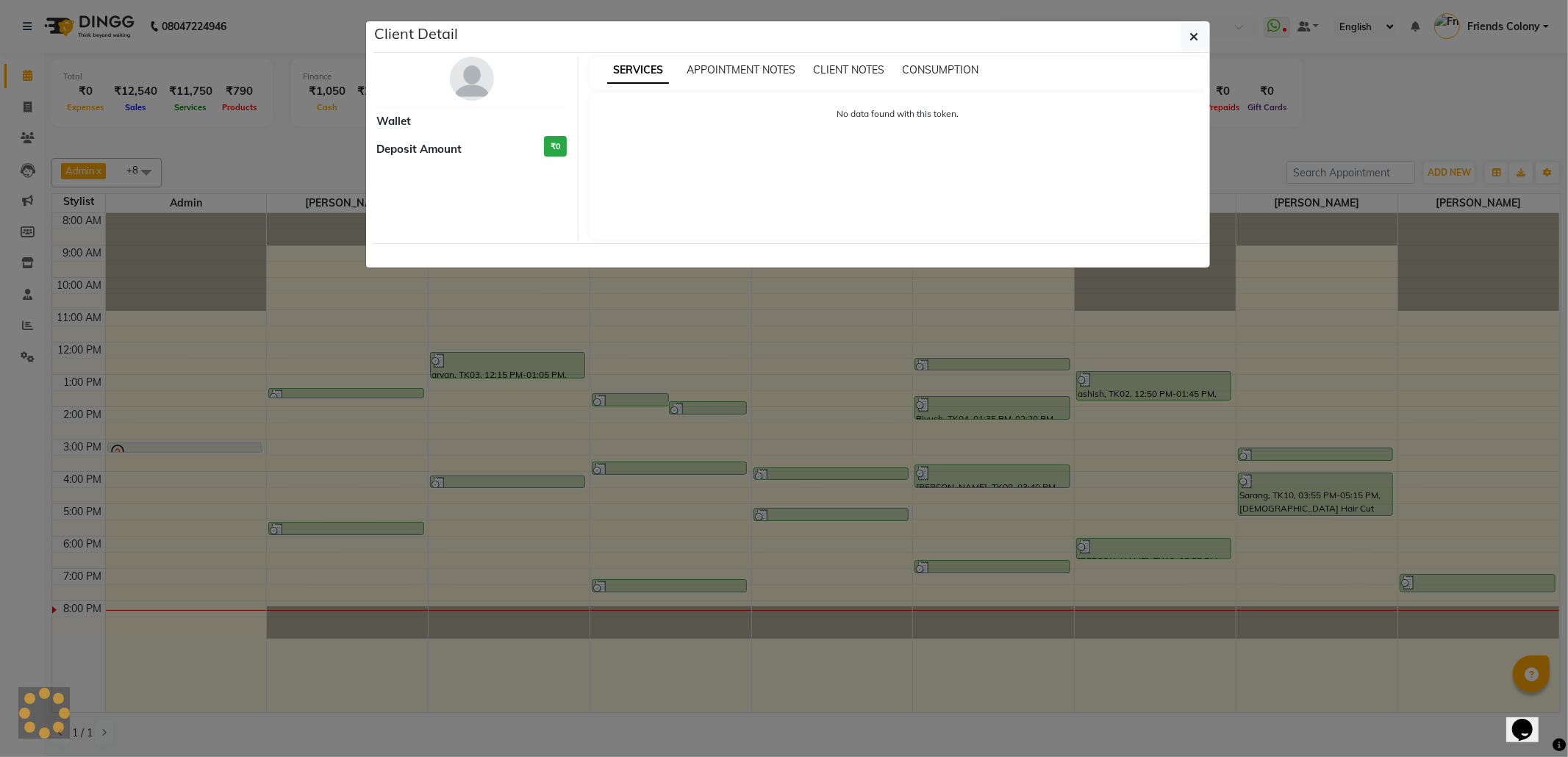
select select "3"
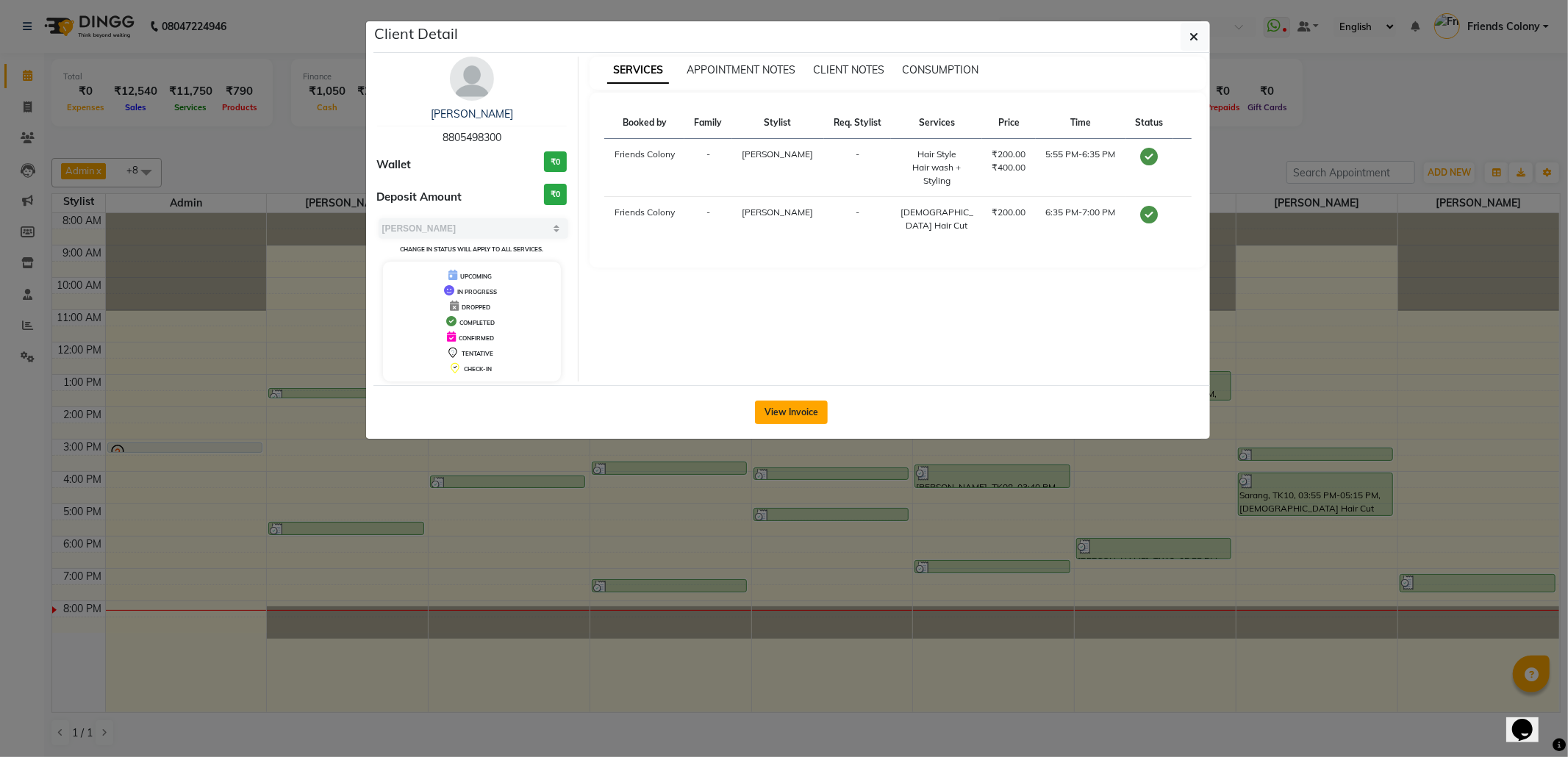
click at [776, 419] on button "View Invoice" at bounding box center [791, 412] width 73 height 24
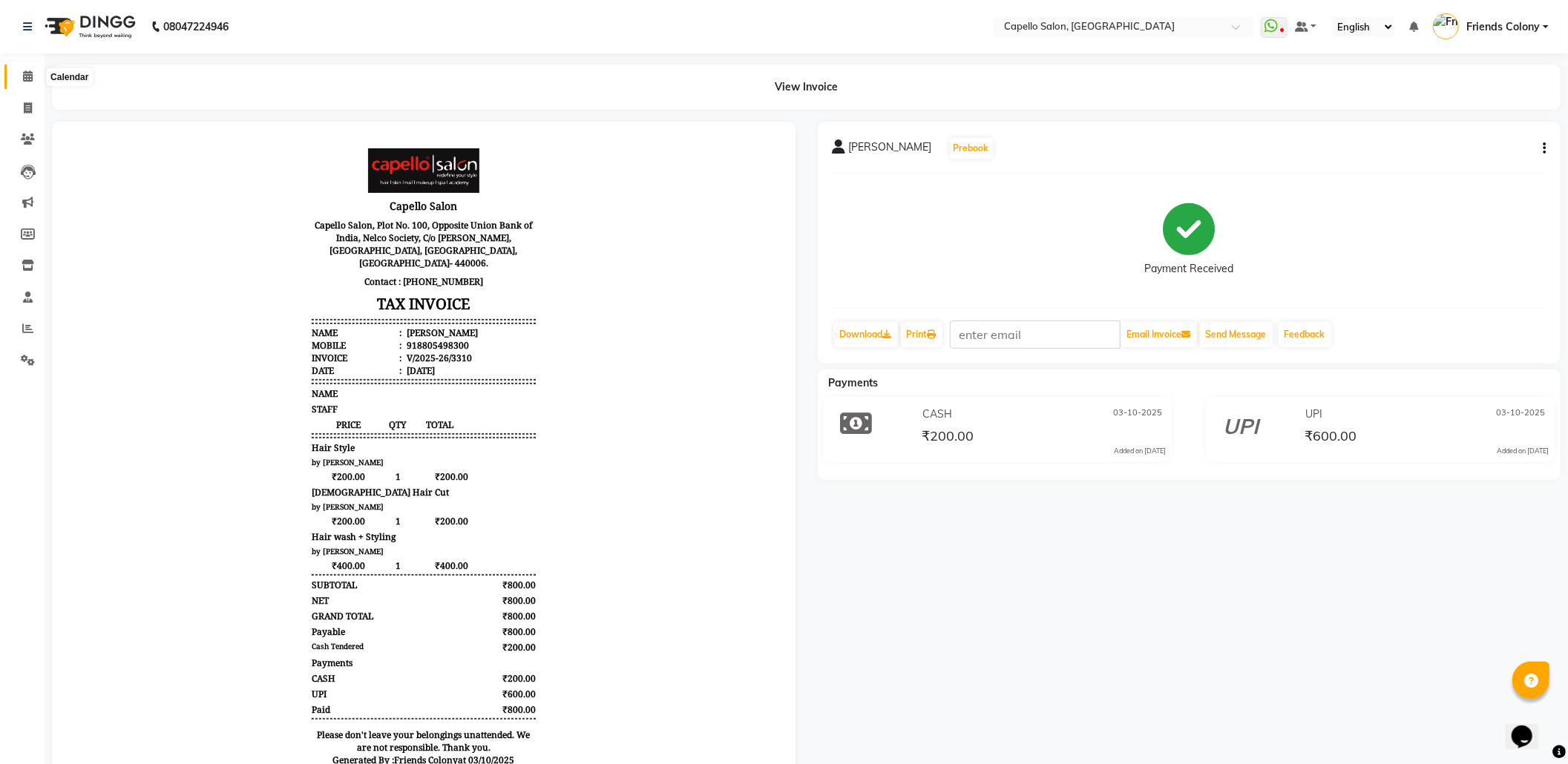
click at [24, 78] on icon at bounding box center [28, 76] width 10 height 11
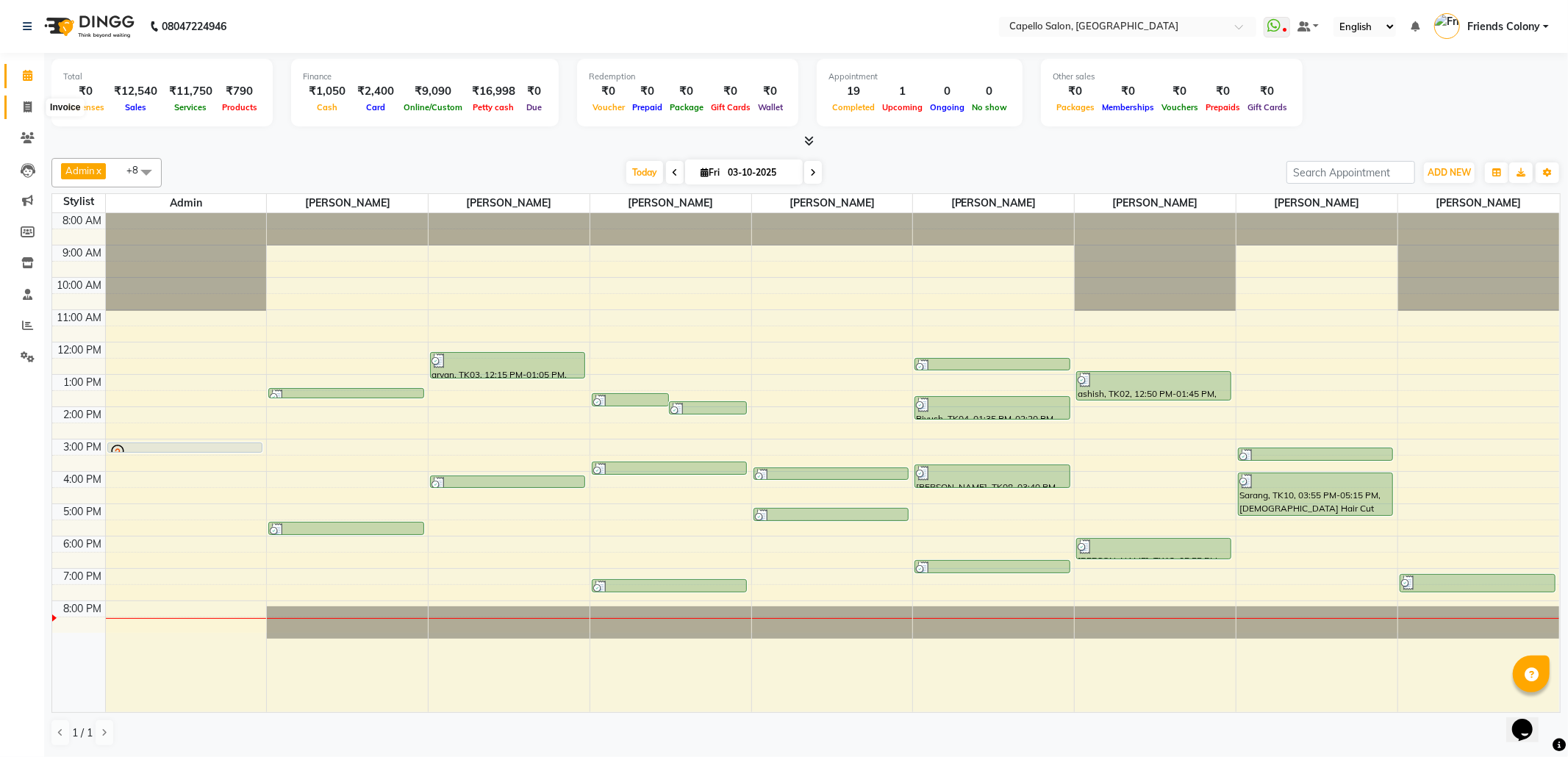
click at [26, 101] on icon at bounding box center [28, 107] width 8 height 11
select select "service"
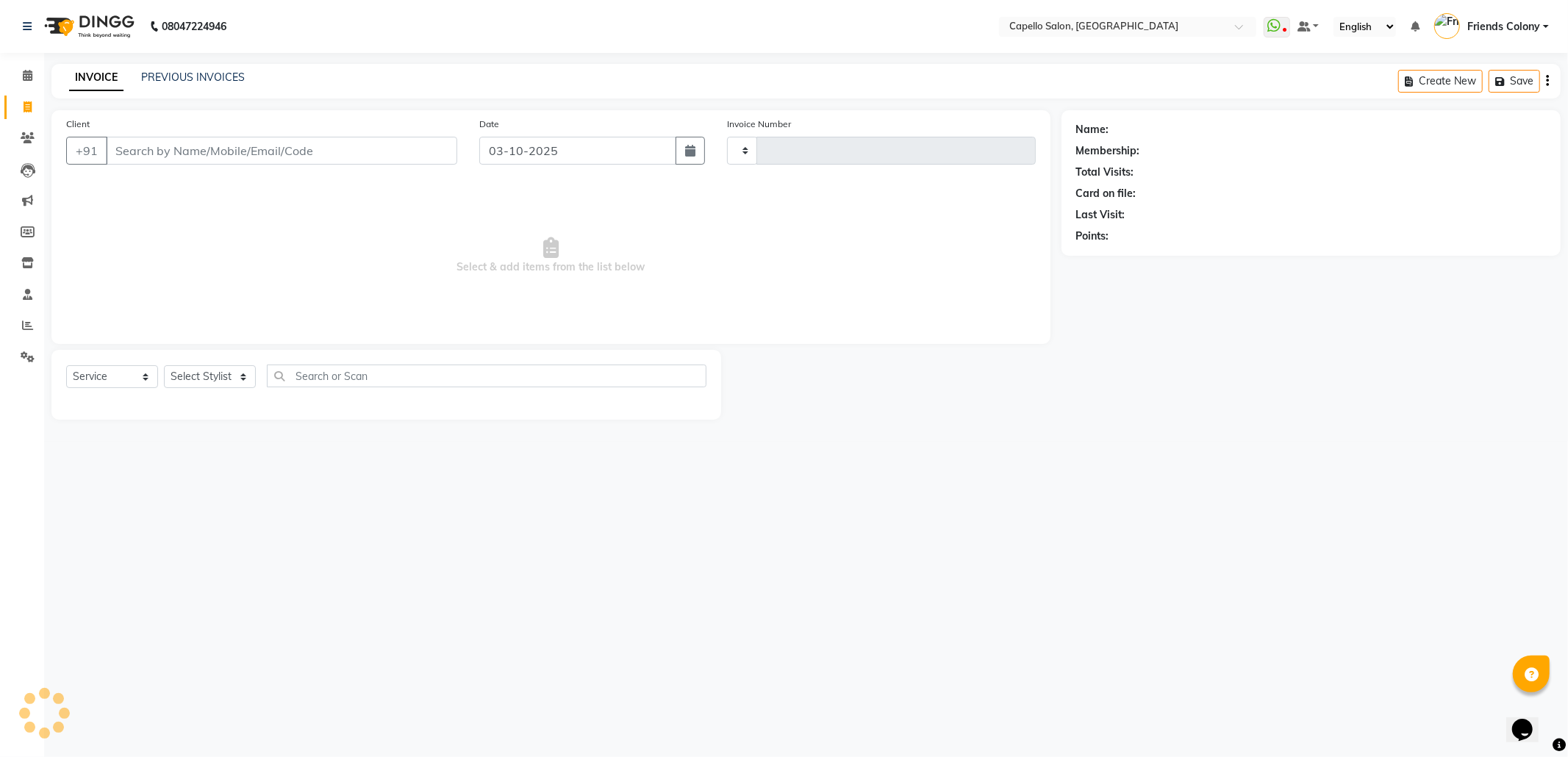
type input "3313"
select select "3583"
click at [154, 148] on input "Client" at bounding box center [281, 150] width 352 height 28
type input "8600757254"
click at [405, 144] on span "Add Client" at bounding box center [419, 150] width 58 height 15
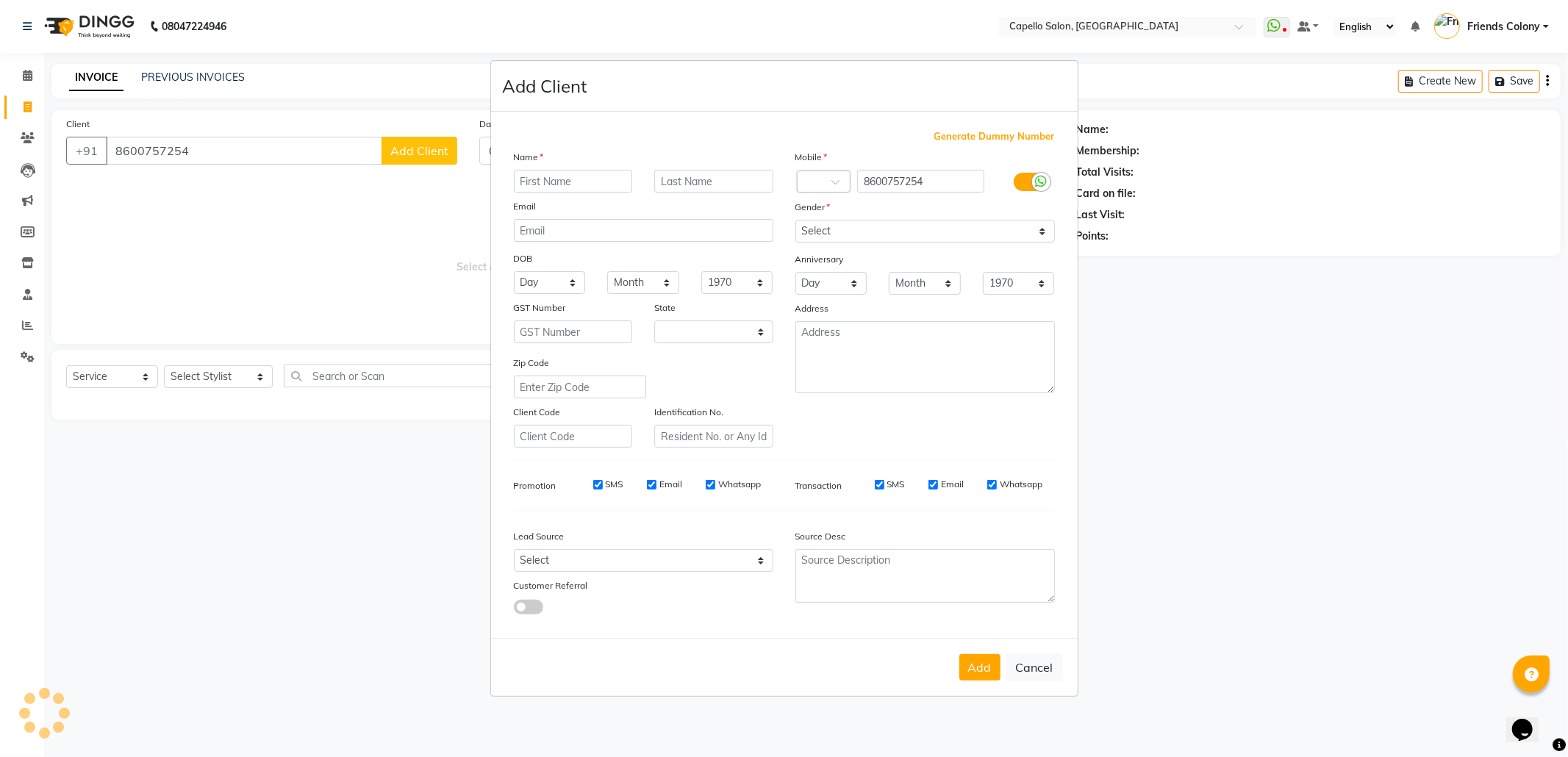
select select "22"
type input "[PERSON_NAME]"
click at [927, 229] on select "Select Male Female Other Prefer Not To Say" at bounding box center [925, 231] width 259 height 23
select select "female"
click at [795, 221] on select "Select Male Female Other Prefer Not To Say" at bounding box center [925, 231] width 259 height 23
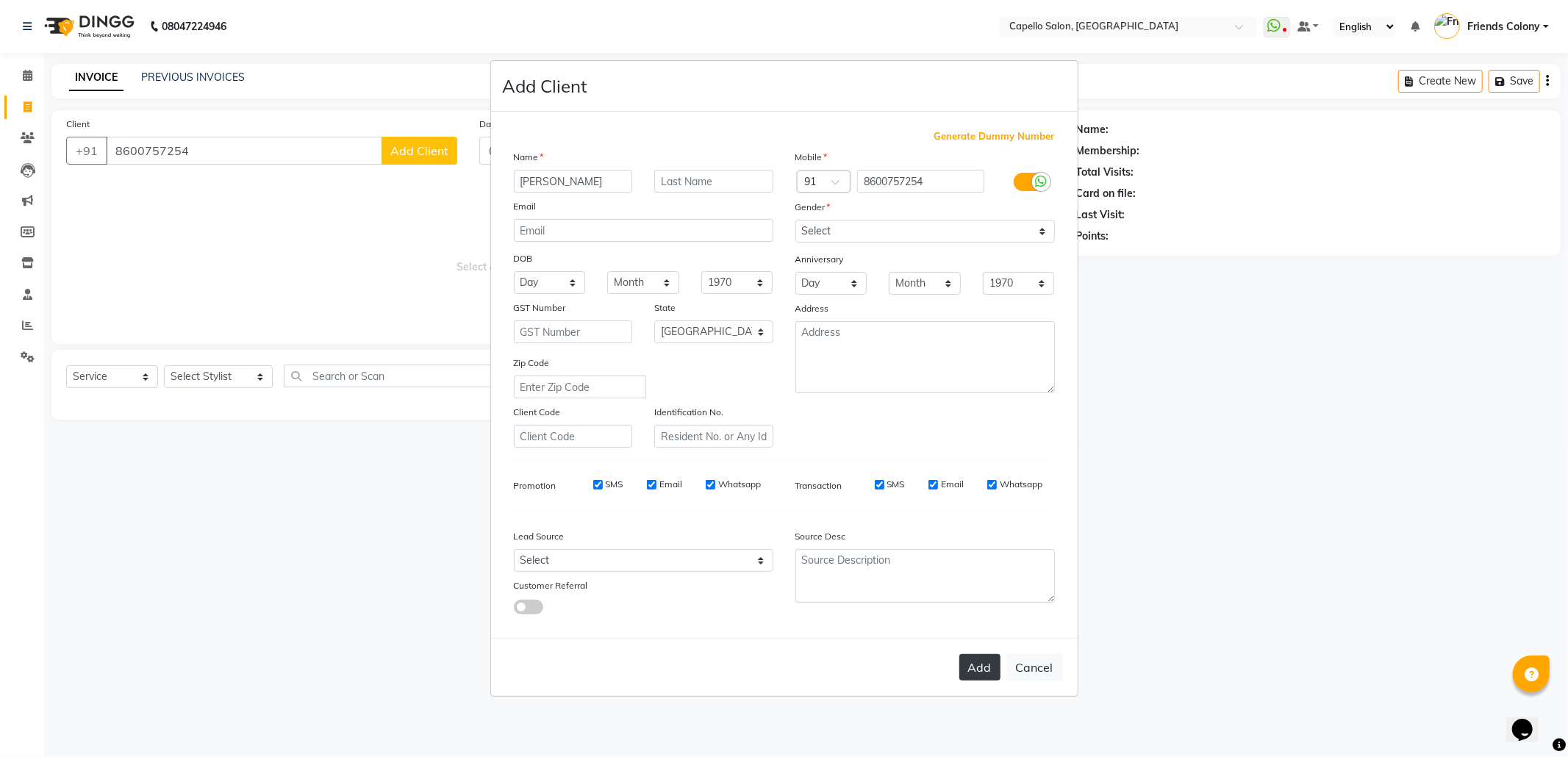
click at [980, 654] on button "Add" at bounding box center [980, 667] width 41 height 26
select select
select select "null"
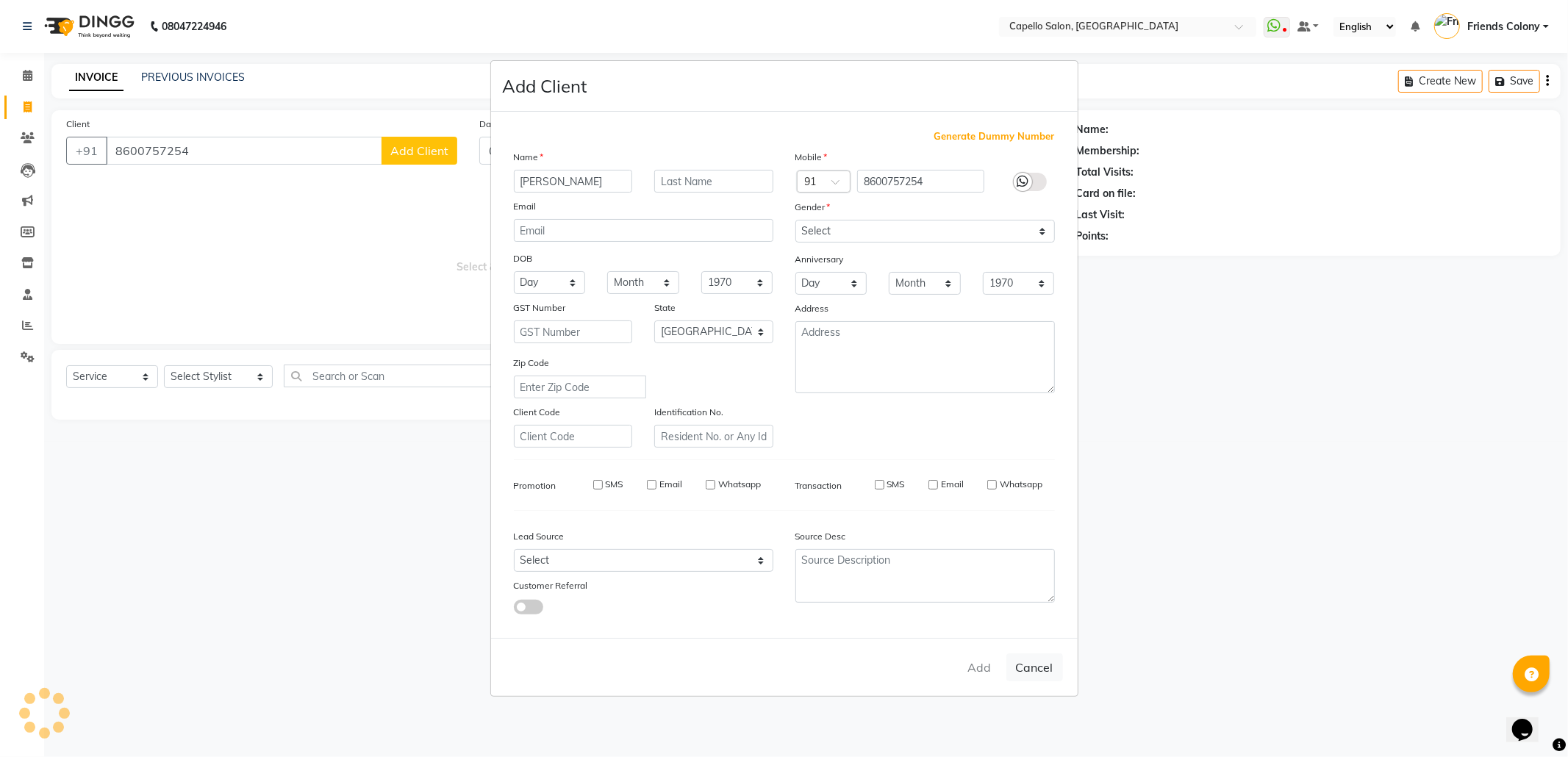
select select
checkbox input "false"
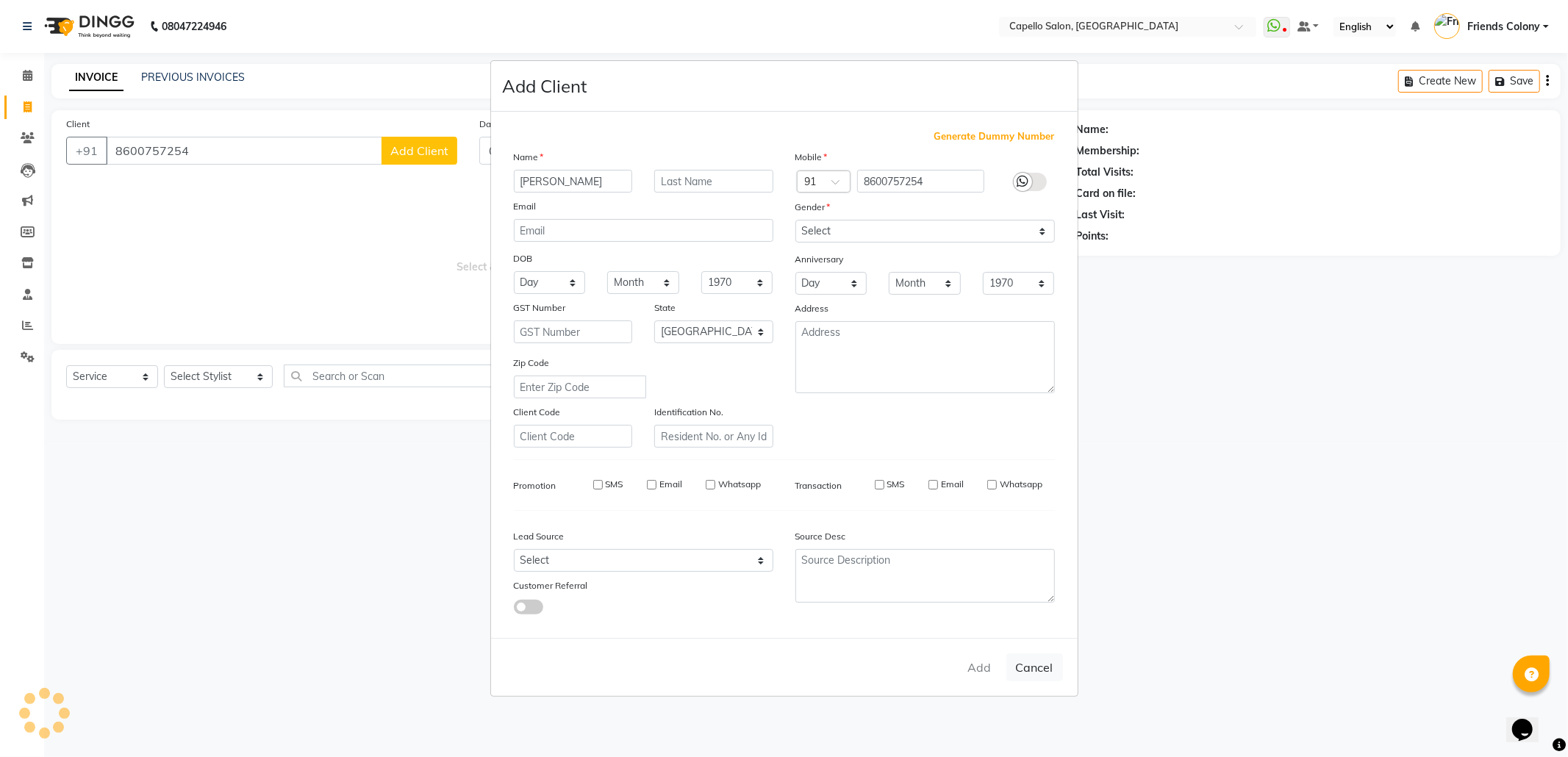
checkbox input "false"
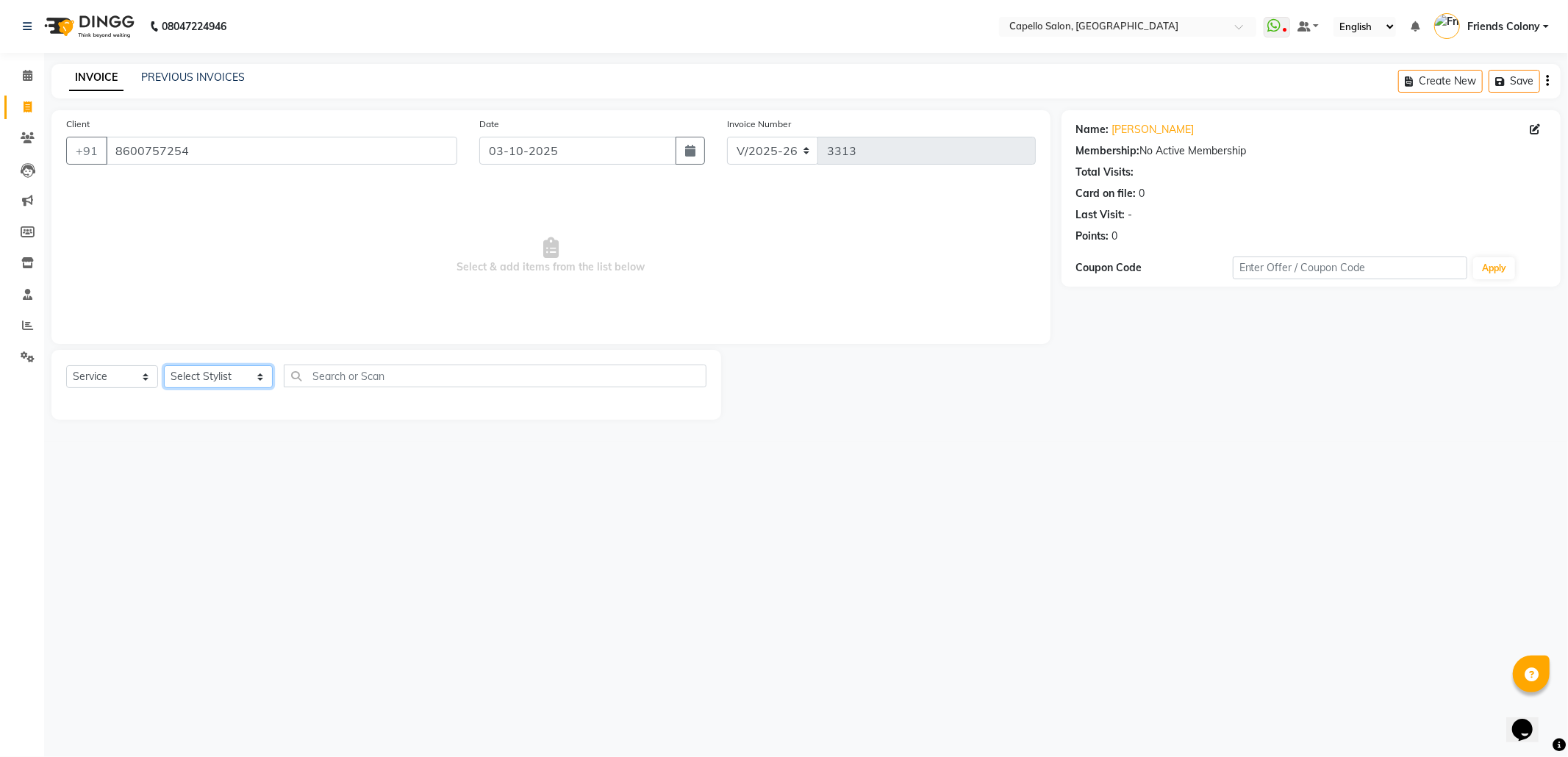
click at [218, 374] on select "Select Stylist aayush atkar Admin ANKIT BANDEWAR Friends Colony Harsha Shiwanka…" at bounding box center [218, 376] width 109 height 23
select select "75586"
click at [164, 365] on select "Select Stylist aayush atkar Admin ANKIT BANDEWAR Friends Colony Harsha Shiwanka…" at bounding box center [218, 376] width 109 height 23
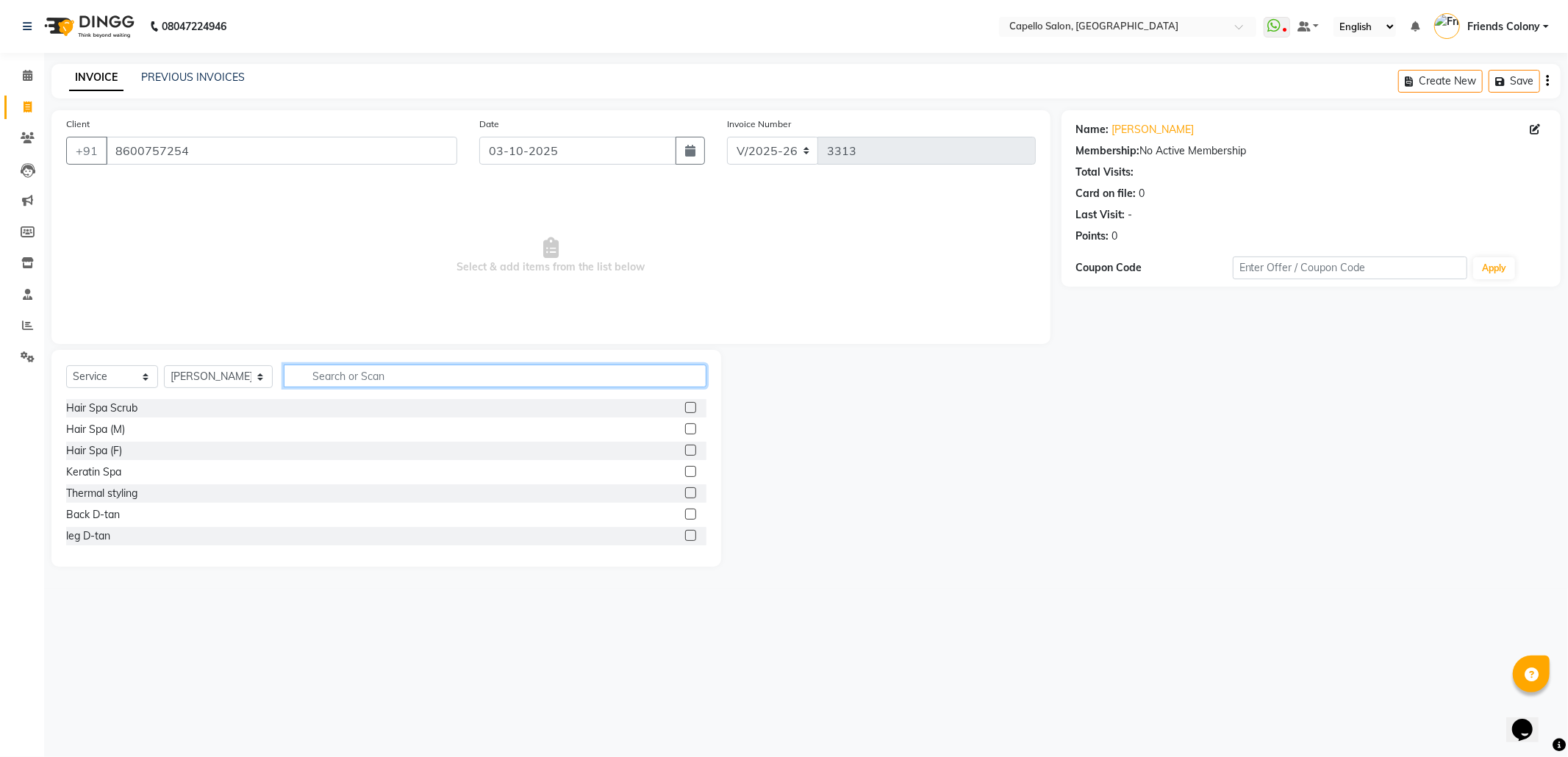
click at [322, 376] on input "text" at bounding box center [495, 375] width 423 height 23
type input "spa"
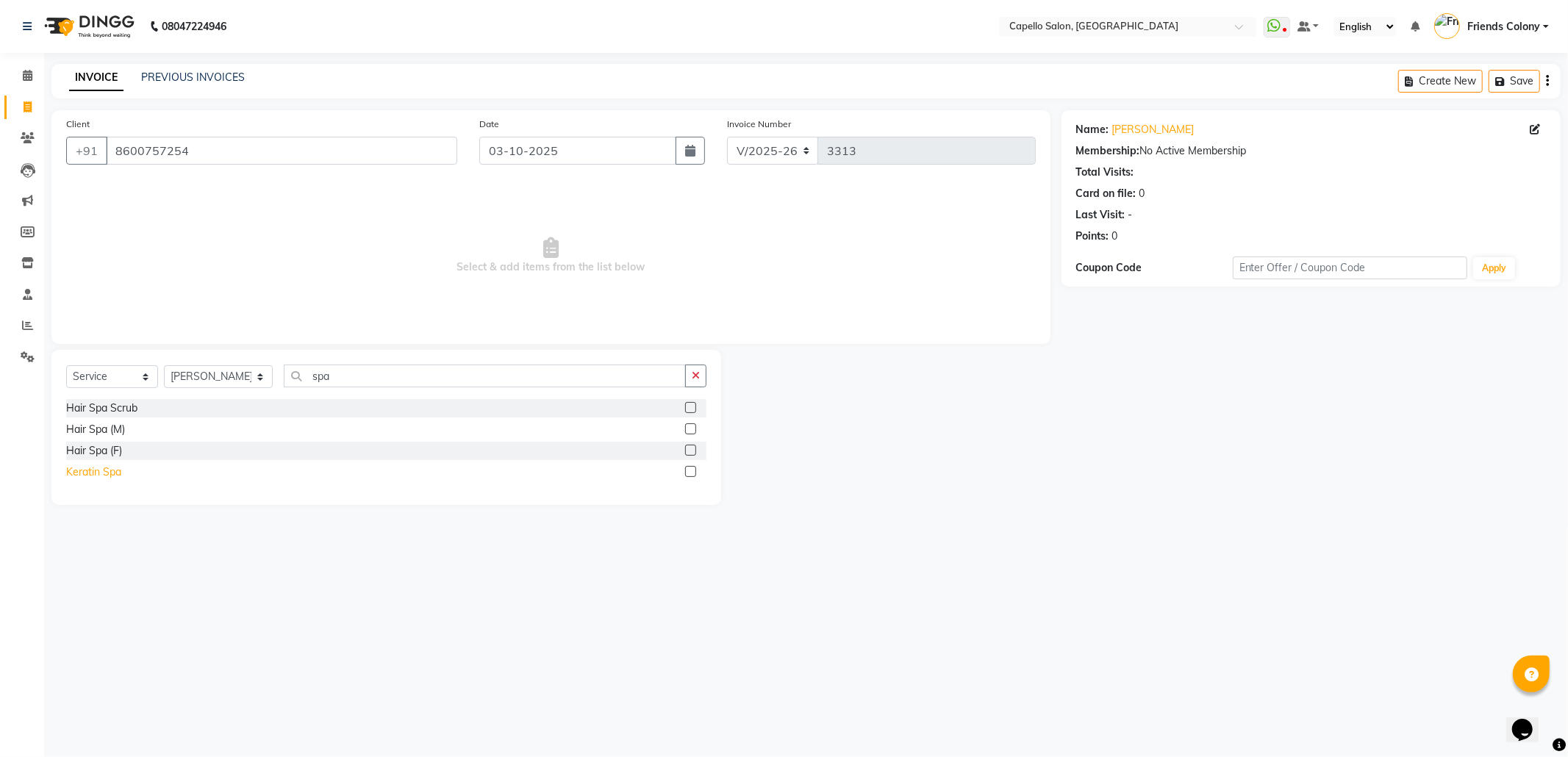
click at [110, 474] on div "Keratin Spa" at bounding box center [94, 473] width 55 height 16
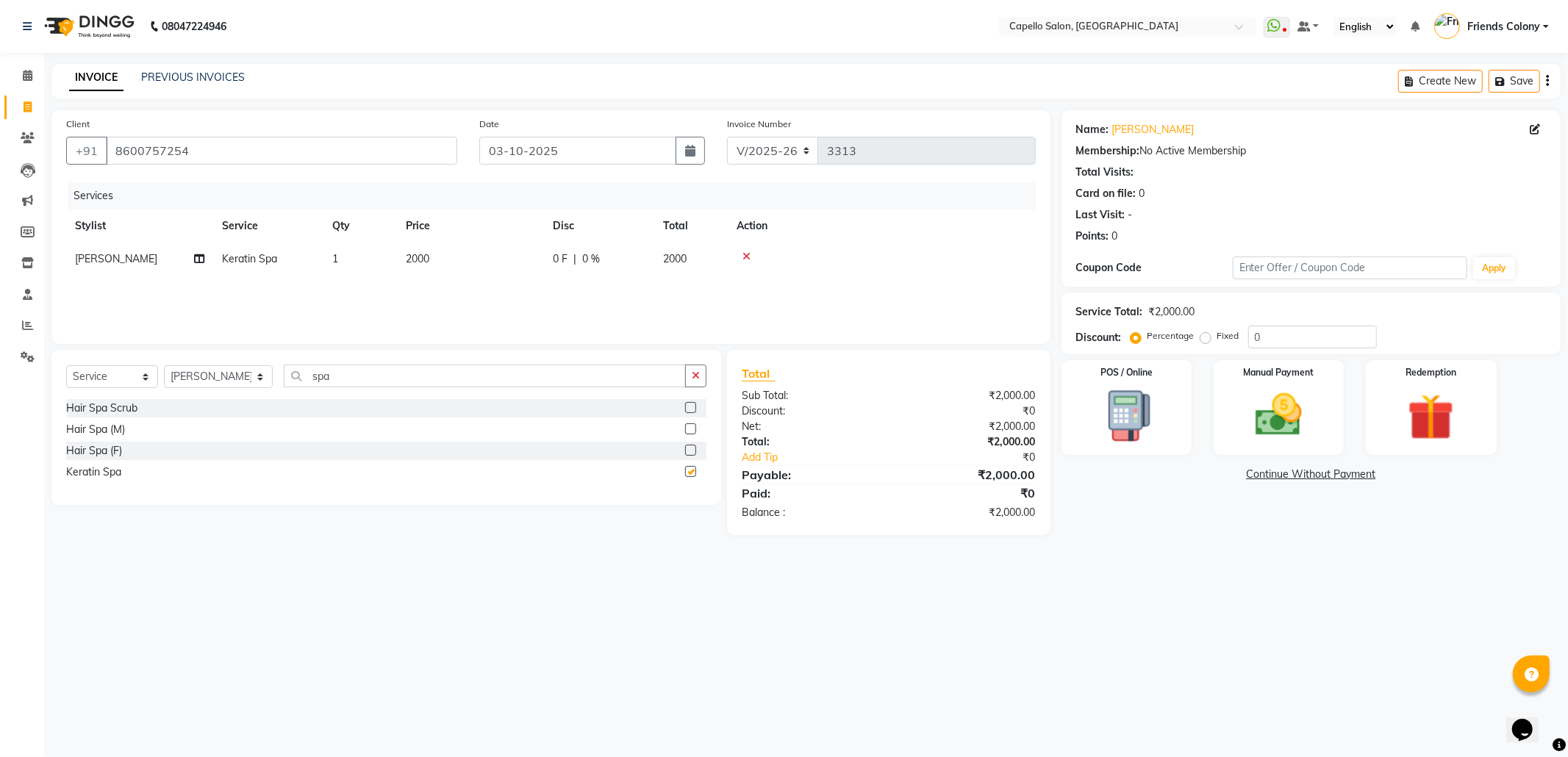
checkbox input "false"
click at [432, 259] on td "2000" at bounding box center [470, 259] width 147 height 33
select select "75586"
drag, startPoint x: 535, startPoint y: 271, endPoint x: 472, endPoint y: 270, distance: 63.0
click at [472, 270] on td "2000" at bounding box center [540, 270] width 147 height 56
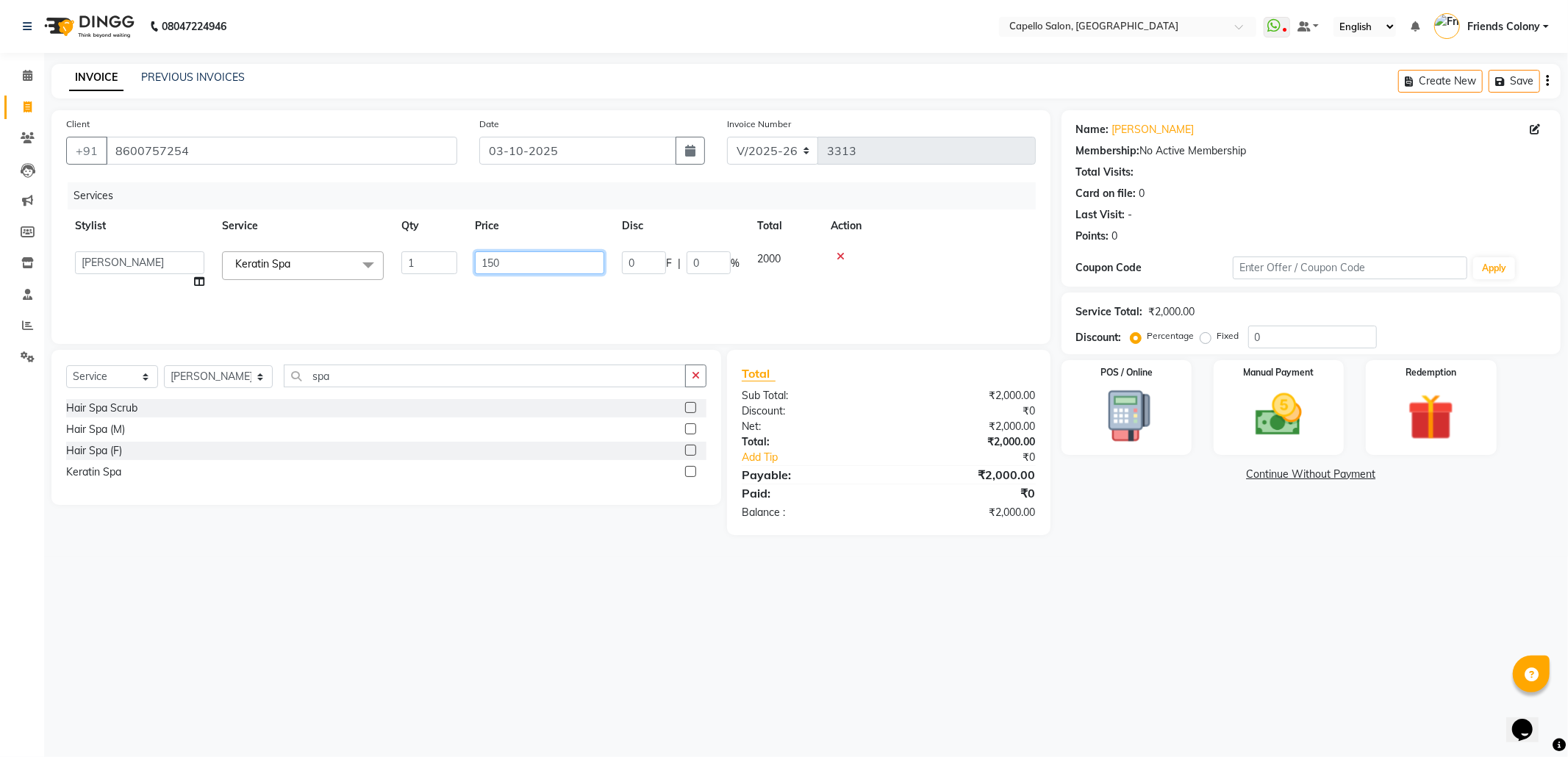
type input "1500"
click at [1255, 594] on div "08047224946 Select Location × Capello Salon, Friends Colony WhatsApp Status ✕ S…" at bounding box center [784, 378] width 1568 height 757
click at [1251, 415] on img at bounding box center [1279, 415] width 79 height 56
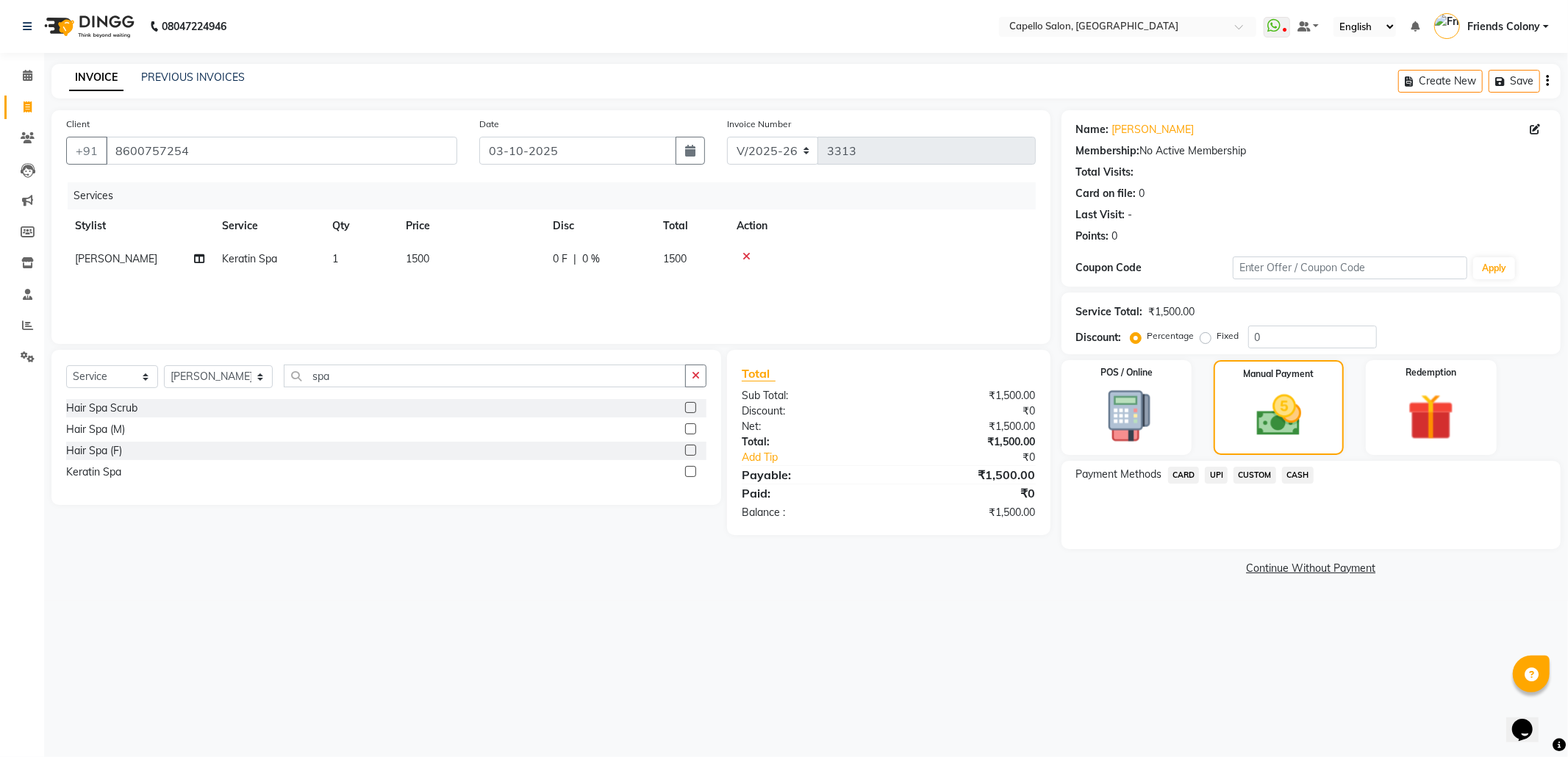
click at [1185, 480] on span "CARD" at bounding box center [1184, 475] width 32 height 17
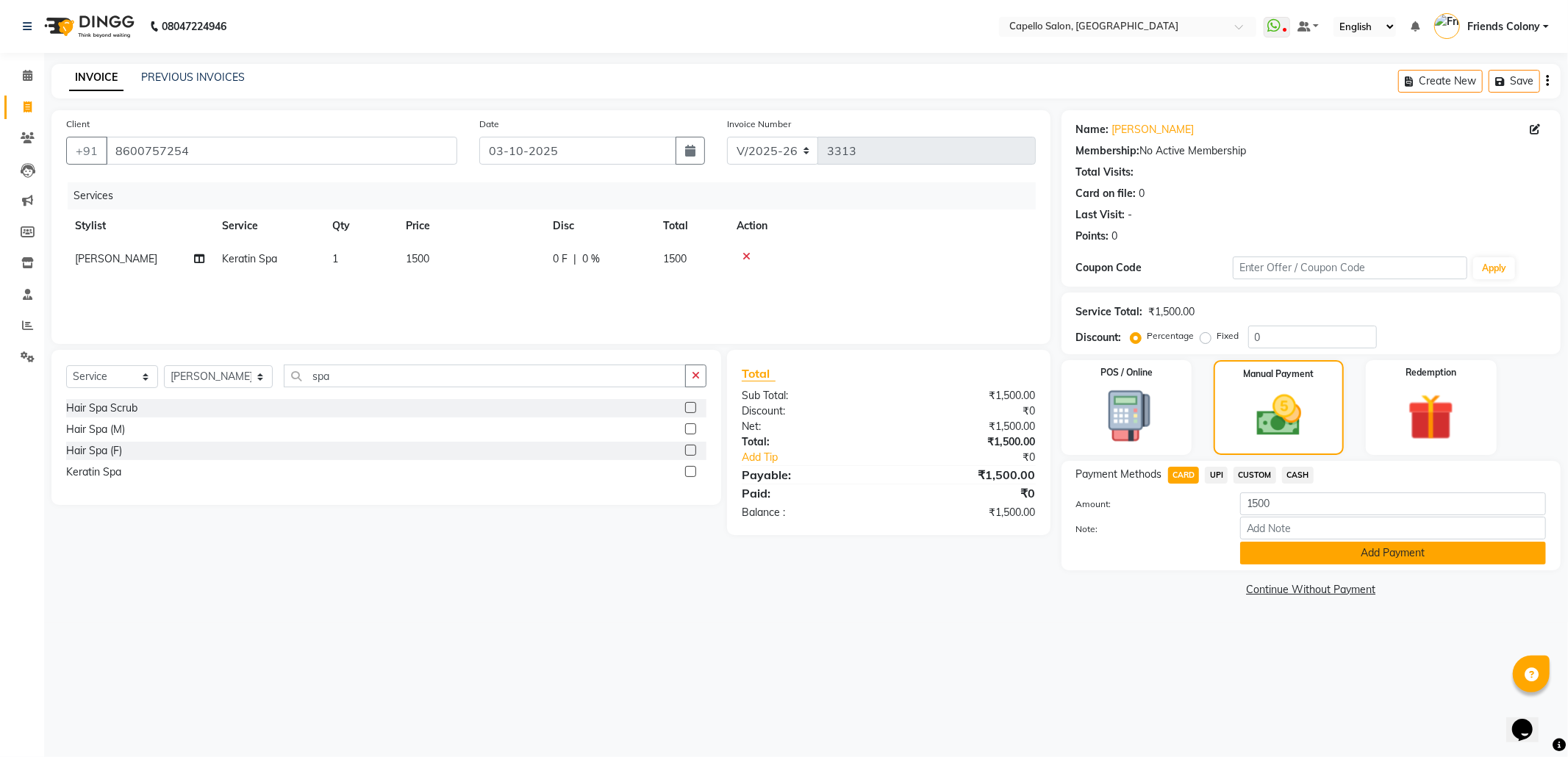
click at [1354, 551] on button "Add Payment" at bounding box center [1393, 552] width 306 height 23
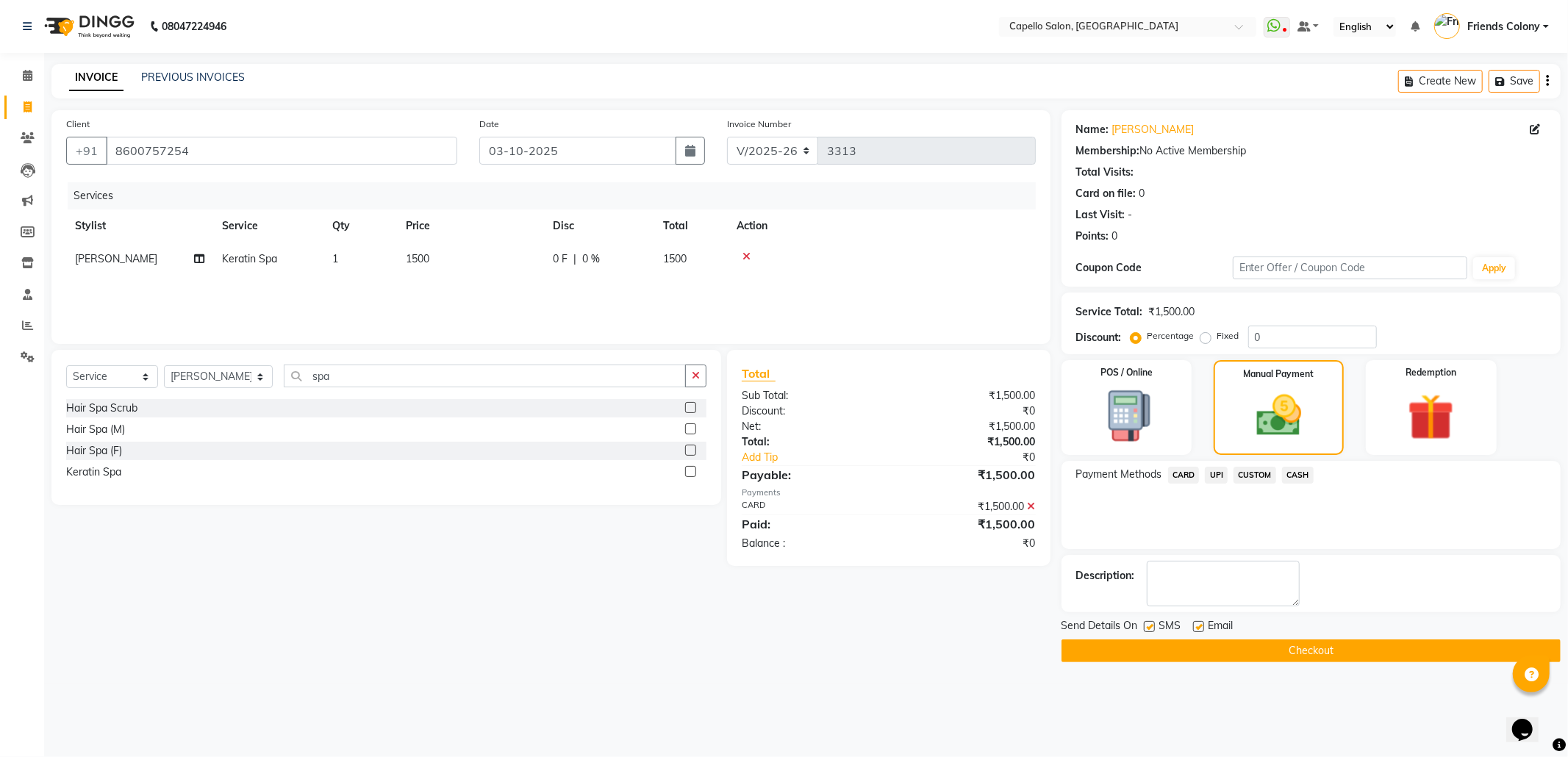
click at [1311, 645] on button "Checkout" at bounding box center [1310, 650] width 499 height 23
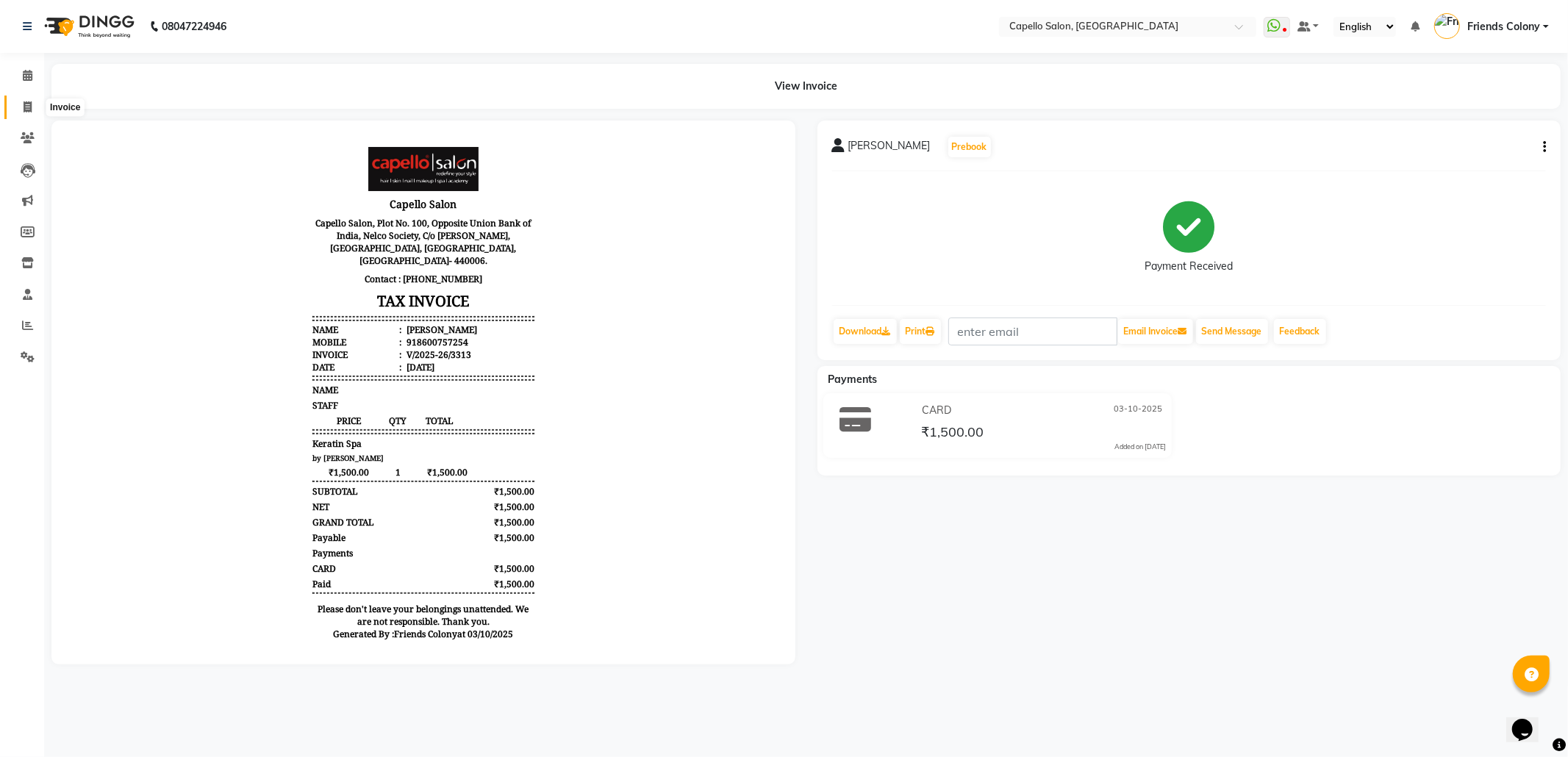
click at [21, 113] on span at bounding box center [28, 107] width 26 height 17
select select "3583"
select select "service"
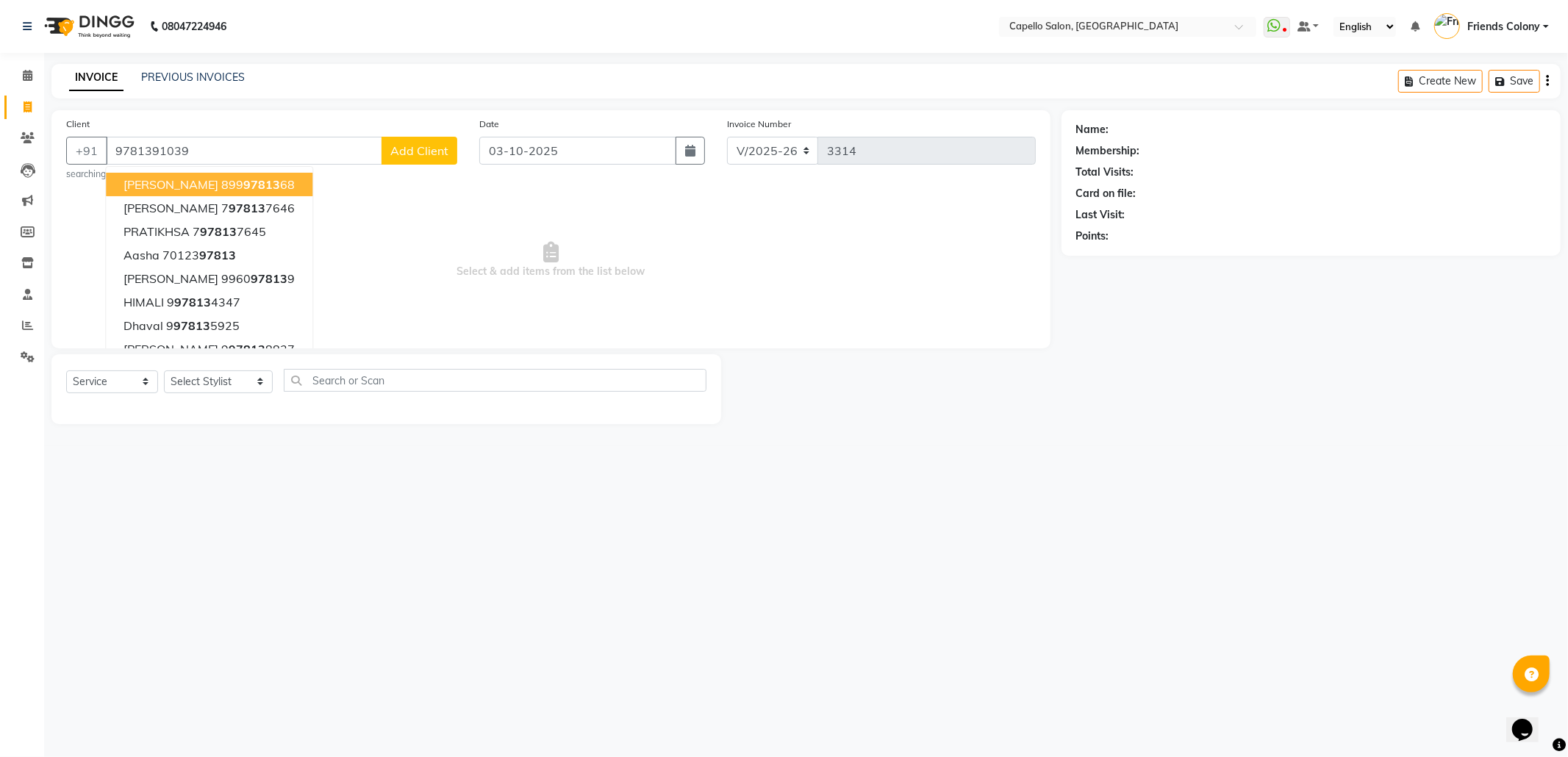
type input "9781391039"
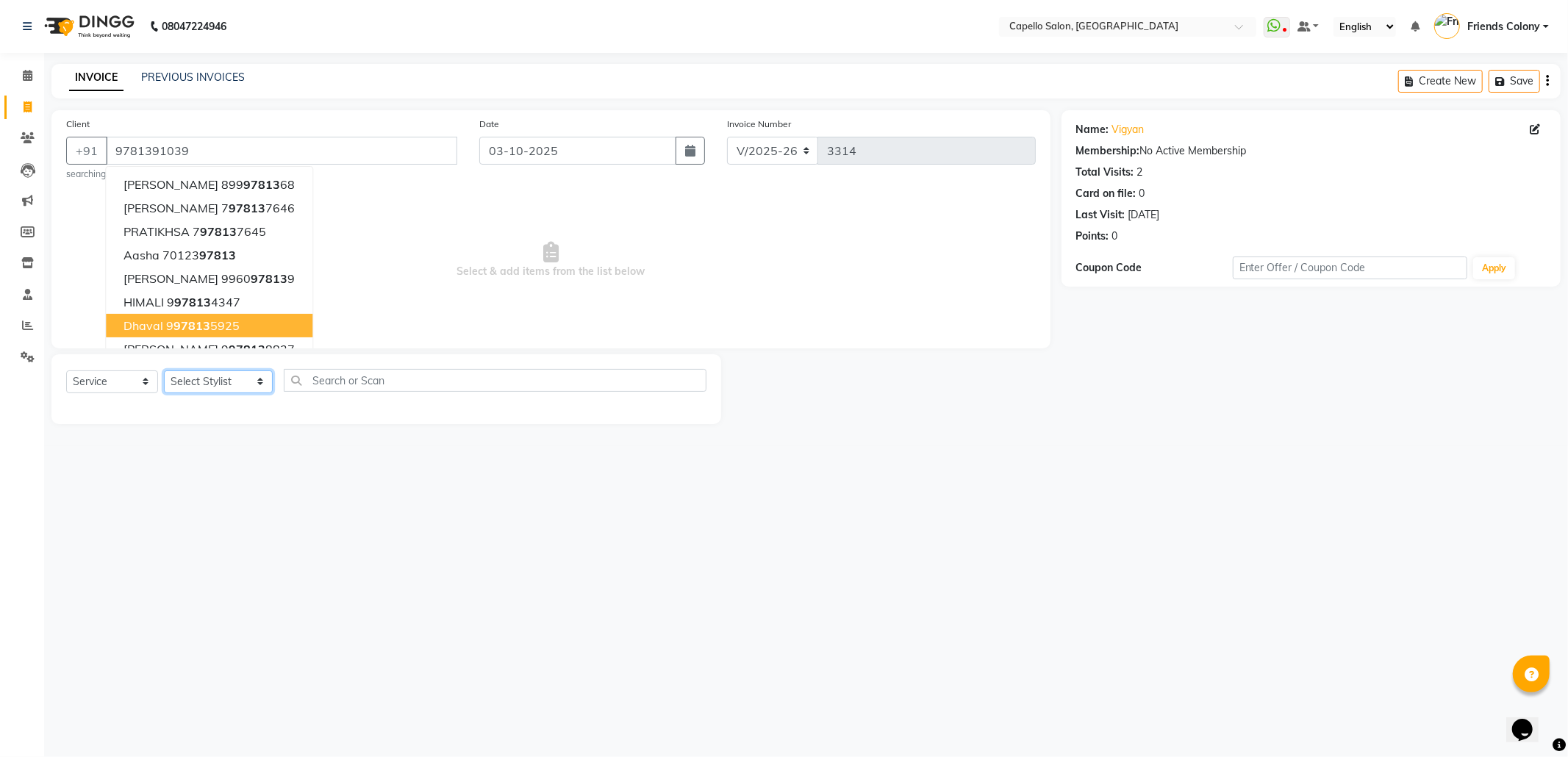
click at [198, 386] on select "Select Stylist [PERSON_NAME] Admin [PERSON_NAME] Friends Colony [PERSON_NAME] […" at bounding box center [218, 382] width 109 height 23
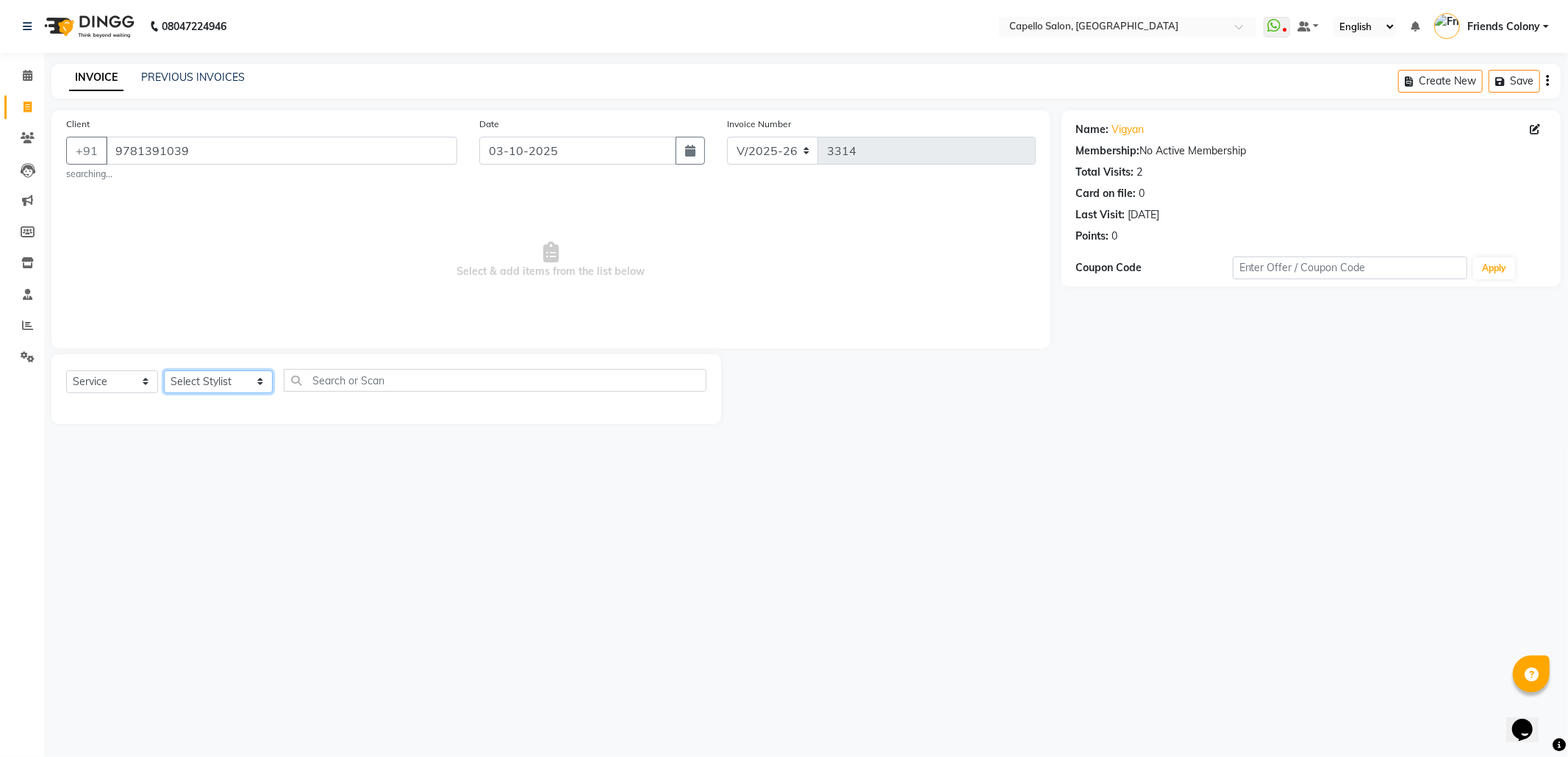
select select "74625"
click at [164, 371] on select "Select Stylist [PERSON_NAME] Admin [PERSON_NAME] Friends Colony [PERSON_NAME] […" at bounding box center [218, 382] width 109 height 23
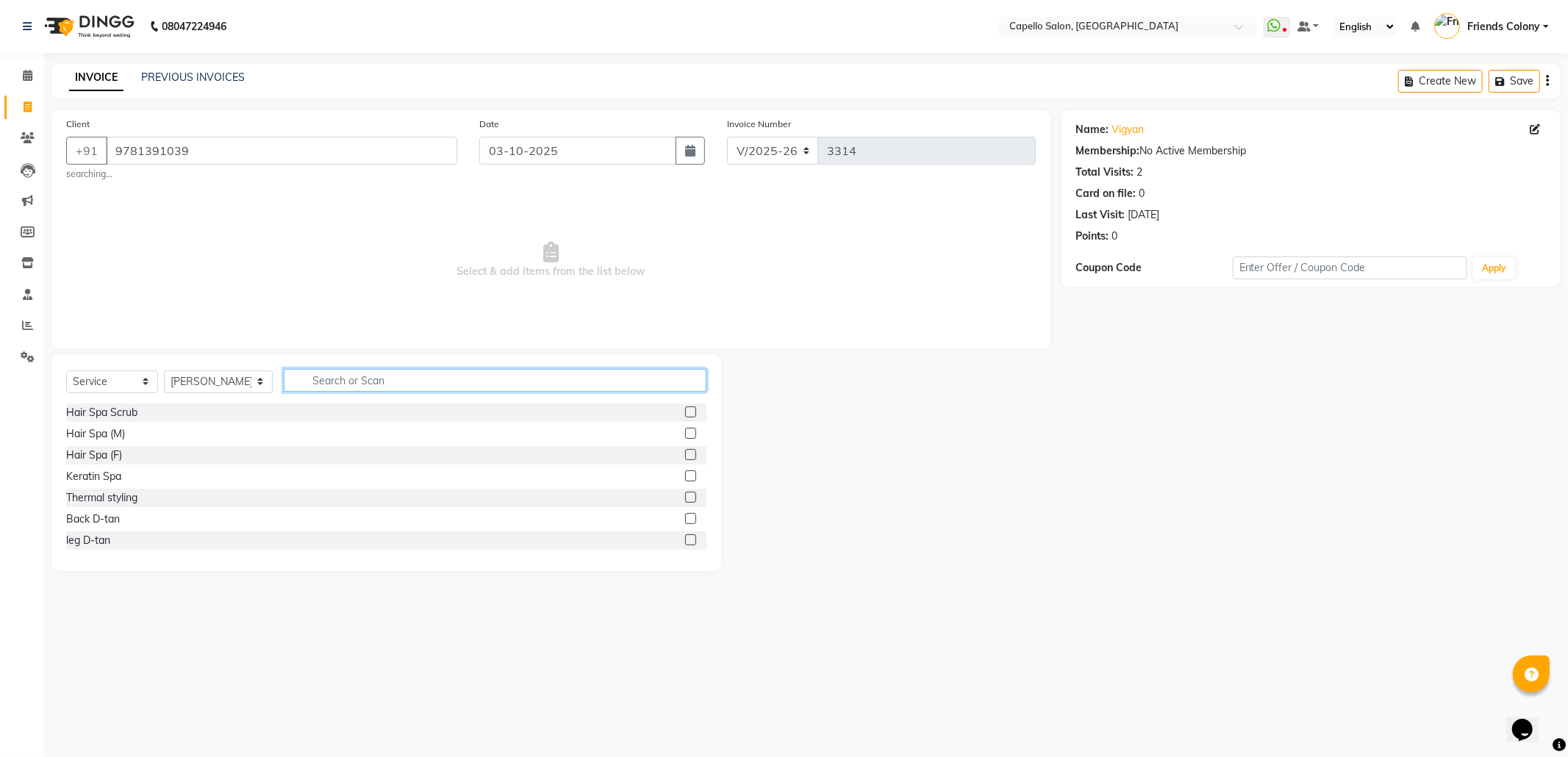
click at [344, 385] on input "text" at bounding box center [495, 380] width 423 height 23
type input "cut"
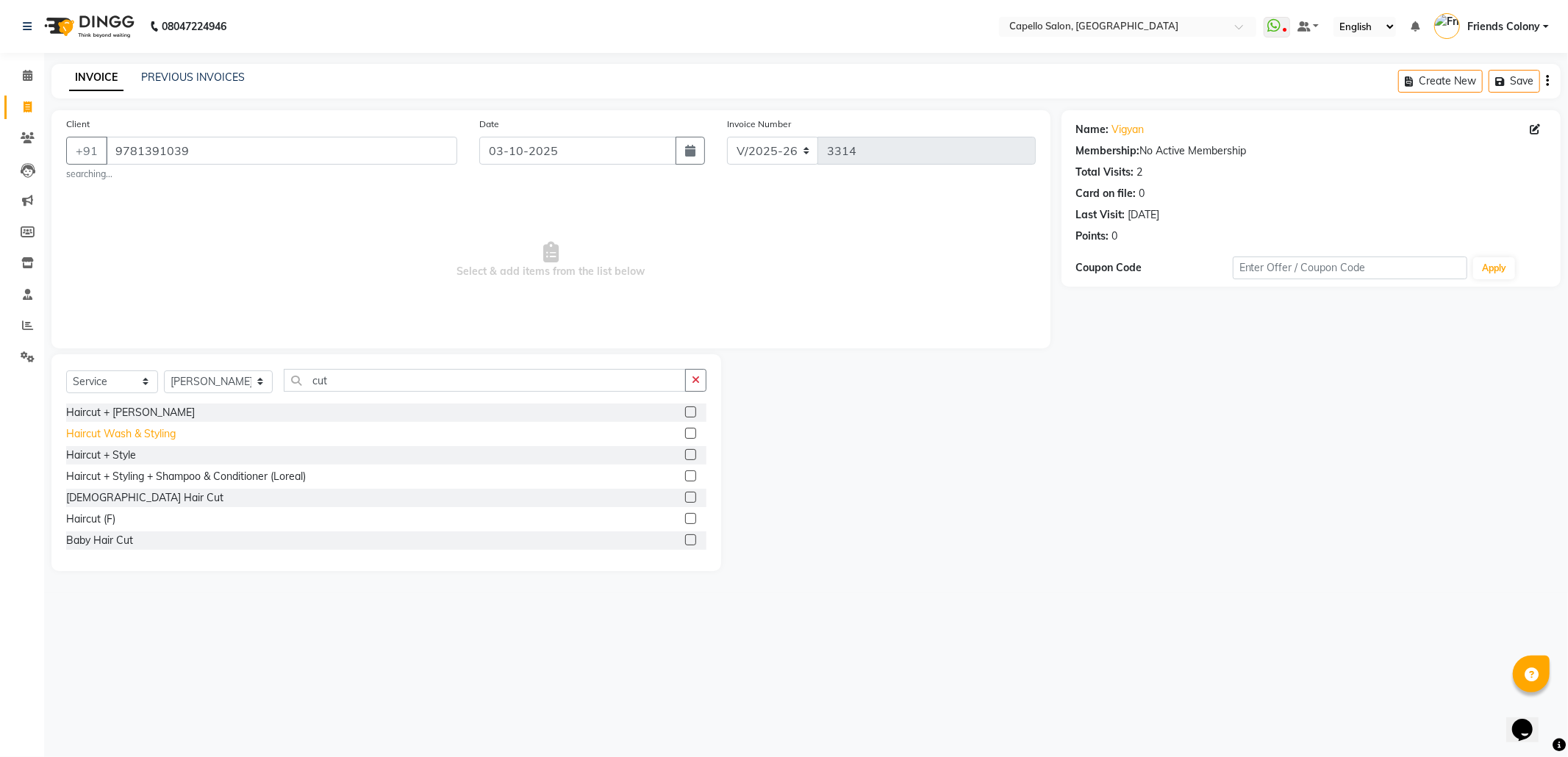
click at [139, 439] on div "Haircut Wash & Styling" at bounding box center [121, 434] width 110 height 16
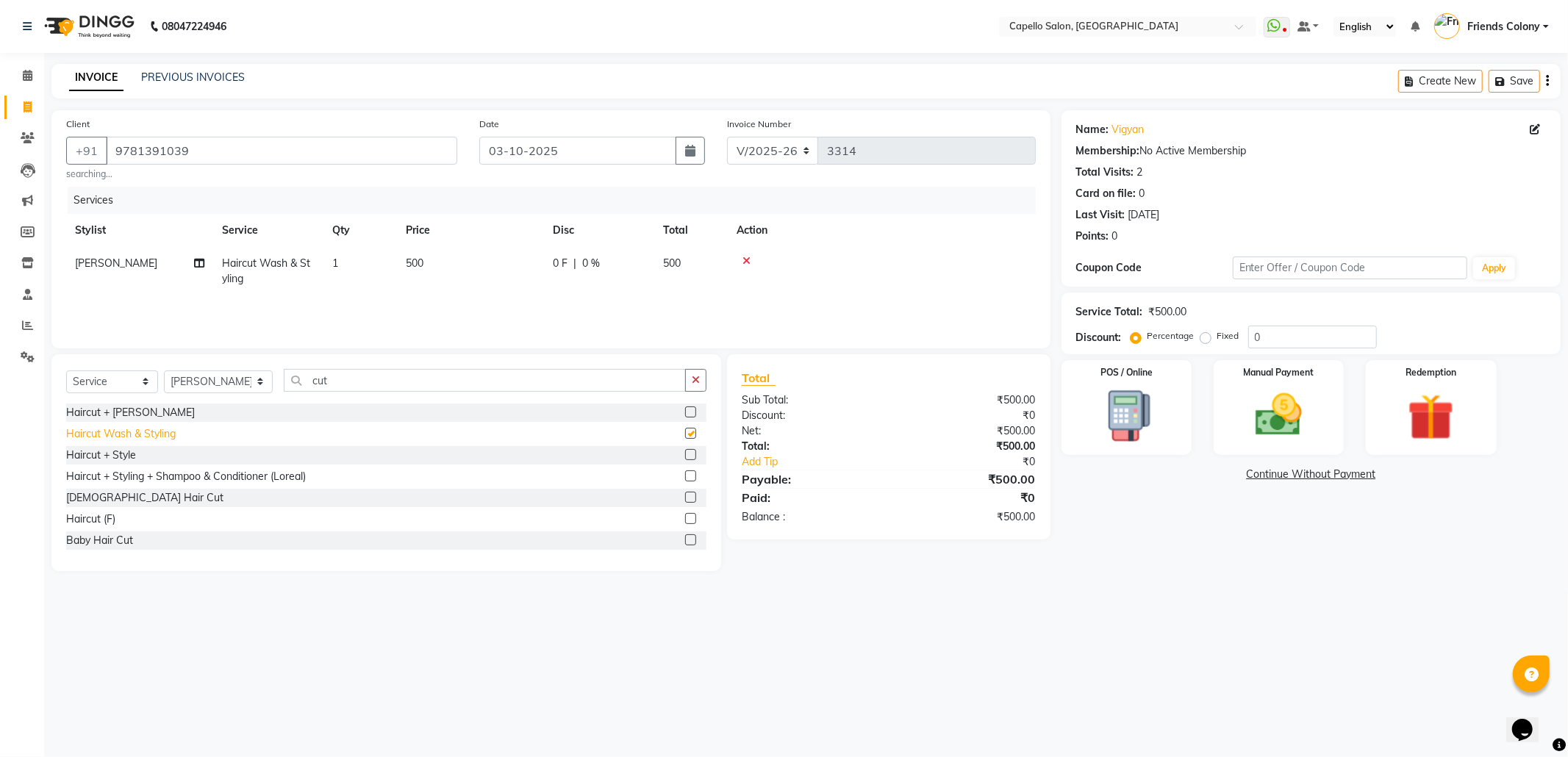
checkbox input "false"
click at [1268, 407] on img at bounding box center [1279, 415] width 79 height 56
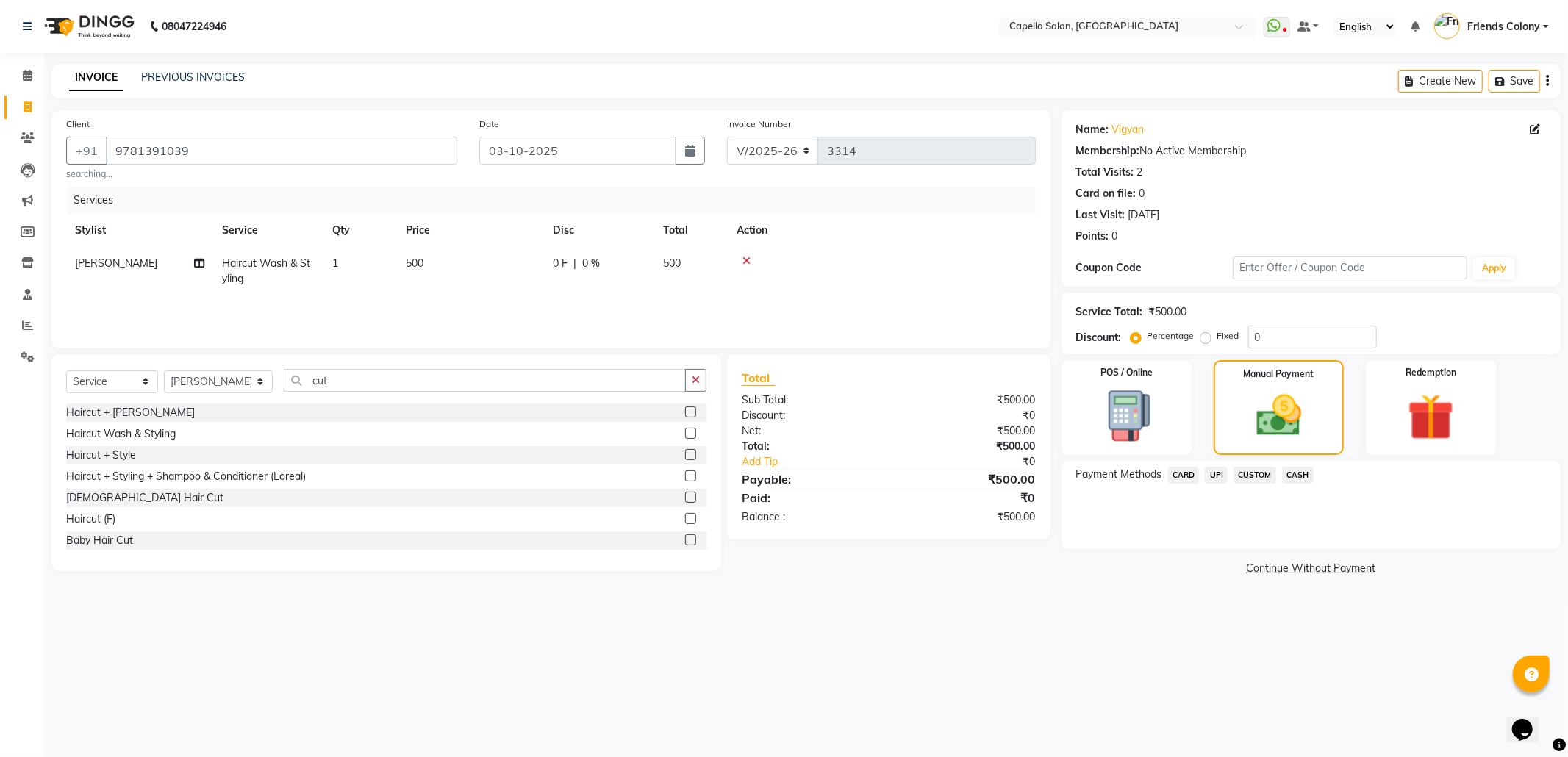
click at [1217, 474] on span "UPI" at bounding box center [1216, 475] width 23 height 17
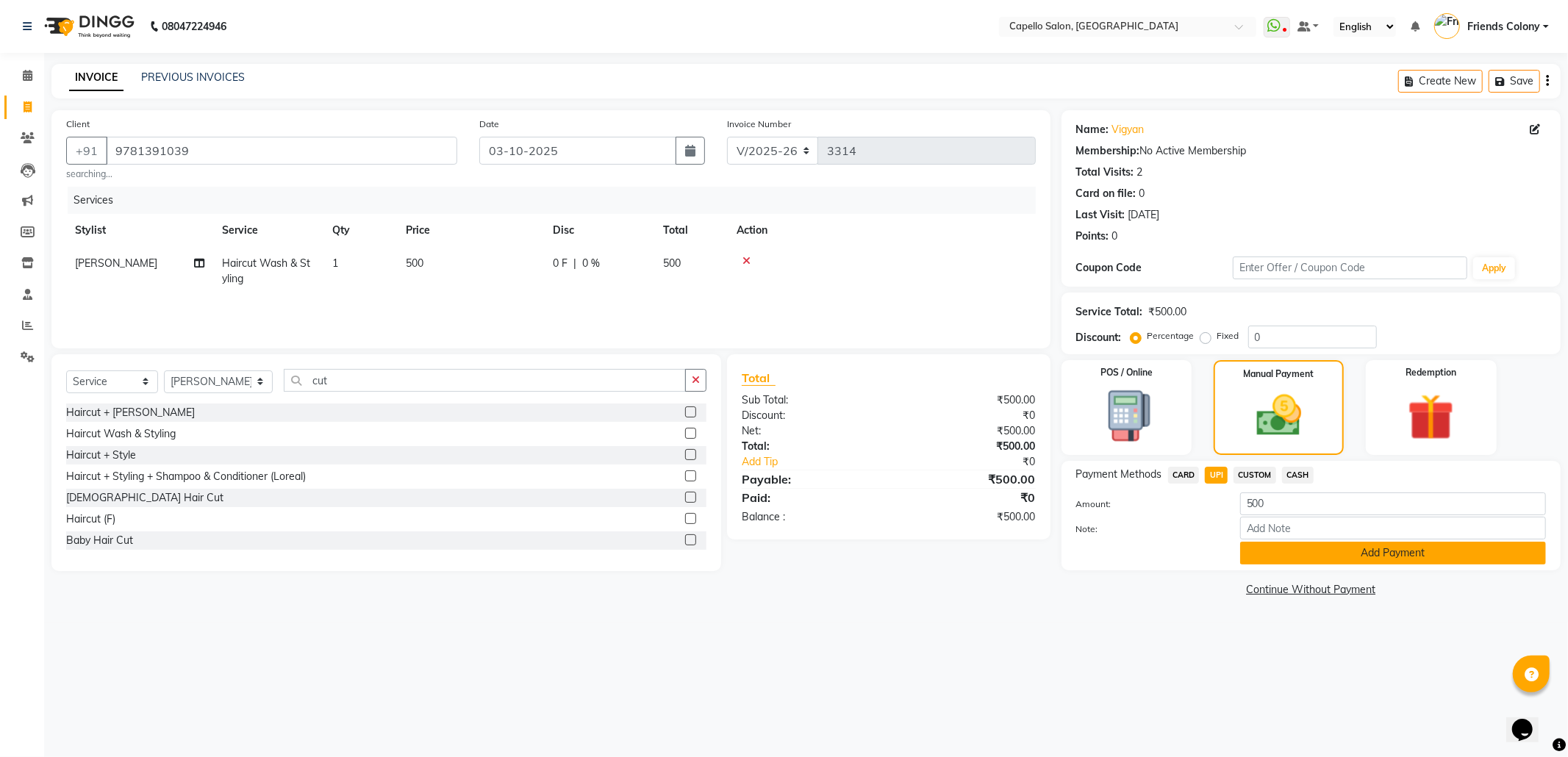
click at [1336, 559] on button "Add Payment" at bounding box center [1393, 552] width 306 height 23
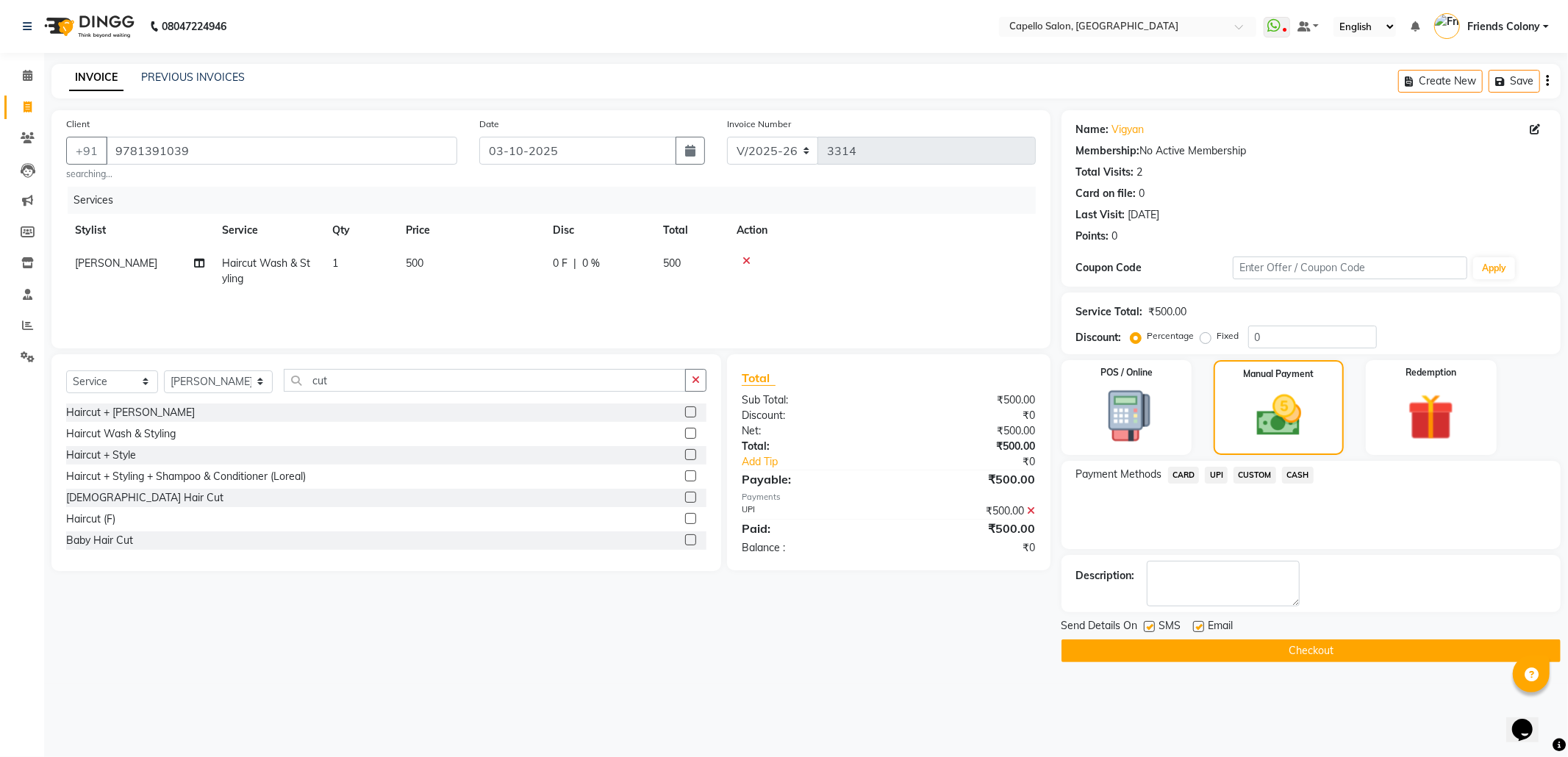
click at [1321, 654] on button "Checkout" at bounding box center [1310, 650] width 499 height 23
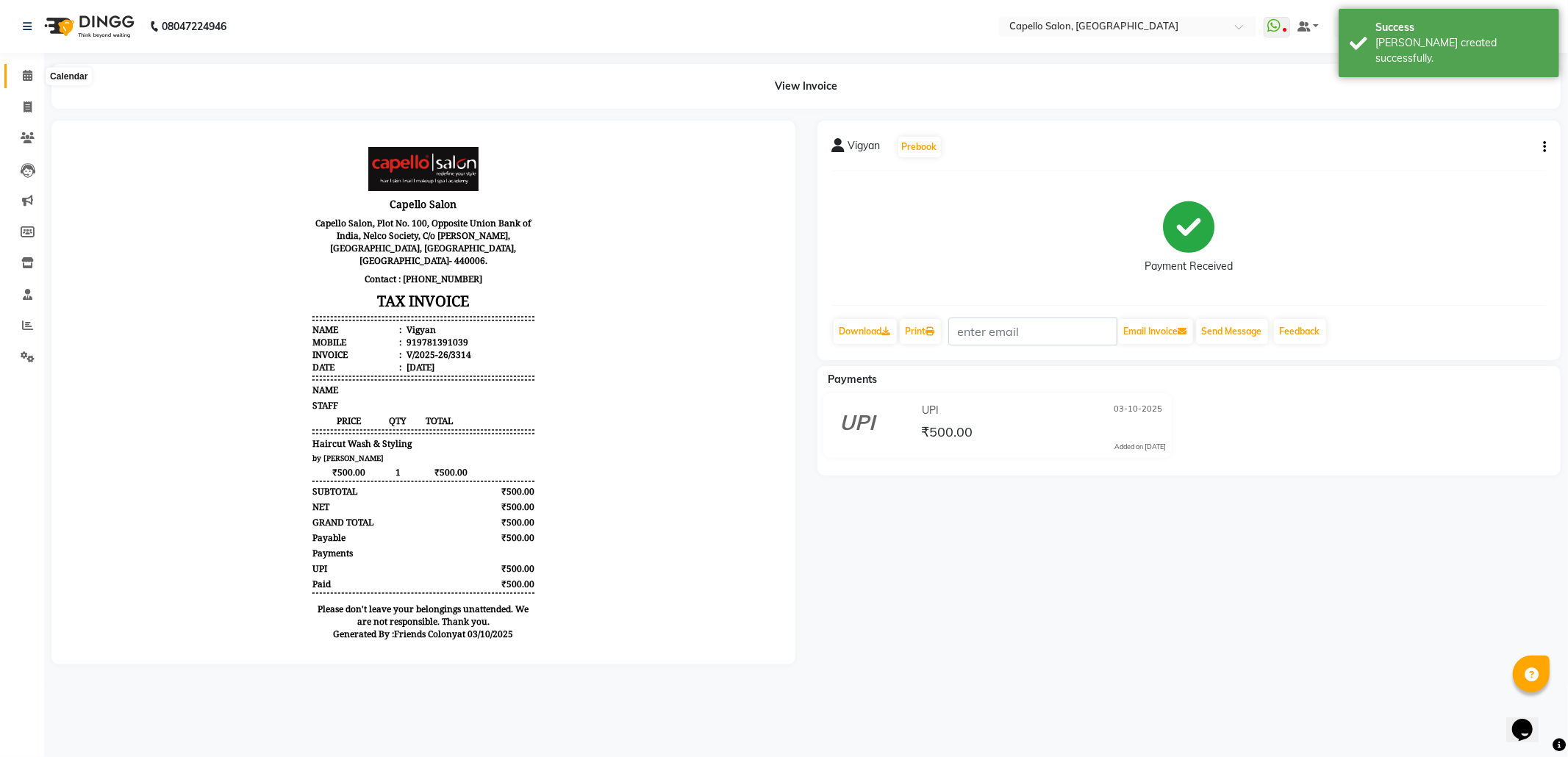
click at [19, 77] on span at bounding box center [28, 76] width 26 height 17
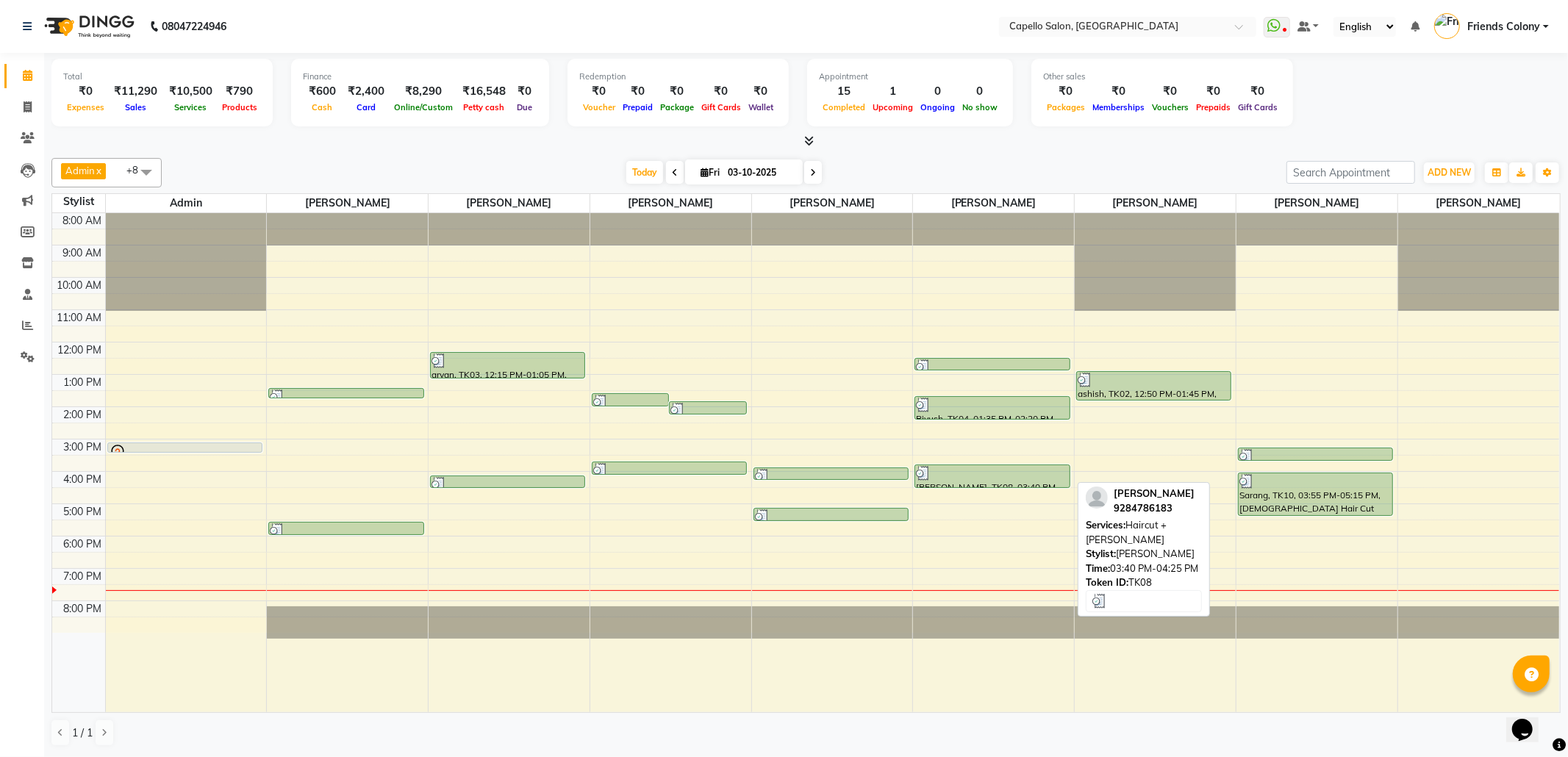
click at [997, 482] on div "[PERSON_NAME], TK08, 03:40 PM-04:25 PM, Haircut + [PERSON_NAME]" at bounding box center [992, 476] width 153 height 22
select select "3"
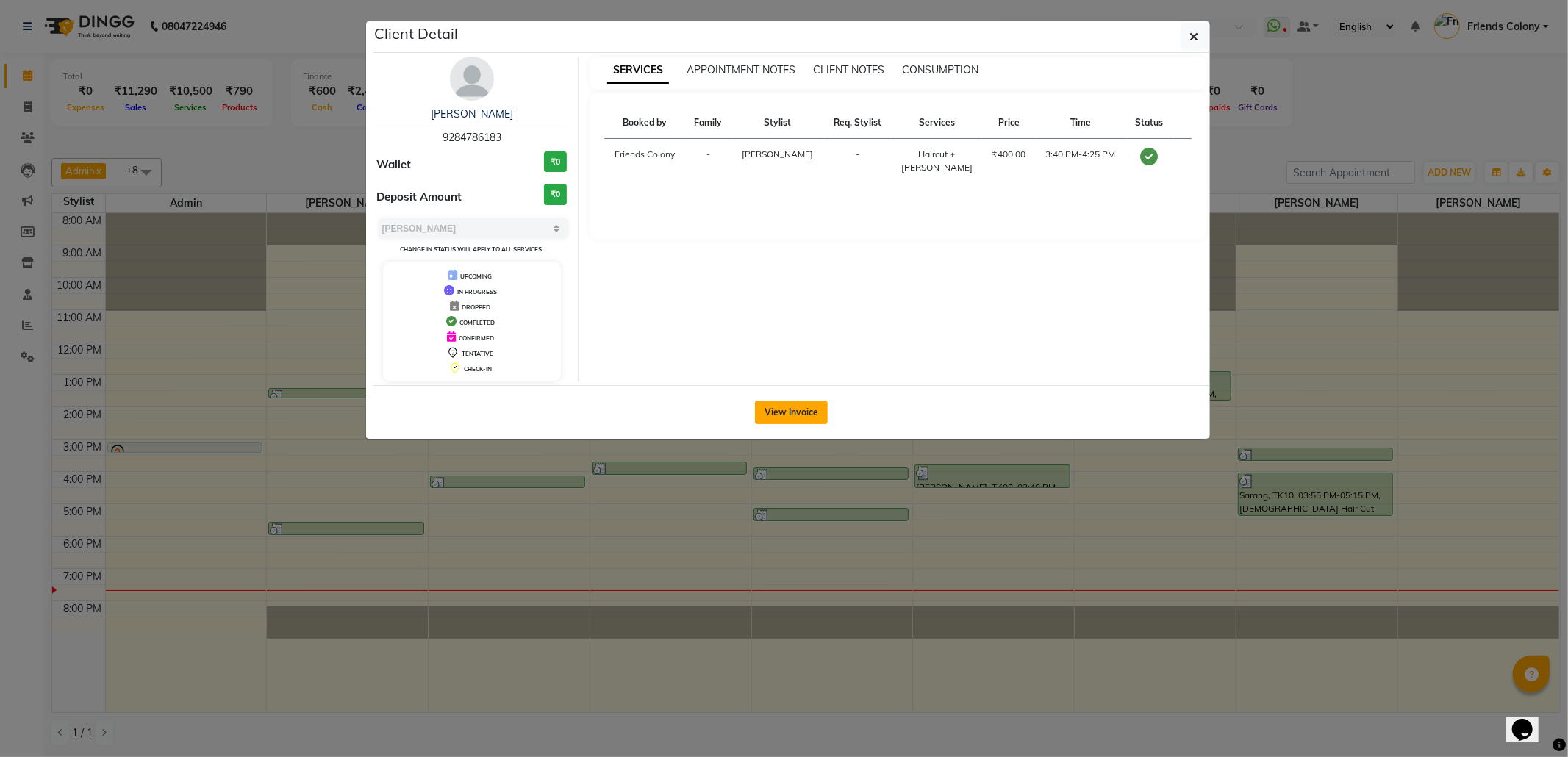
click at [771, 415] on button "View Invoice" at bounding box center [791, 412] width 73 height 24
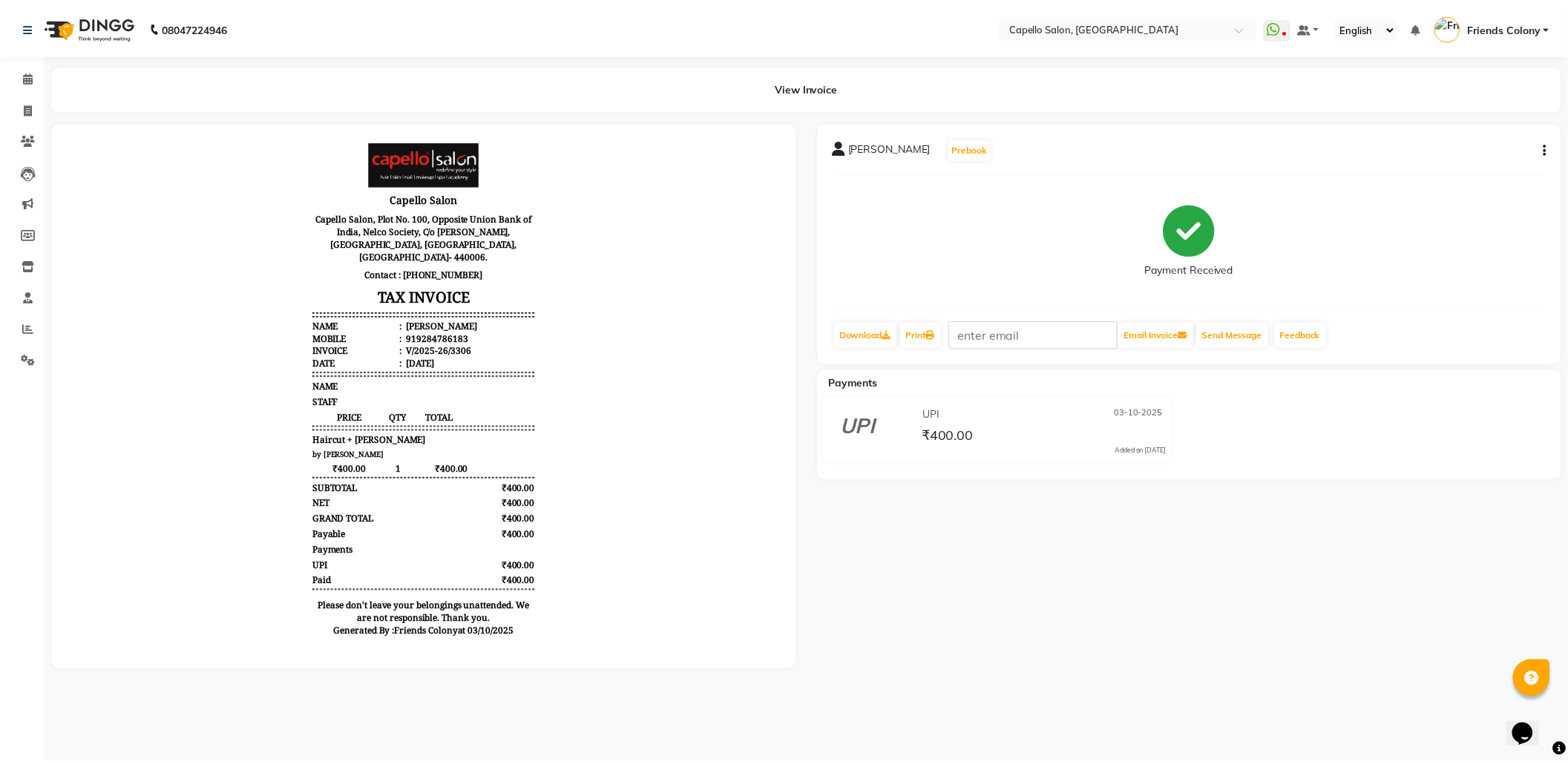
scroll to position [10, 0]
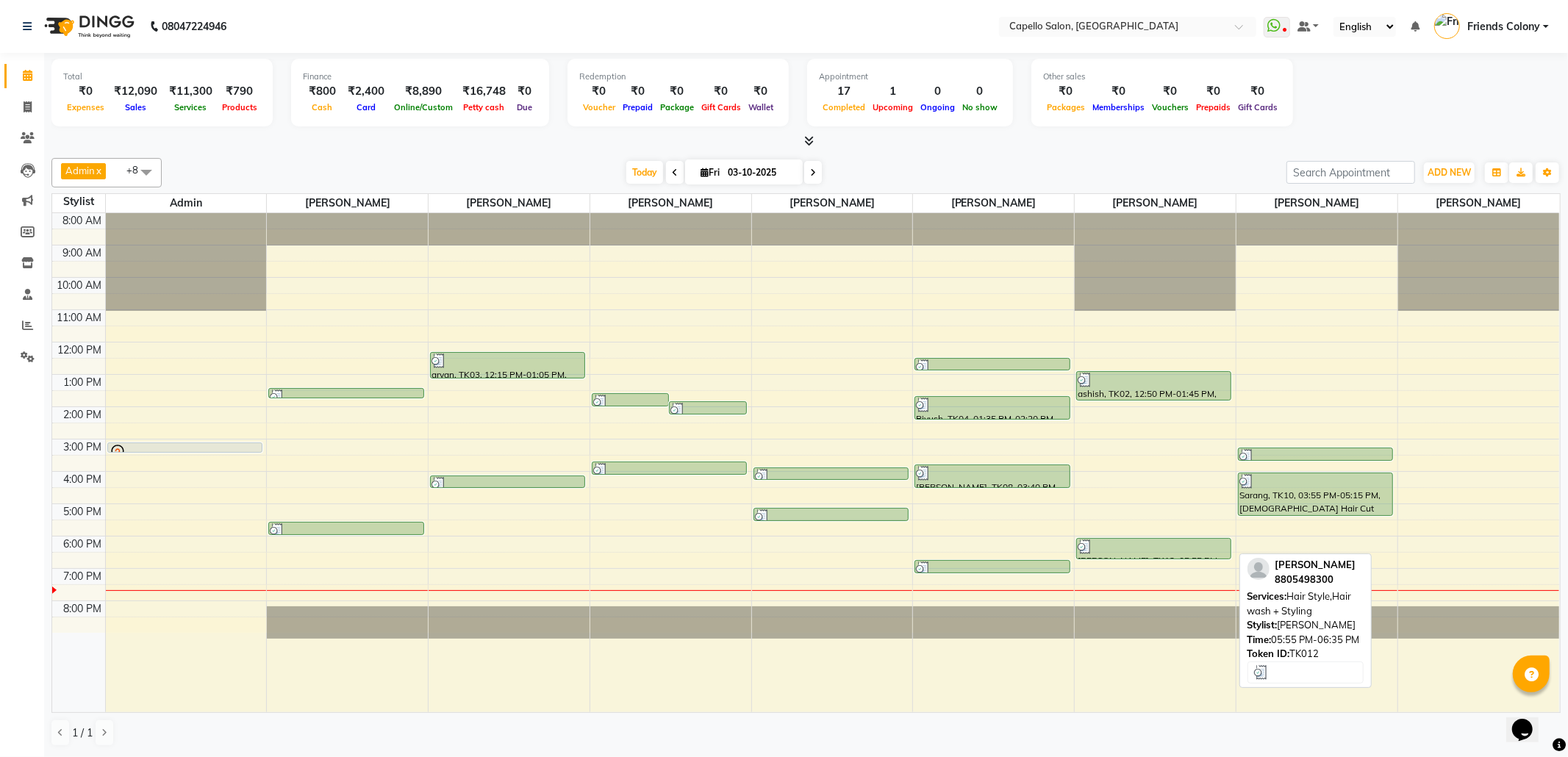
click at [1112, 545] on div at bounding box center [1153, 547] width 153 height 15
select select "3"
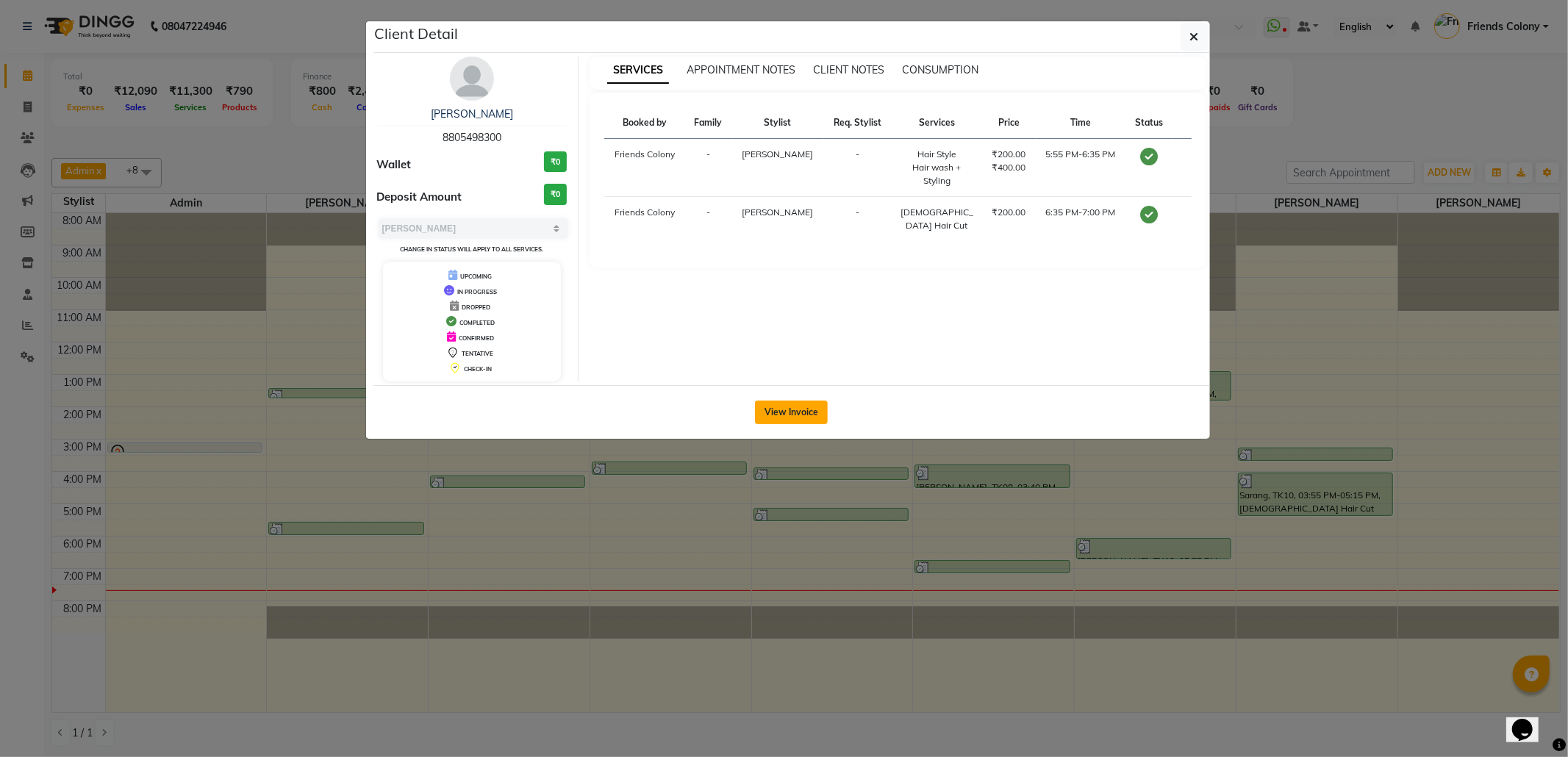
click at [785, 412] on button "View Invoice" at bounding box center [791, 412] width 73 height 24
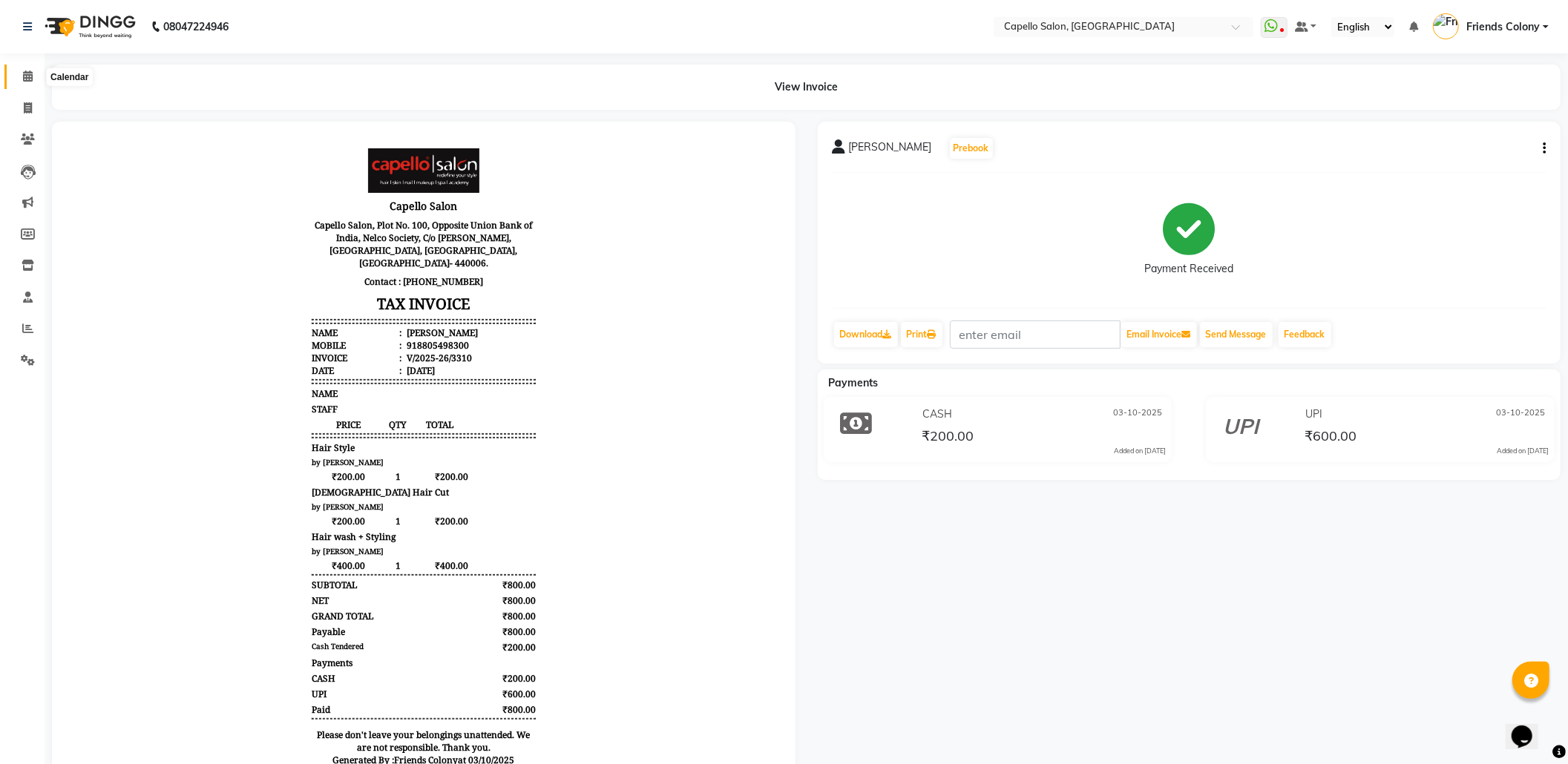
click at [23, 78] on icon at bounding box center [28, 76] width 10 height 11
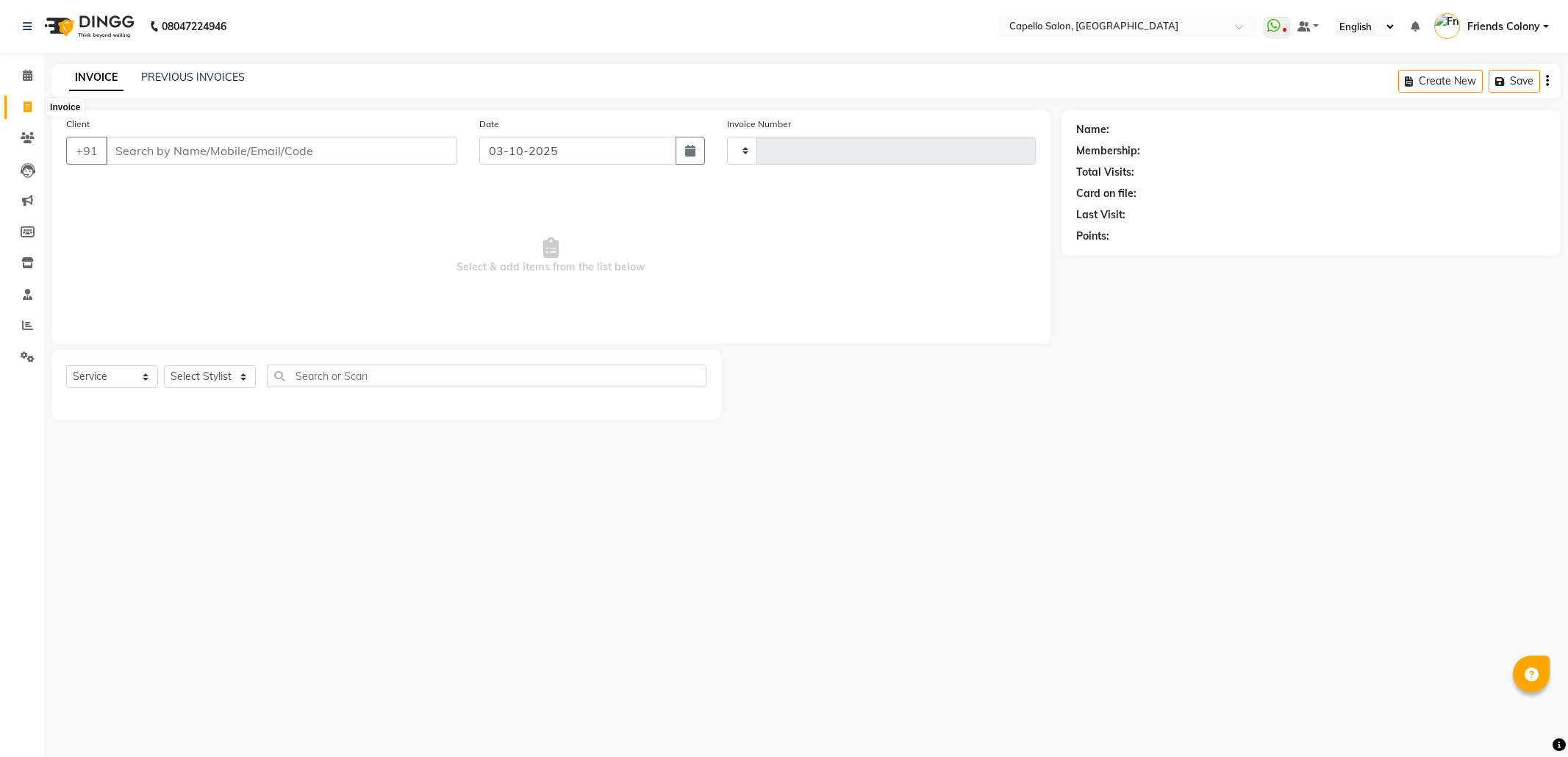
select select "service"
type input "3313"
select select "3583"
click at [210, 376] on select "Select Stylist [PERSON_NAME] Admin [PERSON_NAME] Friends Colony [PERSON_NAME] […" at bounding box center [218, 376] width 109 height 23
select select "16603"
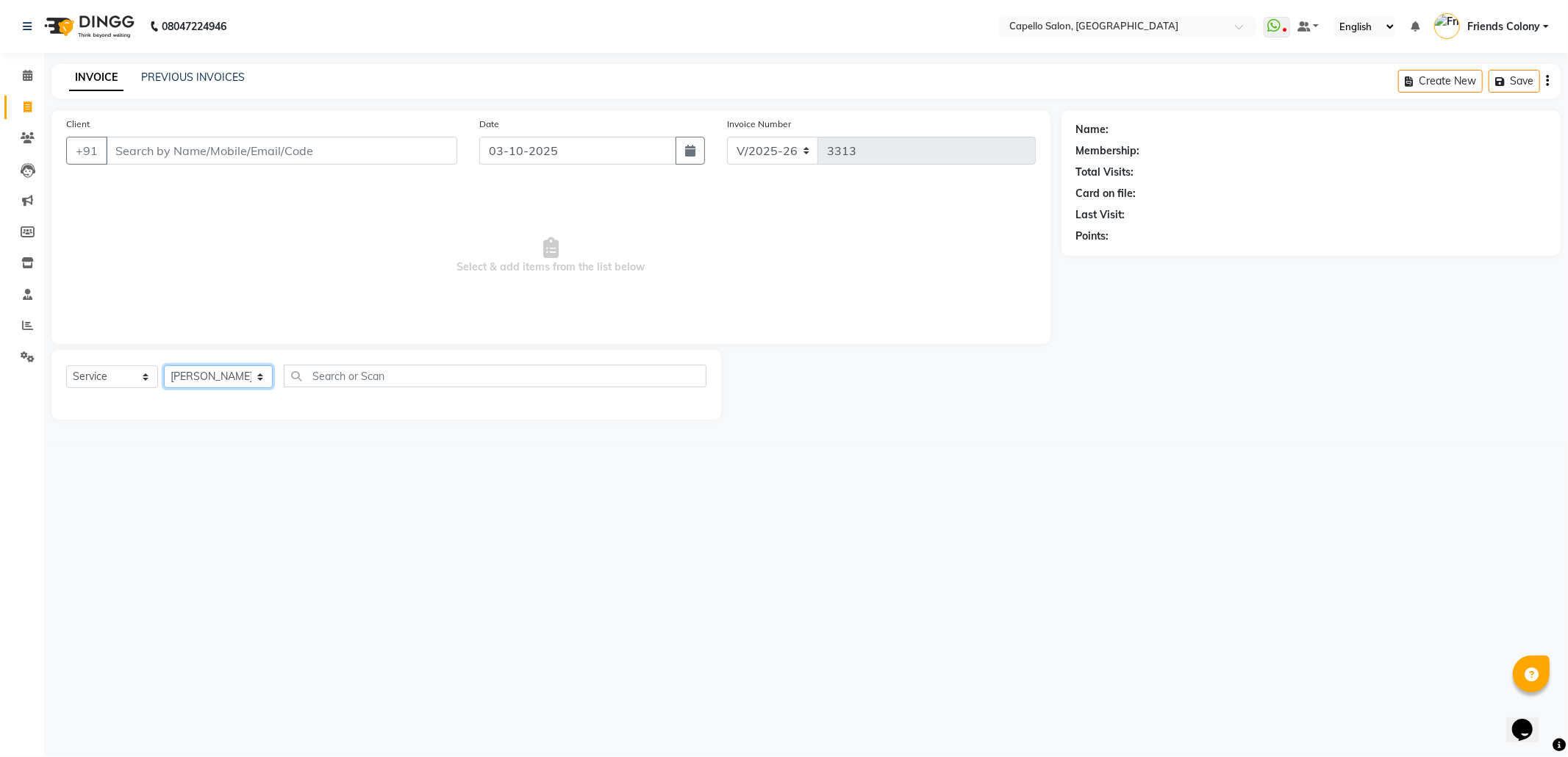
click at [164, 365] on select "Select Stylist [PERSON_NAME] Admin [PERSON_NAME] Friends Colony [PERSON_NAME] […" at bounding box center [218, 376] width 109 height 23
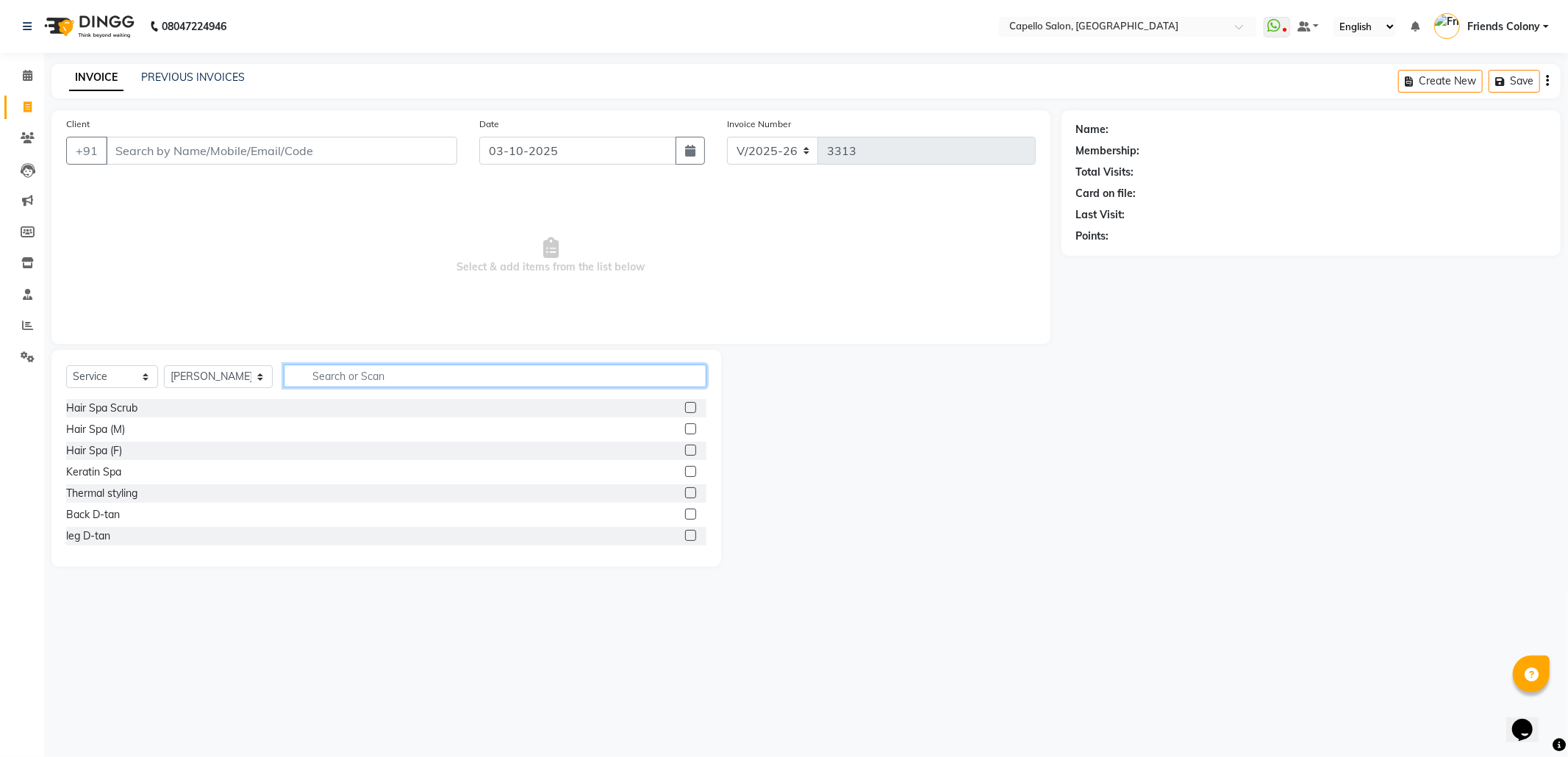
click at [372, 376] on input "text" at bounding box center [495, 375] width 423 height 23
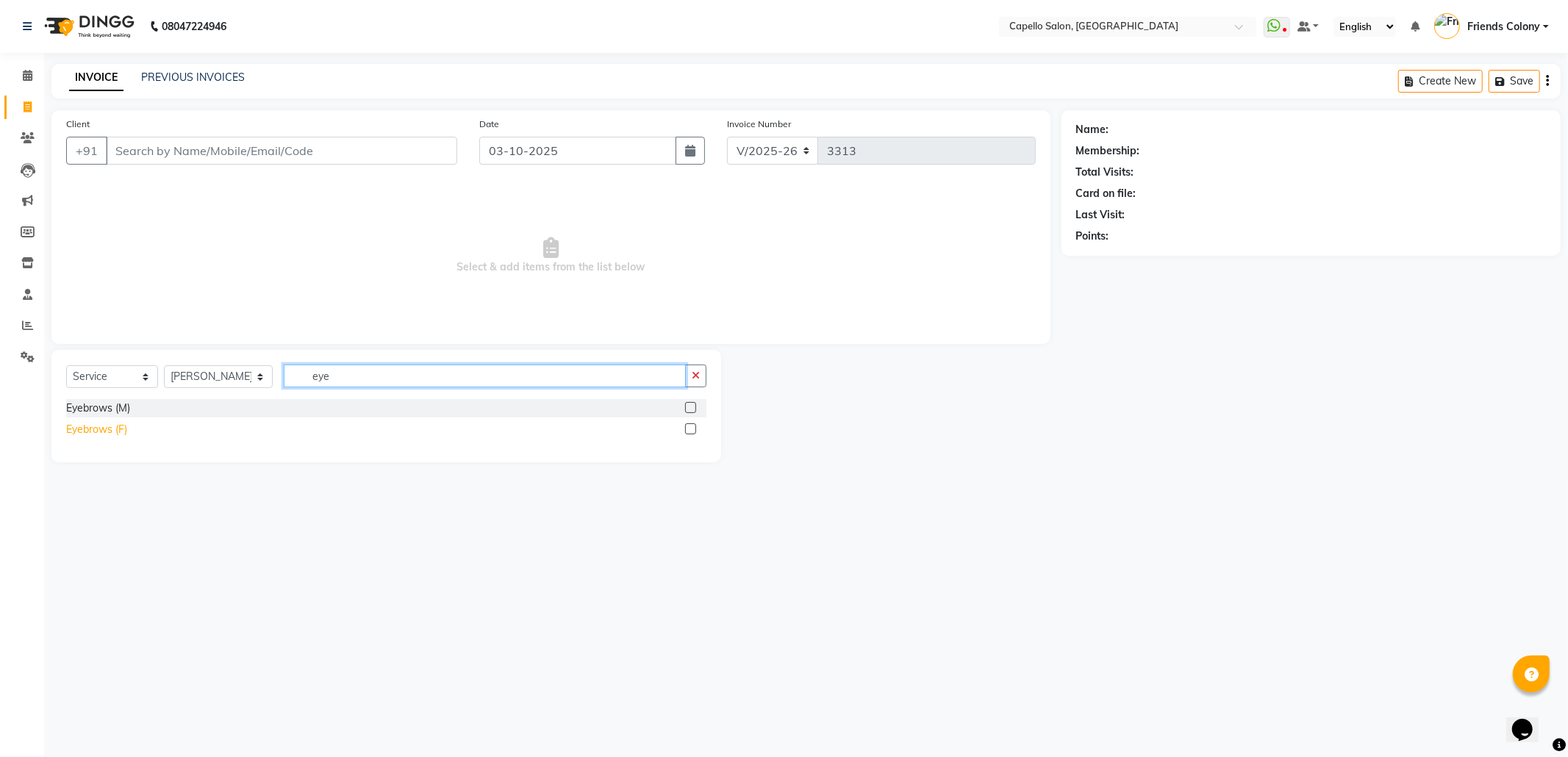
type input "eye"
click at [119, 424] on div "Eyebrows (F)" at bounding box center [96, 430] width 61 height 16
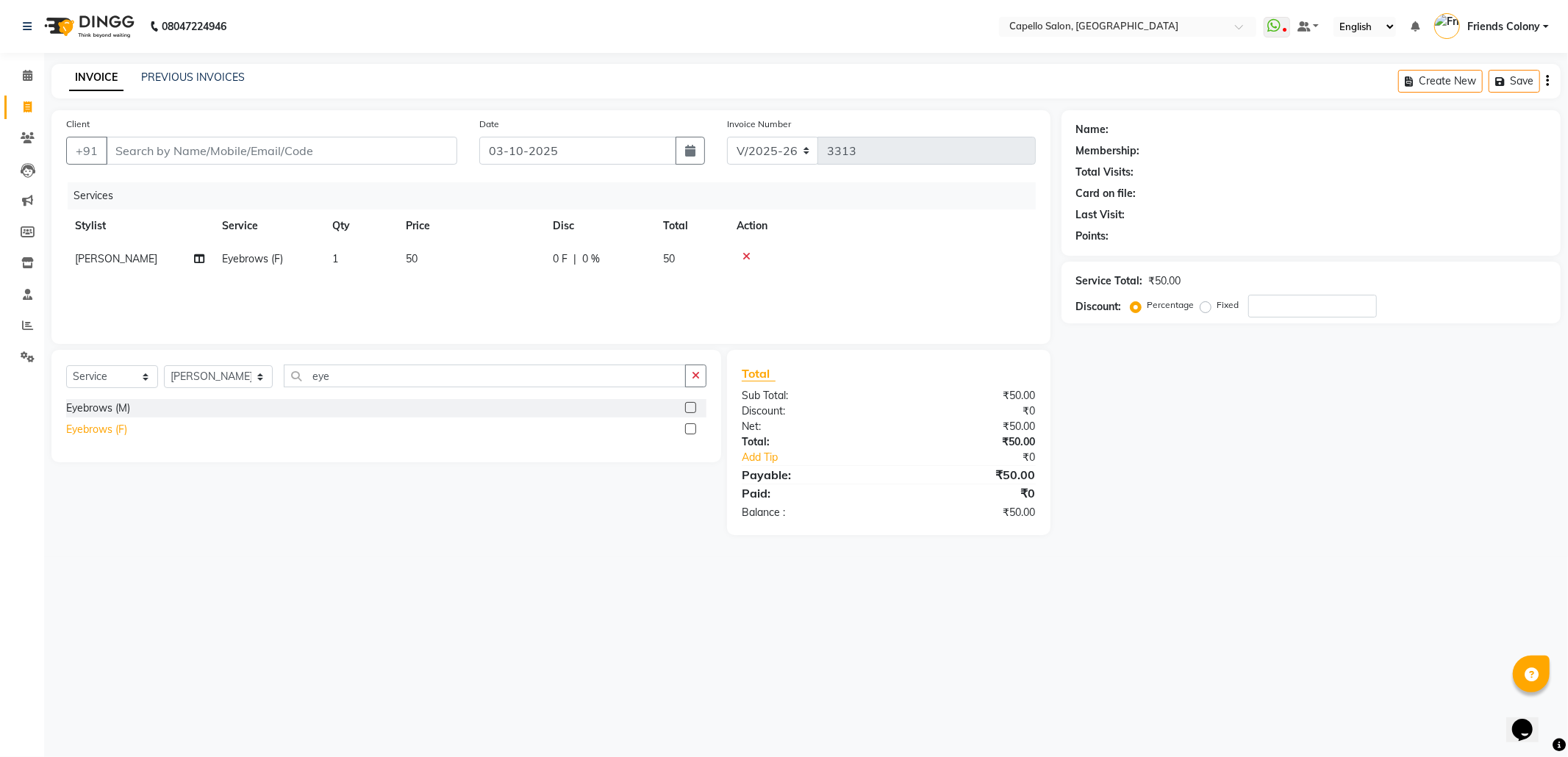
click at [119, 424] on div "Eyebrows (F)" at bounding box center [96, 430] width 61 height 16
click at [121, 424] on div "Eyebrows (M) Eyebrows (F)" at bounding box center [386, 420] width 640 height 43
click at [121, 435] on div "Eyebrows (F)" at bounding box center [96, 430] width 61 height 16
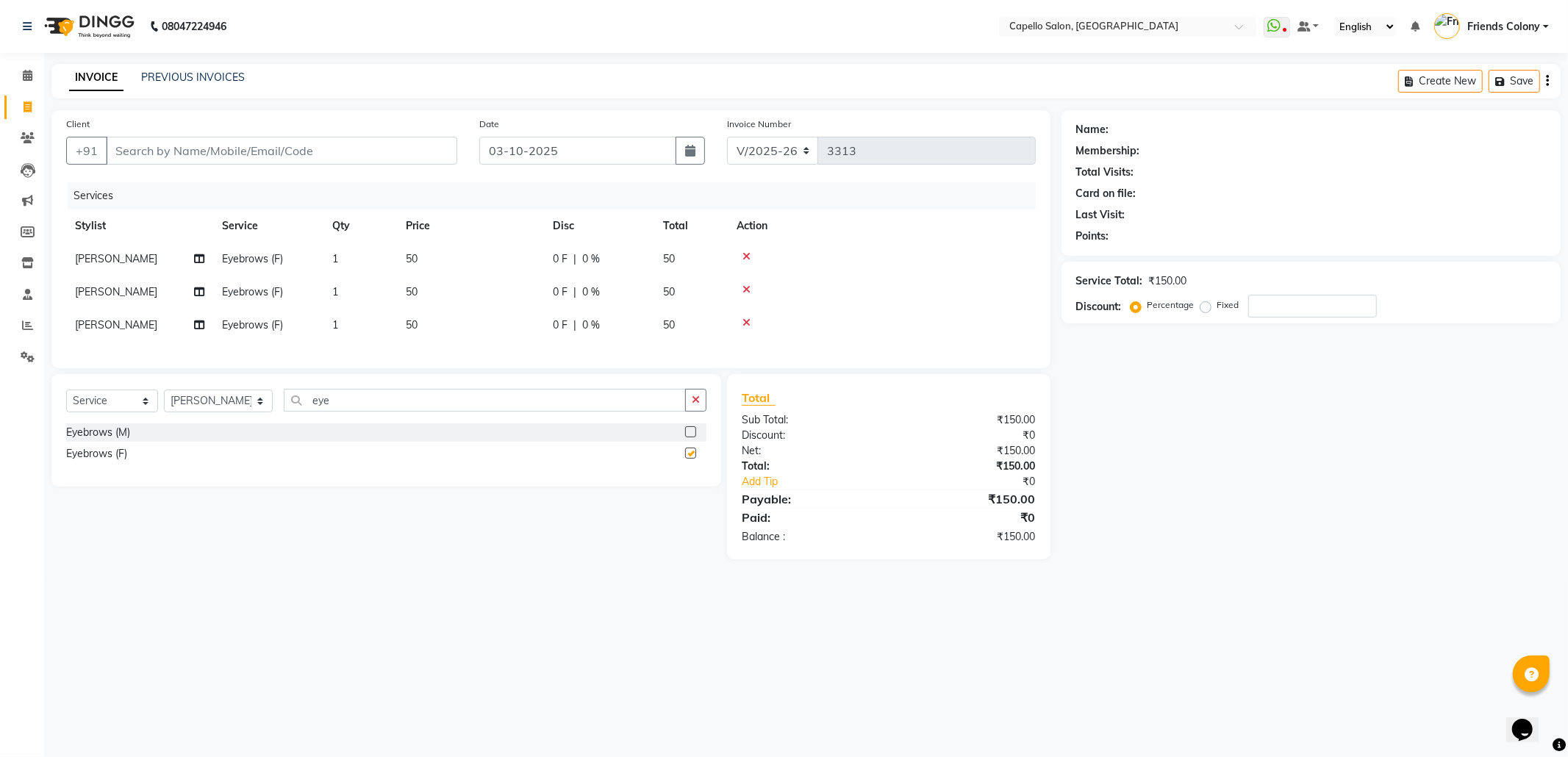
checkbox input "false"
click at [750, 286] on icon at bounding box center [746, 289] width 8 height 10
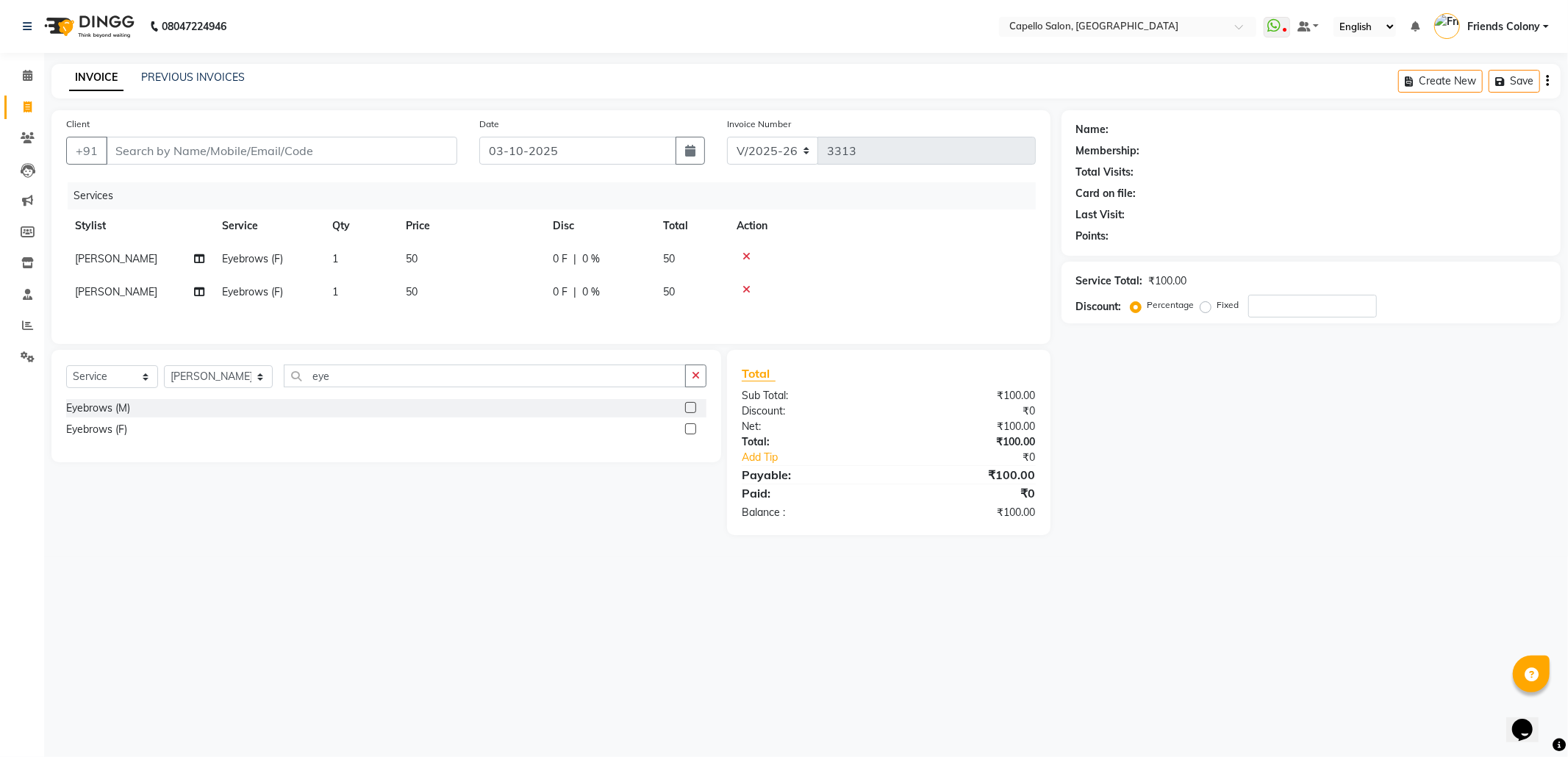
click at [750, 286] on icon at bounding box center [746, 289] width 8 height 10
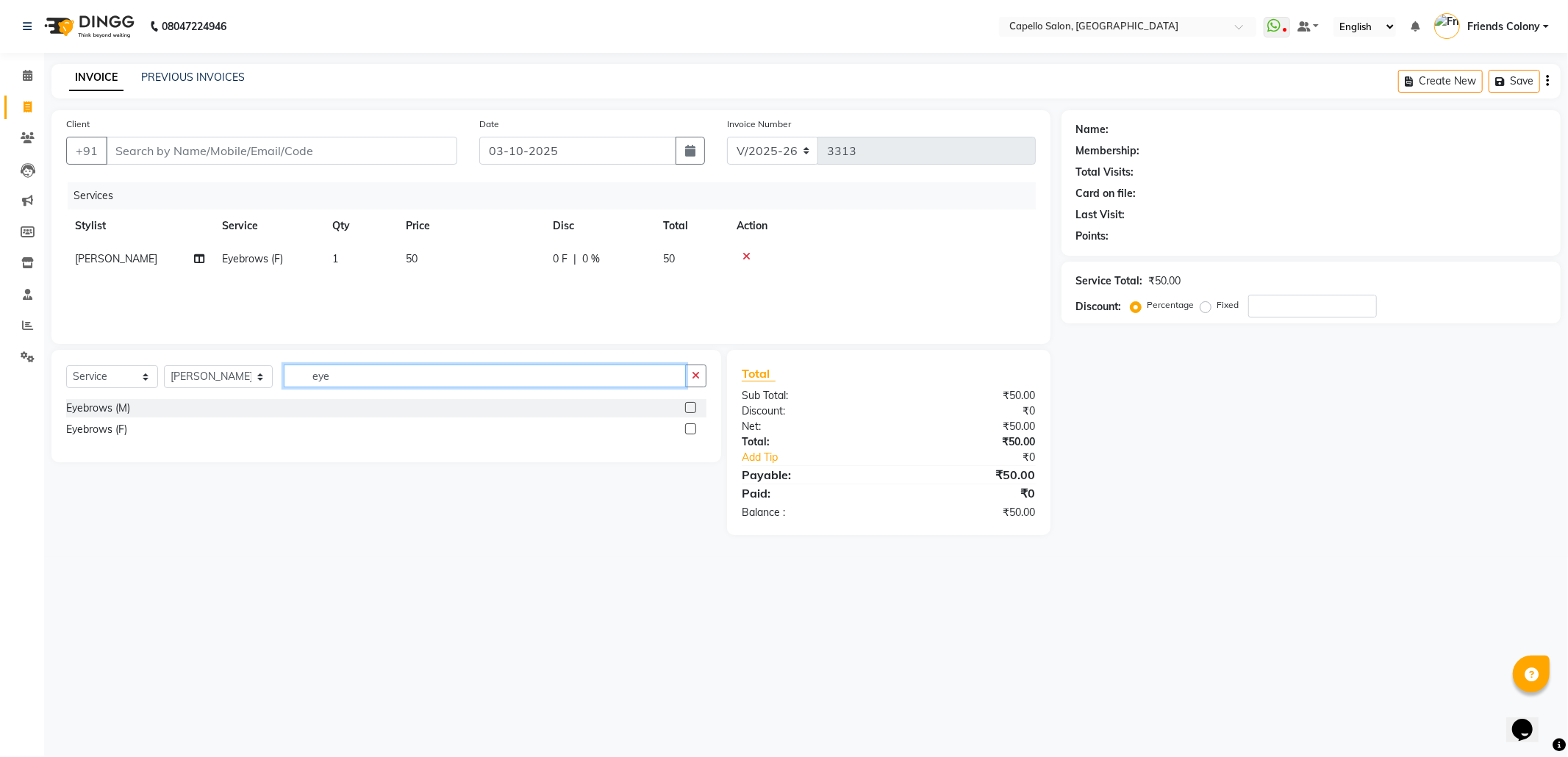
drag, startPoint x: 374, startPoint y: 383, endPoint x: 266, endPoint y: 368, distance: 109.0
click at [272, 372] on div "Select Service Product Membership Package Voucher Prepaid Gift Card Select Styl…" at bounding box center [386, 382] width 640 height 35
type input "for"
click at [87, 409] on div "Forehead" at bounding box center [89, 409] width 45 height 16
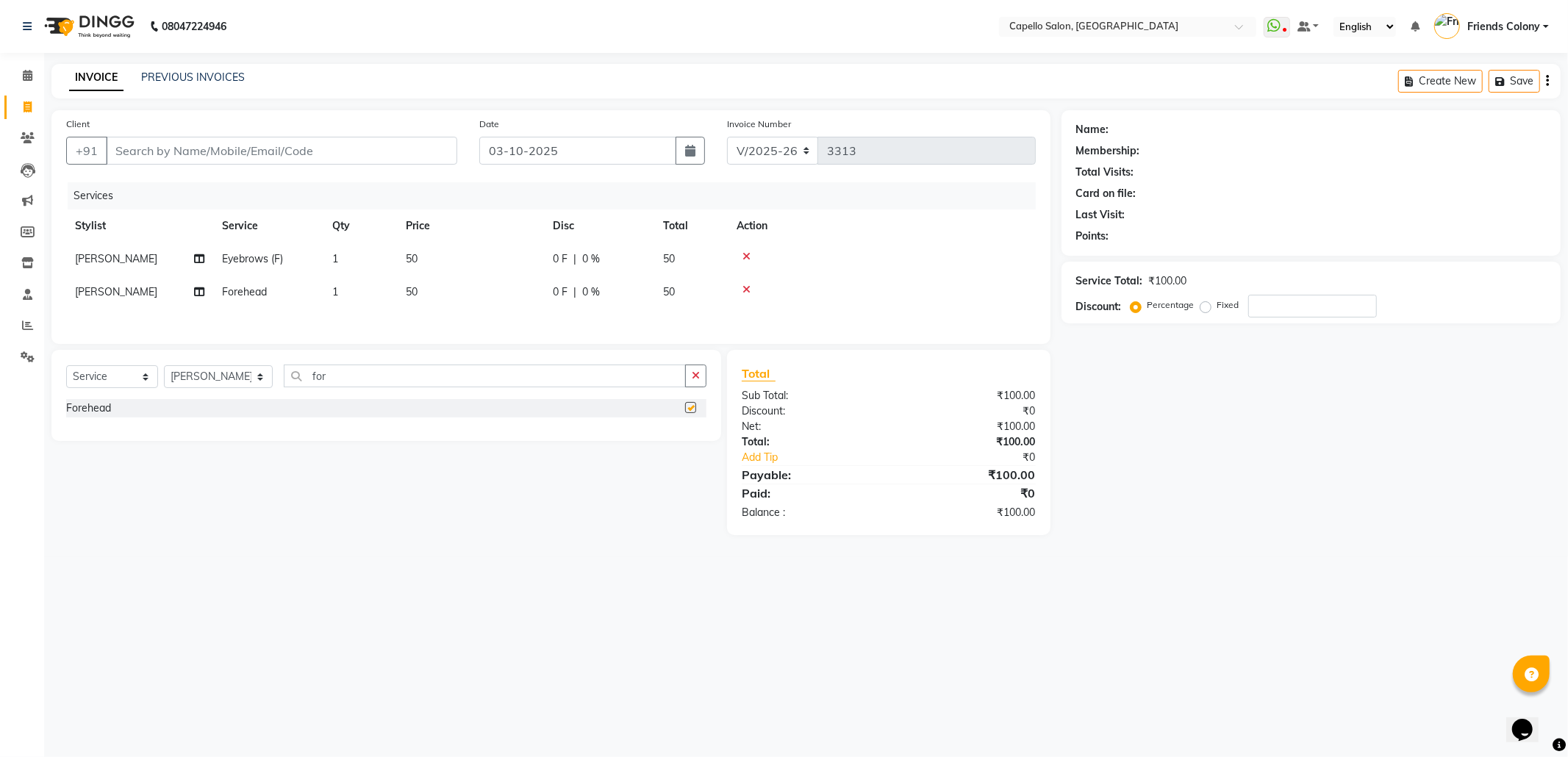
checkbox input "false"
click at [213, 381] on select "Select Stylist [PERSON_NAME] Admin [PERSON_NAME] Friends Colony [PERSON_NAME] […" at bounding box center [218, 376] width 109 height 23
select select "29604"
click at [164, 371] on select "Select Stylist [PERSON_NAME] Admin [PERSON_NAME] Friends Colony [PERSON_NAME] […" at bounding box center [218, 376] width 109 height 23
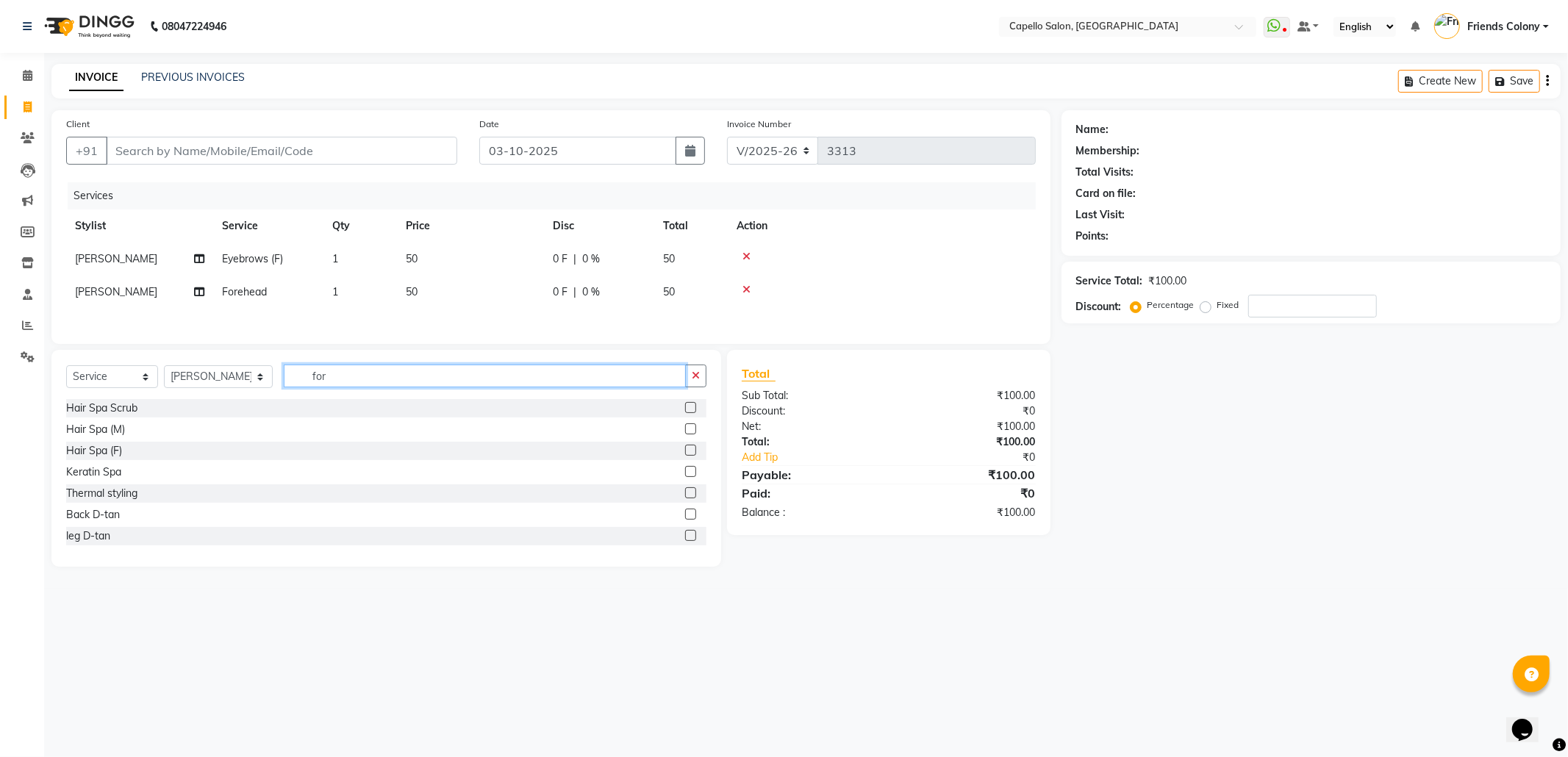
drag, startPoint x: 321, startPoint y: 374, endPoint x: 273, endPoint y: 376, distance: 48.0
click at [284, 376] on input "for" at bounding box center [484, 375] width 402 height 23
type input "eye"
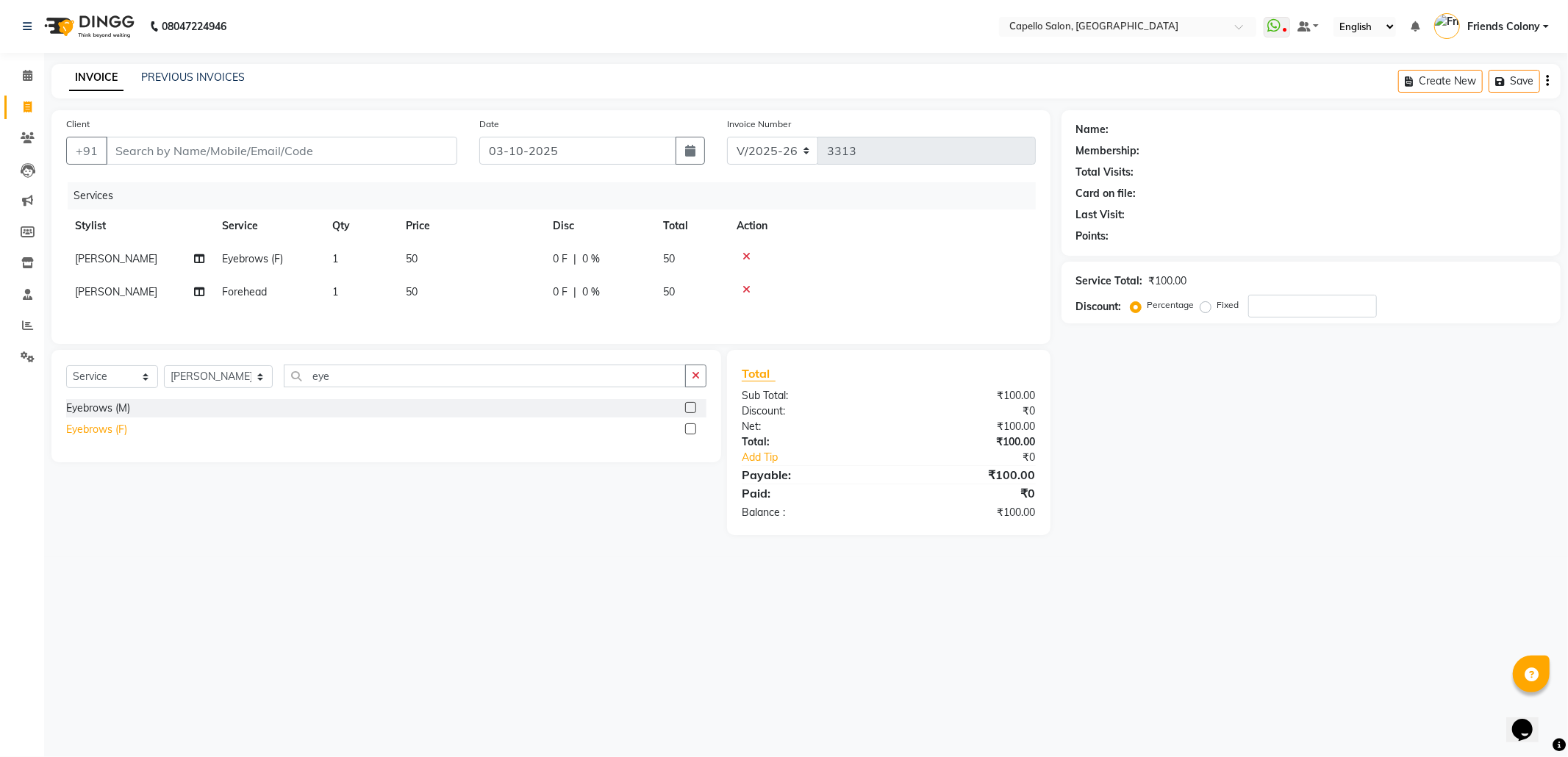
click at [119, 437] on div "Eyebrows (F)" at bounding box center [96, 430] width 61 height 16
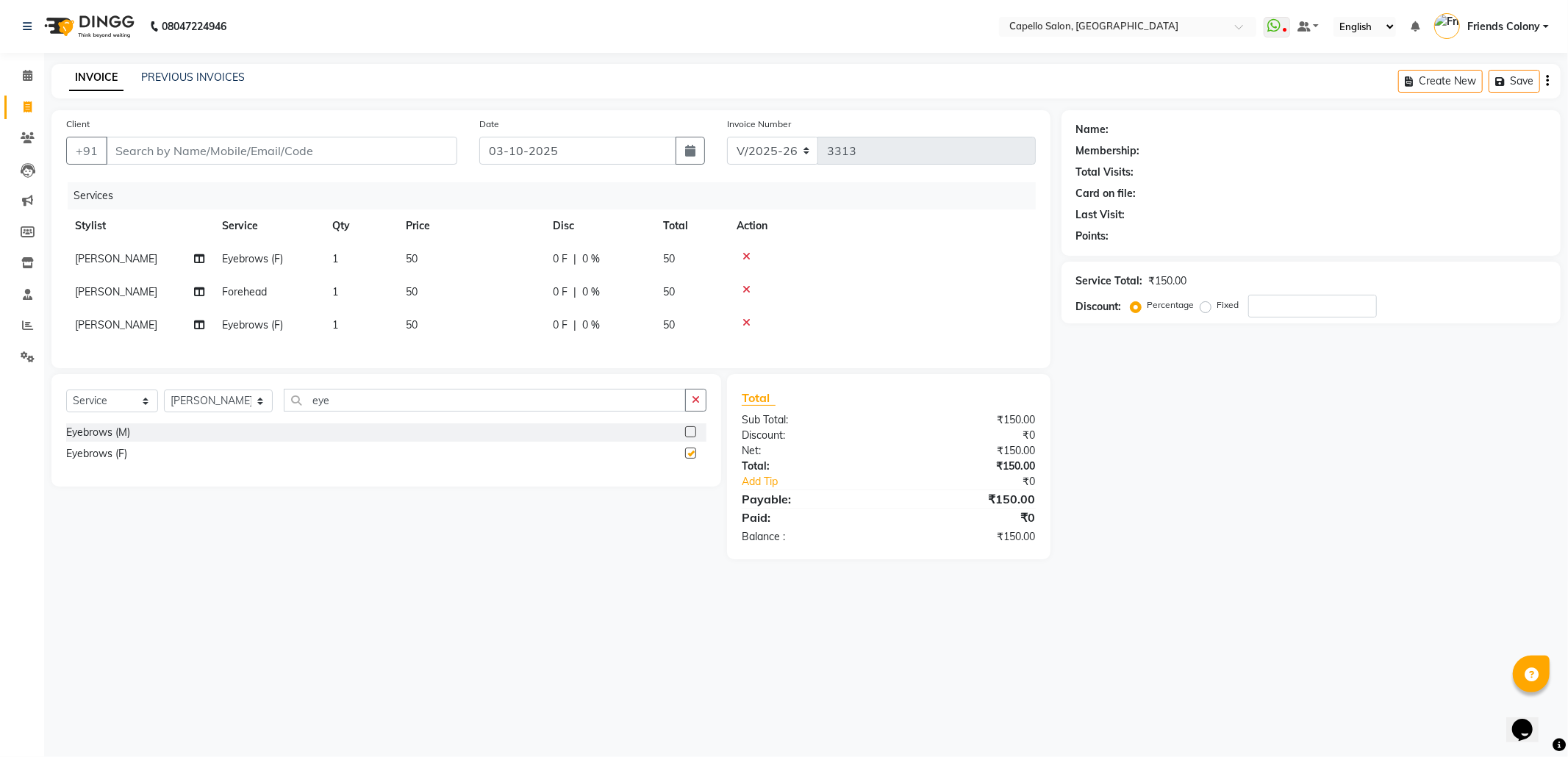
checkbox input "false"
drag, startPoint x: 254, startPoint y: 409, endPoint x: 238, endPoint y: 407, distance: 16.1
click at [238, 407] on div "Select Service Product Membership Package Voucher Prepaid Gift Card Select Styl…" at bounding box center [386, 406] width 640 height 35
type input "for"
click at [83, 440] on div "Forehead" at bounding box center [89, 433] width 45 height 16
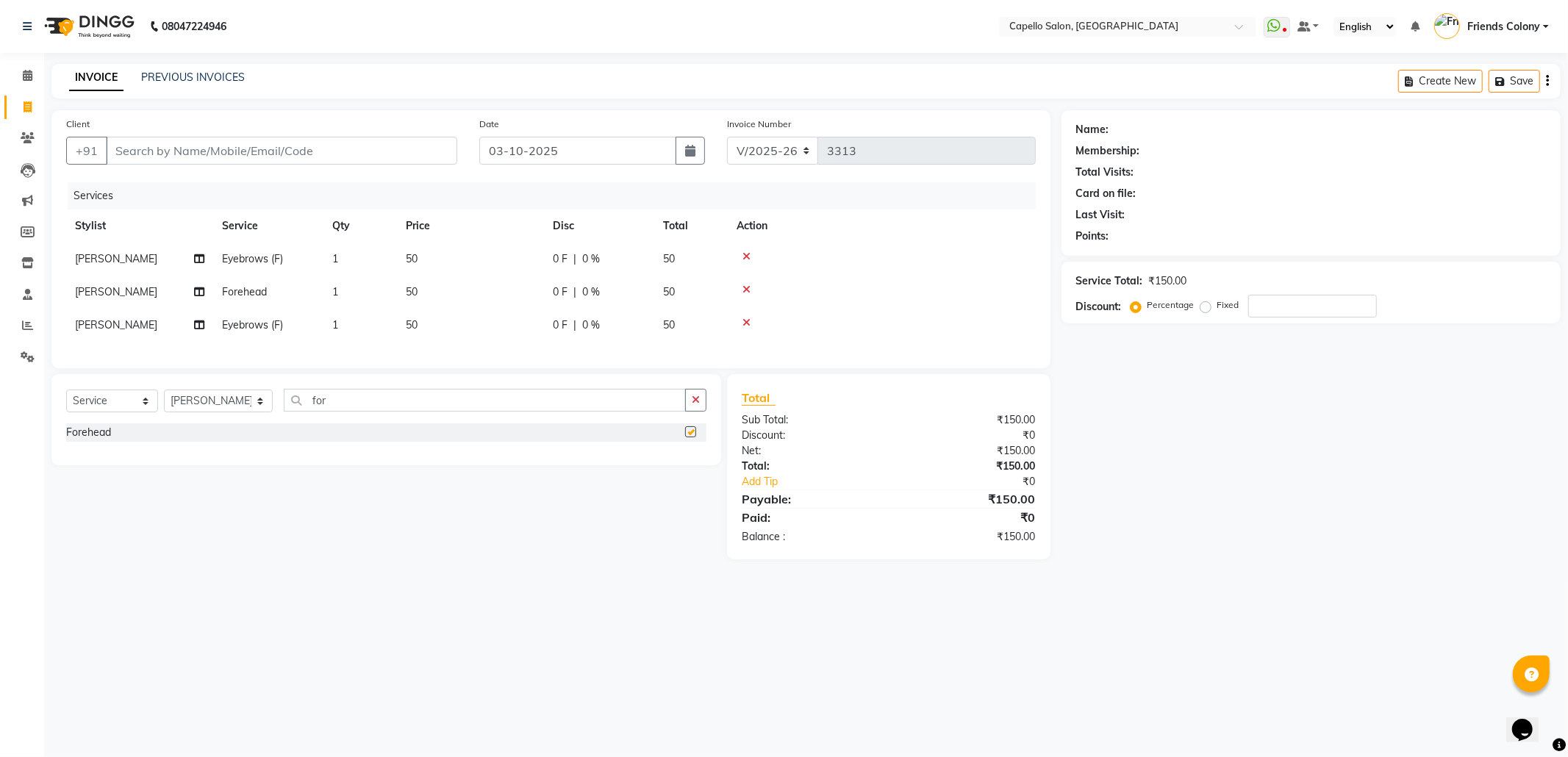
checkbox input "false"
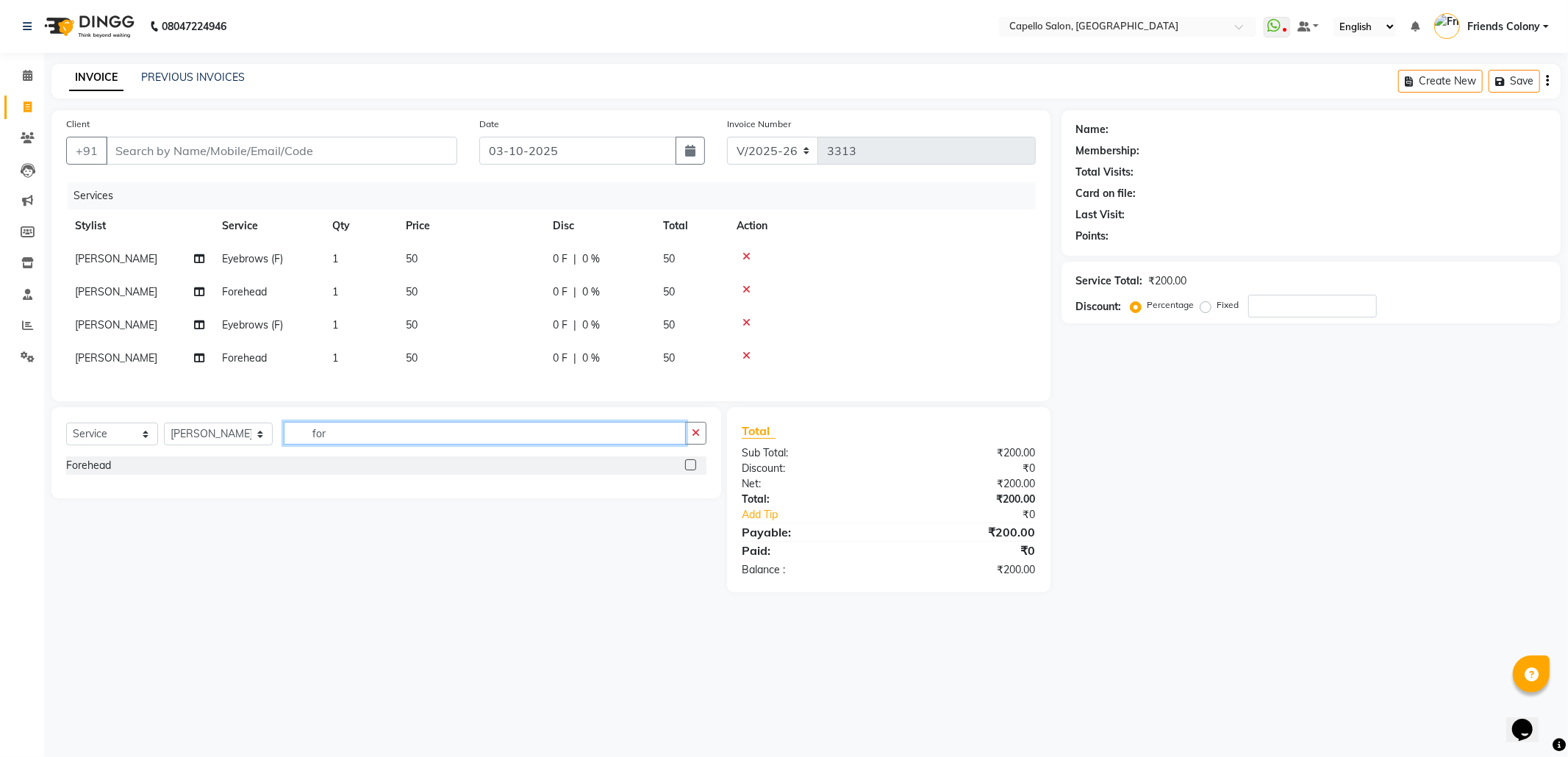
drag, startPoint x: 318, startPoint y: 447, endPoint x: 272, endPoint y: 446, distance: 46.0
click at [272, 446] on div "Select Service Product Membership Package Voucher Prepaid Gift Card Select Styl…" at bounding box center [386, 439] width 640 height 35
click at [213, 439] on select "Select Stylist [PERSON_NAME] Admin [PERSON_NAME] Friends Colony [PERSON_NAME] […" at bounding box center [218, 434] width 109 height 23
select select "16603"
click at [164, 437] on select "Select Stylist [PERSON_NAME] Admin [PERSON_NAME] Friends Colony [PERSON_NAME] […" at bounding box center [218, 434] width 109 height 23
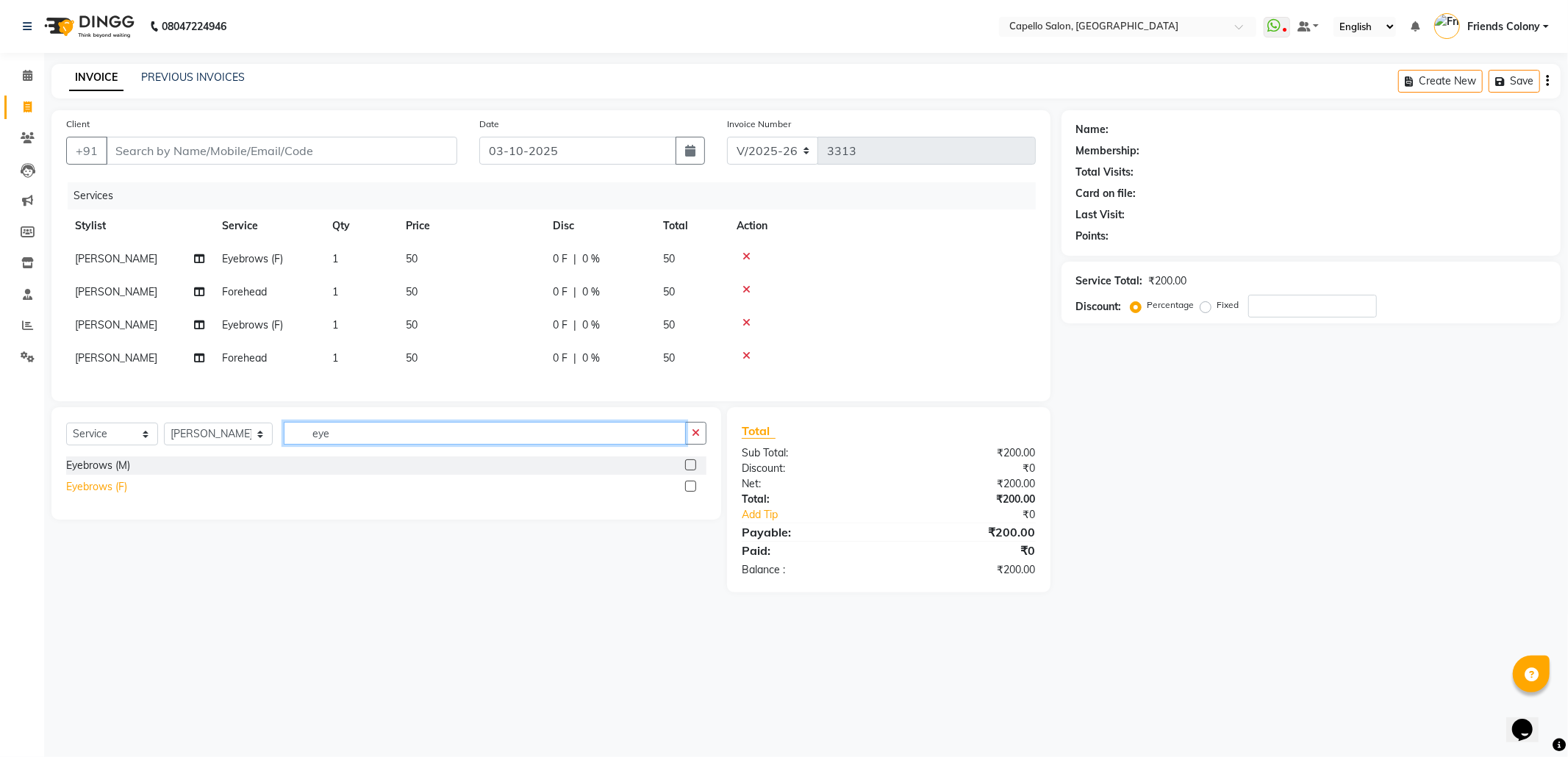
type input "eye"
click at [107, 495] on div "Eyebrows (F)" at bounding box center [96, 487] width 61 height 16
checkbox input "false"
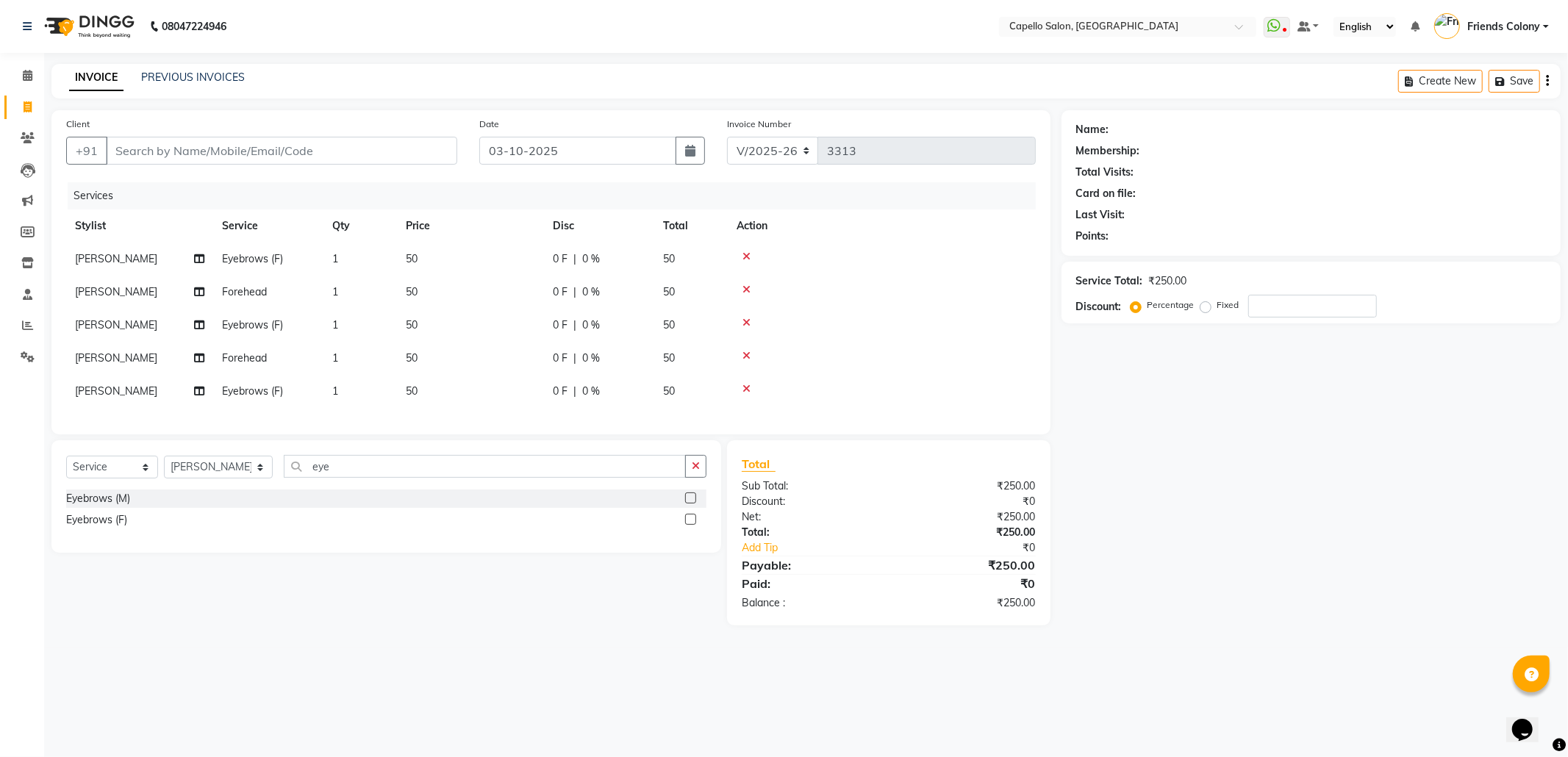
click at [1103, 539] on div "Name: Membership: Total Visits: Card on file: Last Visit: Points: Service Total…" at bounding box center [1316, 367] width 510 height 515
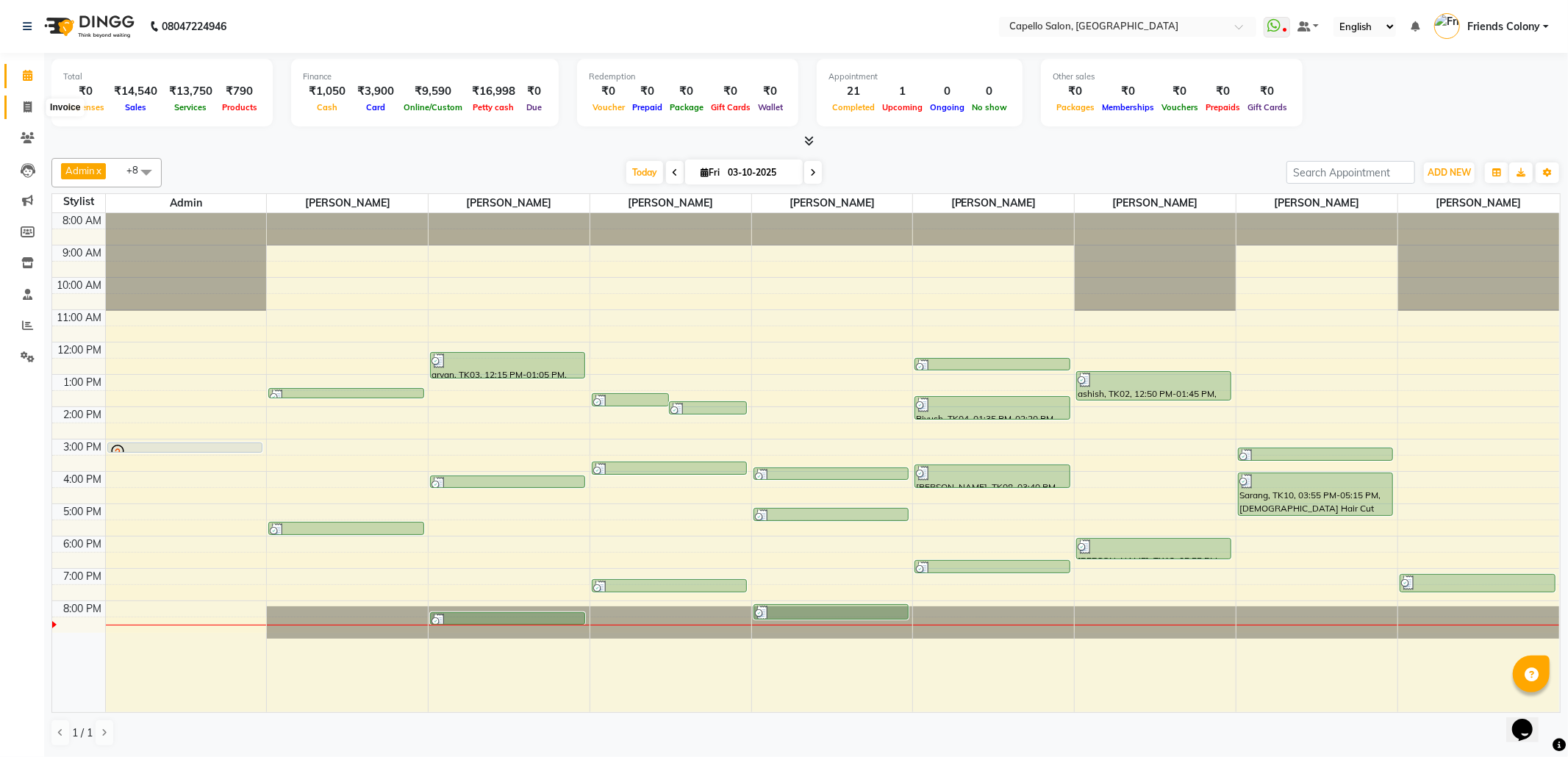
click at [16, 109] on span at bounding box center [28, 107] width 26 height 17
select select "service"
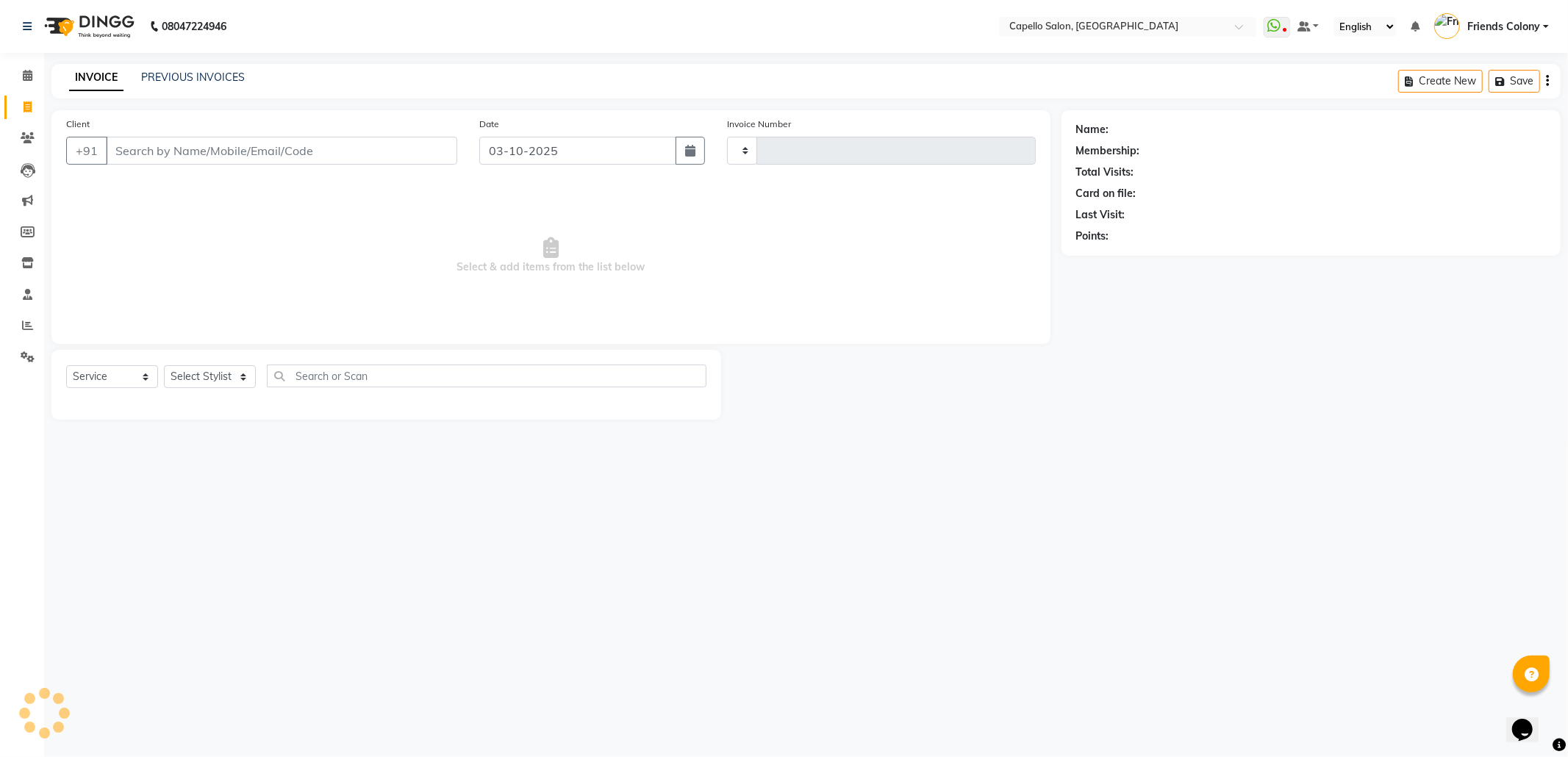
type input "3315"
select select "3583"
click at [194, 83] on link "PREVIOUS INVOICES" at bounding box center [193, 77] width 104 height 13
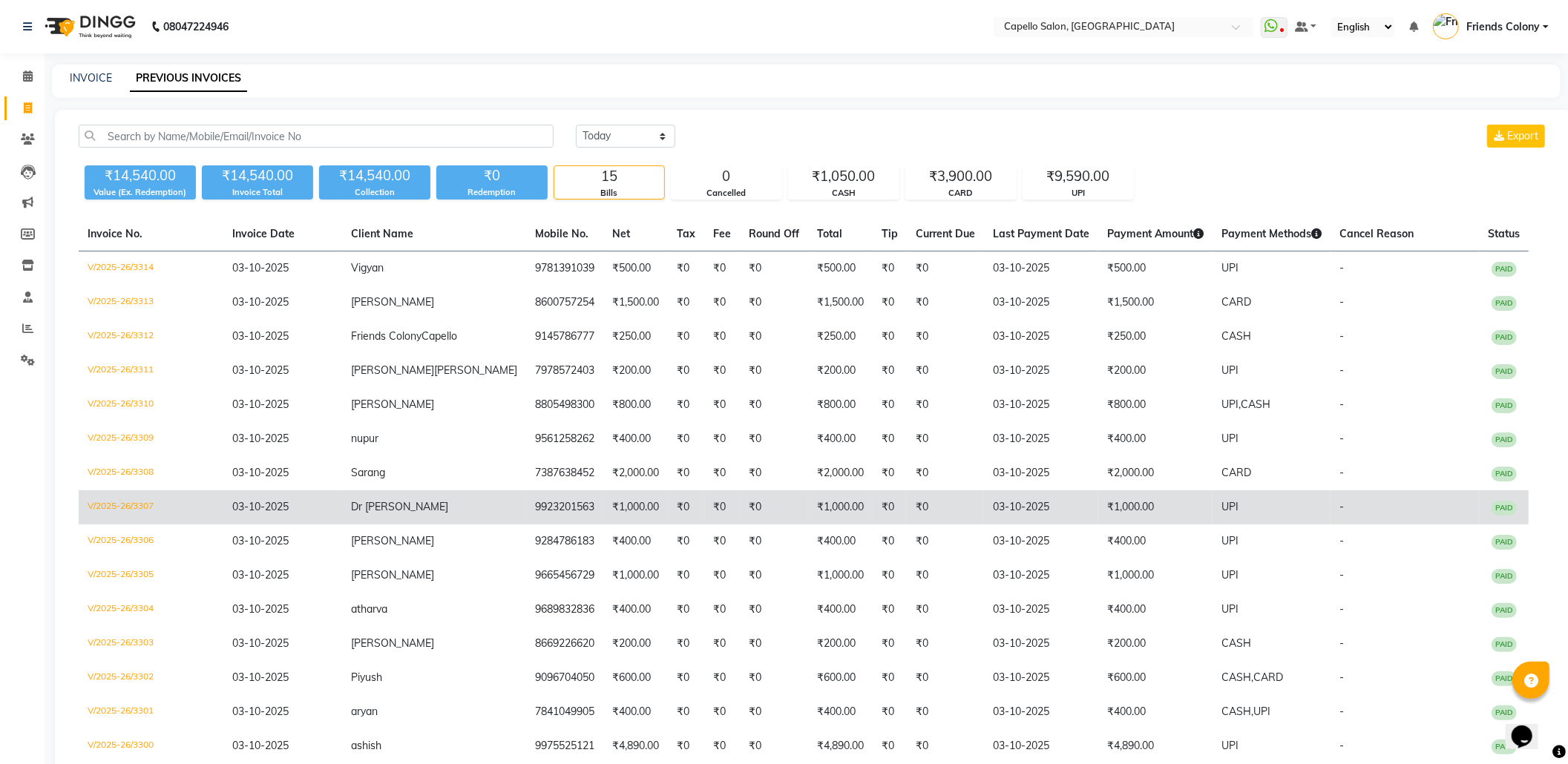
click at [135, 508] on td "V/2025-26/3307" at bounding box center [151, 507] width 144 height 34
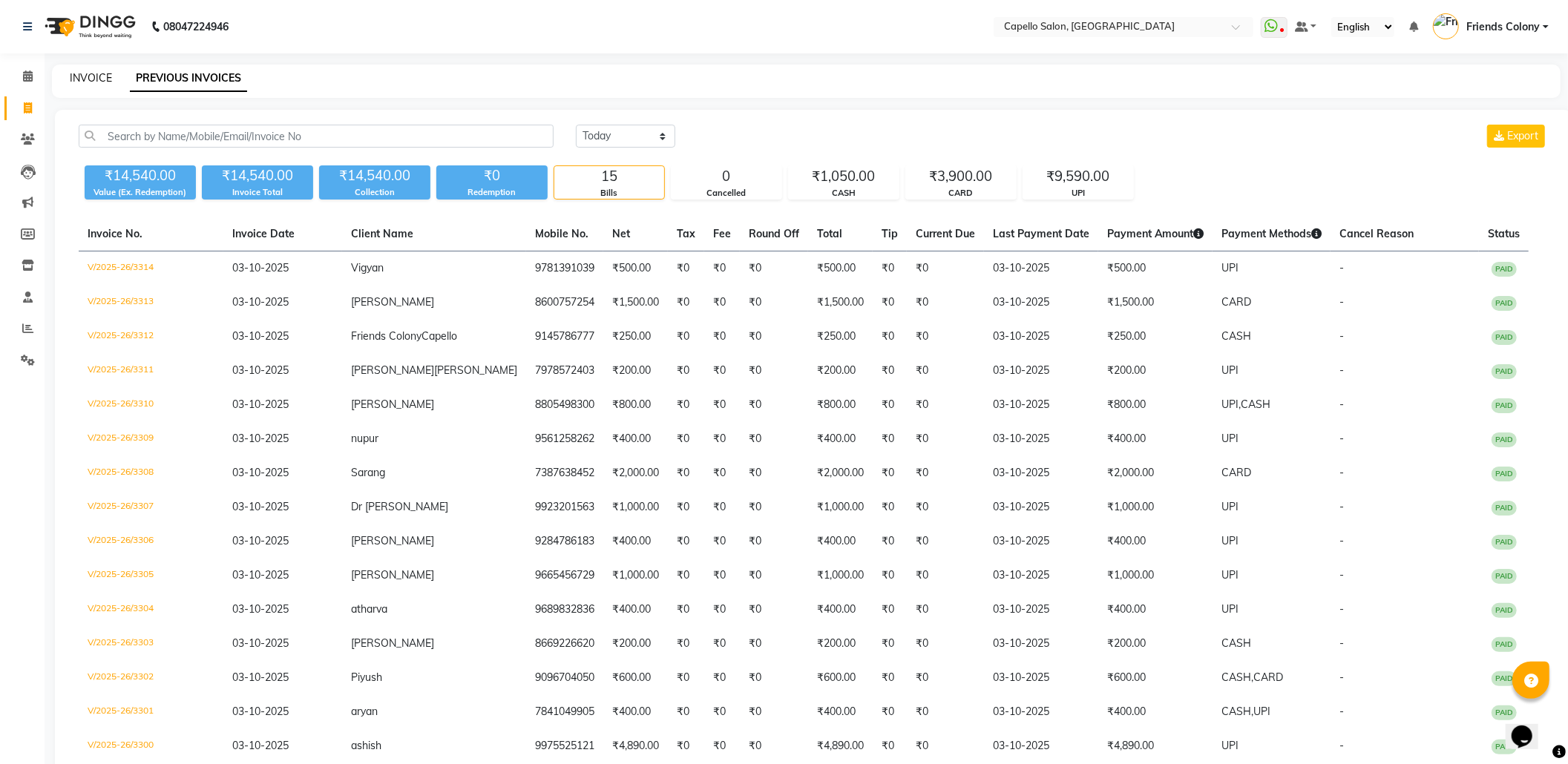
click at [111, 80] on link "INVOICE" at bounding box center [90, 77] width 42 height 14
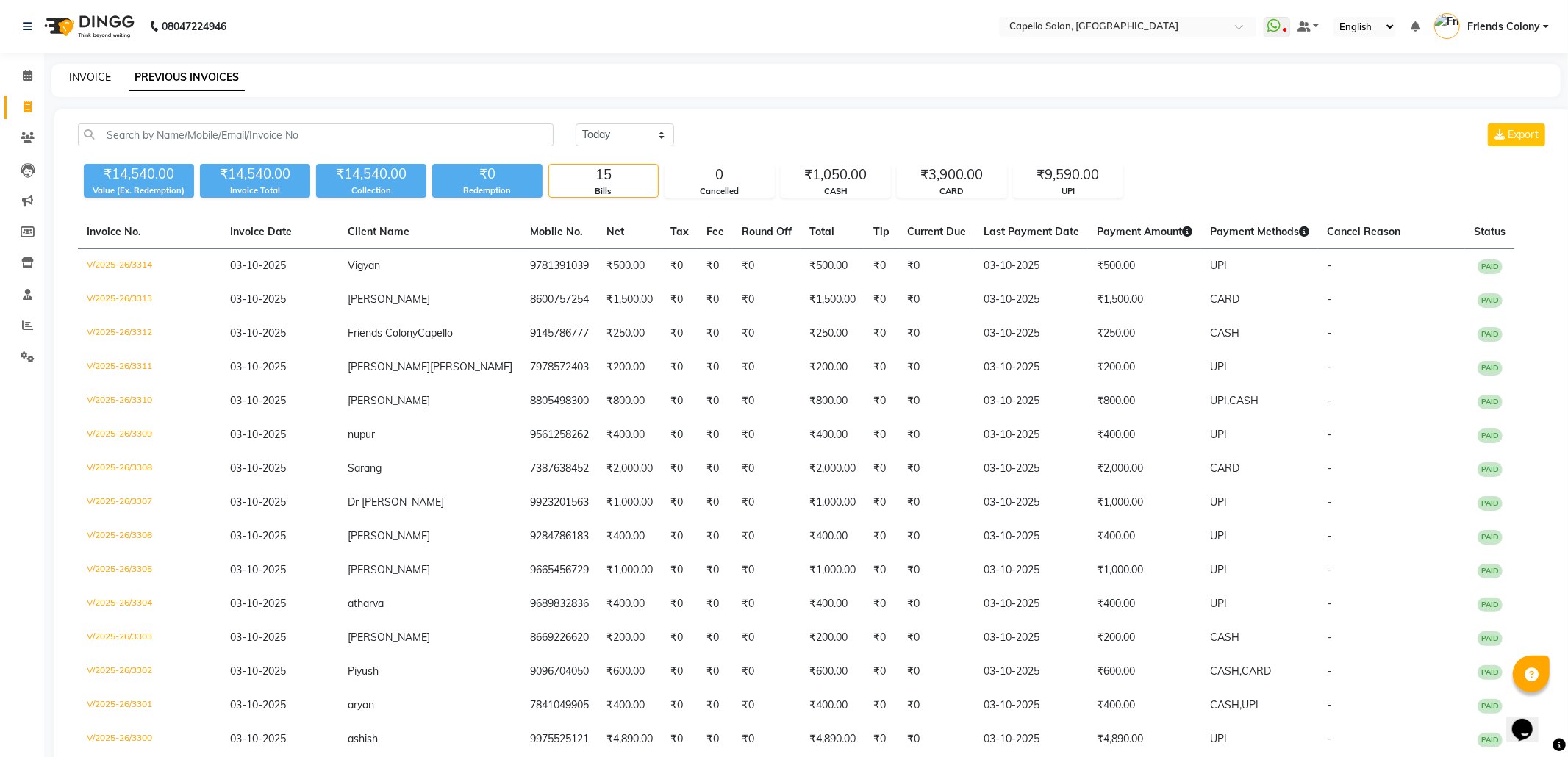
select select "3583"
select select "service"
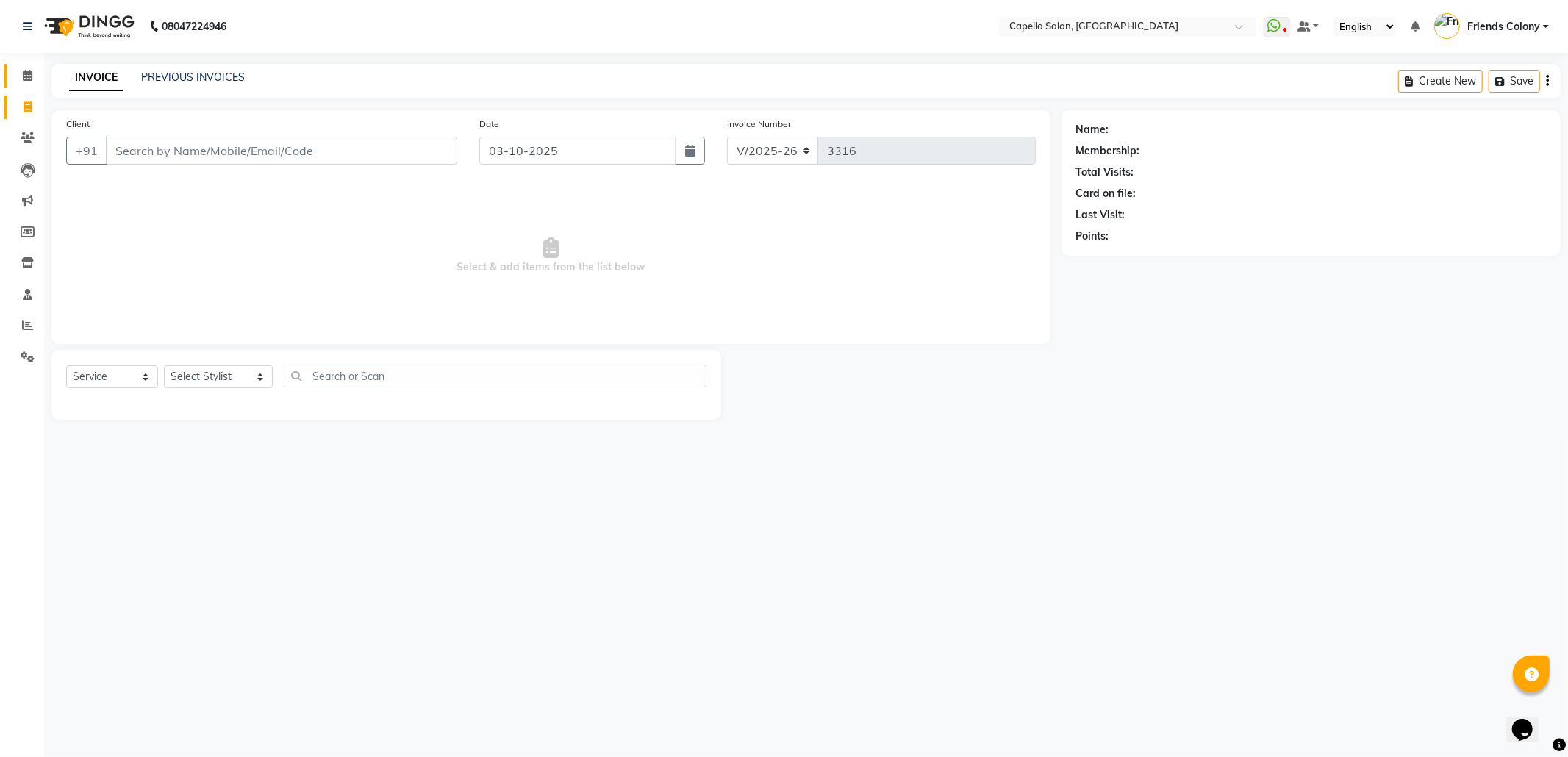
click at [26, 85] on link "Calendar" at bounding box center [22, 76] width 36 height 24
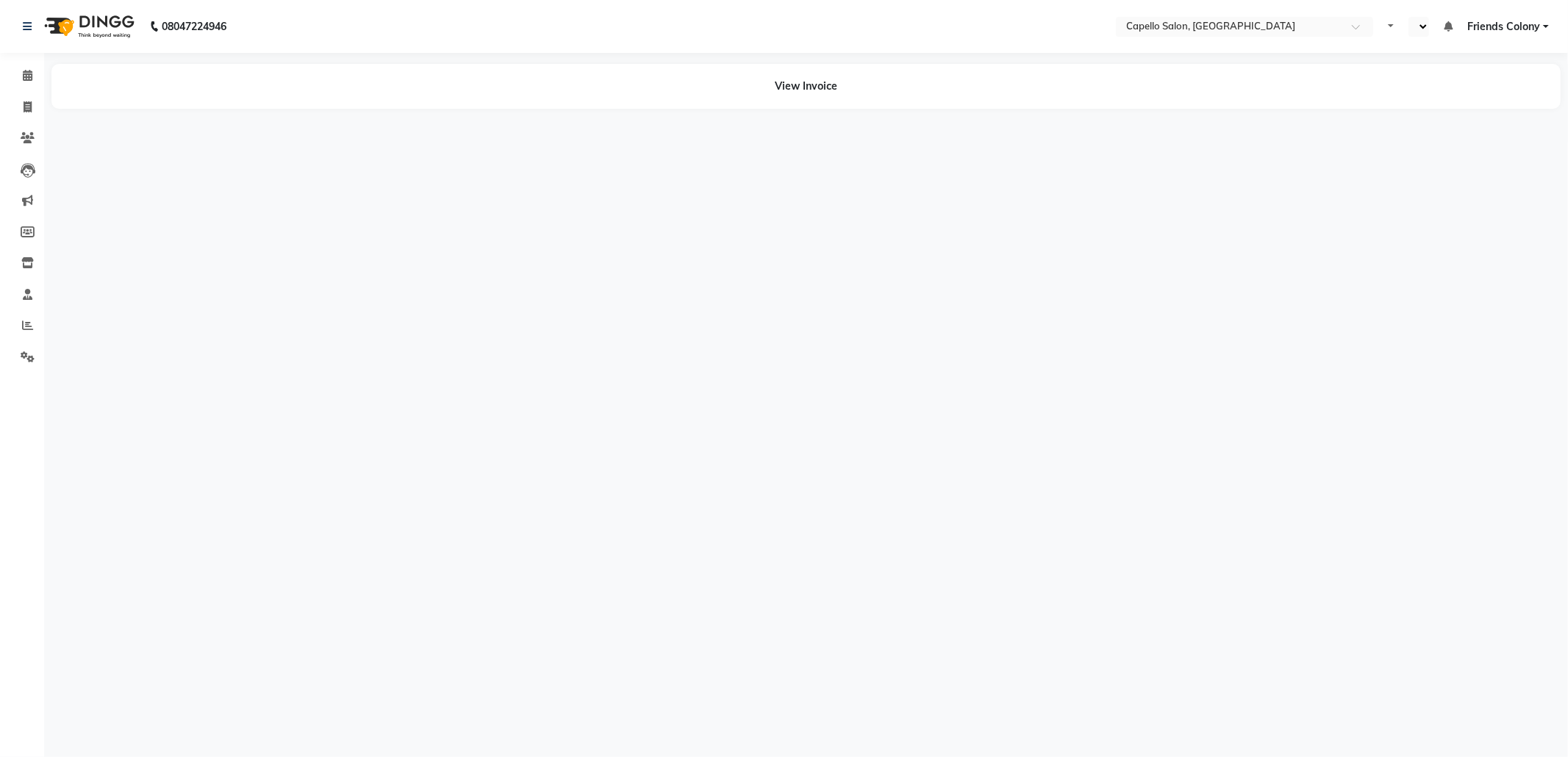
select select "en"
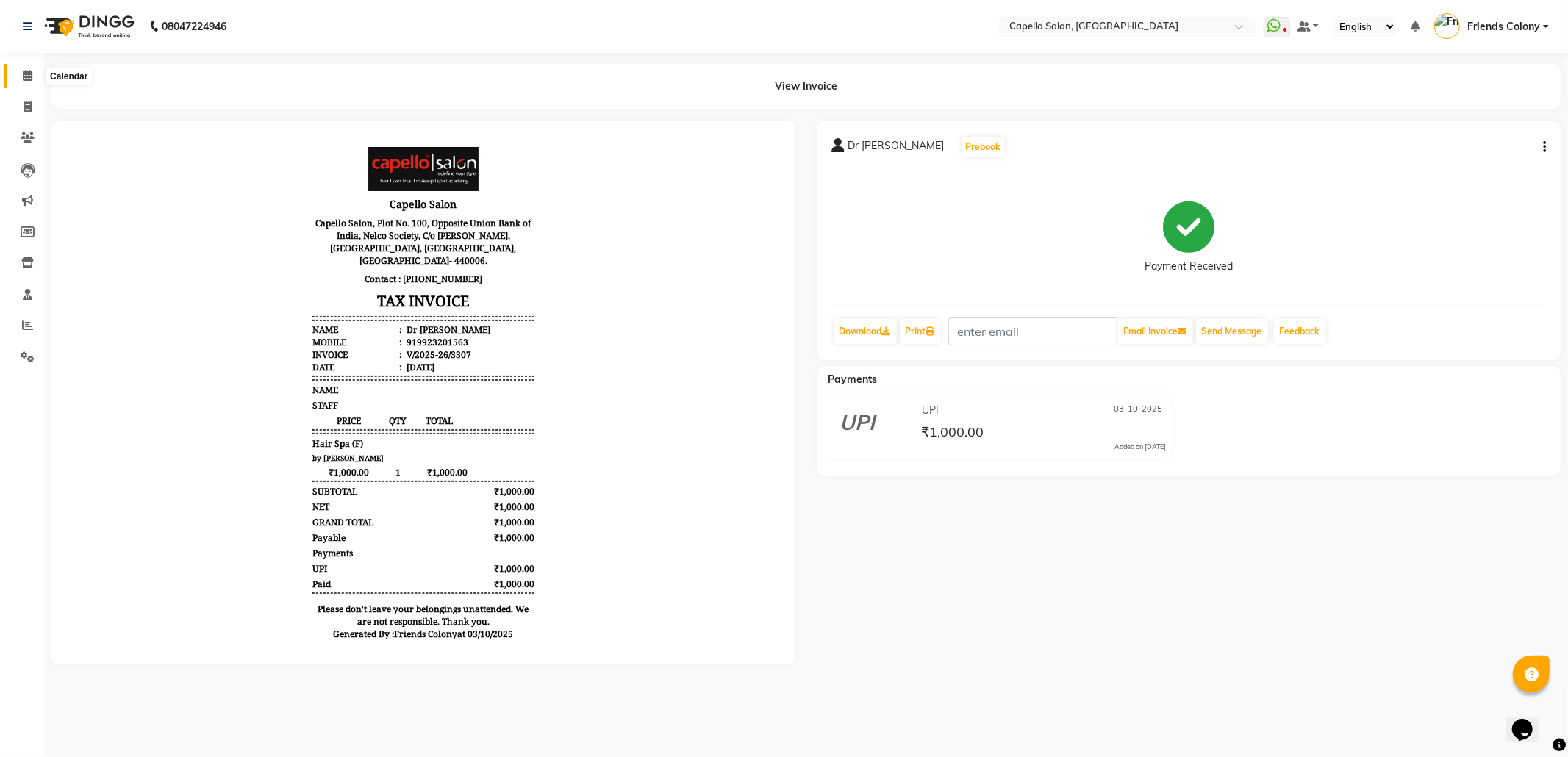
click at [36, 80] on span at bounding box center [28, 76] width 26 height 17
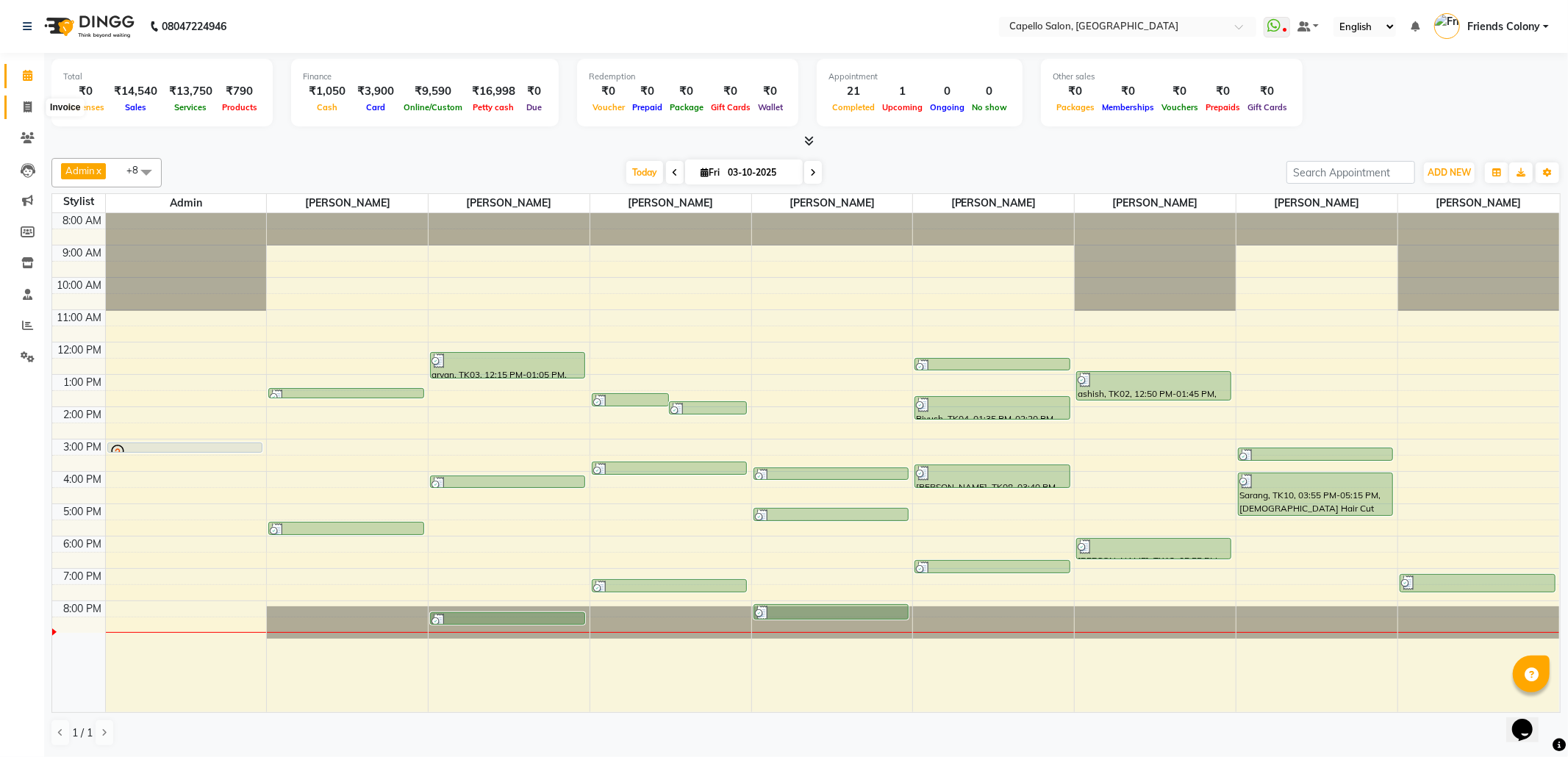
click at [31, 111] on icon at bounding box center [28, 107] width 8 height 11
select select "service"
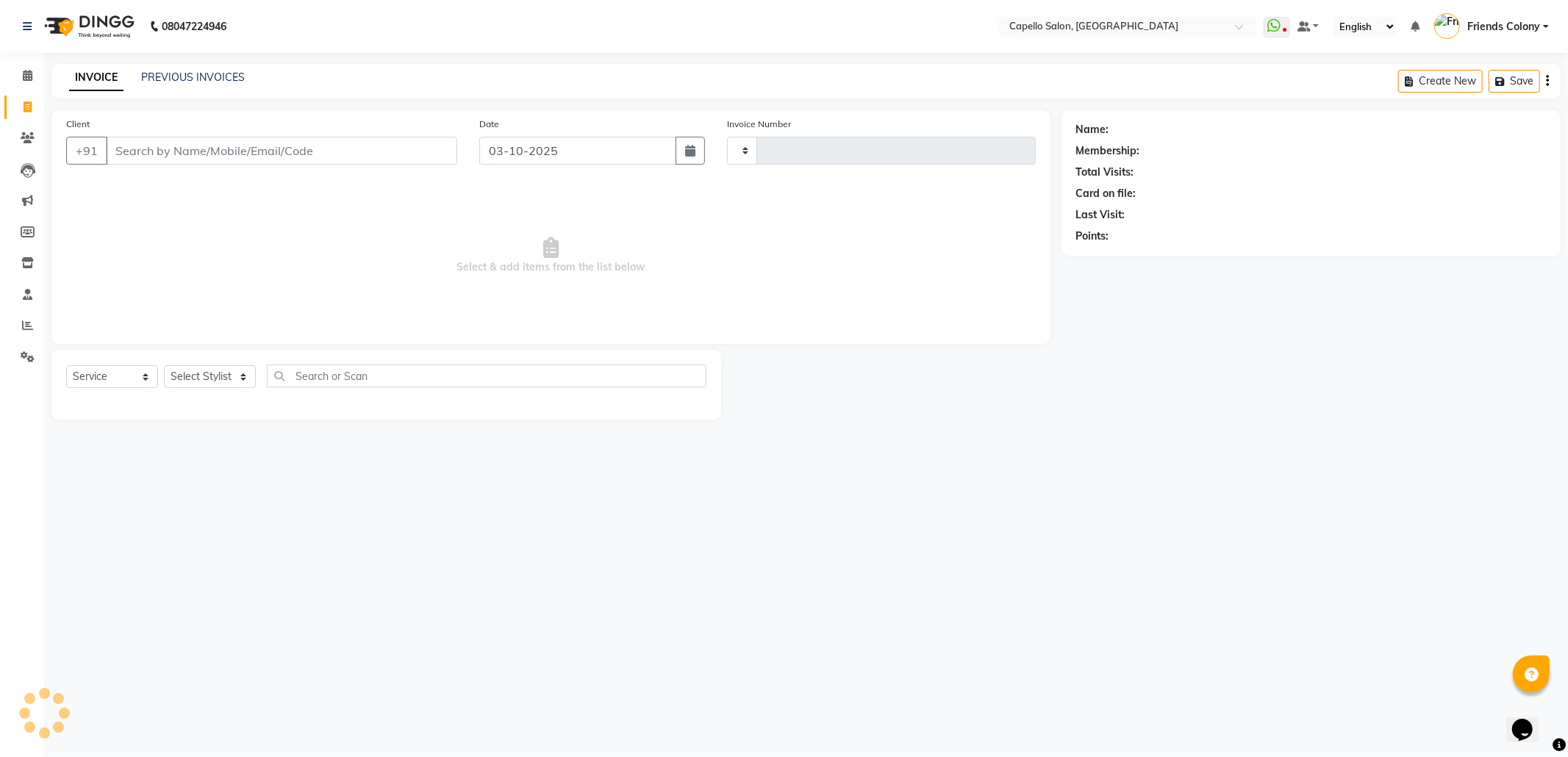
type input "3315"
select select "3583"
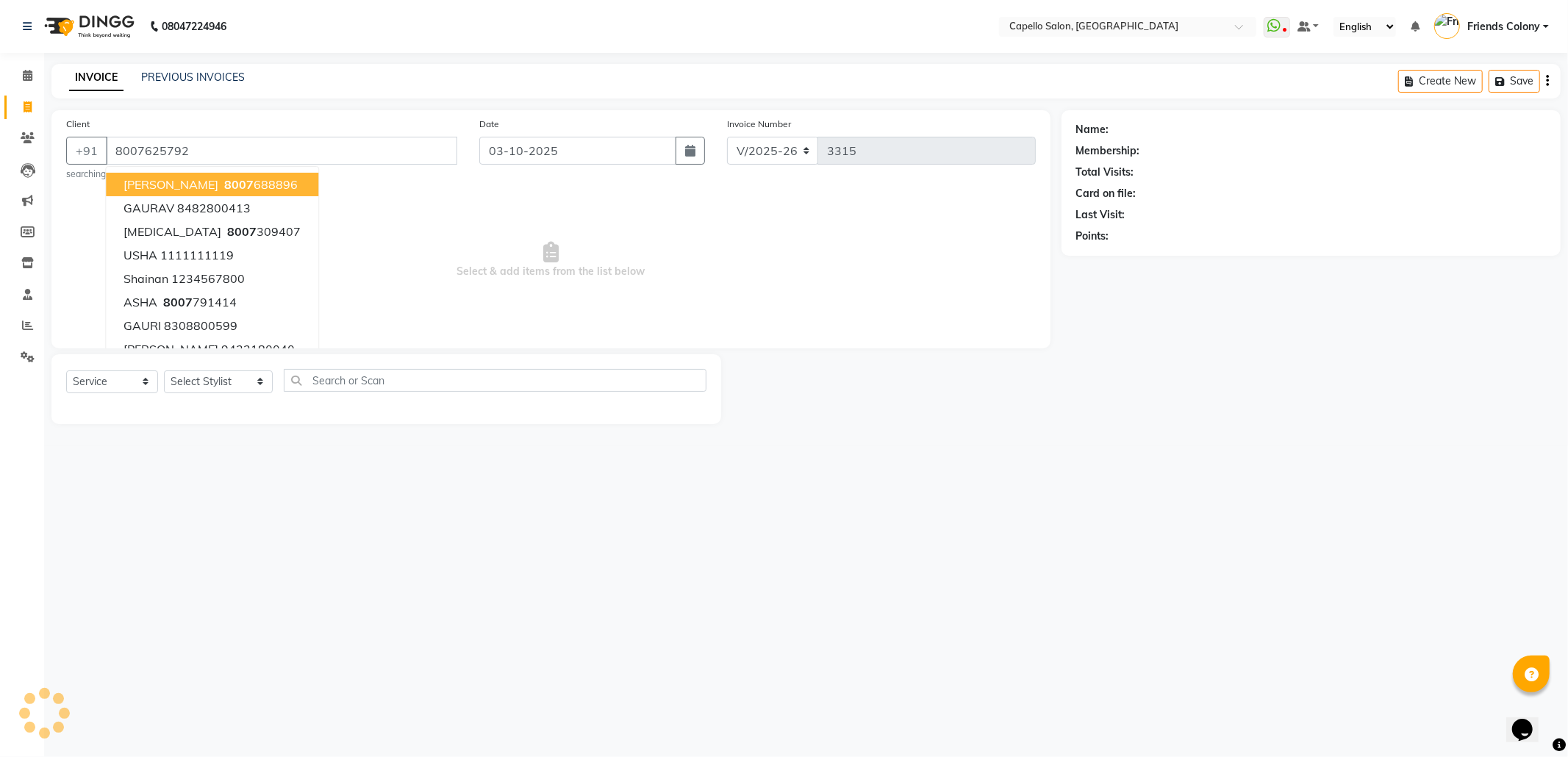
type input "8007625792"
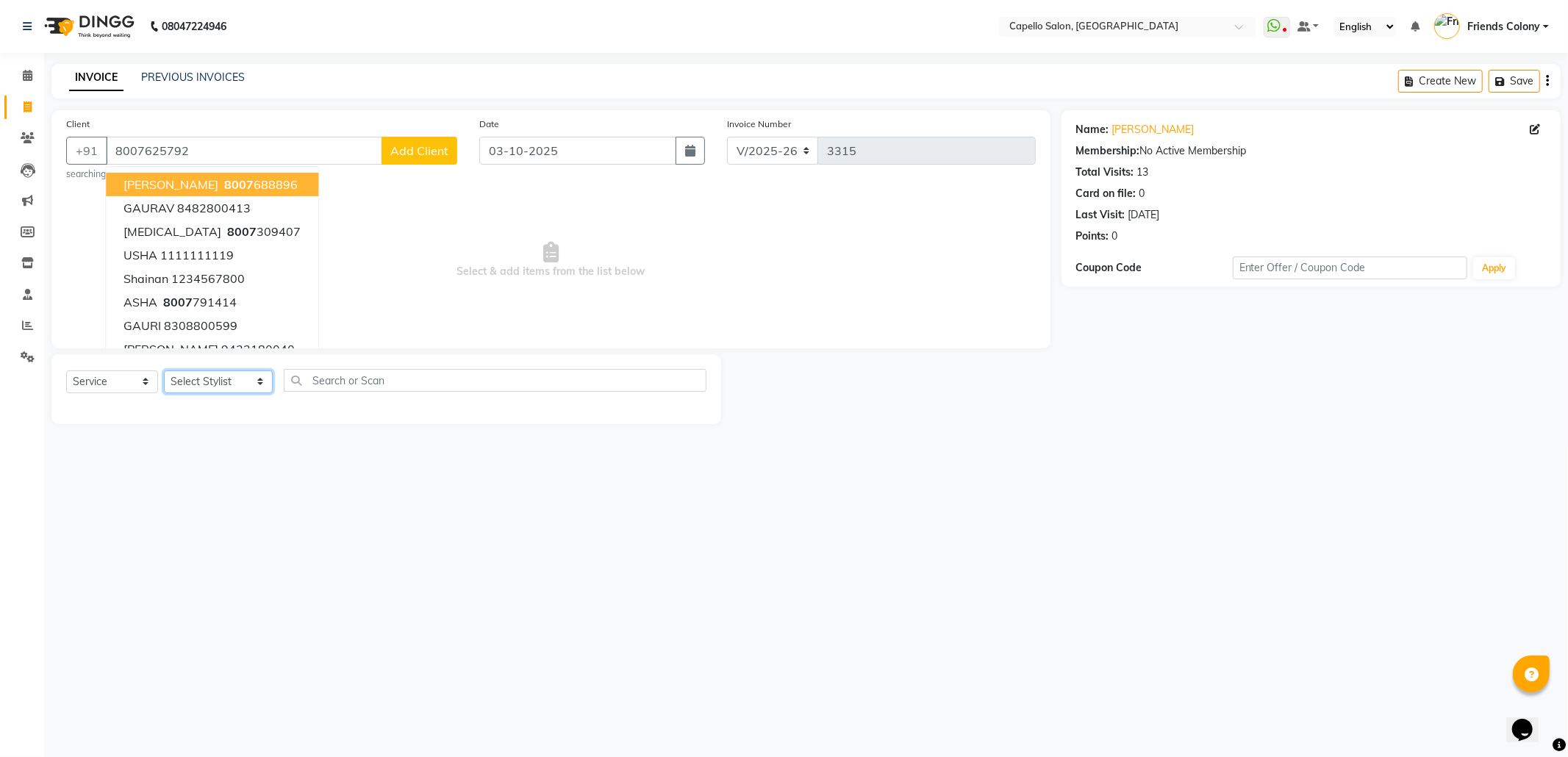
click at [201, 389] on select "Select Stylist [PERSON_NAME] Admin [PERSON_NAME] Friends Colony [PERSON_NAME] […" at bounding box center [218, 382] width 109 height 23
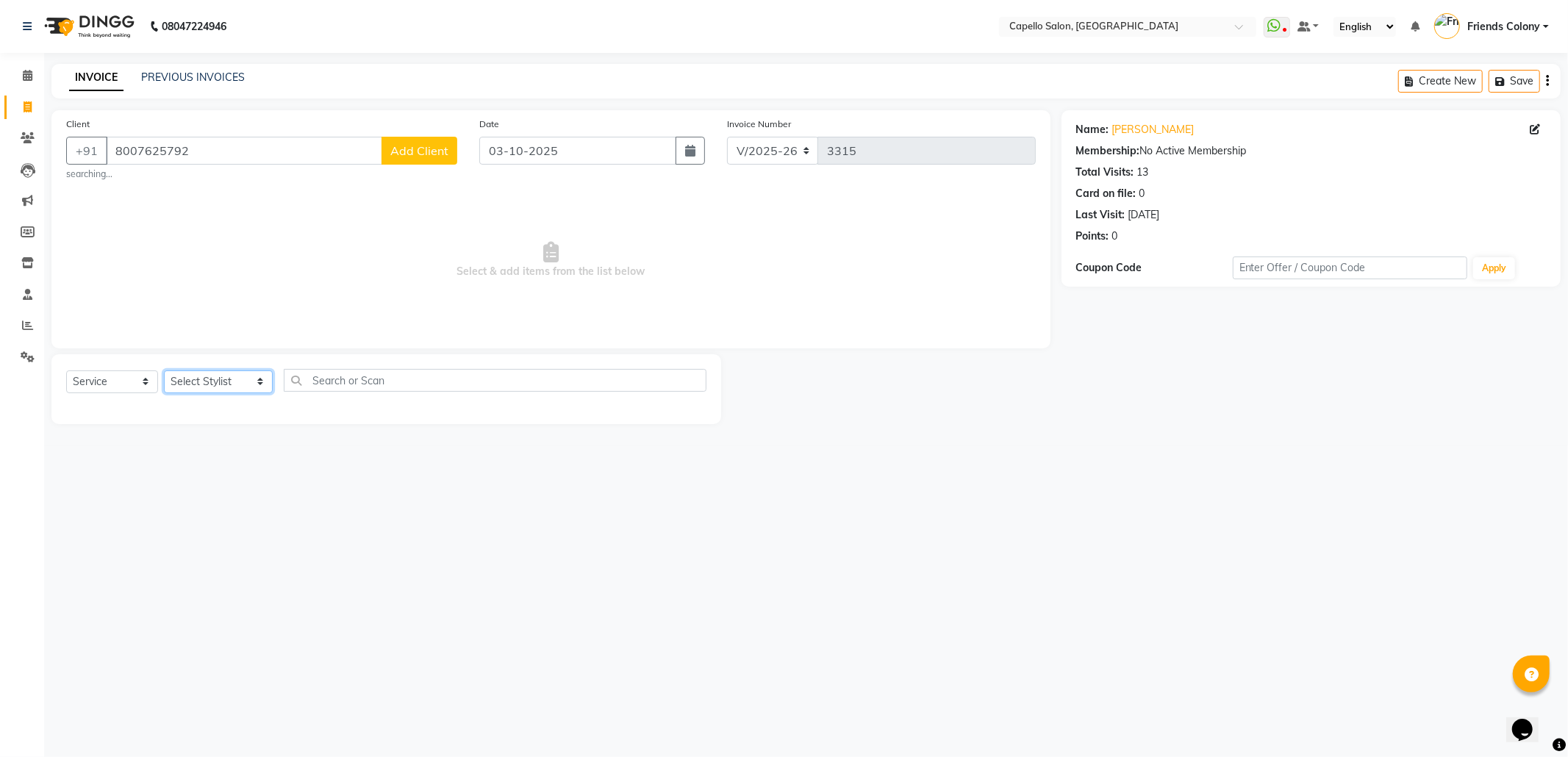
select select "68237"
click at [164, 371] on select "Select Stylist [PERSON_NAME] Admin [PERSON_NAME] Friends Colony [PERSON_NAME] […" at bounding box center [218, 382] width 109 height 23
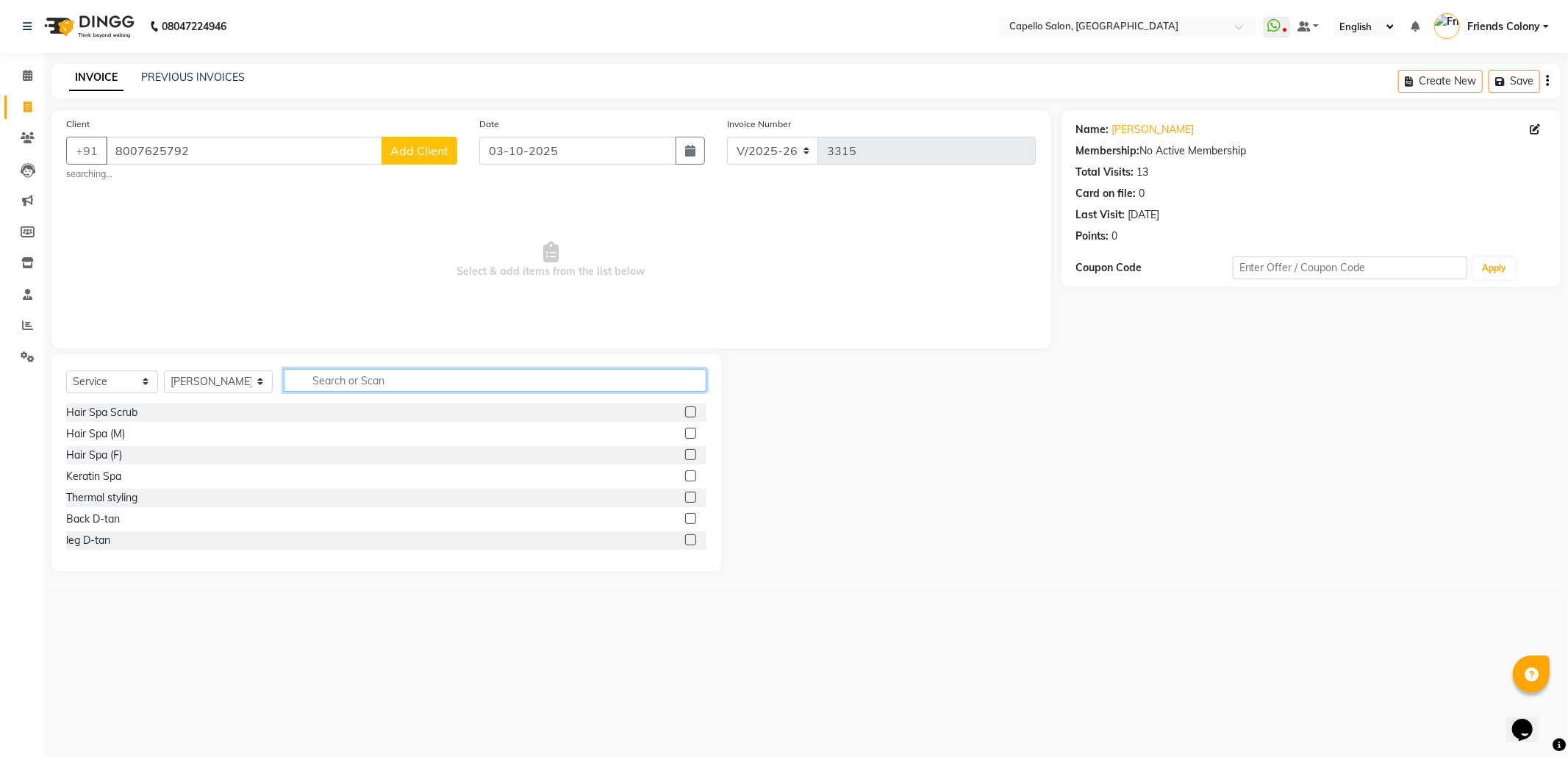
click at [352, 383] on input "text" at bounding box center [495, 380] width 423 height 23
type input "wash"
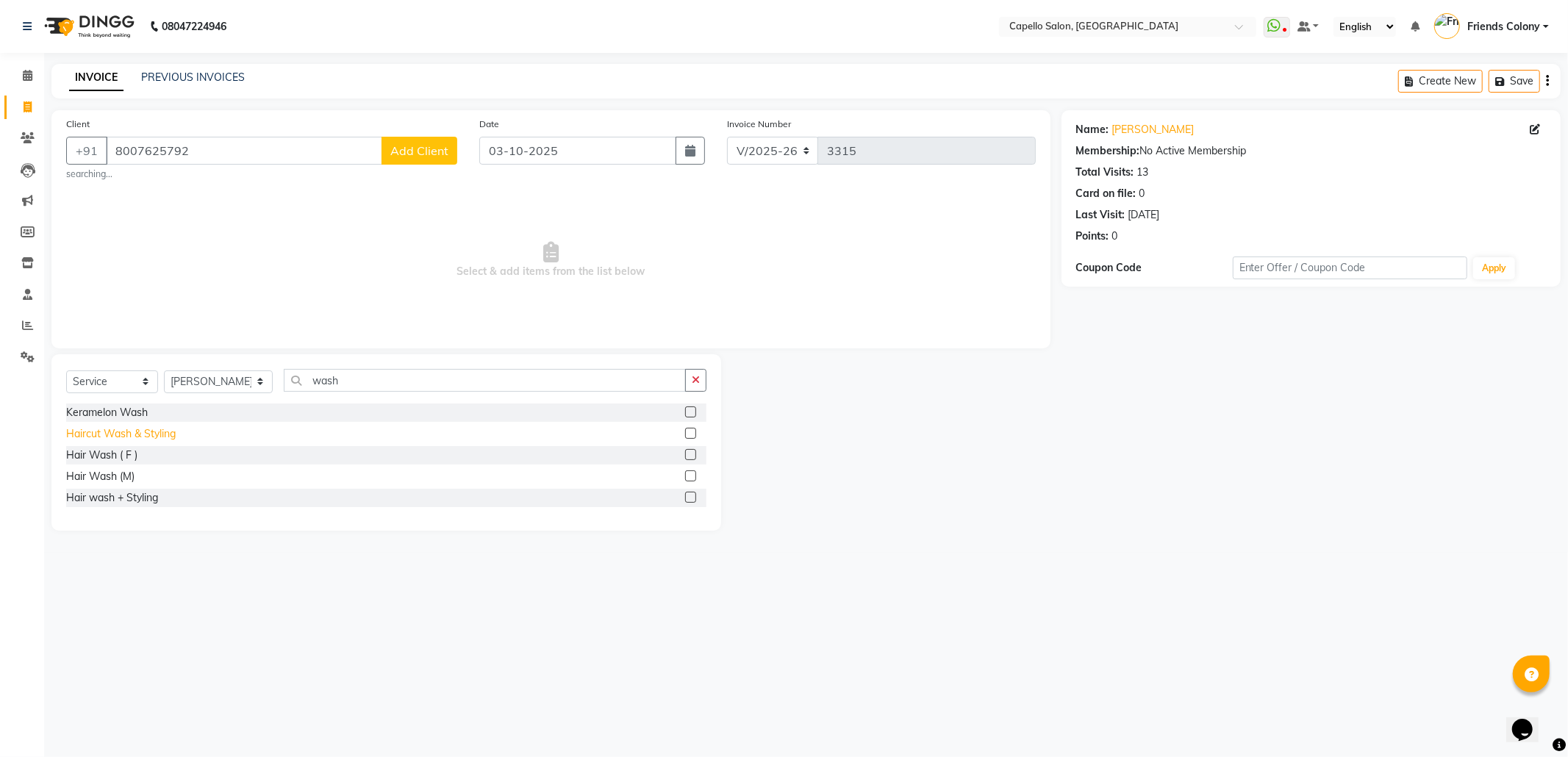
click at [168, 438] on div "Haircut Wash & Styling" at bounding box center [121, 434] width 110 height 16
checkbox input "false"
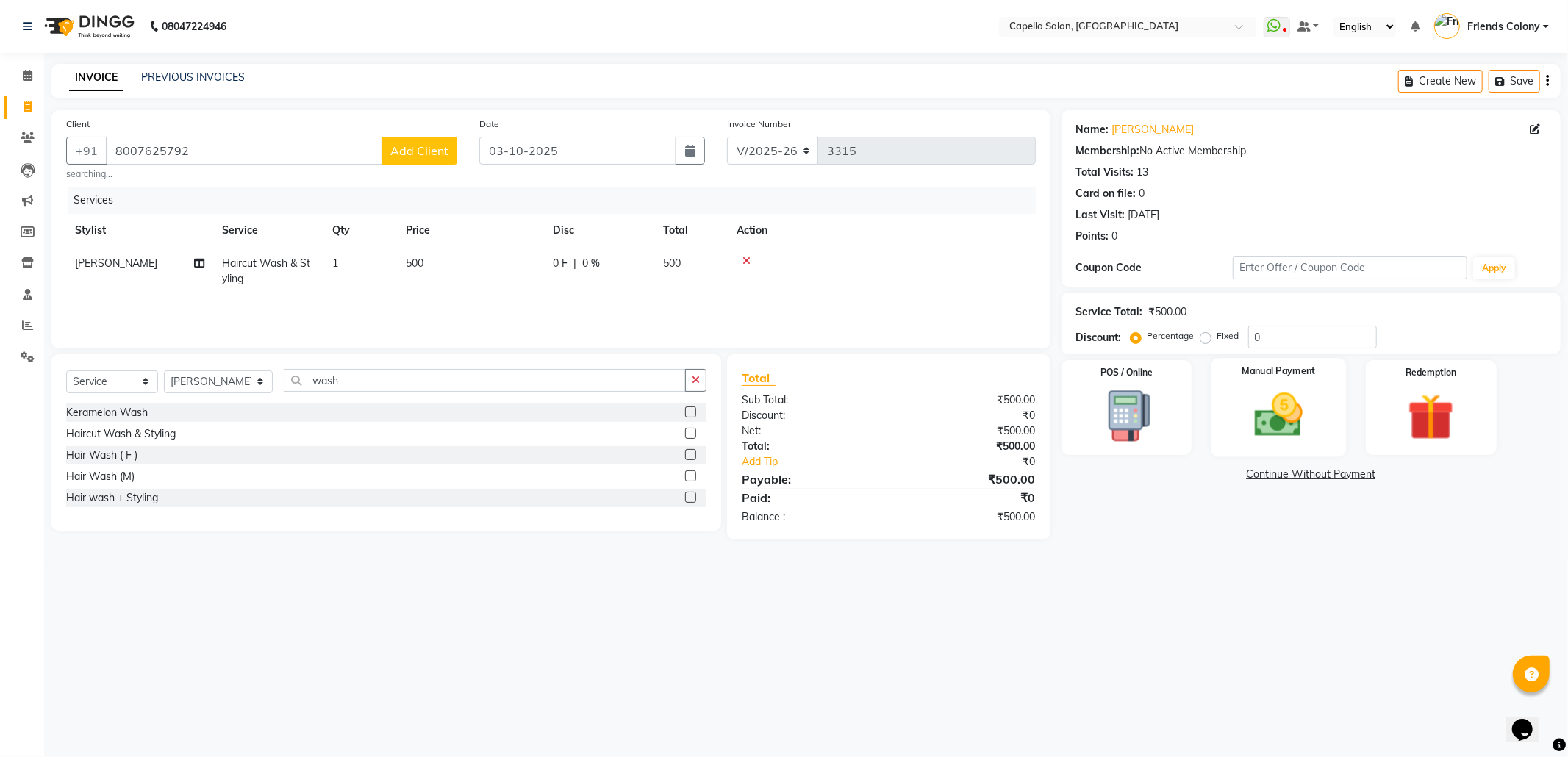
click at [1306, 427] on img at bounding box center [1279, 415] width 79 height 56
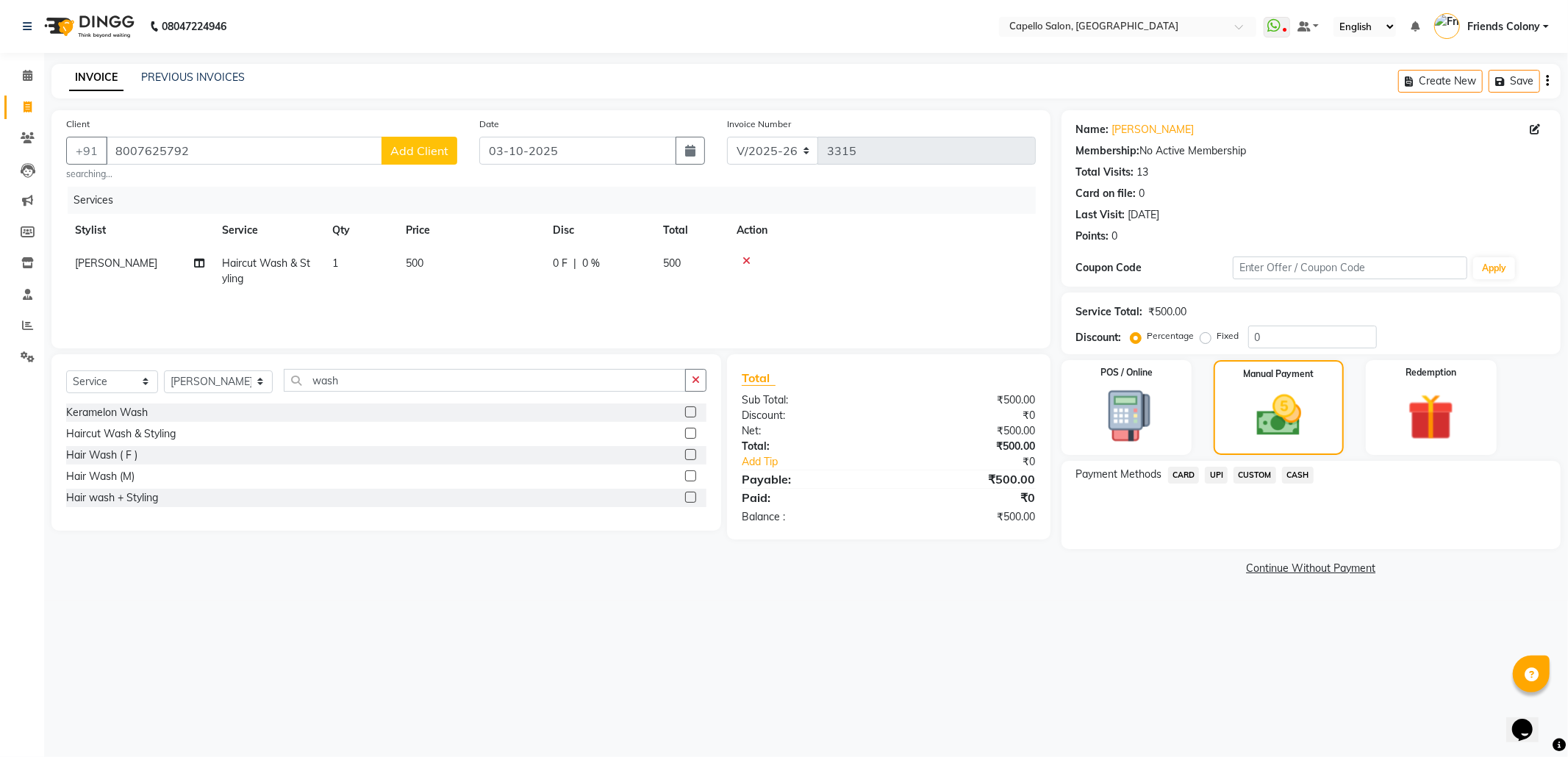
click at [1212, 468] on span "UPI" at bounding box center [1216, 475] width 23 height 17
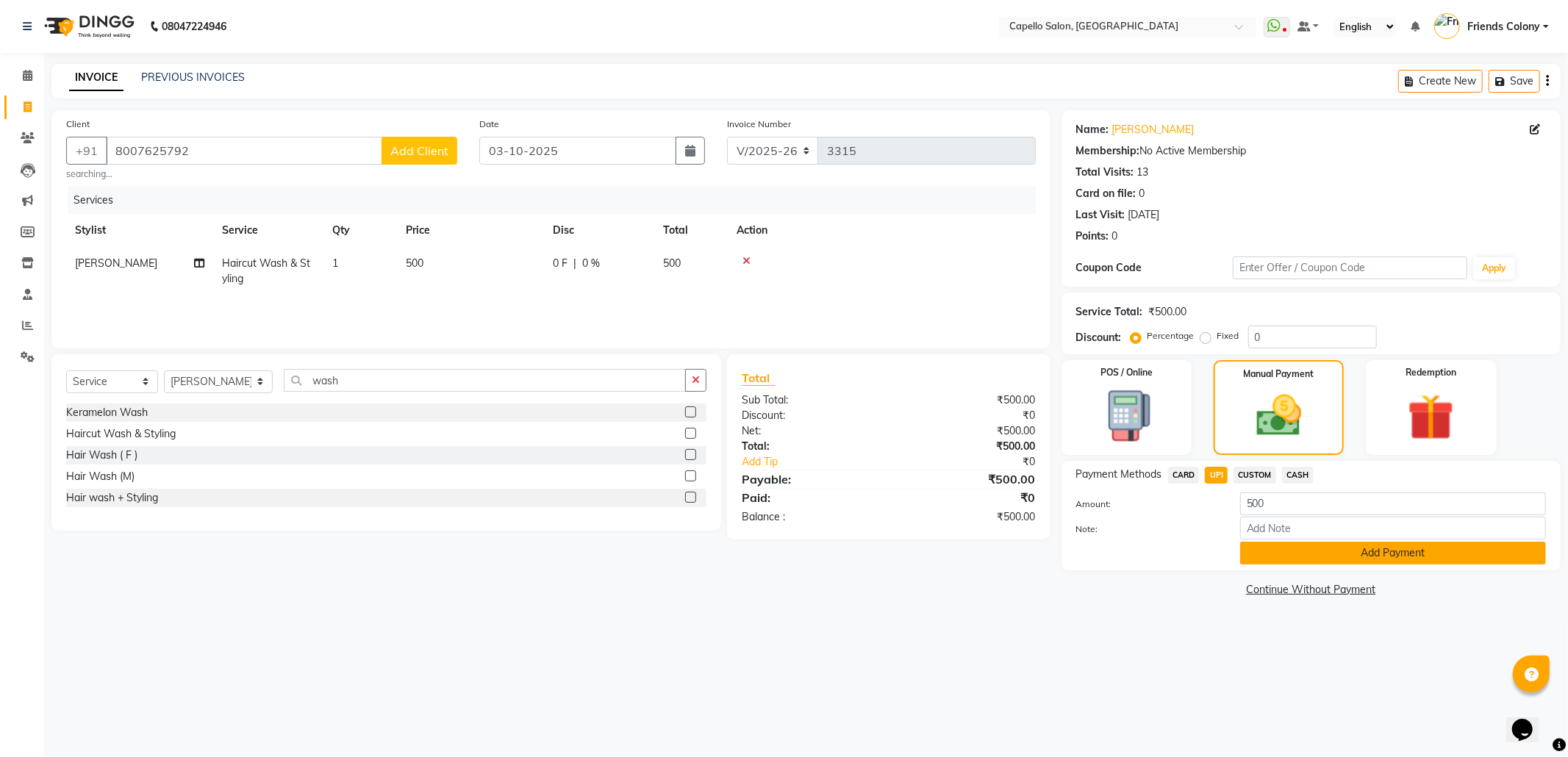
click at [1335, 560] on button "Add Payment" at bounding box center [1393, 552] width 306 height 23
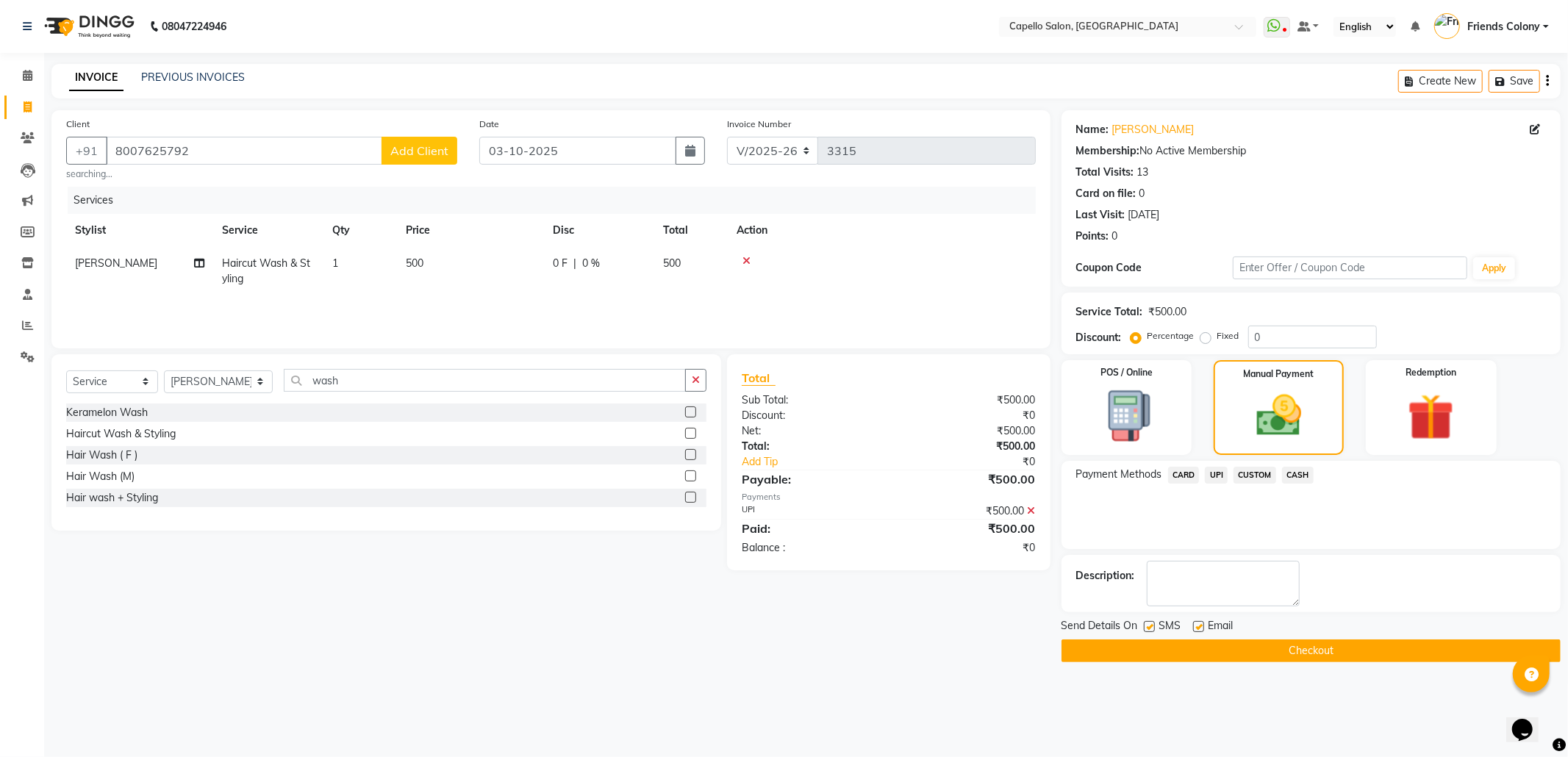
click at [1298, 650] on button "Checkout" at bounding box center [1310, 650] width 499 height 23
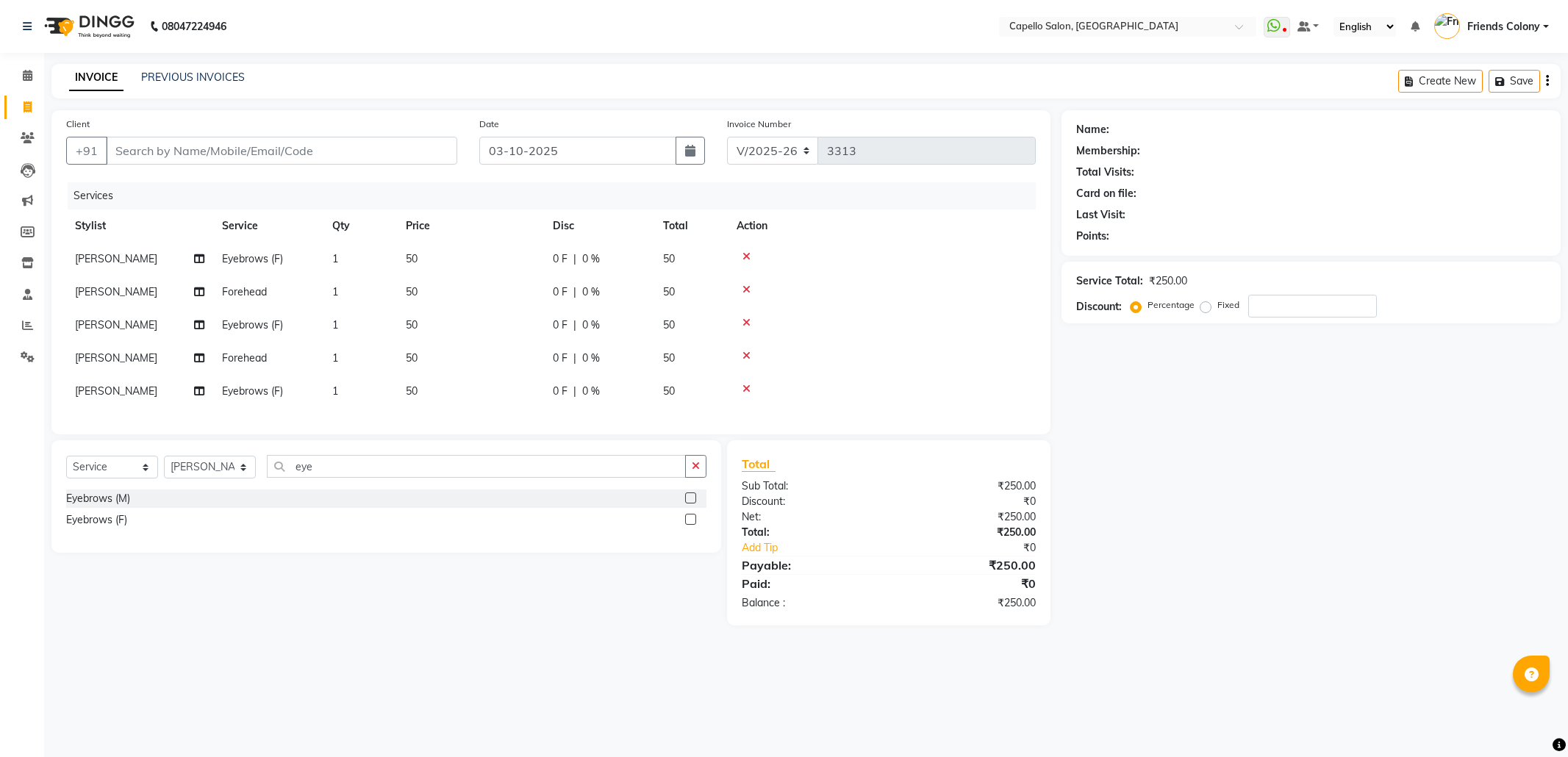
select select "3583"
select select "service"
click at [205, 478] on select "Select Stylist [PERSON_NAME] Admin [PERSON_NAME] Friends Colony [PERSON_NAME] […" at bounding box center [209, 467] width 92 height 23
select select "74625"
click at [164, 470] on select "Select Stylist [PERSON_NAME] Admin [PERSON_NAME] Friends Colony [PERSON_NAME] […" at bounding box center [209, 467] width 92 height 23
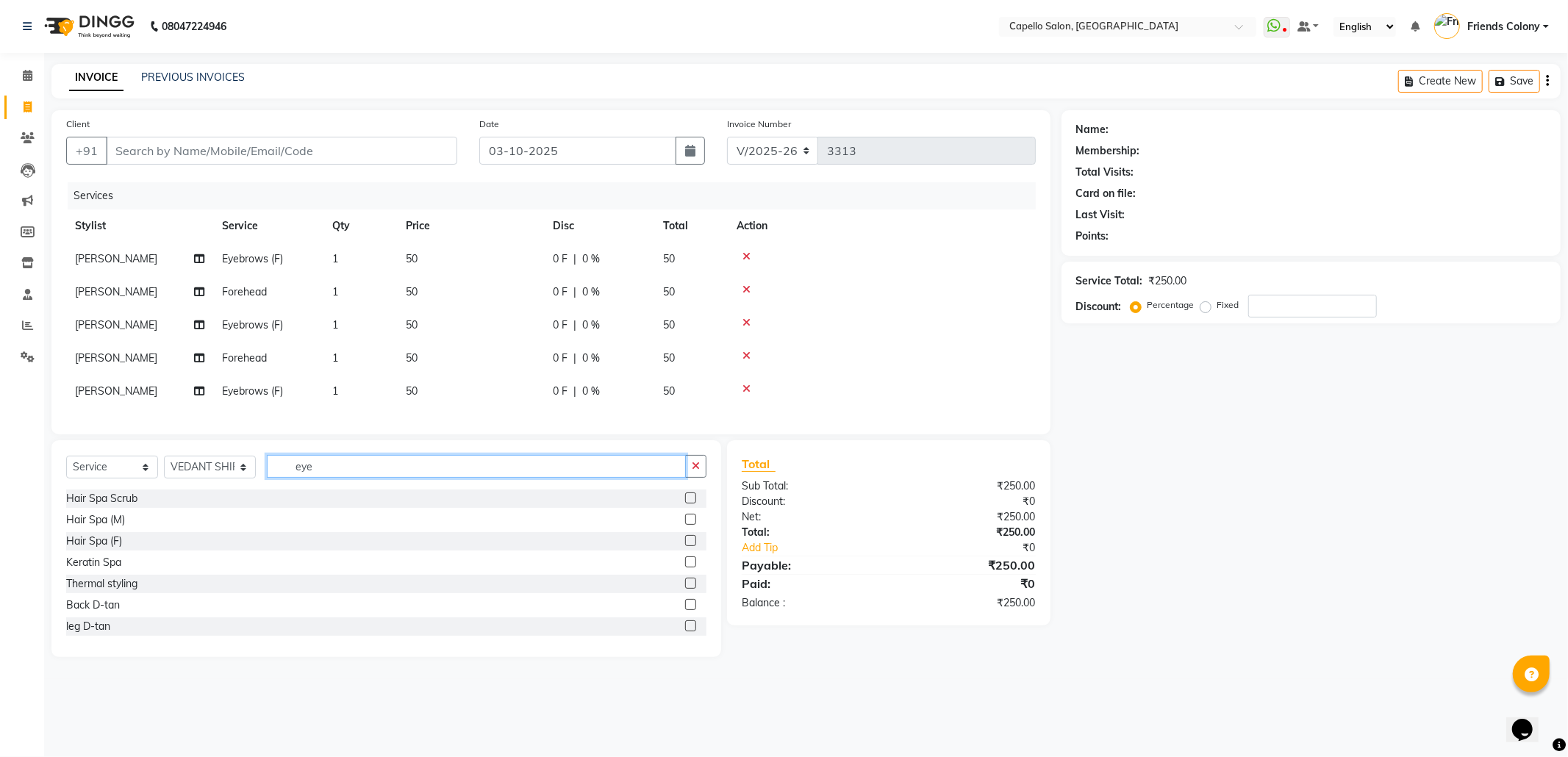
drag, startPoint x: 360, startPoint y: 480, endPoint x: 271, endPoint y: 486, distance: 89.2
click at [272, 486] on div "Select Service Product Membership Package Voucher Prepaid Gift Card Select Styl…" at bounding box center [386, 473] width 640 height 35
type input "wash"
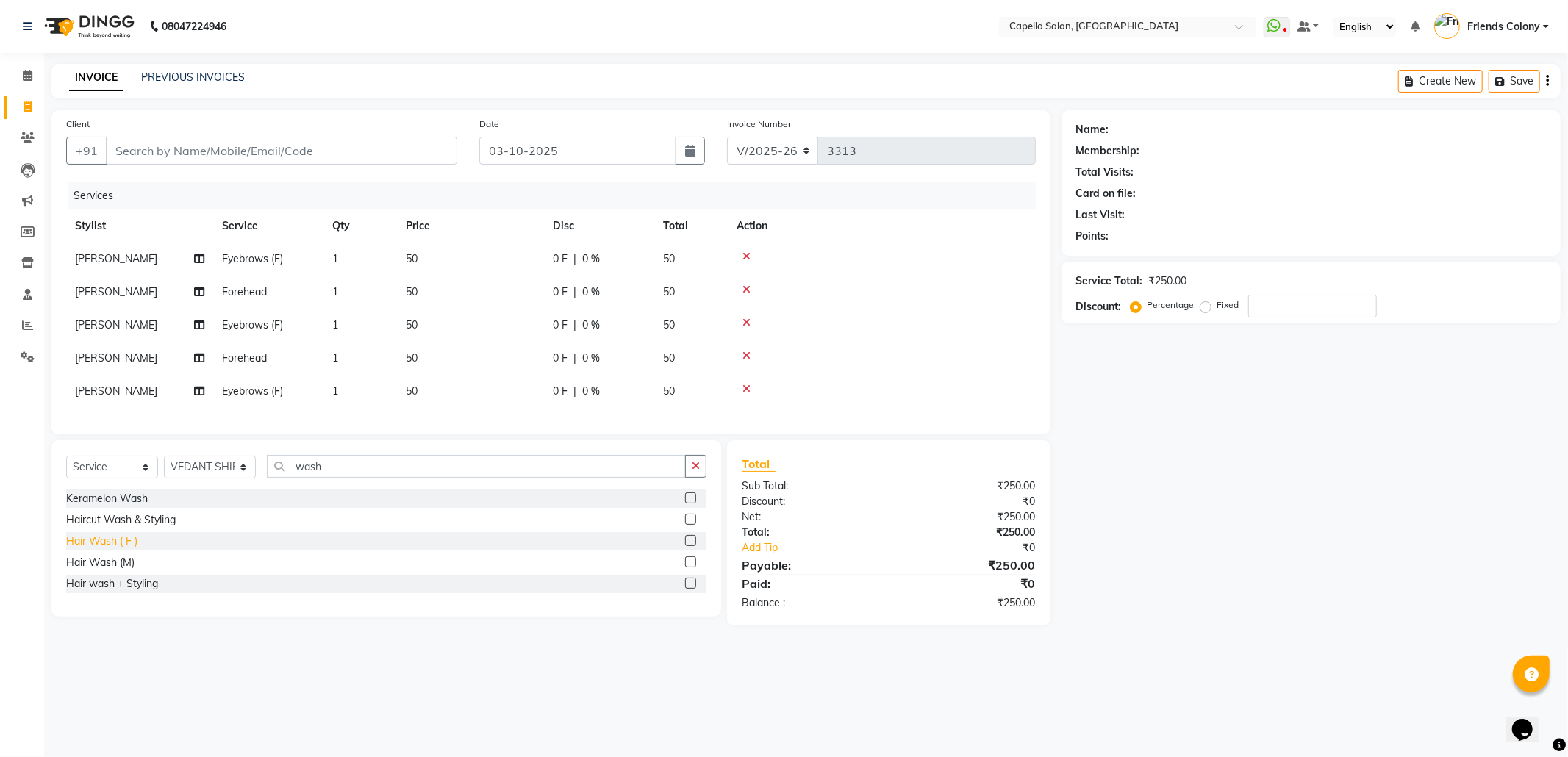
click at [132, 549] on div "Hair Wash ( F )" at bounding box center [102, 541] width 71 height 16
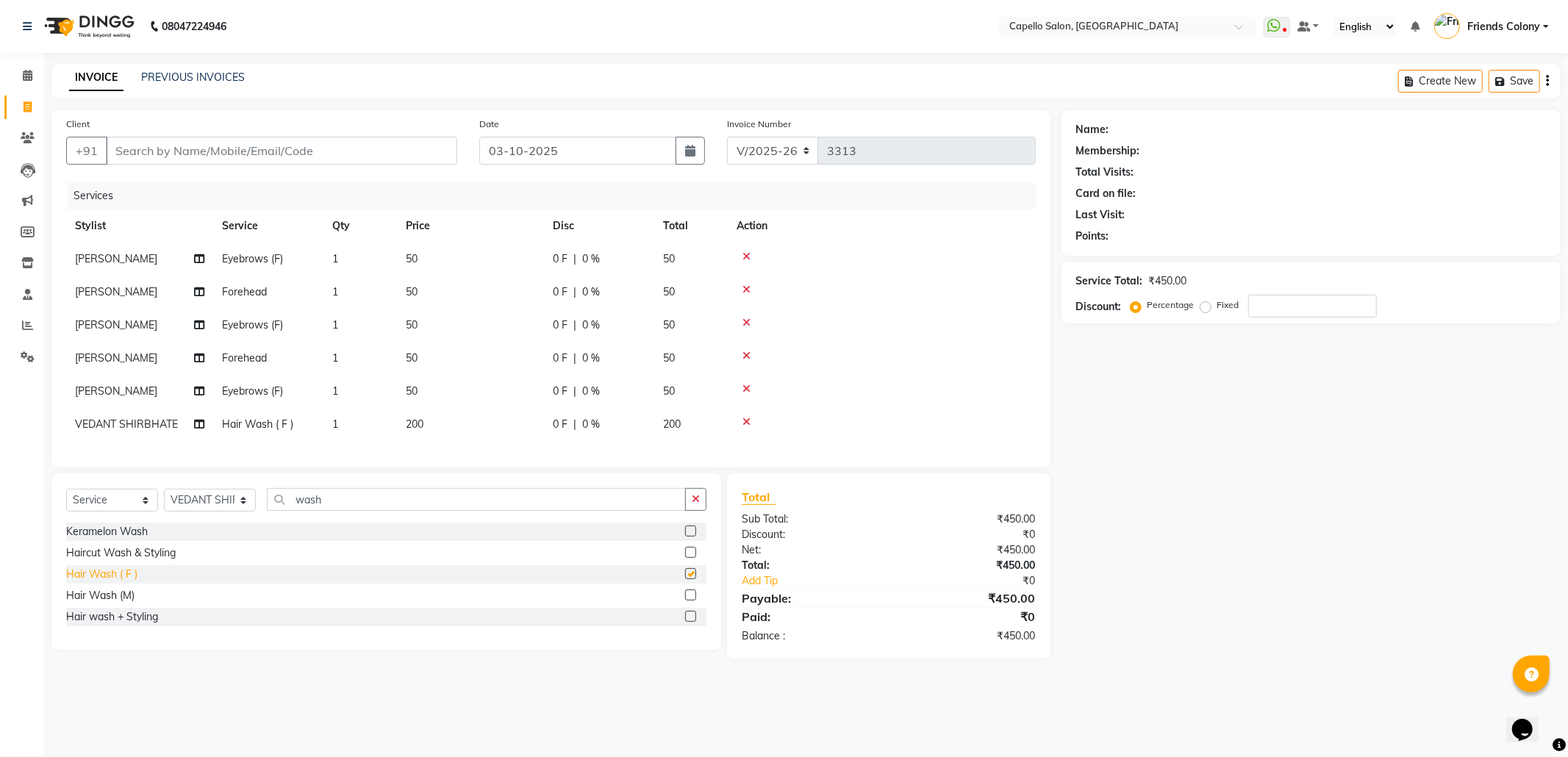
checkbox input "false"
click at [1185, 462] on div "Name: Membership: Total Visits: Card on file: Last Visit: Points: Service Total…" at bounding box center [1316, 384] width 510 height 548
click at [169, 149] on input "Client" at bounding box center [281, 150] width 352 height 28
type input "9"
type input "0"
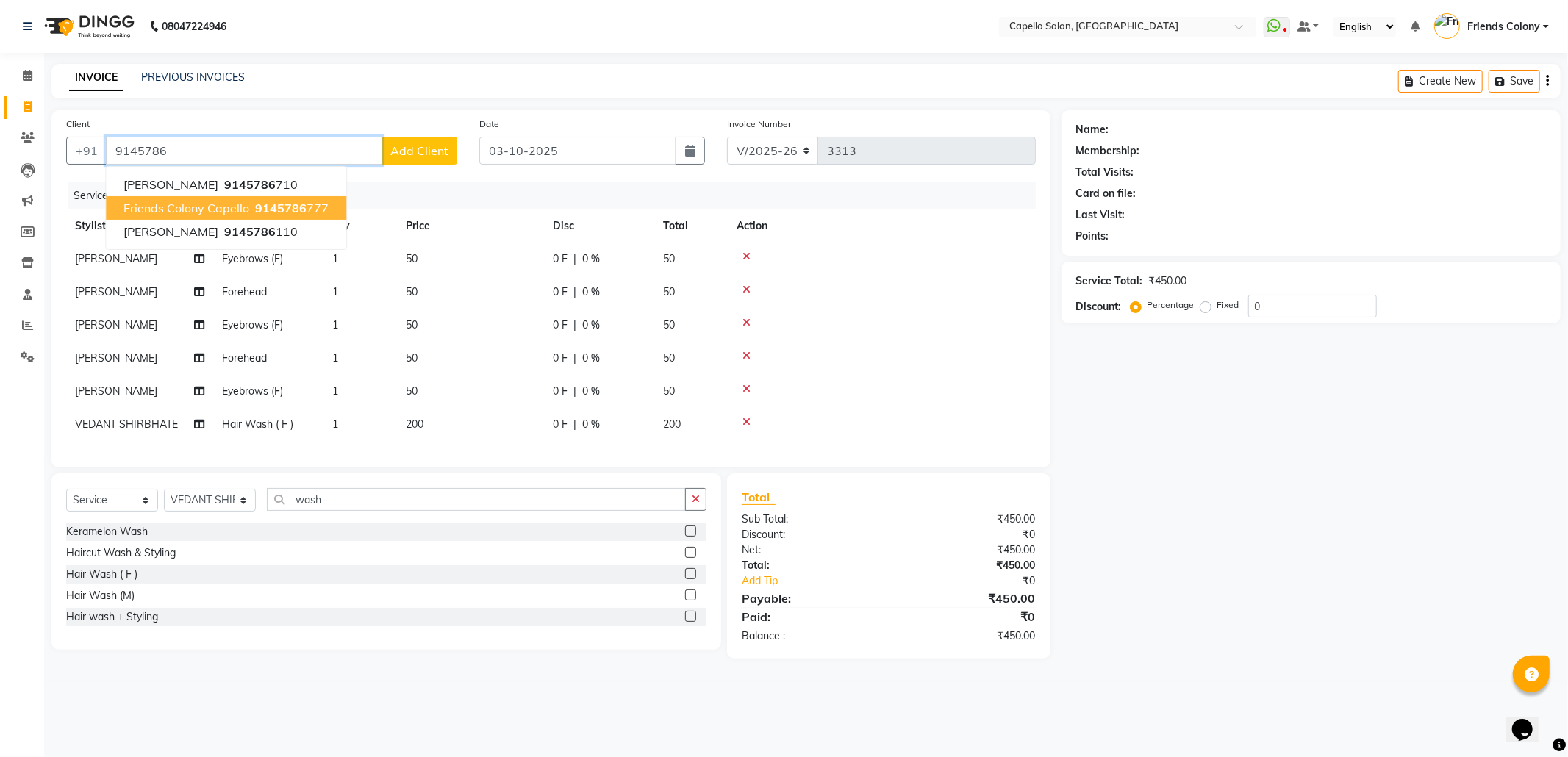
click at [192, 213] on span "Friends Colony Capello" at bounding box center [186, 208] width 126 height 15
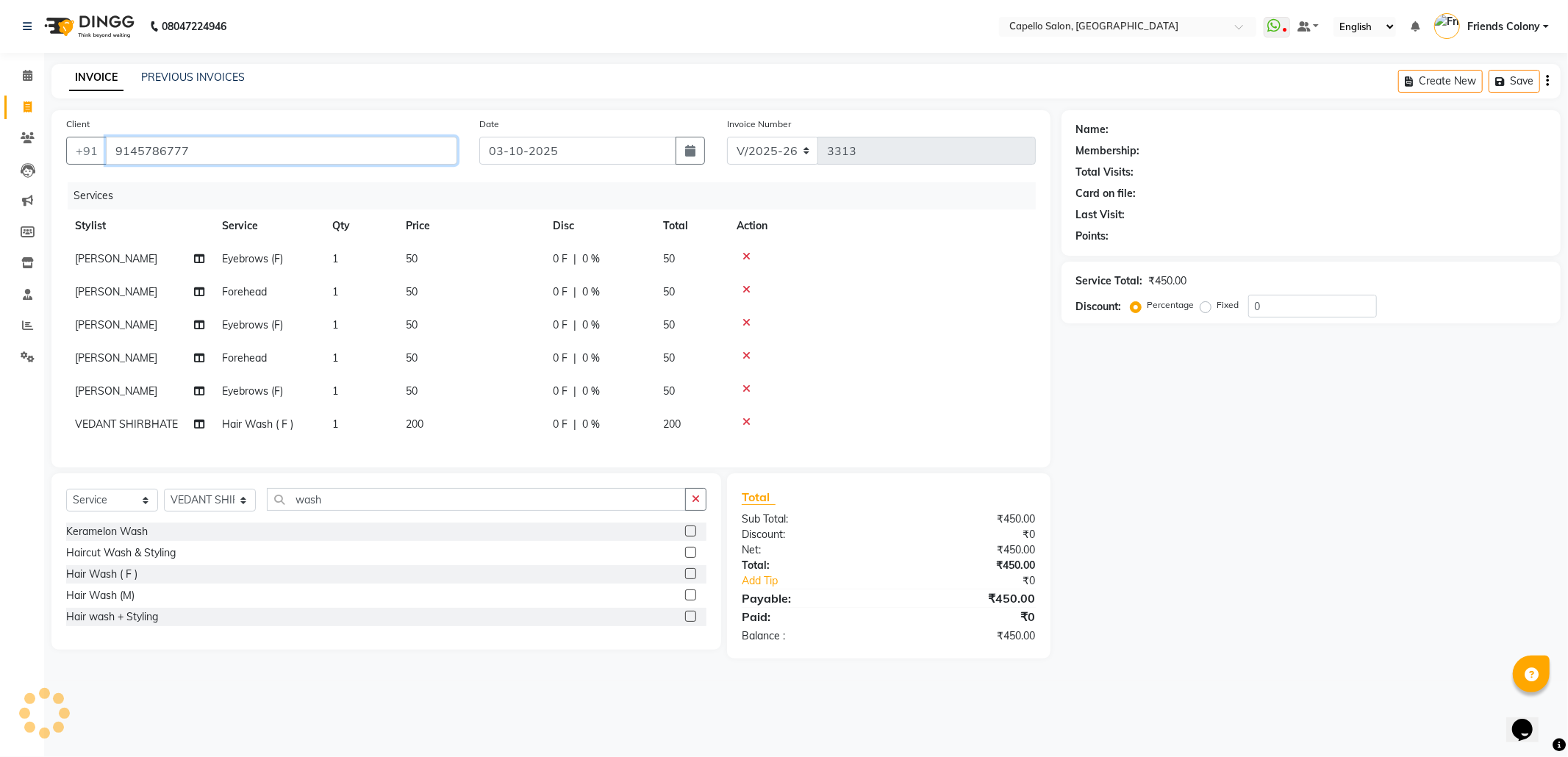
type input "9145786777"
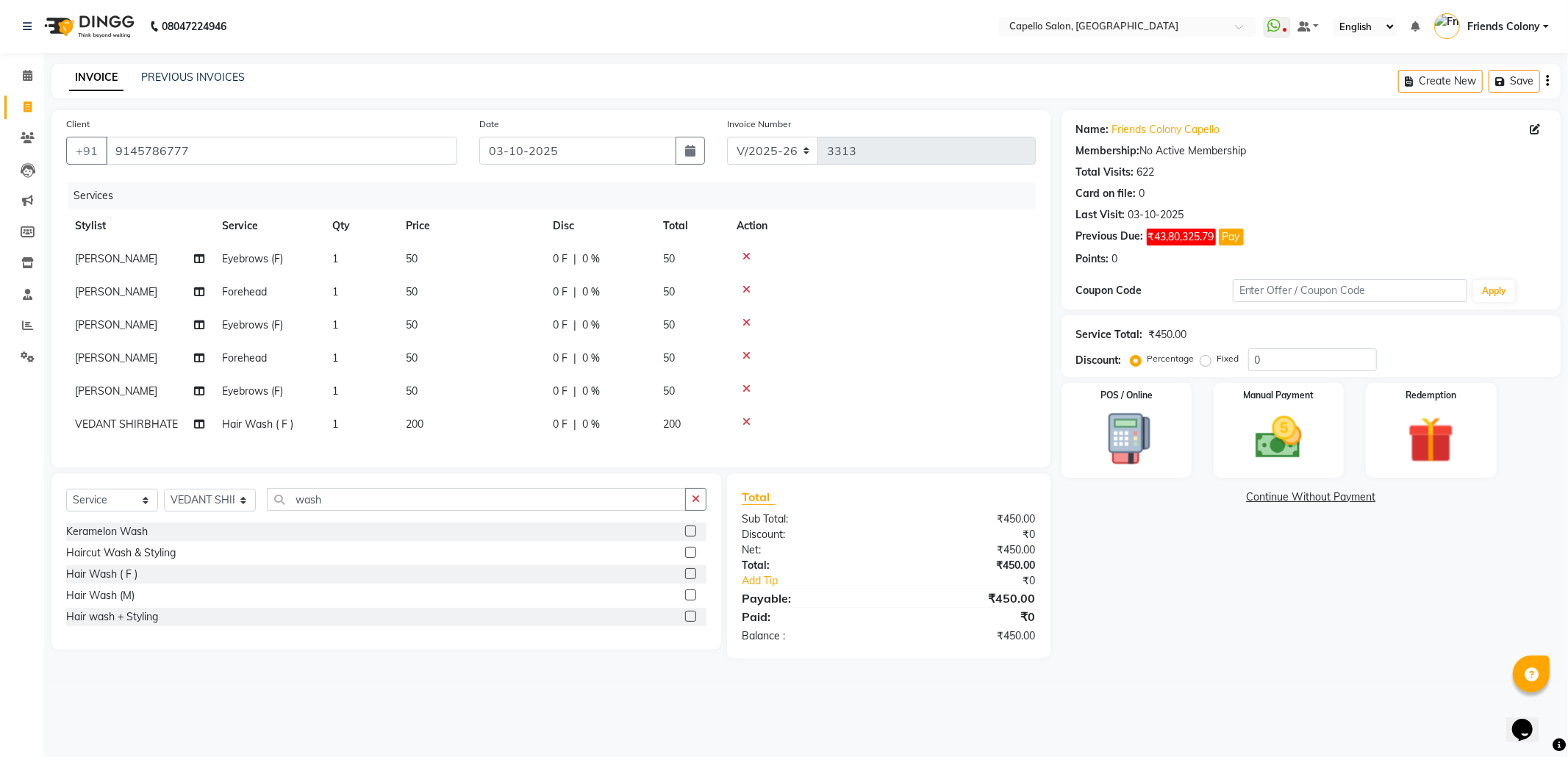
click at [157, 327] on span "[PERSON_NAME]" at bounding box center [116, 325] width 82 height 13
select select "29604"
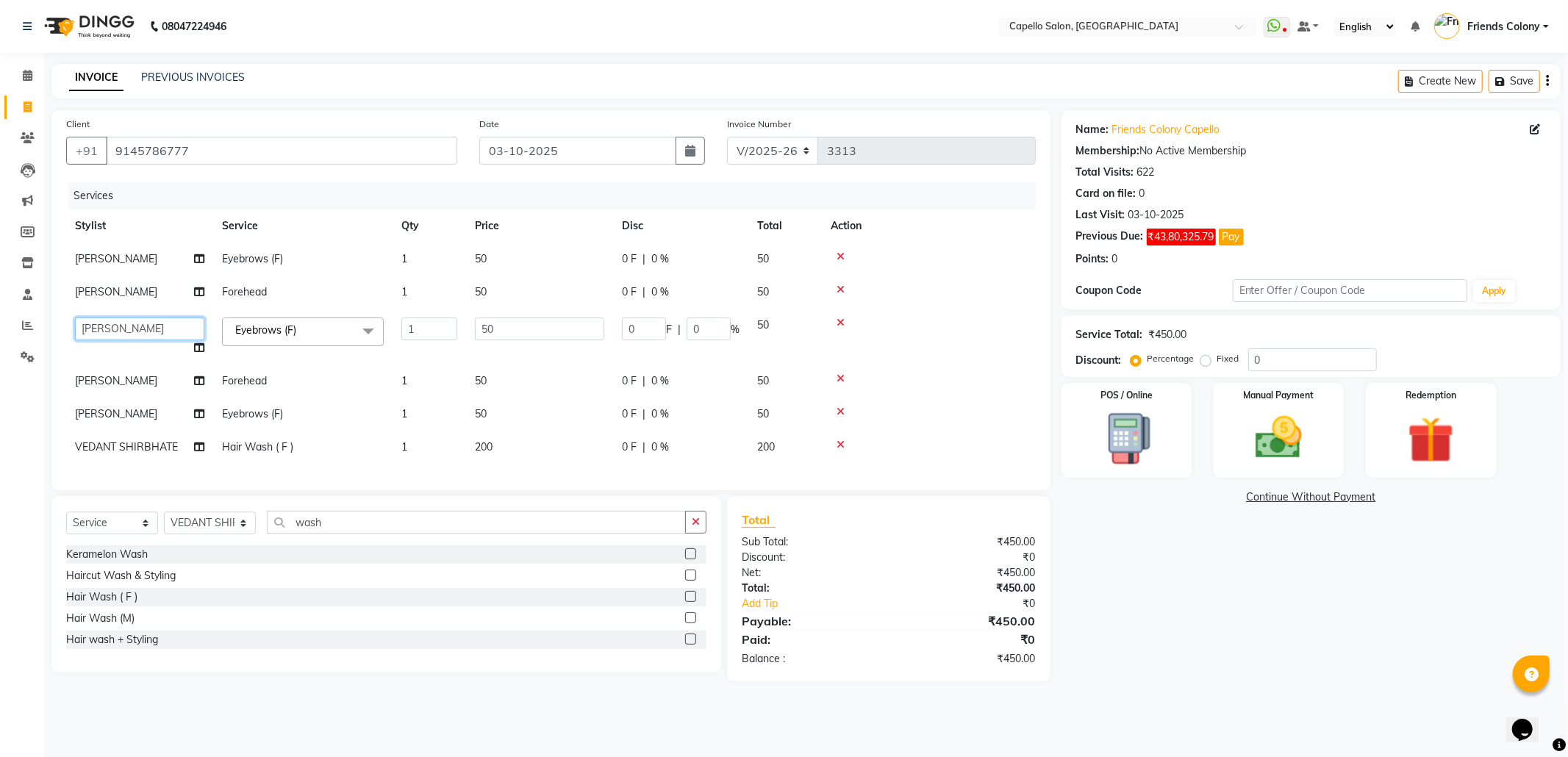
click at [168, 326] on select "[PERSON_NAME] Admin [PERSON_NAME] Friends Colony [PERSON_NAME] [PERSON_NAME] NE…" at bounding box center [140, 329] width 130 height 23
select select "84459"
click at [153, 383] on span "[PERSON_NAME]" at bounding box center [116, 380] width 82 height 13
select select "29604"
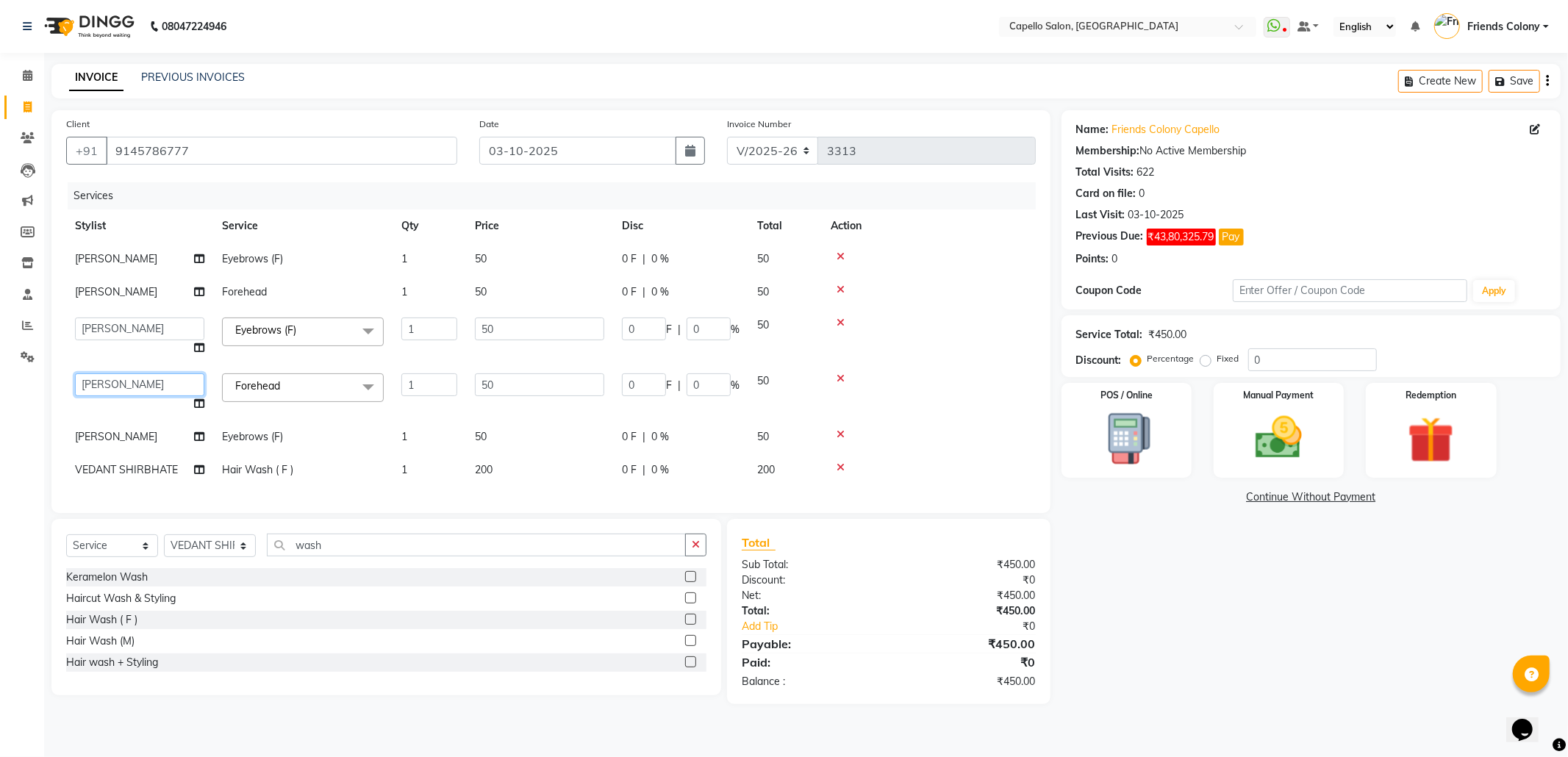
click at [152, 383] on select "[PERSON_NAME] Admin [PERSON_NAME] Friends Colony [PERSON_NAME] [PERSON_NAME] NE…" at bounding box center [140, 384] width 130 height 23
select select "84459"
click at [1144, 544] on div "Name: Friends Colony Capello Membership: No Active Membership Total Visits: 622…" at bounding box center [1316, 406] width 510 height 593
click at [1272, 418] on img at bounding box center [1279, 438] width 79 height 56
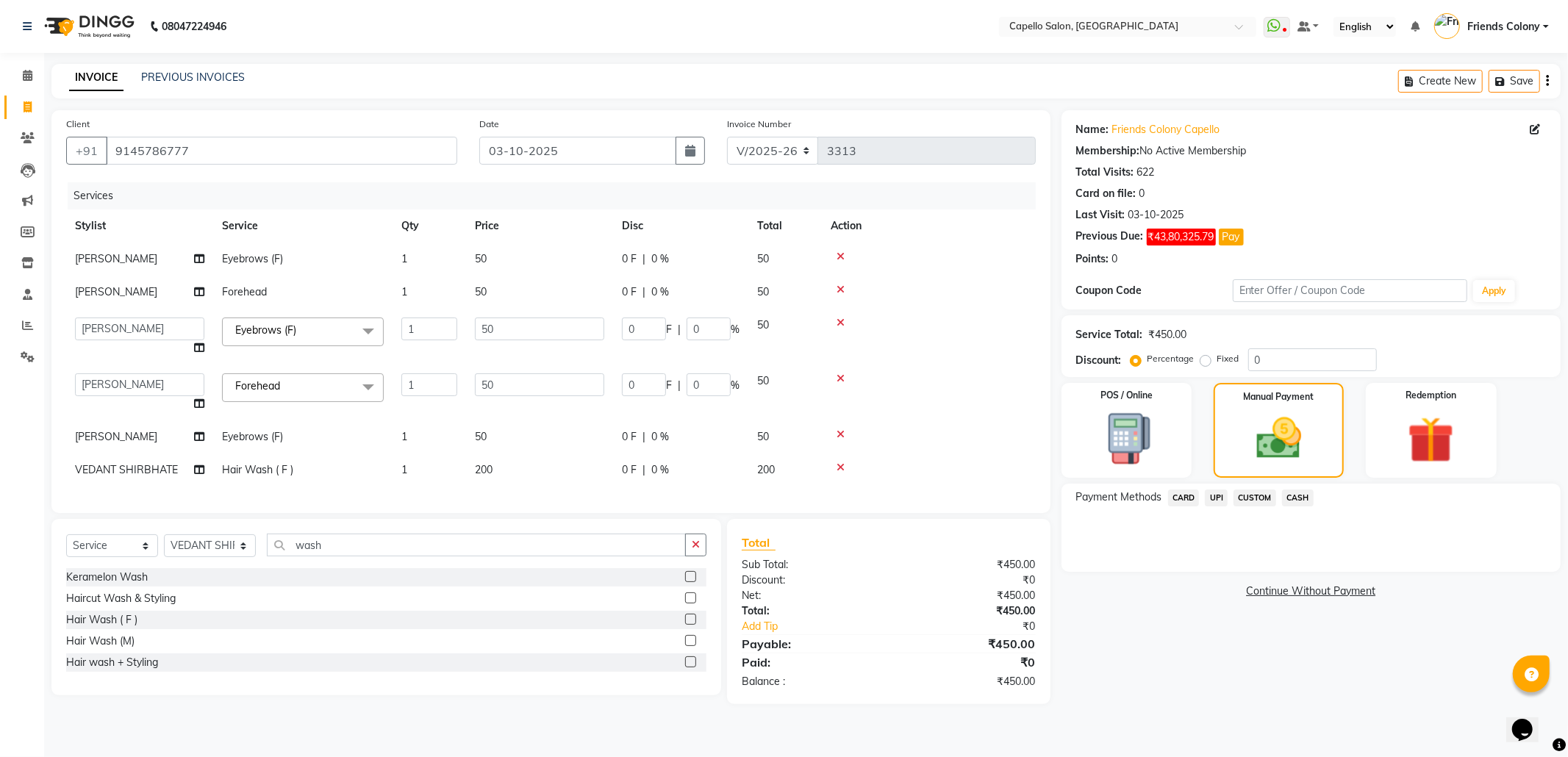
click at [1294, 495] on span "CASH" at bounding box center [1298, 497] width 32 height 17
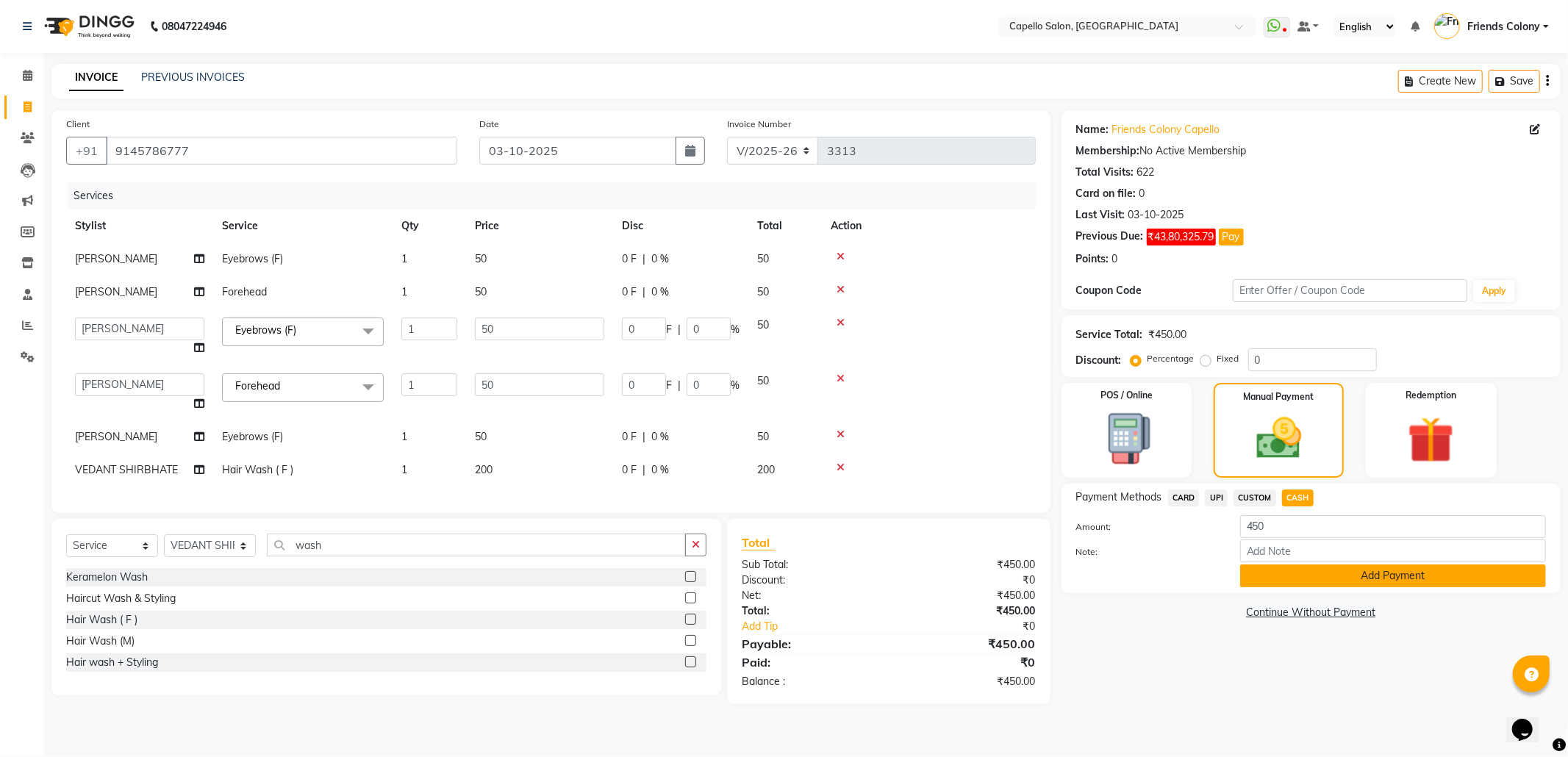
click at [1369, 582] on button "Add Payment" at bounding box center [1393, 575] width 306 height 23
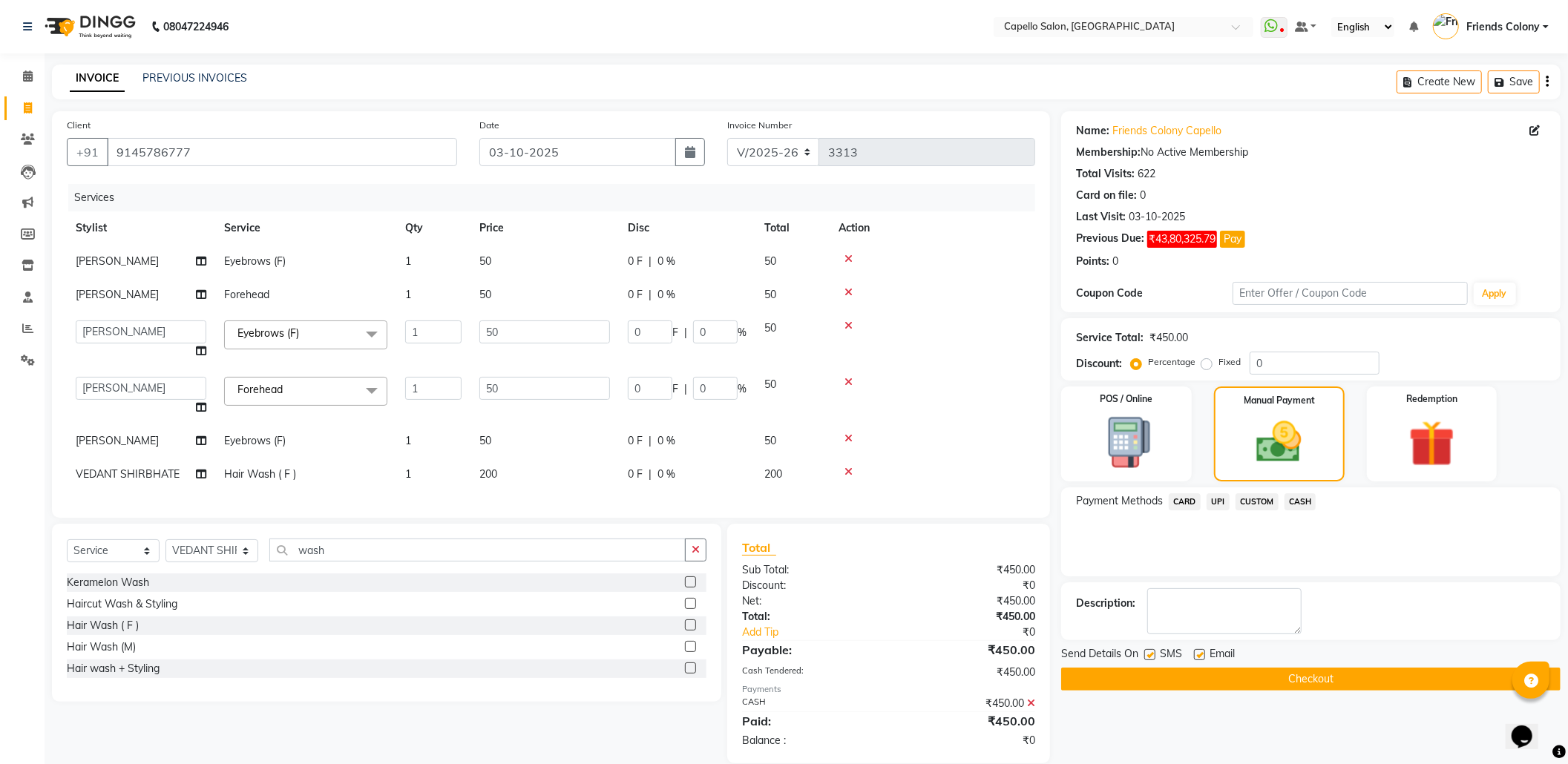
click at [1330, 671] on button "Checkout" at bounding box center [1311, 679] width 500 height 23
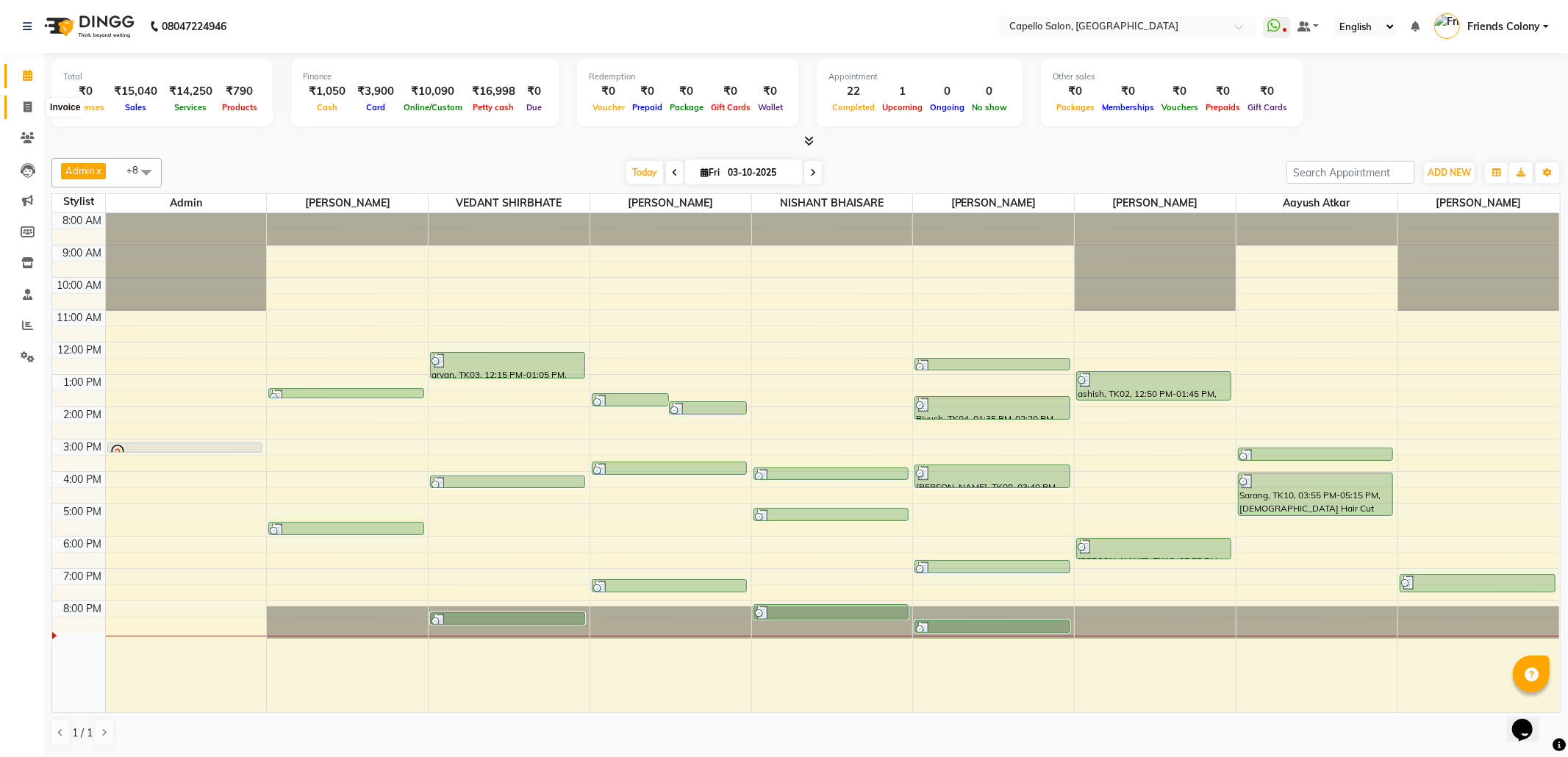
click at [36, 104] on span at bounding box center [28, 107] width 26 height 17
select select "service"
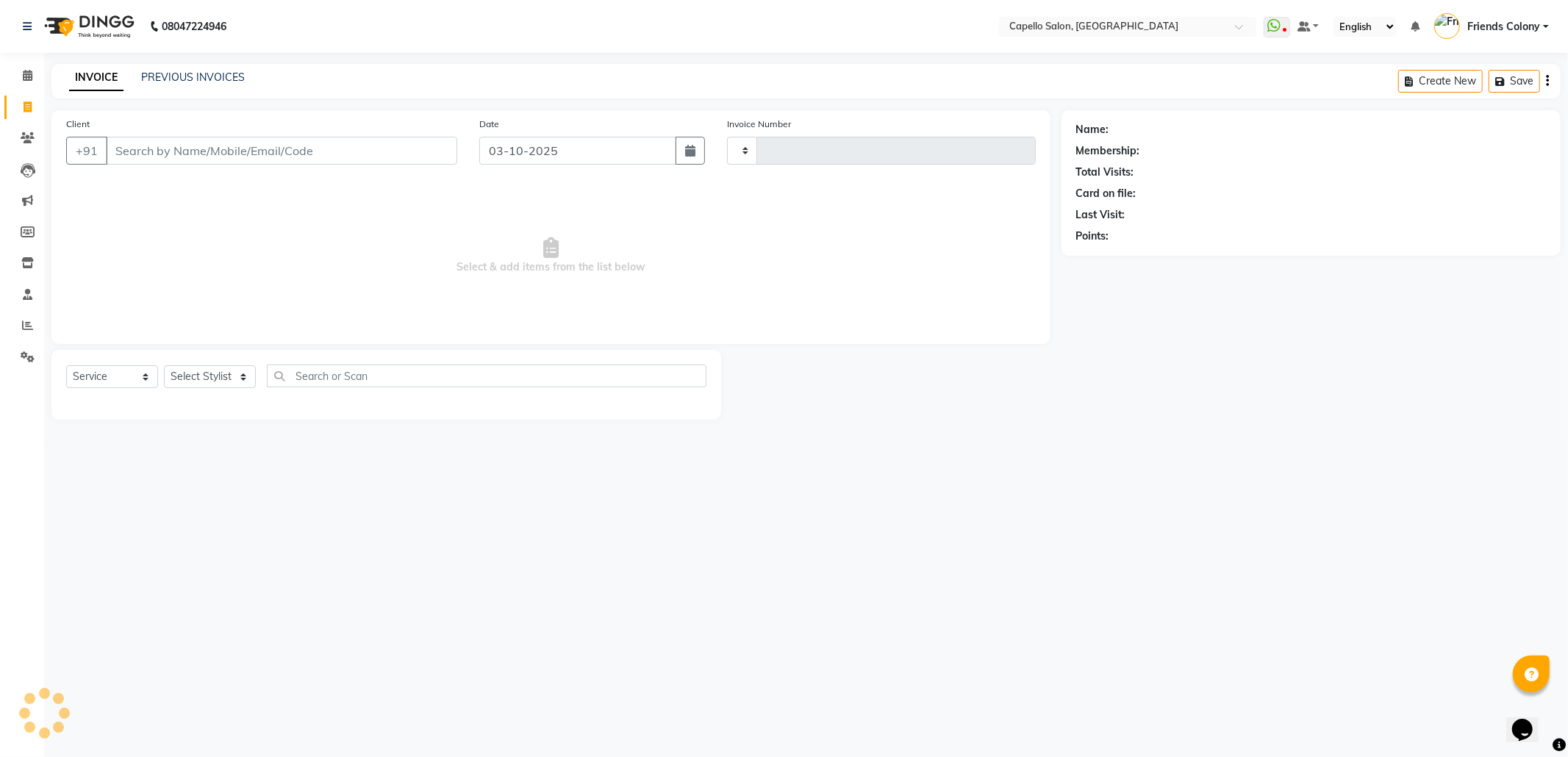
type input "3316"
select select "3583"
type input "7770006305"
click at [424, 141] on button "Add Client" at bounding box center [420, 150] width 76 height 28
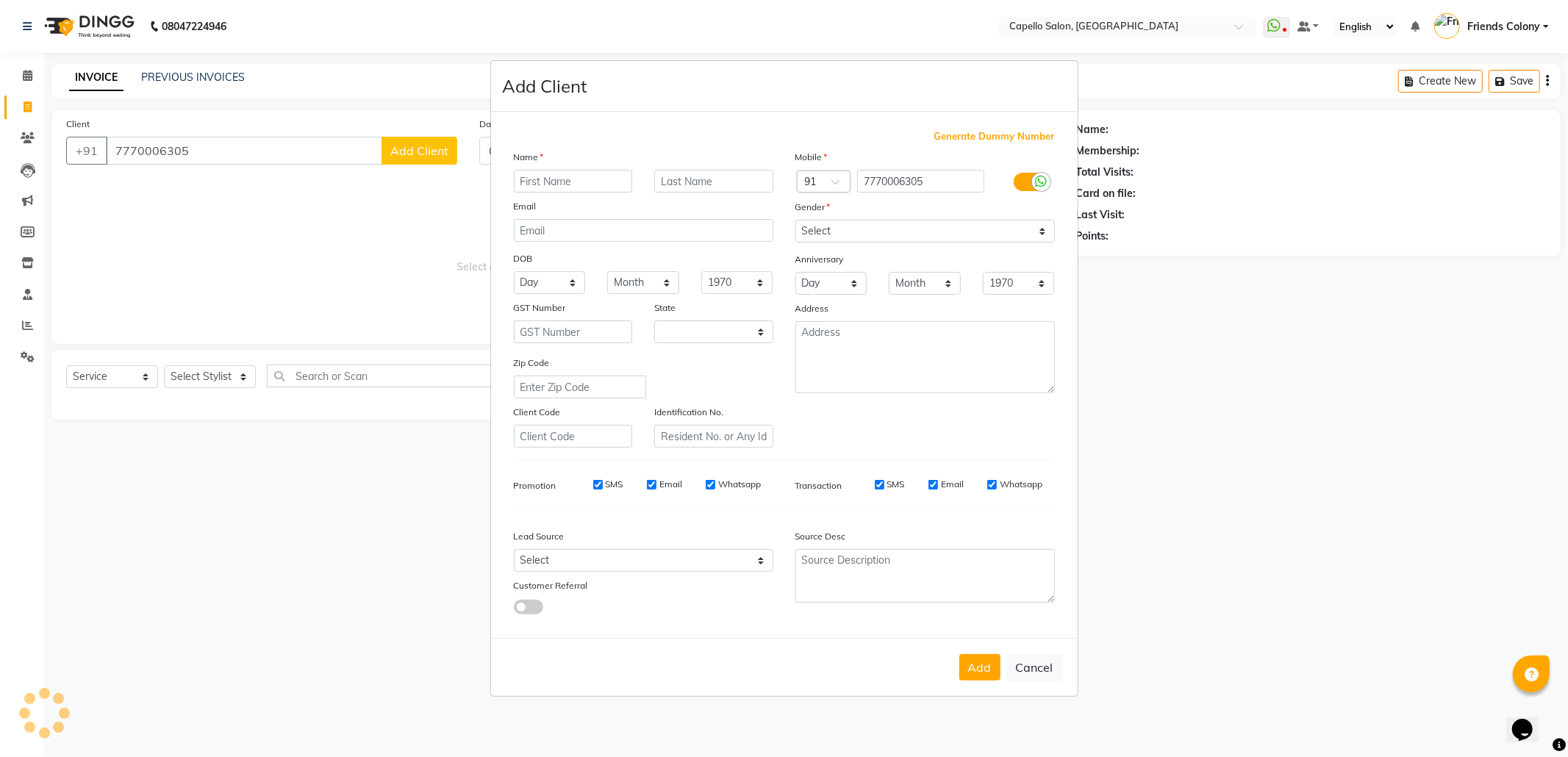
select select "22"
type input "[PERSON_NAME]"
click at [924, 233] on select "Select [DEMOGRAPHIC_DATA] [DEMOGRAPHIC_DATA] Other Prefer Not To Say" at bounding box center [925, 231] width 259 height 23
select select "[DEMOGRAPHIC_DATA]"
click at [795, 221] on select "Select [DEMOGRAPHIC_DATA] [DEMOGRAPHIC_DATA] Other Prefer Not To Say" at bounding box center [925, 231] width 259 height 23
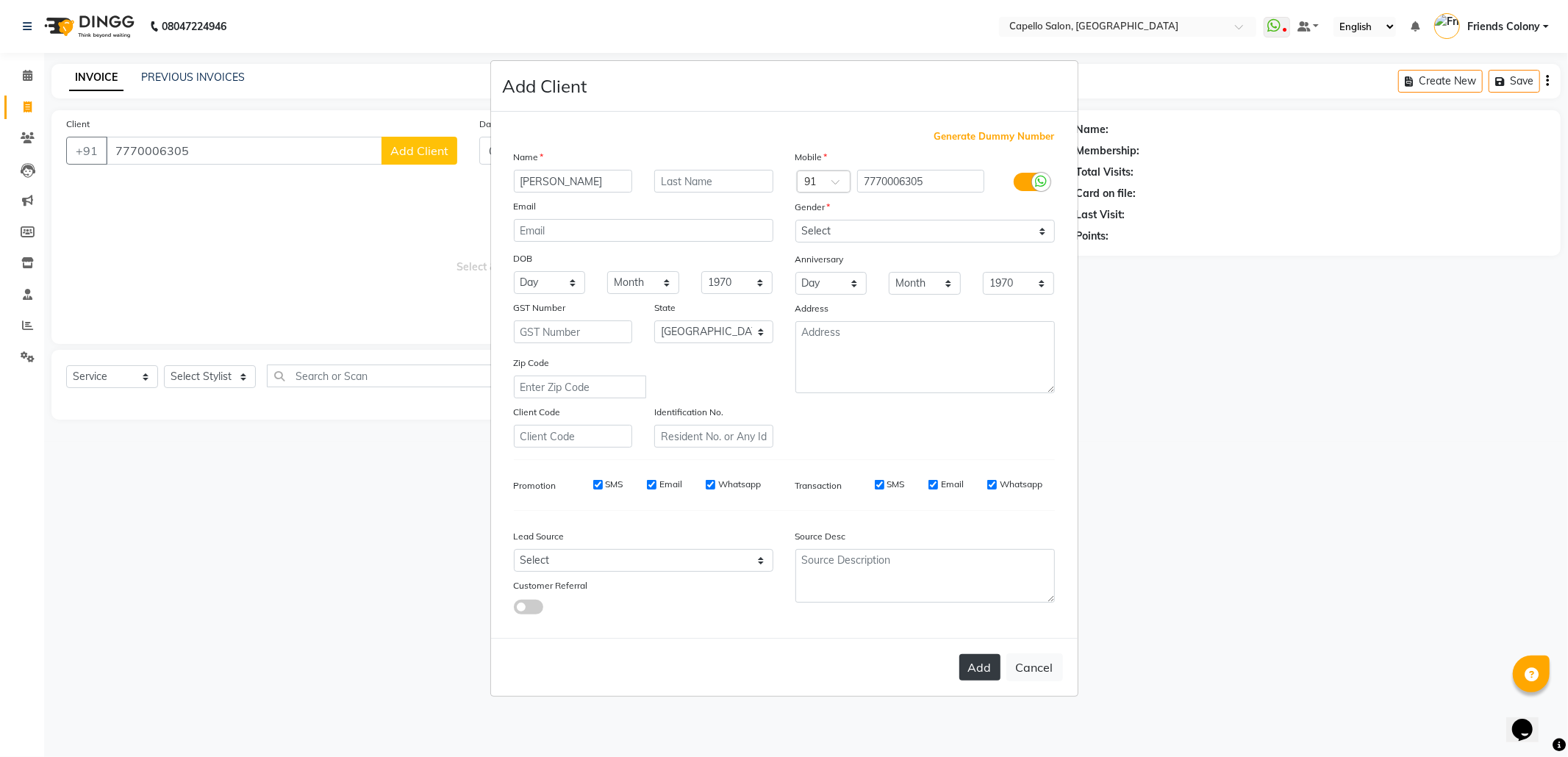
click at [986, 666] on button "Add" at bounding box center [980, 667] width 41 height 26
select select
select select "null"
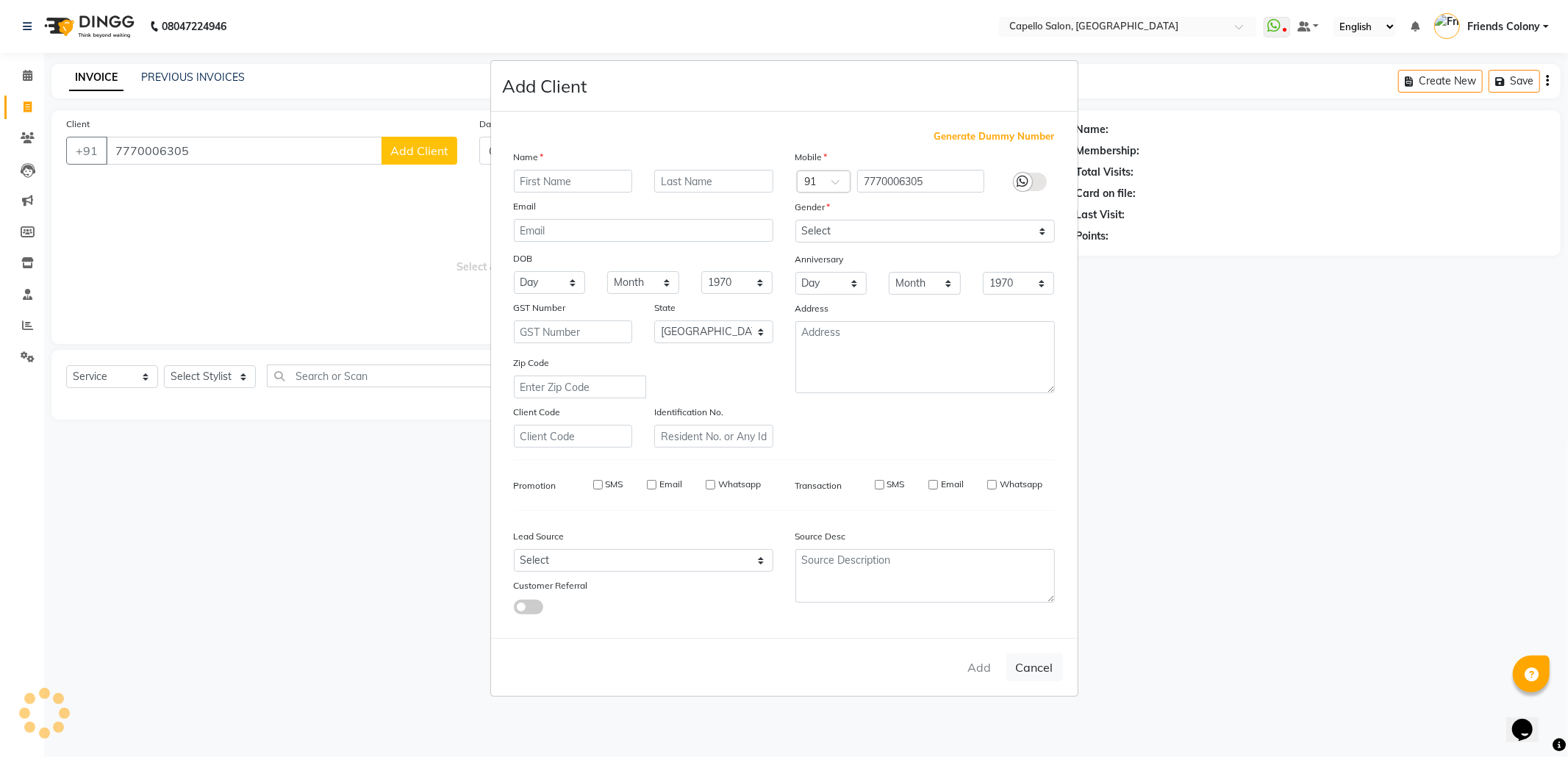
select select
checkbox input "false"
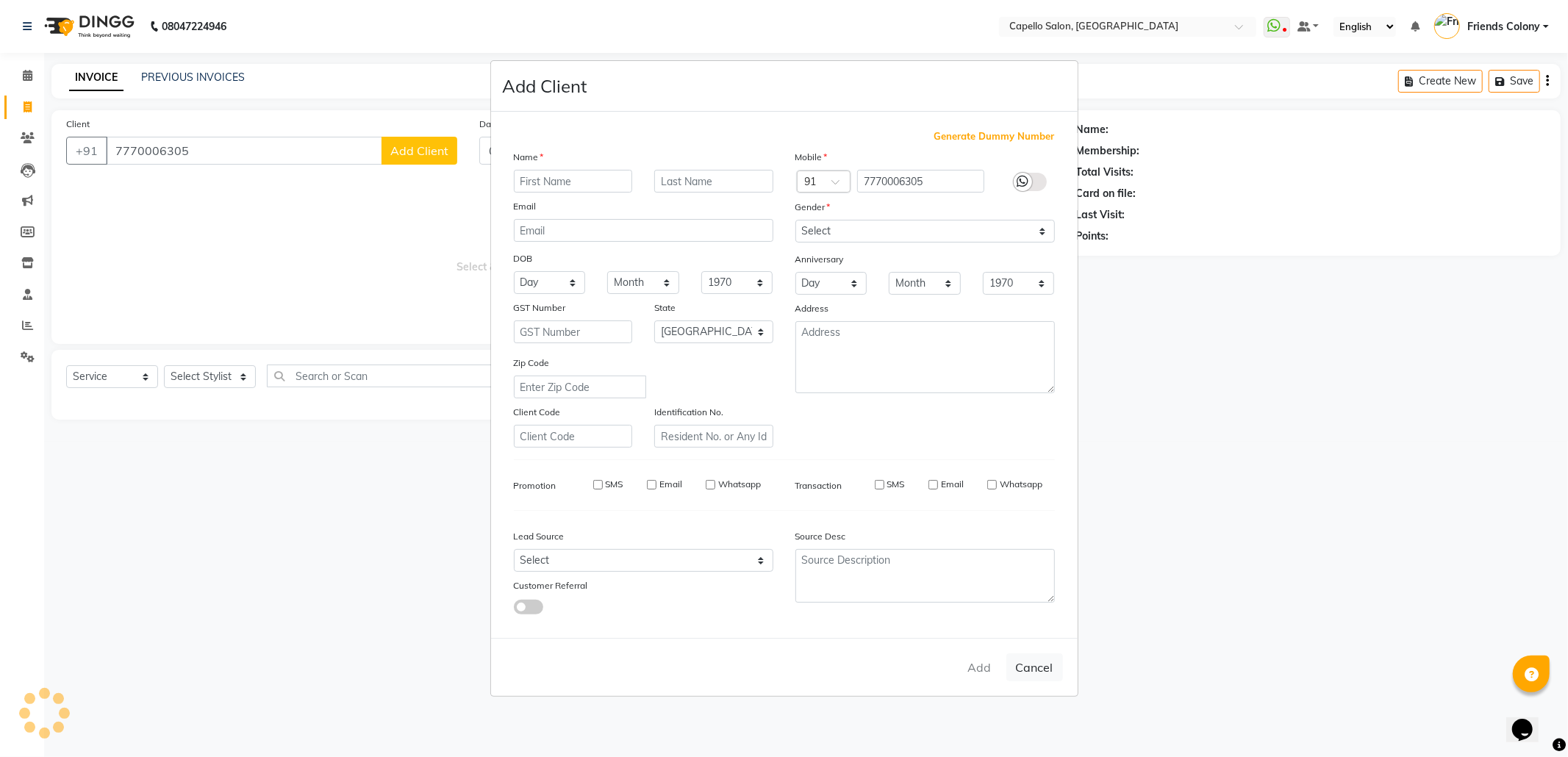
checkbox input "false"
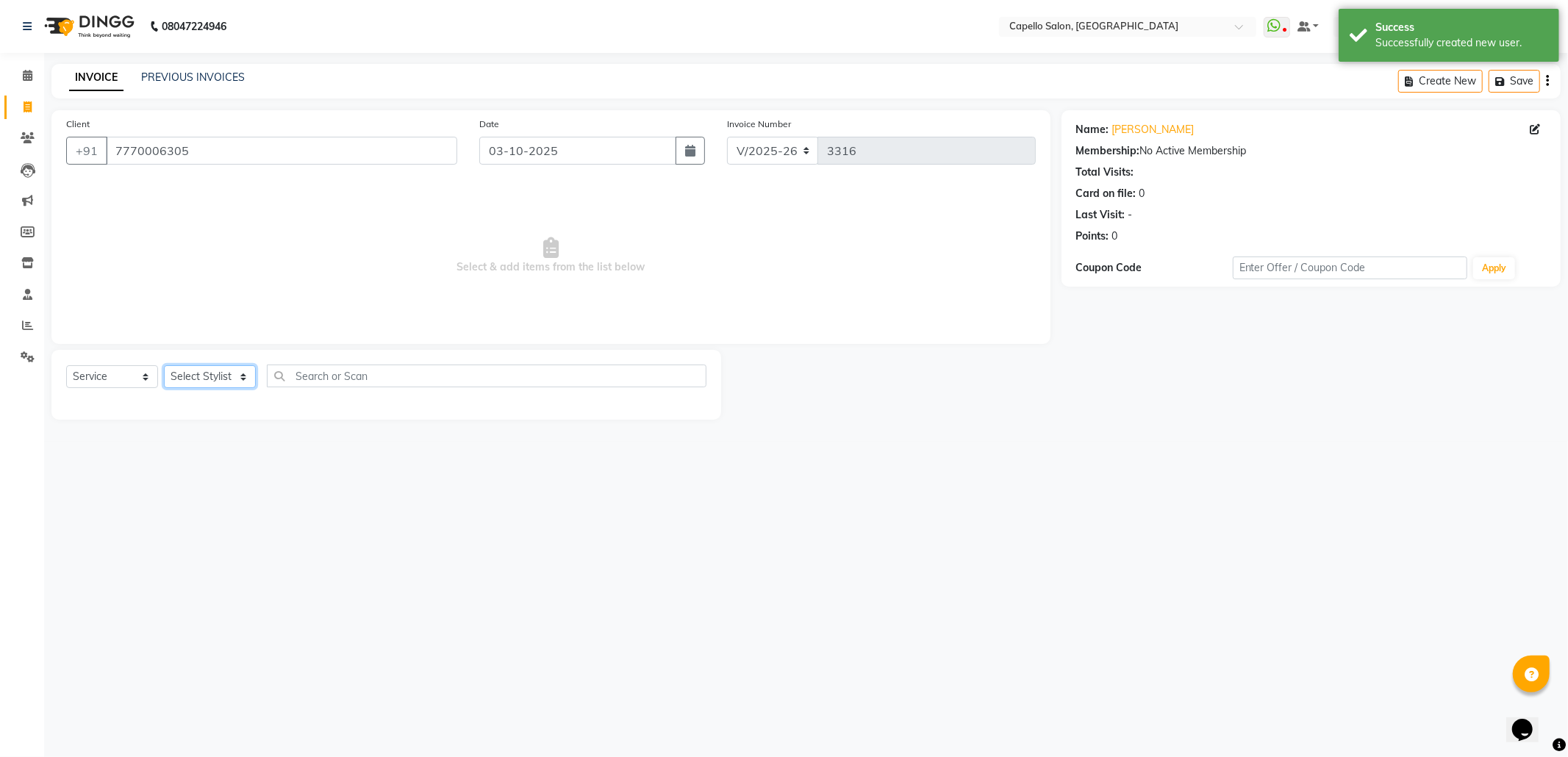
click at [244, 377] on select "Select Stylist aayush atkar Admin ANKIT BANDEWAR Friends Colony Harsha Shiwanka…" at bounding box center [209, 376] width 92 height 23
select select "85869"
click at [164, 365] on select "Select Stylist aayush atkar Admin ANKIT BANDEWAR Friends Colony Harsha Shiwanka…" at bounding box center [209, 376] width 92 height 23
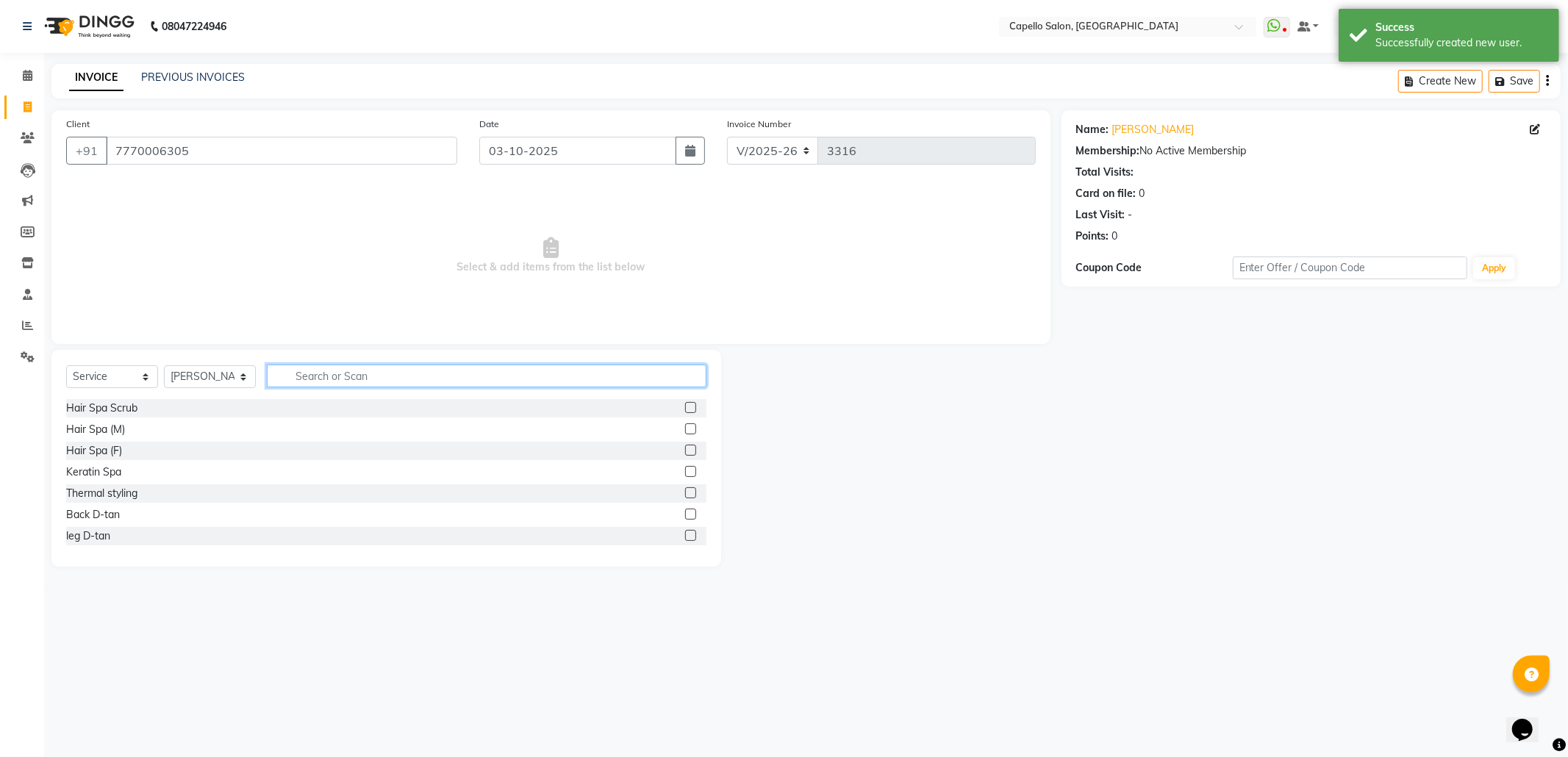
click at [333, 377] on input "text" at bounding box center [487, 375] width 439 height 23
type input "cut"
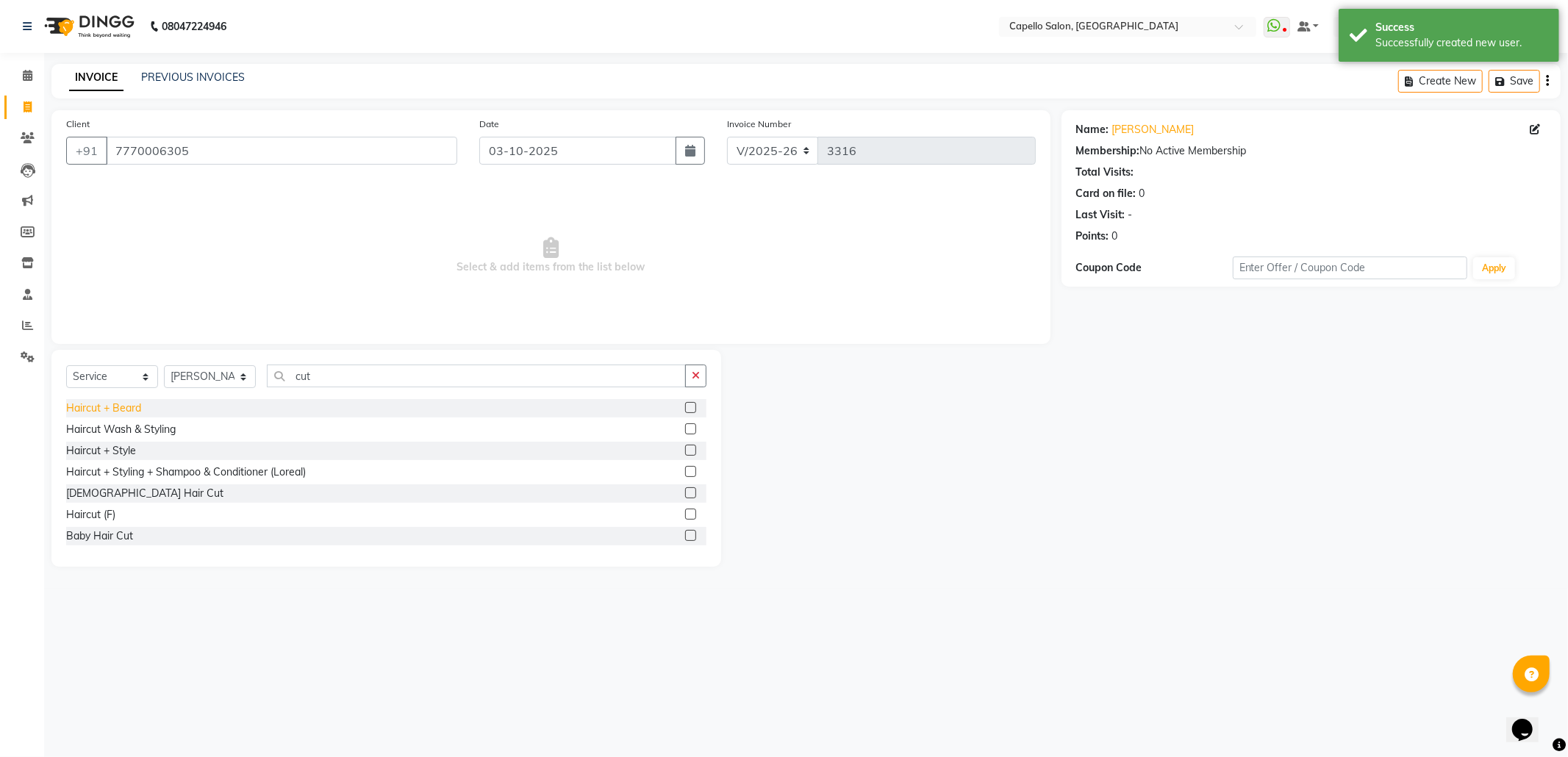
click at [132, 404] on div "Haircut + Beard" at bounding box center [104, 409] width 75 height 16
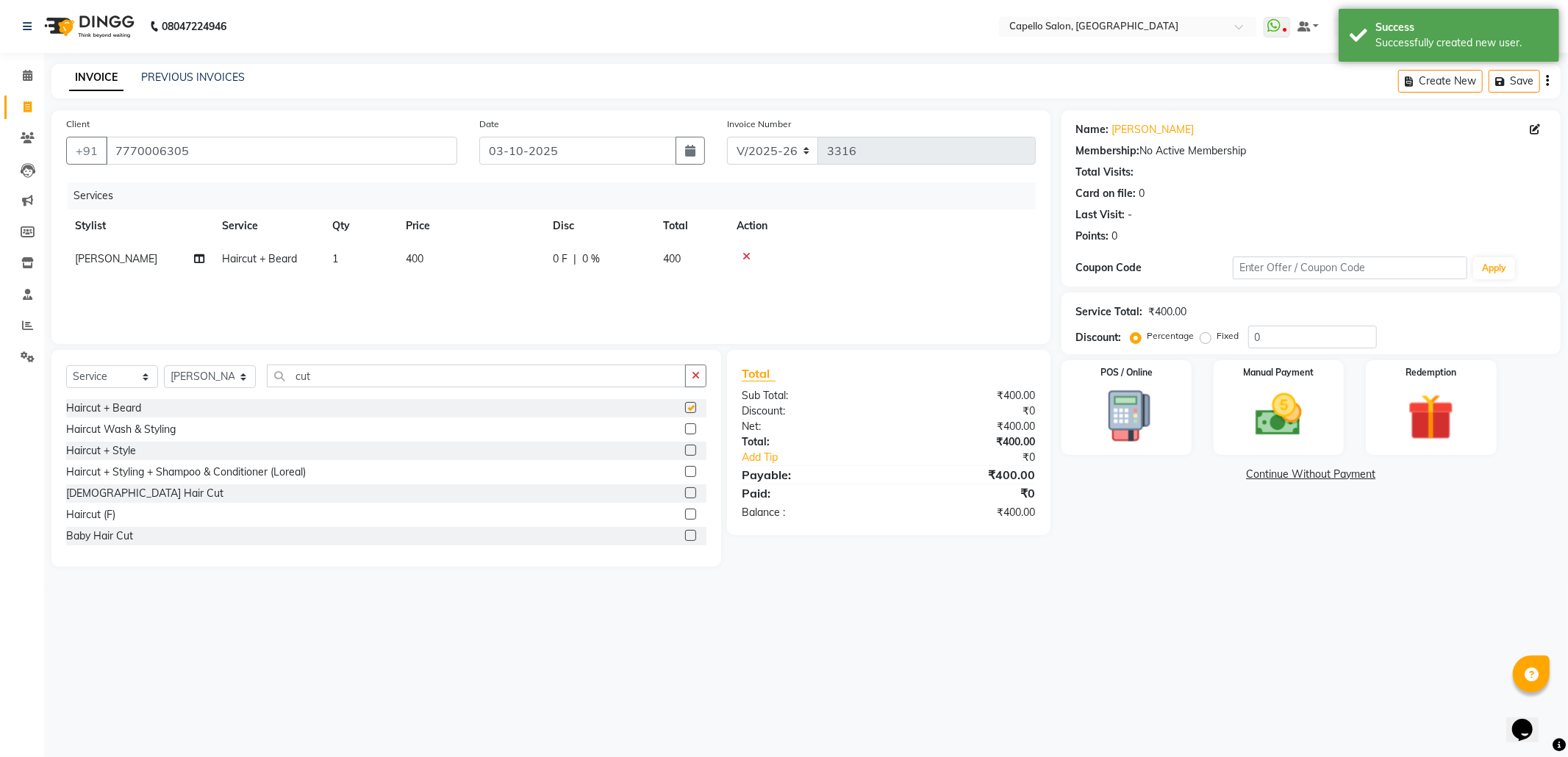
checkbox input "false"
click at [1280, 400] on img at bounding box center [1279, 415] width 79 height 56
click at [1218, 474] on span "UPI" at bounding box center [1216, 475] width 23 height 17
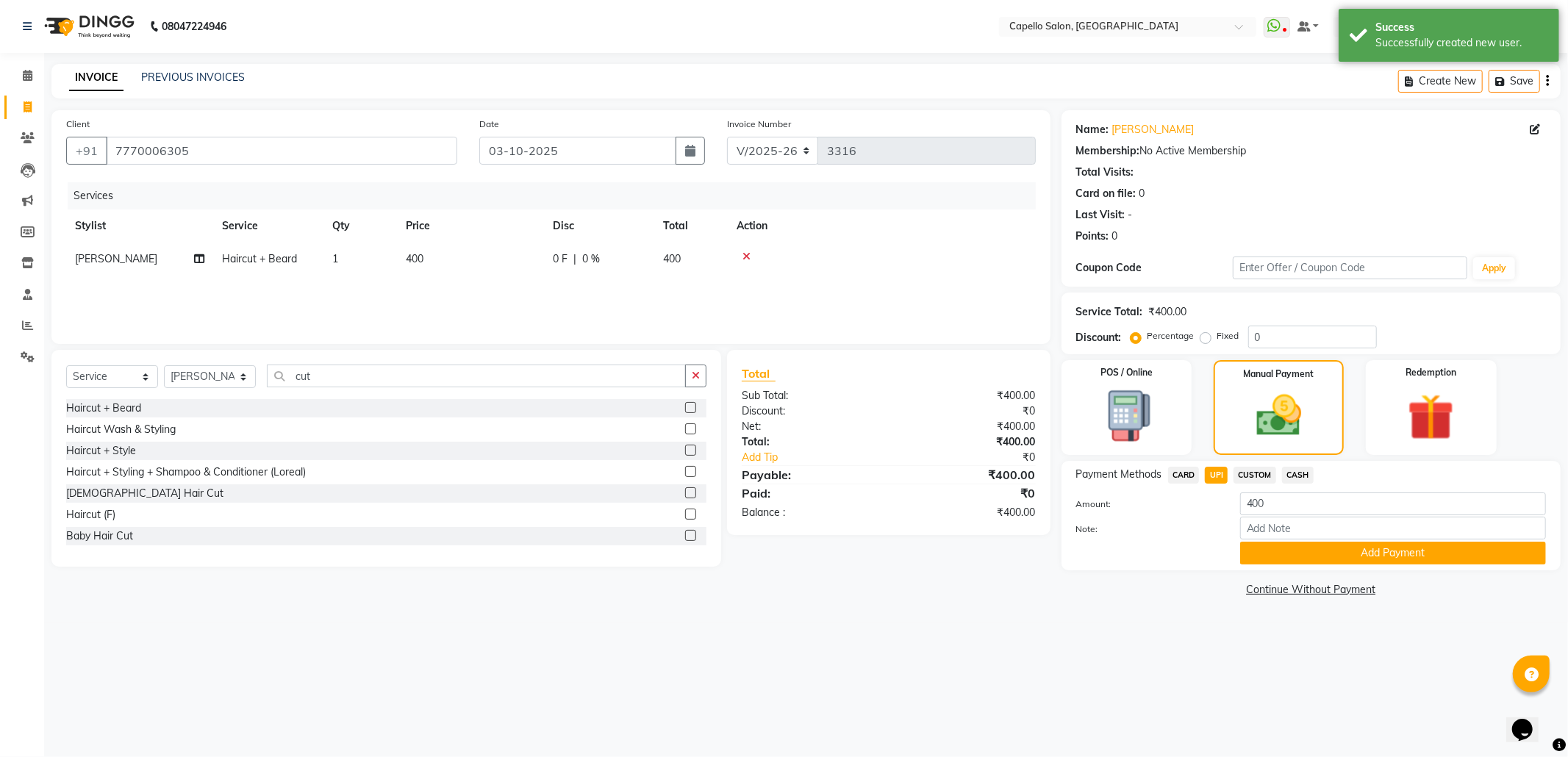
click at [1367, 566] on div "Payment Methods CARD UPI CUSTOM CASH Amount: 400 Note: Add Payment" at bounding box center [1310, 515] width 499 height 110
click at [1364, 562] on button "Add Payment" at bounding box center [1393, 552] width 306 height 23
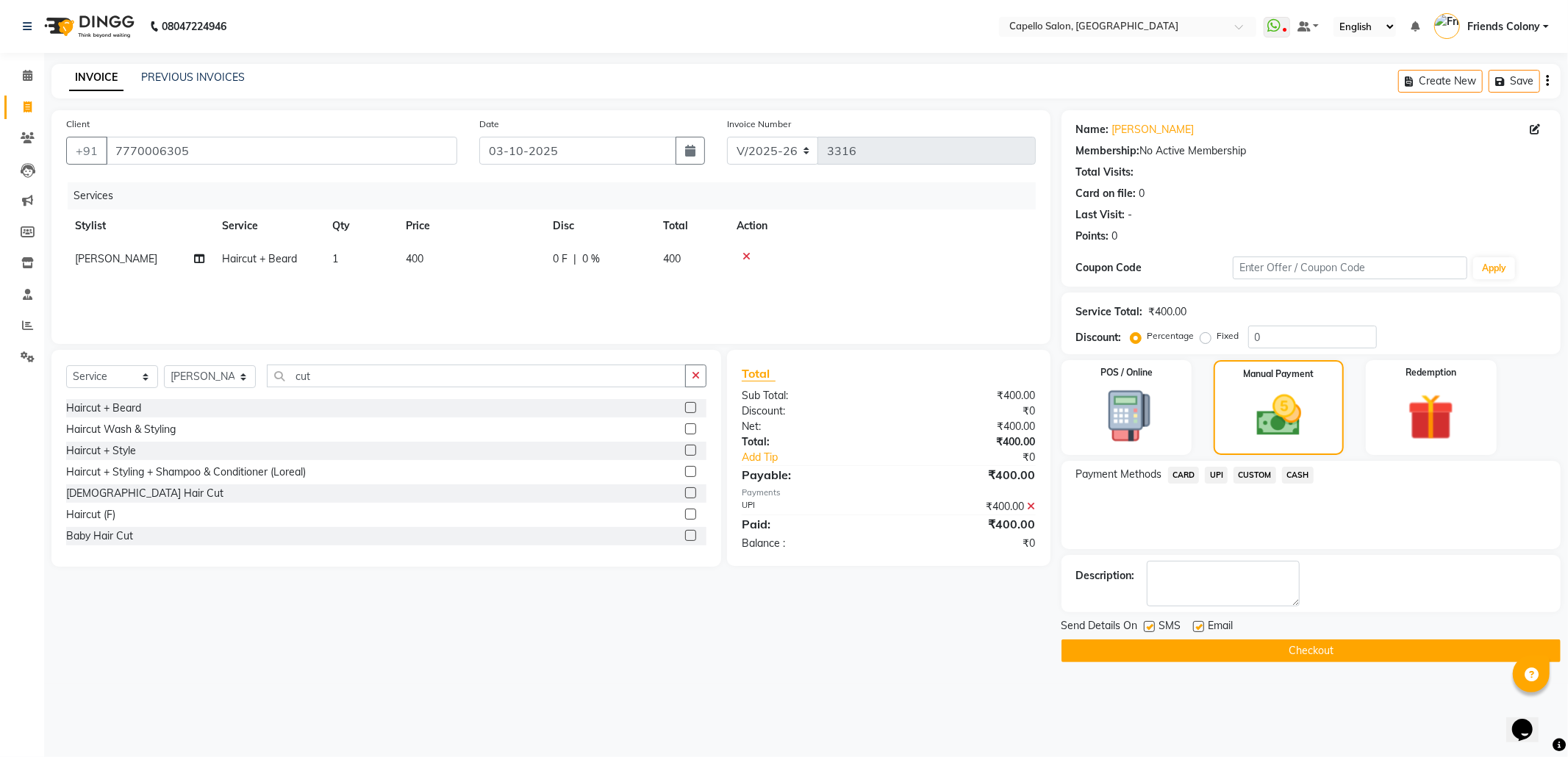
click at [1329, 650] on button "Checkout" at bounding box center [1310, 650] width 499 height 23
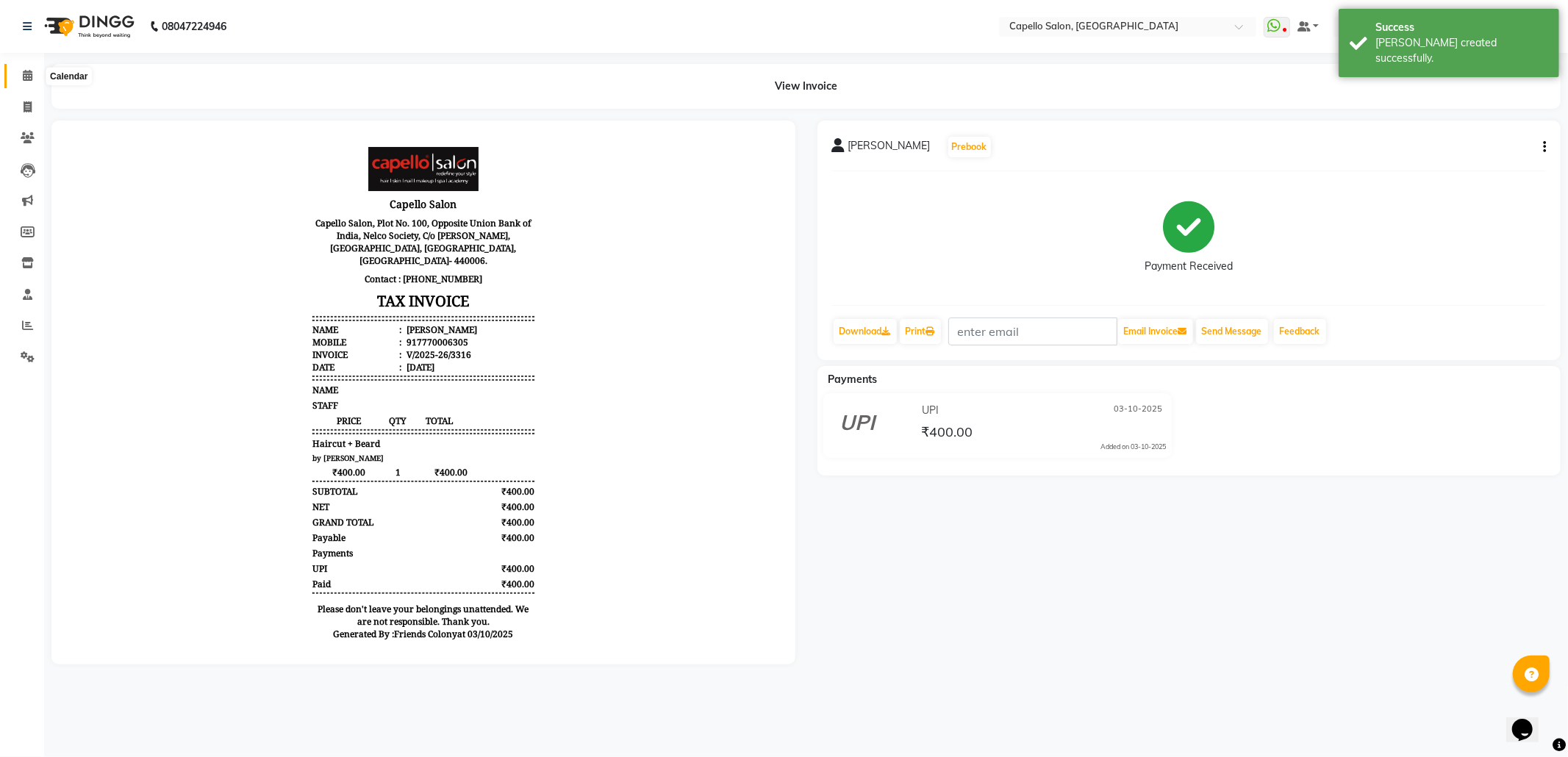
click at [27, 70] on icon at bounding box center [28, 75] width 9 height 11
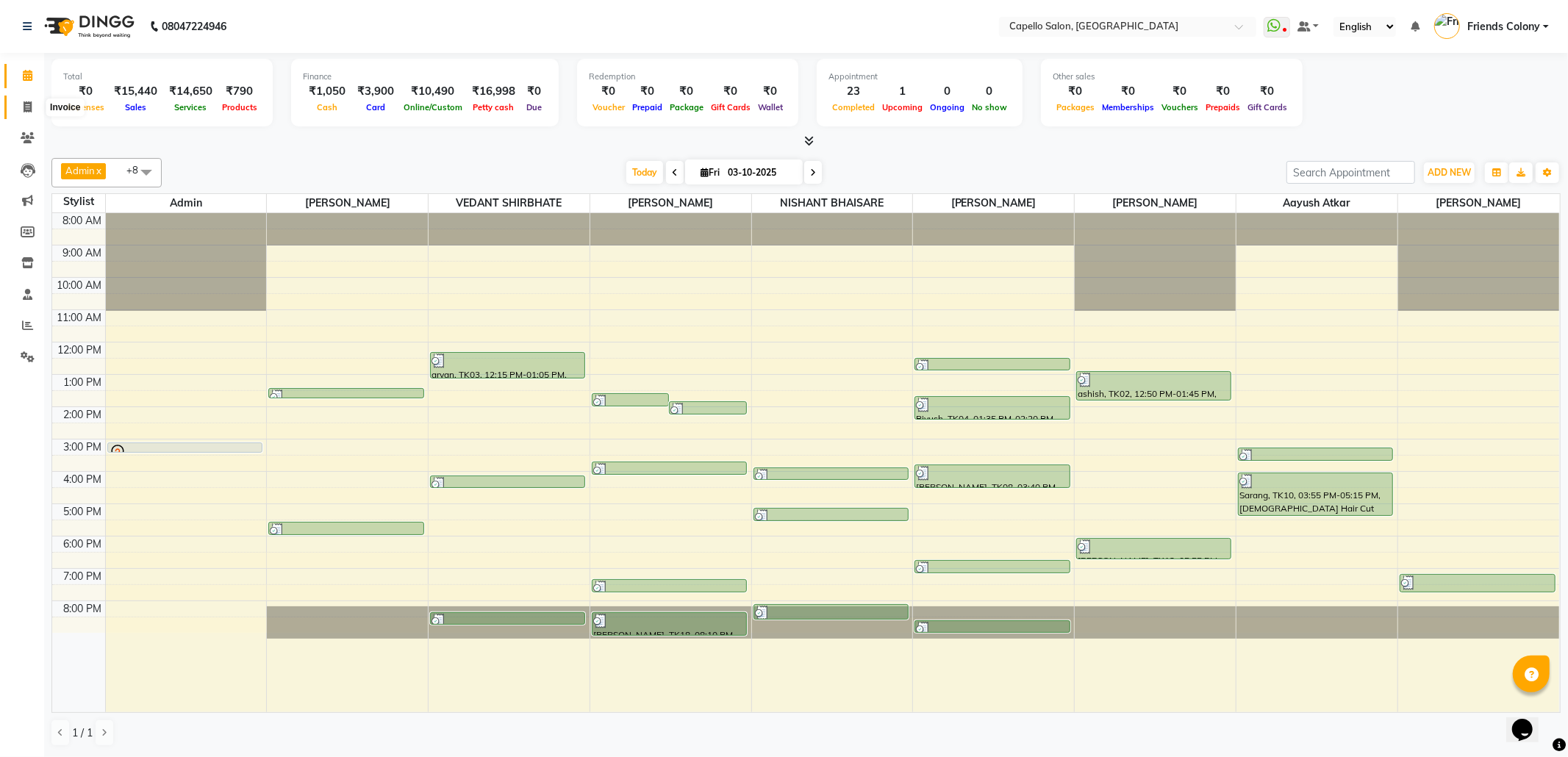
click at [34, 101] on span at bounding box center [28, 107] width 26 height 17
select select "service"
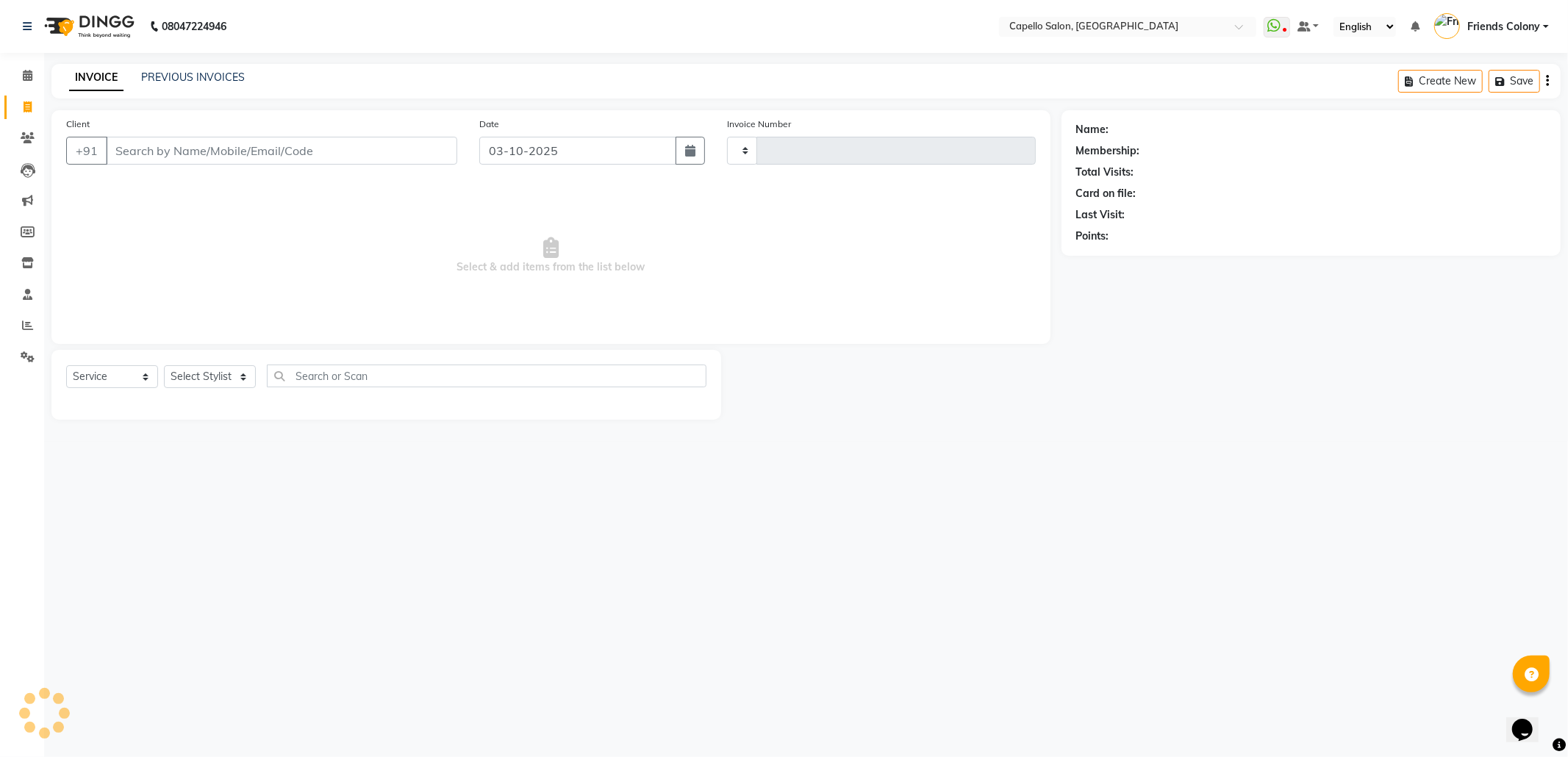
type input "3317"
select select "3583"
type input "9595594399"
click at [415, 145] on span "Add Client" at bounding box center [419, 150] width 58 height 15
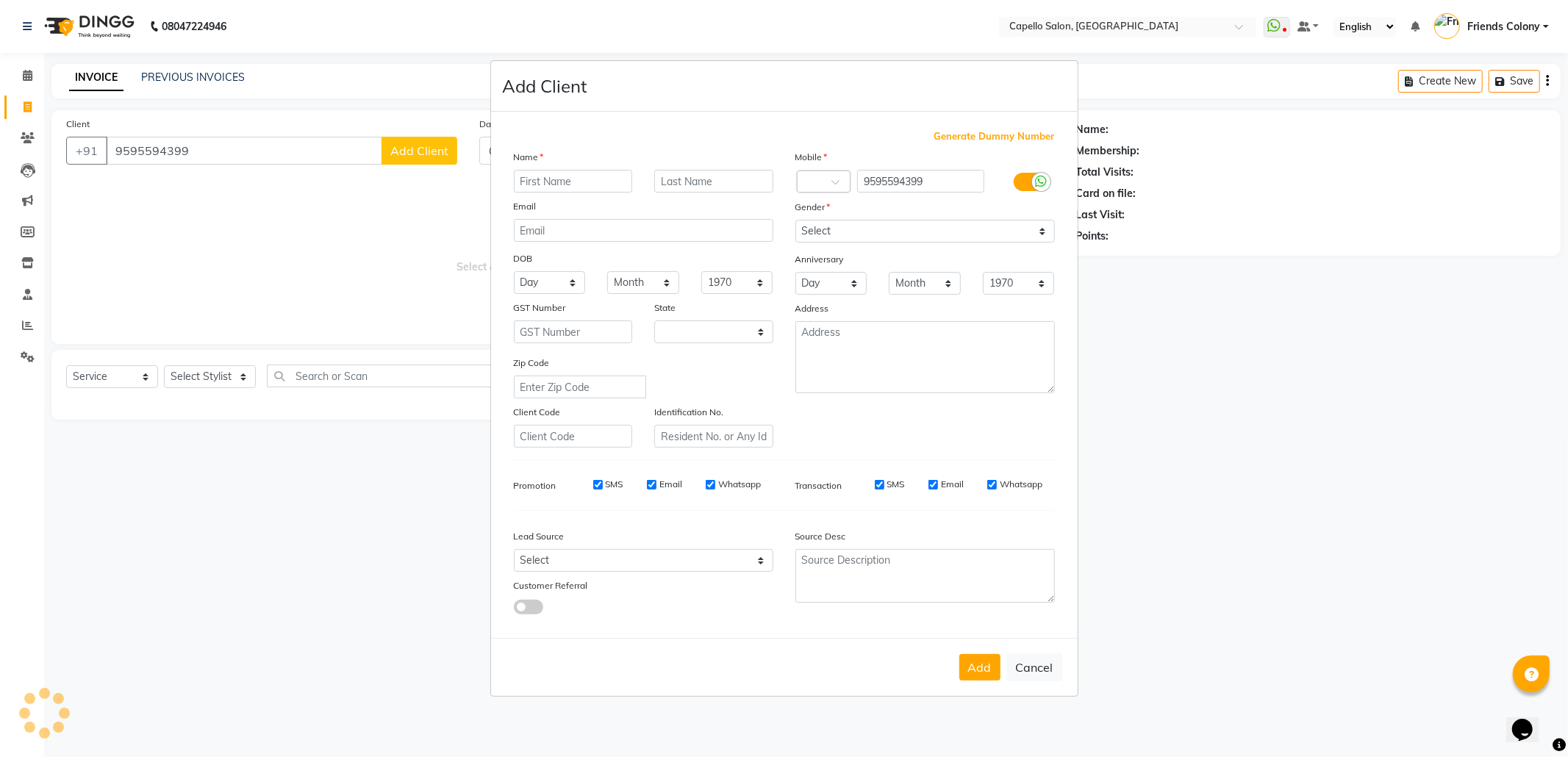
select select "22"
type input "[DEMOGRAPHIC_DATA]"
click at [876, 235] on select "Select Male Female Other Prefer Not To Say" at bounding box center [925, 231] width 259 height 23
select select "male"
click at [795, 221] on select "Select Male Female Other Prefer Not To Say" at bounding box center [925, 231] width 259 height 23
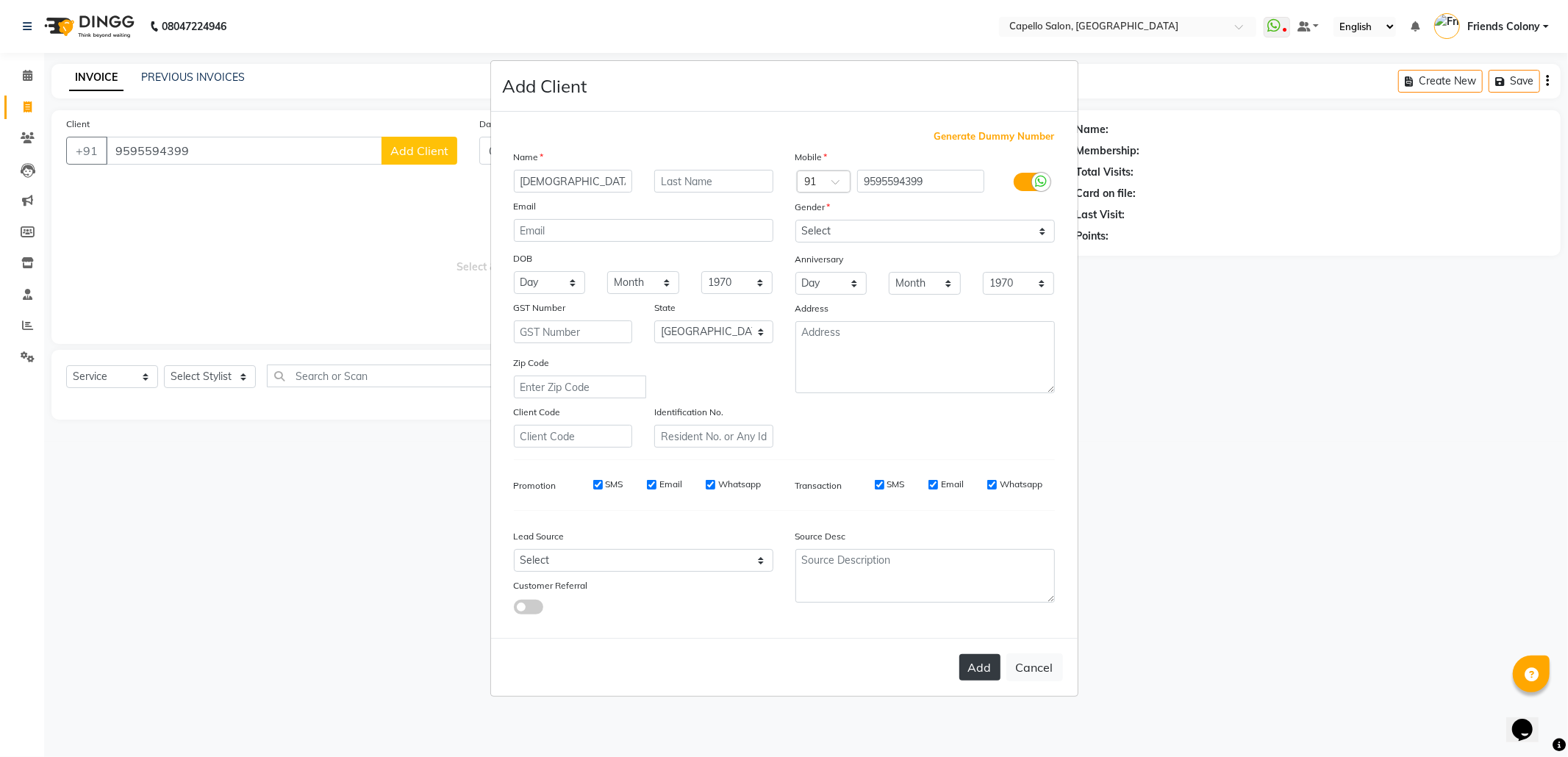
click at [964, 670] on button "Add" at bounding box center [980, 667] width 41 height 26
select select
select select "null"
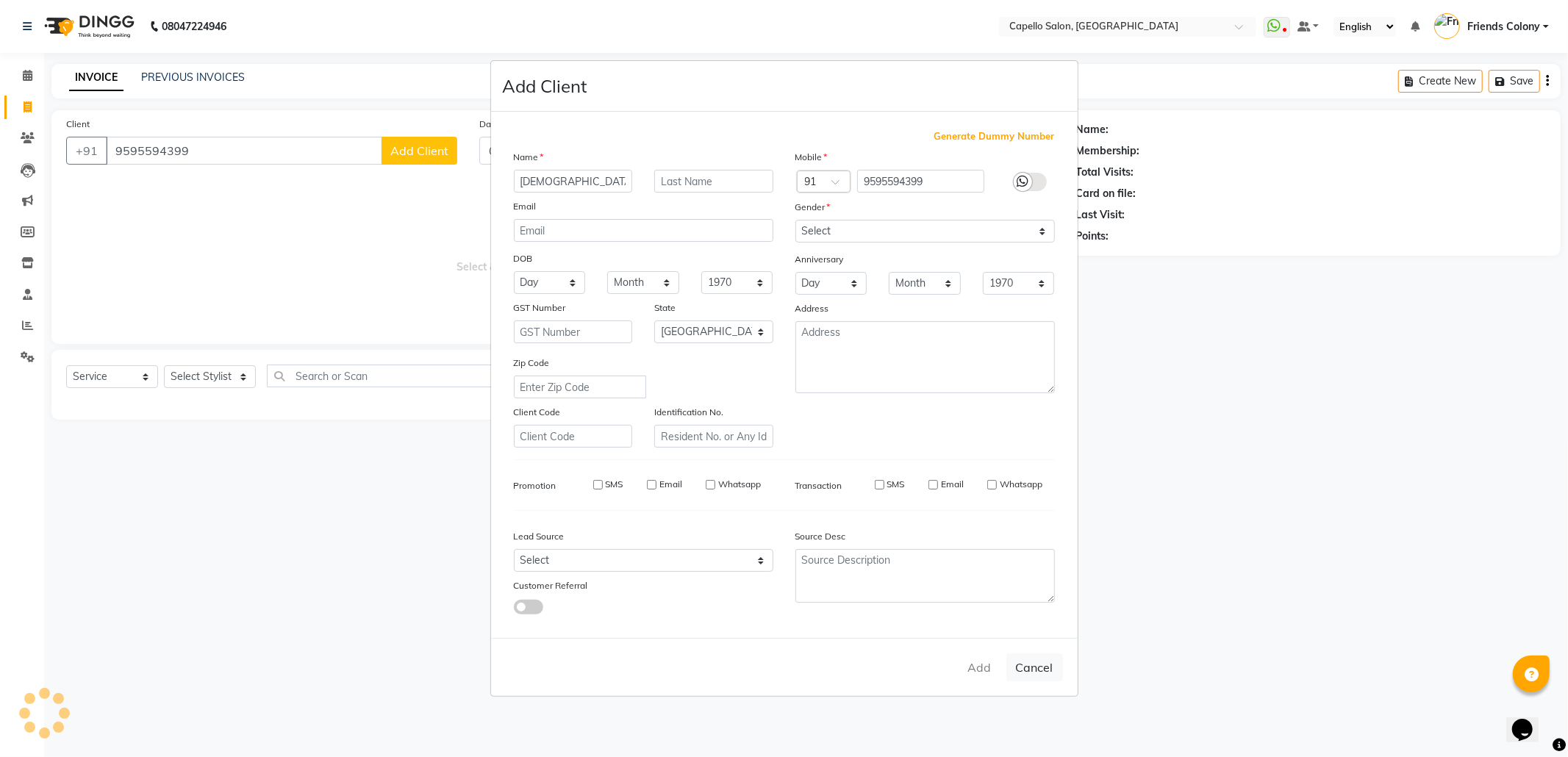
select select
checkbox input "false"
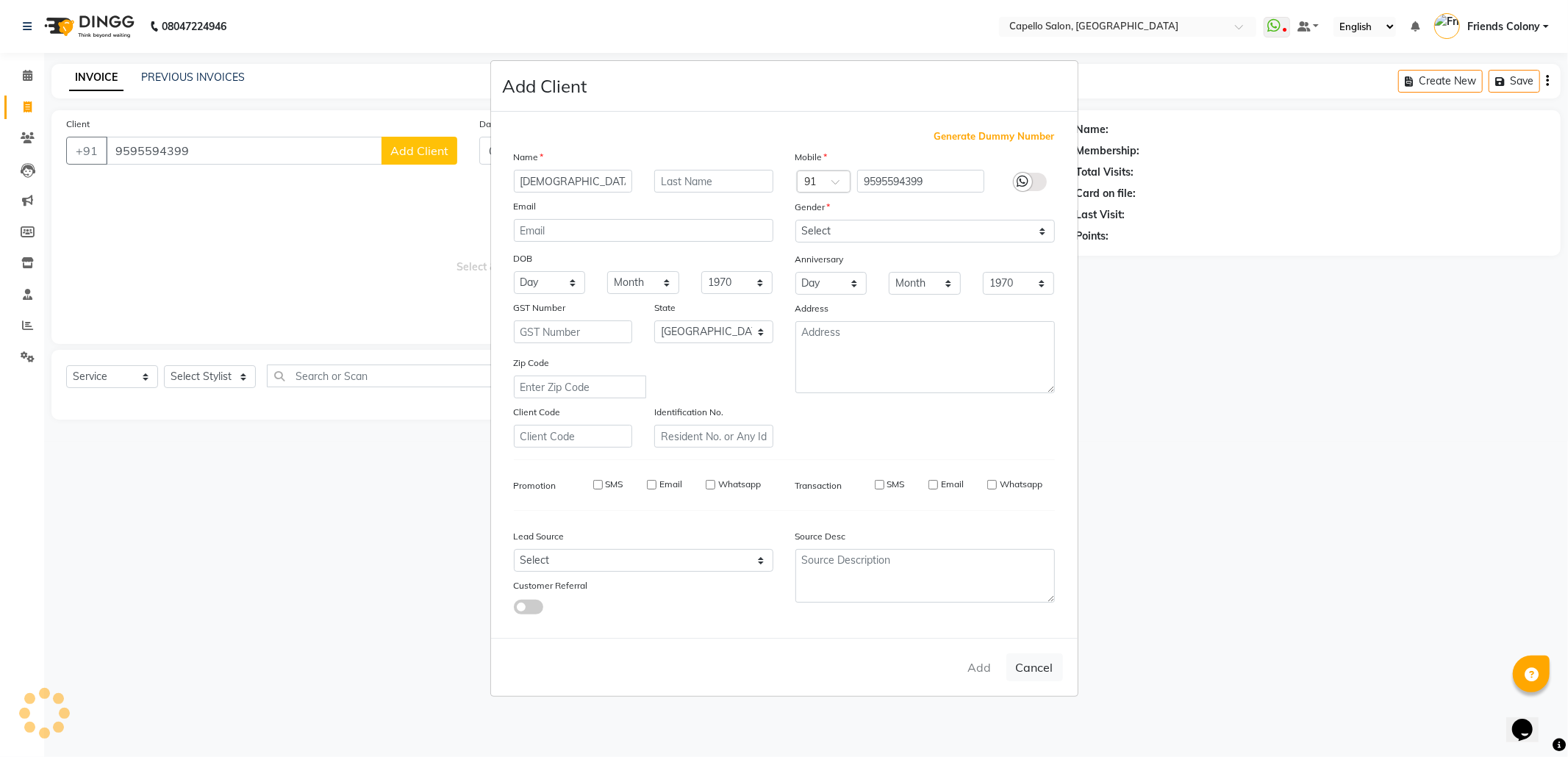
checkbox input "false"
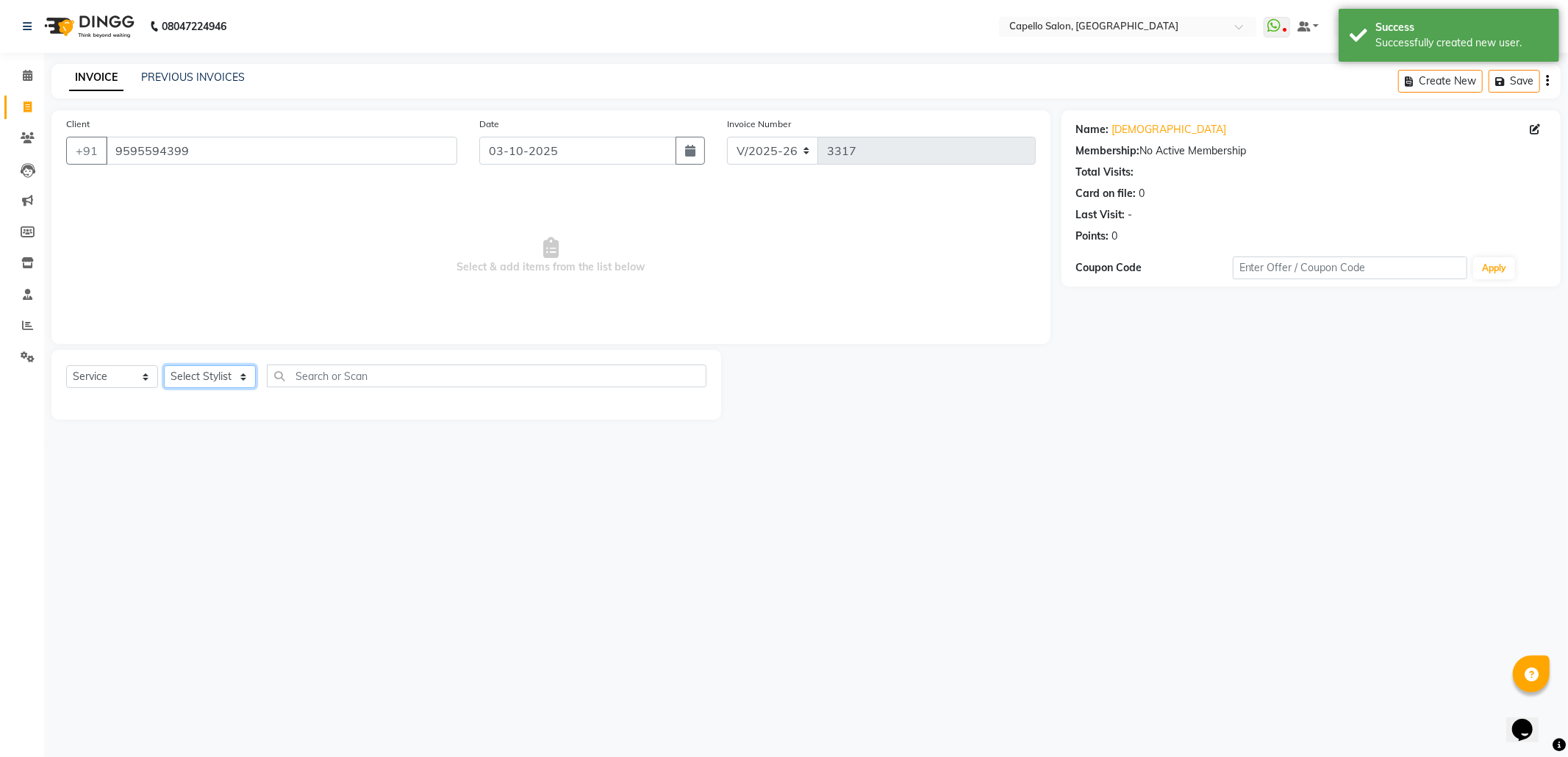
click at [216, 378] on select "Select Stylist aayush atkar Admin ANKIT BANDEWAR Friends Colony Harsha Shiwanka…" at bounding box center [209, 376] width 92 height 23
select select "90898"
click at [164, 365] on select "Select Stylist aayush atkar Admin ANKIT BANDEWAR Friends Colony Harsha Shiwanka…" at bounding box center [209, 376] width 92 height 23
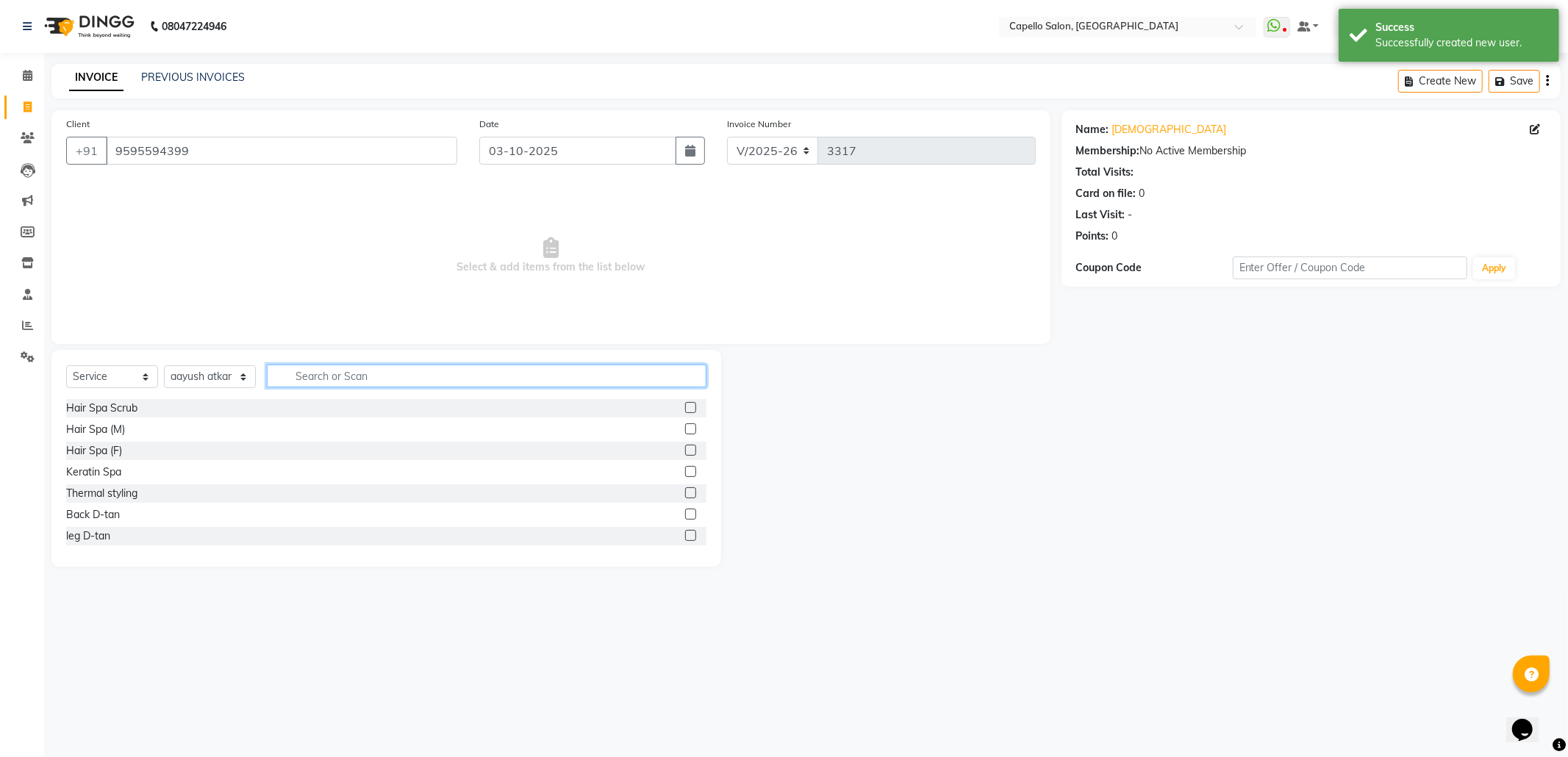
click at [312, 378] on input "text" at bounding box center [487, 375] width 439 height 23
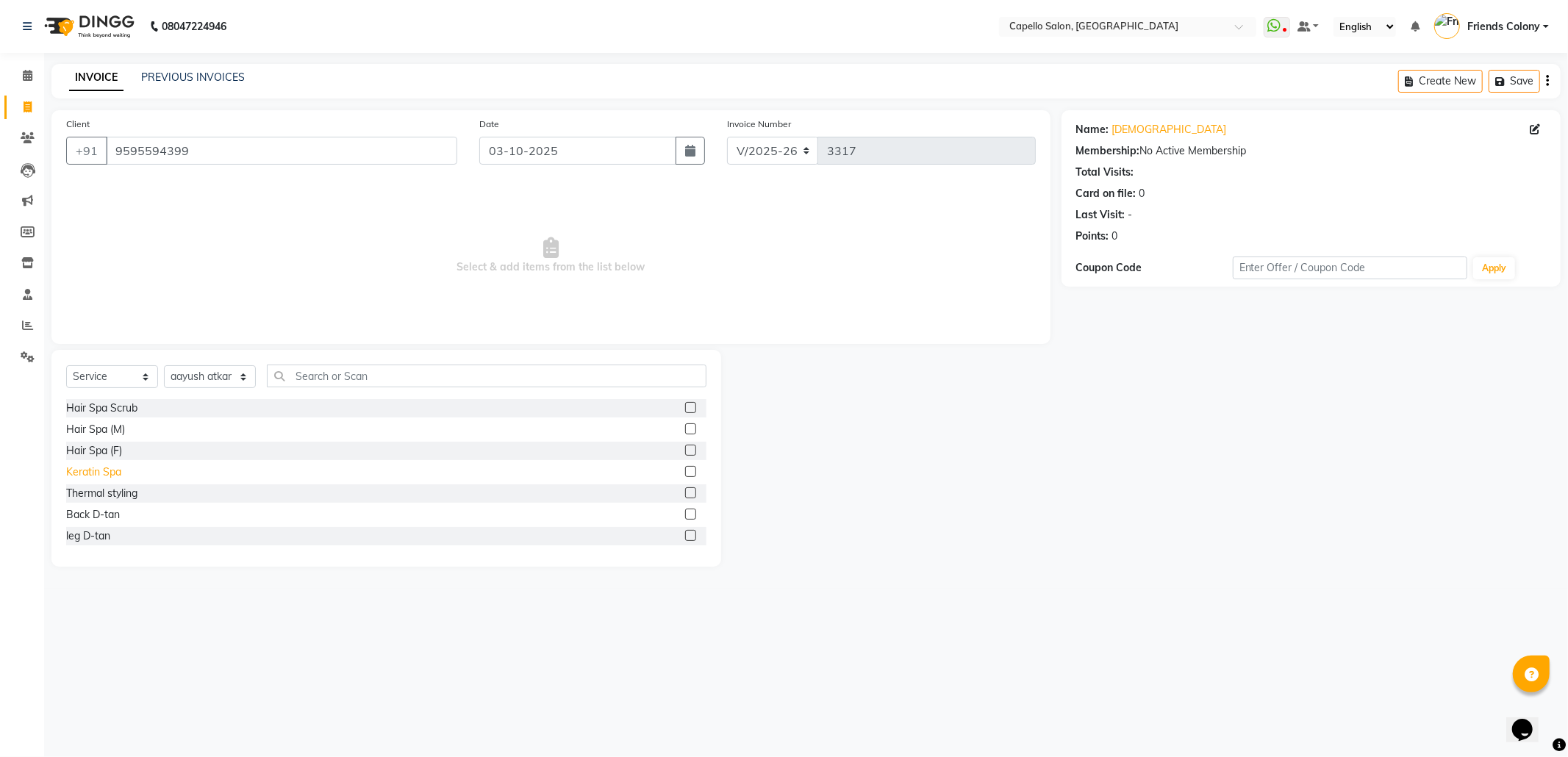
click at [104, 474] on div "Keratin Spa" at bounding box center [94, 473] width 55 height 16
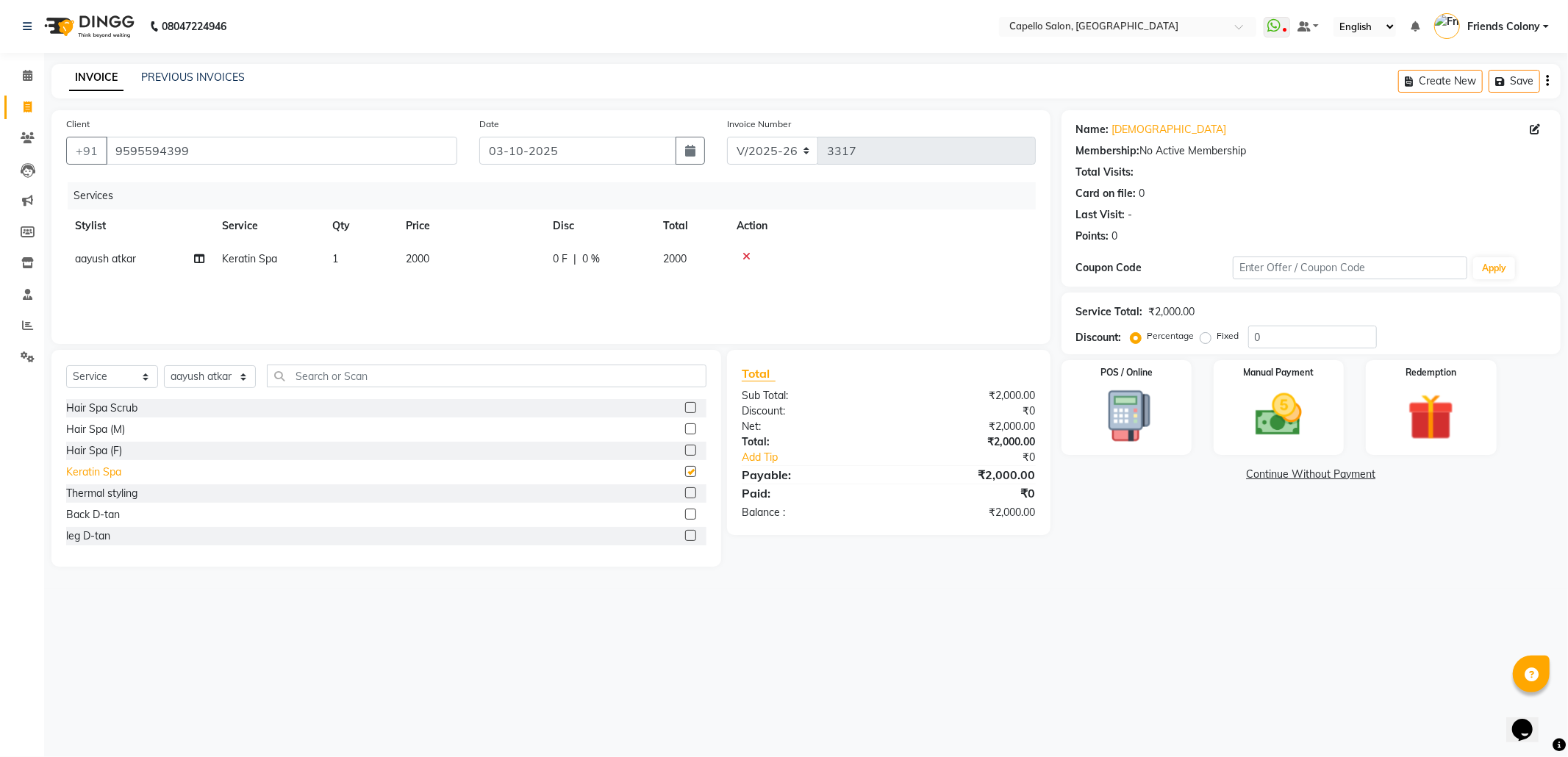
checkbox input "false"
click at [428, 258] on span "2000" at bounding box center [417, 258] width 24 height 13
drag, startPoint x: 516, startPoint y: 268, endPoint x: 401, endPoint y: 257, distance: 115.5
click at [401, 257] on tr "aayush atkar Admin ANKIT BANDEWAR Friends Colony Harsha Shiwankar mohini godhan…" at bounding box center [551, 270] width 970 height 56
type input "1100"
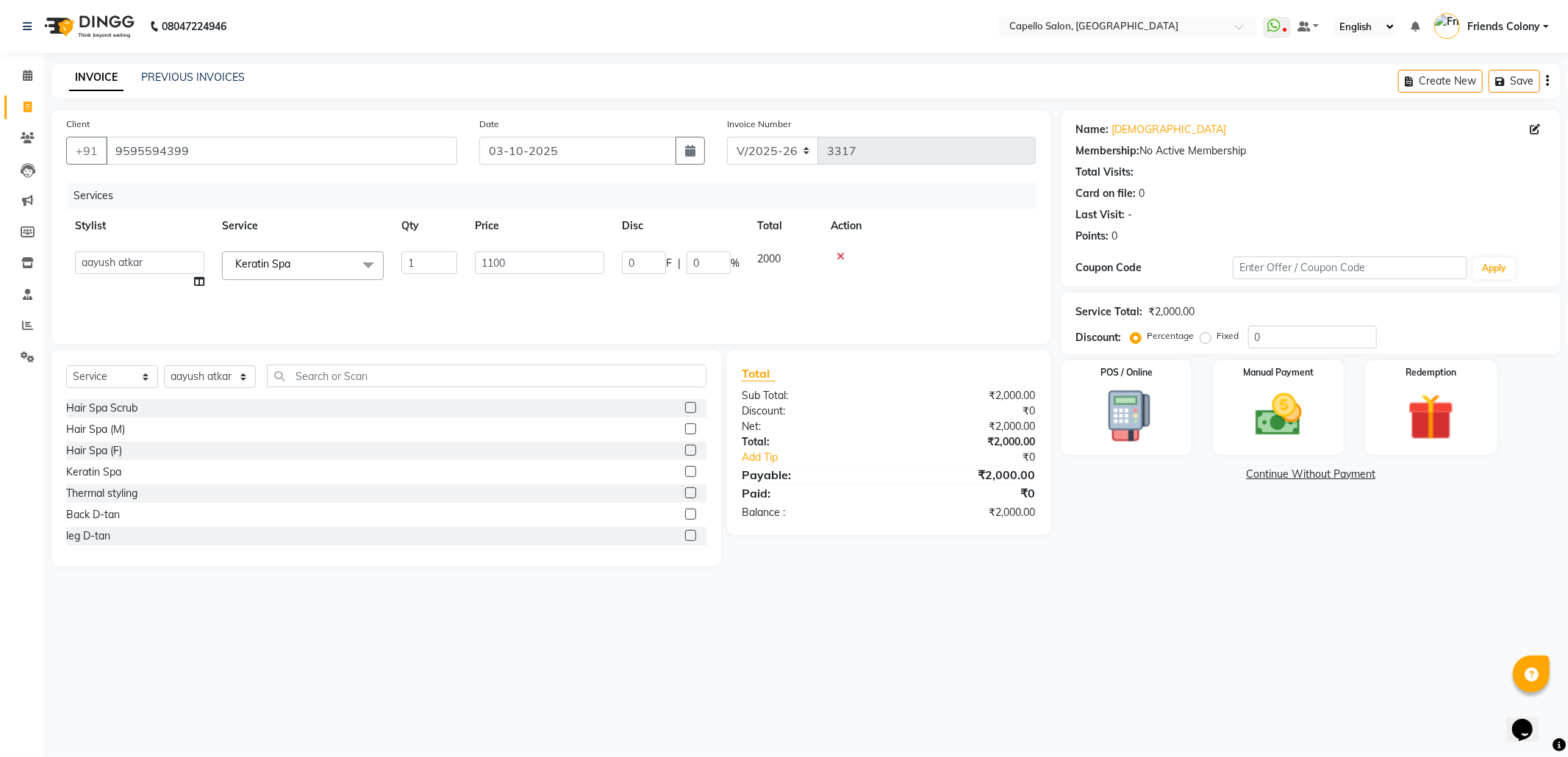
click at [1301, 608] on div "08047224946 Select Location × Capello Salon, Friends Colony WhatsApp Status ✕ S…" at bounding box center [784, 378] width 1568 height 757
click at [225, 374] on select "Select Stylist aayush atkar Admin ANKIT BANDEWAR Friends Colony Harsha Shiwanka…" at bounding box center [209, 376] width 92 height 23
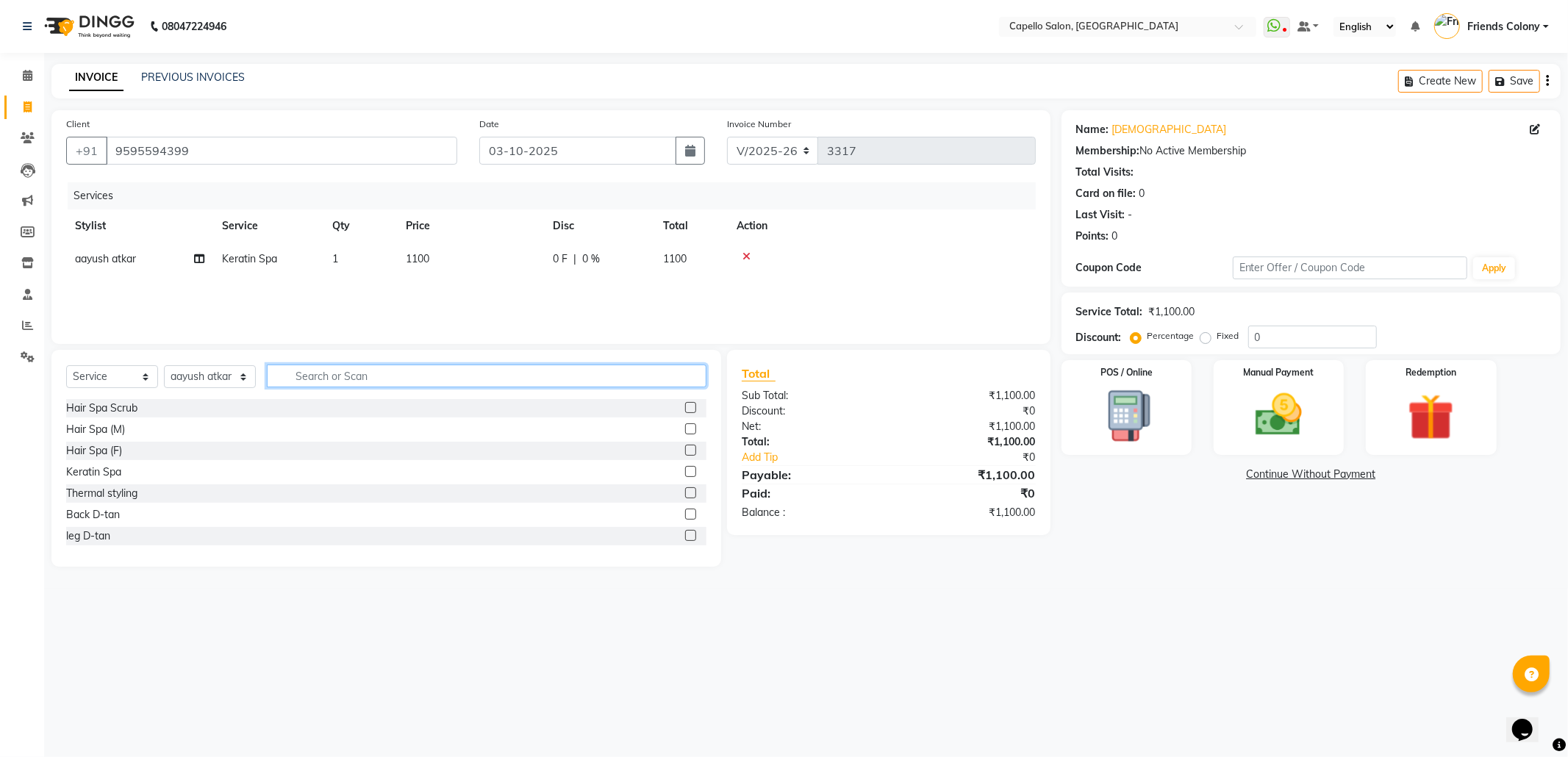
click at [319, 374] on input "text" at bounding box center [487, 375] width 439 height 23
type input "be"
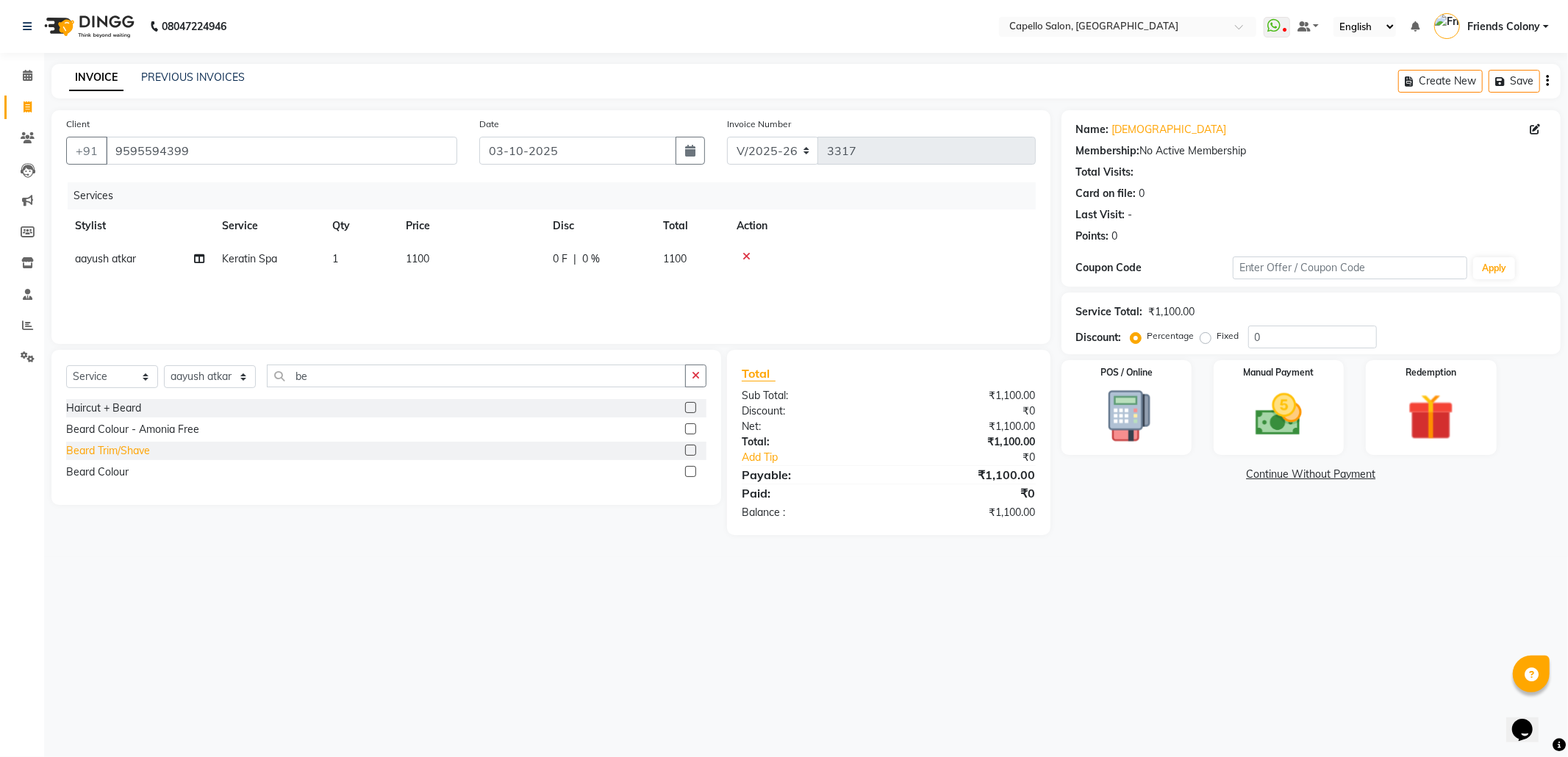
click at [138, 453] on div "Beard Trim/Shave" at bounding box center [108, 451] width 84 height 16
checkbox input "false"
click at [1287, 422] on img at bounding box center [1279, 415] width 79 height 56
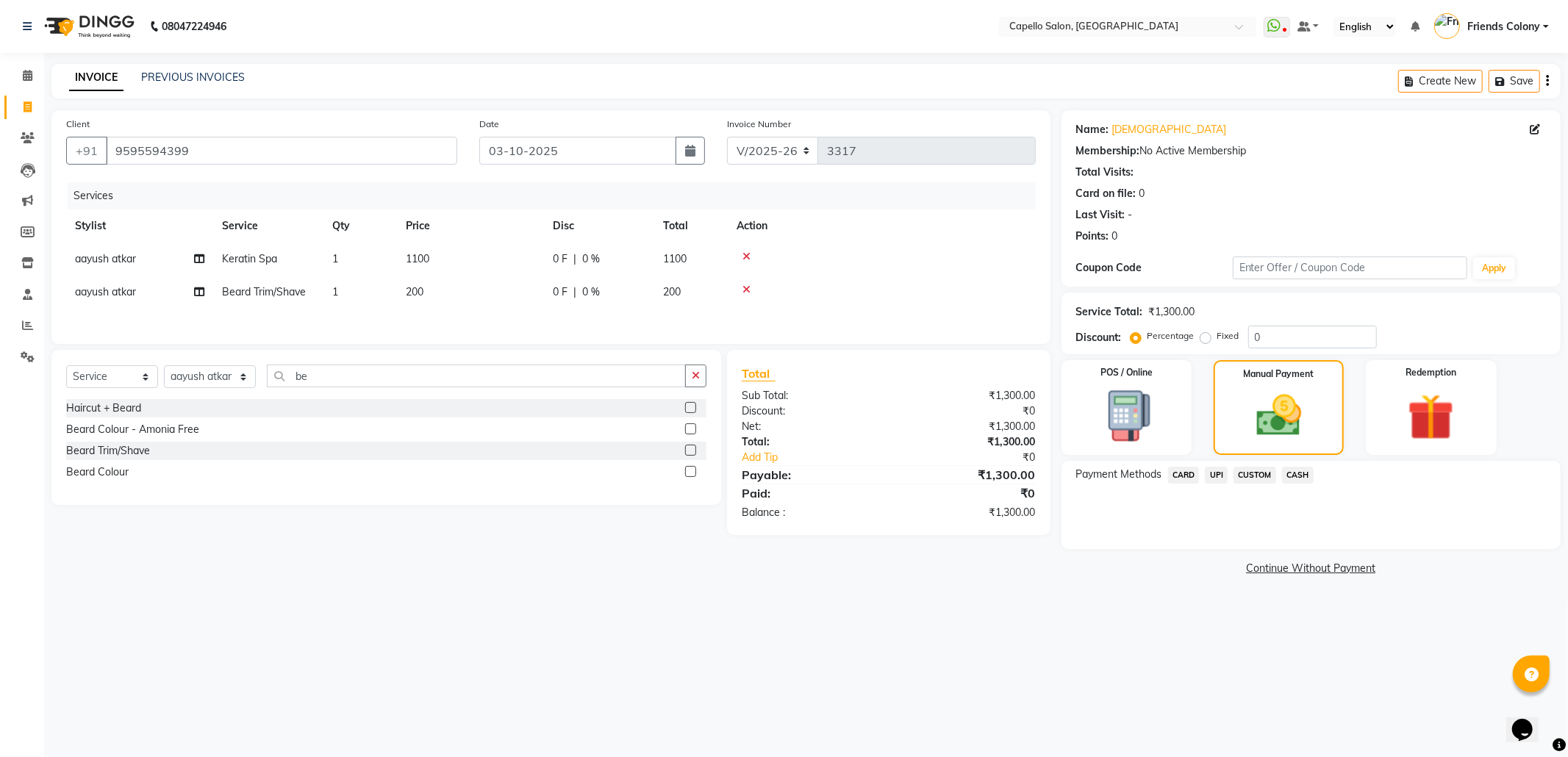
click at [1223, 470] on span "UPI" at bounding box center [1216, 475] width 23 height 17
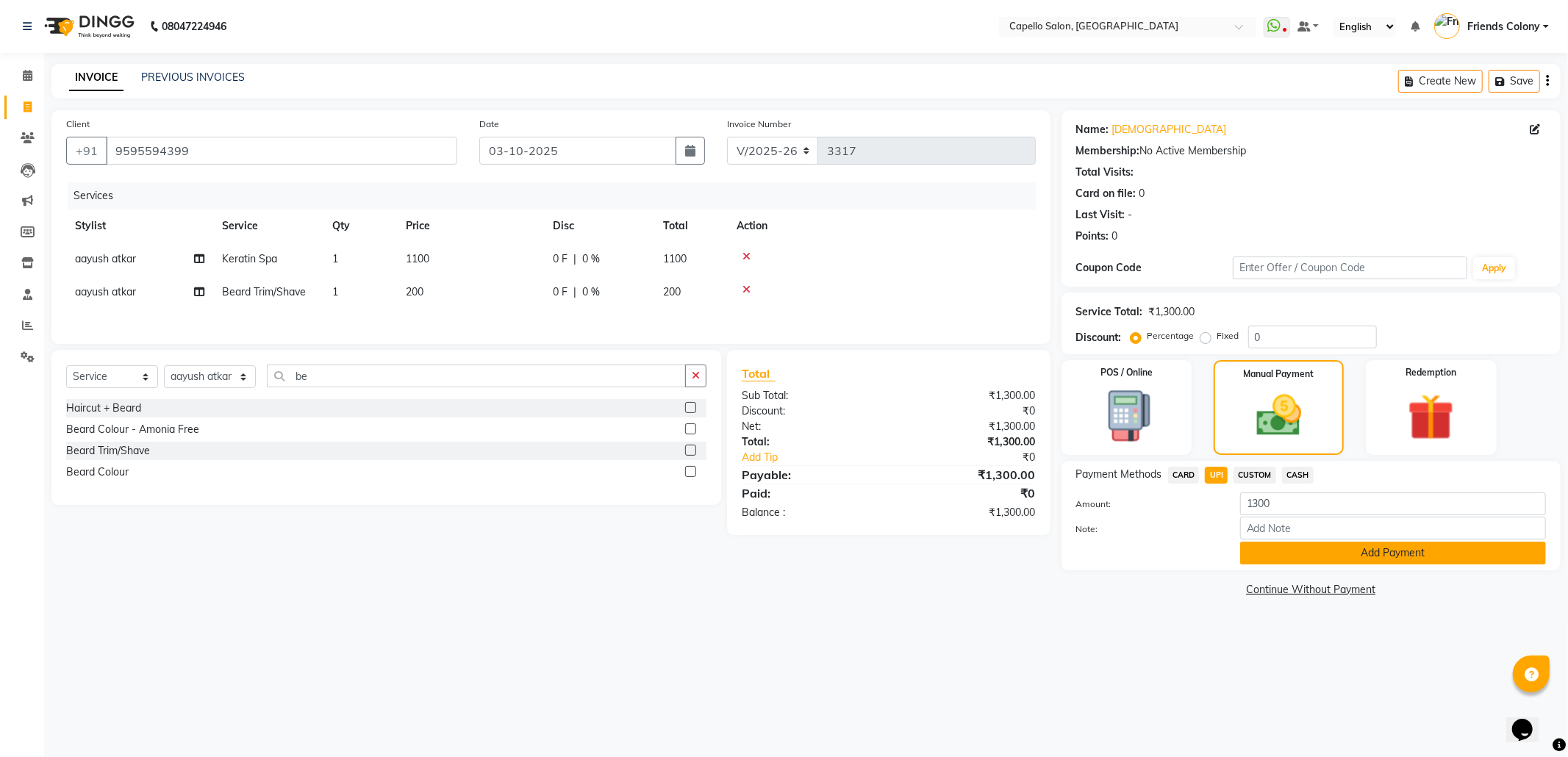
click at [1415, 557] on button "Add Payment" at bounding box center [1393, 552] width 306 height 23
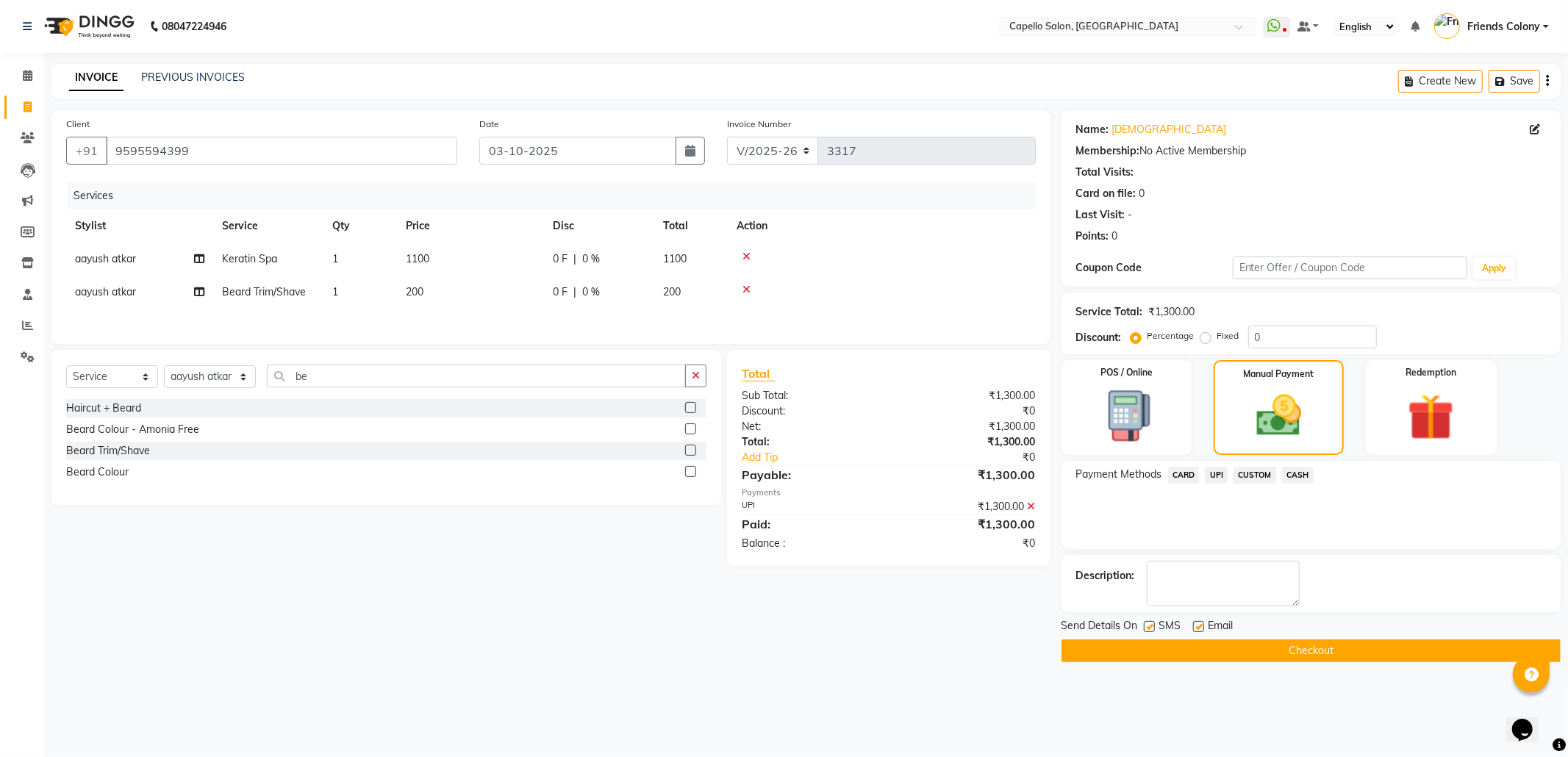
click at [1332, 645] on button "Checkout" at bounding box center [1310, 650] width 499 height 23
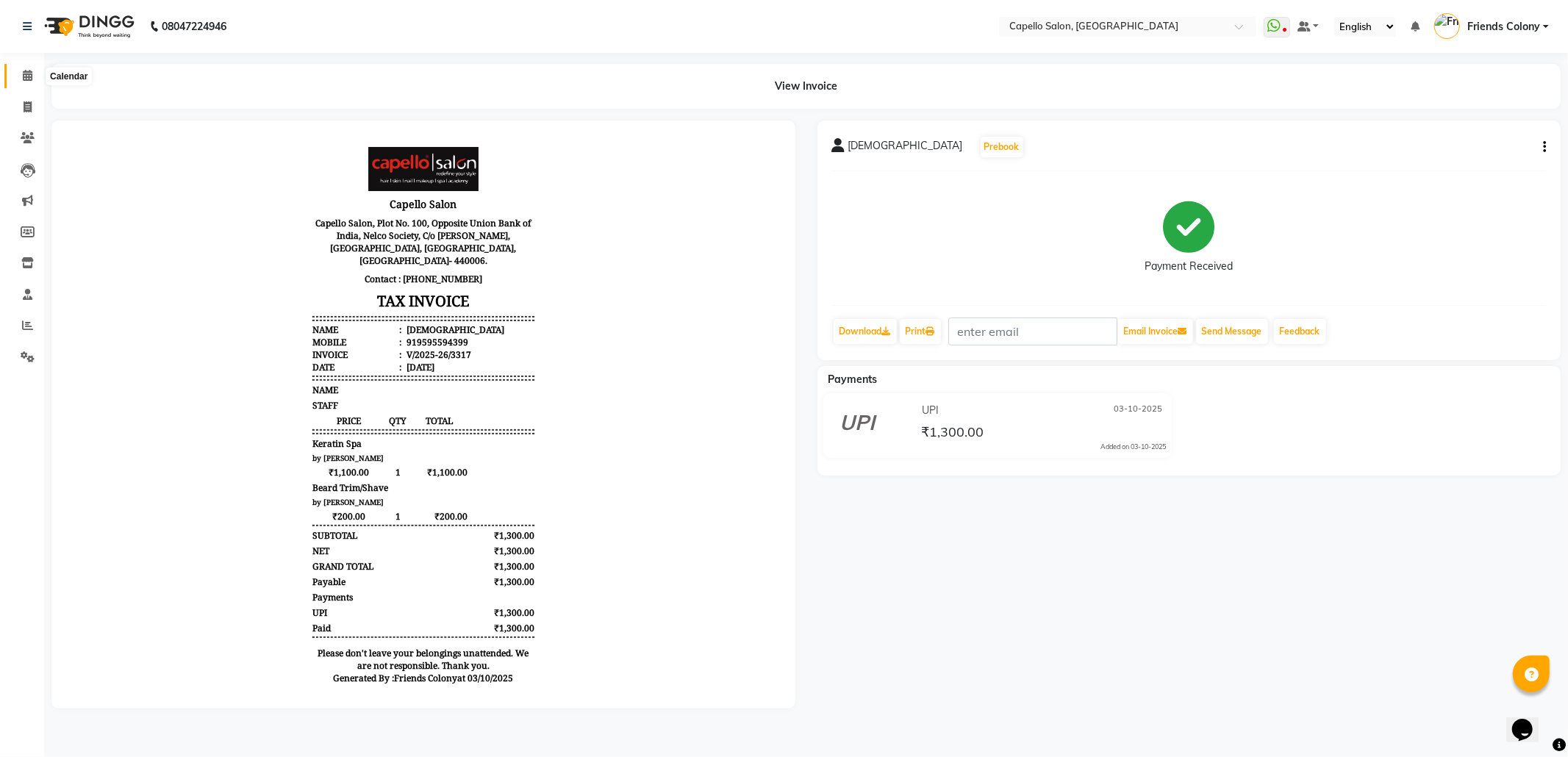
click at [24, 75] on icon at bounding box center [28, 75] width 9 height 11
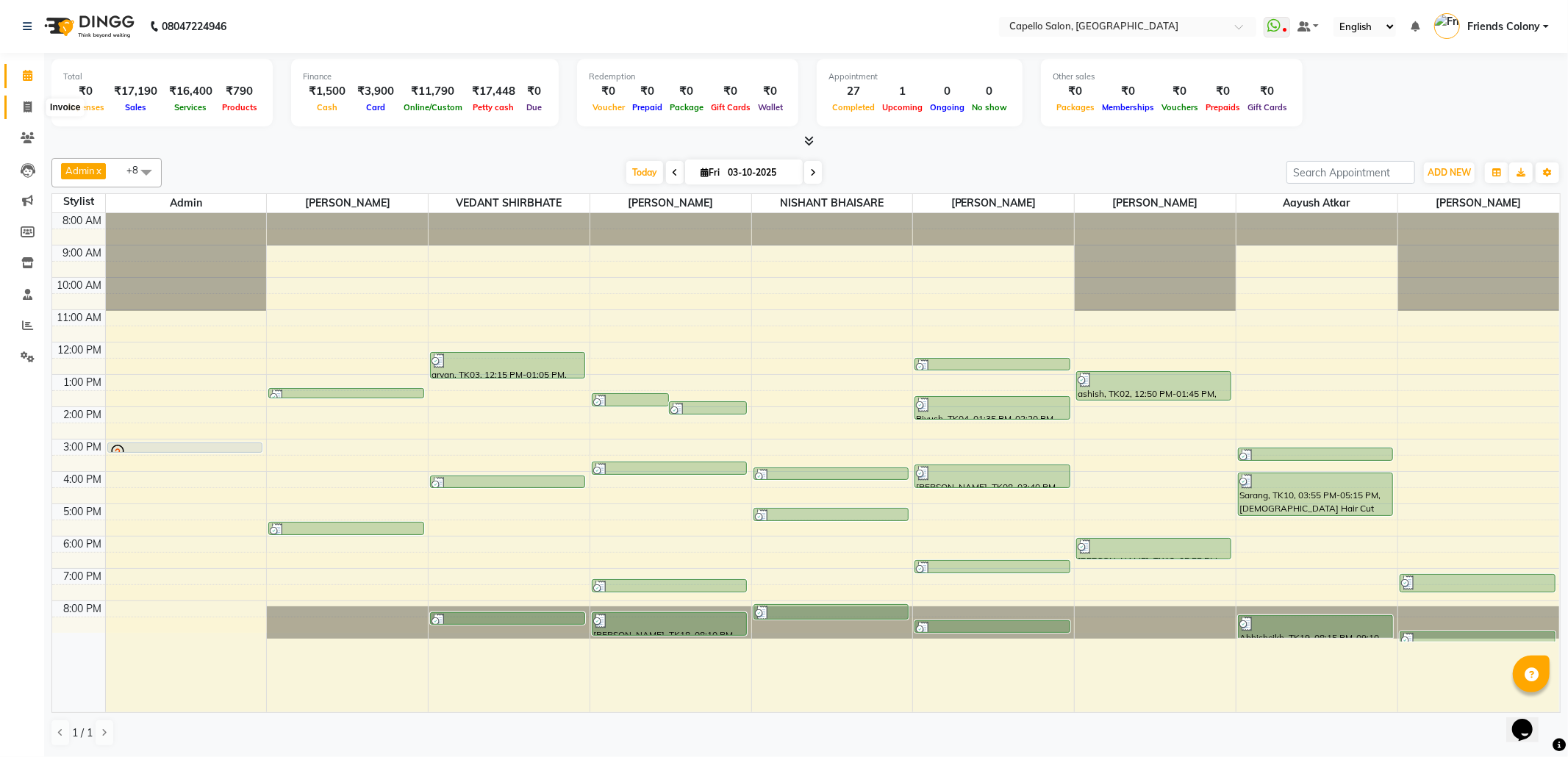
click at [28, 100] on span at bounding box center [28, 107] width 26 height 17
select select "3583"
select select "service"
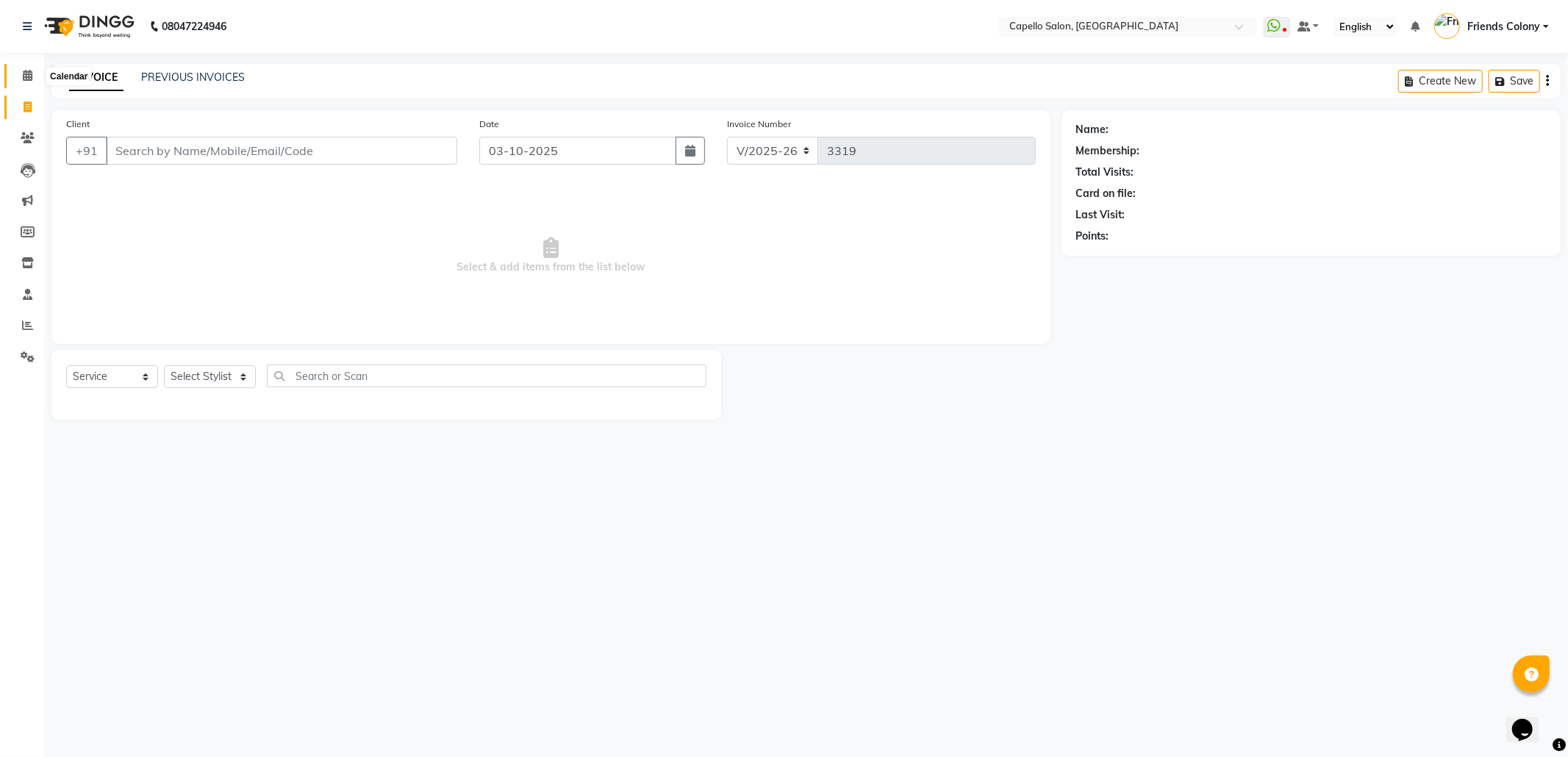
click at [26, 68] on span at bounding box center [28, 76] width 26 height 17
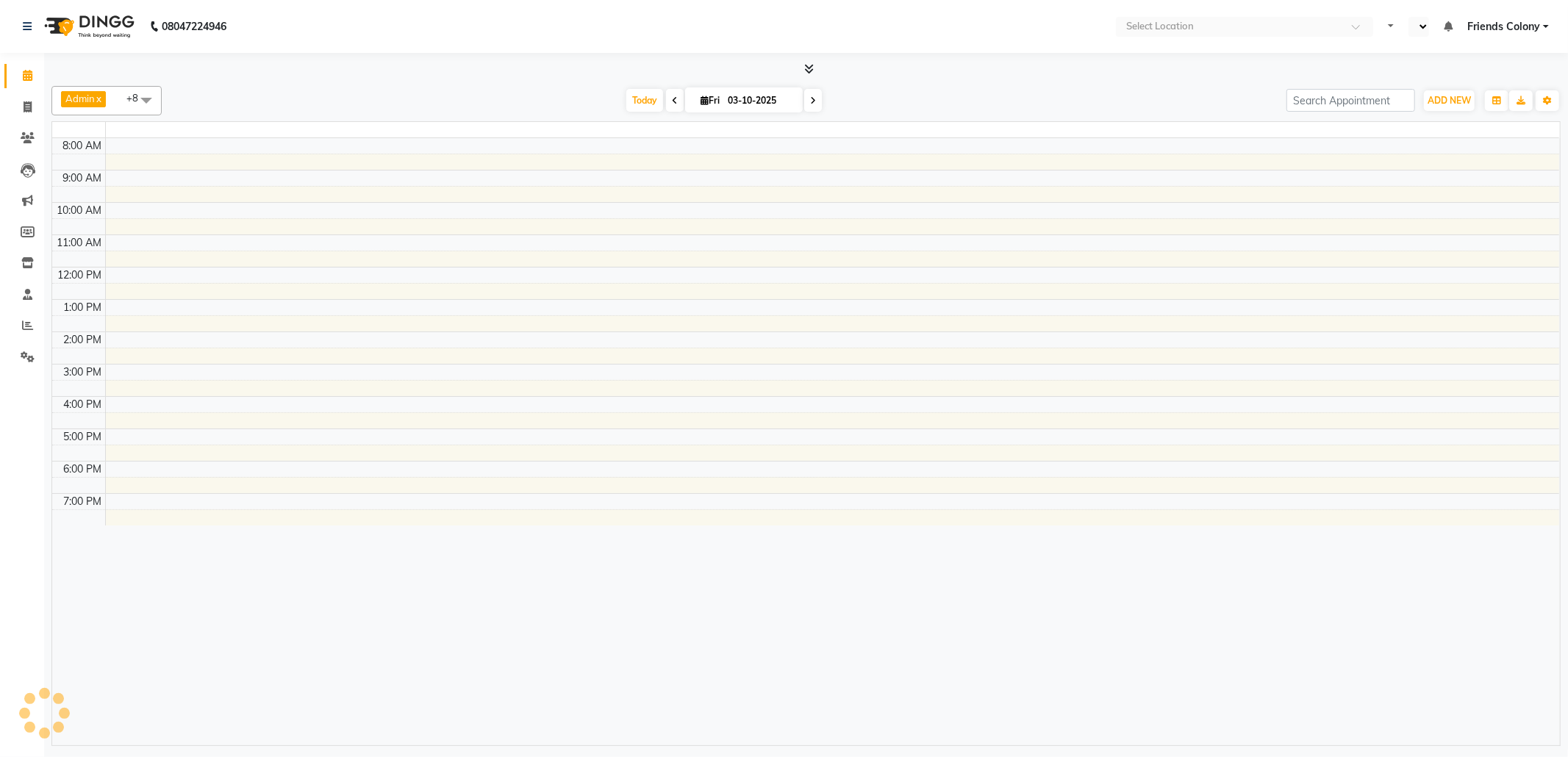
select select "en"
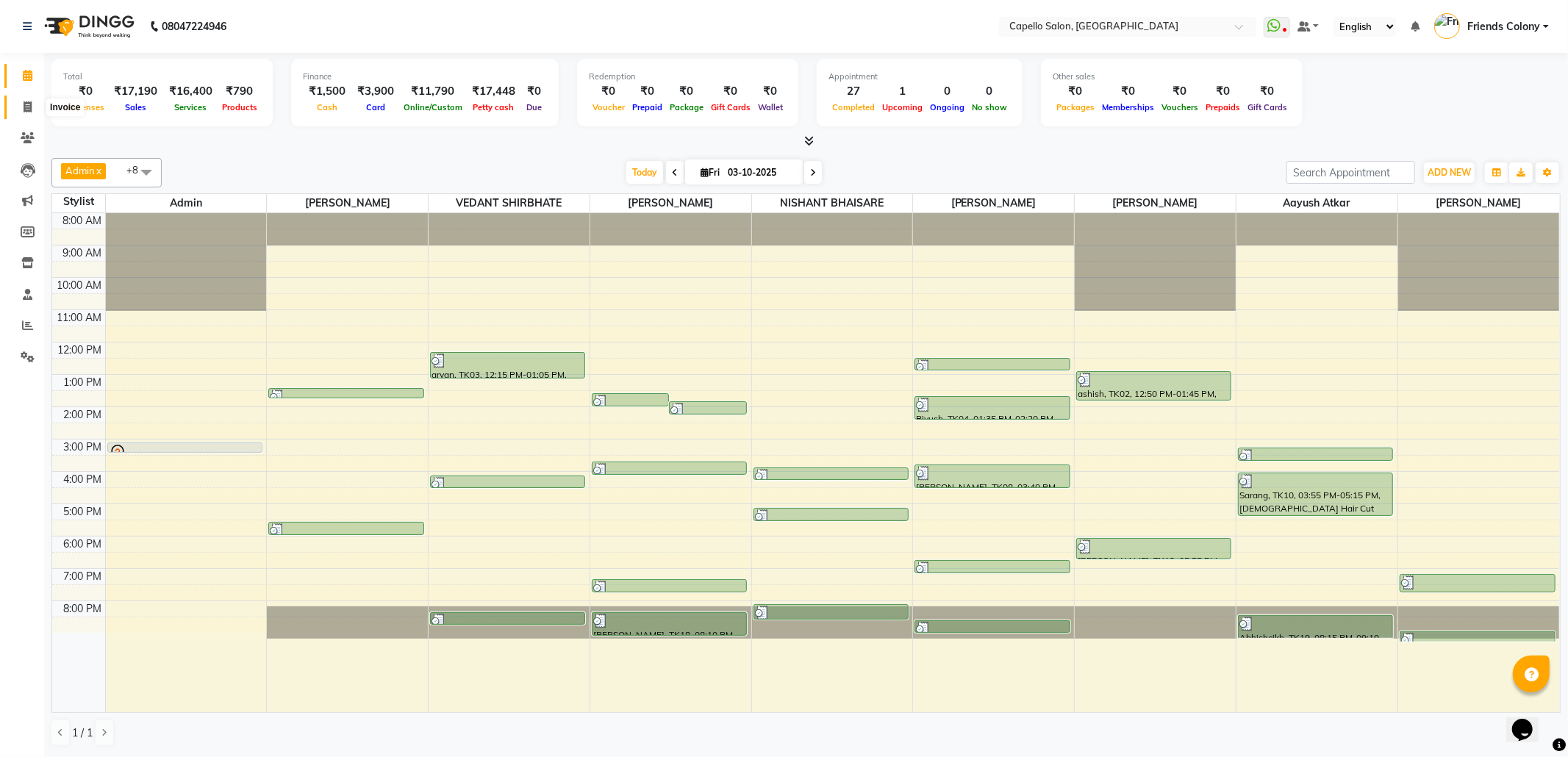
click at [33, 107] on span at bounding box center [28, 107] width 26 height 17
select select "service"
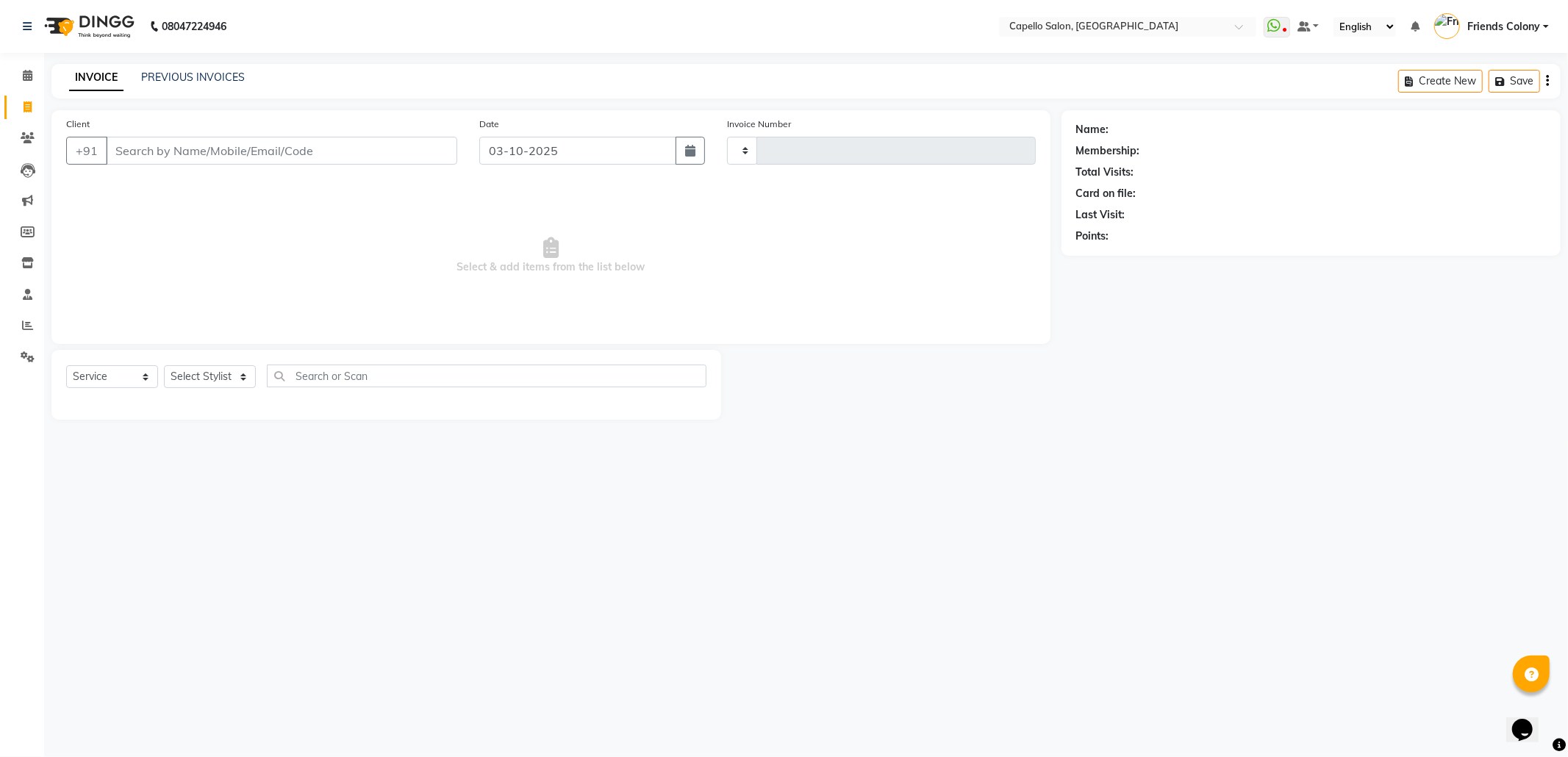
type input "3319"
select select "3583"
click at [216, 82] on link "PREVIOUS INVOICES" at bounding box center [193, 77] width 104 height 13
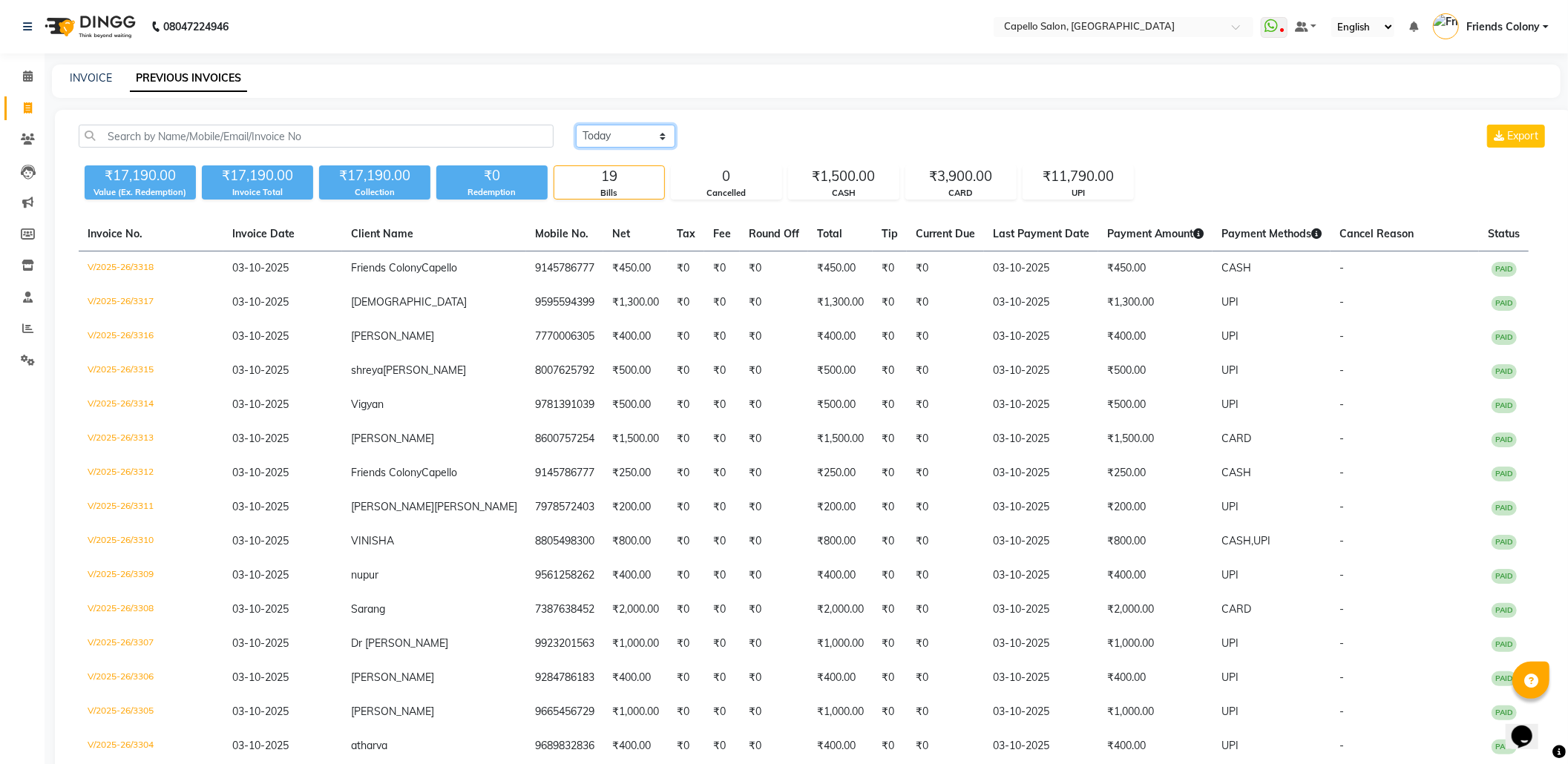
click at [589, 132] on select "[DATE] [DATE] Custom Range" at bounding box center [626, 136] width 100 height 23
select select "range"
click at [576, 124] on select "[DATE] [DATE] Custom Range" at bounding box center [626, 136] width 100 height 23
click at [728, 140] on input "03-10-2025" at bounding box center [746, 136] width 104 height 21
select select "10"
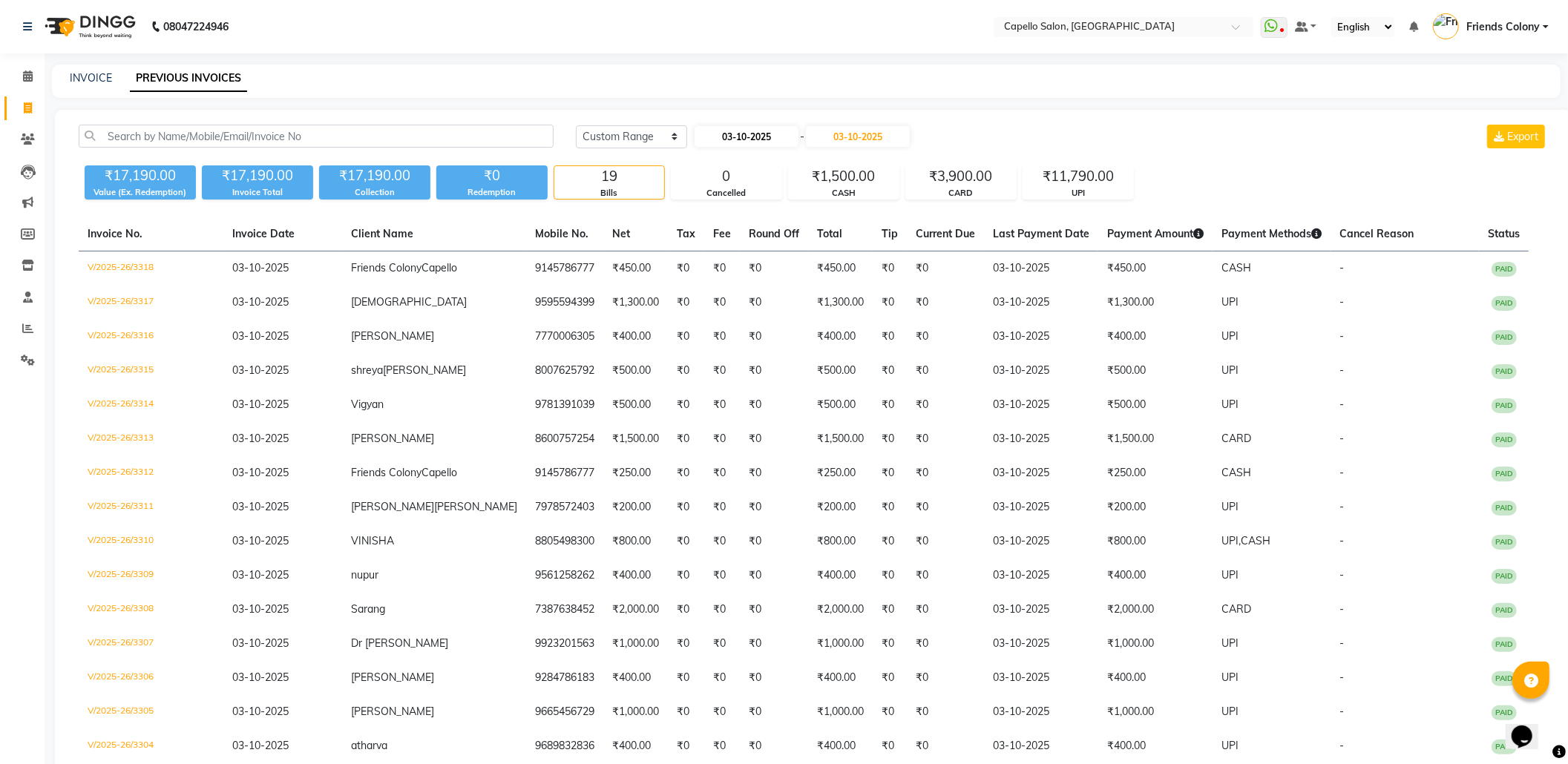
select select "2025"
click at [755, 215] on div "1" at bounding box center [758, 212] width 24 height 24
type input "01-10-2025"
click at [30, 75] on icon at bounding box center [28, 76] width 10 height 11
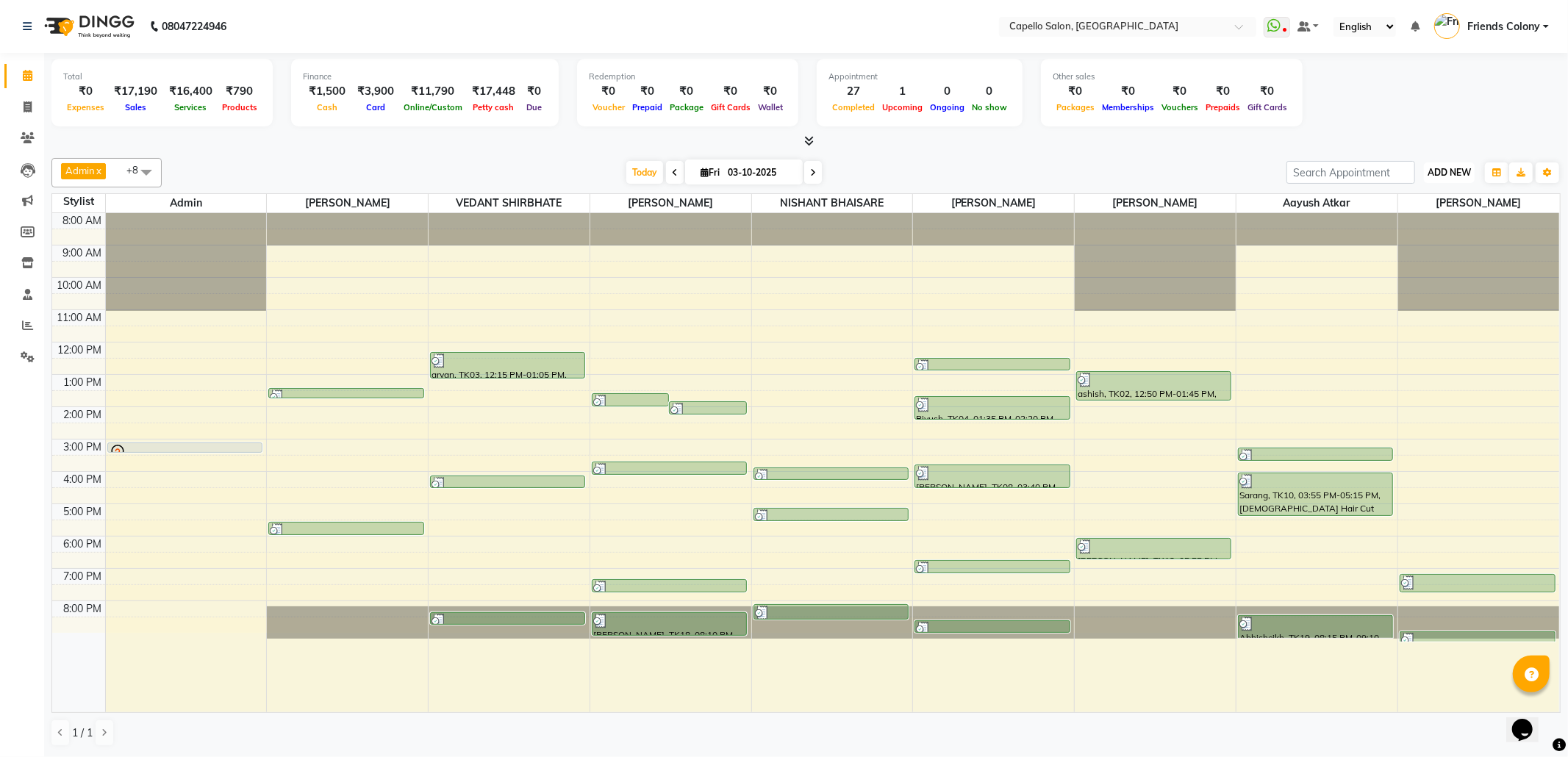
click at [1447, 164] on button "ADD NEW Toggle Dropdown" at bounding box center [1449, 173] width 51 height 21
click at [1421, 258] on link "Add Attendance" at bounding box center [1415, 258] width 116 height 19
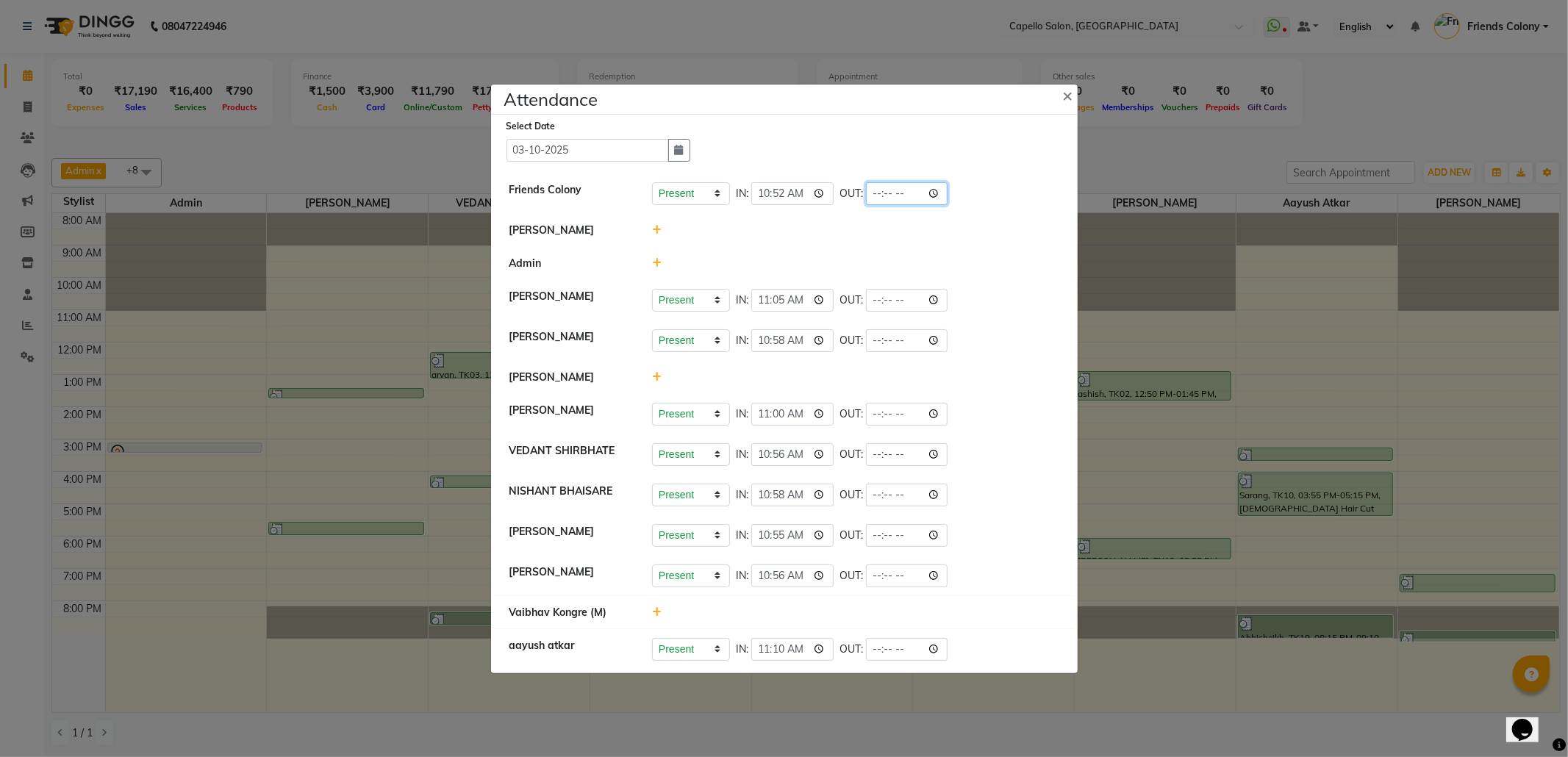
click at [941, 186] on input "time" at bounding box center [907, 194] width 82 height 23
drag, startPoint x: 894, startPoint y: 190, endPoint x: 897, endPoint y: 174, distance: 16.3
click at [894, 190] on input "21:19" at bounding box center [907, 194] width 82 height 23
type input "21:20"
click at [1003, 186] on div "Present Absent Late Half Day Weekly Off IN: 10:52 OUT: 21:20" at bounding box center [855, 194] width 407 height 23
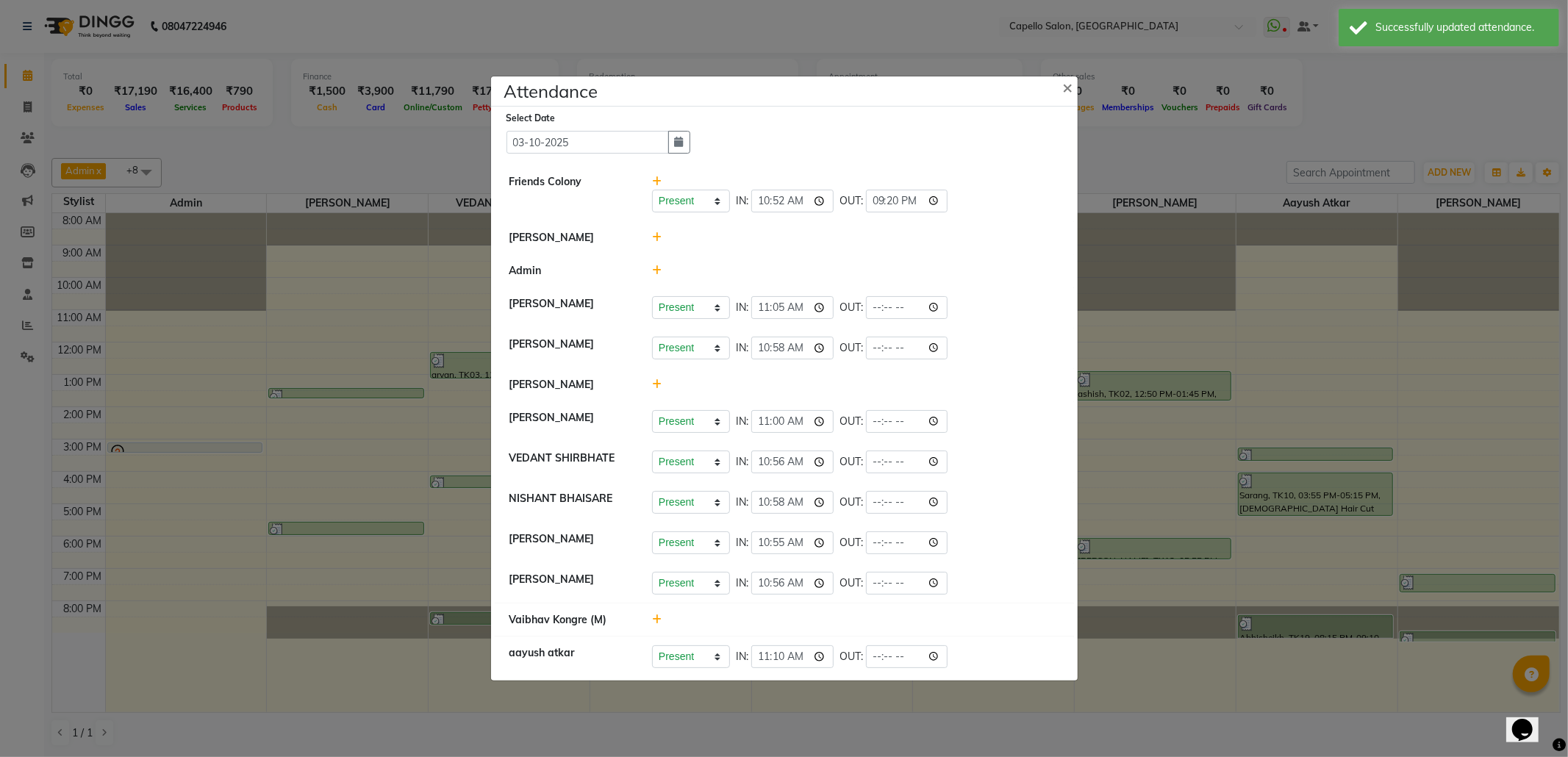
click at [656, 230] on div at bounding box center [855, 238] width 429 height 16
click at [654, 232] on icon at bounding box center [657, 237] width 9 height 10
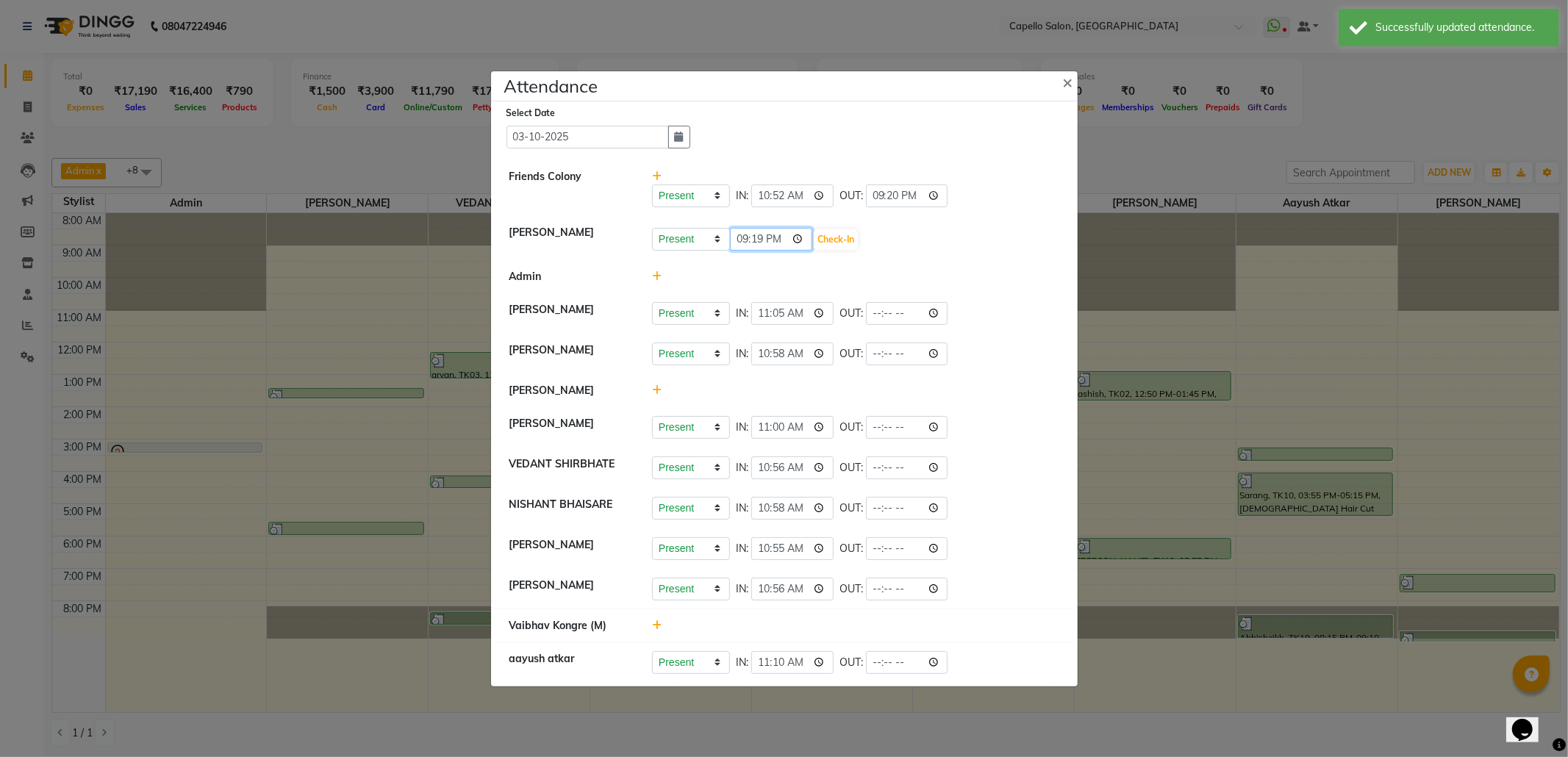
click at [748, 231] on input "21:19" at bounding box center [771, 239] width 82 height 23
type input "23:35"
click at [834, 229] on button "Check-In" at bounding box center [835, 239] width 44 height 21
click at [948, 230] on input "time" at bounding box center [907, 237] width 82 height 23
click at [900, 230] on input "20:19" at bounding box center [907, 237] width 82 height 23
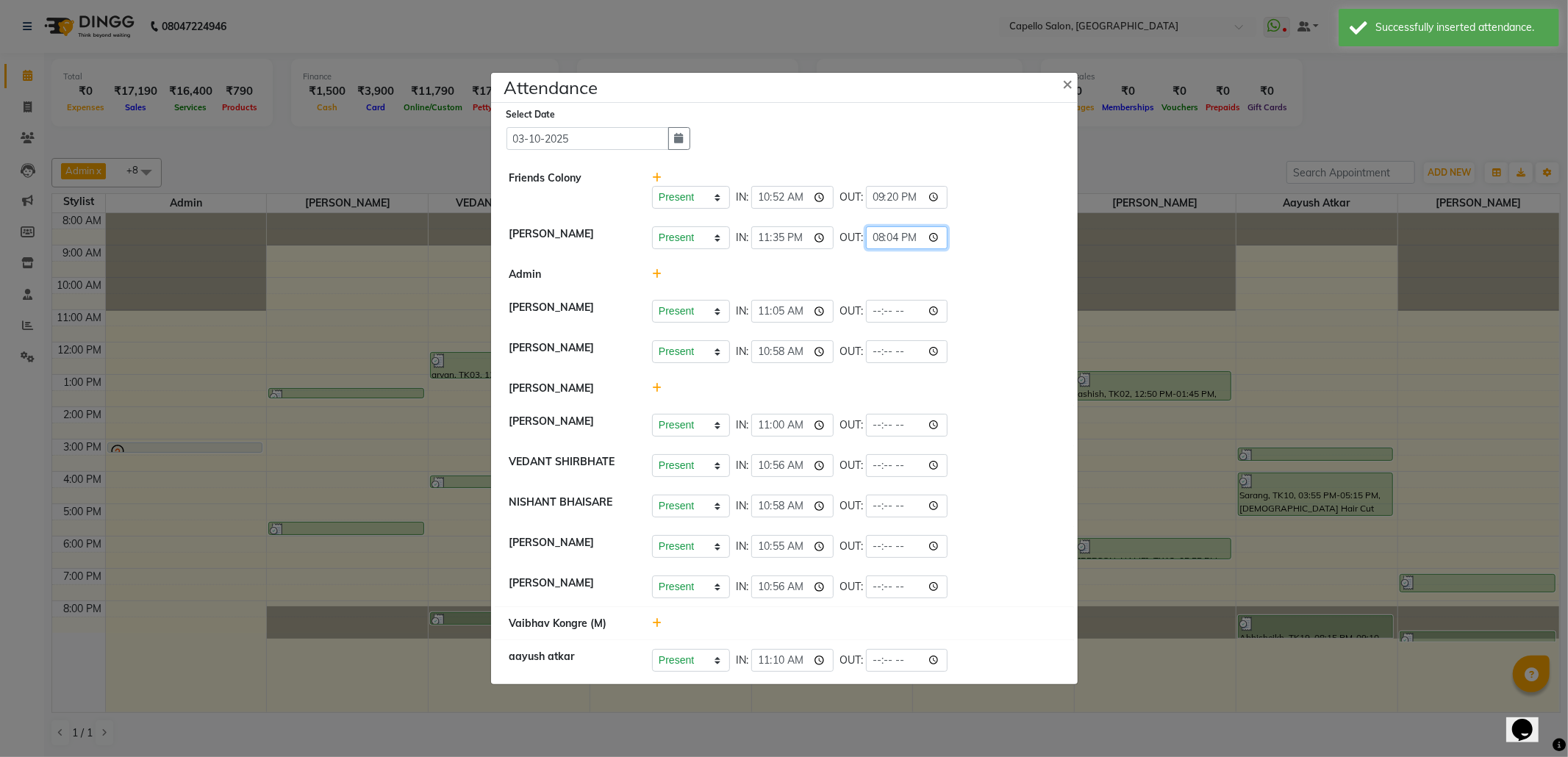
type input "20:40"
click at [992, 226] on div "Present Absent Late Half Day Weekly Off IN: 23:35 OUT: 20:40" at bounding box center [855, 237] width 407 height 23
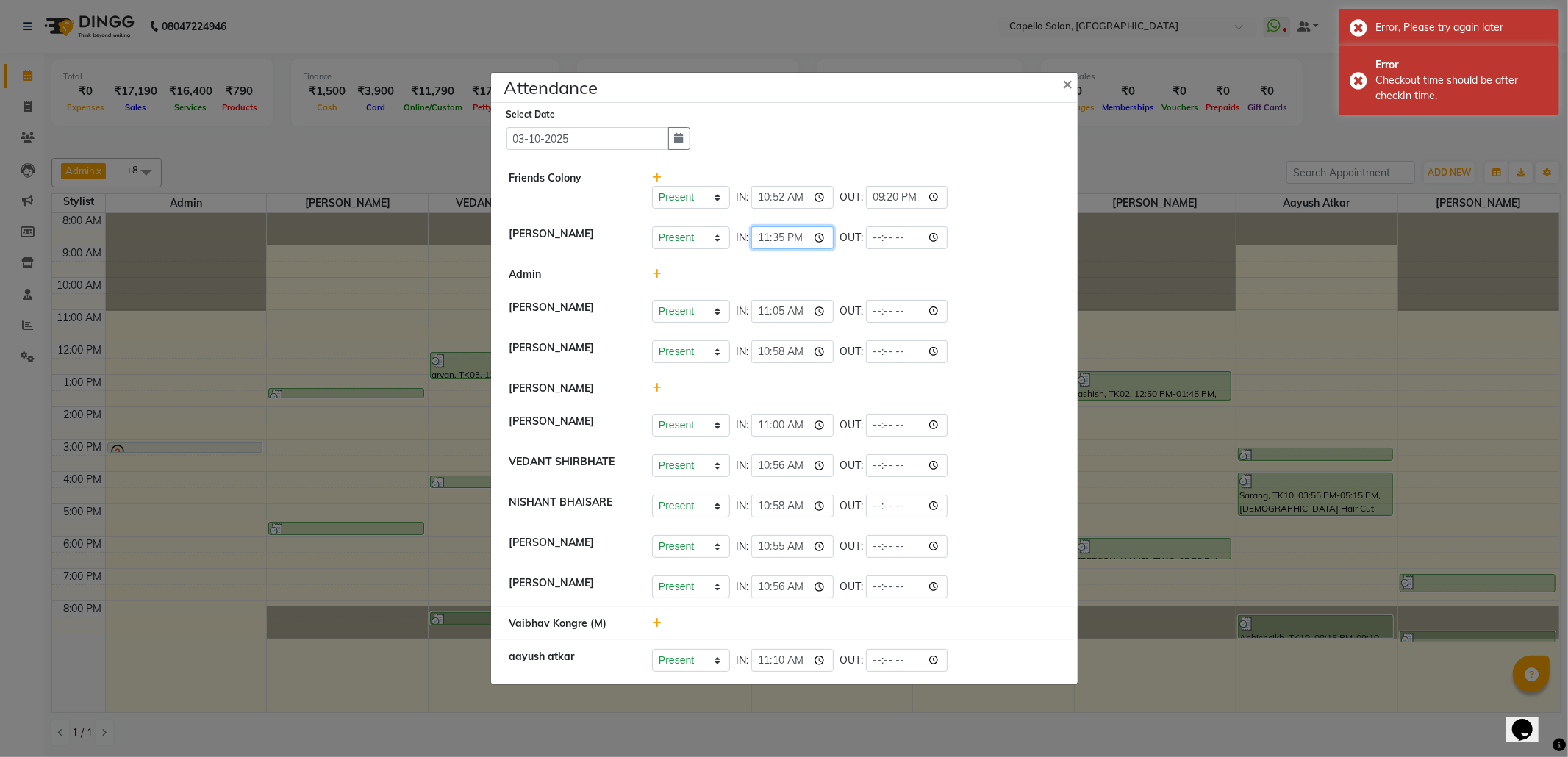
click at [798, 227] on input "23:35" at bounding box center [792, 237] width 82 height 23
type input "11:35"
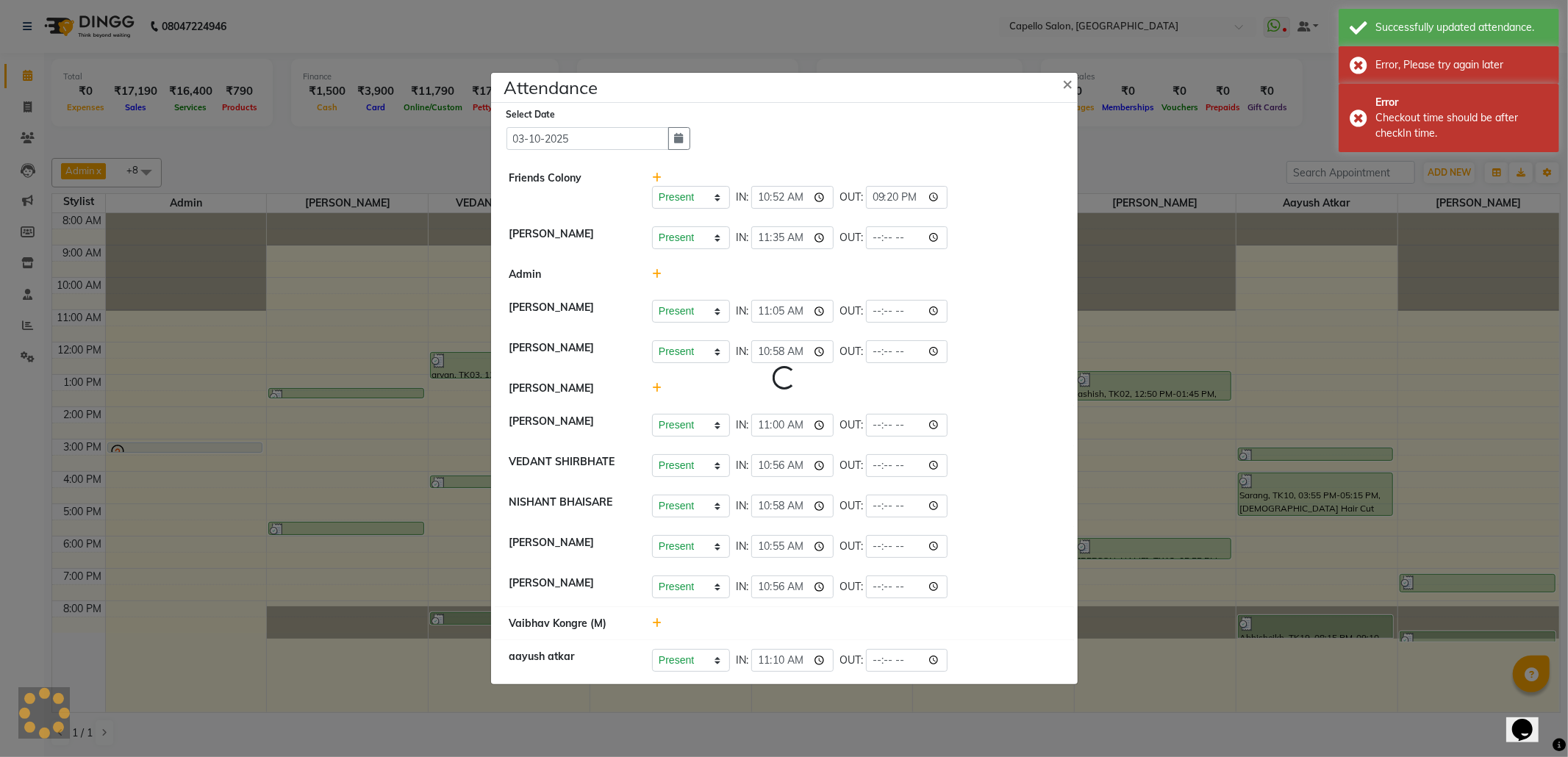
click at [995, 247] on li "[PERSON_NAME] Present Absent Late Half Day Weekly Off IN: 11:35 OUT:" at bounding box center [784, 238] width 579 height 41
click at [944, 231] on input "time" at bounding box center [907, 237] width 82 height 23
type input "21:19"
click at [880, 227] on input "21:19" at bounding box center [907, 237] width 82 height 23
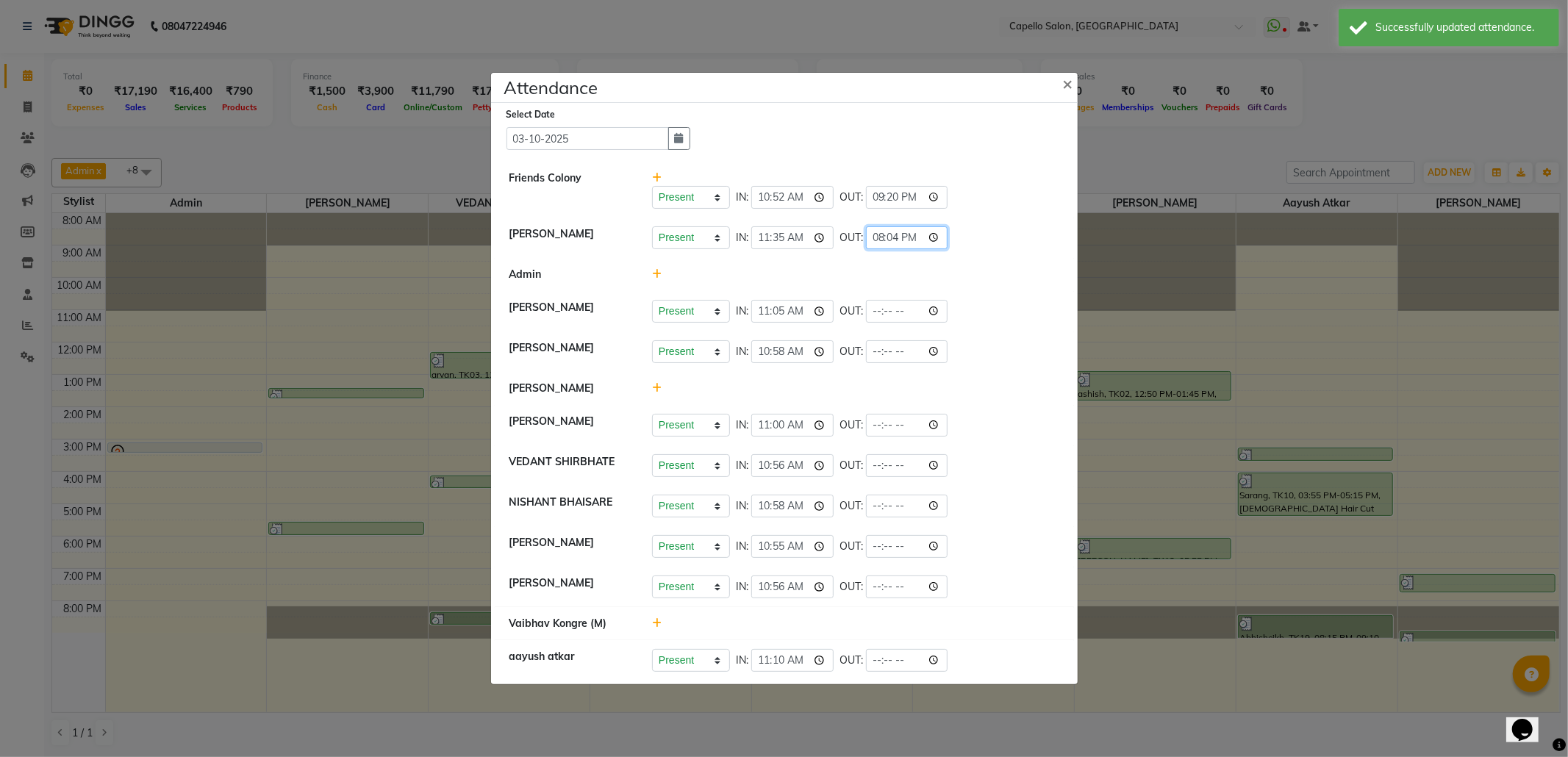
type input "20:40"
click at [971, 243] on div "Present Absent Late Half Day Weekly Off IN: 11:35 OUT: 20:40" at bounding box center [855, 237] width 407 height 23
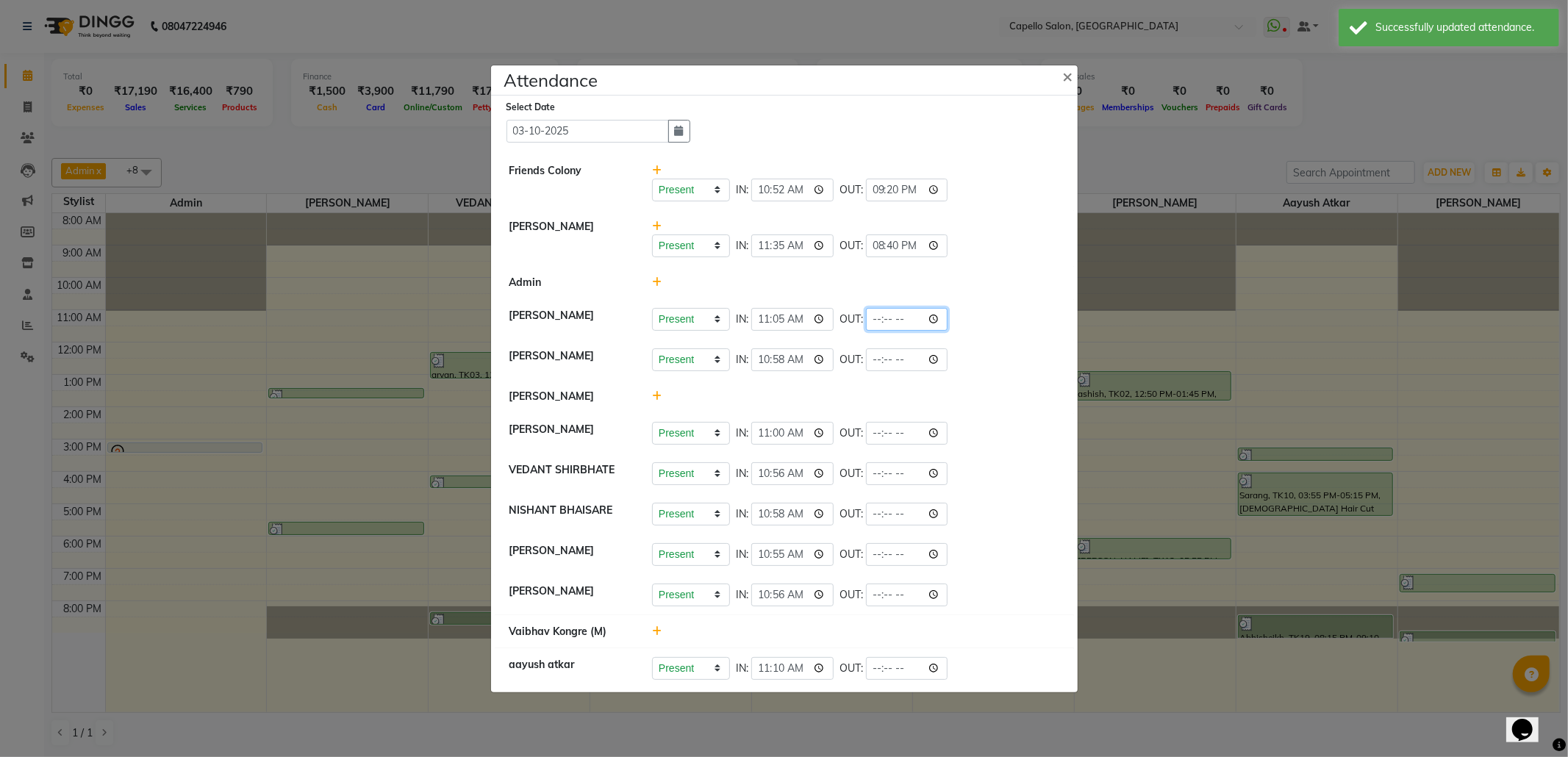
click at [938, 318] on input "time" at bounding box center [907, 319] width 82 height 23
click at [880, 315] on input "time" at bounding box center [907, 319] width 82 height 23
click at [1015, 308] on div "Present Absent Late Half Day Weekly Off IN: 11:05 OUT:" at bounding box center [855, 319] width 407 height 23
click at [914, 309] on input "time" at bounding box center [907, 319] width 82 height 23
type input "20:40"
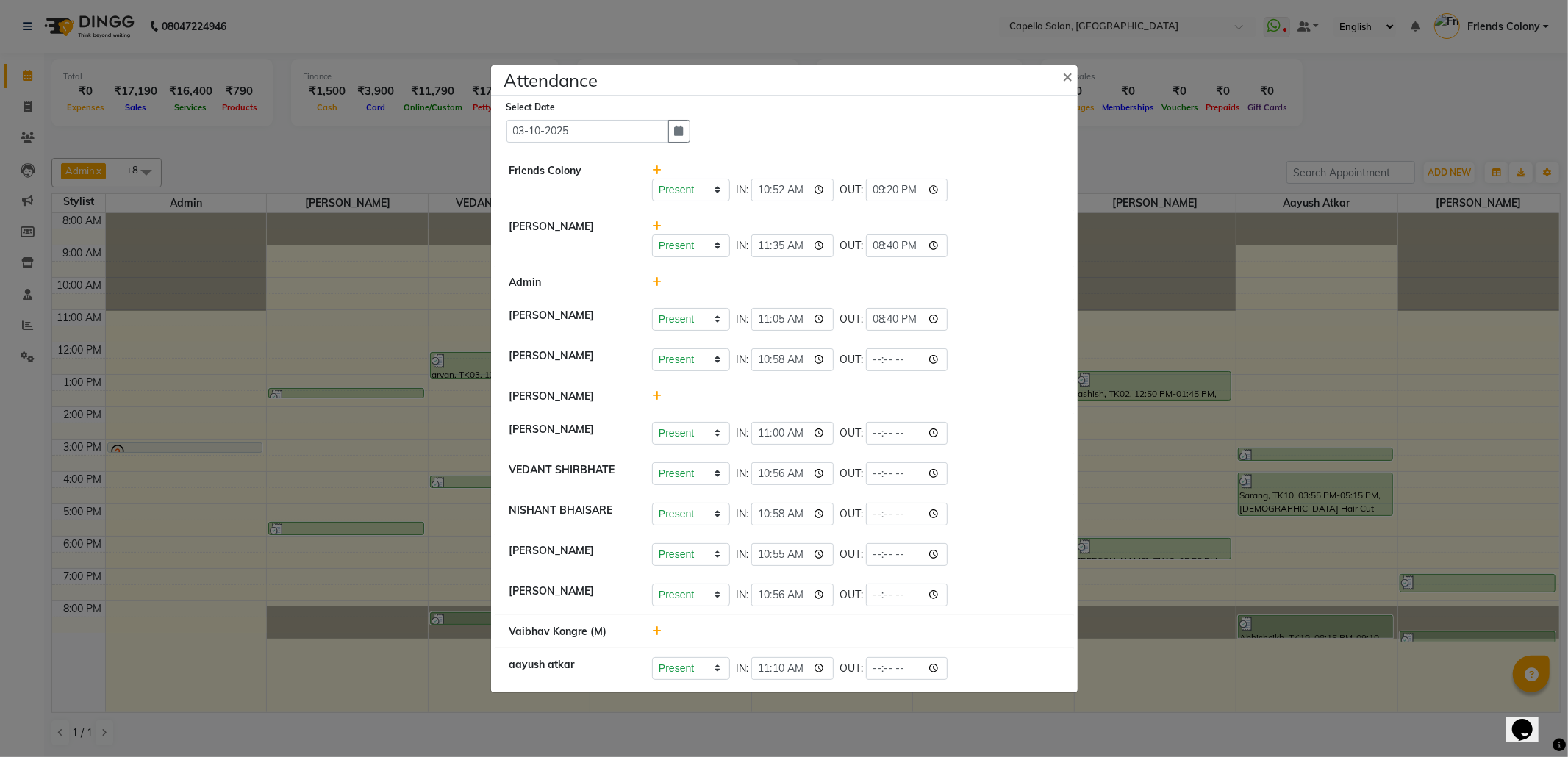
click at [1044, 371] on div "Present Absent Late Half Day Weekly Off IN: 10:58 OUT:" at bounding box center [855, 360] width 407 height 23
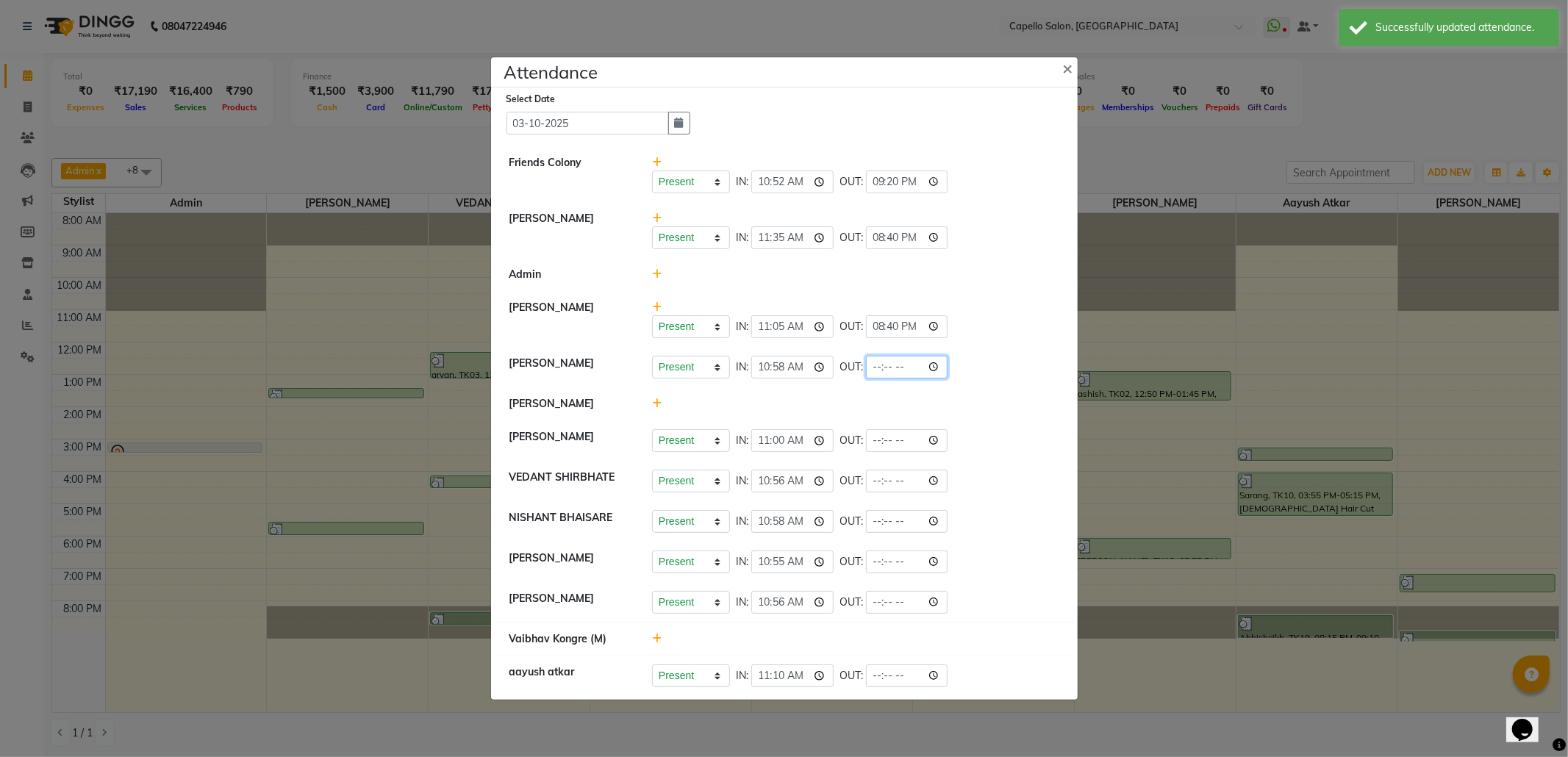
click at [944, 364] on input "time" at bounding box center [907, 367] width 82 height 23
click at [895, 366] on input "21:20" at bounding box center [907, 367] width 82 height 23
type input "21:10"
click at [1023, 359] on div "Present Absent Late Half Day Weekly Off IN: 10:58 OUT: 21:10" at bounding box center [855, 367] width 407 height 23
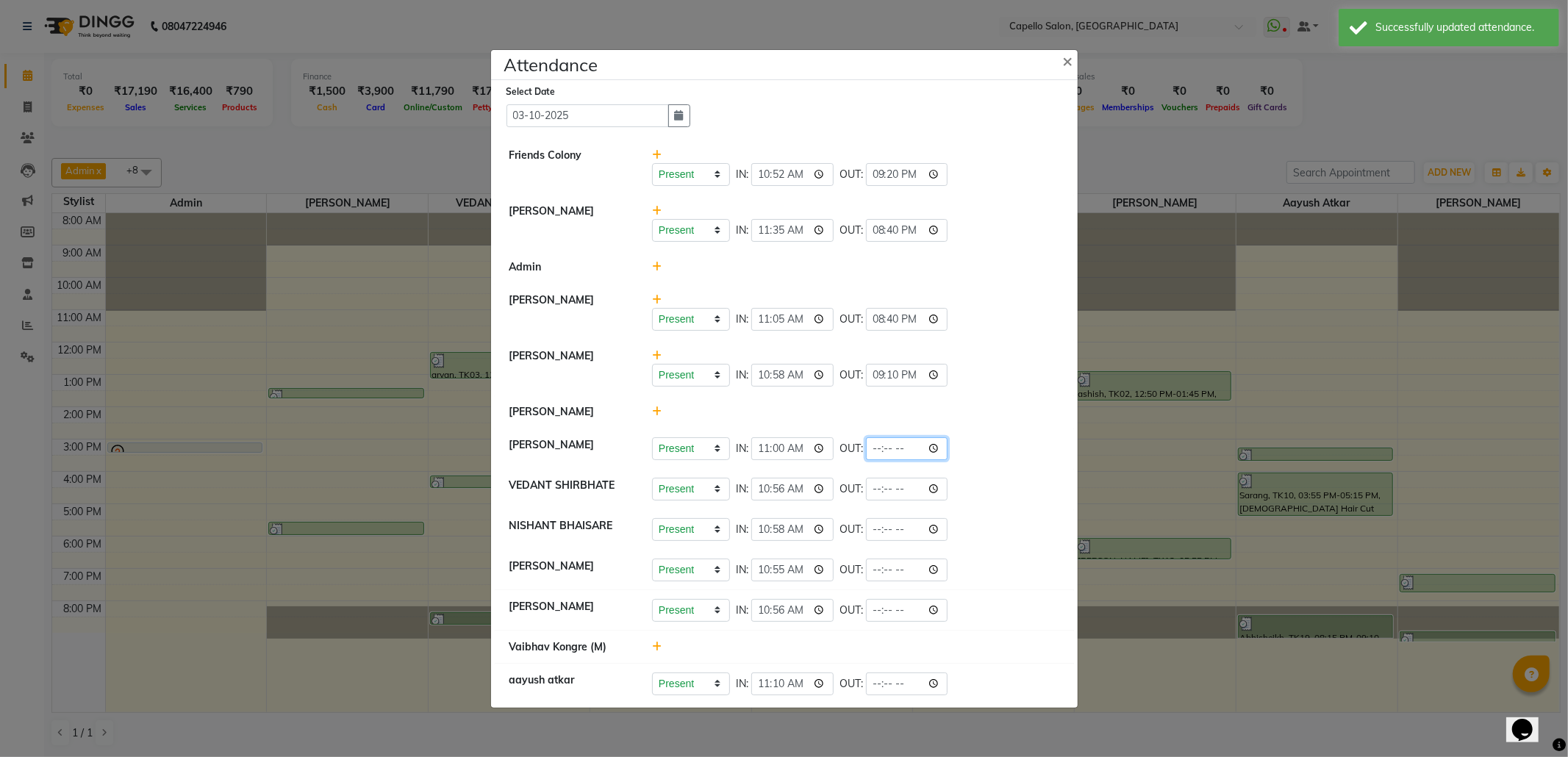
click at [939, 446] on input "time" at bounding box center [907, 448] width 82 height 23
drag, startPoint x: 895, startPoint y: 443, endPoint x: 918, endPoint y: 446, distance: 23.2
click at [895, 443] on input "20:20" at bounding box center [907, 448] width 82 height 23
type input "20:50"
click at [993, 437] on div "Present Absent Late Half Day Weekly Off IN: 11:00 OUT: 20:50" at bounding box center [855, 448] width 407 height 23
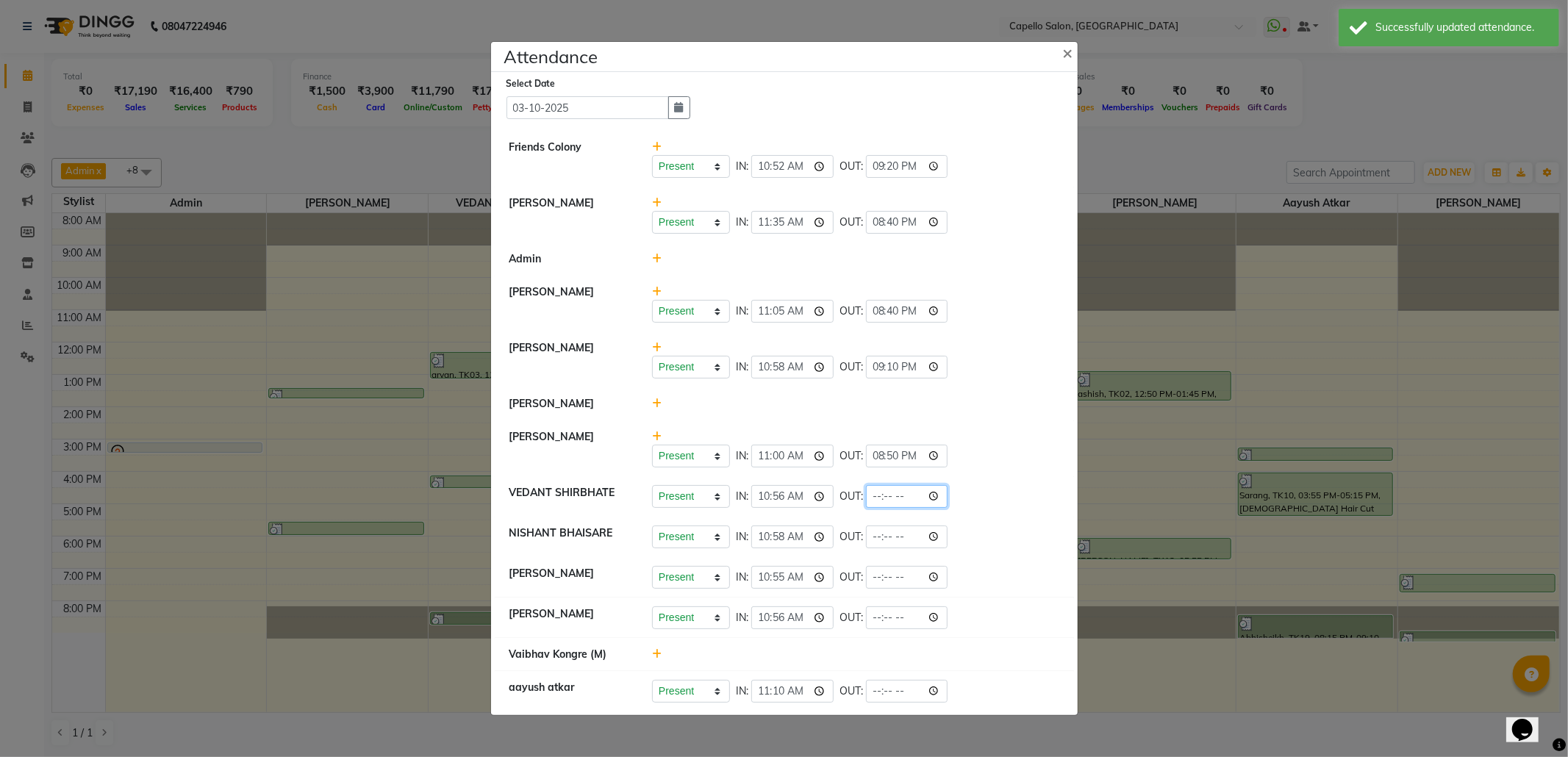
click at [940, 498] on input "time" at bounding box center [907, 496] width 82 height 23
type input "21:20"
click at [985, 476] on li "[PERSON_NAME] Present Absent Late Half Day Weekly Off IN: 10:56 OUT: 21:20" at bounding box center [784, 497] width 579 height 41
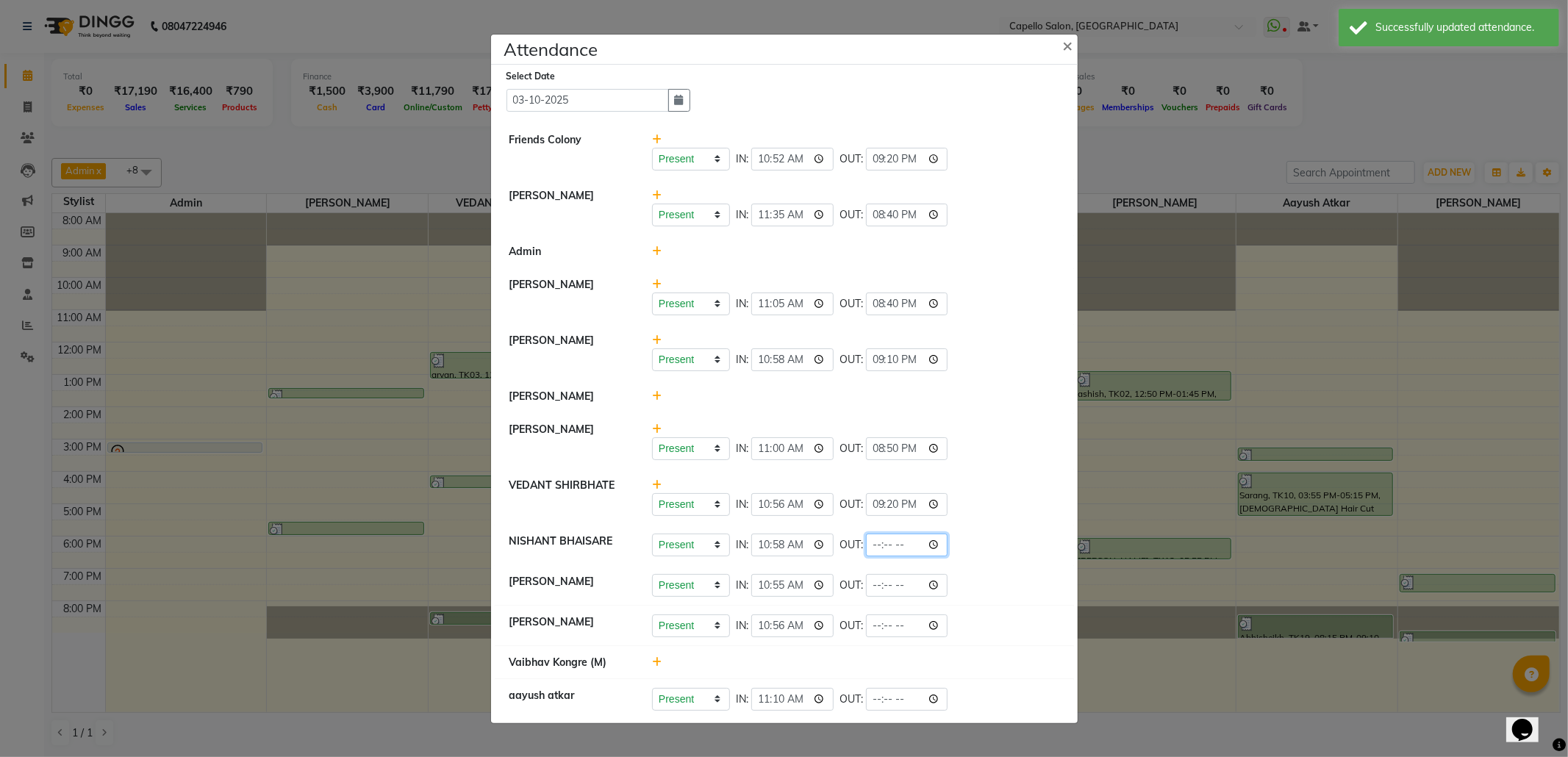
click at [942, 544] on input "time" at bounding box center [907, 544] width 82 height 23
click at [901, 544] on input "21:20" at bounding box center [907, 544] width 82 height 23
type input "21:10"
click at [1003, 537] on div "Present Absent Late Half Day Weekly Off IN: 10:58 OUT: 21:10" at bounding box center [855, 544] width 407 height 23
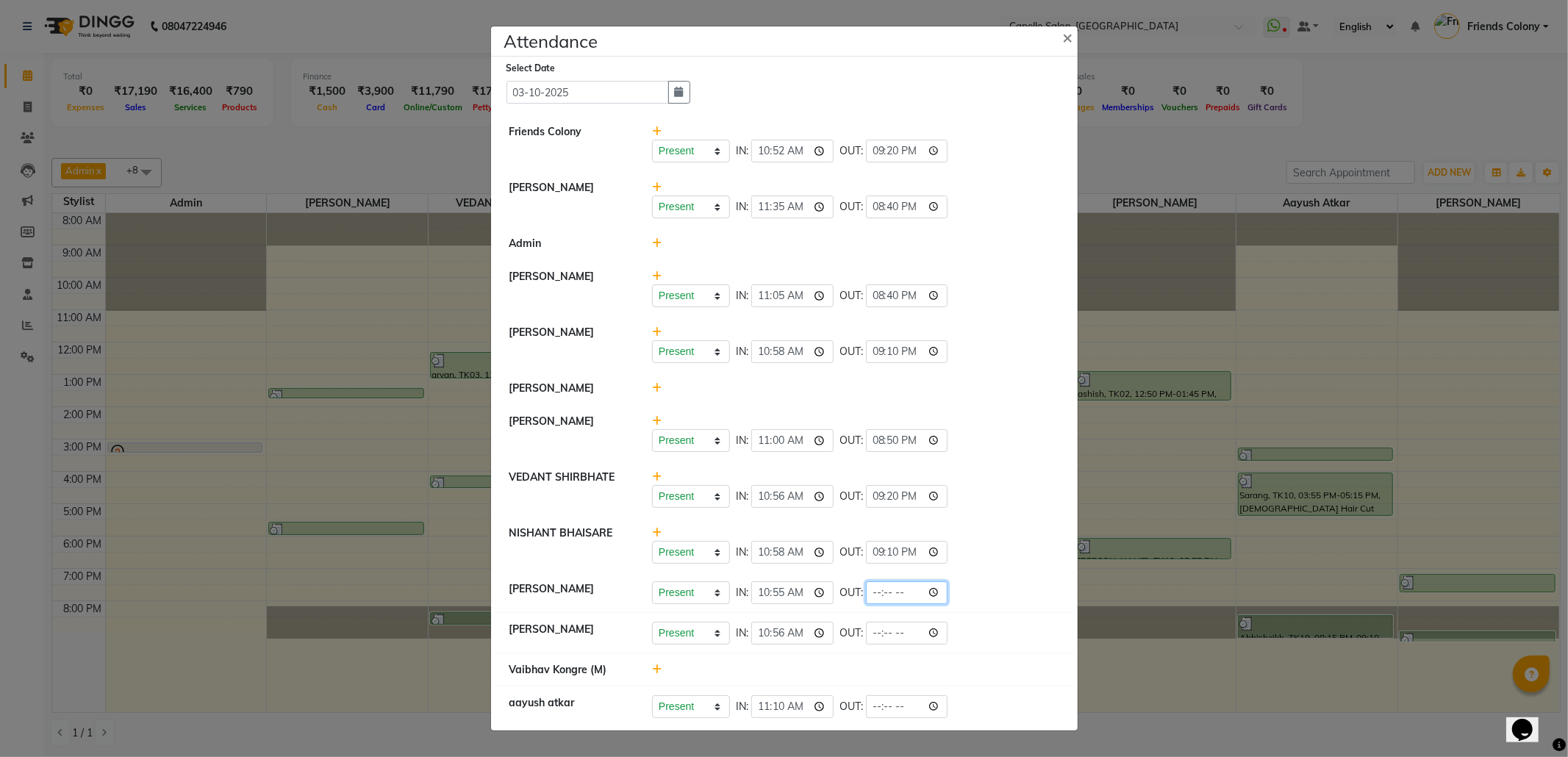
click at [942, 593] on input "time" at bounding box center [907, 593] width 82 height 23
click at [900, 593] on input "20:20" at bounding box center [907, 593] width 82 height 23
type input "20:30"
click at [1072, 563] on li "[PERSON_NAME] Present Absent Late Half Day Weekly Off IN: 10:58 OUT: 21:10" at bounding box center [784, 545] width 579 height 57
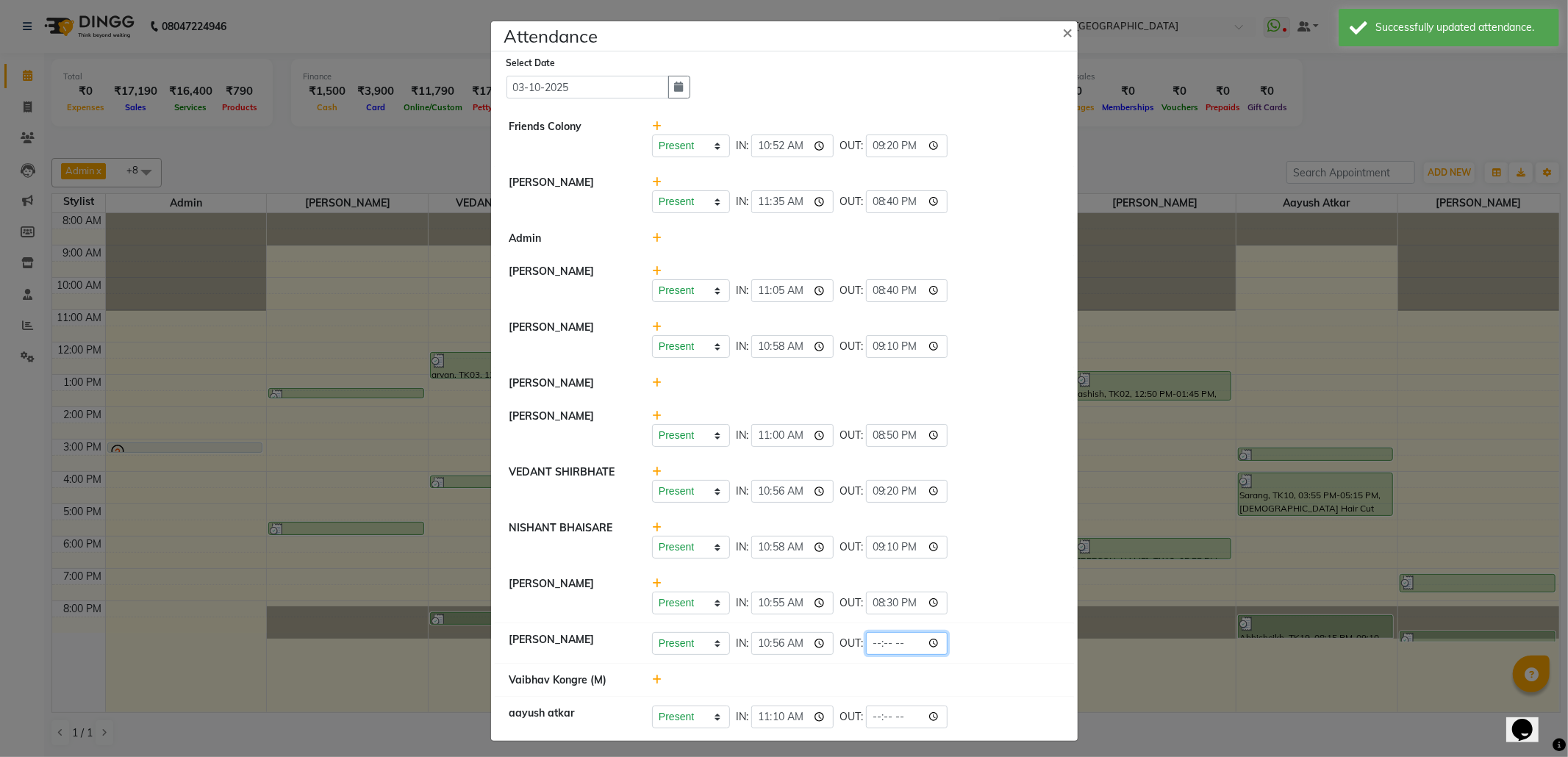
click at [938, 644] on input "time" at bounding box center [907, 643] width 82 height 23
type input "21:20"
click at [1016, 473] on div "Present Absent Late Half Day Weekly Off IN: 10:56 OUT: 21:20" at bounding box center [855, 484] width 429 height 38
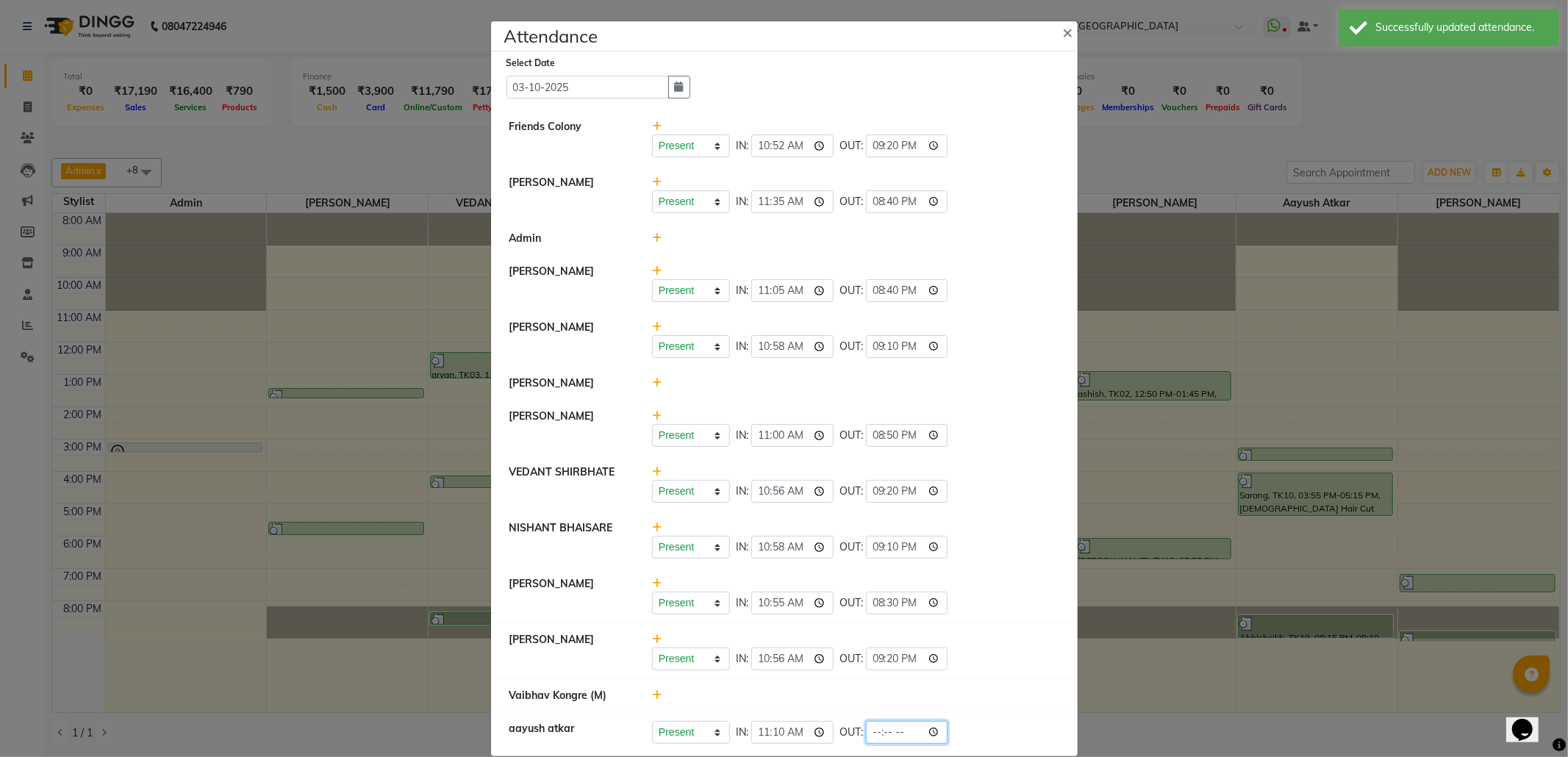
click at [935, 735] on input "time" at bounding box center [907, 732] width 82 height 23
type input "21:10"
click at [1009, 523] on div "Present Absent Late Half Day Weekly Off IN: 10:58 OUT: 21:10" at bounding box center [855, 539] width 429 height 38
click at [652, 695] on icon at bounding box center [657, 695] width 9 height 10
drag, startPoint x: 735, startPoint y: 706, endPoint x: 812, endPoint y: 682, distance: 80.7
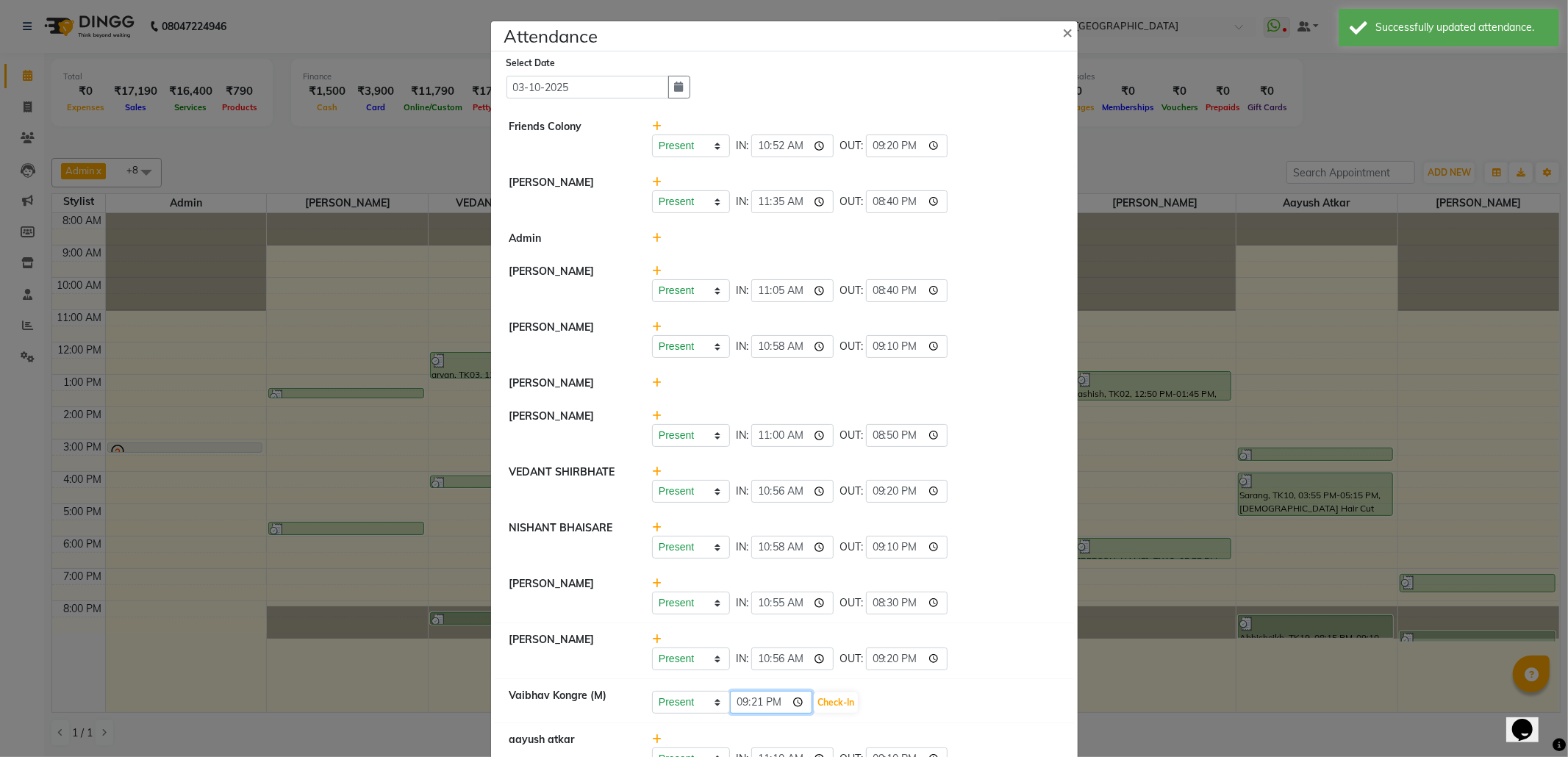
click at [737, 706] on input "21:21" at bounding box center [771, 702] width 82 height 23
type input "23:35"
click at [816, 699] on button "Check-In" at bounding box center [835, 702] width 44 height 21
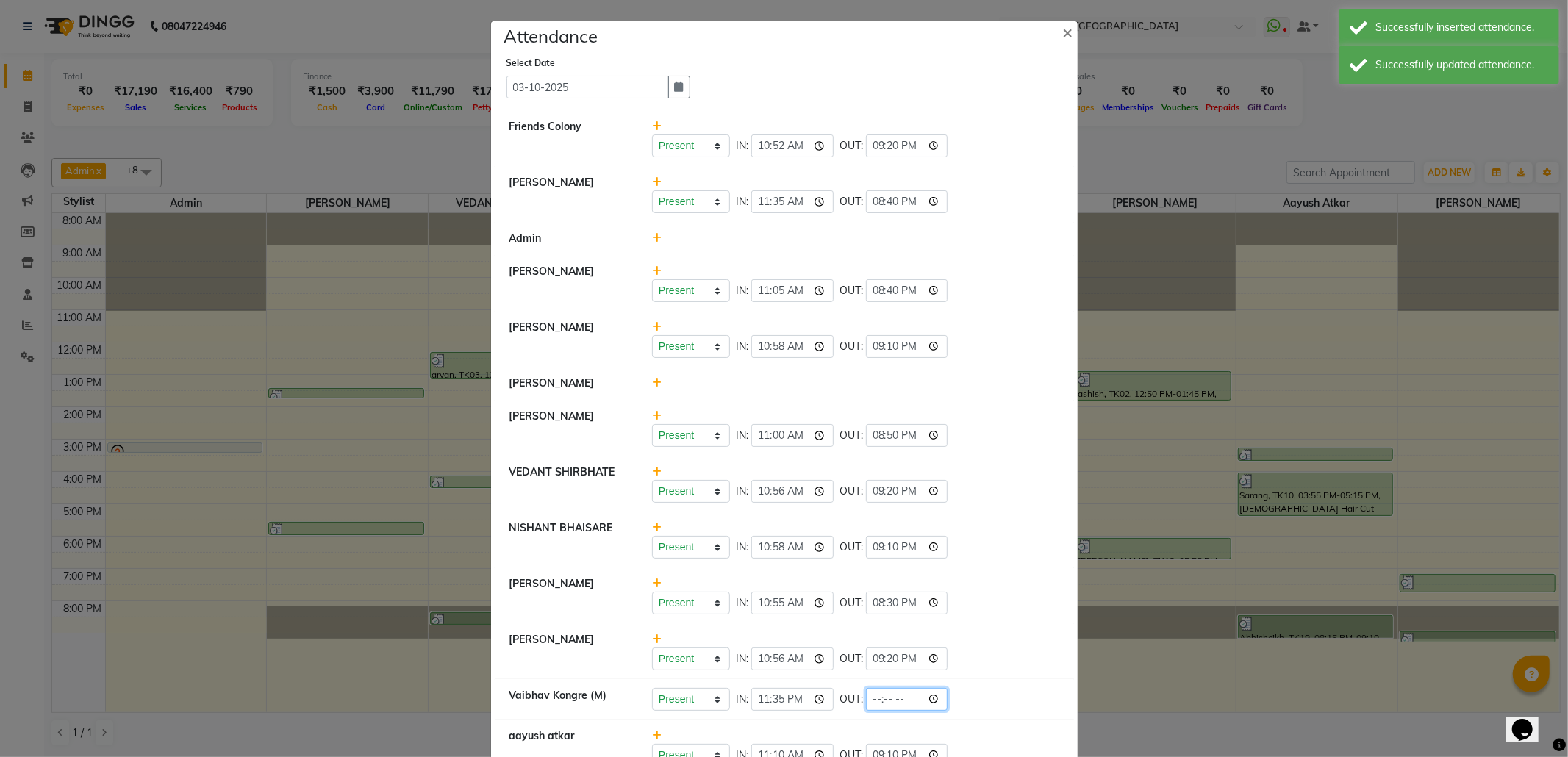
click at [928, 698] on input "time" at bounding box center [907, 699] width 82 height 23
click at [797, 704] on input "23:35" at bounding box center [792, 699] width 82 height 23
type input "11:35"
click at [997, 691] on div "Present Absent Late Half Day Weekly Off IN: 11:35 OUT:" at bounding box center [855, 699] width 407 height 23
click at [937, 698] on input "time" at bounding box center [907, 699] width 82 height 23
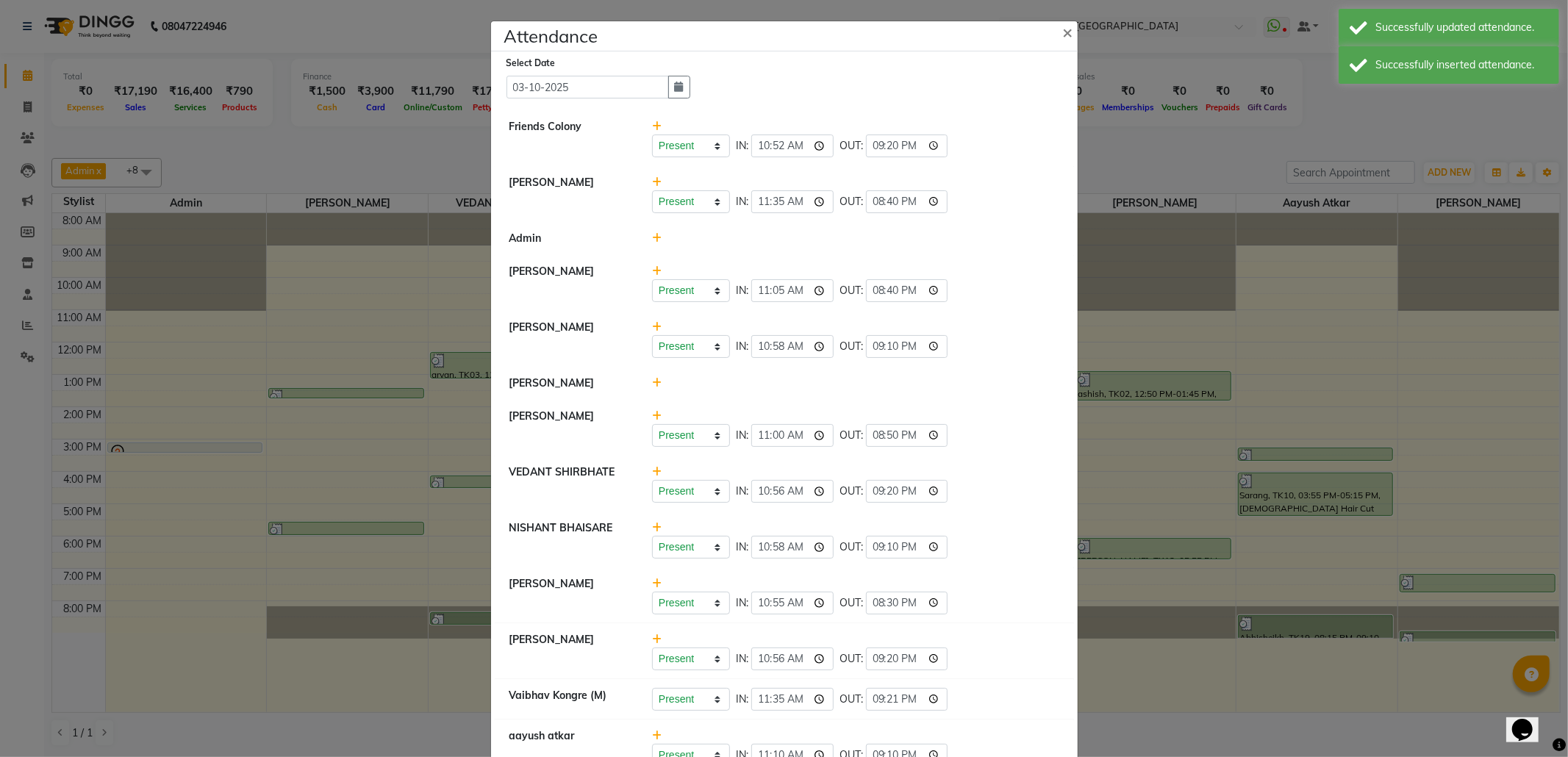
type input "21:21"
click at [1002, 501] on div "Present Absent Late Half Day Weekly Off IN: 10:56 OUT: 21:20" at bounding box center [855, 491] width 407 height 23
click at [888, 144] on input "21:20" at bounding box center [907, 145] width 82 height 23
type input "21:21"
click at [1029, 164] on li "Friends Colony Present Absent Late Half Day Weekly Off IN: 10:52 OUT: 21:21" at bounding box center [784, 138] width 579 height 57
